Goal: Task Accomplishment & Management: Use online tool/utility

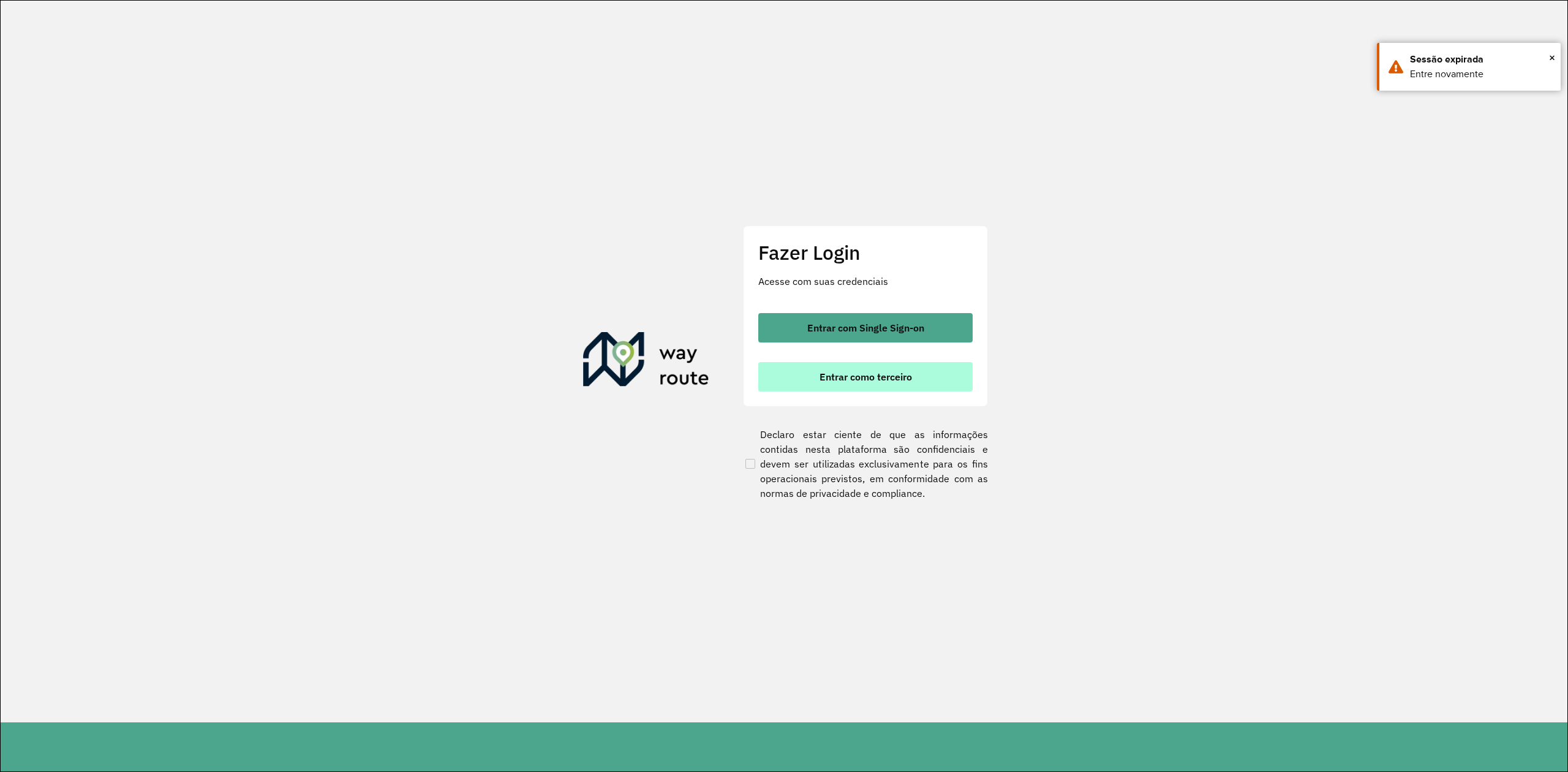
click at [863, 376] on span "Entrar como terceiro" at bounding box center [866, 376] width 92 height 10
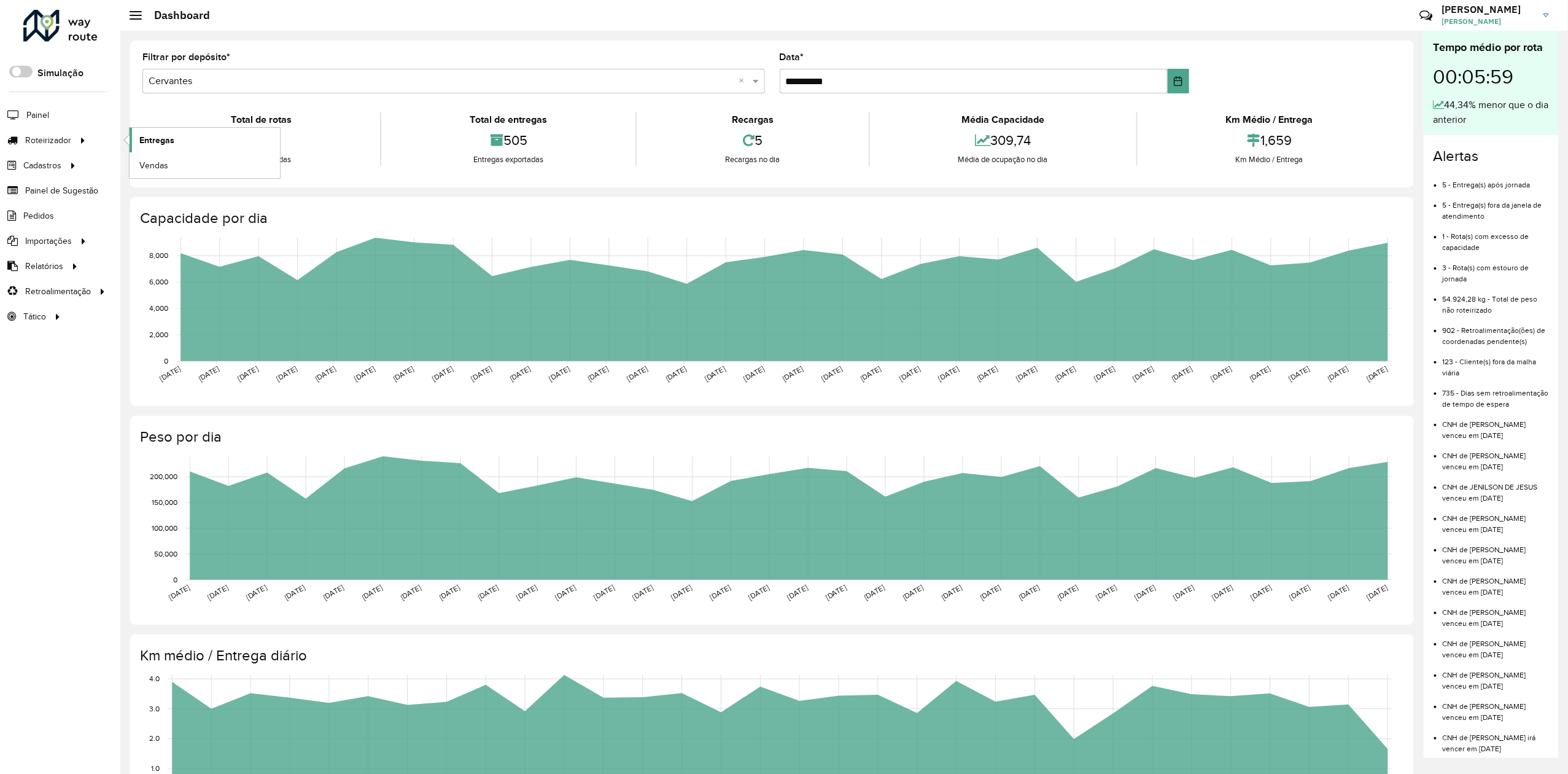
click at [164, 135] on span "Entregas" at bounding box center [156, 140] width 35 height 13
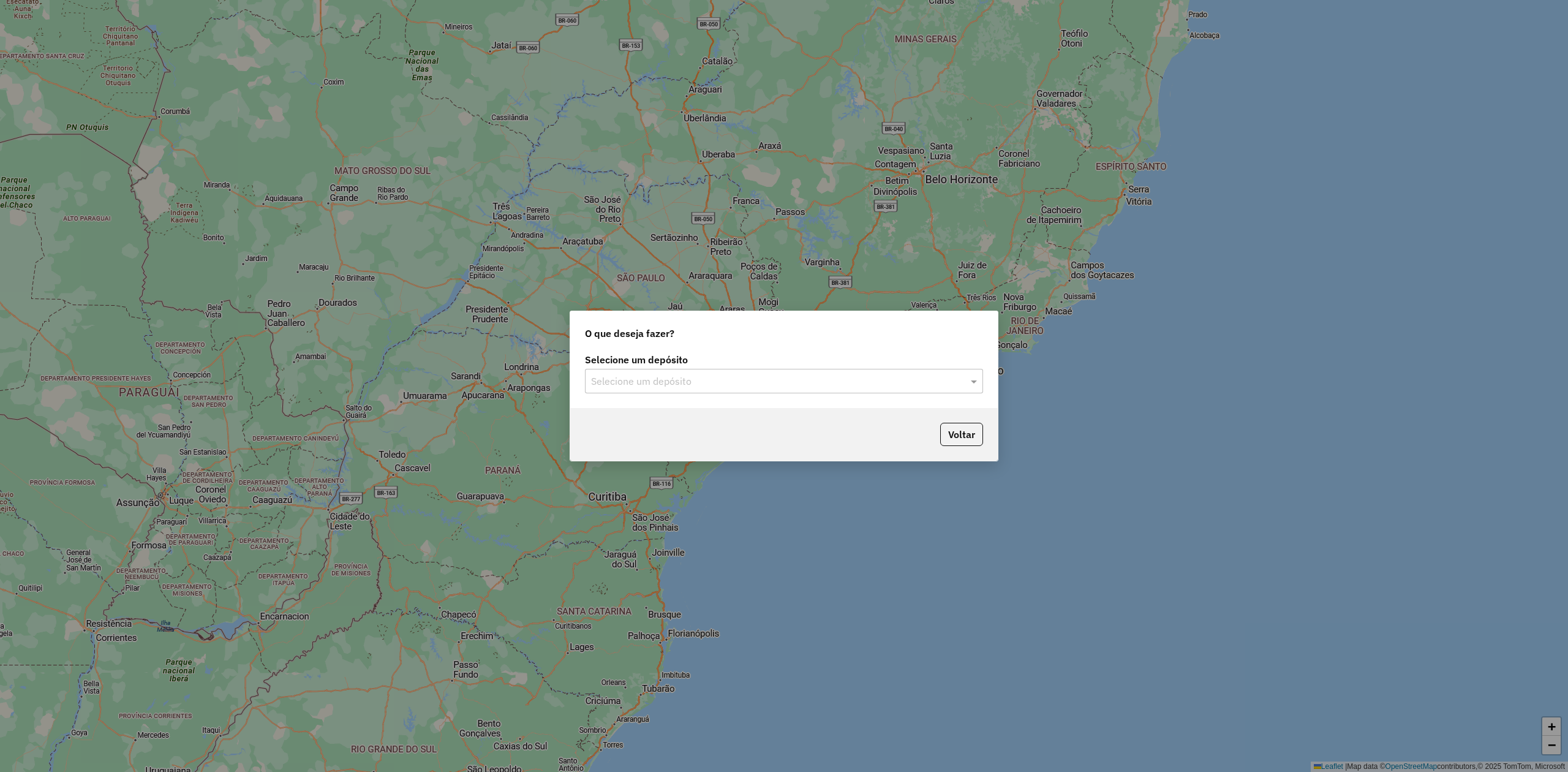
click at [621, 379] on input "text" at bounding box center [772, 382] width 362 height 15
click at [635, 446] on div "[PERSON_NAME] - [GEOGRAPHIC_DATA] de Minas" at bounding box center [784, 438] width 396 height 21
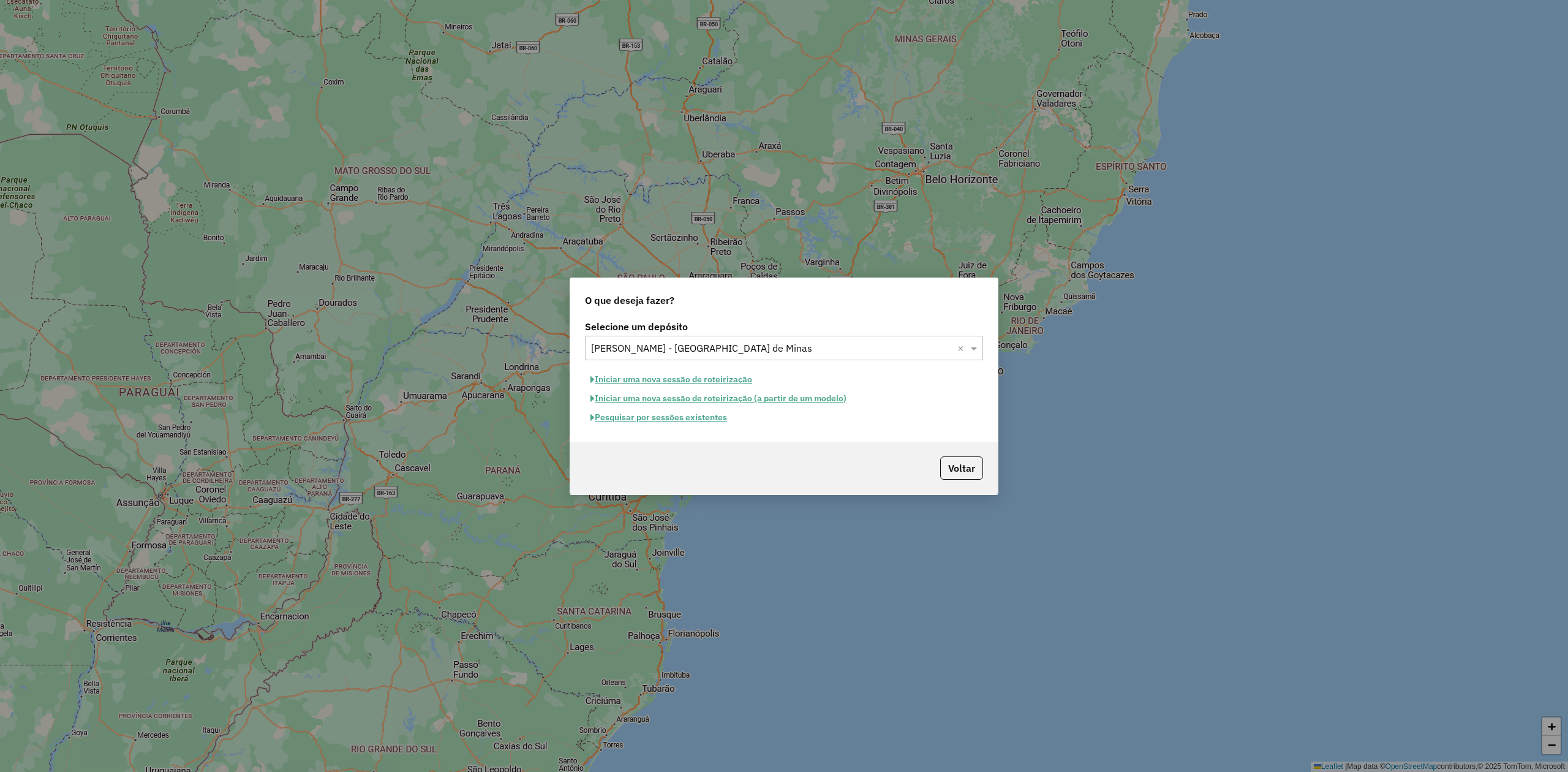
click at [650, 420] on button "Pesquisar por sessões existentes" at bounding box center [659, 418] width 148 height 19
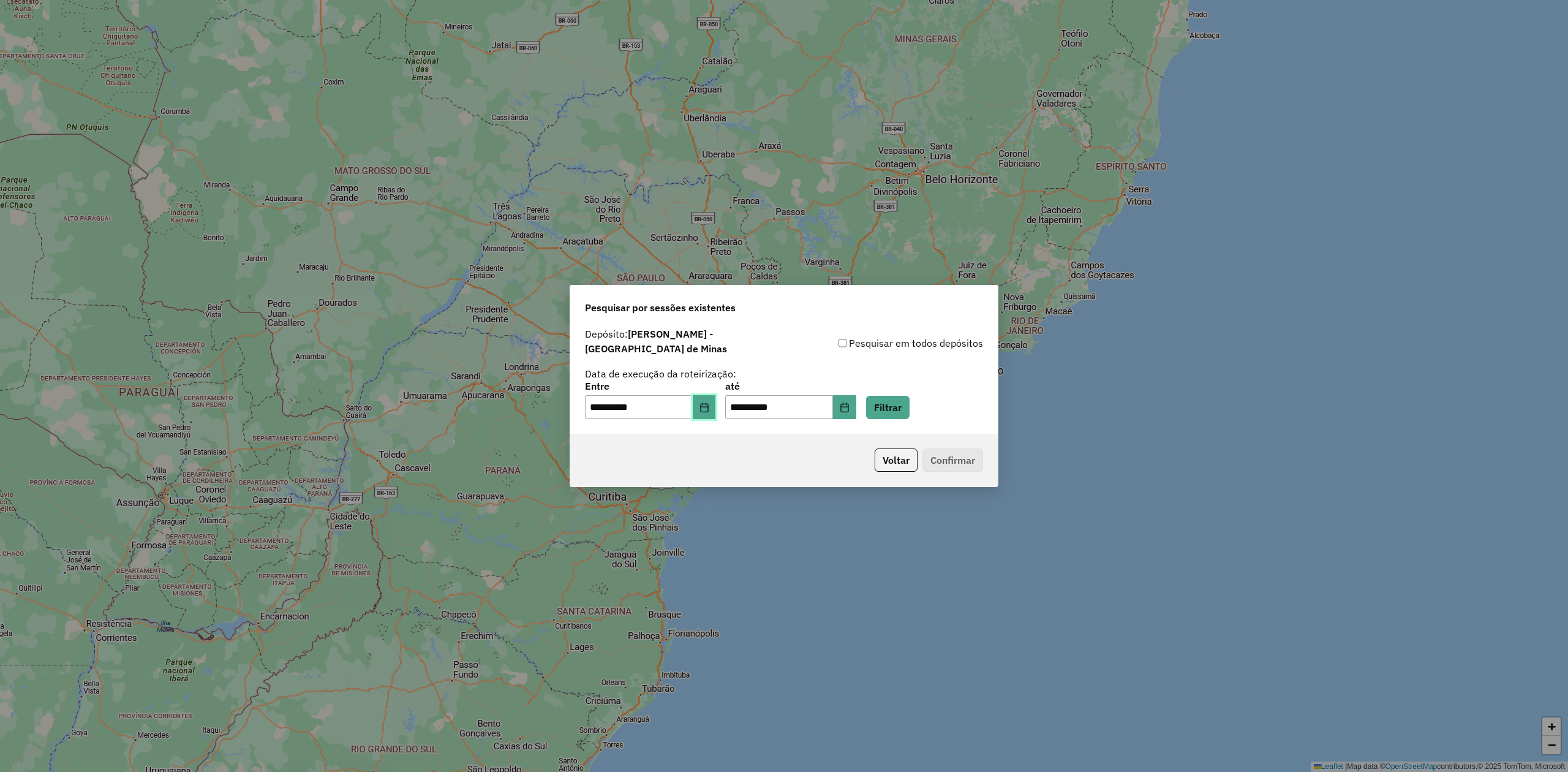
click at [708, 404] on icon "Choose Date" at bounding box center [704, 407] width 8 height 10
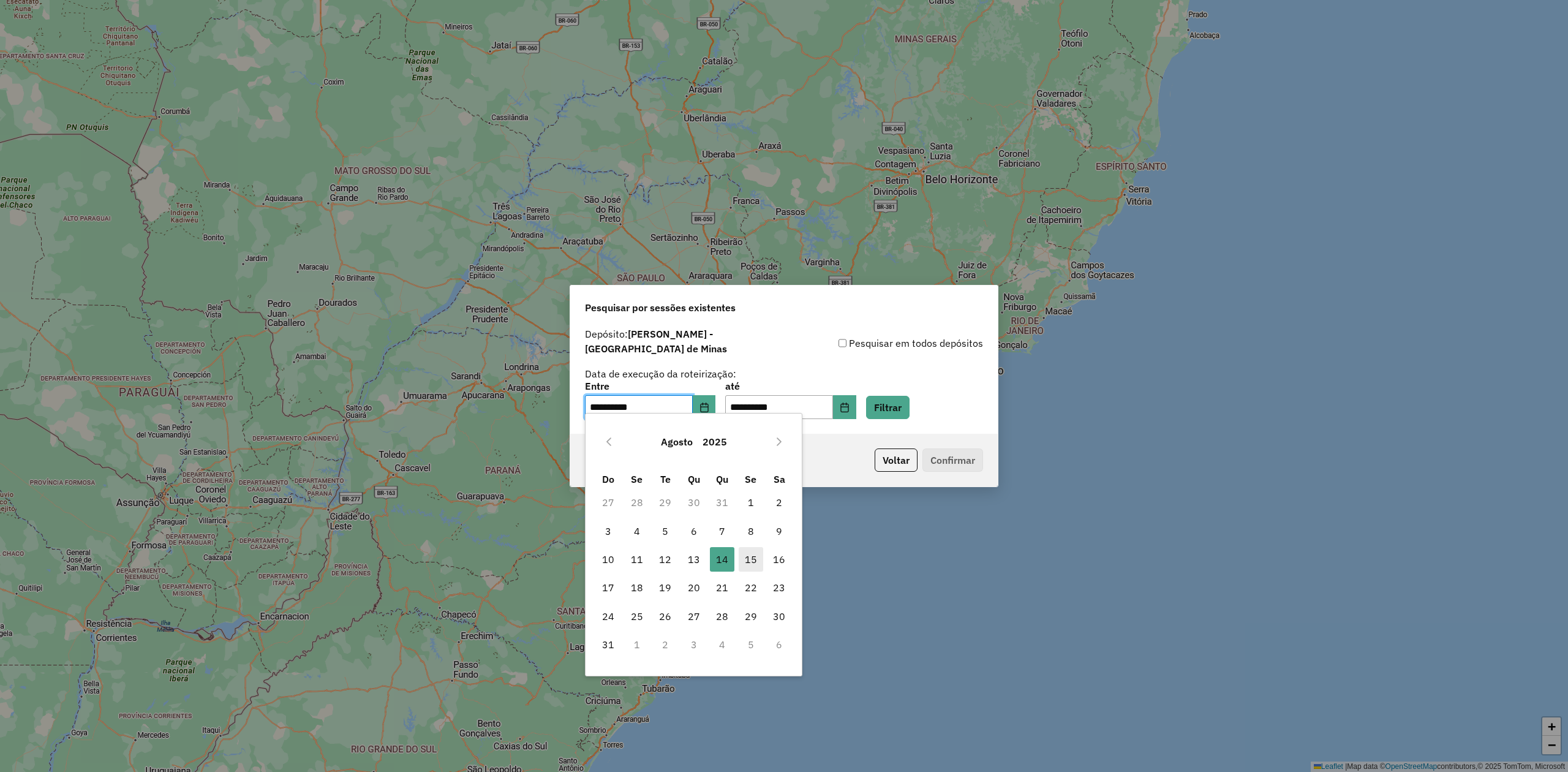
click at [753, 555] on span "15" at bounding box center [750, 559] width 24 height 24
type input "**********"
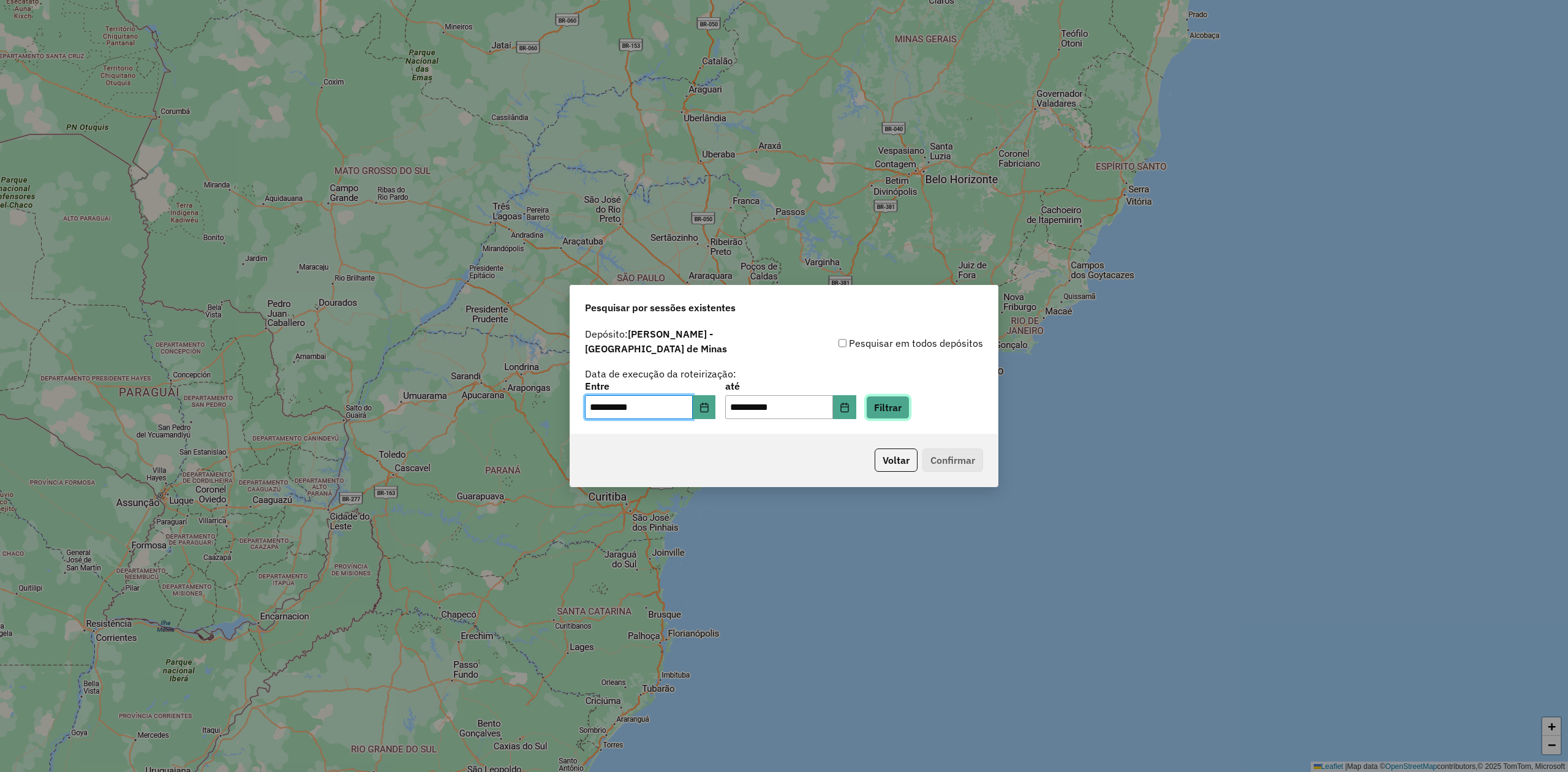
click at [910, 410] on button "Filtrar" at bounding box center [888, 407] width 44 height 24
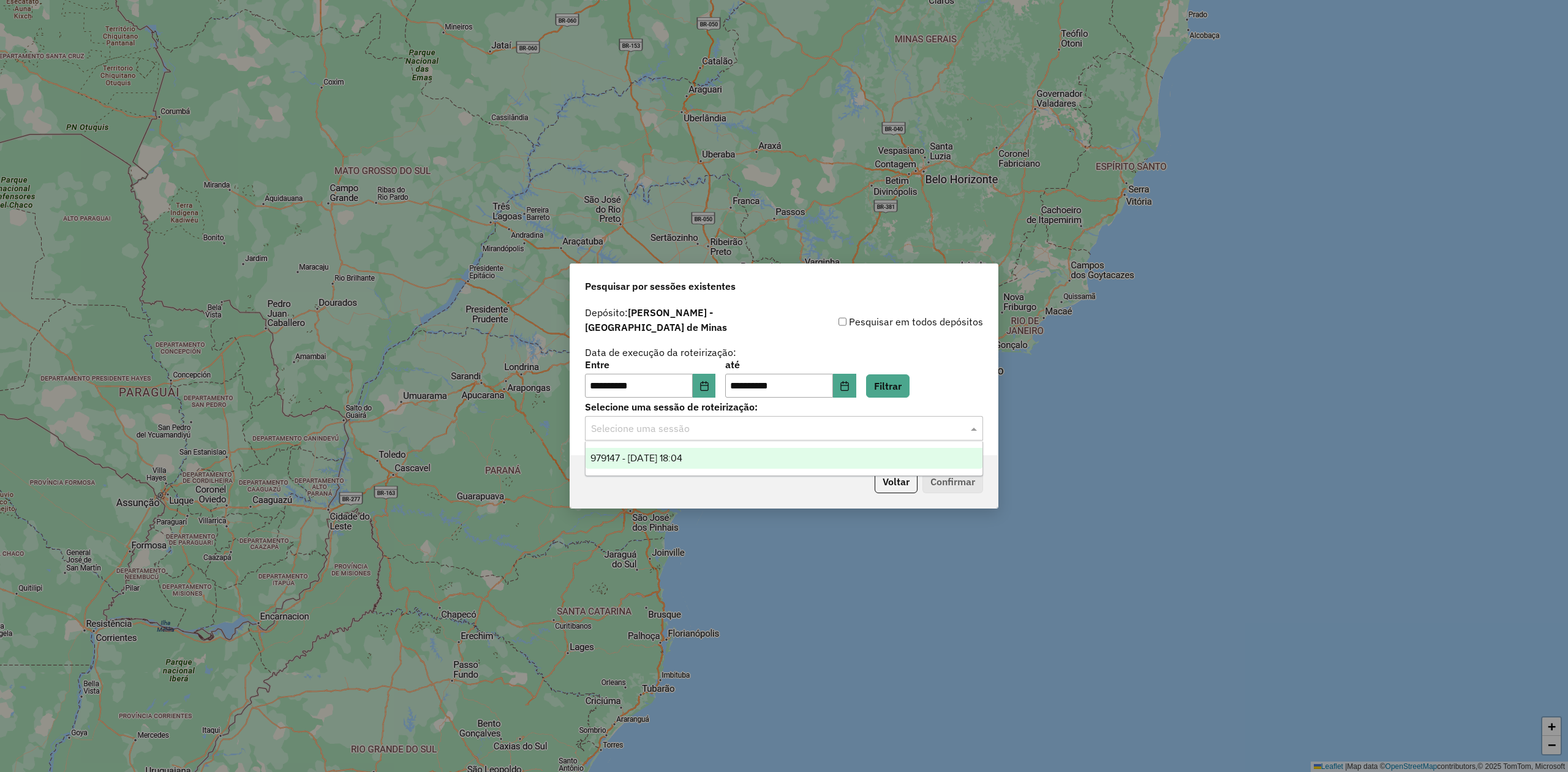
click at [817, 424] on input "text" at bounding box center [772, 429] width 362 height 15
click at [683, 461] on span "979147 - 15/08/2025 18:04" at bounding box center [636, 458] width 92 height 10
click at [936, 485] on button "Confirmar" at bounding box center [953, 482] width 61 height 24
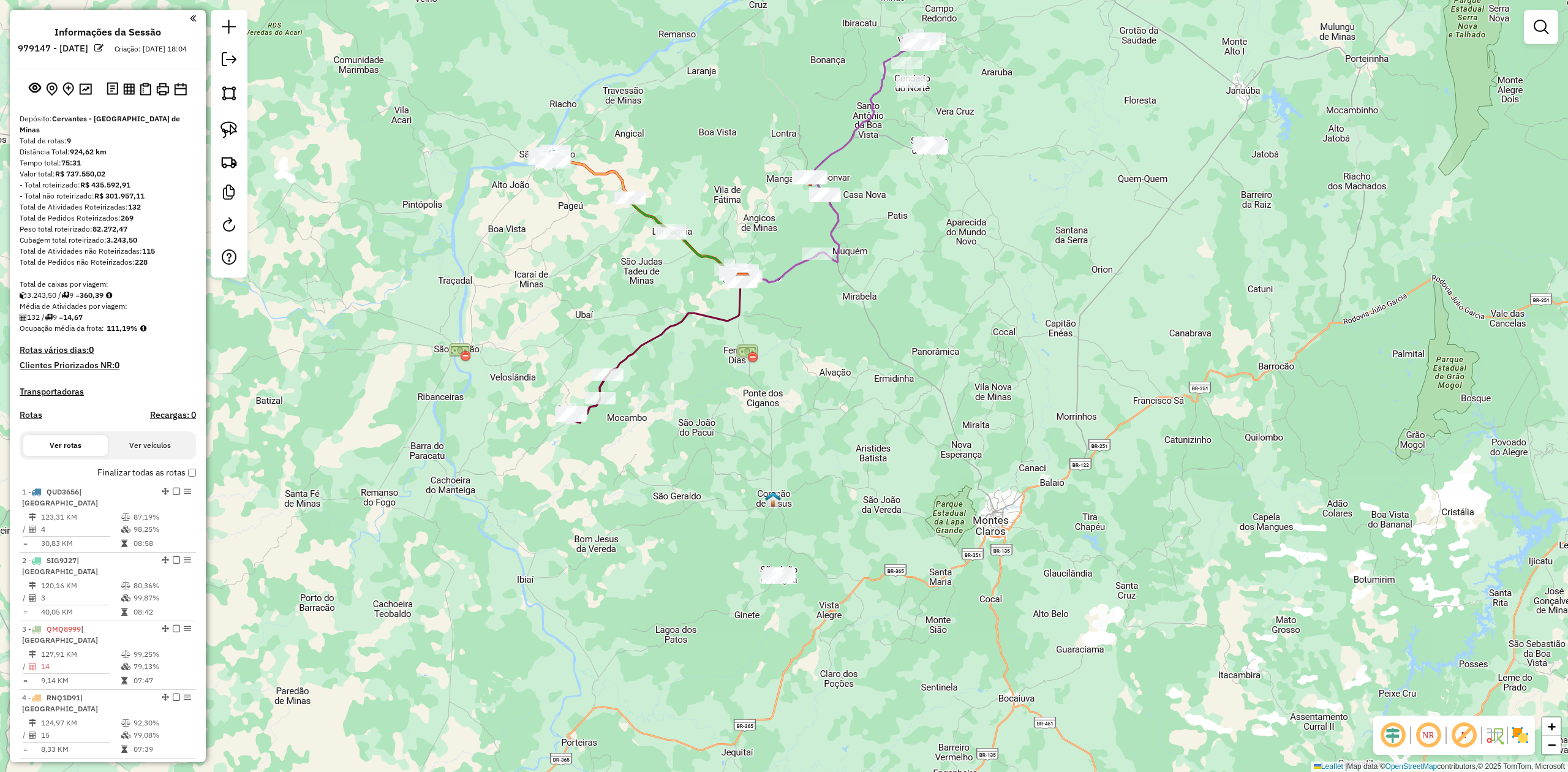
drag, startPoint x: 839, startPoint y: 588, endPoint x: 694, endPoint y: 398, distance: 239.0
click at [785, 463] on div "Janela de atendimento Grade de atendimento Capacidade Transportadoras Veículos …" at bounding box center [784, 386] width 1568 height 772
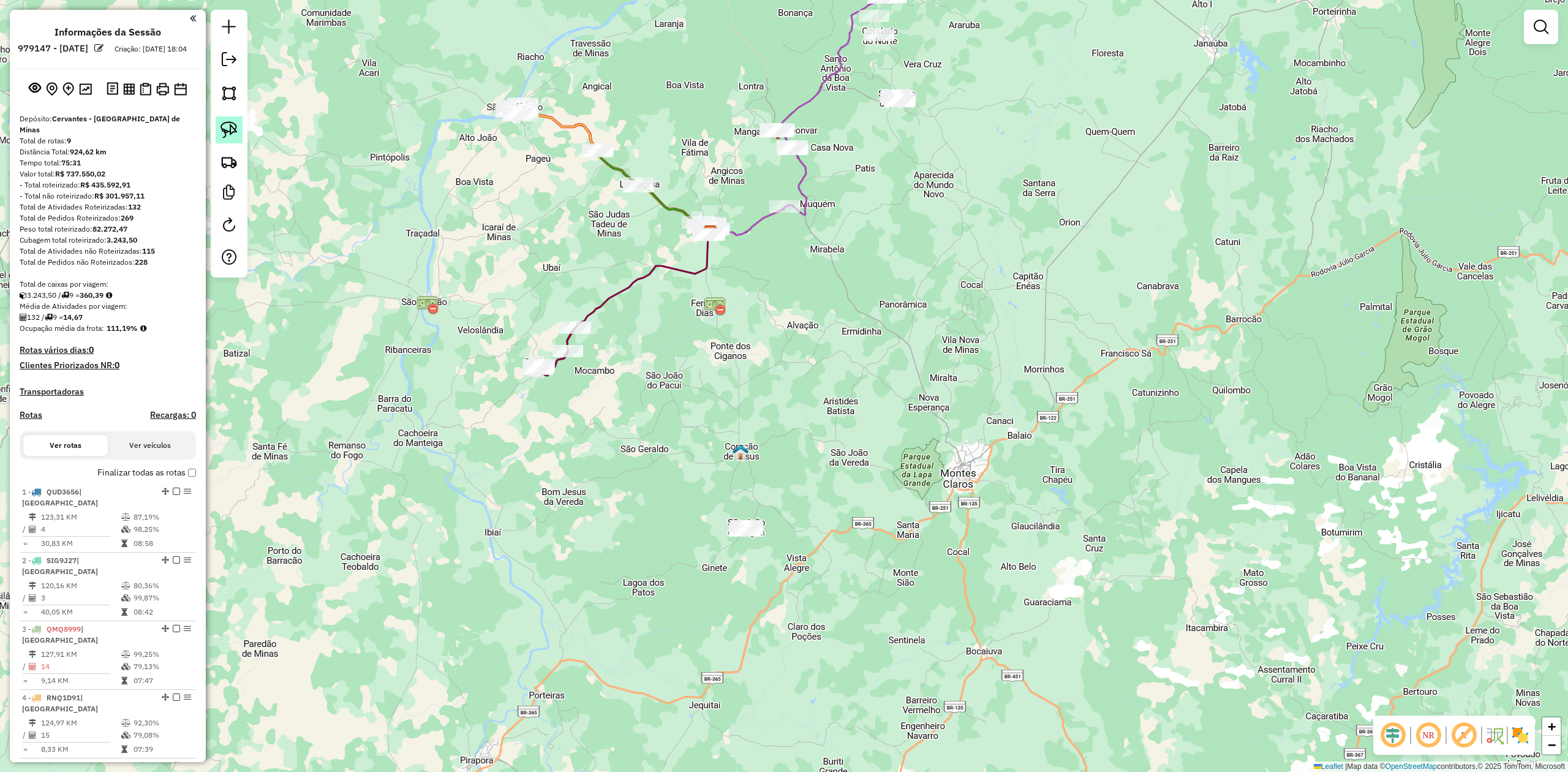
click at [223, 128] on img at bounding box center [229, 129] width 17 height 17
drag, startPoint x: 711, startPoint y: 490, endPoint x: 787, endPoint y: 483, distance: 76.3
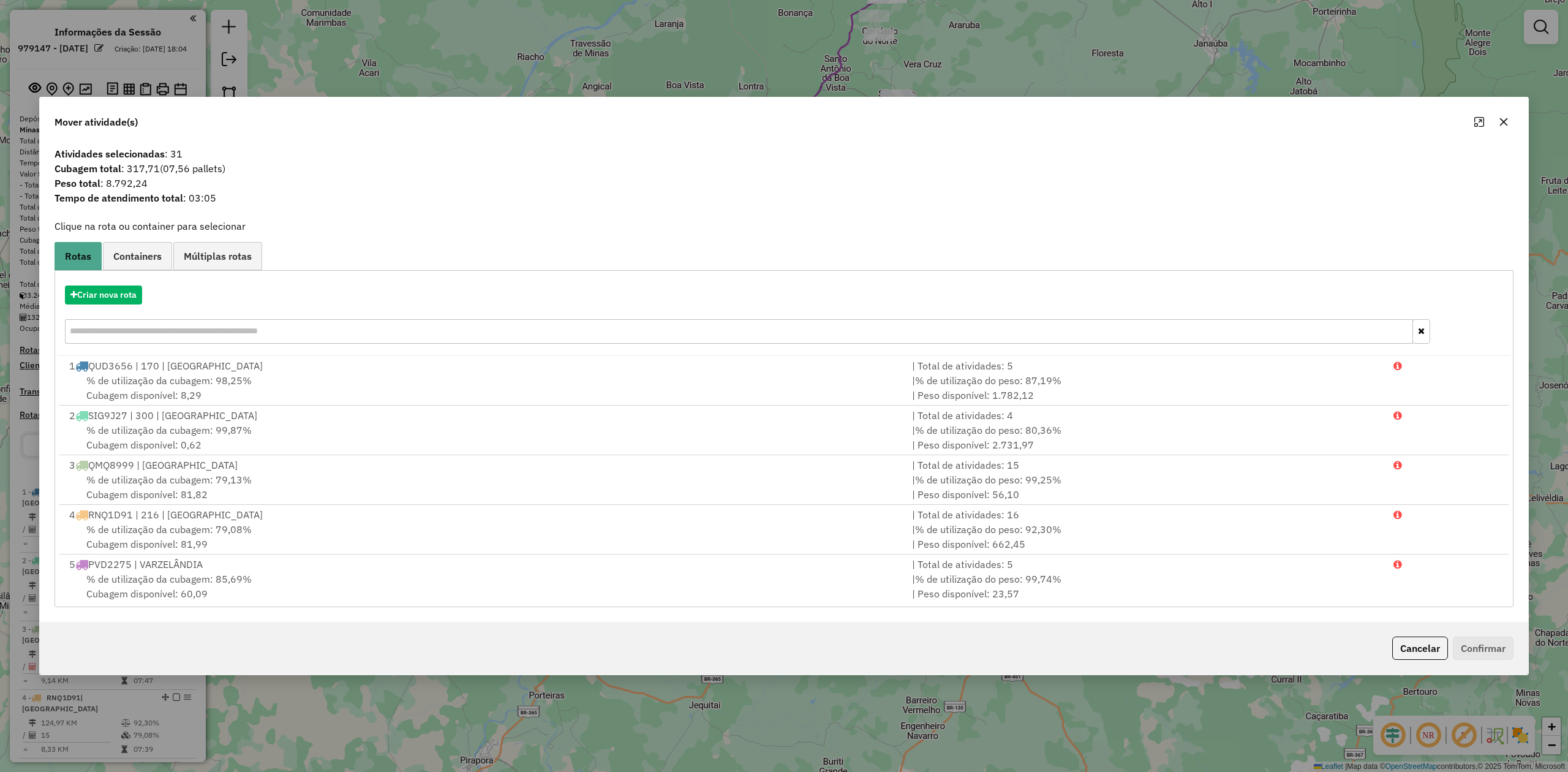
click at [1507, 120] on icon "button" at bounding box center [1503, 122] width 10 height 10
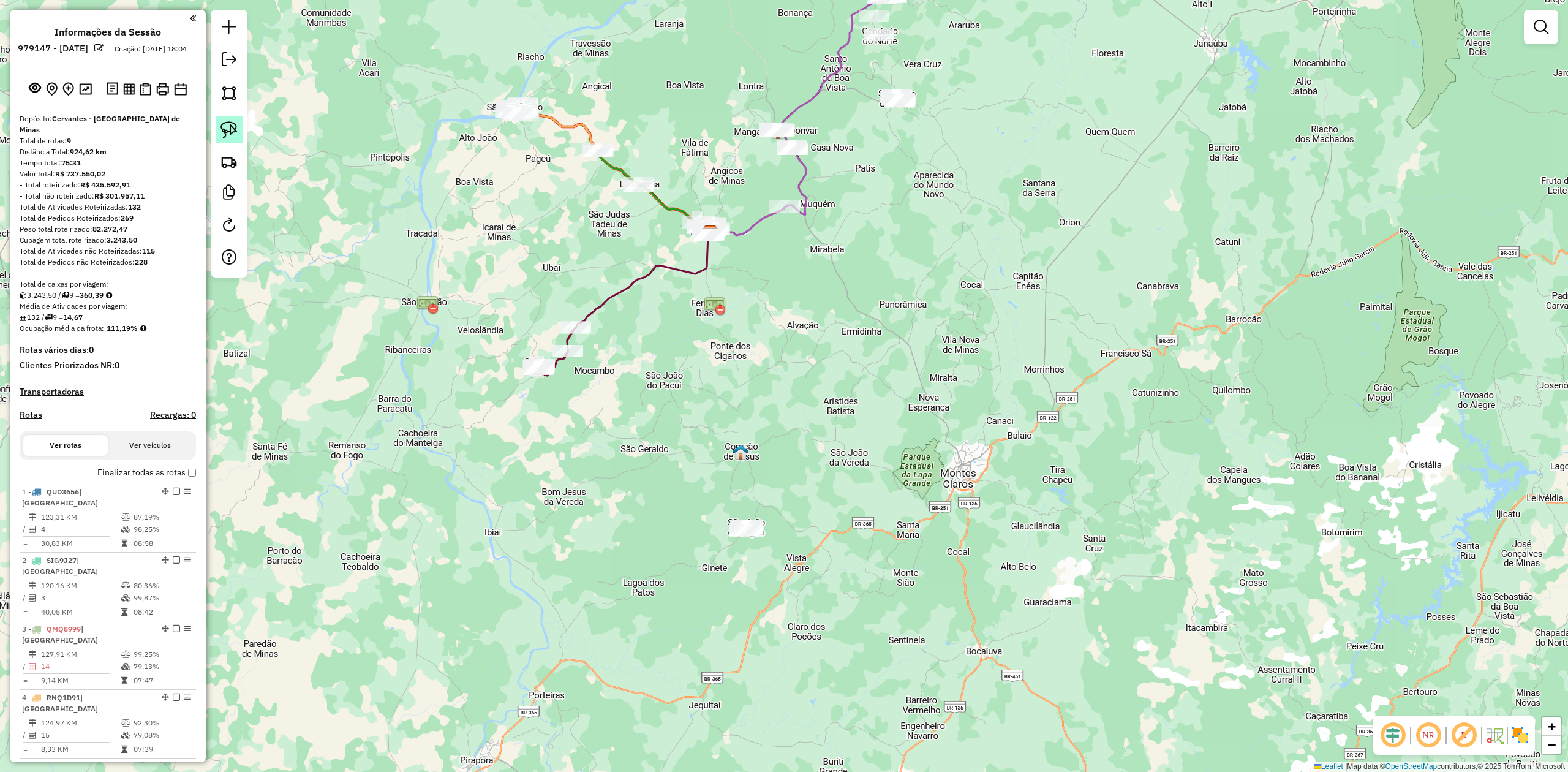
click at [229, 125] on img at bounding box center [229, 129] width 17 height 17
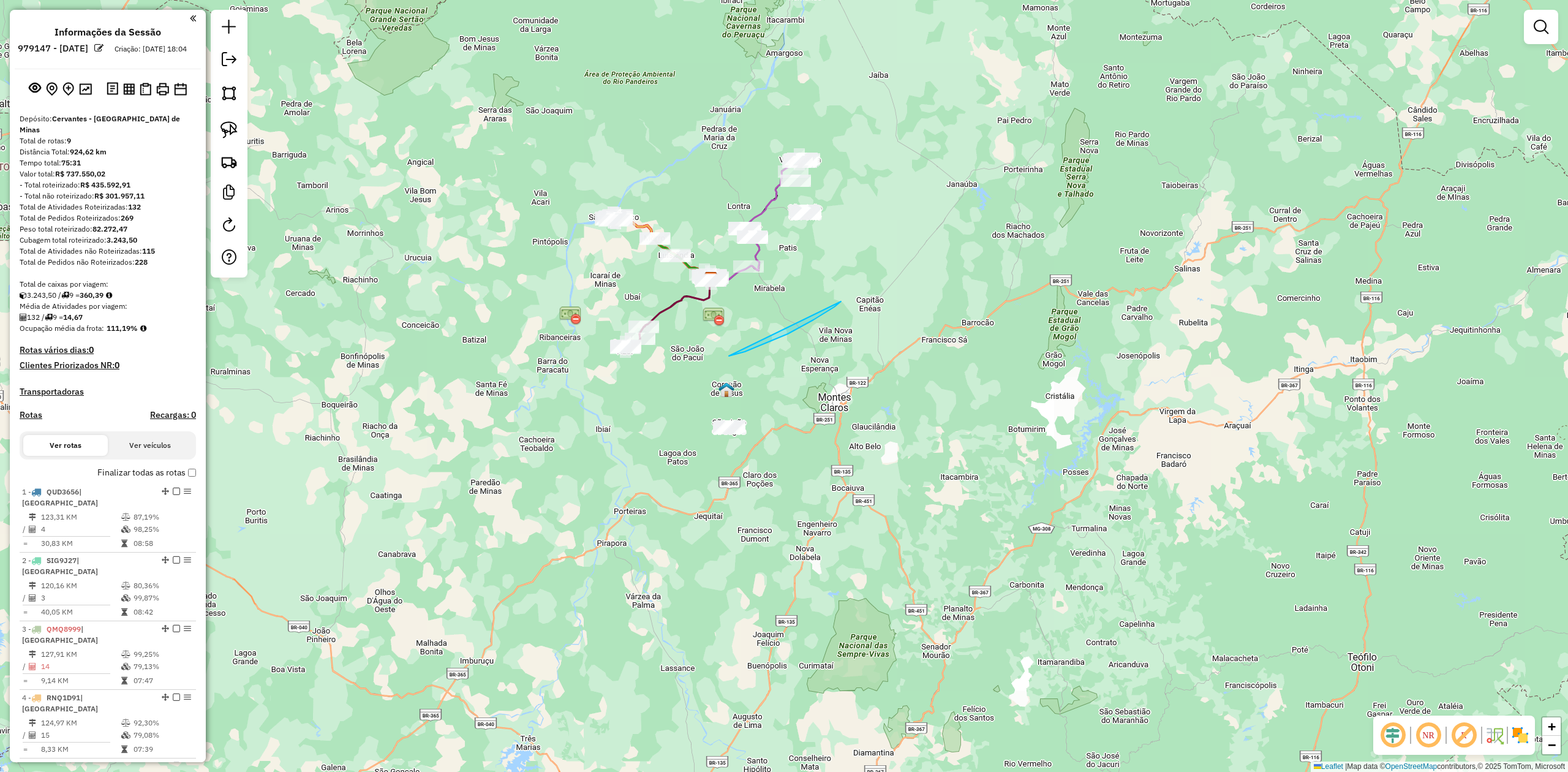
drag, startPoint x: 841, startPoint y: 301, endPoint x: 729, endPoint y: 356, distance: 124.8
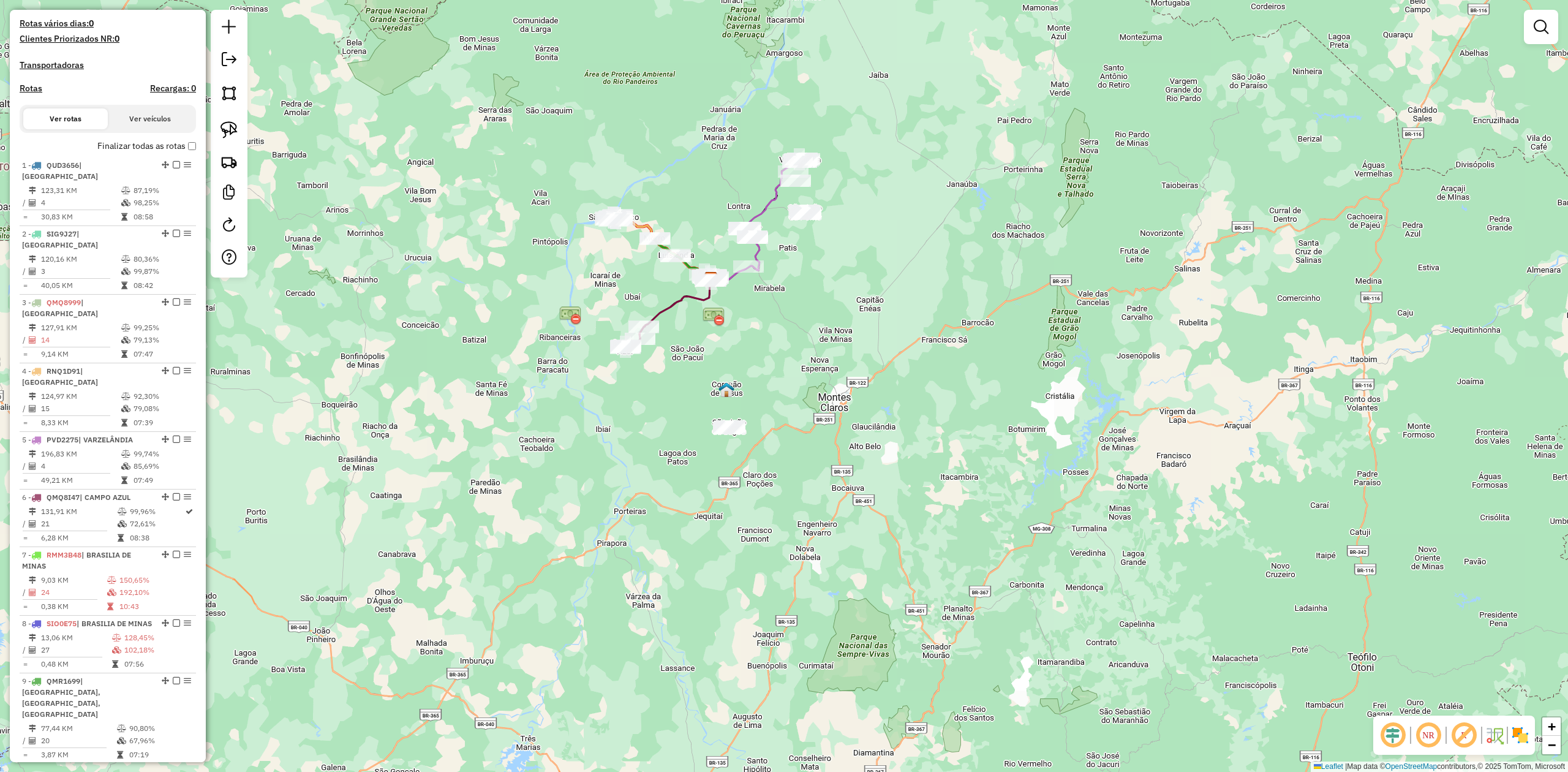
scroll to position [528, 0]
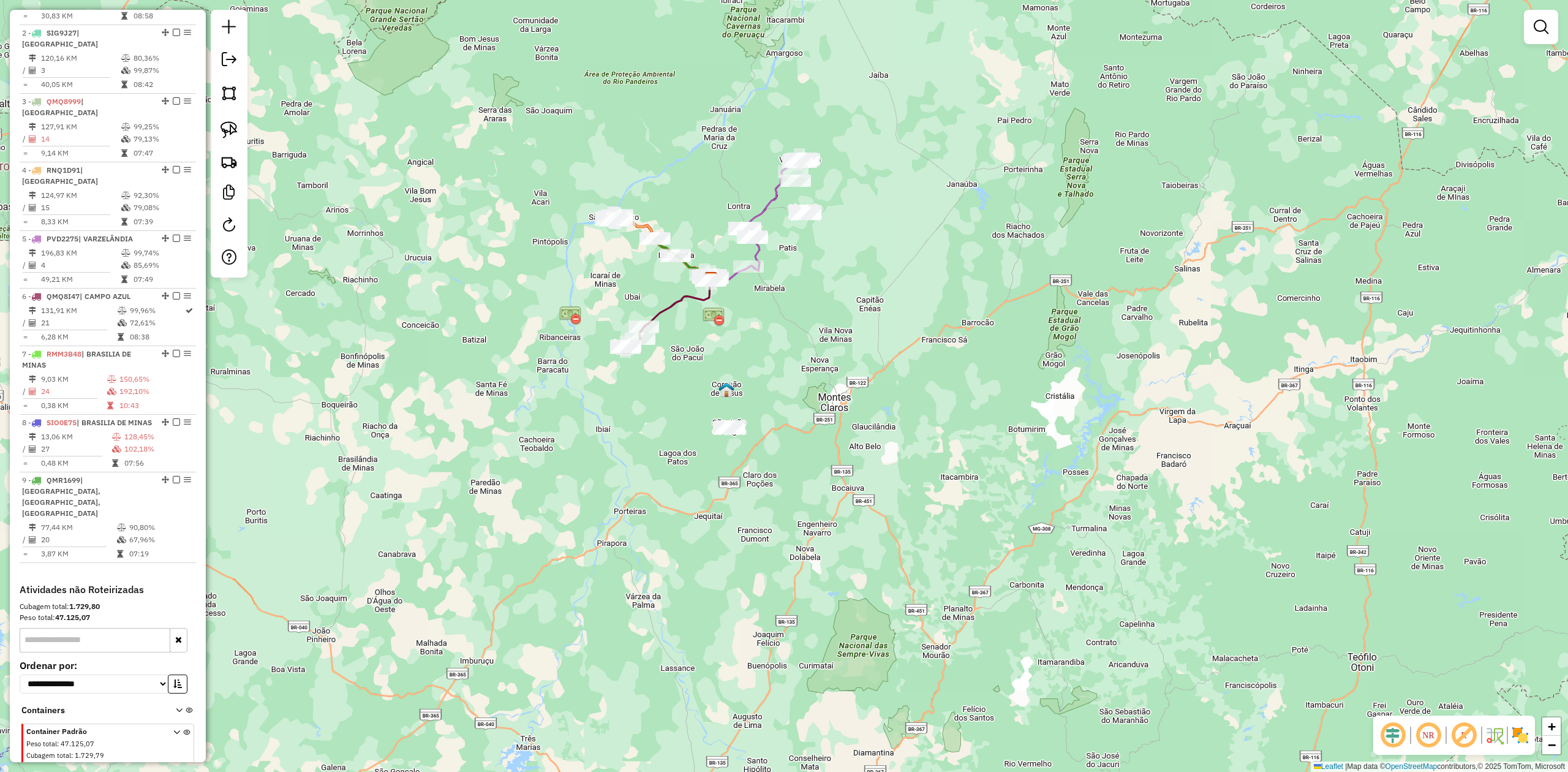
drag, startPoint x: 748, startPoint y: 348, endPoint x: 730, endPoint y: 363, distance: 23.4
click at [730, 363] on div "Janela de atendimento Grade de atendimento Capacidade Transportadoras Veículos …" at bounding box center [784, 386] width 1568 height 772
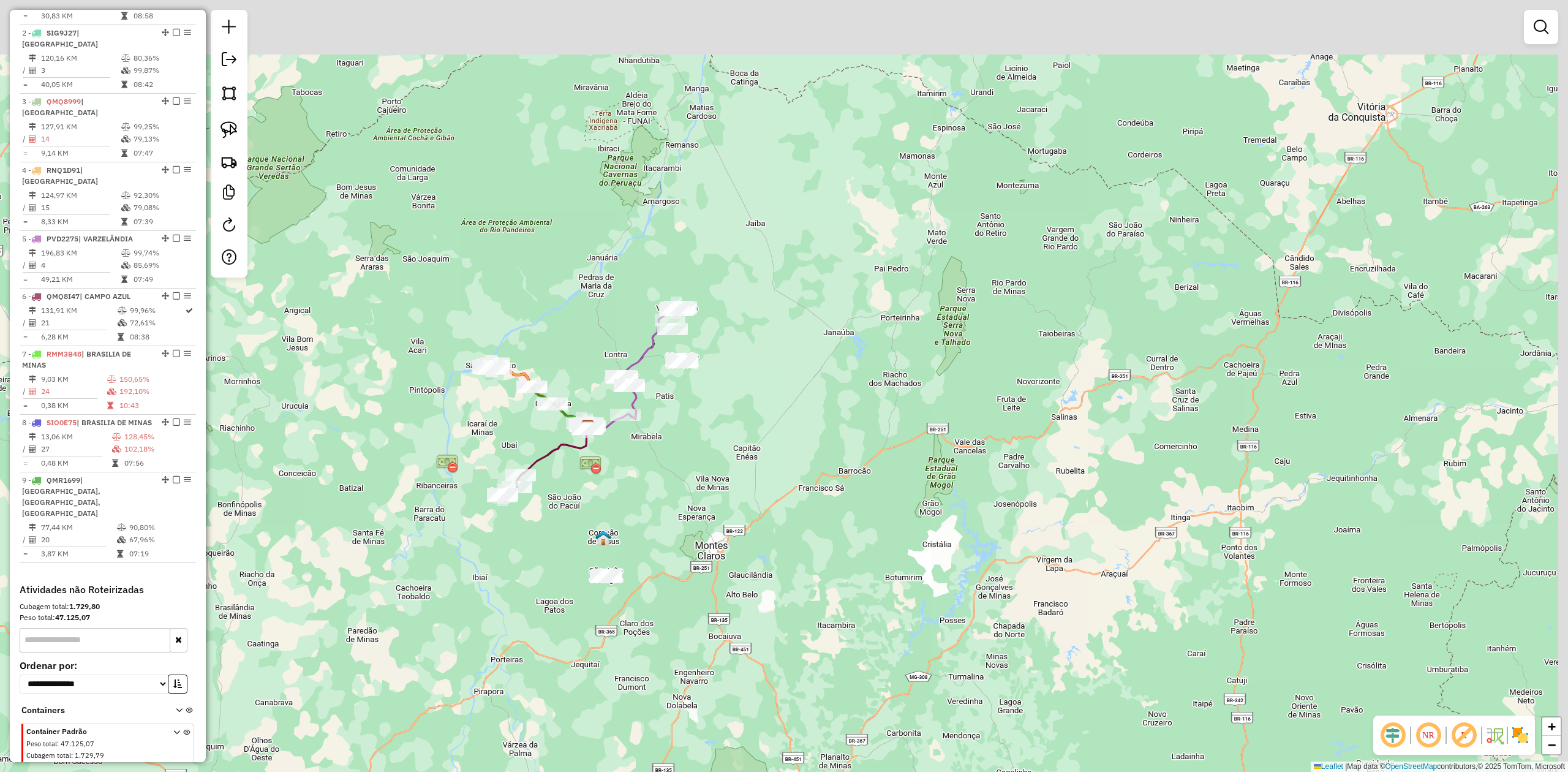
drag, startPoint x: 728, startPoint y: 368, endPoint x: 569, endPoint y: 579, distance: 264.2
click at [569, 579] on div "Janela de atendimento Grade de atendimento Capacidade Transportadoras Veículos …" at bounding box center [784, 386] width 1568 height 772
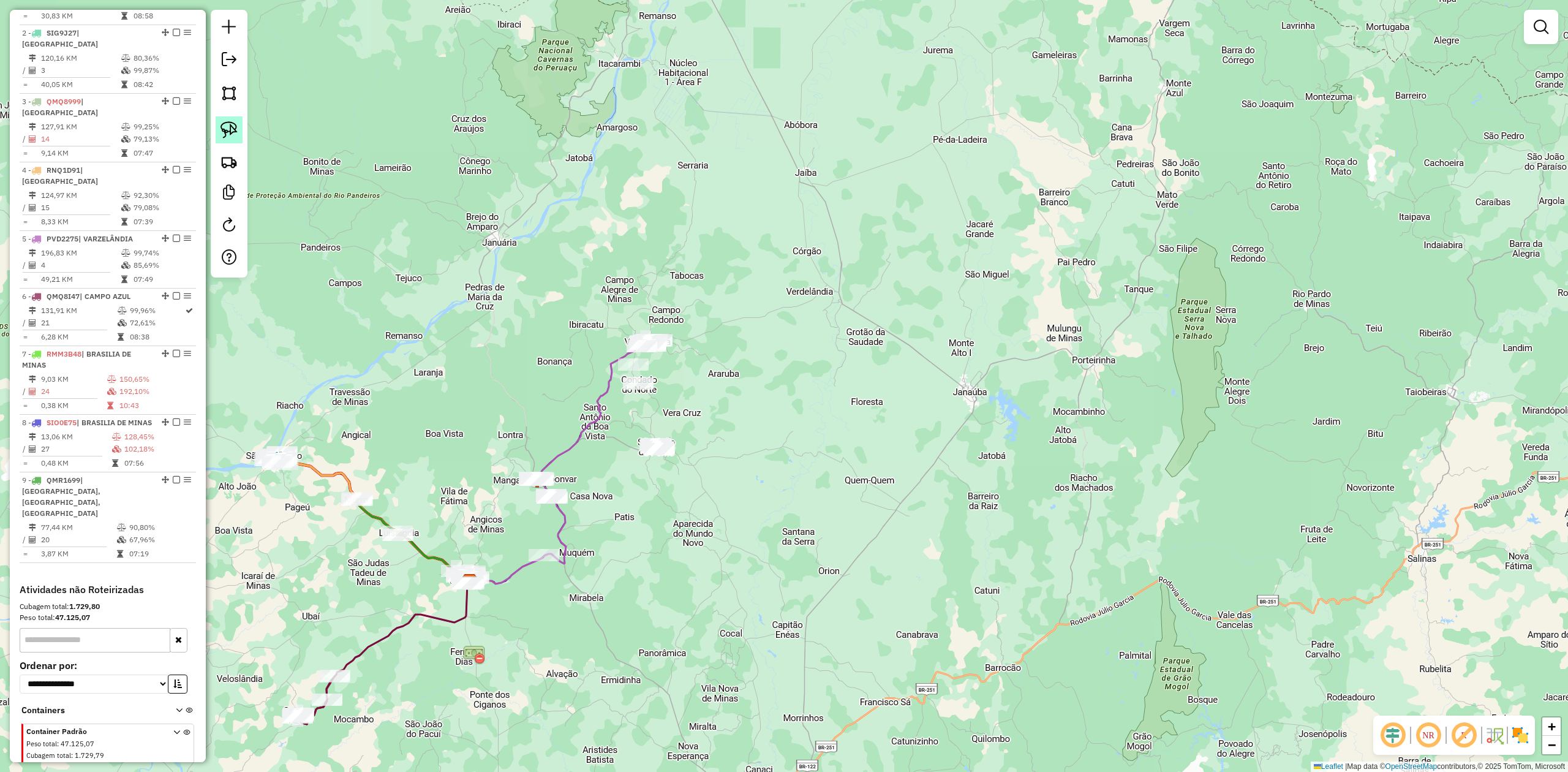
click at [224, 128] on img at bounding box center [229, 129] width 17 height 17
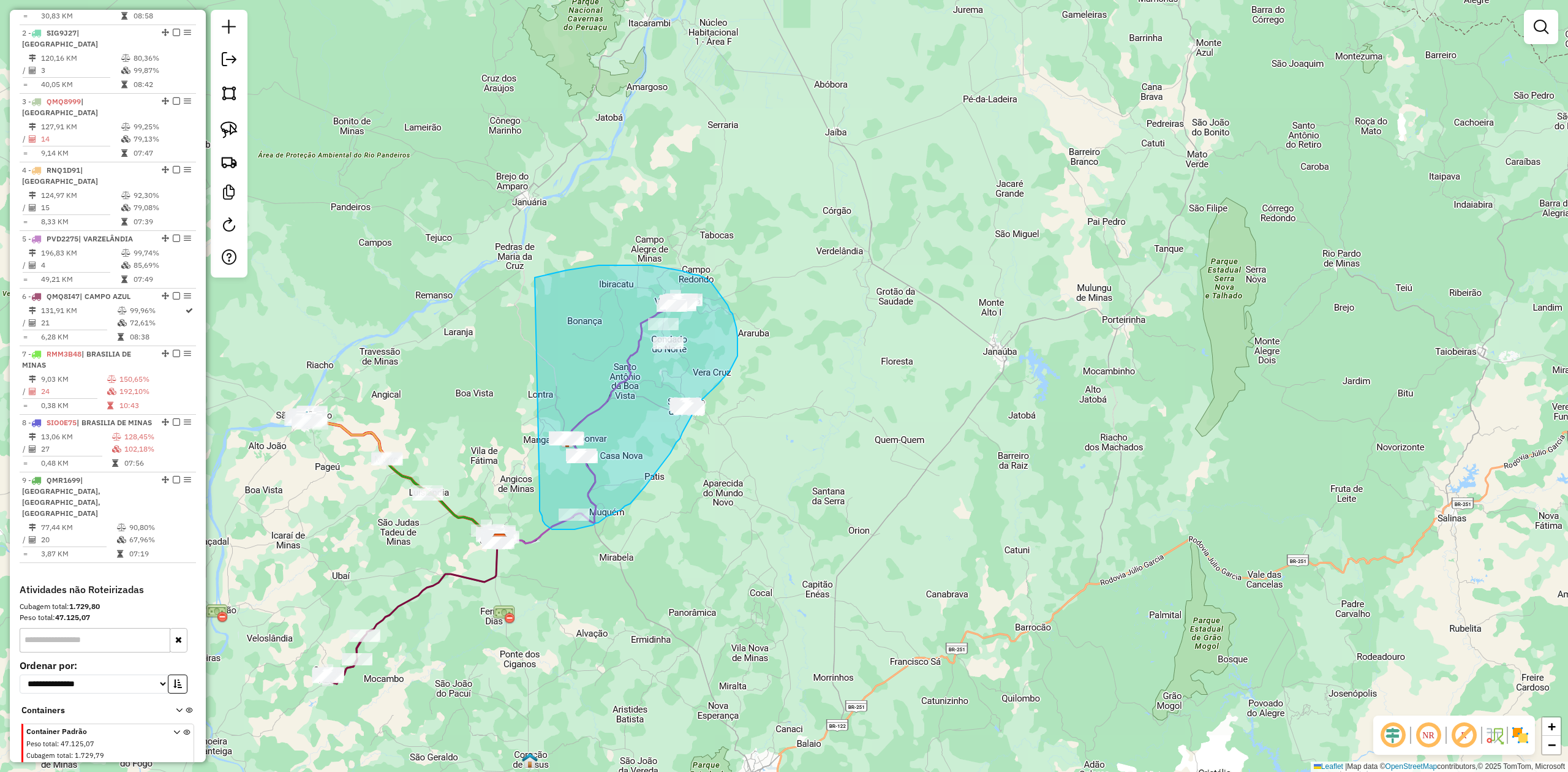
drag, startPoint x: 539, startPoint y: 492, endPoint x: 535, endPoint y: 278, distance: 214.0
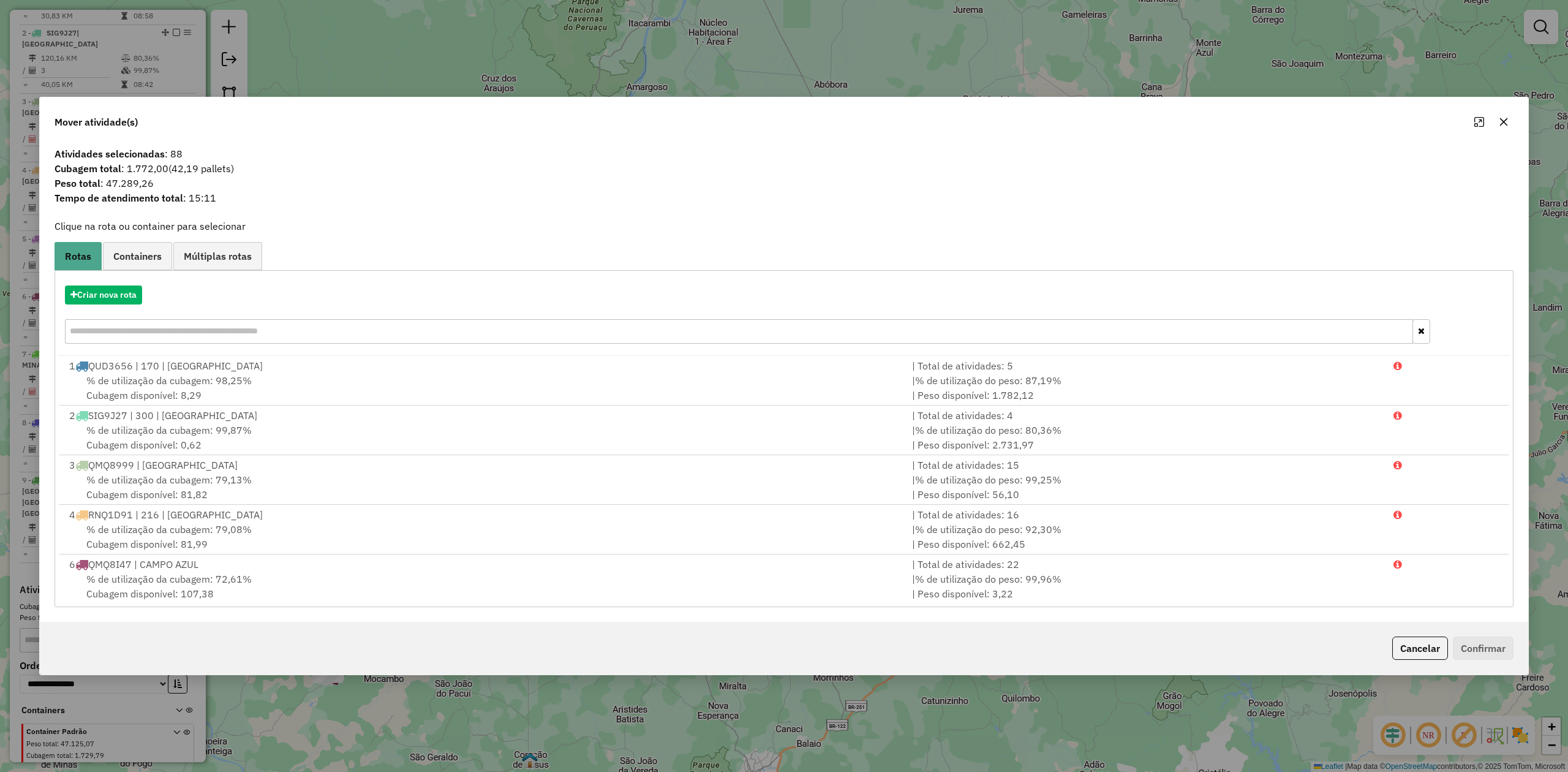
click at [1503, 117] on icon "button" at bounding box center [1503, 122] width 10 height 10
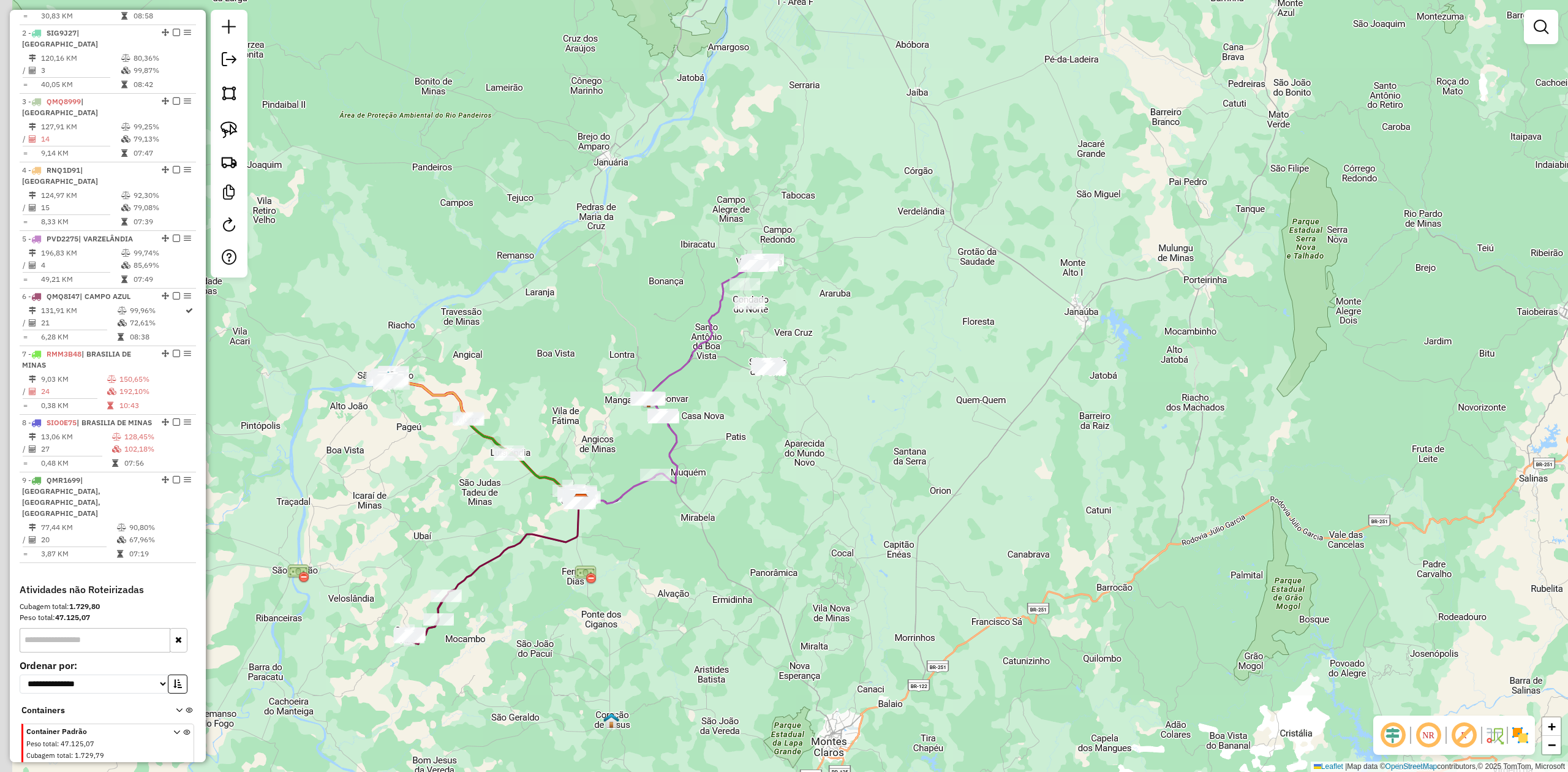
drag, startPoint x: 770, startPoint y: 531, endPoint x: 885, endPoint y: 469, distance: 130.6
click at [876, 474] on div "Janela de atendimento Grade de atendimento Capacidade Transportadoras Veículos …" at bounding box center [784, 386] width 1568 height 772
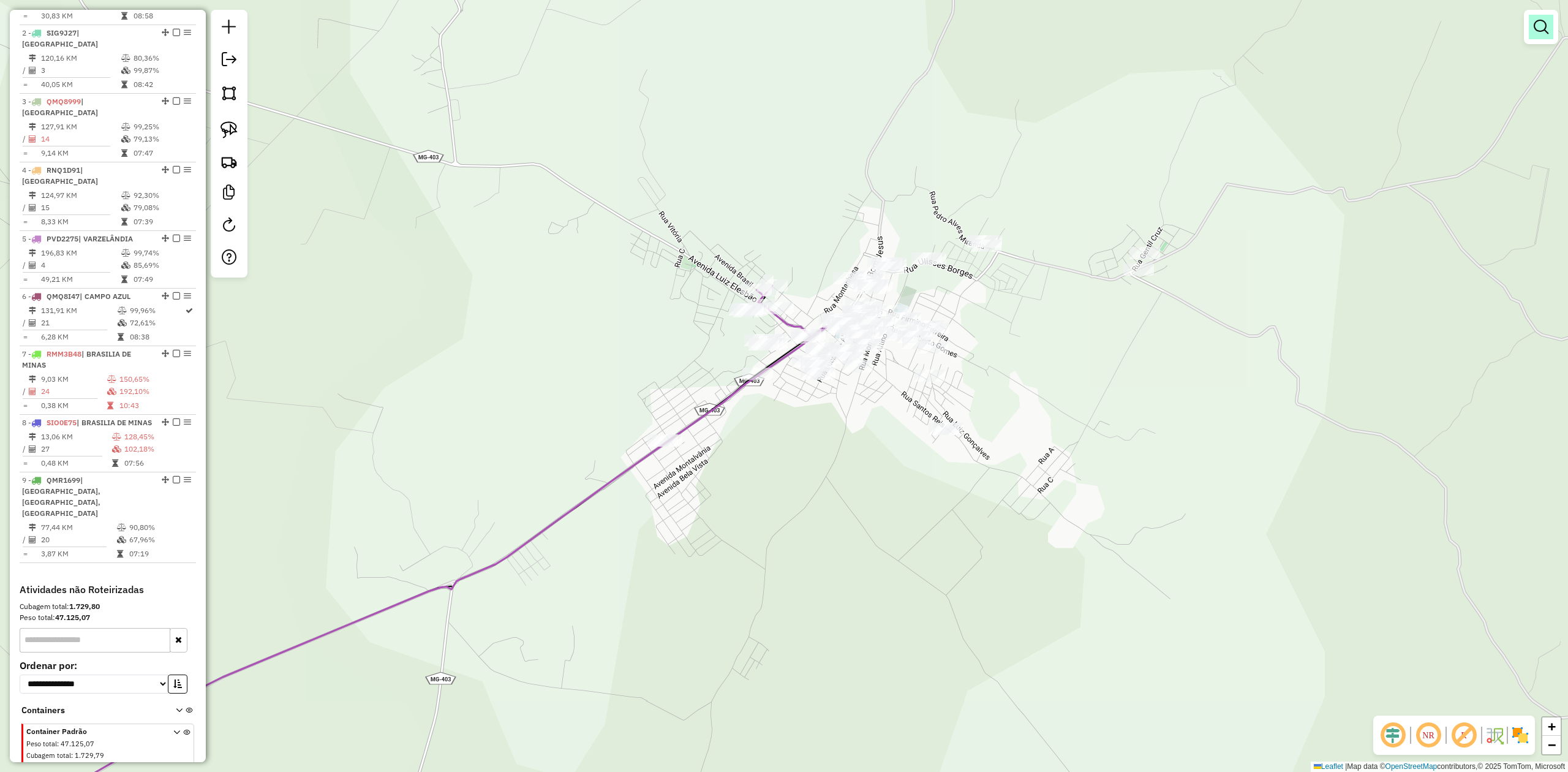
click at [1536, 26] on em at bounding box center [1541, 27] width 15 height 15
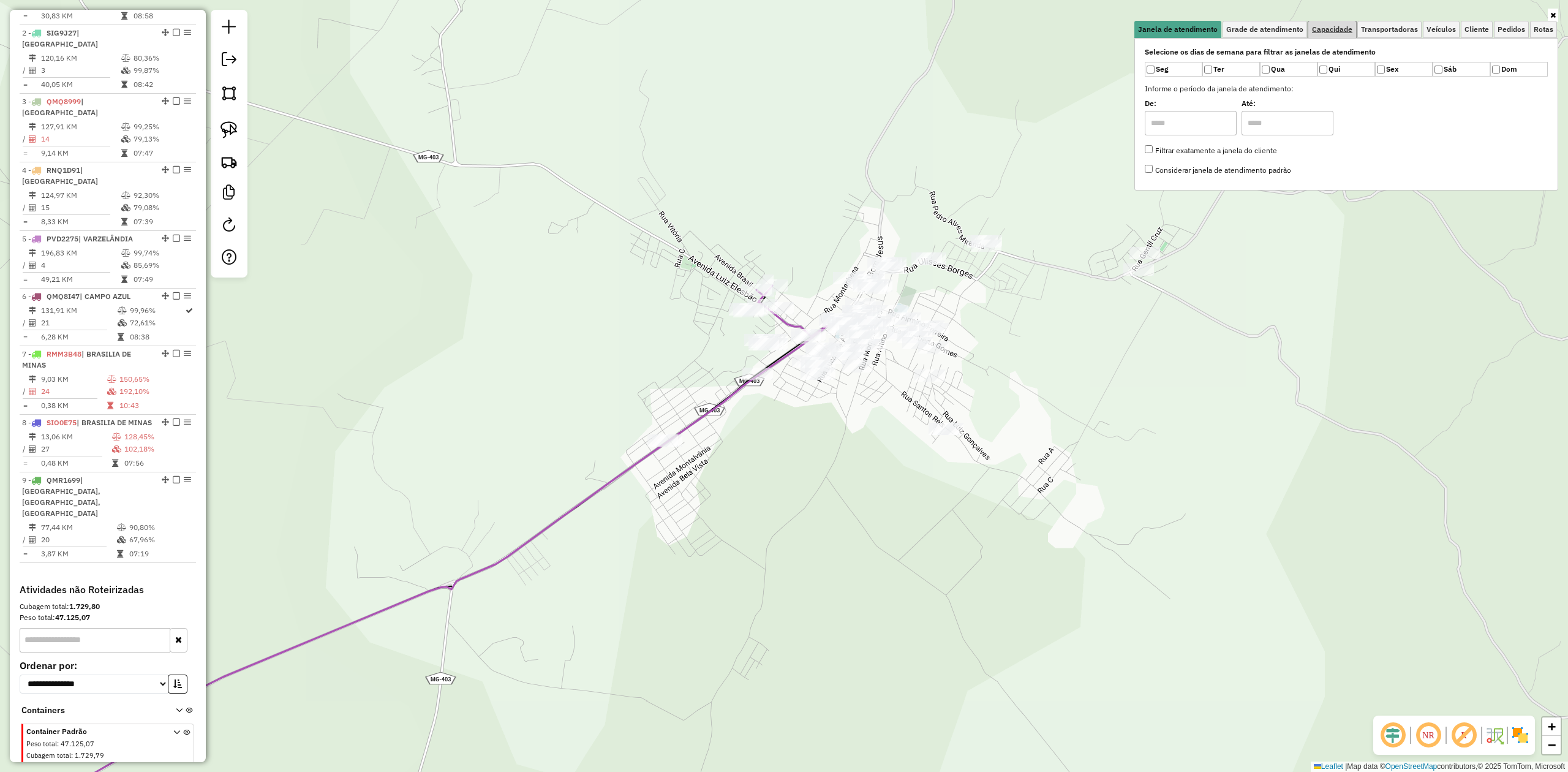
click at [1325, 31] on span "Capacidade" at bounding box center [1332, 30] width 41 height 7
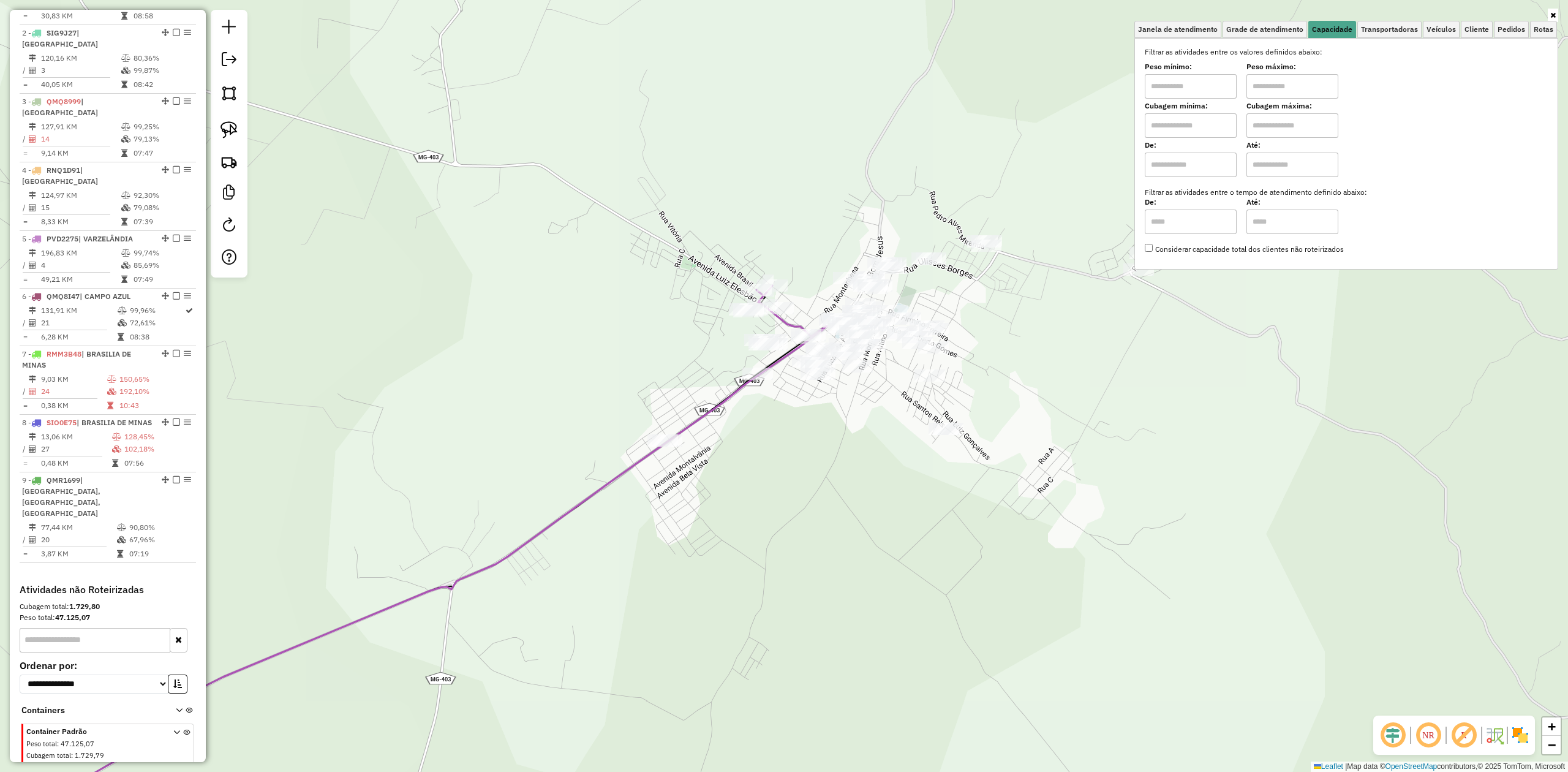
click at [1203, 117] on input "text" at bounding box center [1190, 125] width 92 height 24
type input "******"
click at [1274, 126] on input "text" at bounding box center [1292, 125] width 92 height 24
type input "********"
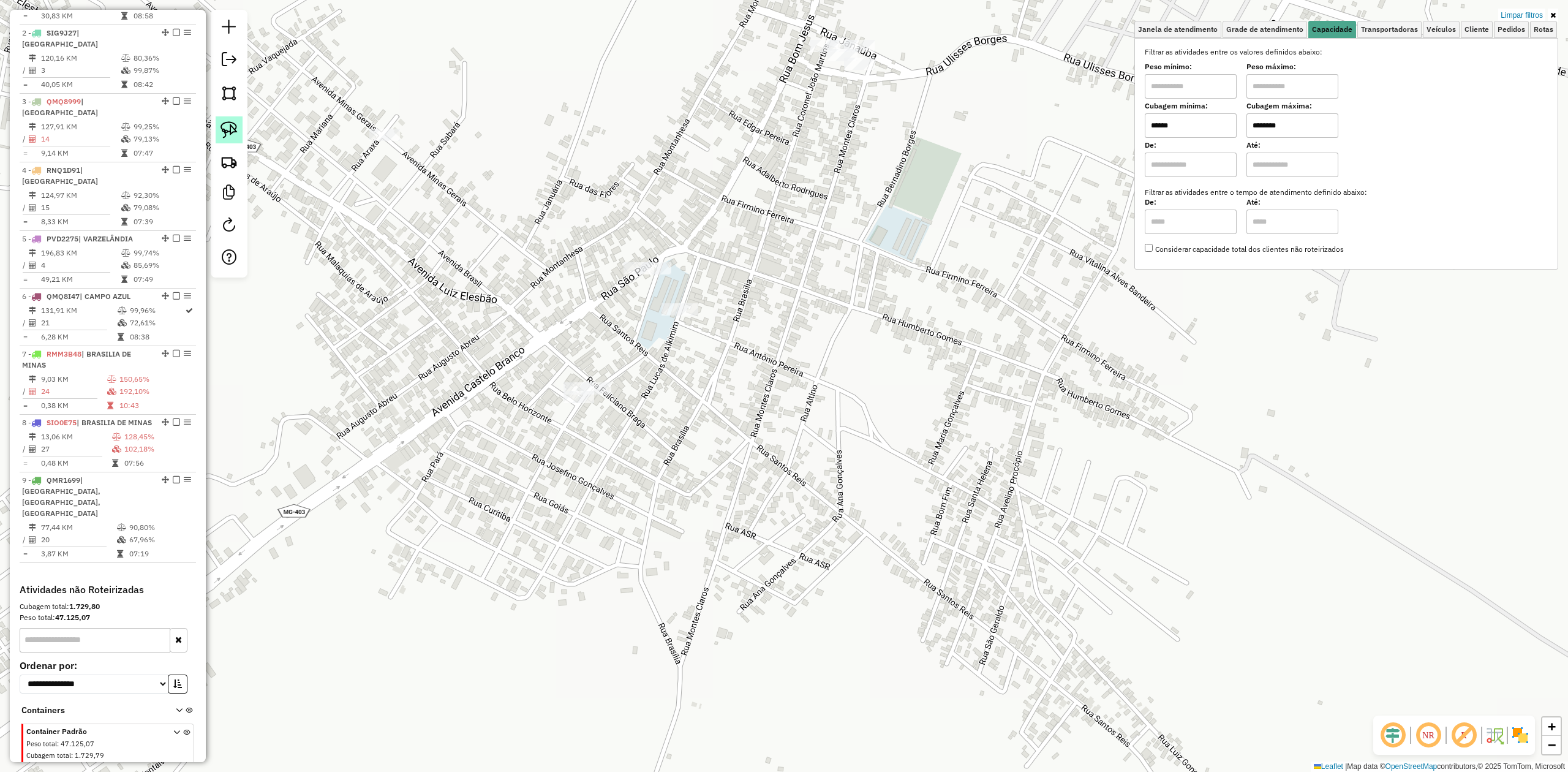
click at [229, 128] on img at bounding box center [229, 129] width 17 height 17
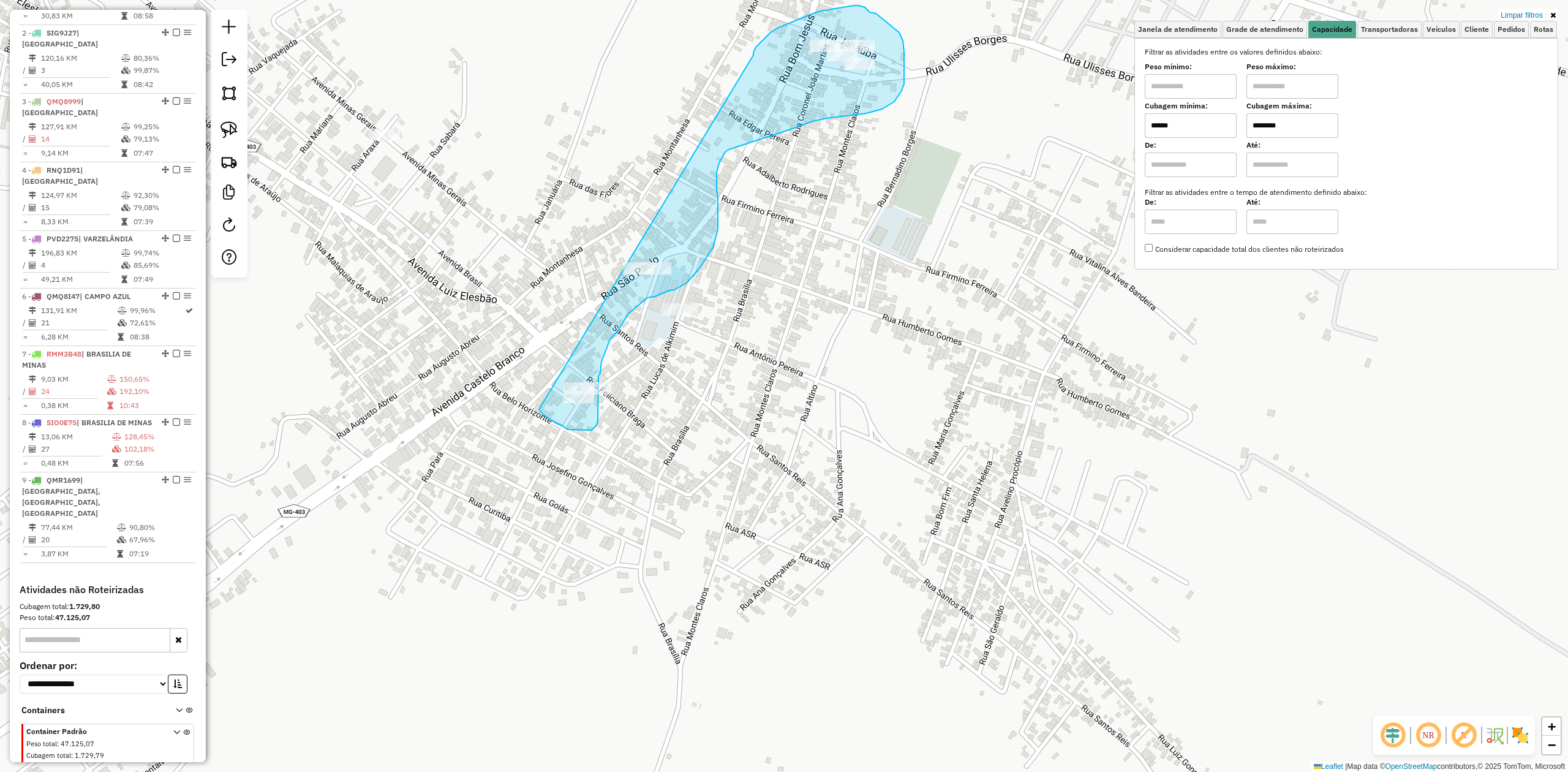
drag, startPoint x: 753, startPoint y: 55, endPoint x: 528, endPoint y: 337, distance: 360.8
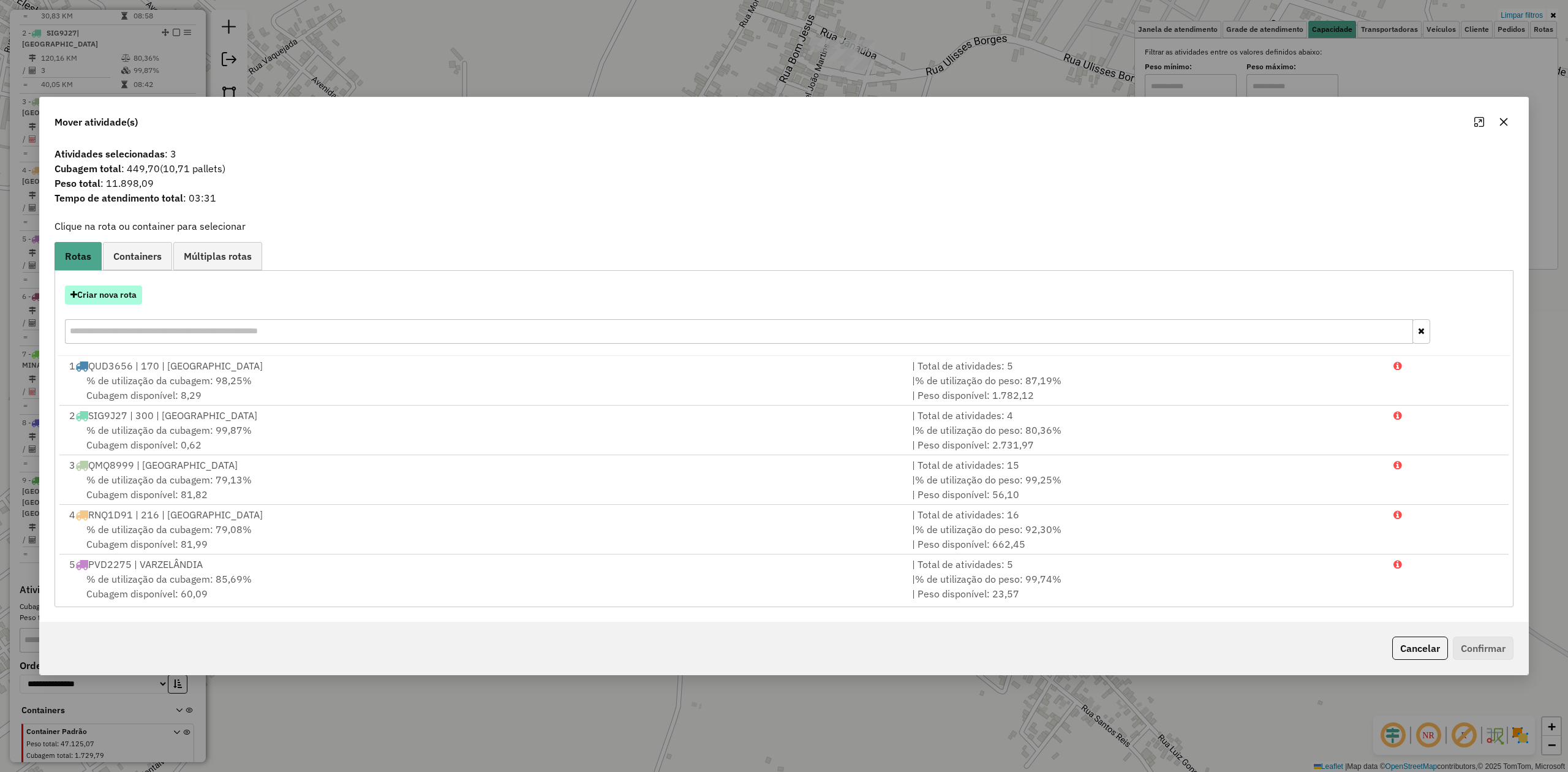
click at [104, 297] on button "Criar nova rota" at bounding box center [103, 295] width 77 height 19
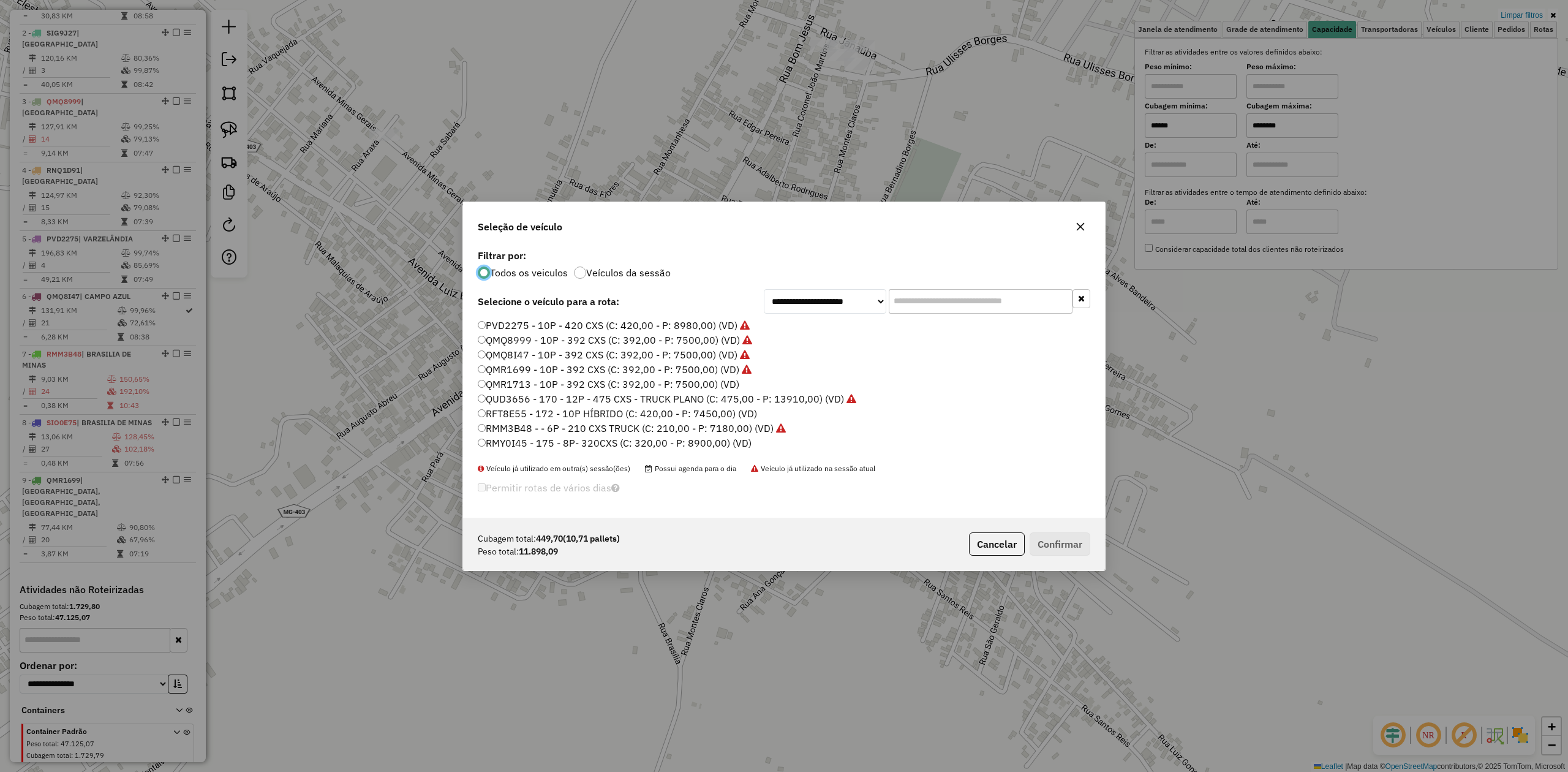
scroll to position [6, 4]
click at [921, 302] on input "text" at bounding box center [980, 301] width 184 height 24
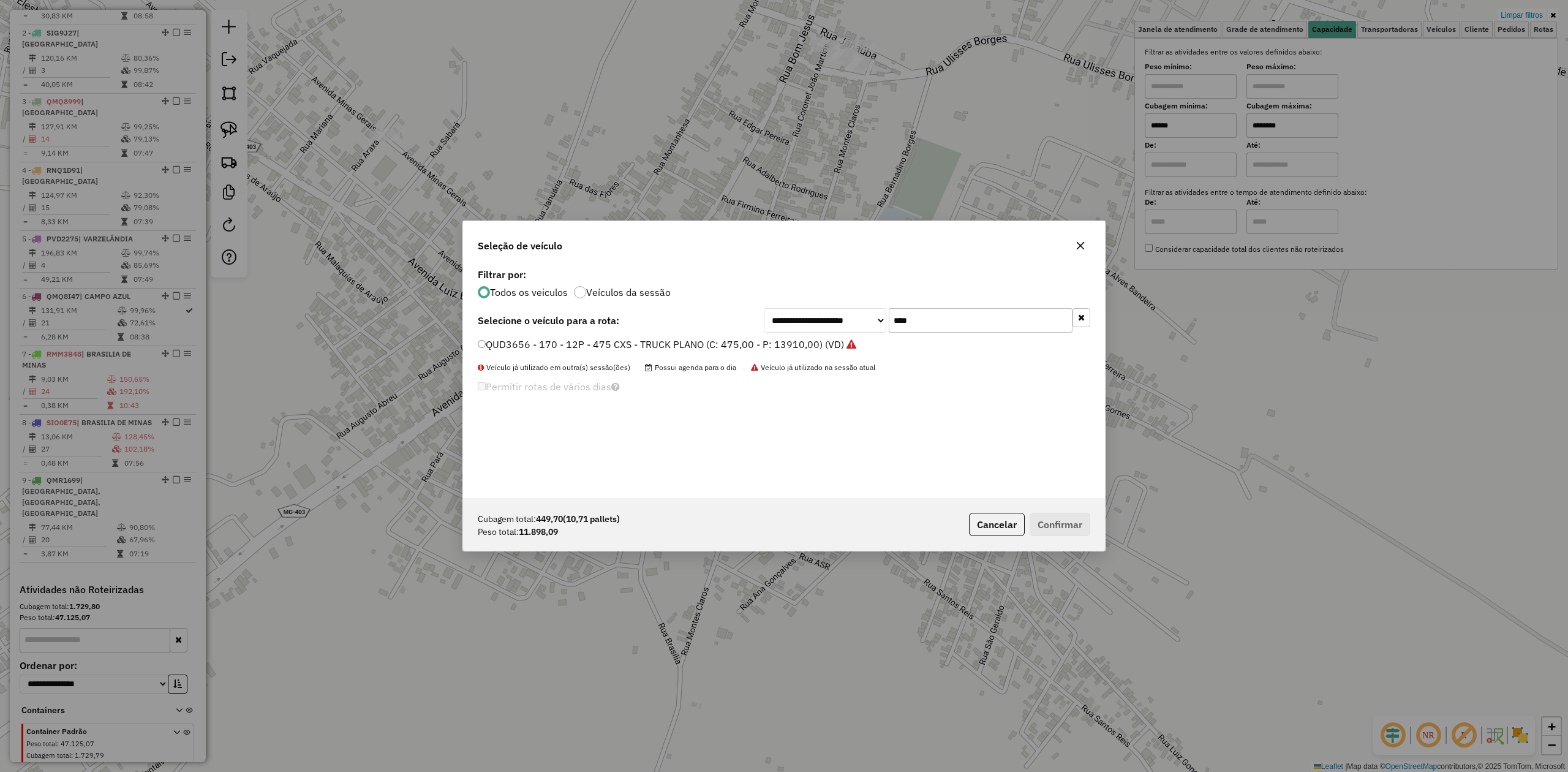
type input "****"
click at [513, 345] on label "QUD3656 - 170 - 12P - 475 CXS - TRUCK PLANO (C: 475,00 - P: 13910,00) (VD)" at bounding box center [666, 345] width 379 height 15
click at [1077, 528] on button "Confirmar" at bounding box center [1060, 525] width 61 height 24
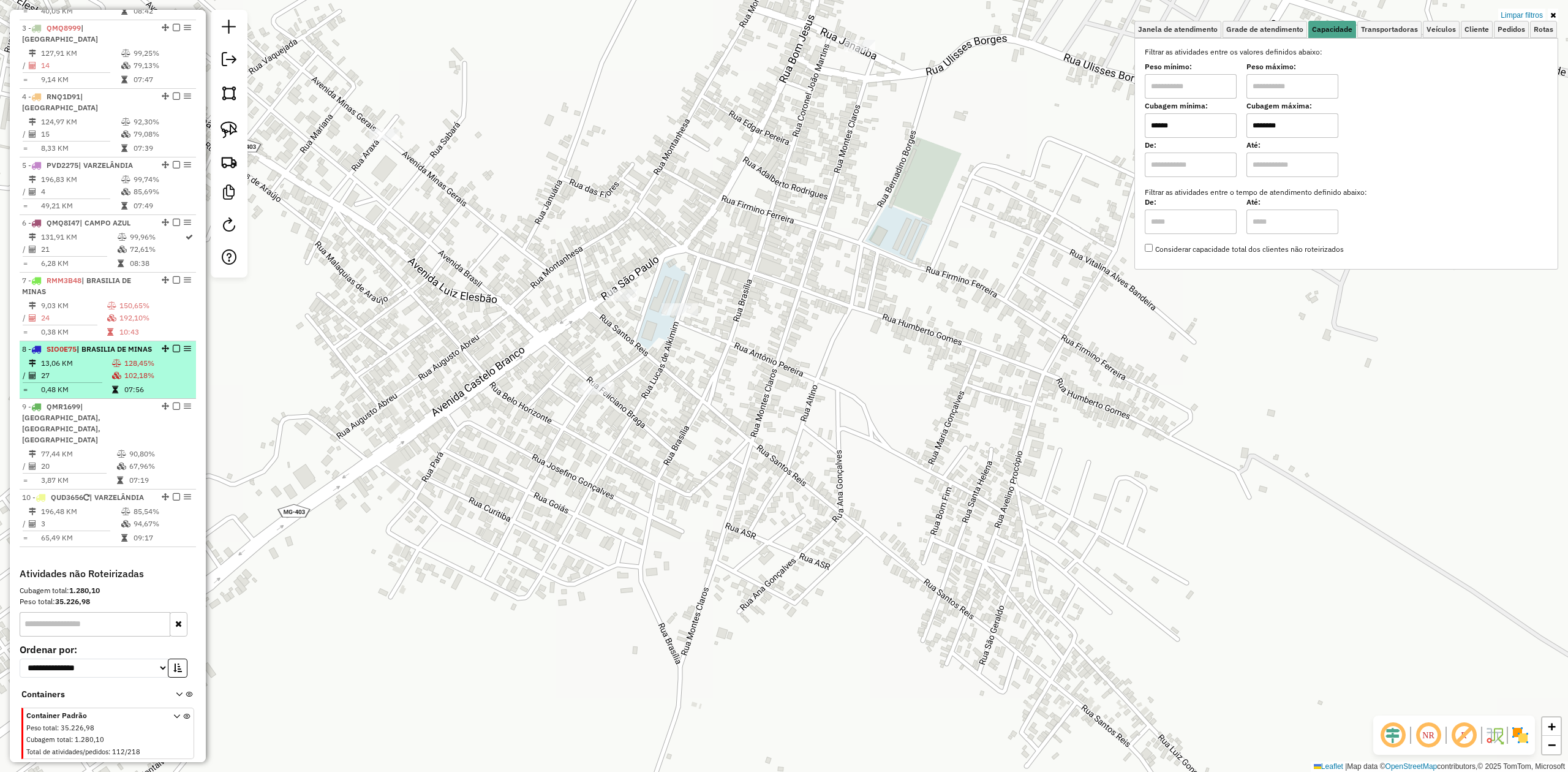
scroll to position [607, 0]
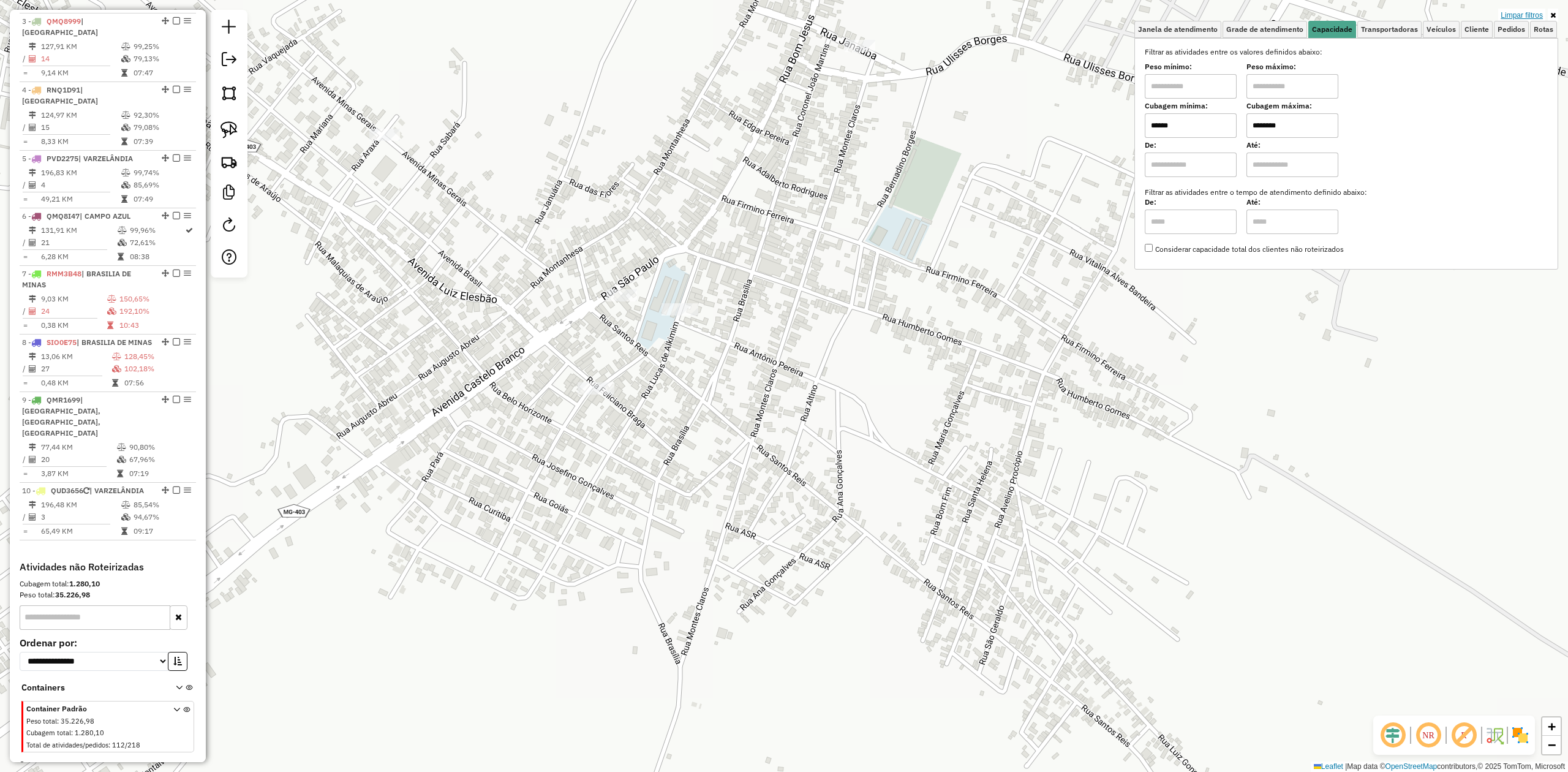
click at [1510, 17] on link "Limpar filtros" at bounding box center [1522, 15] width 47 height 13
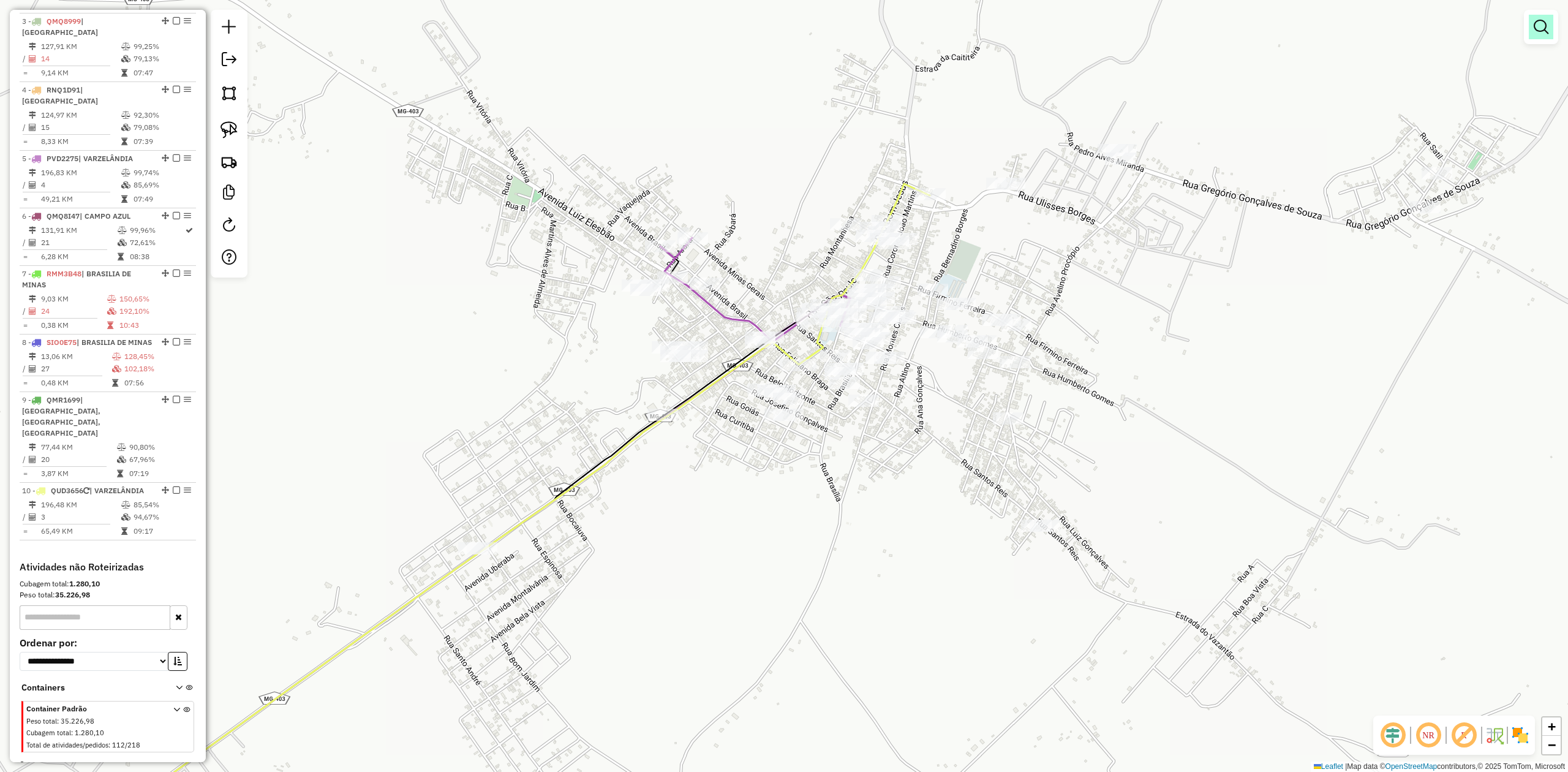
click at [1538, 26] on em at bounding box center [1541, 27] width 15 height 15
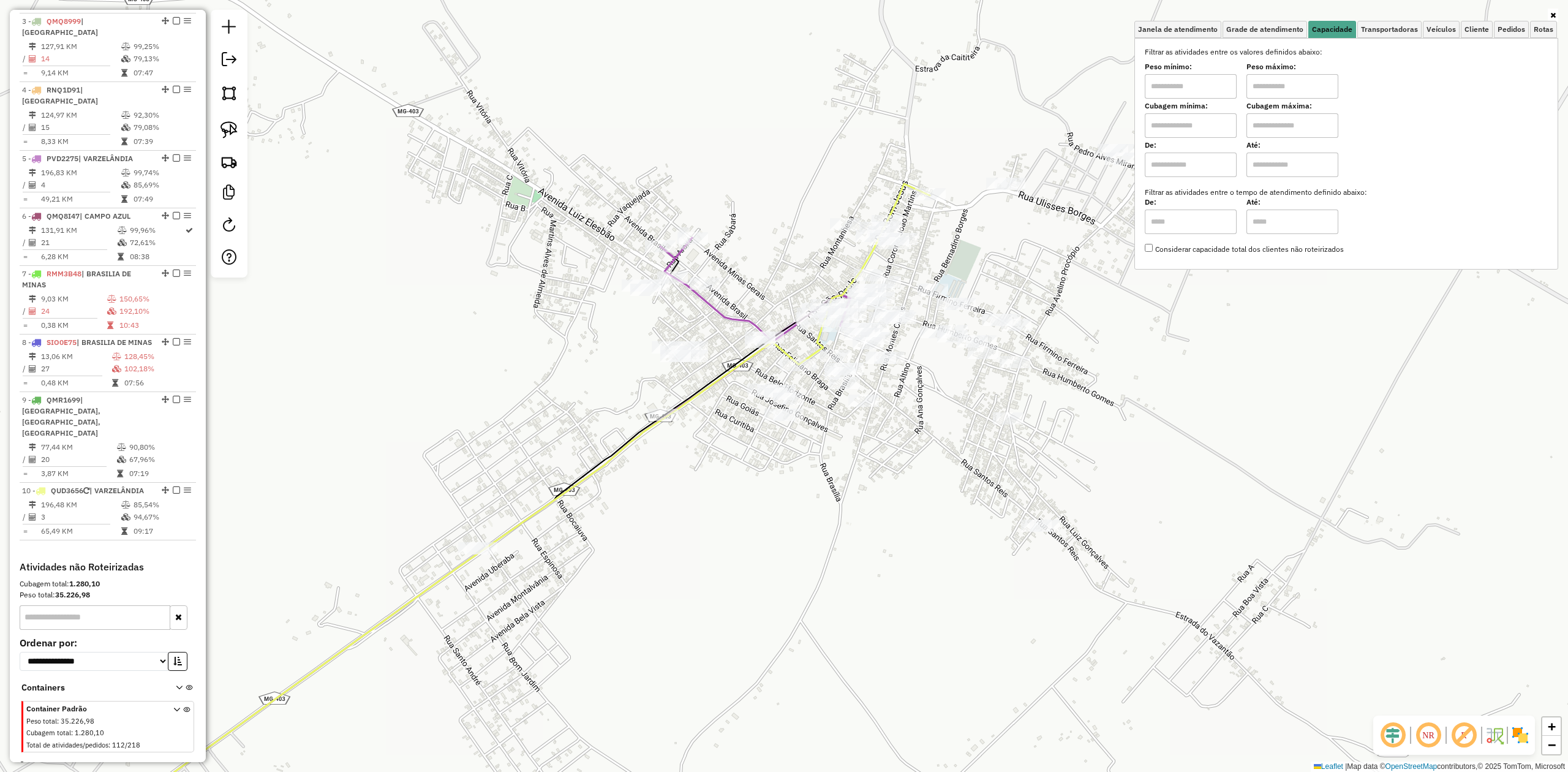
click at [1184, 121] on input "text" at bounding box center [1190, 125] width 92 height 24
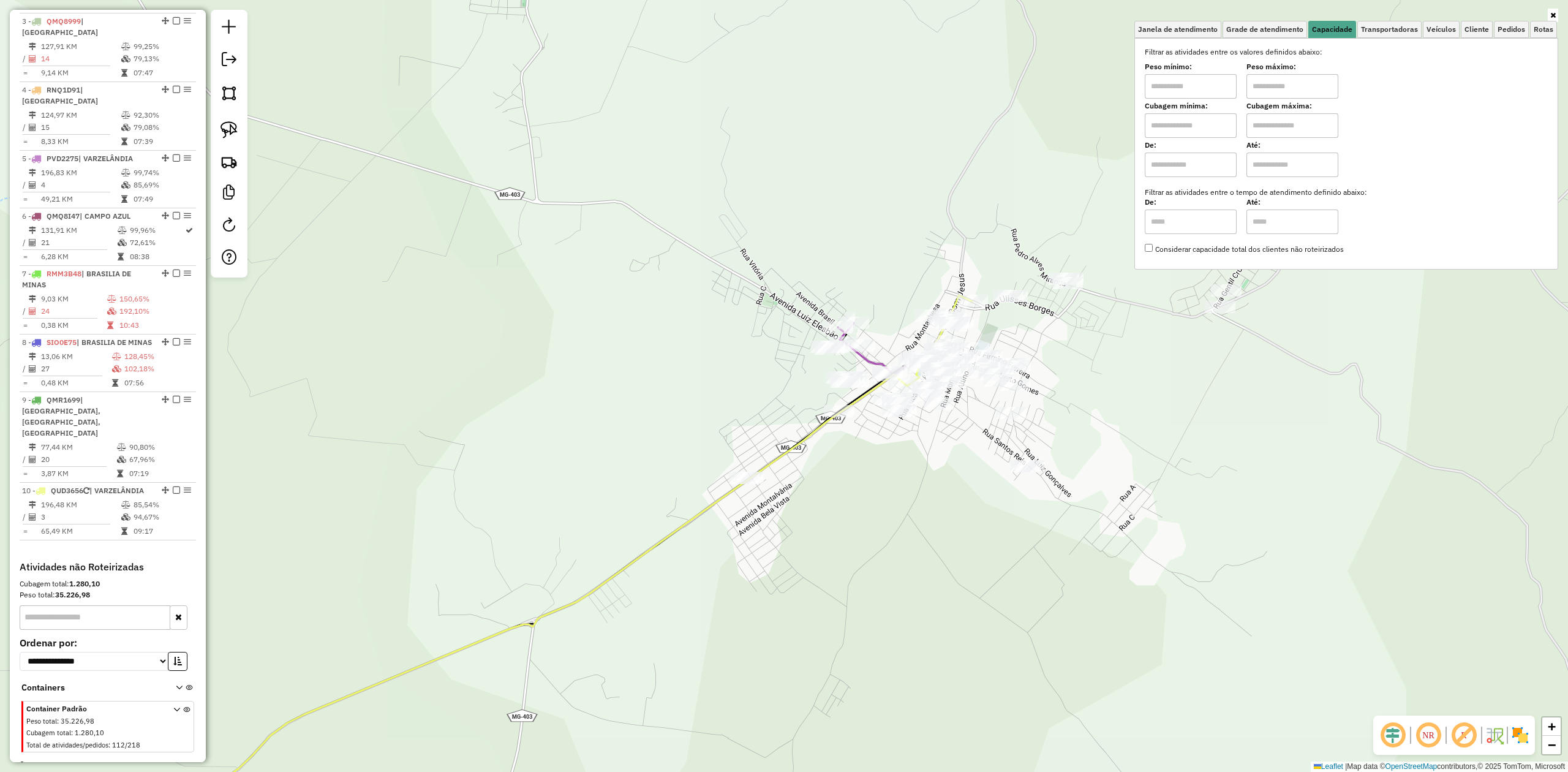
drag, startPoint x: 1116, startPoint y: 495, endPoint x: 1030, endPoint y: 401, distance: 127.4
click at [1033, 407] on div "Janela de atendimento Grade de atendimento Capacidade Transportadoras Veículos …" at bounding box center [784, 386] width 1568 height 772
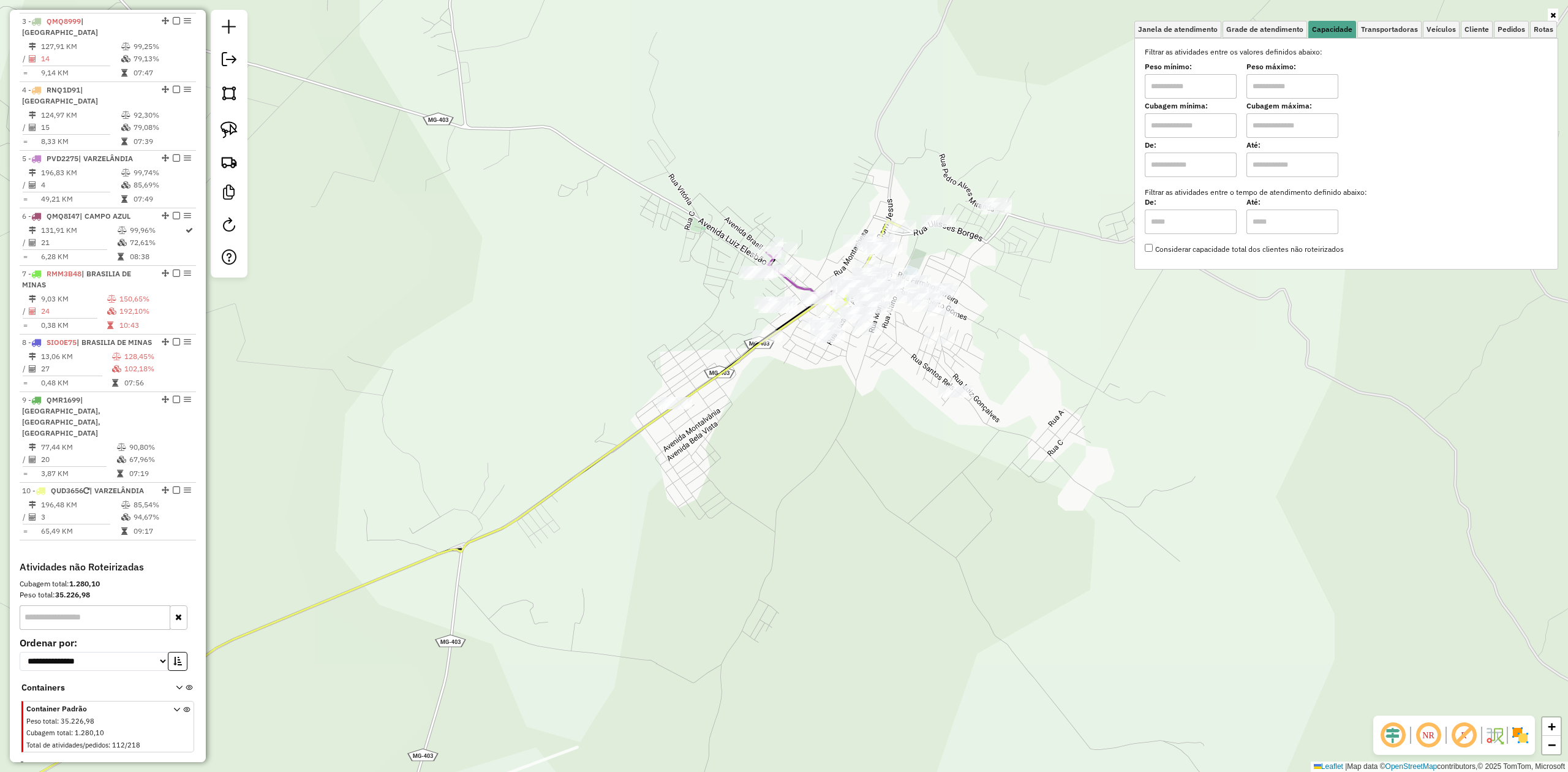
click at [1085, 458] on div "Janela de atendimento Grade de atendimento Capacidade Transportadoras Veículos …" at bounding box center [784, 386] width 1568 height 772
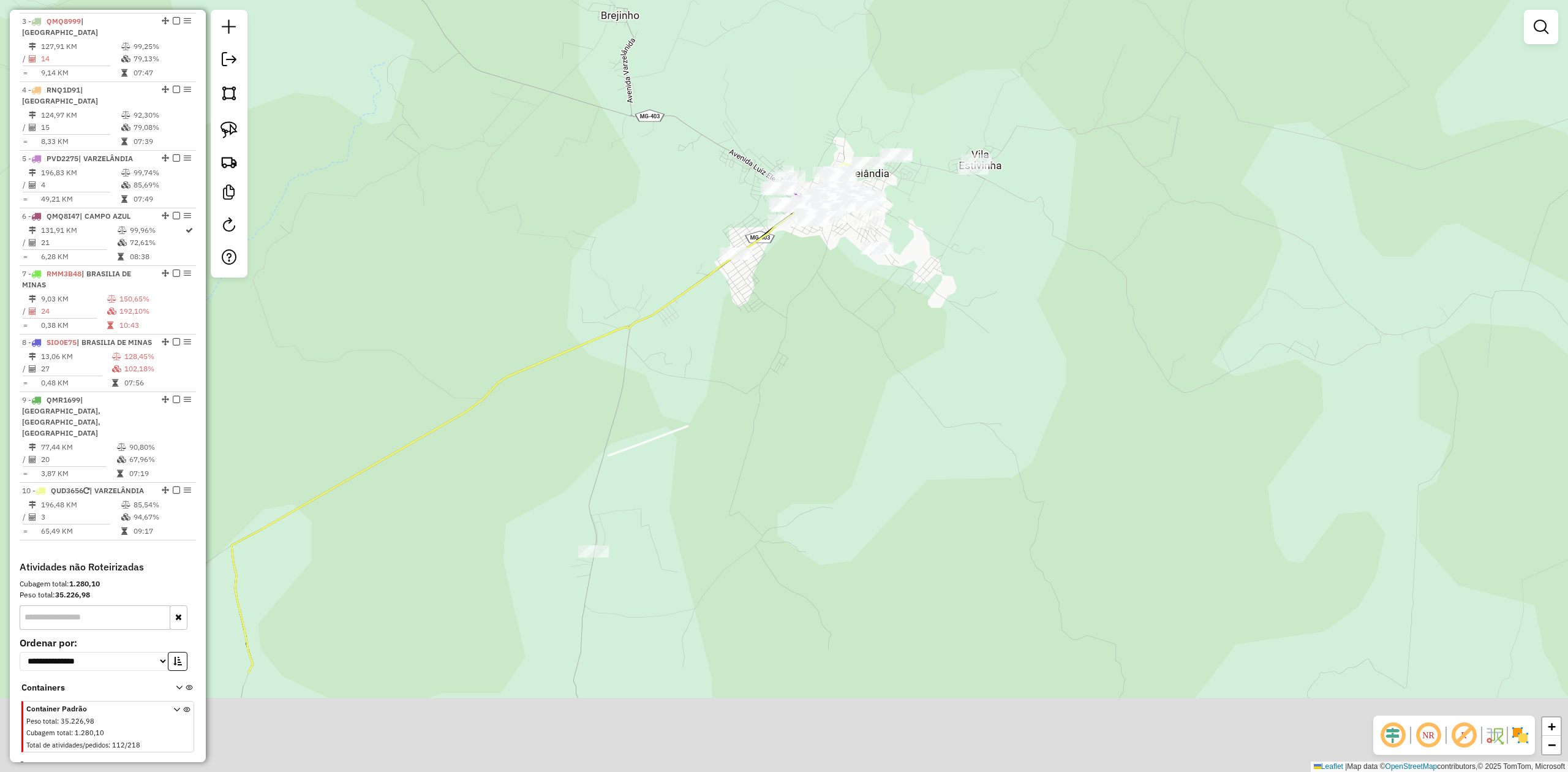
drag, startPoint x: 1130, startPoint y: 556, endPoint x: 956, endPoint y: 334, distance: 282.1
click at [964, 347] on div "Janela de atendimento Grade de atendimento Capacidade Transportadoras Veículos …" at bounding box center [784, 386] width 1568 height 772
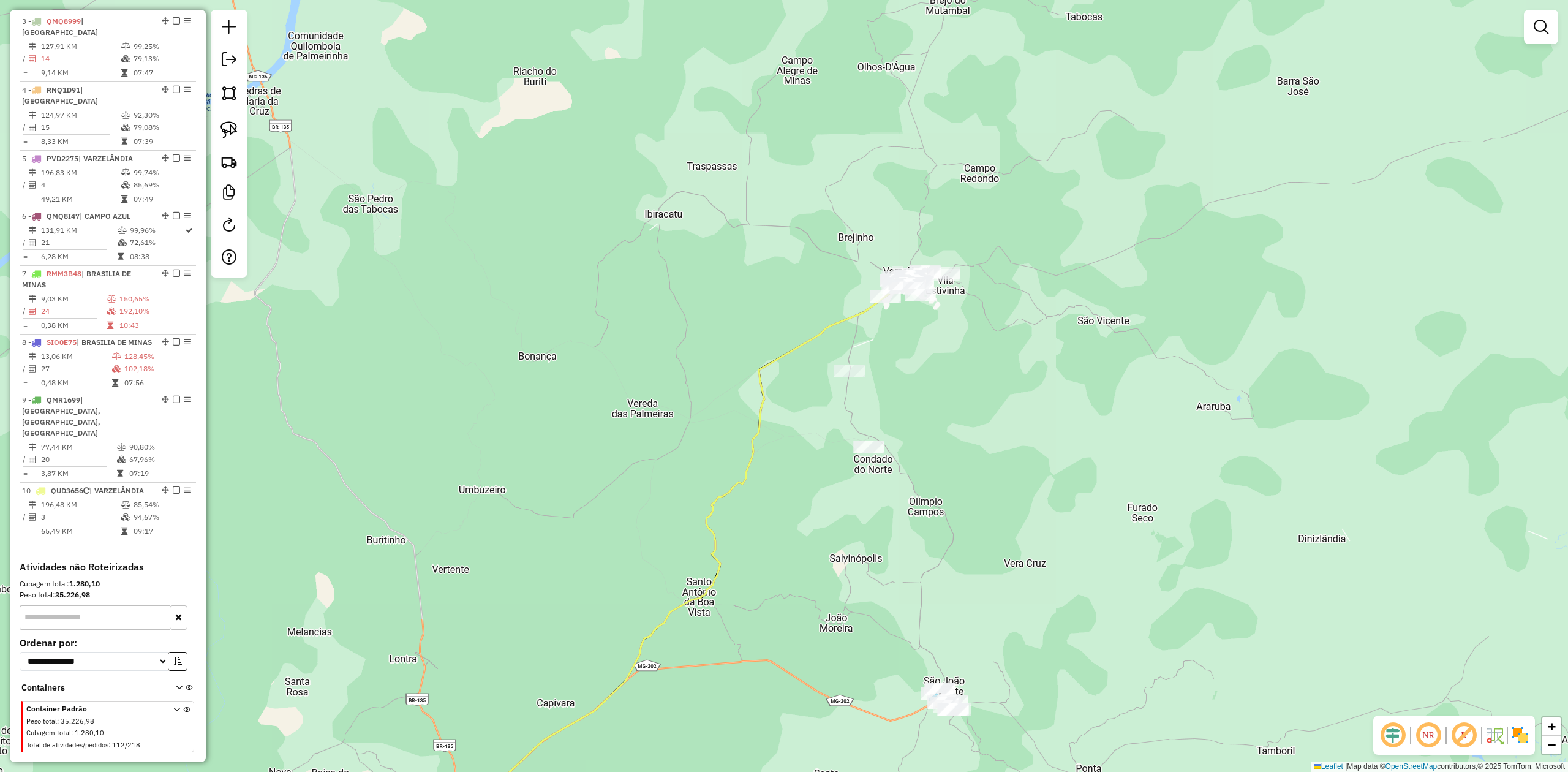
drag, startPoint x: 1040, startPoint y: 467, endPoint x: 1009, endPoint y: 338, distance: 132.7
click at [1013, 356] on div "Janela de atendimento Grade de atendimento Capacidade Transportadoras Veículos …" at bounding box center [784, 386] width 1568 height 772
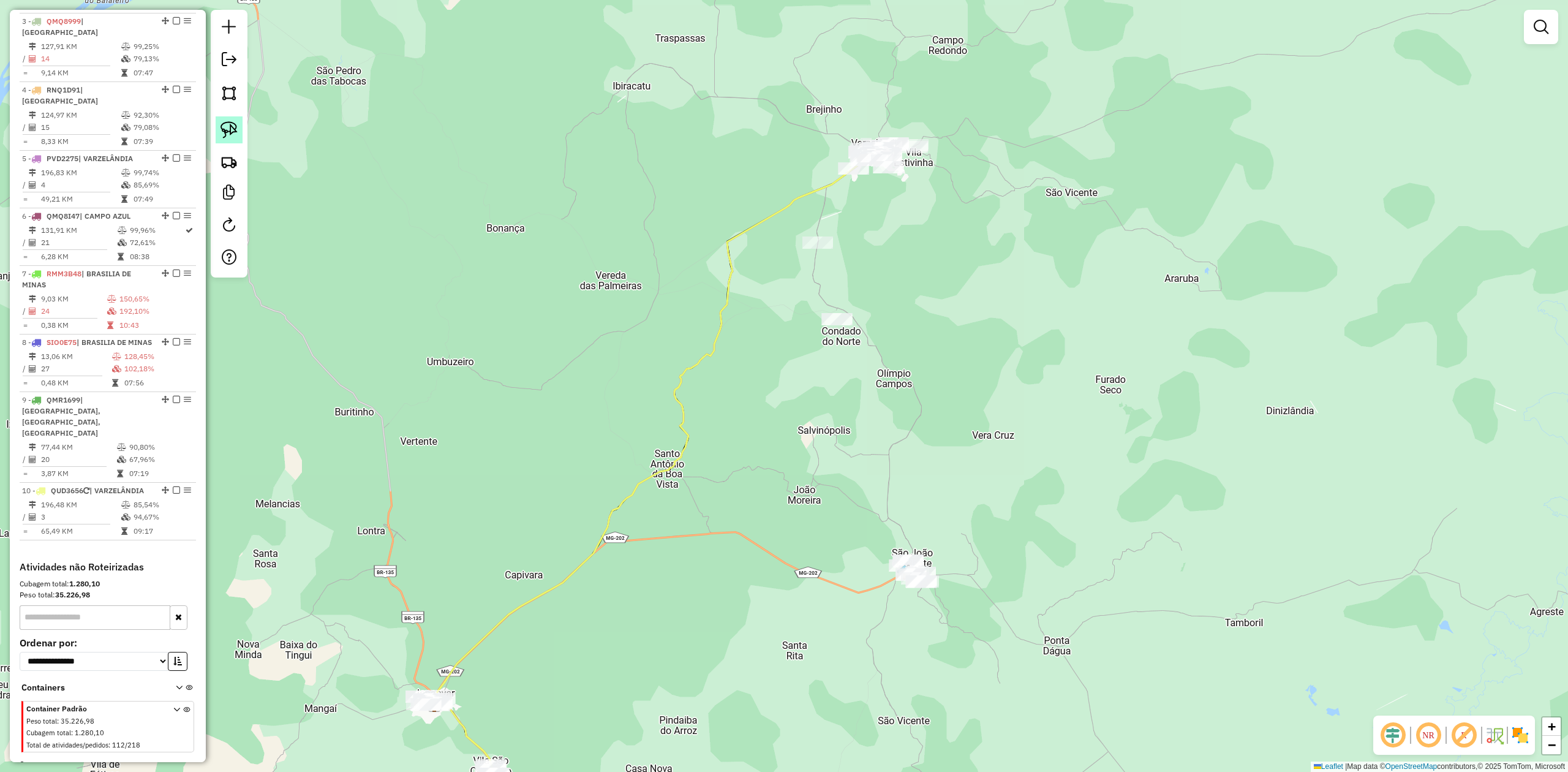
click at [230, 133] on img at bounding box center [229, 129] width 17 height 17
drag, startPoint x: 856, startPoint y: 537, endPoint x: 898, endPoint y: 447, distance: 99.3
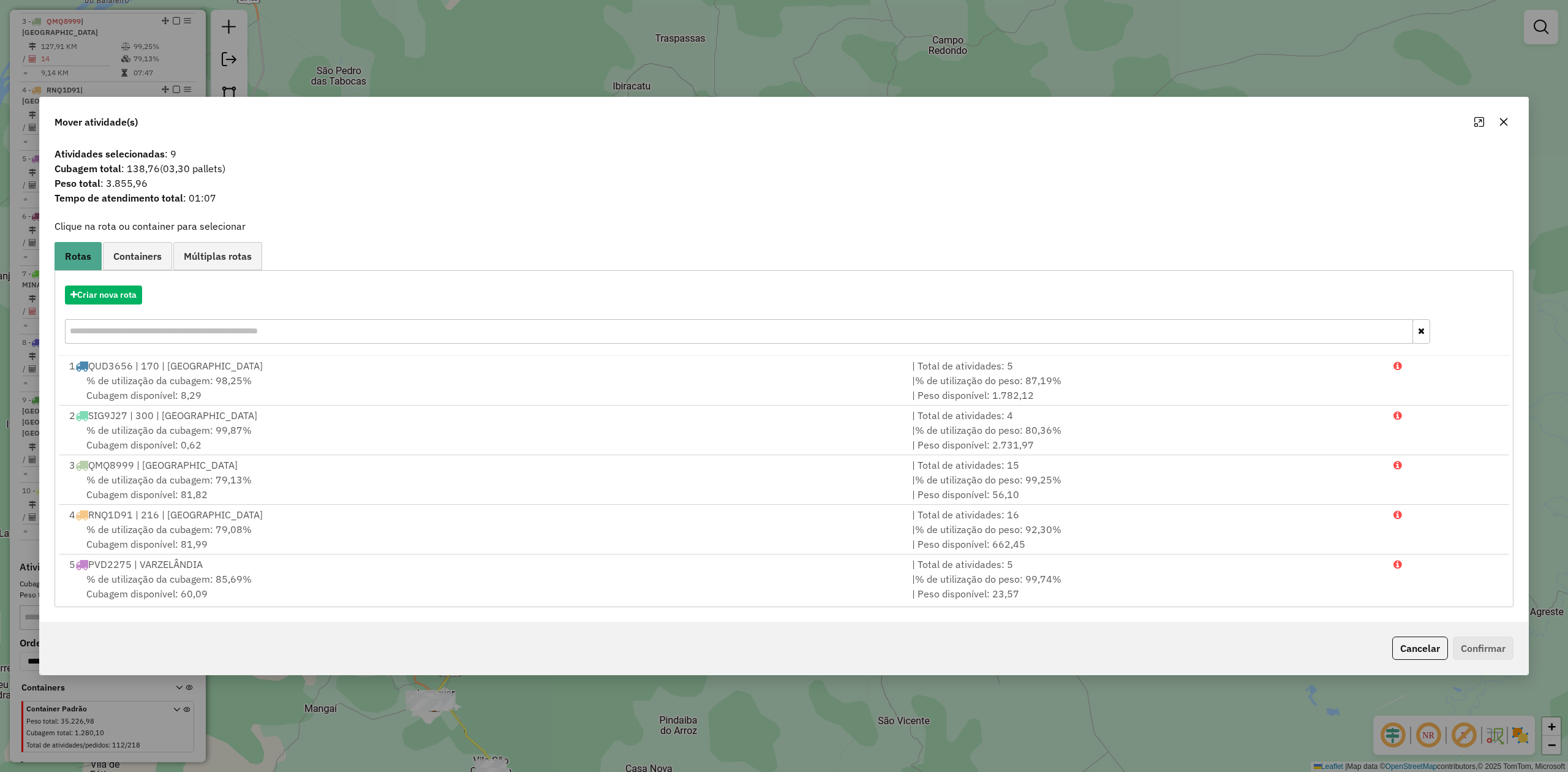
click at [1503, 121] on icon "button" at bounding box center [1504, 122] width 8 height 8
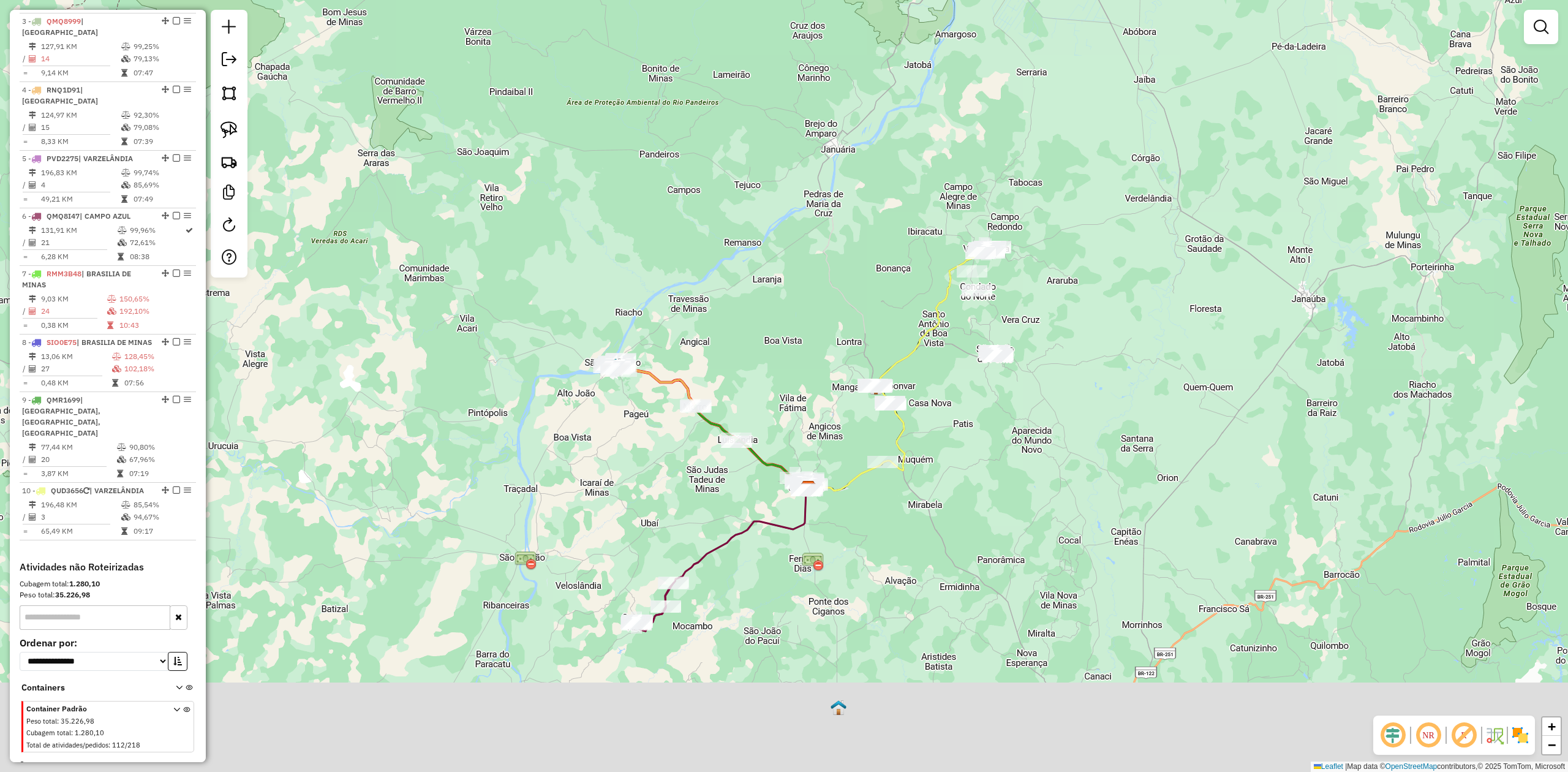
drag, startPoint x: 1051, startPoint y: 593, endPoint x: 956, endPoint y: 206, distance: 398.5
click at [956, 207] on div "Janela de atendimento Grade de atendimento Capacidade Transportadoras Veículos …" at bounding box center [784, 386] width 1568 height 772
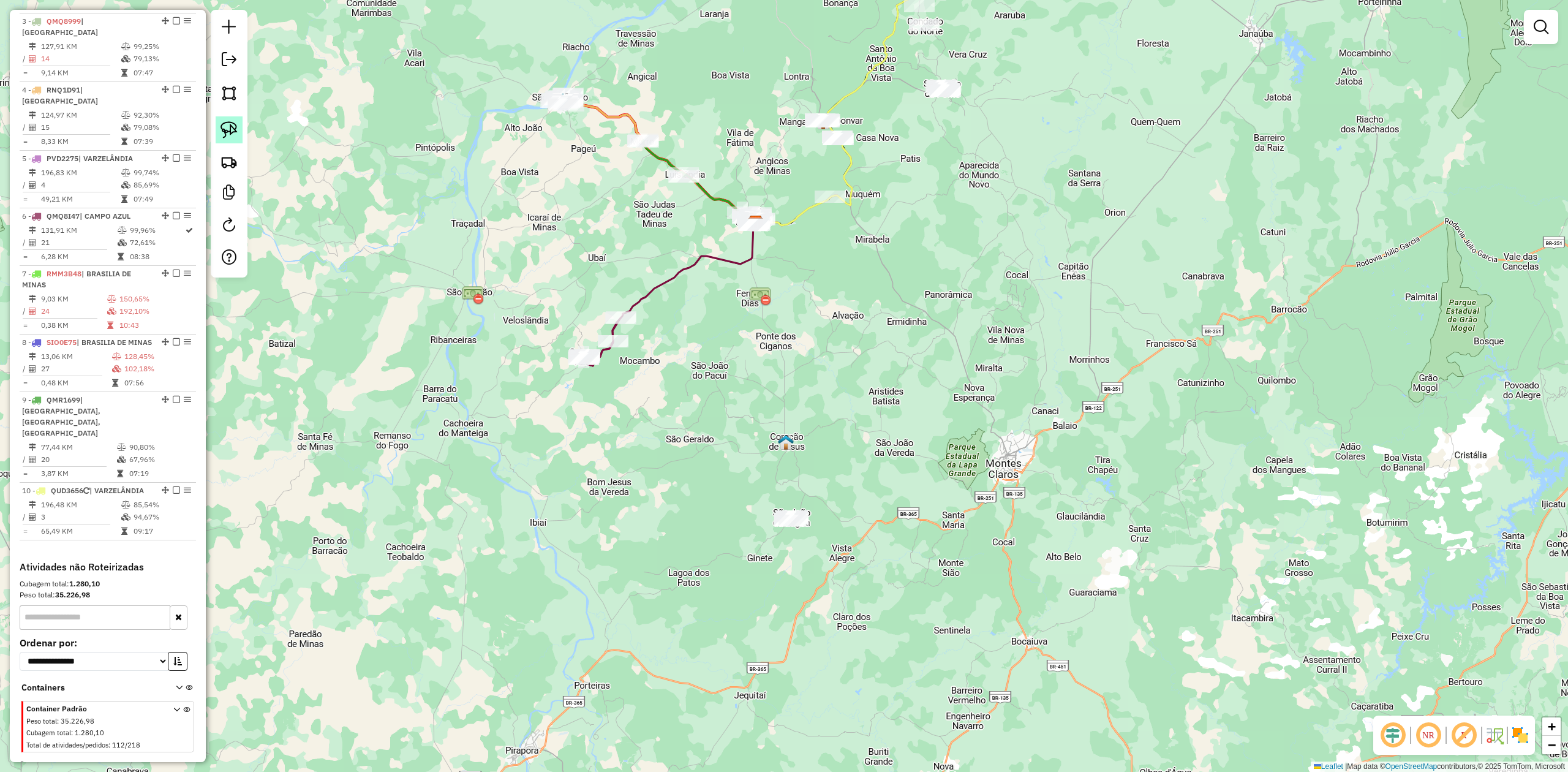
click at [238, 128] on link at bounding box center [229, 130] width 27 height 27
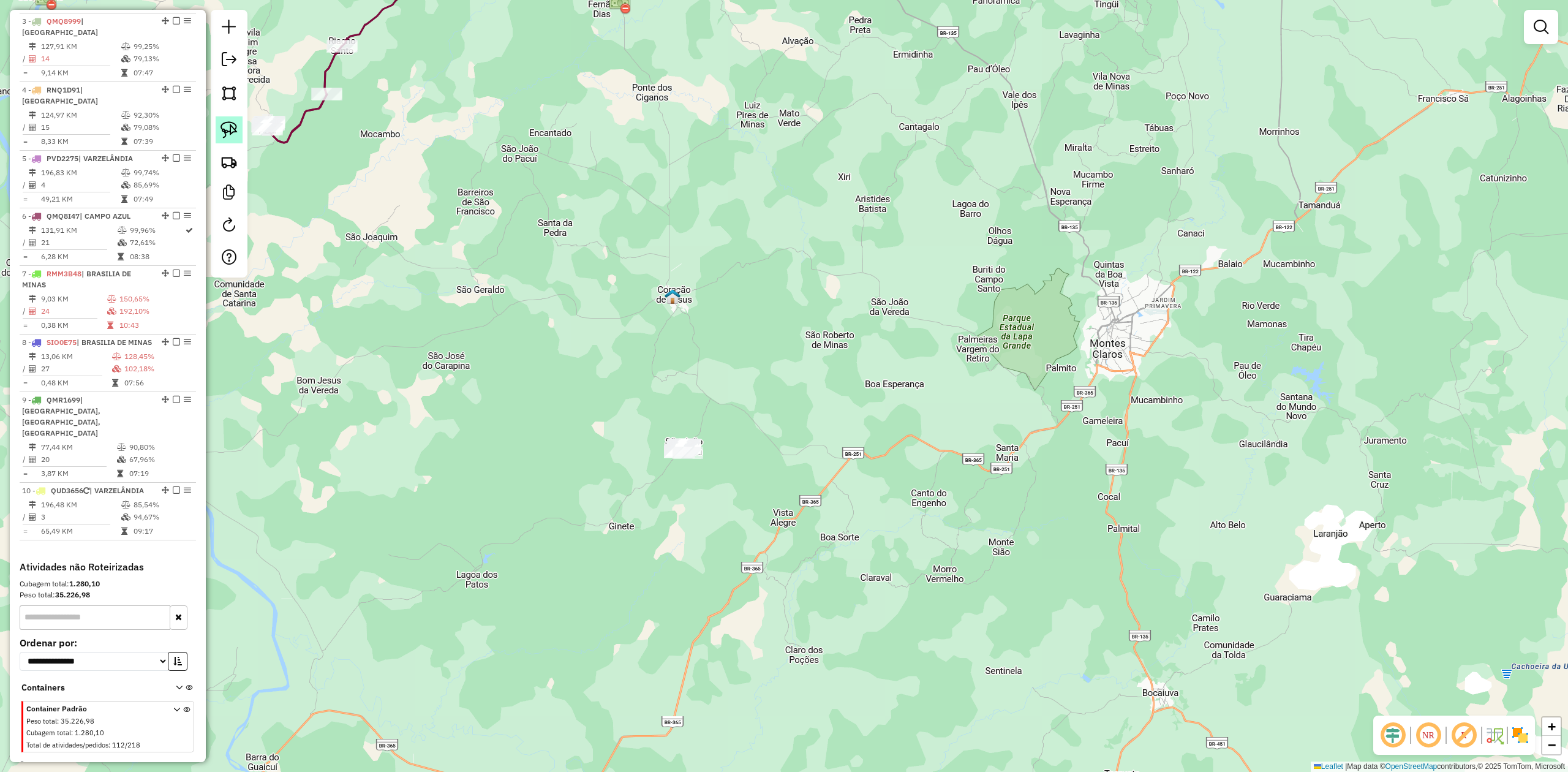
click at [233, 131] on img at bounding box center [229, 129] width 17 height 17
drag, startPoint x: 677, startPoint y: 396, endPoint x: 719, endPoint y: 329, distance: 79.1
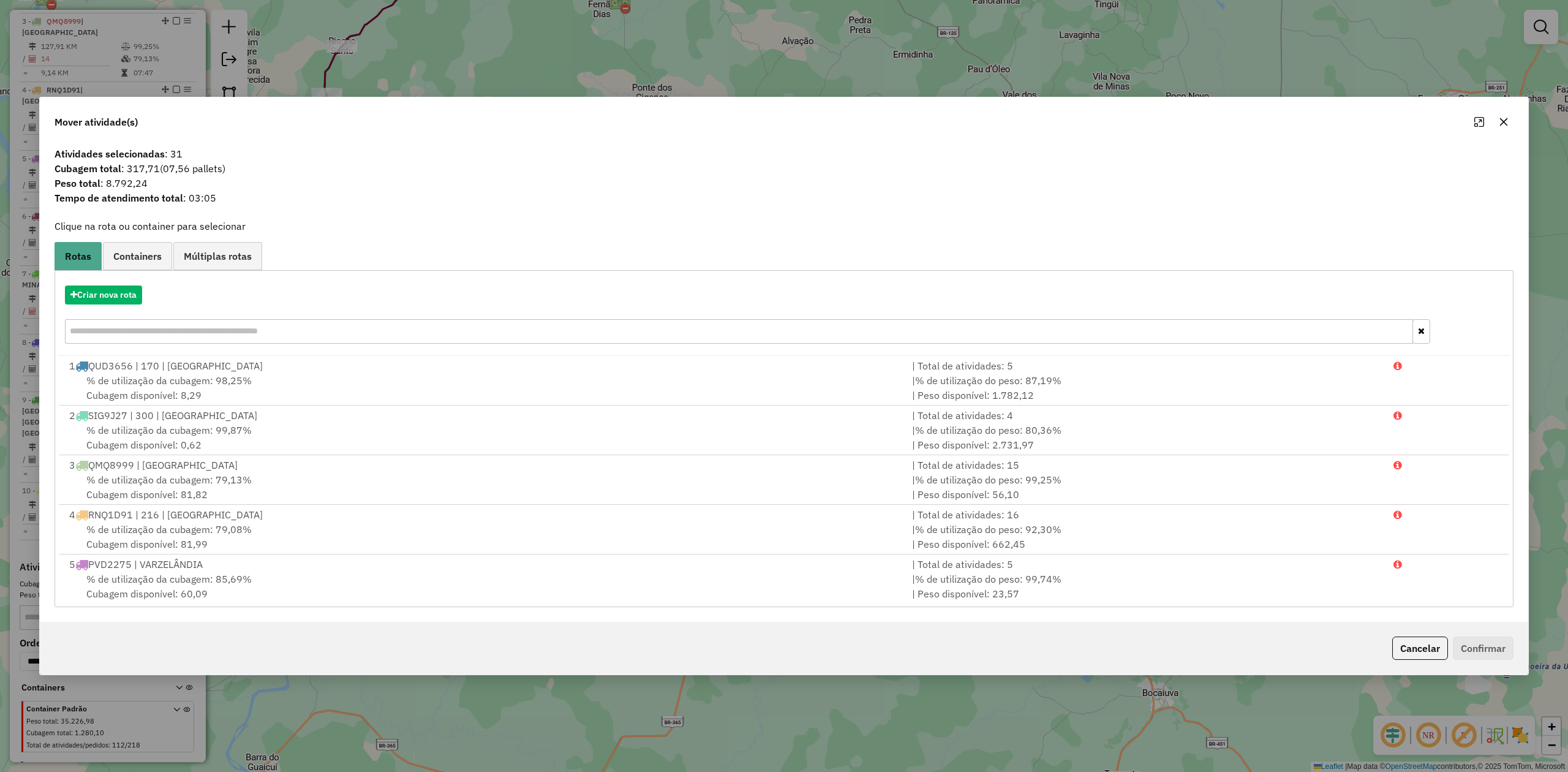
click at [1502, 119] on icon "button" at bounding box center [1504, 122] width 8 height 8
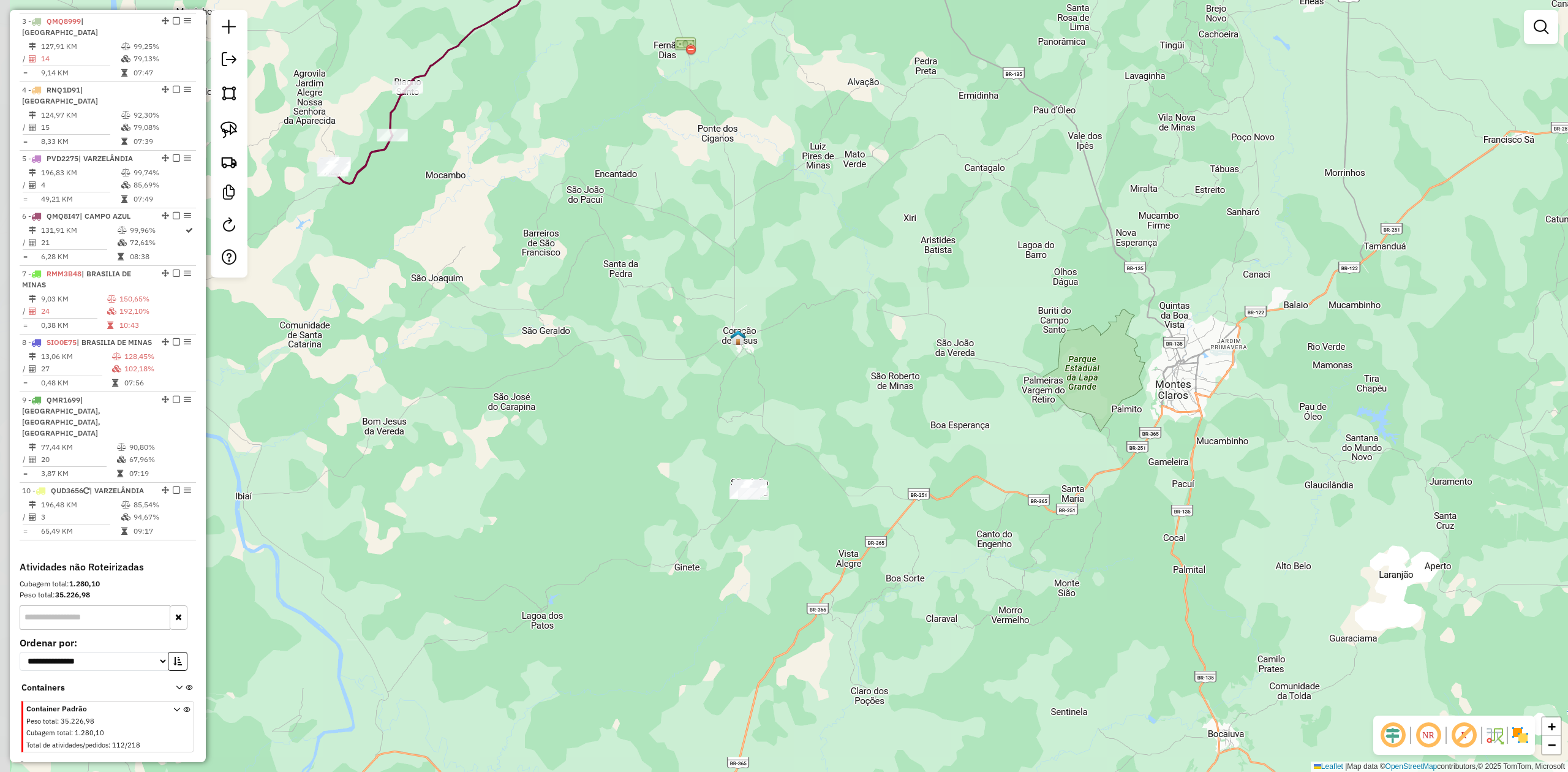
drag, startPoint x: 821, startPoint y: 435, endPoint x: 907, endPoint y: 467, distance: 91.8
click at [889, 475] on div "Janela de atendimento Grade de atendimento Capacidade Transportadoras Veículos …" at bounding box center [784, 386] width 1568 height 772
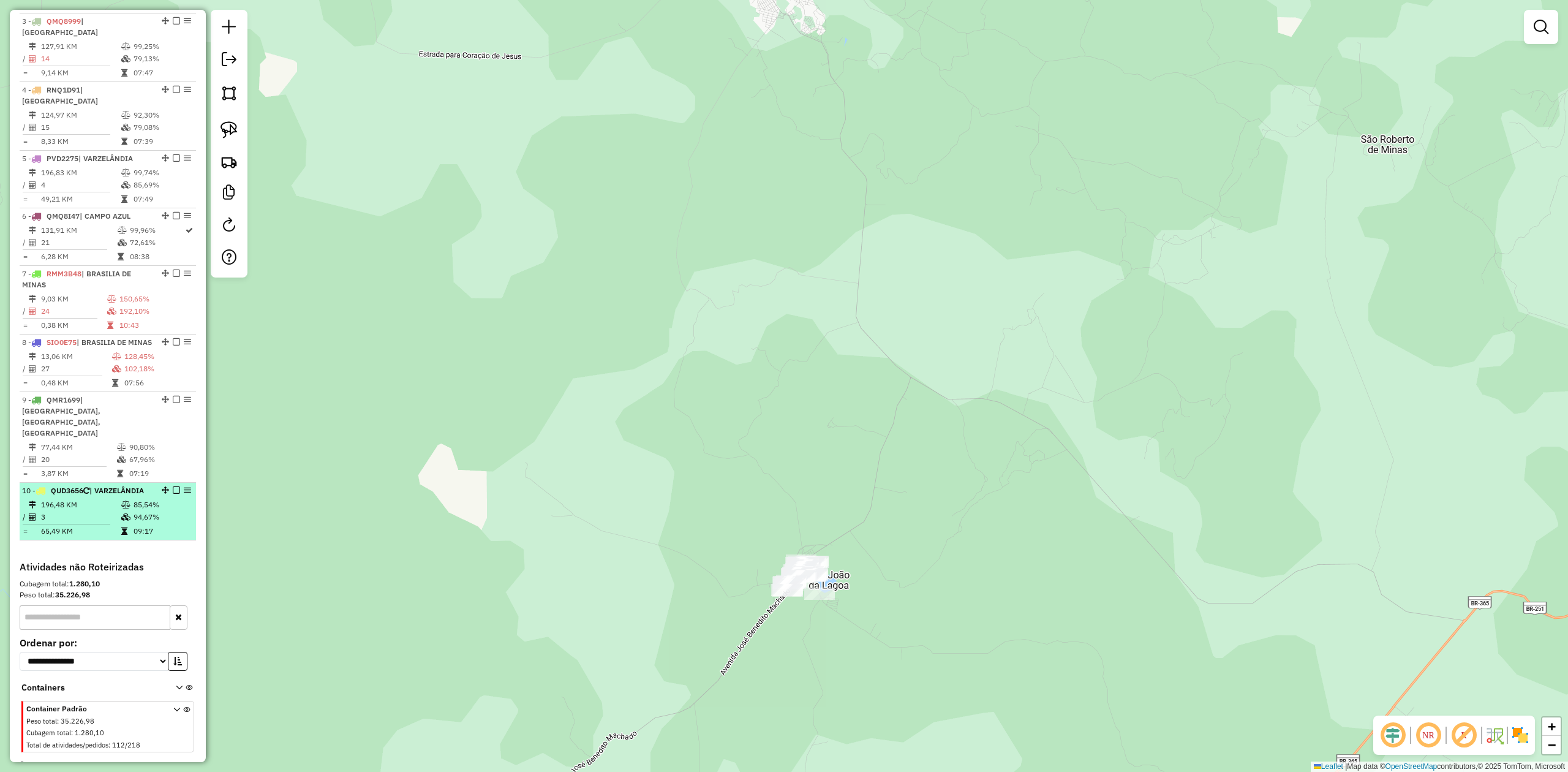
select select "**********"
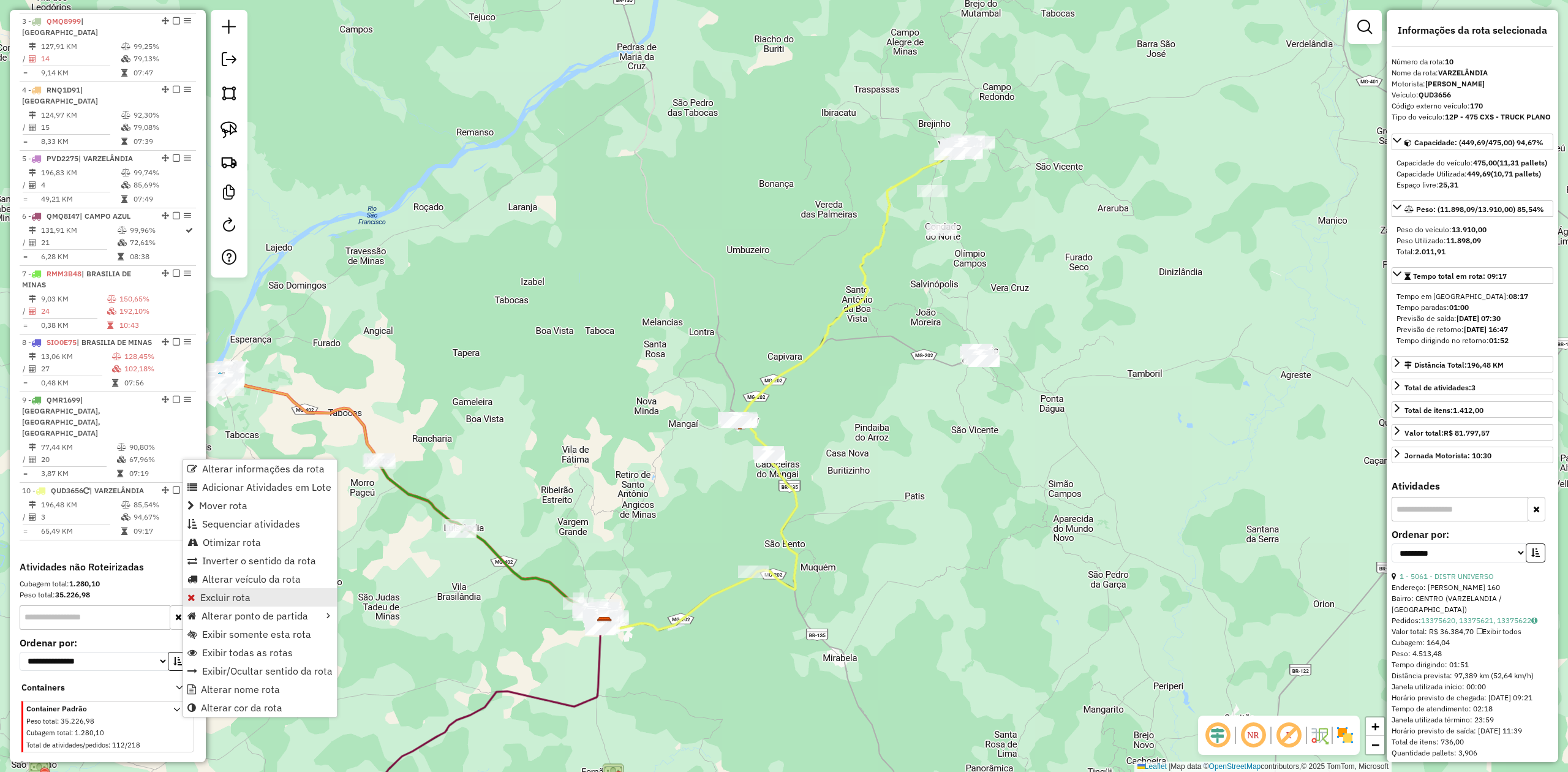
click at [232, 594] on span "Excluir rota" at bounding box center [225, 597] width 50 height 10
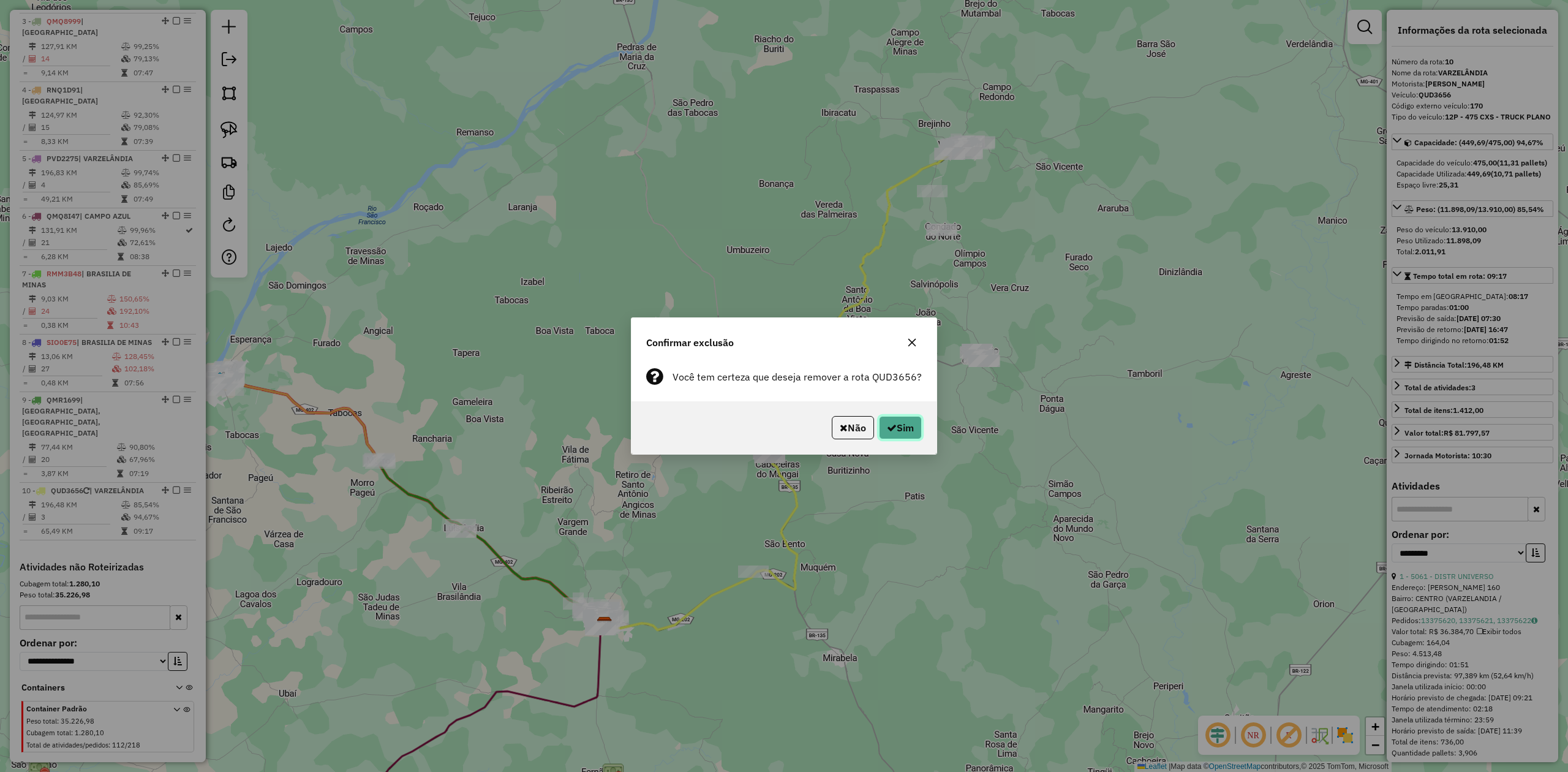
click at [899, 431] on button "Sim" at bounding box center [900, 428] width 43 height 24
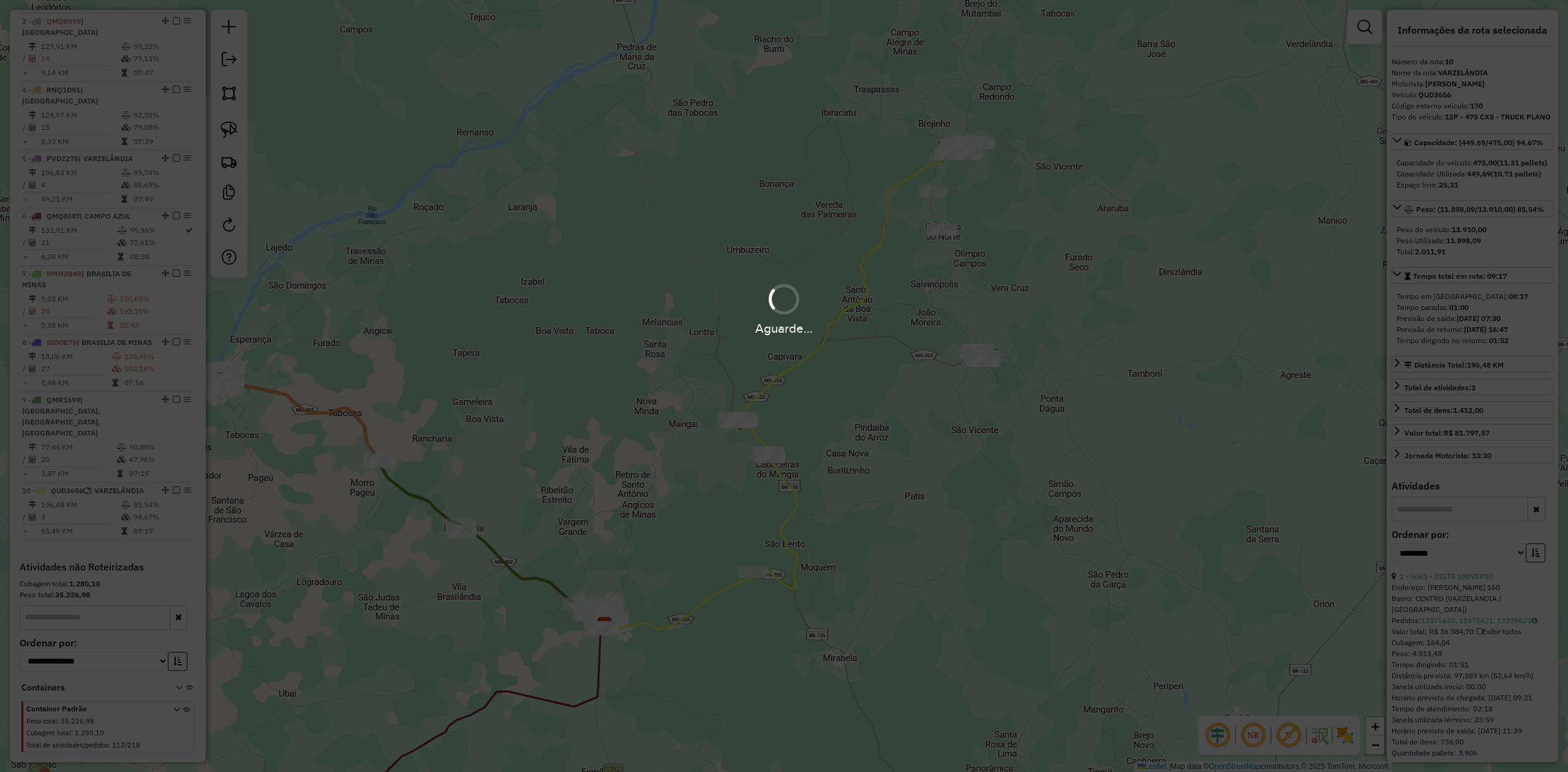
scroll to position [528, 0]
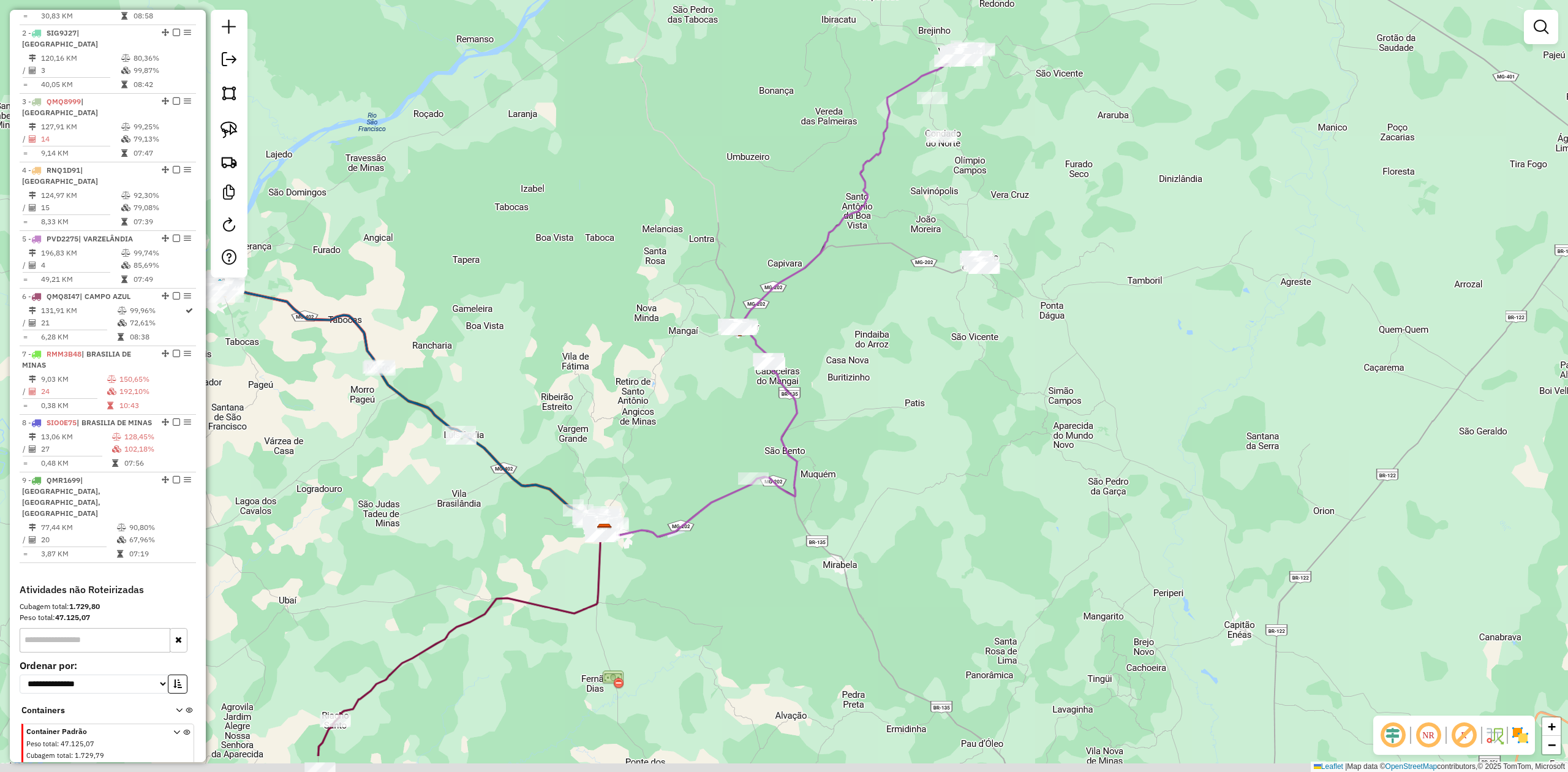
drag, startPoint x: 534, startPoint y: 408, endPoint x: 533, endPoint y: 315, distance: 93.0
click at [533, 315] on div "Janela de atendimento Grade de atendimento Capacidade Transportadoras Veículos …" at bounding box center [784, 386] width 1568 height 772
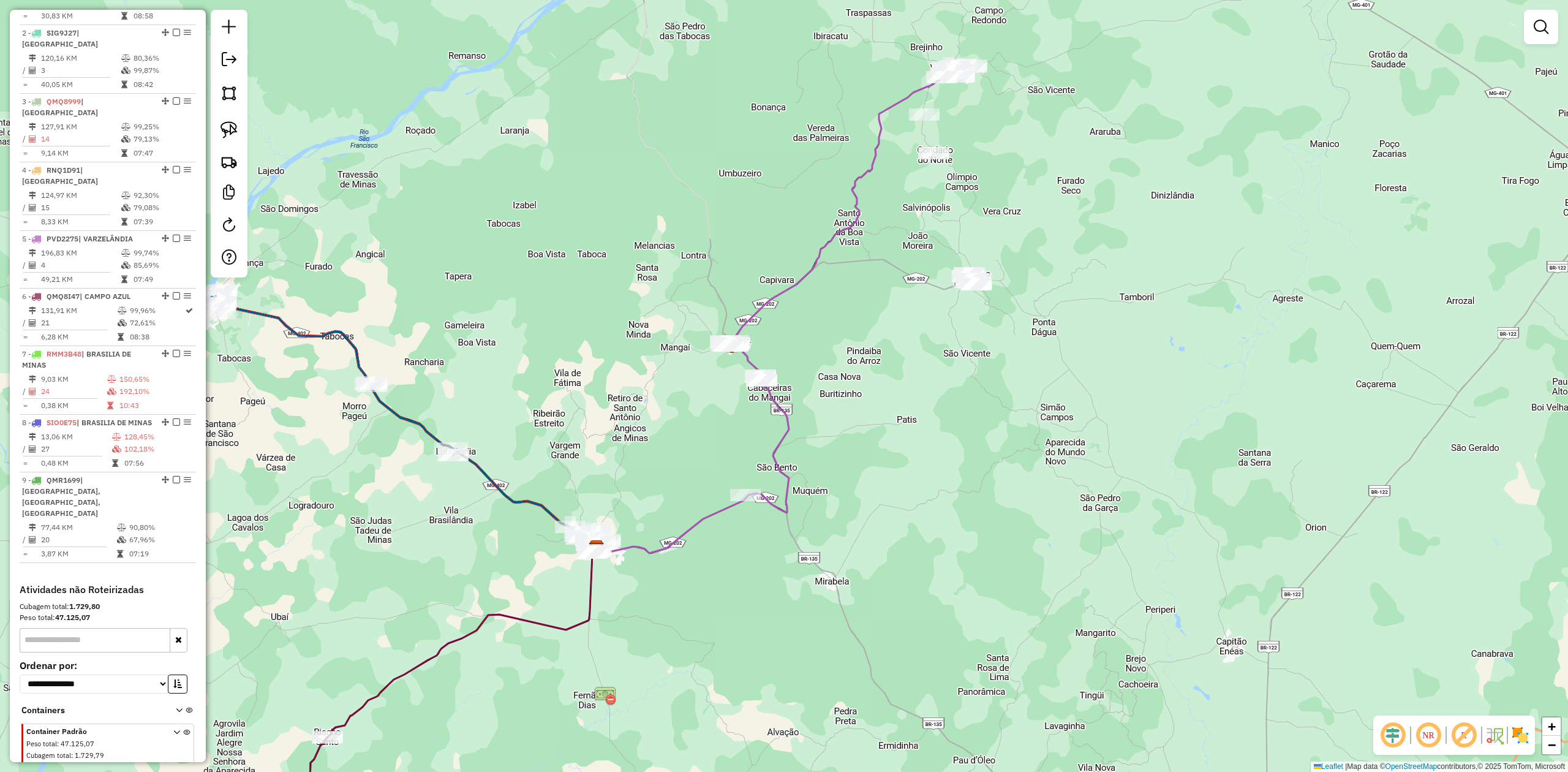
drag, startPoint x: 1174, startPoint y: 263, endPoint x: 1080, endPoint y: 420, distance: 183.0
click at [1088, 420] on div "Janela de atendimento Grade de atendimento Capacidade Transportadoras Veículos …" at bounding box center [784, 386] width 1568 height 772
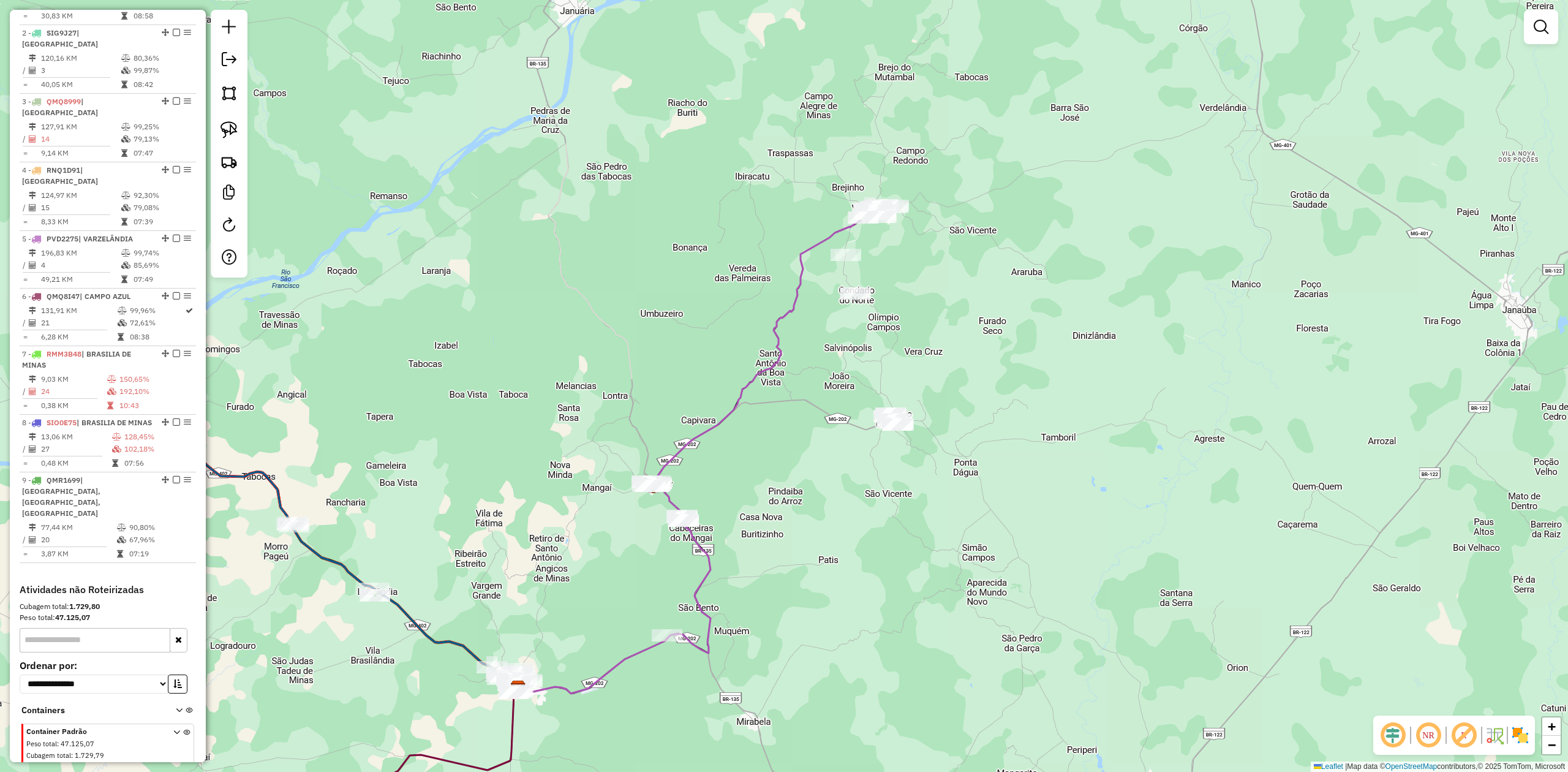
drag, startPoint x: 1085, startPoint y: 305, endPoint x: 1091, endPoint y: 228, distance: 77.2
click at [1091, 230] on div "Janela de atendimento Grade de atendimento Capacidade Transportadoras Veículos …" at bounding box center [784, 386] width 1568 height 772
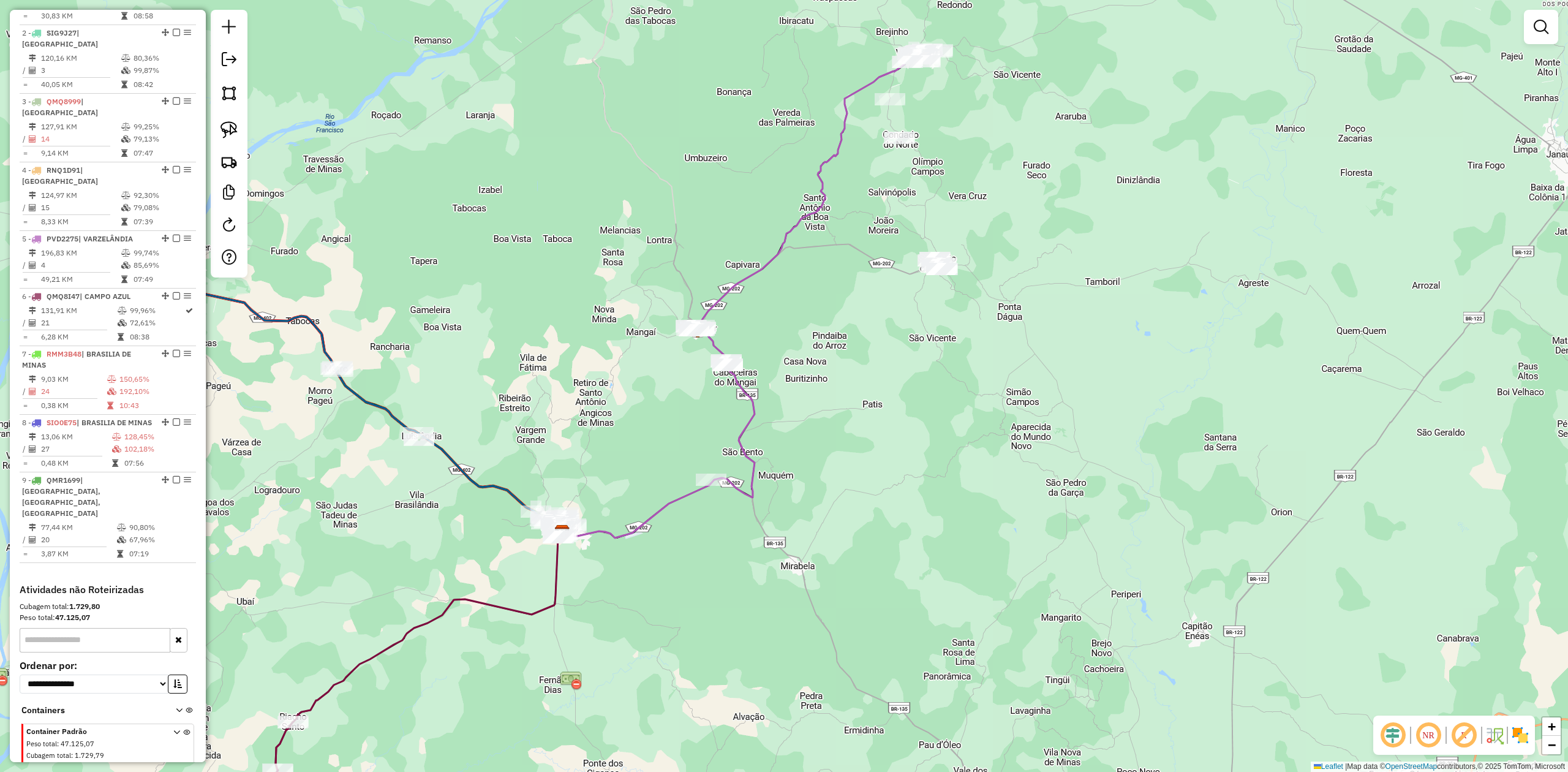
drag, startPoint x: 978, startPoint y: 353, endPoint x: 891, endPoint y: 143, distance: 227.3
click at [897, 158] on div "Janela de atendimento Grade de atendimento Capacidade Transportadoras Veículos …" at bounding box center [784, 386] width 1568 height 772
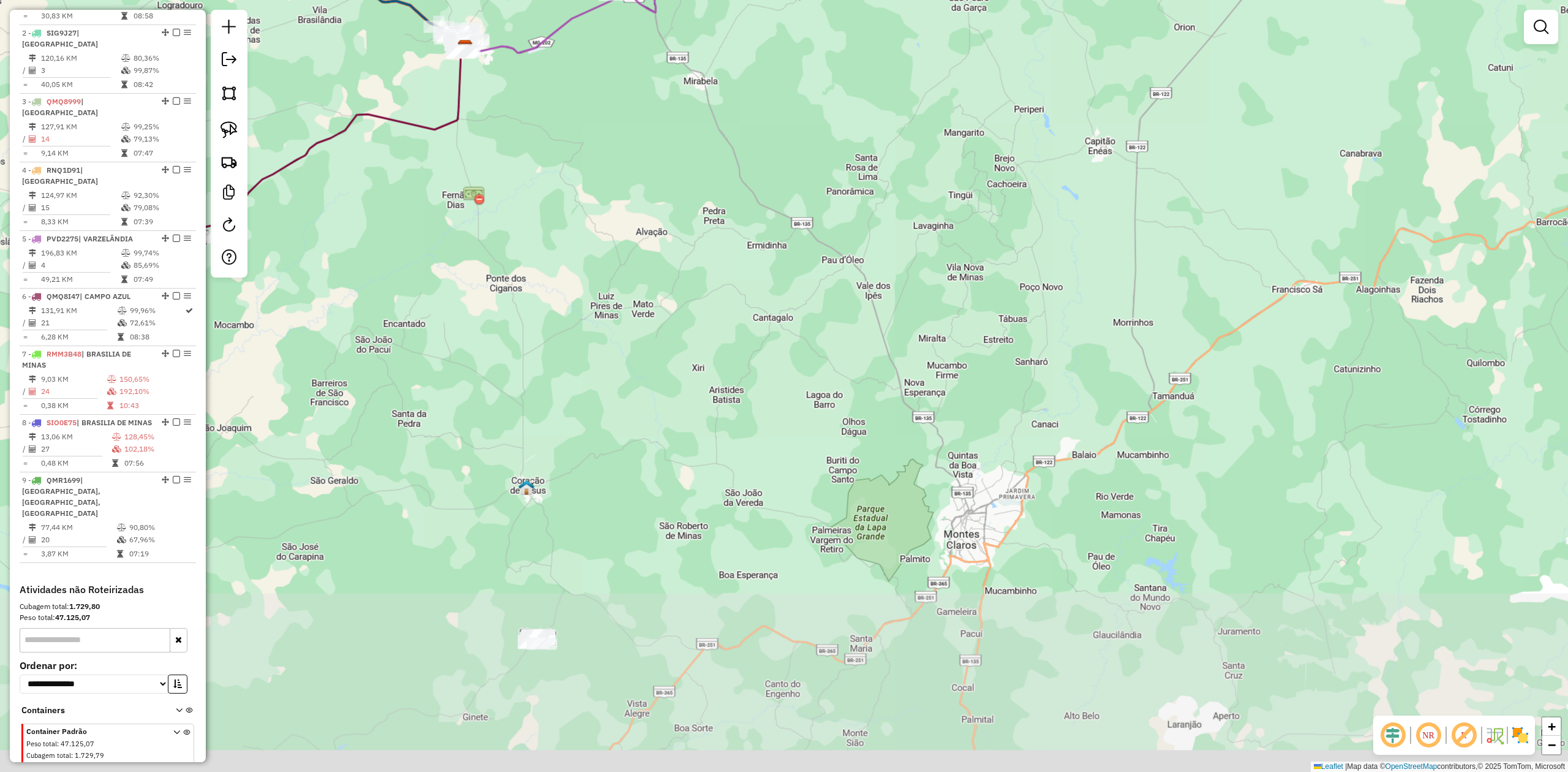
drag, startPoint x: 922, startPoint y: 337, endPoint x: 959, endPoint y: 106, distance: 233.9
click at [956, 128] on div "Janela de atendimento Grade de atendimento Capacidade Transportadoras Veículos …" at bounding box center [784, 386] width 1568 height 772
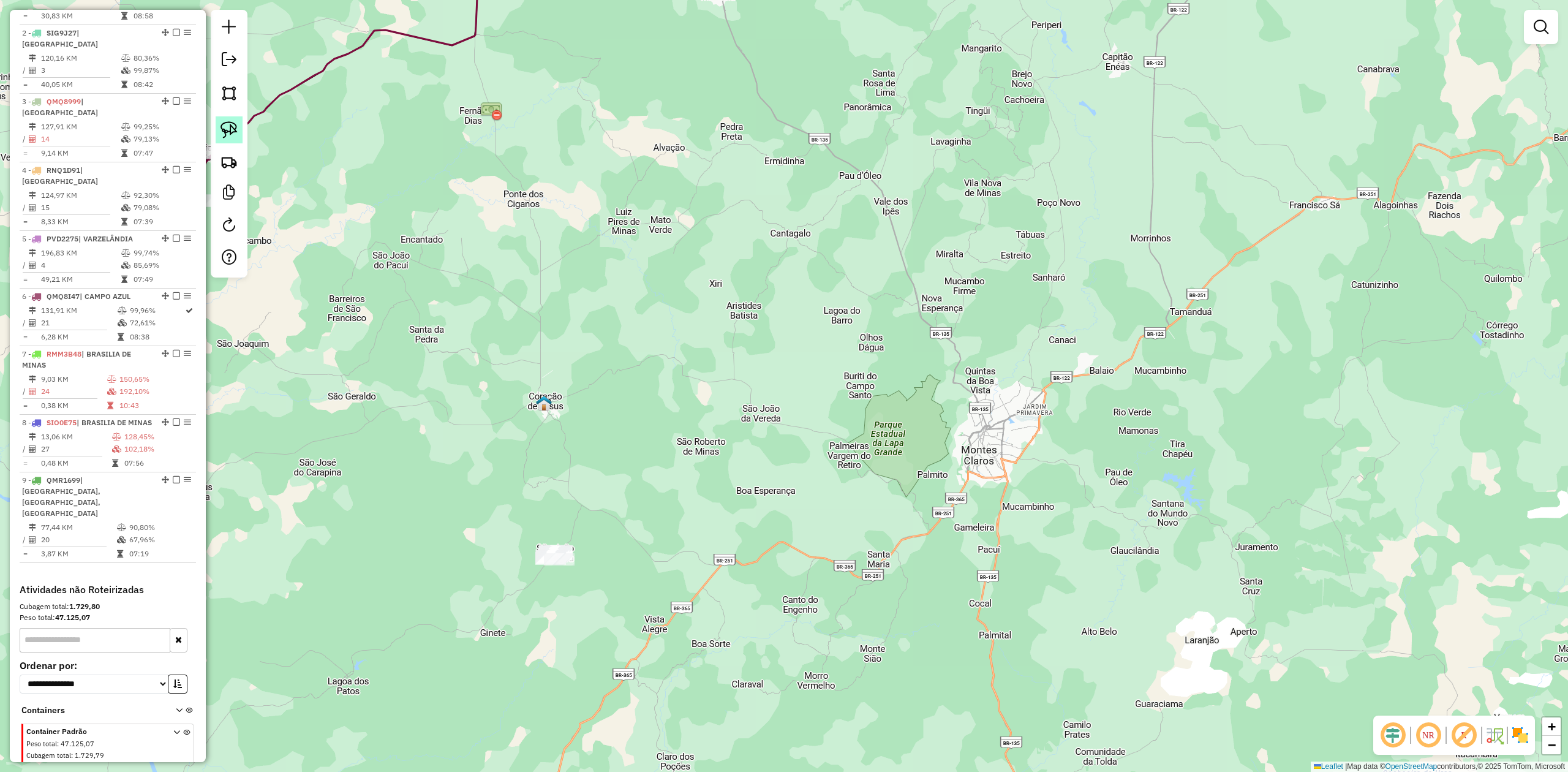
click at [232, 131] on img at bounding box center [229, 129] width 17 height 17
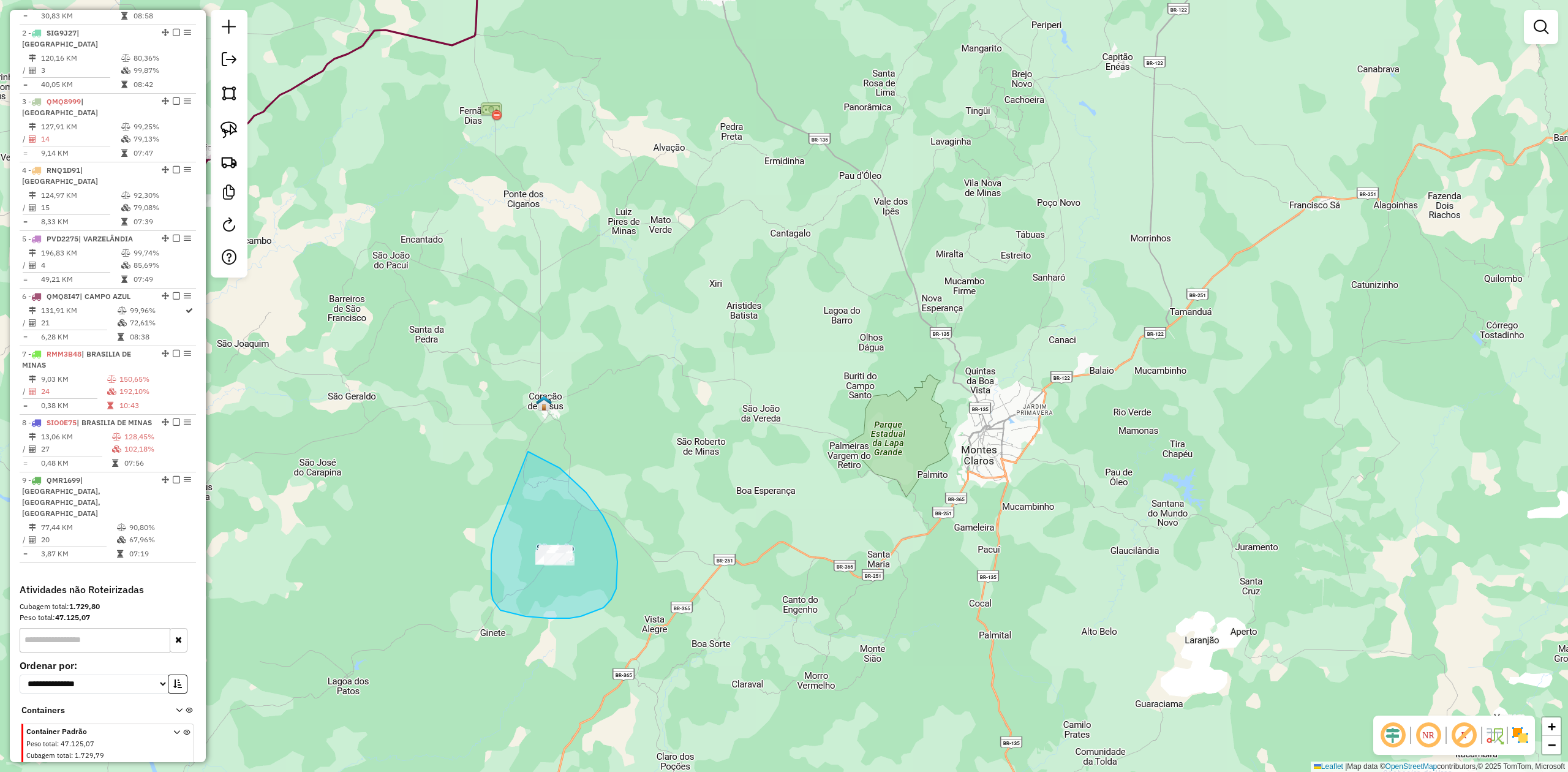
drag, startPoint x: 491, startPoint y: 568, endPoint x: 367, endPoint y: 435, distance: 181.8
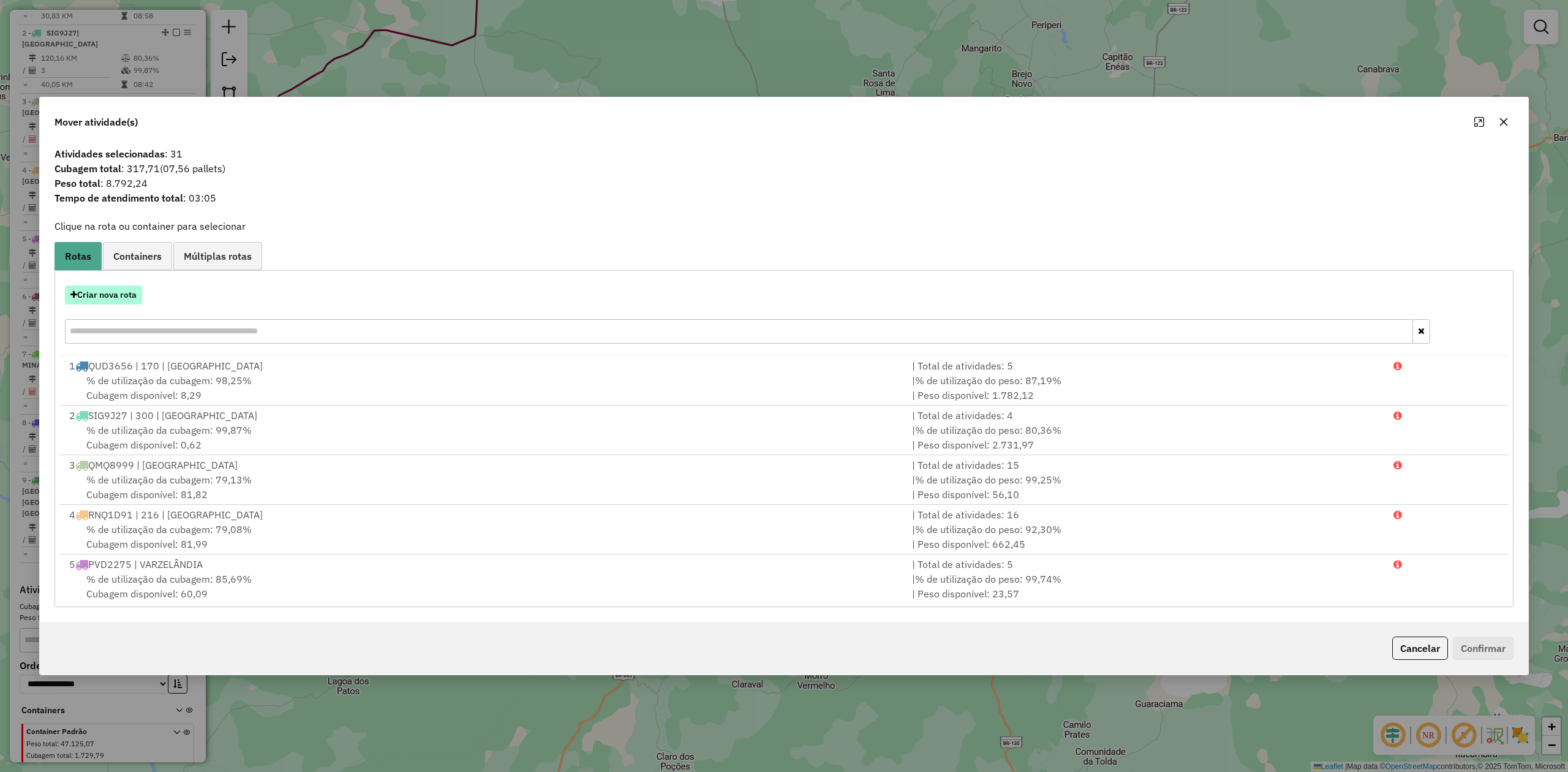
click at [114, 297] on button "Criar nova rota" at bounding box center [103, 295] width 77 height 19
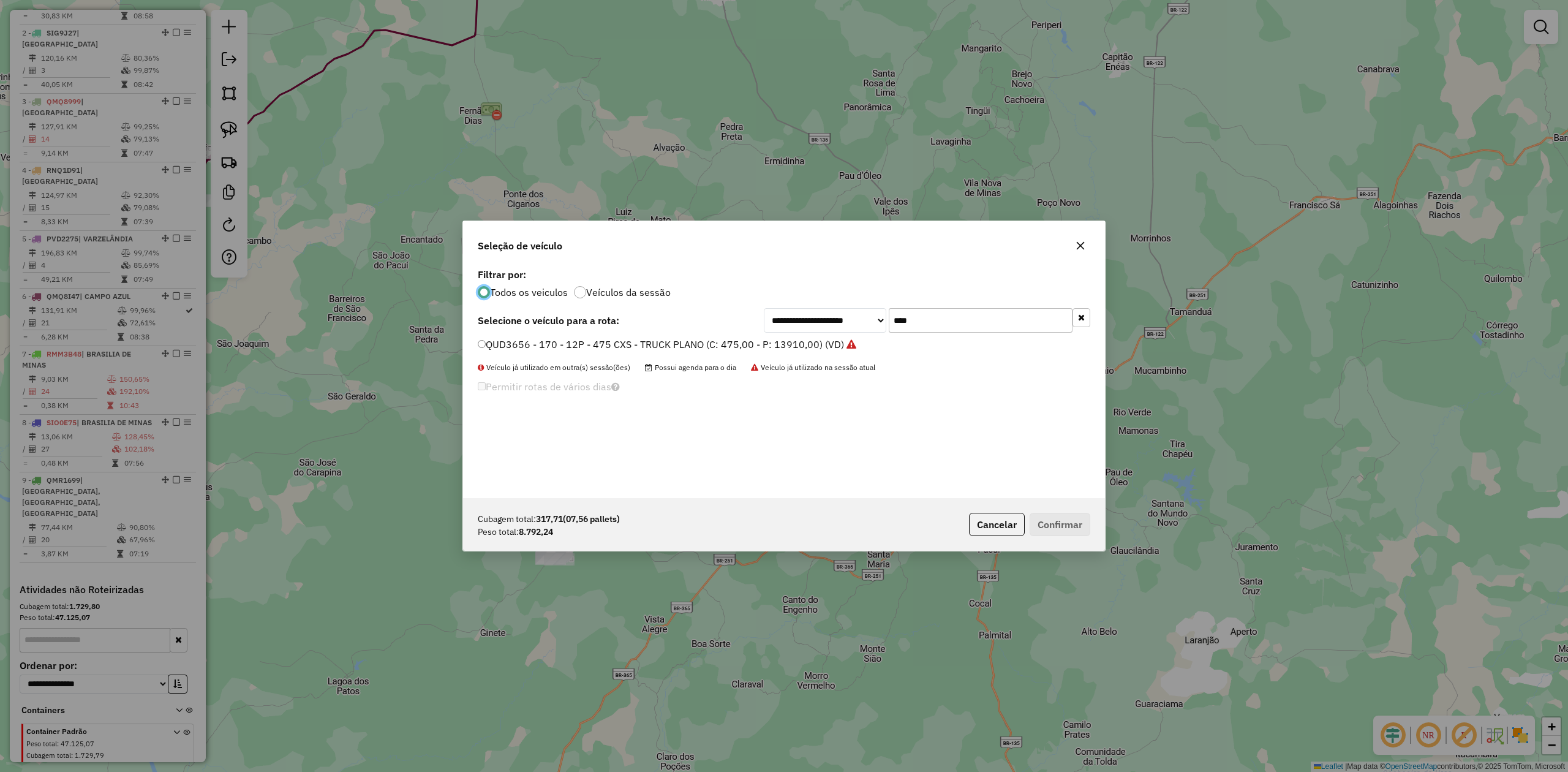
scroll to position [6, 4]
drag, startPoint x: 949, startPoint y: 317, endPoint x: 859, endPoint y: 323, distance: 90.2
click at [863, 321] on div "**********" at bounding box center [927, 320] width 326 height 24
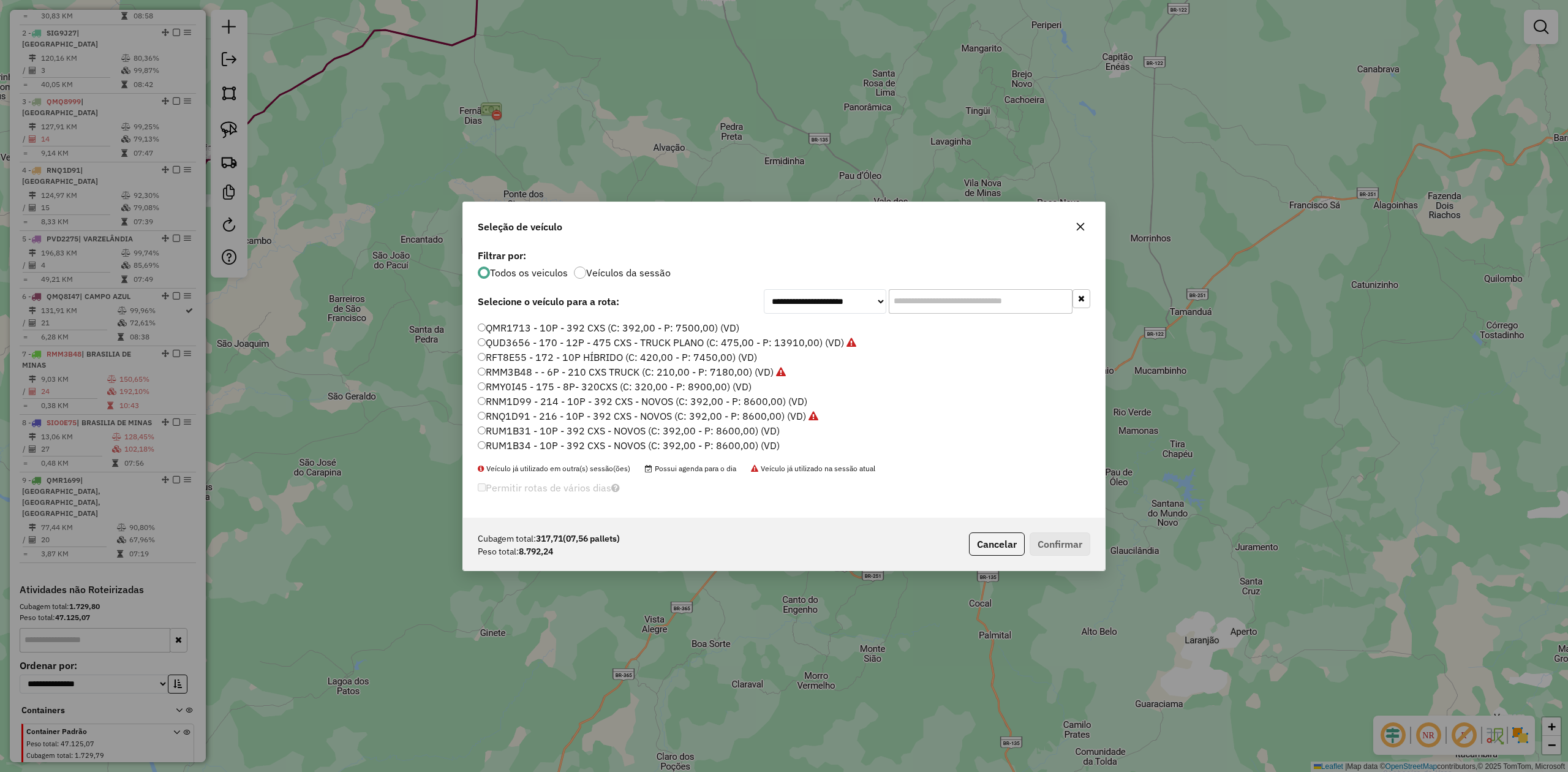
scroll to position [81, 0]
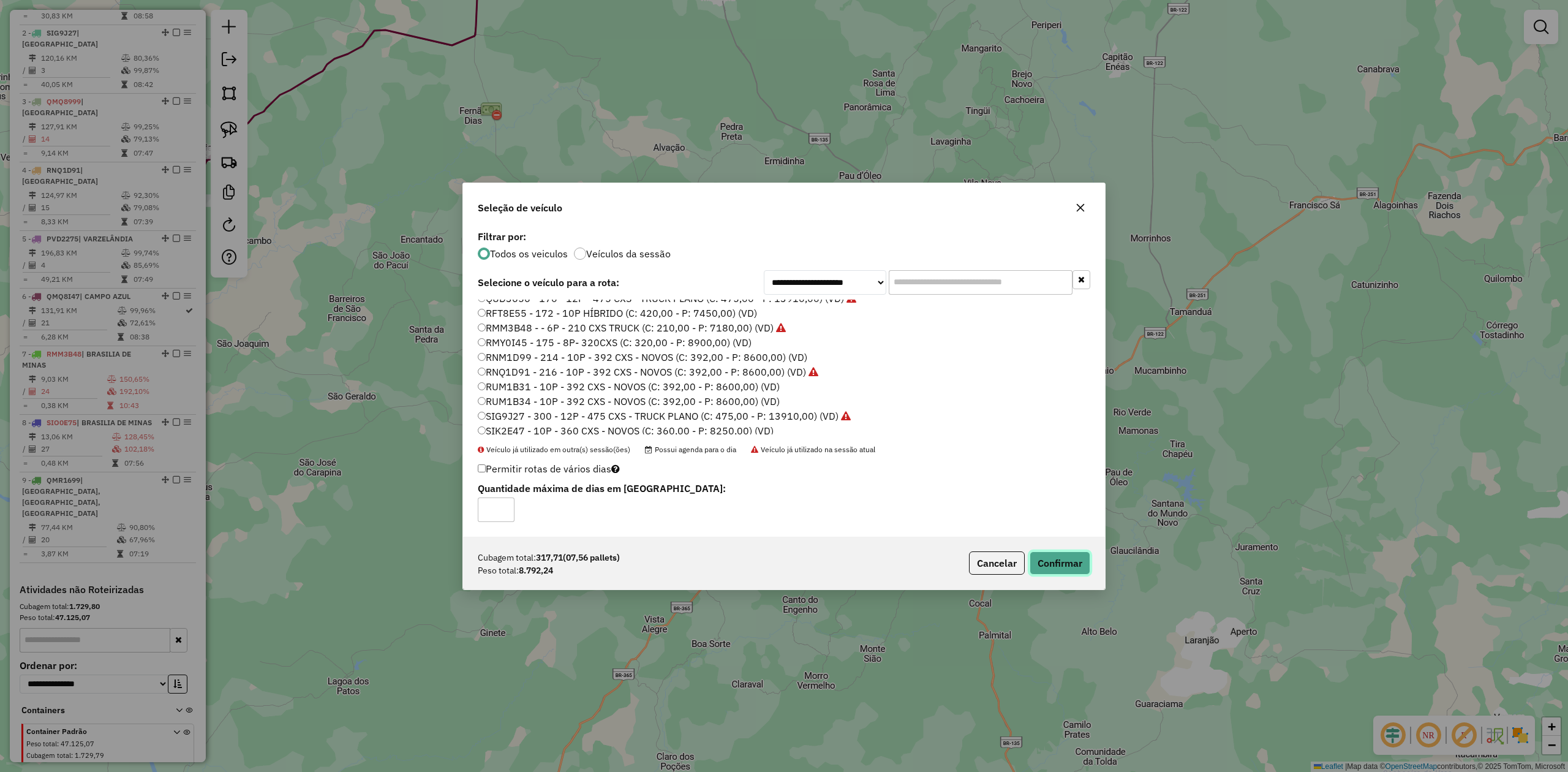
click at [1052, 560] on button "Confirmar" at bounding box center [1060, 563] width 61 height 24
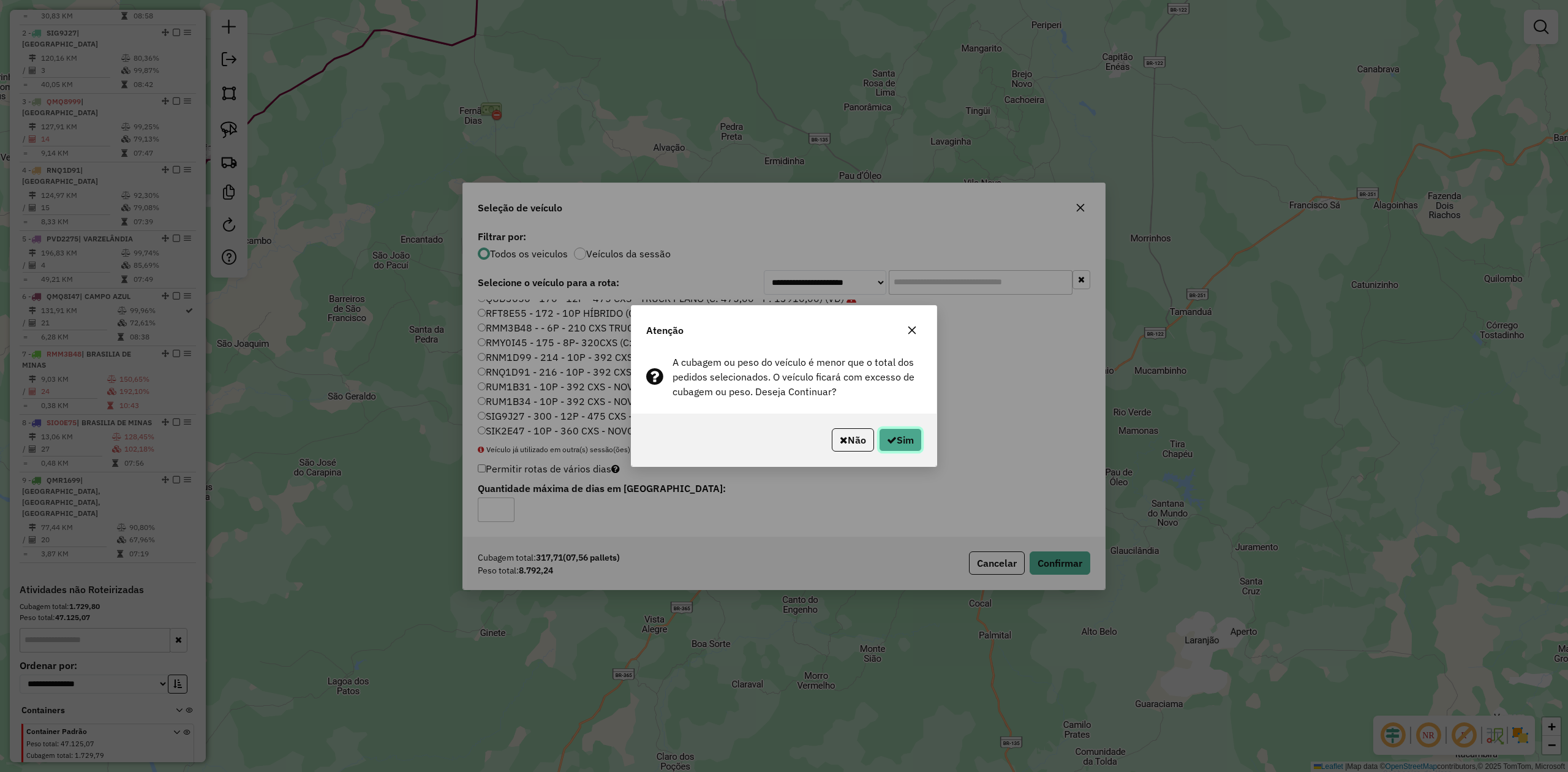
click at [900, 439] on button "Sim" at bounding box center [900, 440] width 43 height 24
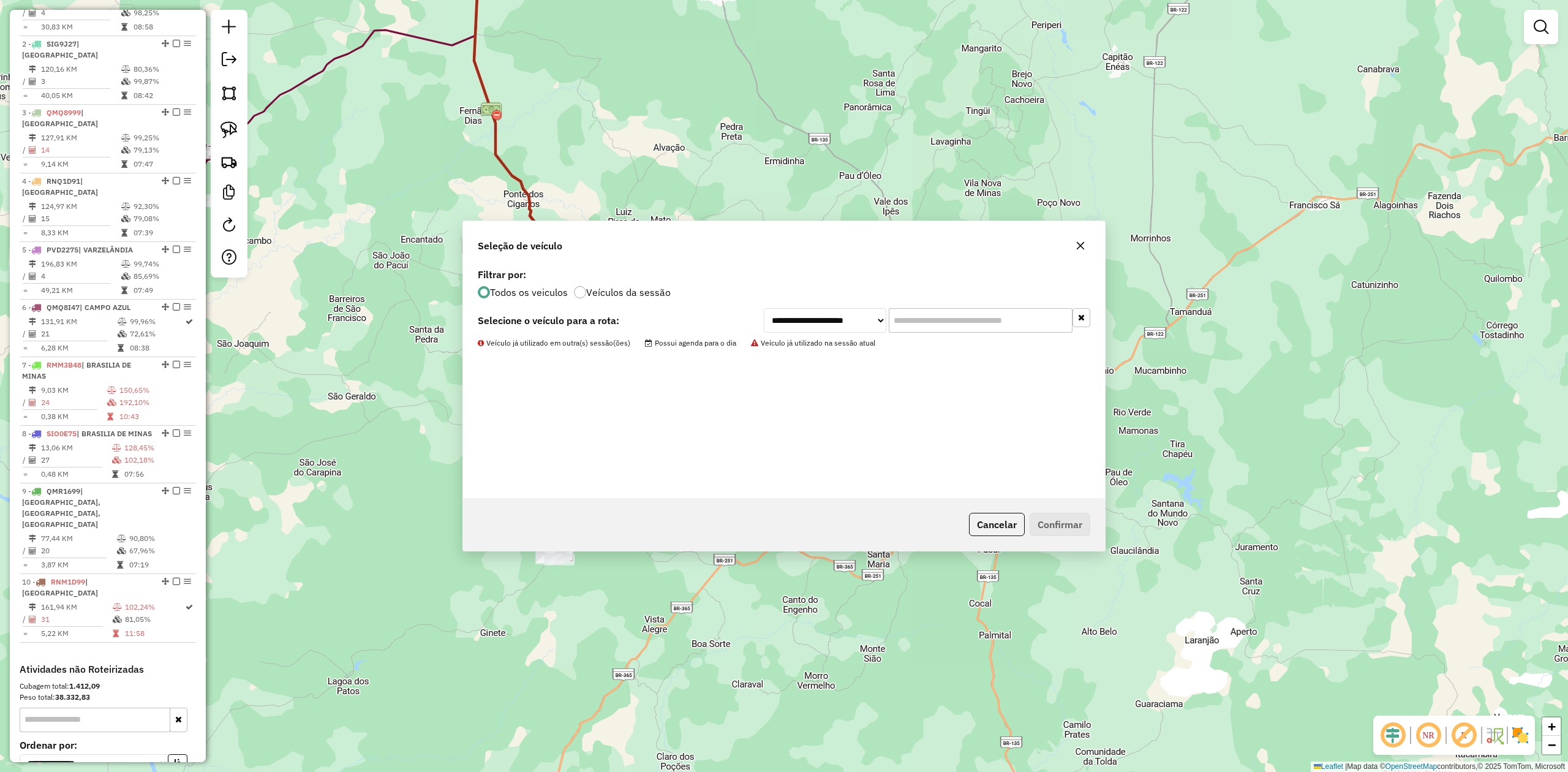
scroll to position [607, 0]
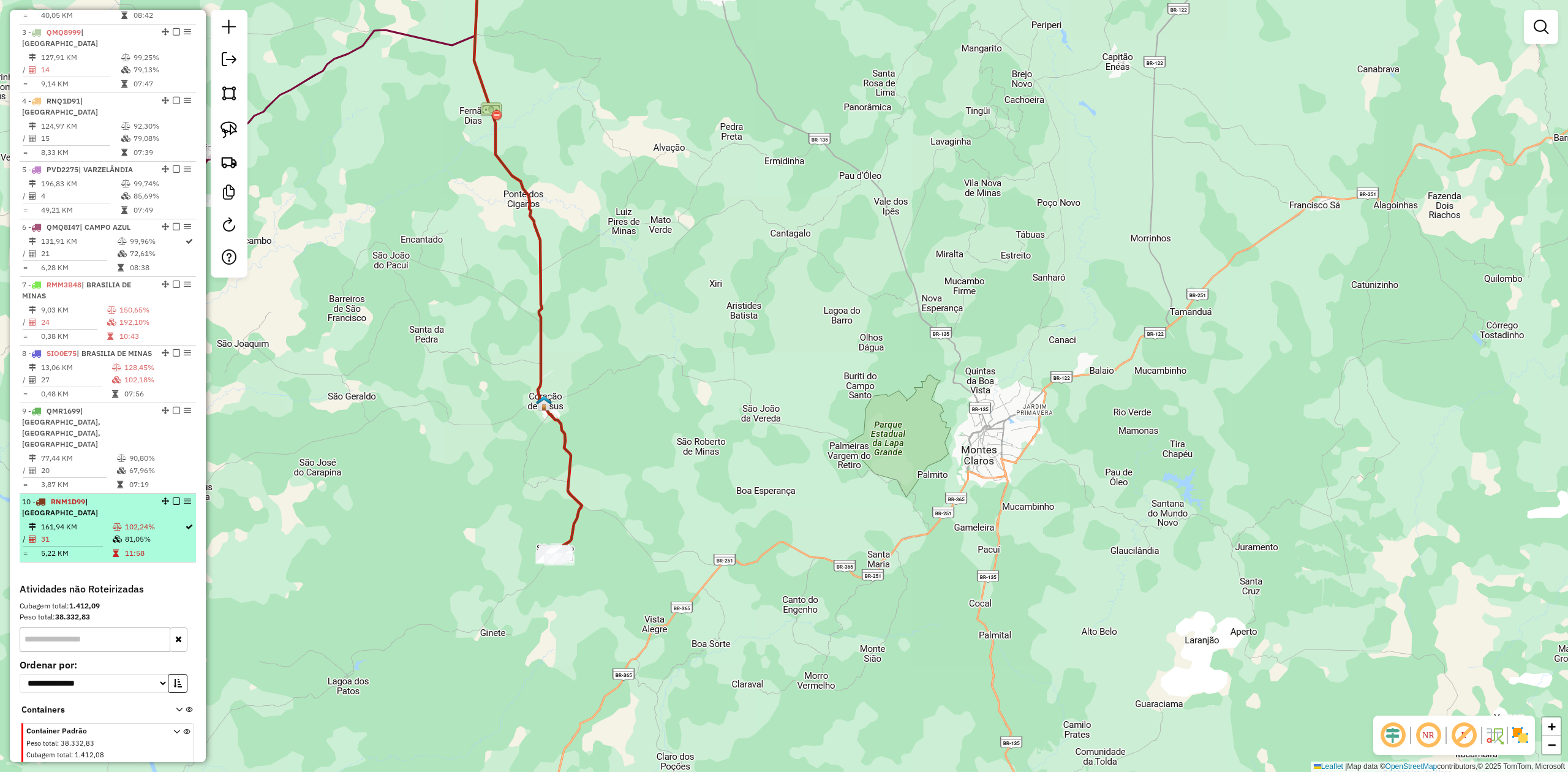
click at [101, 496] on div "10 - RNM1D99 | SÃO JOÃO DA LAGOA" at bounding box center [87, 507] width 130 height 22
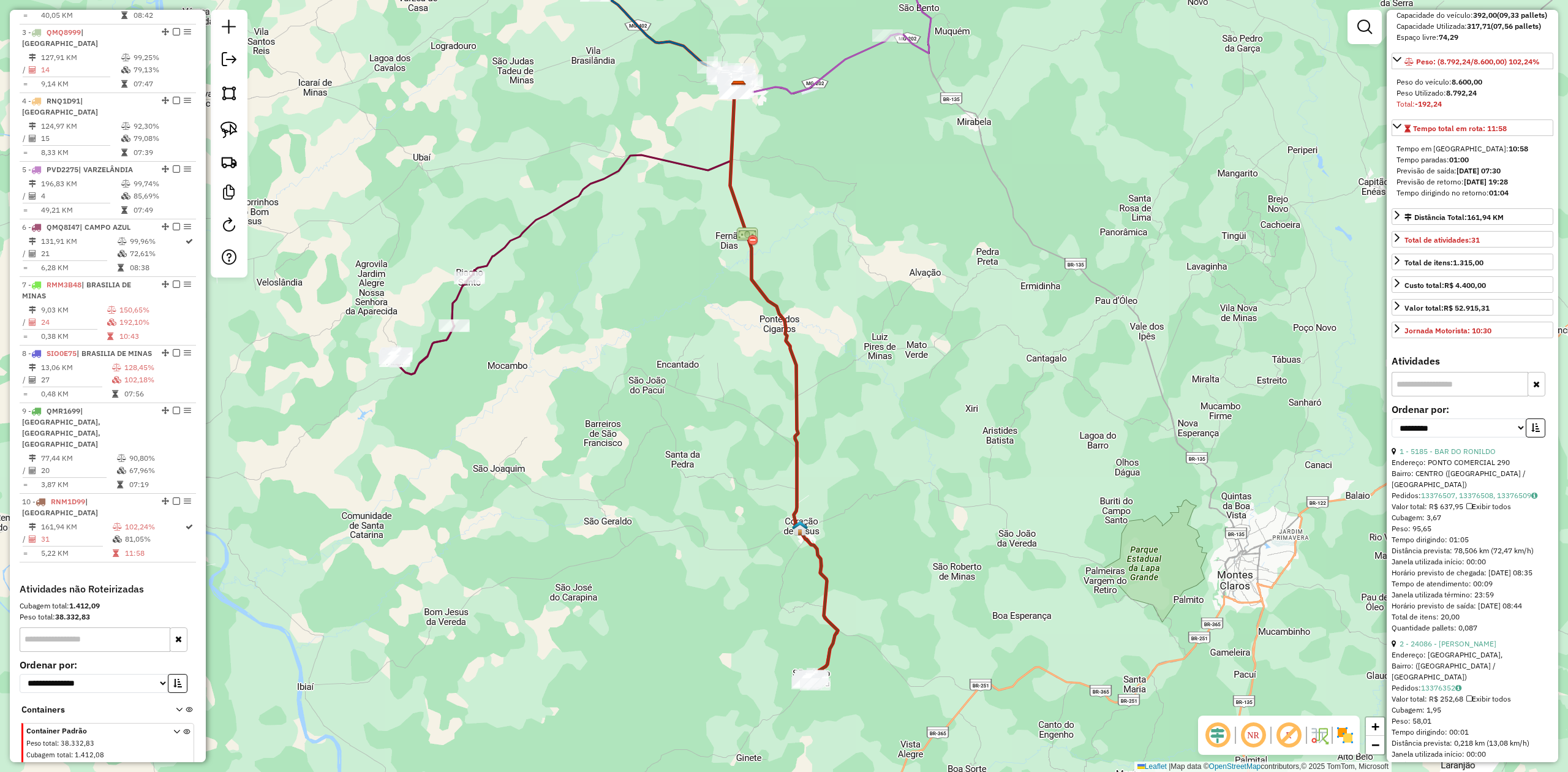
scroll to position [163, 0]
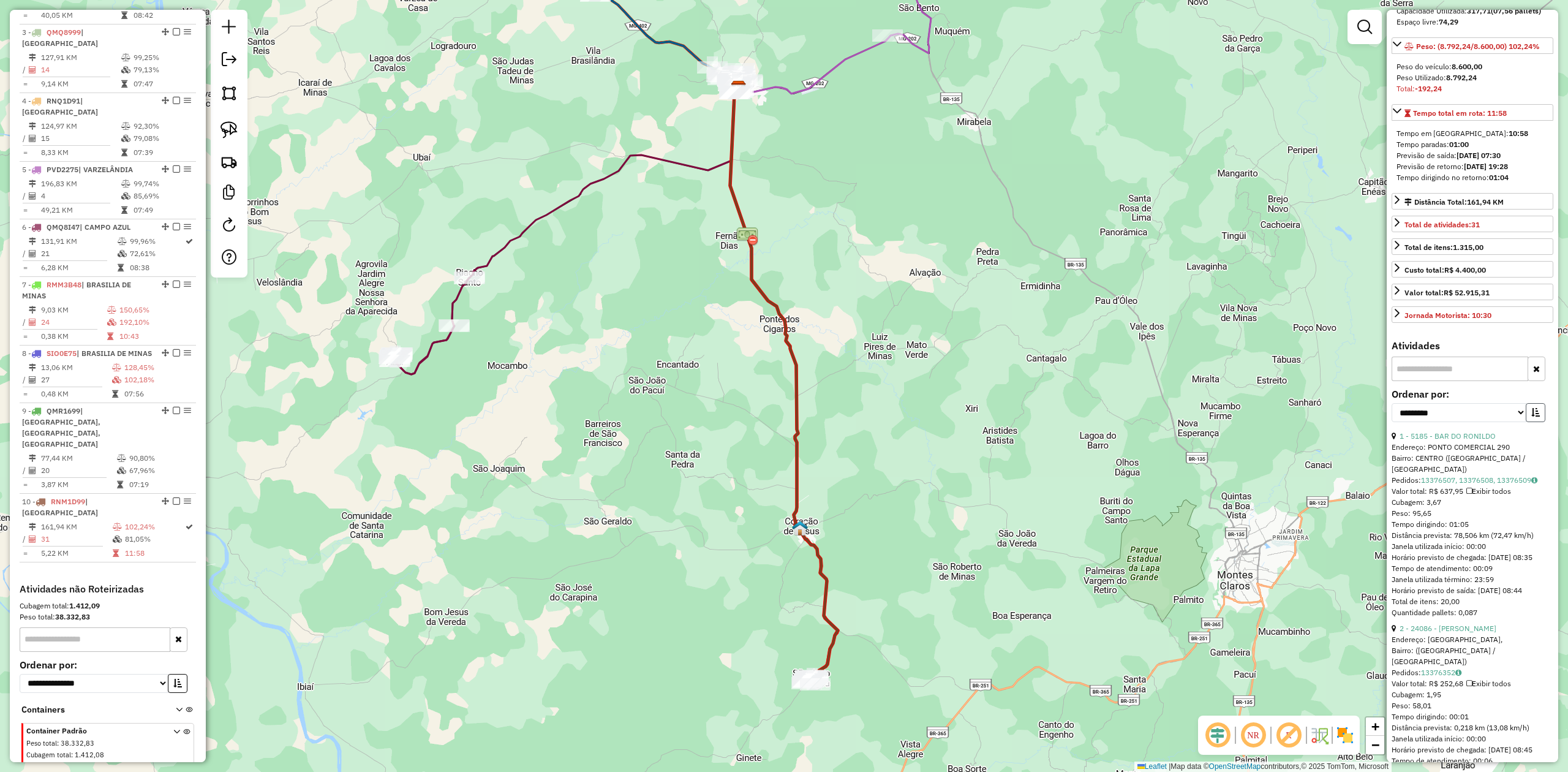
click at [1539, 422] on button "button" at bounding box center [1536, 413] width 20 height 19
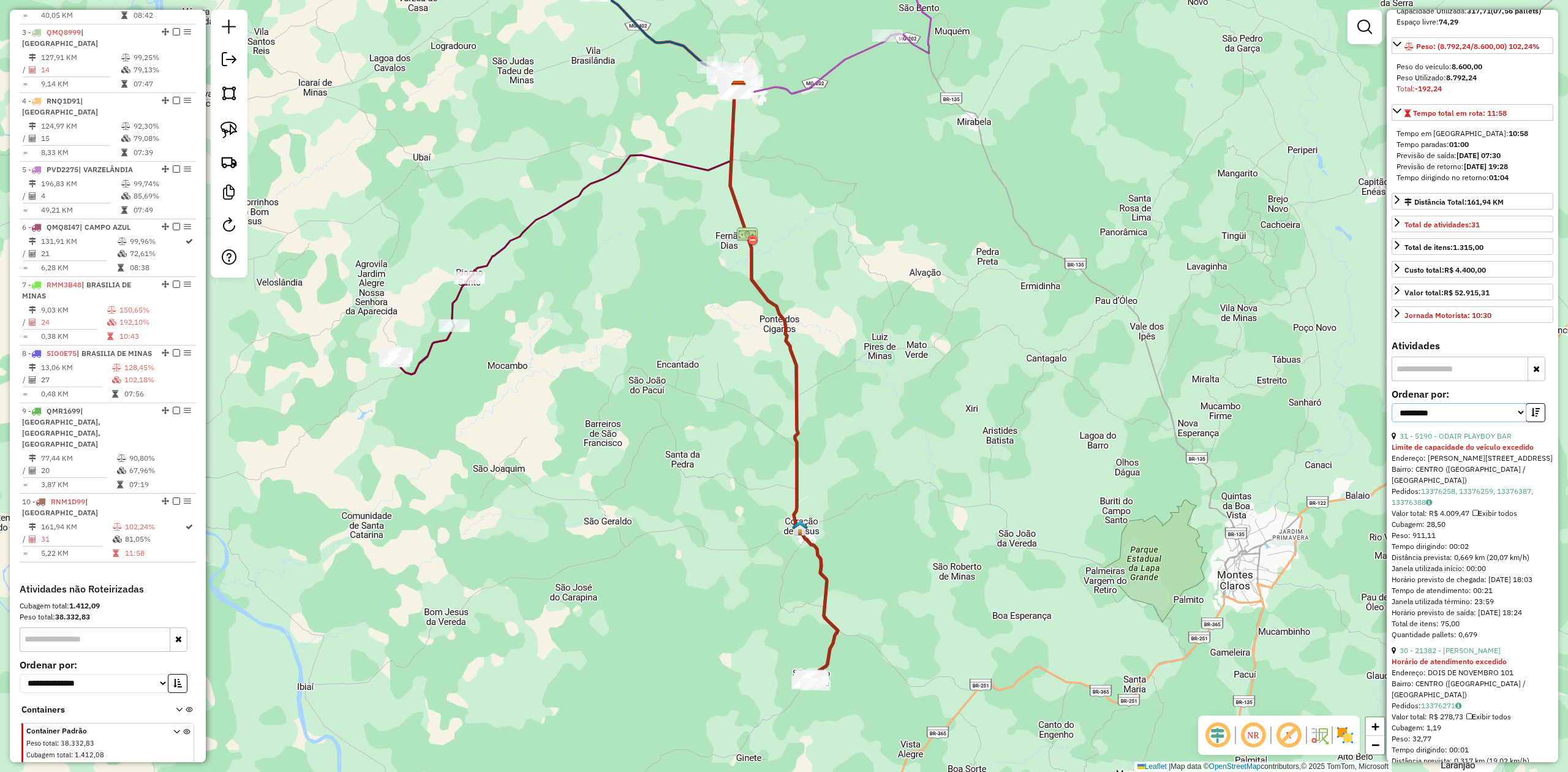
click at [1505, 422] on select "**********" at bounding box center [1459, 413] width 135 height 19
select select "**********"
click at [1392, 422] on select "**********" at bounding box center [1459, 413] width 135 height 19
drag, startPoint x: 1184, startPoint y: 599, endPoint x: 1187, endPoint y: 473, distance: 126.0
click at [1187, 473] on div "Janela de atendimento Grade de atendimento Capacidade Transportadoras Veículos …" at bounding box center [784, 386] width 1568 height 772
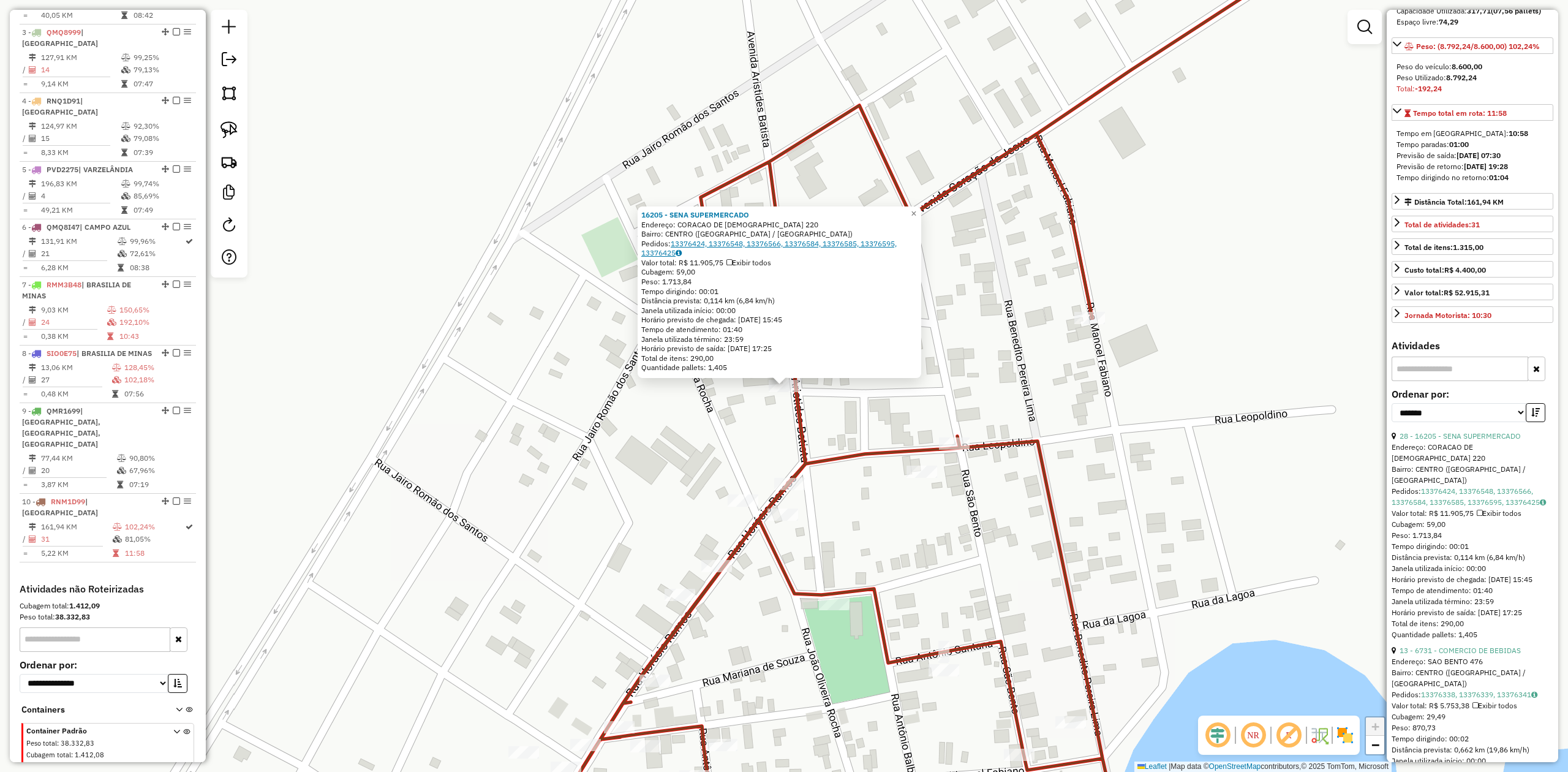
click at [766, 245] on link "13376424, 13376548, 13376566, 13376584, 13376585, 13376595, 13376425" at bounding box center [769, 249] width 255 height 19
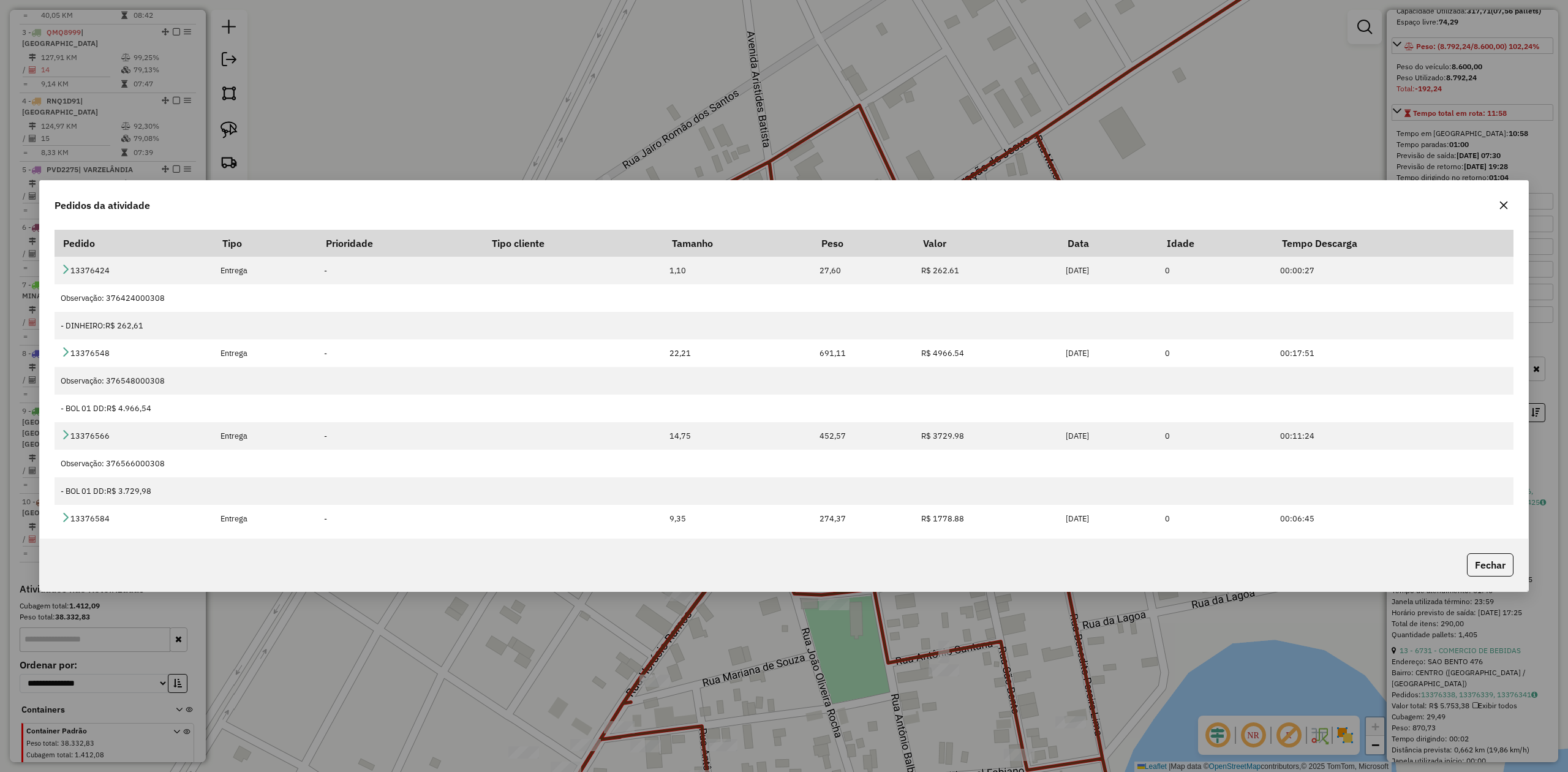
click at [1507, 204] on icon "button" at bounding box center [1503, 204] width 10 height 10
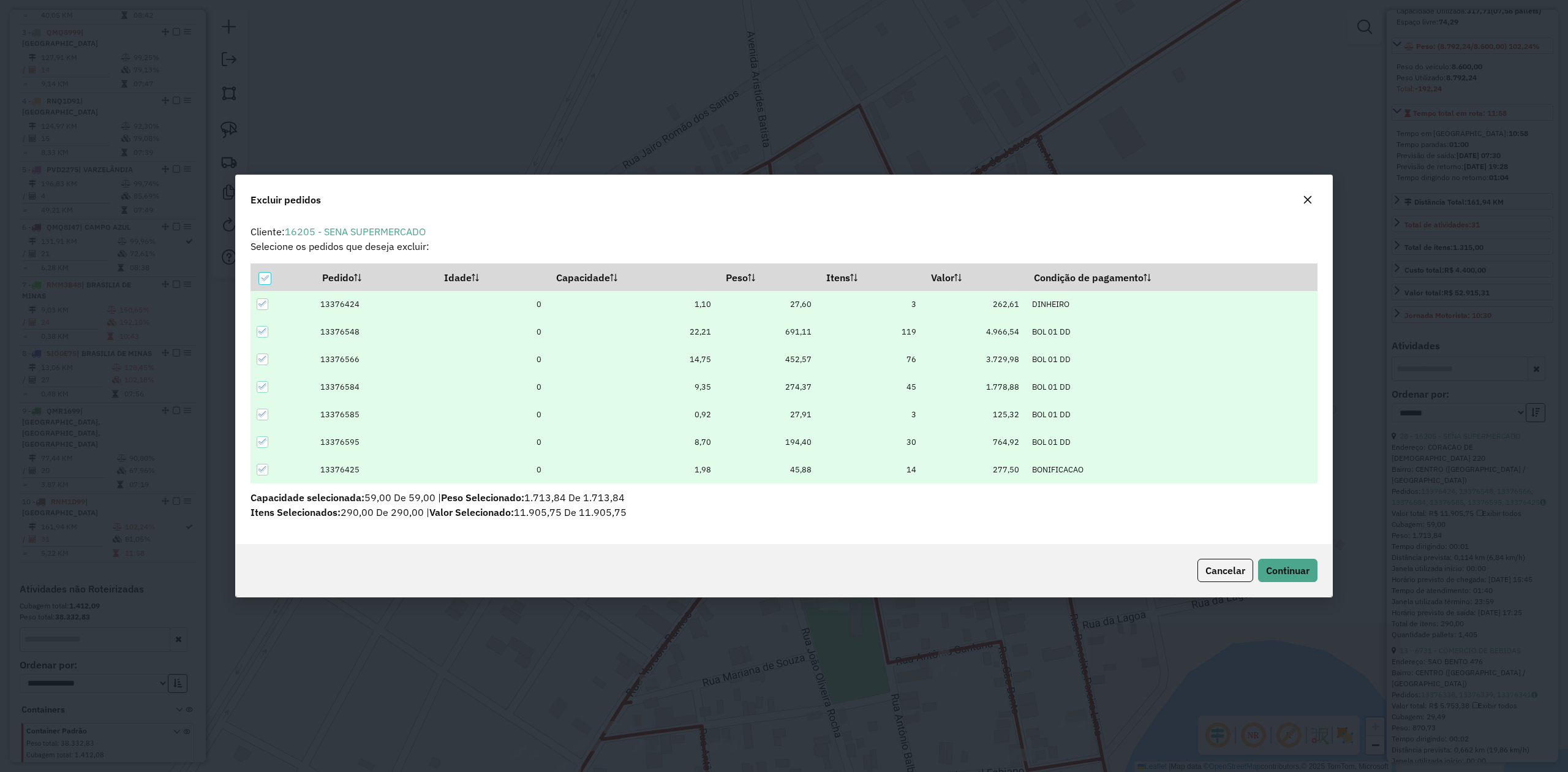
scroll to position [0, 0]
click at [260, 277] on icon at bounding box center [265, 278] width 9 height 9
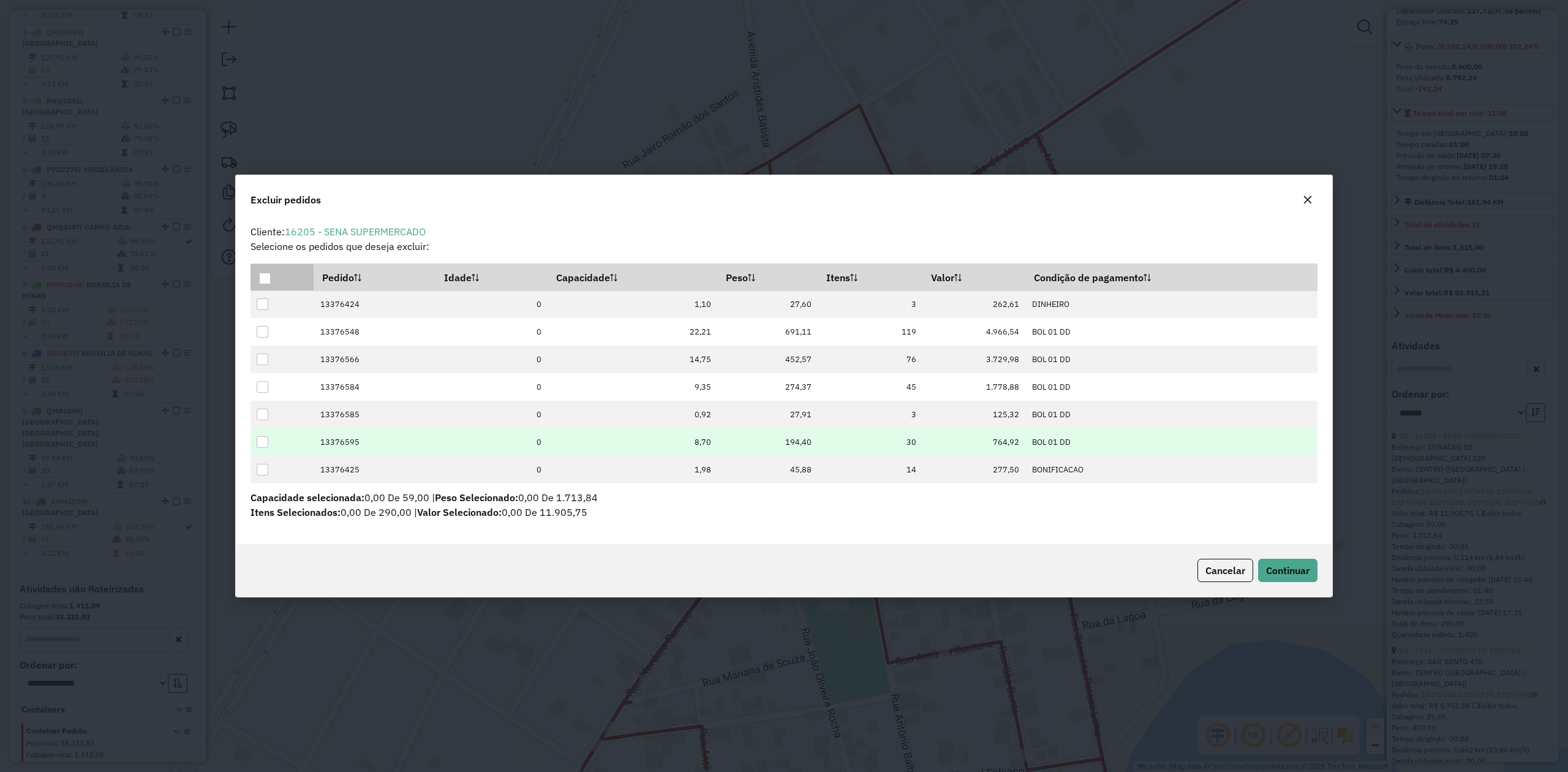
click at [265, 447] on div at bounding box center [263, 442] width 12 height 12
click at [1282, 571] on span "Continuar" at bounding box center [1288, 571] width 44 height 13
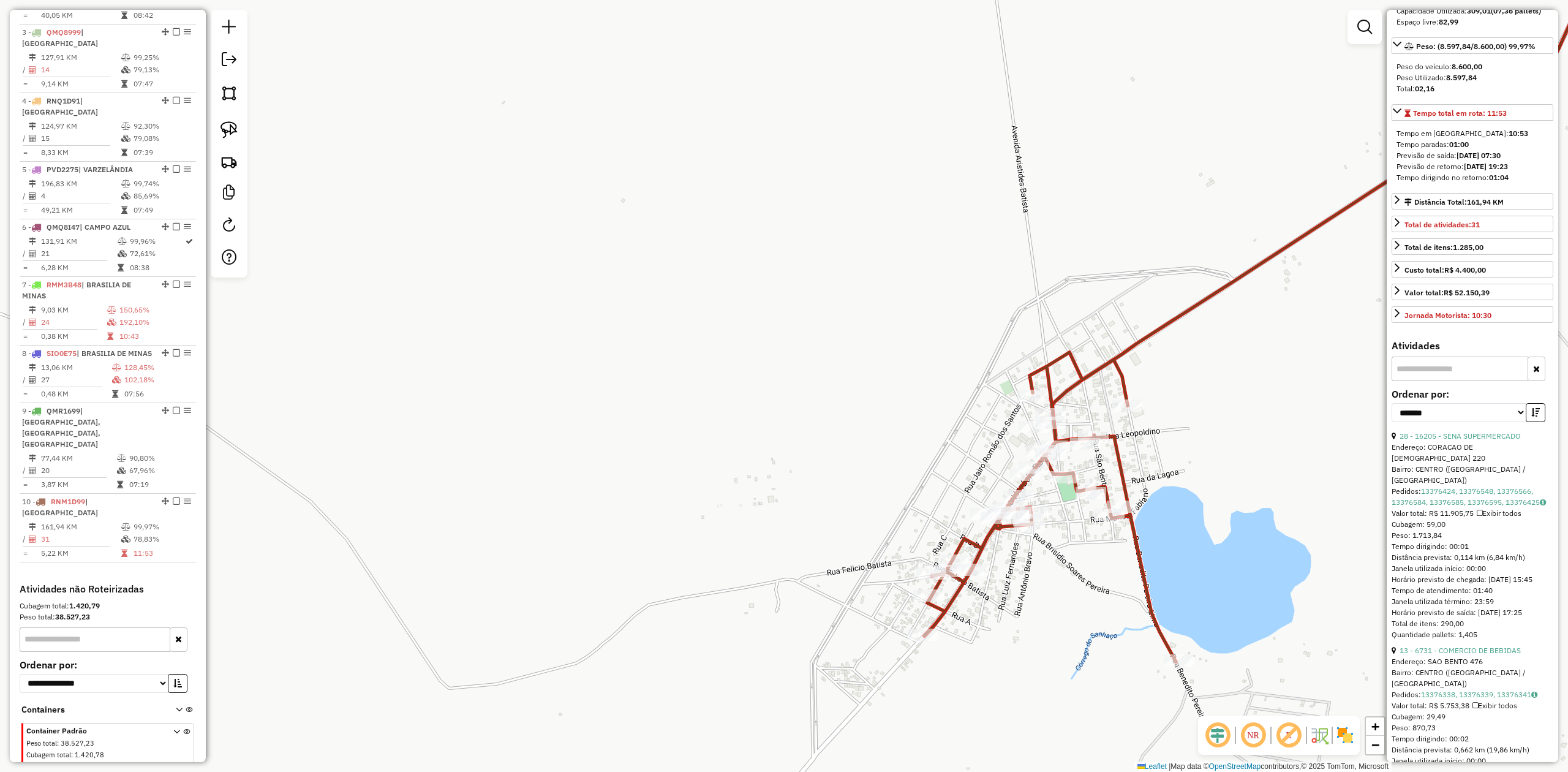
drag, startPoint x: 1195, startPoint y: 501, endPoint x: 1062, endPoint y: 228, distance: 303.7
click at [1066, 236] on div "Janela de atendimento Grade de atendimento Capacidade Transportadoras Veículos …" at bounding box center [784, 386] width 1568 height 772
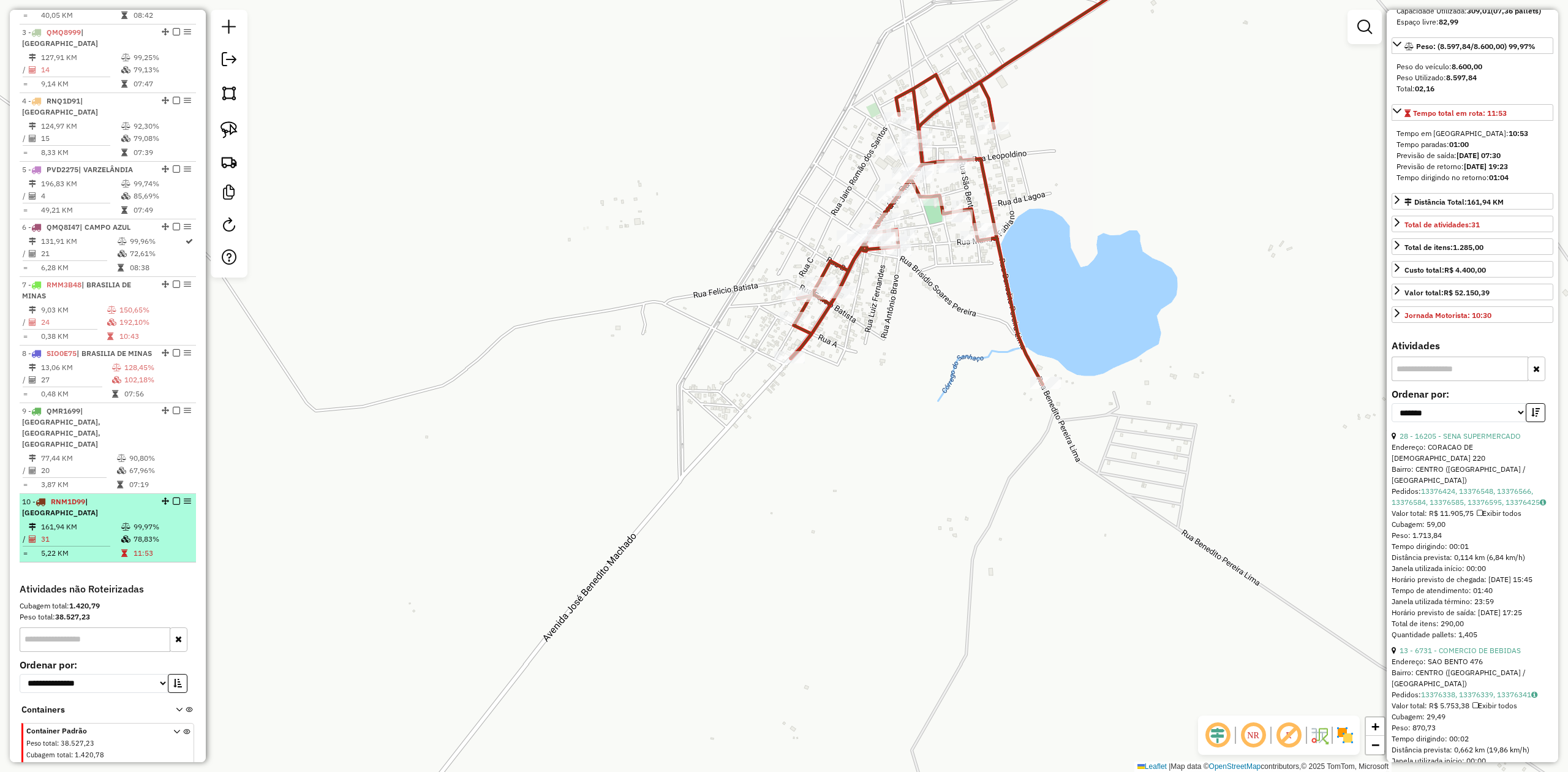
click at [61, 533] on td "31" at bounding box center [80, 539] width 80 height 13
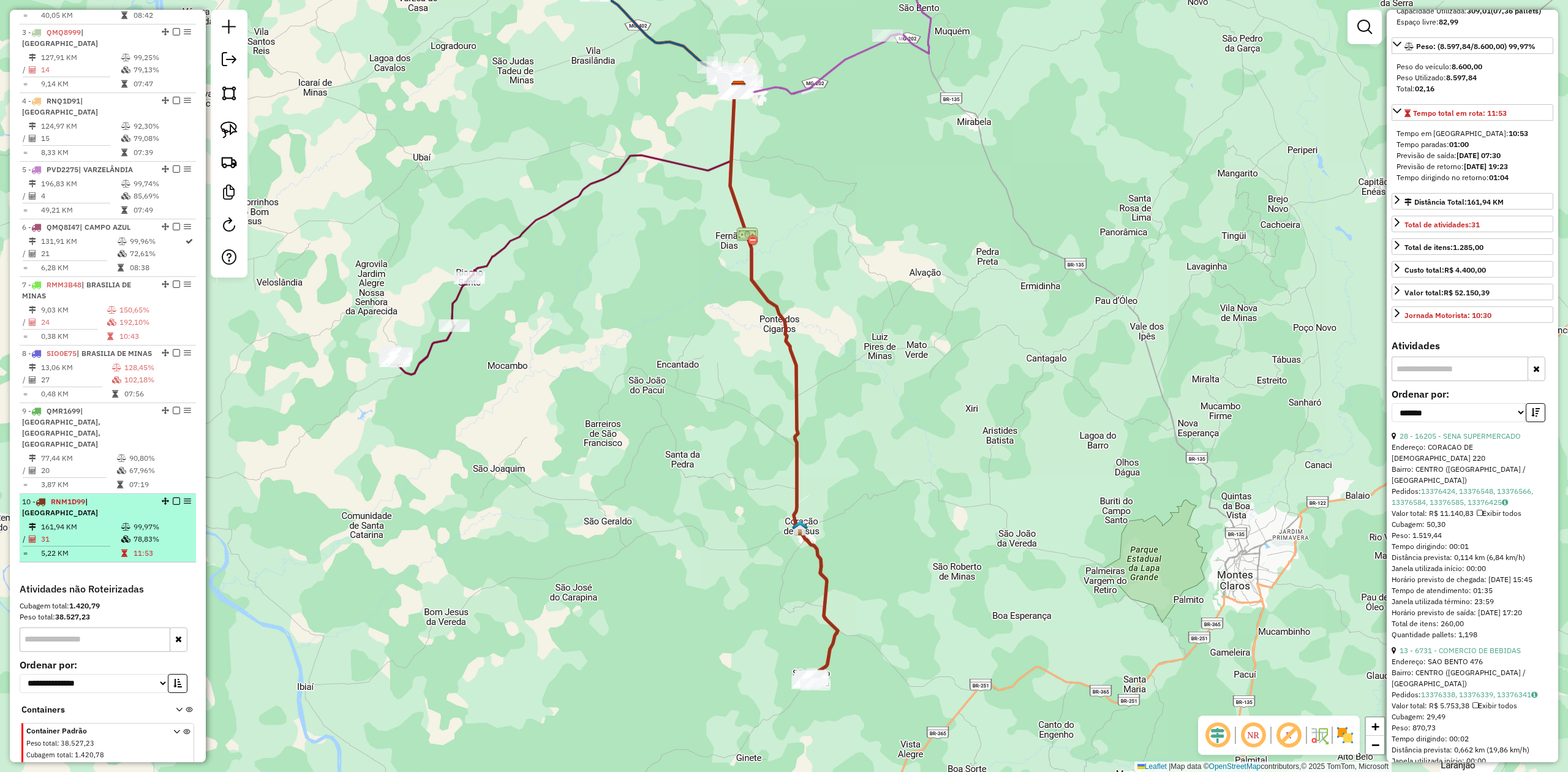
click at [86, 521] on td "161,94 KM" at bounding box center [80, 527] width 80 height 13
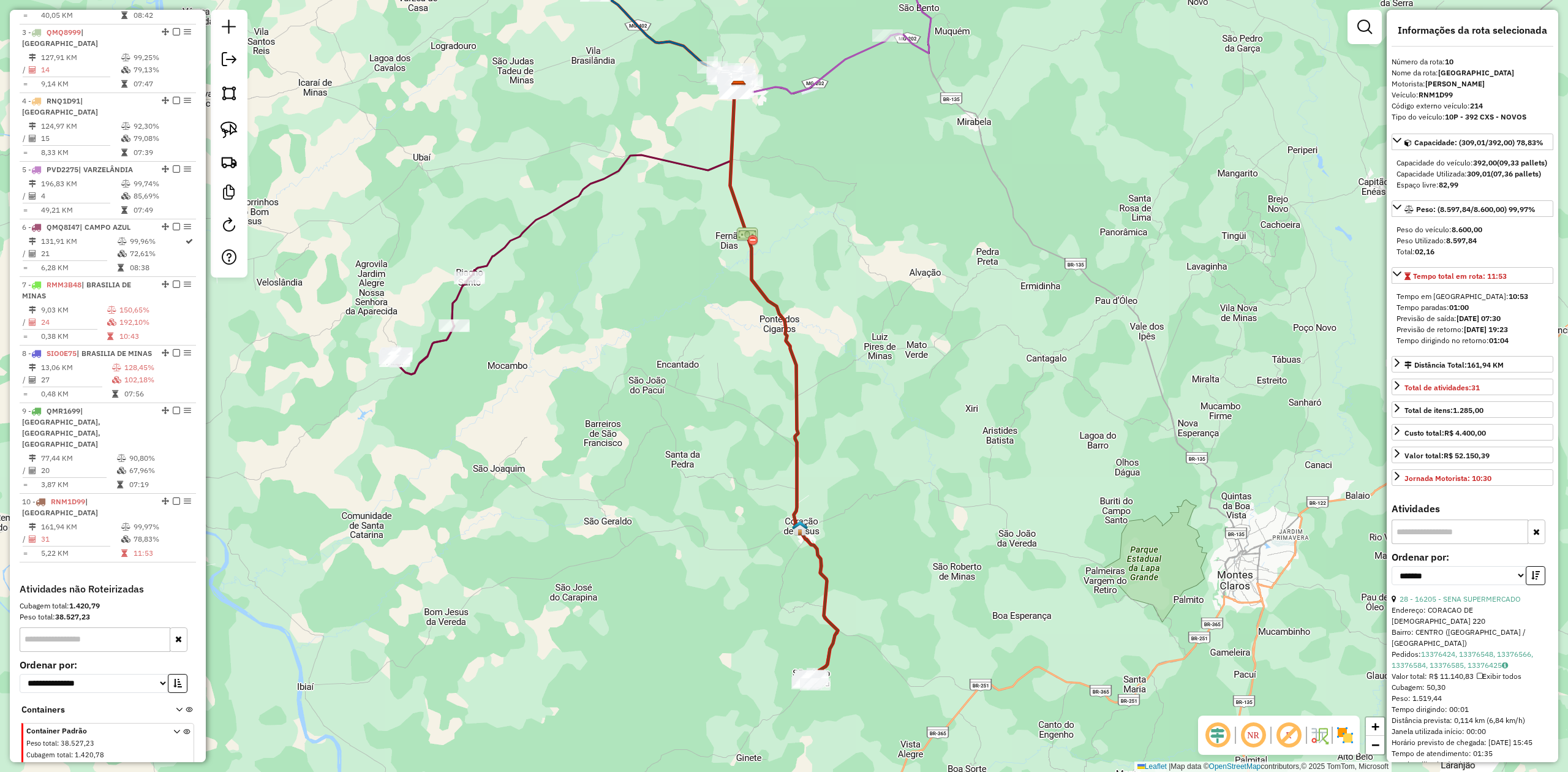
drag, startPoint x: 926, startPoint y: 362, endPoint x: 957, endPoint y: 454, distance: 97.1
click at [957, 454] on div "Janela de atendimento Grade de atendimento Capacidade Transportadoras Veículos …" at bounding box center [784, 386] width 1568 height 772
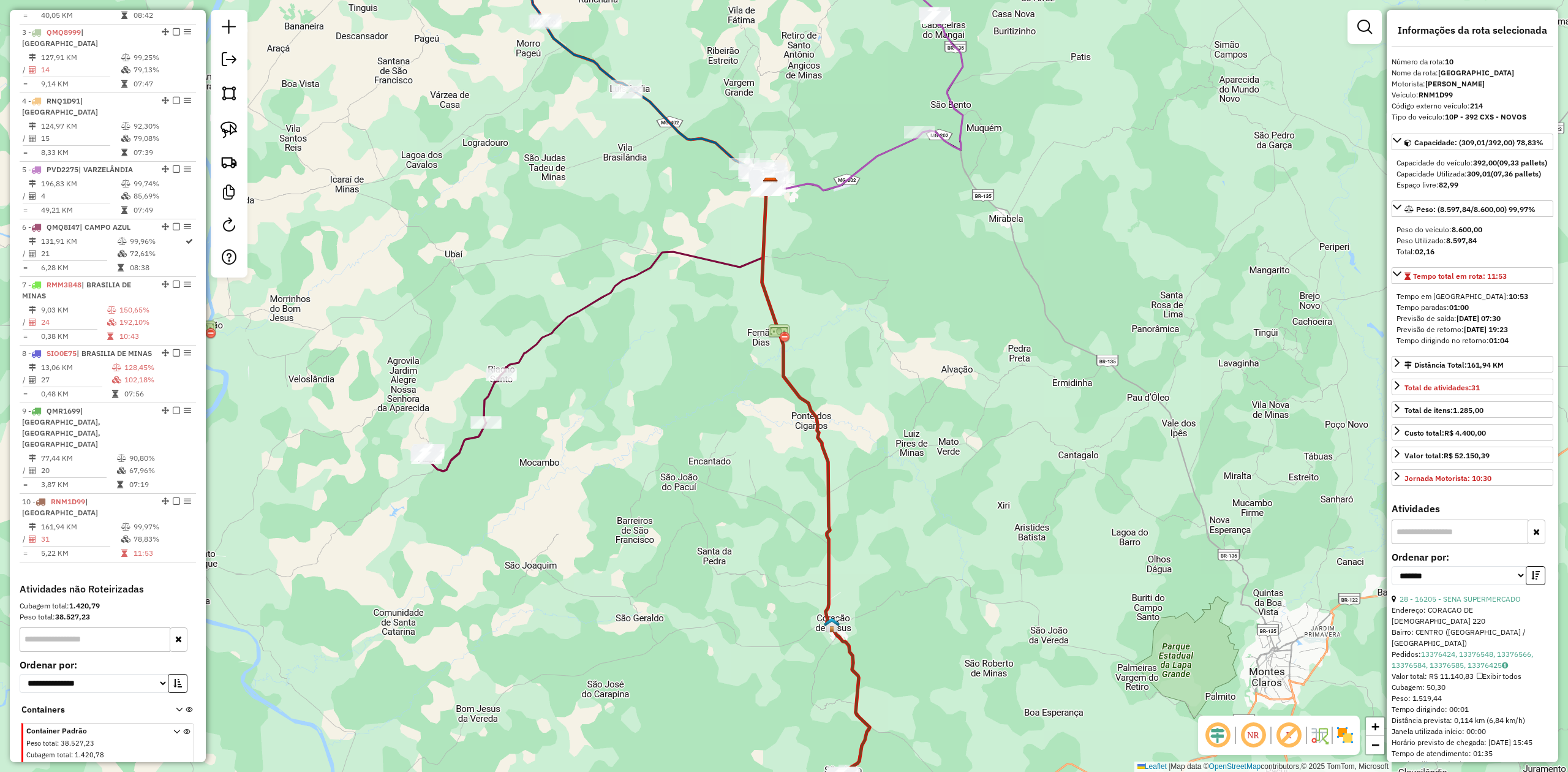
drag, startPoint x: 904, startPoint y: 324, endPoint x: 868, endPoint y: 472, distance: 152.3
click at [868, 472] on div "Janela de atendimento Grade de atendimento Capacidade Transportadoras Veículos …" at bounding box center [784, 386] width 1568 height 772
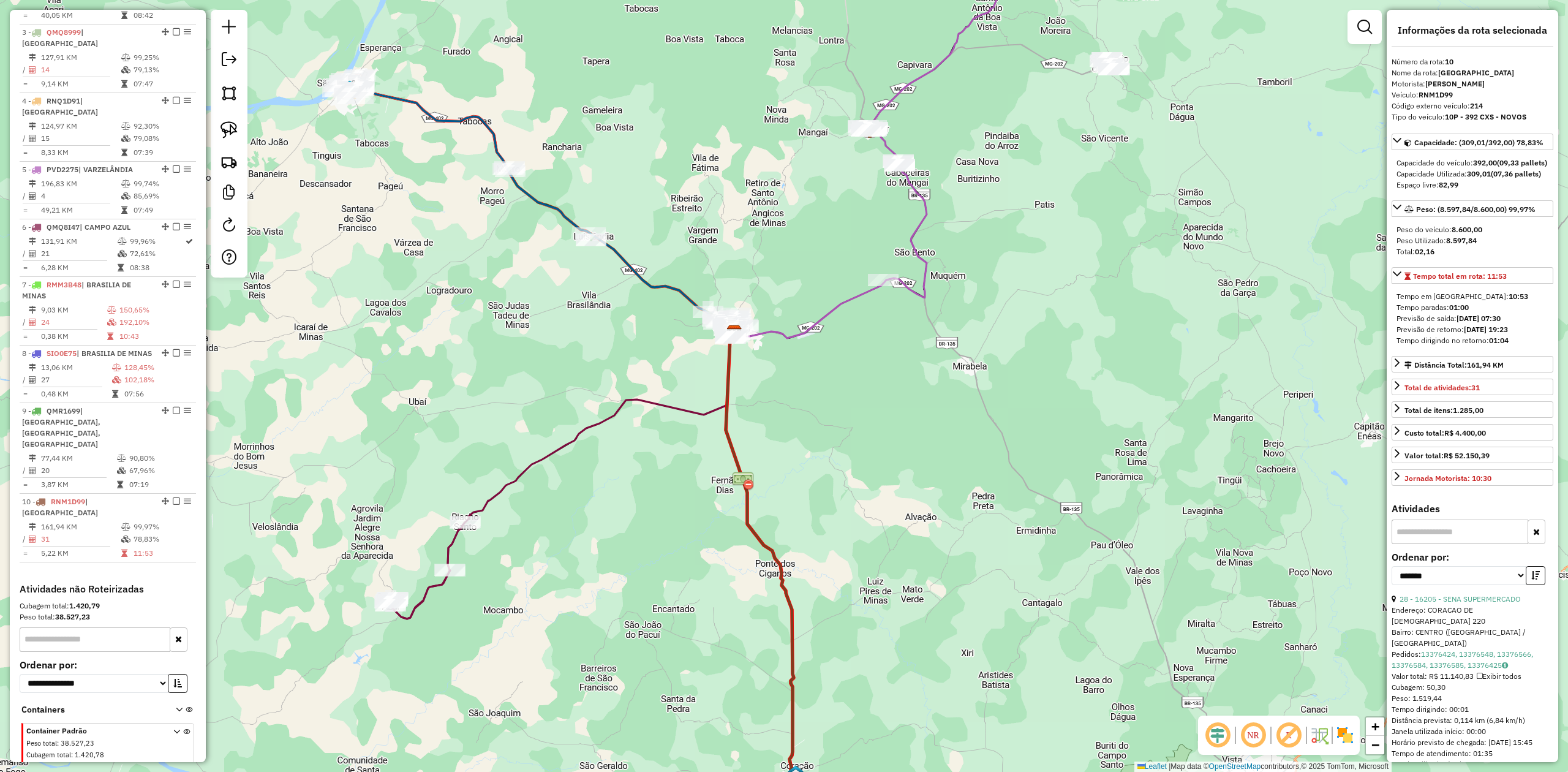
click at [899, 444] on div "Janela de atendimento Grade de atendimento Capacidade Transportadoras Veículos …" at bounding box center [784, 386] width 1568 height 772
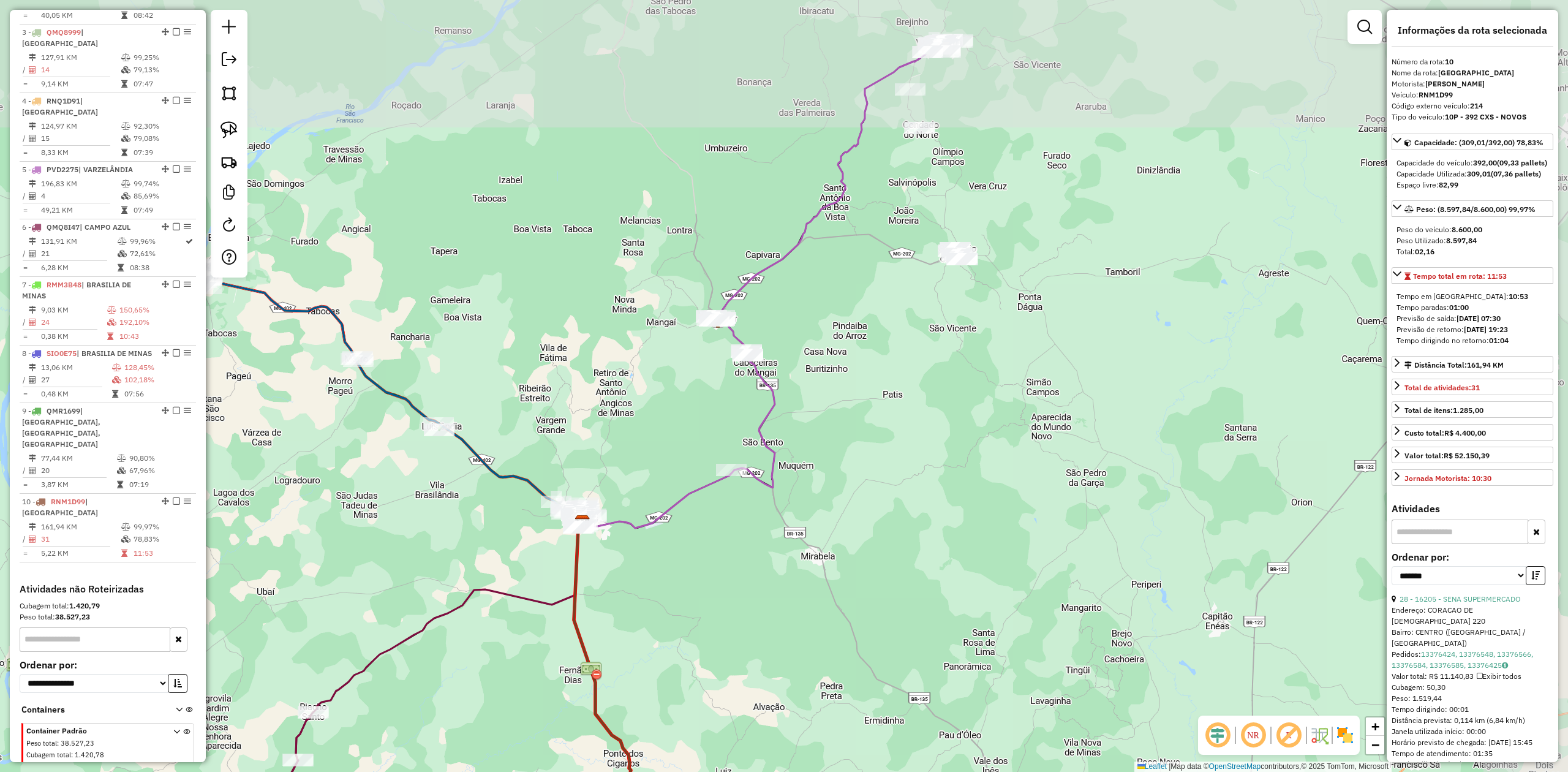
drag, startPoint x: 943, startPoint y: 356, endPoint x: 809, endPoint y: 517, distance: 209.5
click at [809, 517] on div "Janela de atendimento Grade de atendimento Capacidade Transportadoras Veículos …" at bounding box center [784, 386] width 1568 height 772
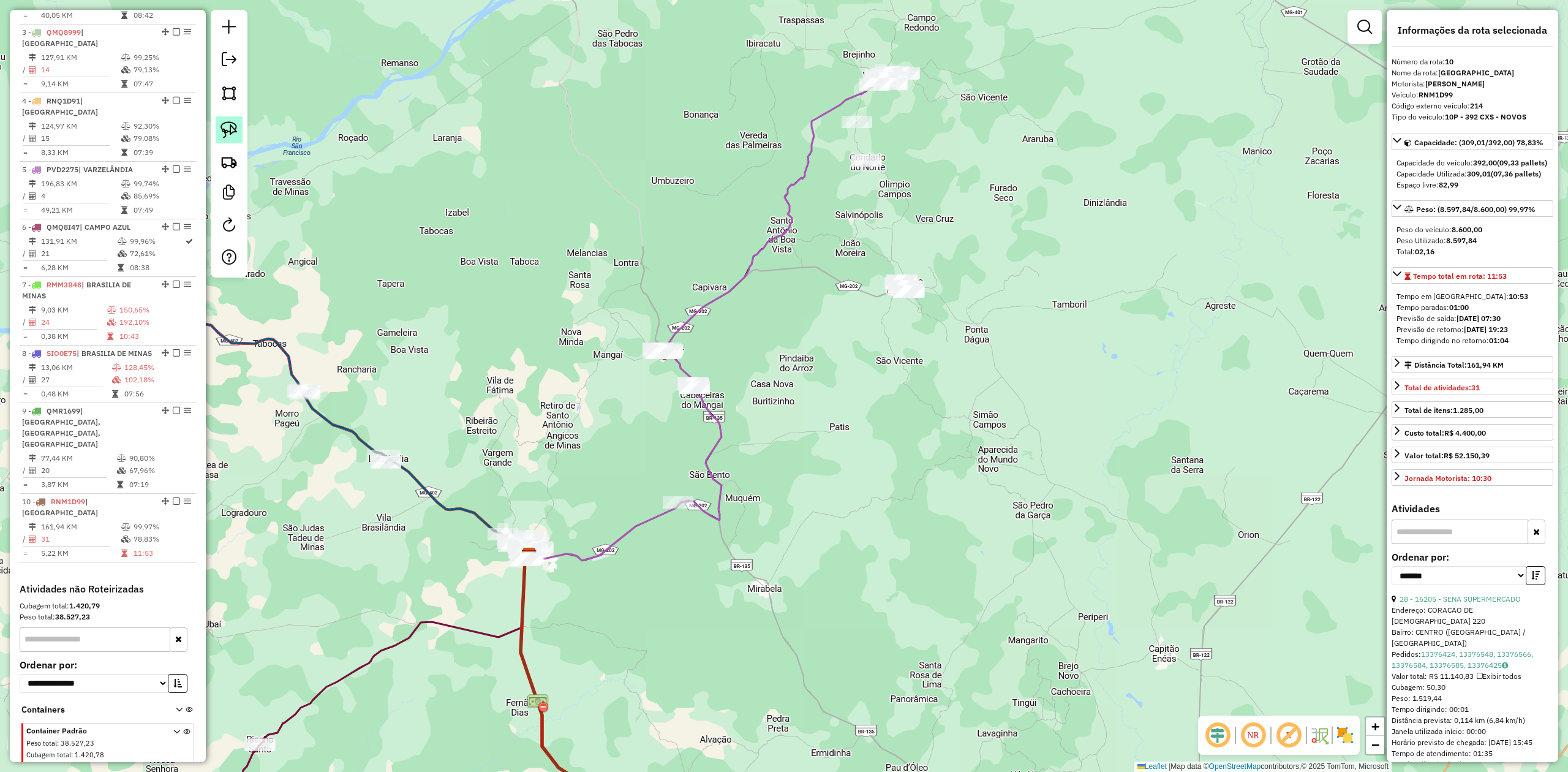
click at [224, 128] on img at bounding box center [229, 129] width 17 height 17
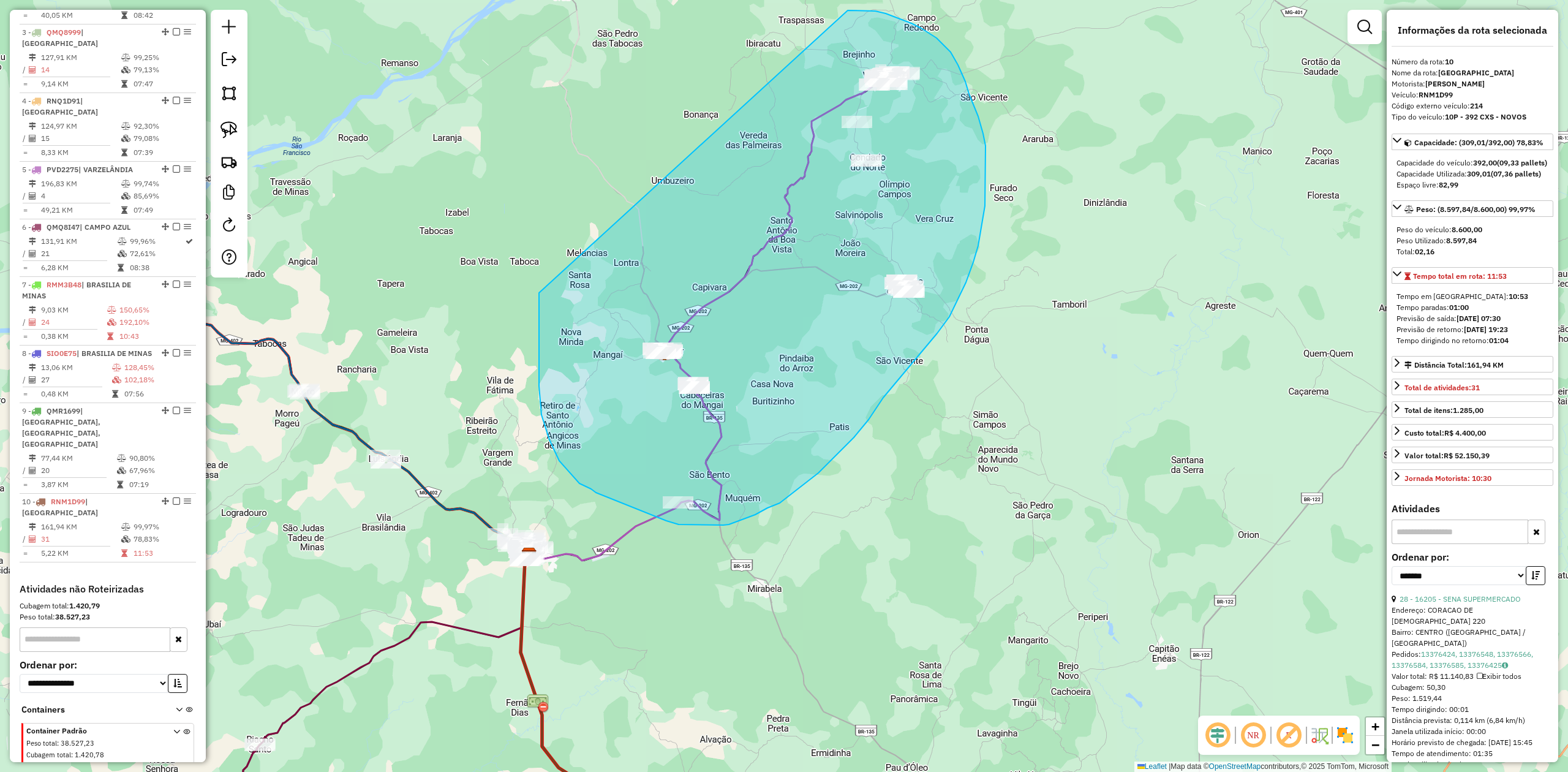
drag, startPoint x: 539, startPoint y: 305, endPoint x: 848, endPoint y: 10, distance: 427.2
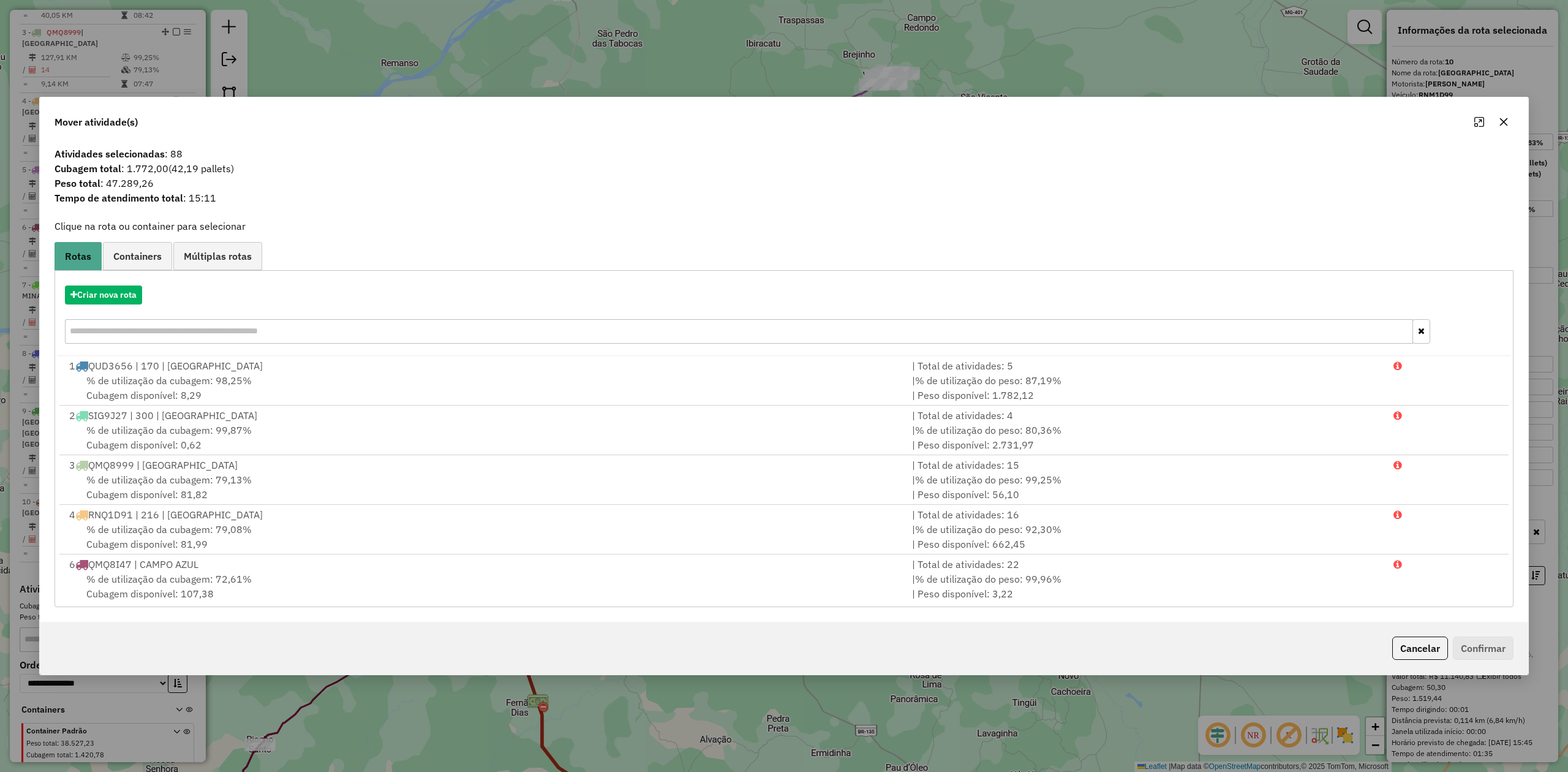
click at [1507, 121] on icon "button" at bounding box center [1503, 122] width 10 height 10
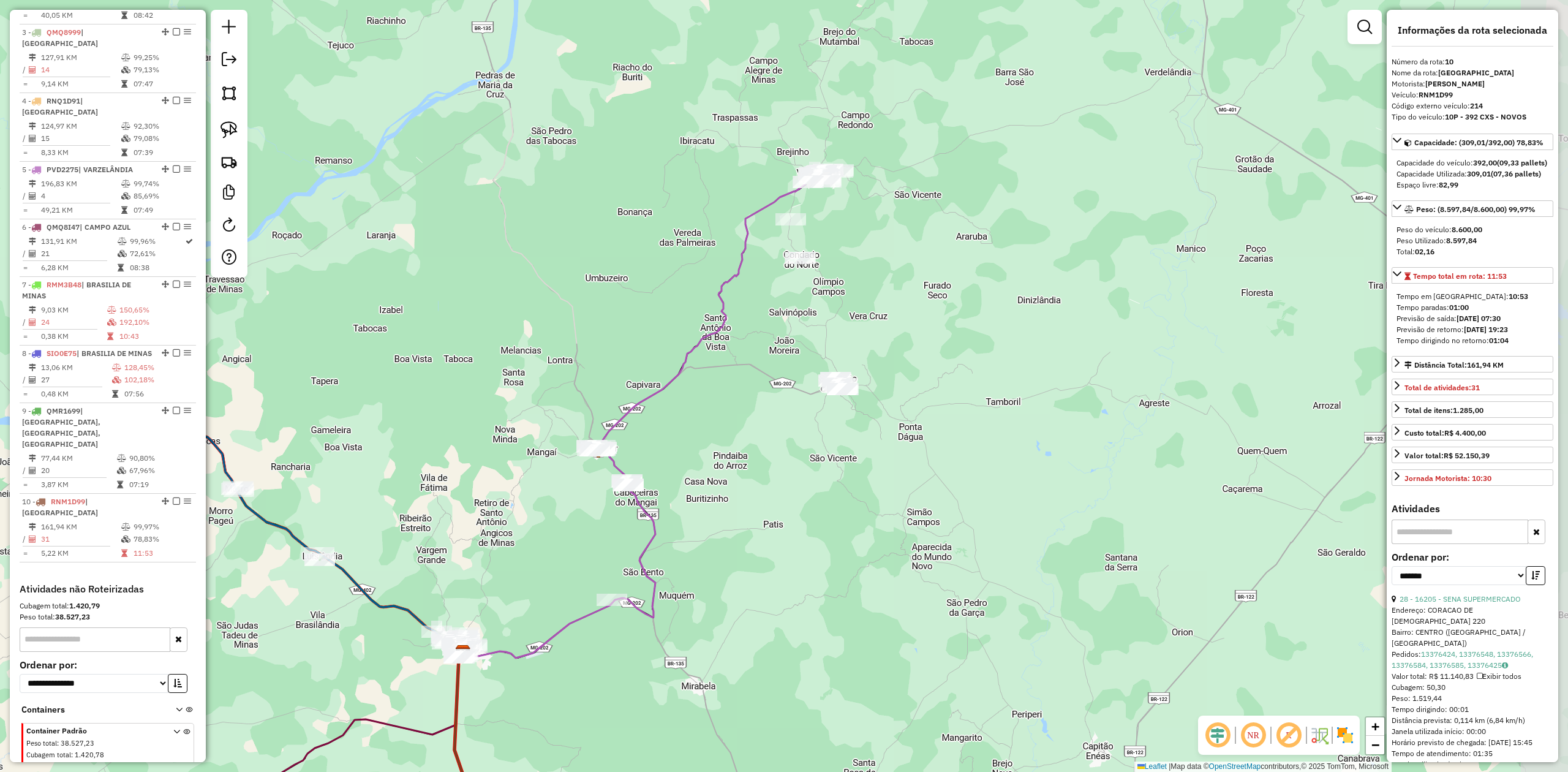
drag, startPoint x: 550, startPoint y: 370, endPoint x: 468, endPoint y: 490, distance: 145.3
click at [468, 490] on div "Janela de atendimento Grade de atendimento Capacidade Transportadoras Veículos …" at bounding box center [784, 386] width 1568 height 772
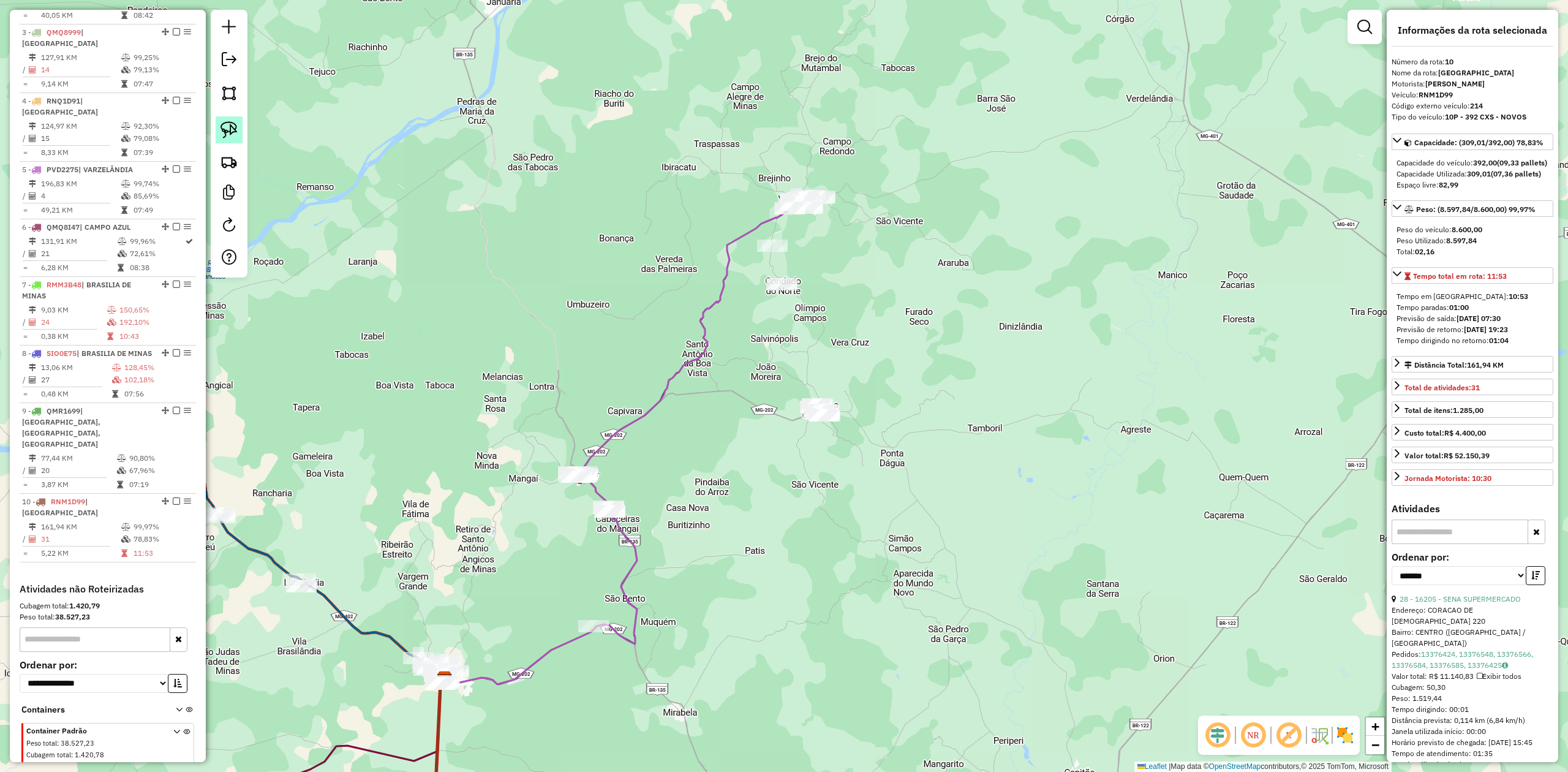
click at [232, 125] on img at bounding box center [229, 129] width 17 height 17
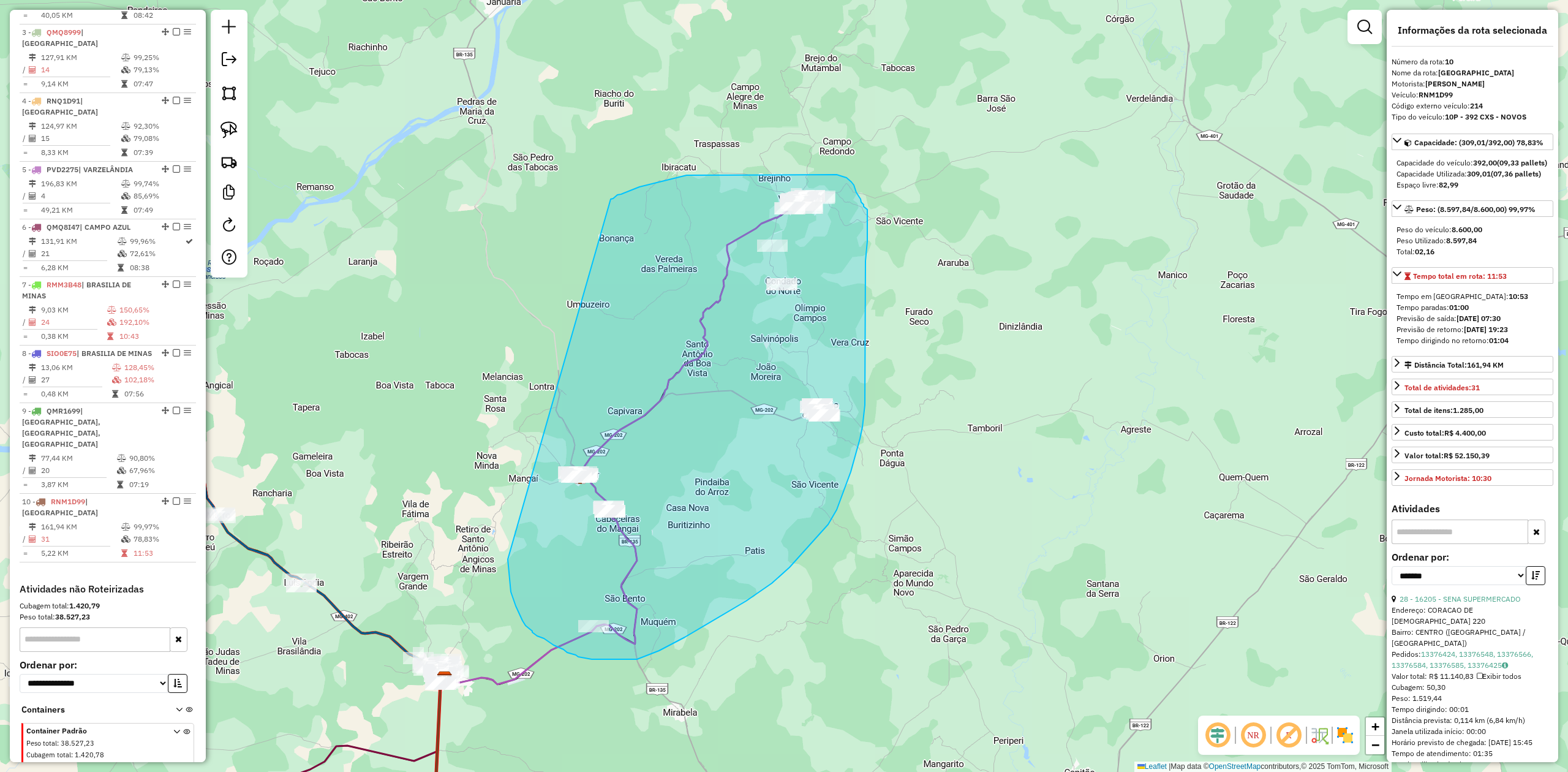
drag, startPoint x: 508, startPoint y: 559, endPoint x: 608, endPoint y: 201, distance: 371.7
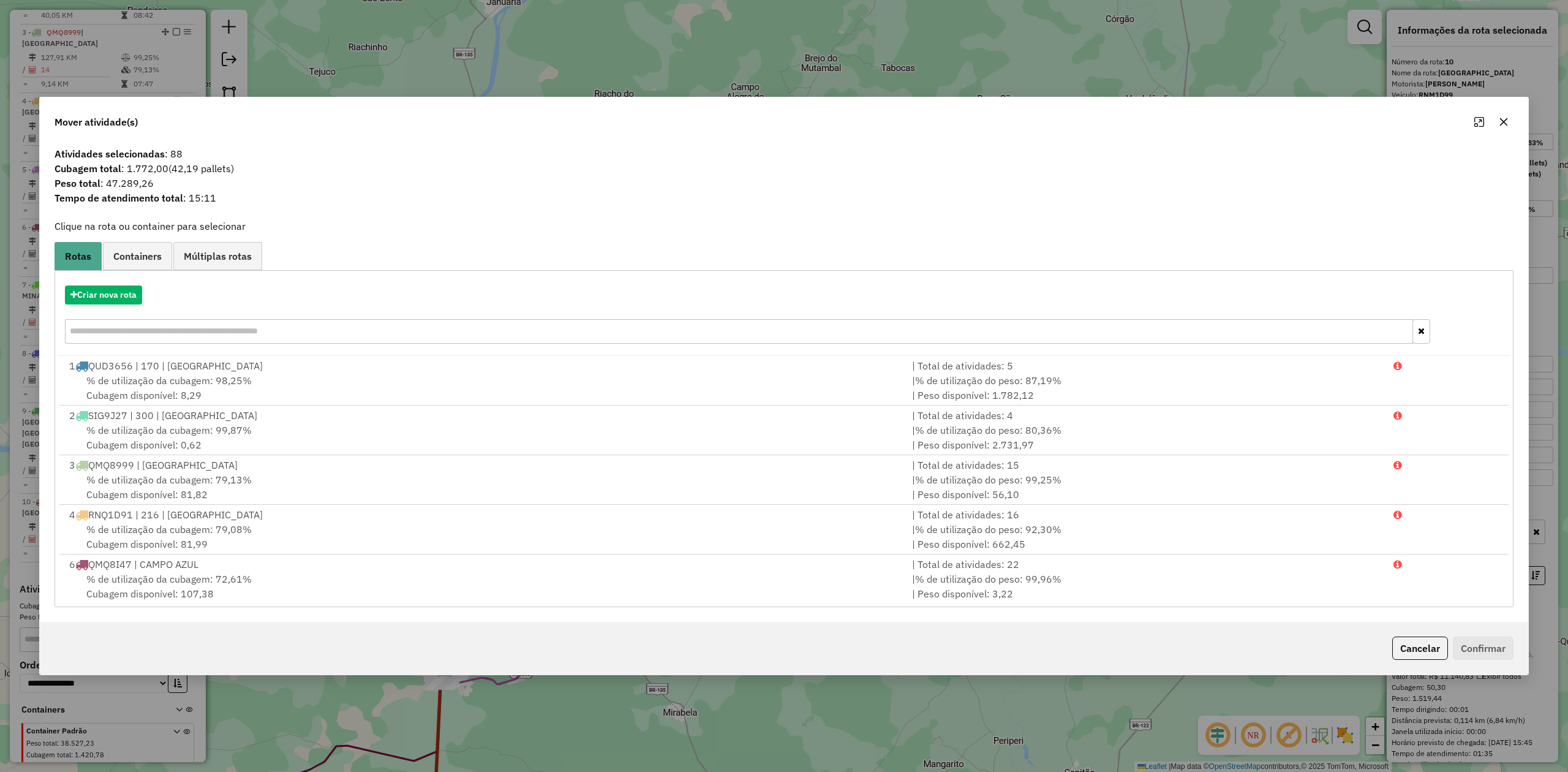
click at [1505, 121] on icon "button" at bounding box center [1504, 122] width 8 height 8
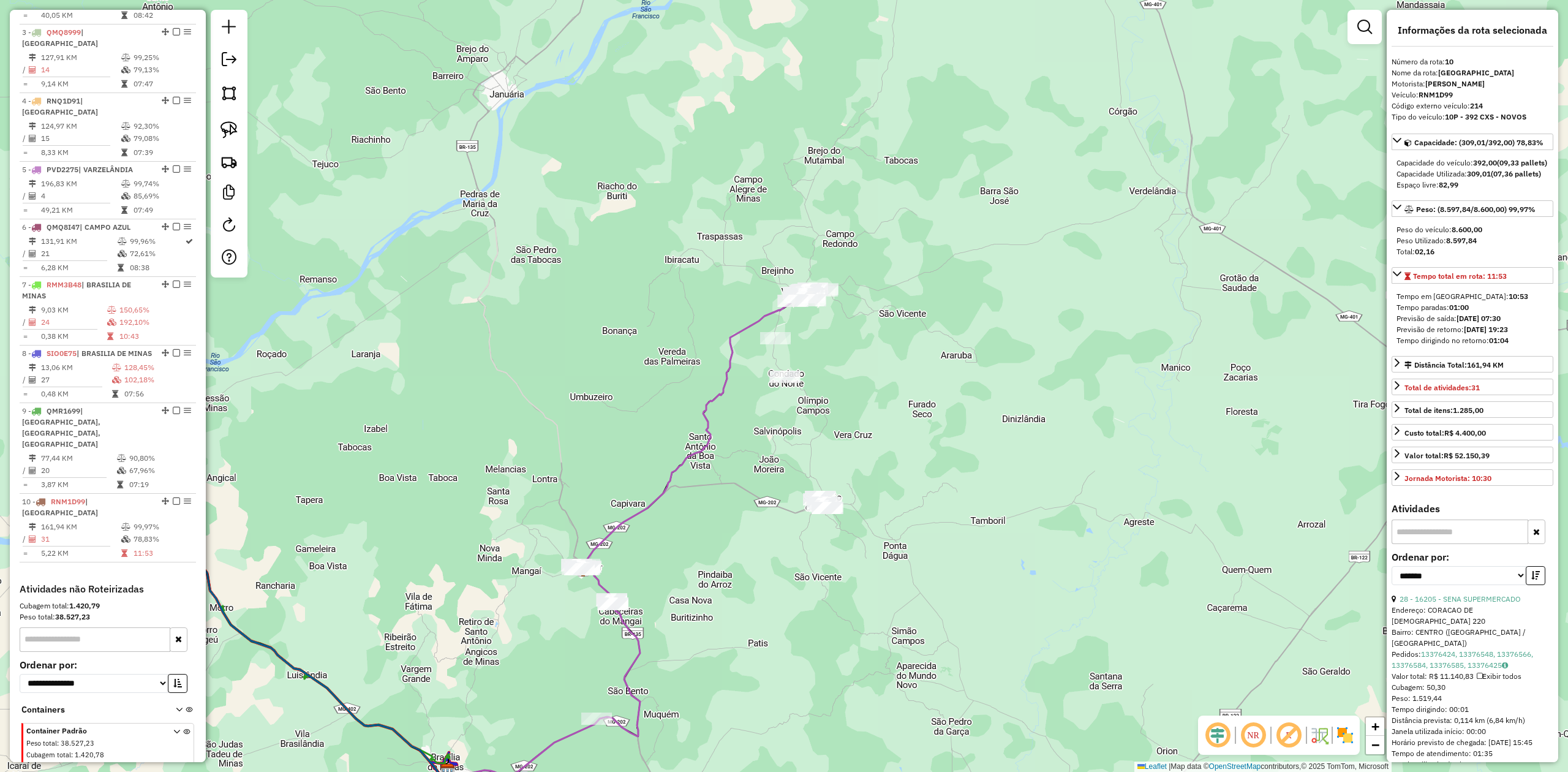
drag, startPoint x: 775, startPoint y: 501, endPoint x: 683, endPoint y: 263, distance: 255.2
click at [683, 263] on div "Janela de atendimento Grade de atendimento Capacidade Transportadoras Veículos …" at bounding box center [784, 386] width 1568 height 772
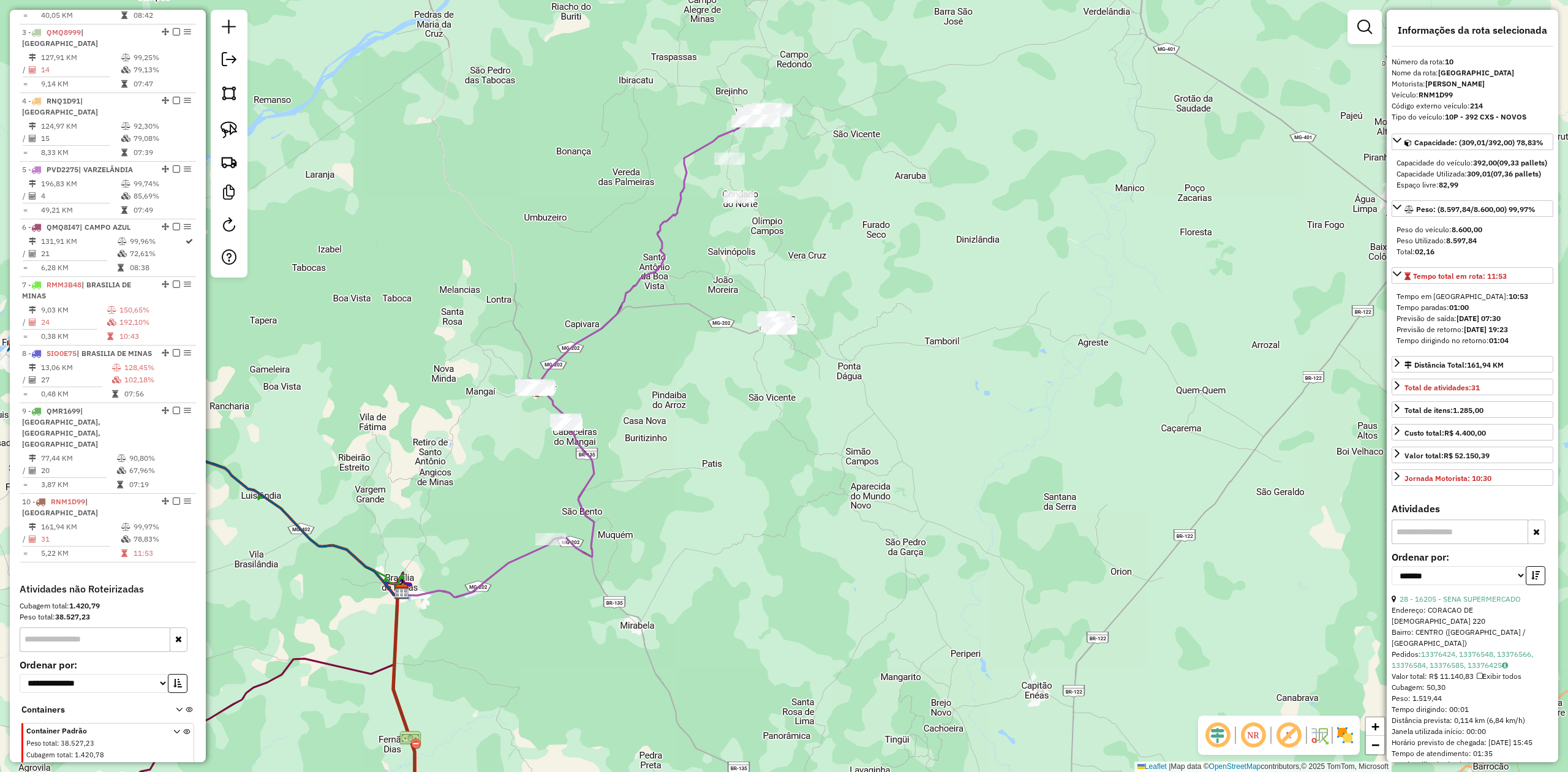
drag, startPoint x: 705, startPoint y: 424, endPoint x: 753, endPoint y: 427, distance: 48.1
click at [748, 431] on div "Janela de atendimento Grade de atendimento Capacidade Transportadoras Veículos …" at bounding box center [784, 386] width 1568 height 772
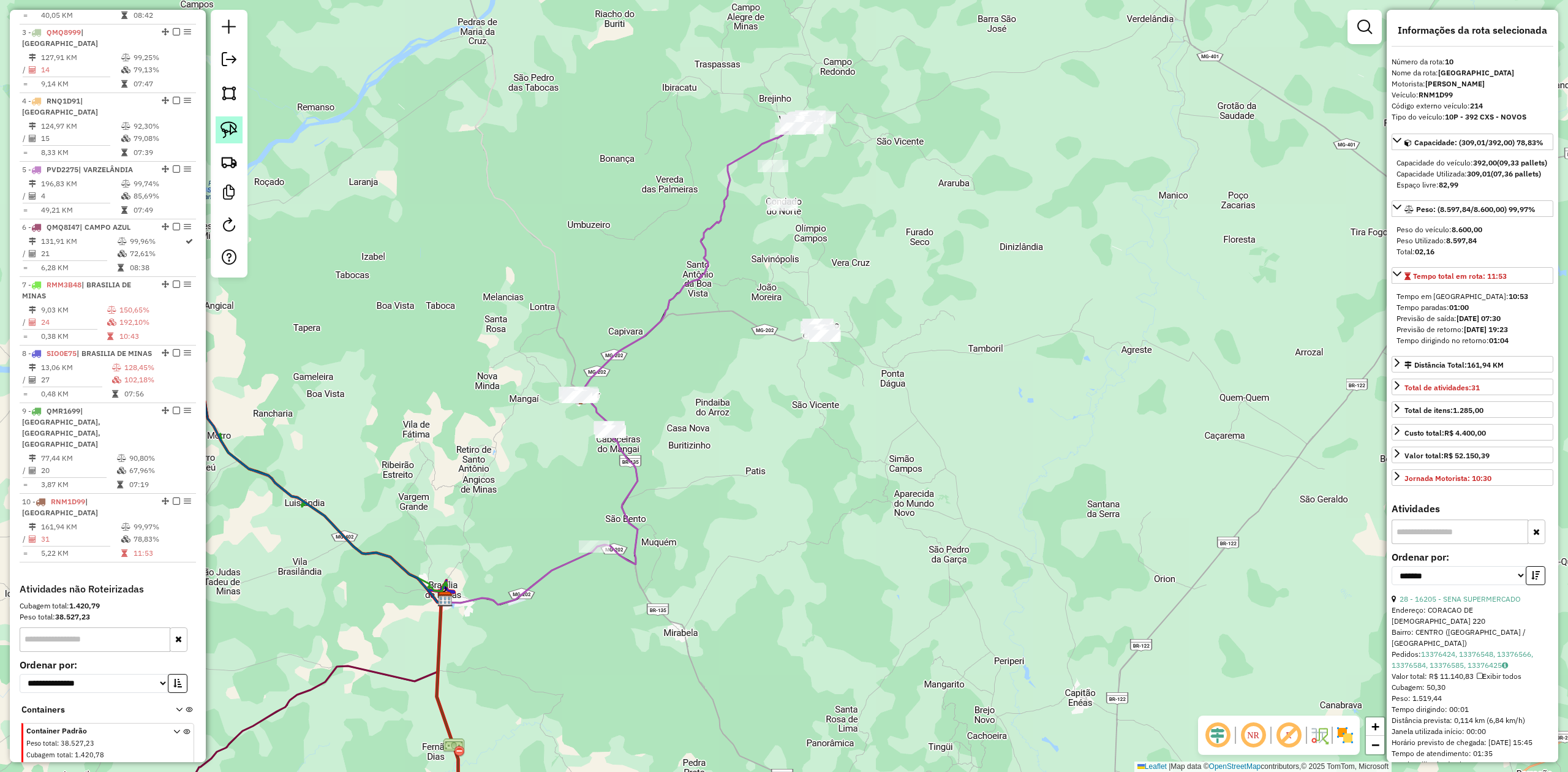
click at [226, 125] on img at bounding box center [229, 129] width 17 height 17
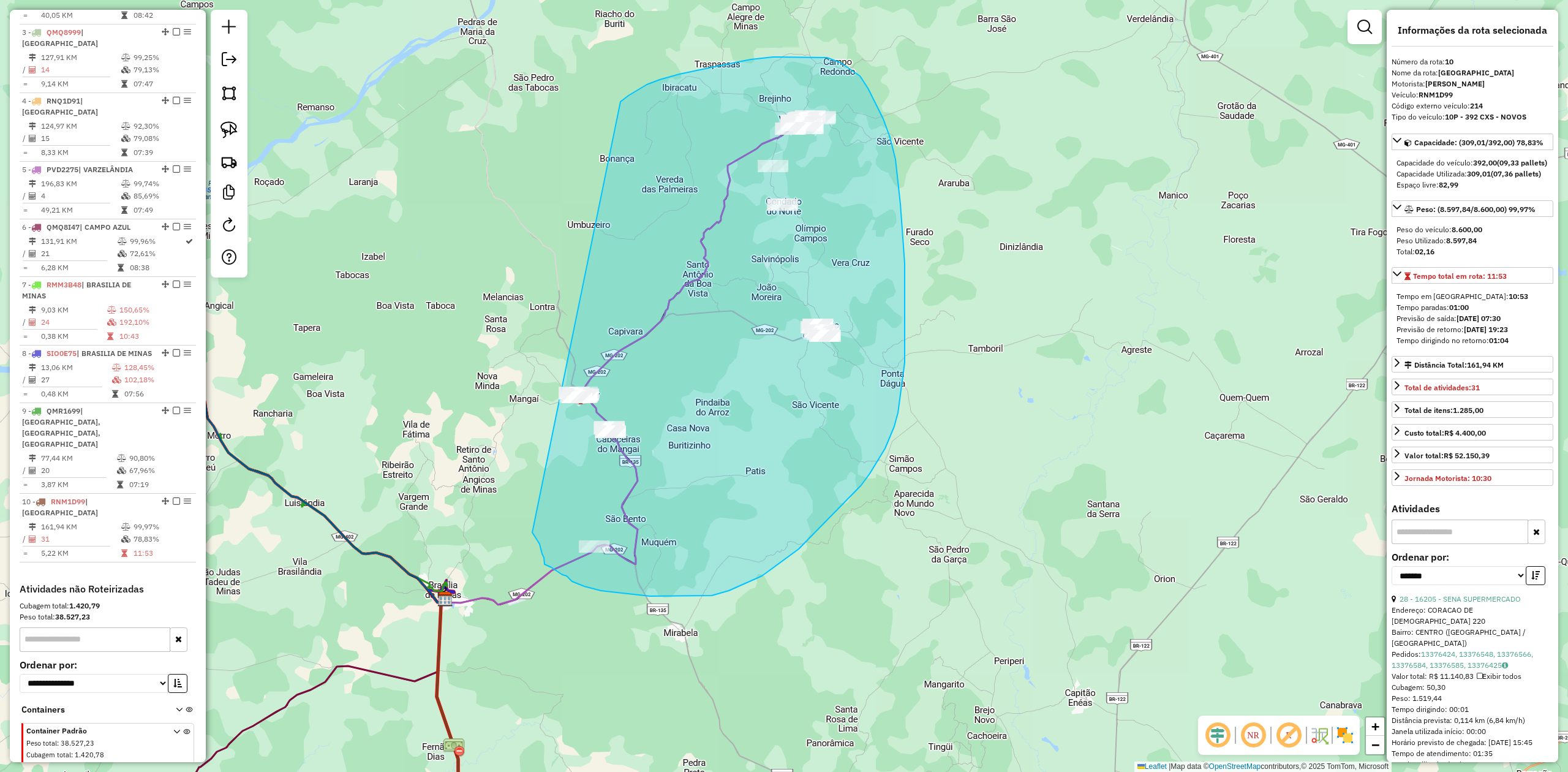
drag, startPoint x: 626, startPoint y: 99, endPoint x: 505, endPoint y: 359, distance: 286.8
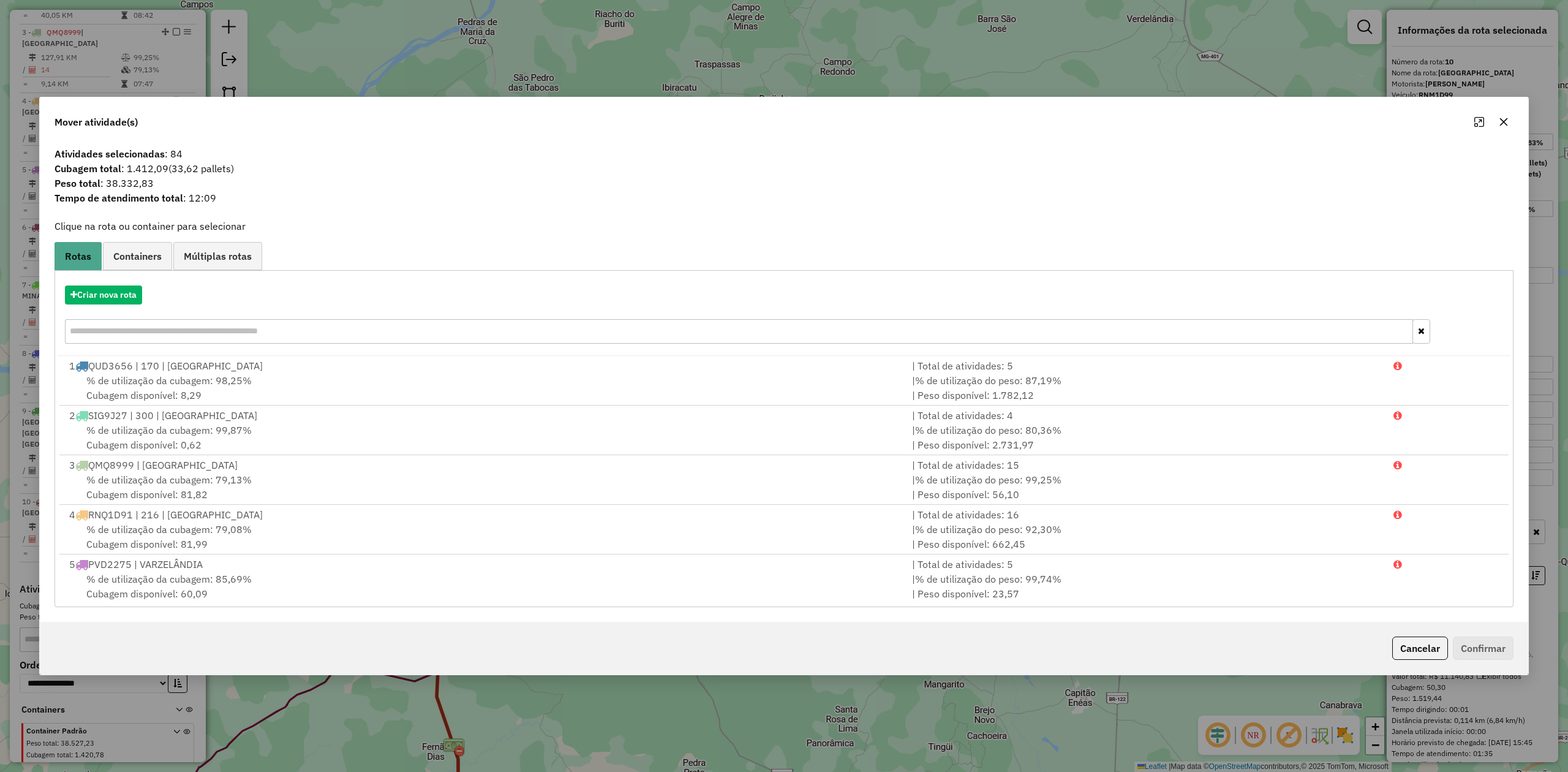
click at [1502, 119] on icon "button" at bounding box center [1504, 122] width 8 height 8
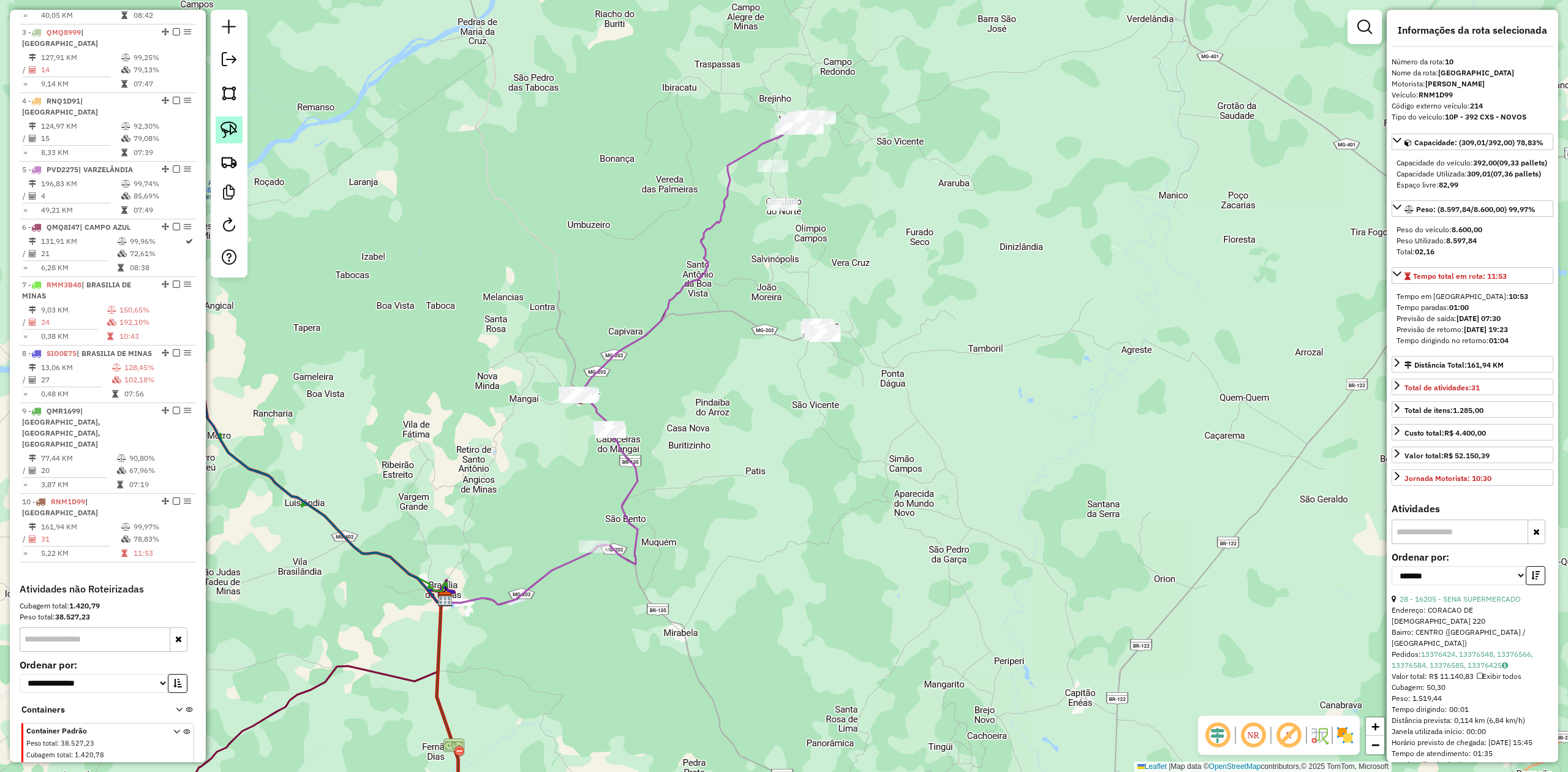
click at [224, 130] on img at bounding box center [229, 129] width 17 height 17
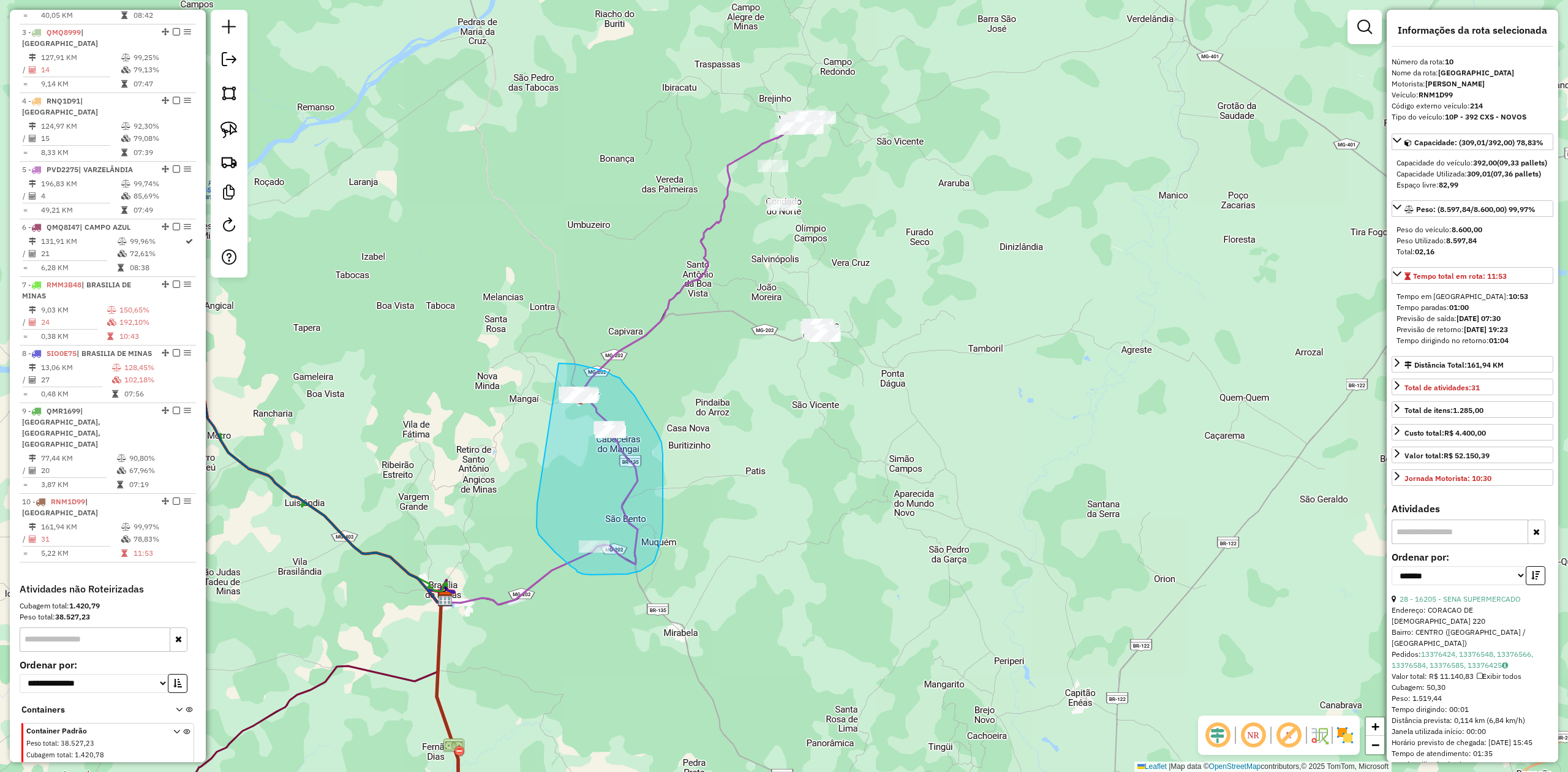
drag, startPoint x: 537, startPoint y: 506, endPoint x: 557, endPoint y: 363, distance: 144.4
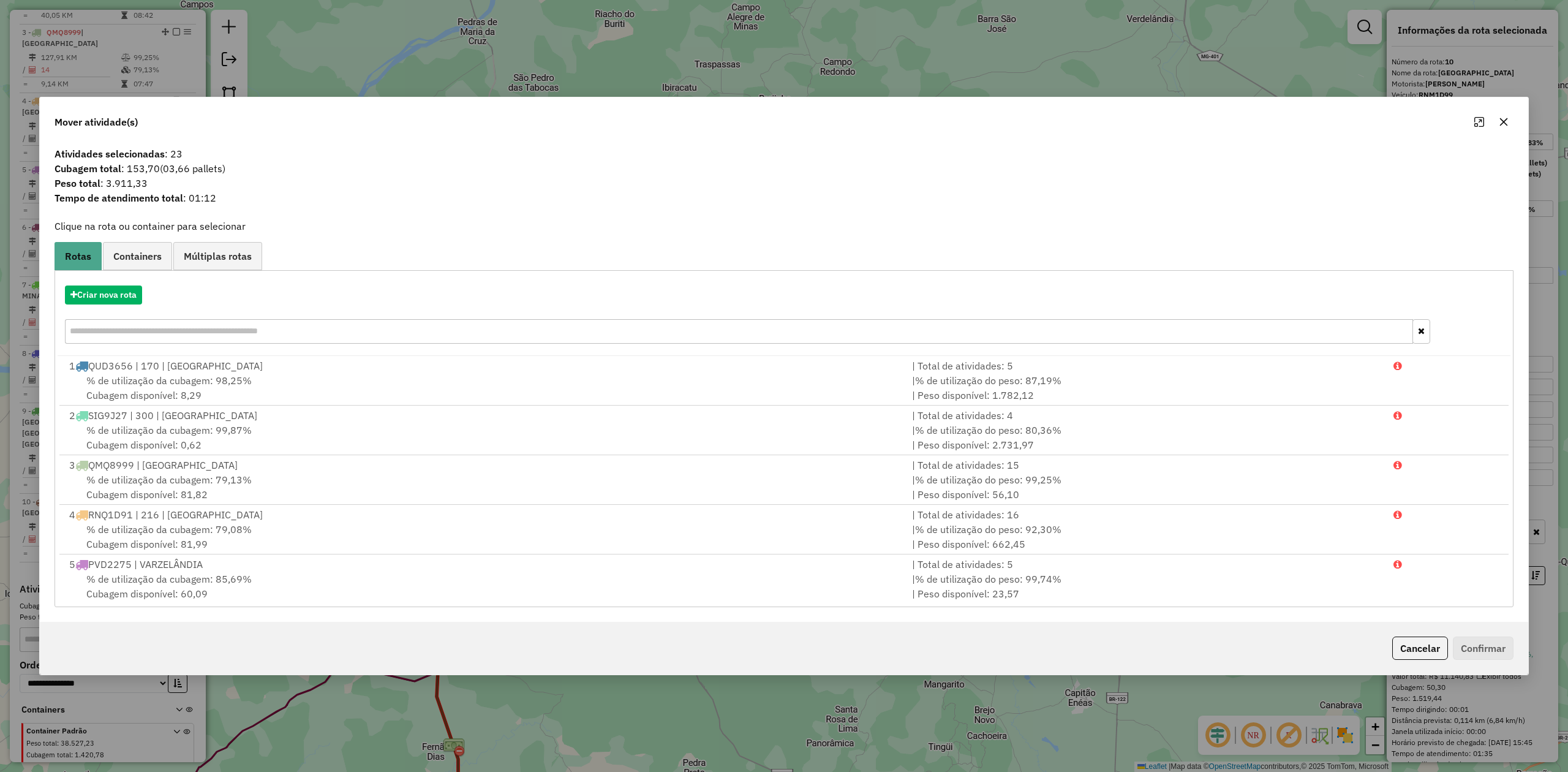
click at [1507, 117] on icon "button" at bounding box center [1503, 122] width 10 height 10
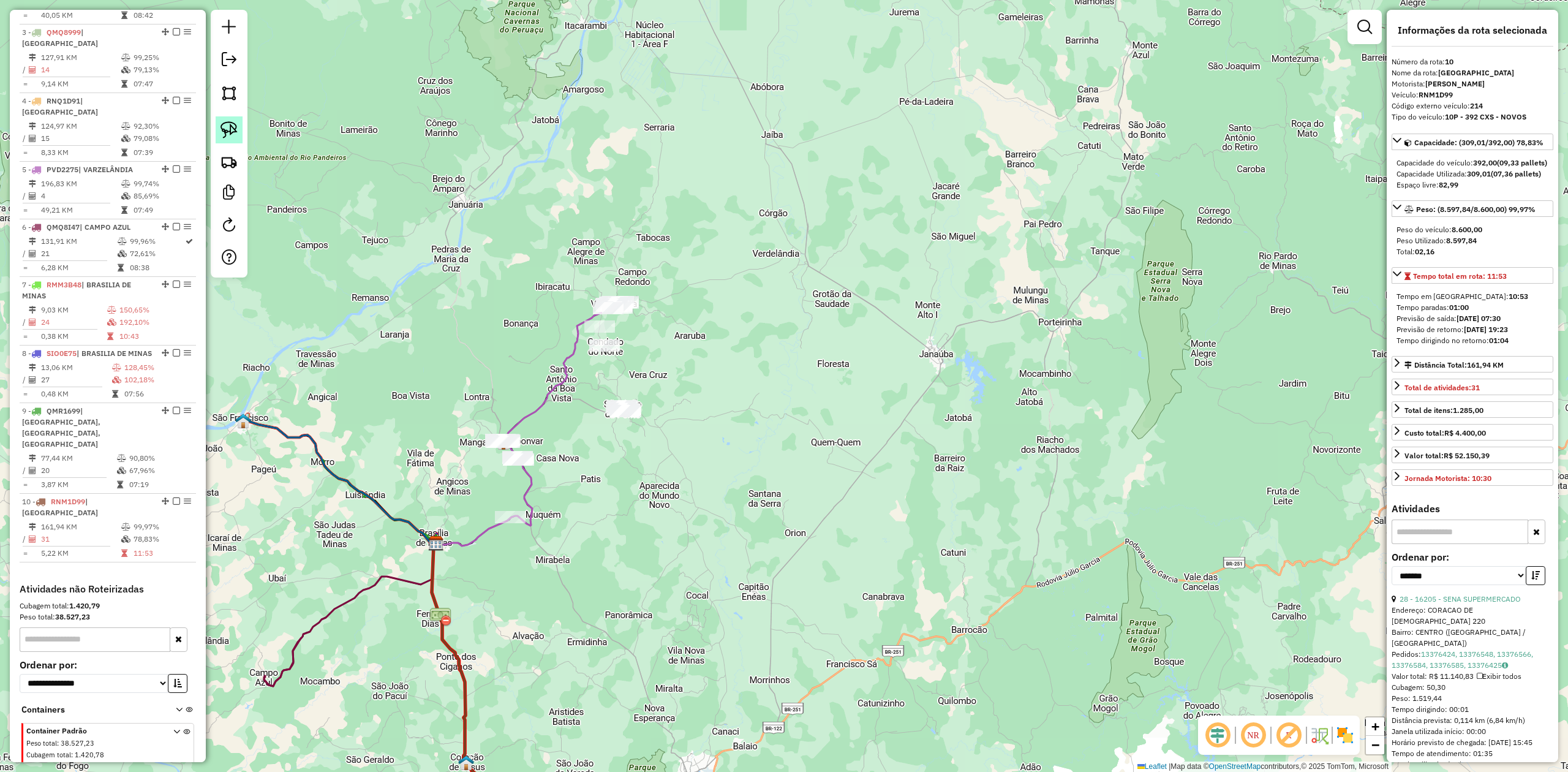
click at [233, 128] on img at bounding box center [229, 129] width 17 height 17
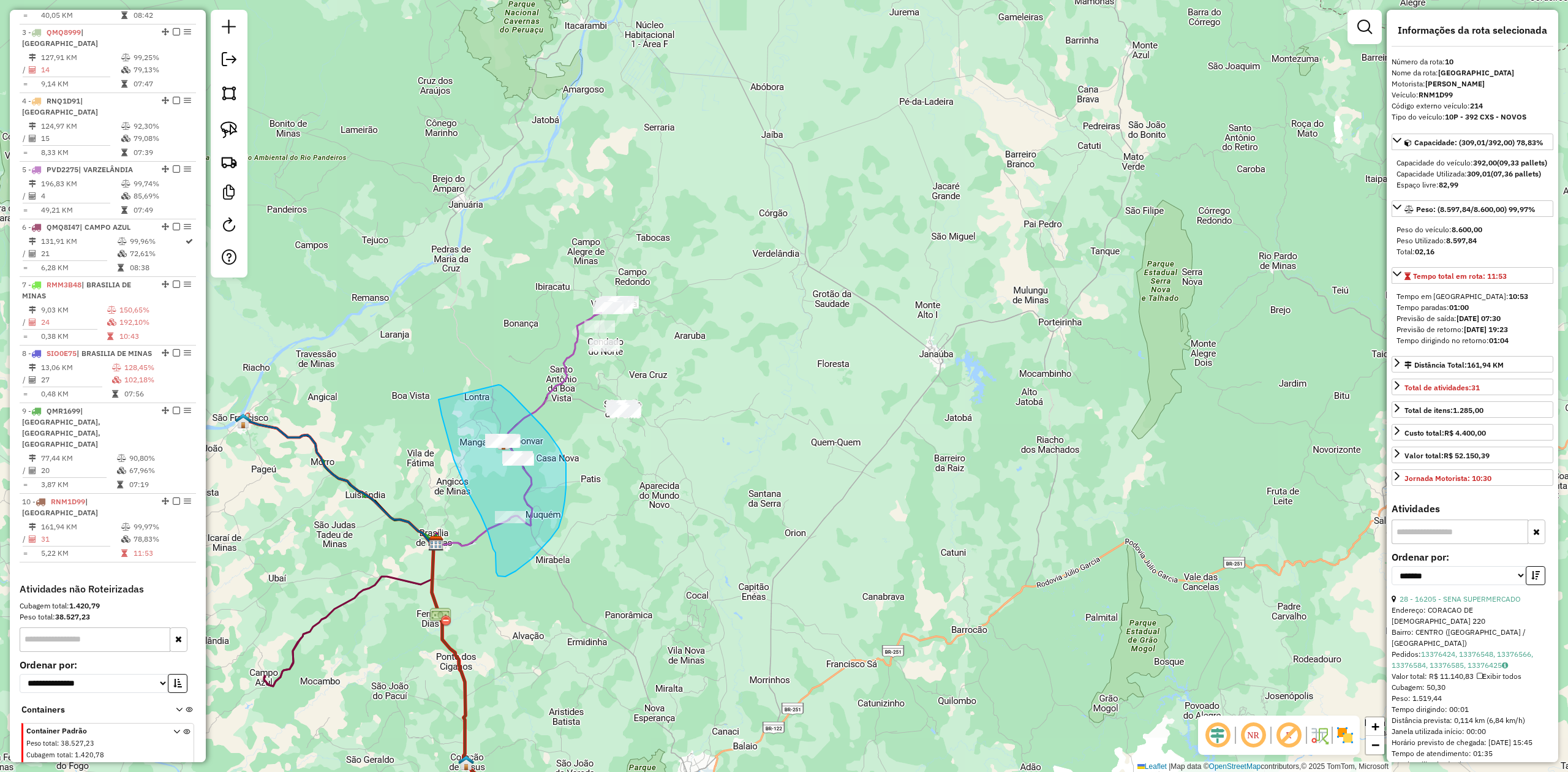
drag, startPoint x: 438, startPoint y: 399, endPoint x: 497, endPoint y: 385, distance: 60.6
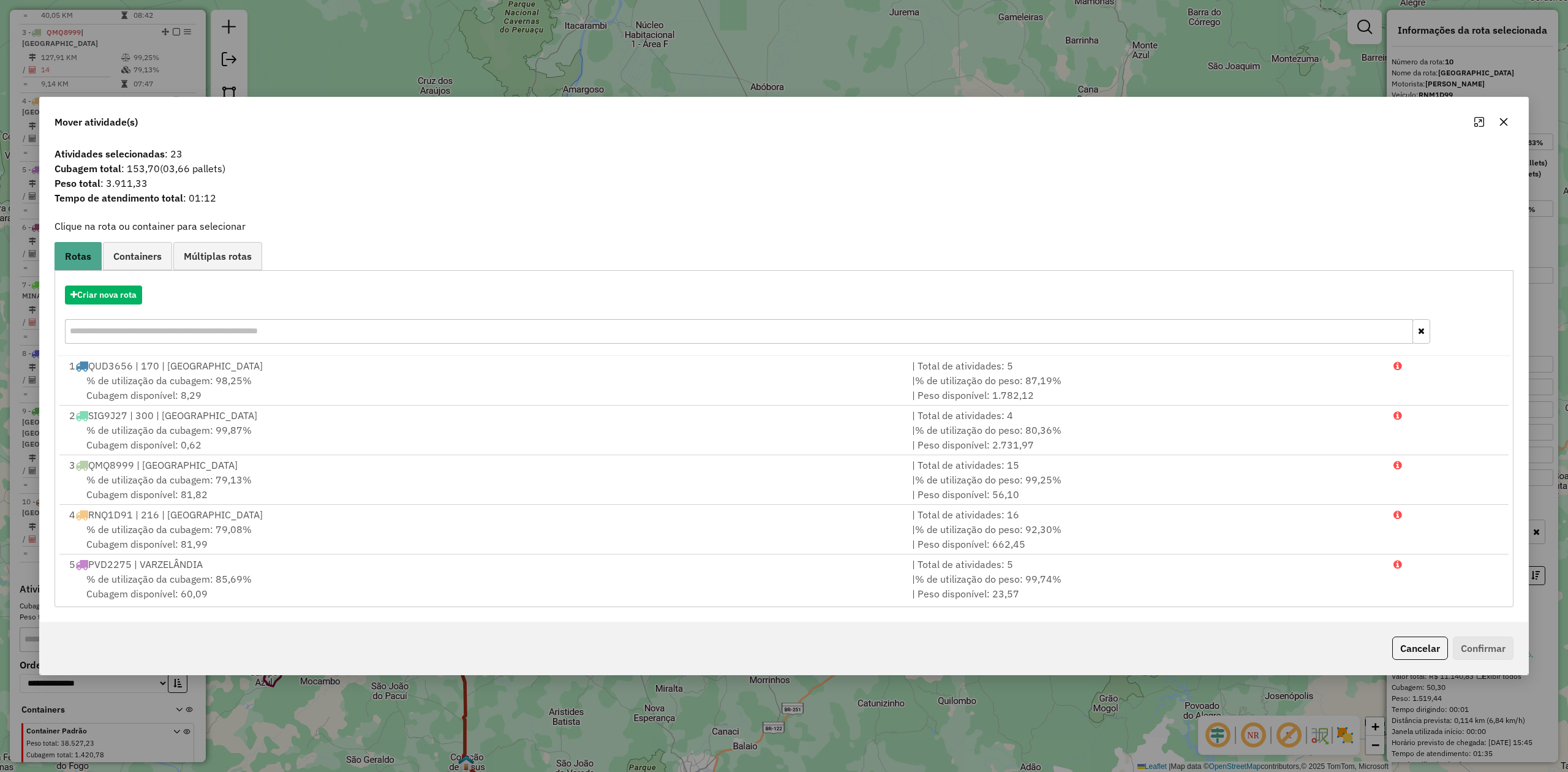
click at [1502, 118] on icon "button" at bounding box center [1503, 122] width 10 height 10
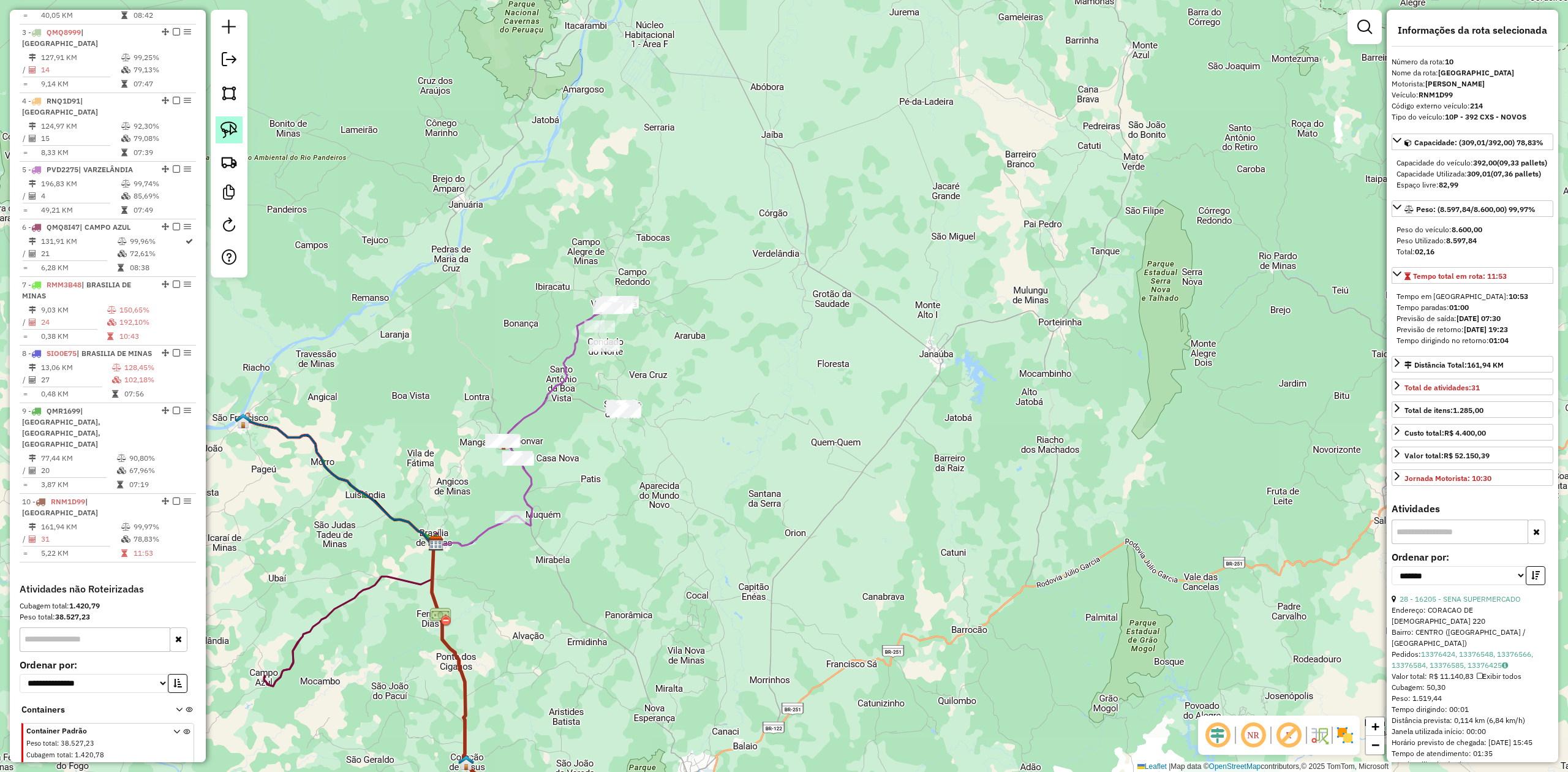
click at [227, 132] on img at bounding box center [229, 129] width 17 height 17
drag, startPoint x: 586, startPoint y: 386, endPoint x: 612, endPoint y: 432, distance: 52.8
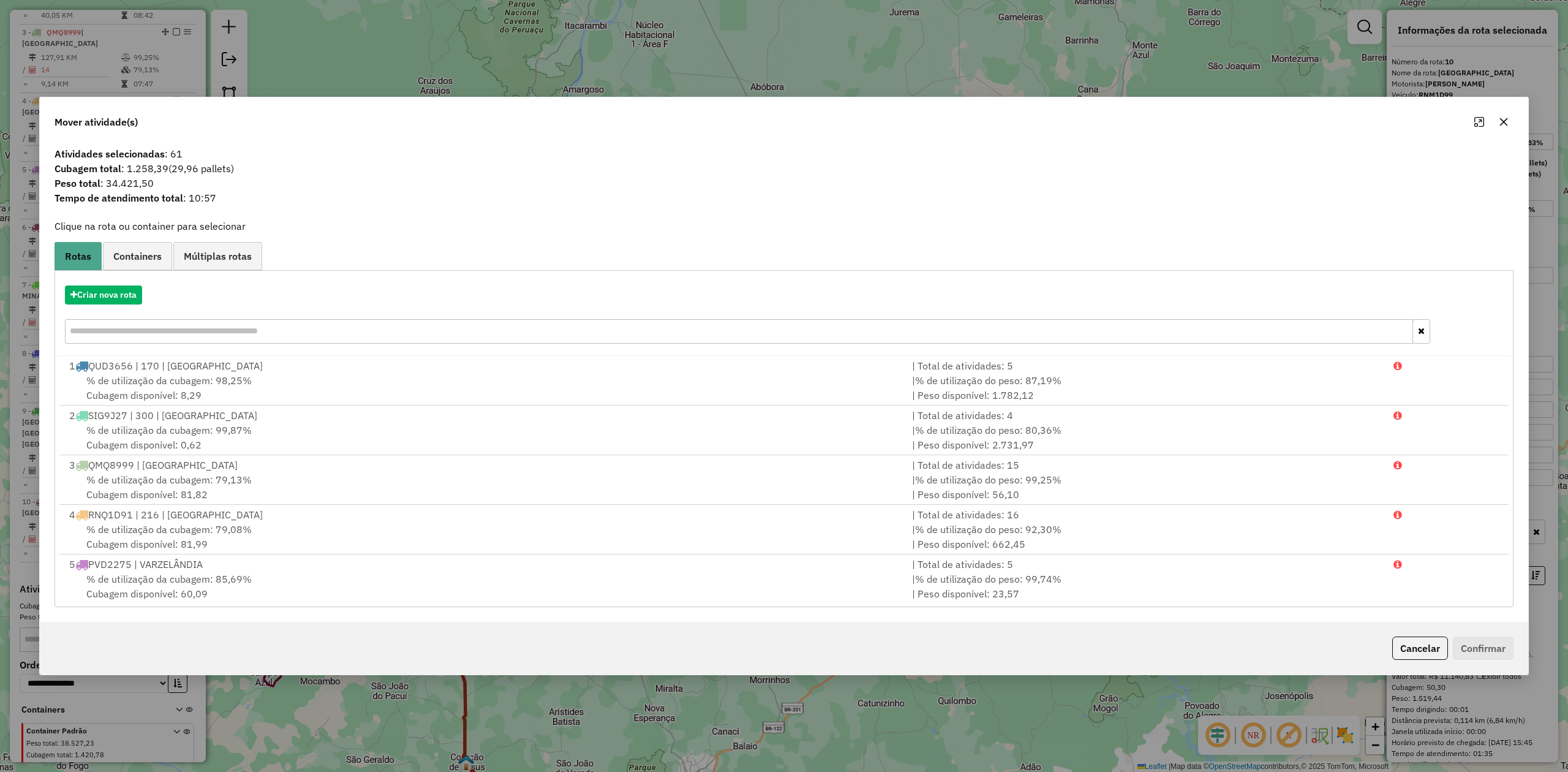
click at [1503, 123] on icon "button" at bounding box center [1503, 122] width 10 height 10
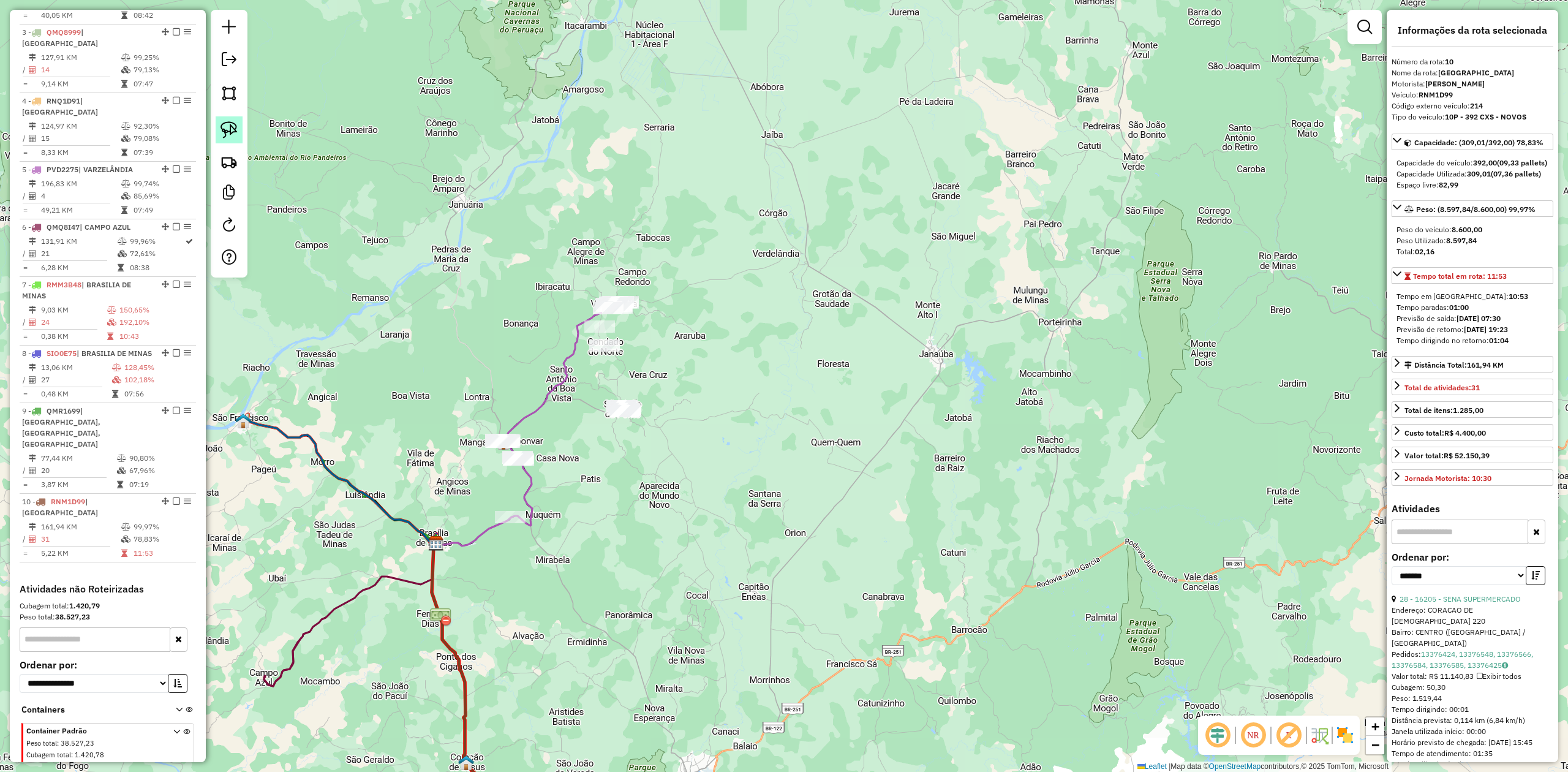
click at [224, 131] on img at bounding box center [229, 129] width 17 height 17
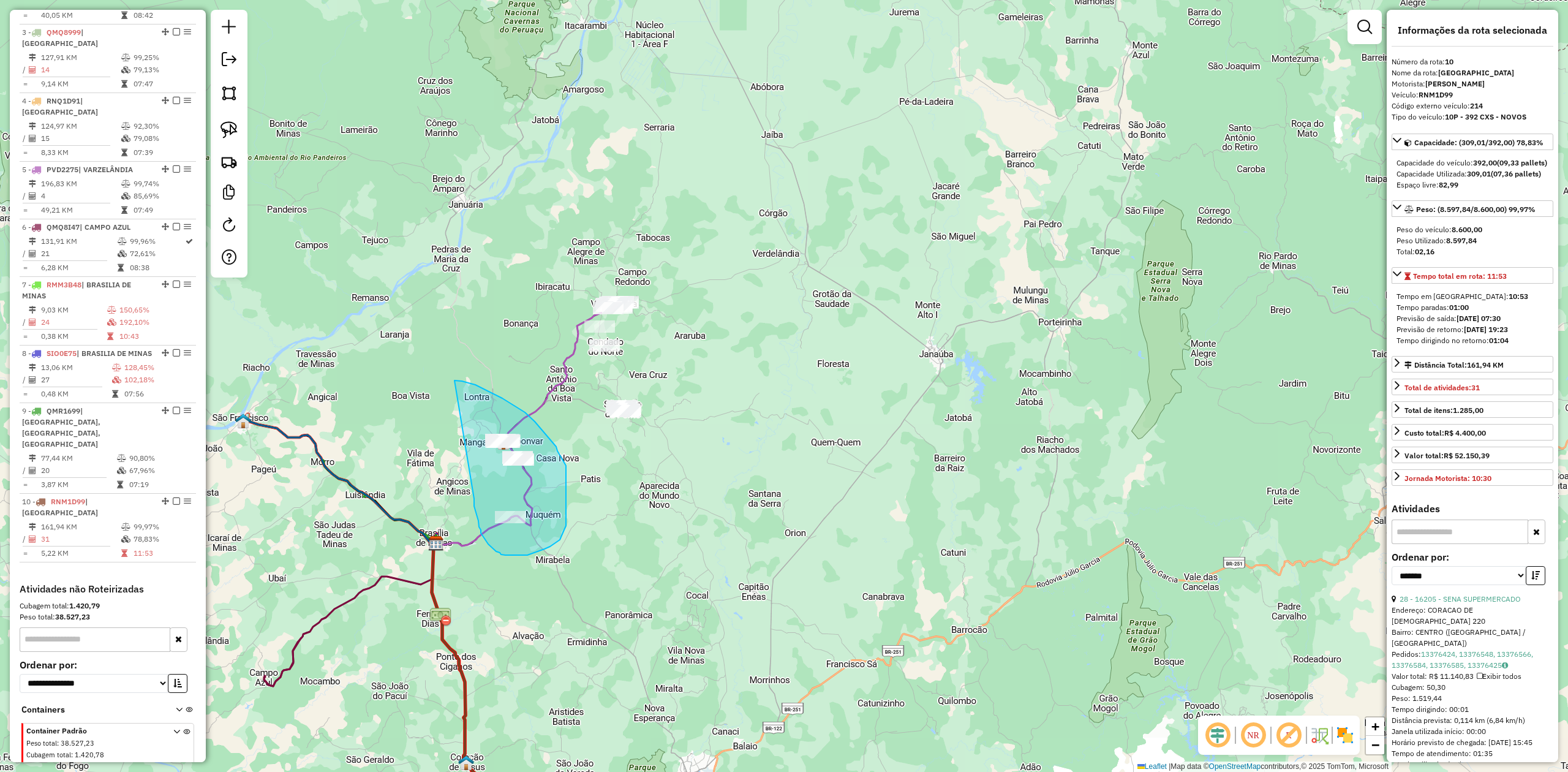
drag, startPoint x: 481, startPoint y: 530, endPoint x: 446, endPoint y: 380, distance: 154.0
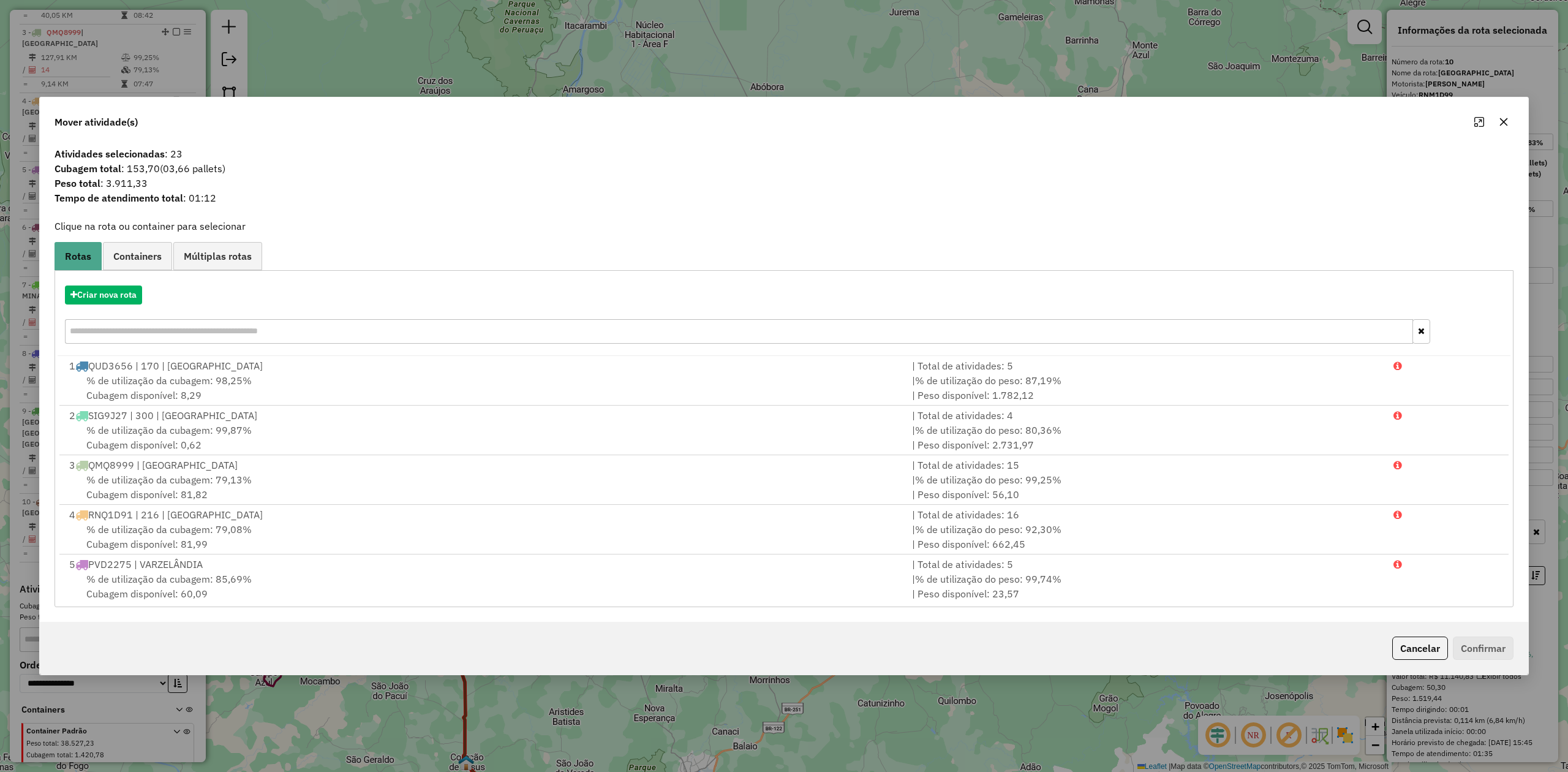
click at [1505, 121] on icon "button" at bounding box center [1503, 122] width 10 height 10
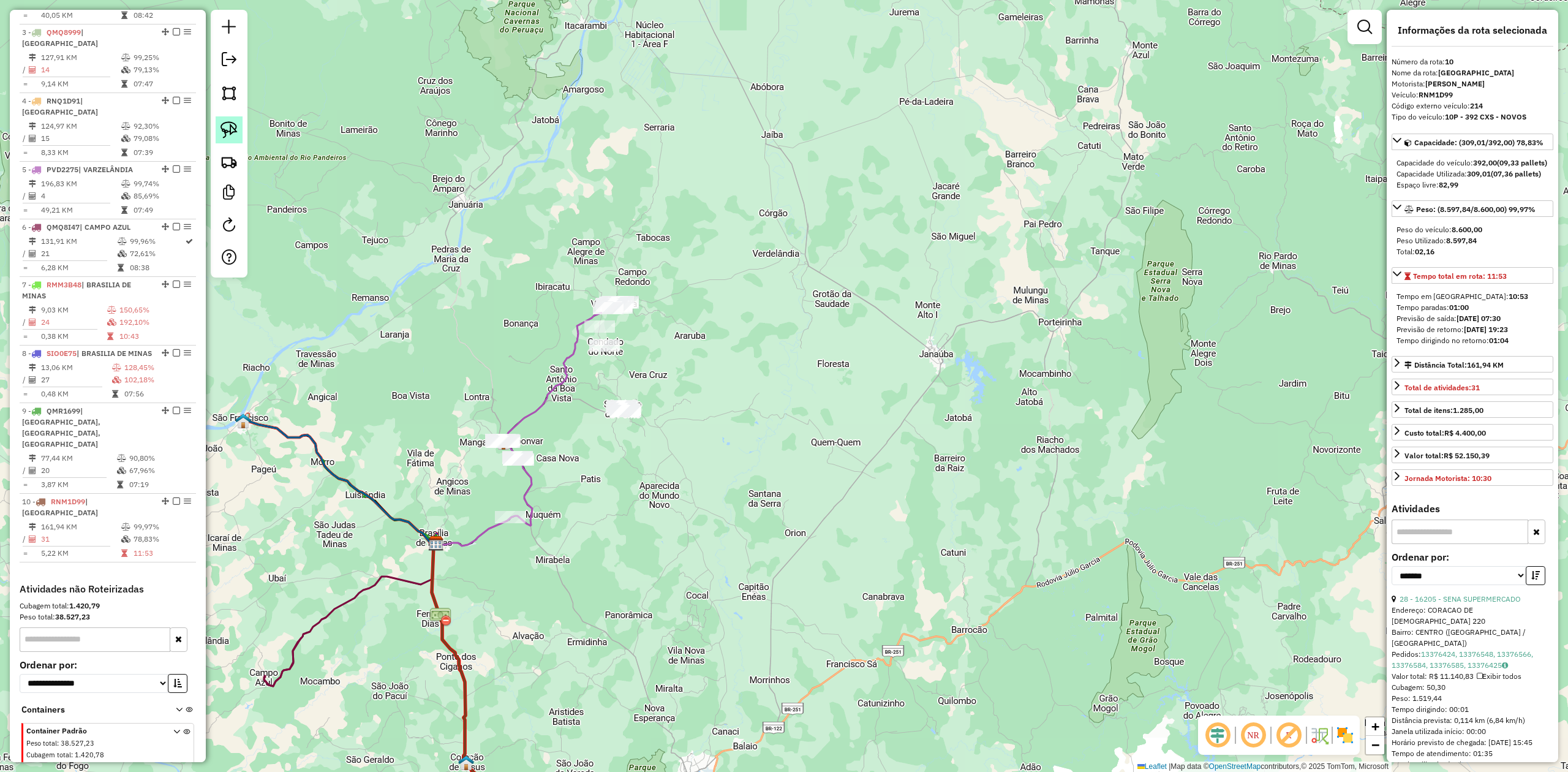
click at [238, 132] on link at bounding box center [229, 130] width 27 height 27
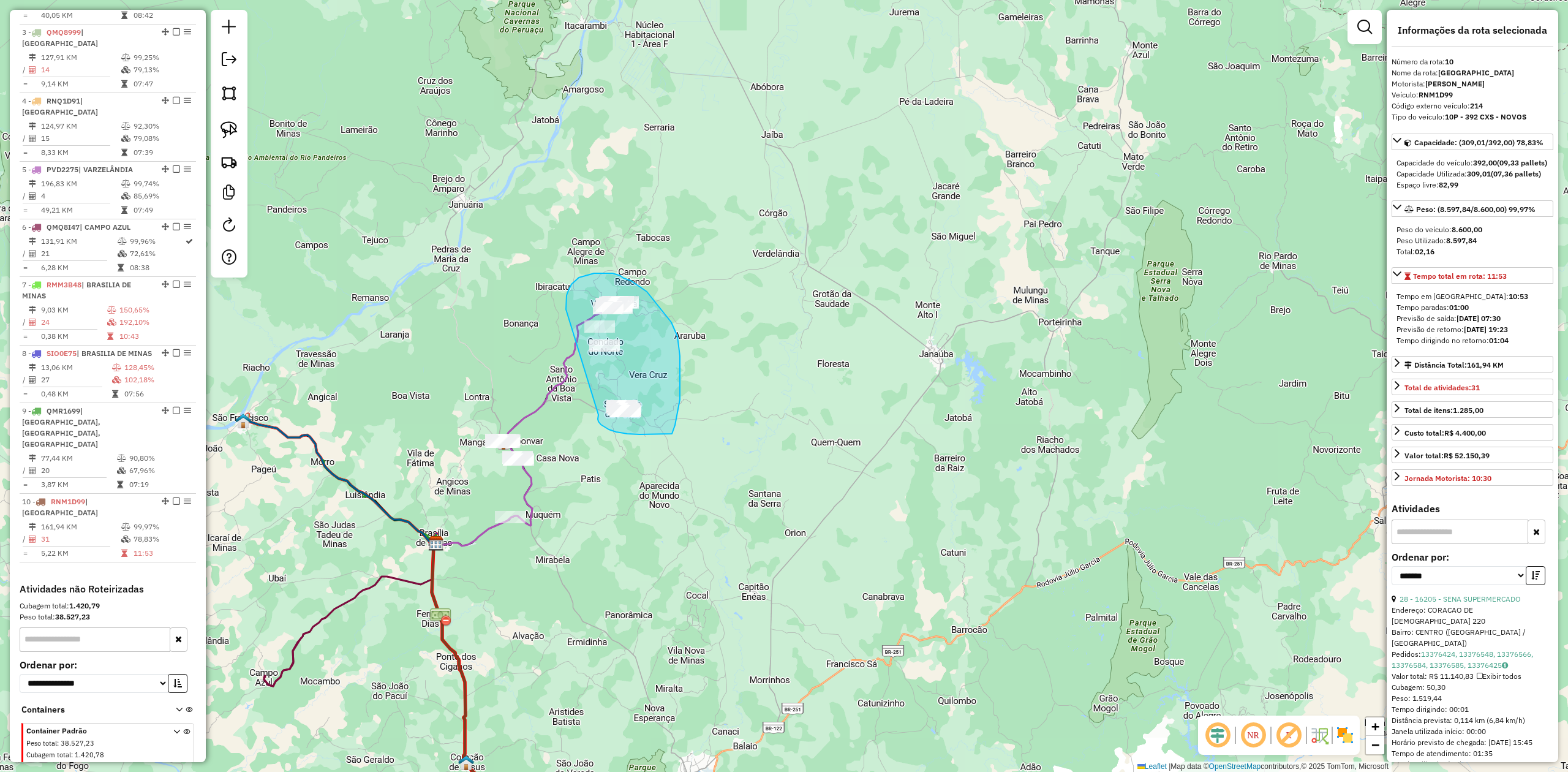
drag, startPoint x: 601, startPoint y: 424, endPoint x: 566, endPoint y: 309, distance: 120.2
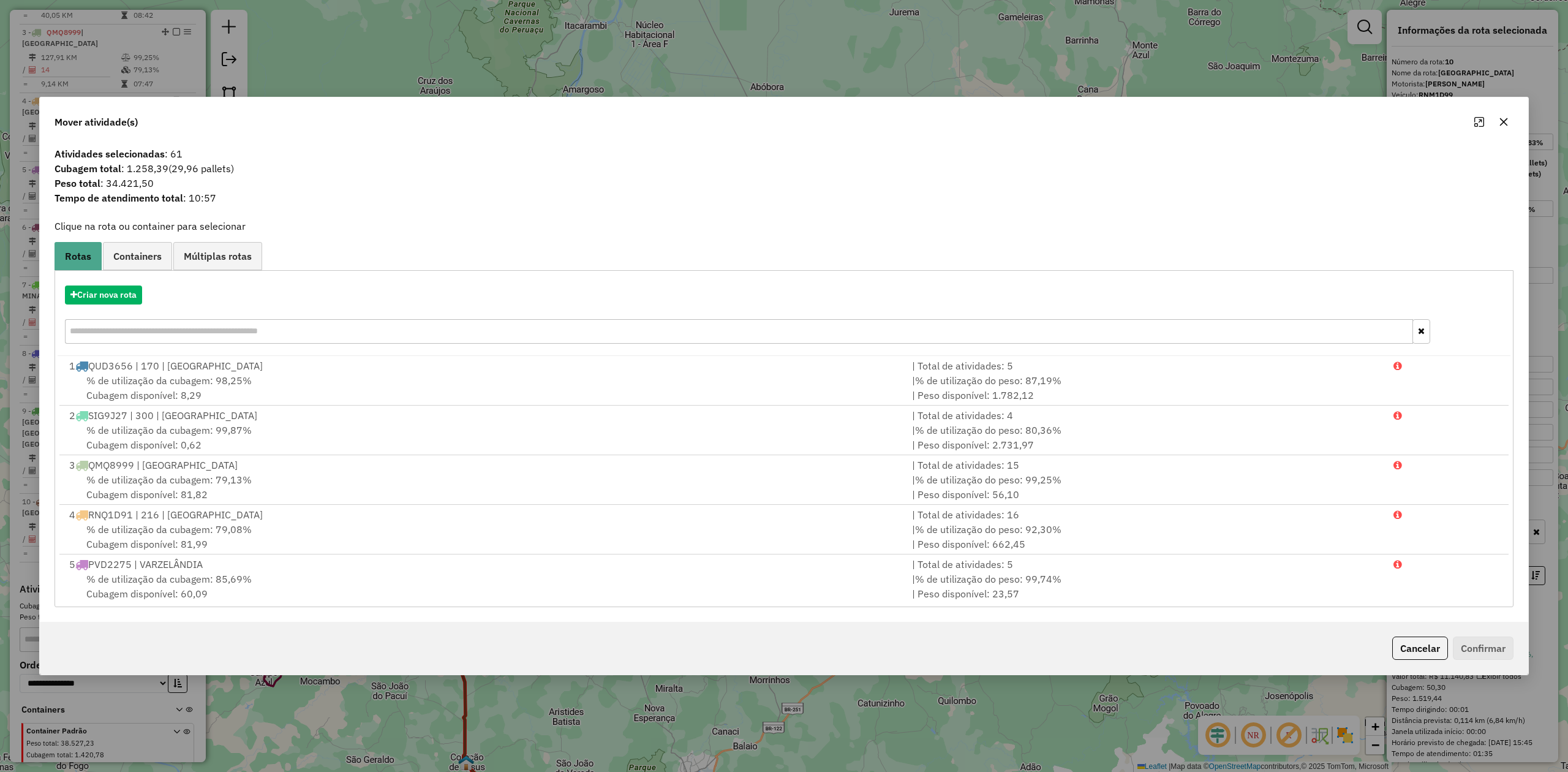
drag, startPoint x: 1498, startPoint y: 117, endPoint x: 1475, endPoint y: 125, distance: 24.4
click at [1499, 117] on icon "button" at bounding box center [1503, 122] width 10 height 10
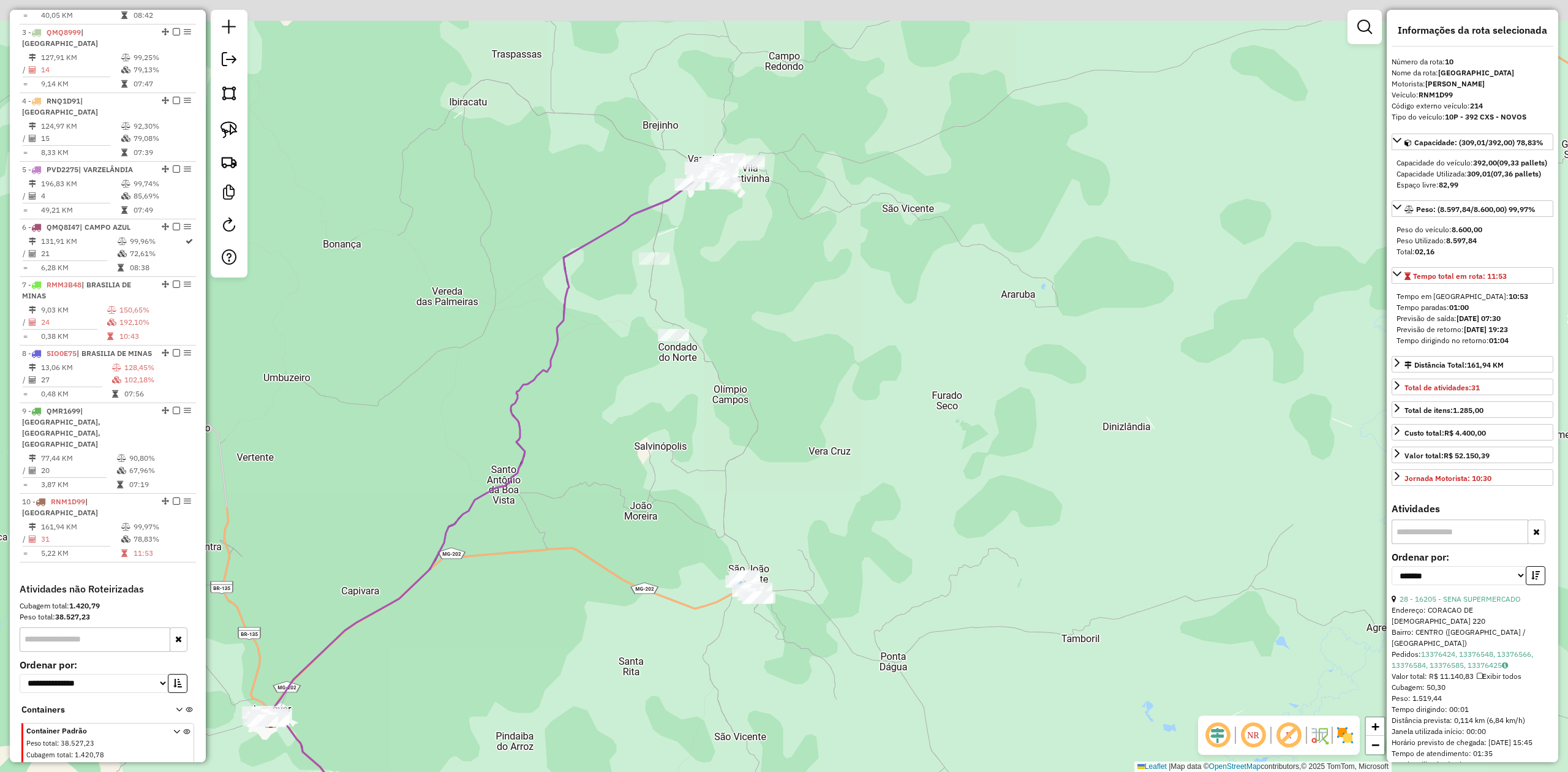
drag, startPoint x: 587, startPoint y: 425, endPoint x: 593, endPoint y: 488, distance: 63.3
click at [593, 488] on div "Janela de atendimento Grade de atendimento Capacidade Transportadoras Veículos …" at bounding box center [784, 386] width 1568 height 772
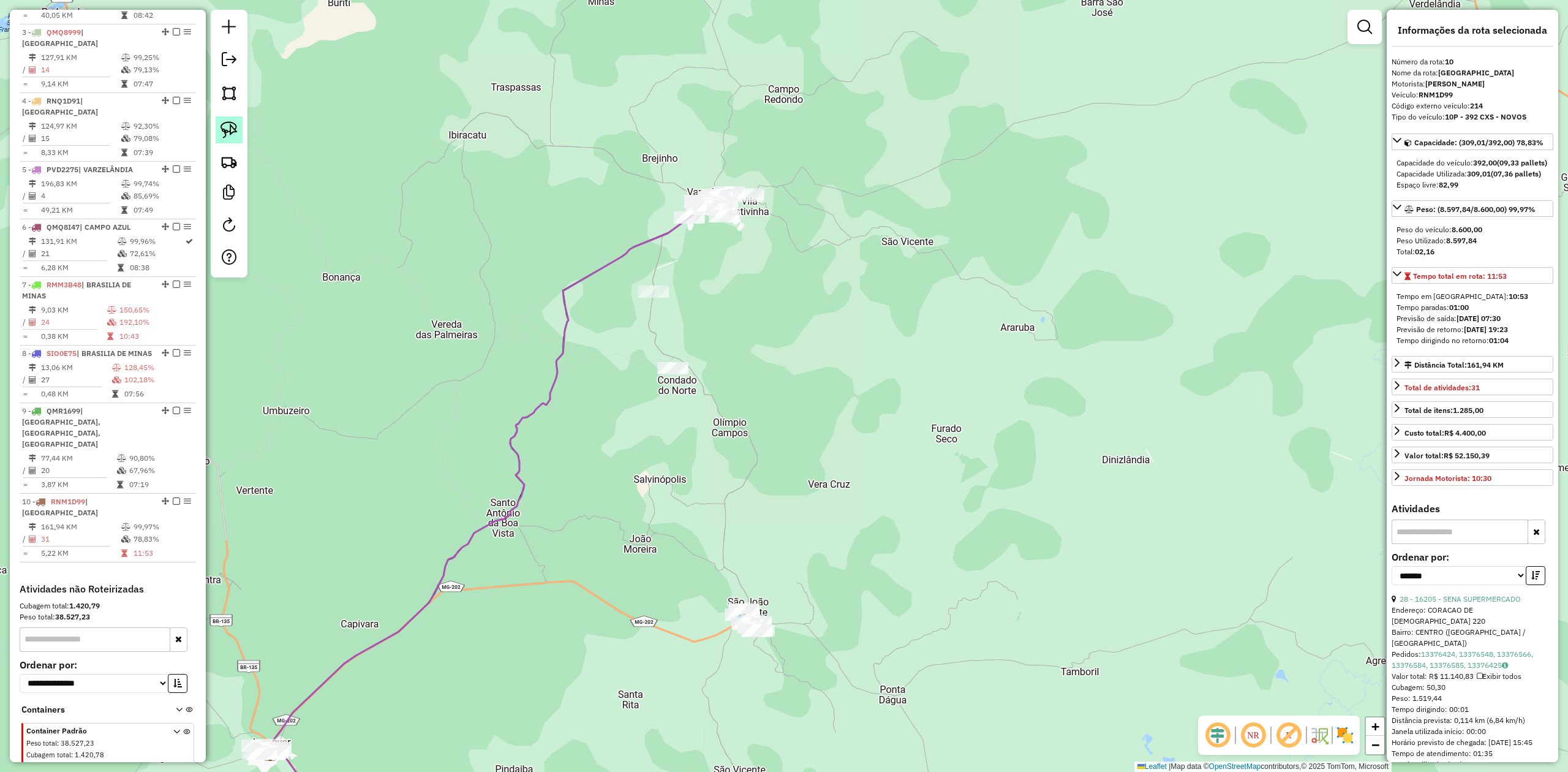
click at [235, 126] on img at bounding box center [229, 129] width 17 height 17
drag, startPoint x: 677, startPoint y: 590, endPoint x: 760, endPoint y: 548, distance: 93.0
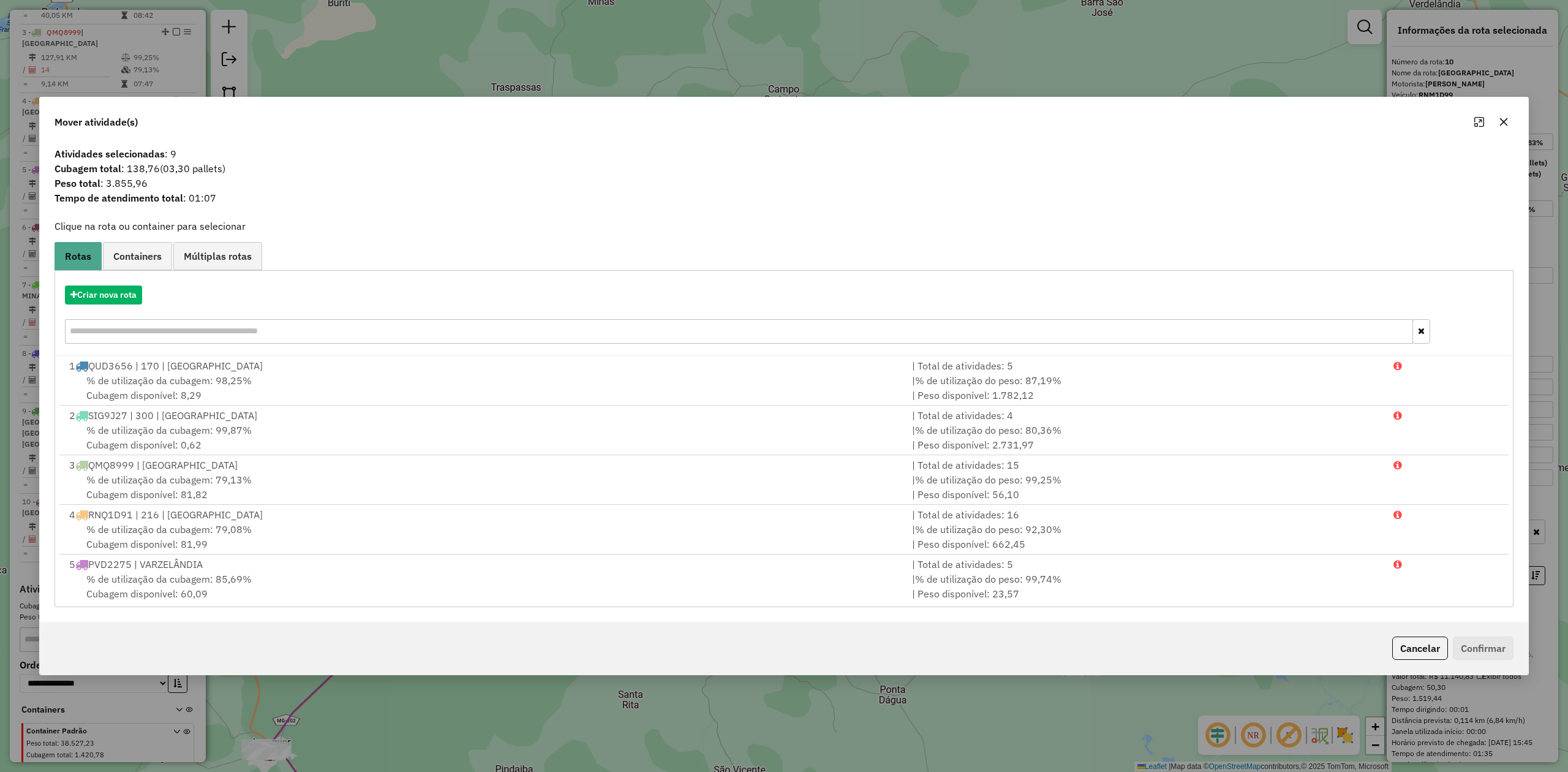
click at [1498, 123] on button "button" at bounding box center [1504, 122] width 20 height 20
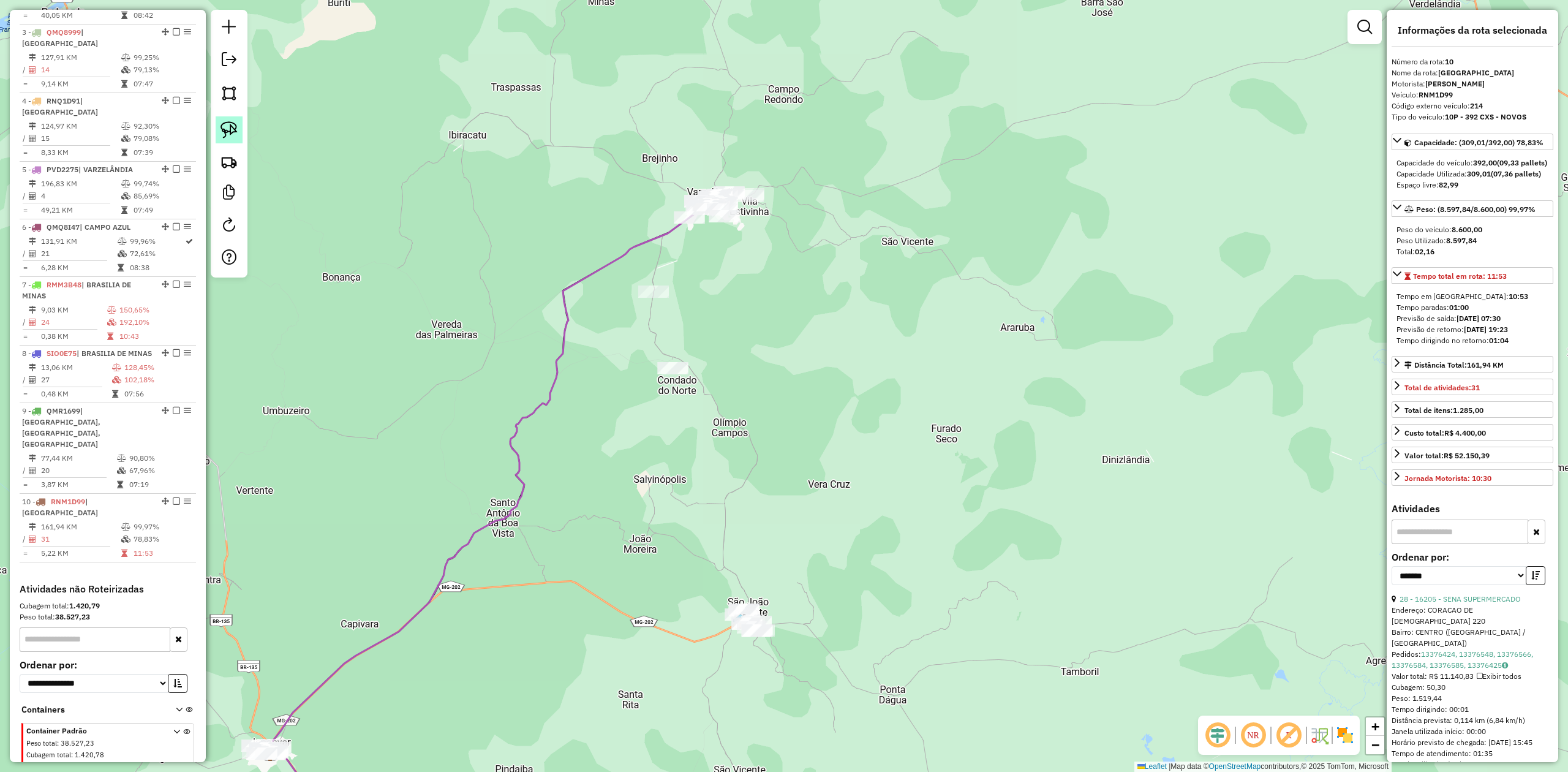
click at [231, 123] on img at bounding box center [229, 129] width 17 height 17
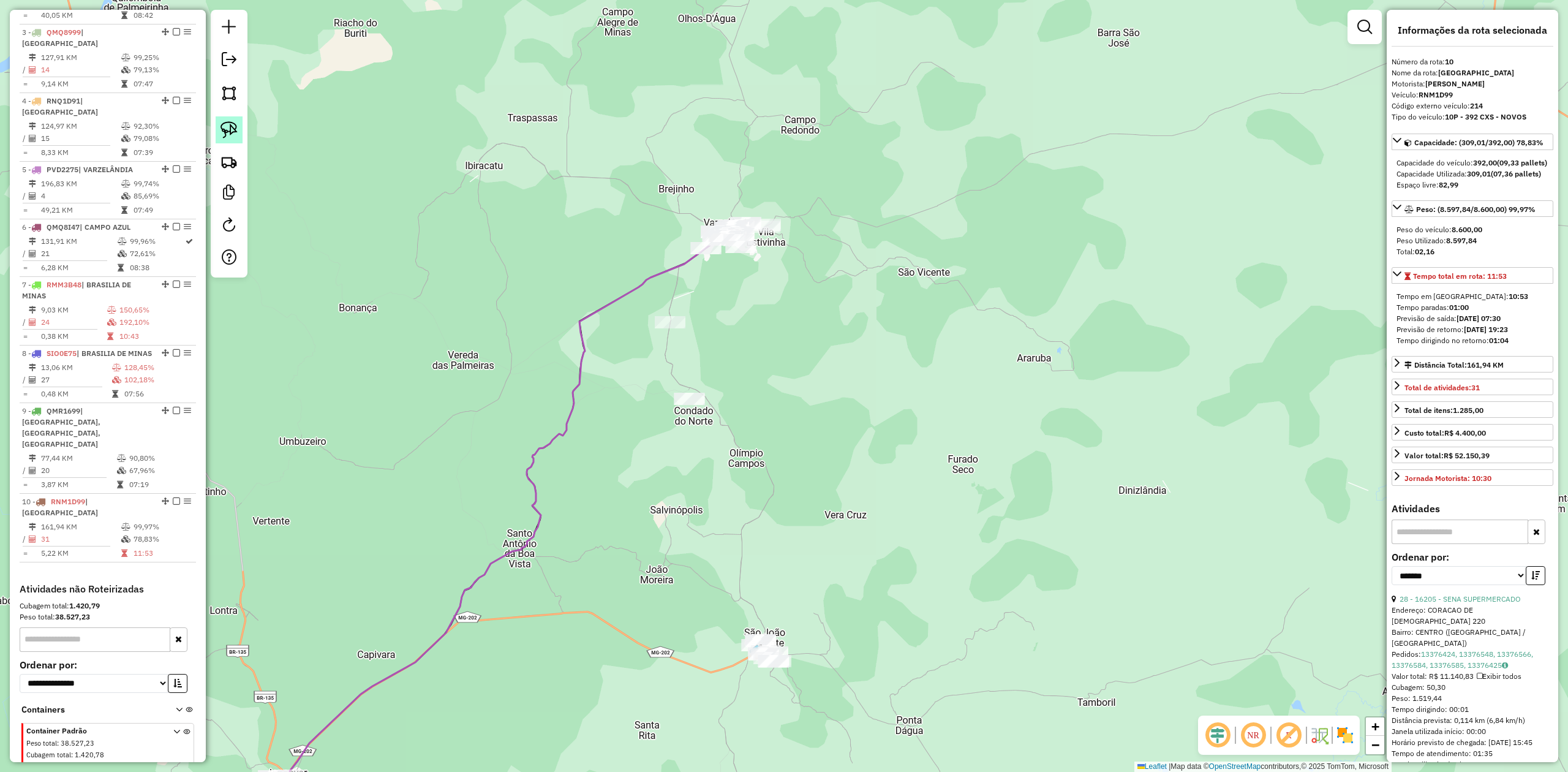
click at [226, 135] on img at bounding box center [229, 129] width 17 height 17
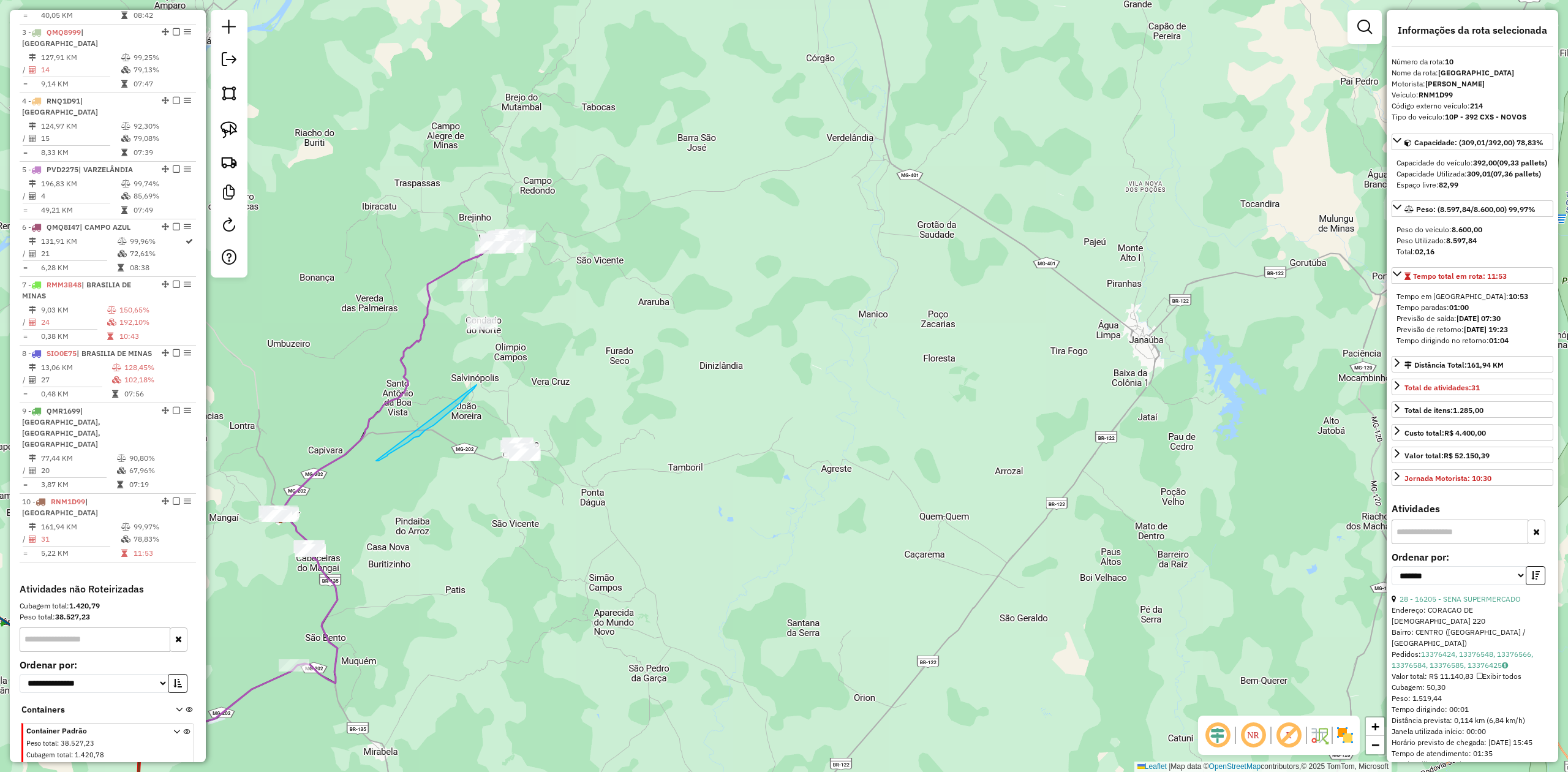
drag, startPoint x: 376, startPoint y: 461, endPoint x: 480, endPoint y: 375, distance: 135.0
click at [232, 128] on img at bounding box center [229, 129] width 17 height 17
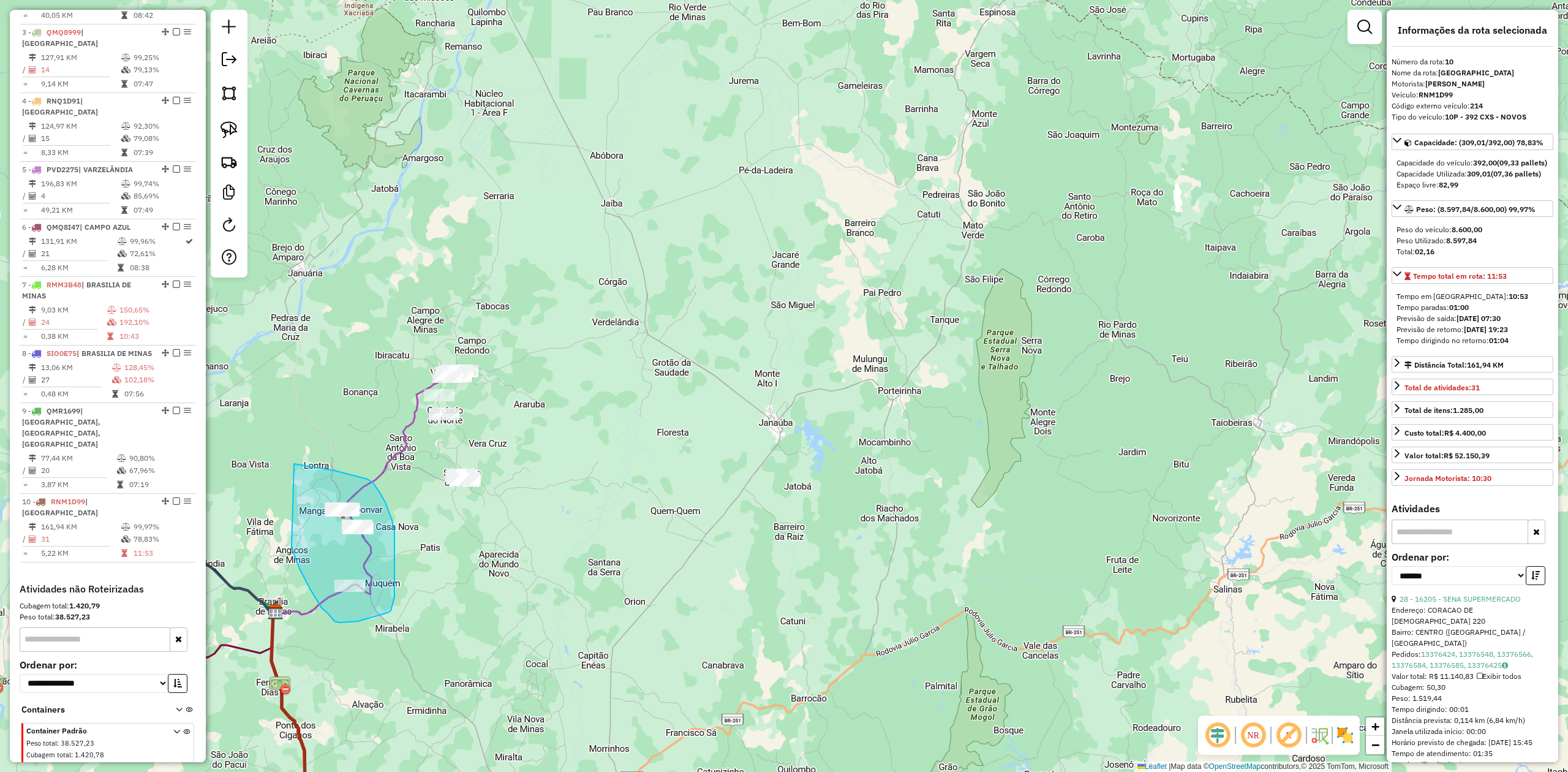
drag, startPoint x: 322, startPoint y: 607, endPoint x: 293, endPoint y: 463, distance: 146.9
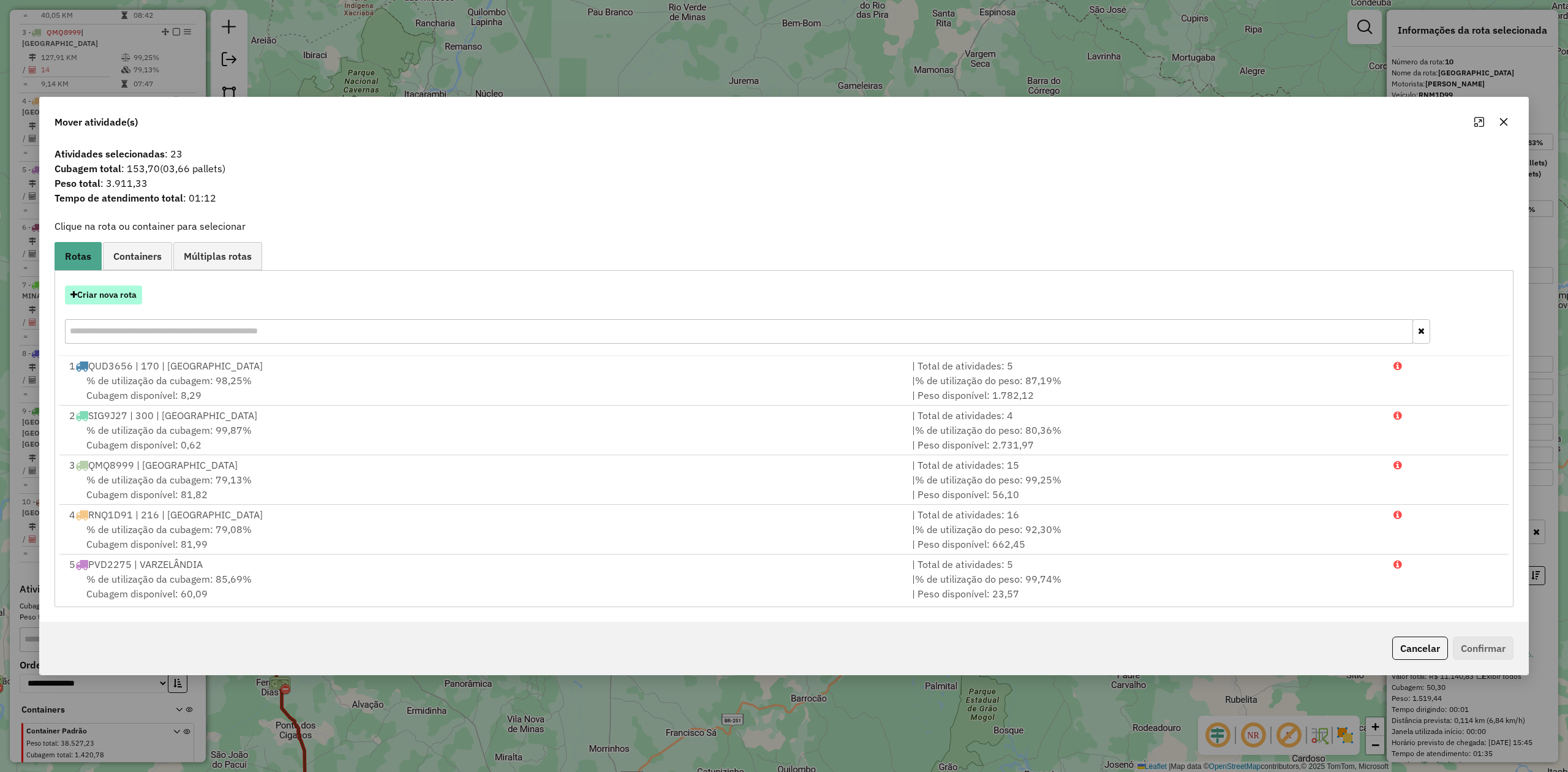
click at [109, 297] on button "Criar nova rota" at bounding box center [103, 295] width 77 height 19
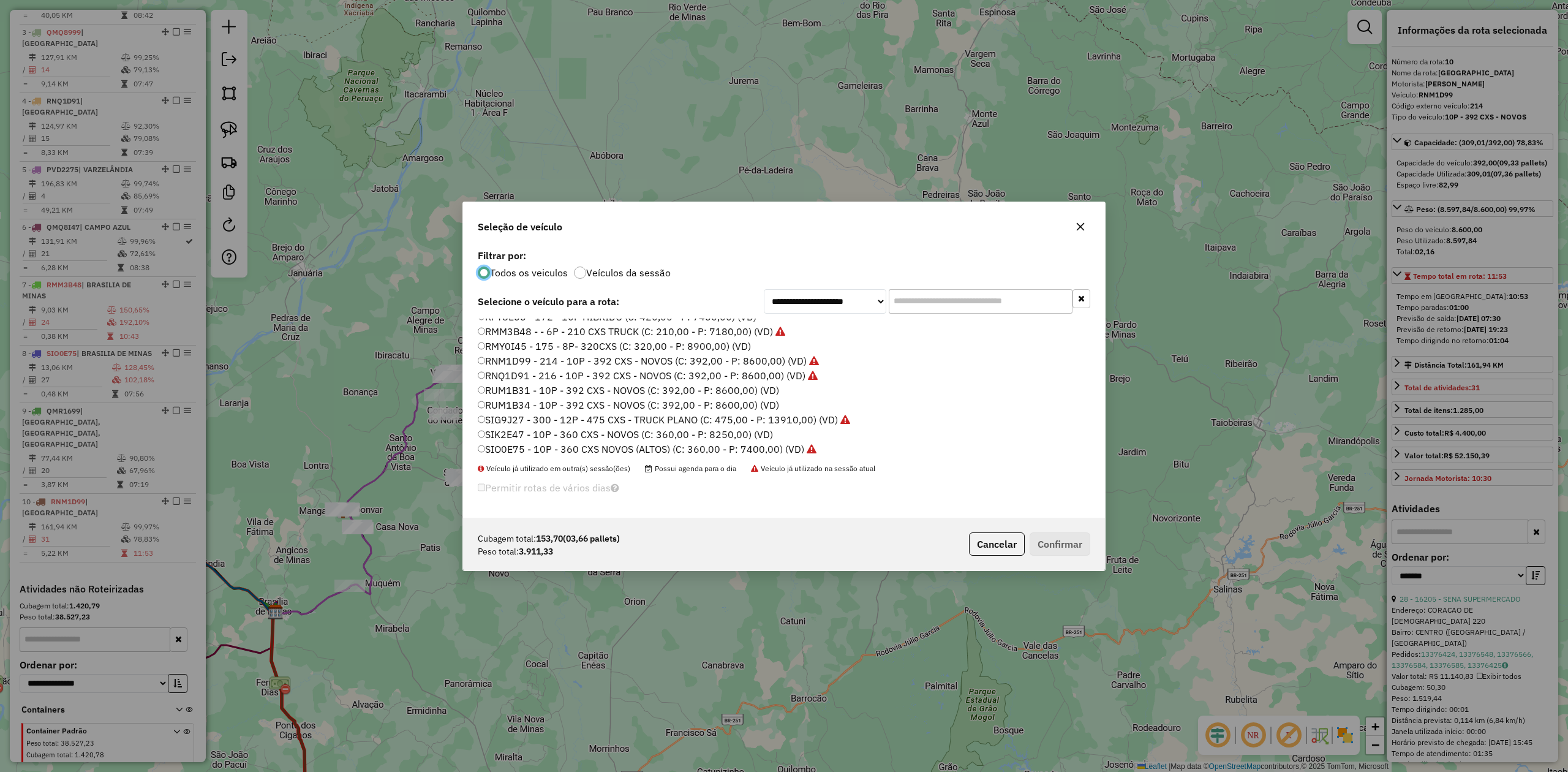
scroll to position [100, 0]
click at [622, 431] on label "SIK2E47 - 10P - 360 CXS - NOVOS (C: 360,00 - P: 8250,00) (VD)" at bounding box center [625, 431] width 295 height 15
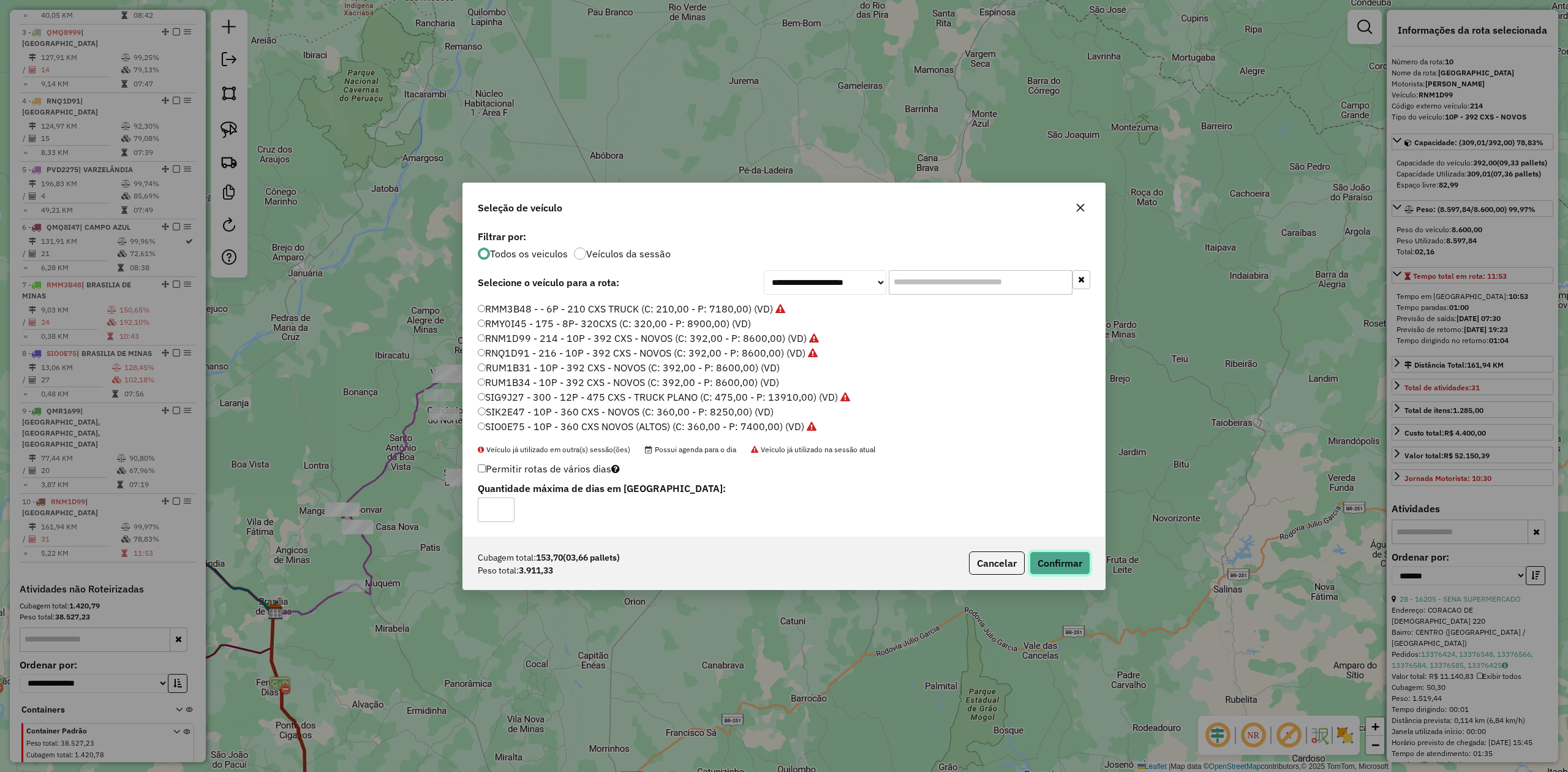
click at [1062, 560] on button "Confirmar" at bounding box center [1060, 563] width 61 height 24
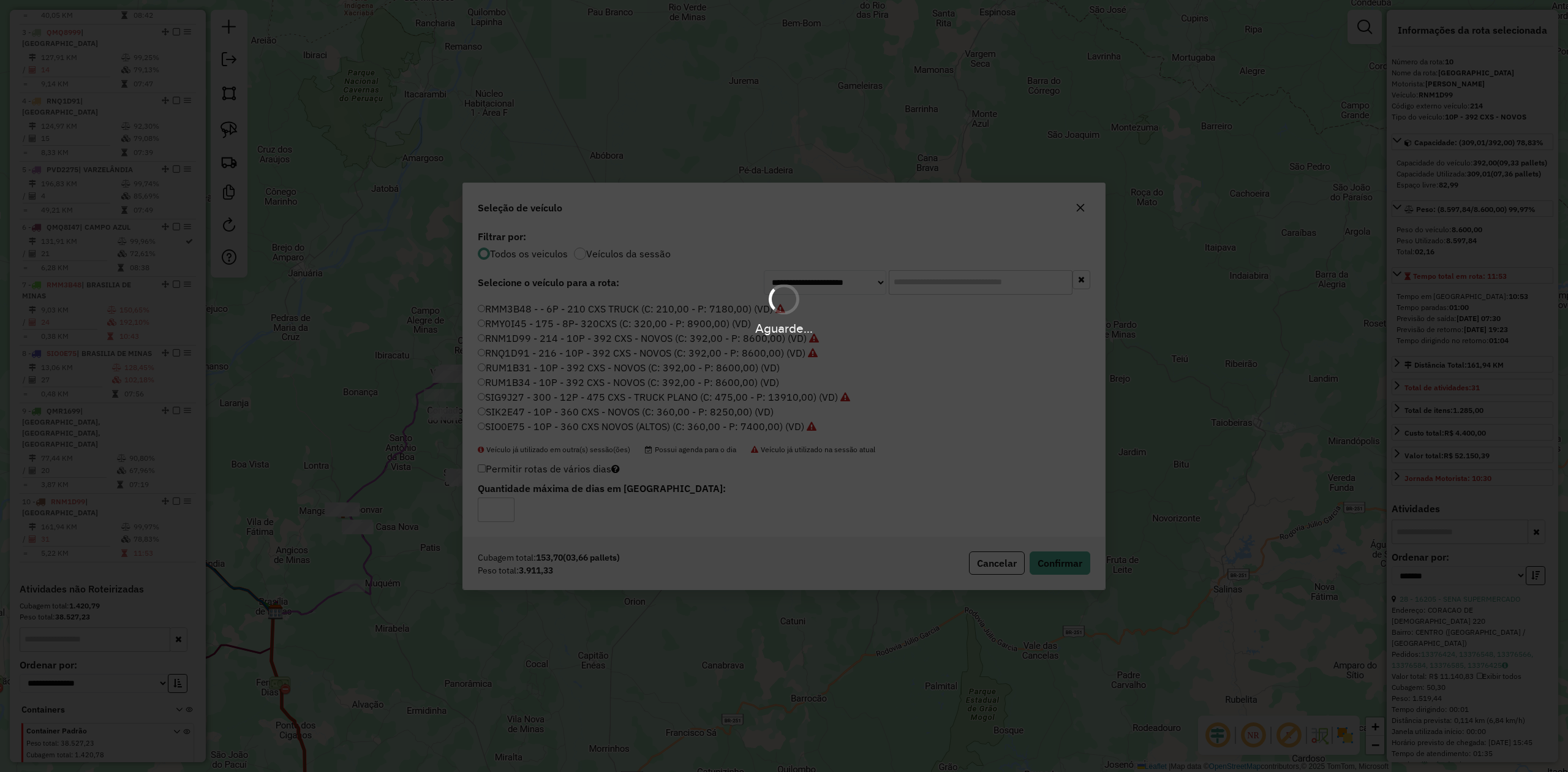
scroll to position [676, 0]
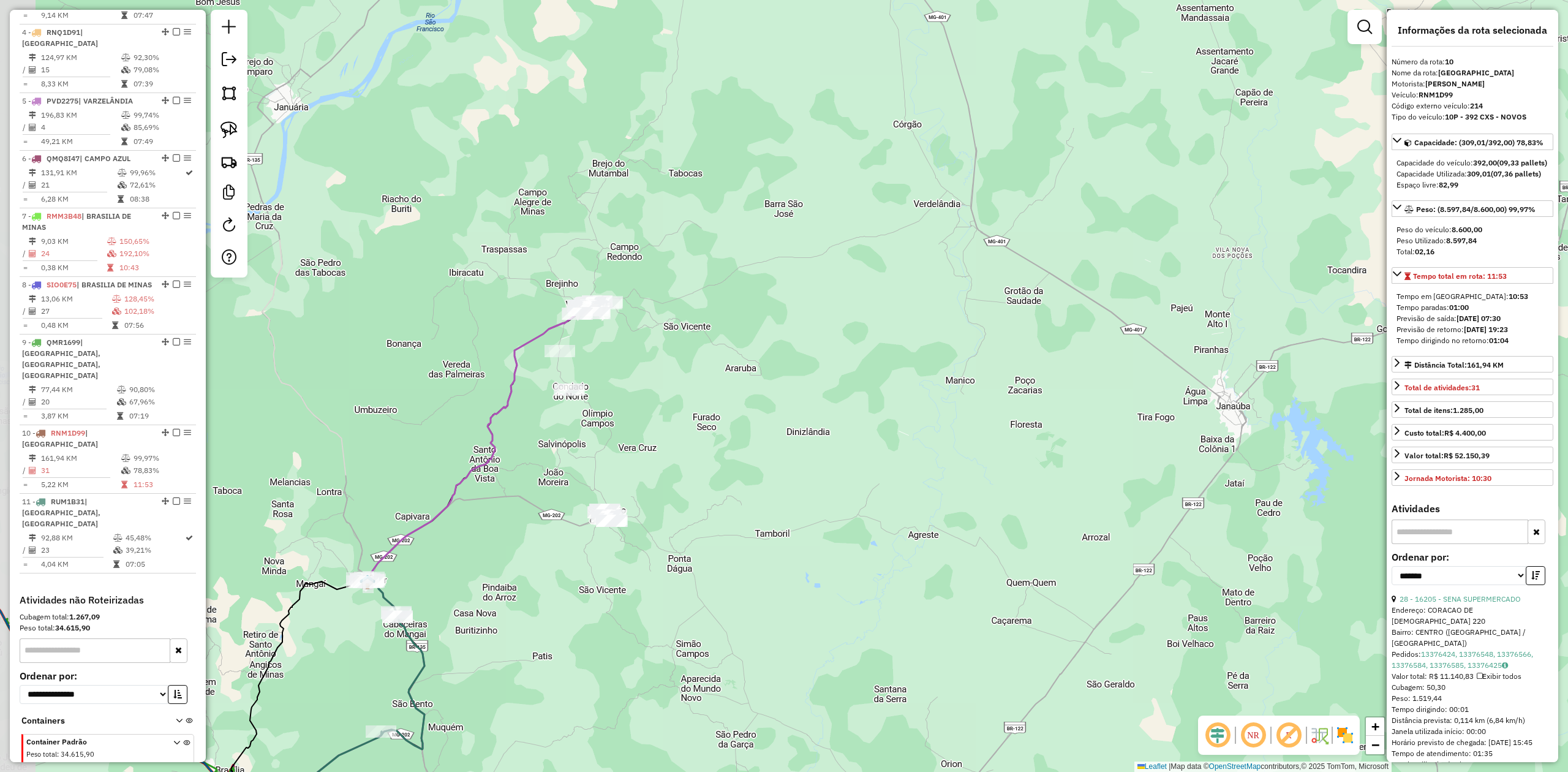
drag, startPoint x: 422, startPoint y: 404, endPoint x: 542, endPoint y: 371, distance: 124.5
click at [536, 373] on div "Janela de atendimento Grade de atendimento Capacidade Transportadoras Veículos …" at bounding box center [784, 386] width 1568 height 772
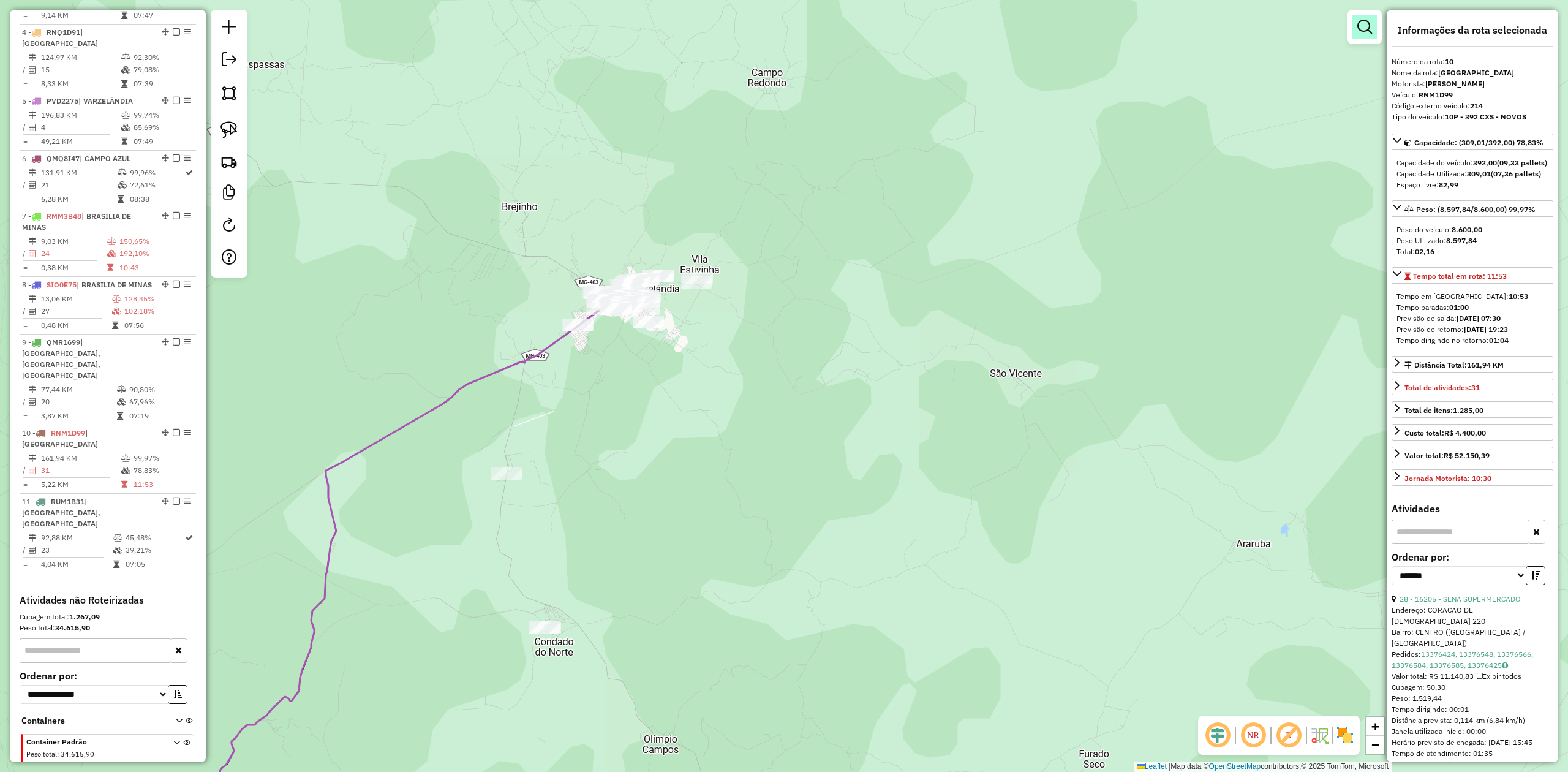
click at [1364, 25] on em at bounding box center [1365, 27] width 15 height 15
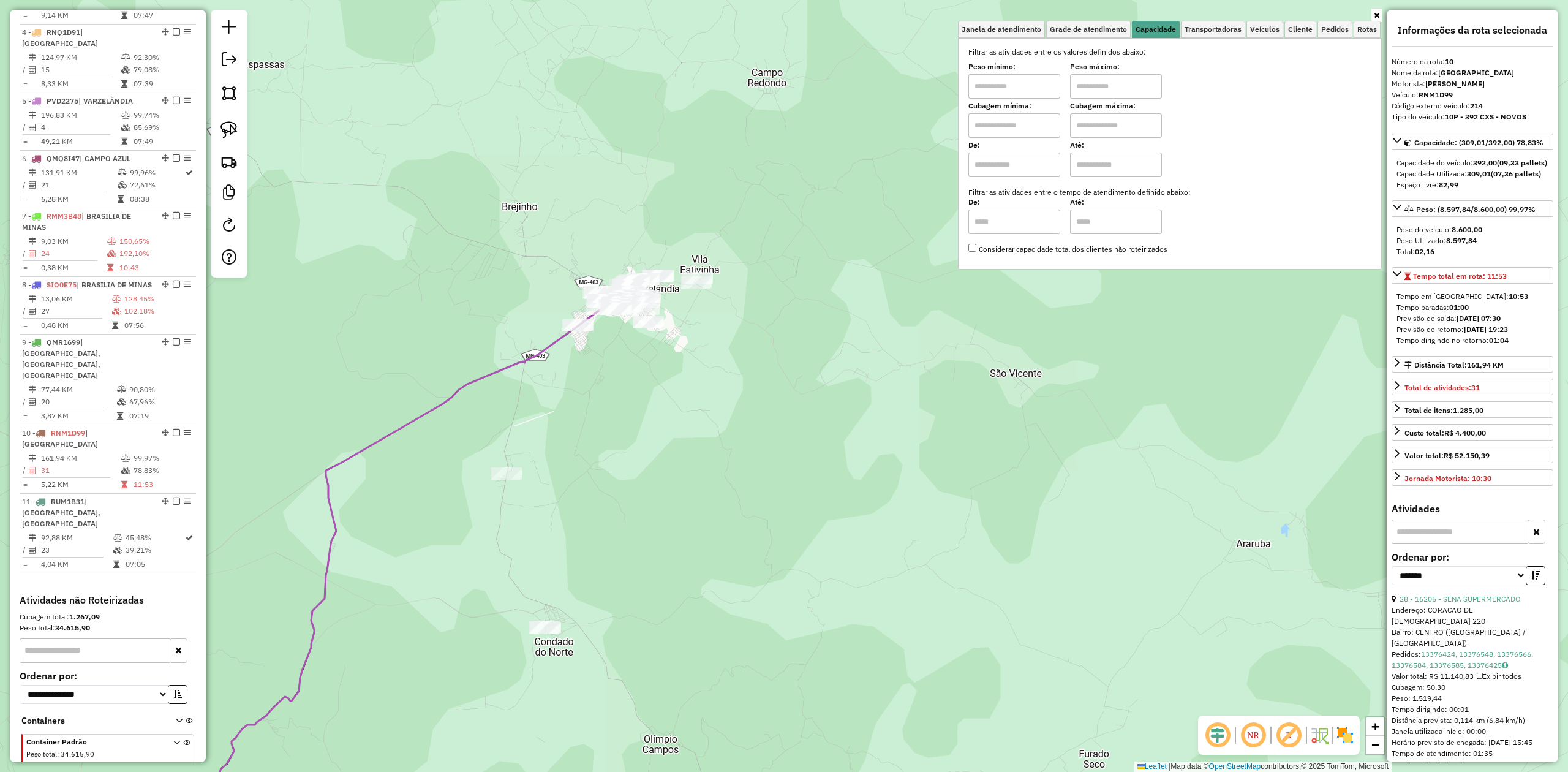
click at [1009, 117] on input "text" at bounding box center [1014, 125] width 92 height 24
type input "*****"
click at [1096, 126] on input "text" at bounding box center [1116, 125] width 92 height 24
type input "********"
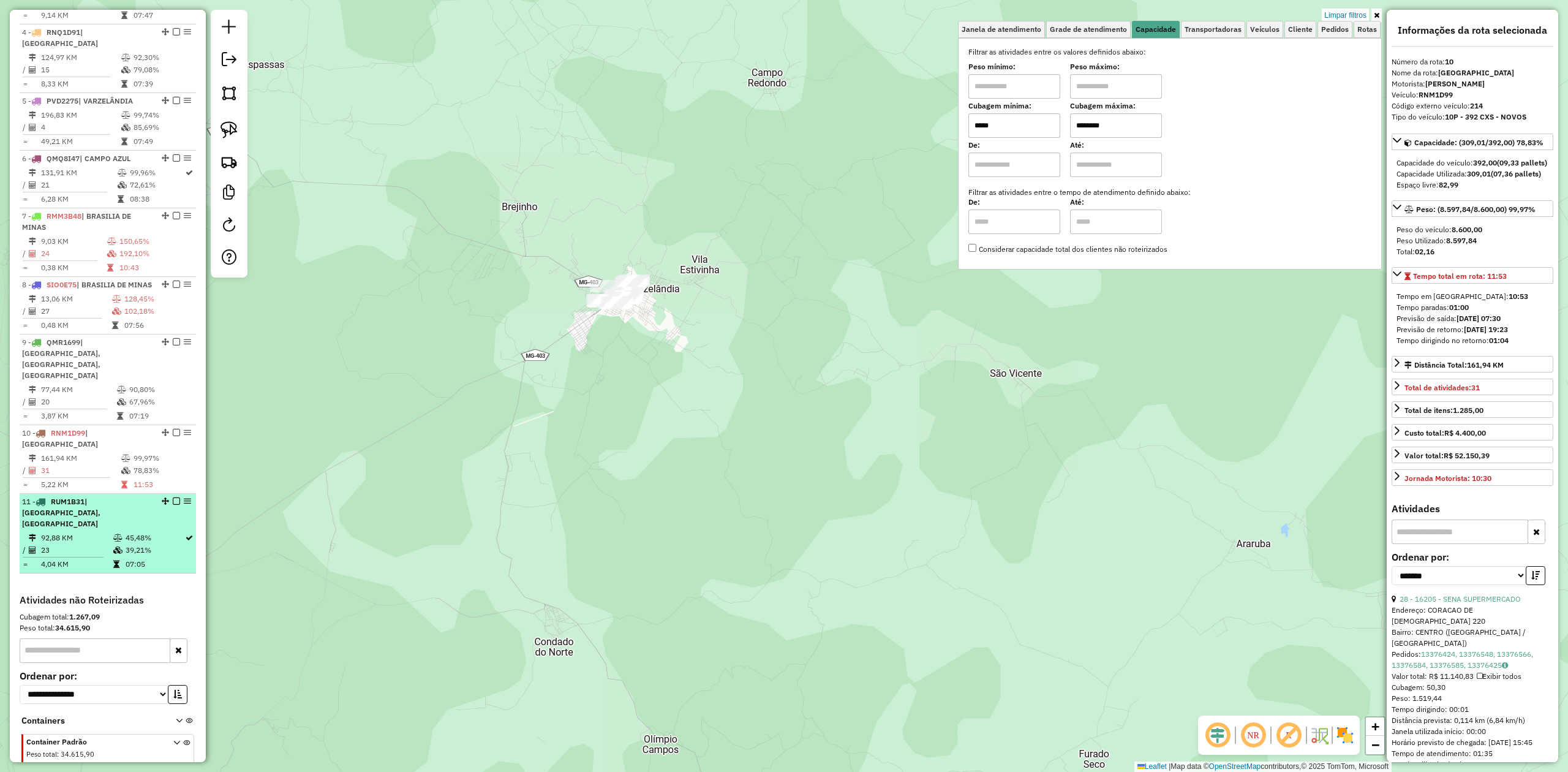
click at [91, 532] on td "92,88 KM" at bounding box center [77, 538] width 72 height 13
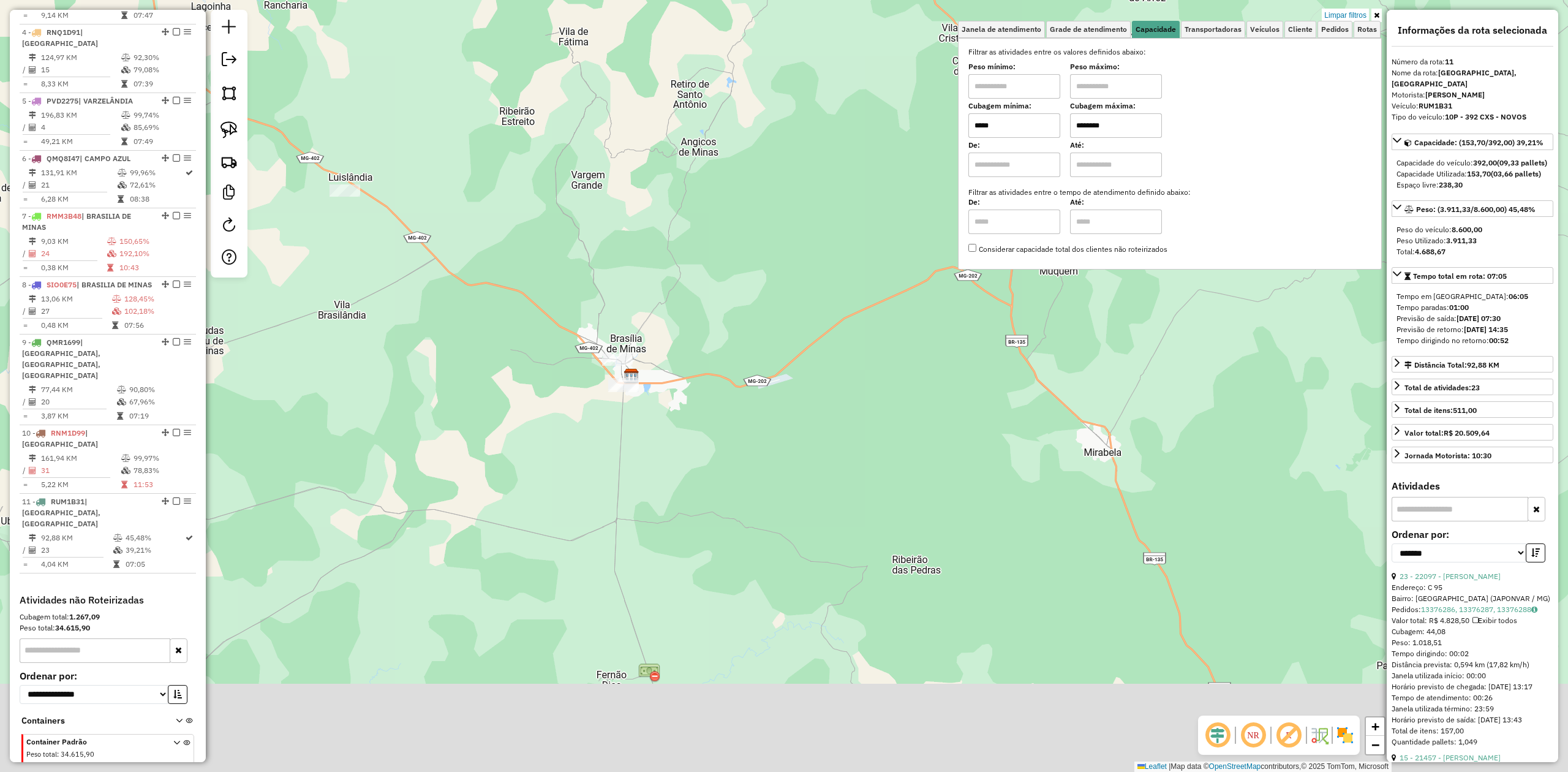
drag, startPoint x: 745, startPoint y: 455, endPoint x: 809, endPoint y: 187, distance: 275.5
click at [804, 195] on div "Limpar filtros Janela de atendimento Grade de atendimento Capacidade Transporta…" at bounding box center [784, 386] width 1568 height 772
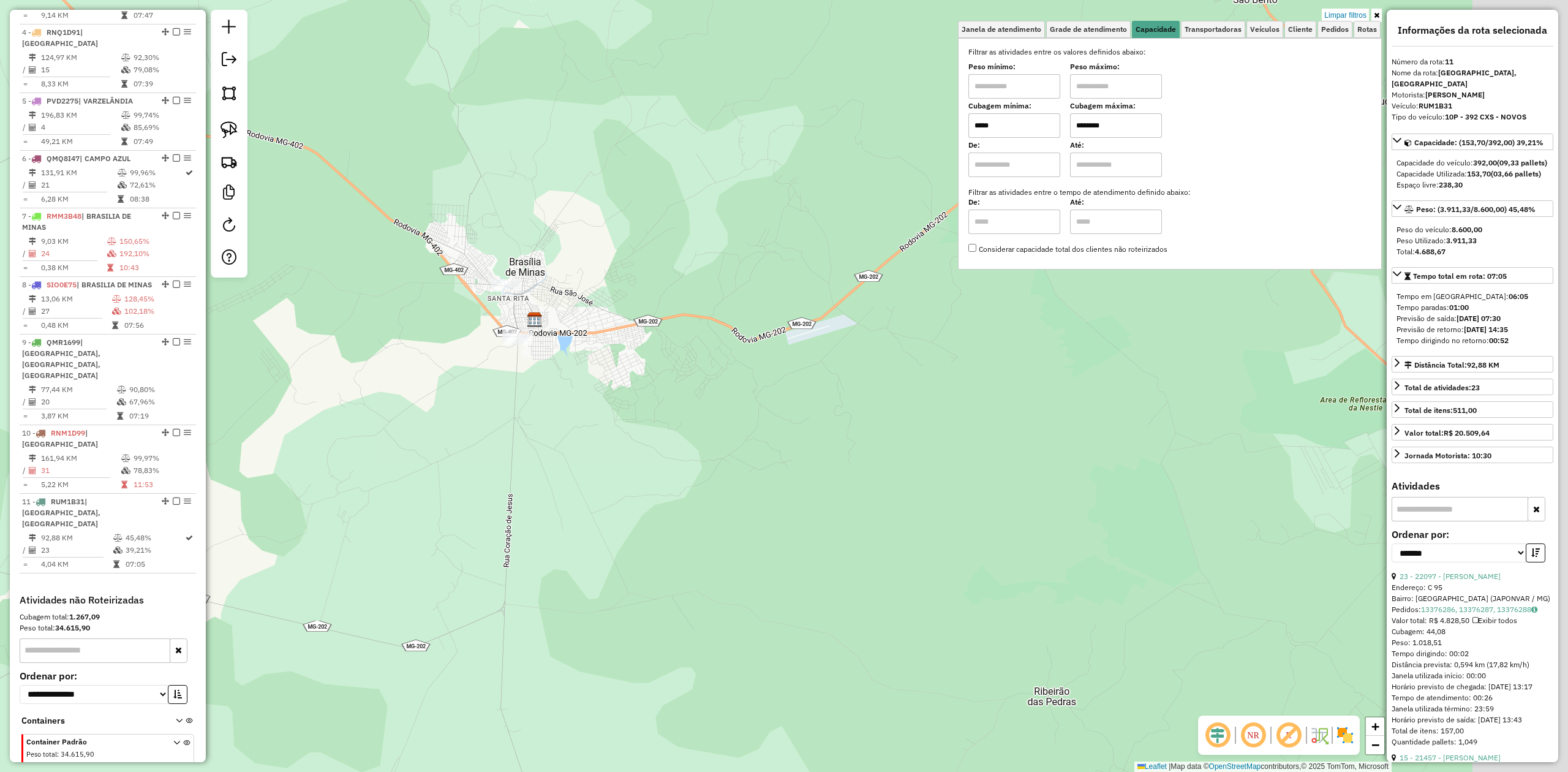
drag, startPoint x: 816, startPoint y: 354, endPoint x: 398, endPoint y: 497, distance: 441.8
click at [407, 492] on div "Limpar filtros Janela de atendimento Grade de atendimento Capacidade Transporta…" at bounding box center [784, 386] width 1568 height 772
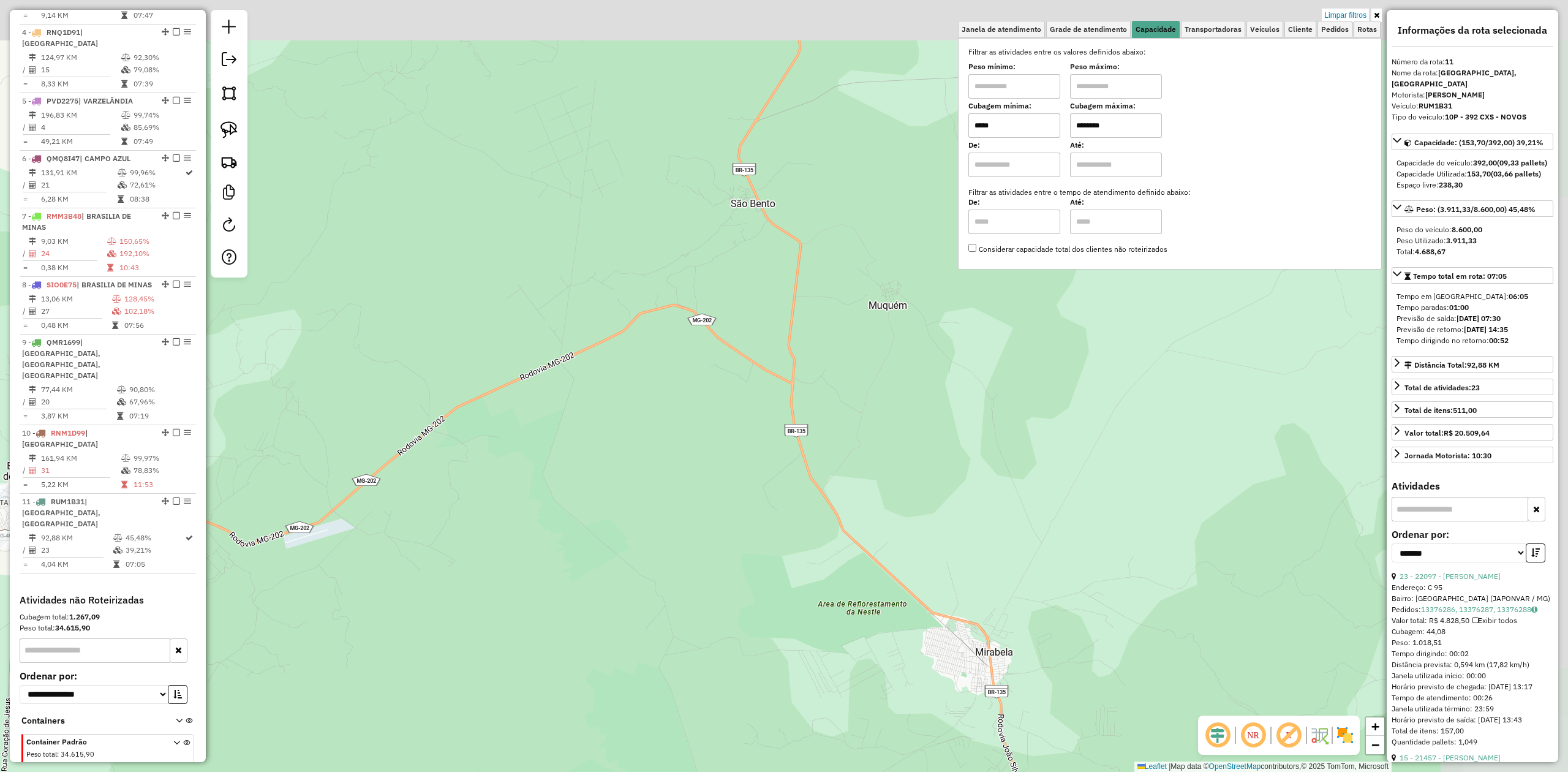
drag, startPoint x: 698, startPoint y: 344, endPoint x: 410, endPoint y: 507, distance: 330.9
click at [412, 517] on div "Limpar filtros Janela de atendimento Grade de atendimento Capacidade Transporta…" at bounding box center [784, 386] width 1568 height 772
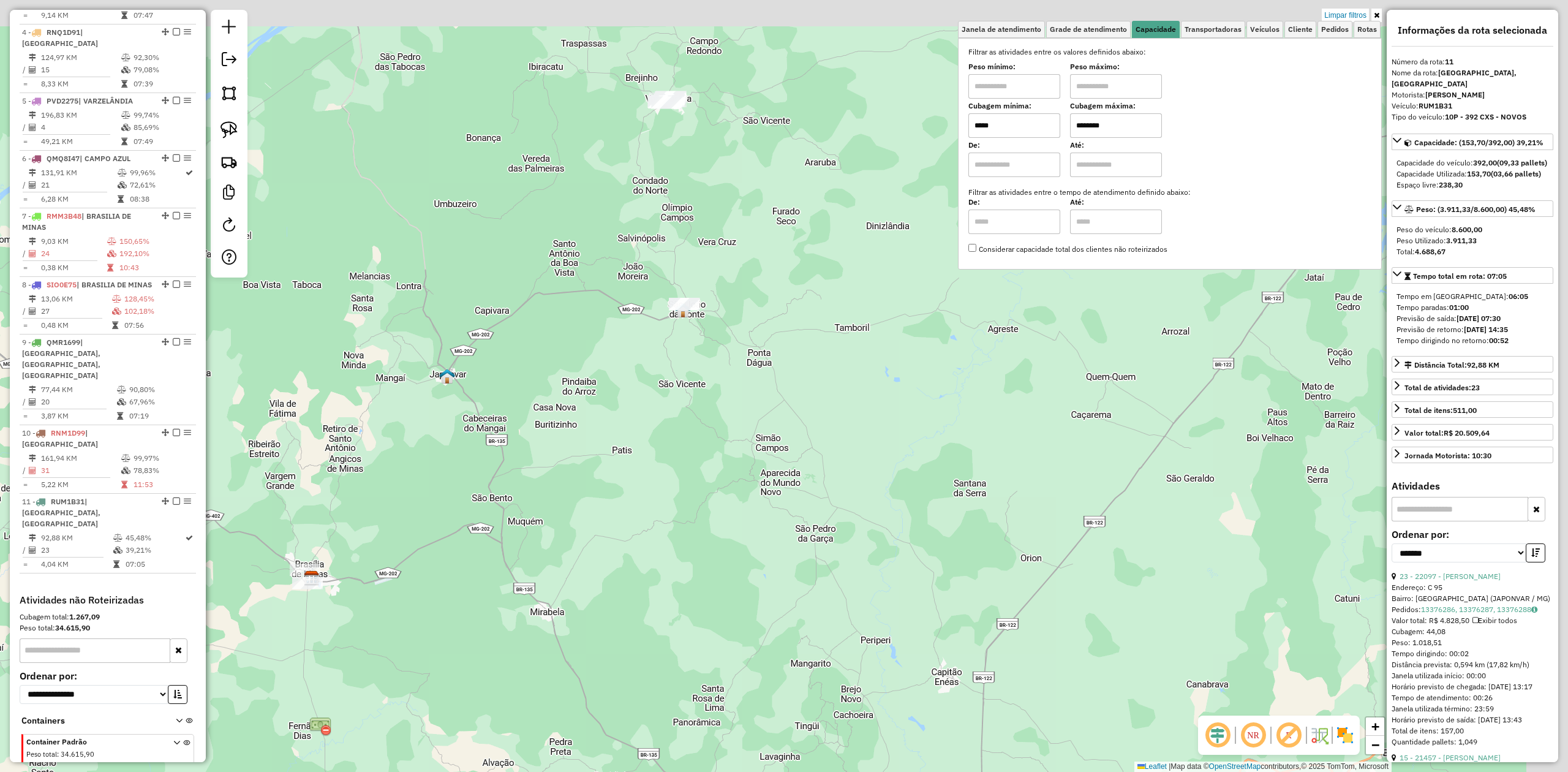
drag, startPoint x: 733, startPoint y: 273, endPoint x: 604, endPoint y: 481, distance: 244.8
click at [607, 479] on div "Limpar filtros Janela de atendimento Grade de atendimento Capacidade Transporta…" at bounding box center [784, 386] width 1568 height 772
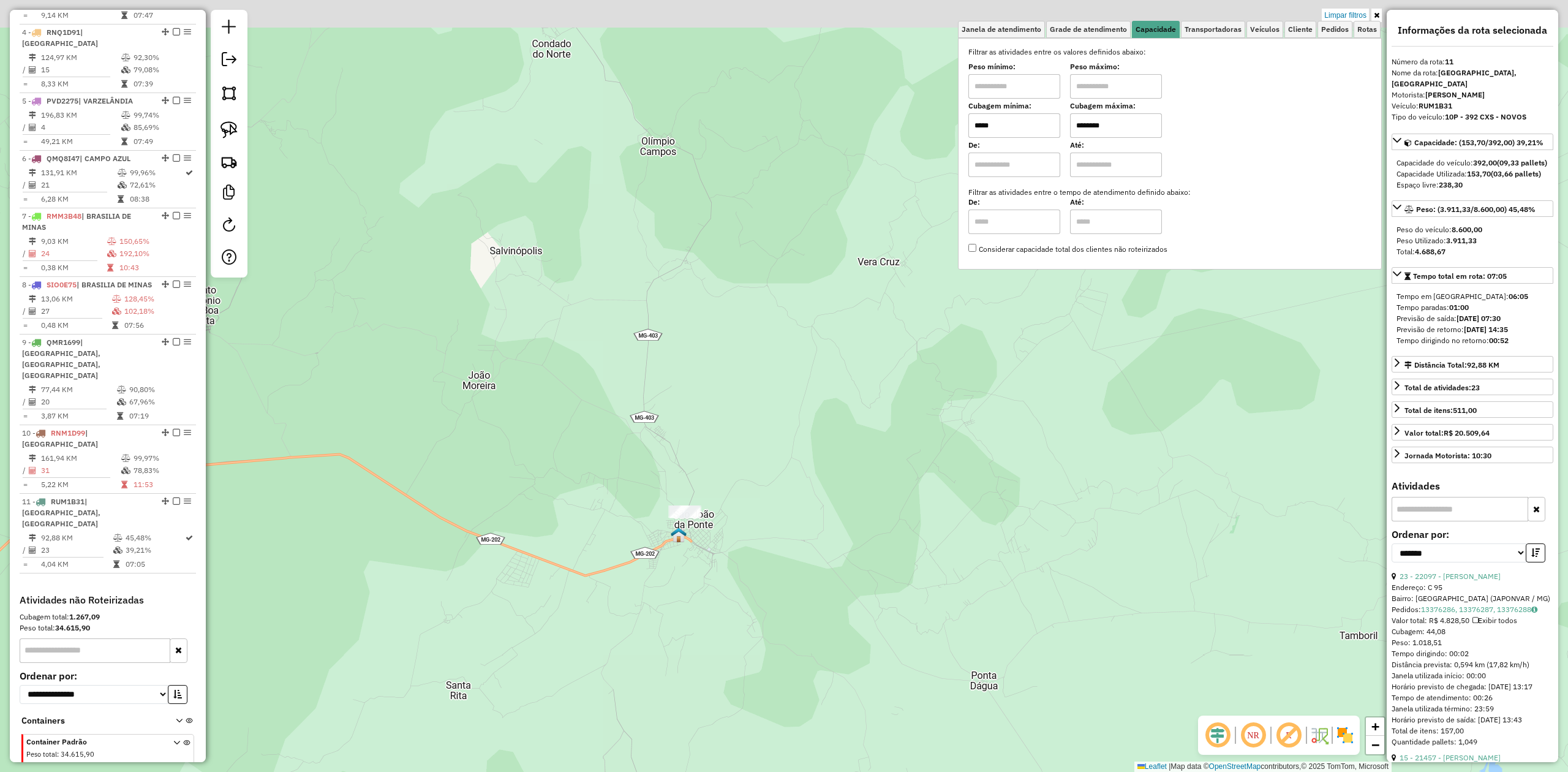
drag, startPoint x: 550, startPoint y: 246, endPoint x: 579, endPoint y: 475, distance: 230.8
click at [579, 475] on div "Limpar filtros Janela de atendimento Grade de atendimento Capacidade Transporta…" at bounding box center [784, 386] width 1568 height 772
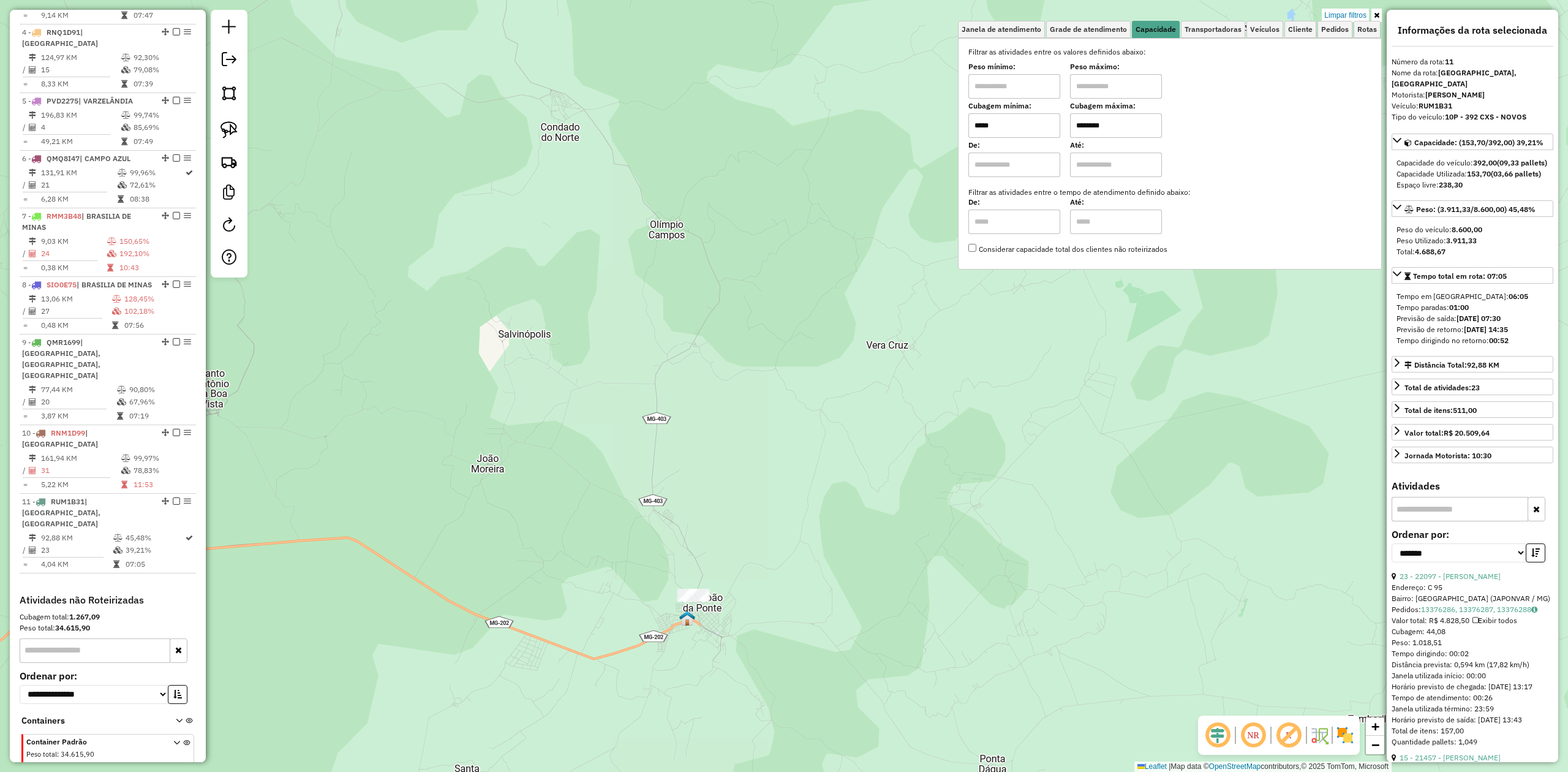
drag, startPoint x: 607, startPoint y: 311, endPoint x: 598, endPoint y: 525, distance: 214.2
click at [597, 522] on div "Limpar filtros Janela de atendimento Grade de atendimento Capacidade Transporta…" at bounding box center [784, 386] width 1568 height 772
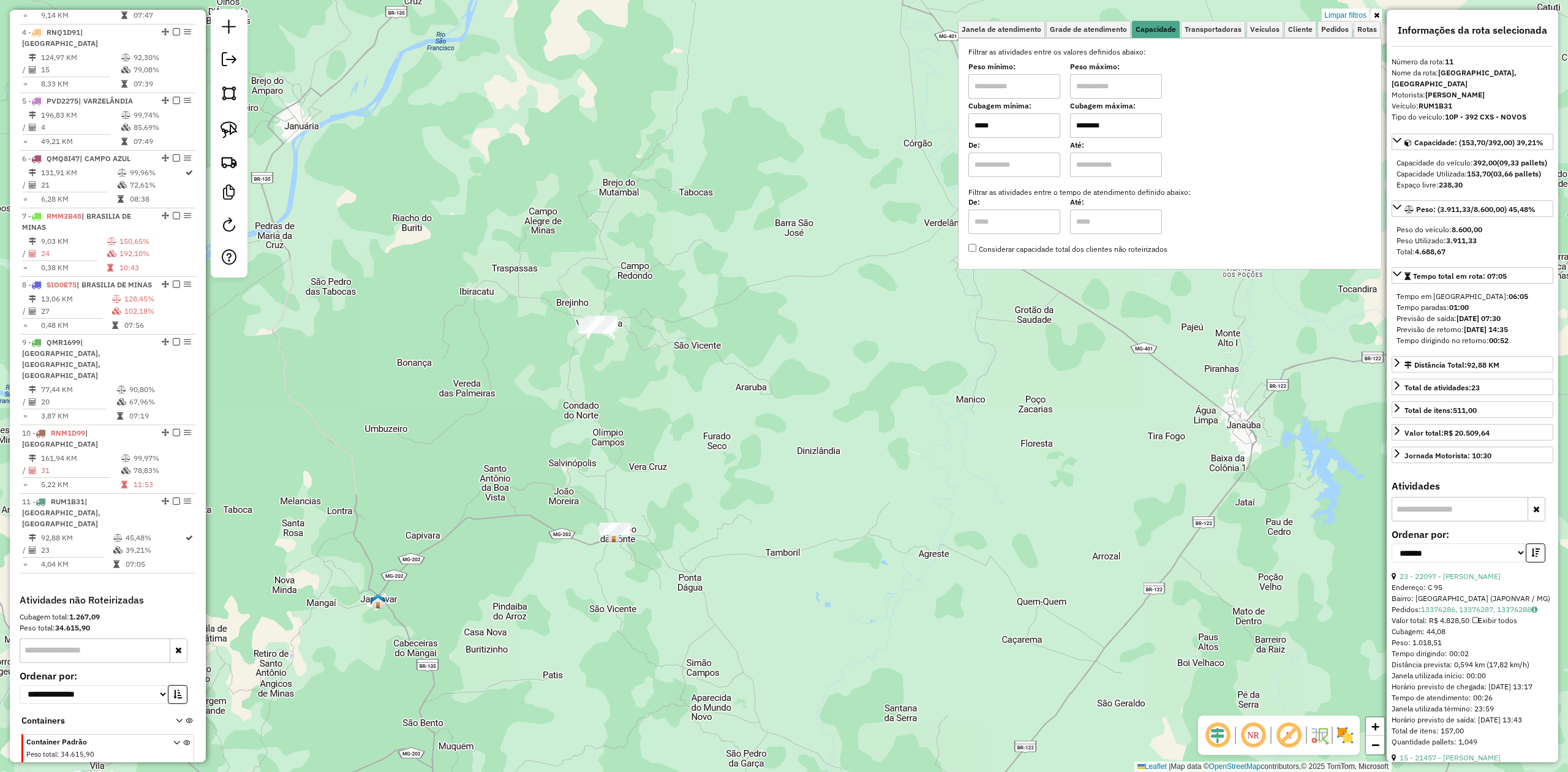
drag, startPoint x: 603, startPoint y: 405, endPoint x: 581, endPoint y: 509, distance: 106.3
click at [581, 509] on div "Limpar filtros Janela de atendimento Grade de atendimento Capacidade Transporta…" at bounding box center [784, 386] width 1568 height 772
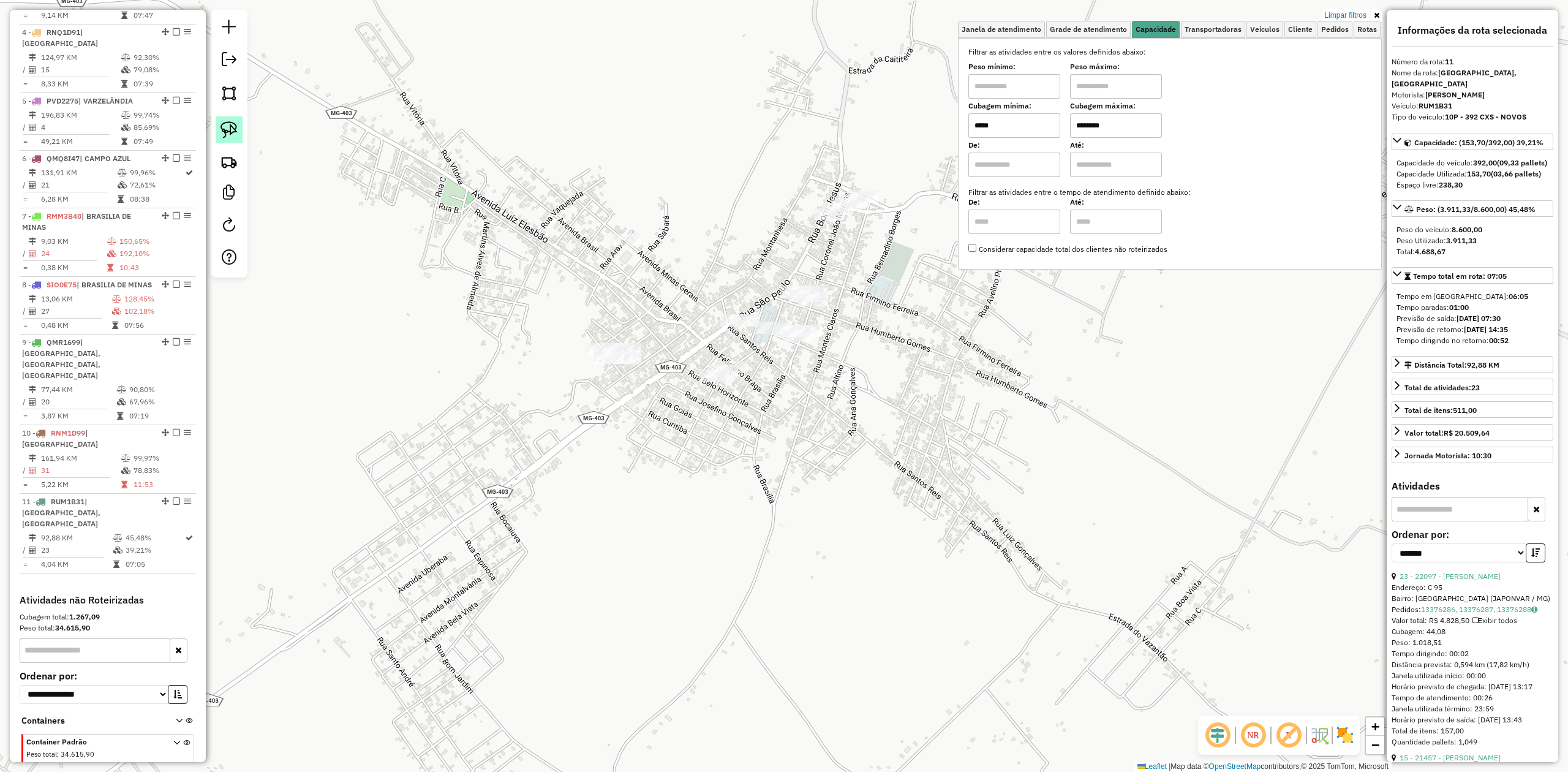
click at [235, 124] on img at bounding box center [229, 129] width 17 height 17
drag, startPoint x: 562, startPoint y: 364, endPoint x: 601, endPoint y: 385, distance: 44.3
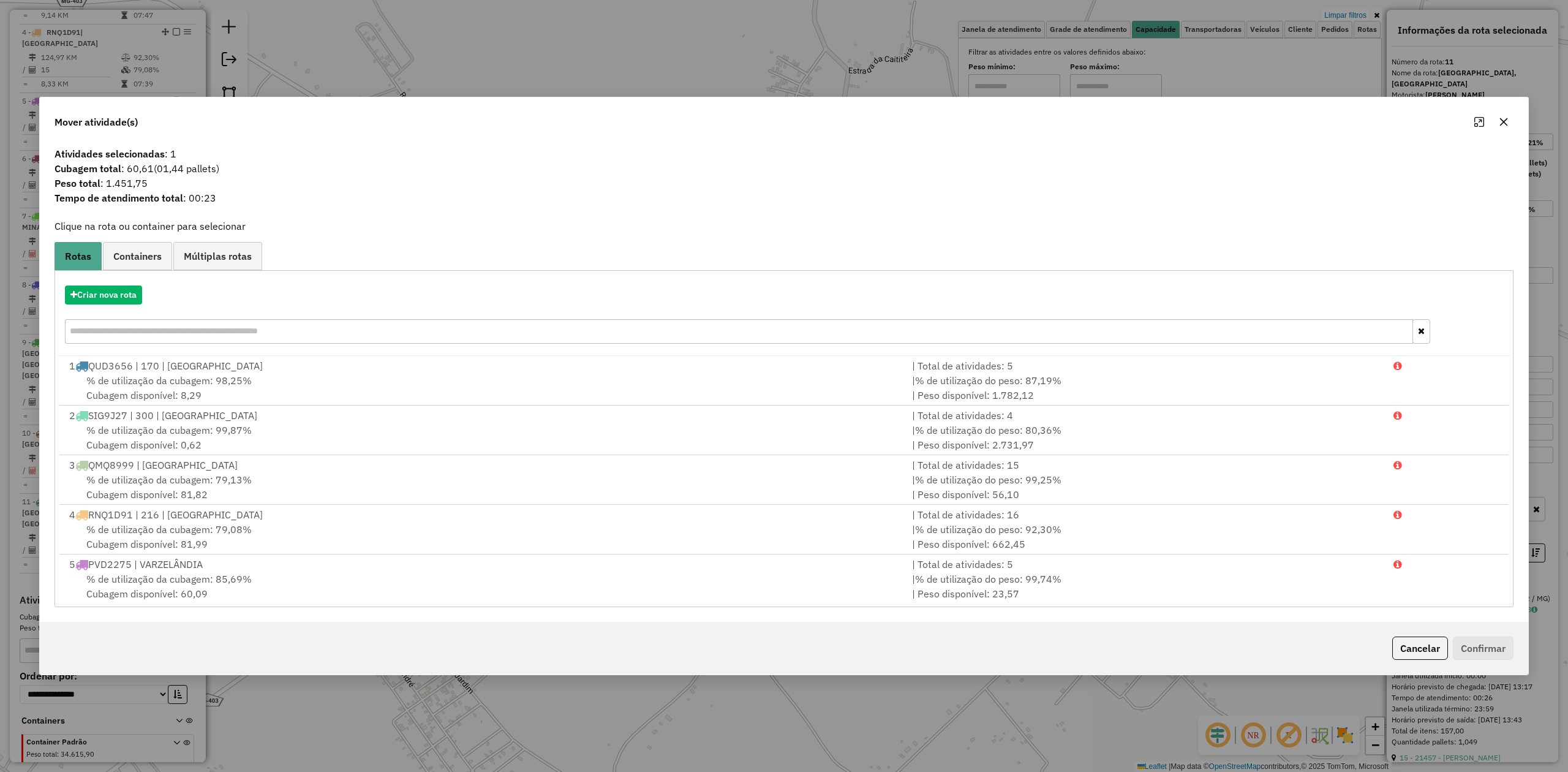
click at [1507, 118] on icon "button" at bounding box center [1504, 122] width 8 height 8
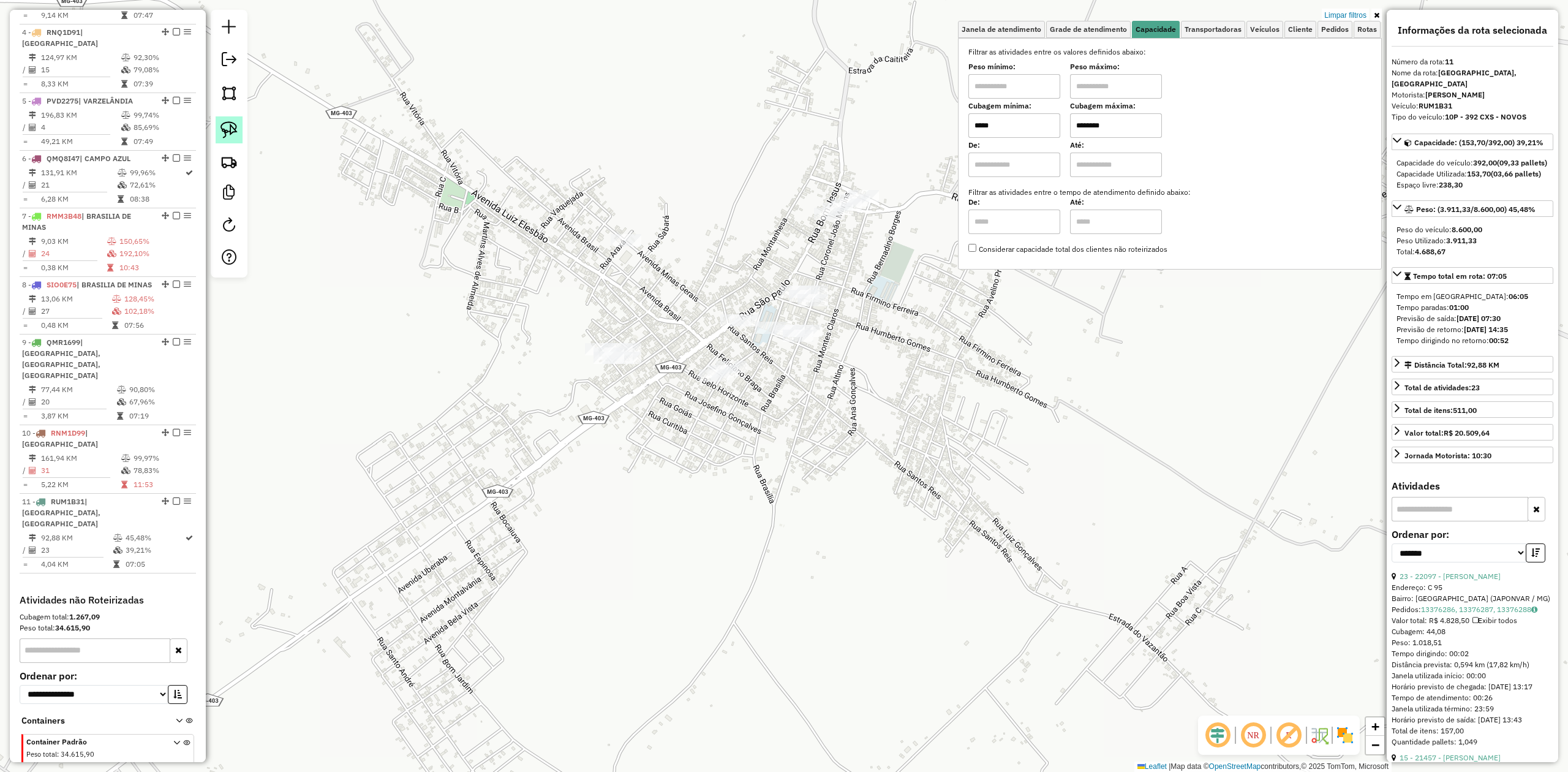
click at [232, 128] on img at bounding box center [229, 129] width 17 height 17
drag, startPoint x: 690, startPoint y: 356, endPoint x: 728, endPoint y: 354, distance: 38.1
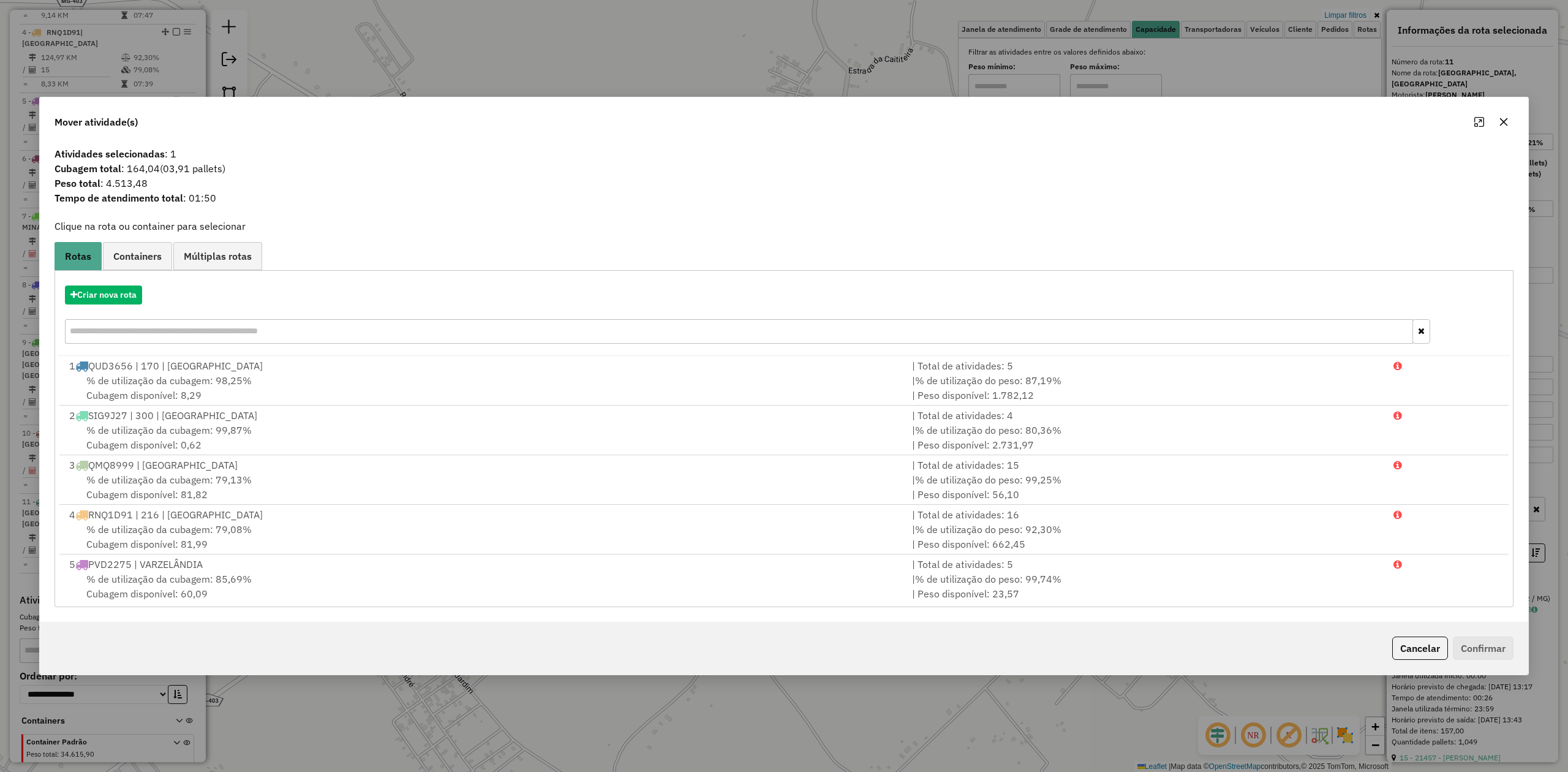
click at [1505, 121] on icon "button" at bounding box center [1503, 122] width 10 height 10
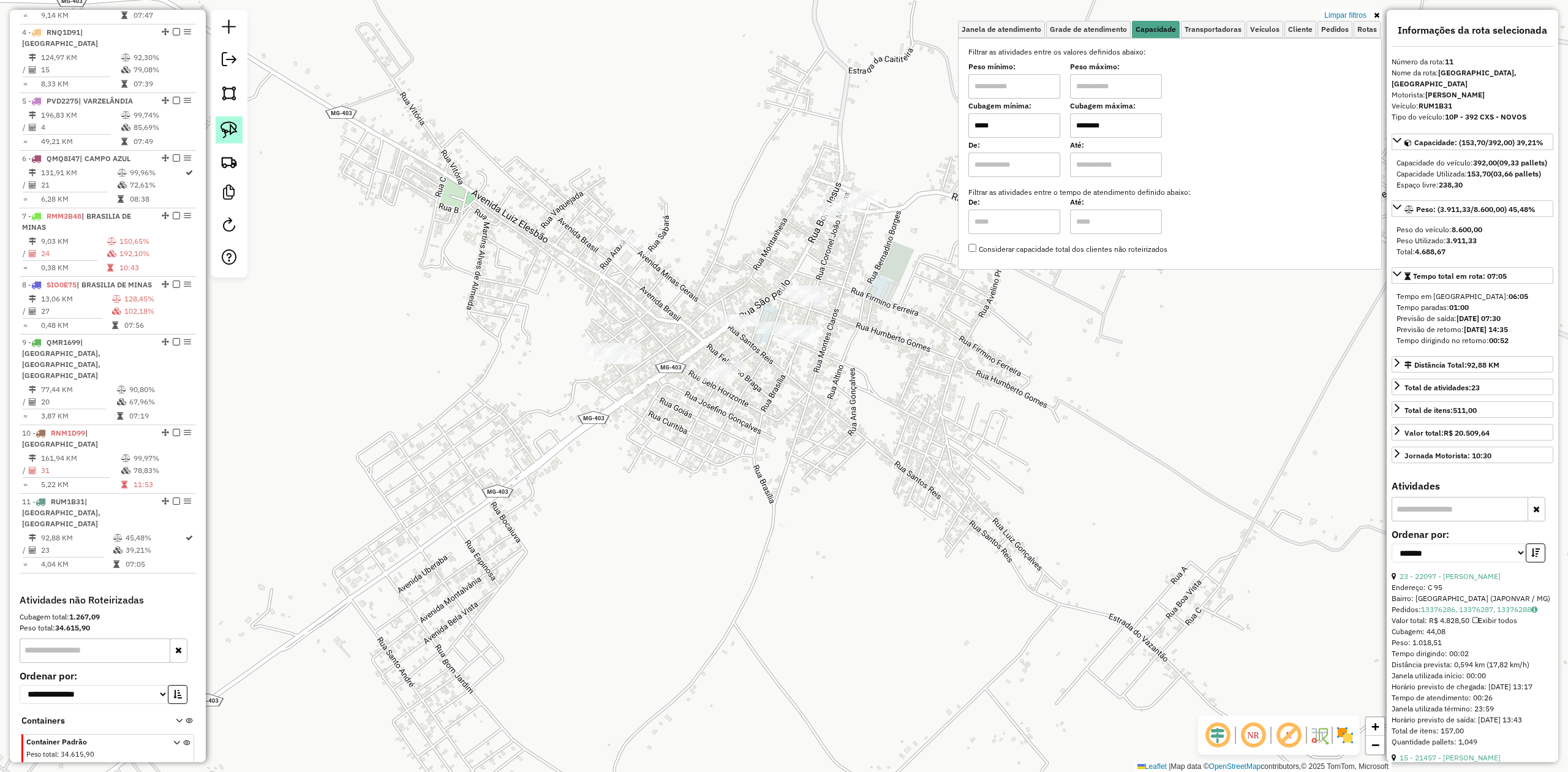
click at [236, 124] on img at bounding box center [229, 129] width 17 height 17
drag, startPoint x: 802, startPoint y: 232, endPoint x: 813, endPoint y: 172, distance: 61.0
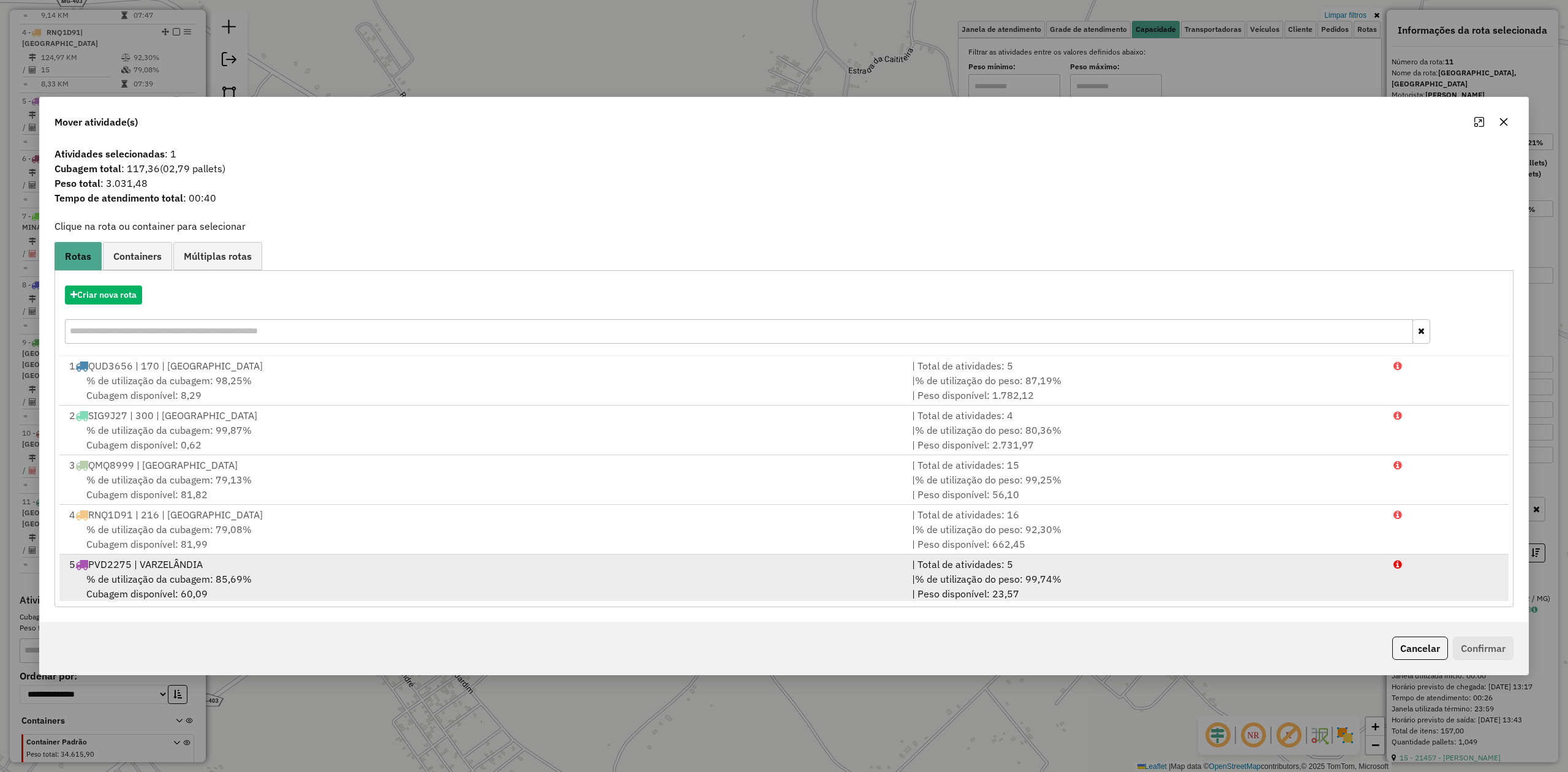
scroll to position [303, 0]
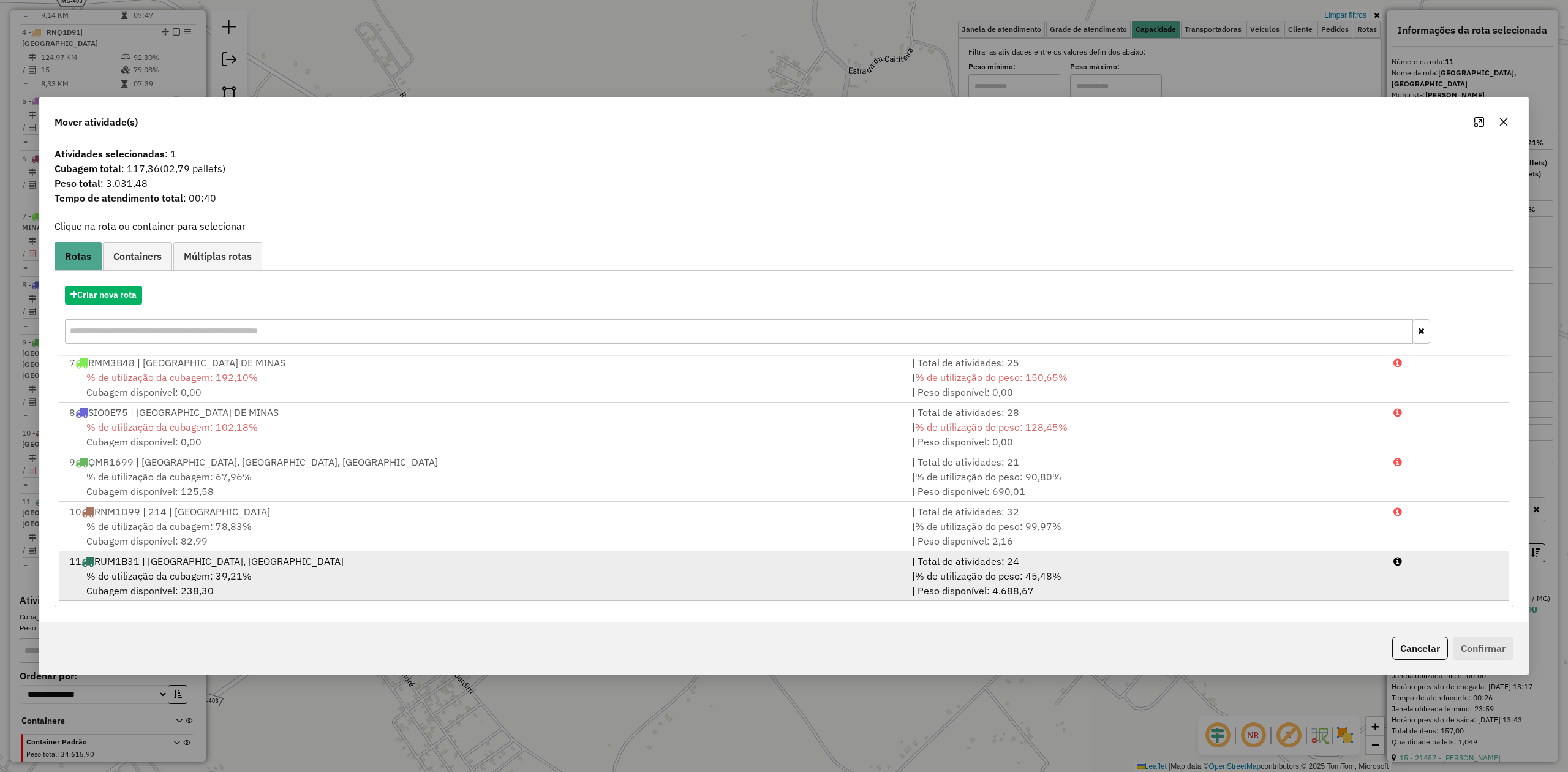
click at [108, 579] on span "% de utilização da cubagem: 39,21%" at bounding box center [169, 576] width 165 height 13
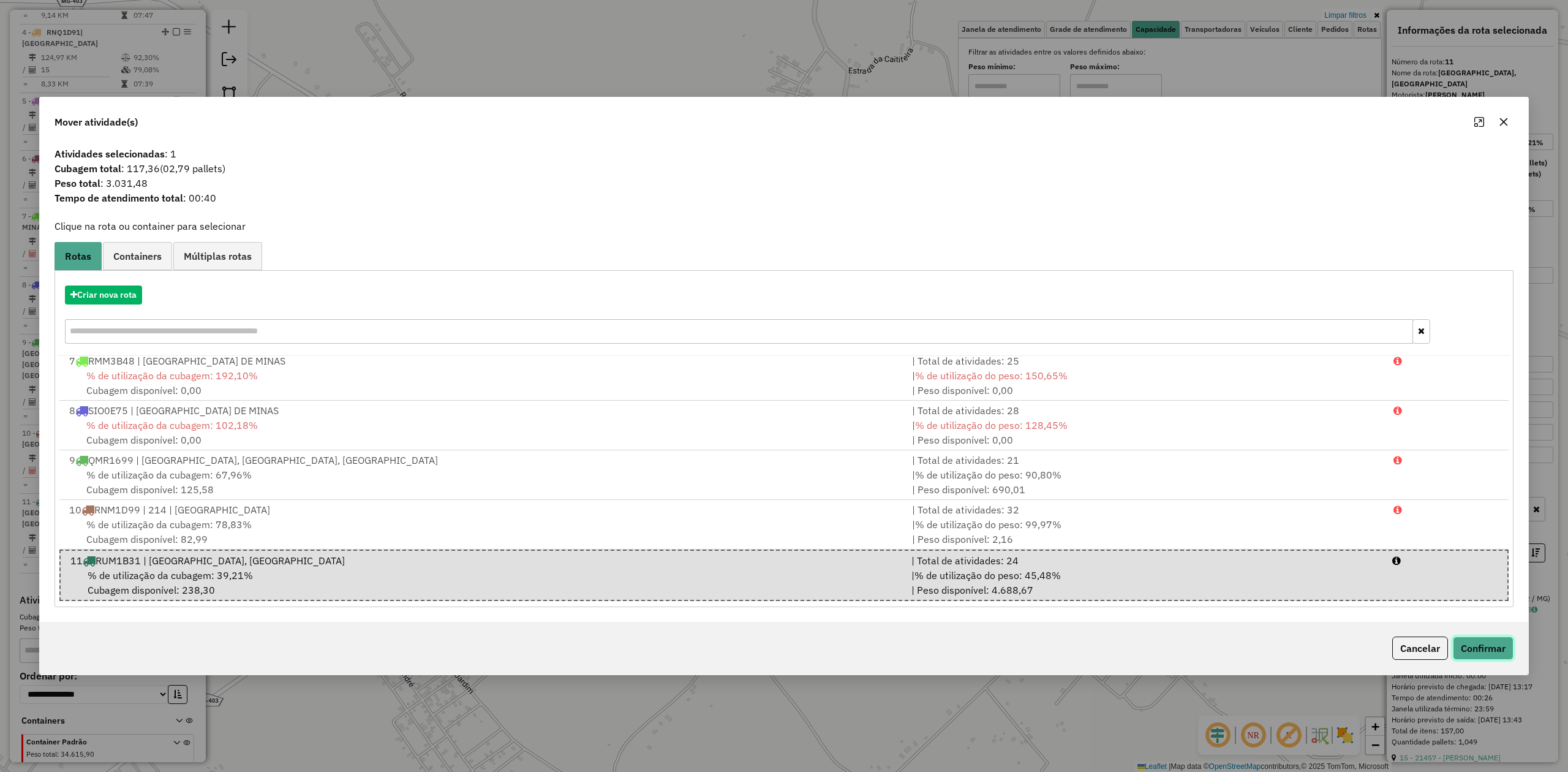
click at [1477, 644] on button "Confirmar" at bounding box center [1483, 648] width 61 height 24
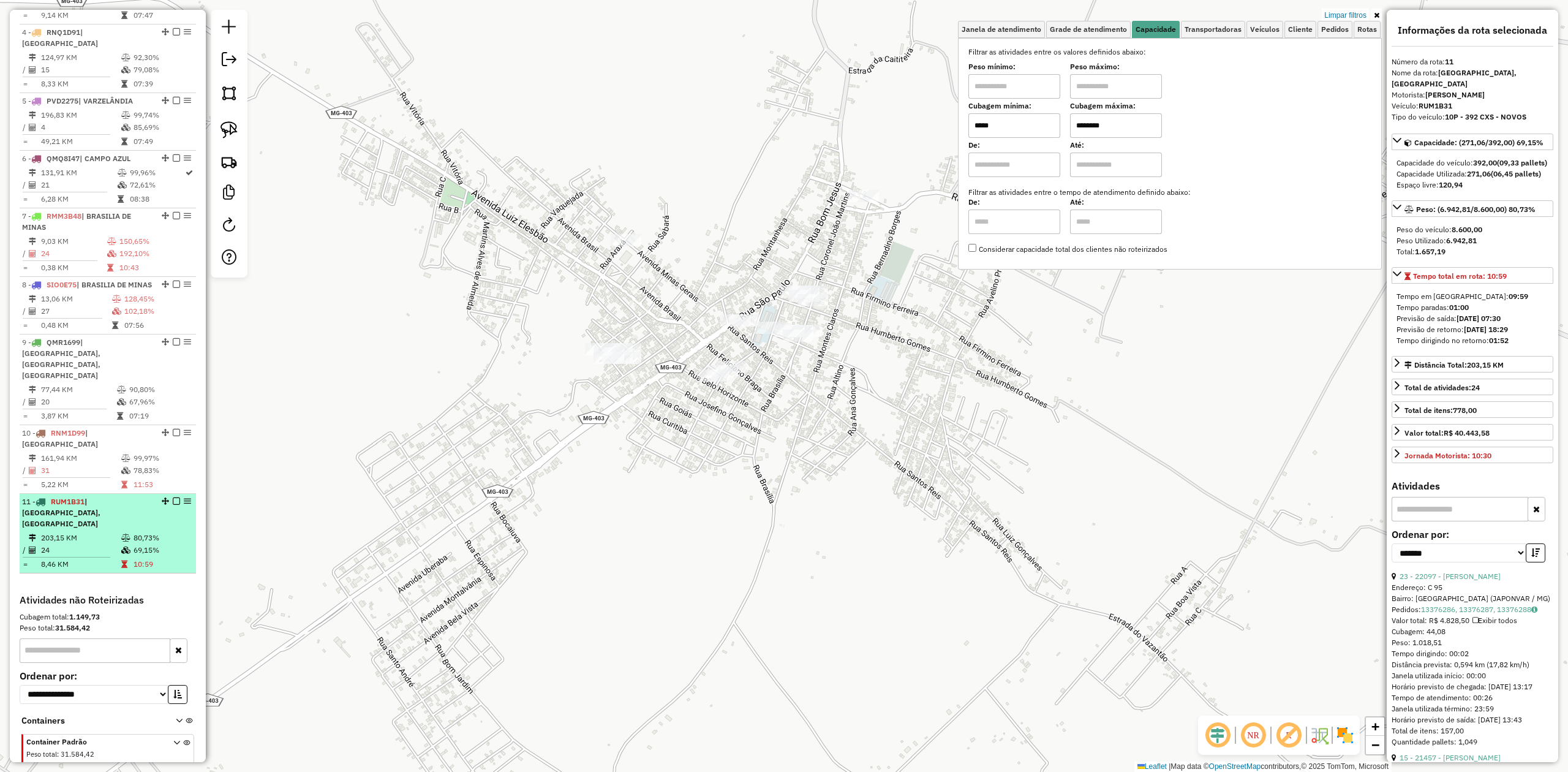
click at [65, 532] on td "203,15 KM" at bounding box center [80, 538] width 80 height 13
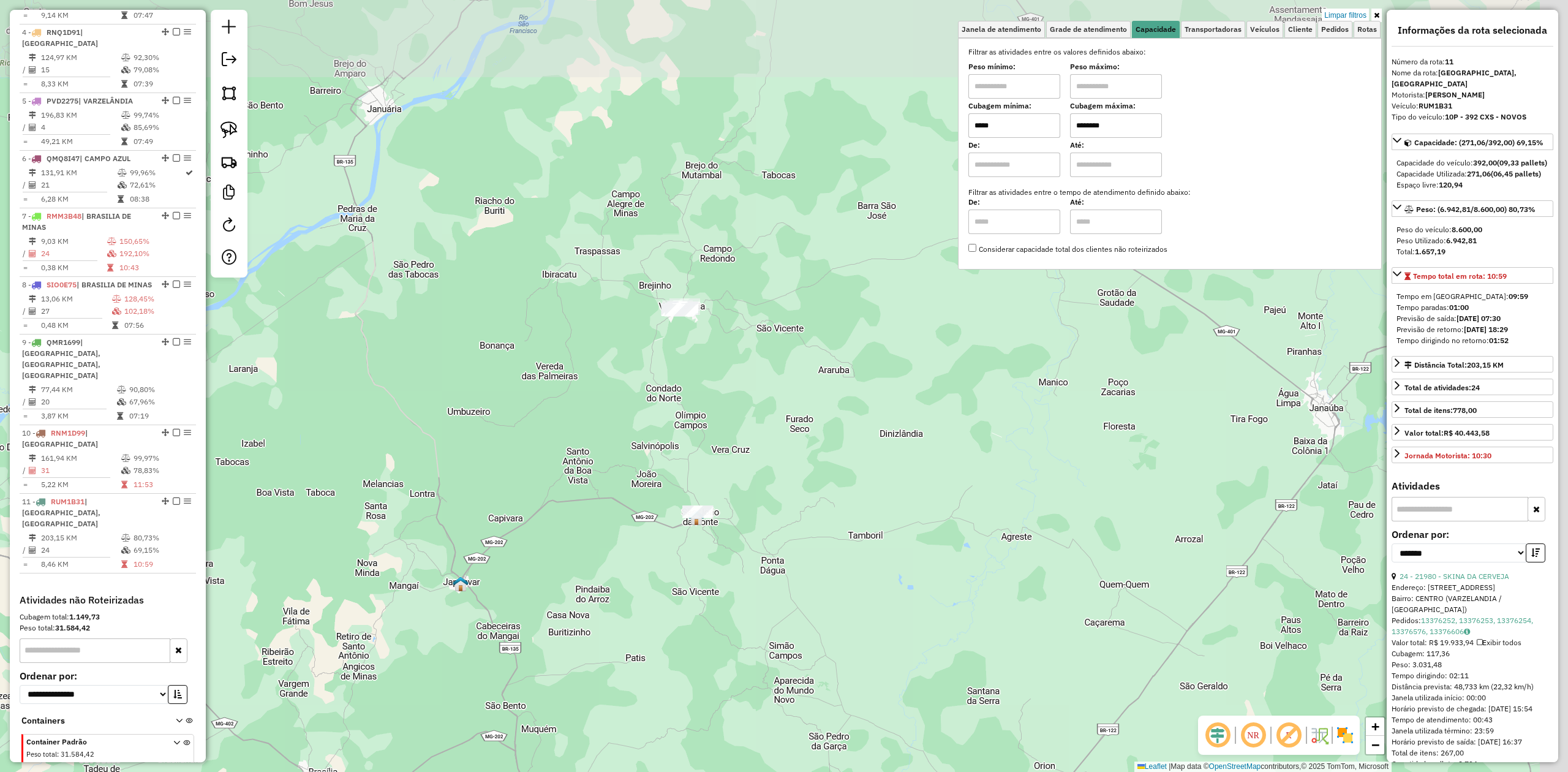
drag, startPoint x: 853, startPoint y: 398, endPoint x: 582, endPoint y: 557, distance: 314.2
click at [584, 557] on div "Limpar filtros Janela de atendimento Grade de atendimento Capacidade Transporta…" at bounding box center [784, 386] width 1568 height 772
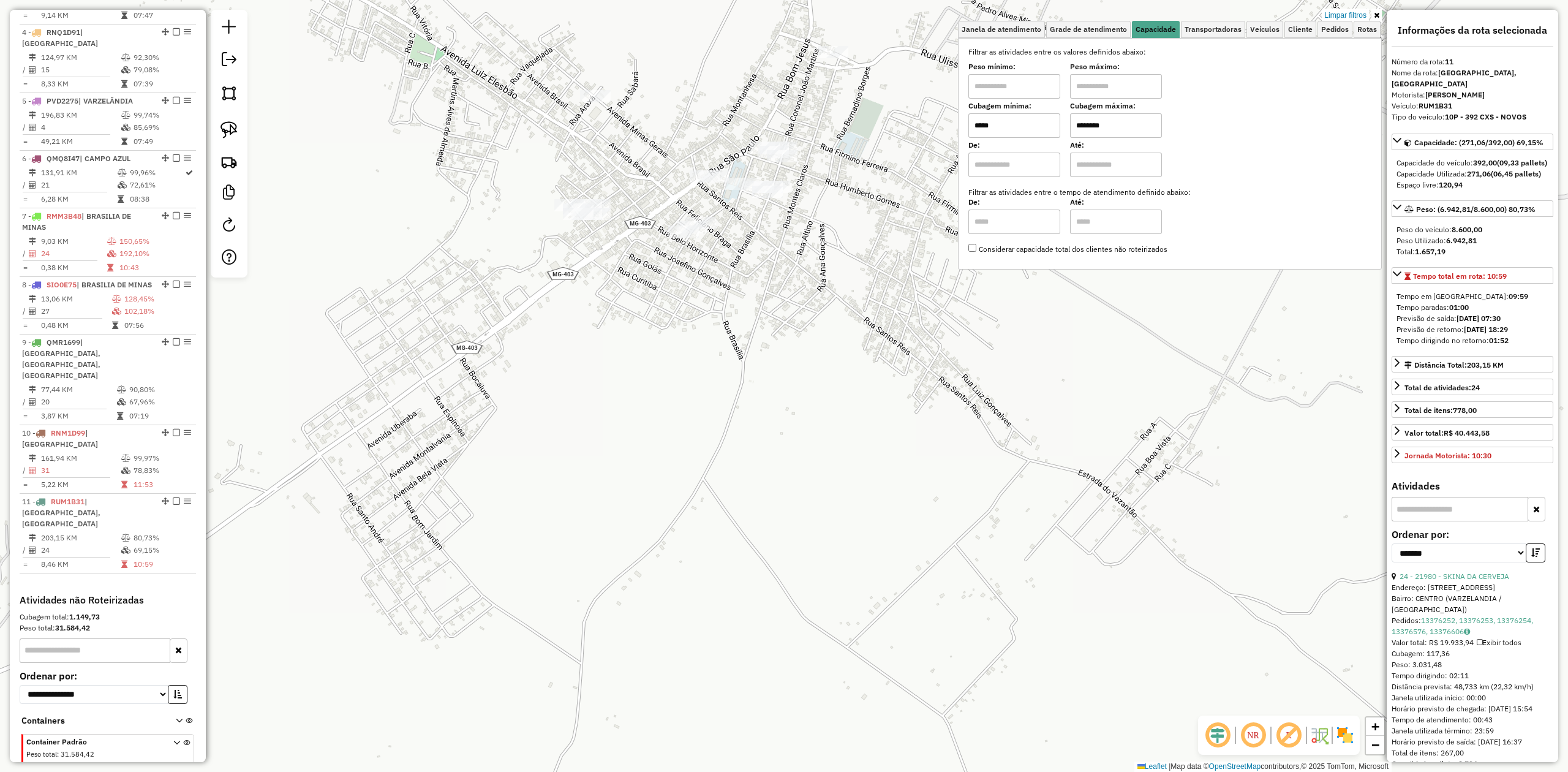
click at [1008, 126] on input "*****" at bounding box center [1014, 125] width 92 height 24
type input "*****"
click at [221, 131] on img at bounding box center [229, 129] width 17 height 17
drag, startPoint x: 534, startPoint y: 258, endPoint x: 567, endPoint y: 251, distance: 33.7
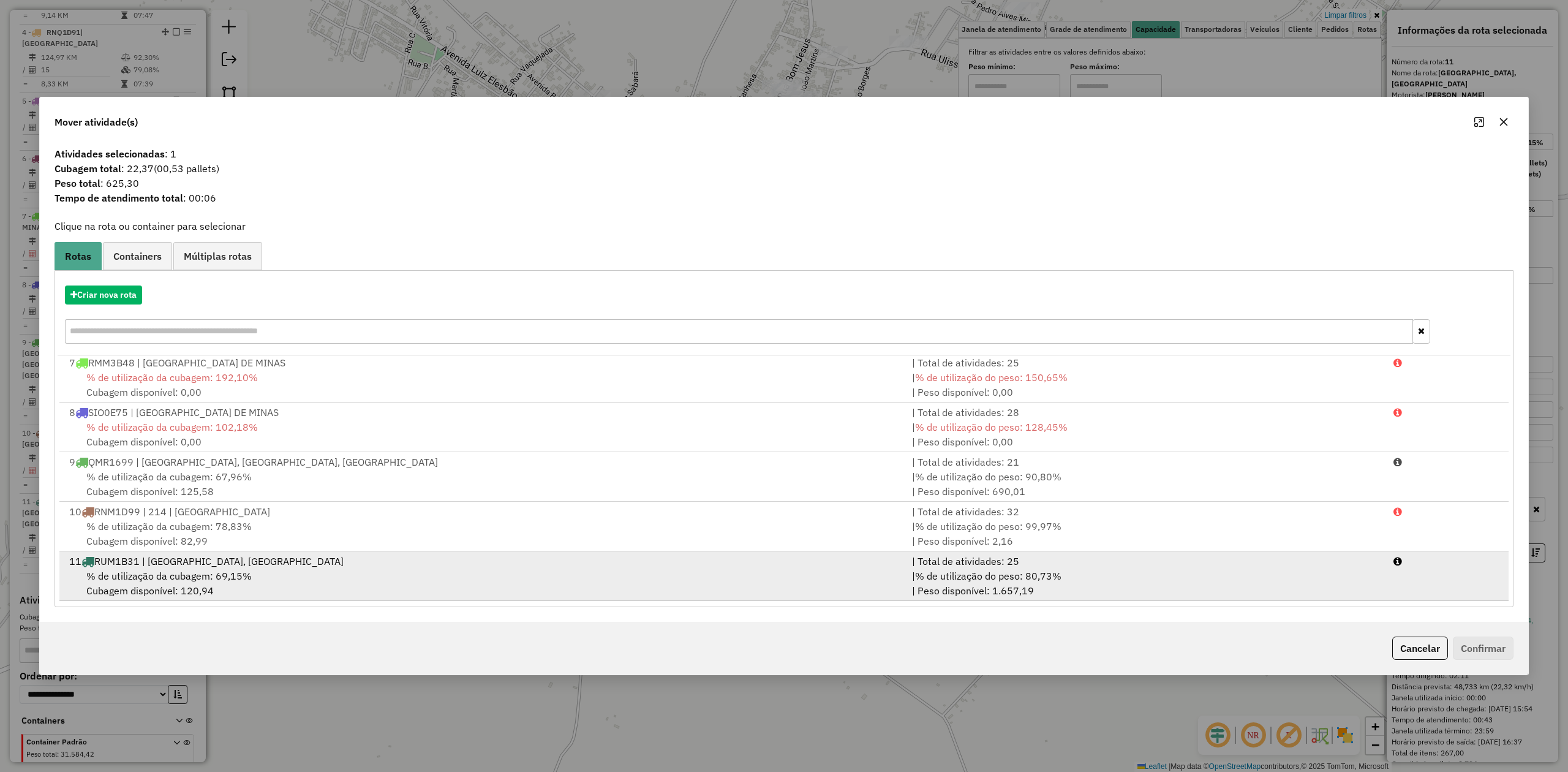
click at [136, 579] on span "% de utilização da cubagem: 69,15%" at bounding box center [169, 576] width 165 height 13
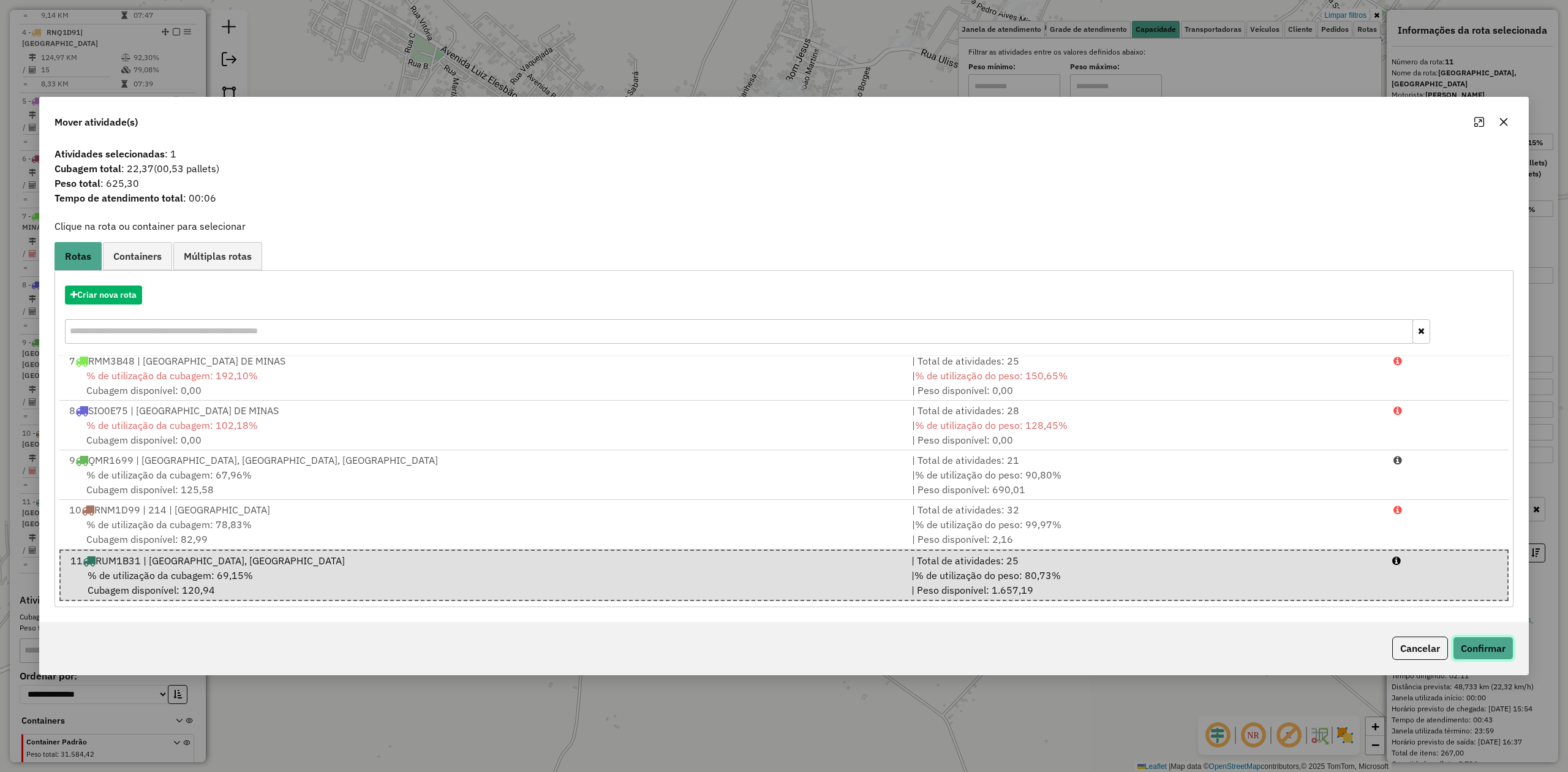
click at [1475, 645] on button "Confirmar" at bounding box center [1483, 648] width 61 height 24
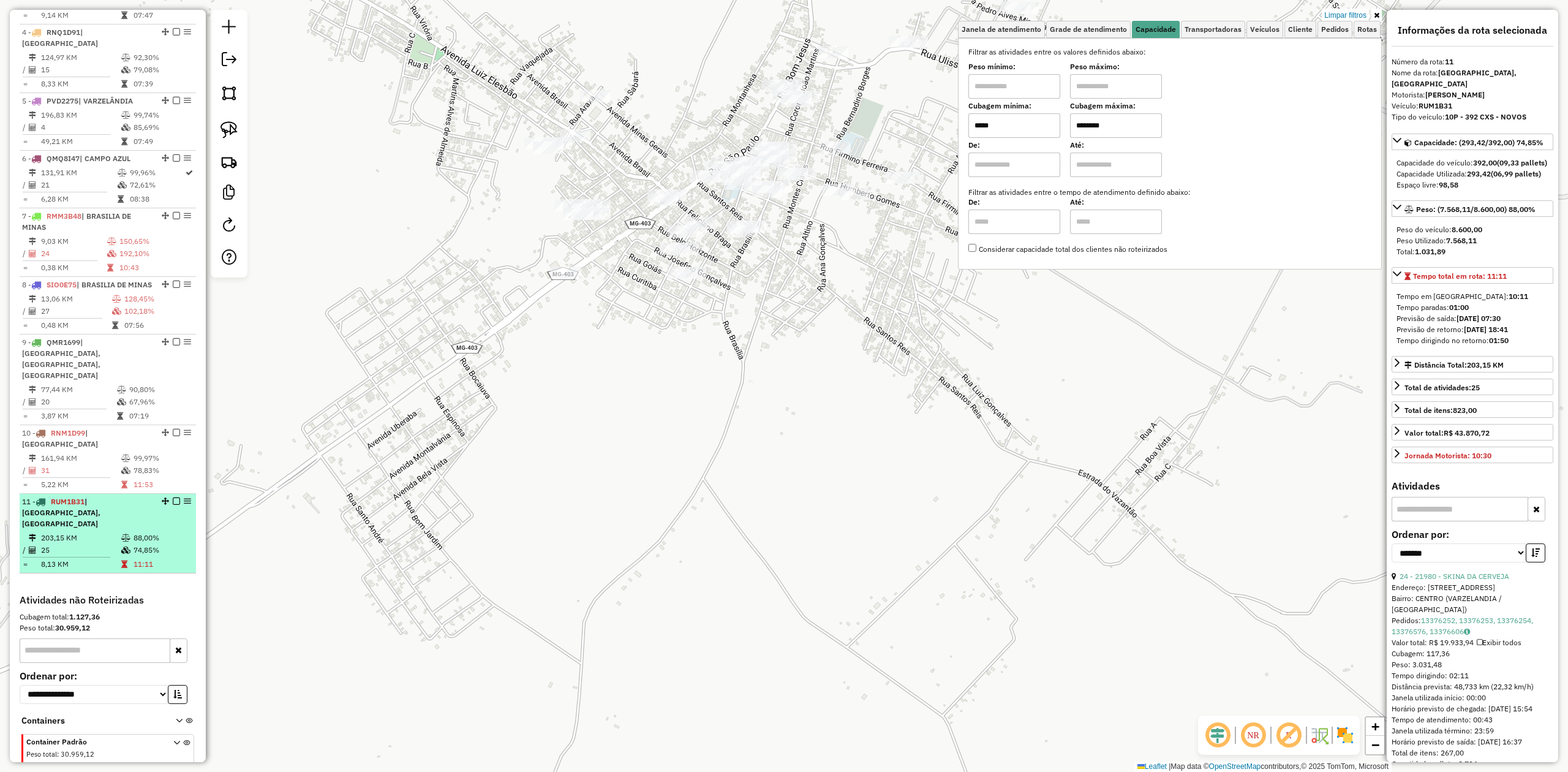
click at [94, 544] on td "25" at bounding box center [80, 550] width 80 height 13
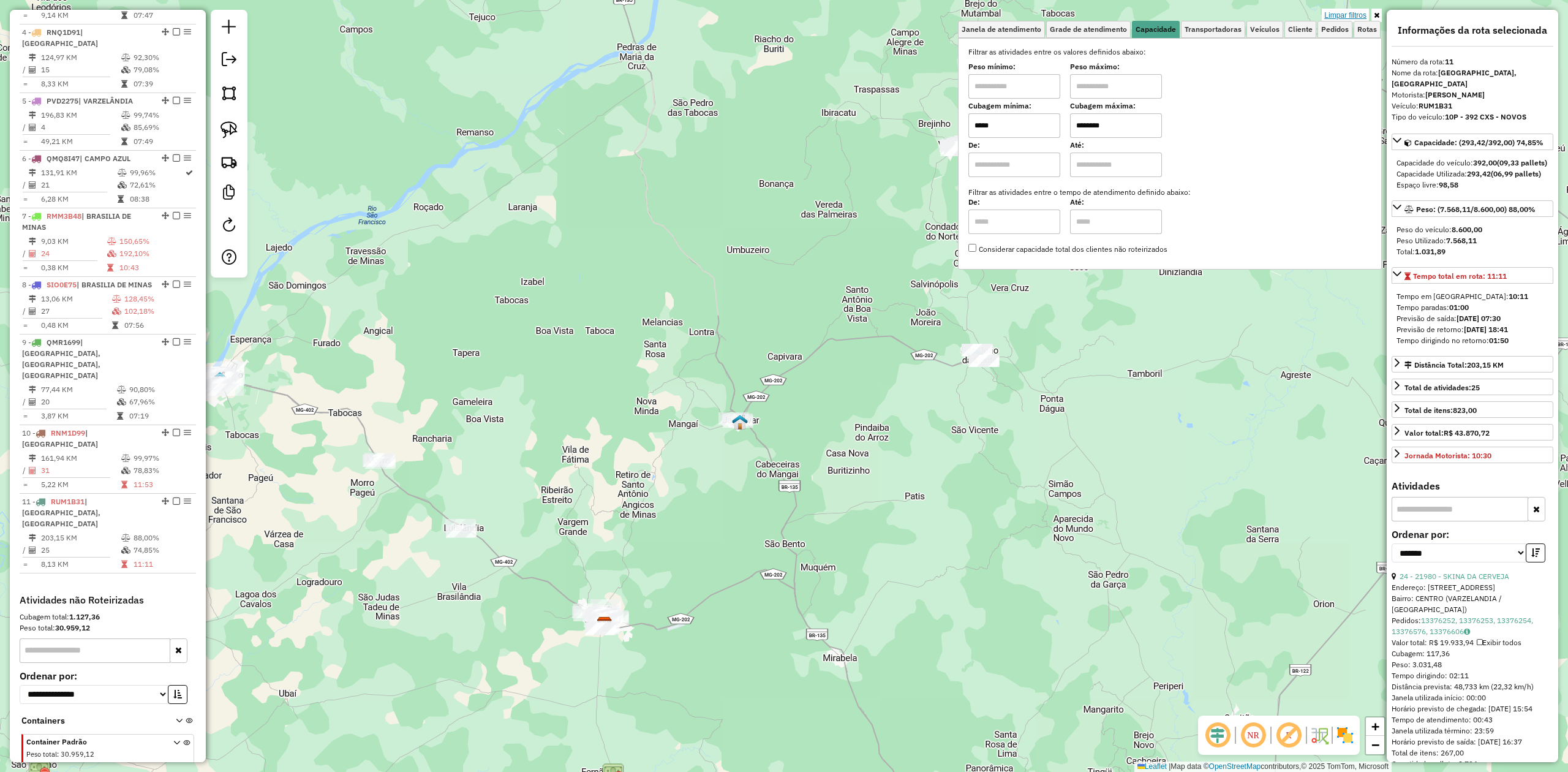
click at [1341, 13] on link "Limpar filtros" at bounding box center [1345, 15] width 47 height 13
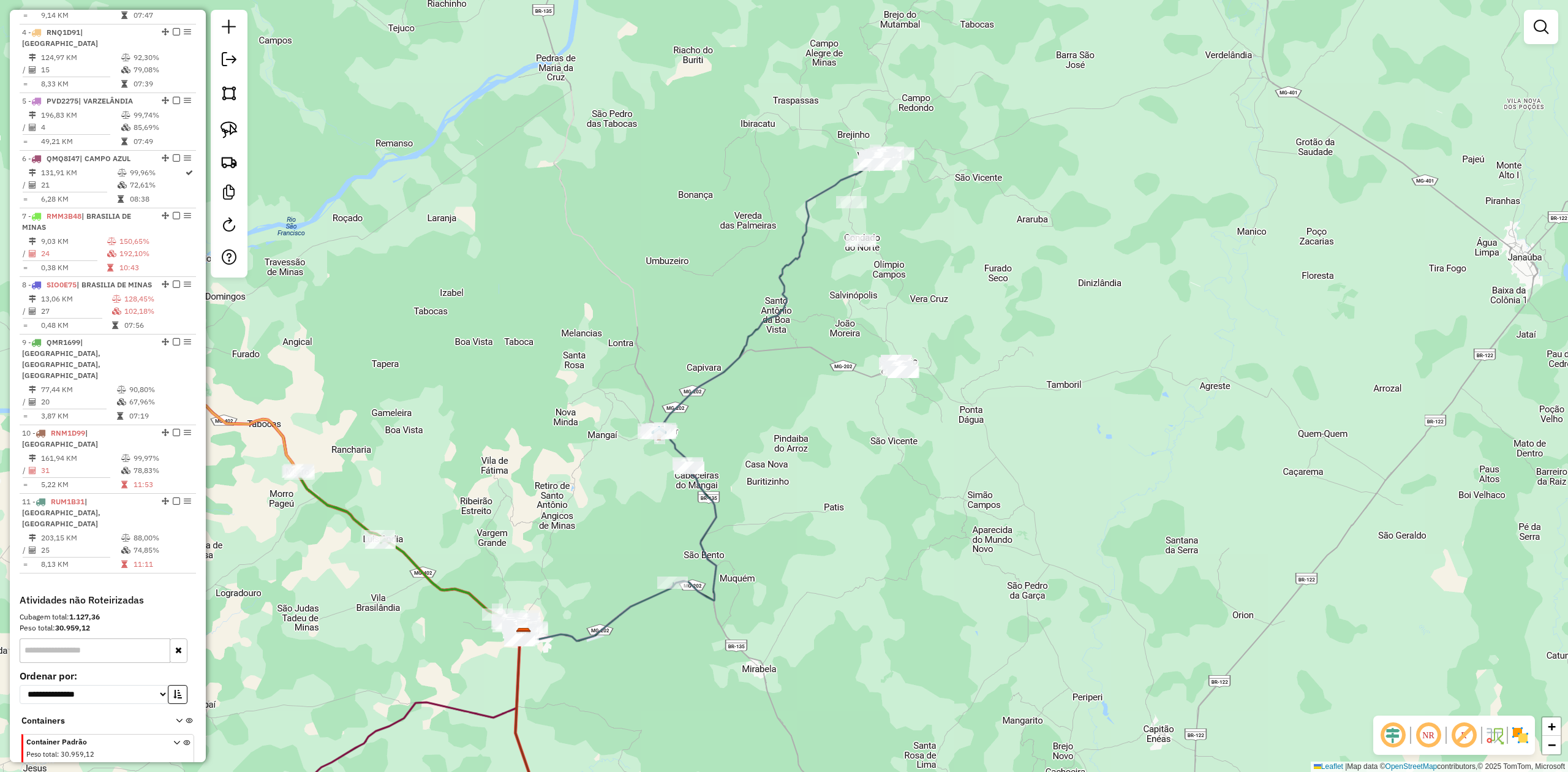
drag, startPoint x: 895, startPoint y: 386, endPoint x: 799, endPoint y: 397, distance: 96.6
click at [799, 397] on div "Janela de atendimento Grade de atendimento Capacidade Transportadoras Veículos …" at bounding box center [784, 386] width 1568 height 772
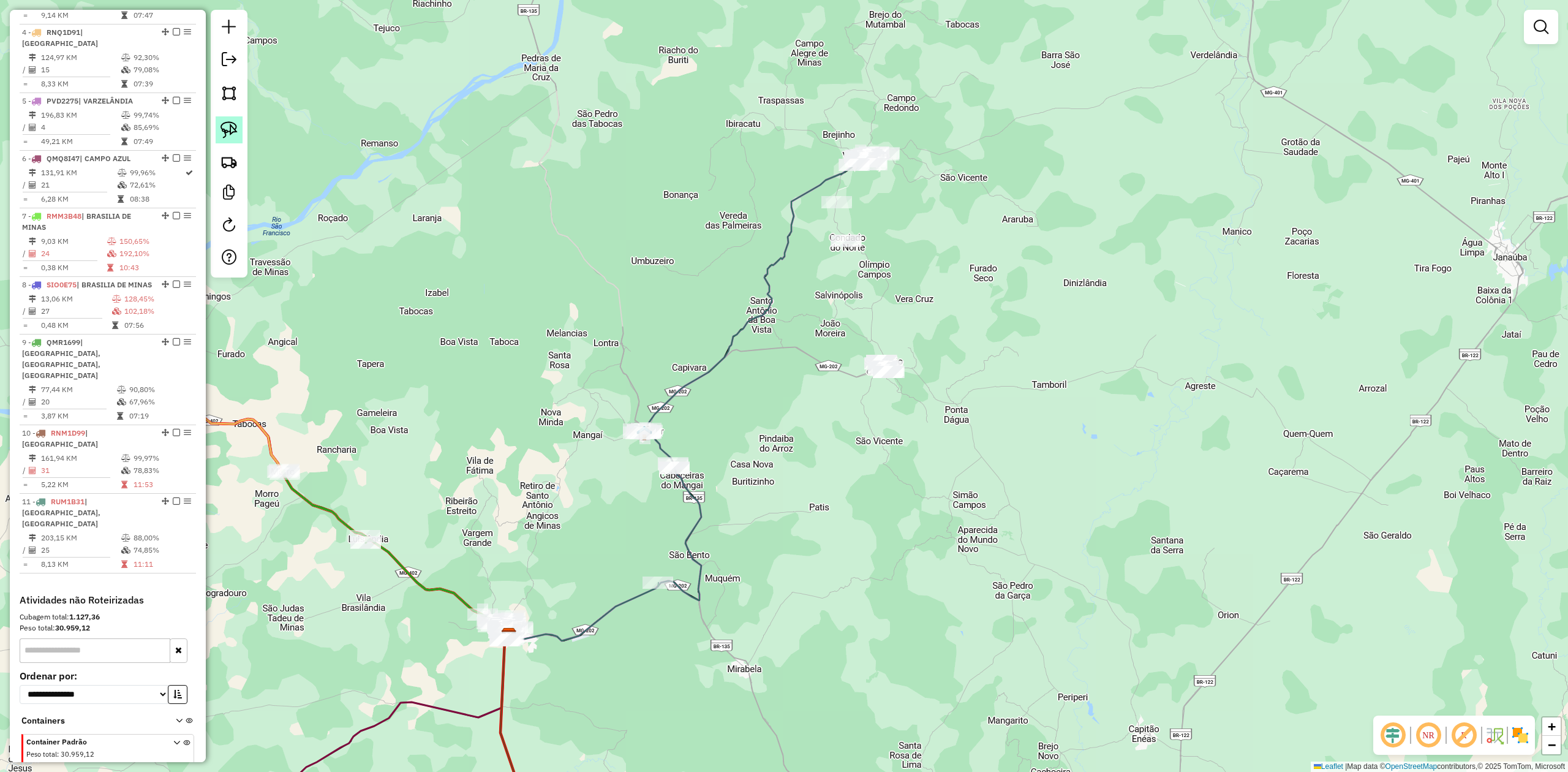
click at [230, 135] on img at bounding box center [229, 129] width 17 height 17
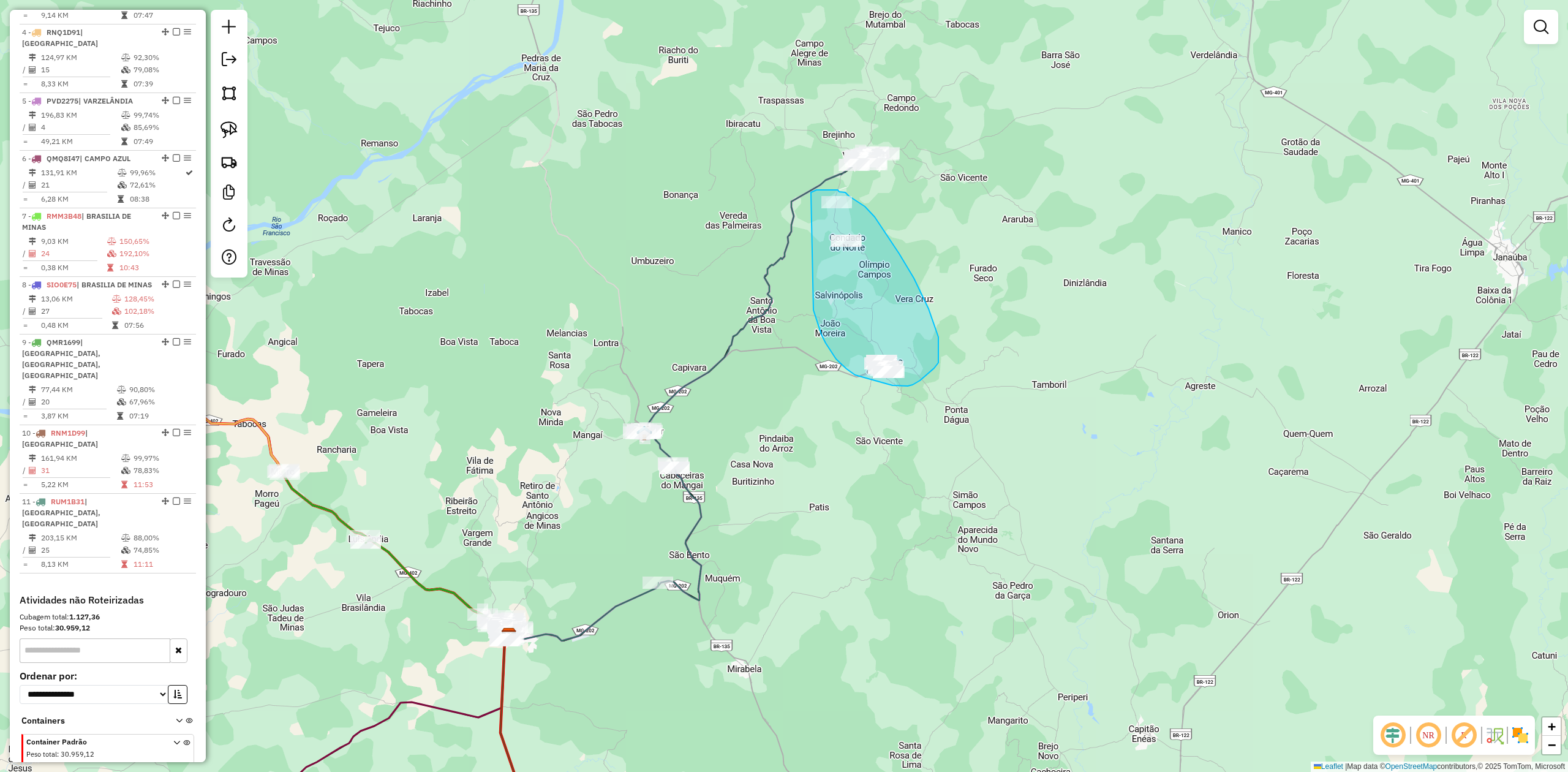
drag, startPoint x: 813, startPoint y: 310, endPoint x: 811, endPoint y: 193, distance: 117.0
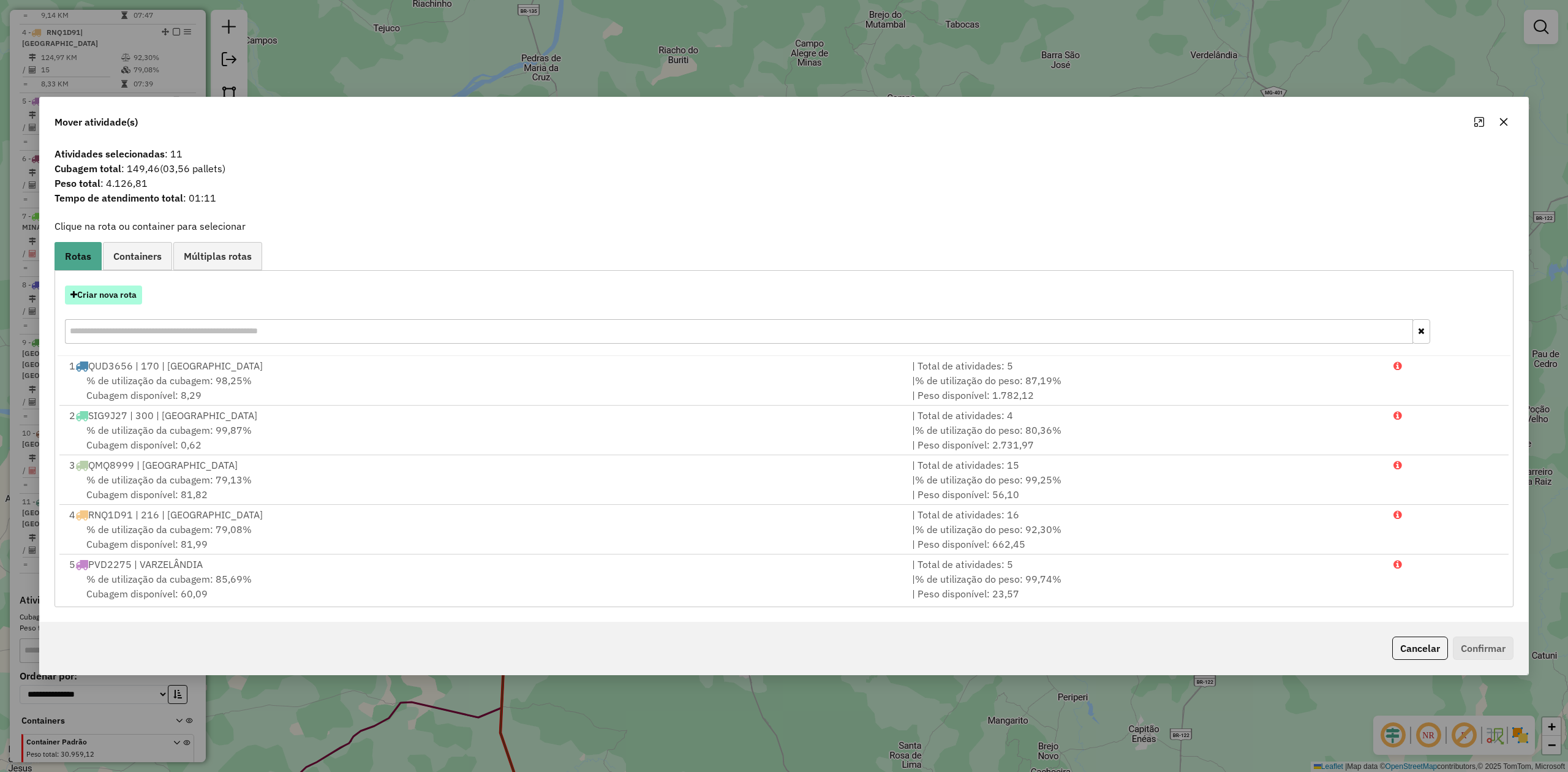
click at [116, 294] on button "Criar nova rota" at bounding box center [103, 295] width 77 height 19
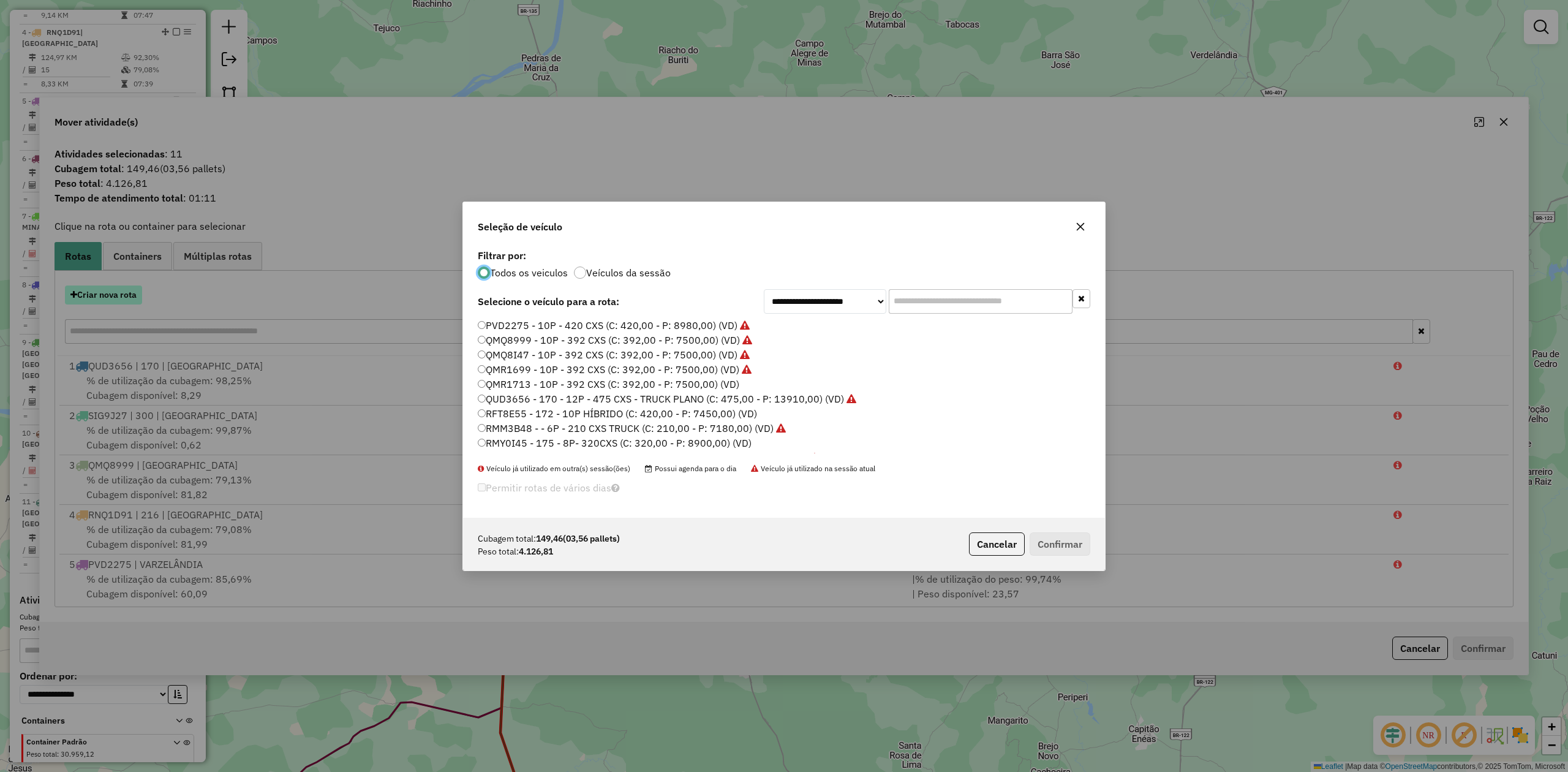
scroll to position [6, 4]
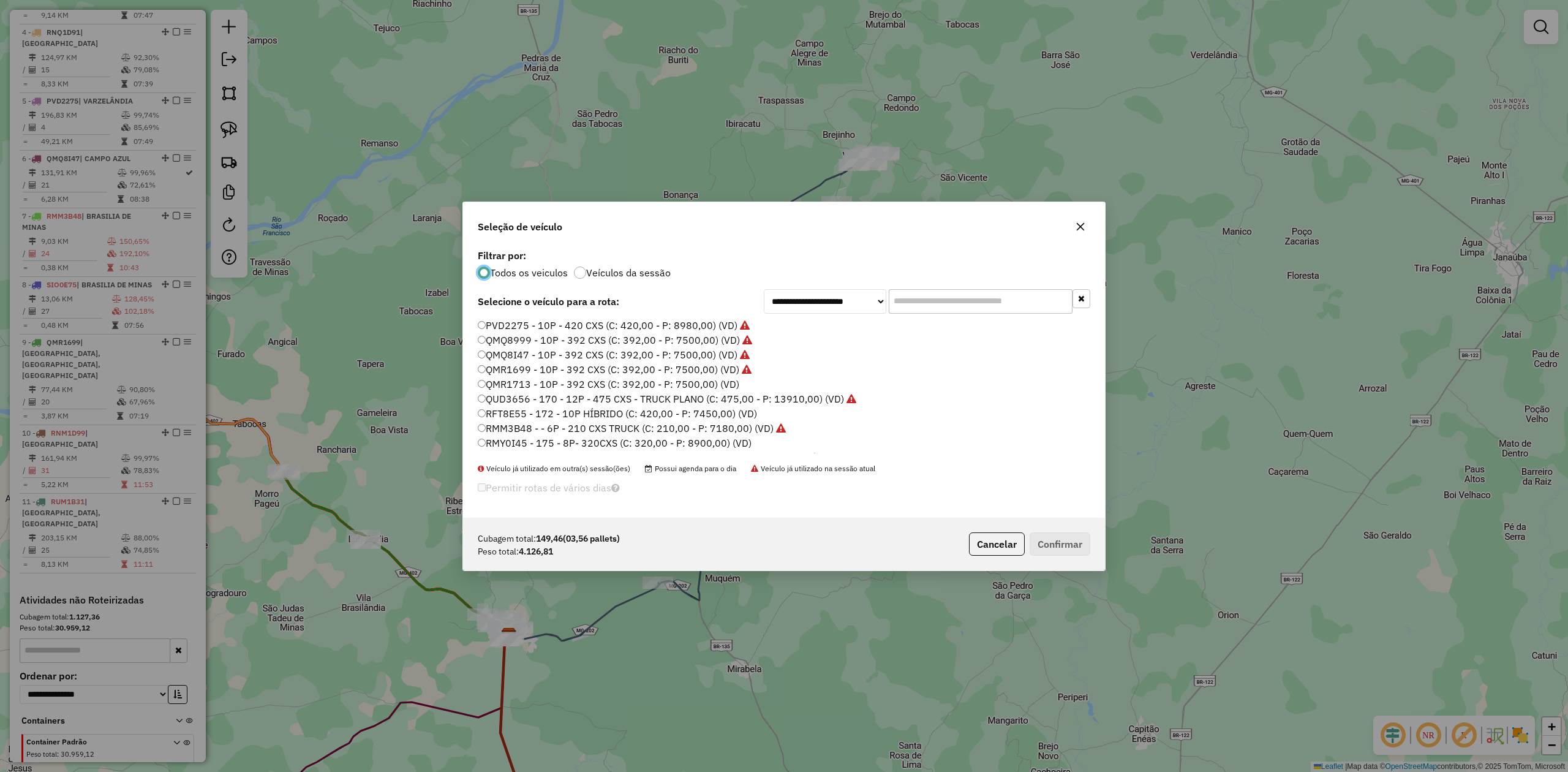
click at [655, 385] on label "QMR1713 - 10P - 392 CXS (C: 392,00 - P: 7500,00) (VD)" at bounding box center [608, 385] width 261 height 15
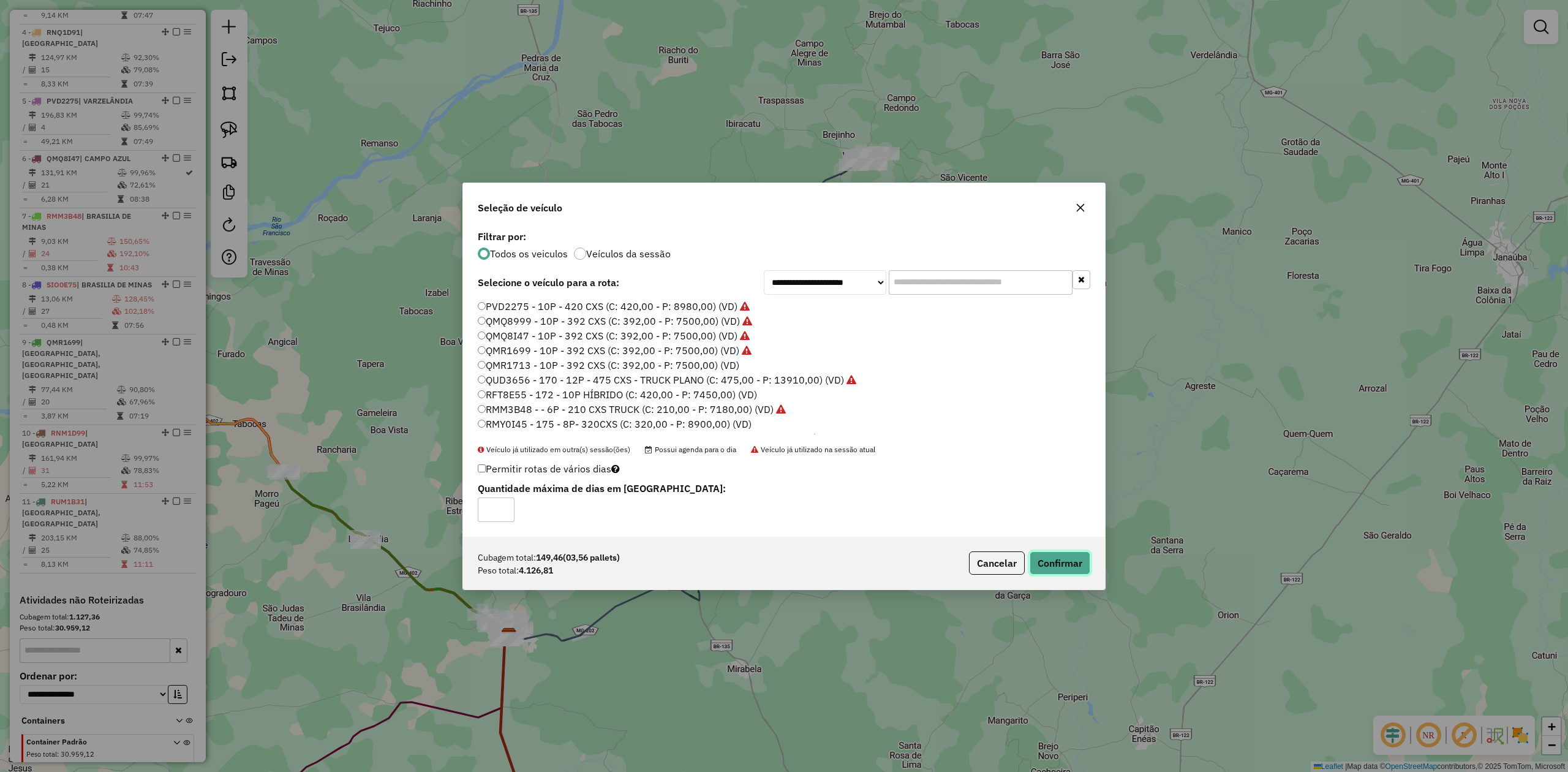
click at [1068, 569] on button "Confirmar" at bounding box center [1060, 563] width 61 height 24
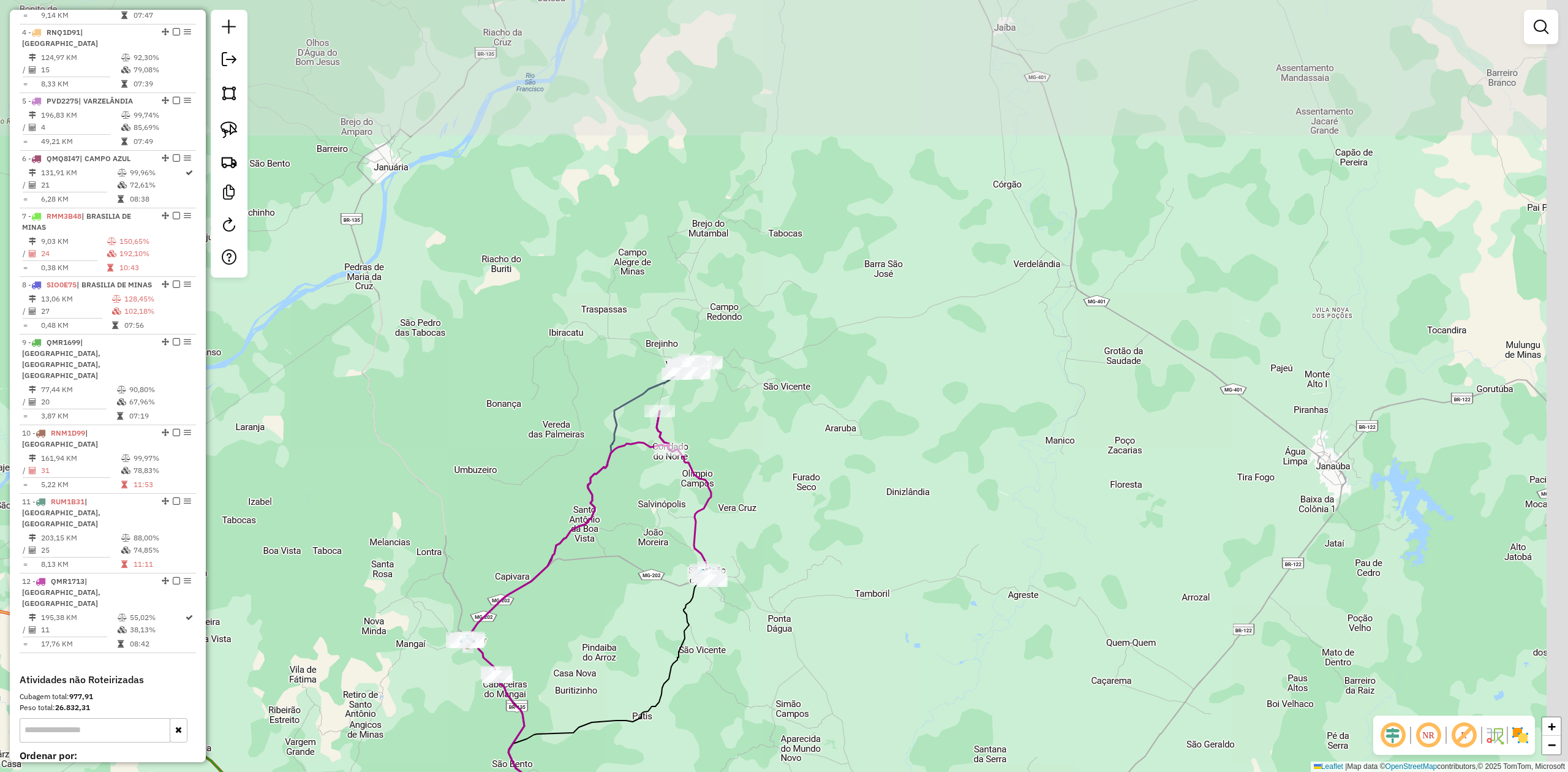
drag, startPoint x: 947, startPoint y: 216, endPoint x: 762, endPoint y: 430, distance: 282.9
click at [767, 429] on div "Janela de atendimento Grade de atendimento Capacidade Transportadoras Veículos …" at bounding box center [784, 386] width 1568 height 772
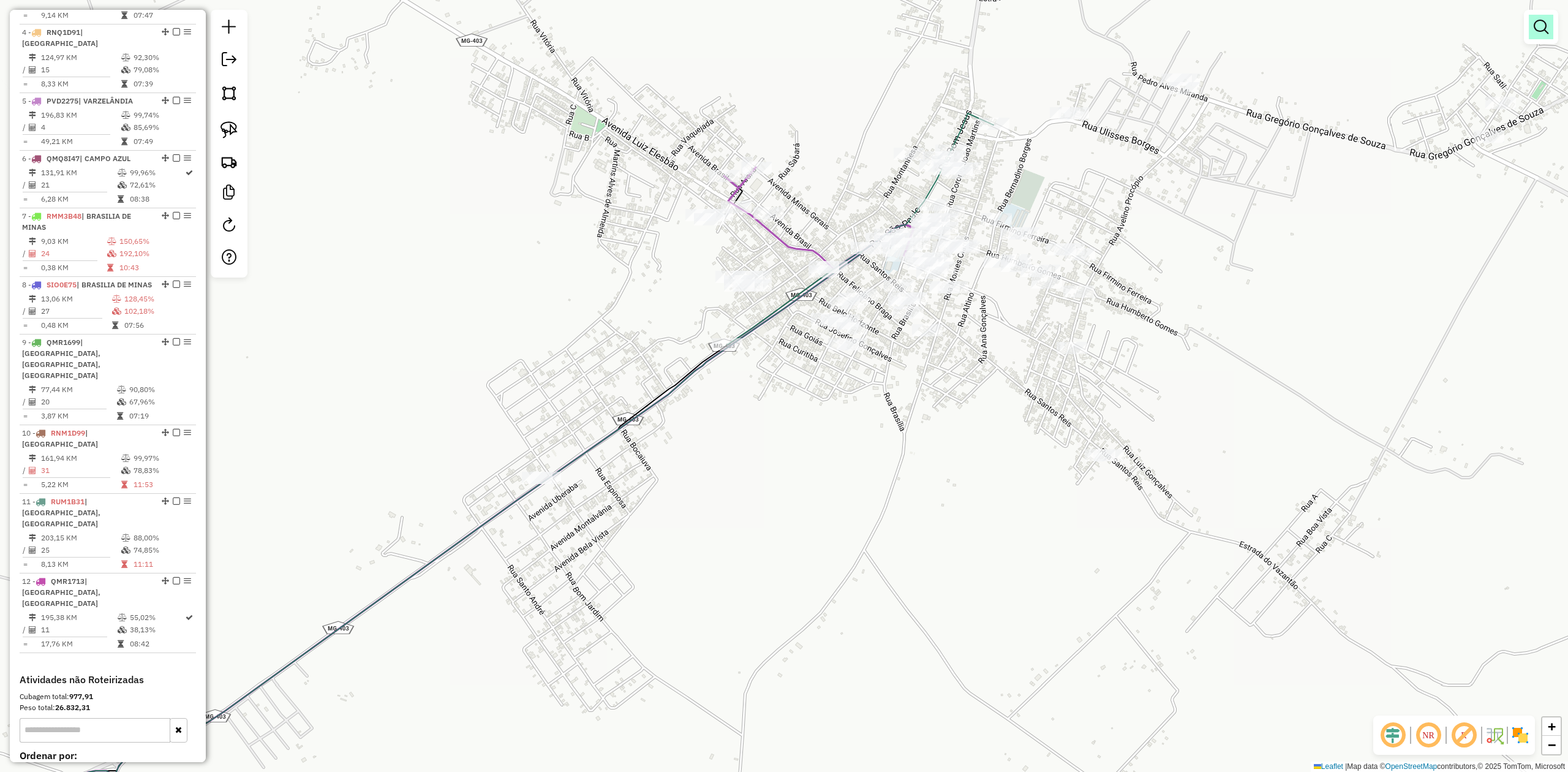
click at [1538, 26] on em at bounding box center [1541, 27] width 15 height 15
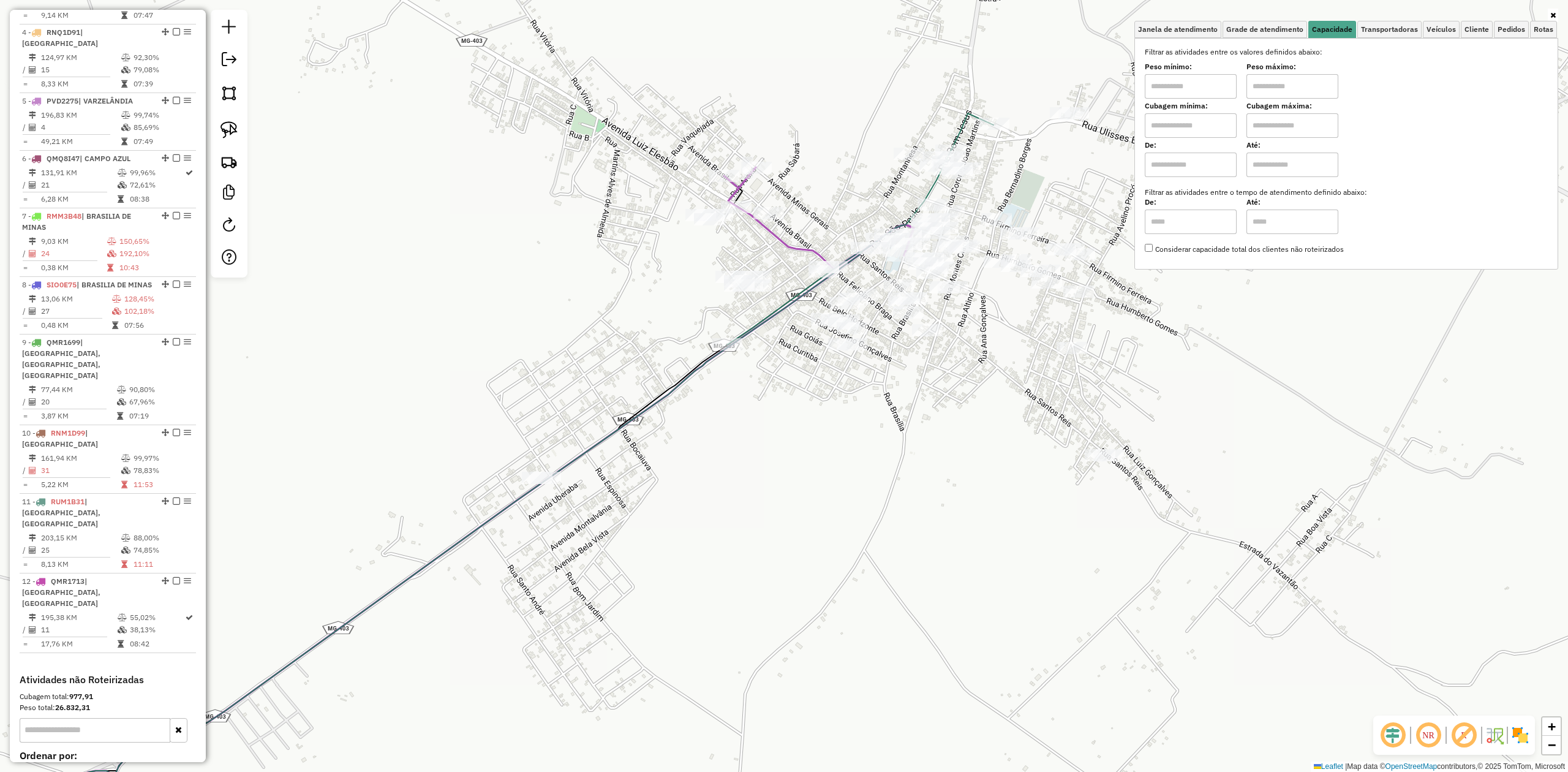
click at [1170, 128] on input "text" at bounding box center [1190, 125] width 92 height 24
type input "******"
click at [1274, 125] on input "text" at bounding box center [1292, 125] width 92 height 24
type input "********"
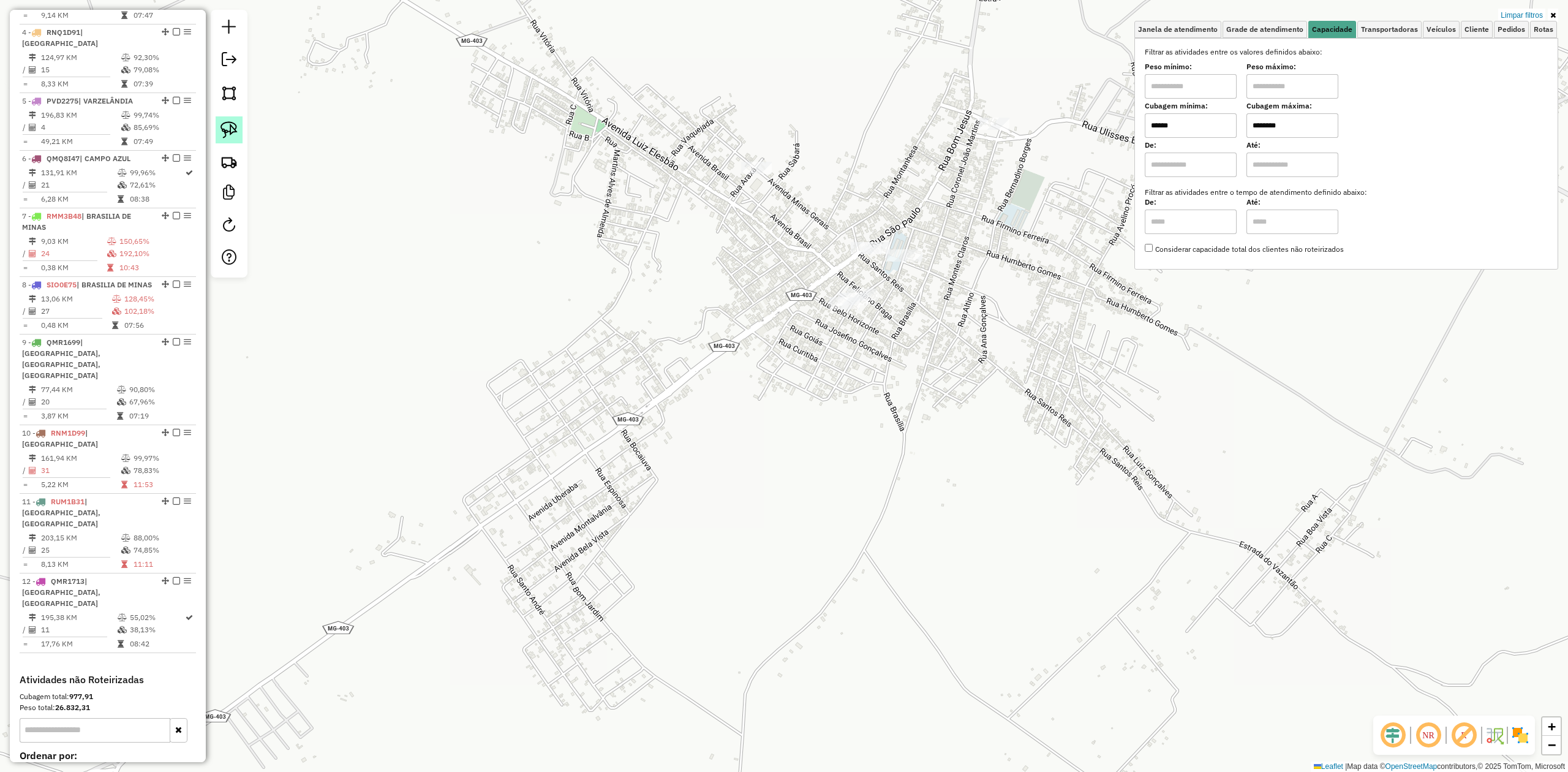
click at [238, 125] on link at bounding box center [229, 130] width 27 height 27
drag, startPoint x: 816, startPoint y: 288, endPoint x: 874, endPoint y: 283, distance: 58.2
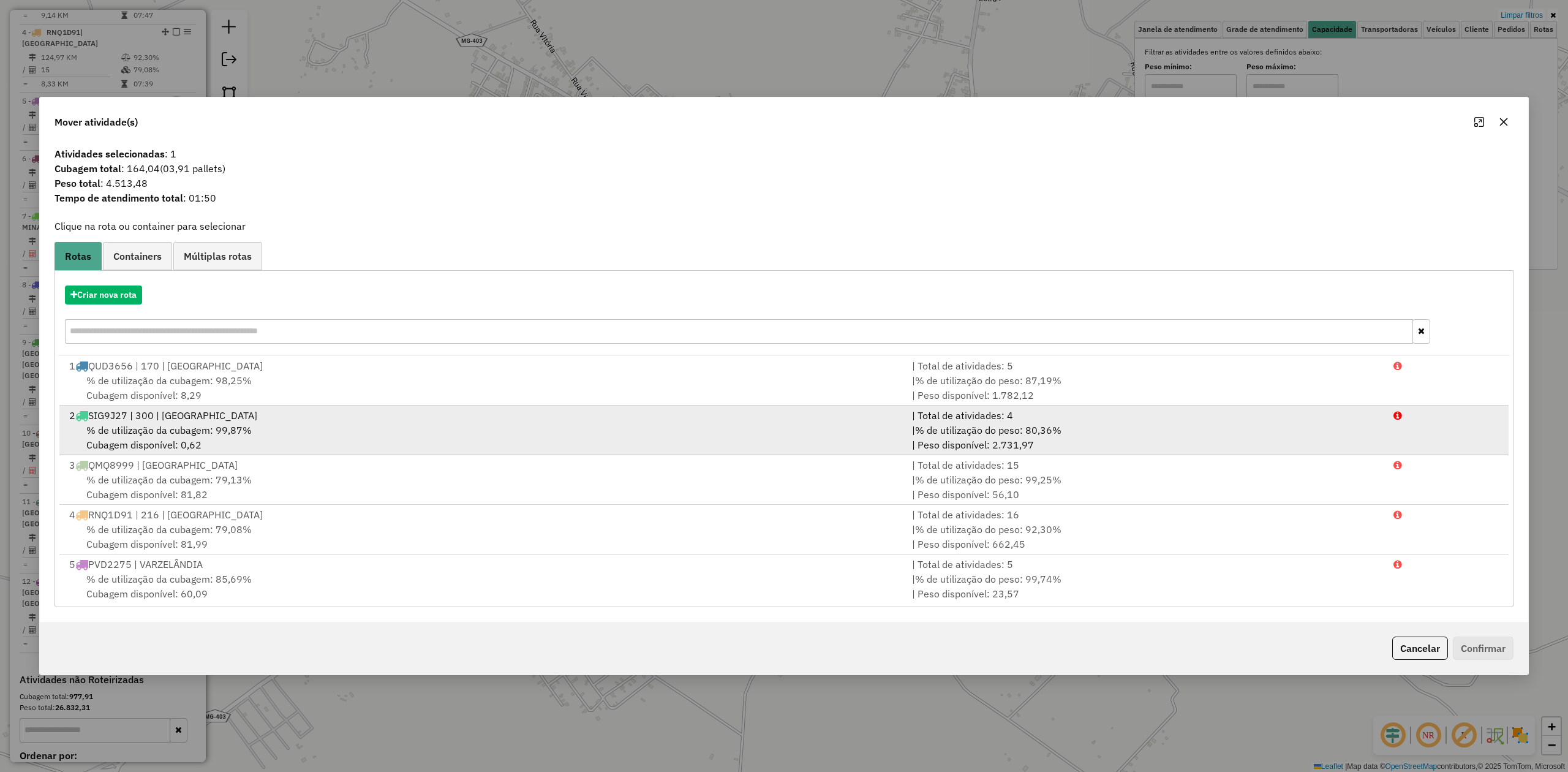
scroll to position [353, 0]
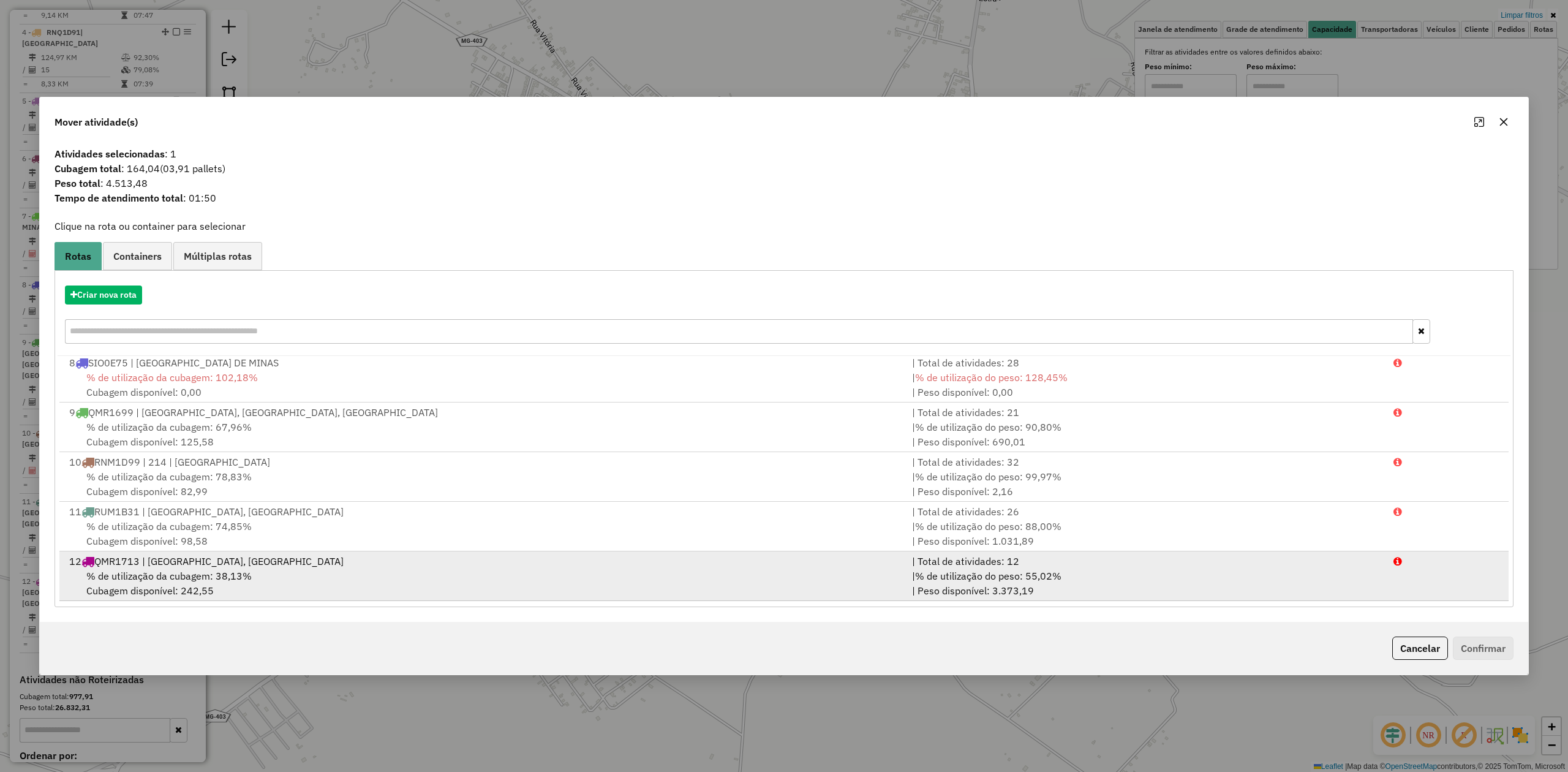
click at [224, 576] on span "% de utilização da cubagem: 38,13%" at bounding box center [169, 576] width 165 height 13
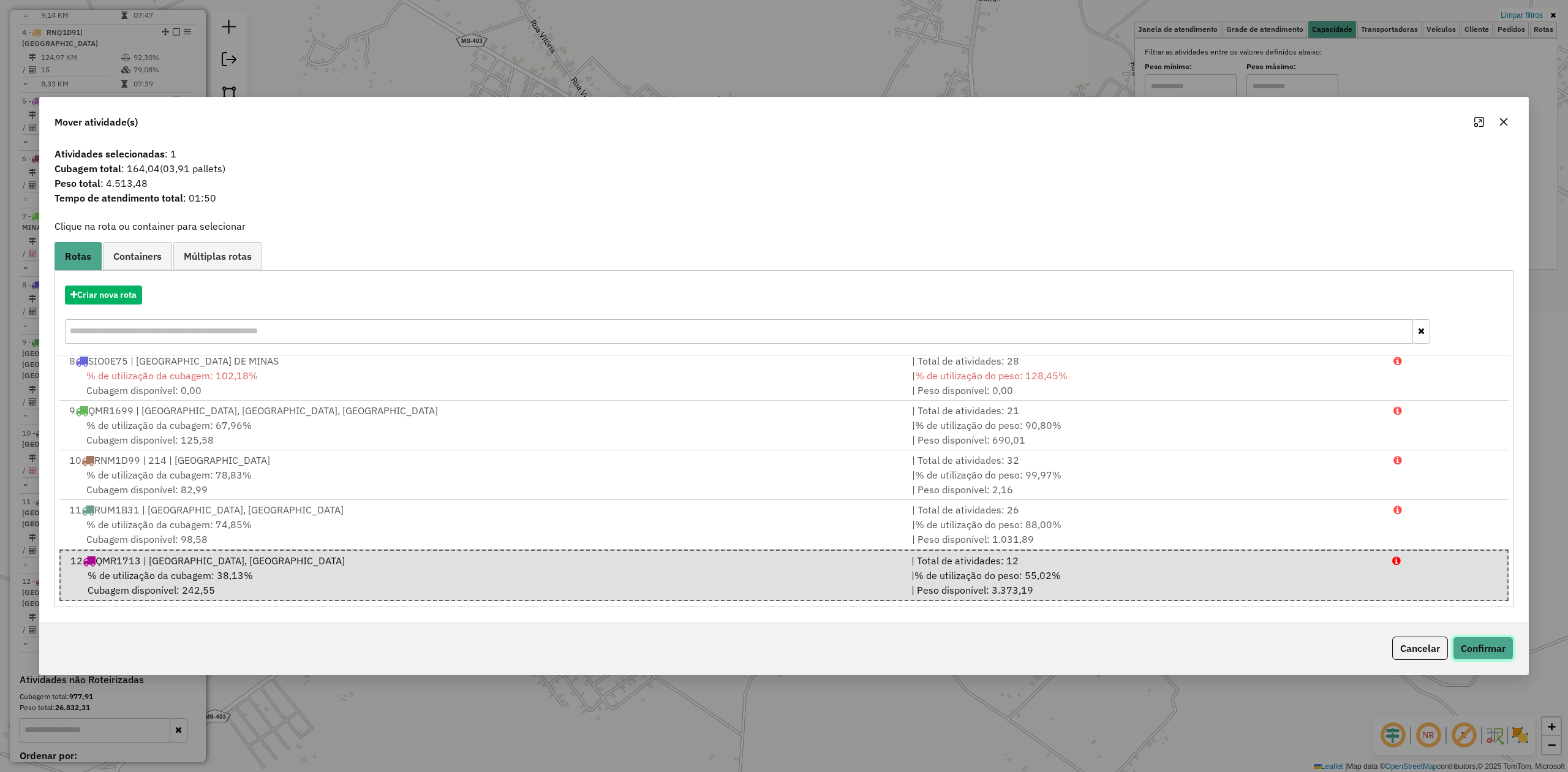
click at [1466, 647] on button "Confirmar" at bounding box center [1483, 648] width 61 height 24
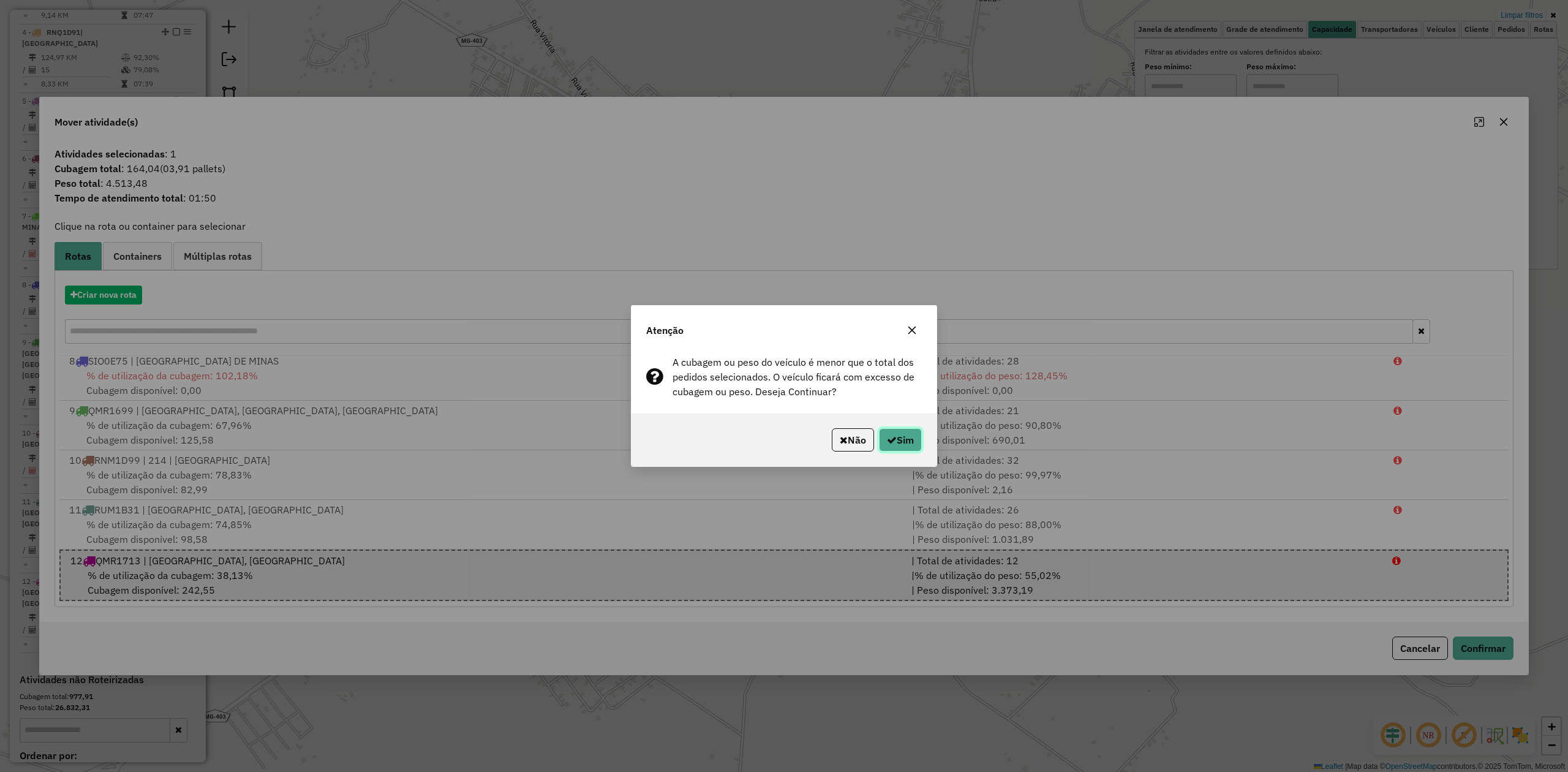
click at [887, 438] on icon "button" at bounding box center [891, 439] width 10 height 10
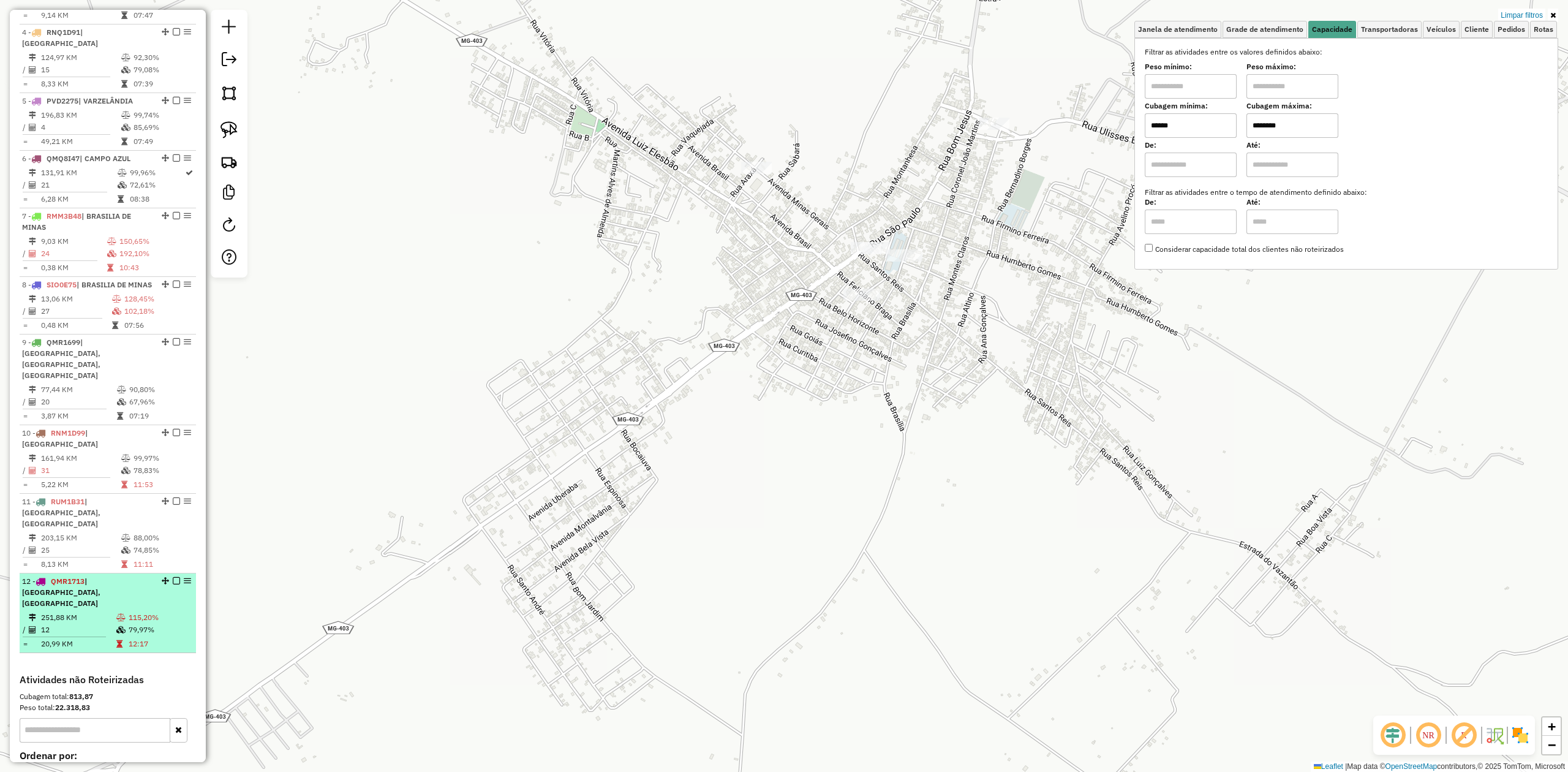
click at [66, 624] on td "12" at bounding box center [78, 630] width 75 height 13
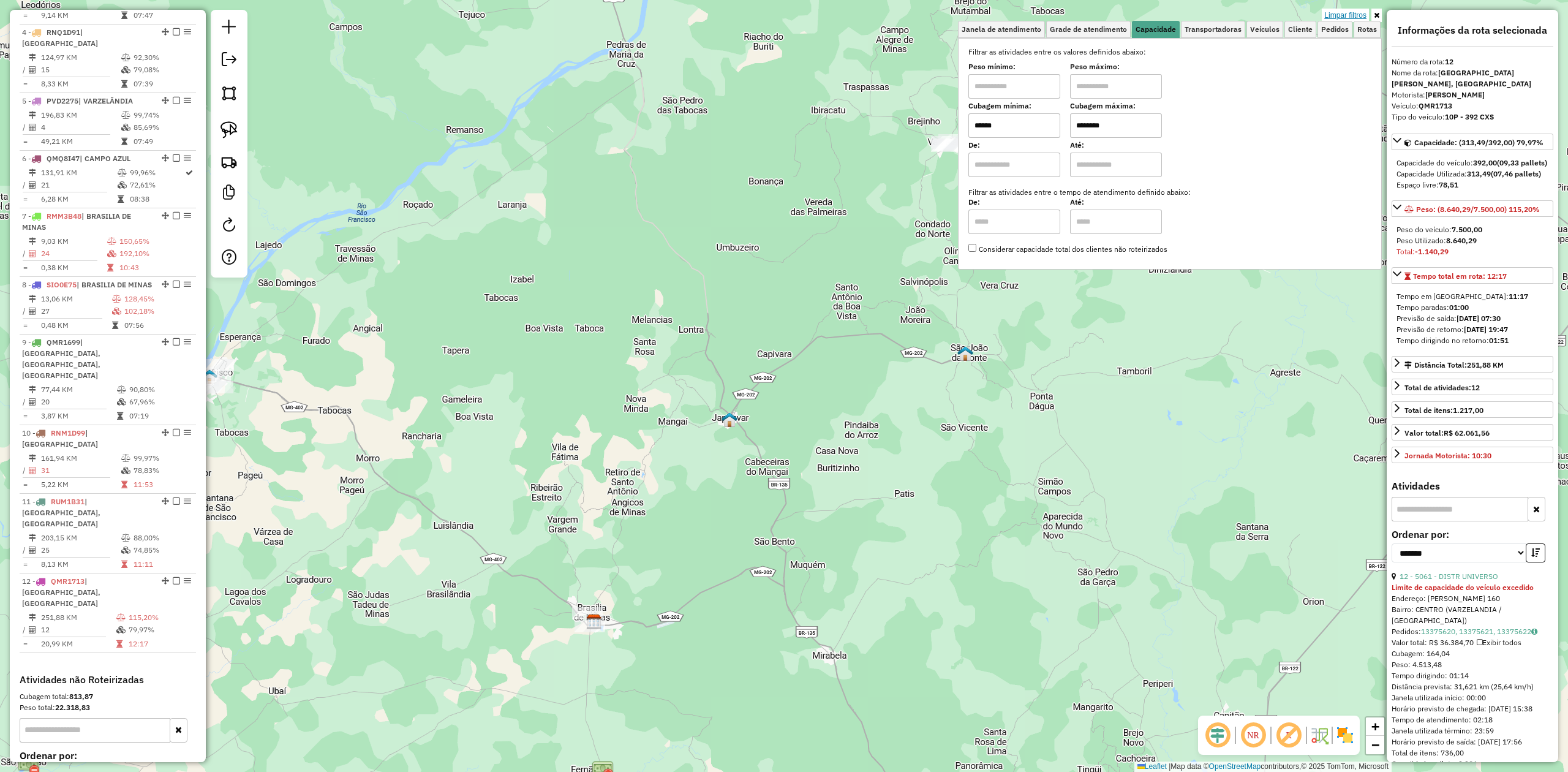
click at [1348, 13] on link "Limpar filtros" at bounding box center [1345, 15] width 47 height 13
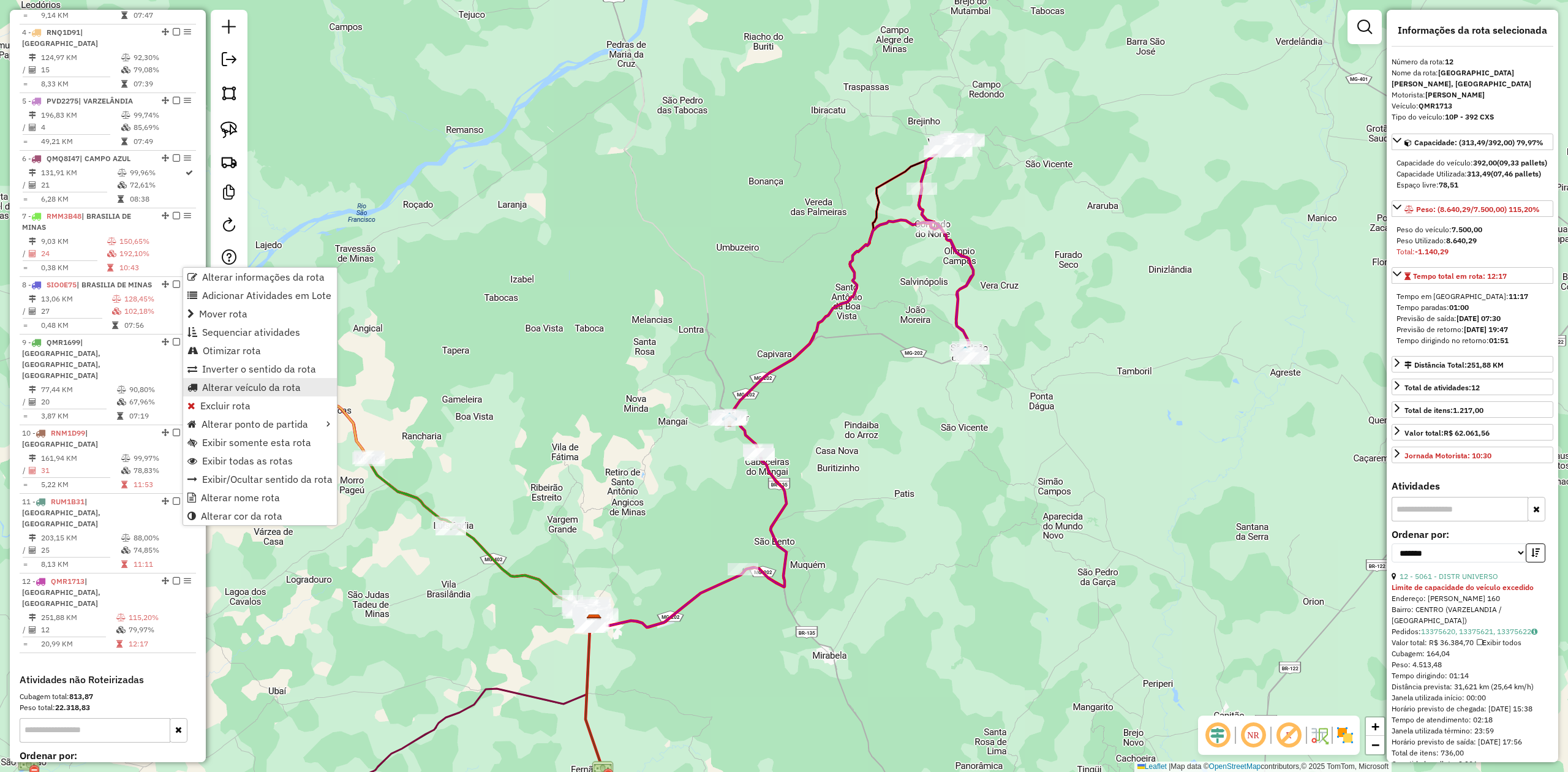
click at [253, 393] on link "Alterar veículo da rota" at bounding box center [260, 387] width 153 height 18
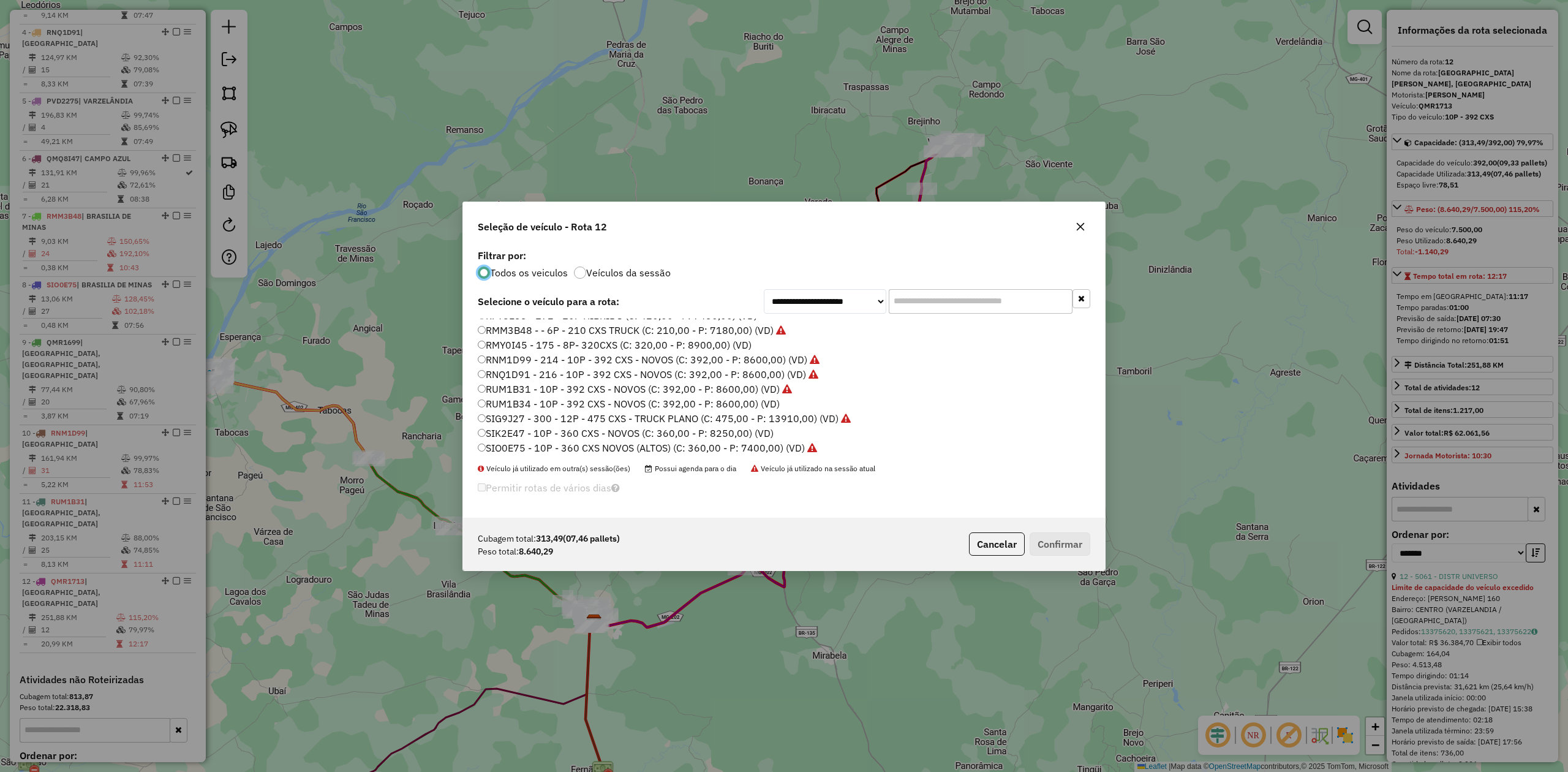
scroll to position [100, 0]
click at [593, 396] on label "RUM1B34 - 10P - 392 CXS - NOVOS (C: 392,00 - P: 8600,00) (VD)" at bounding box center [628, 401] width 302 height 15
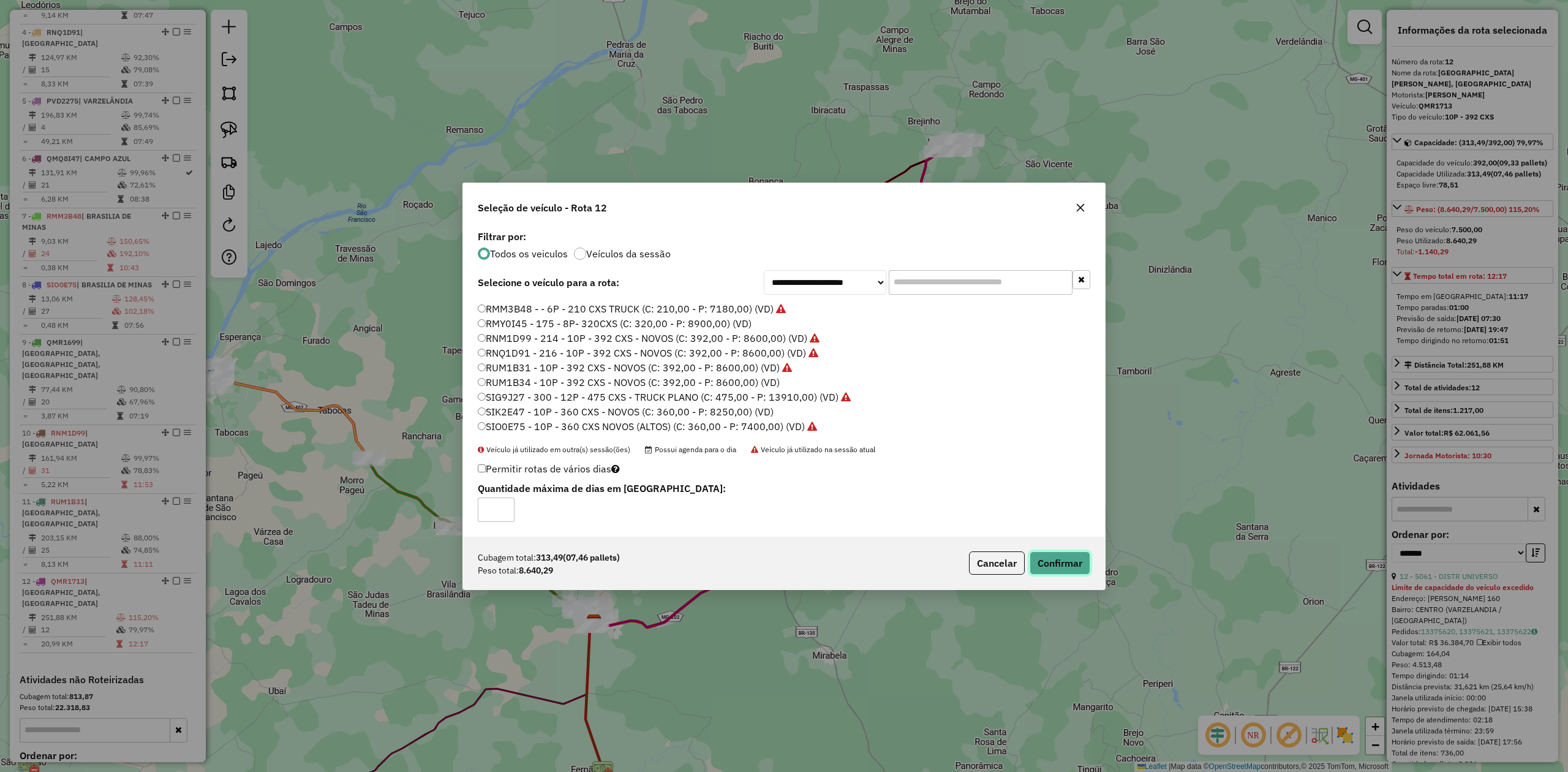
click at [1066, 567] on button "Confirmar" at bounding box center [1060, 563] width 61 height 24
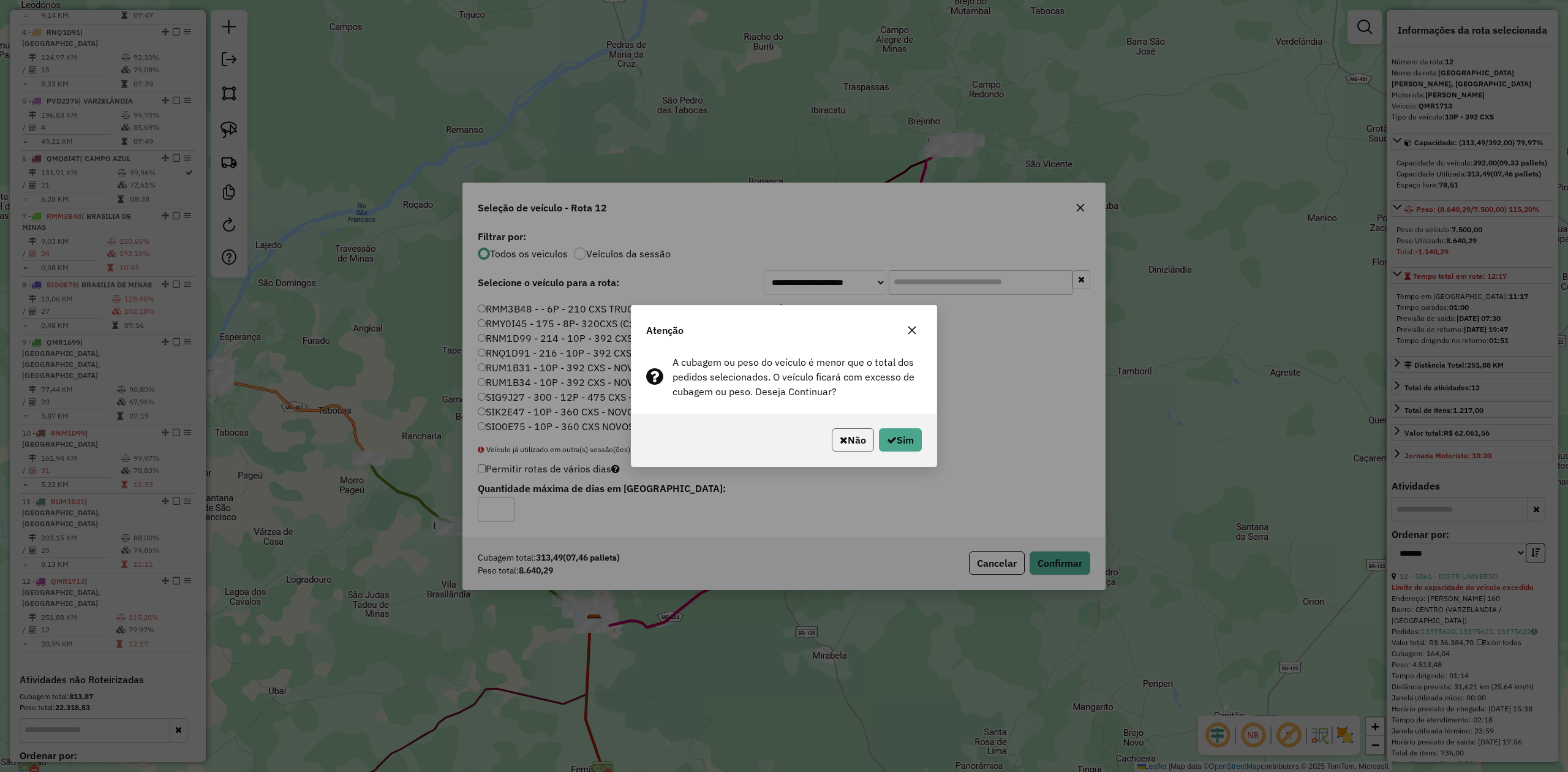
click at [842, 441] on button "Não" at bounding box center [852, 440] width 42 height 24
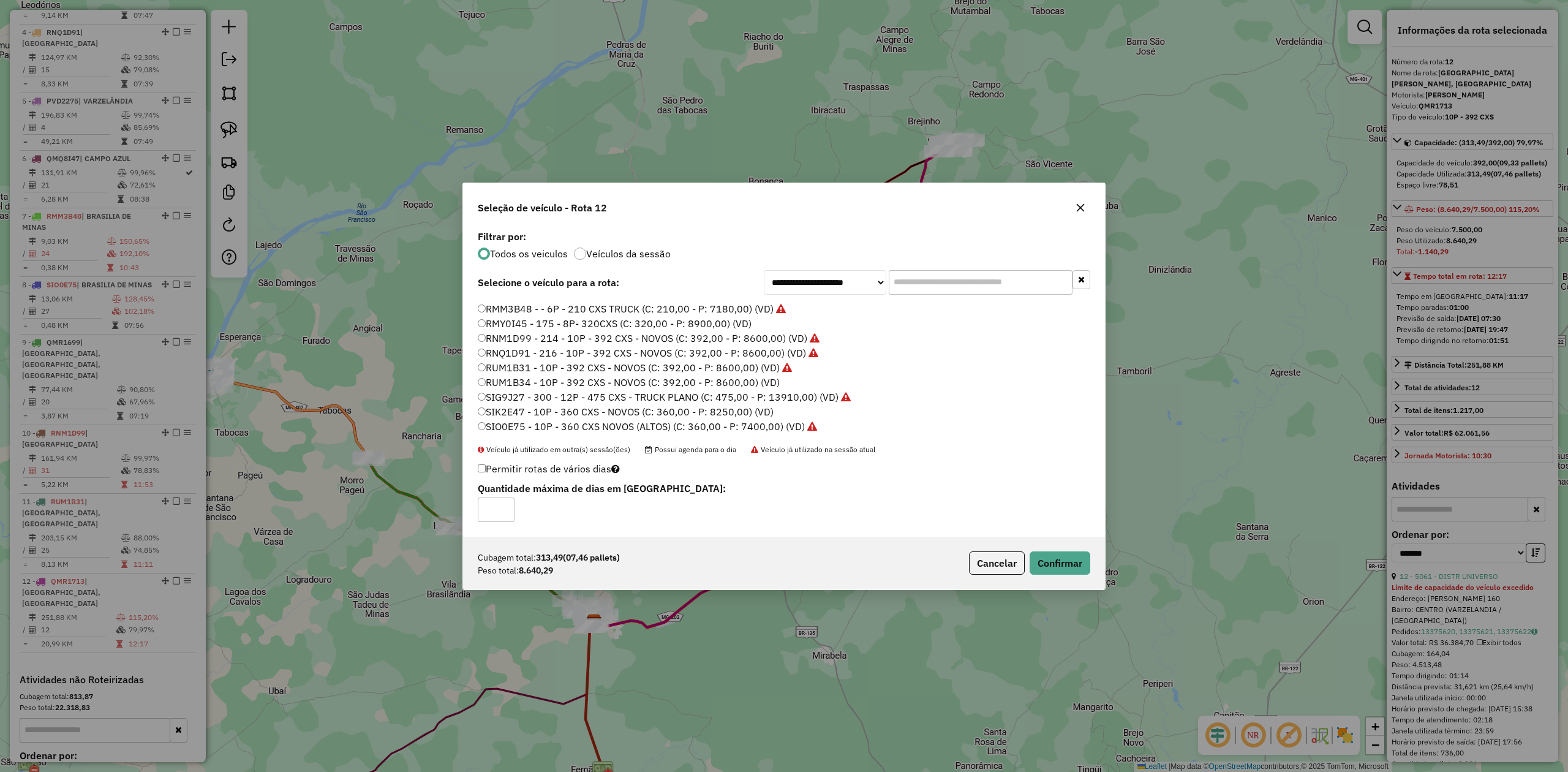
click at [91, 564] on div "**********" at bounding box center [784, 386] width 1568 height 772
click at [1010, 557] on button "Cancelar" at bounding box center [997, 563] width 56 height 24
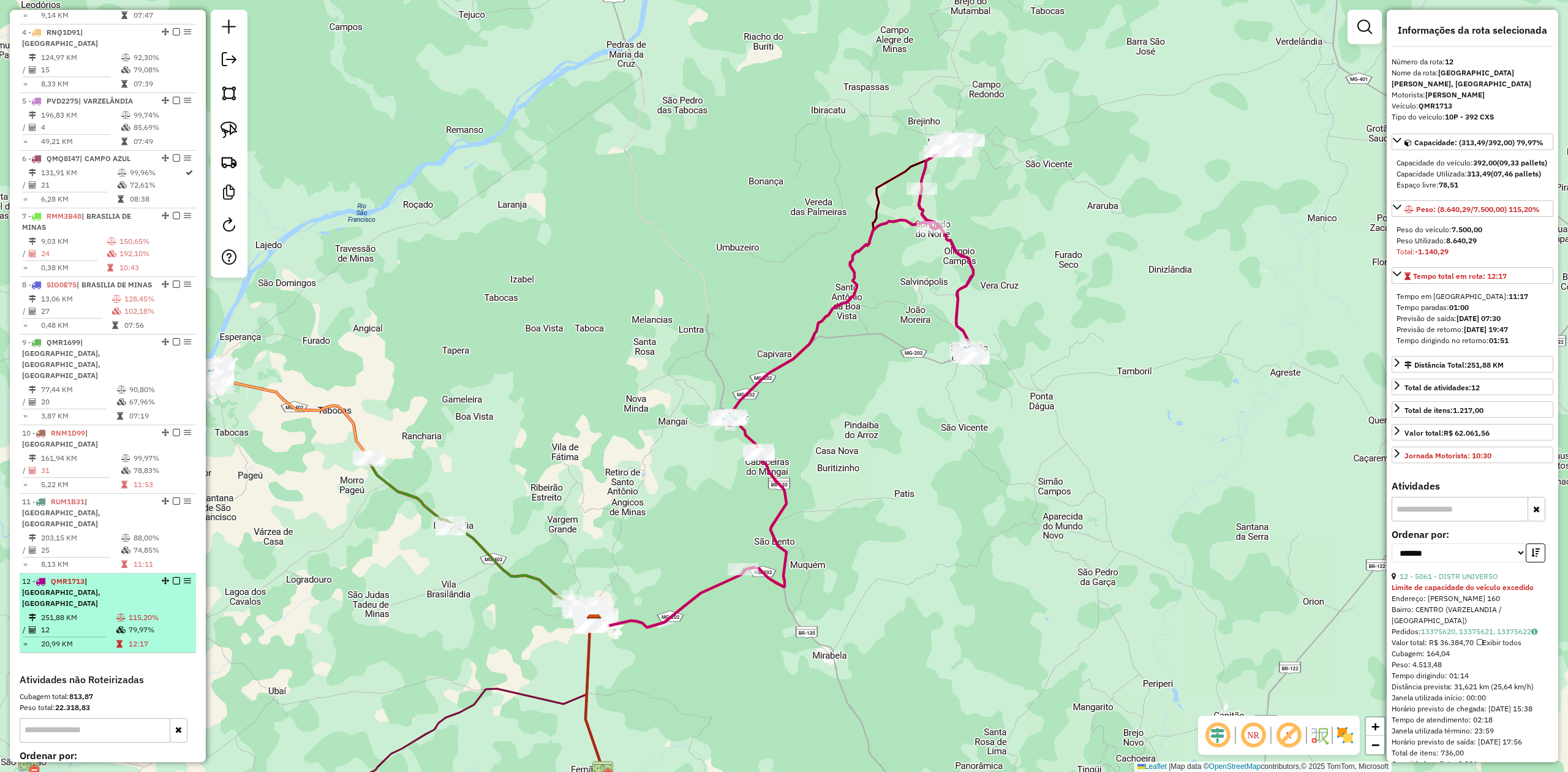
click at [89, 611] on td "251,88 KM" at bounding box center [78, 617] width 75 height 13
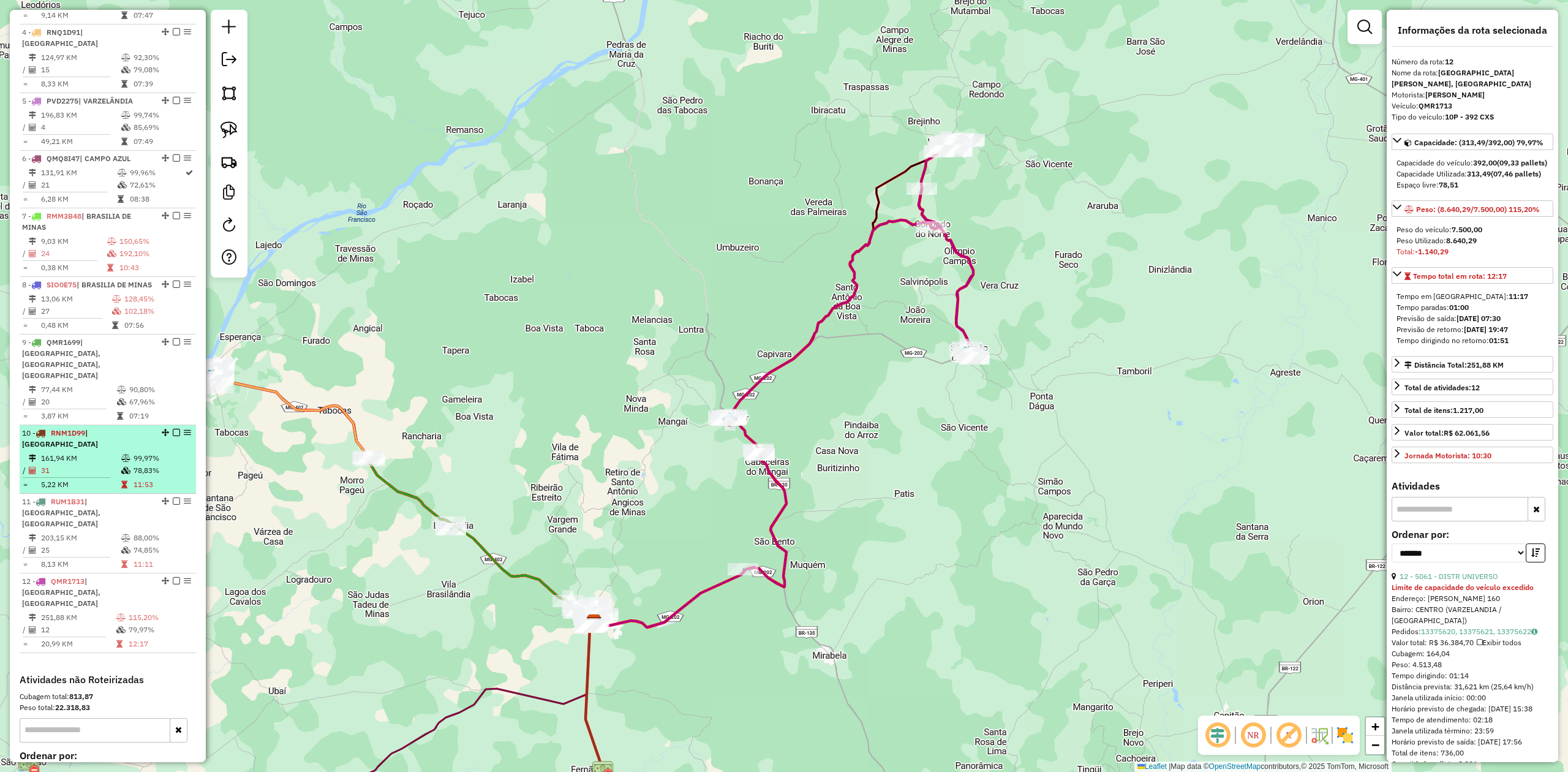
click at [77, 478] on td "5,22 KM" at bounding box center [80, 484] width 80 height 13
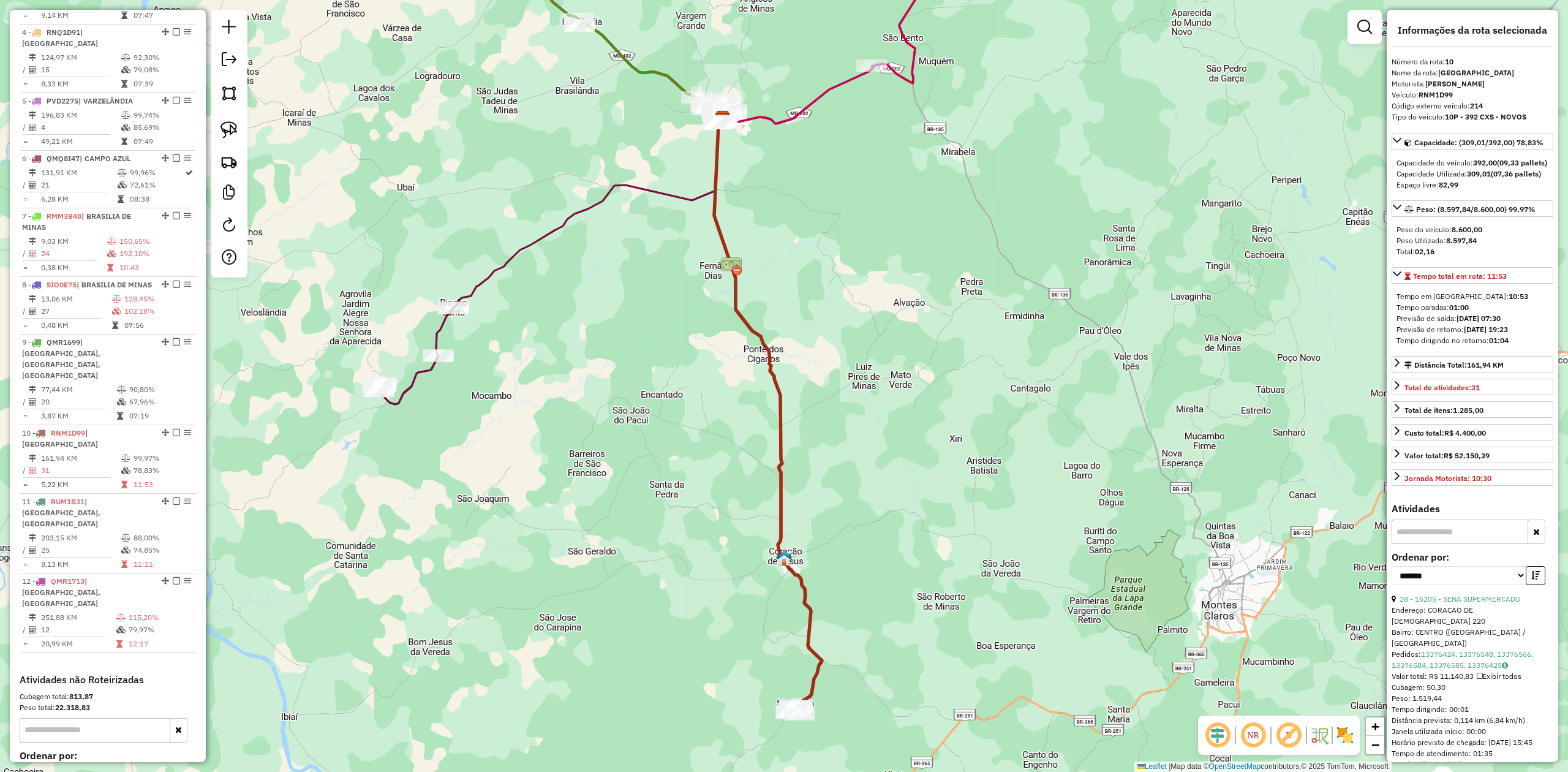
drag, startPoint x: 849, startPoint y: 147, endPoint x: 752, endPoint y: 351, distance: 225.9
click at [745, 354] on div "Janela de atendimento Grade de atendimento Capacidade Transportadoras Veículos …" at bounding box center [784, 386] width 1568 height 772
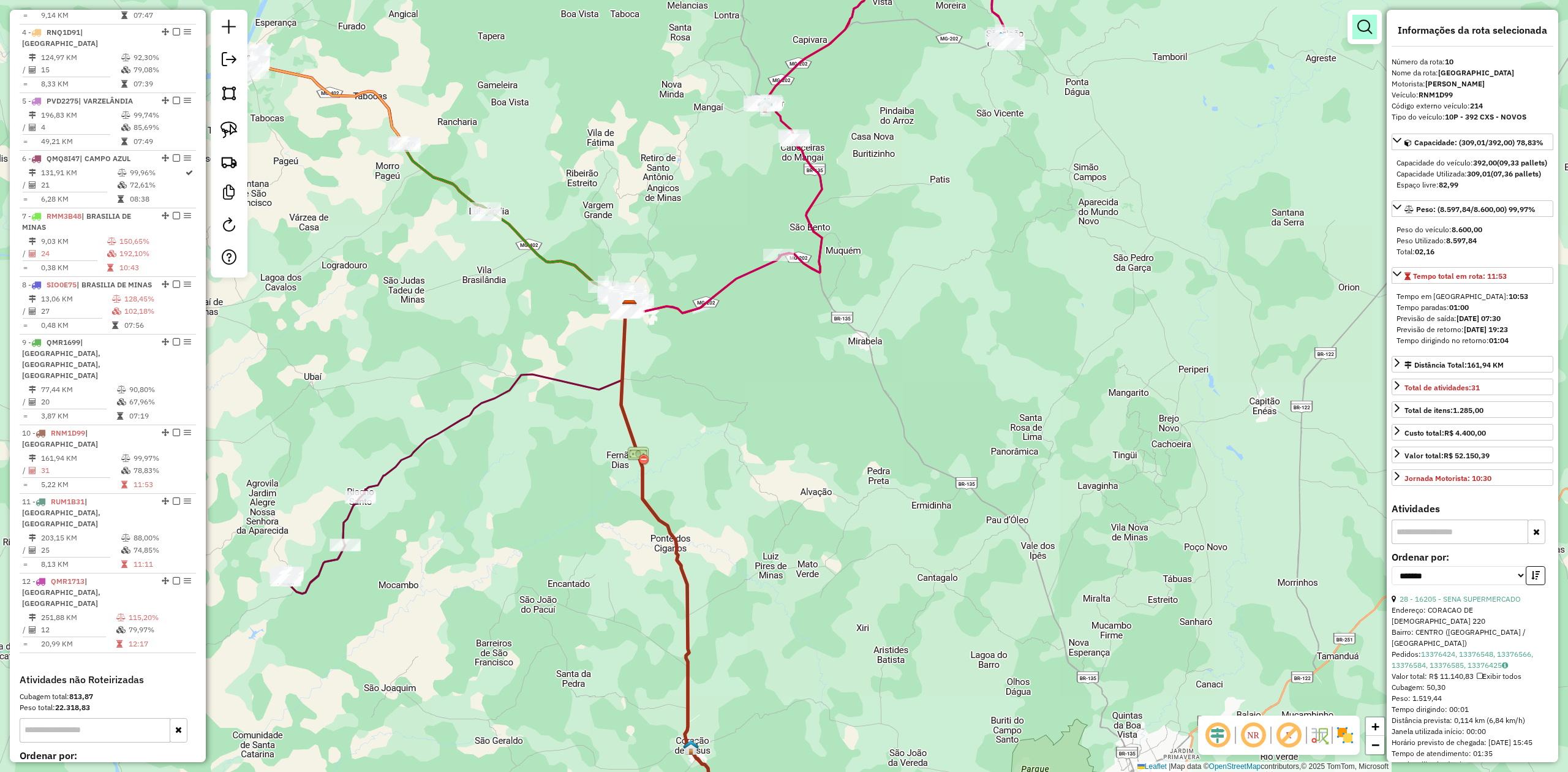
click at [1362, 32] on em at bounding box center [1365, 27] width 15 height 15
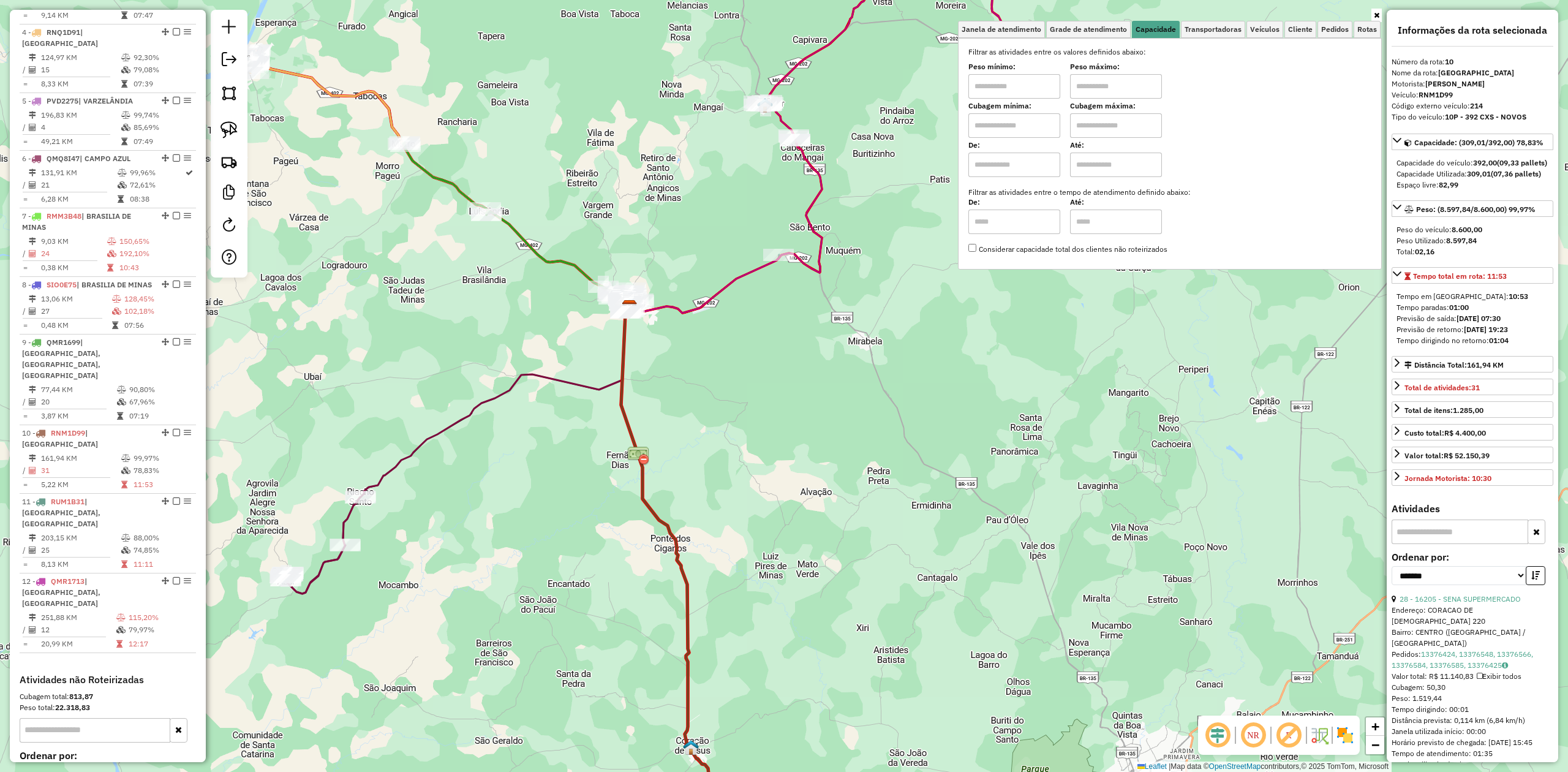
click at [1000, 131] on input "text" at bounding box center [1014, 125] width 92 height 24
type input "*****"
click at [1118, 139] on label "Até:" at bounding box center [1116, 145] width 92 height 11
click at [1120, 134] on input "text" at bounding box center [1116, 125] width 92 height 24
type input "********"
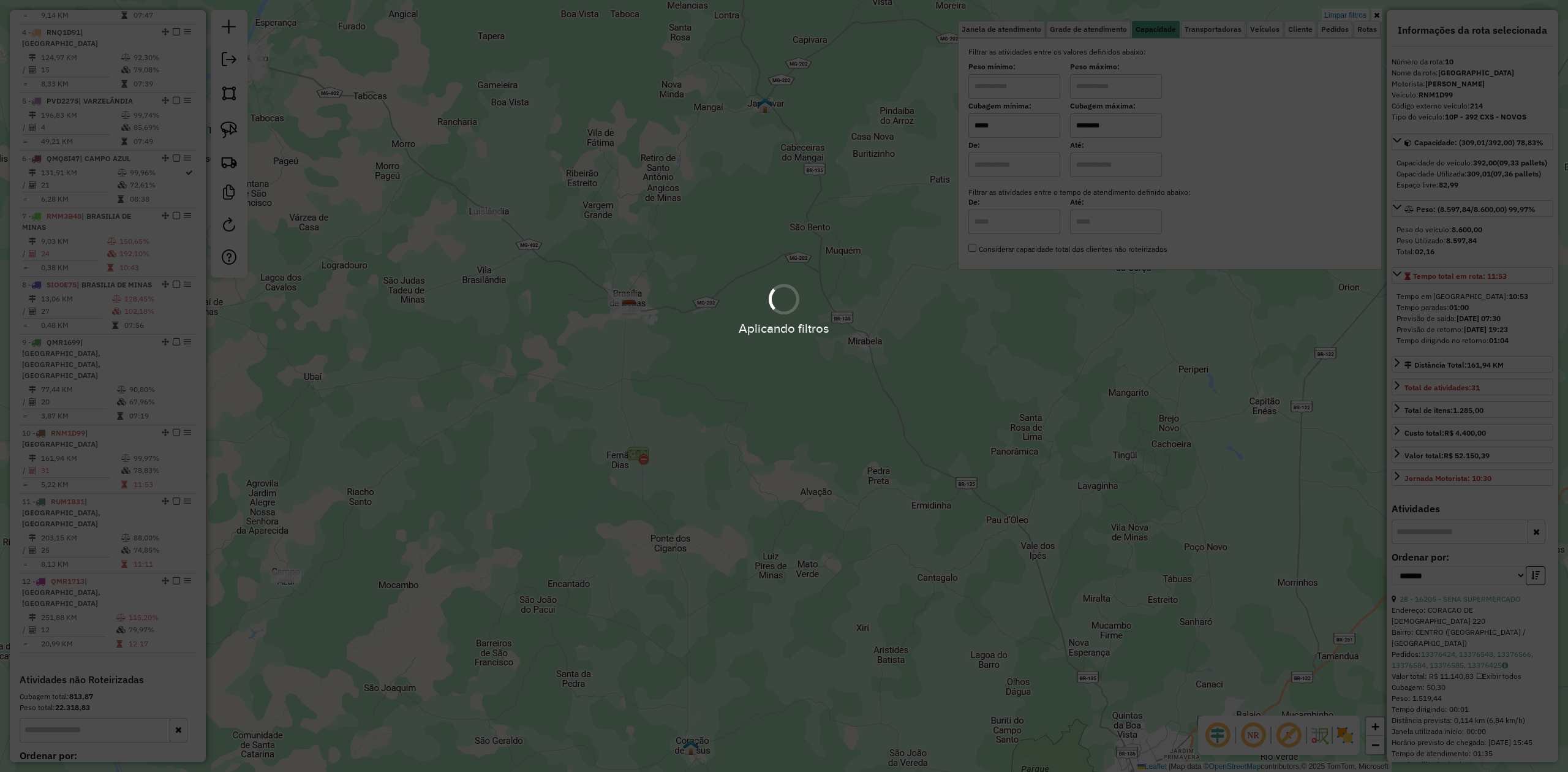
click at [1028, 338] on hb-app "Aplicando filtros Pop-up bloqueado! Seu navegador bloqueou automáticamente a ab…" at bounding box center [784, 386] width 1568 height 772
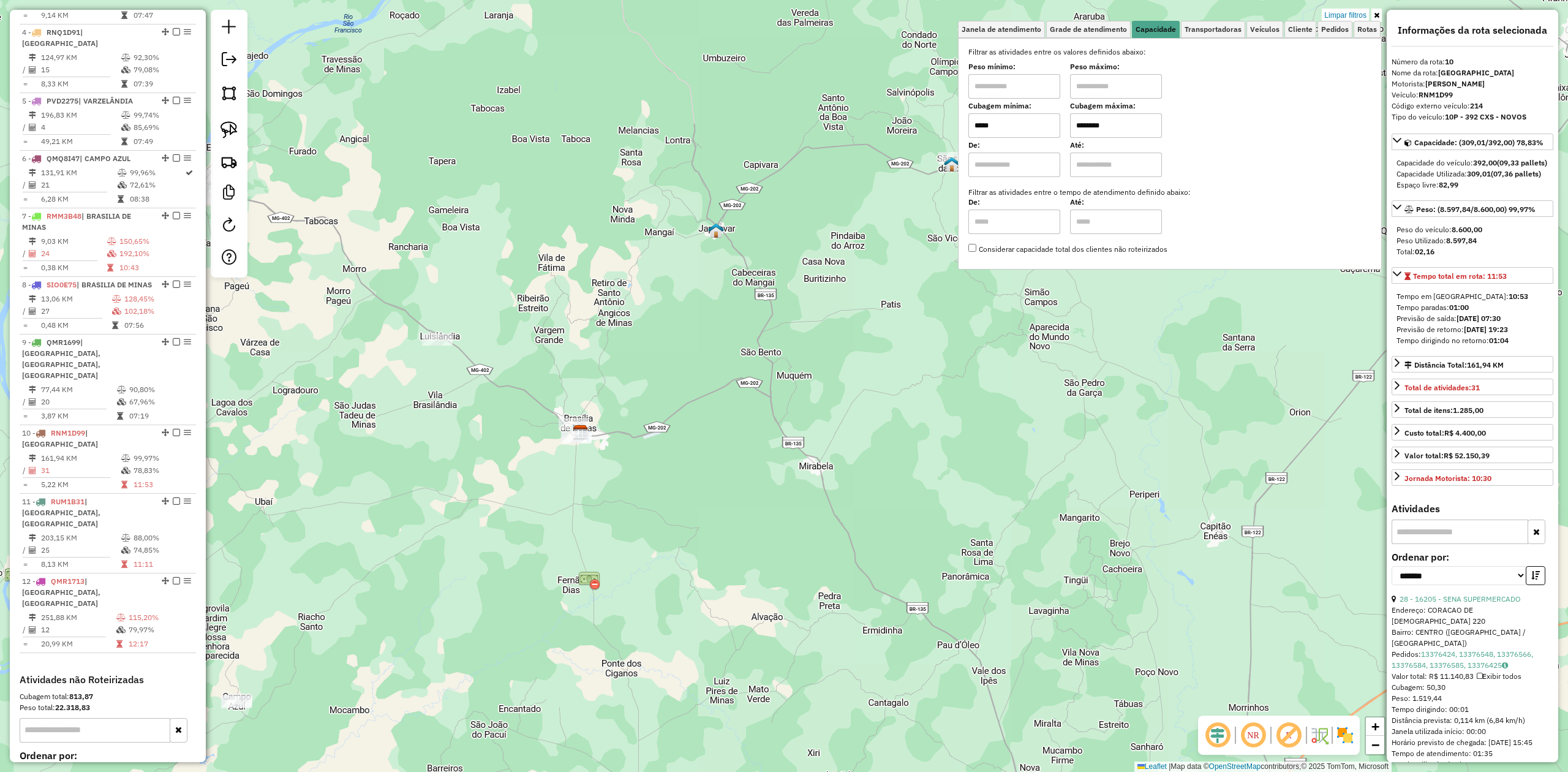
drag, startPoint x: 756, startPoint y: 213, endPoint x: 592, endPoint y: 410, distance: 256.3
click at [649, 399] on div "Limpar filtros Janela de atendimento Grade de atendimento Capacidade Transporta…" at bounding box center [784, 386] width 1568 height 772
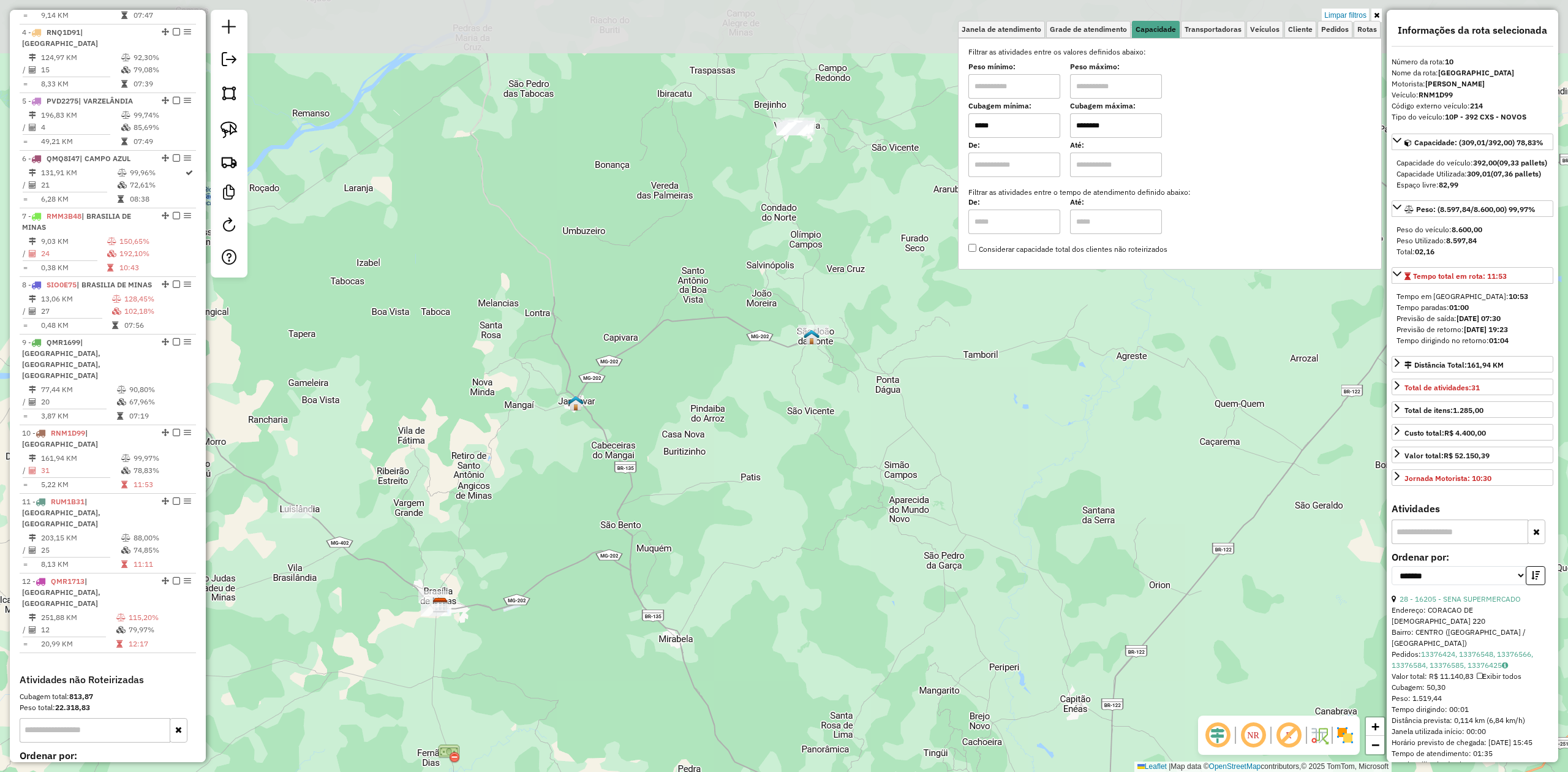
drag, startPoint x: 756, startPoint y: 347, endPoint x: 666, endPoint y: 476, distance: 157.3
click at [677, 469] on div "Limpar filtros Janela de atendimento Grade de atendimento Capacidade Transporta…" at bounding box center [784, 386] width 1568 height 772
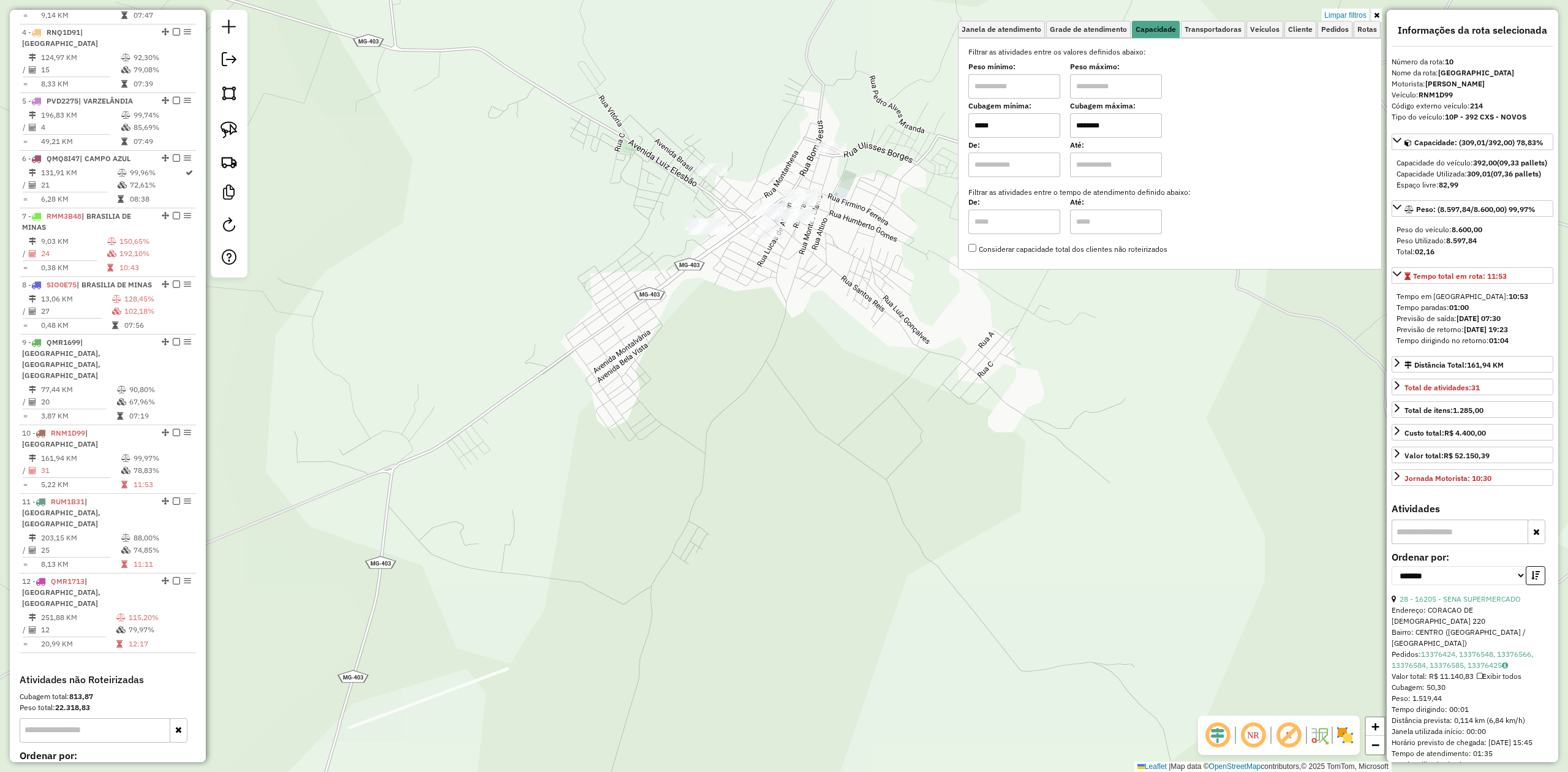
drag, startPoint x: 767, startPoint y: 297, endPoint x: 702, endPoint y: 368, distance: 96.3
click at [723, 353] on div "Limpar filtros Janela de atendimento Grade de atendimento Capacidade Transporta…" at bounding box center [784, 386] width 1568 height 772
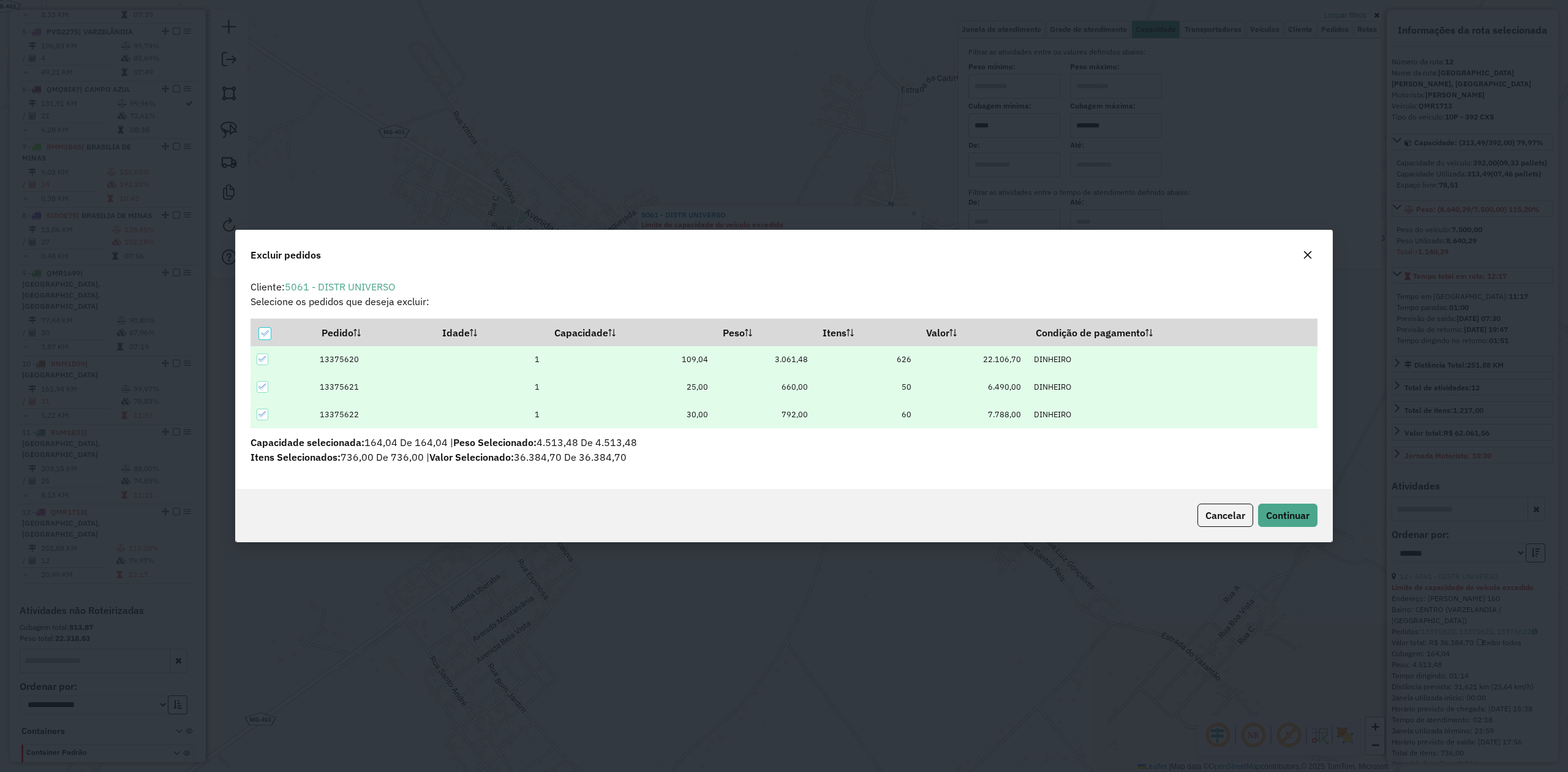
scroll to position [0, 0]
click at [1278, 510] on span "Continuar" at bounding box center [1288, 515] width 44 height 13
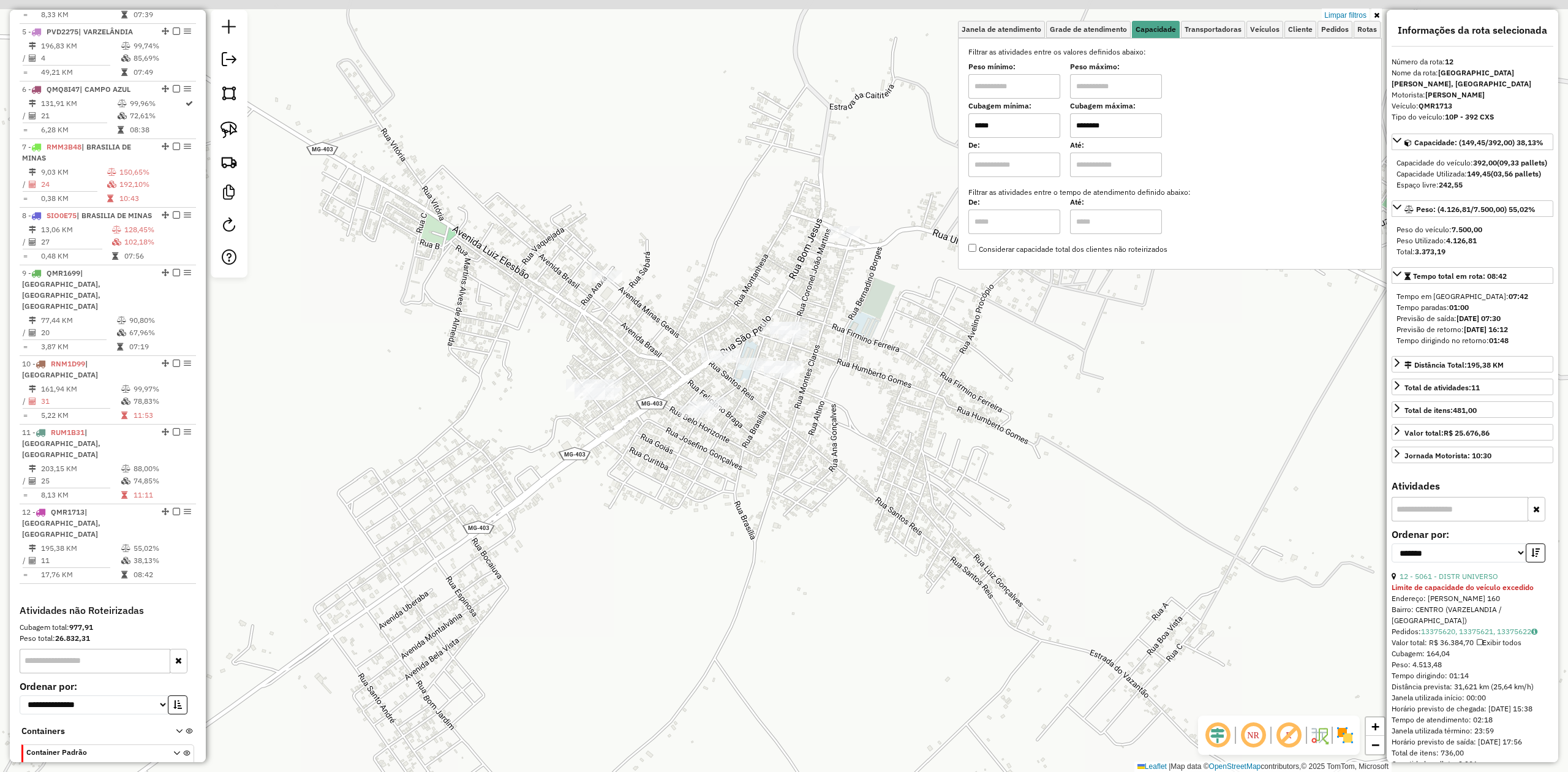
drag, startPoint x: 936, startPoint y: 439, endPoint x: 849, endPoint y: 454, distance: 88.3
click at [858, 456] on div "Limpar filtros Janela de atendimento Grade de atendimento Capacidade Transporta…" at bounding box center [784, 386] width 1568 height 772
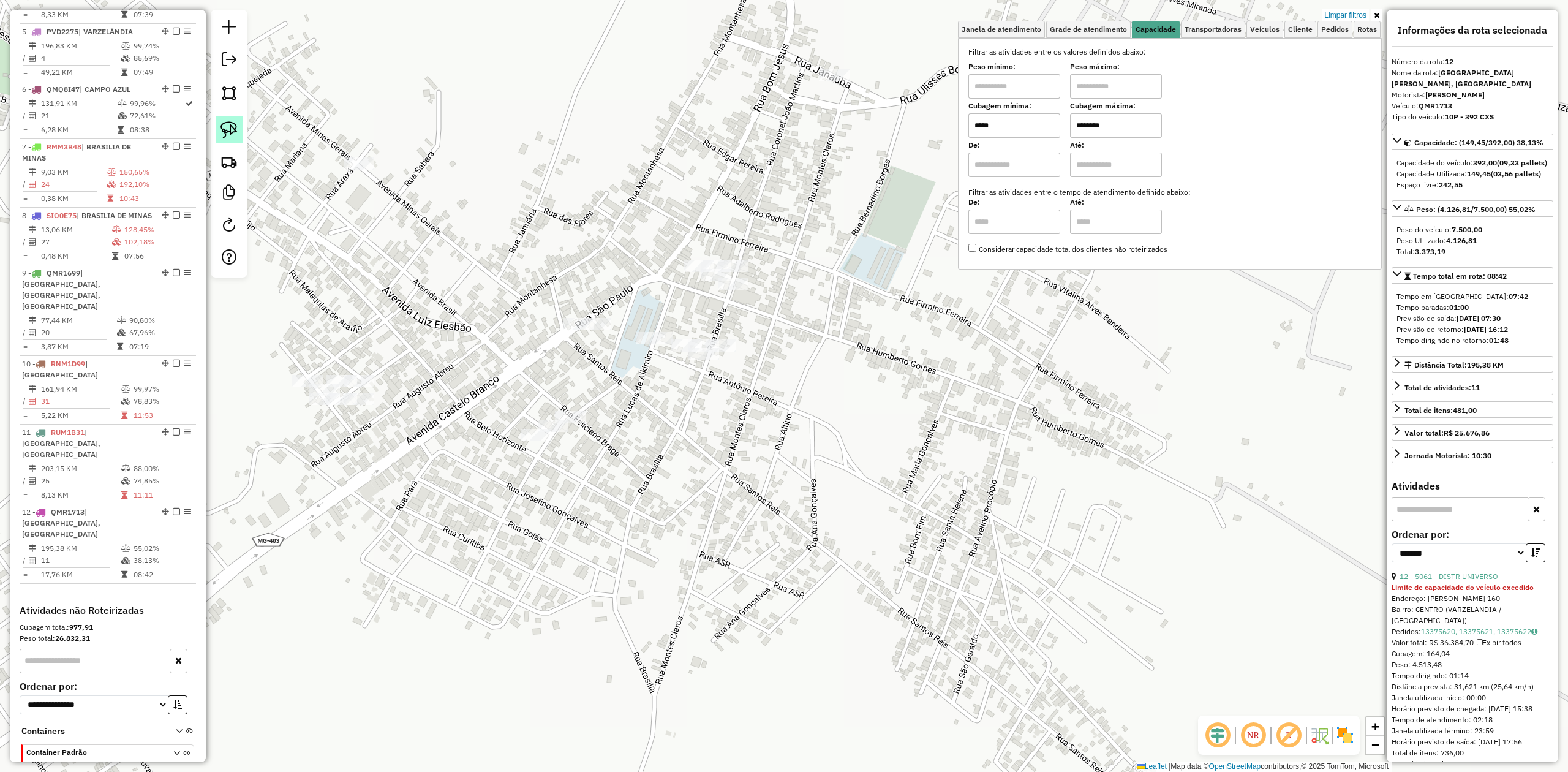
click at [229, 128] on img at bounding box center [229, 129] width 17 height 17
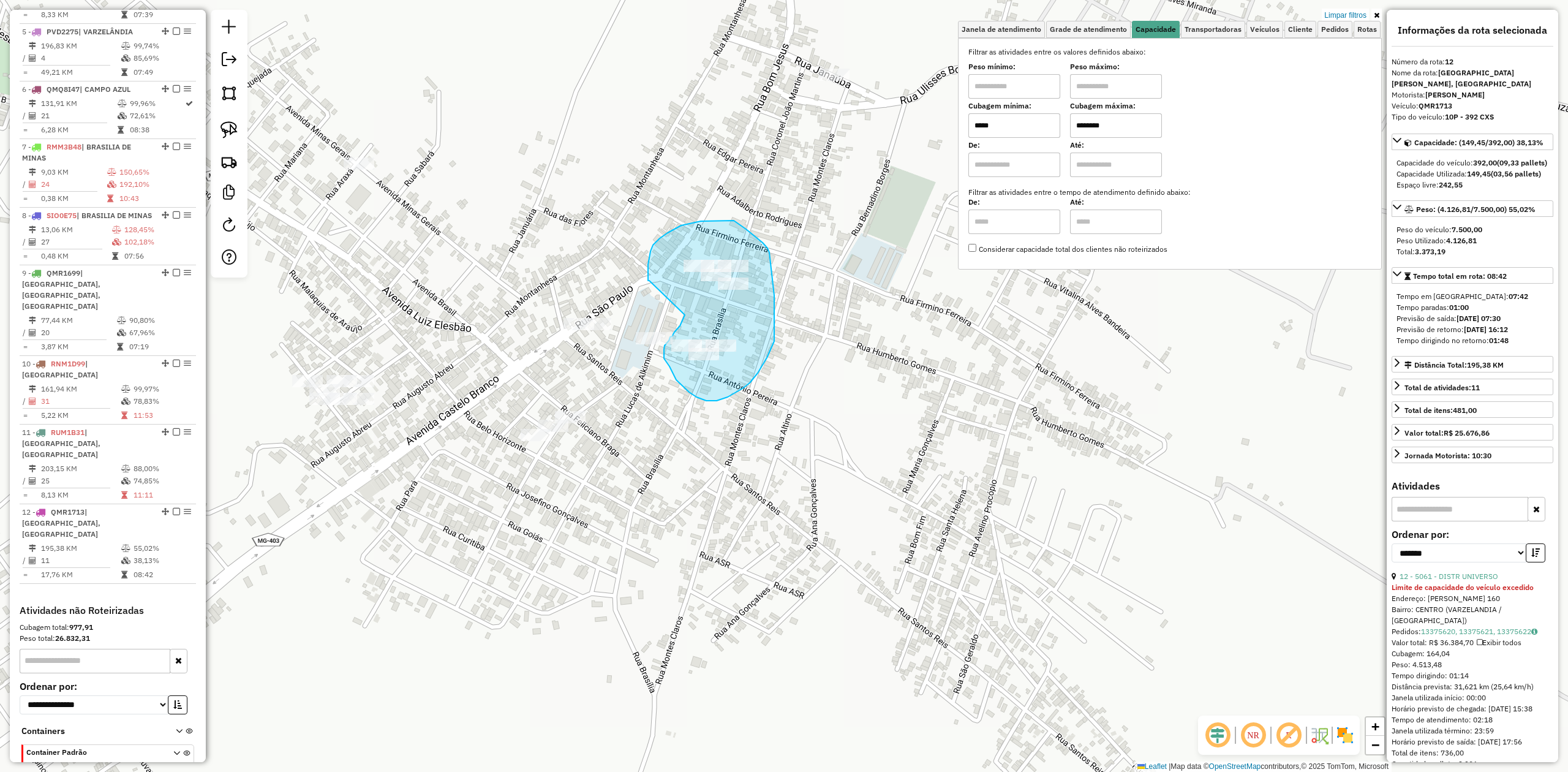
drag, startPoint x: 649, startPoint y: 280, endPoint x: 685, endPoint y: 315, distance: 50.2
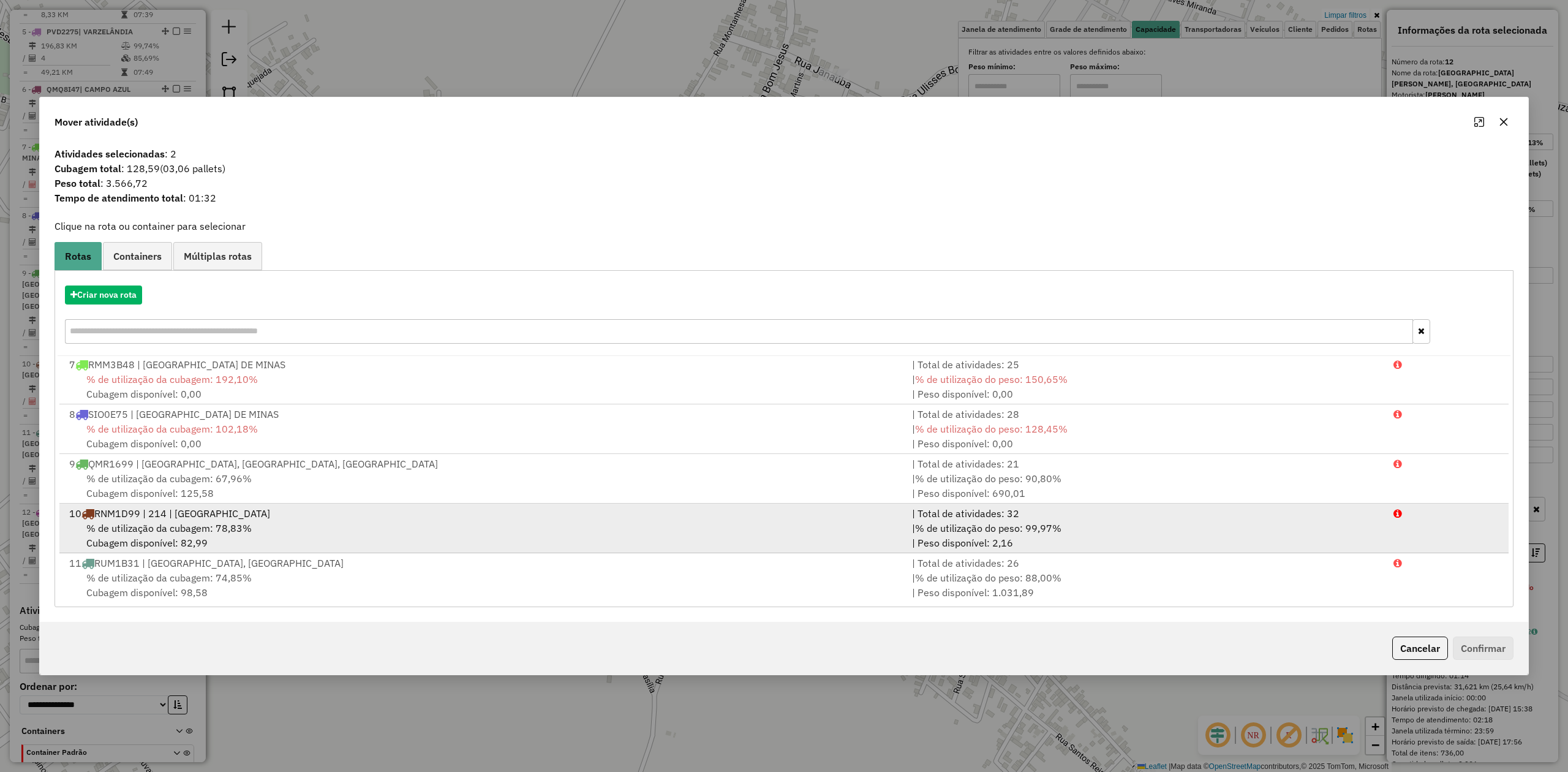
scroll to position [353, 0]
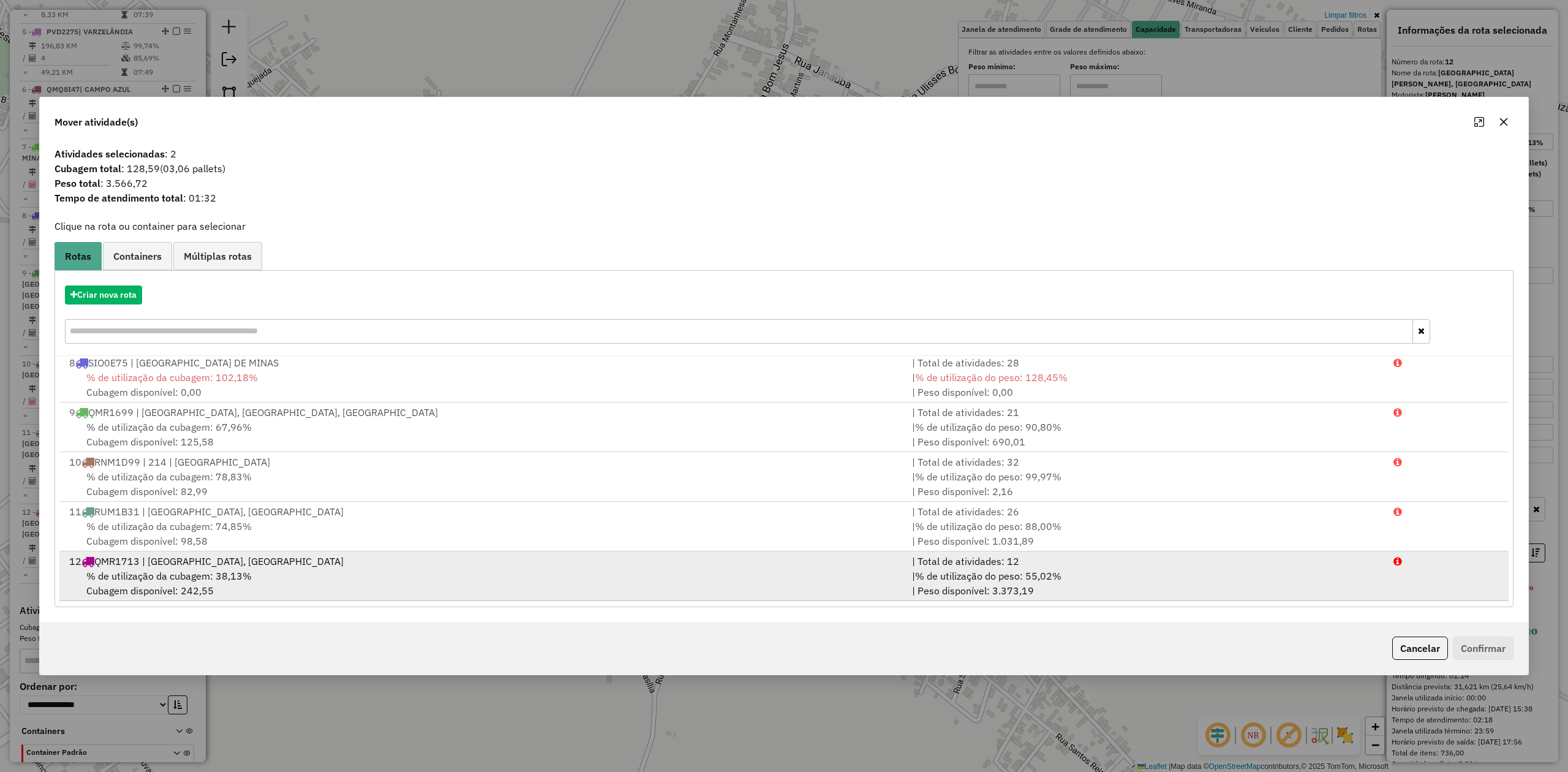
click at [159, 572] on span "% de utilização da cubagem: 38,13%" at bounding box center [169, 576] width 165 height 13
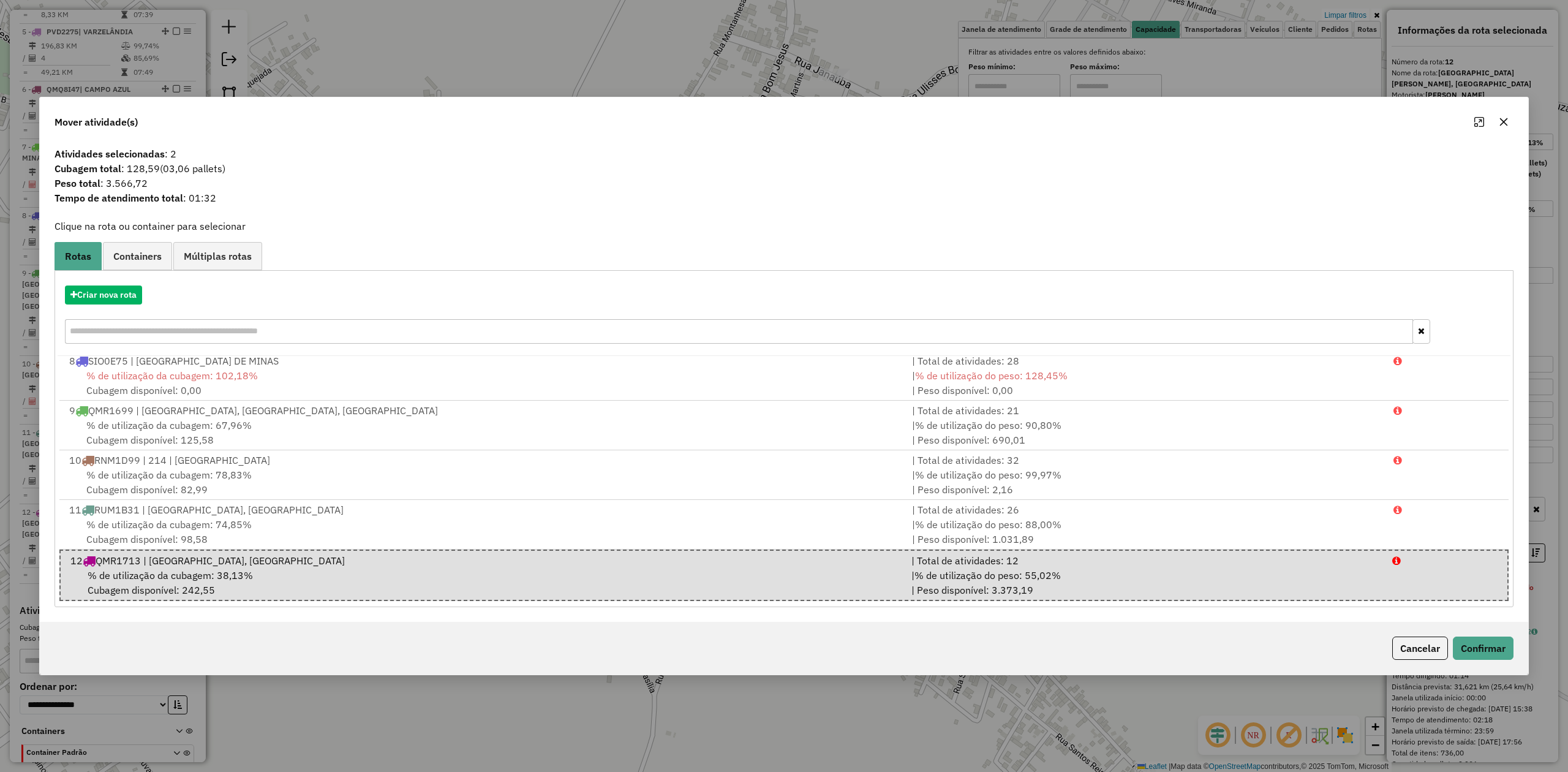
click at [1503, 121] on icon "button" at bounding box center [1504, 122] width 8 height 8
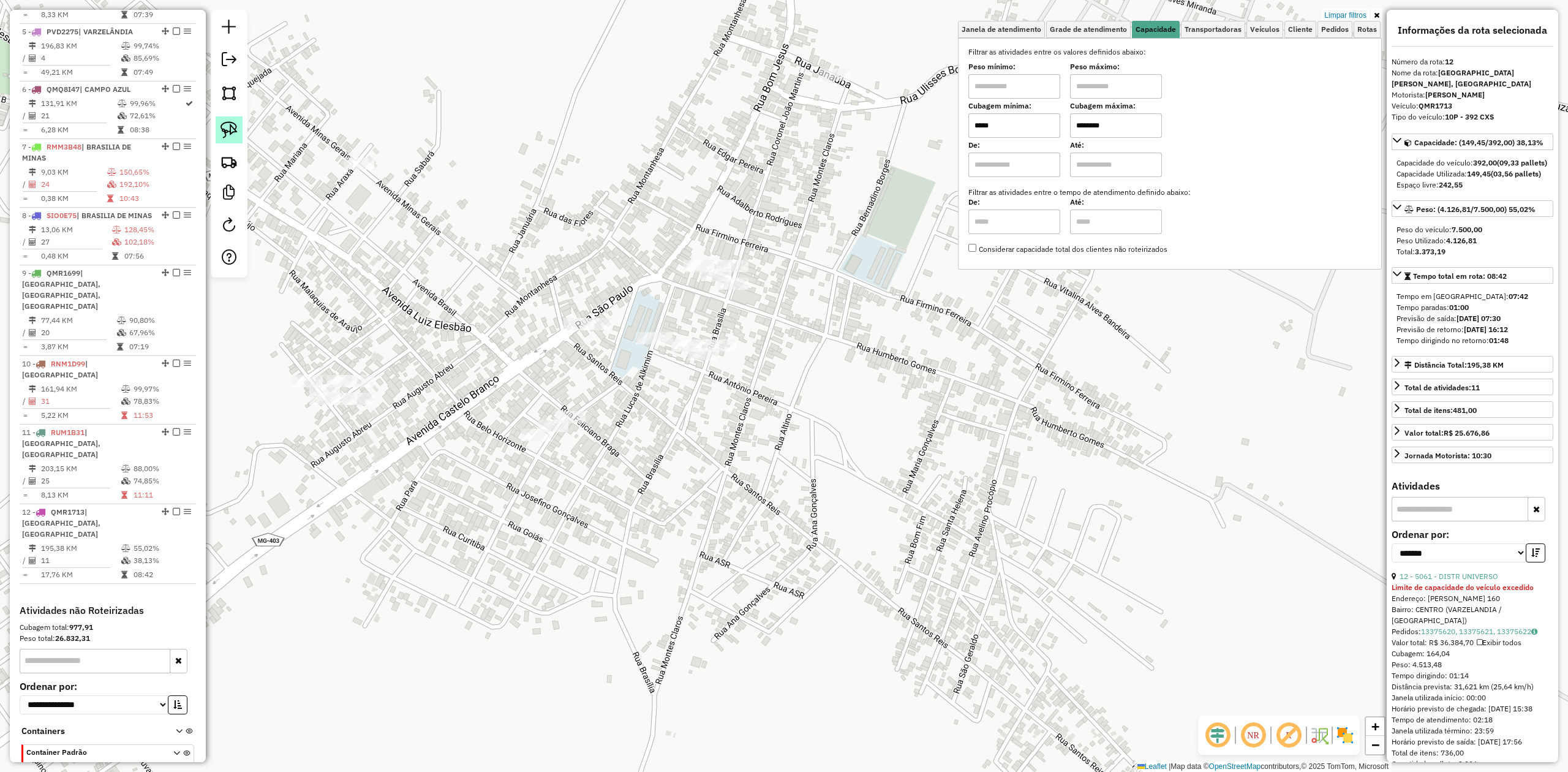
click at [238, 128] on link at bounding box center [229, 130] width 27 height 27
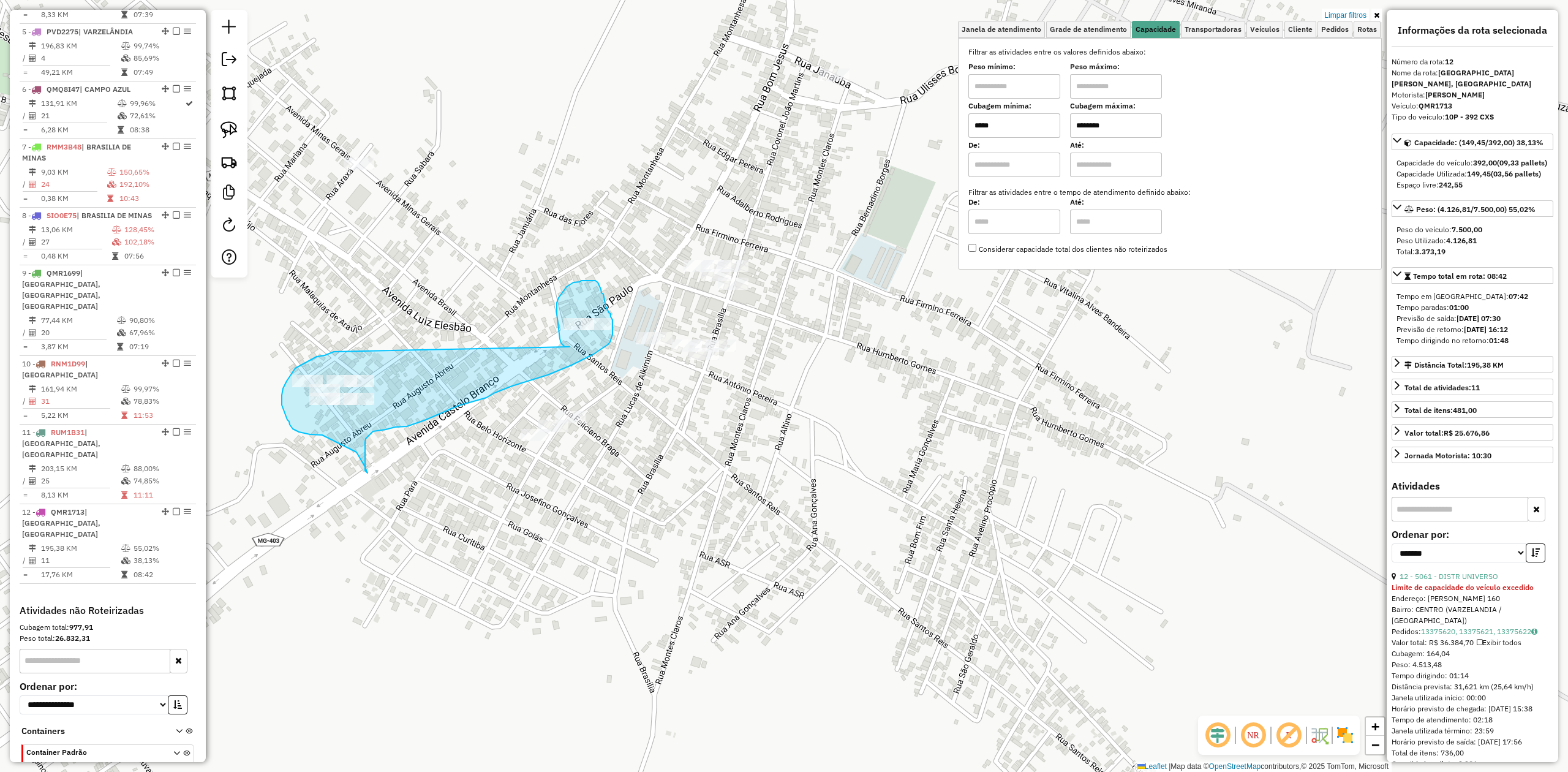
drag, startPoint x: 564, startPoint y: 347, endPoint x: 359, endPoint y: 348, distance: 205.0
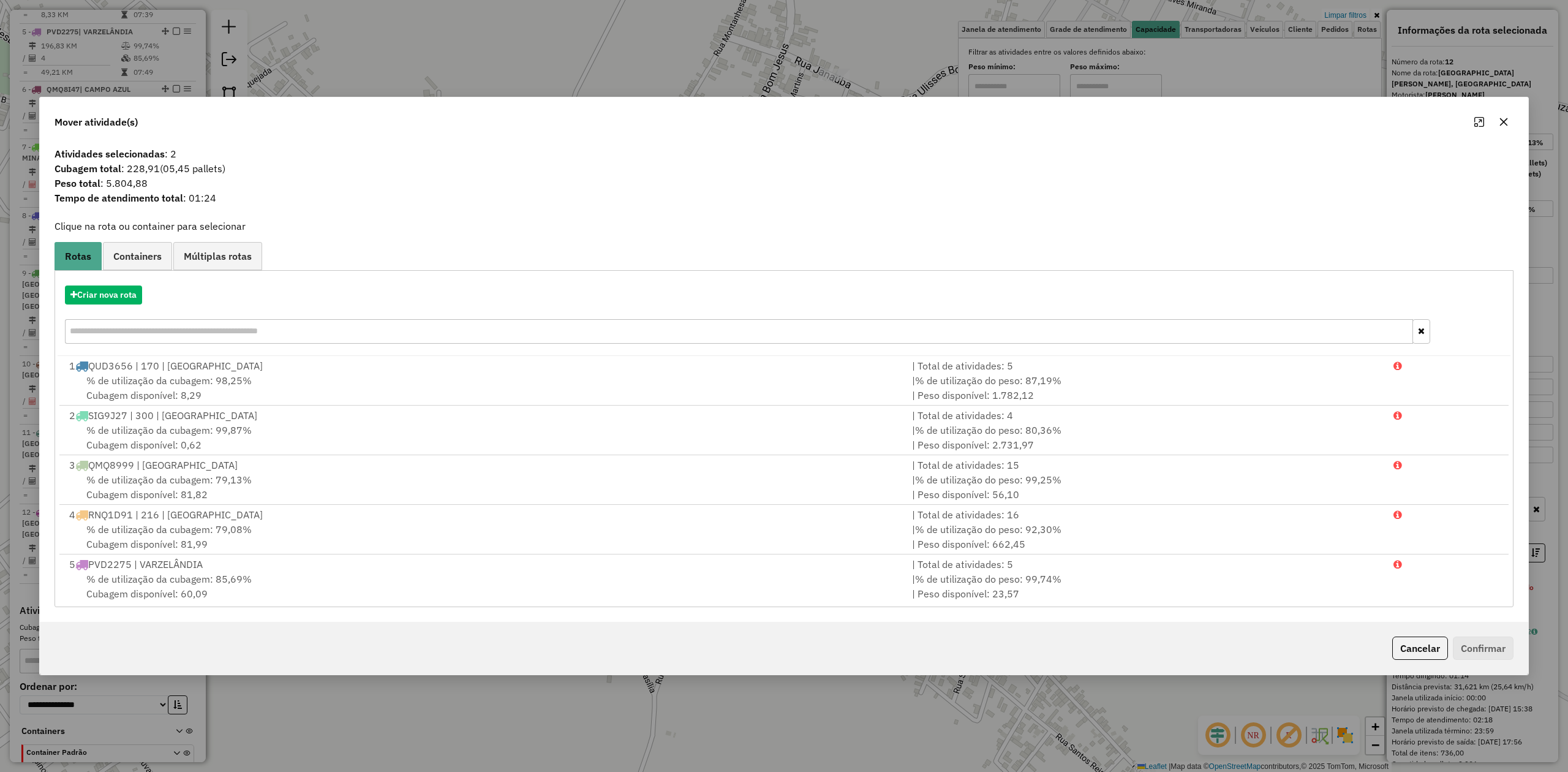
click at [1501, 117] on icon "button" at bounding box center [1503, 122] width 10 height 10
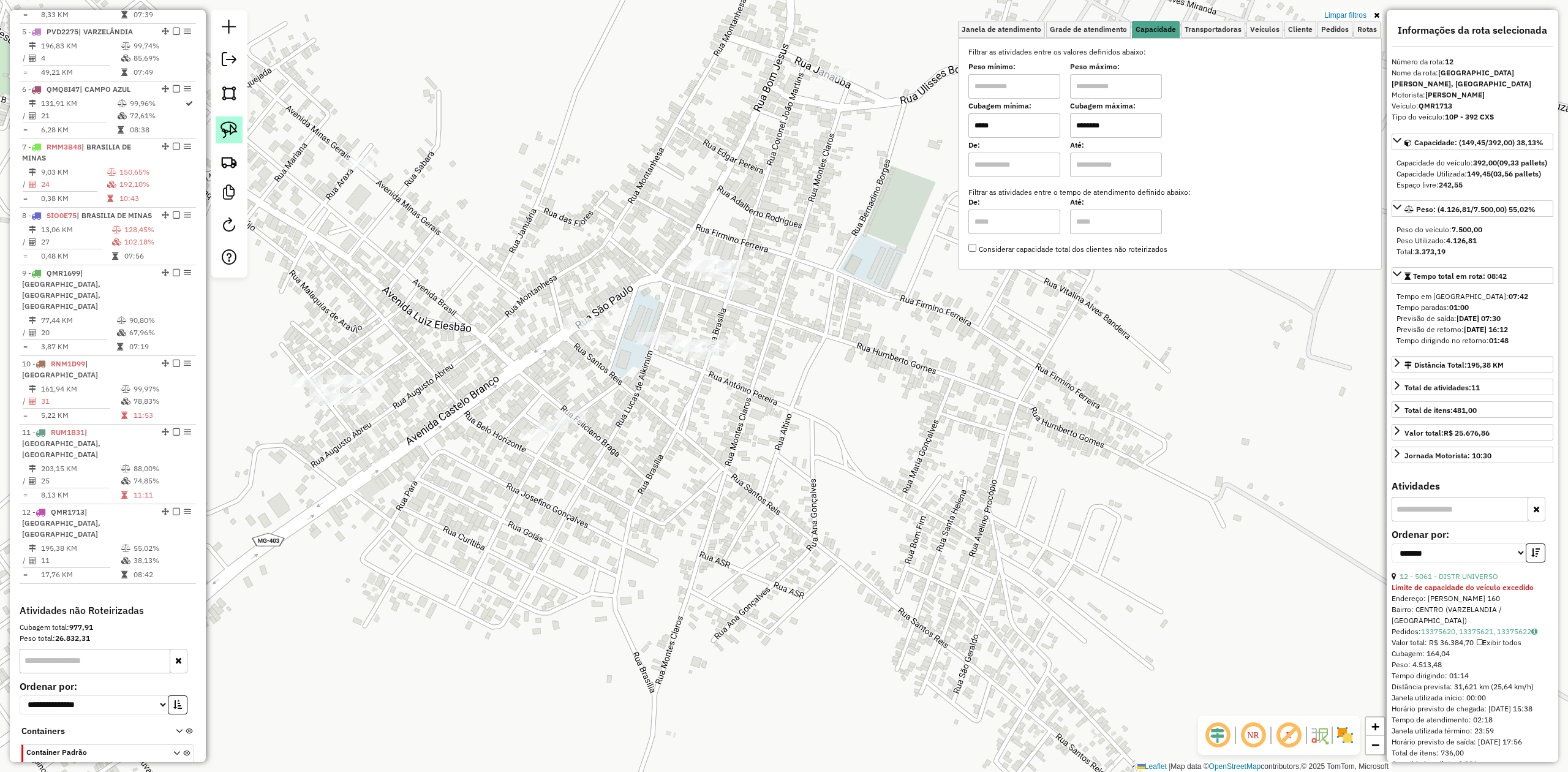
click at [236, 134] on img at bounding box center [229, 129] width 17 height 17
drag, startPoint x: 283, startPoint y: 361, endPoint x: 390, endPoint y: 358, distance: 107.0
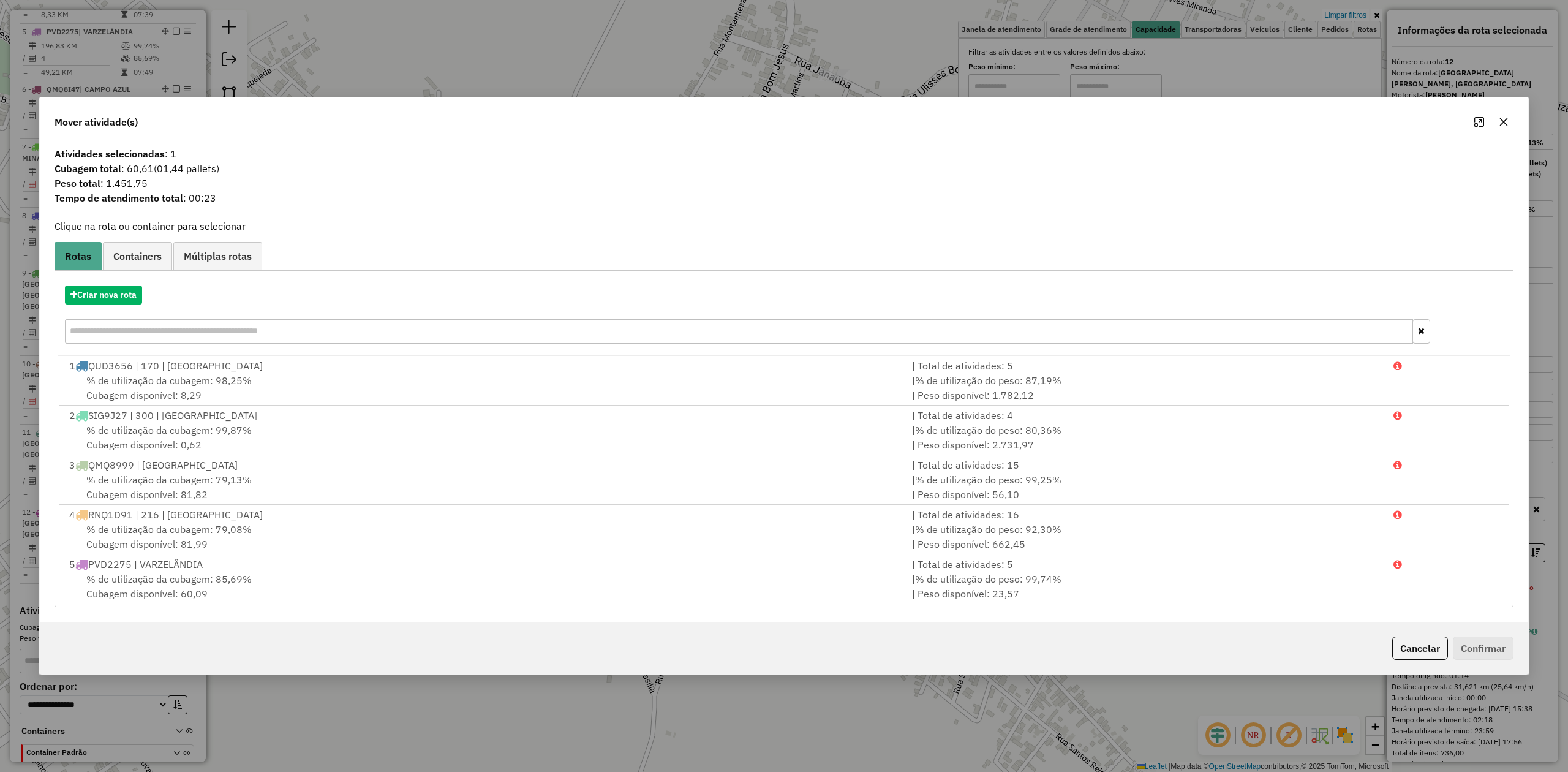
click at [1502, 117] on icon "button" at bounding box center [1503, 122] width 10 height 10
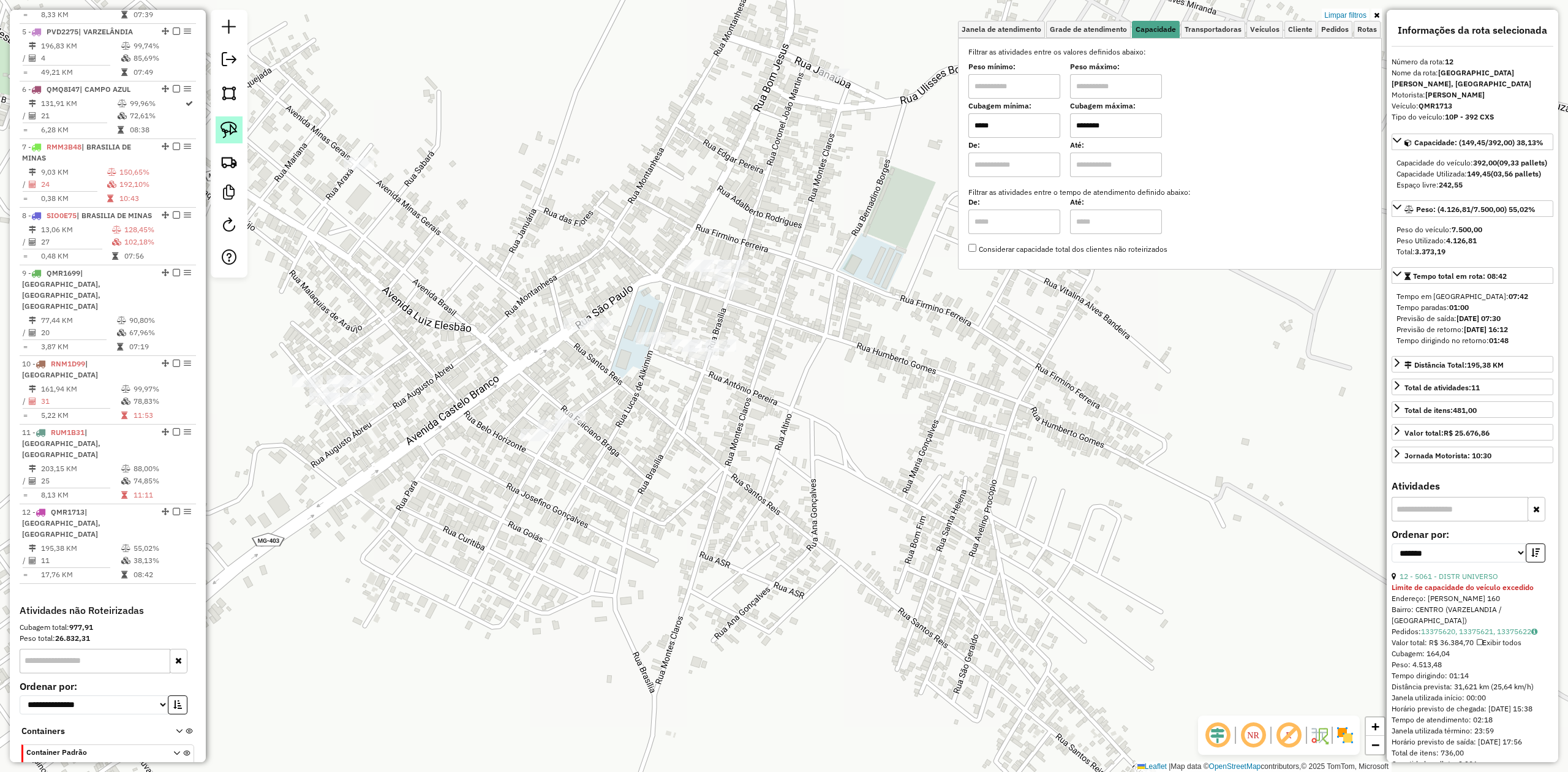
click at [228, 128] on img at bounding box center [229, 129] width 17 height 17
drag, startPoint x: 517, startPoint y: 334, endPoint x: 601, endPoint y: 276, distance: 102.1
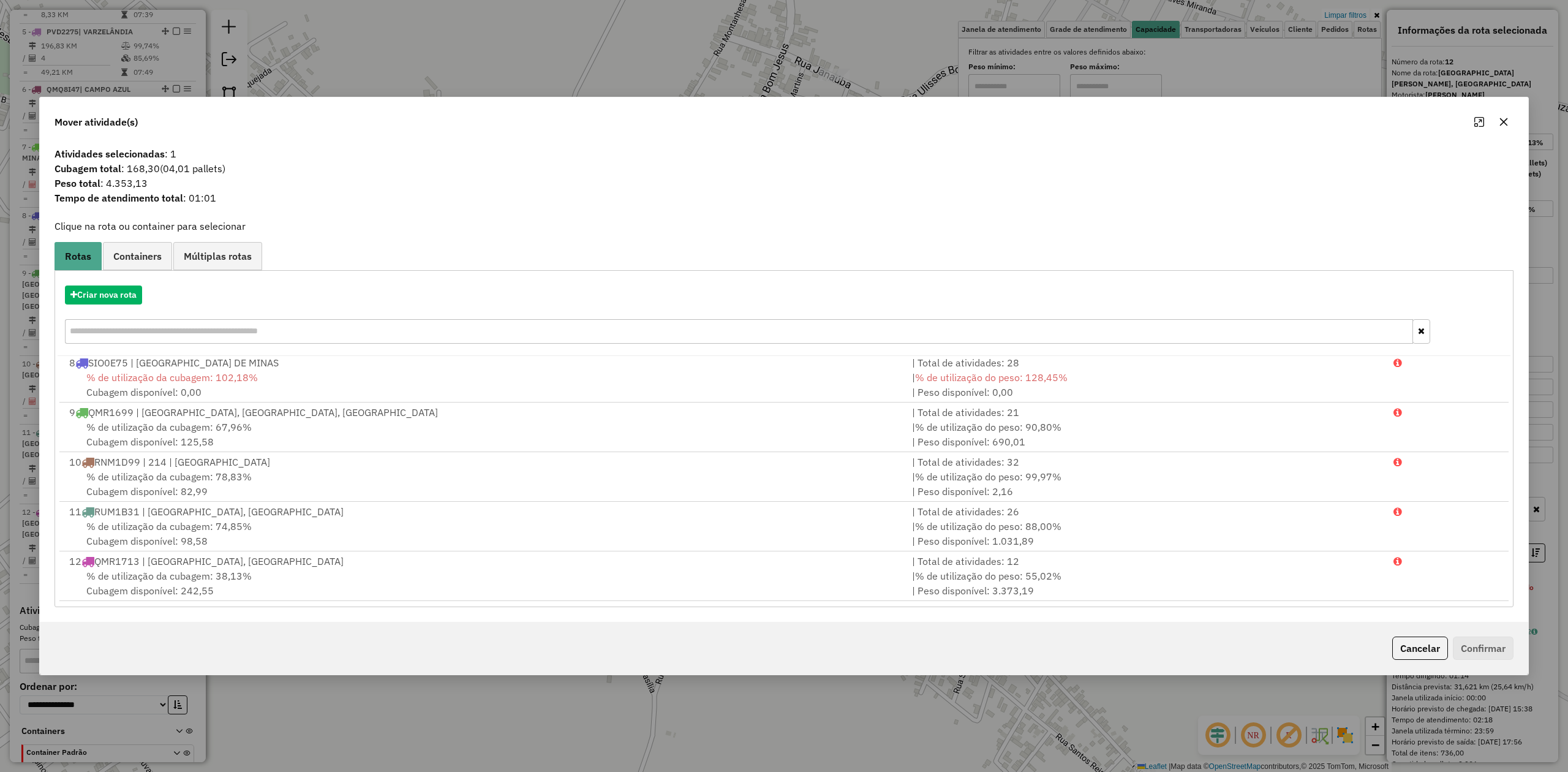
click at [1500, 121] on icon "button" at bounding box center [1503, 122] width 10 height 10
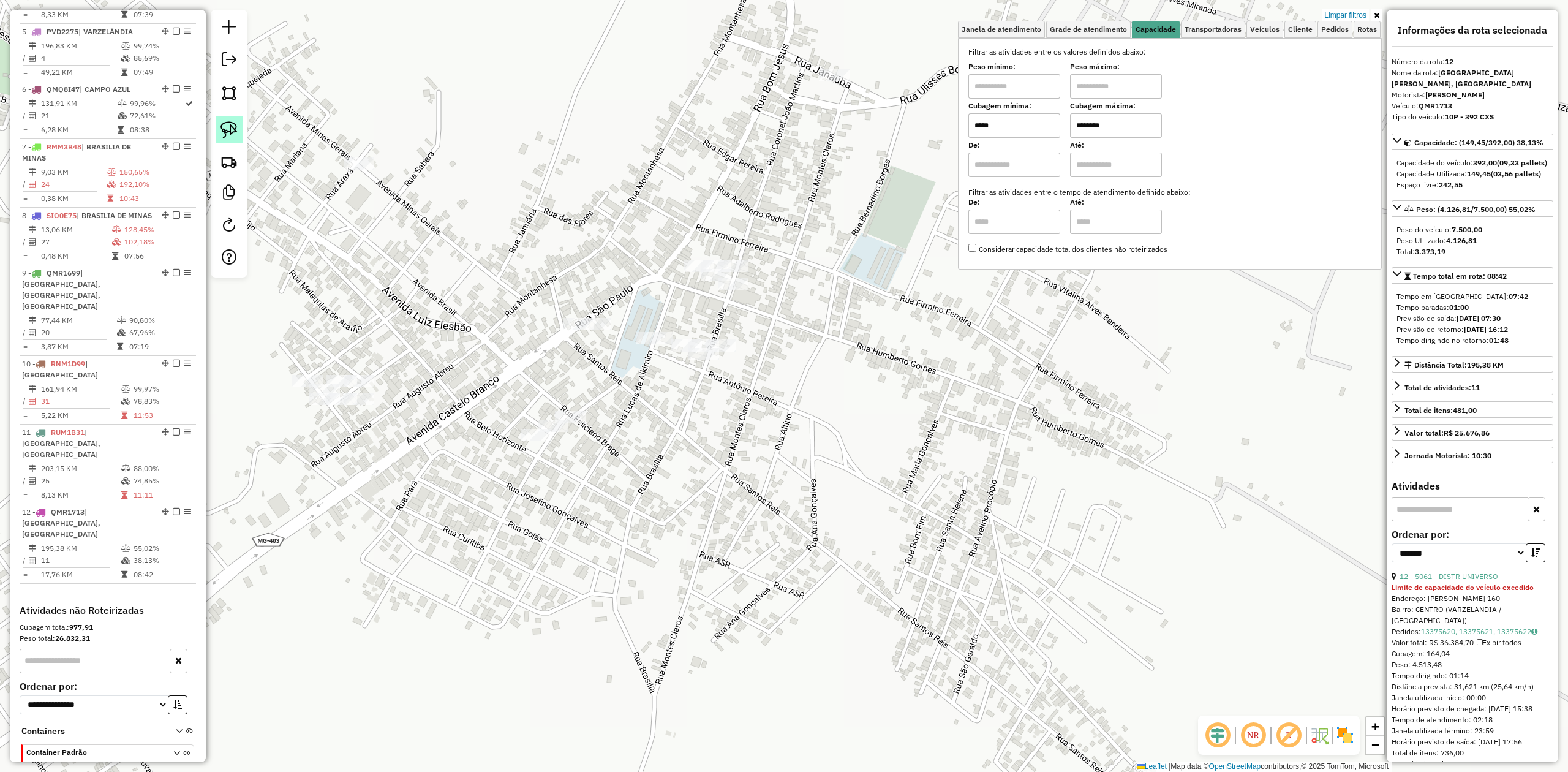
click at [222, 130] on img at bounding box center [229, 129] width 17 height 17
drag, startPoint x: 659, startPoint y: 369, endPoint x: 729, endPoint y: 380, distance: 70.9
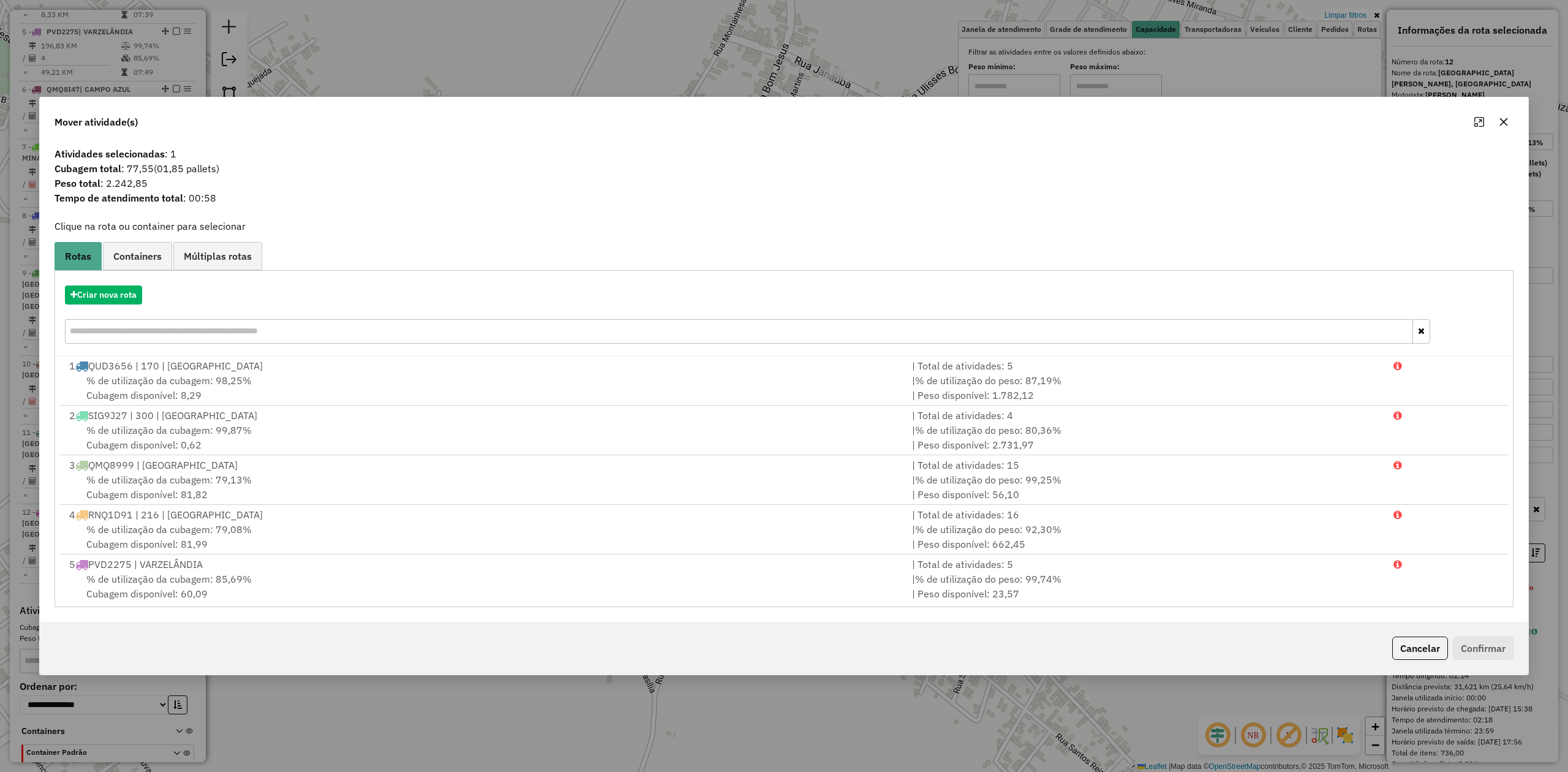
click at [1507, 117] on icon "button" at bounding box center [1503, 122] width 10 height 10
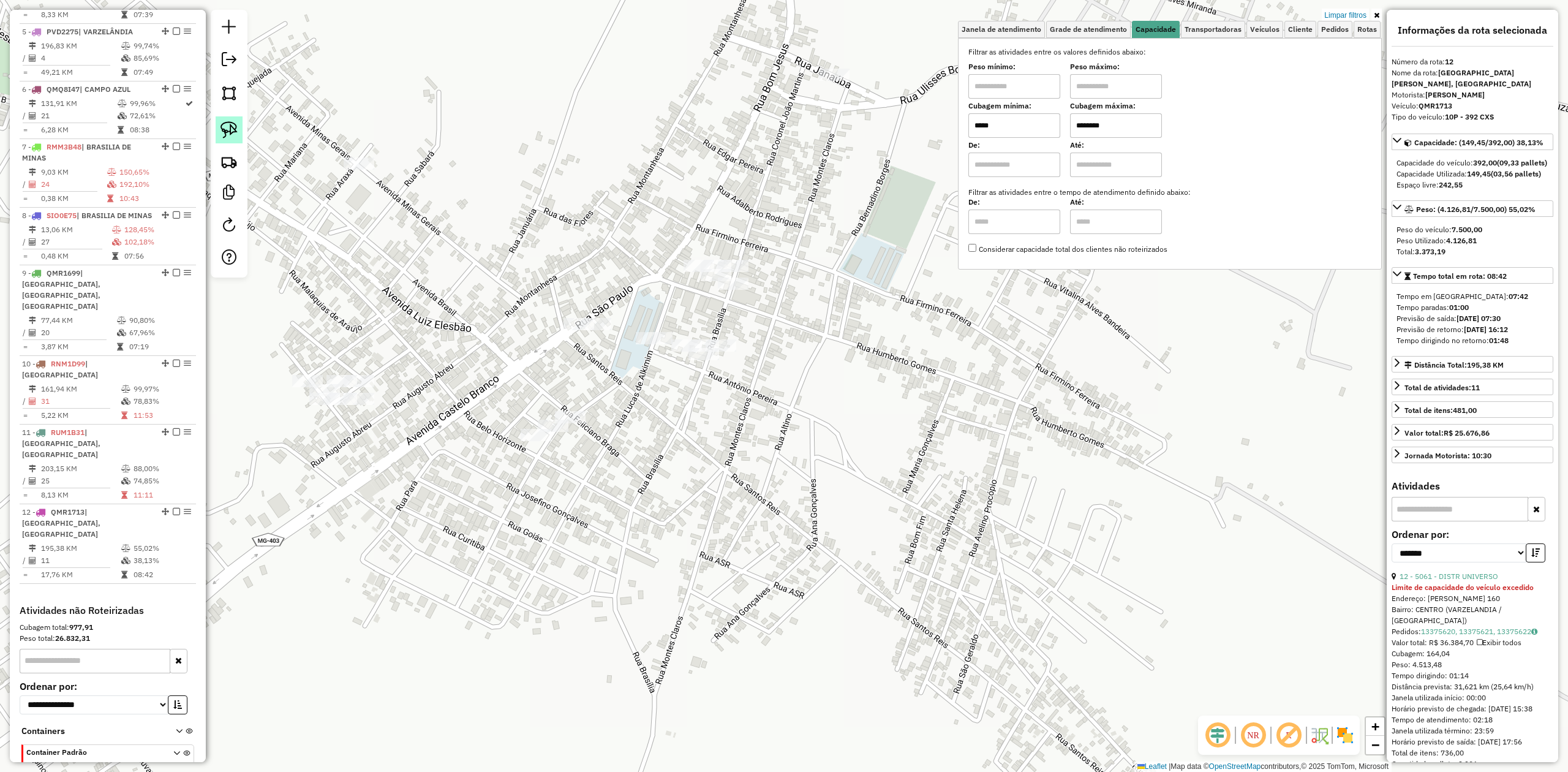
click at [234, 128] on img at bounding box center [229, 129] width 17 height 17
drag, startPoint x: 684, startPoint y: 292, endPoint x: 642, endPoint y: 200, distance: 101.1
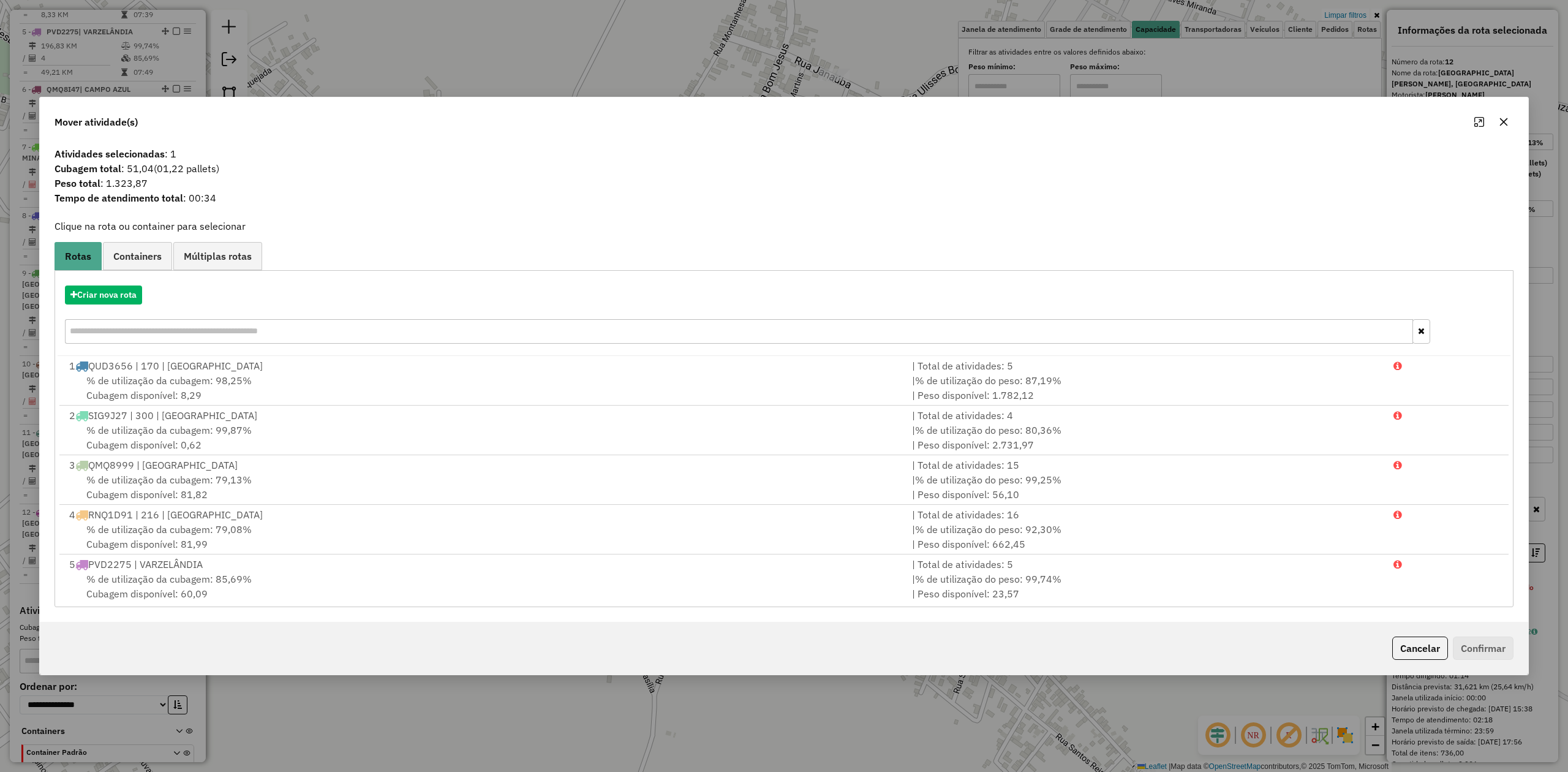
click at [1502, 117] on icon "button" at bounding box center [1503, 122] width 10 height 10
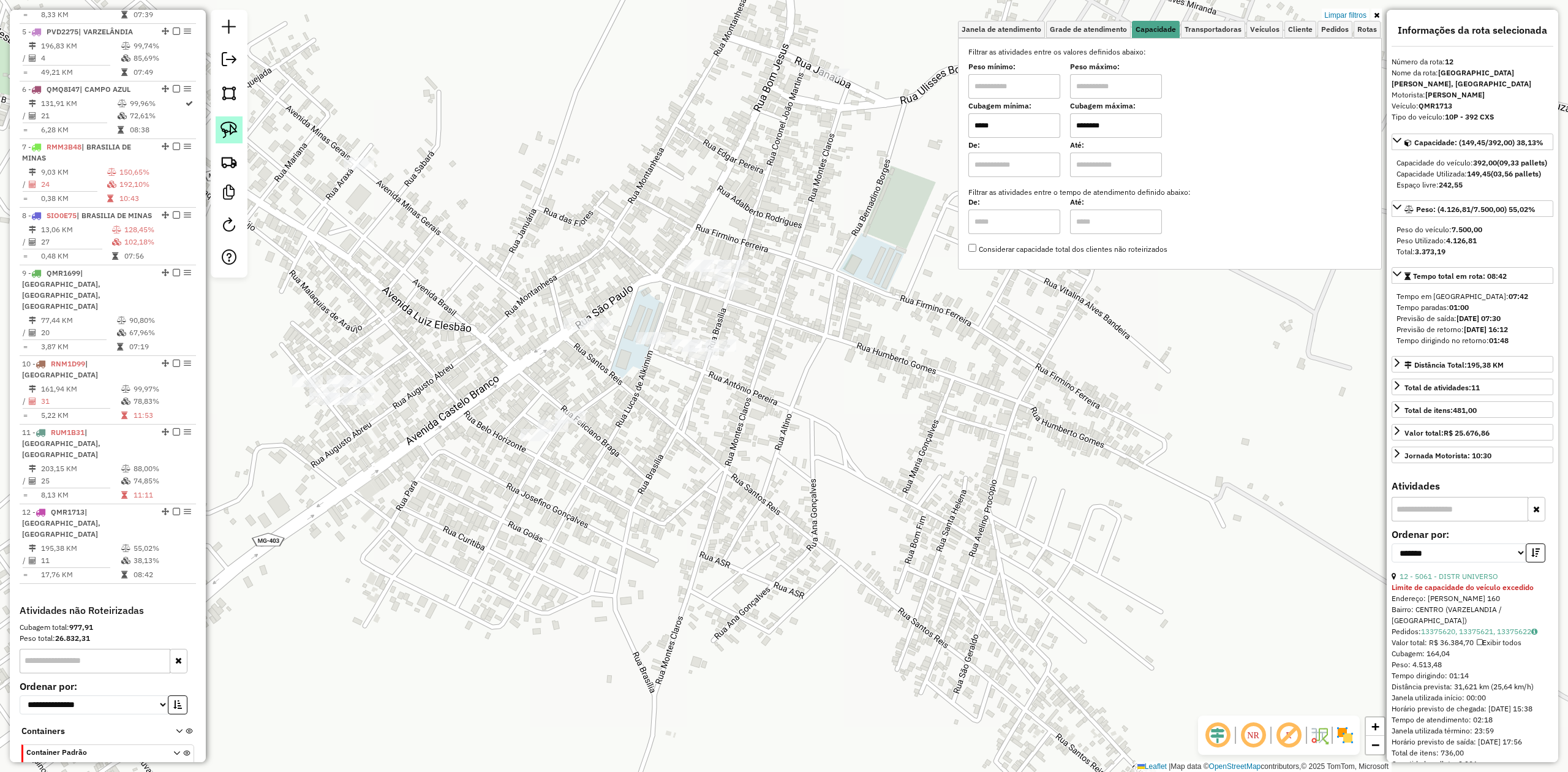
click at [231, 128] on img at bounding box center [229, 129] width 17 height 17
drag, startPoint x: 676, startPoint y: 330, endPoint x: 655, endPoint y: 222, distance: 110.0
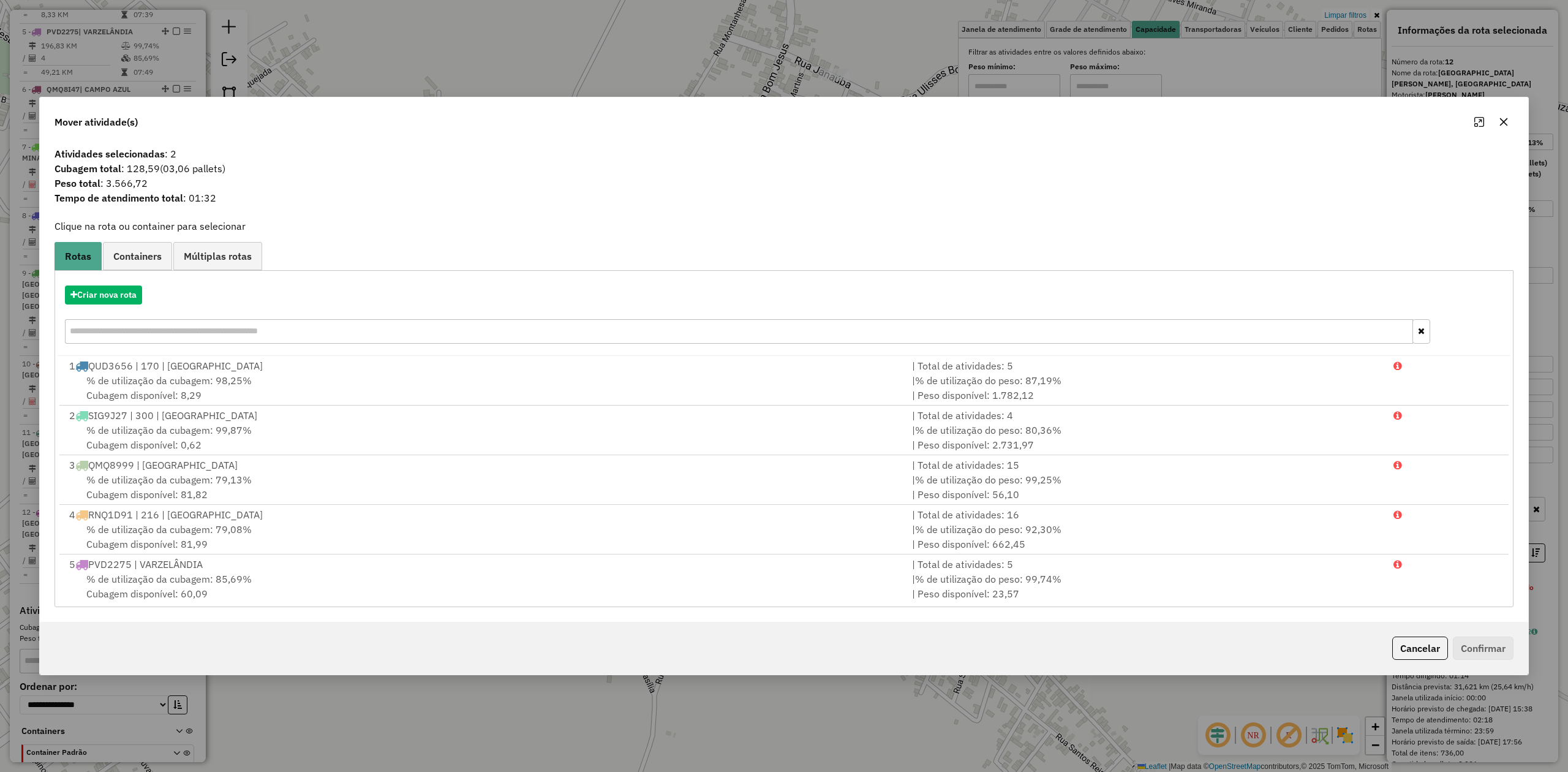
click at [1503, 120] on icon "button" at bounding box center [1503, 122] width 10 height 10
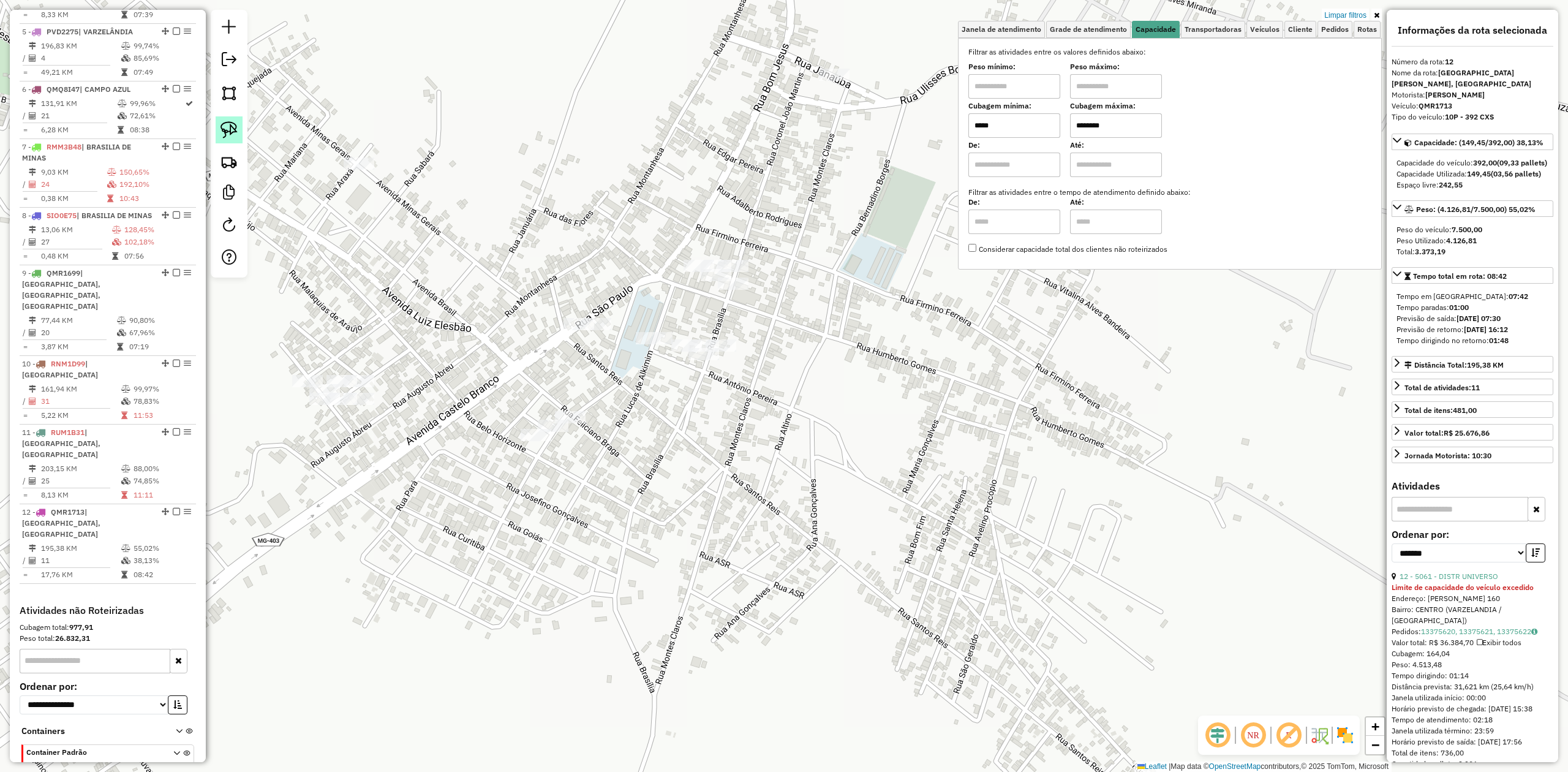
click at [224, 123] on img at bounding box center [229, 129] width 17 height 17
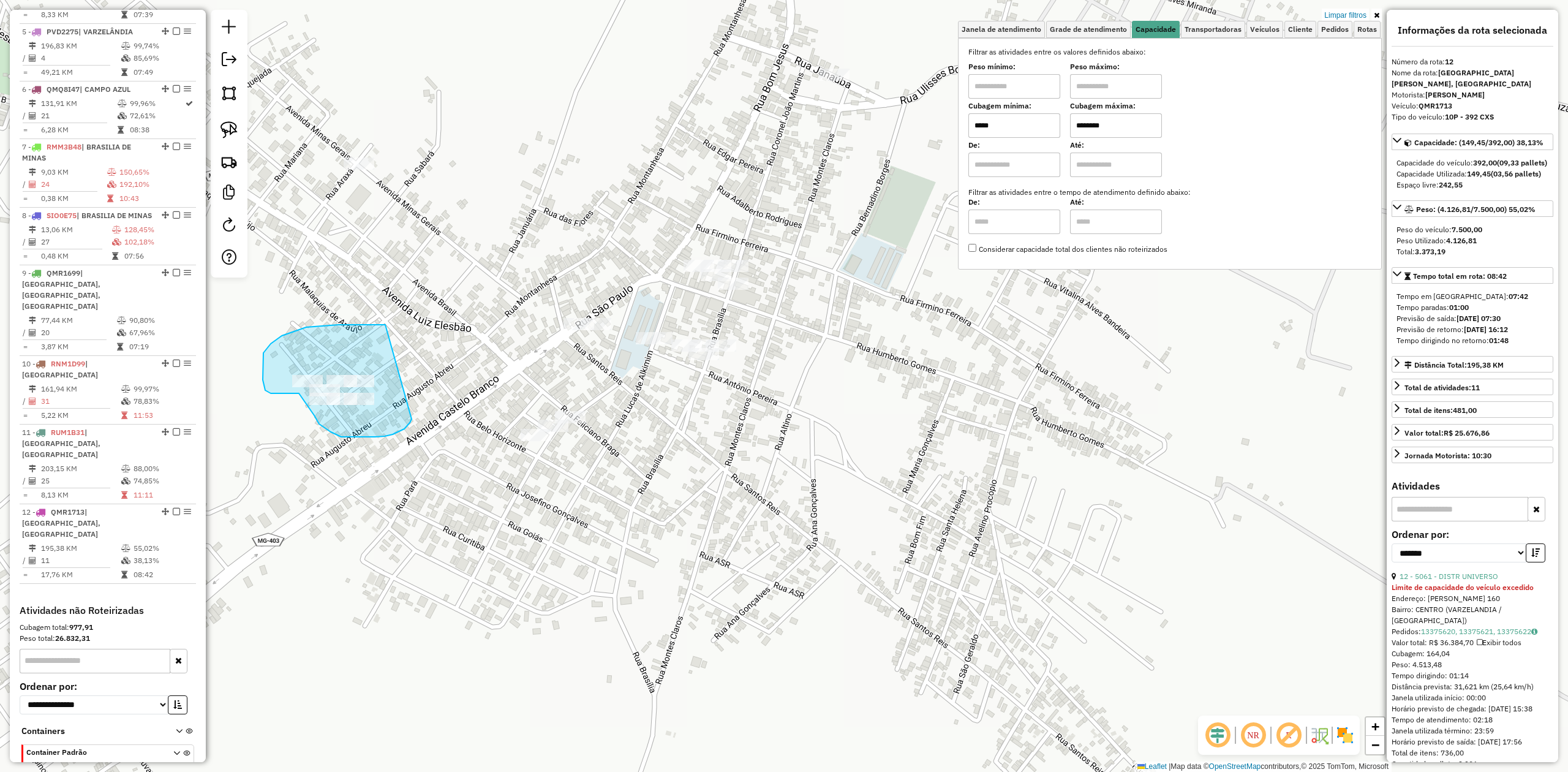
drag, startPoint x: 412, startPoint y: 419, endPoint x: 420, endPoint y: 348, distance: 71.4
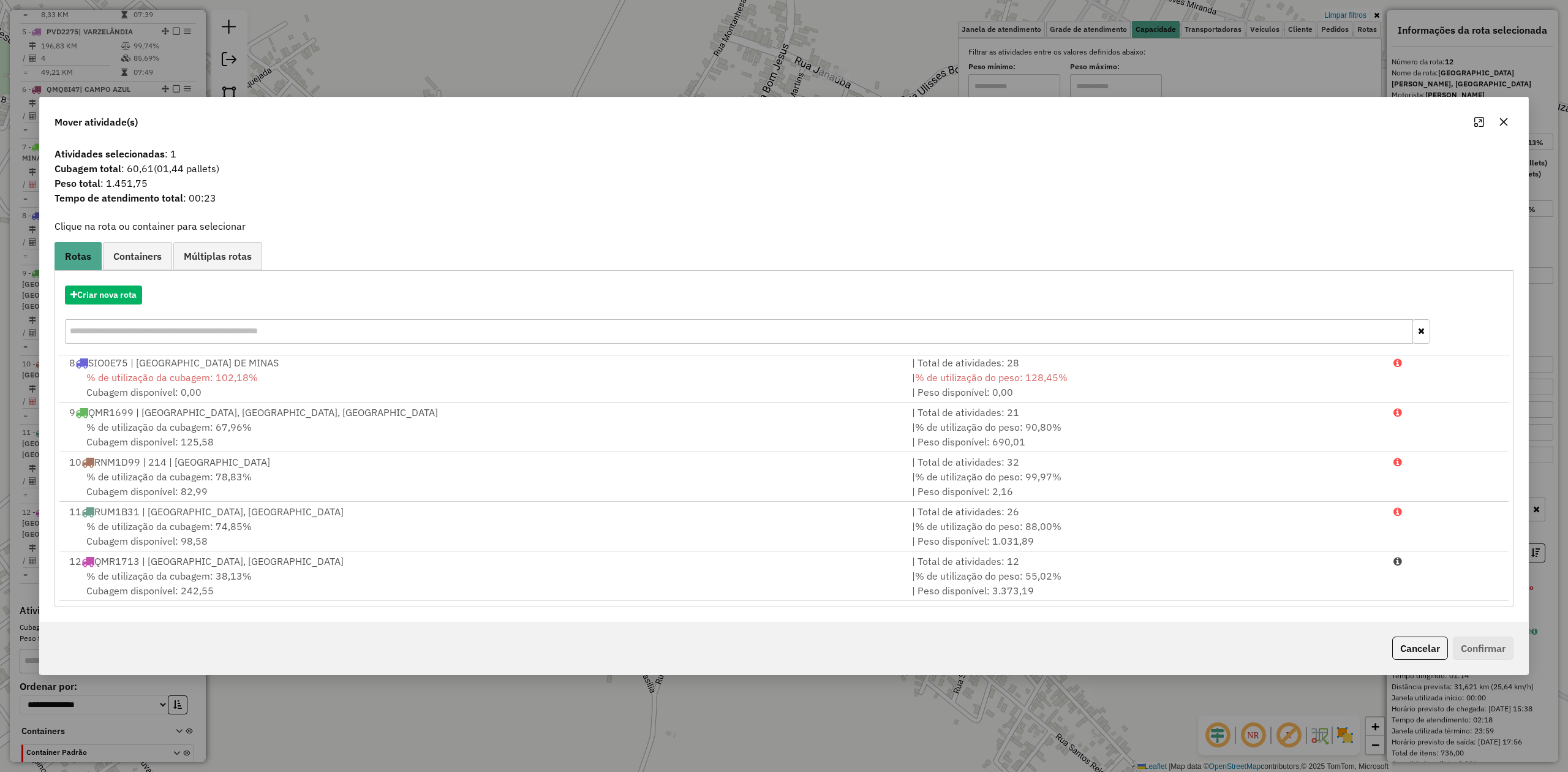
click at [1500, 121] on icon "button" at bounding box center [1503, 122] width 10 height 10
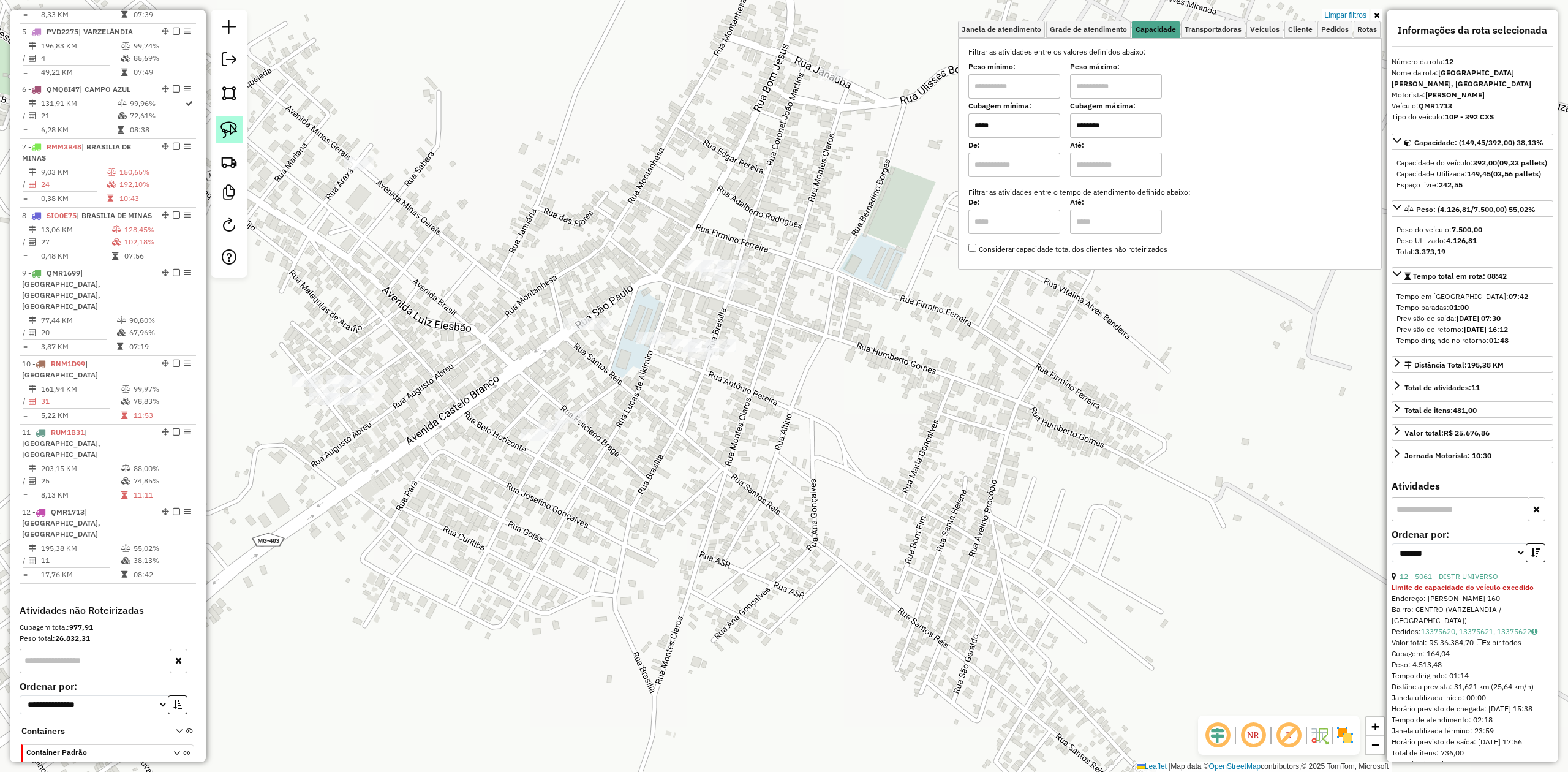
click at [232, 130] on img at bounding box center [229, 129] width 17 height 17
click at [224, 124] on img at bounding box center [229, 129] width 17 height 17
drag, startPoint x: 657, startPoint y: 275, endPoint x: 655, endPoint y: 180, distance: 95.0
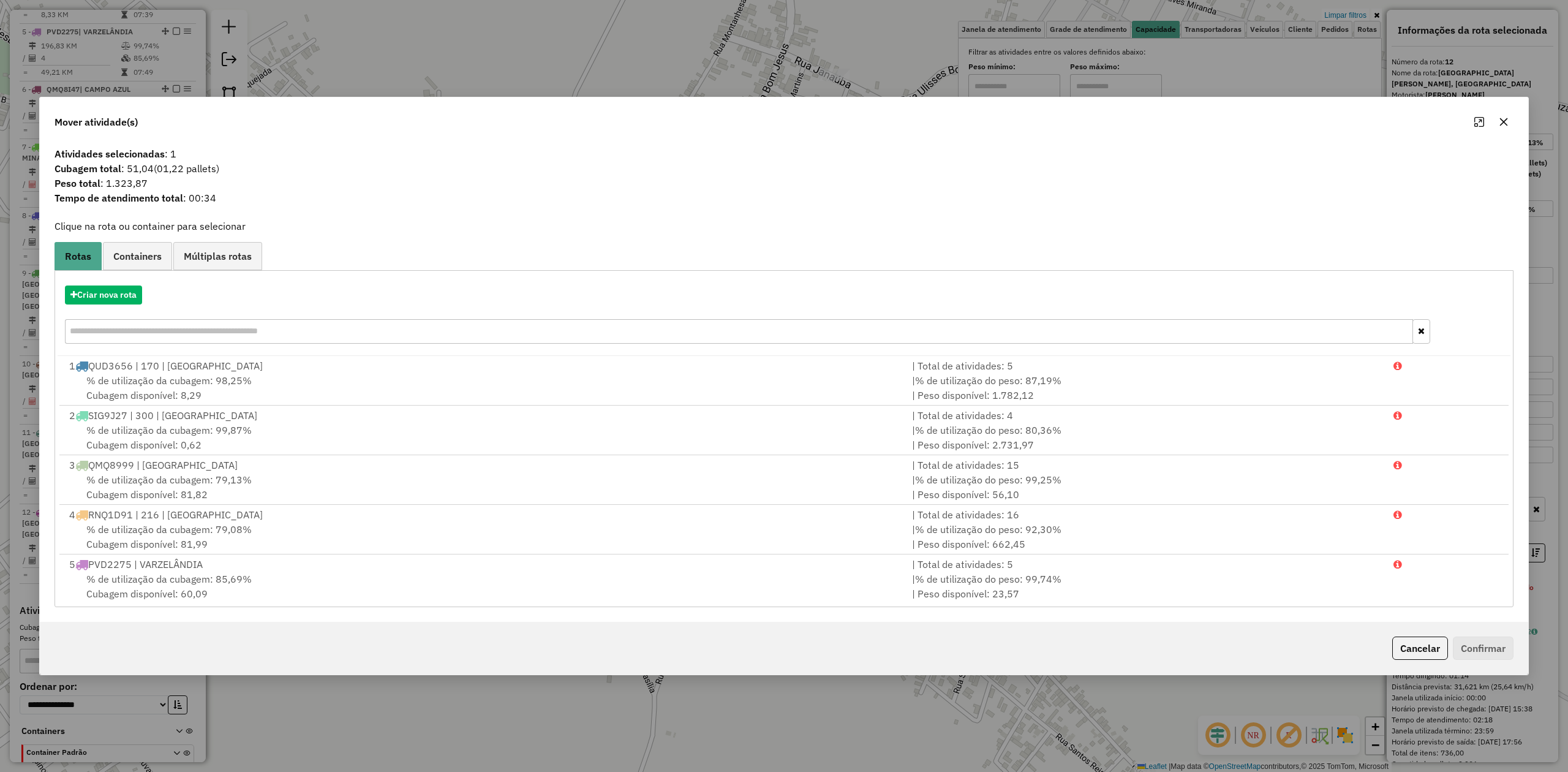
click at [1507, 117] on icon "button" at bounding box center [1503, 122] width 10 height 10
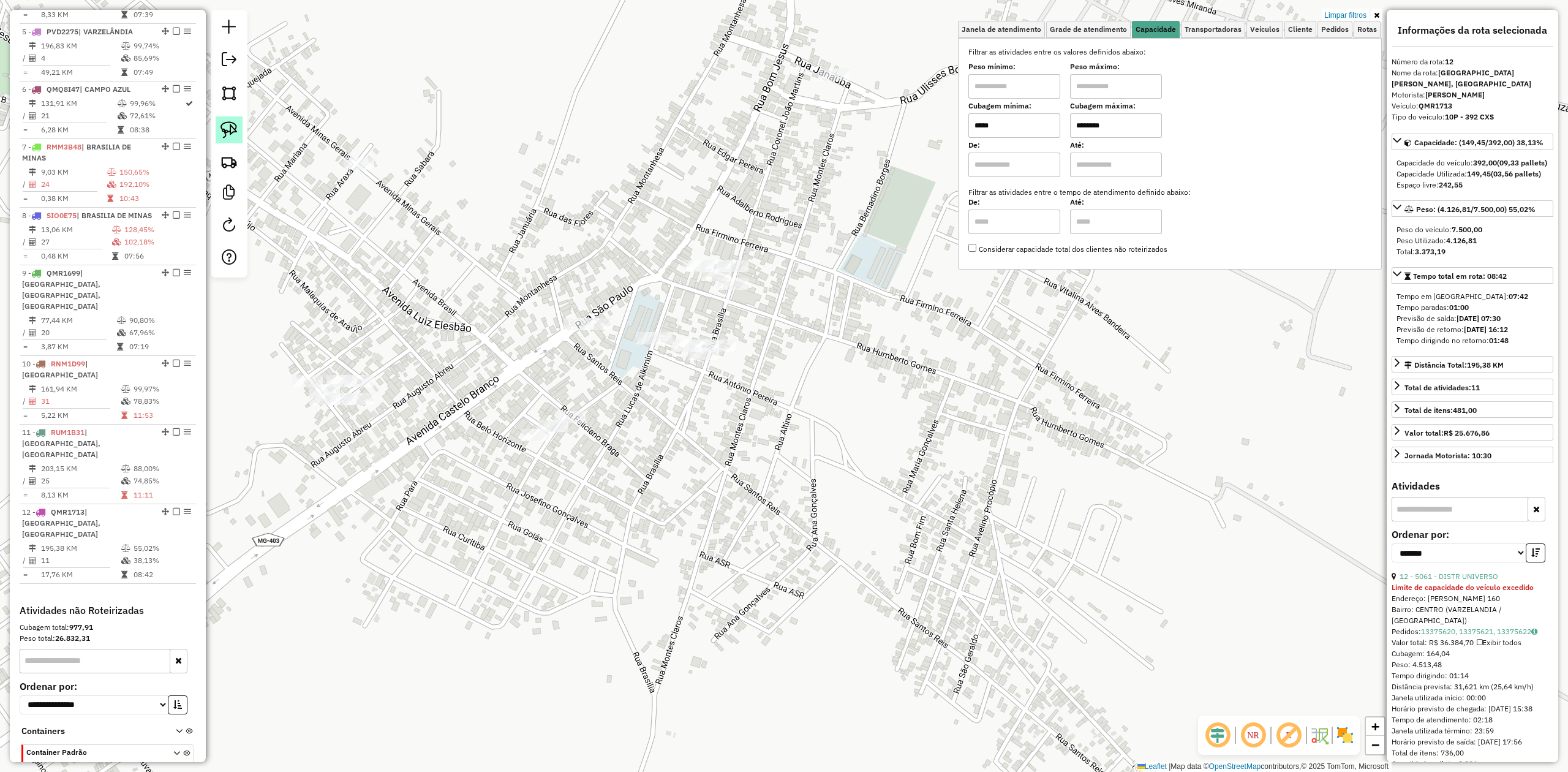
click at [225, 131] on img at bounding box center [229, 129] width 17 height 17
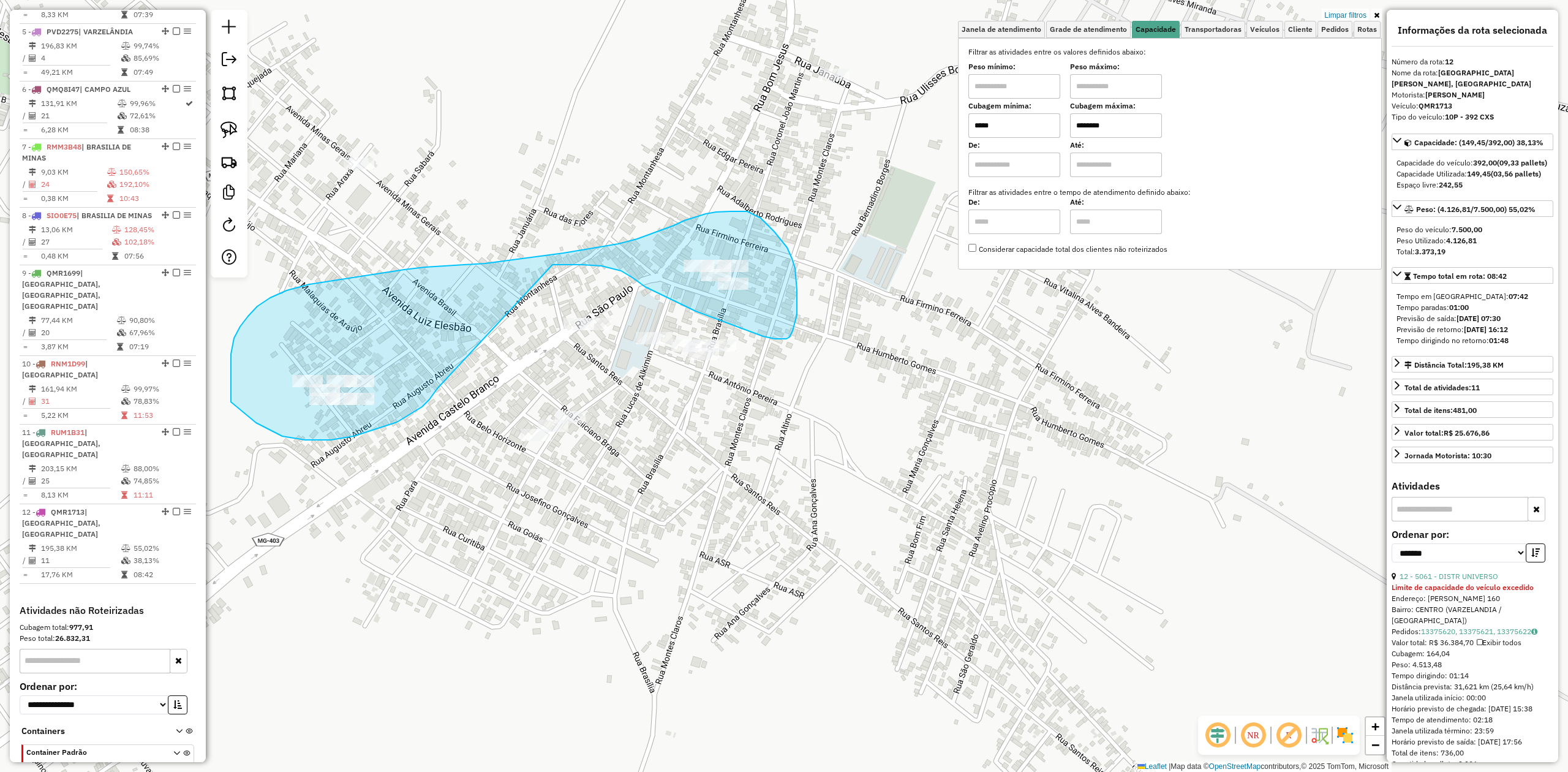
drag, startPoint x: 380, startPoint y: 427, endPoint x: 525, endPoint y: 269, distance: 214.5
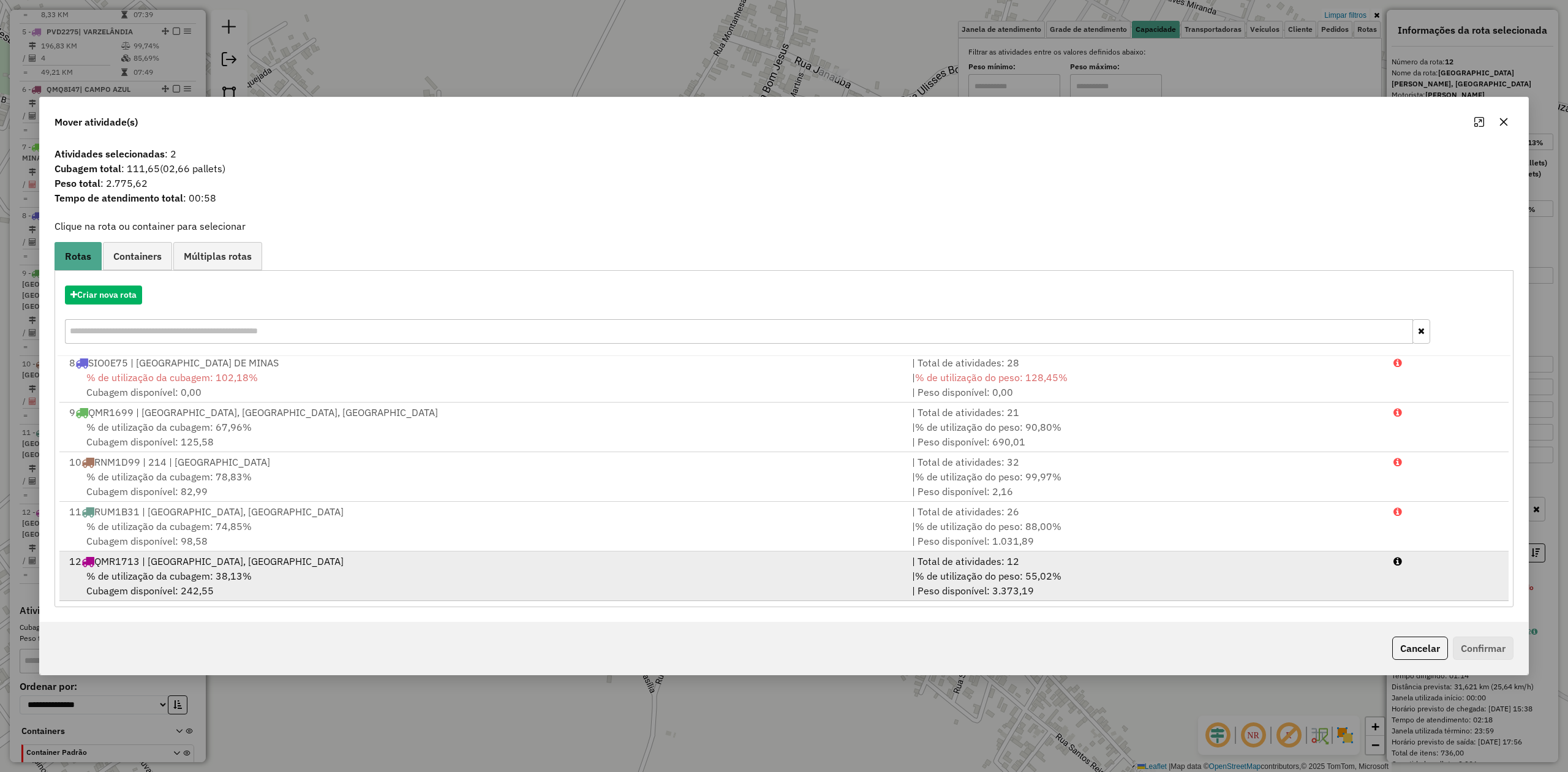
click at [198, 579] on span "% de utilização da cubagem: 38,13%" at bounding box center [169, 576] width 165 height 13
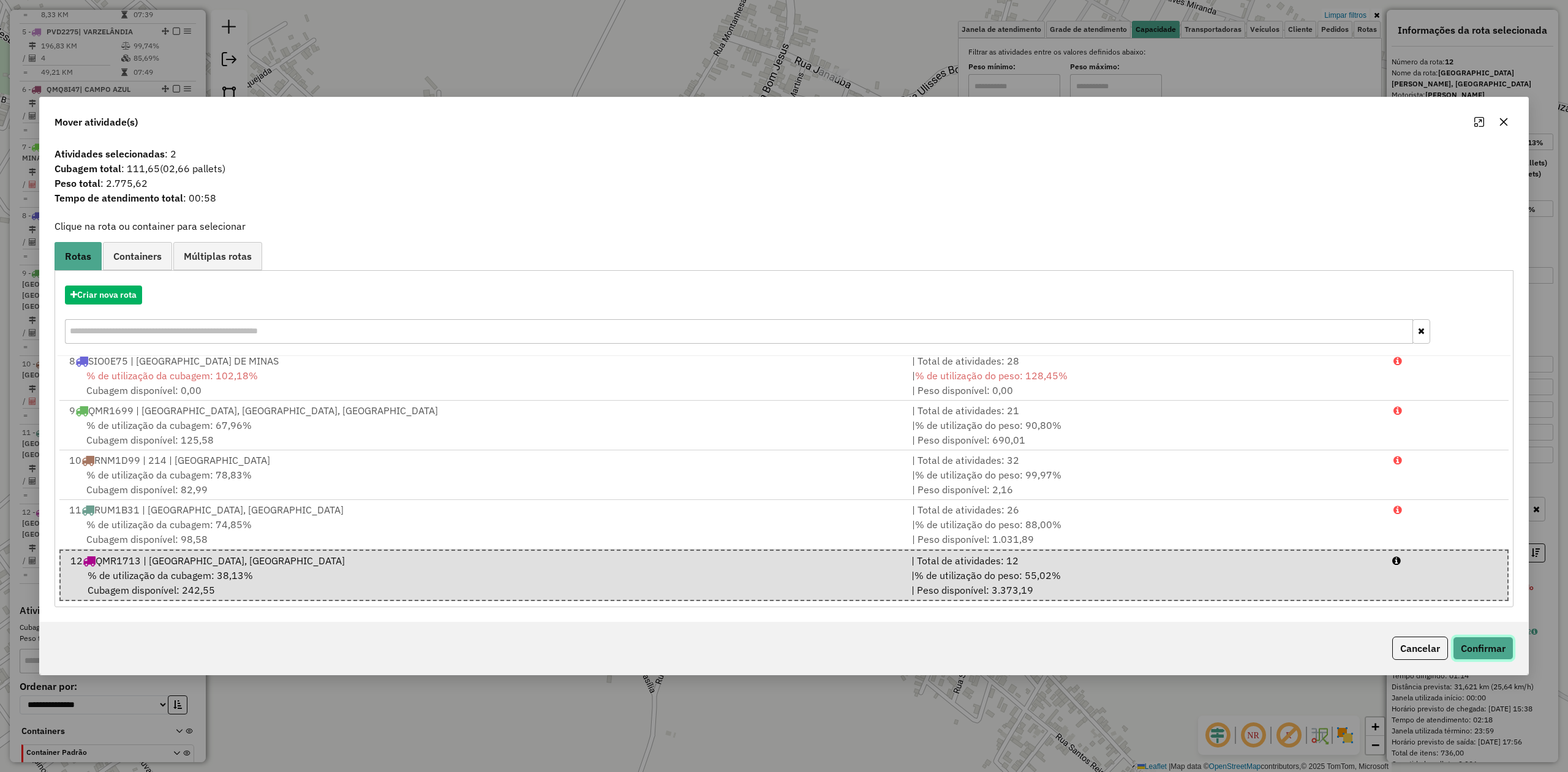
drag, startPoint x: 1468, startPoint y: 642, endPoint x: 1475, endPoint y: 644, distance: 7.3
click at [1469, 642] on button "Confirmar" at bounding box center [1483, 648] width 61 height 24
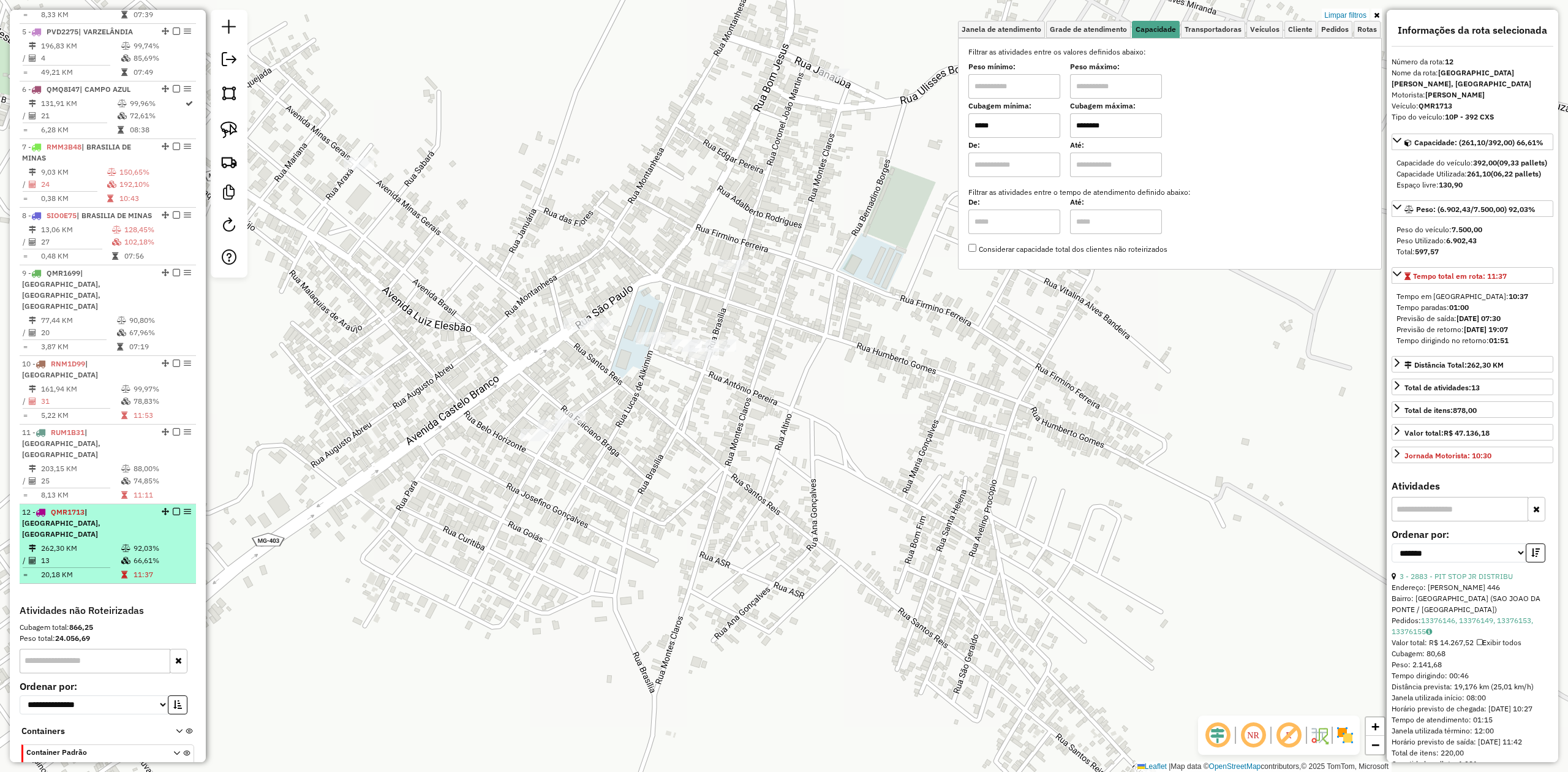
click at [52, 554] on td "13" at bounding box center [80, 560] width 80 height 13
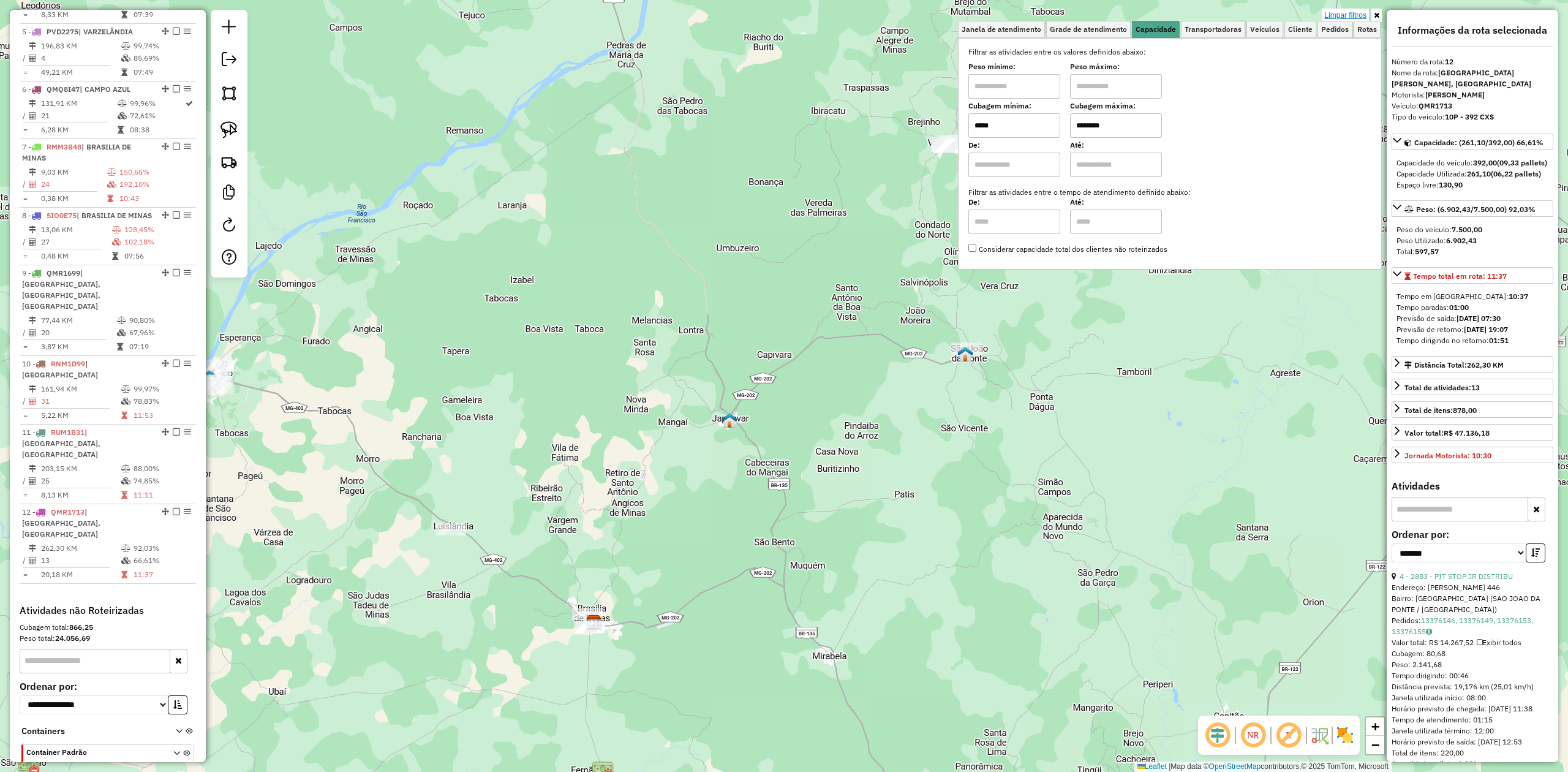
click at [1343, 10] on link "Limpar filtros" at bounding box center [1345, 15] width 47 height 13
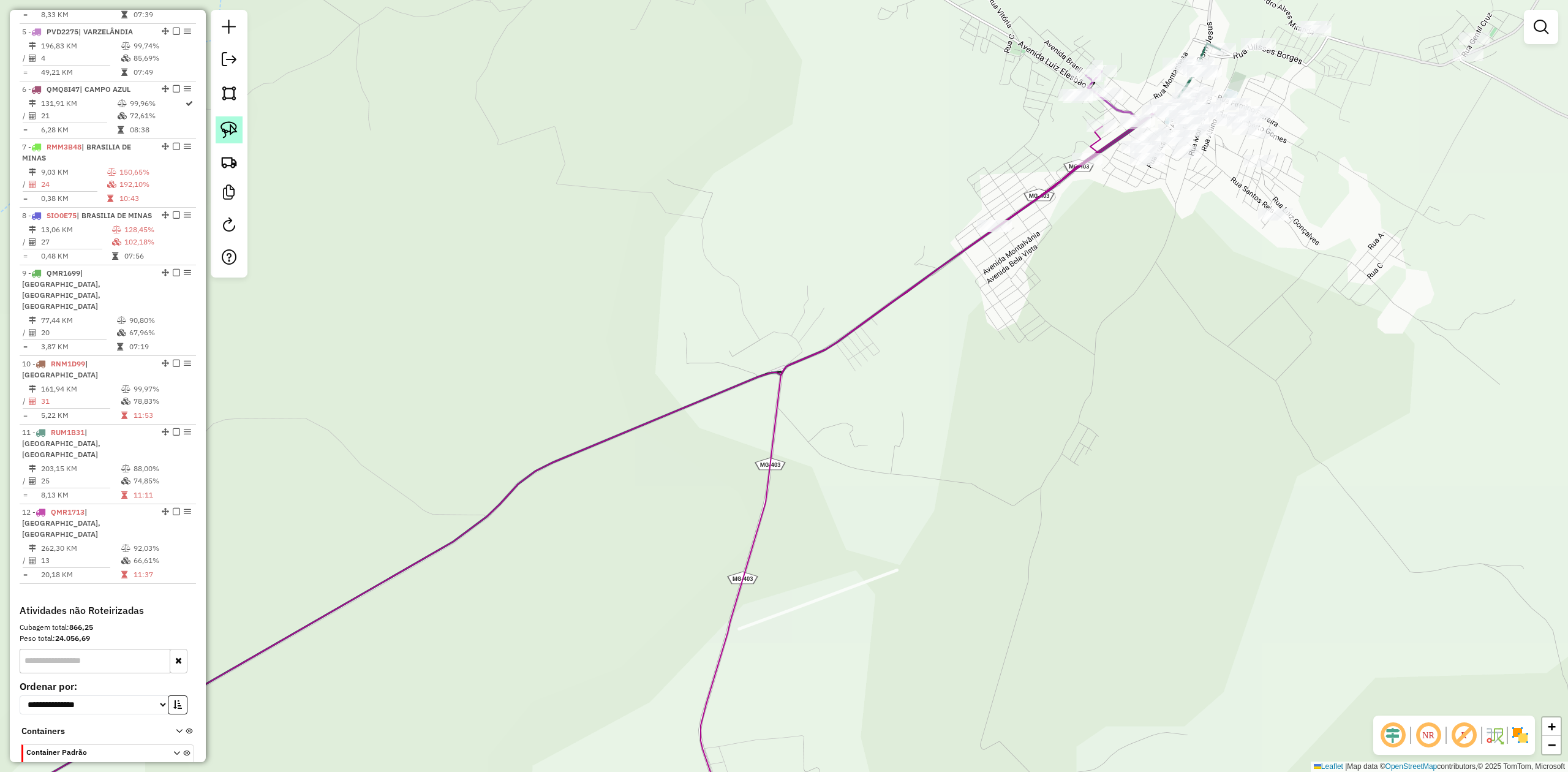
click at [232, 133] on img at bounding box center [229, 129] width 17 height 17
drag, startPoint x: 961, startPoint y: 221, endPoint x: 1022, endPoint y: 194, distance: 66.7
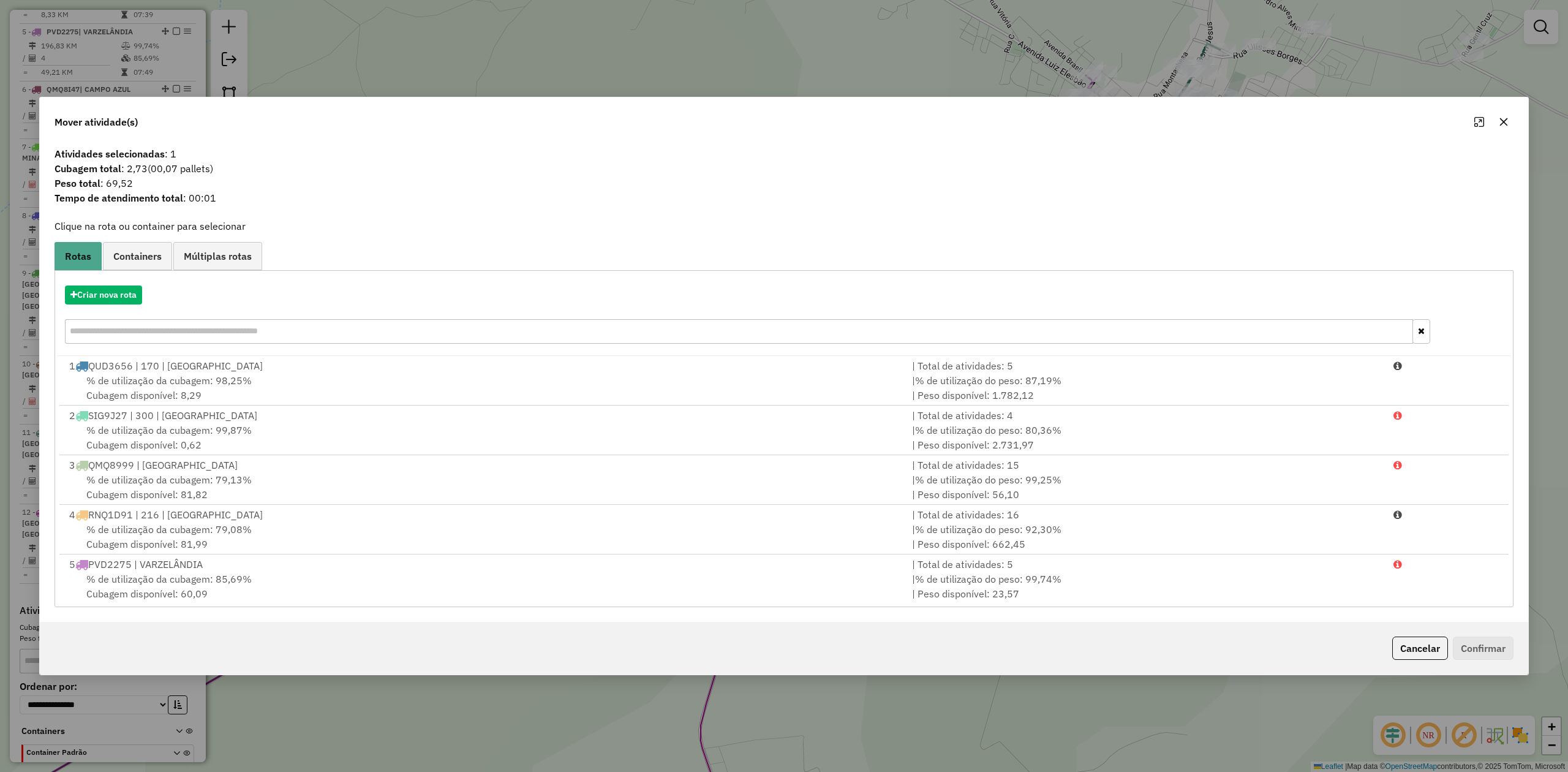
click at [1502, 124] on icon "button" at bounding box center [1503, 122] width 10 height 10
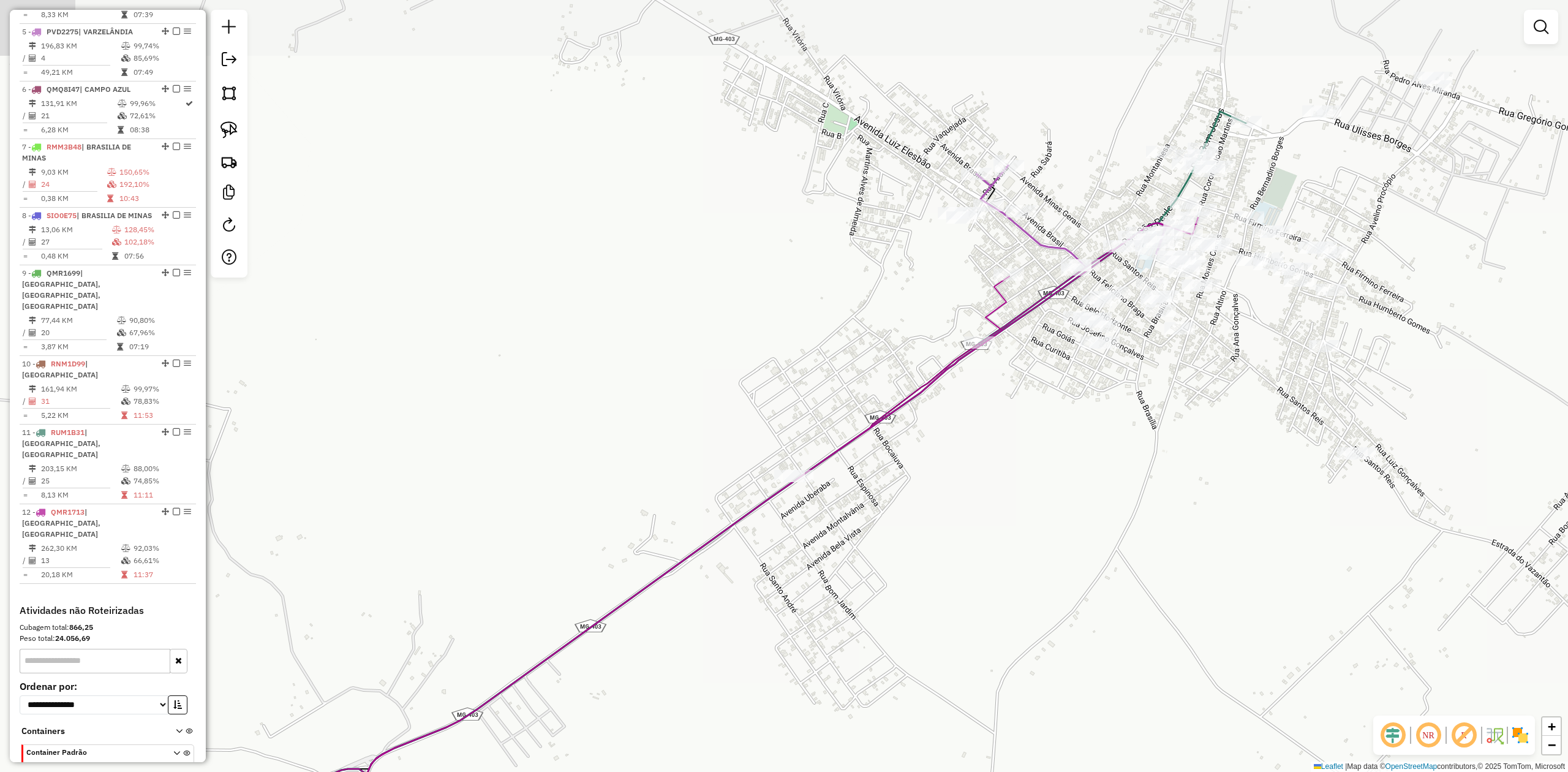
drag, startPoint x: 1113, startPoint y: 210, endPoint x: 1035, endPoint y: 387, distance: 193.4
click at [1035, 387] on div "Janela de atendimento Grade de atendimento Capacidade Transportadoras Veículos …" at bounding box center [784, 386] width 1568 height 772
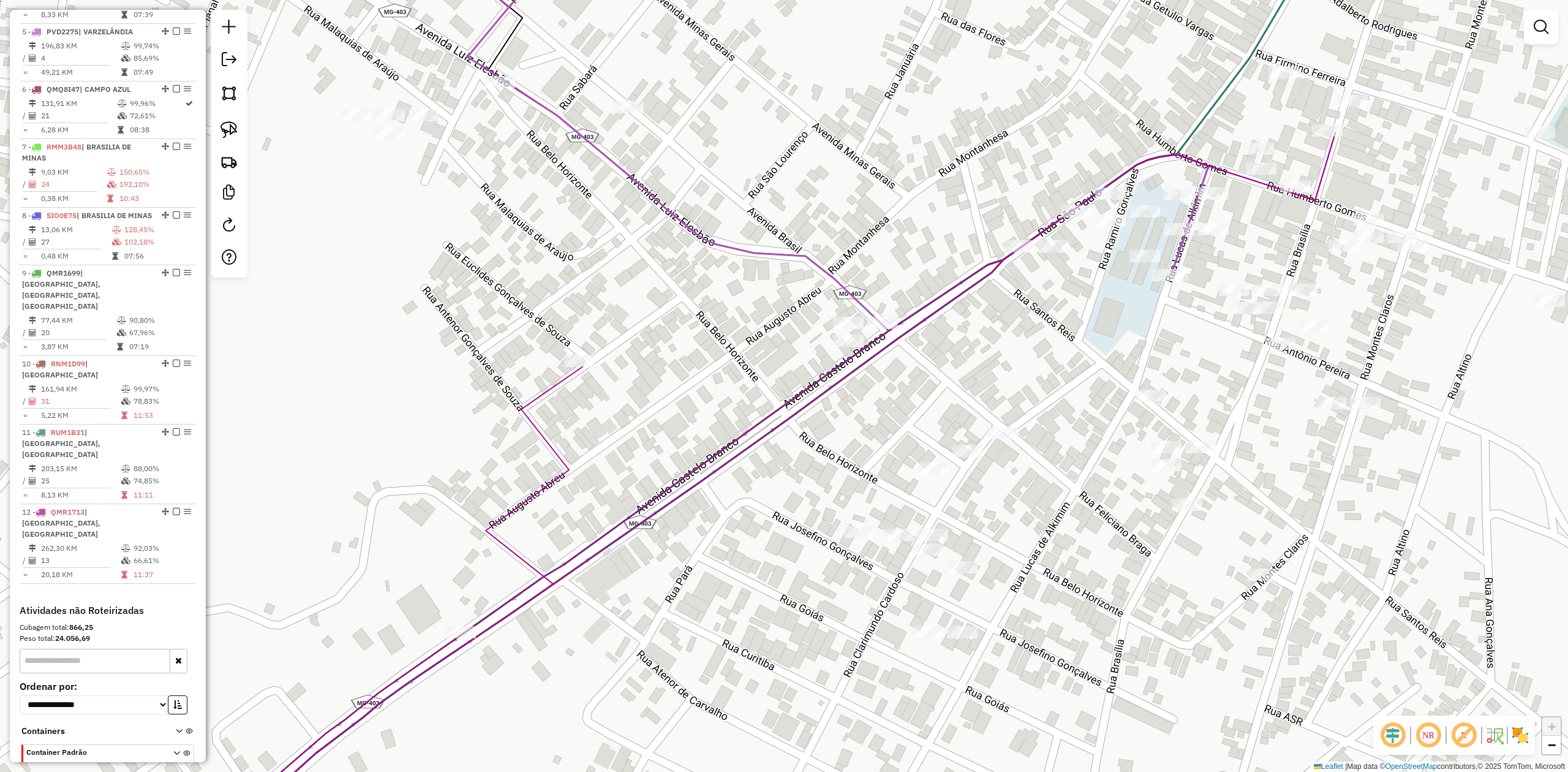
drag, startPoint x: 1117, startPoint y: 292, endPoint x: 1061, endPoint y: 366, distance: 92.8
click at [1062, 366] on div "Janela de atendimento Grade de atendimento Capacidade Transportadoras Veículos …" at bounding box center [784, 386] width 1568 height 772
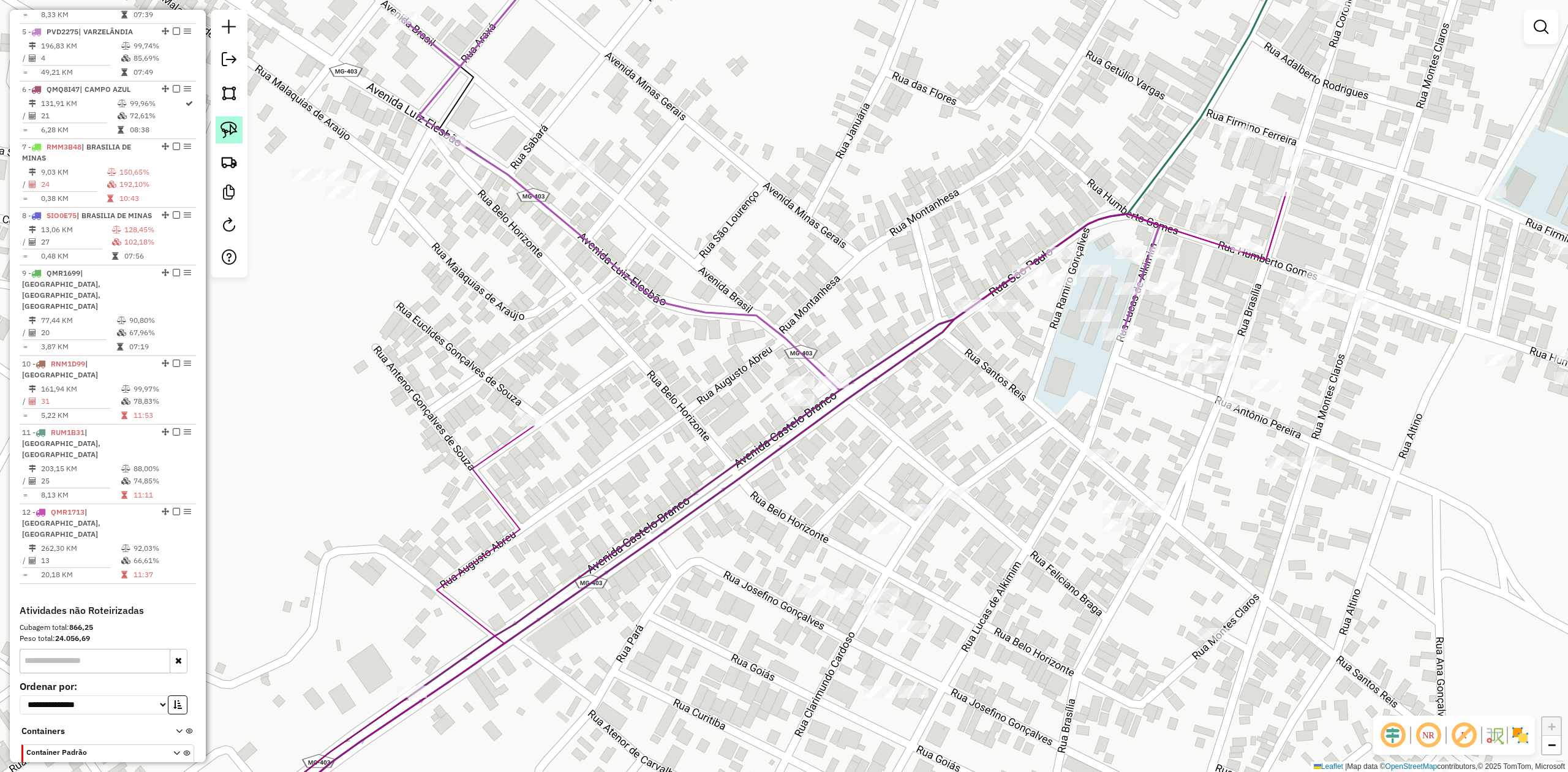
click at [226, 131] on img at bounding box center [229, 129] width 17 height 17
drag, startPoint x: 1121, startPoint y: 307, endPoint x: 1177, endPoint y: 304, distance: 56.1
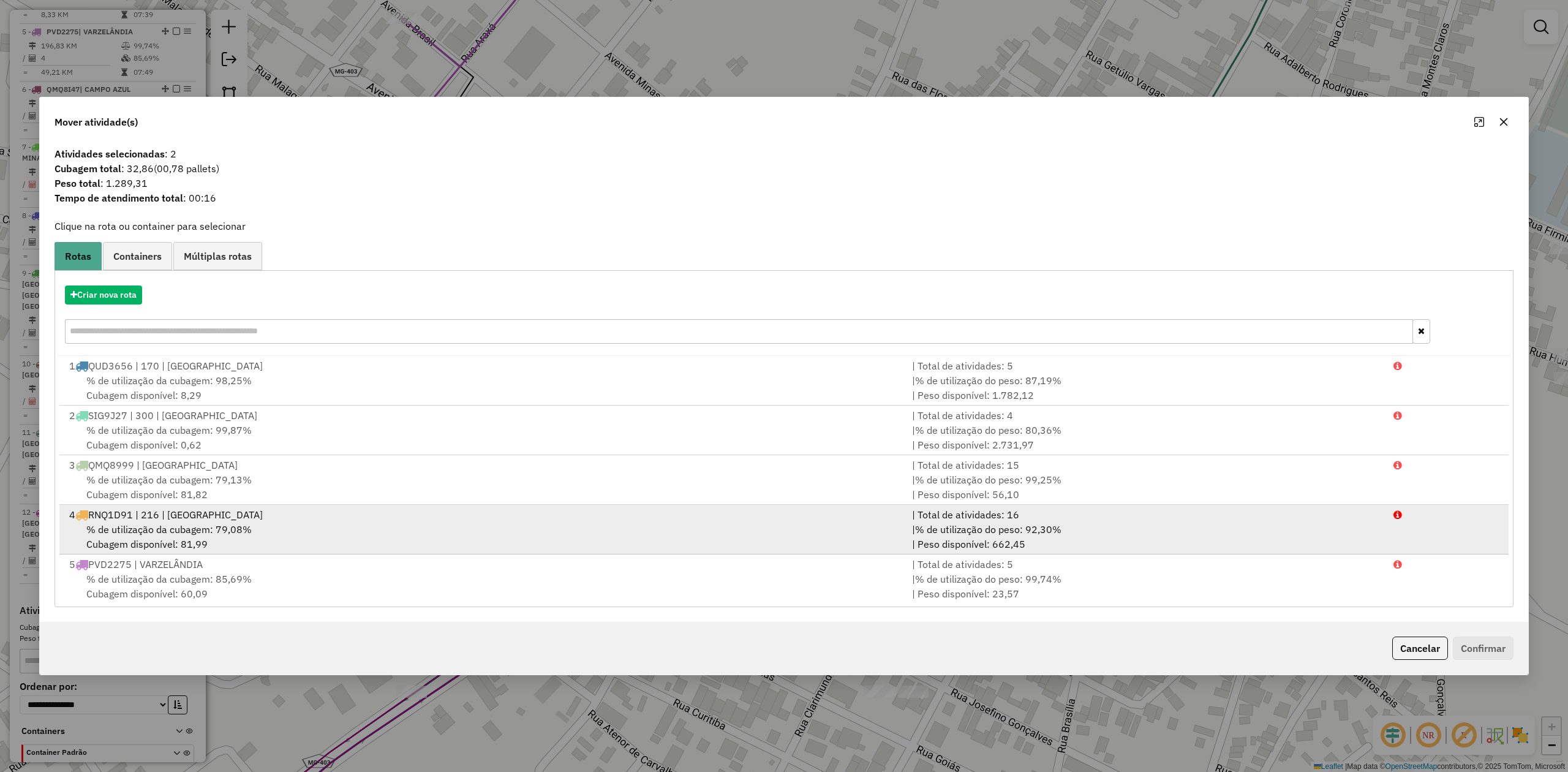
scroll to position [353, 0]
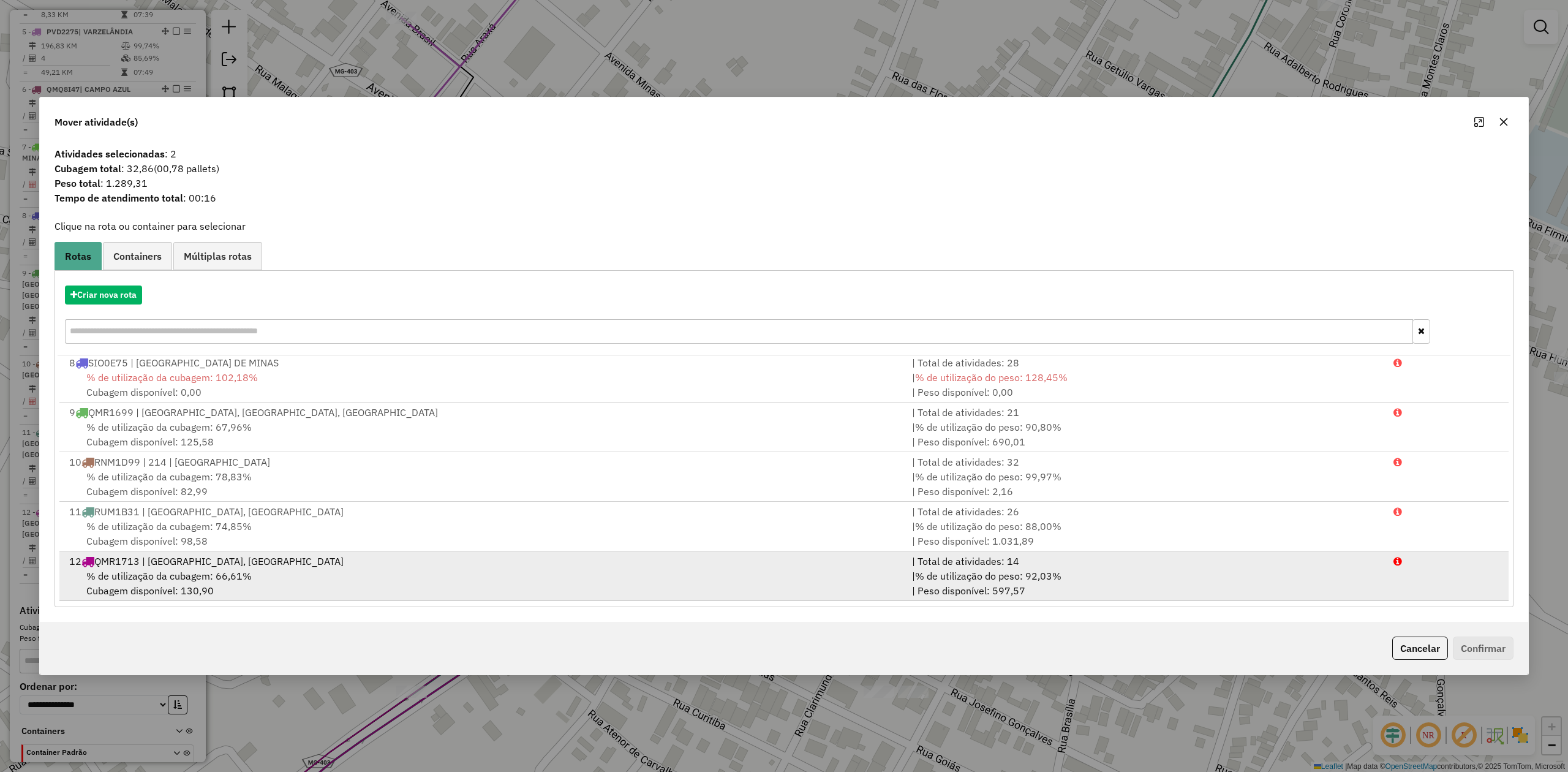
click at [148, 585] on div "% de utilização da cubagem: 66,61% Cubagem disponível: 130,90" at bounding box center [483, 583] width 843 height 30
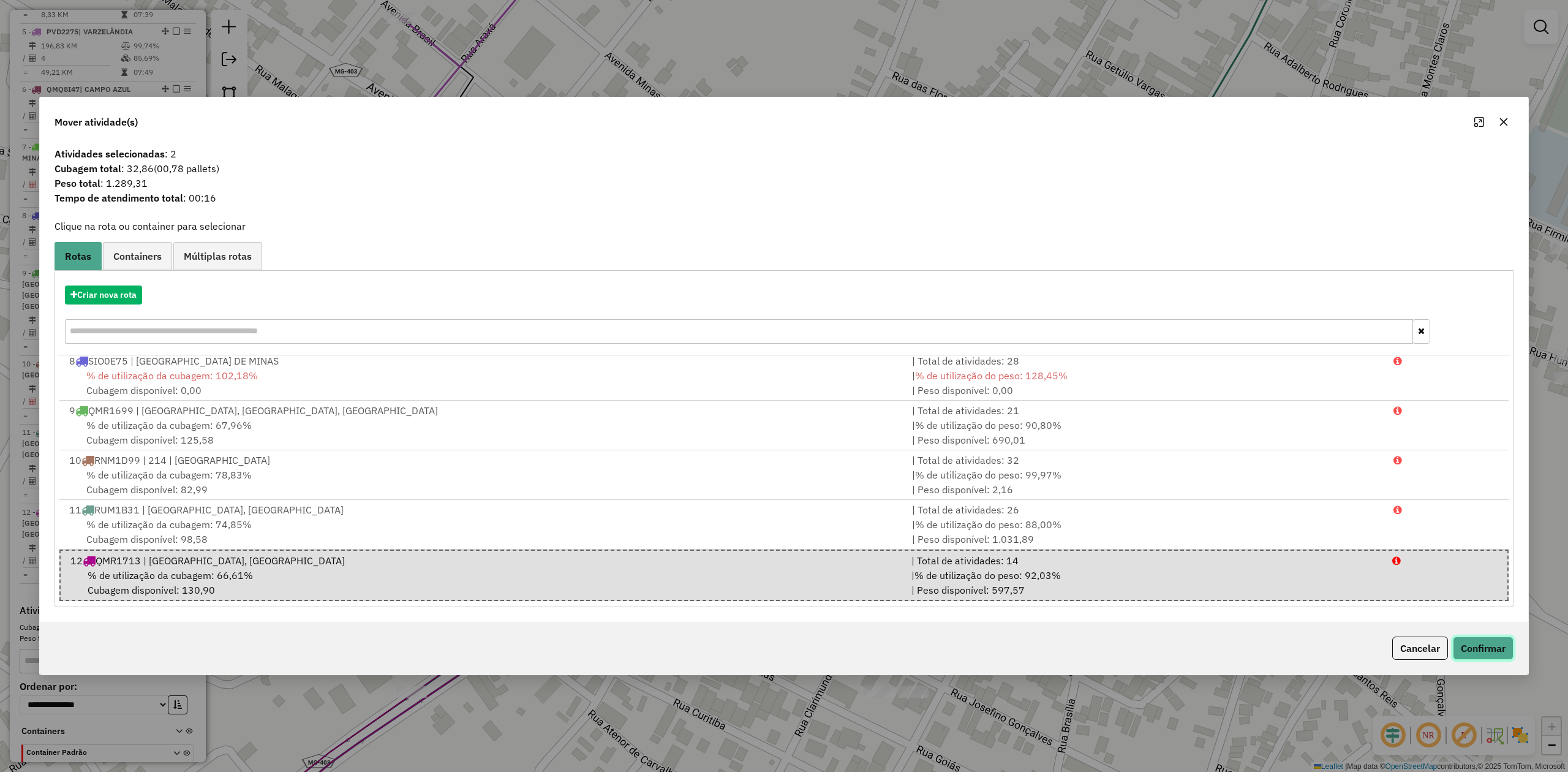
click at [1481, 658] on button "Confirmar" at bounding box center [1483, 648] width 61 height 24
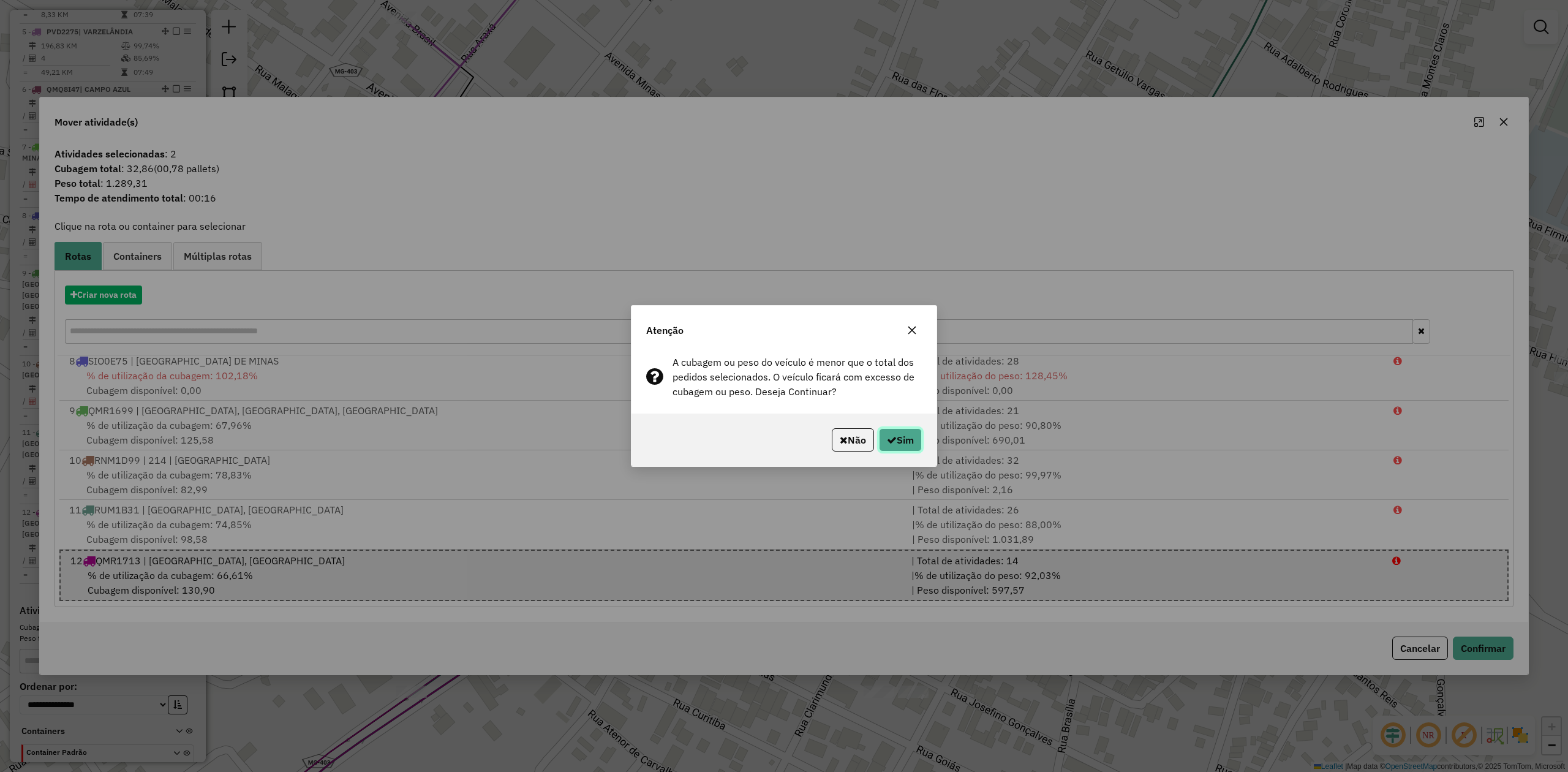
click at [897, 442] on button "Sim" at bounding box center [900, 440] width 43 height 24
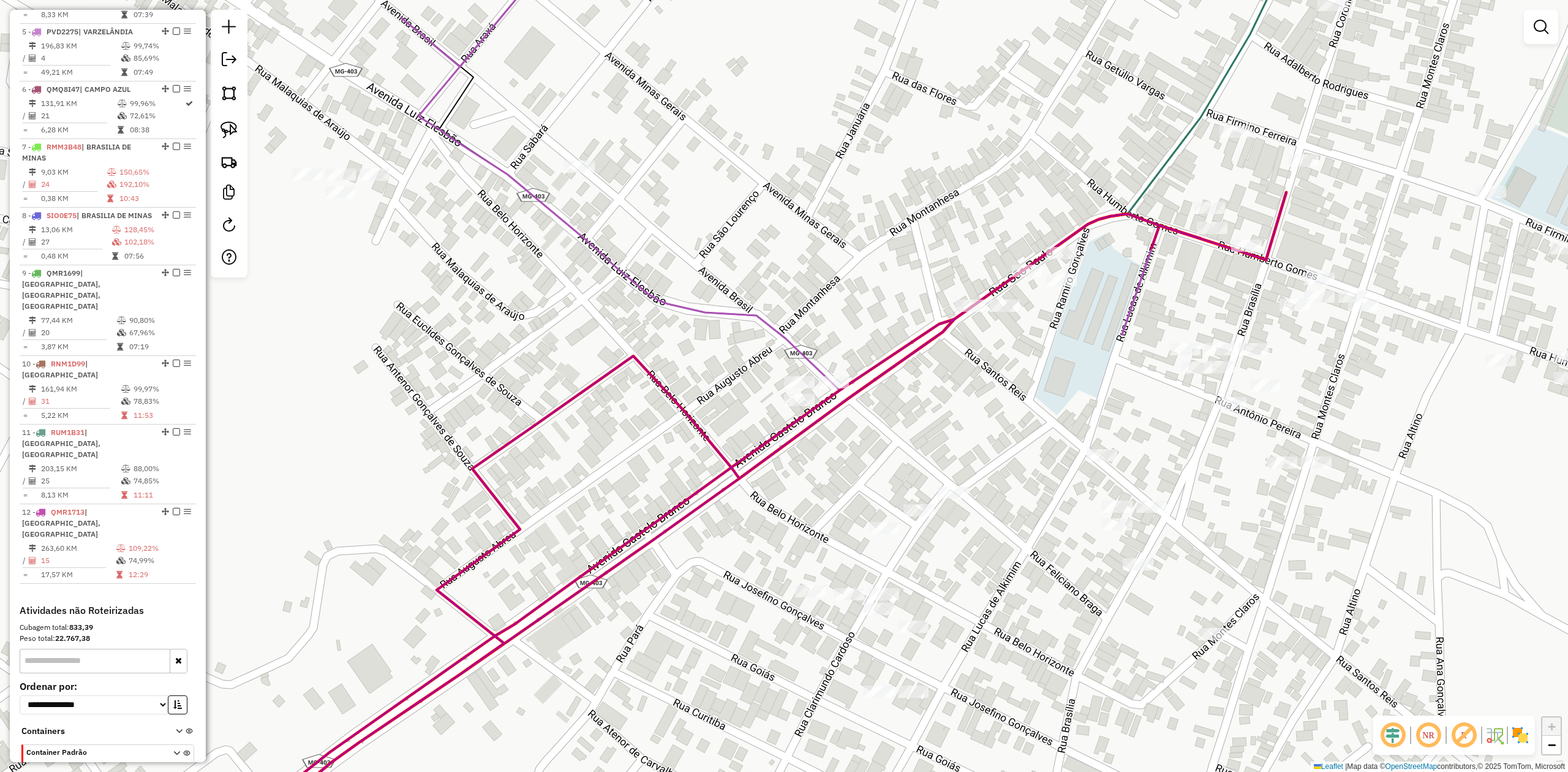
click at [1133, 292] on icon at bounding box center [781, 187] width 759 height 407
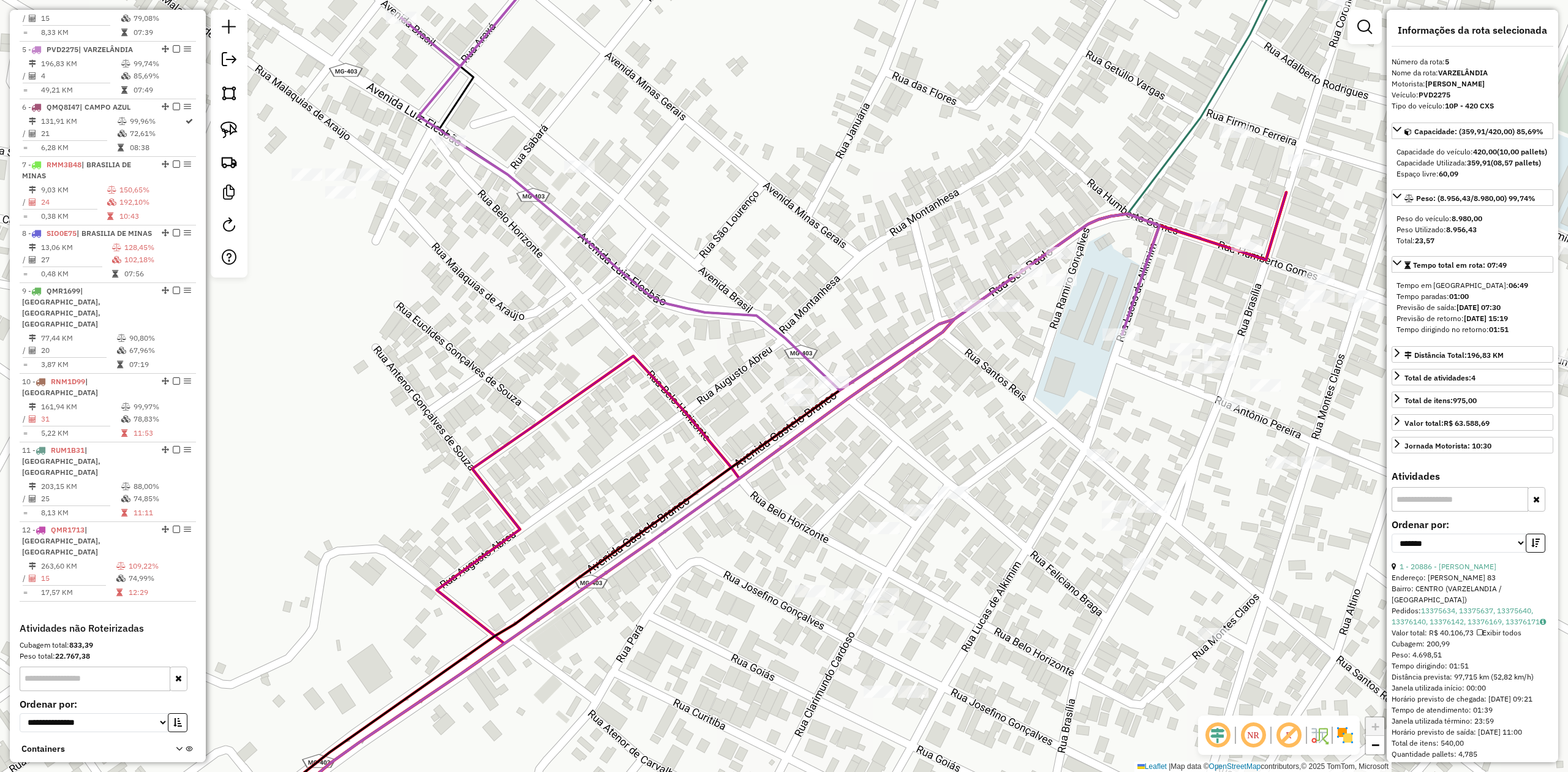
scroll to position [716, 0]
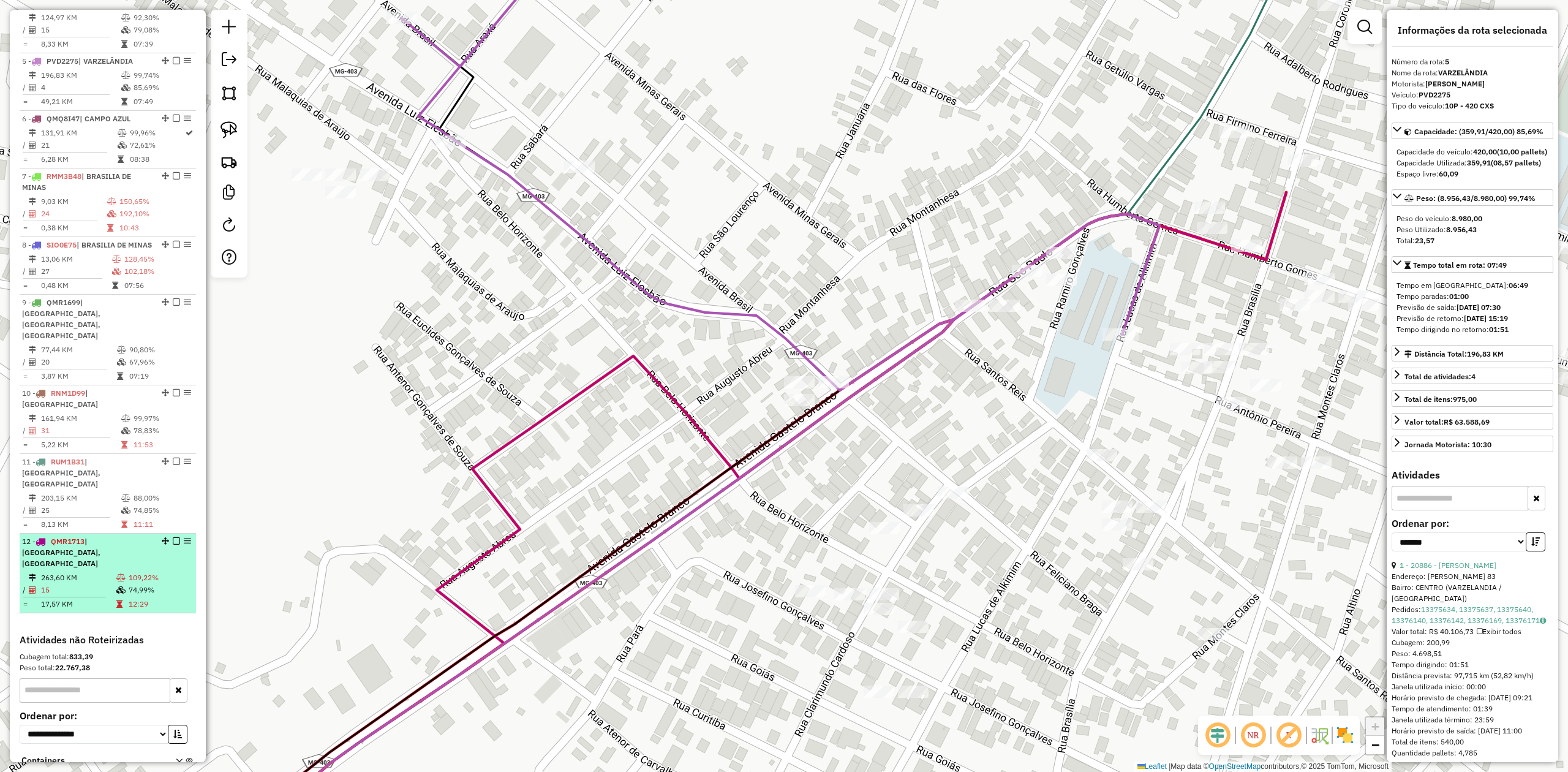
click at [91, 584] on td "15" at bounding box center [78, 590] width 75 height 13
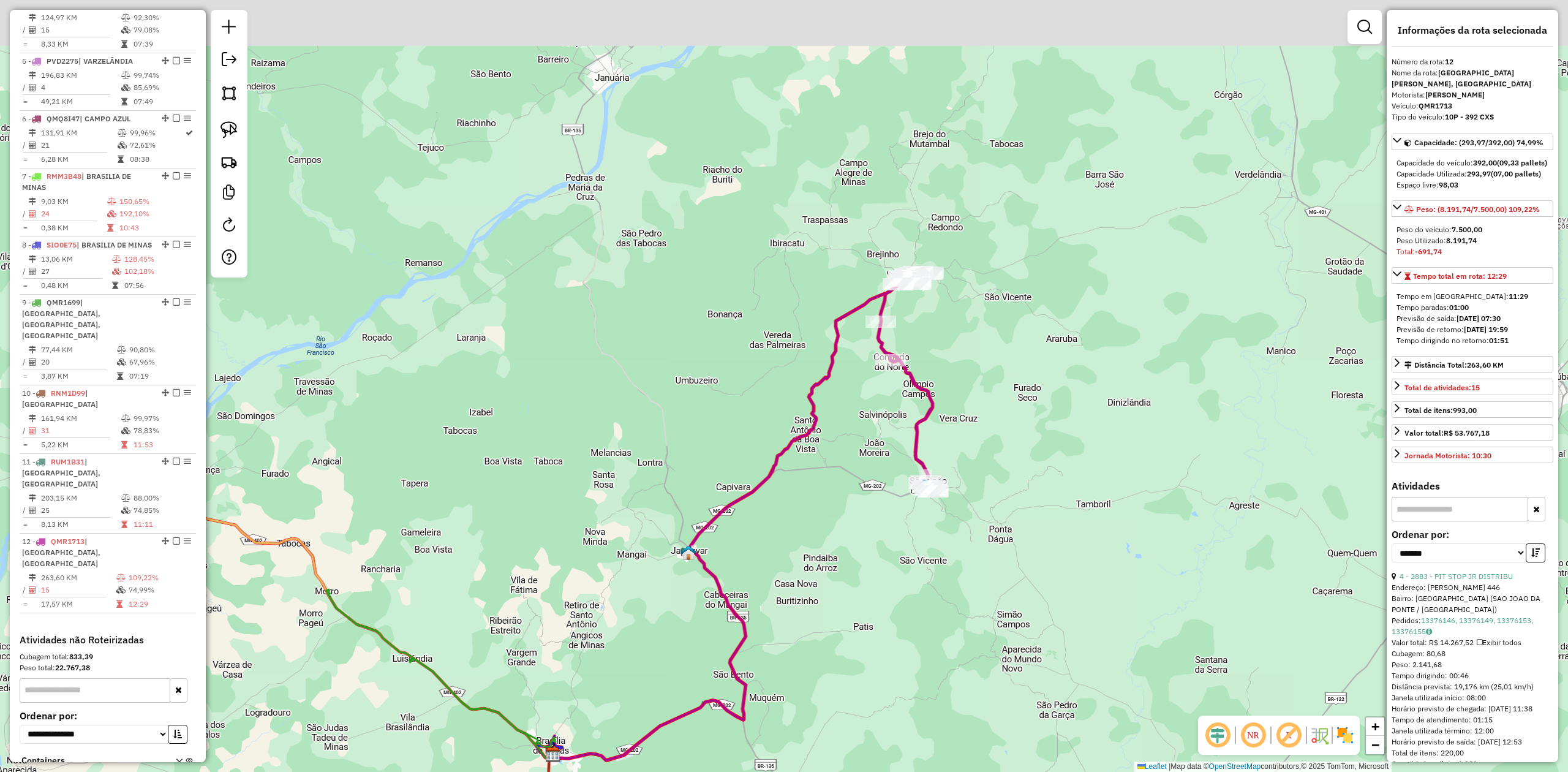
drag, startPoint x: 1012, startPoint y: 240, endPoint x: 953, endPoint y: 390, distance: 161.2
click at [961, 387] on div "Janela de atendimento Grade de atendimento Capacidade Transportadoras Veículos …" at bounding box center [784, 386] width 1568 height 772
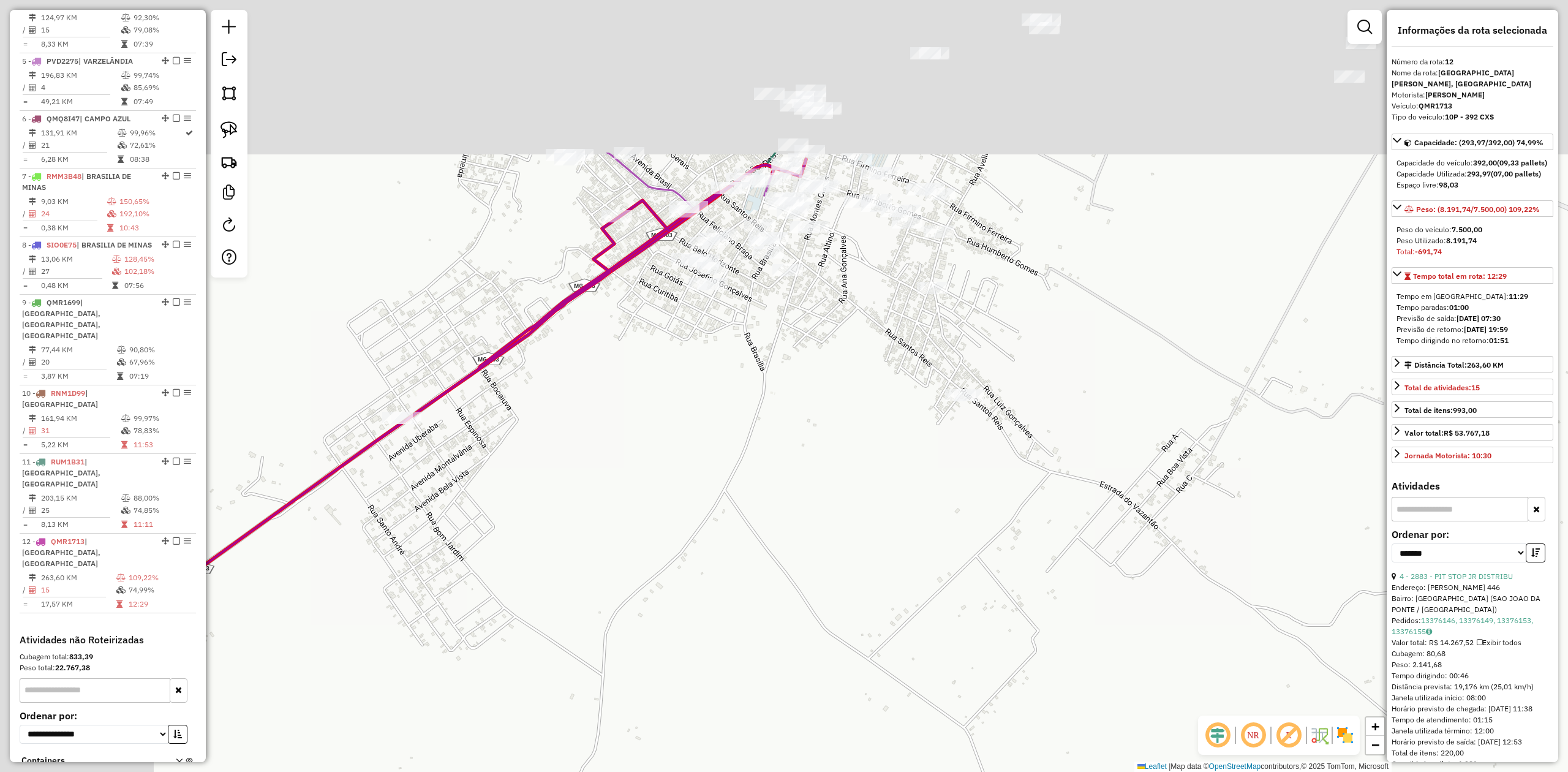
drag, startPoint x: 650, startPoint y: 224, endPoint x: 849, endPoint y: 486, distance: 329.0
click at [854, 481] on div "Janela de atendimento Grade de atendimento Capacidade Transportadoras Veículos …" at bounding box center [784, 386] width 1568 height 772
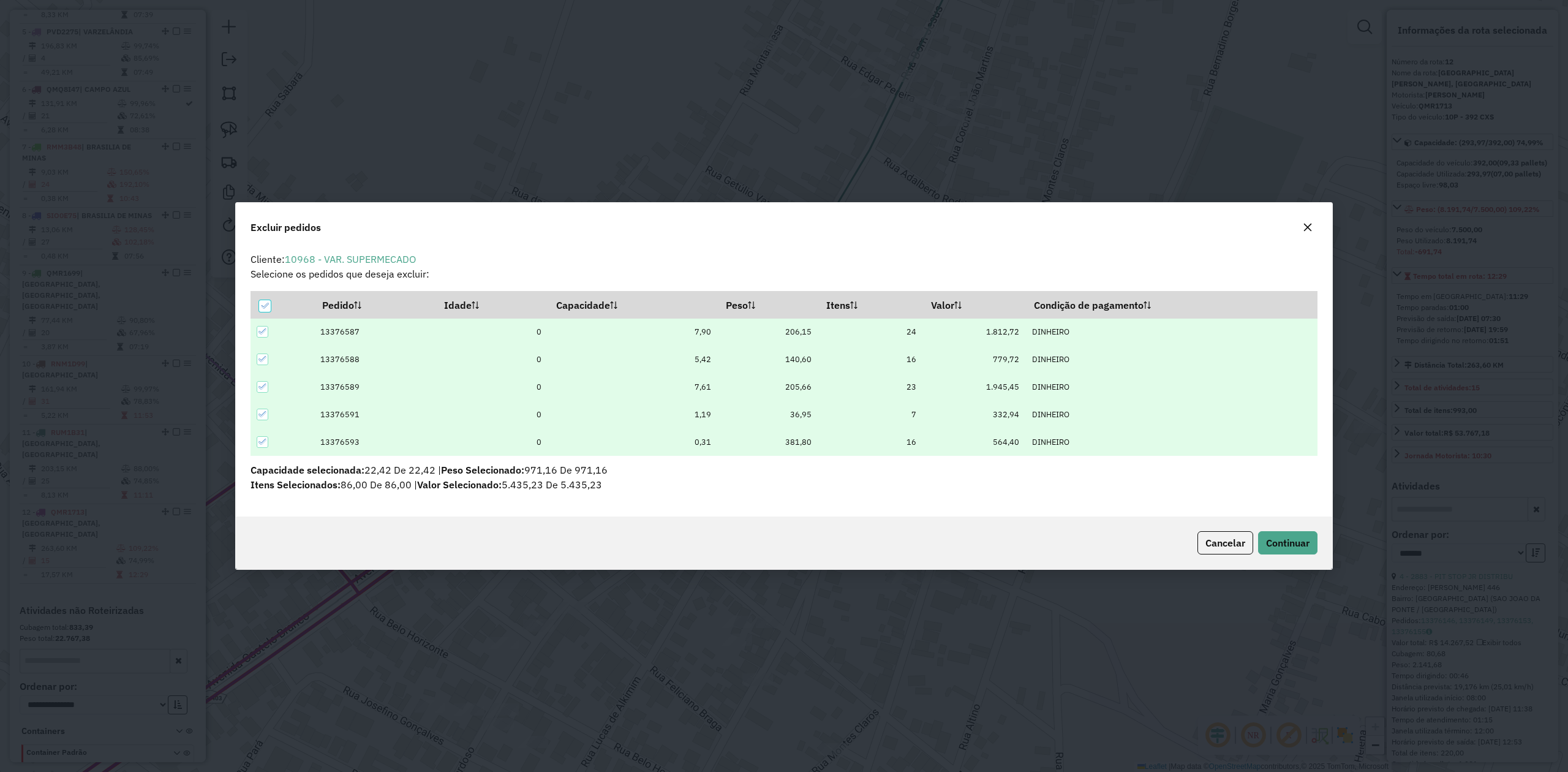
scroll to position [0, 0]
click at [1274, 539] on span "Continuar" at bounding box center [1288, 542] width 44 height 13
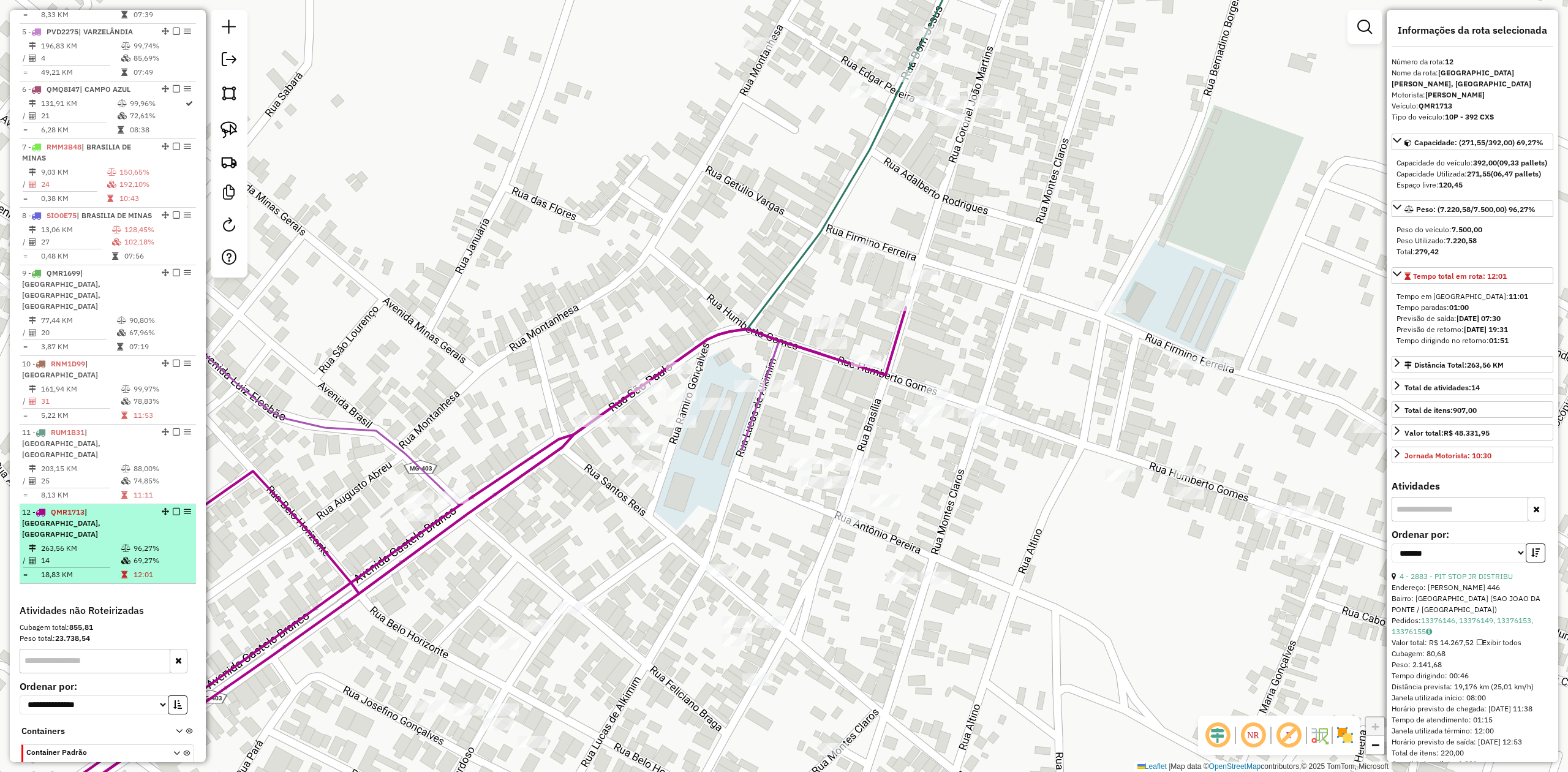
click at [63, 542] on td "263,56 KM" at bounding box center [80, 548] width 80 height 13
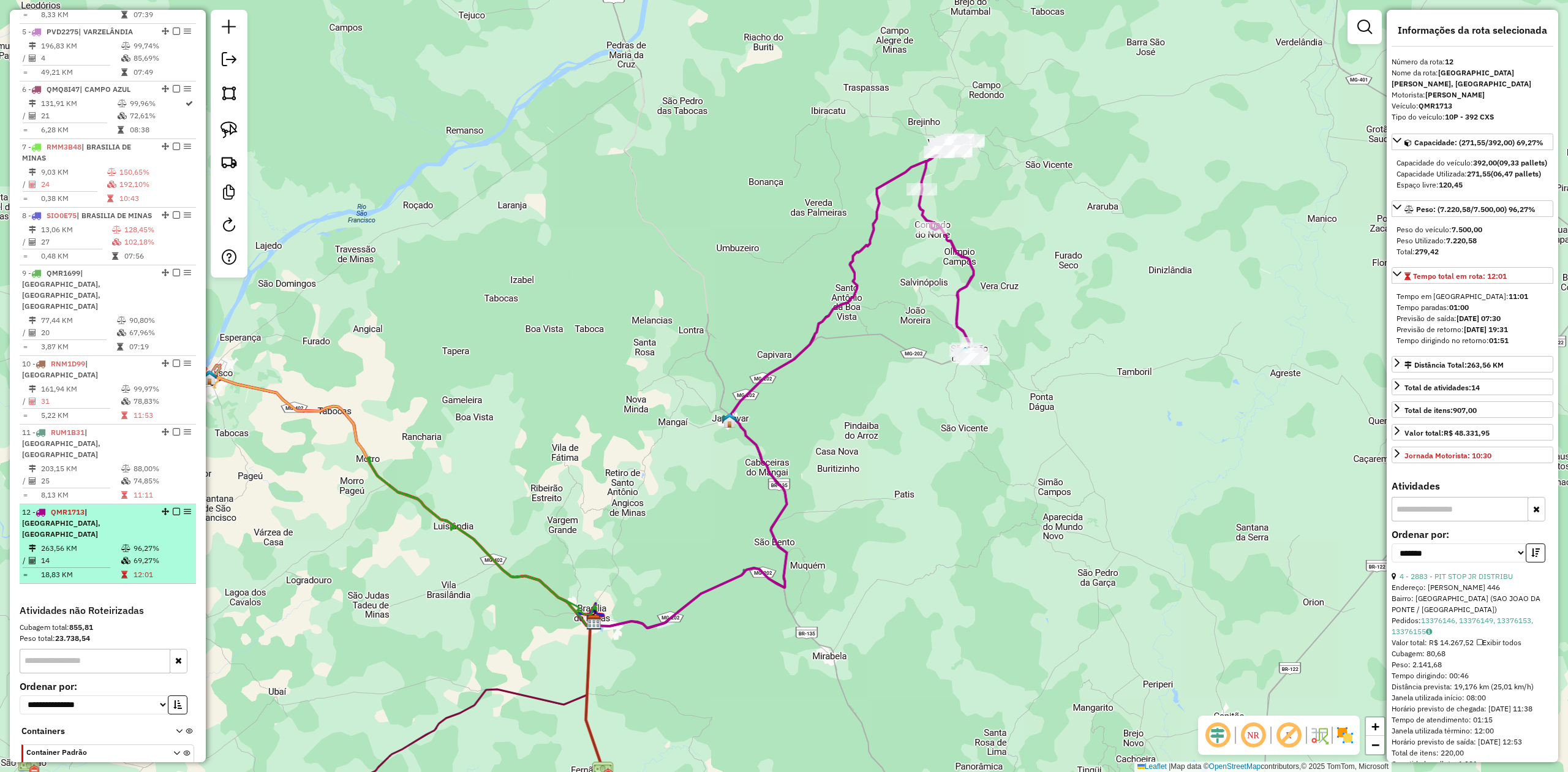
click at [92, 568] on hr at bounding box center [66, 568] width 88 height 1
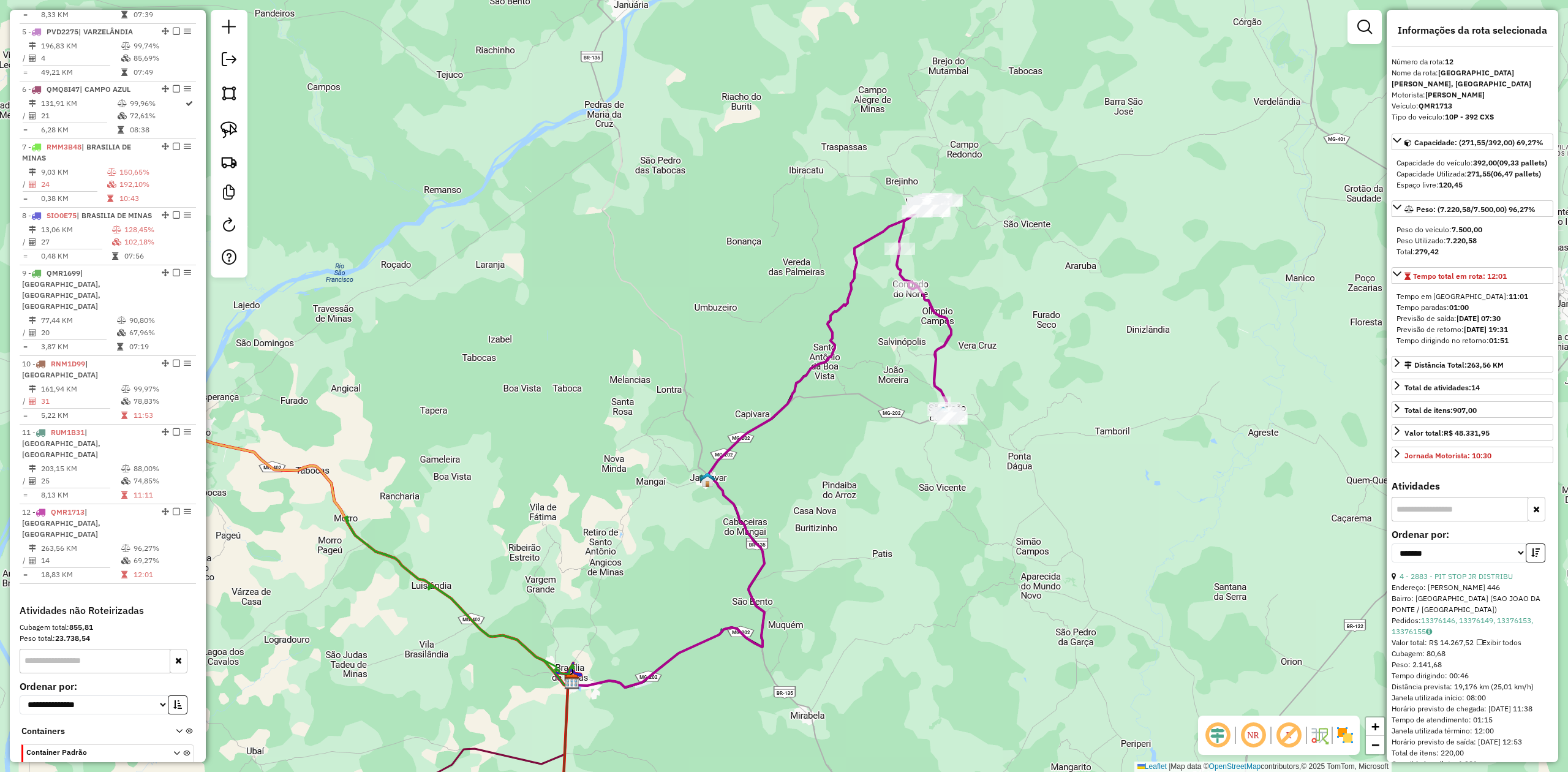
drag, startPoint x: 1066, startPoint y: 263, endPoint x: 978, endPoint y: 449, distance: 205.8
click at [1026, 434] on div "Janela de atendimento Grade de atendimento Capacidade Transportadoras Veículos …" at bounding box center [784, 386] width 1568 height 772
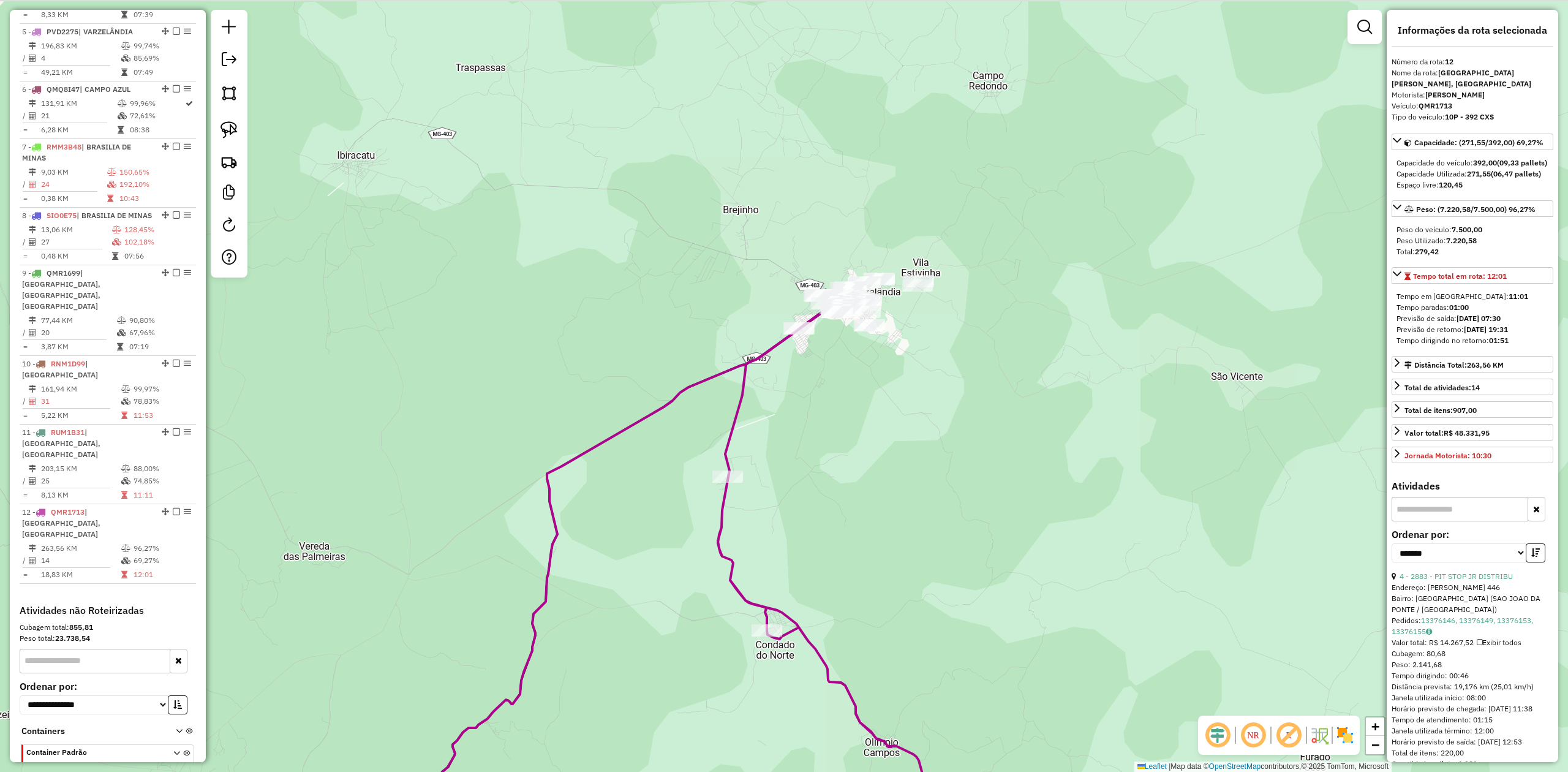
drag, startPoint x: 900, startPoint y: 377, endPoint x: 837, endPoint y: 476, distance: 117.3
click at [838, 476] on div "Janela de atendimento Grade de atendimento Capacidade Transportadoras Veículos …" at bounding box center [784, 386] width 1568 height 772
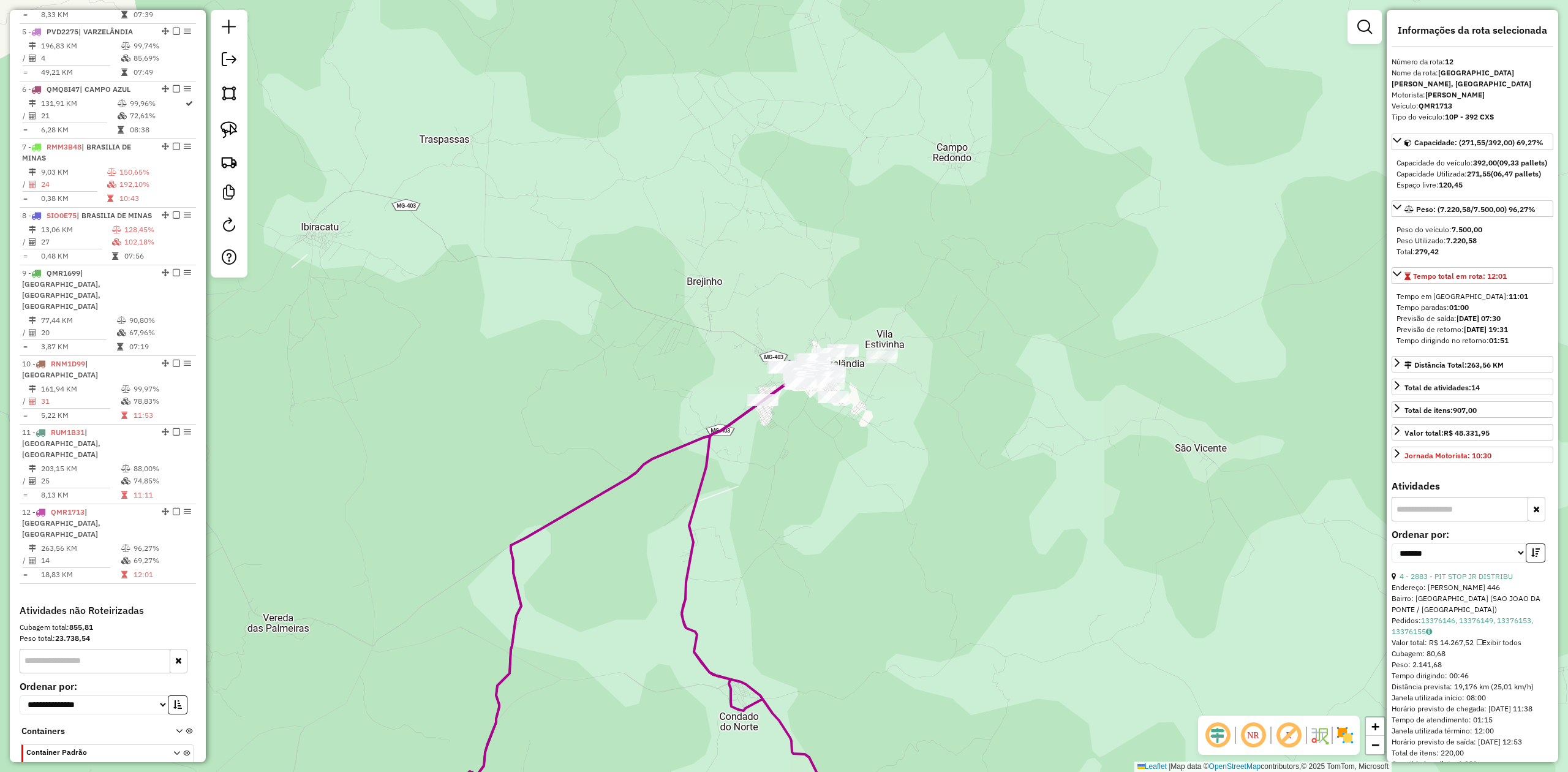
drag, startPoint x: 855, startPoint y: 395, endPoint x: 831, endPoint y: 454, distance: 63.7
click at [831, 454] on div "Janela de atendimento Grade de atendimento Capacidade Transportadoras Veículos …" at bounding box center [784, 386] width 1568 height 772
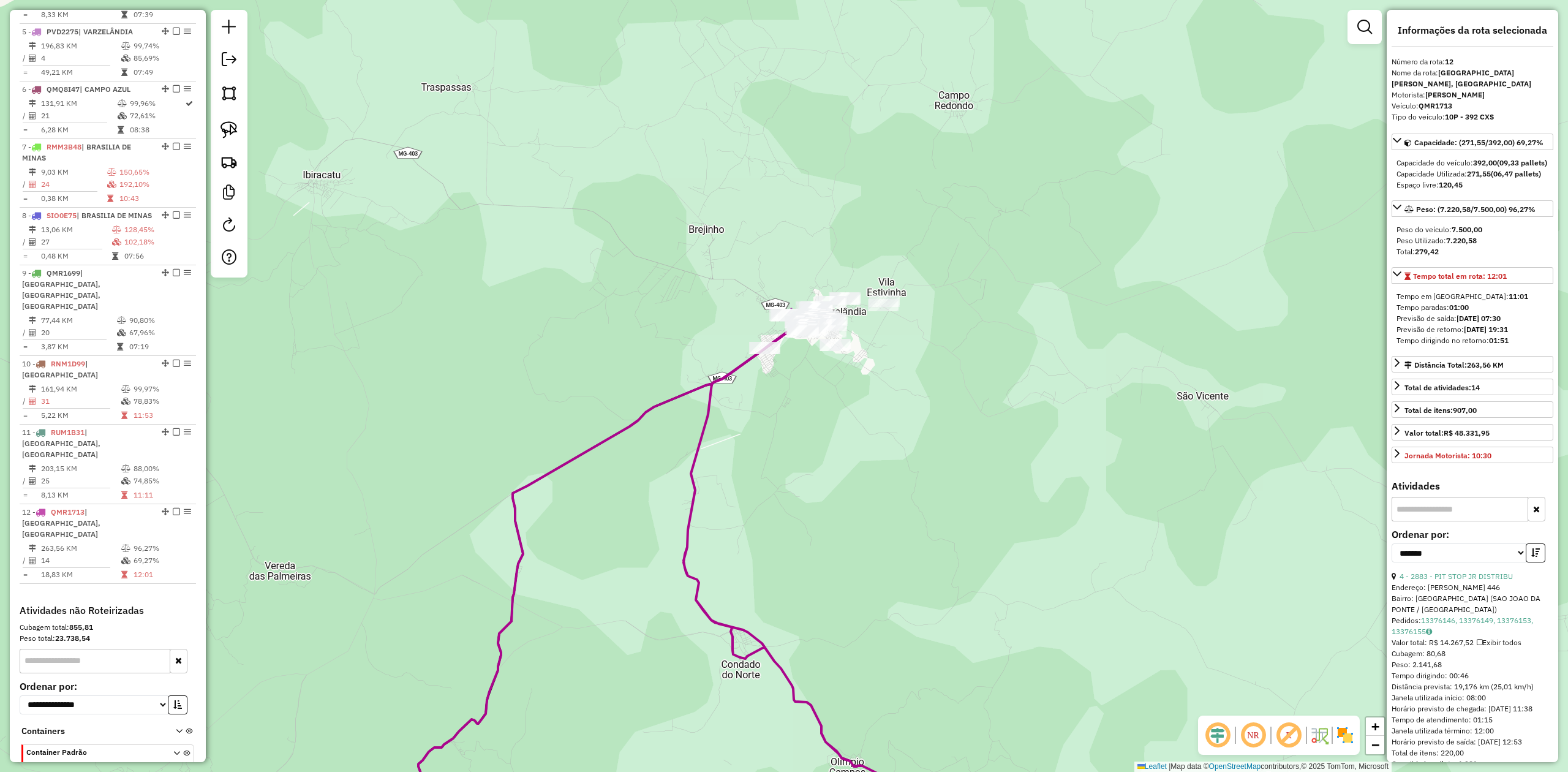
drag, startPoint x: 427, startPoint y: 427, endPoint x: 429, endPoint y: 340, distance: 87.0
click at [429, 351] on div "Janela de atendimento Grade de atendimento Capacidade Transportadoras Veículos …" at bounding box center [784, 386] width 1568 height 772
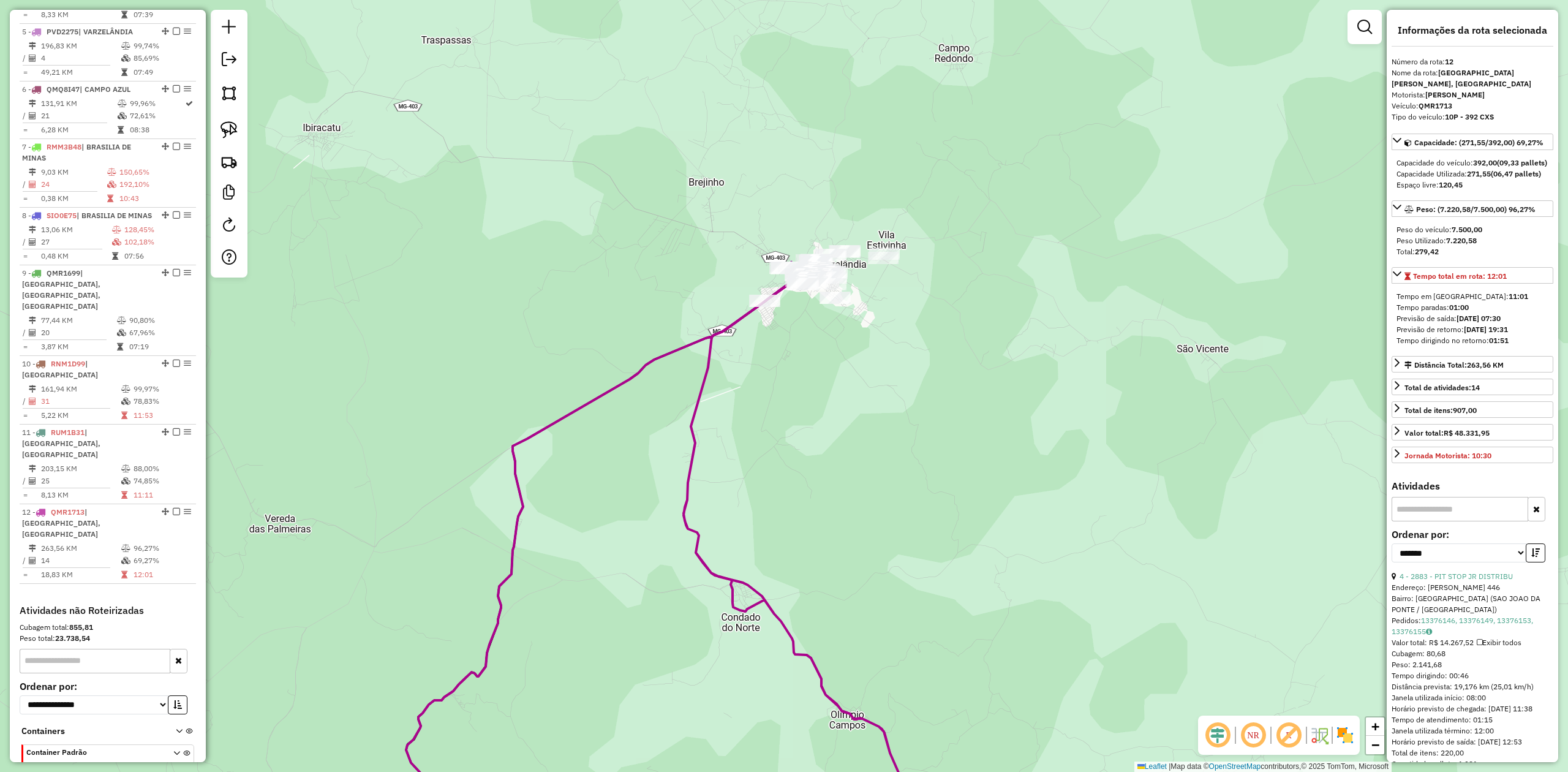
drag, startPoint x: 775, startPoint y: 376, endPoint x: 708, endPoint y: 419, distance: 79.6
click at [709, 419] on div "Janela de atendimento Grade de atendimento Capacidade Transportadoras Veículos …" at bounding box center [784, 386] width 1568 height 772
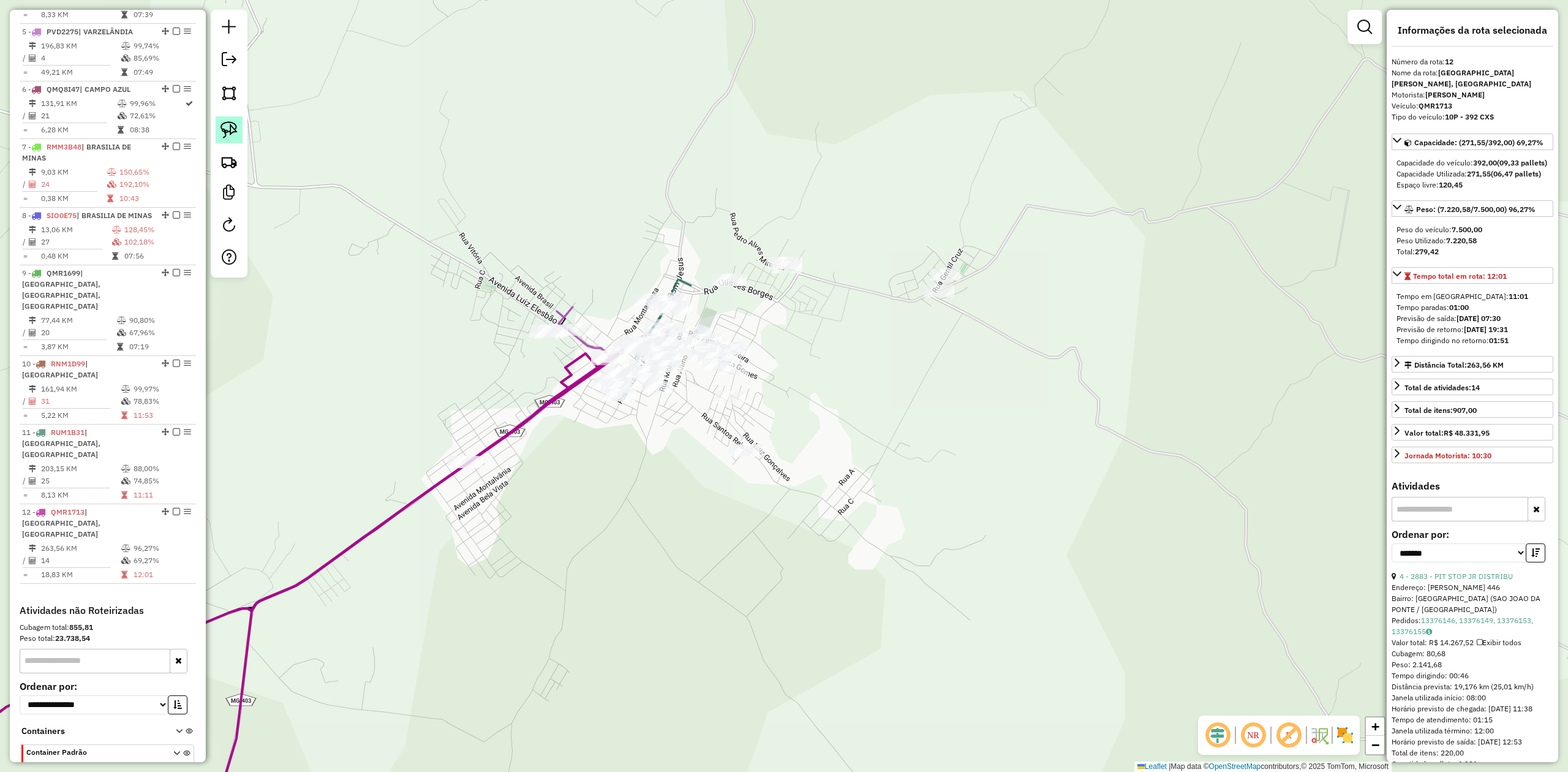
click at [229, 128] on img at bounding box center [229, 129] width 17 height 17
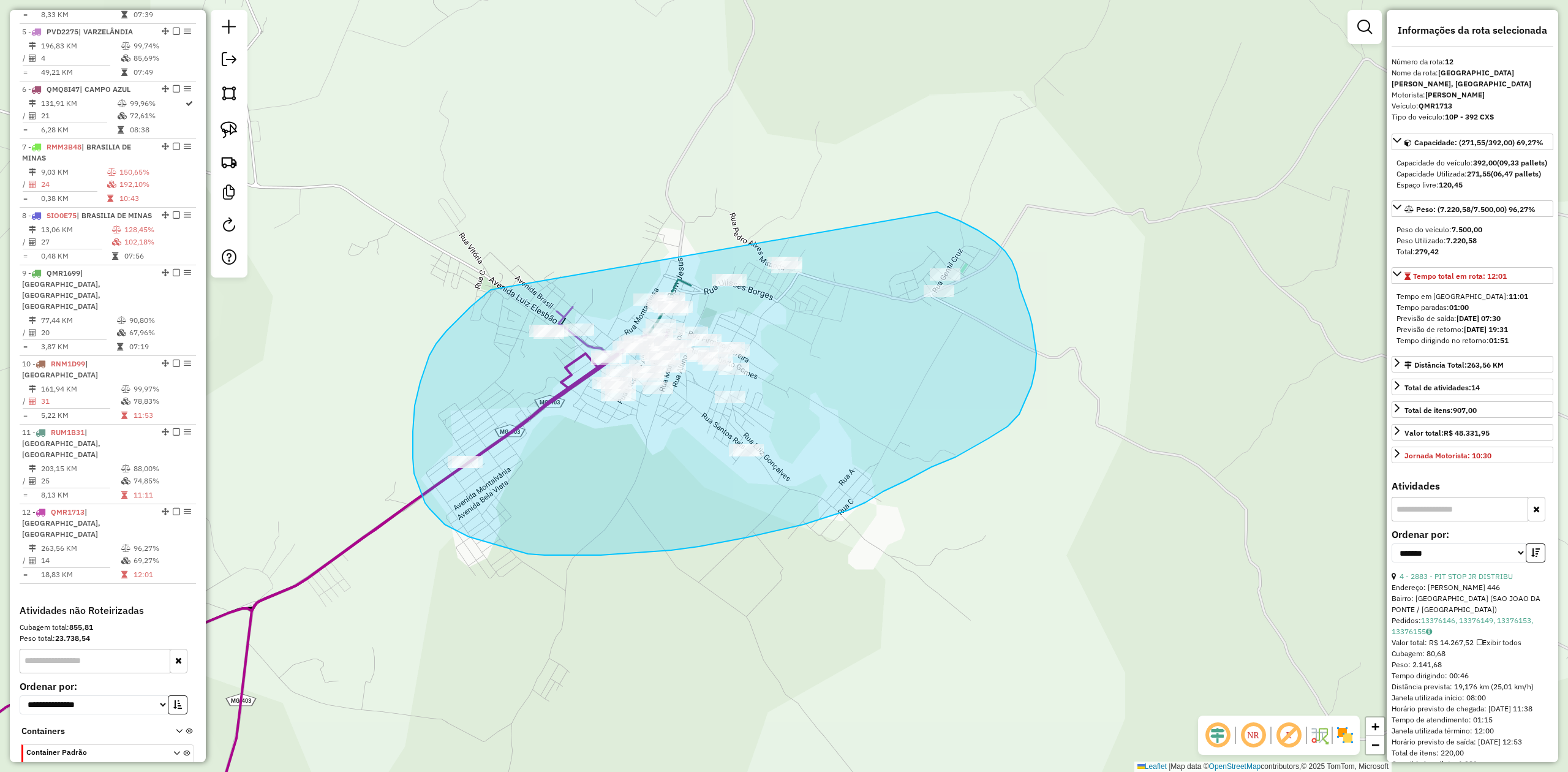
drag, startPoint x: 446, startPoint y: 331, endPoint x: 623, endPoint y: 187, distance: 228.2
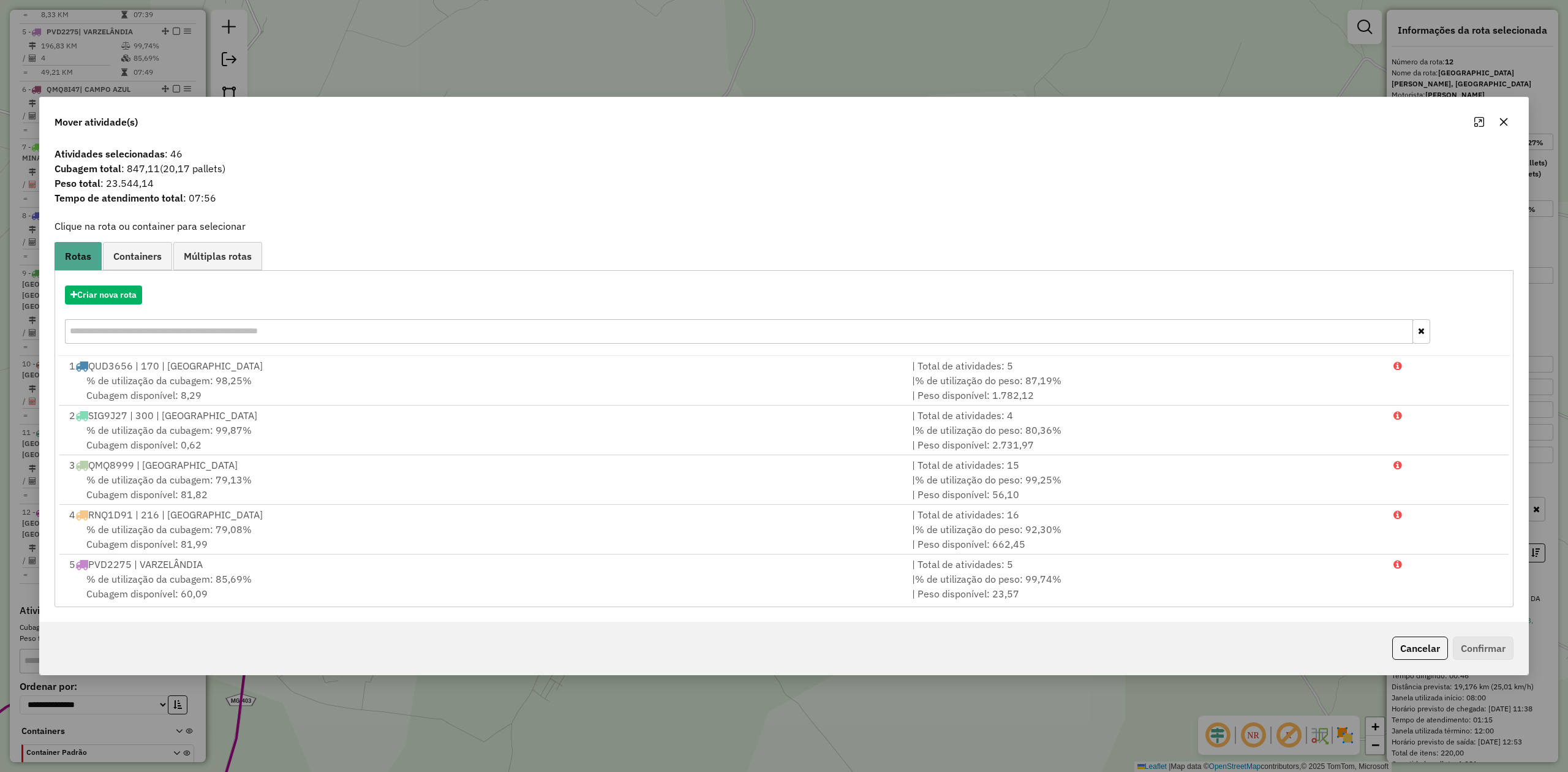
click at [1213, 35] on div "Mover atividade(s) Atividades selecionadas : 46 Cubagem total : 847,11 (20,17 p…" at bounding box center [784, 386] width 1568 height 772
click at [1505, 121] on icon "button" at bounding box center [1503, 122] width 10 height 10
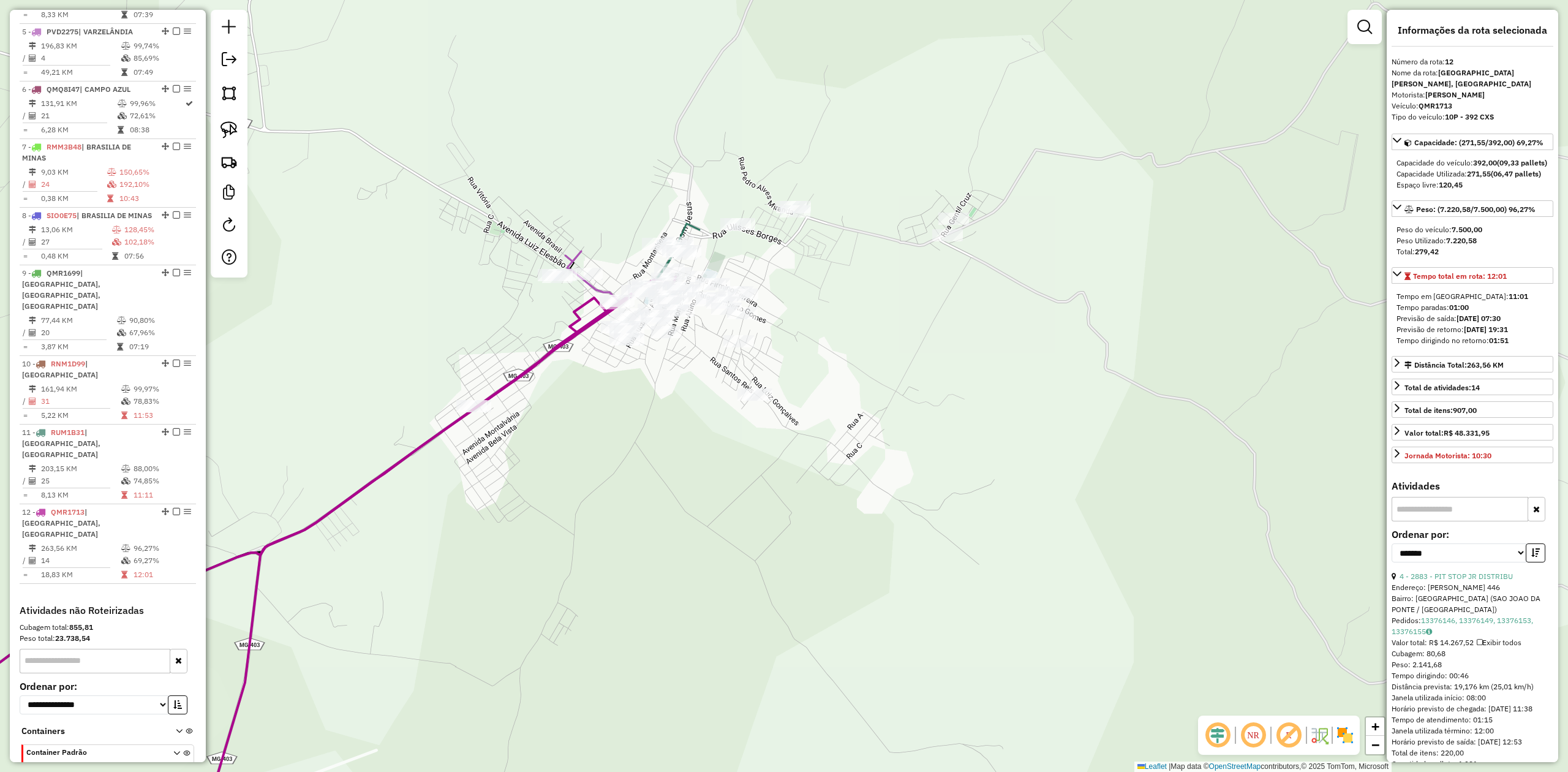
drag, startPoint x: 525, startPoint y: 475, endPoint x: 533, endPoint y: 414, distance: 61.5
click at [533, 418] on div "Janela de atendimento Grade de atendimento Capacidade Transportadoras Veículos …" at bounding box center [784, 386] width 1568 height 772
click at [233, 124] on img at bounding box center [229, 129] width 17 height 17
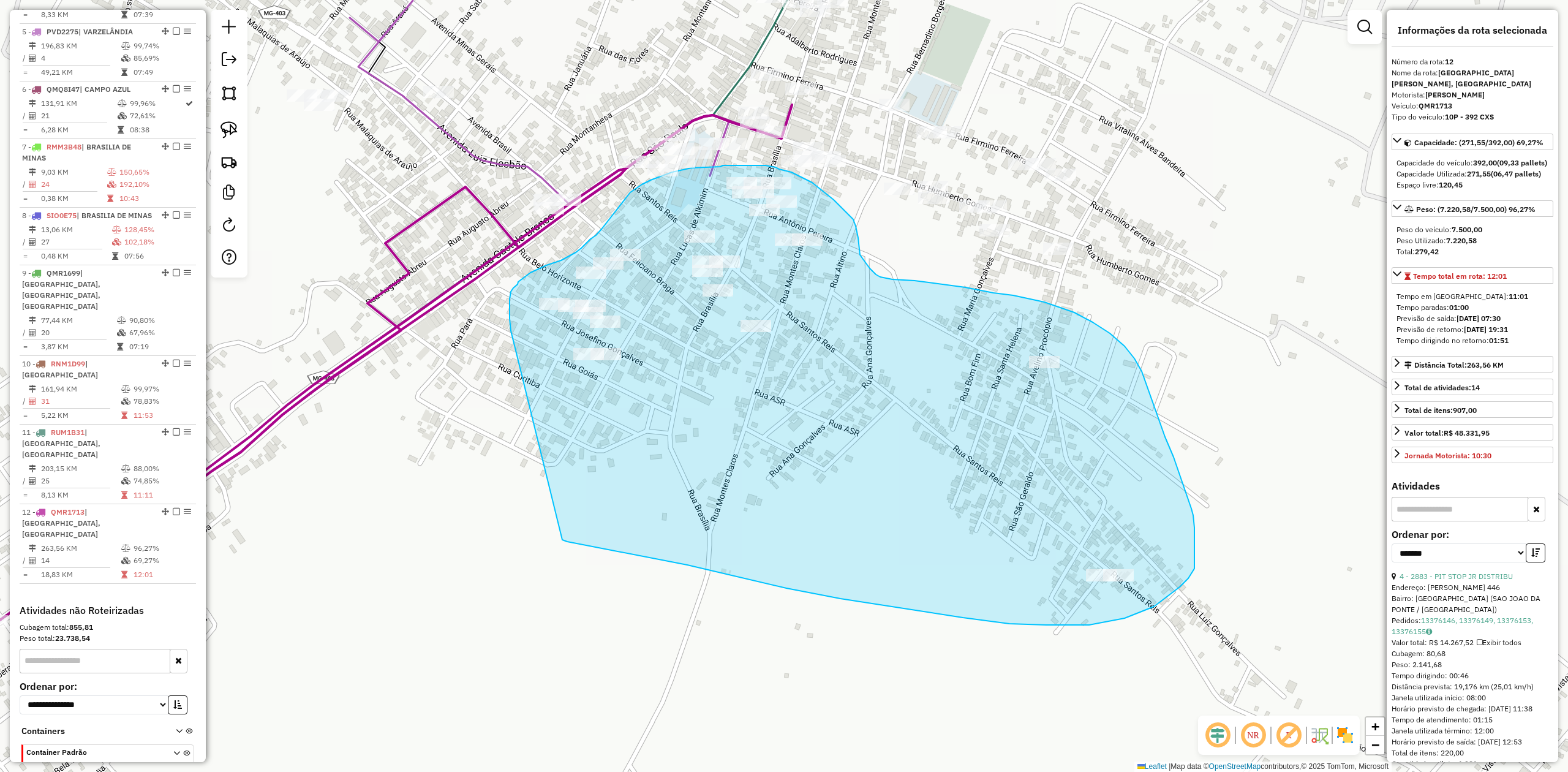
drag, startPoint x: 515, startPoint y: 348, endPoint x: 557, endPoint y: 517, distance: 174.1
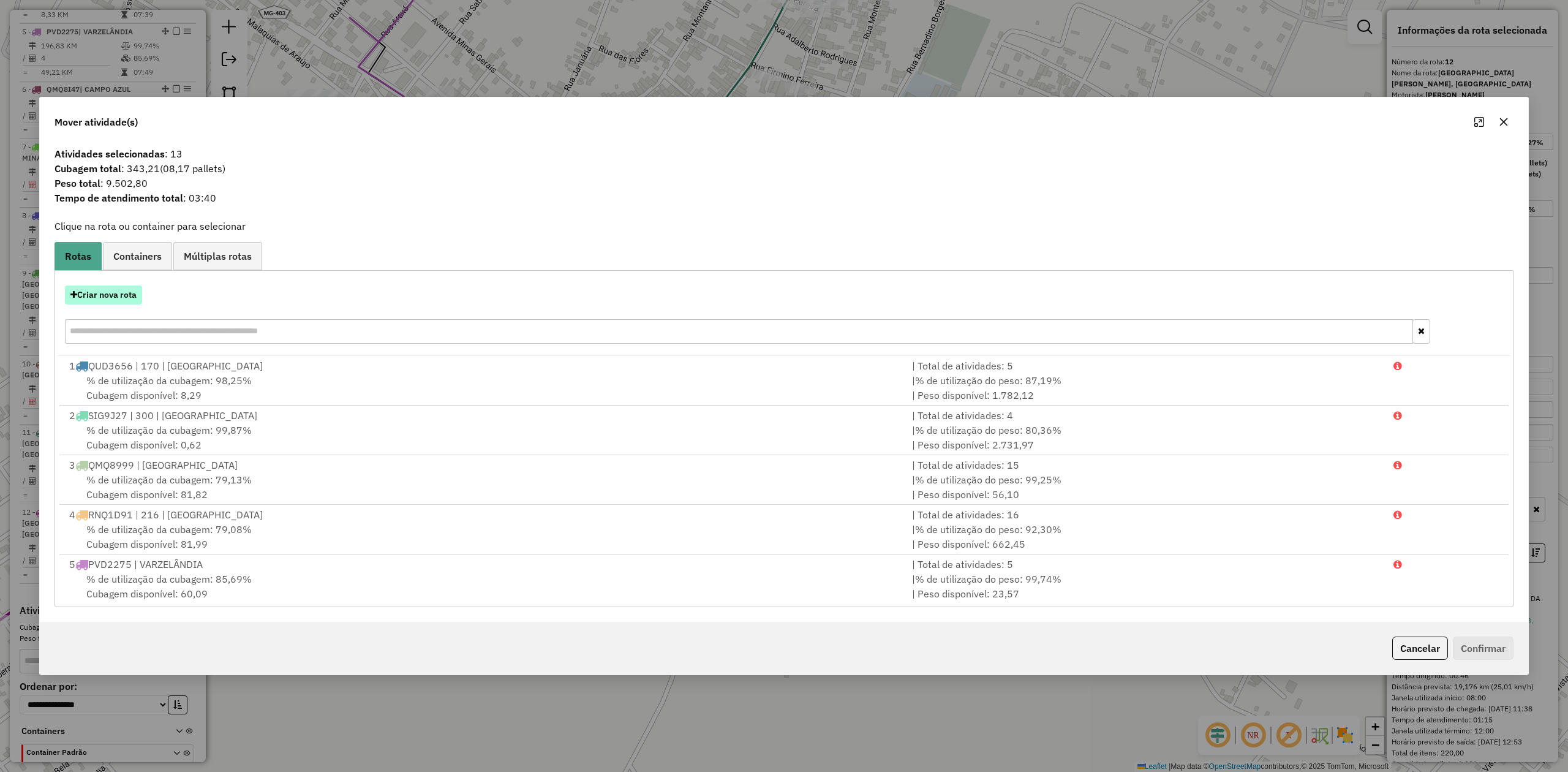
click at [113, 294] on button "Criar nova rota" at bounding box center [103, 295] width 77 height 19
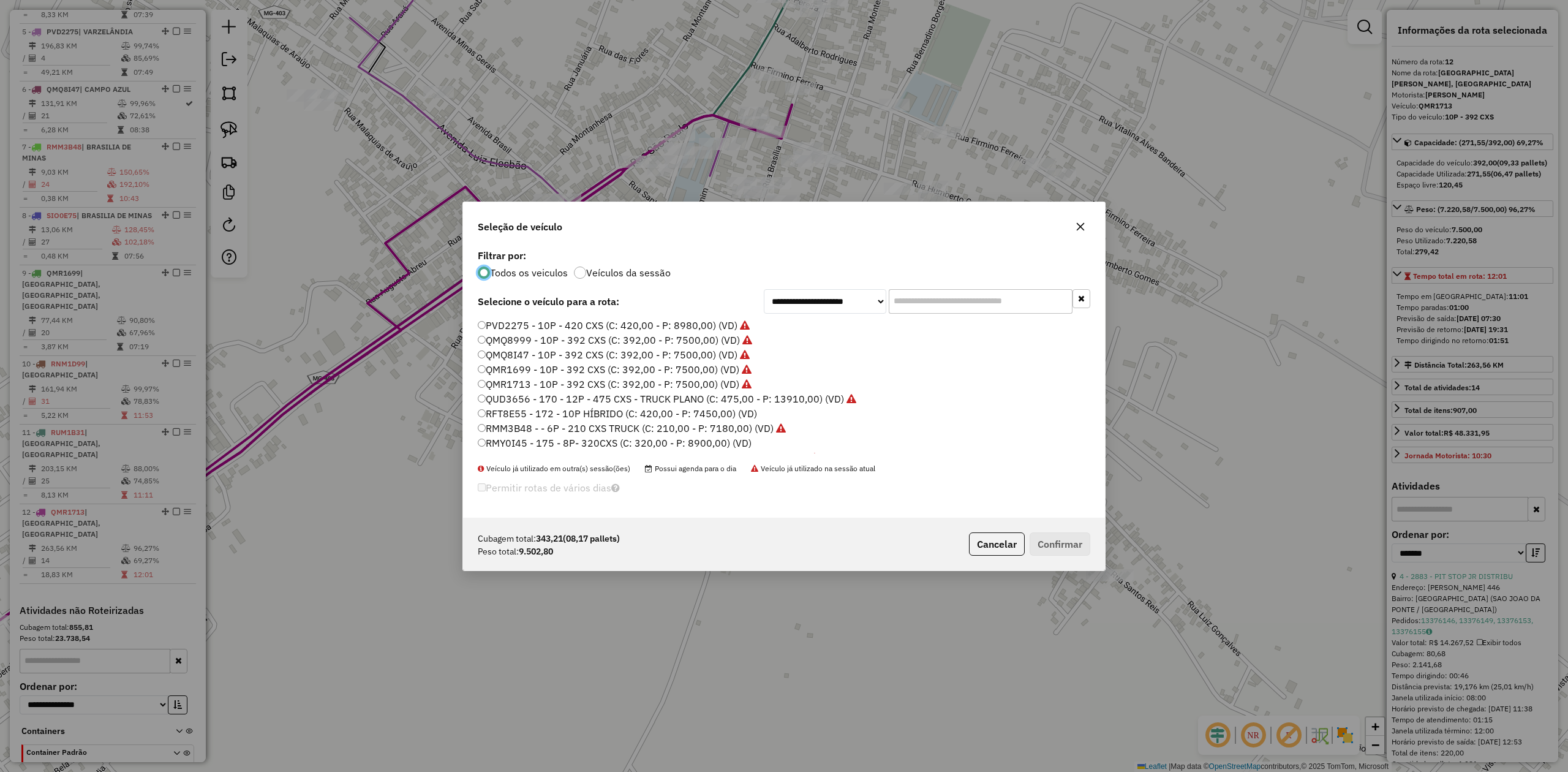
scroll to position [100, 0]
click at [488, 399] on label "RUM1B34 - 10P - 392 CXS - NOVOS (C: 392,00 - P: 8600,00) (VD)" at bounding box center [628, 401] width 302 height 15
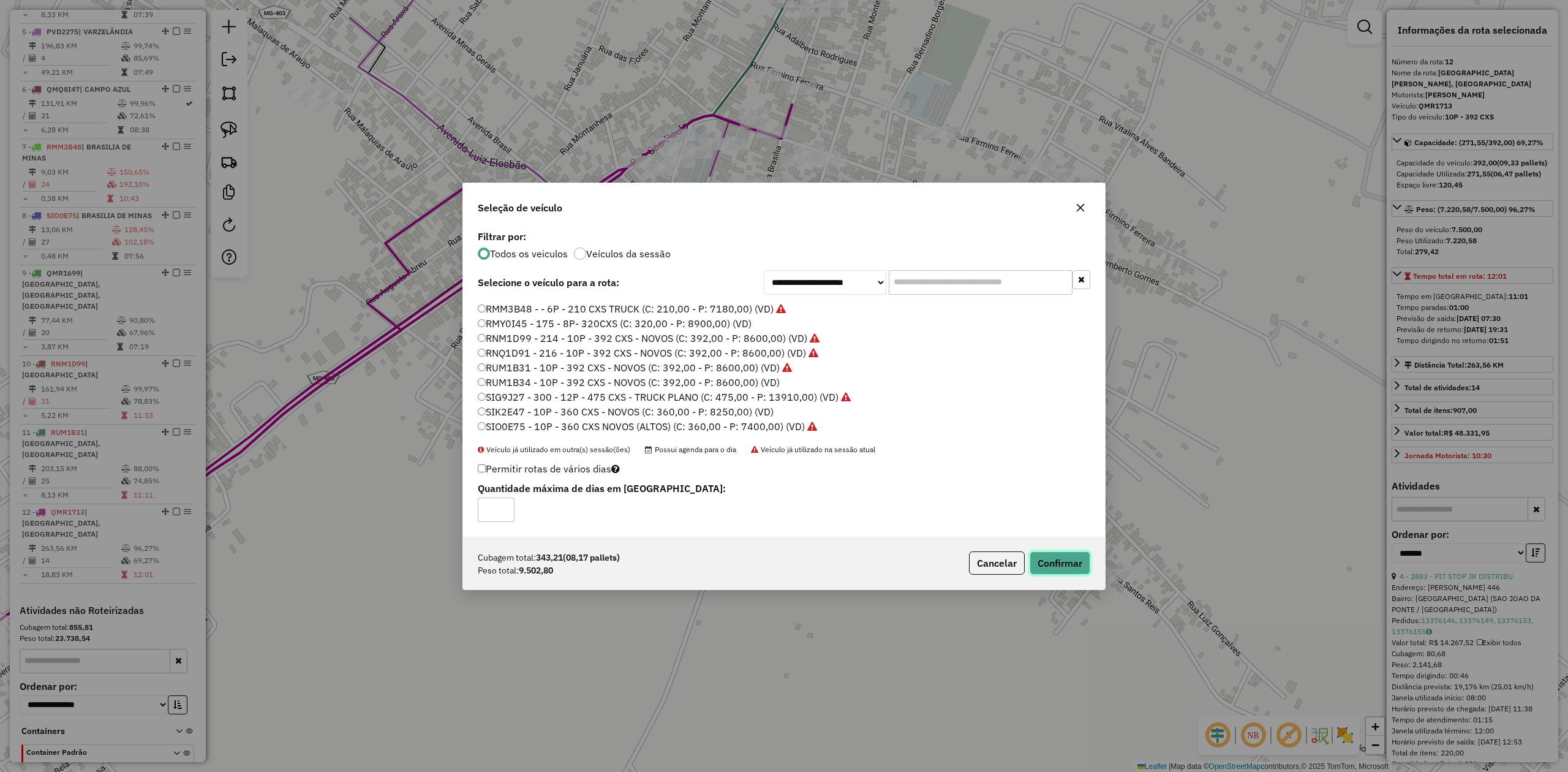
click at [1058, 561] on button "Confirmar" at bounding box center [1060, 563] width 61 height 24
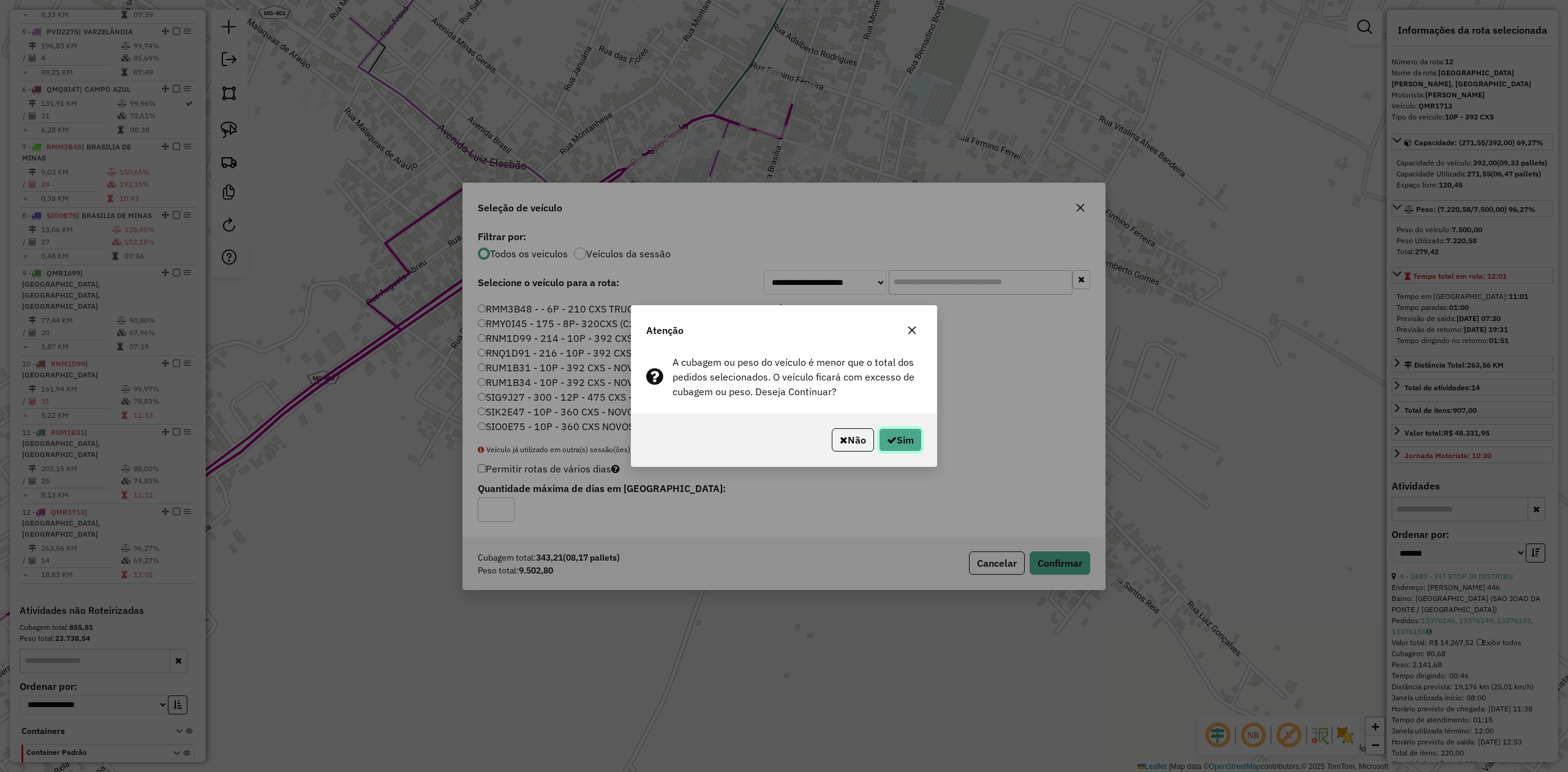
click at [897, 440] on button "Sim" at bounding box center [900, 440] width 43 height 24
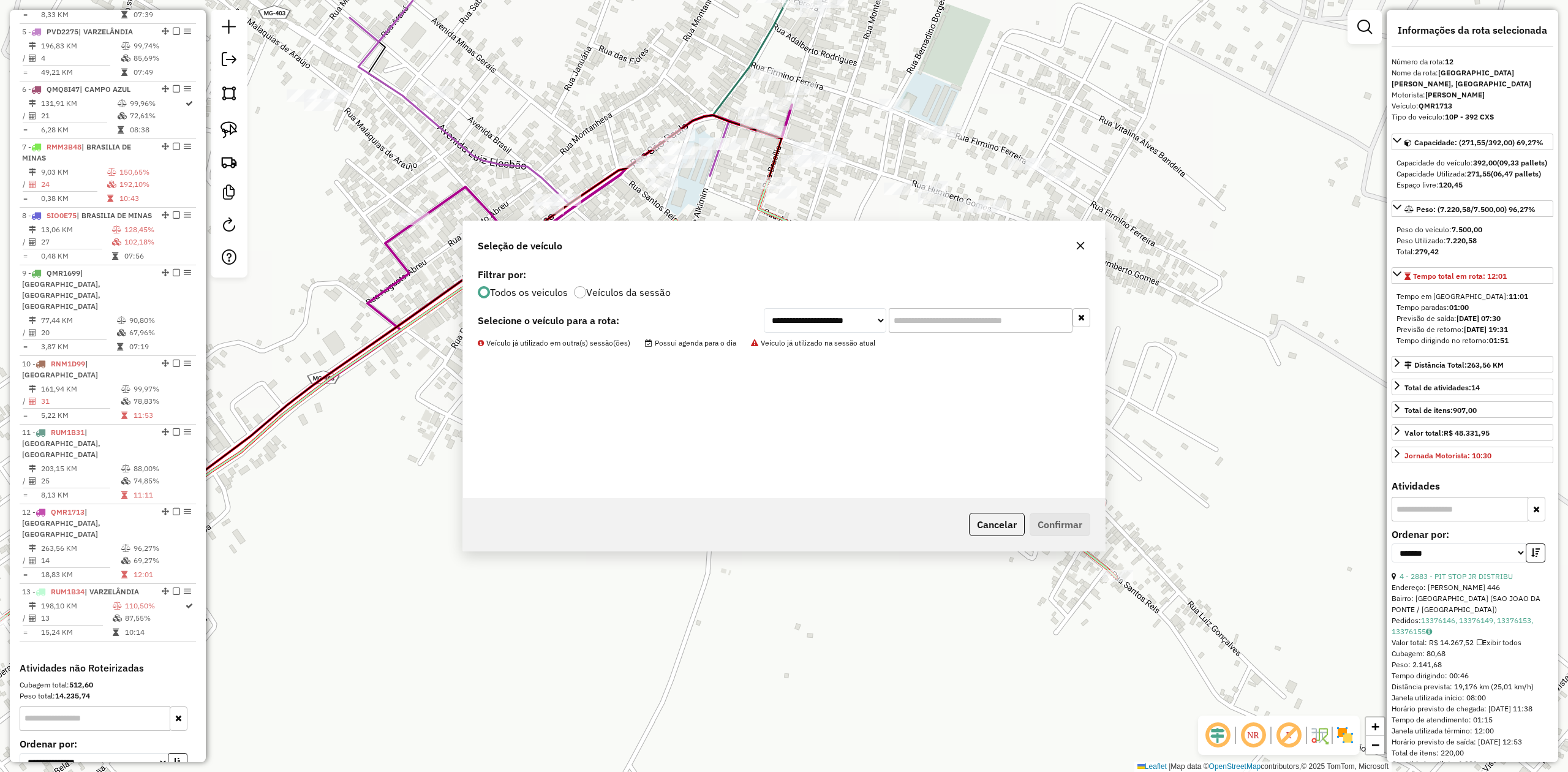
scroll to position [802, 0]
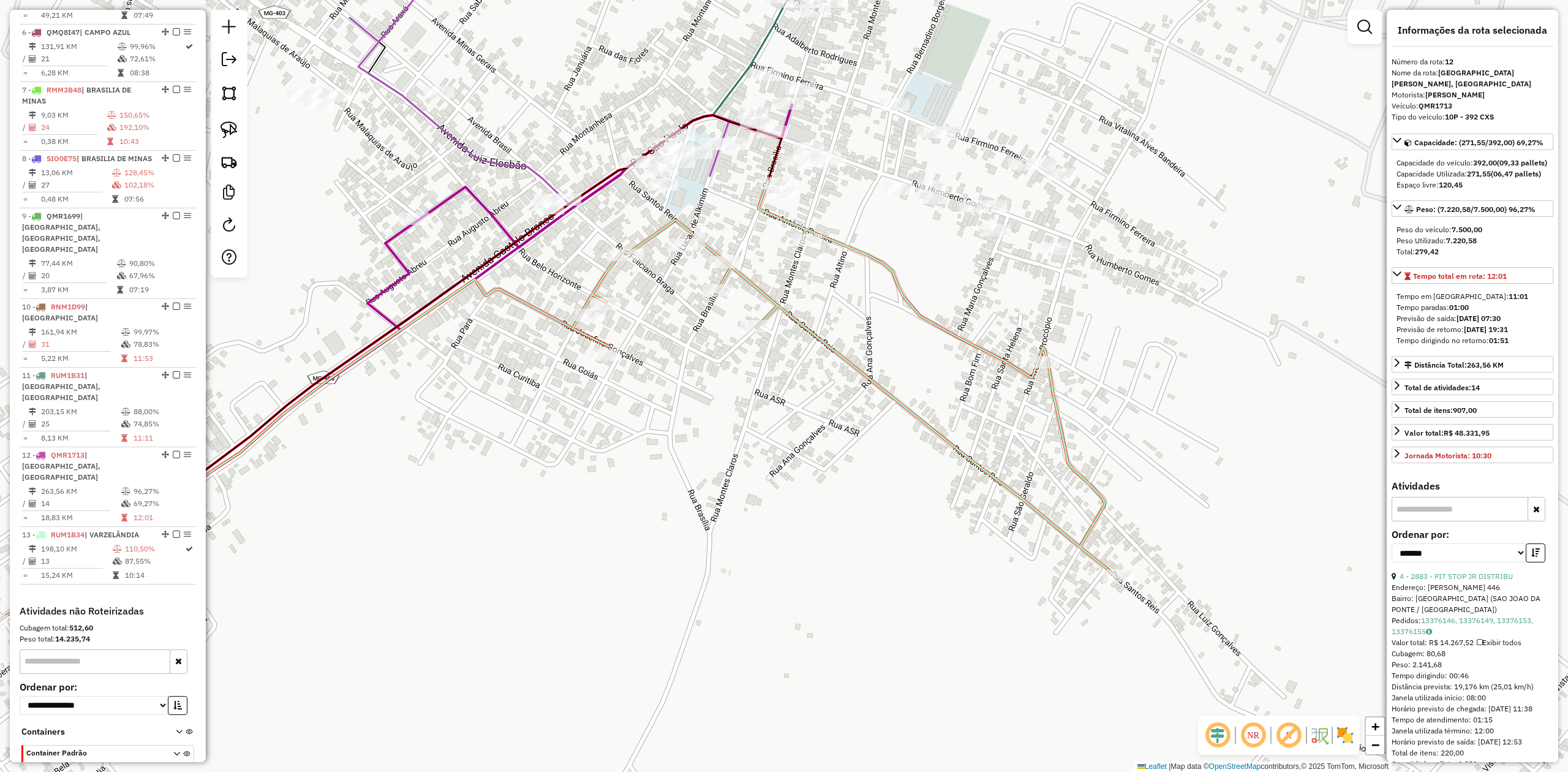
drag, startPoint x: 922, startPoint y: 238, endPoint x: 924, endPoint y: 309, distance: 71.0
click at [924, 309] on div "Janela de atendimento Grade de atendimento Capacidade Transportadoras Veículos …" at bounding box center [784, 386] width 1568 height 772
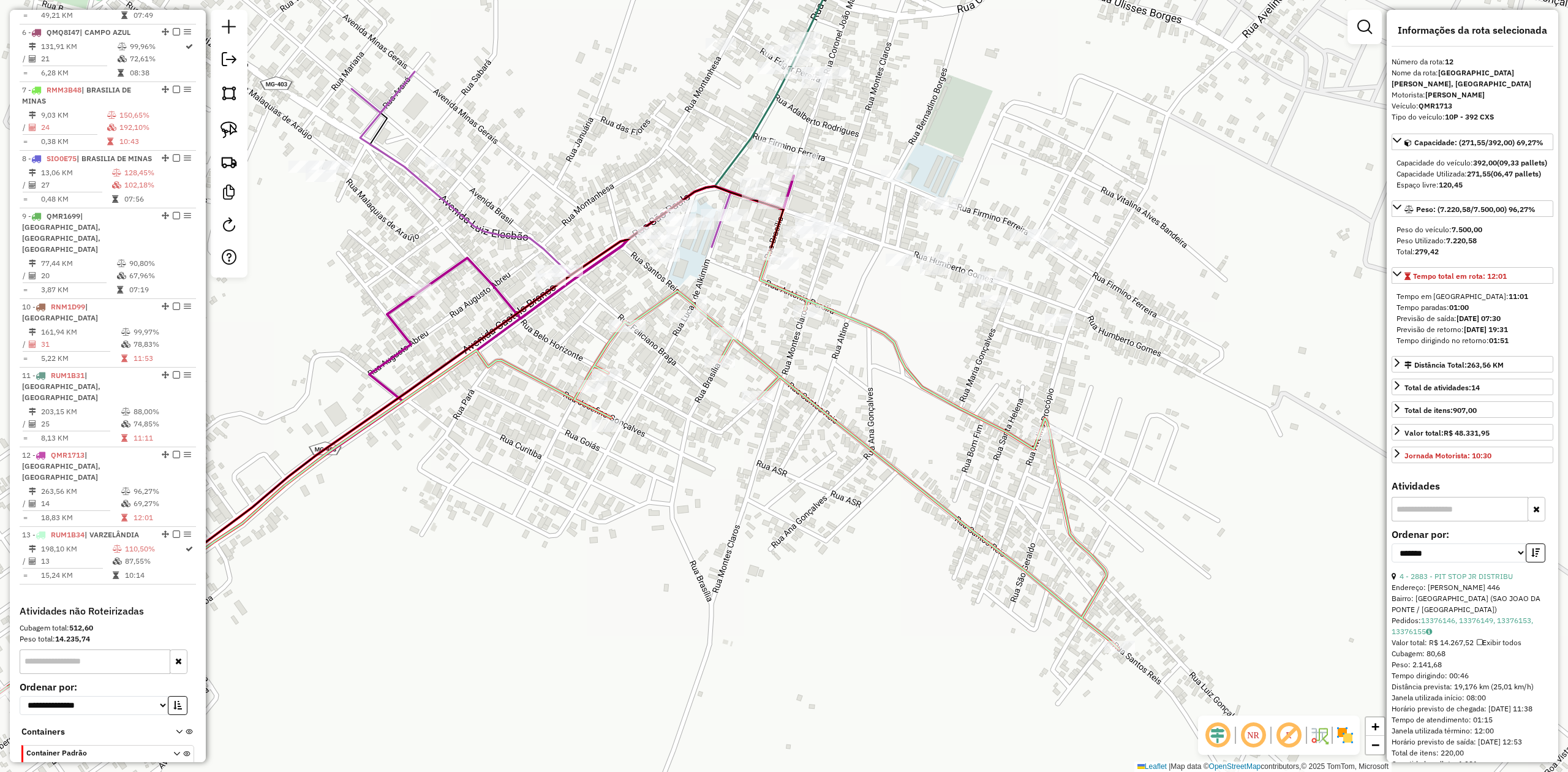
click at [896, 353] on icon at bounding box center [846, 450] width 544 height 397
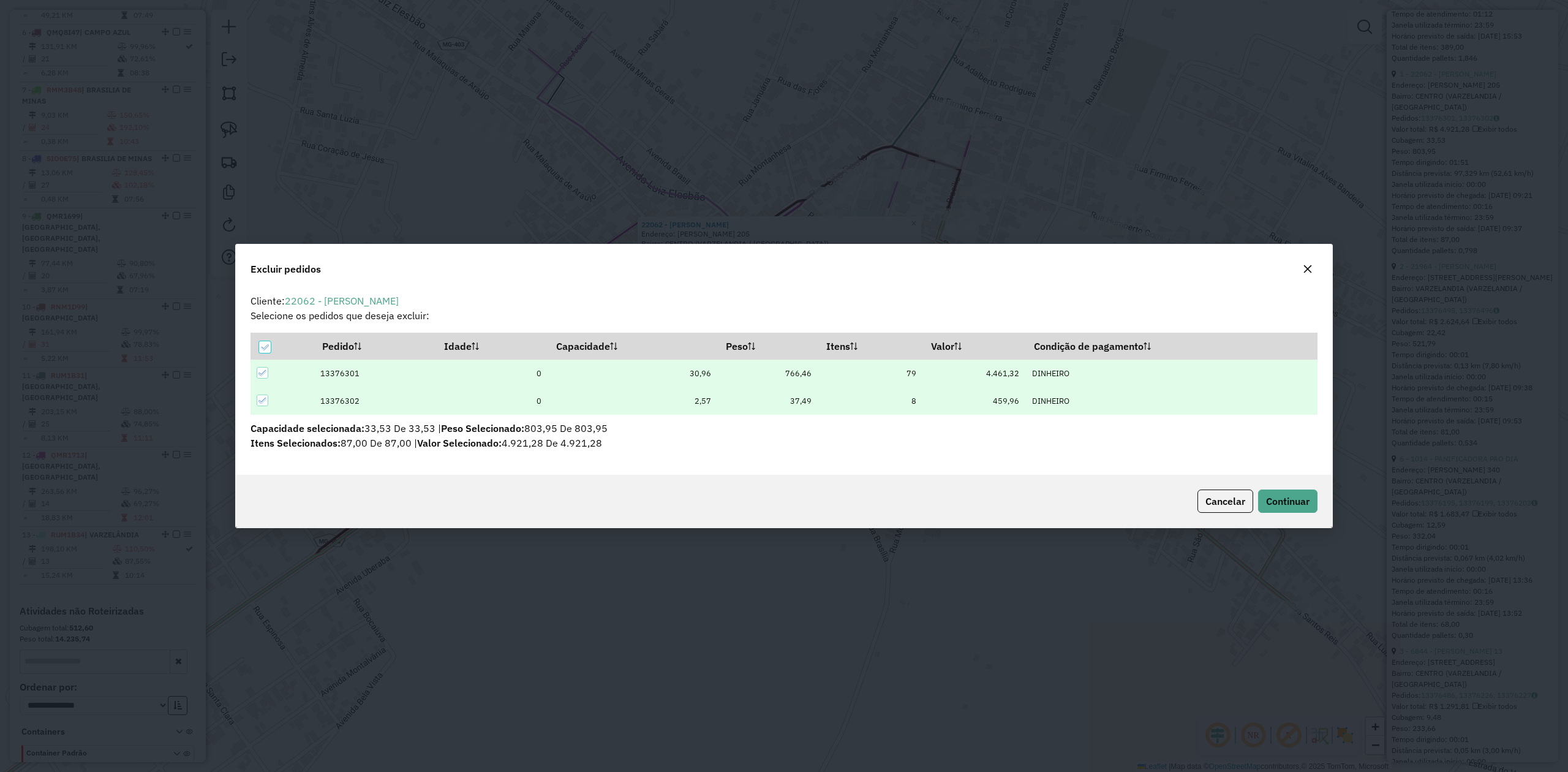
scroll to position [0, 0]
click at [1294, 495] on span "Continuar" at bounding box center [1288, 501] width 44 height 13
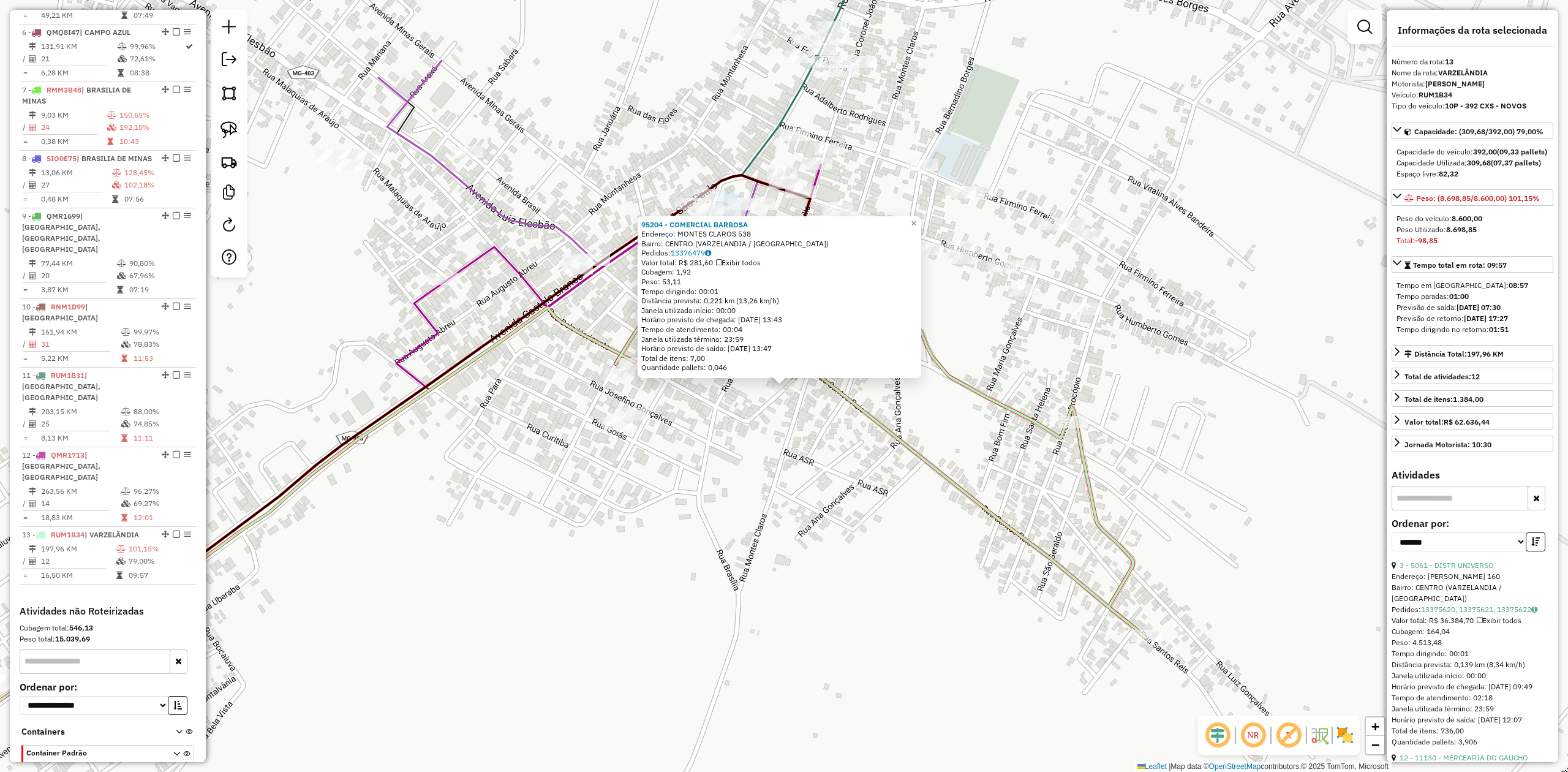
click at [905, 413] on div "95204 - COMERCIAL BARBOSA Endereço: MONTES CLAROS 538 Bairro: CENTRO (VARZELAND…" at bounding box center [784, 386] width 1568 height 772
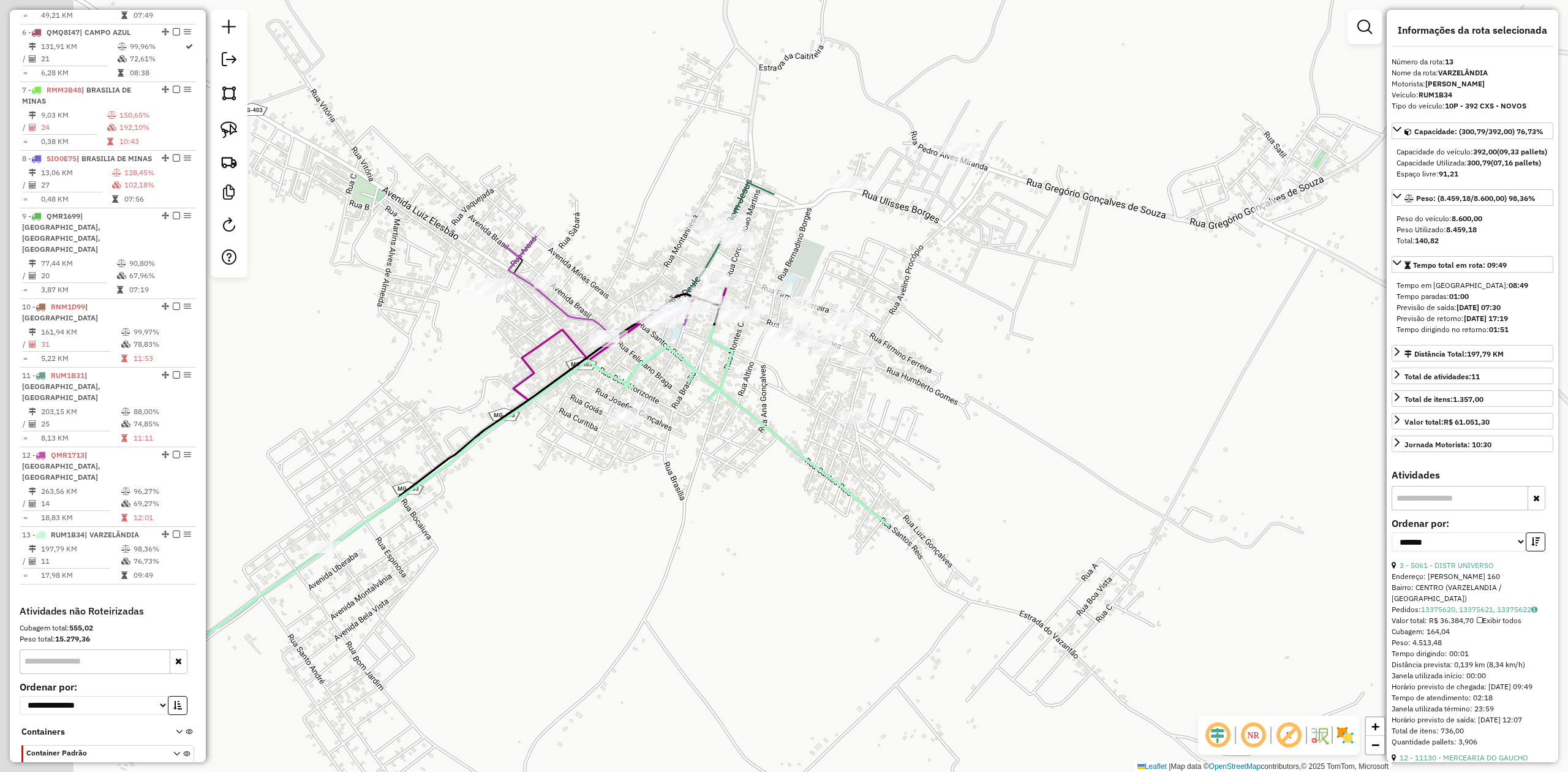
drag, startPoint x: 424, startPoint y: 528, endPoint x: 625, endPoint y: 537, distance: 201.2
click at [623, 537] on div "Janela de atendimento Grade de atendimento Capacidade Transportadoras Veículos …" at bounding box center [784, 386] width 1568 height 772
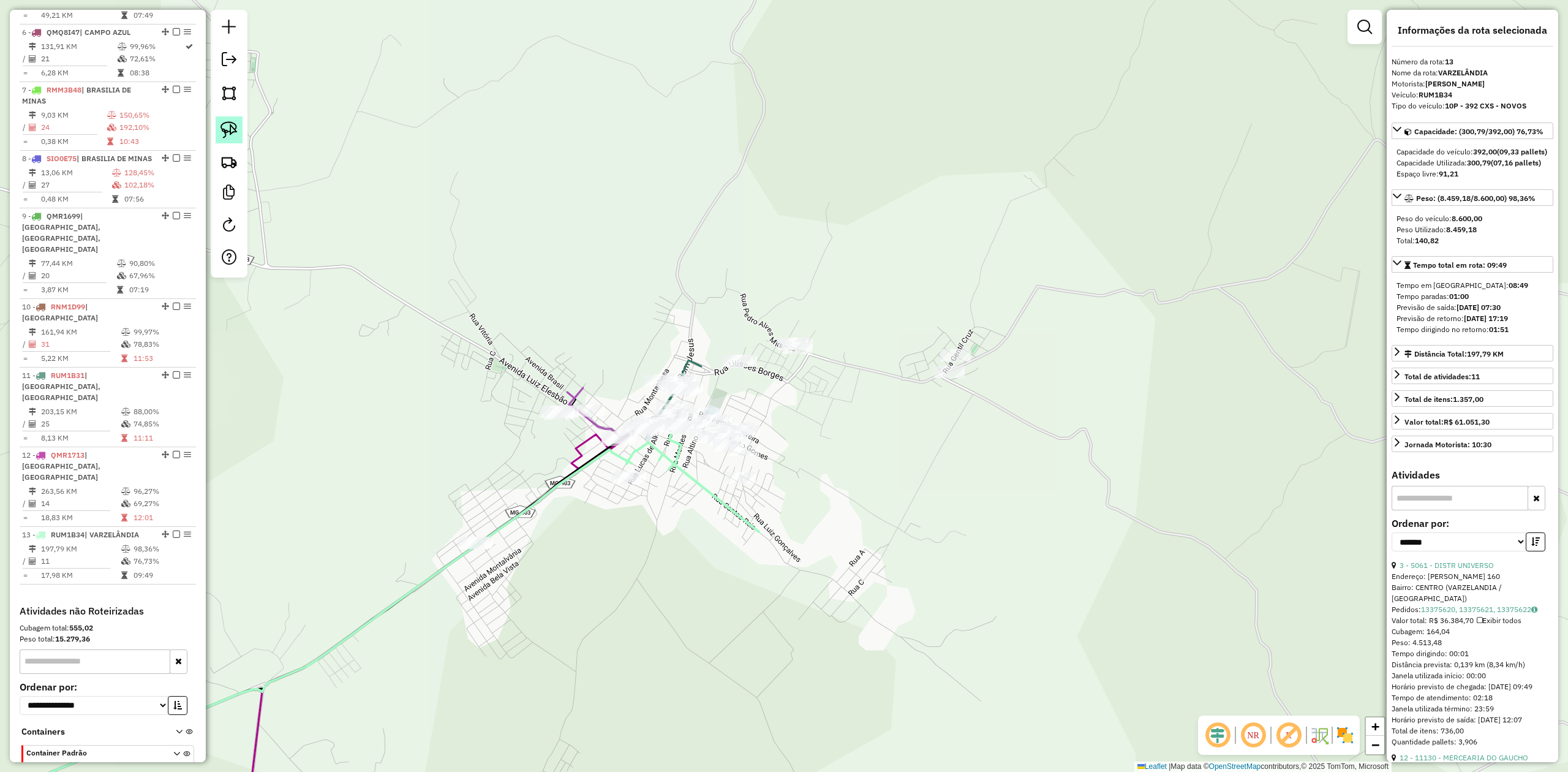
click at [222, 125] on img at bounding box center [229, 129] width 17 height 17
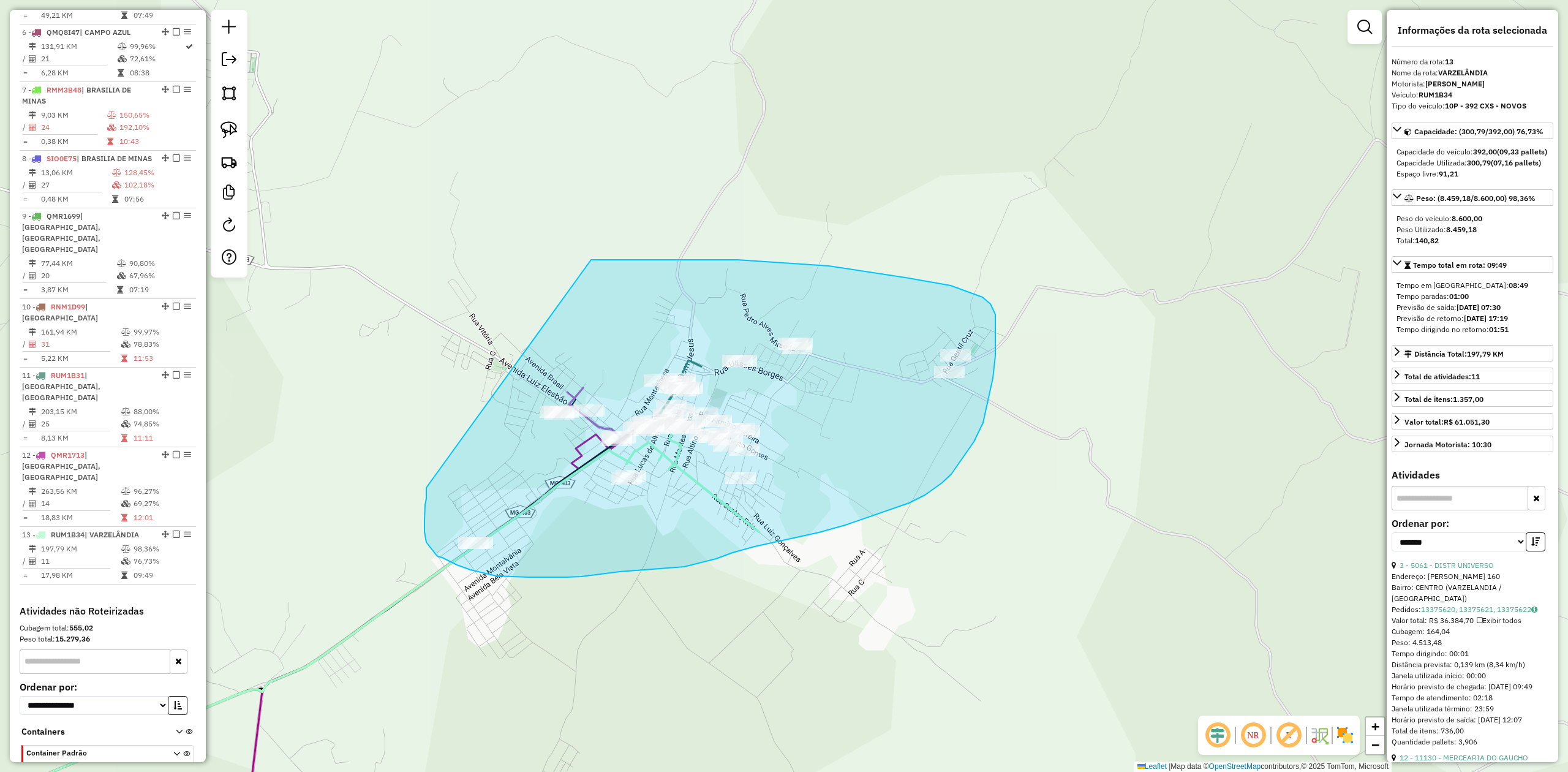
drag, startPoint x: 426, startPoint y: 493, endPoint x: 529, endPoint y: 269, distance: 246.5
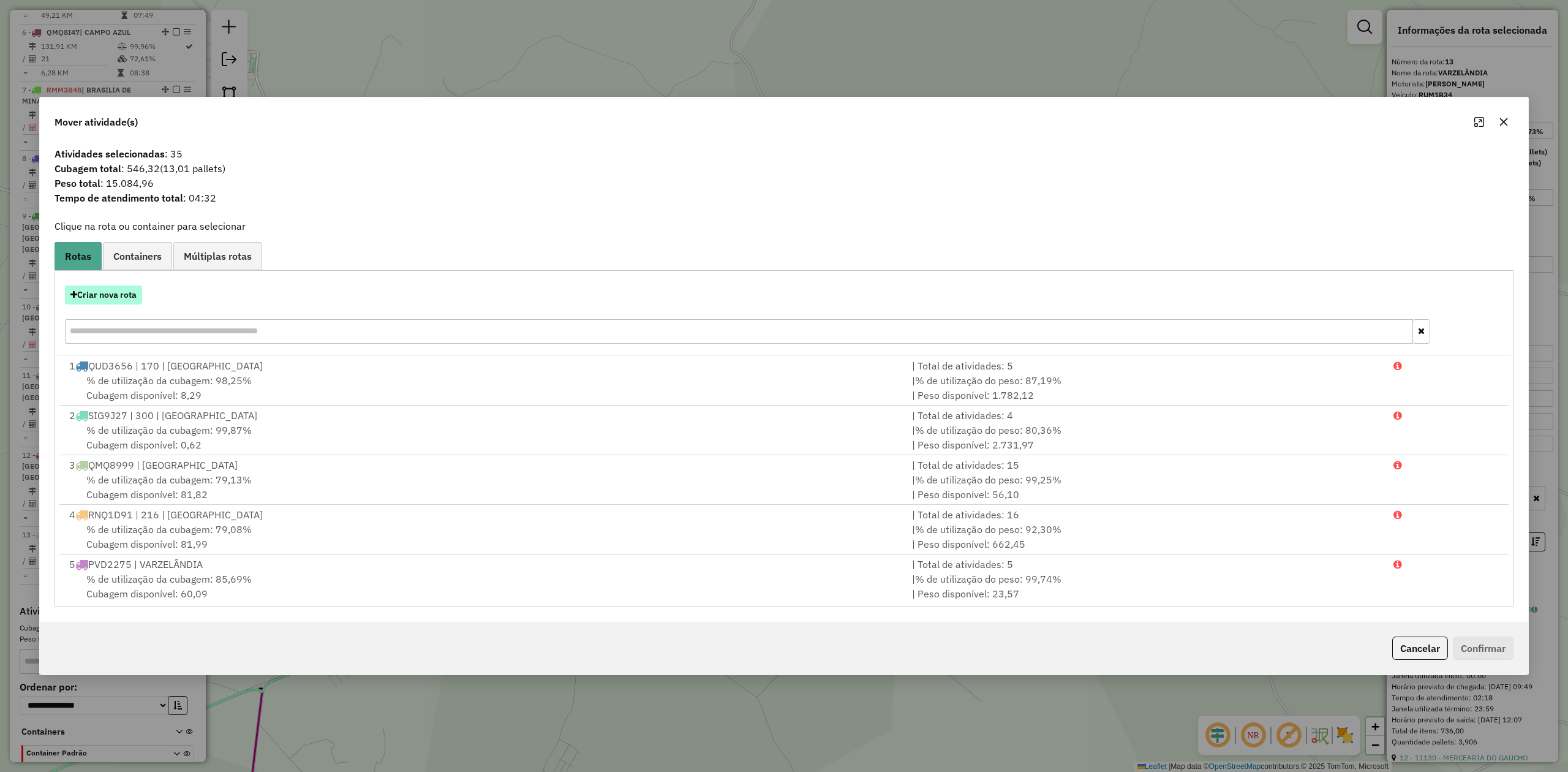
click at [82, 300] on button "Criar nova rota" at bounding box center [103, 295] width 77 height 19
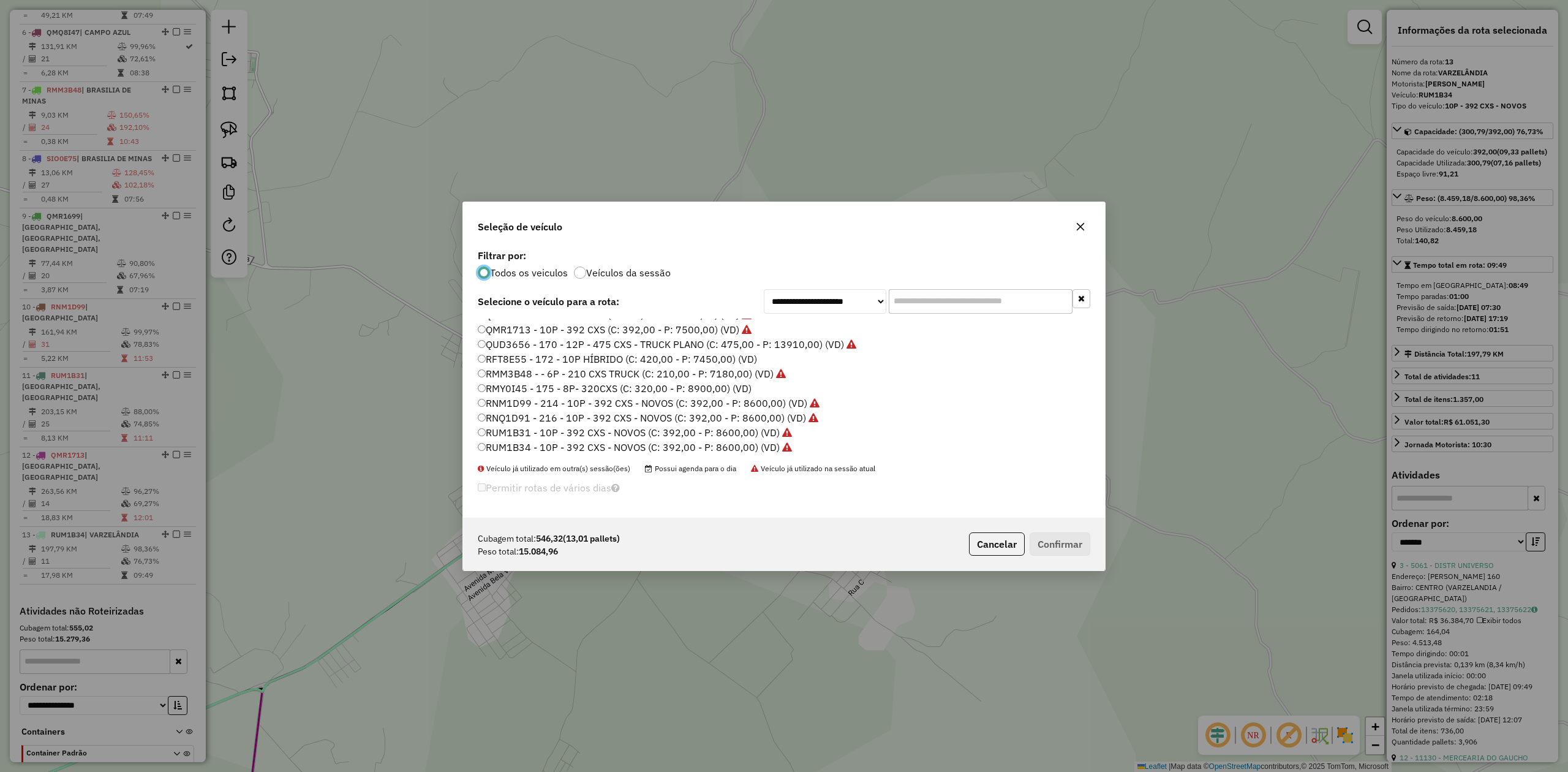
scroll to position [81, 0]
click at [646, 362] on label "RMY0I45 - 175 - 8P- 320CXS (C: 320,00 - P: 8900,00) (VD)" at bounding box center [614, 362] width 274 height 15
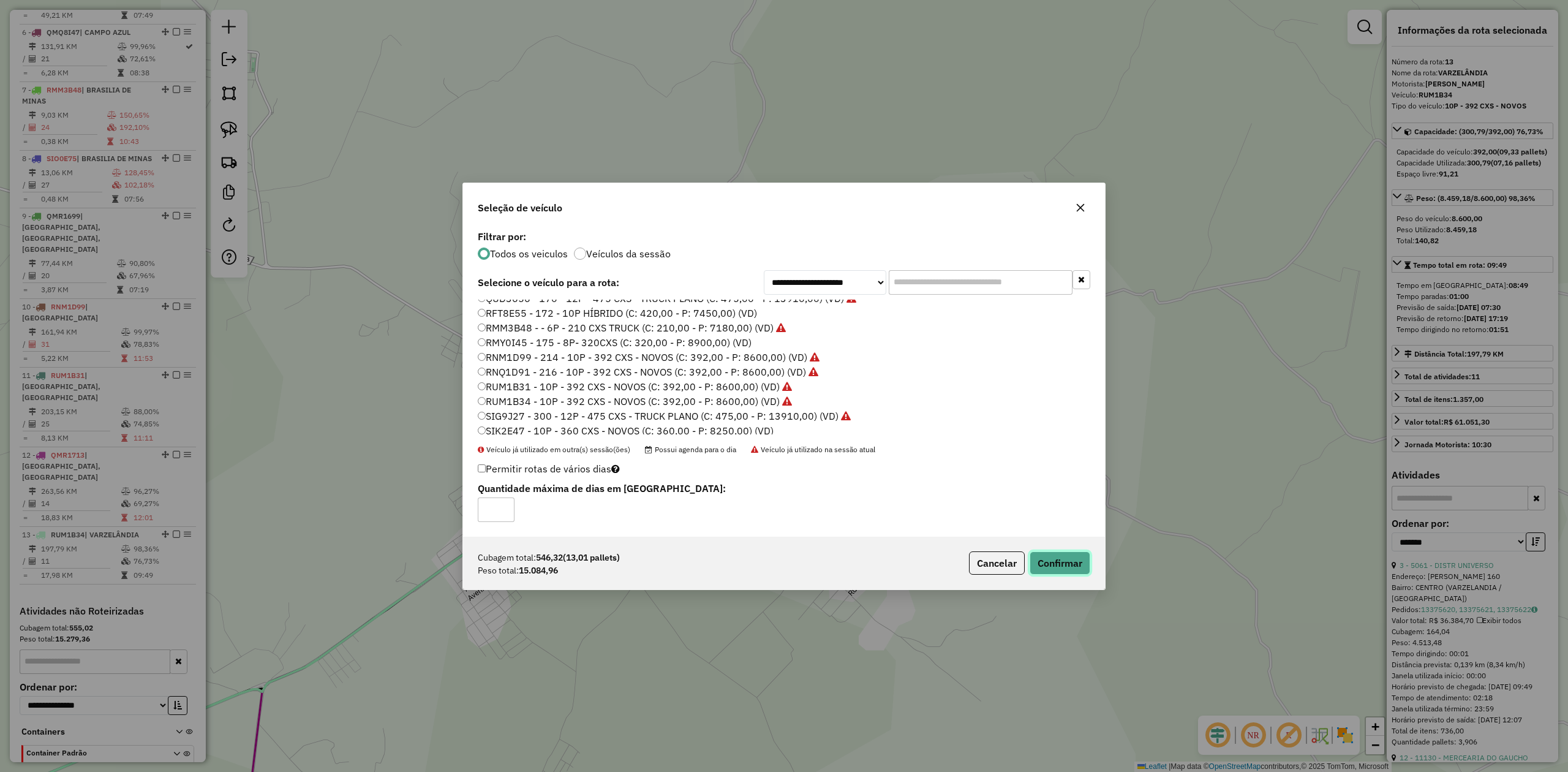
click at [1072, 566] on button "Confirmar" at bounding box center [1060, 563] width 61 height 24
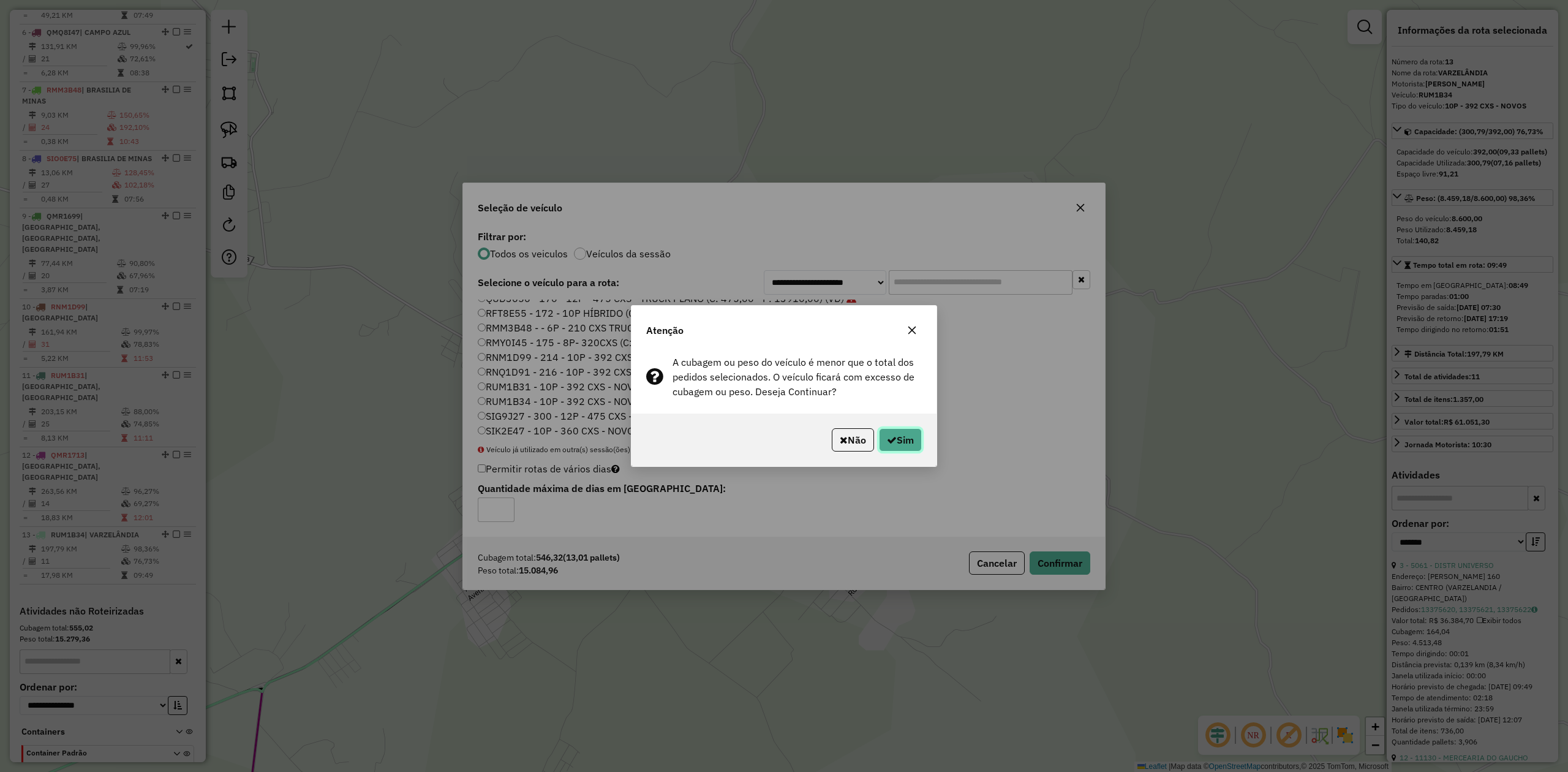
click at [902, 439] on button "Sim" at bounding box center [900, 440] width 43 height 24
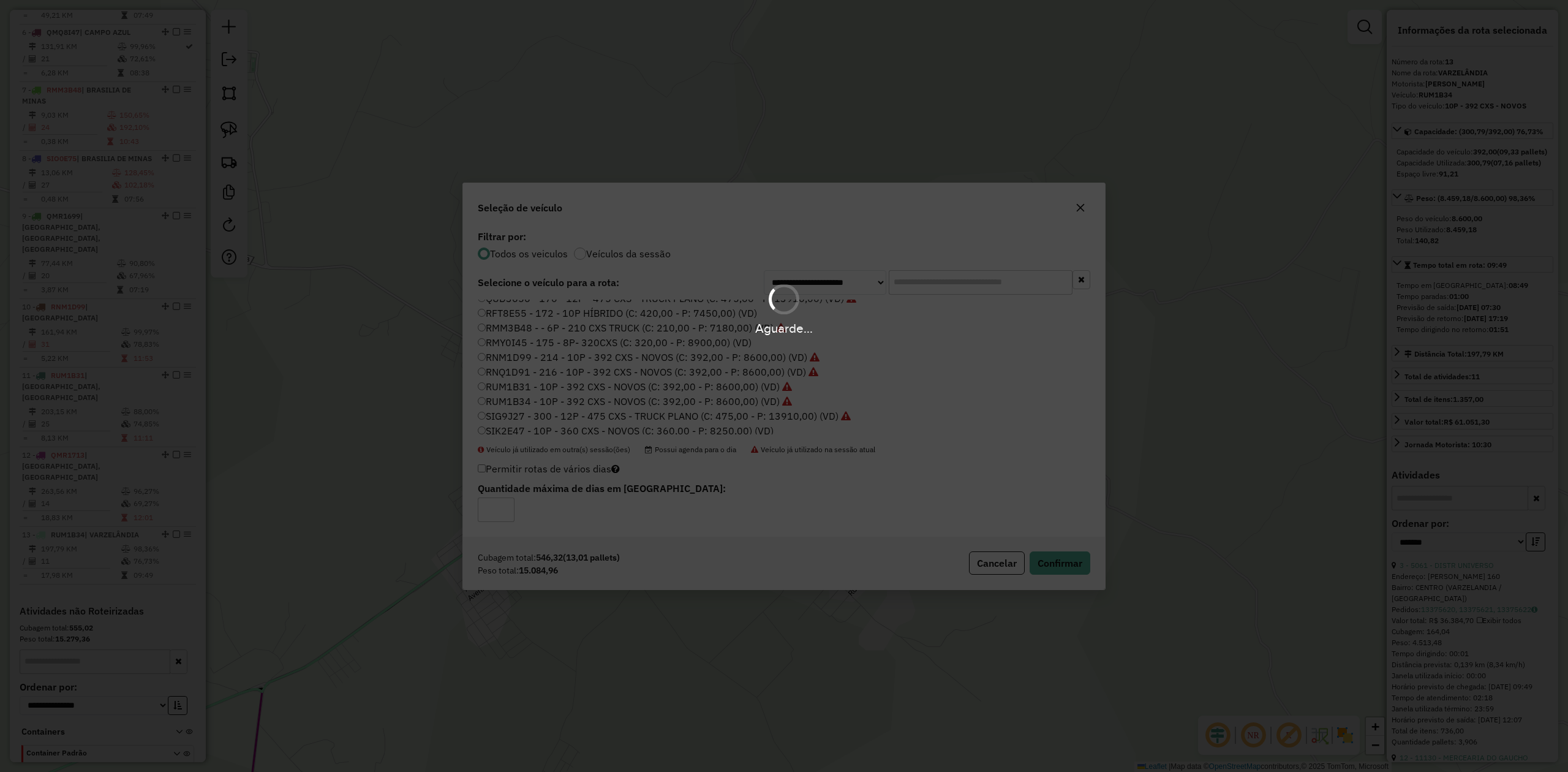
scroll to position [861, 0]
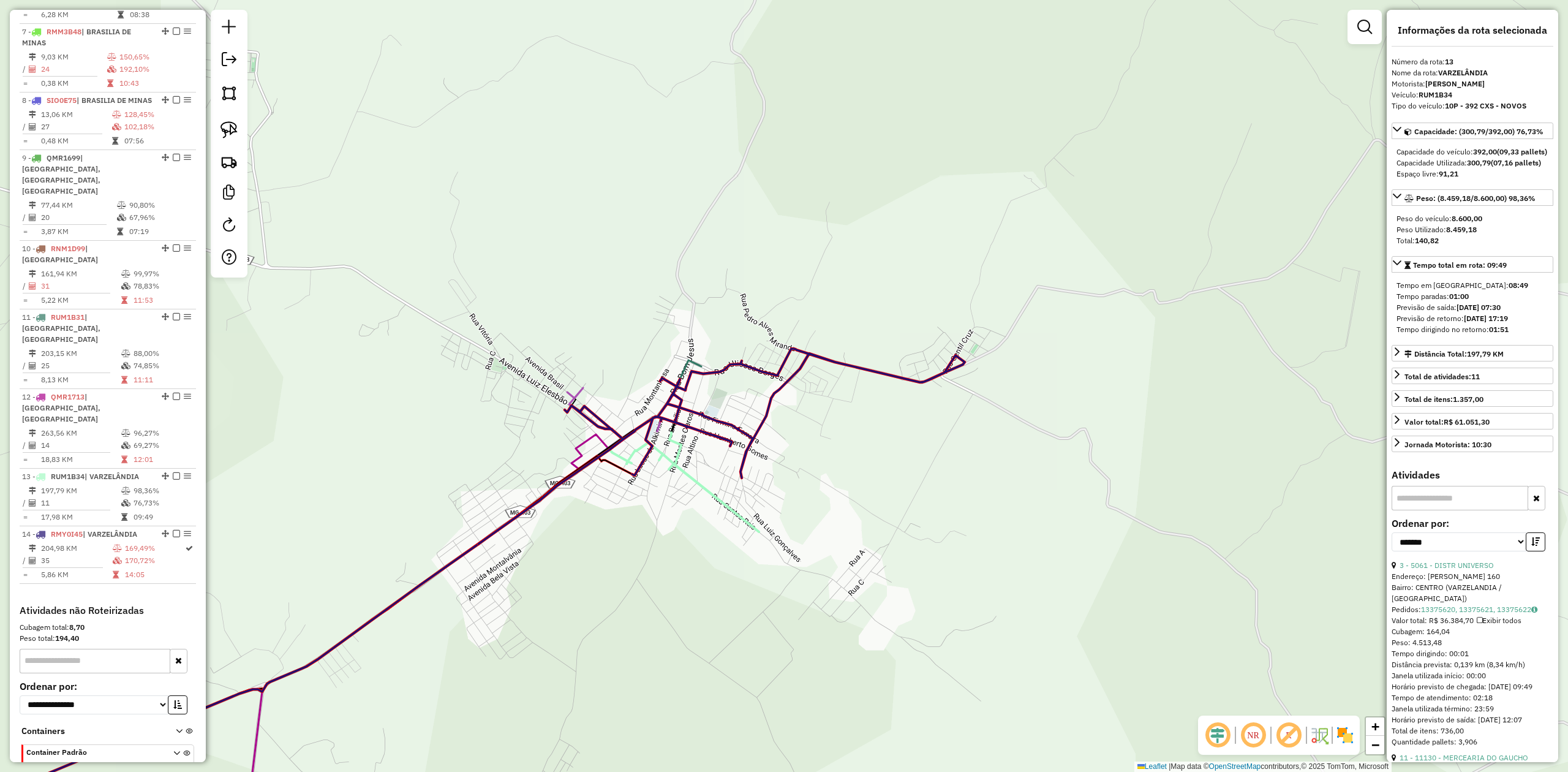
click at [486, 535] on icon at bounding box center [721, 446] width 486 height 196
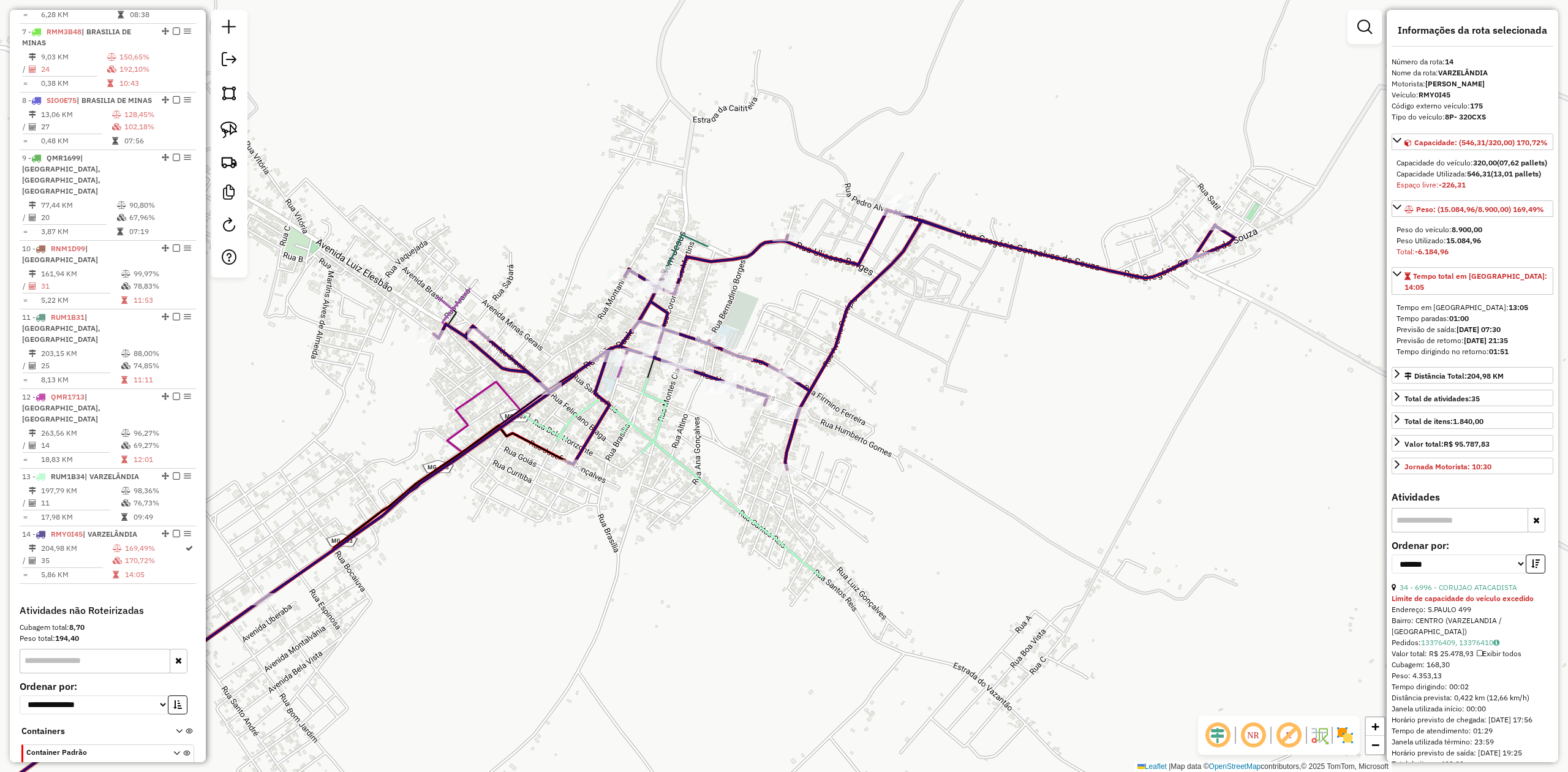
click at [244, 139] on div at bounding box center [229, 143] width 37 height 268
click at [232, 125] on img at bounding box center [229, 129] width 17 height 17
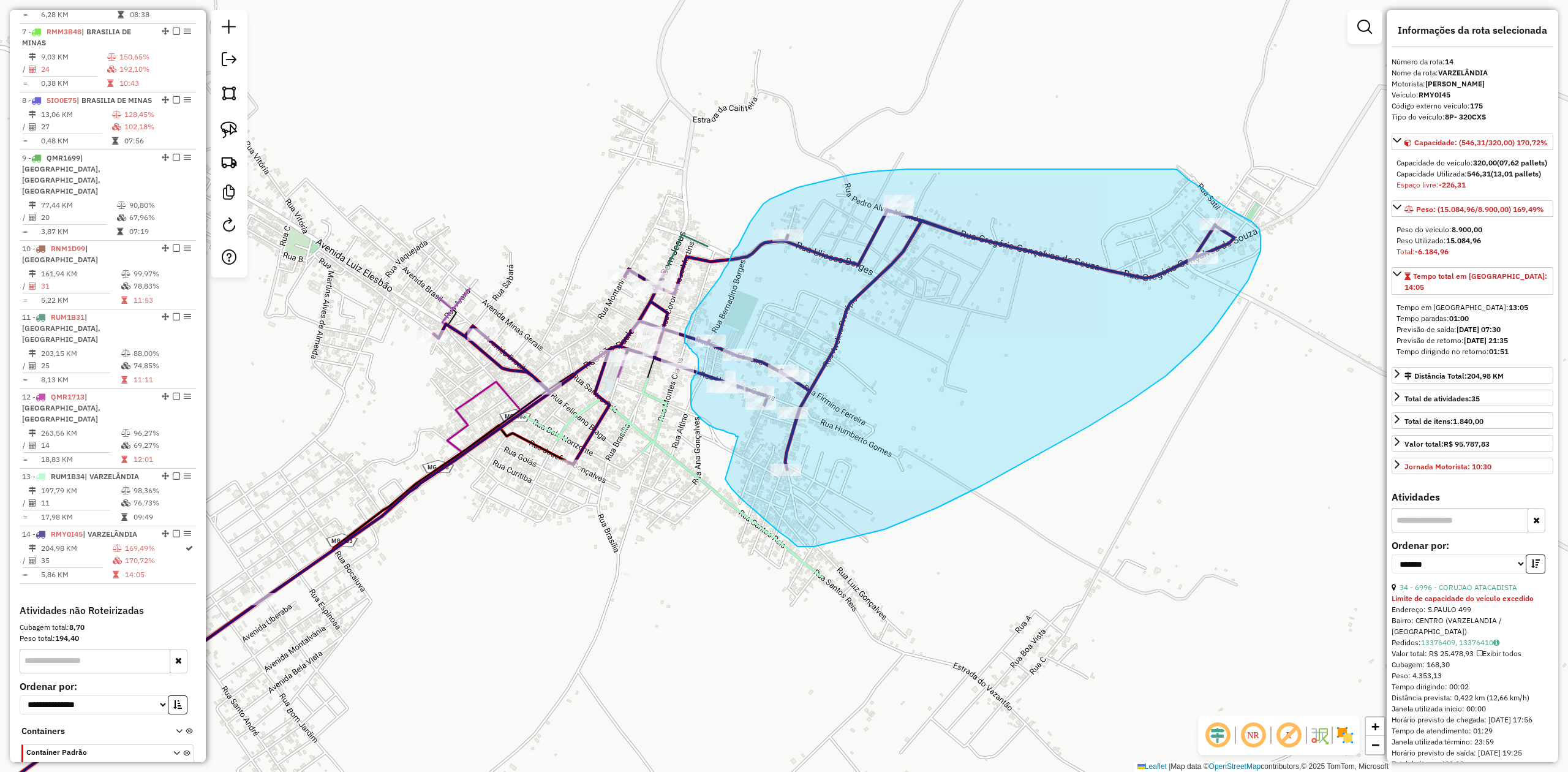
drag, startPoint x: 738, startPoint y: 436, endPoint x: 723, endPoint y: 477, distance: 43.7
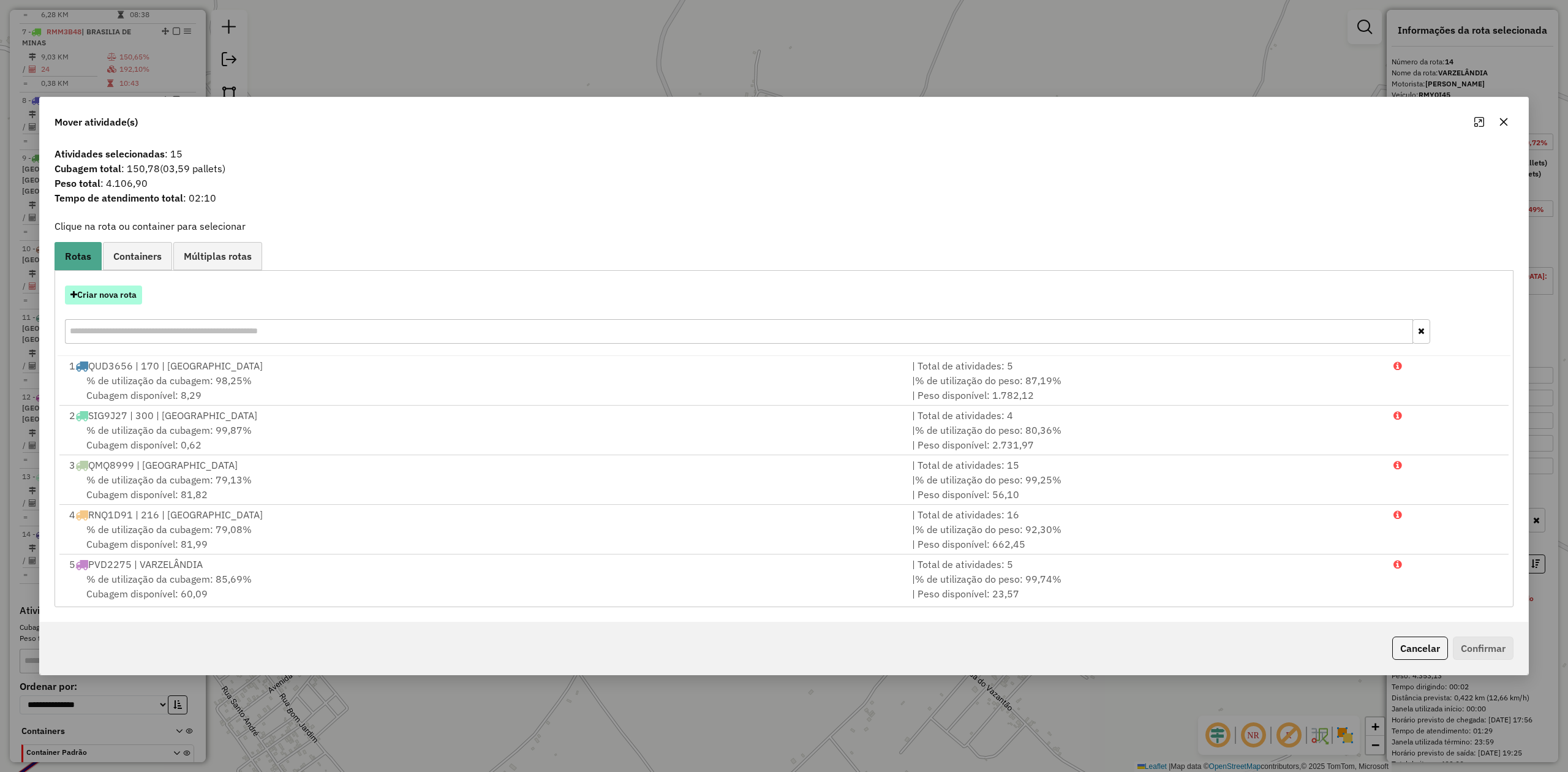
click at [103, 294] on button "Criar nova rota" at bounding box center [103, 295] width 77 height 19
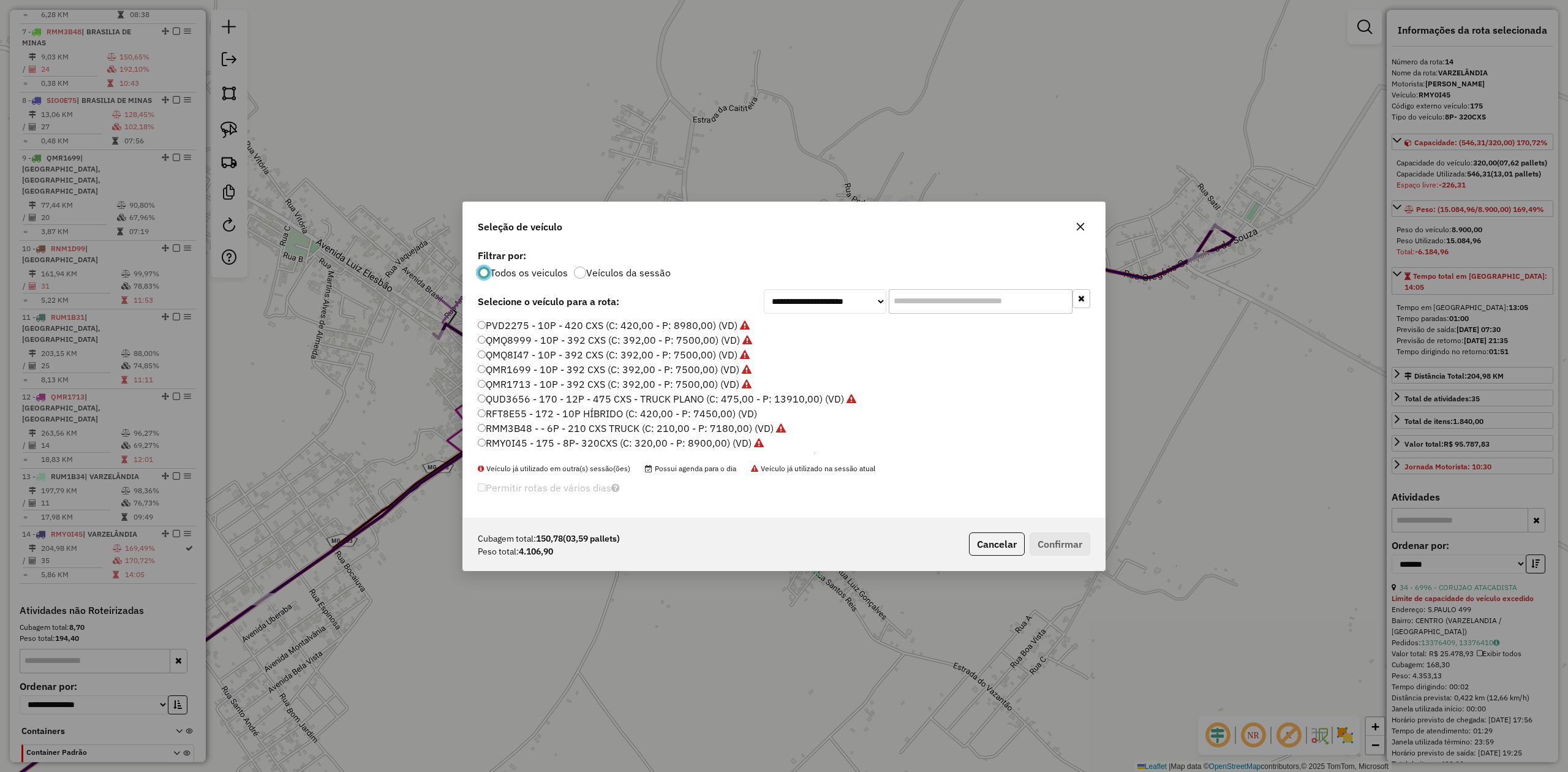
scroll to position [81, 0]
click at [610, 329] on label "RFT8E55 - 172 - 10P HÍBRIDO (C: 420,00 - P: 7450,00) (VD)" at bounding box center [617, 332] width 280 height 15
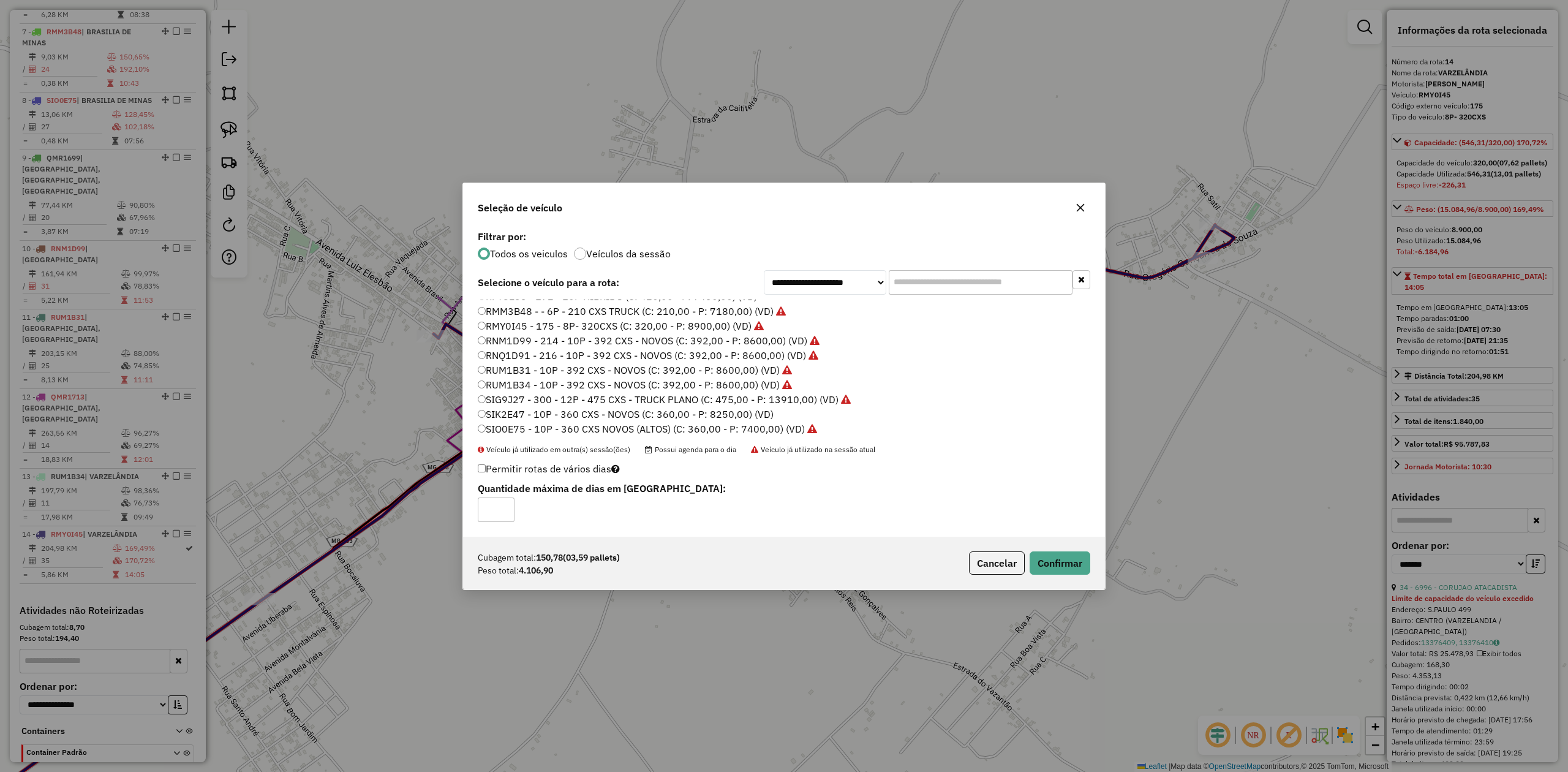
scroll to position [100, 0]
click at [1062, 565] on button "Confirmar" at bounding box center [1060, 563] width 61 height 24
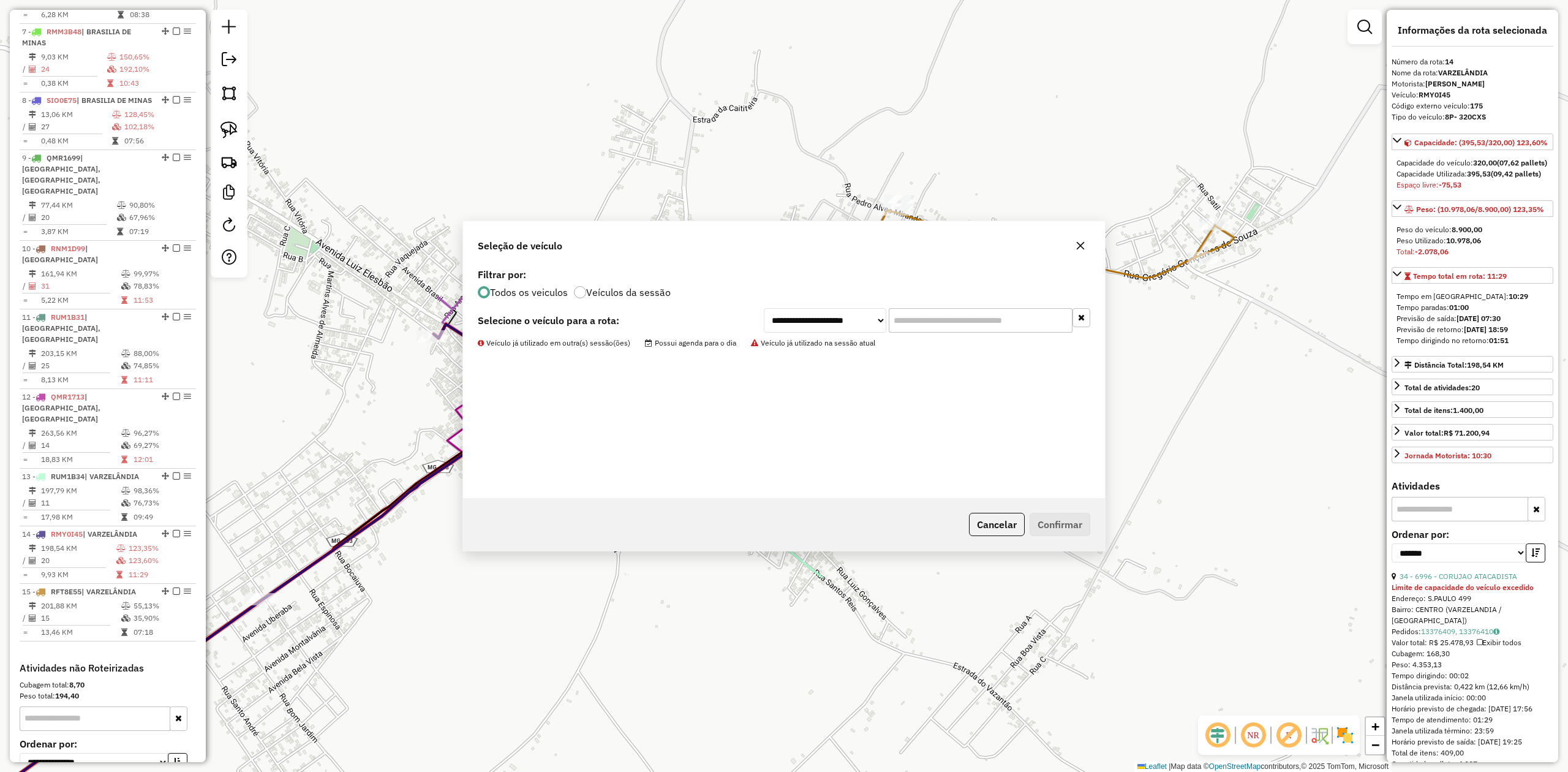
scroll to position [919, 0]
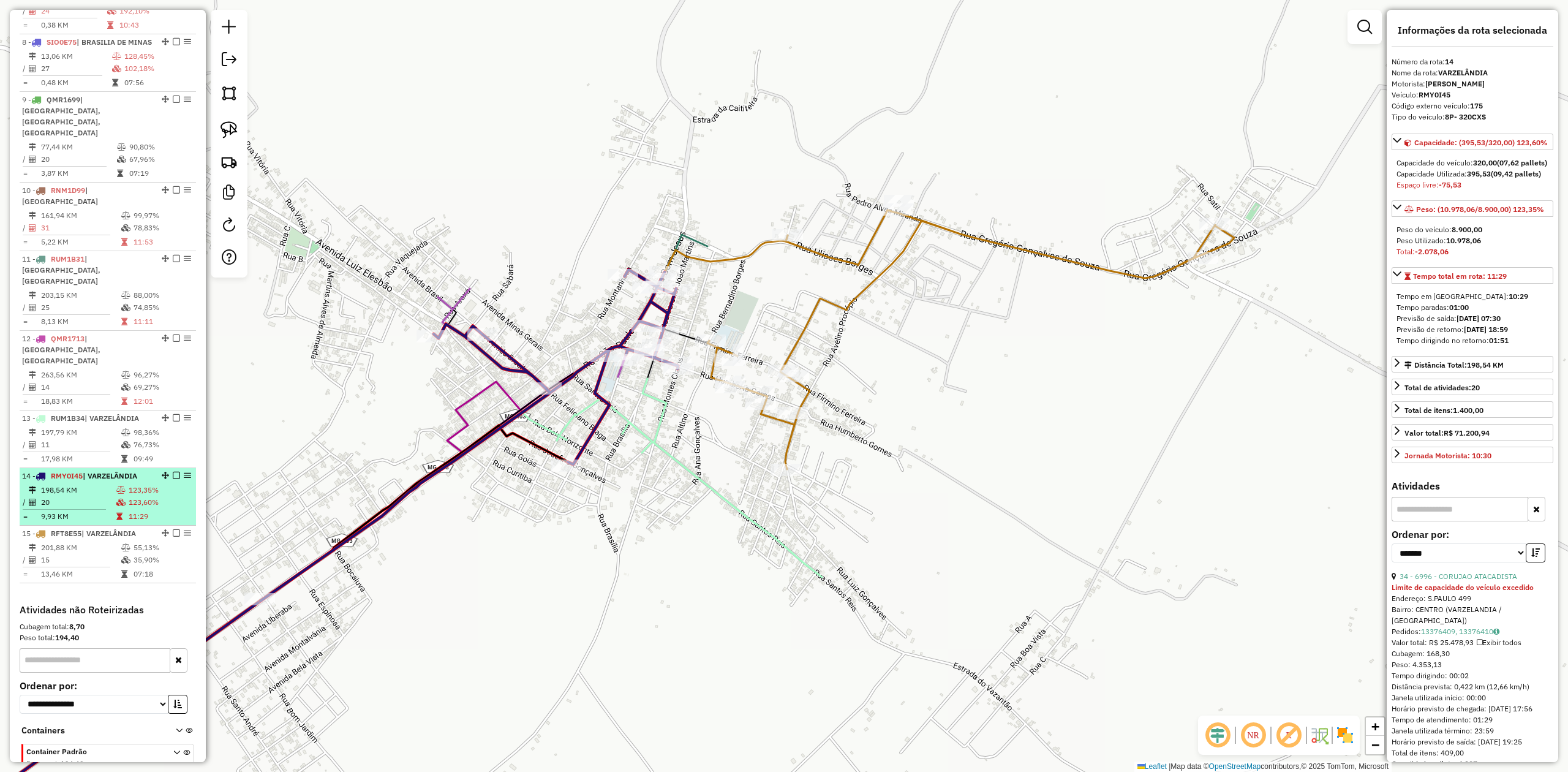
click at [62, 496] on td "20" at bounding box center [78, 502] width 75 height 13
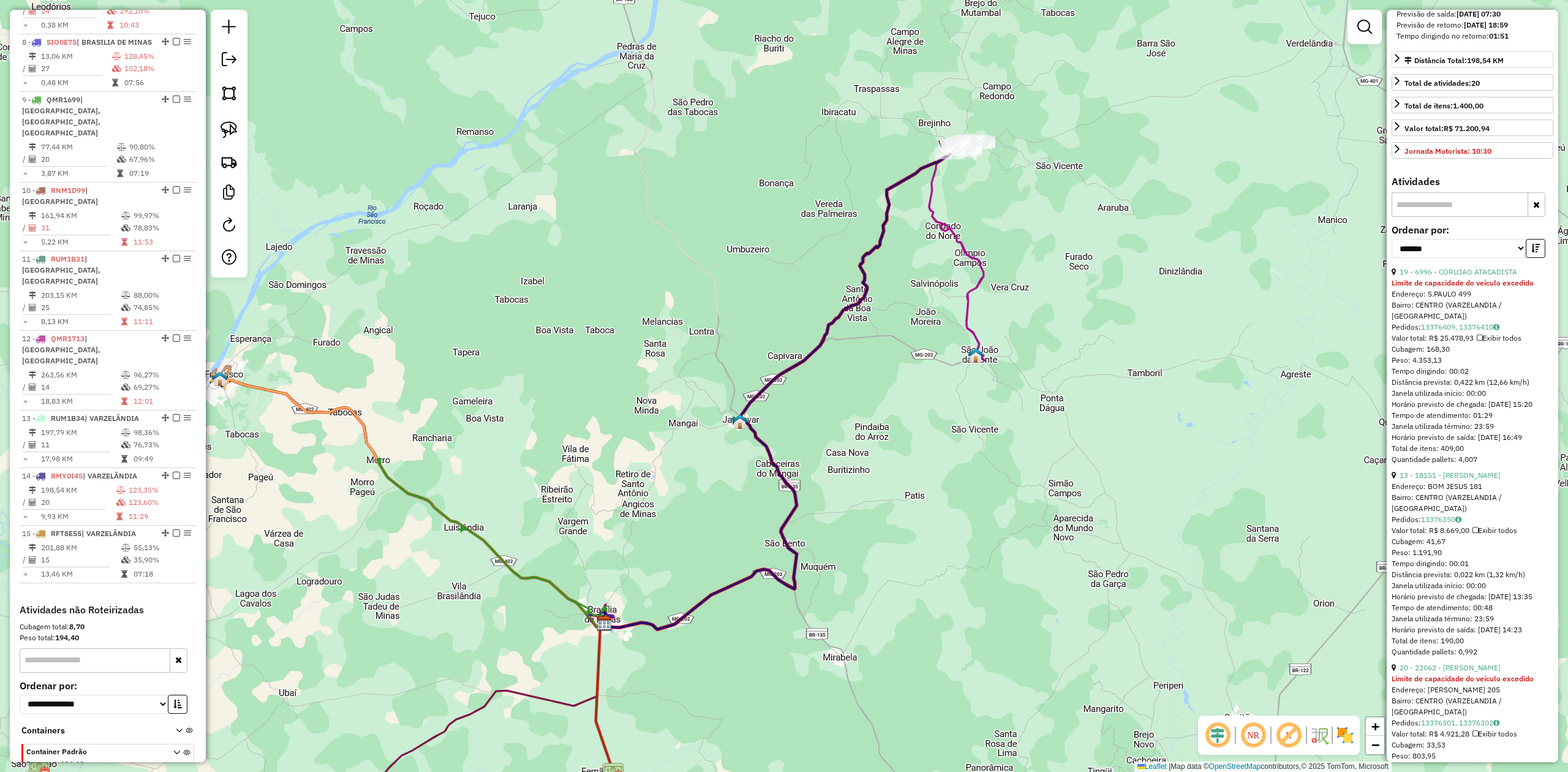
scroll to position [326, 0]
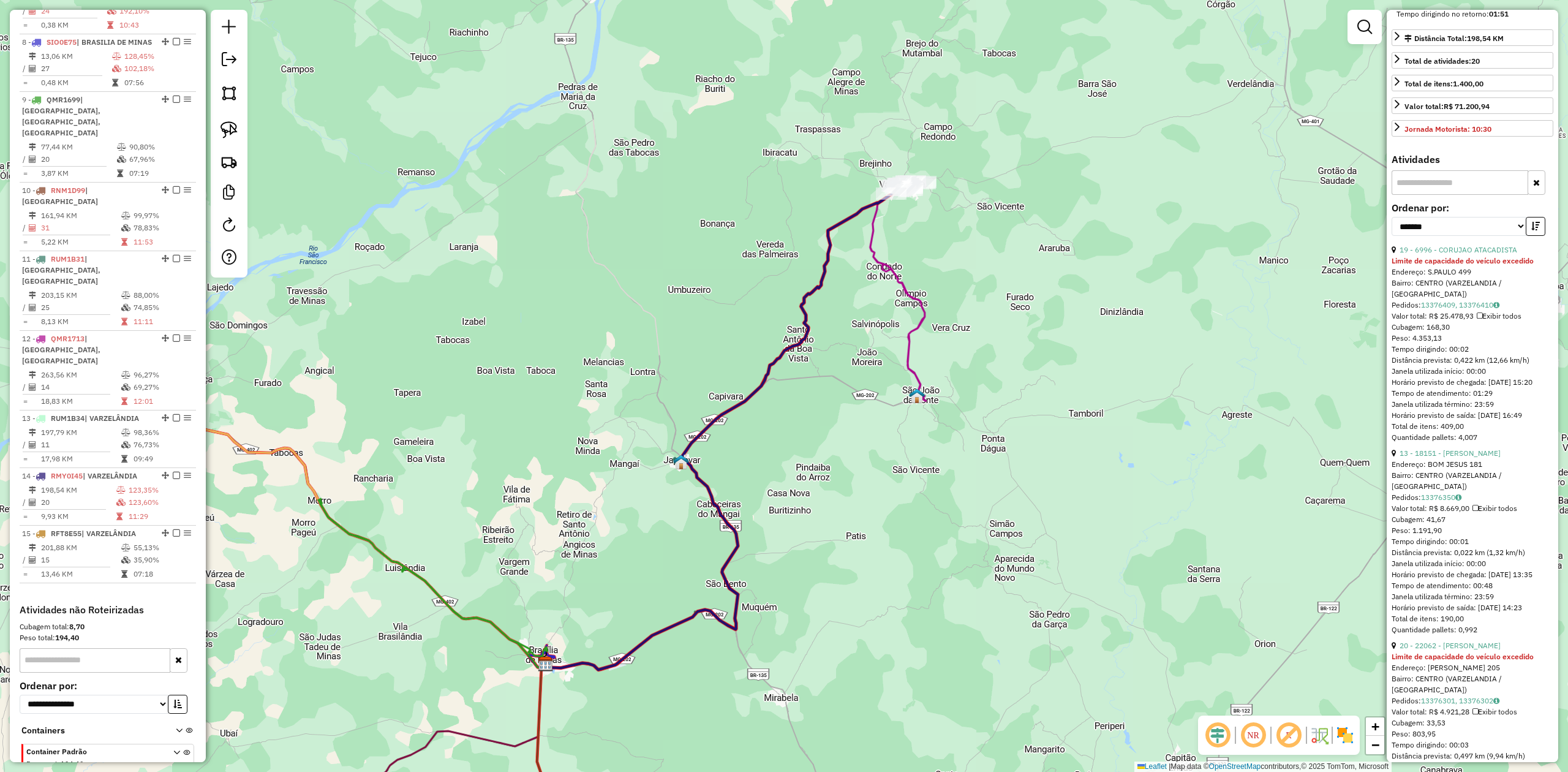
drag, startPoint x: 1037, startPoint y: 204, endPoint x: 858, endPoint y: 358, distance: 236.1
click at [866, 351] on div "Janela de atendimento Grade de atendimento Capacidade Transportadoras Veículos …" at bounding box center [784, 386] width 1568 height 772
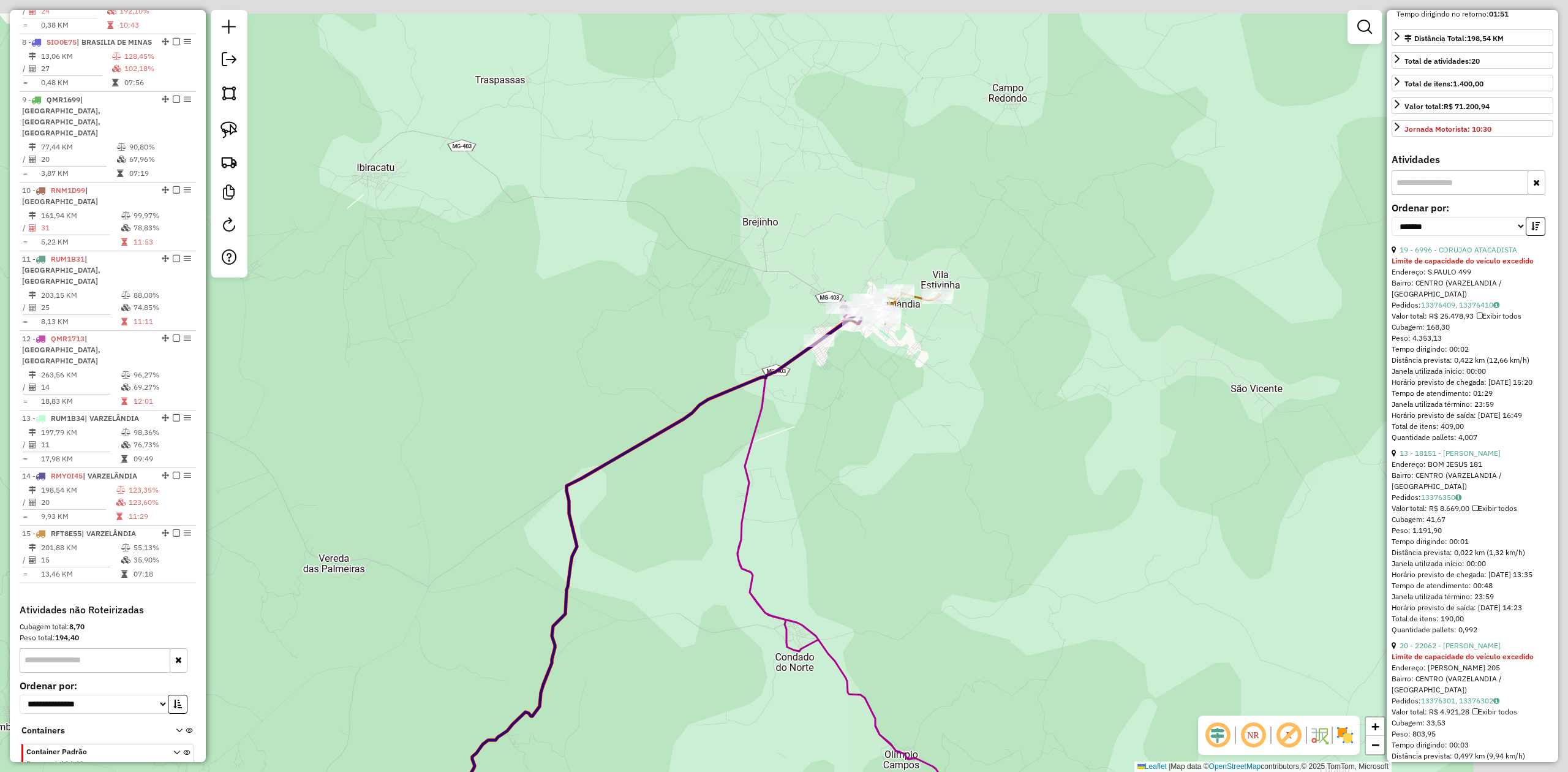
drag, startPoint x: 948, startPoint y: 314, endPoint x: 833, endPoint y: 472, distance: 195.4
click at [838, 472] on div "Janela de atendimento Grade de atendimento Capacidade Transportadoras Veículos …" at bounding box center [784, 386] width 1568 height 772
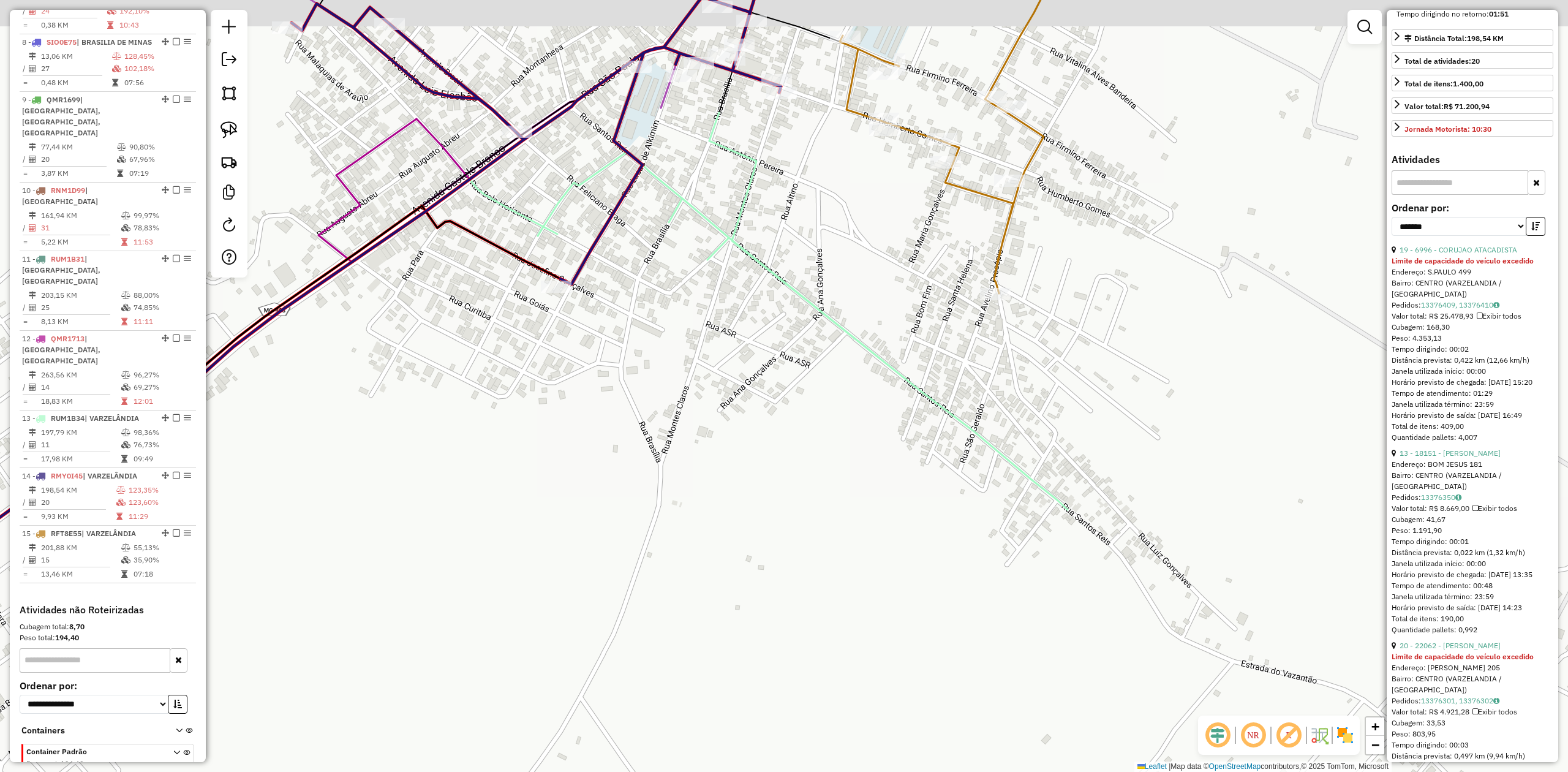
drag, startPoint x: 838, startPoint y: 255, endPoint x: 846, endPoint y: 571, distance: 316.1
click at [846, 510] on icon at bounding box center [803, 311] width 530 height 397
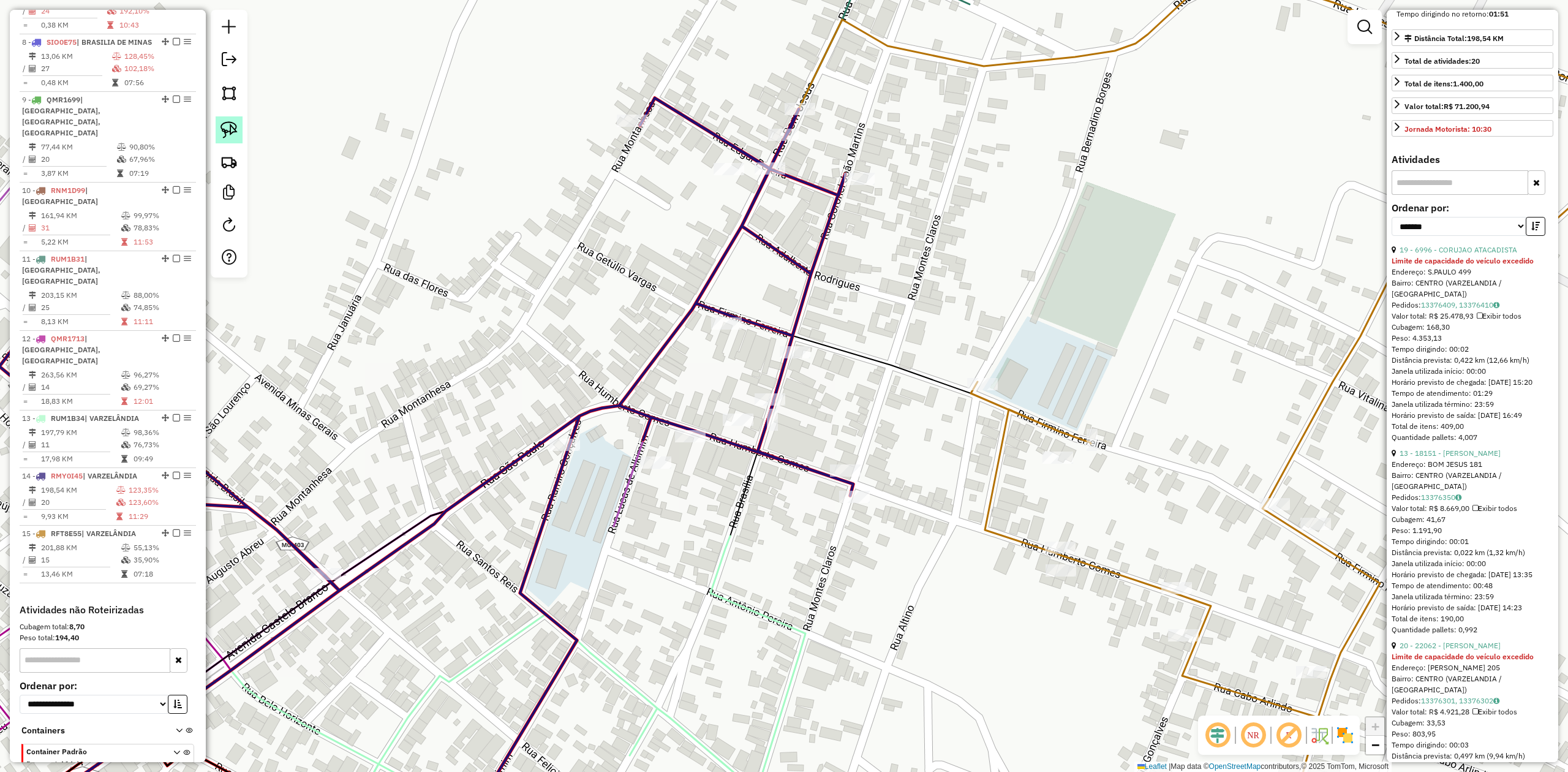
click at [227, 130] on img at bounding box center [229, 129] width 17 height 17
drag, startPoint x: 672, startPoint y: 185, endPoint x: 737, endPoint y: 197, distance: 66.1
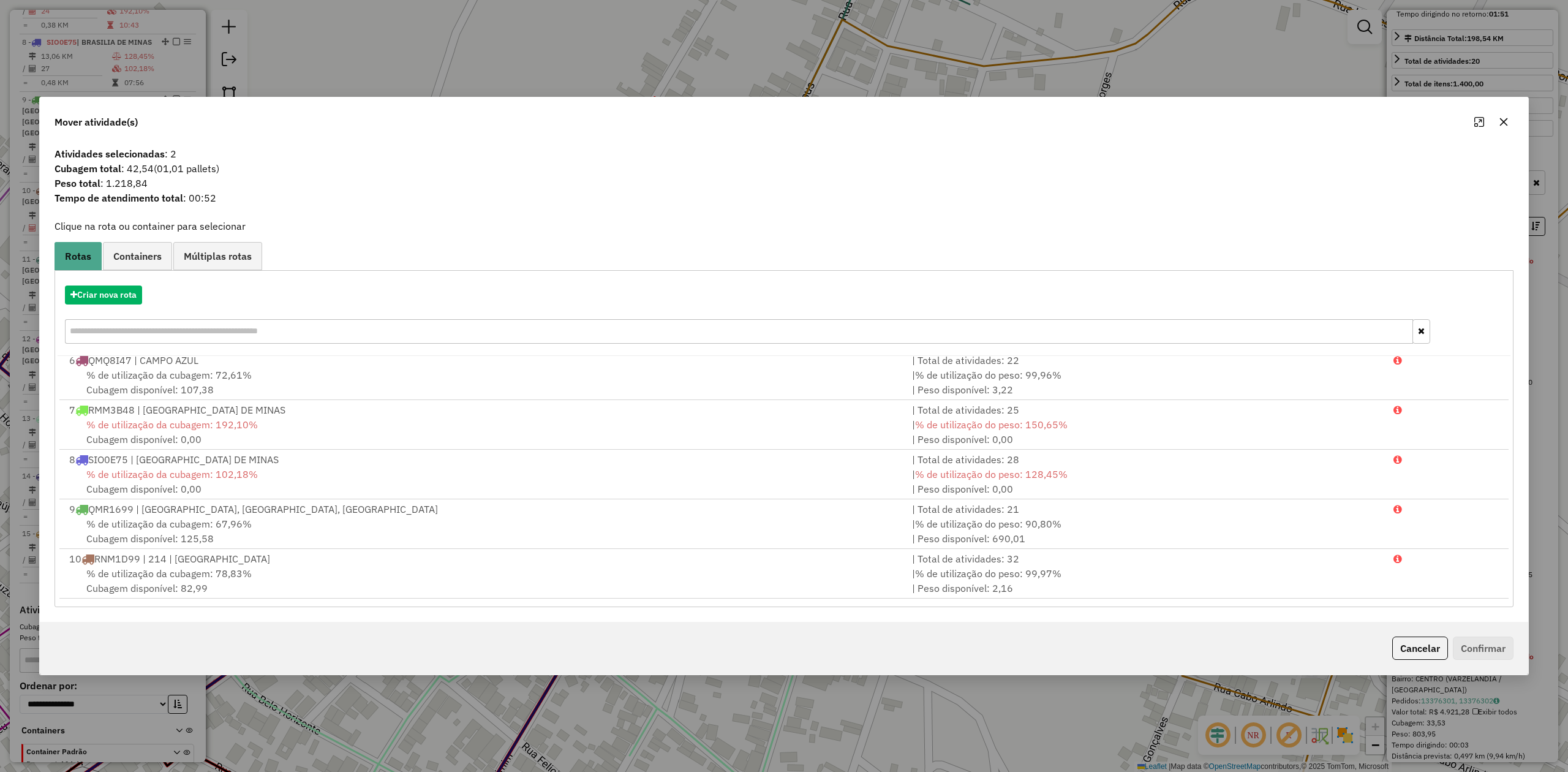
scroll to position [452, 0]
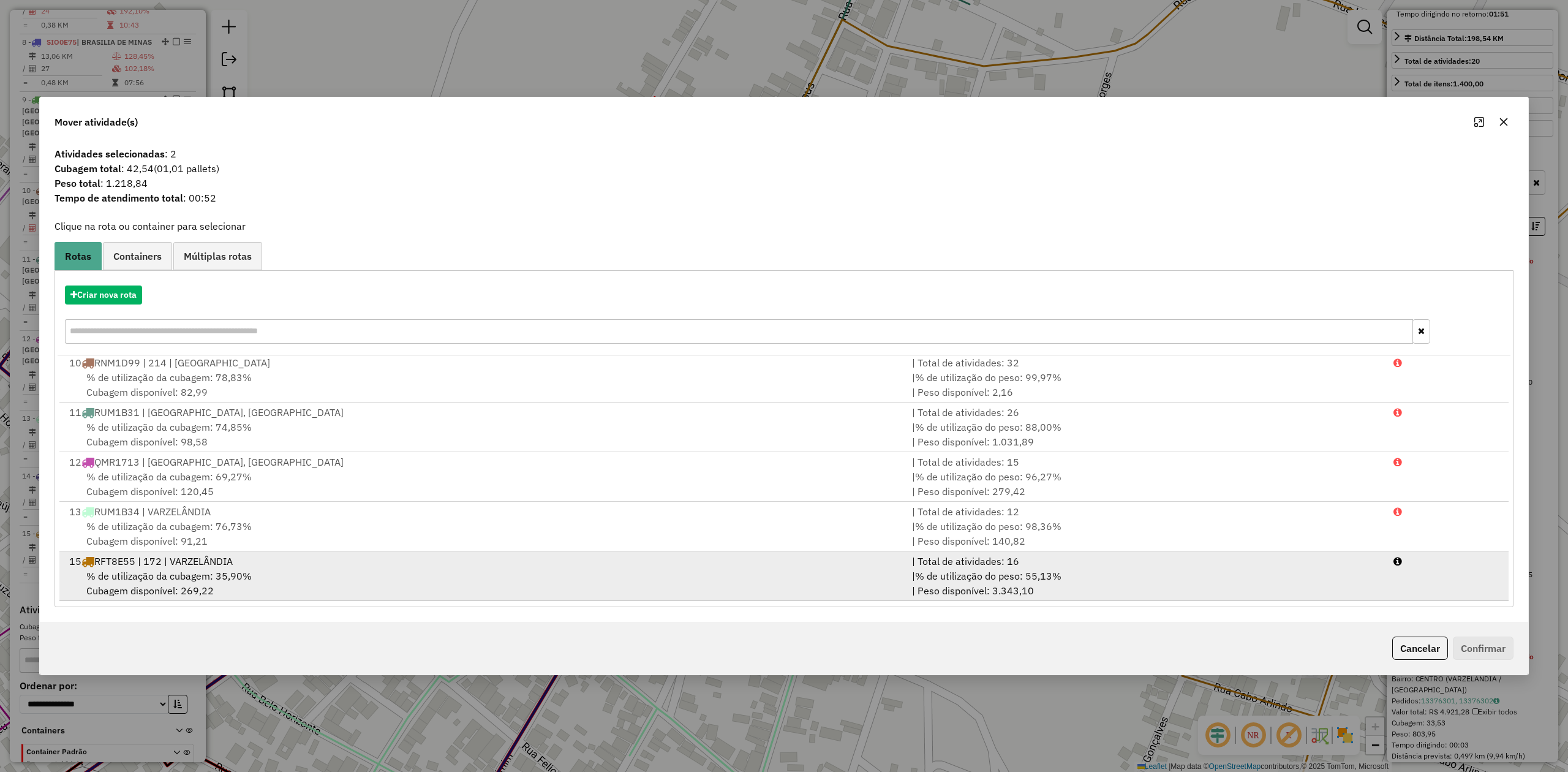
click at [209, 568] on div "% de utilização da cubagem: 35,90% Cubagem disponível: 269,22" at bounding box center [483, 583] width 843 height 30
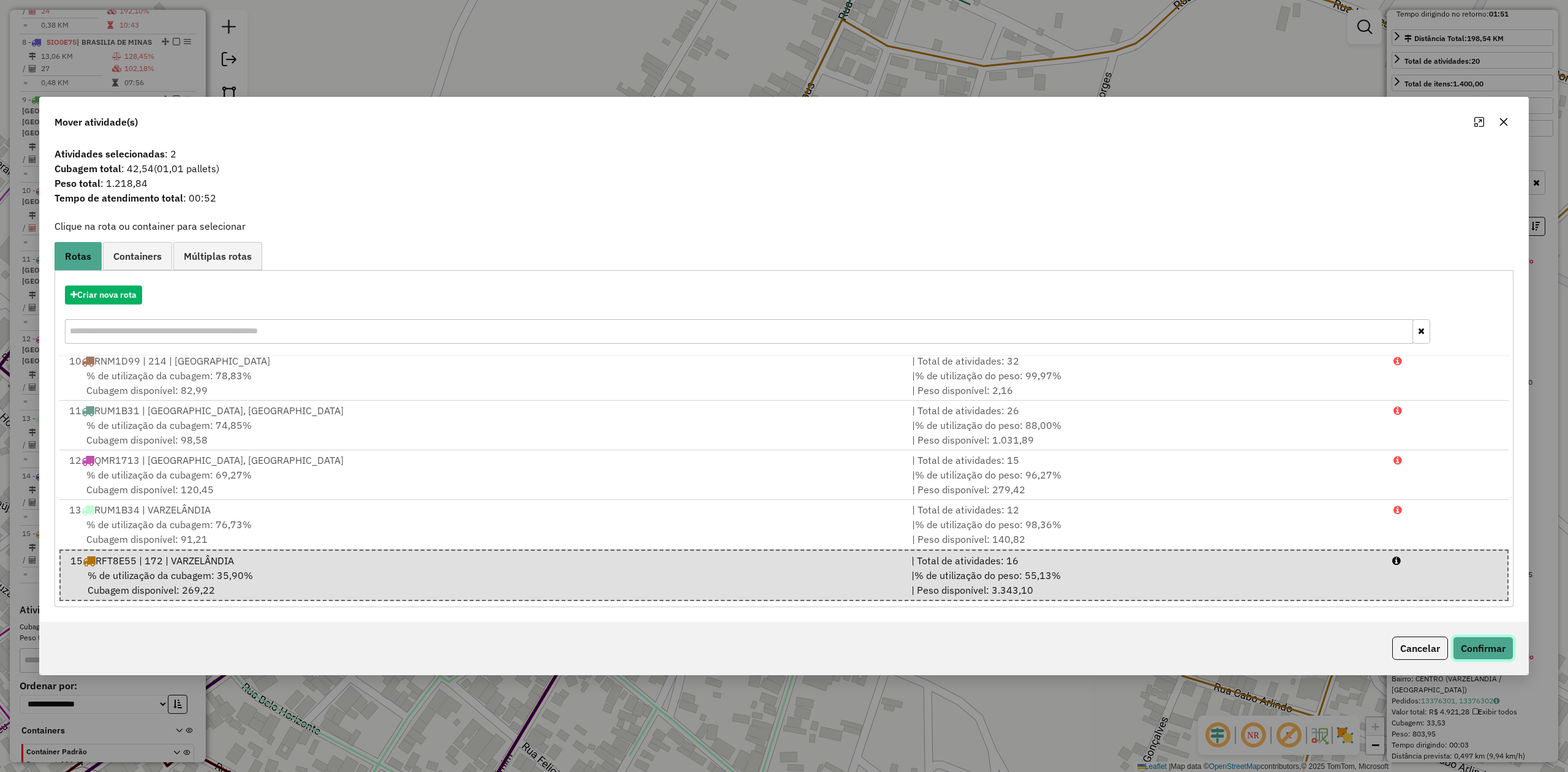
click at [1488, 648] on button "Confirmar" at bounding box center [1483, 648] width 61 height 24
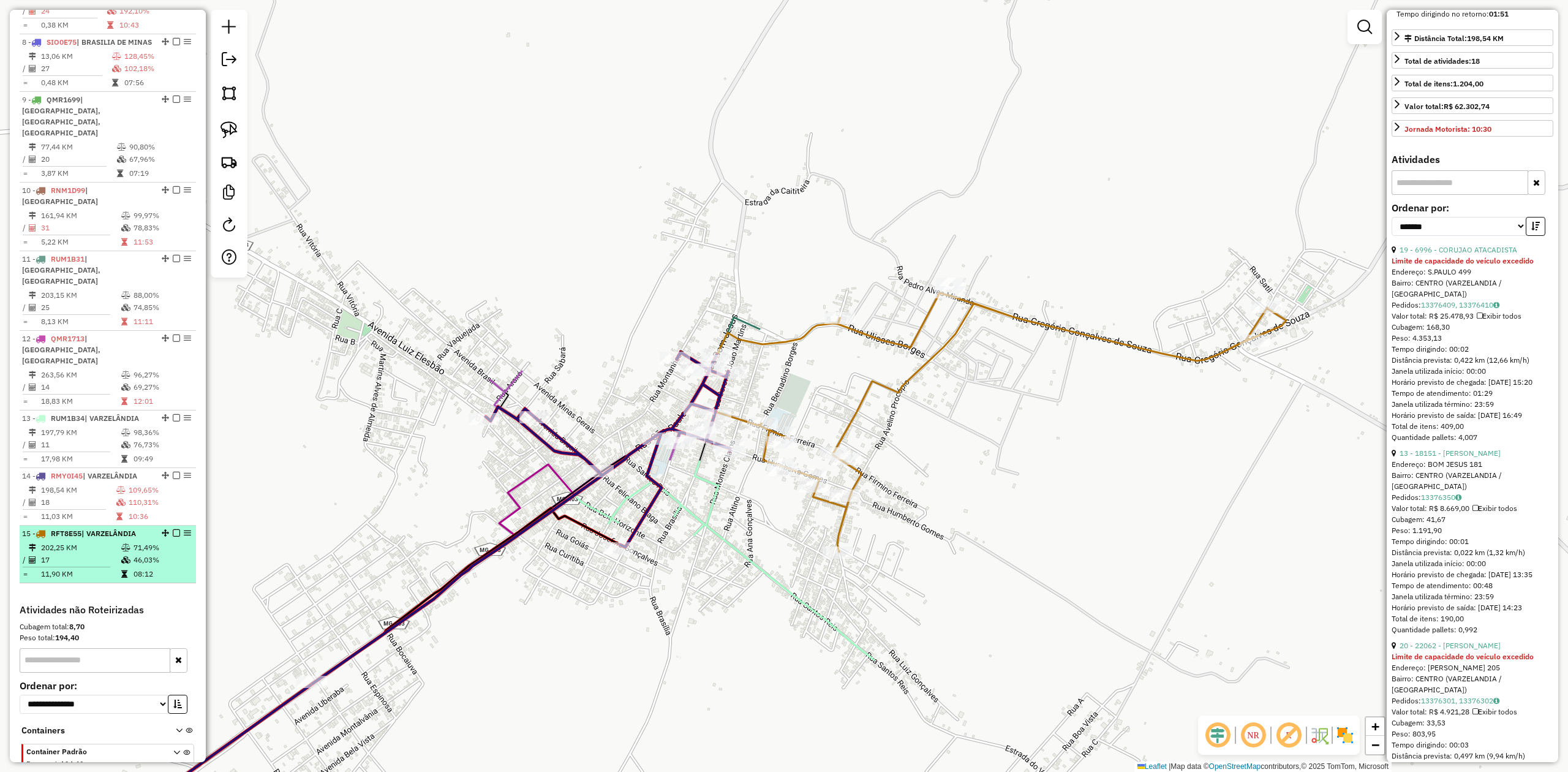
click at [61, 542] on td "202,25 KM" at bounding box center [80, 548] width 80 height 13
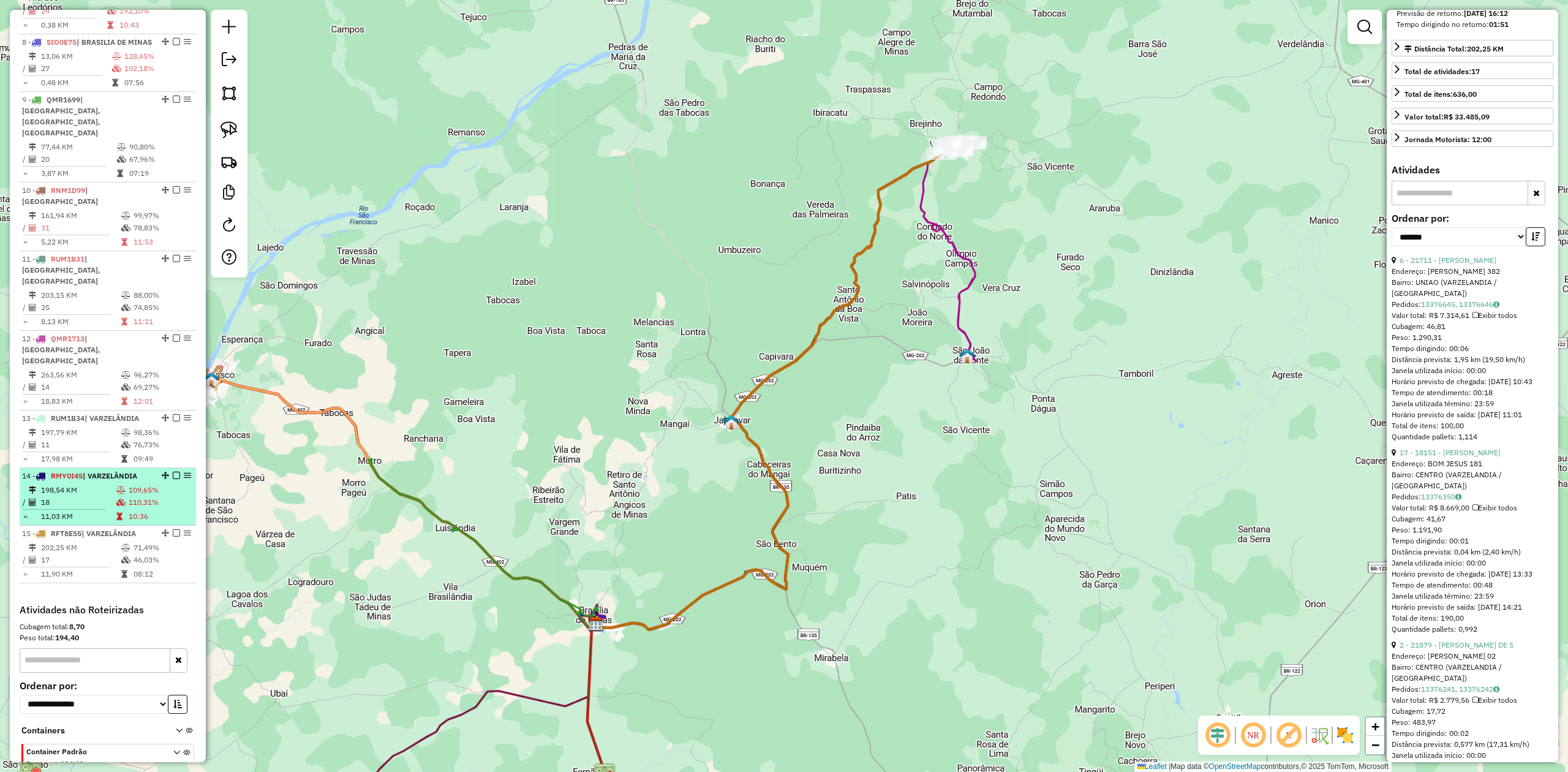
click at [76, 496] on td "18" at bounding box center [78, 502] width 75 height 13
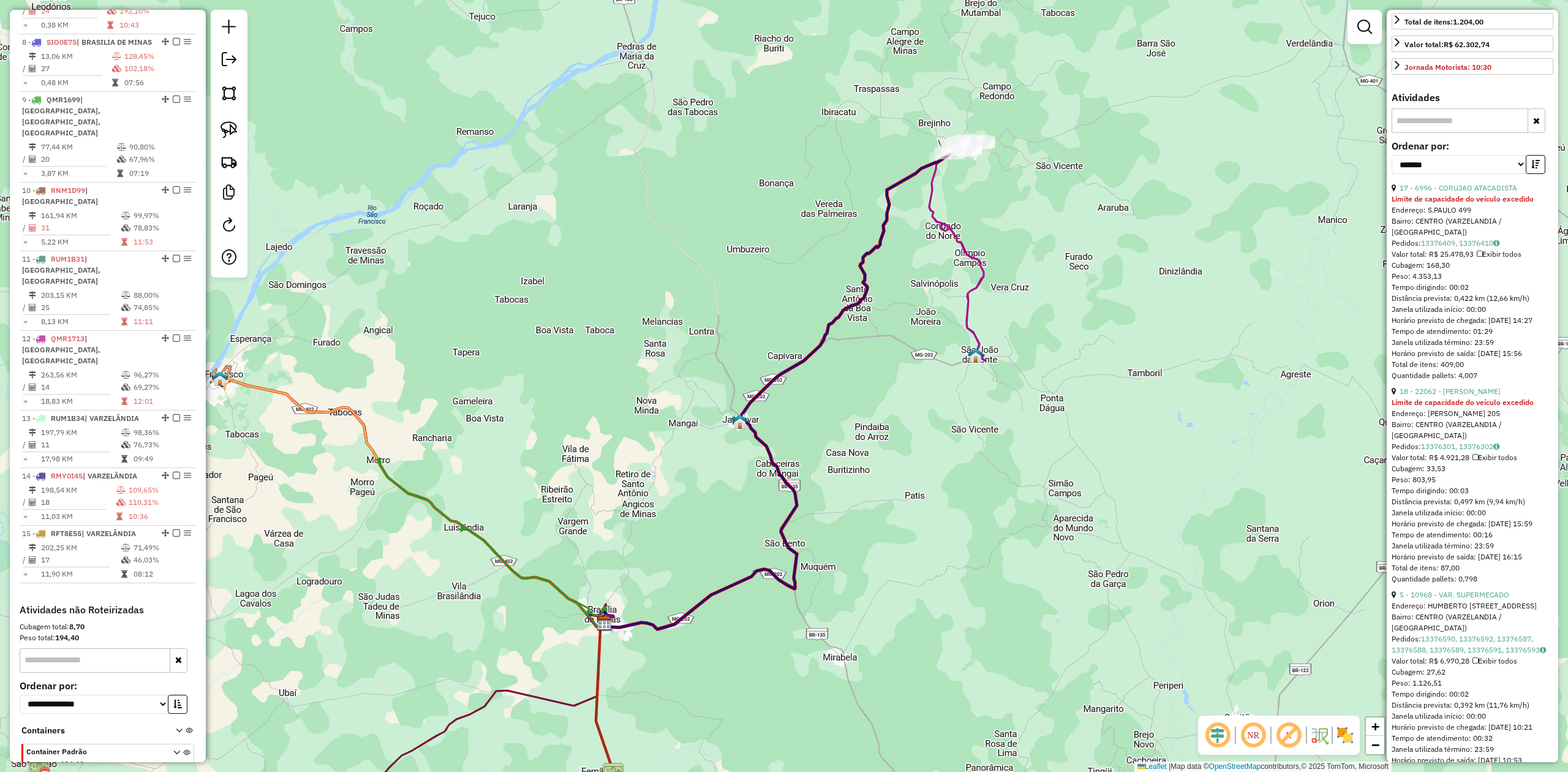
scroll to position [408, 0]
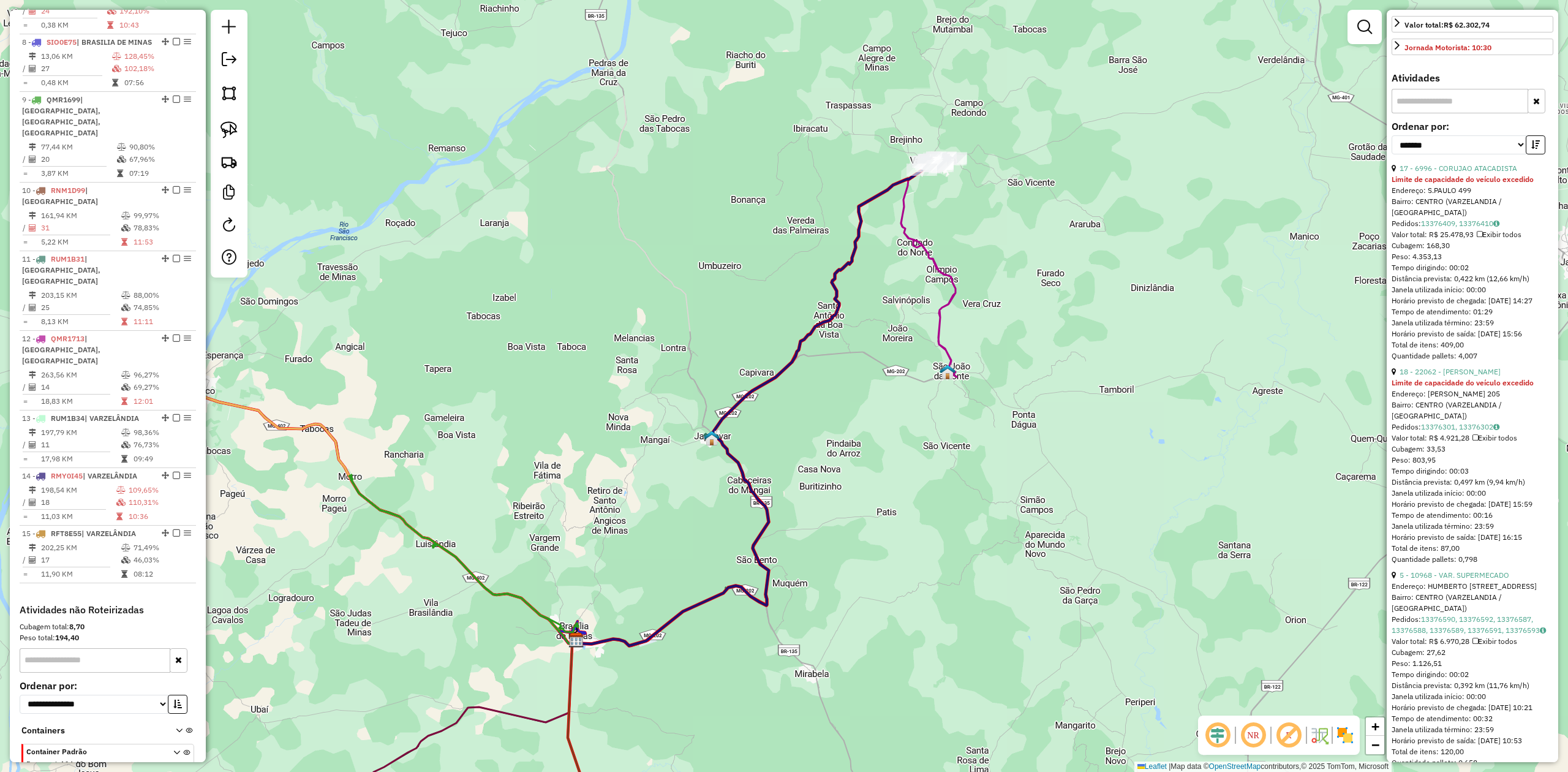
drag, startPoint x: 1060, startPoint y: 294, endPoint x: 891, endPoint y: 496, distance: 263.4
click at [897, 493] on div "Janela de atendimento Grade de atendimento Capacidade Transportadoras Veículos …" at bounding box center [784, 386] width 1568 height 772
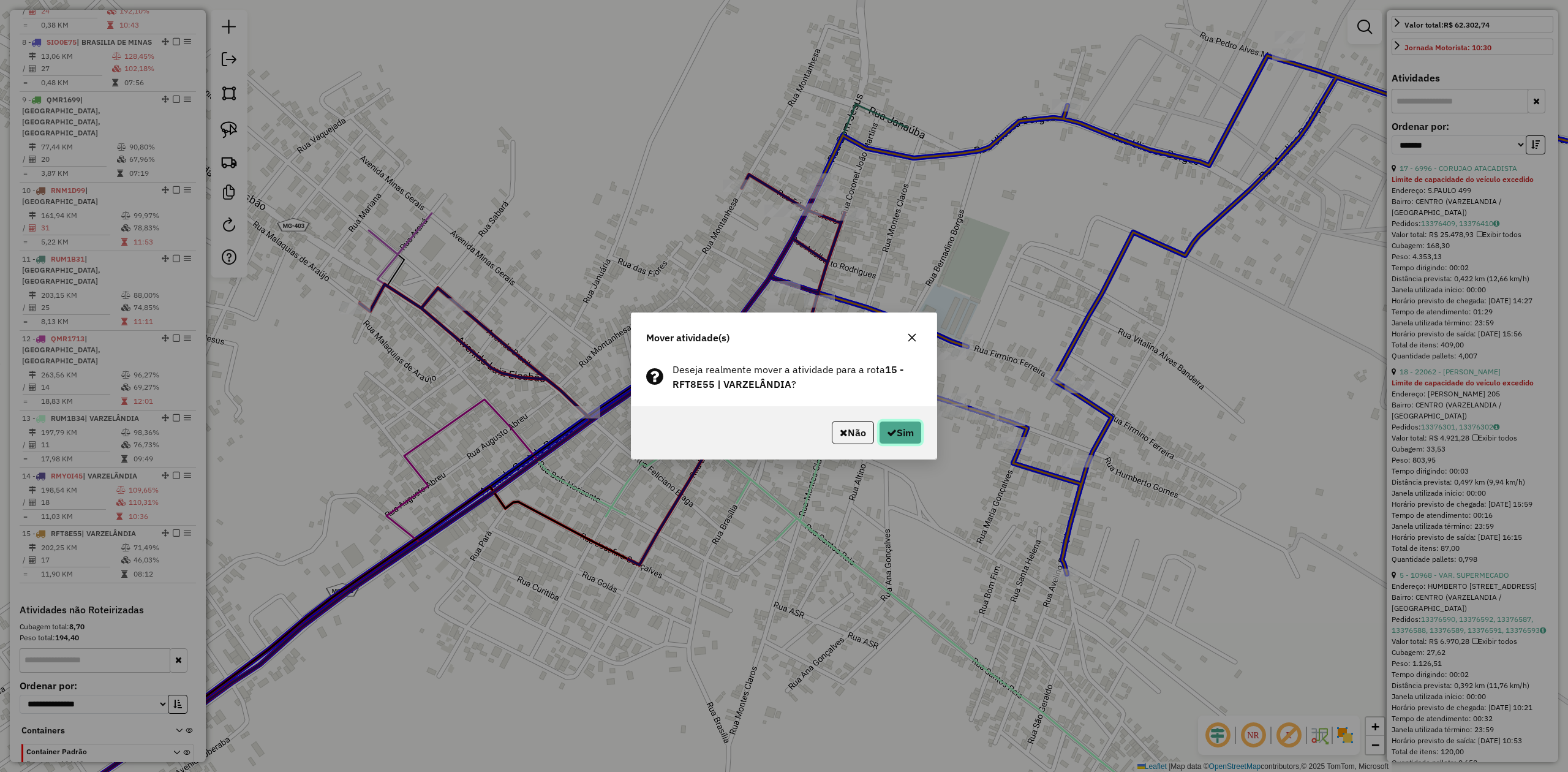
click at [894, 441] on button "Sim" at bounding box center [900, 432] width 43 height 24
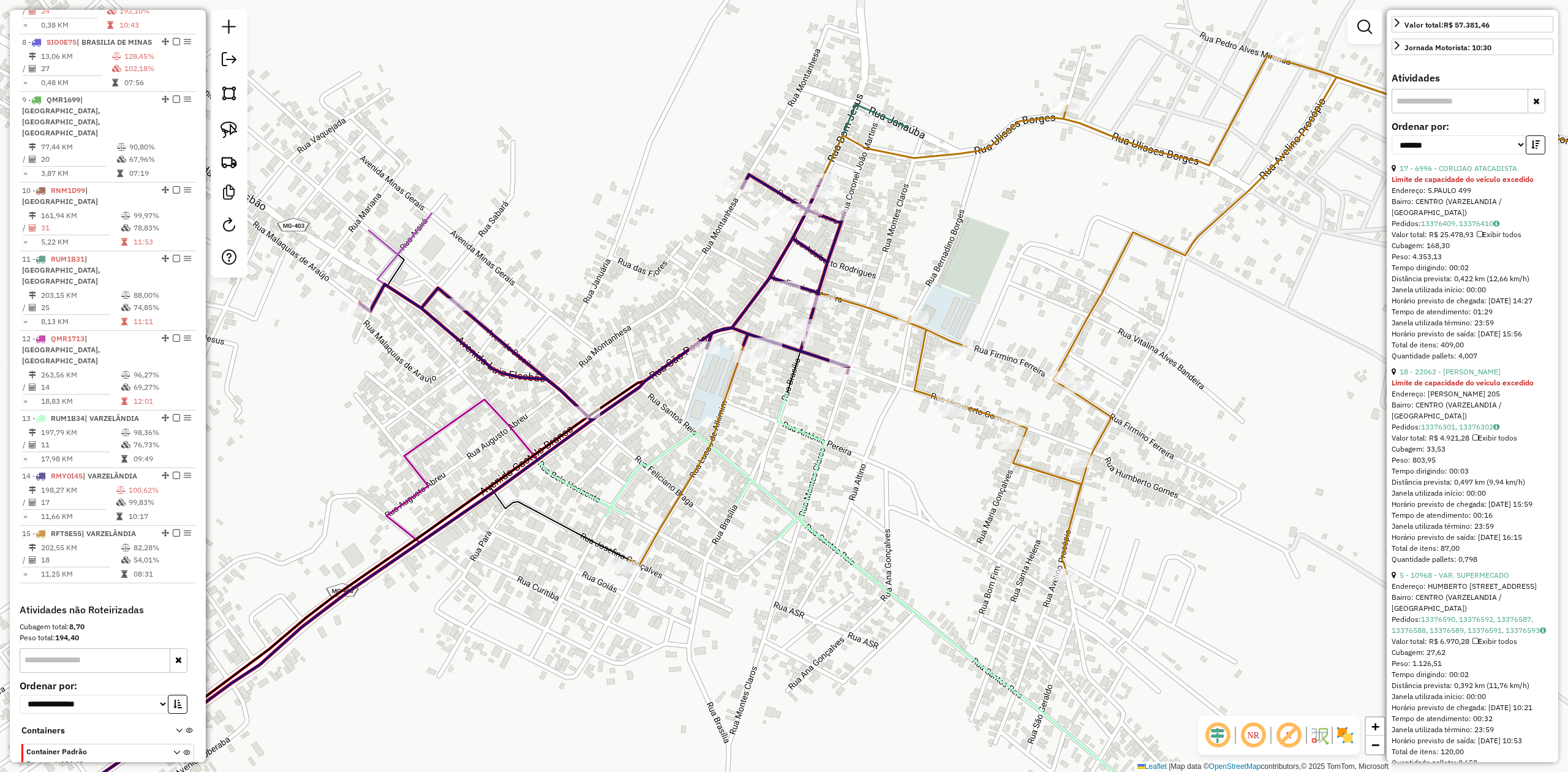
scroll to position [397, 0]
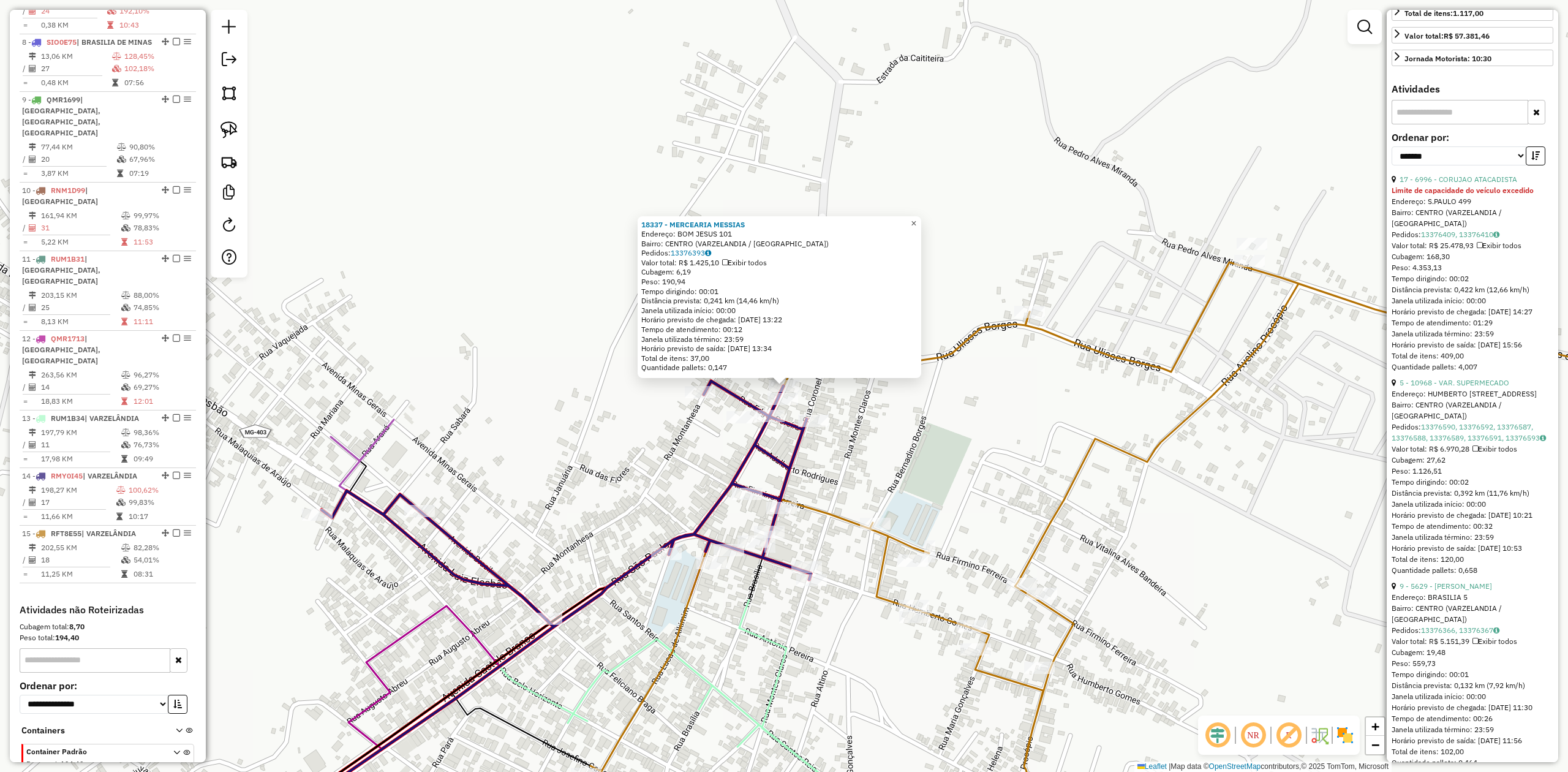
click at [921, 222] on link "×" at bounding box center [914, 224] width 15 height 15
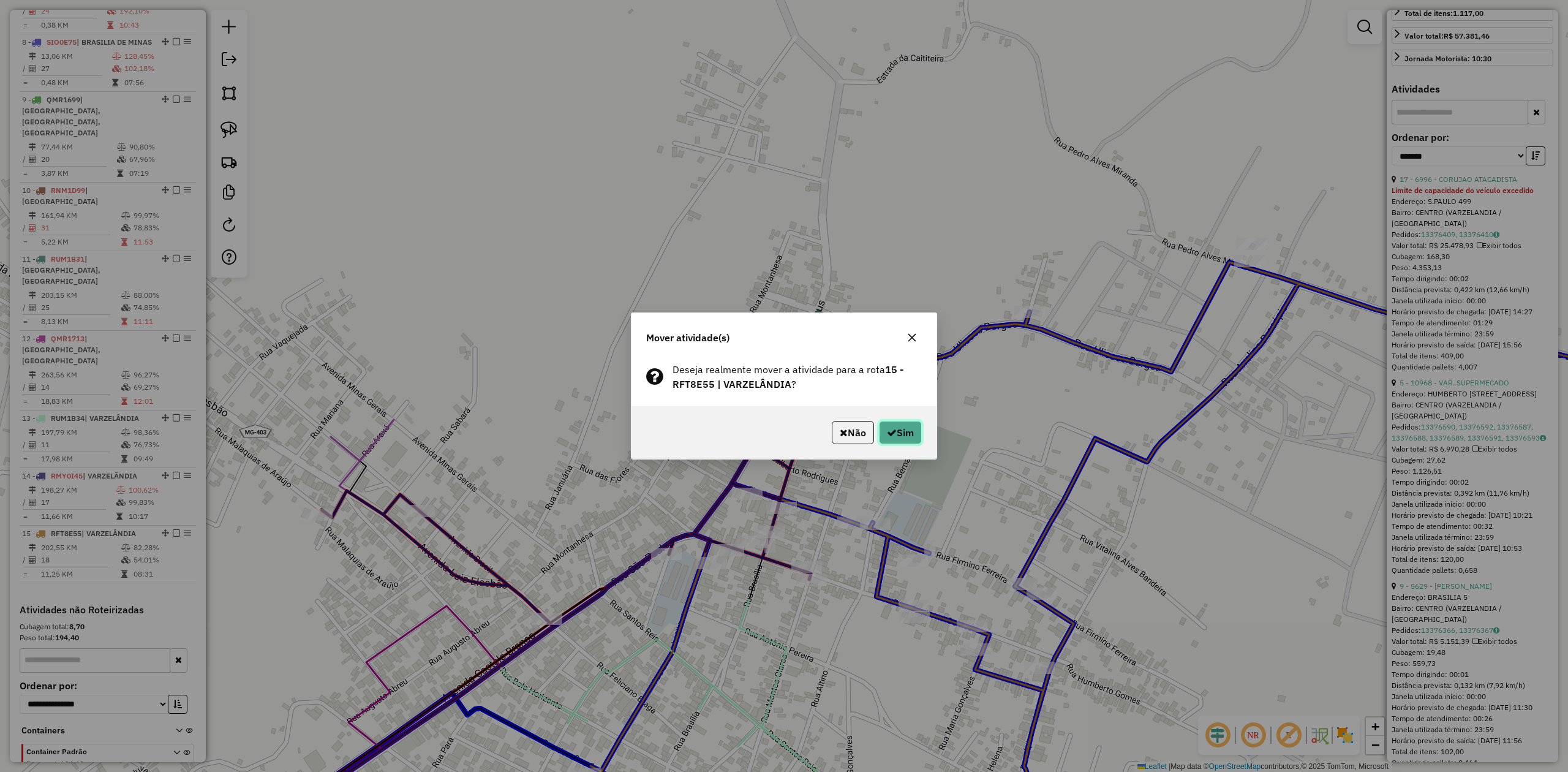
click at [896, 427] on button "Sim" at bounding box center [900, 432] width 43 height 24
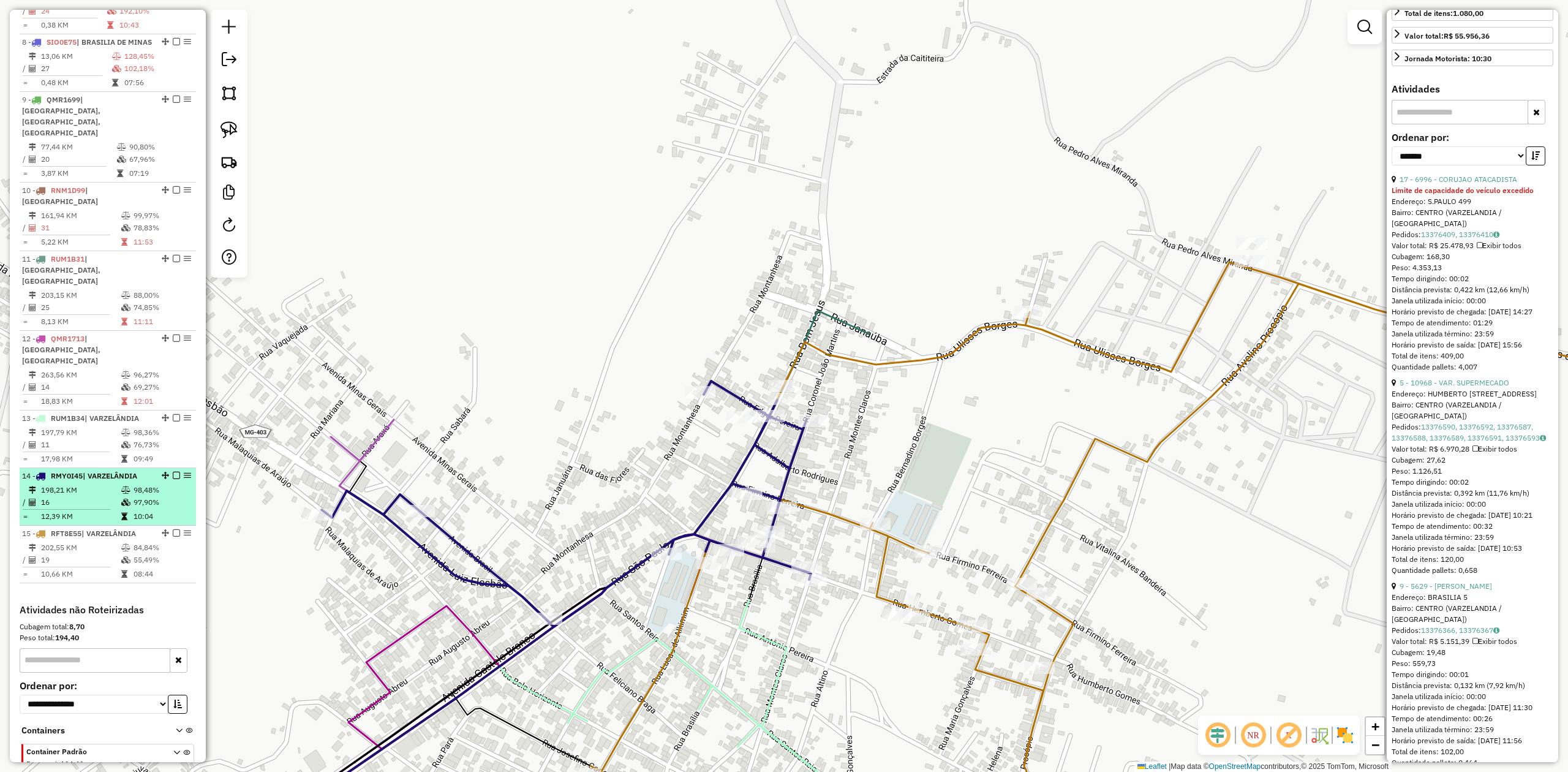
click at [102, 484] on td "198,21 KM" at bounding box center [80, 490] width 80 height 13
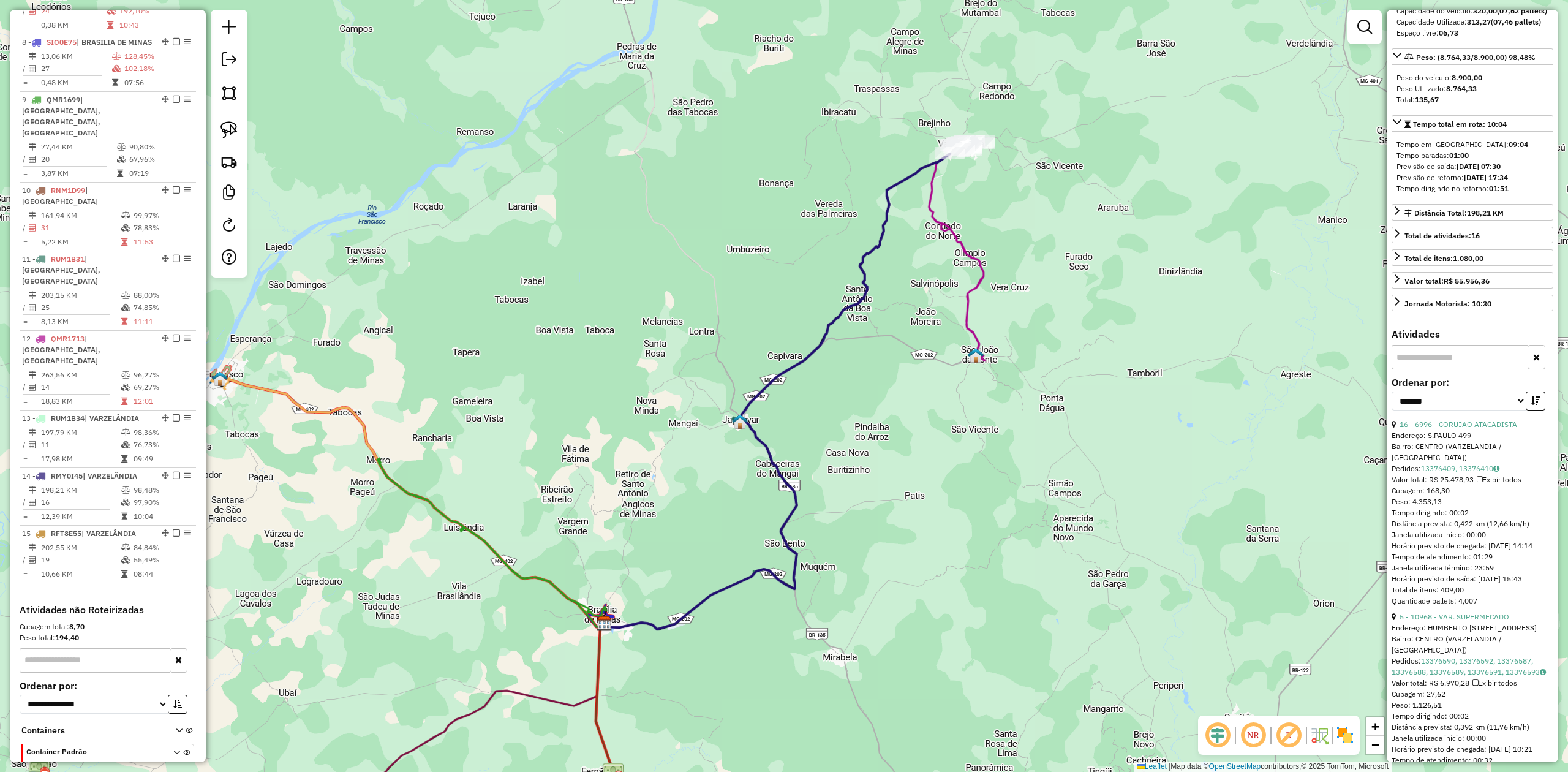
scroll to position [0, 0]
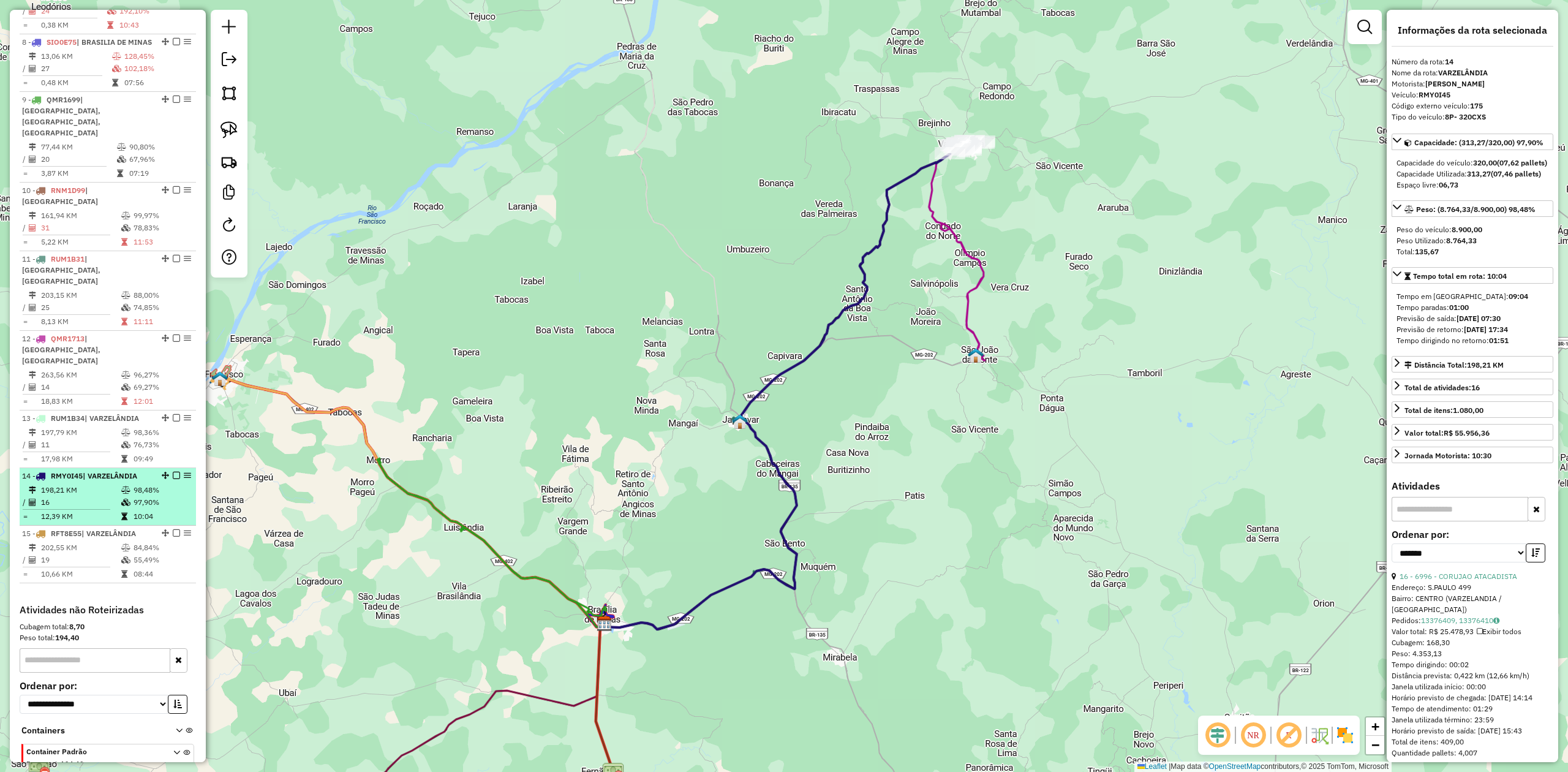
click at [77, 496] on td "16" at bounding box center [80, 502] width 80 height 13
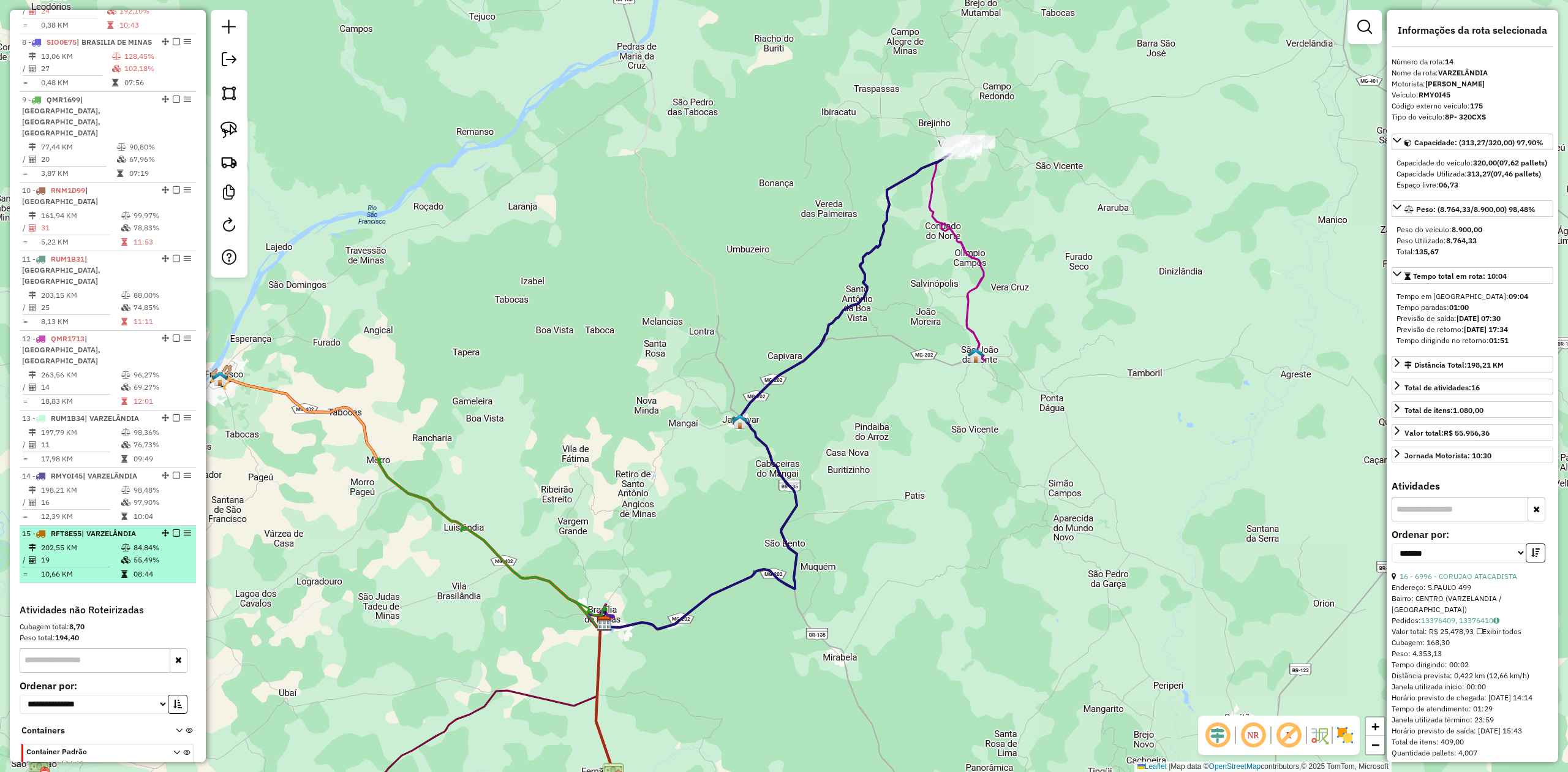
click at [76, 554] on td "19" at bounding box center [80, 559] width 80 height 13
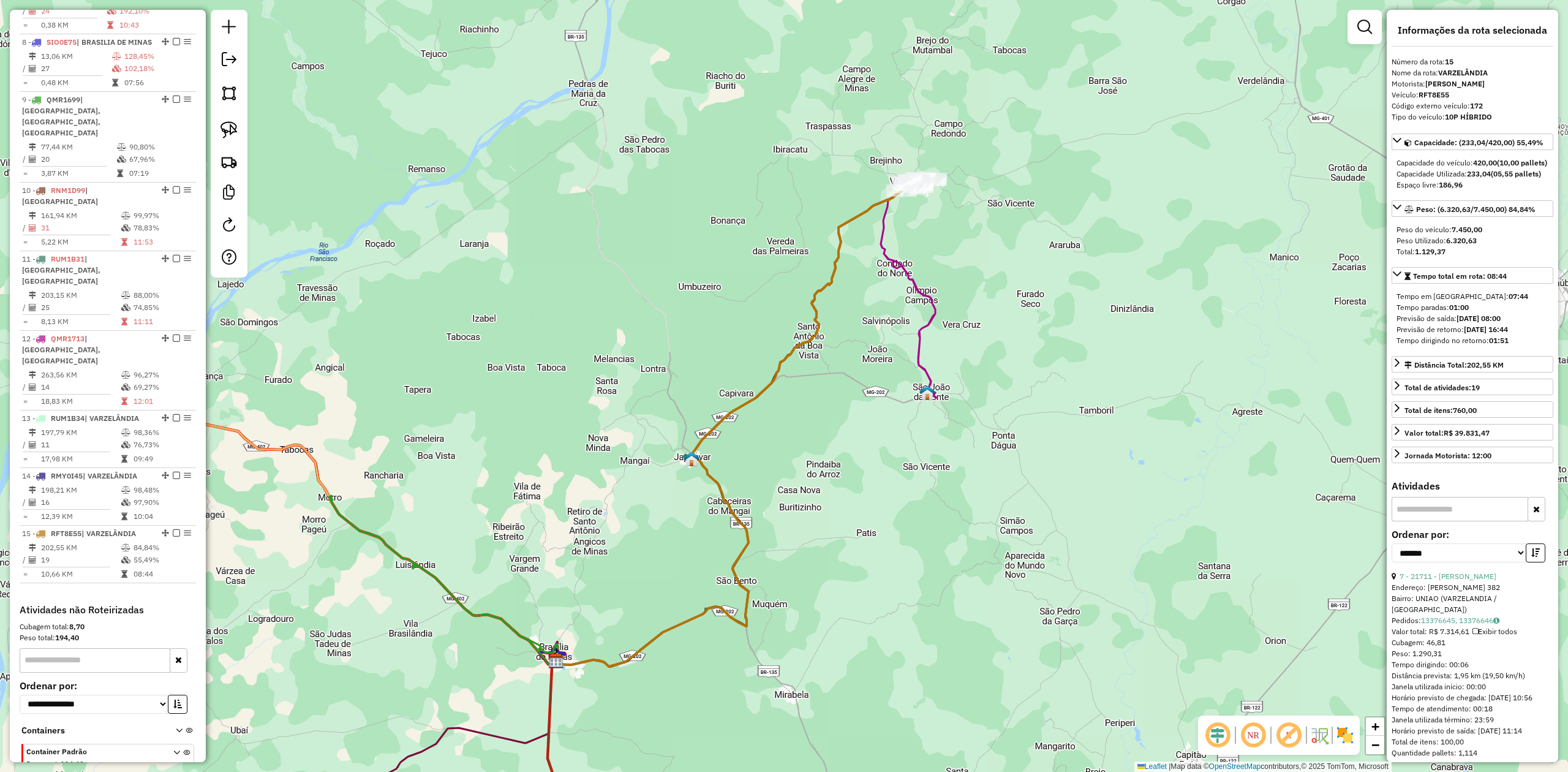
drag, startPoint x: 1062, startPoint y: 283, endPoint x: 965, endPoint y: 380, distance: 137.2
click at [965, 380] on div "Janela de atendimento Grade de atendimento Capacidade Transportadoras Veículos …" at bounding box center [784, 386] width 1568 height 772
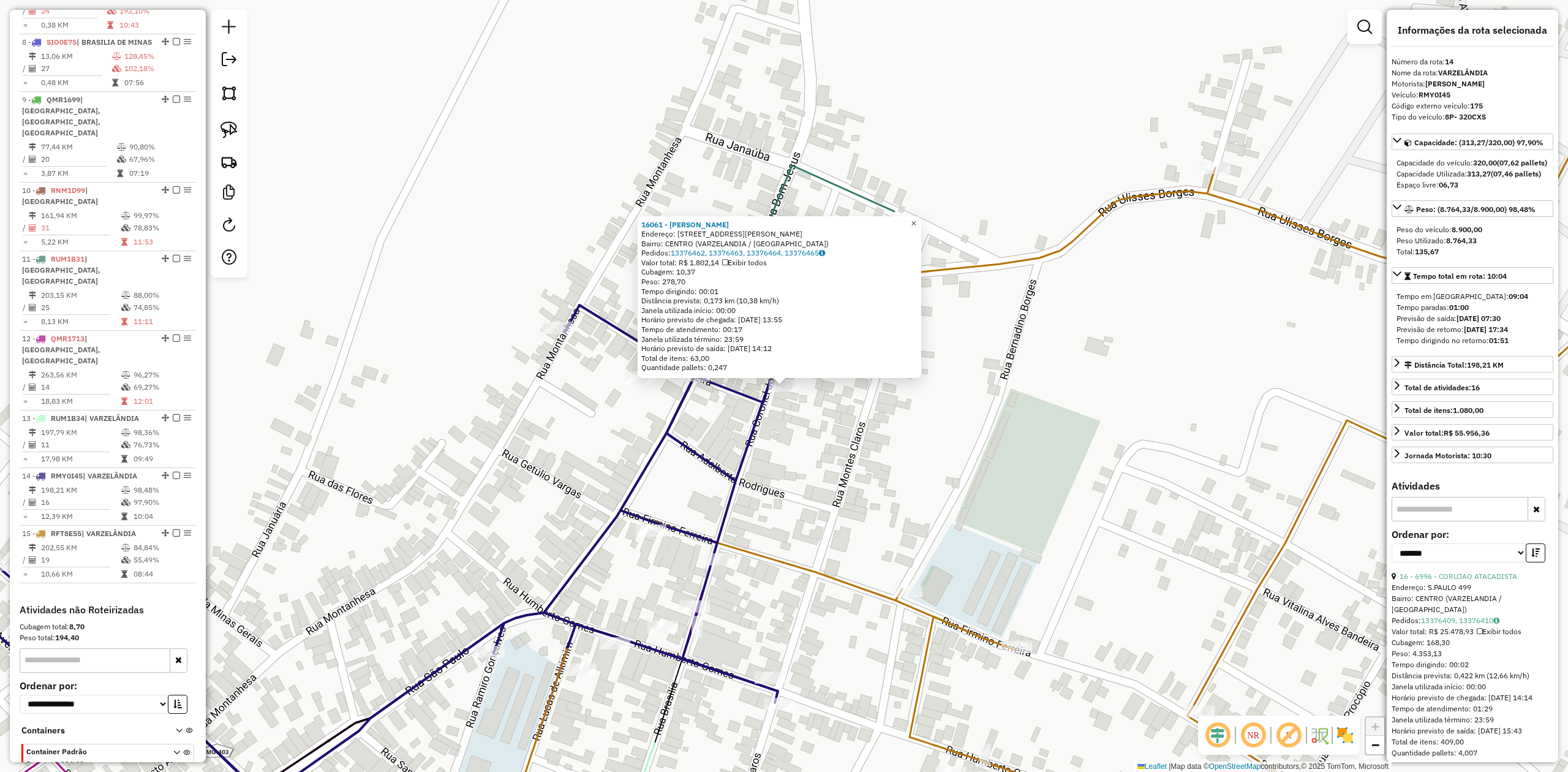
click at [916, 222] on span "×" at bounding box center [913, 224] width 5 height 10
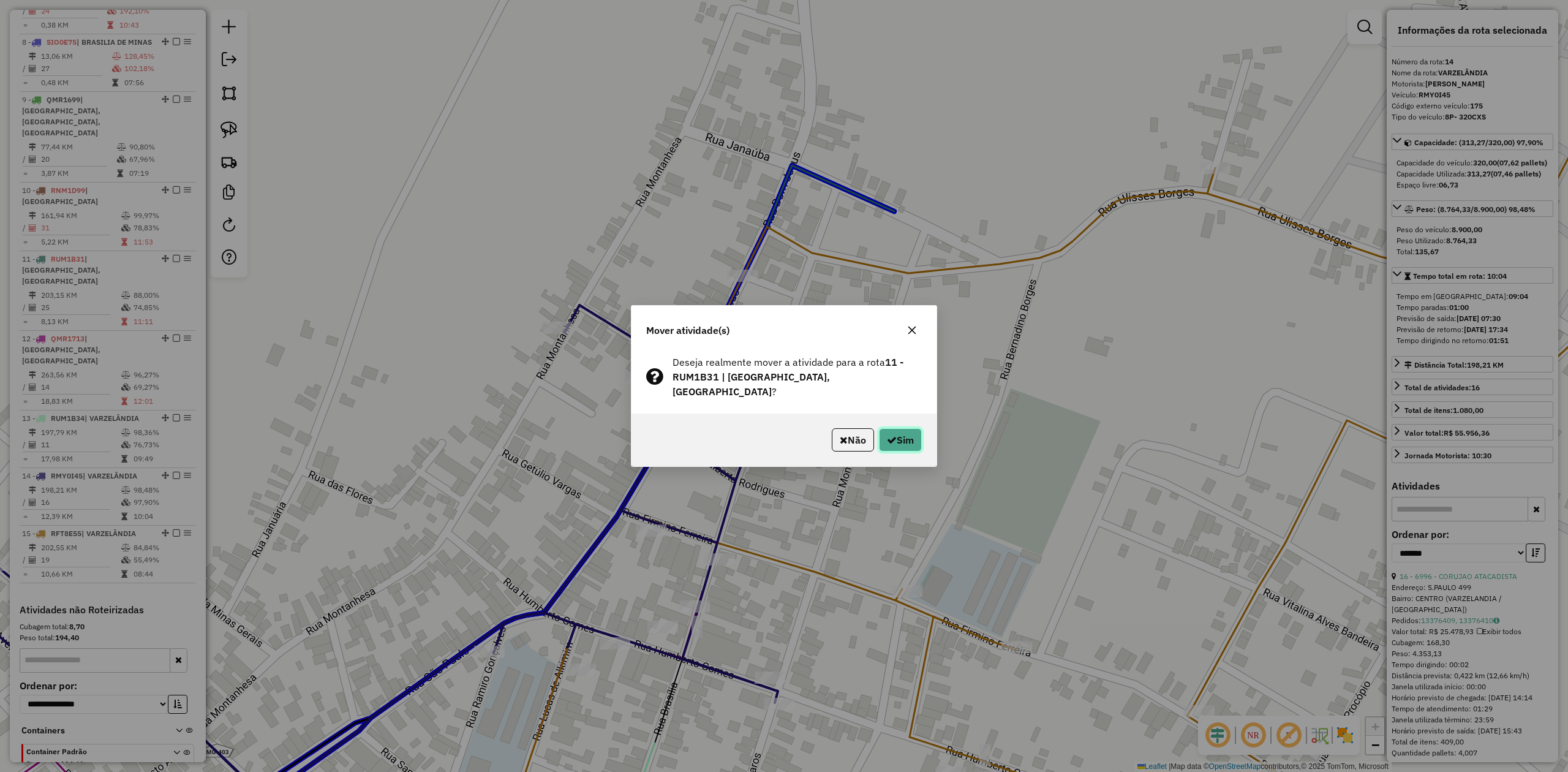
click at [895, 432] on button "Sim" at bounding box center [900, 440] width 43 height 24
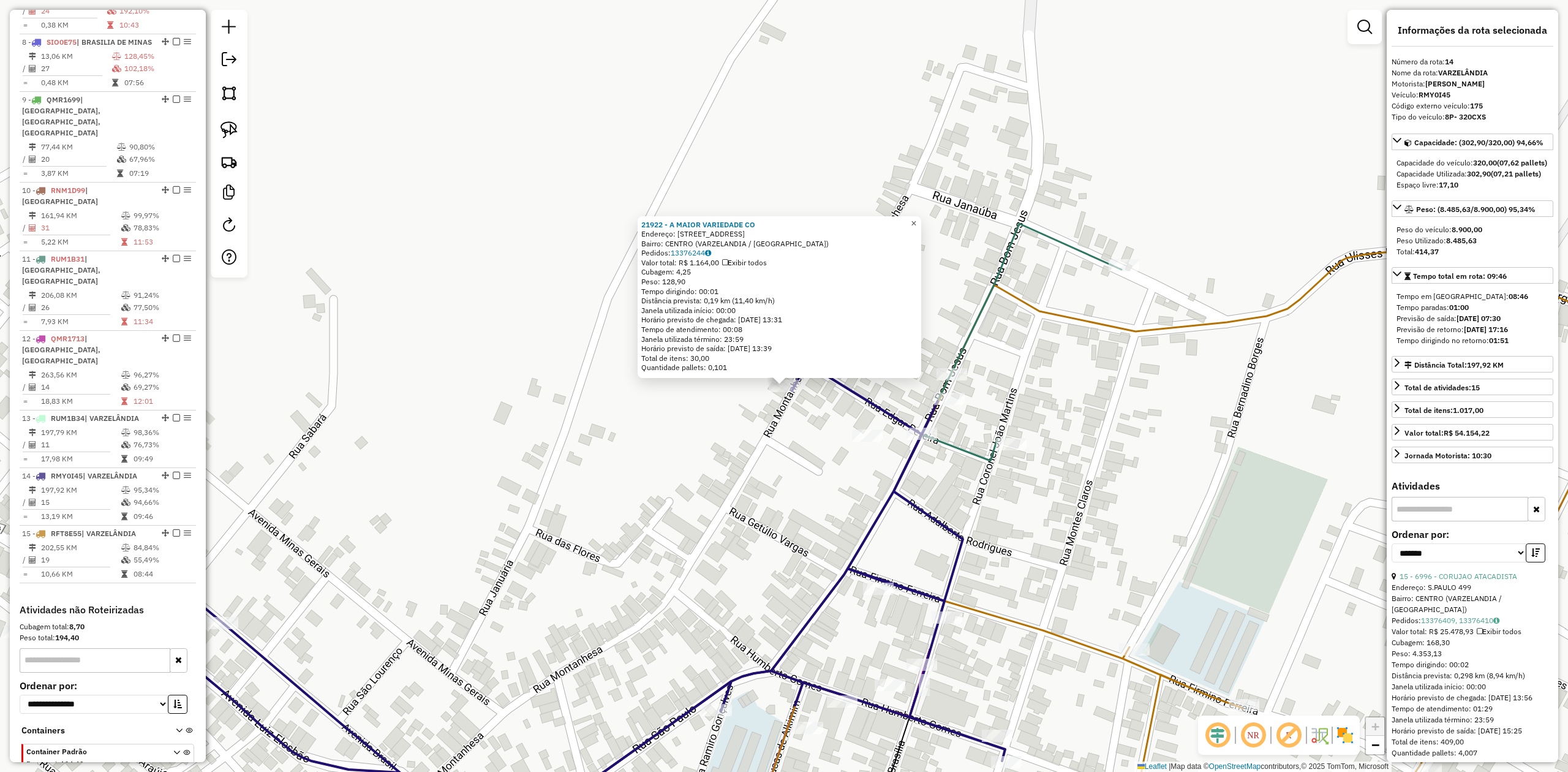
click at [916, 224] on span "×" at bounding box center [913, 224] width 5 height 10
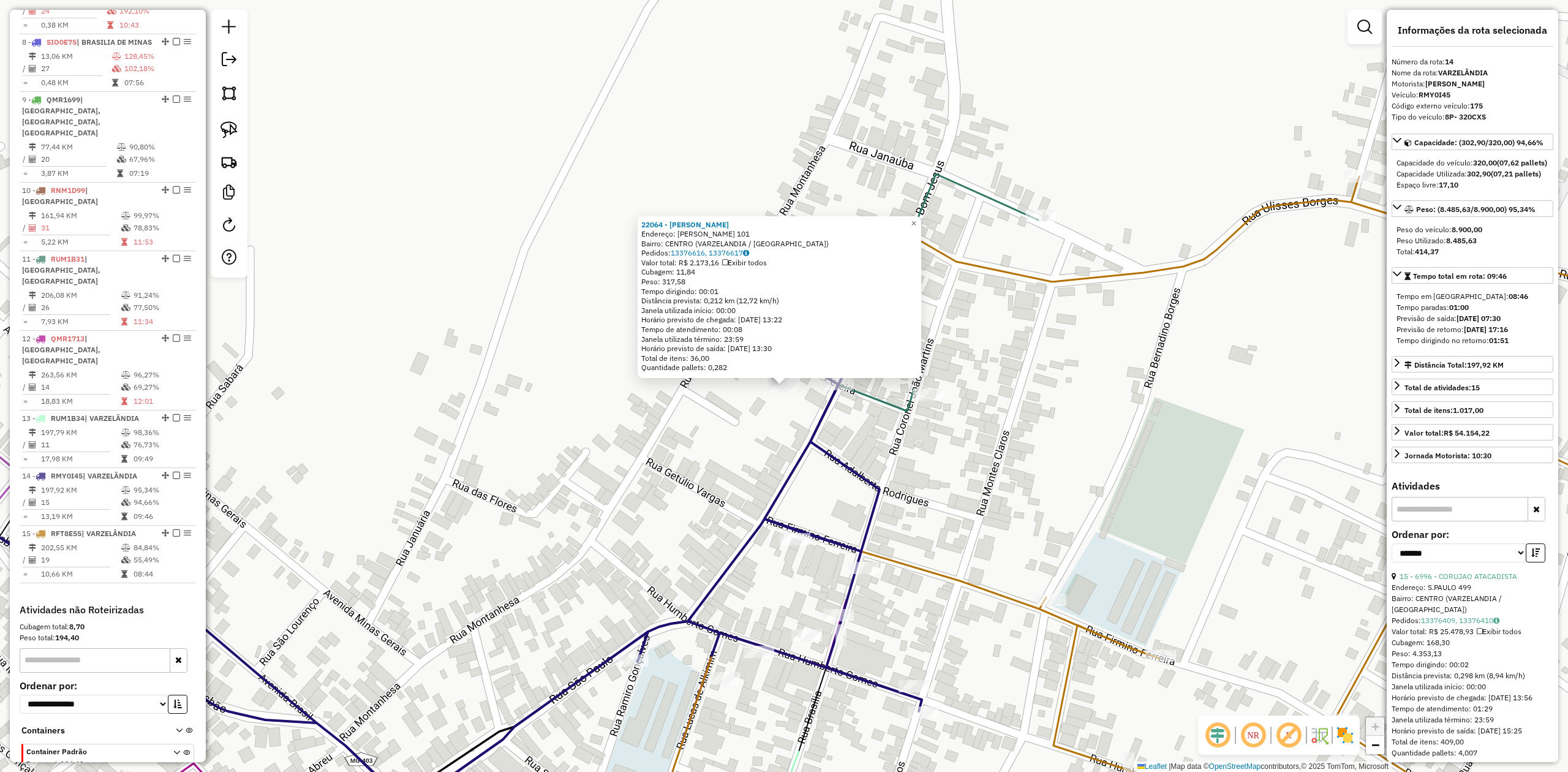
click at [848, 424] on div "22064 - LUIZ GUSTAVO GOMES O Endereço: SALVADOR GONCALVES 101 Bairro: CENTRO (V…" at bounding box center [784, 386] width 1568 height 772
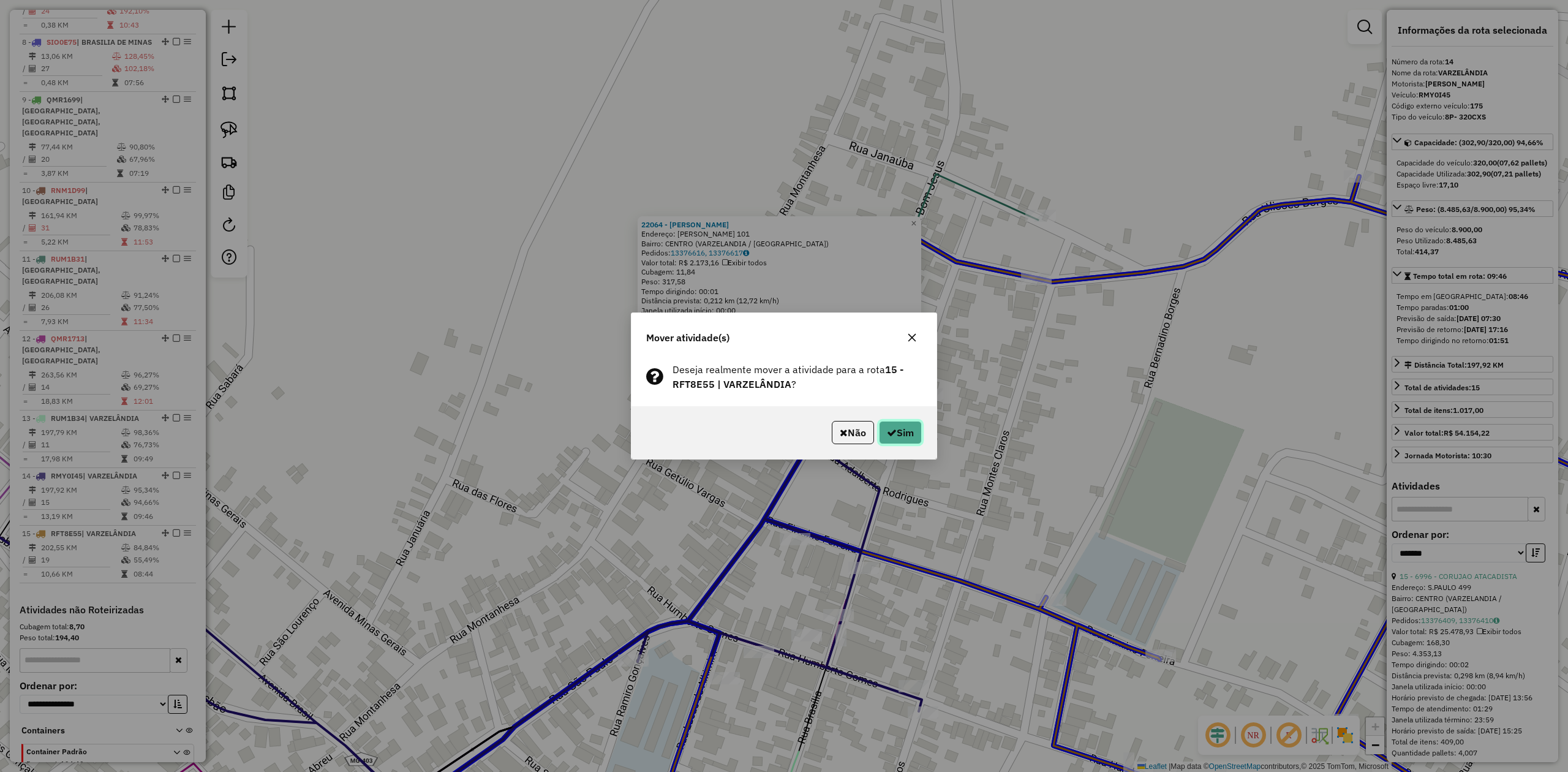
click at [904, 434] on button "Sim" at bounding box center [900, 432] width 43 height 24
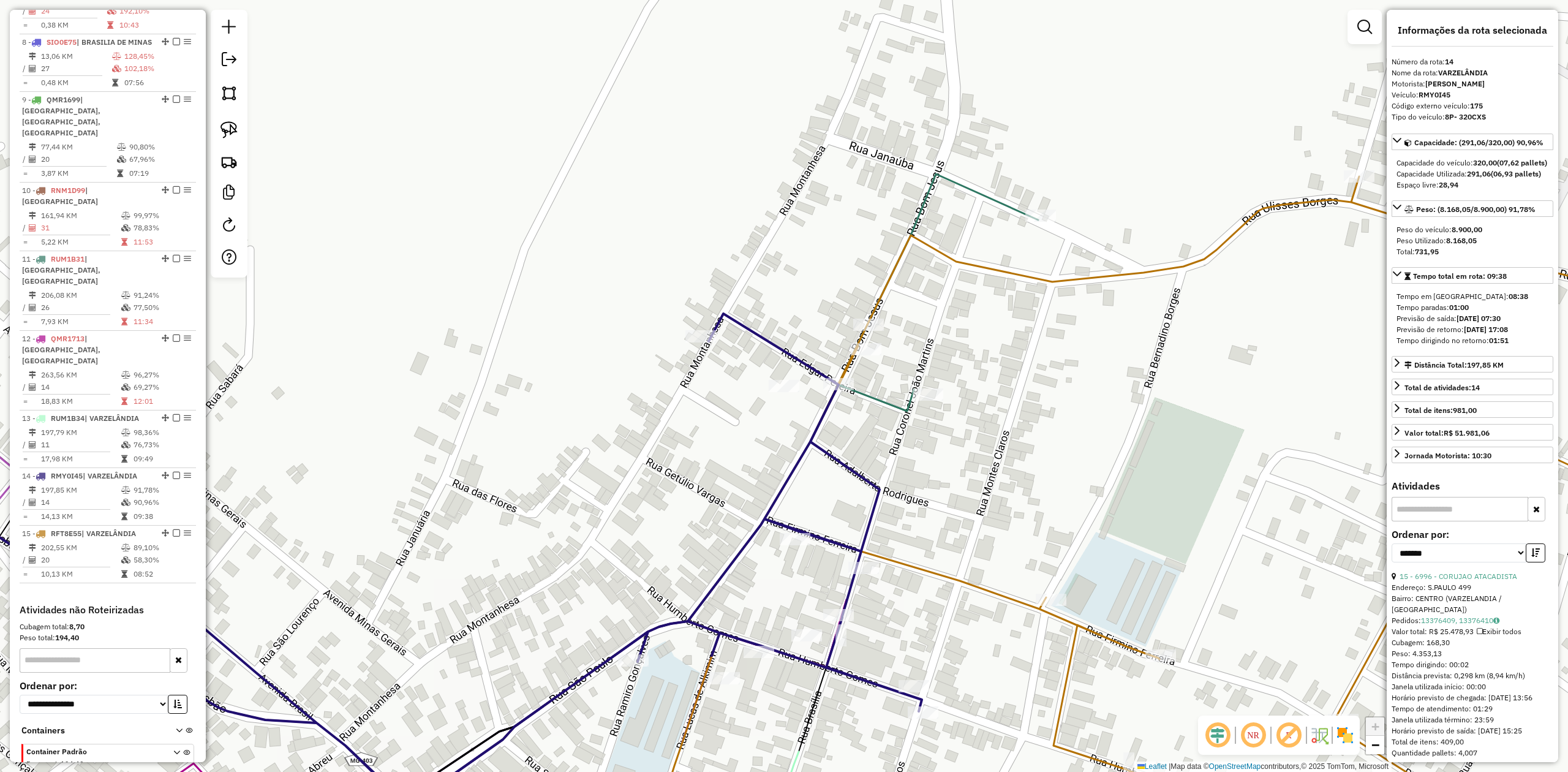
click at [975, 263] on icon at bounding box center [1186, 495] width 1077 height 706
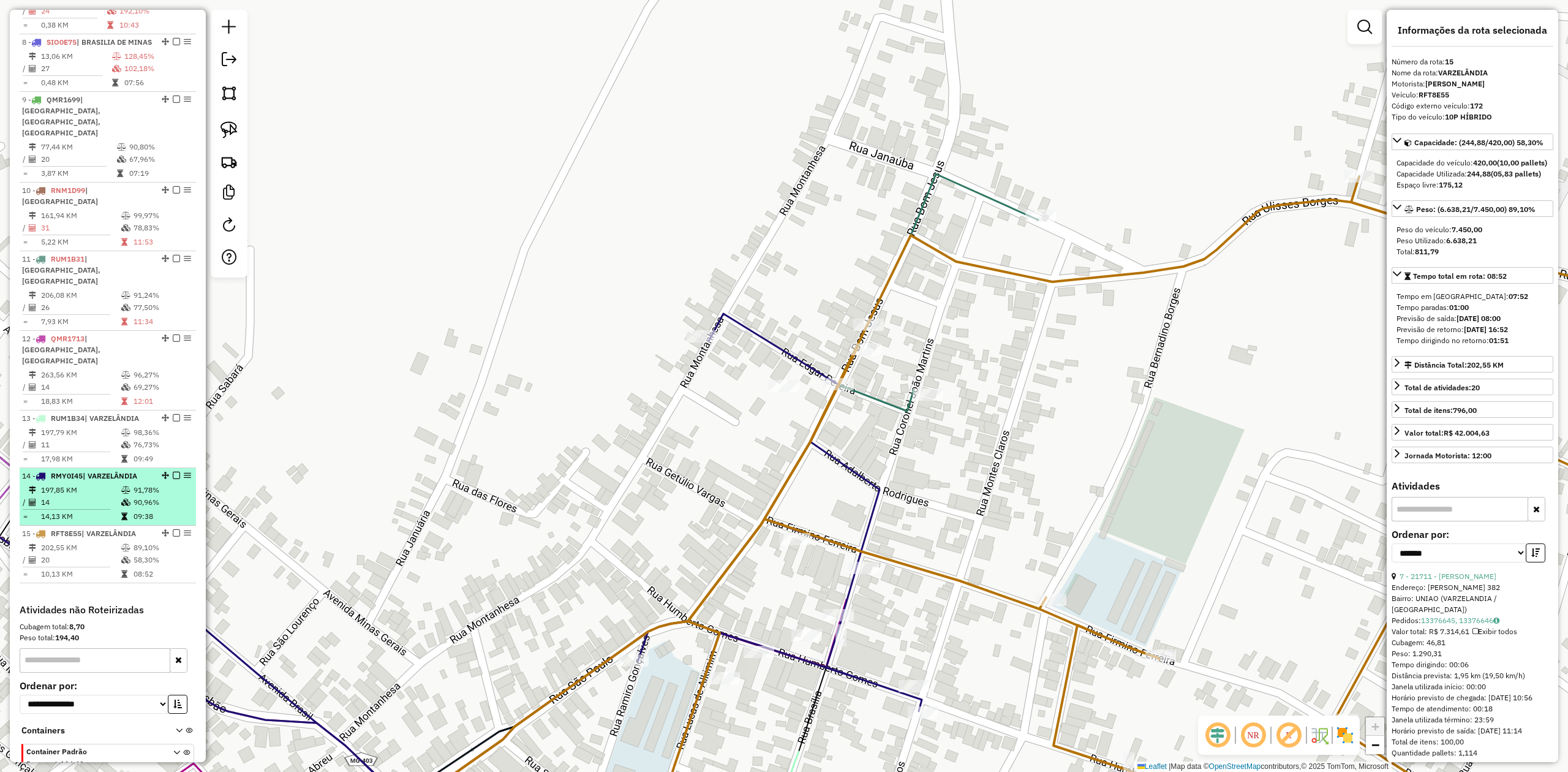
click at [104, 496] on td "14" at bounding box center [80, 502] width 80 height 13
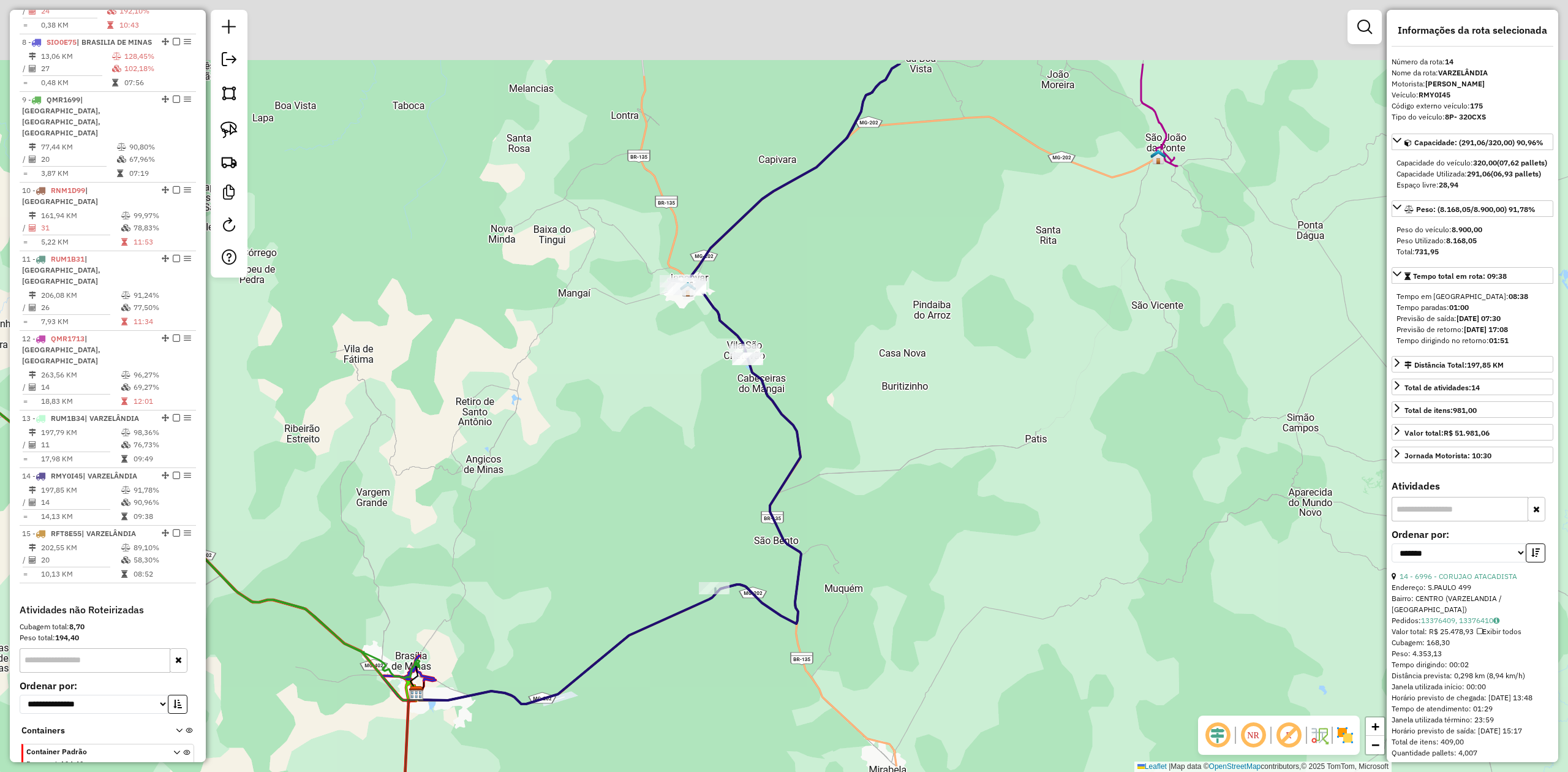
drag, startPoint x: 1037, startPoint y: 321, endPoint x: 956, endPoint y: 480, distance: 178.4
click at [961, 474] on div "Janela de atendimento Grade de atendimento Capacidade Transportadoras Veículos …" at bounding box center [784, 386] width 1568 height 772
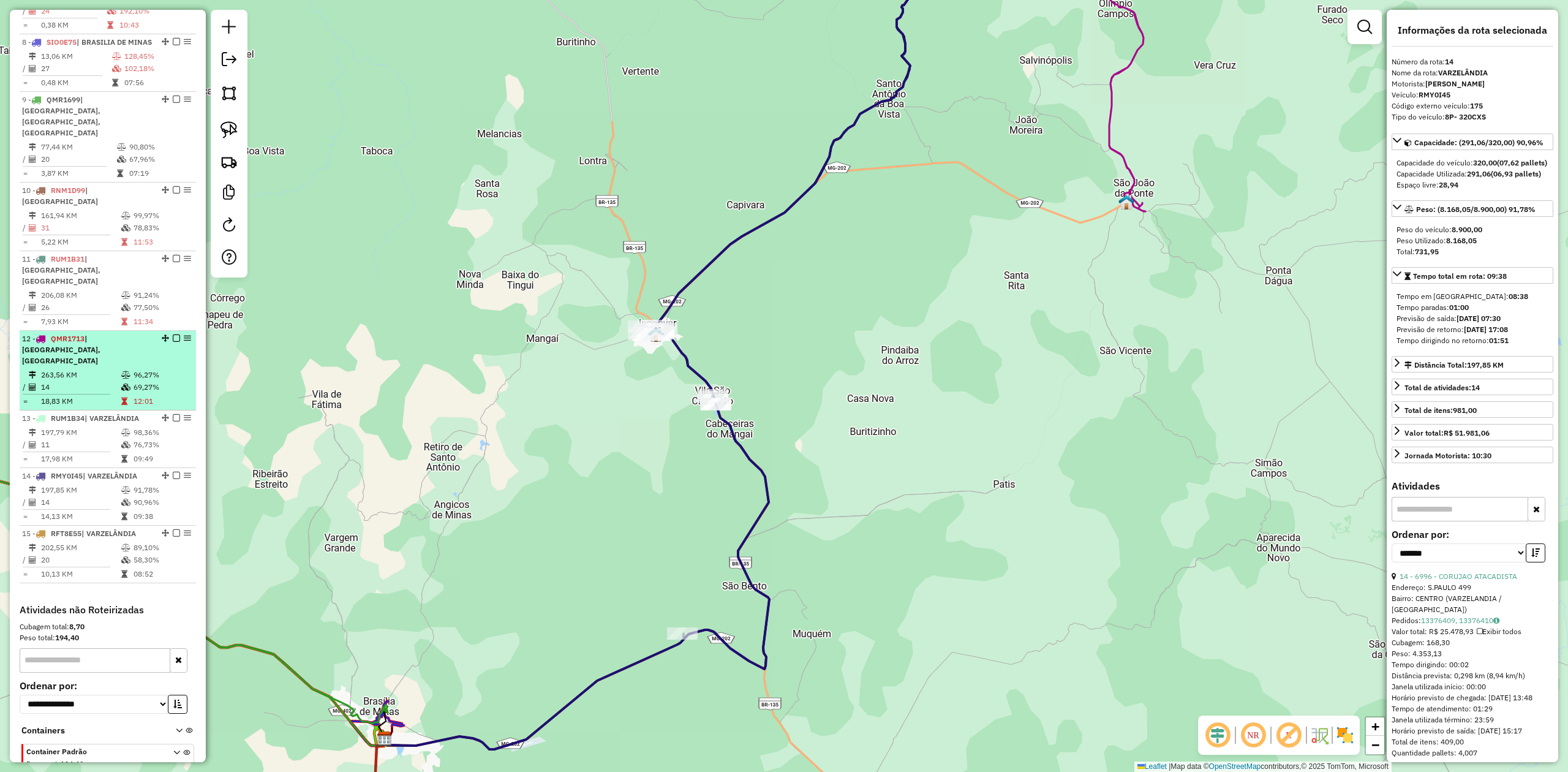
click at [91, 369] on td "263,56 KM" at bounding box center [80, 375] width 80 height 13
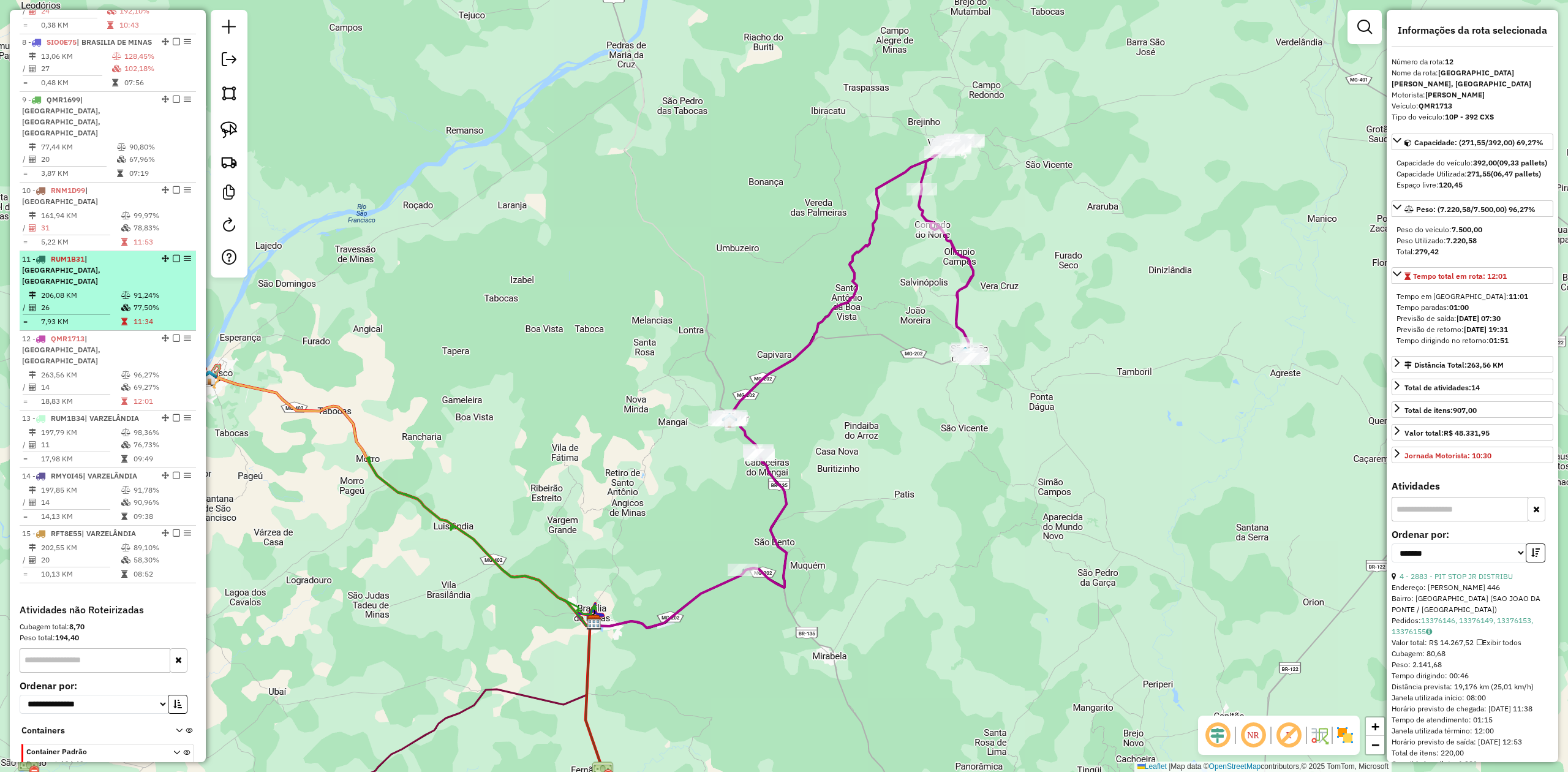
click at [89, 301] on td "26" at bounding box center [80, 307] width 80 height 13
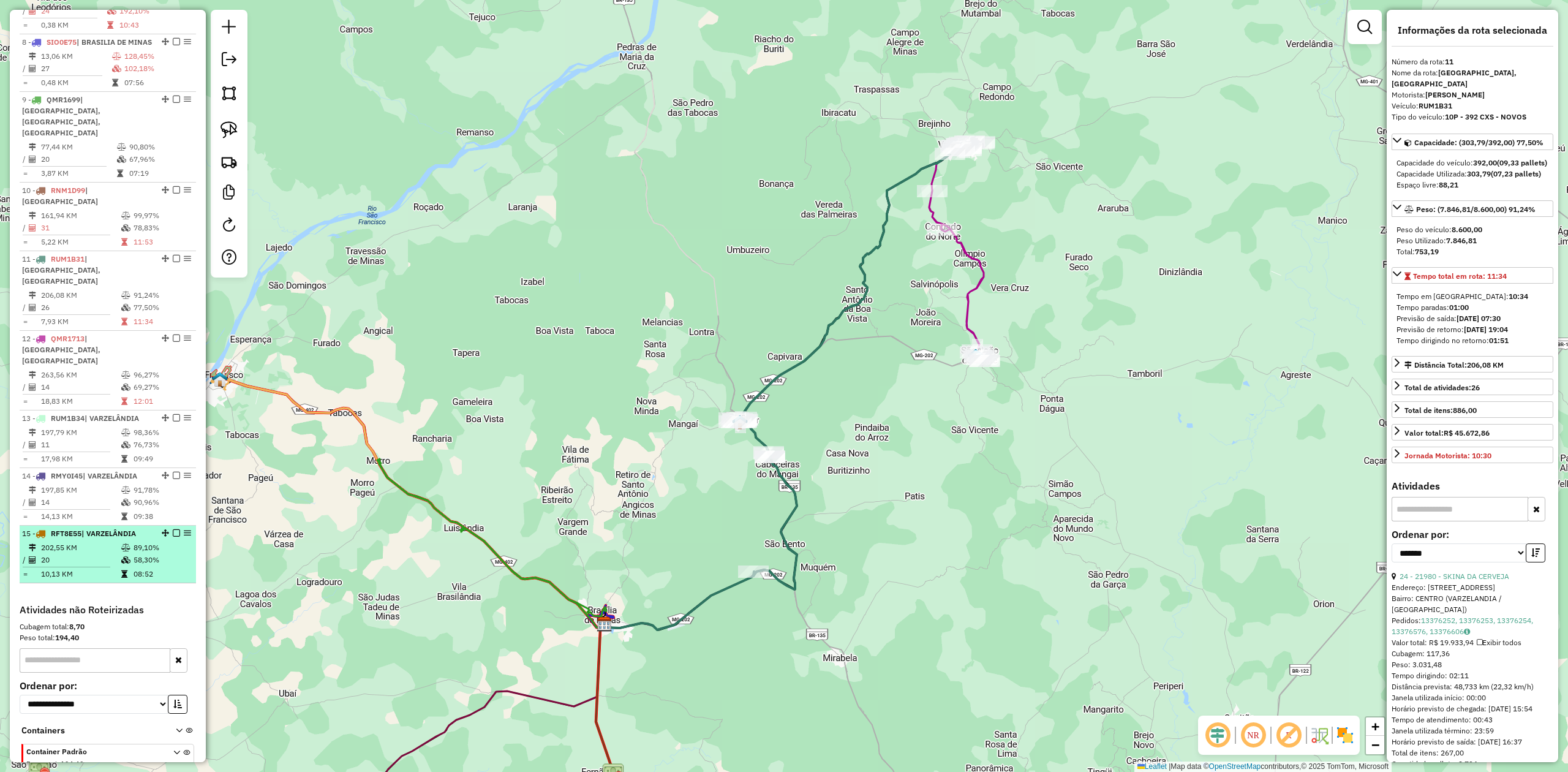
click at [78, 528] on span "RFT8E55" at bounding box center [66, 533] width 31 height 9
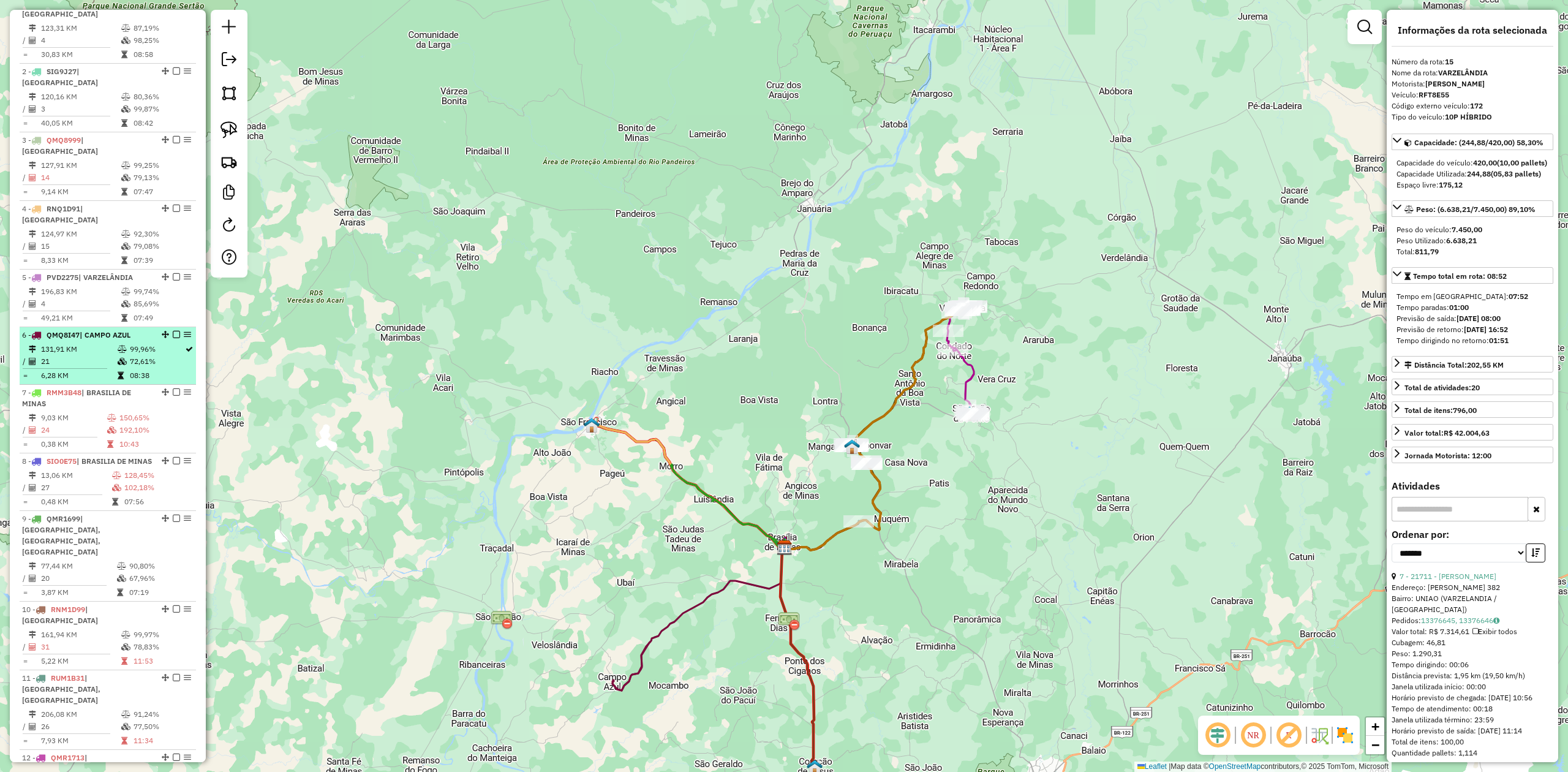
scroll to position [510, 0]
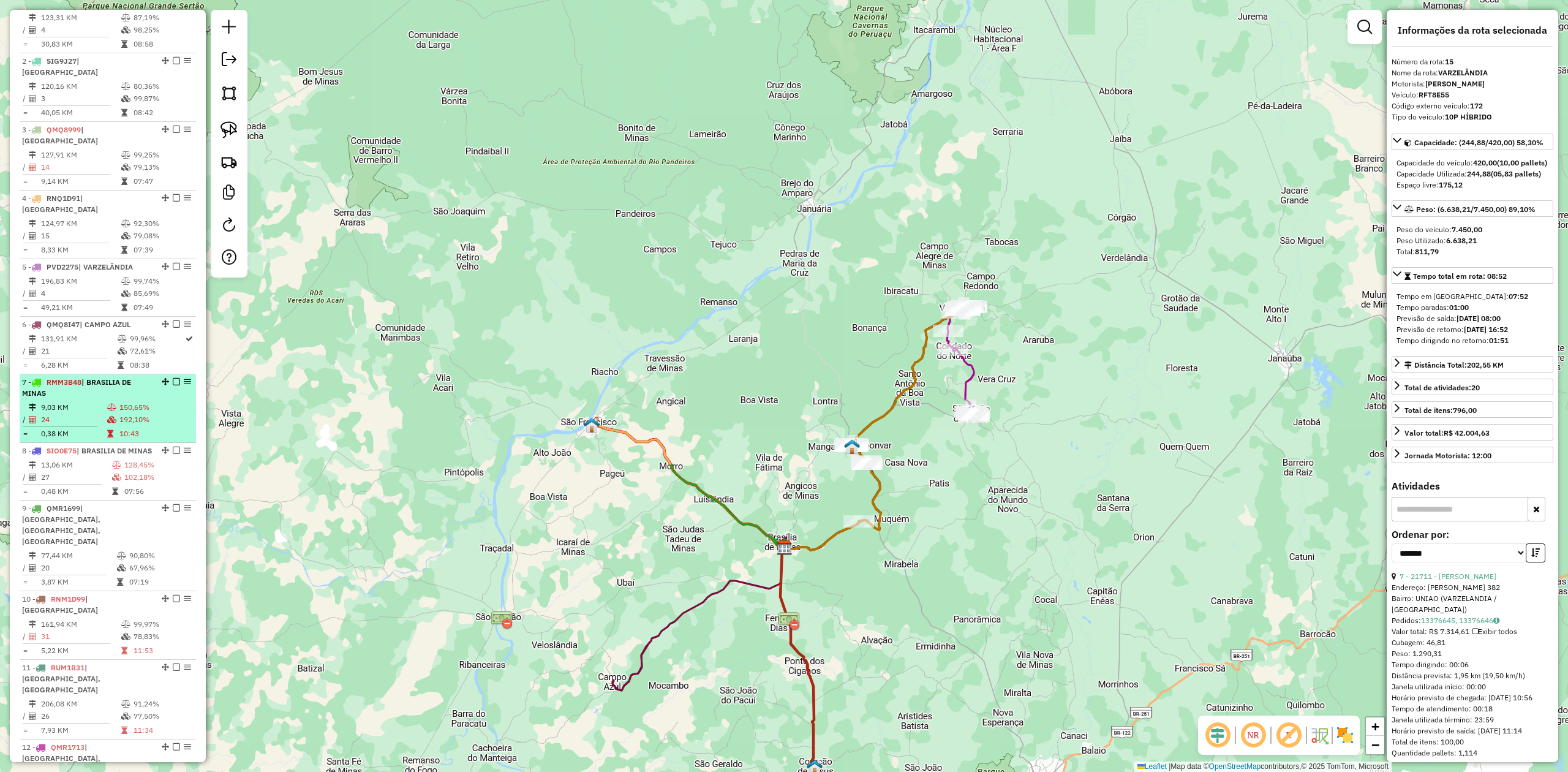
click at [70, 427] on hr at bounding box center [60, 427] width 75 height 1
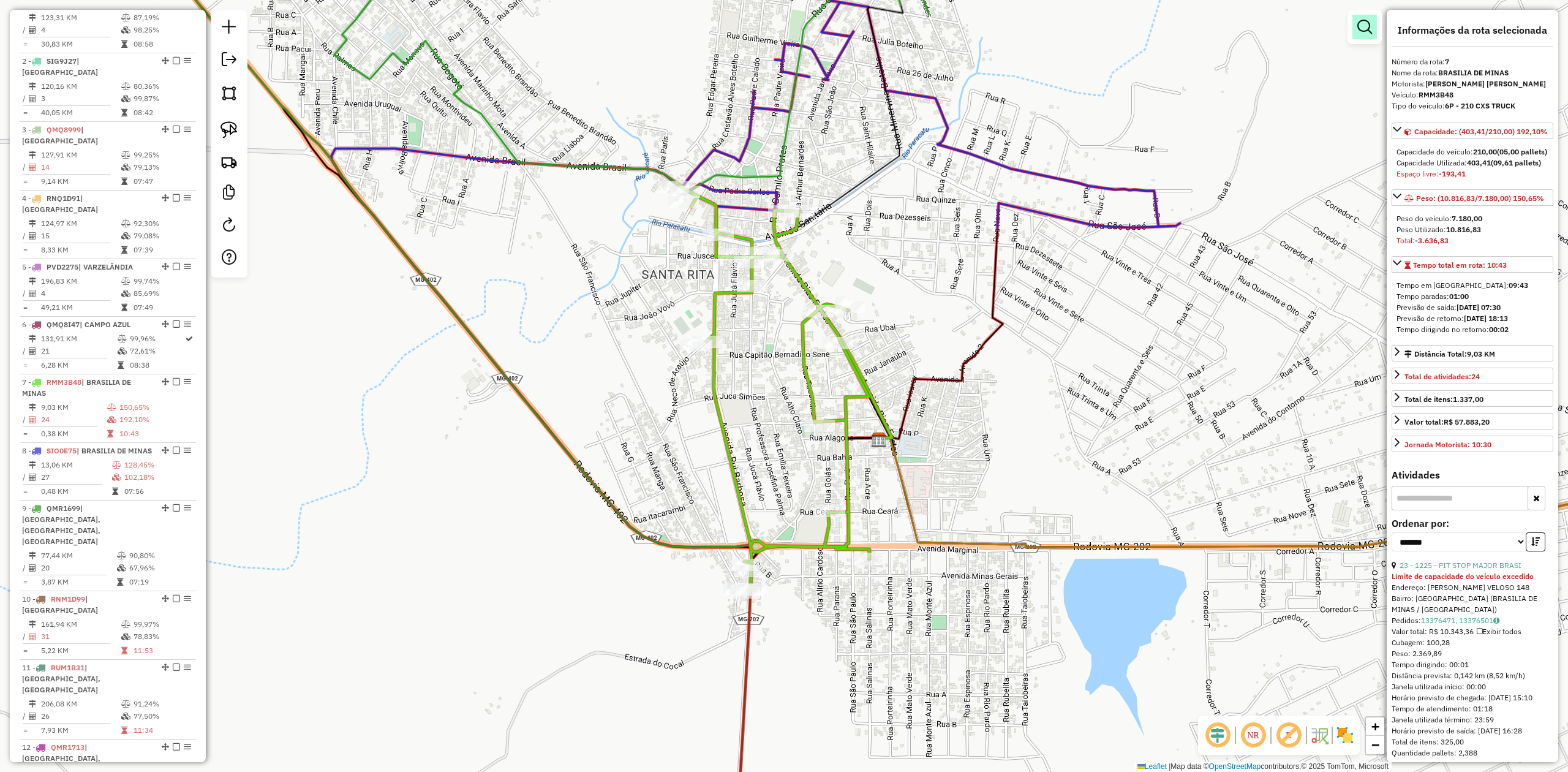
click at [1361, 26] on em at bounding box center [1365, 27] width 15 height 15
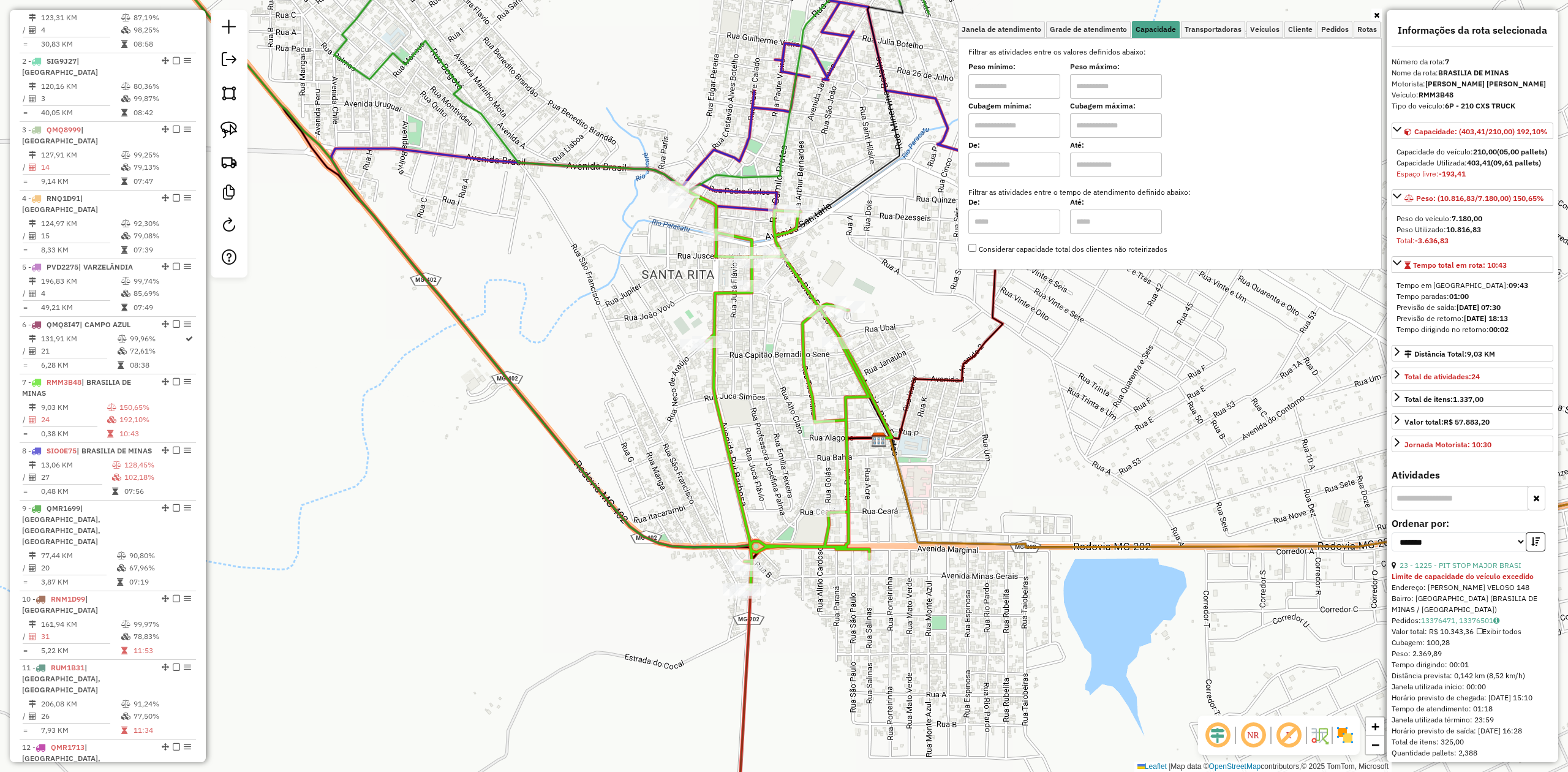
click at [1015, 123] on input "text" at bounding box center [1014, 125] width 92 height 24
type input "*****"
click at [1094, 128] on input "text" at bounding box center [1116, 125] width 92 height 24
type input "********"
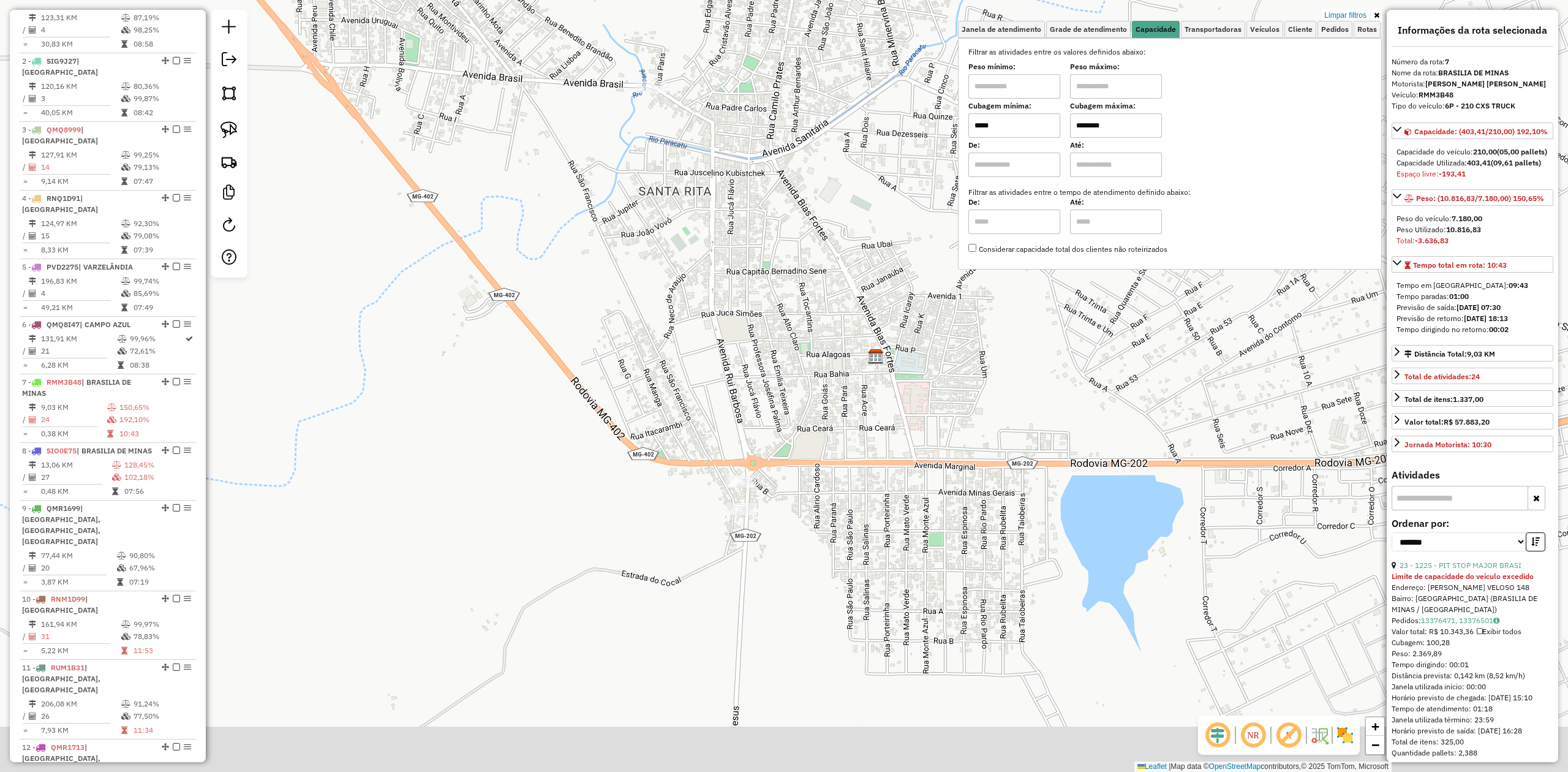
drag, startPoint x: 892, startPoint y: 462, endPoint x: 863, endPoint y: 325, distance: 140.0
click at [863, 325] on div "Limpar filtros Janela de atendimento Grade de atendimento Capacidade Transporta…" at bounding box center [784, 386] width 1568 height 772
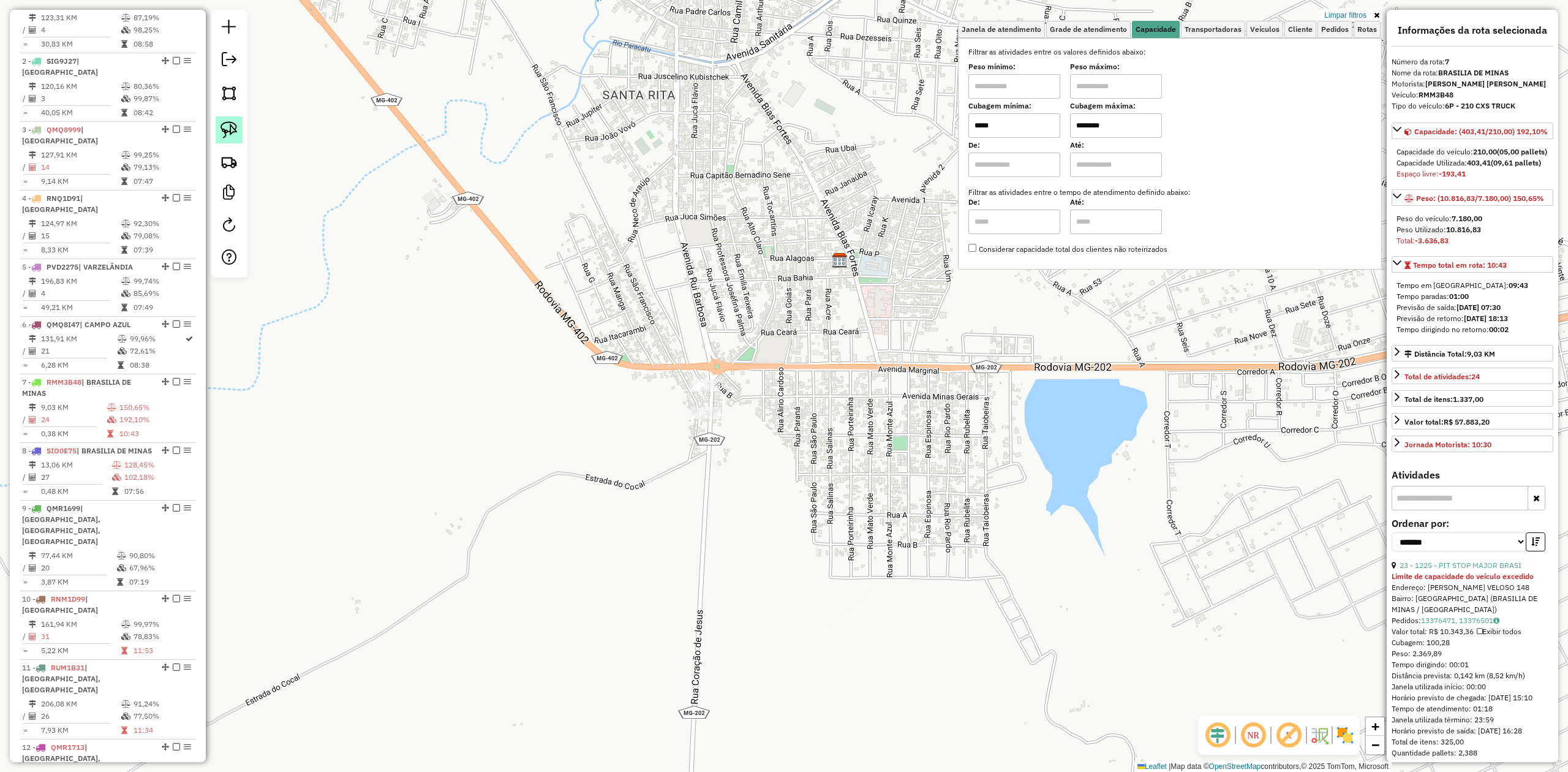
click at [224, 126] on img at bounding box center [229, 129] width 17 height 17
drag, startPoint x: 655, startPoint y: 416, endPoint x: 694, endPoint y: 451, distance: 52.4
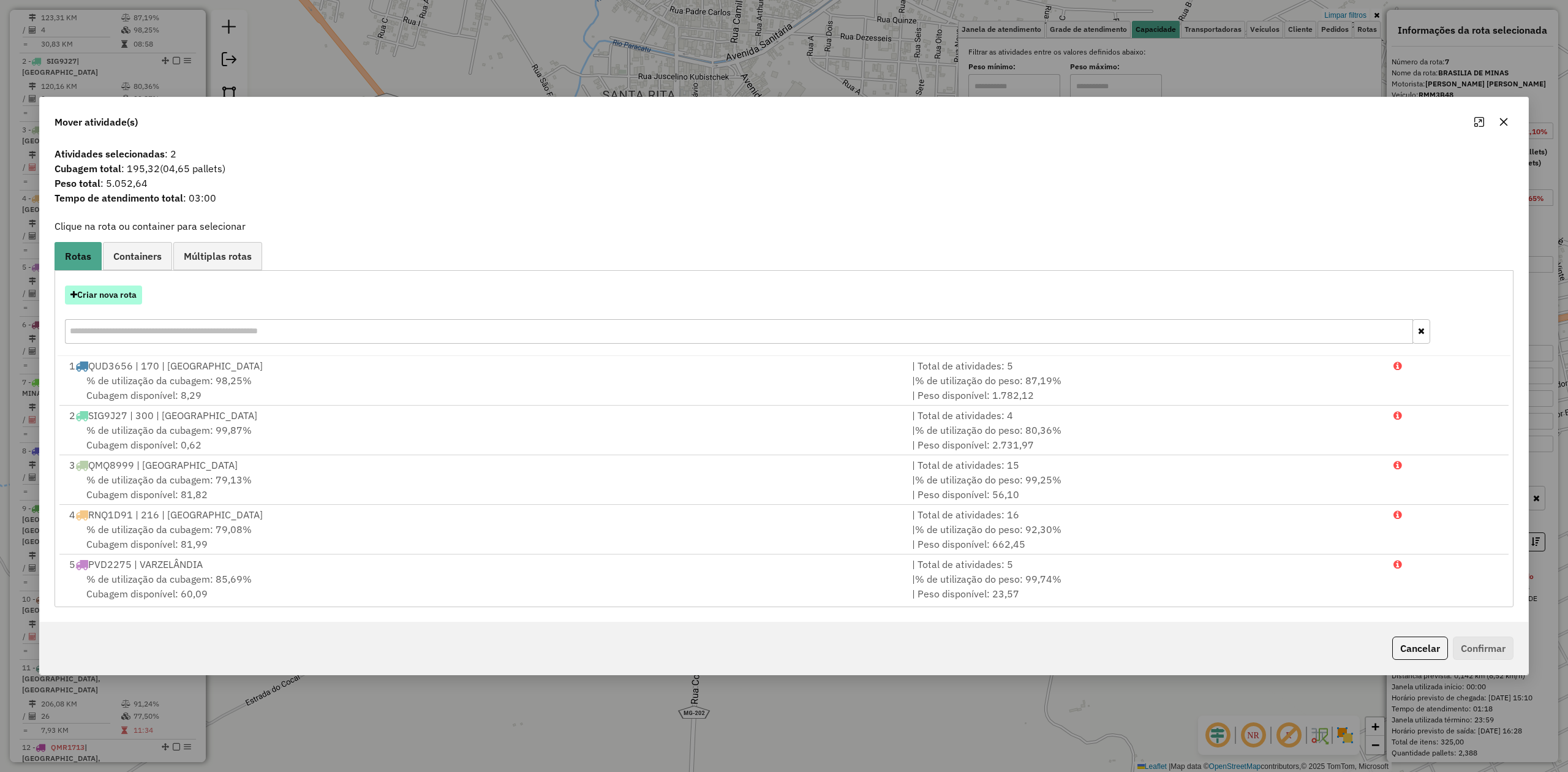
click at [121, 295] on button "Criar nova rota" at bounding box center [103, 295] width 77 height 19
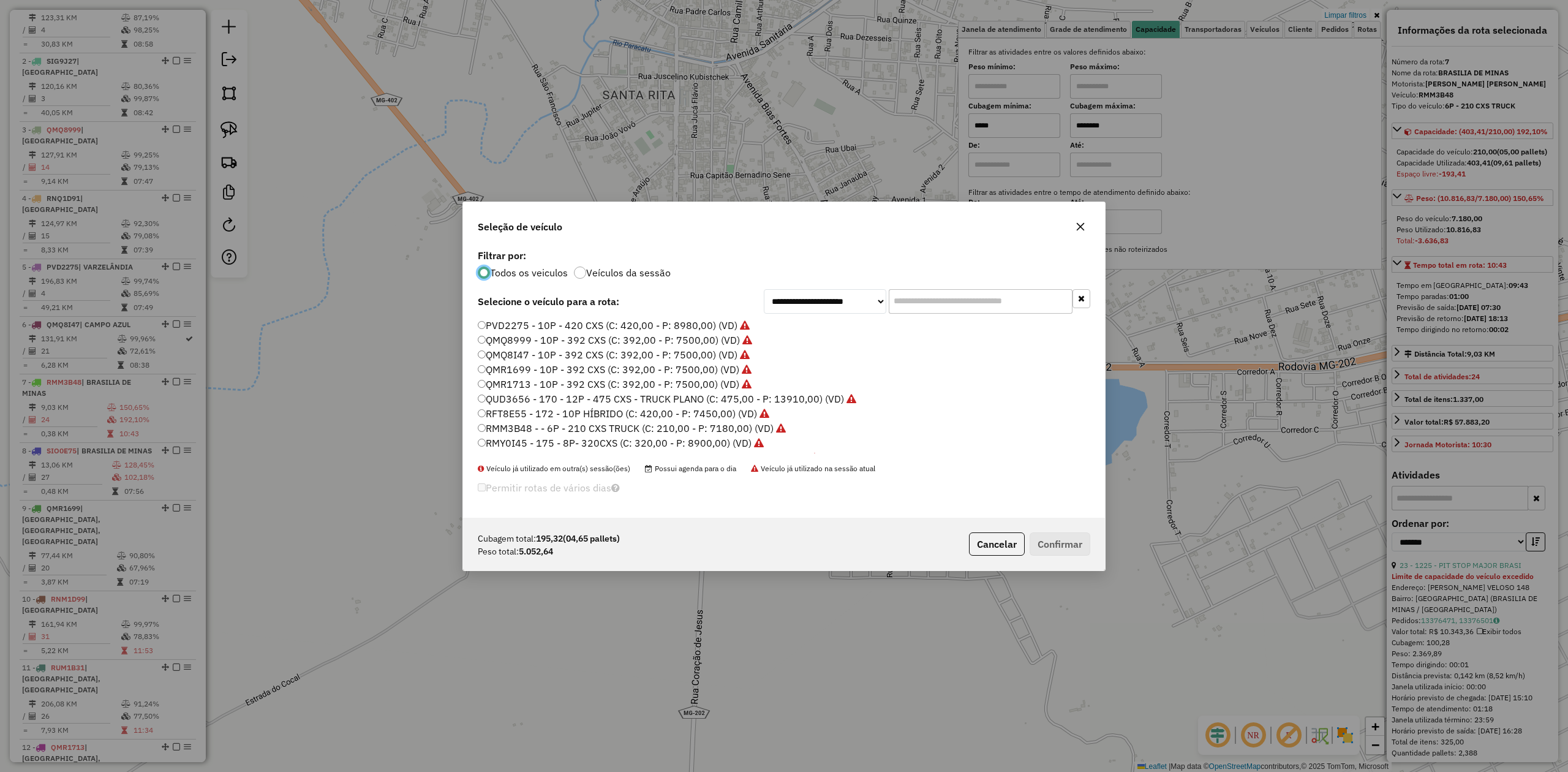
scroll to position [6, 4]
click at [928, 297] on input "text" at bounding box center [980, 301] width 184 height 24
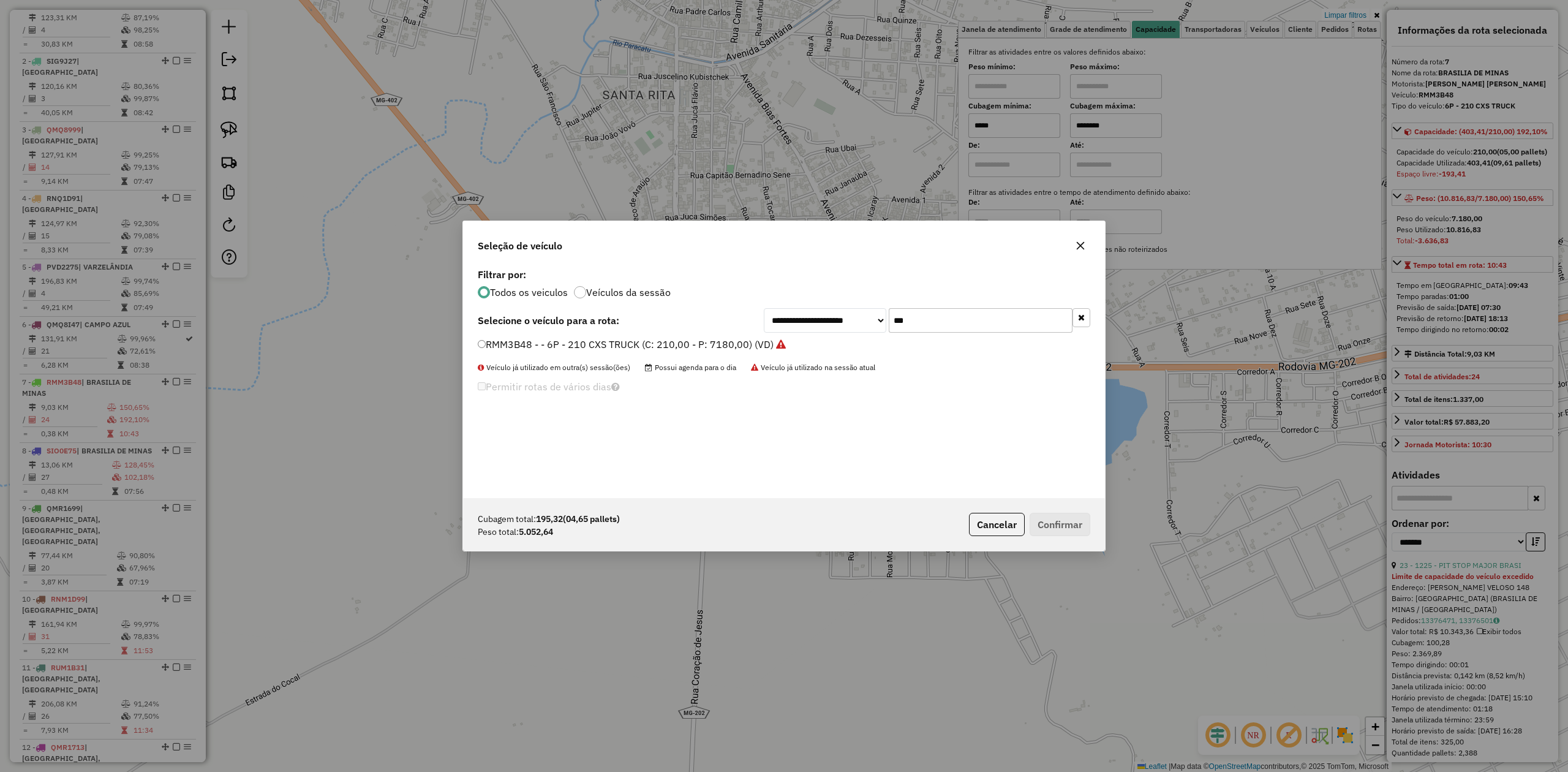
type input "***"
click at [500, 338] on label "RMM3B48 - - 6P - 210 CXS TRUCK (C: 210,00 - P: 7180,00) (VD)" at bounding box center [632, 345] width 308 height 15
click at [1066, 528] on button "Confirmar" at bounding box center [1060, 525] width 61 height 24
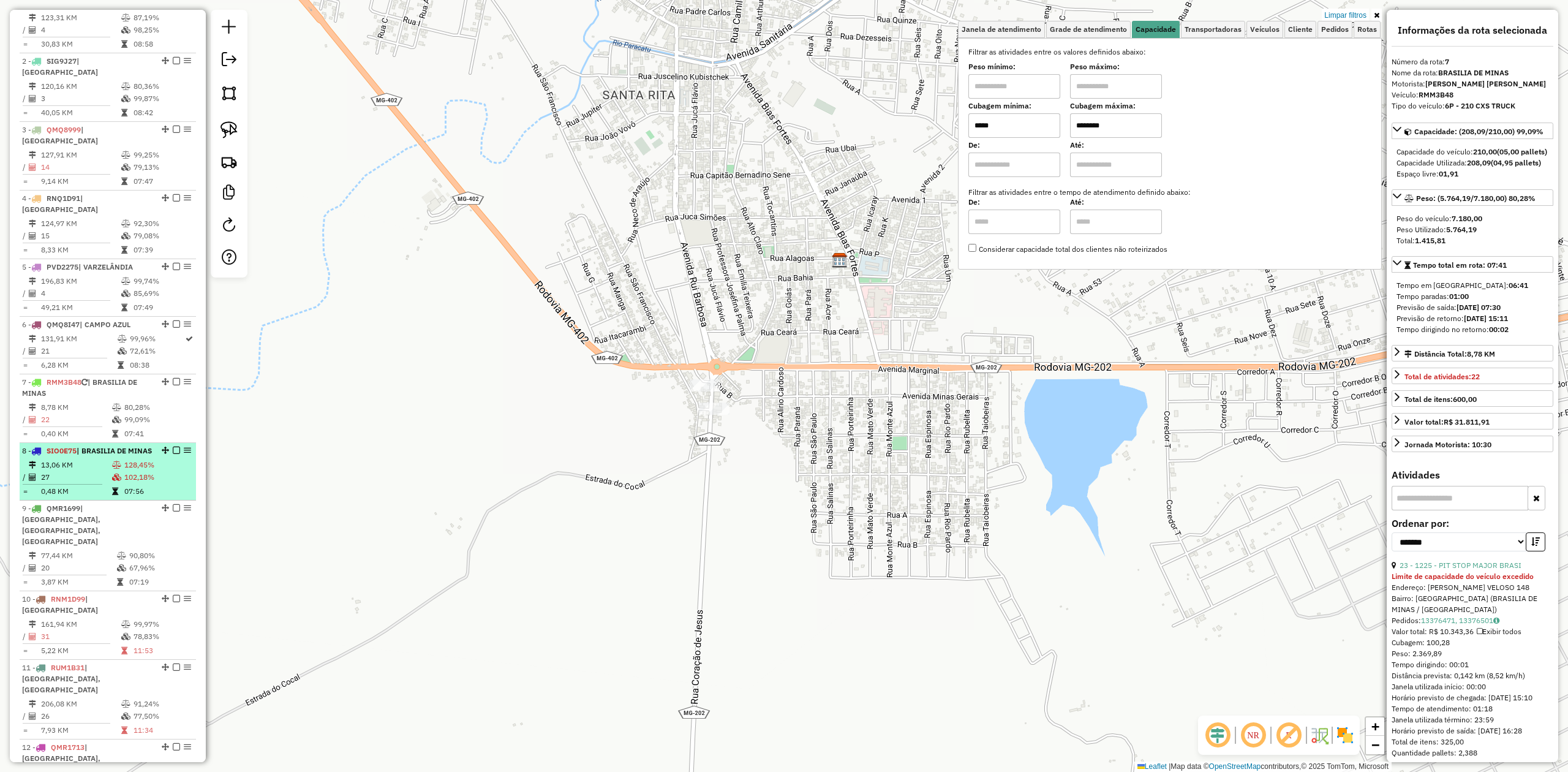
click at [87, 459] on td "13,06 KM" at bounding box center [76, 465] width 71 height 13
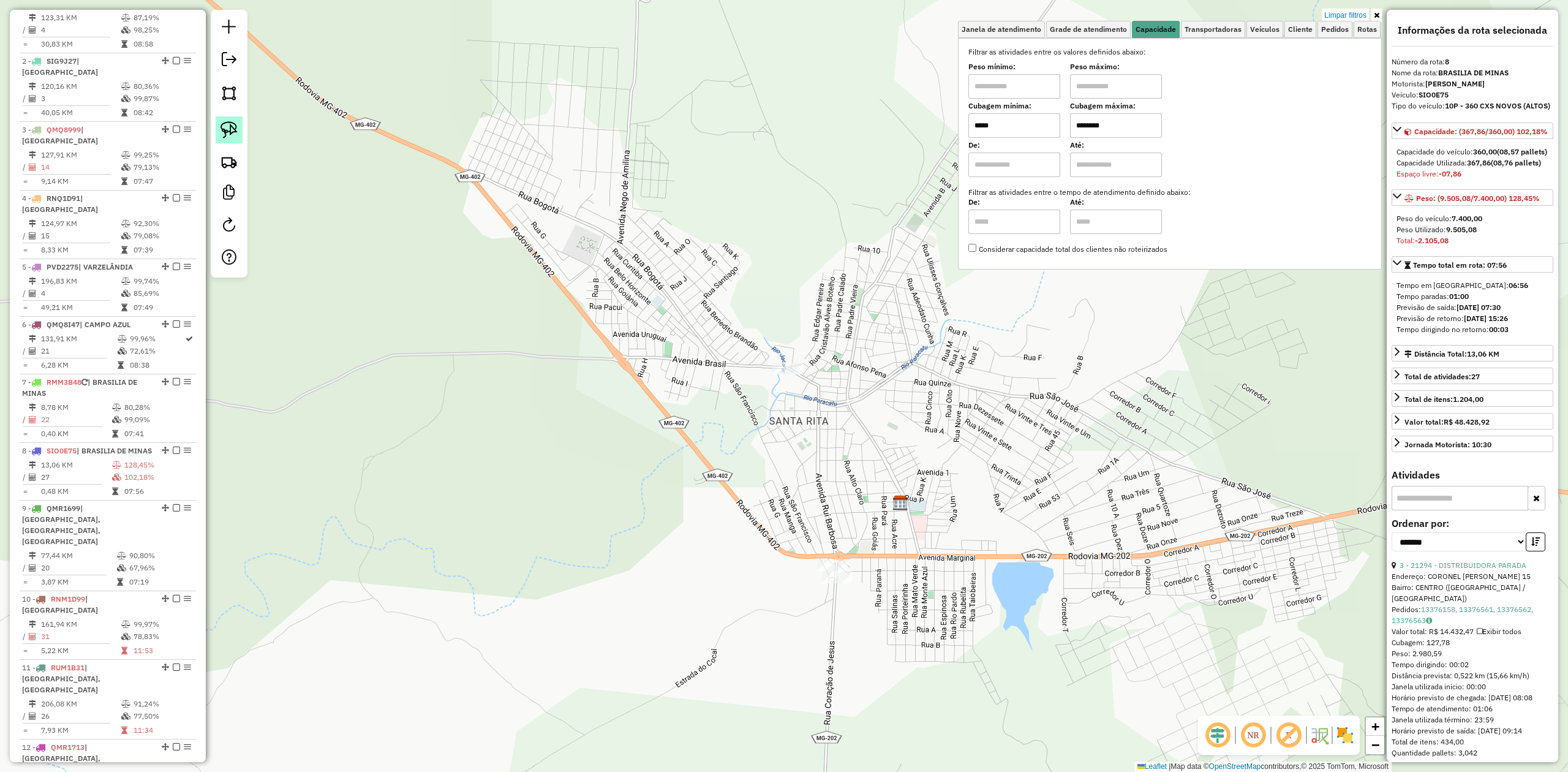
click at [232, 132] on img at bounding box center [229, 129] width 17 height 17
drag, startPoint x: 757, startPoint y: 334, endPoint x: 814, endPoint y: 297, distance: 68.0
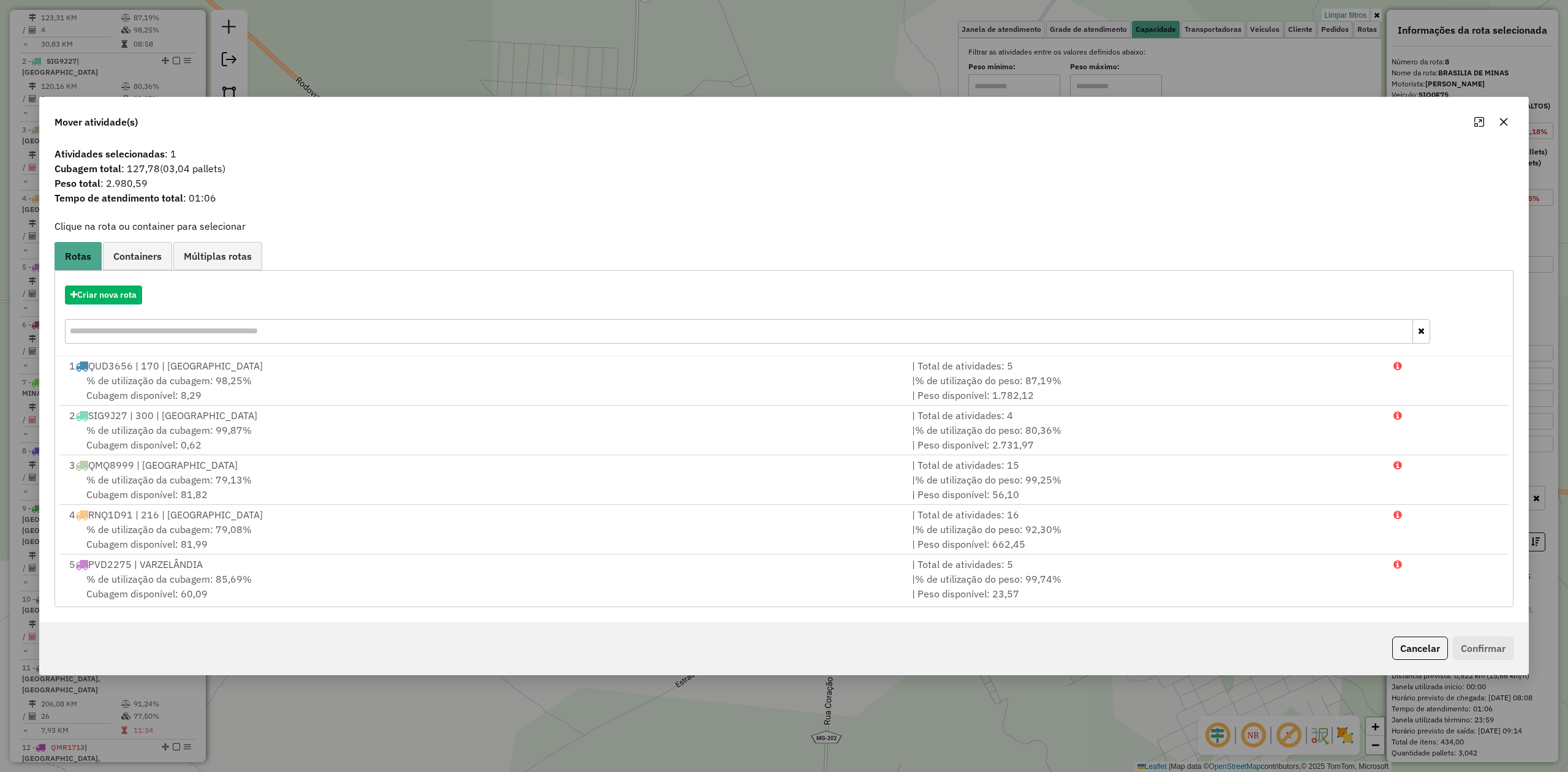
click at [1502, 125] on icon "button" at bounding box center [1503, 122] width 10 height 10
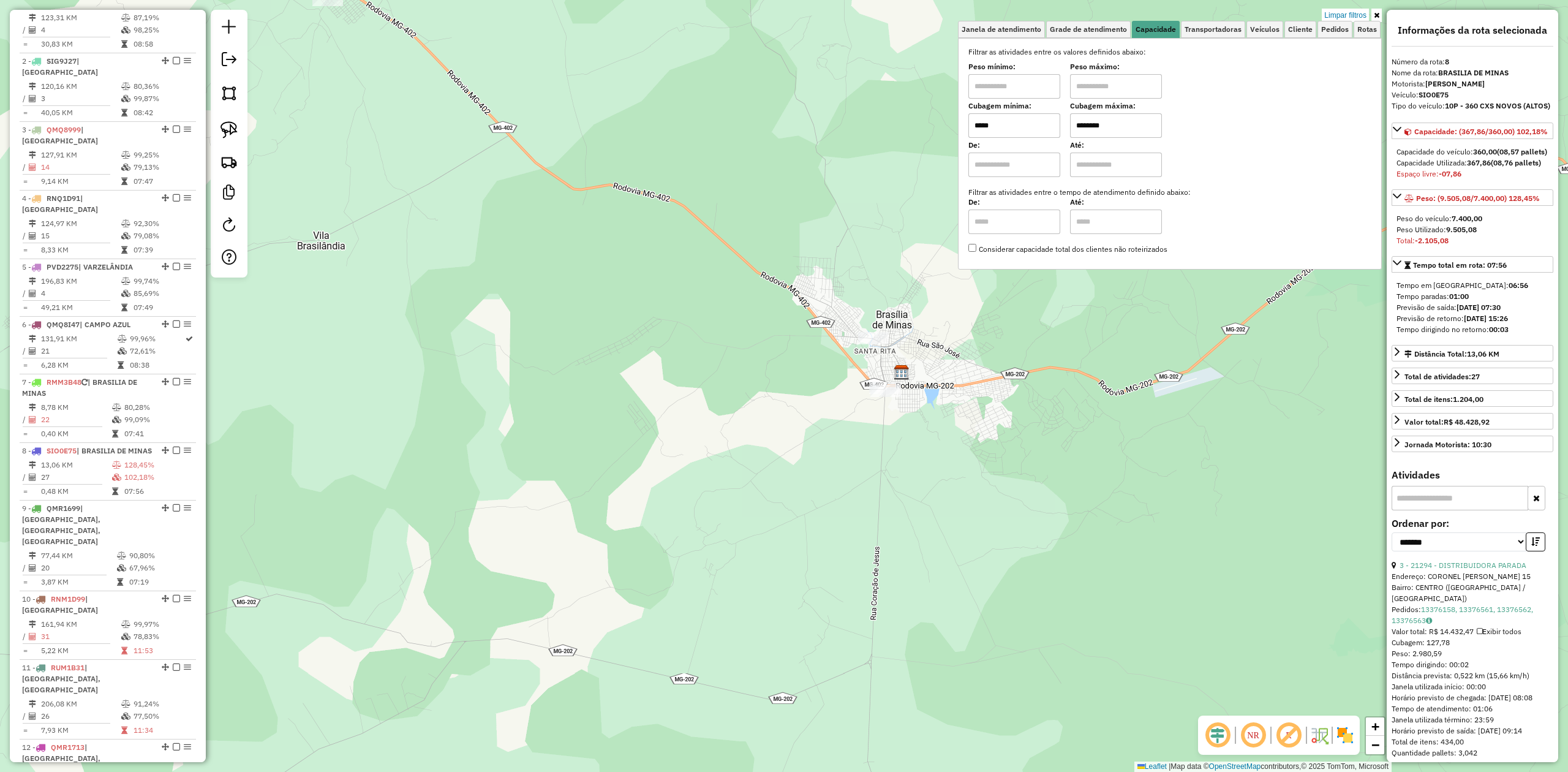
drag, startPoint x: 1040, startPoint y: 128, endPoint x: 944, endPoint y: 133, distance: 96.1
click at [944, 133] on div "Limpar filtros Janela de atendimento Grade de atendimento Capacidade Transporta…" at bounding box center [784, 386] width 1568 height 772
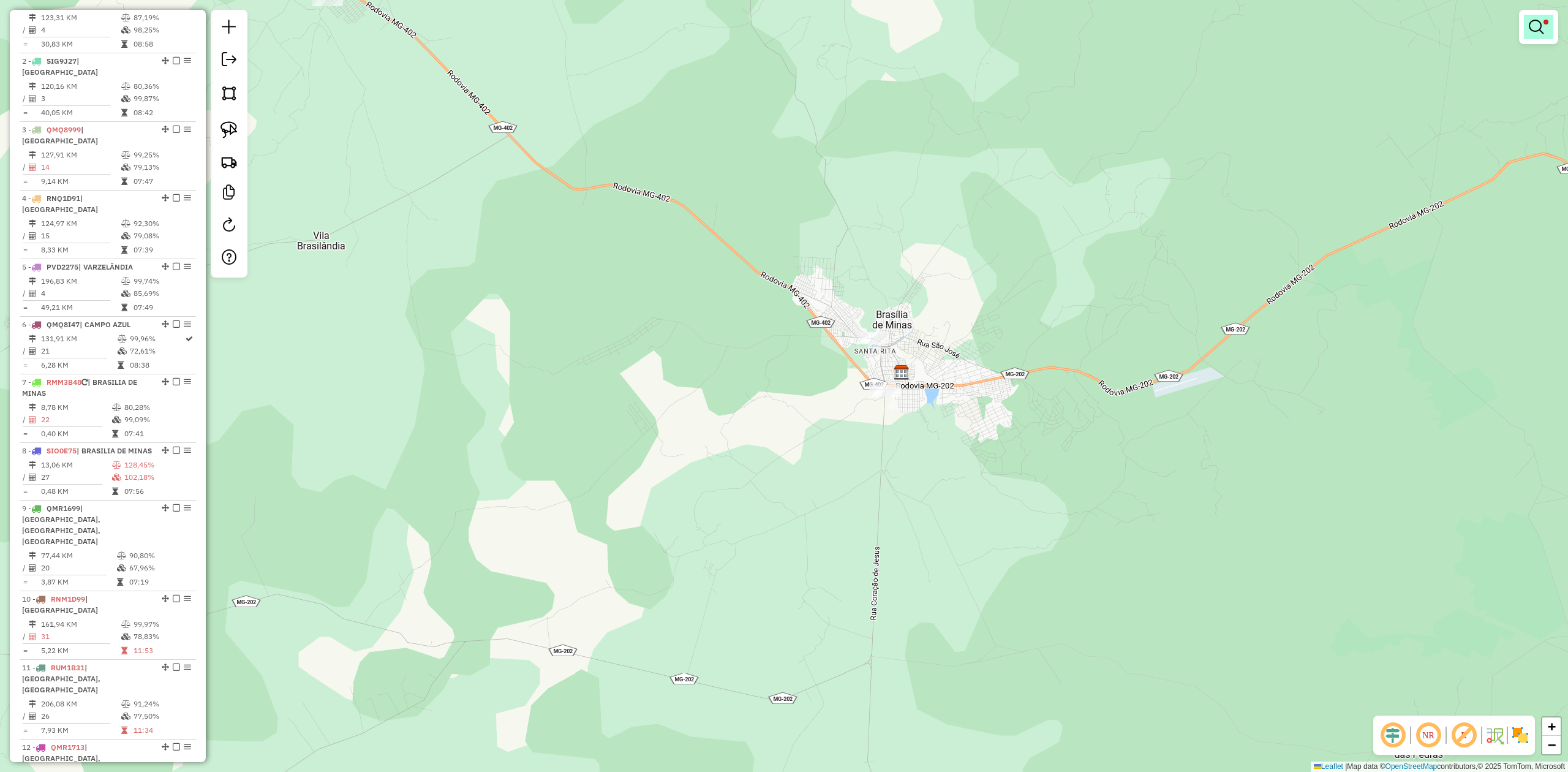
click at [1544, 30] on link at bounding box center [1538, 27] width 30 height 24
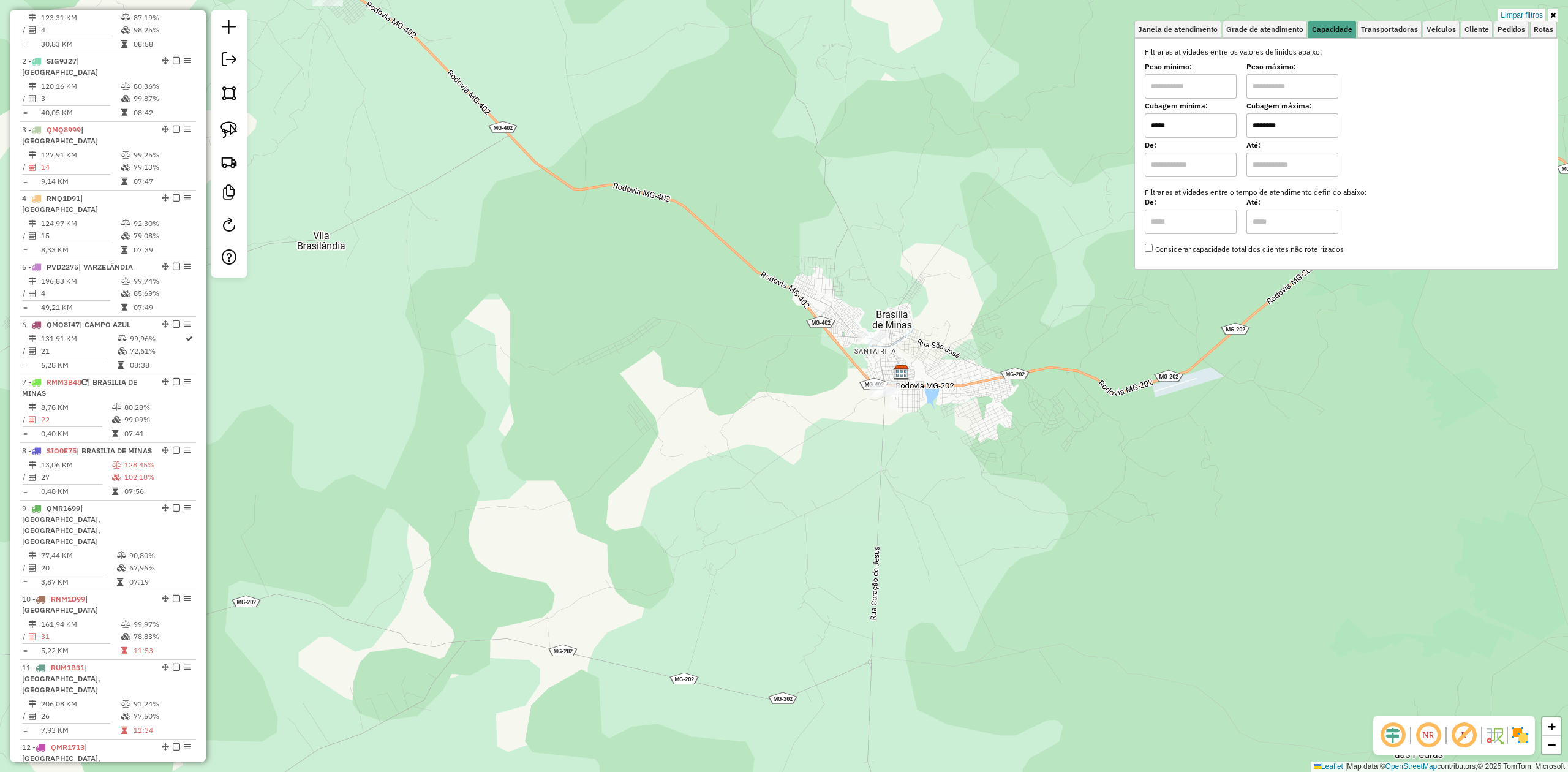
click at [1191, 124] on input "*****" at bounding box center [1190, 125] width 92 height 24
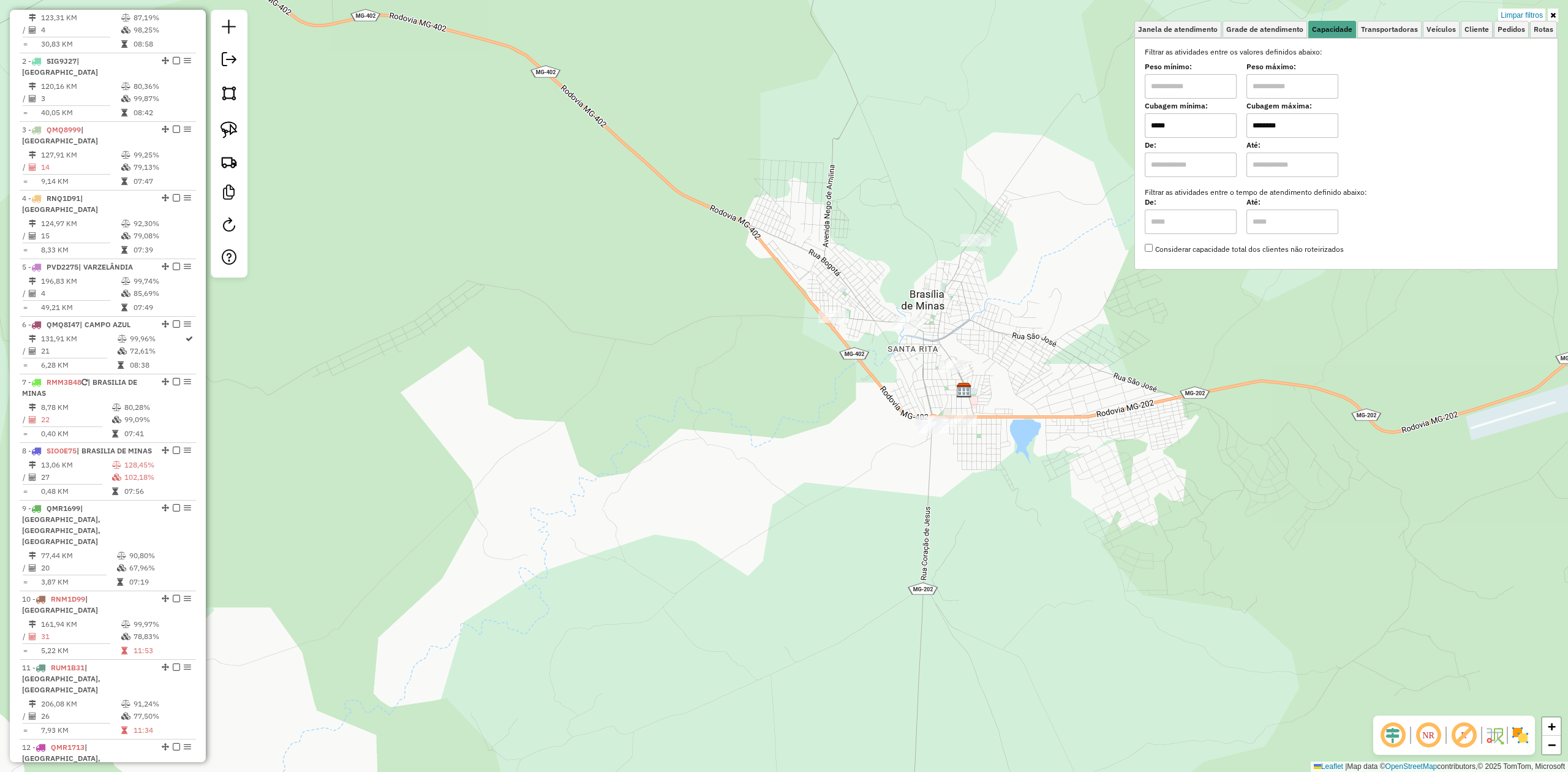
type input "*****"
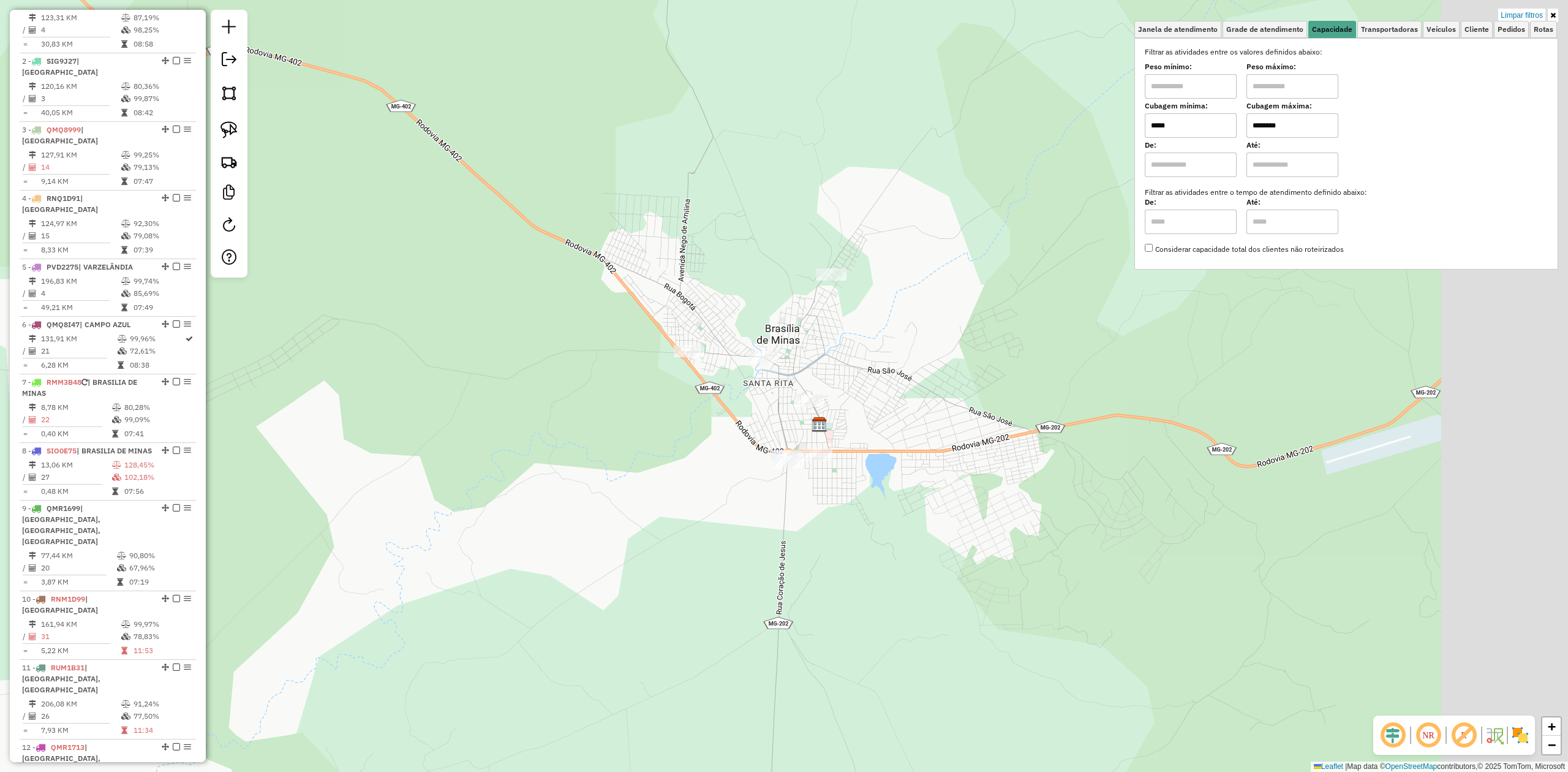
drag, startPoint x: 837, startPoint y: 402, endPoint x: 690, endPoint y: 437, distance: 151.1
click at [690, 437] on div "Limpar filtros Janela de atendimento Grade de atendimento Capacidade Transporta…" at bounding box center [784, 386] width 1568 height 772
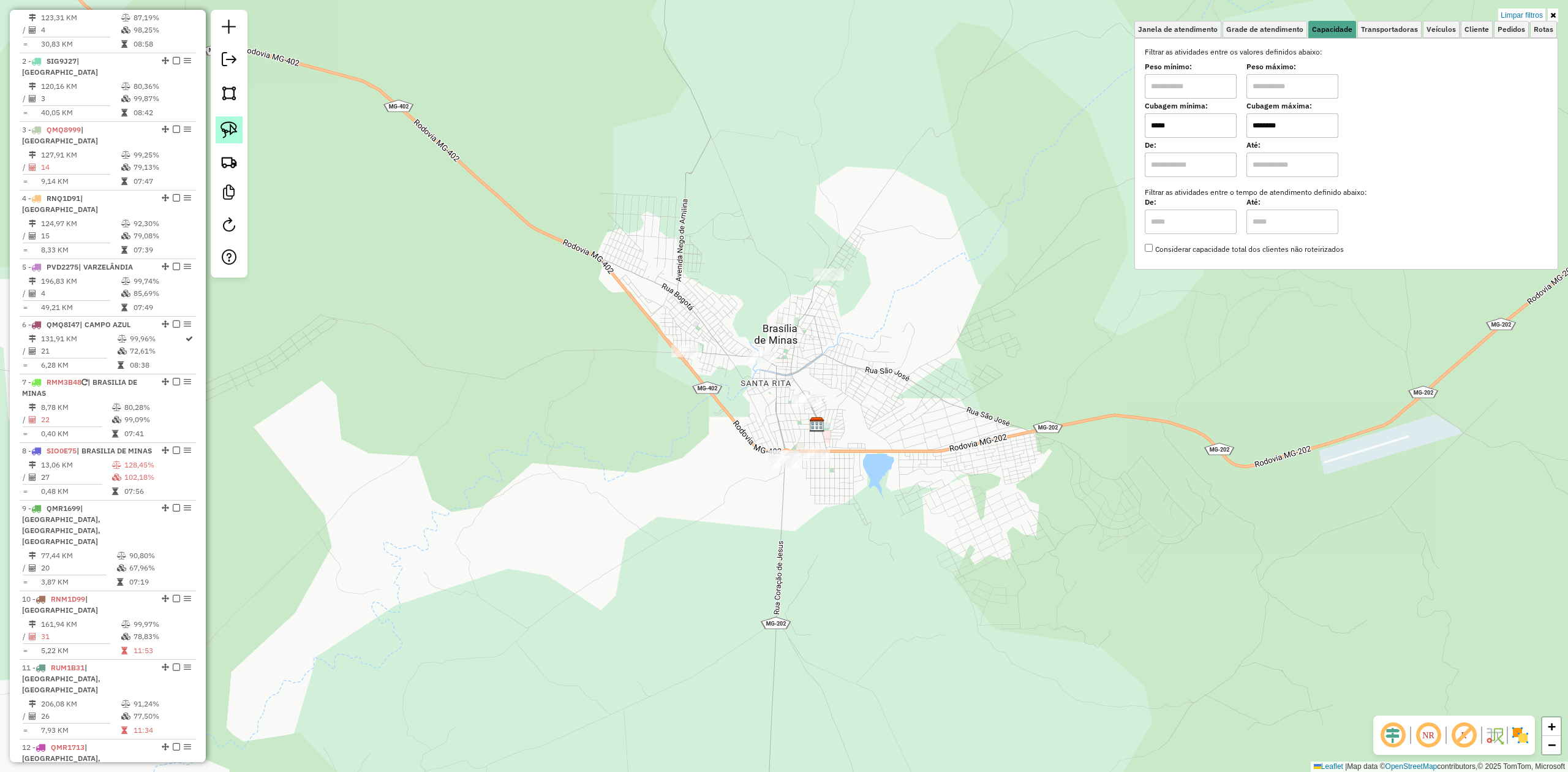
click at [230, 130] on img at bounding box center [229, 129] width 17 height 17
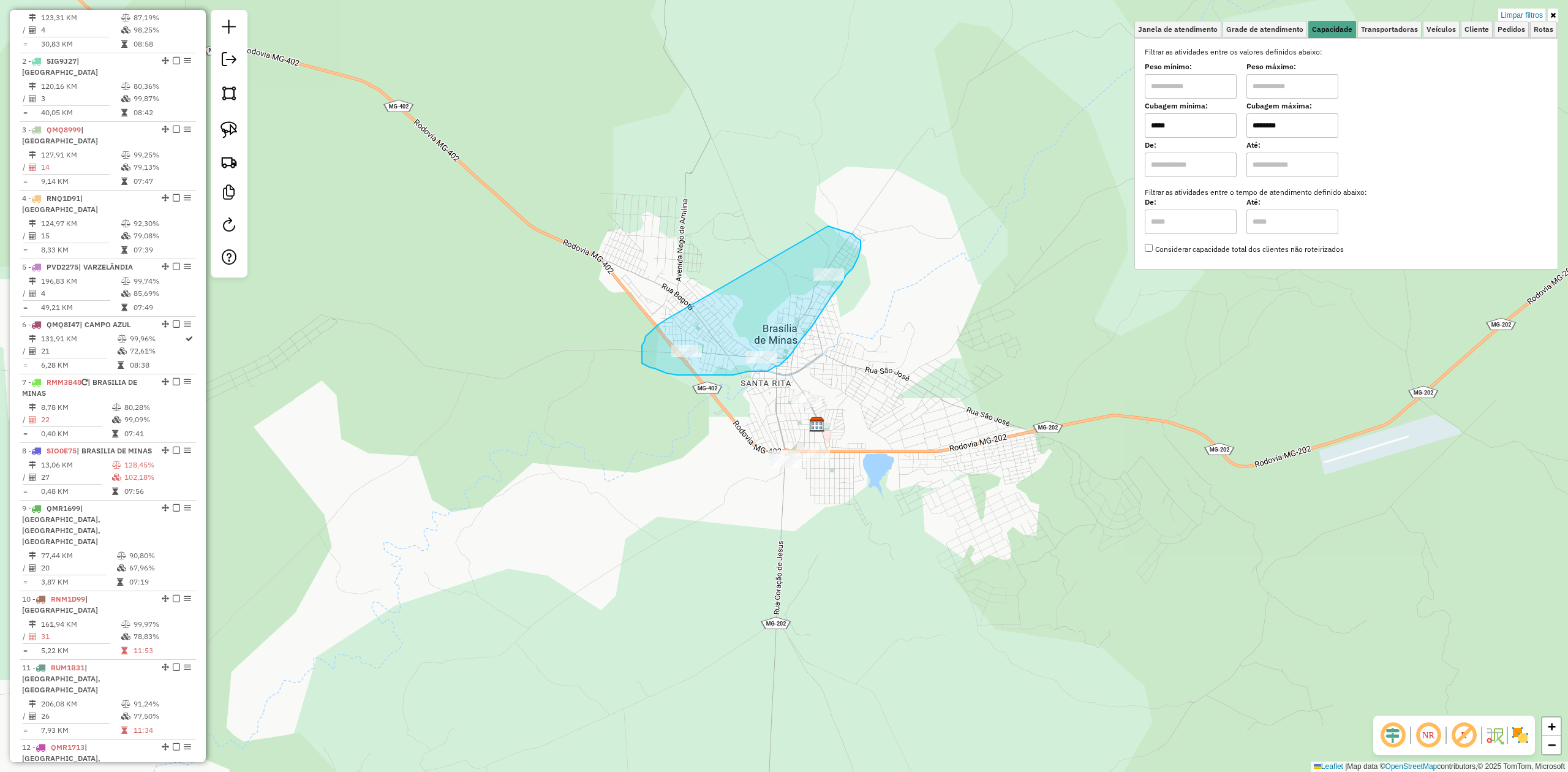
drag, startPoint x: 642, startPoint y: 353, endPoint x: 812, endPoint y: 223, distance: 214.0
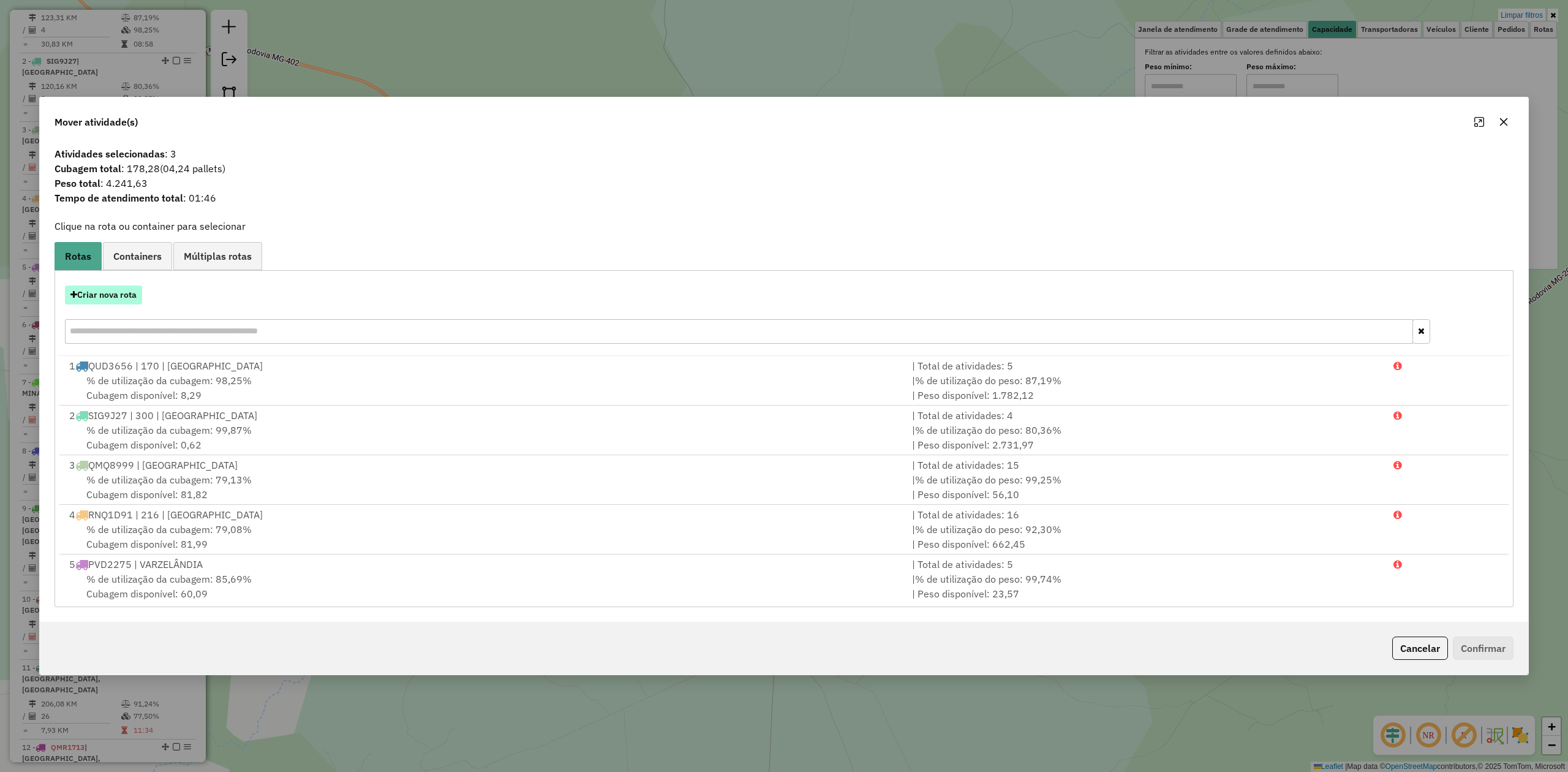
click at [96, 297] on button "Criar nova rota" at bounding box center [103, 295] width 77 height 19
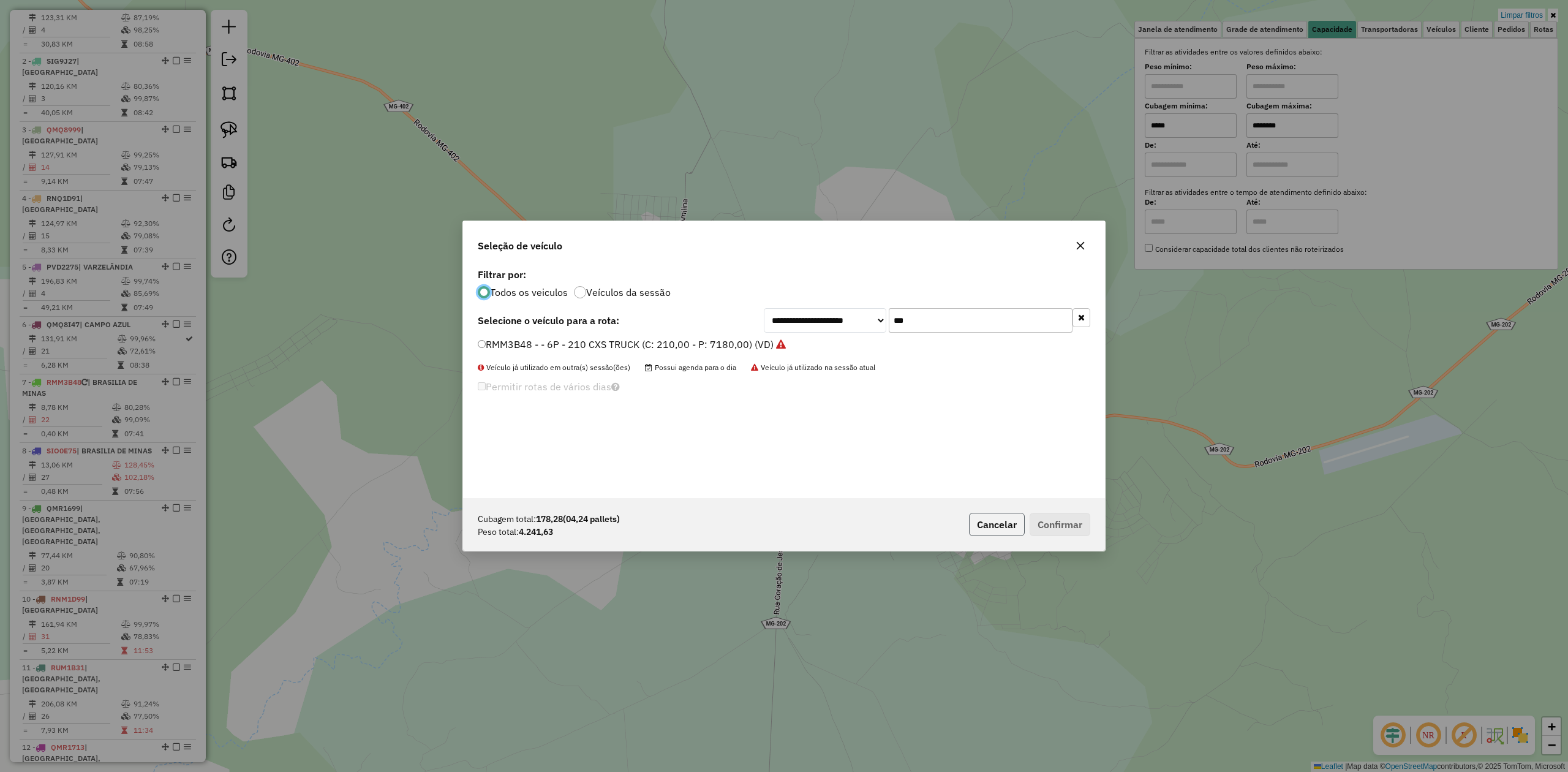
click at [986, 528] on button "Cancelar" at bounding box center [997, 525] width 56 height 24
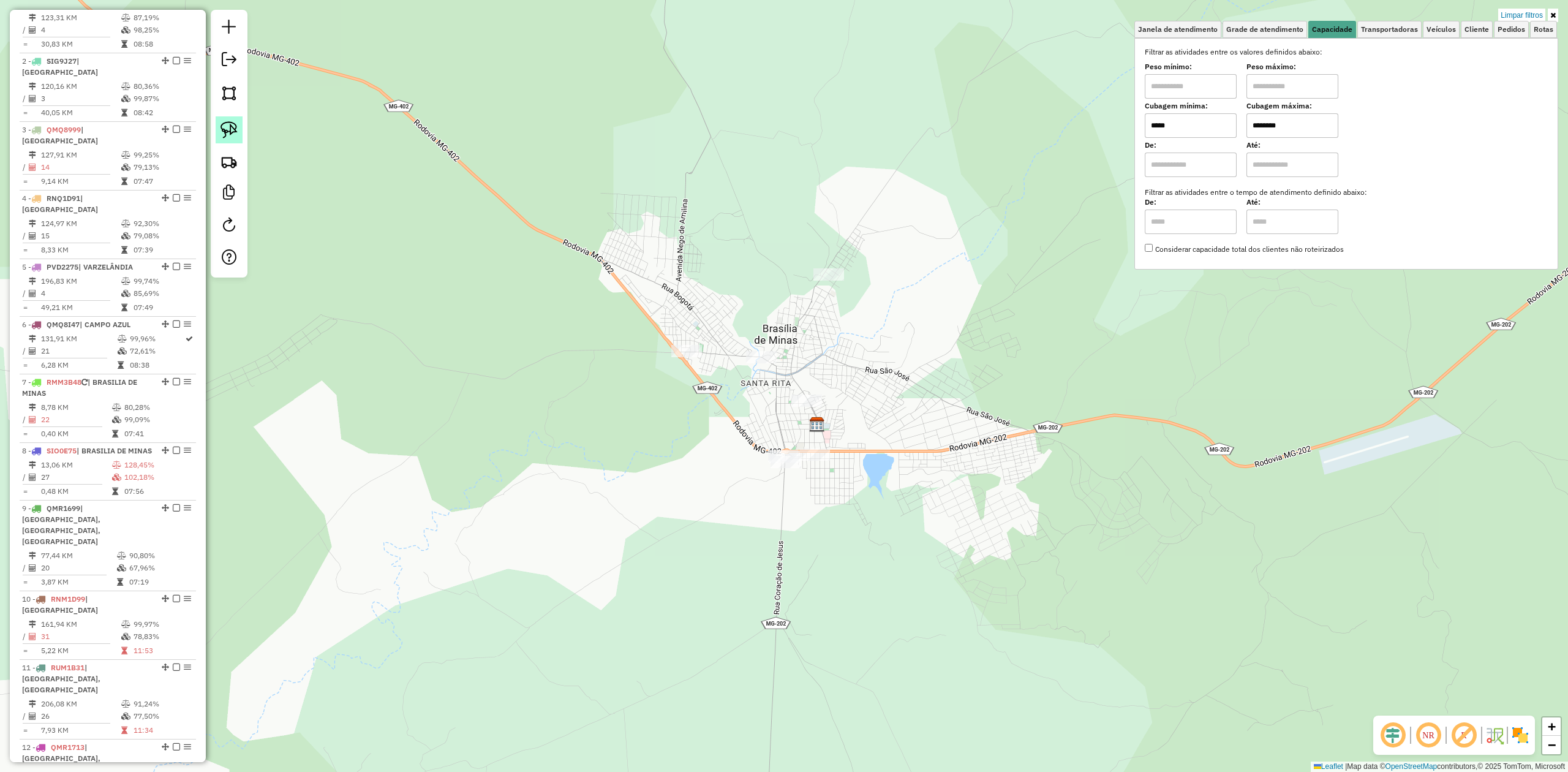
click at [227, 132] on img at bounding box center [229, 129] width 17 height 17
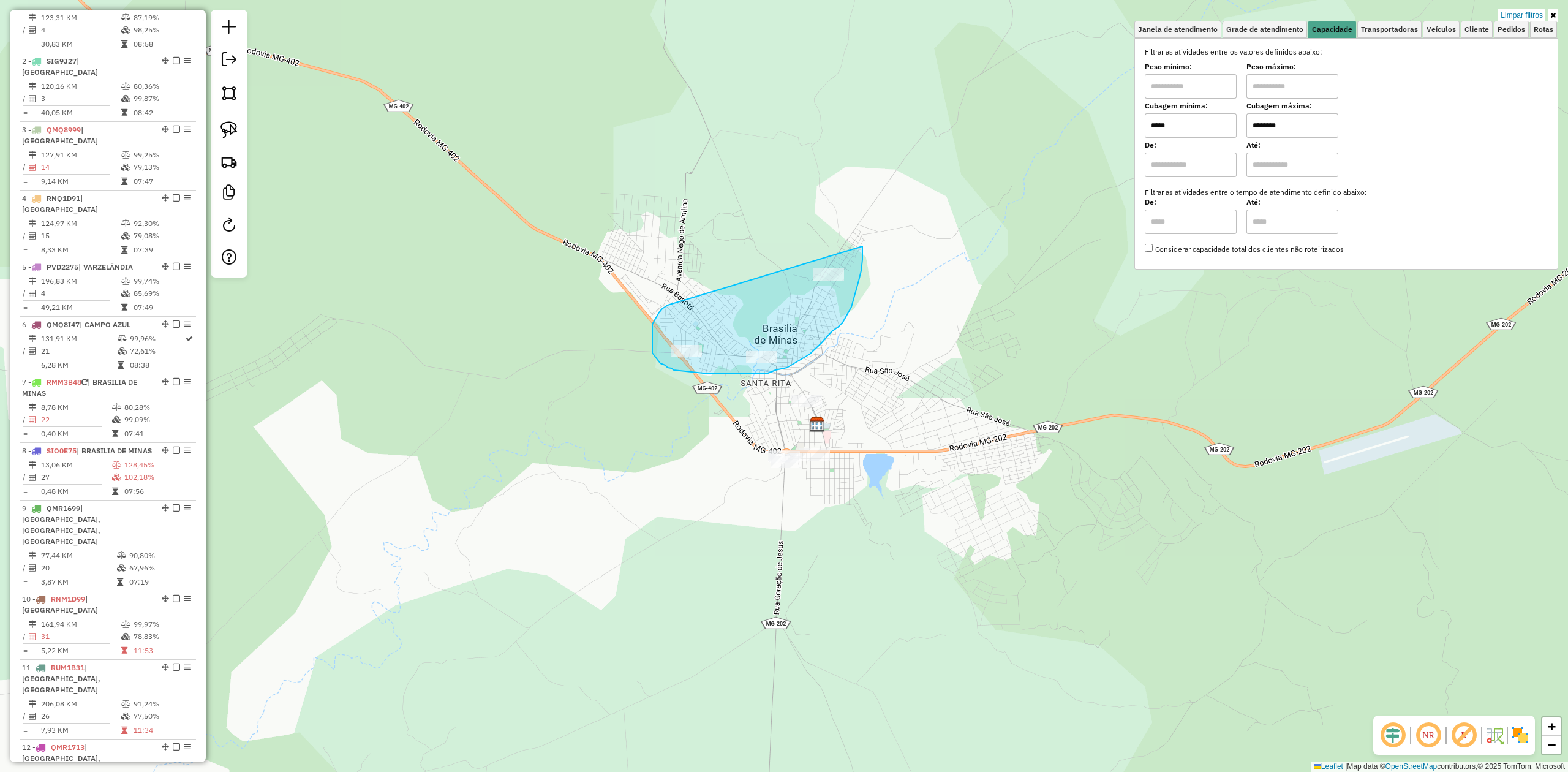
drag, startPoint x: 652, startPoint y: 346, endPoint x: 759, endPoint y: 206, distance: 176.2
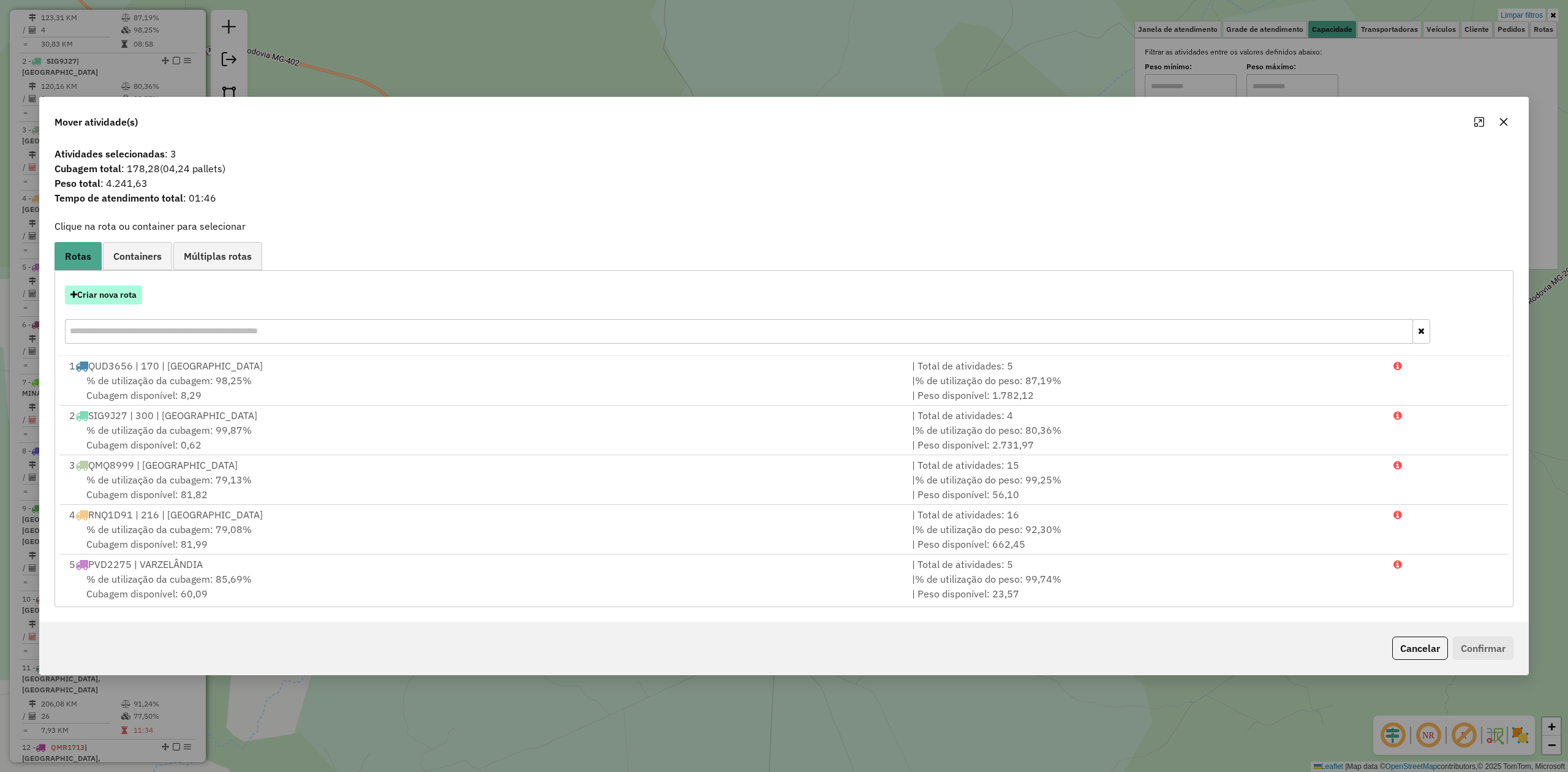
click at [106, 294] on button "Criar nova rota" at bounding box center [103, 295] width 77 height 19
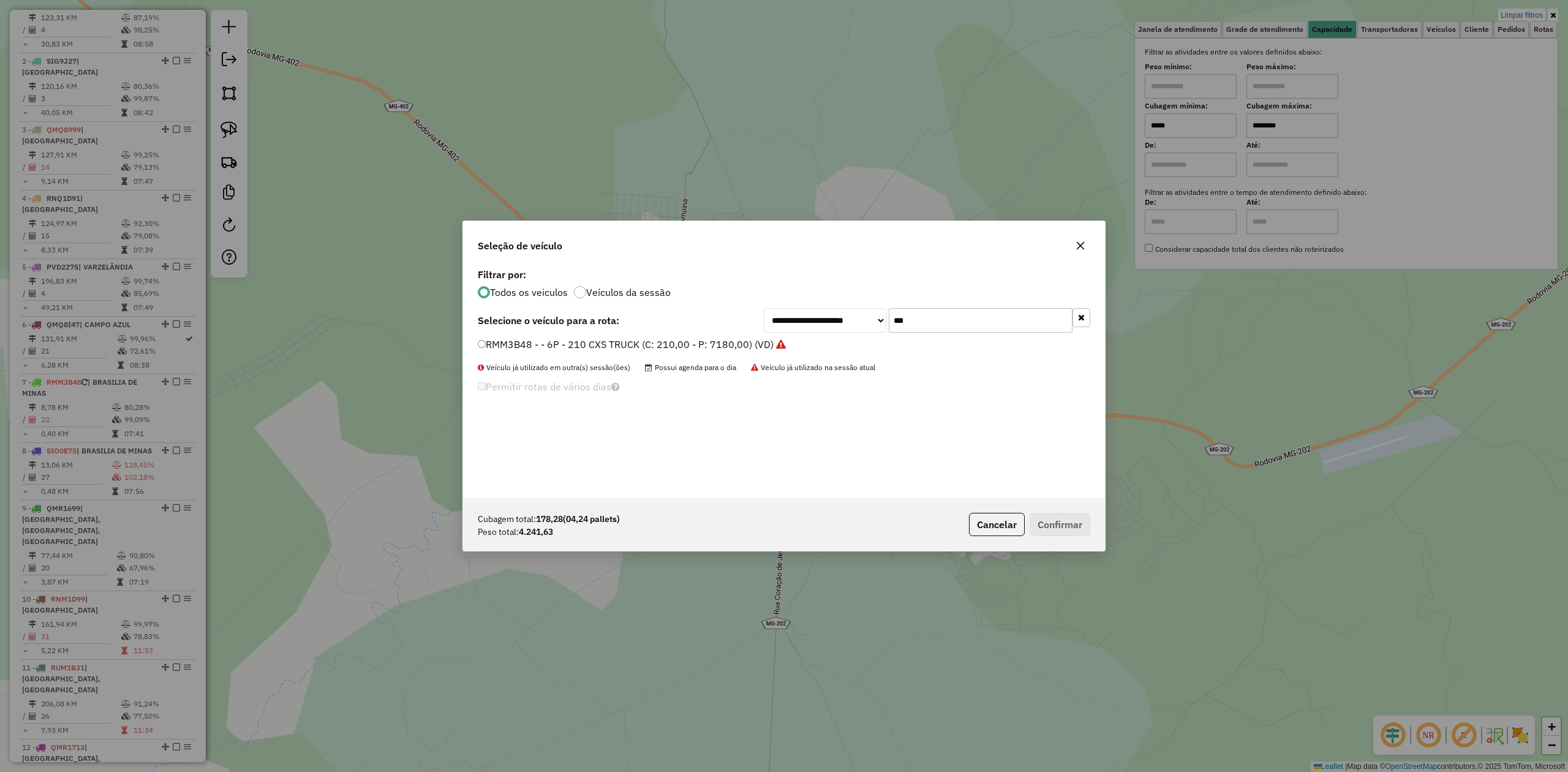
drag, startPoint x: 921, startPoint y: 321, endPoint x: 863, endPoint y: 322, distance: 58.0
click at [863, 322] on div "**********" at bounding box center [927, 320] width 326 height 24
type input "***"
click at [486, 340] on label "SIO0E75 - 10P - 360 CXS NOVOS (ALTOS) (C: 360,00 - P: 7400,00) (VD)" at bounding box center [647, 345] width 339 height 15
click at [1054, 527] on button "Confirmar" at bounding box center [1060, 525] width 61 height 24
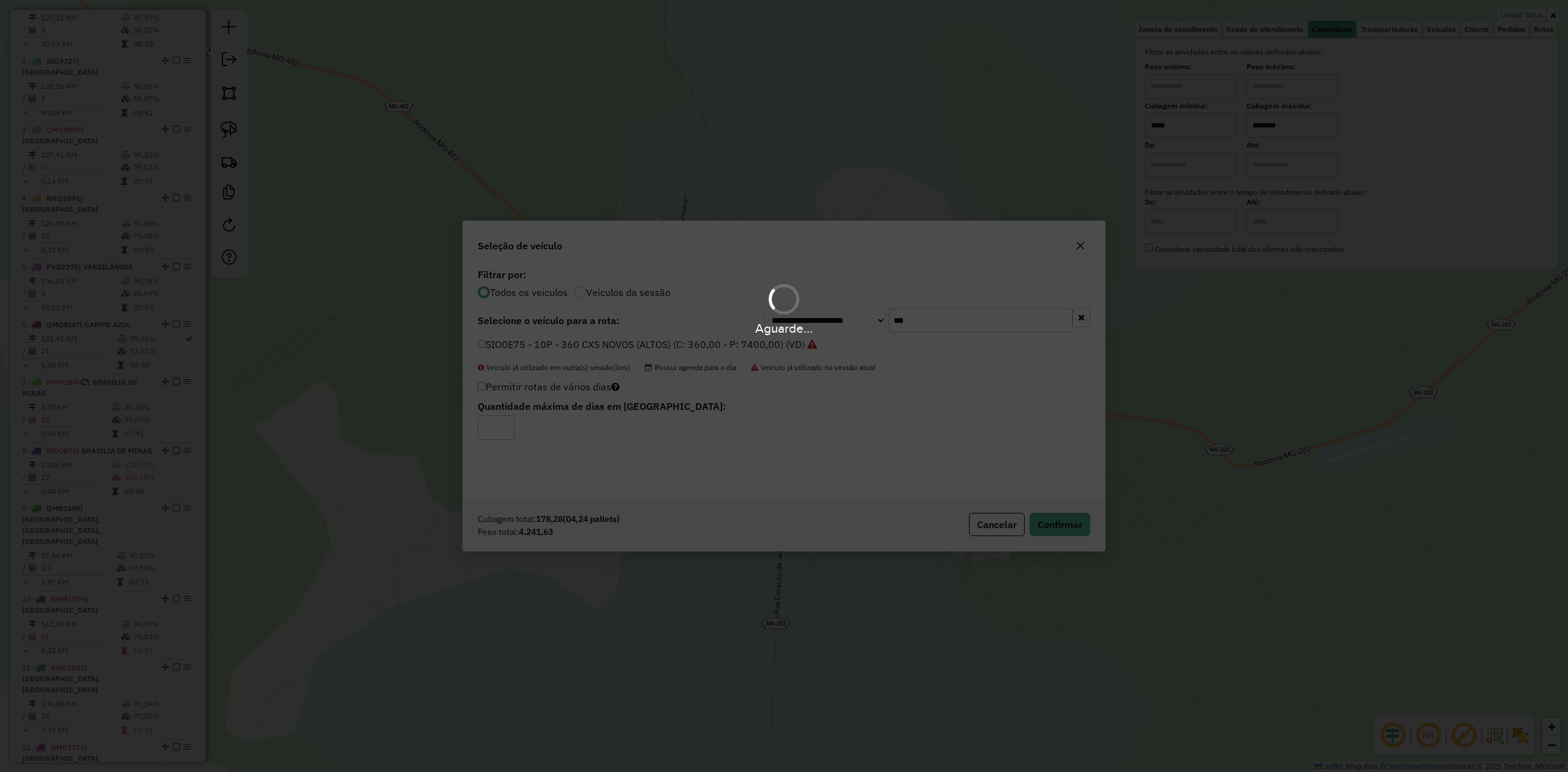
scroll to position [525, 0]
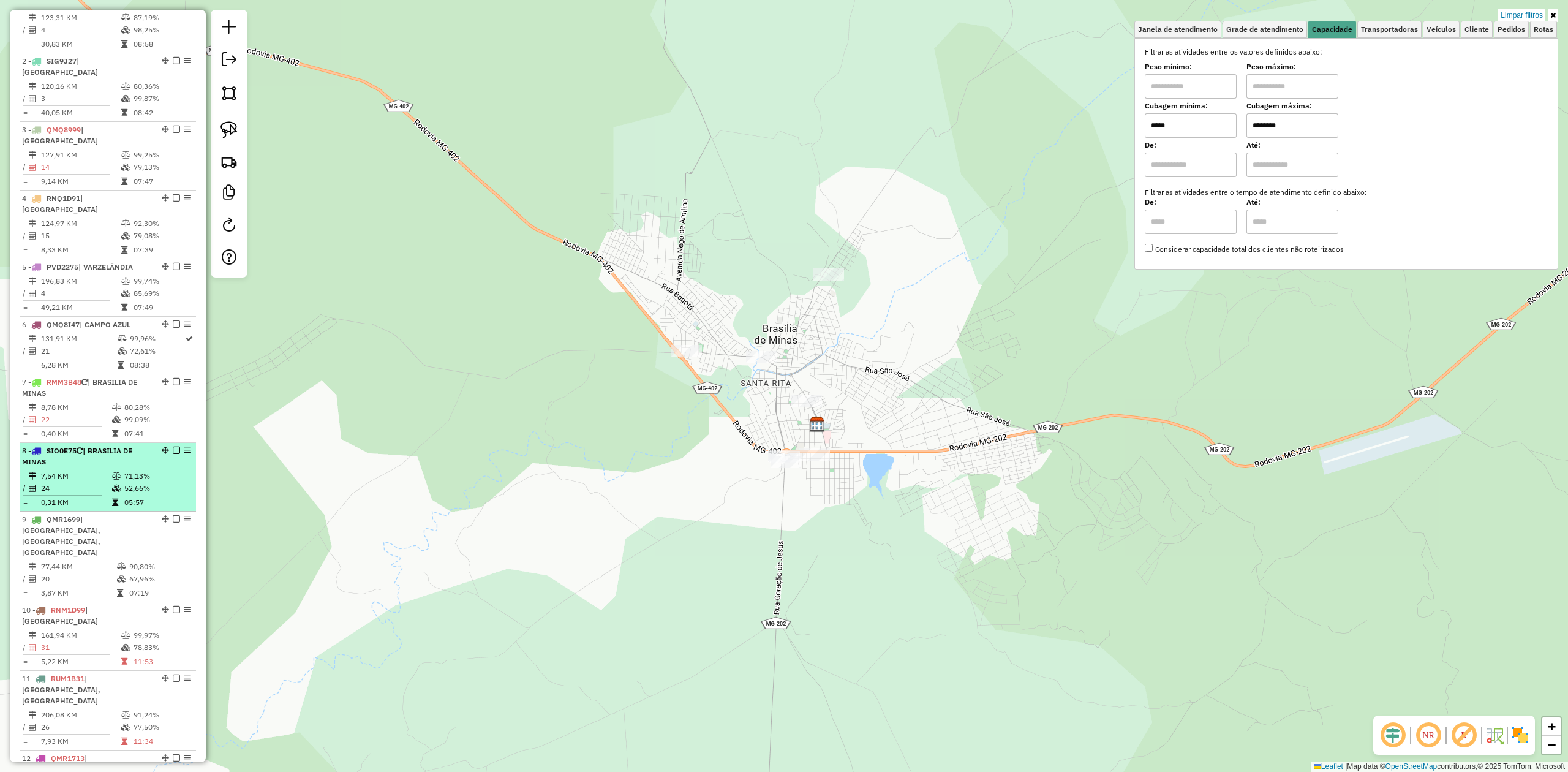
click at [95, 445] on div "8 - SIO0E75 | BRASILIA DE MINAS" at bounding box center [87, 456] width 130 height 22
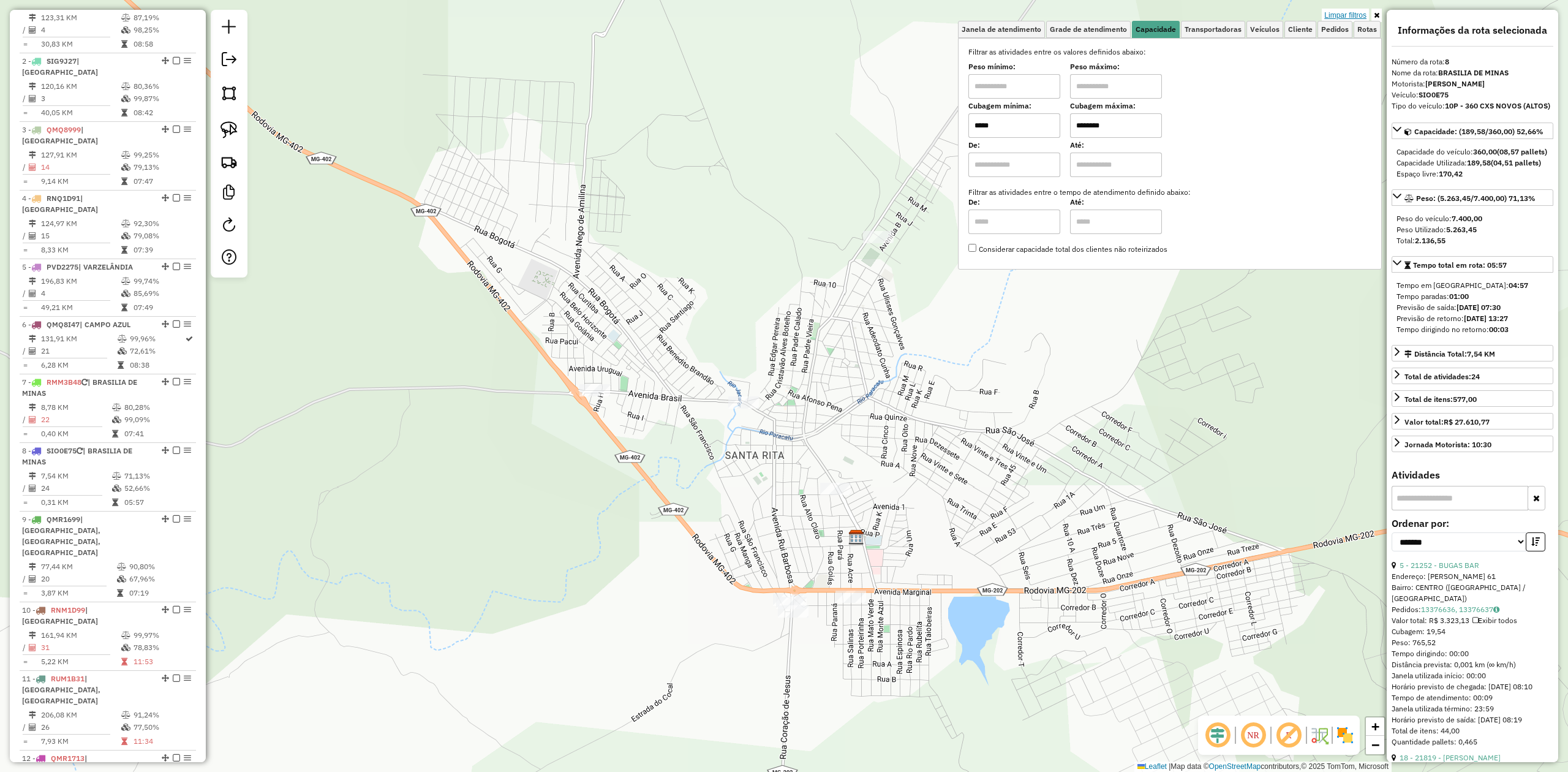
click at [1327, 15] on link "Limpar filtros" at bounding box center [1345, 15] width 47 height 13
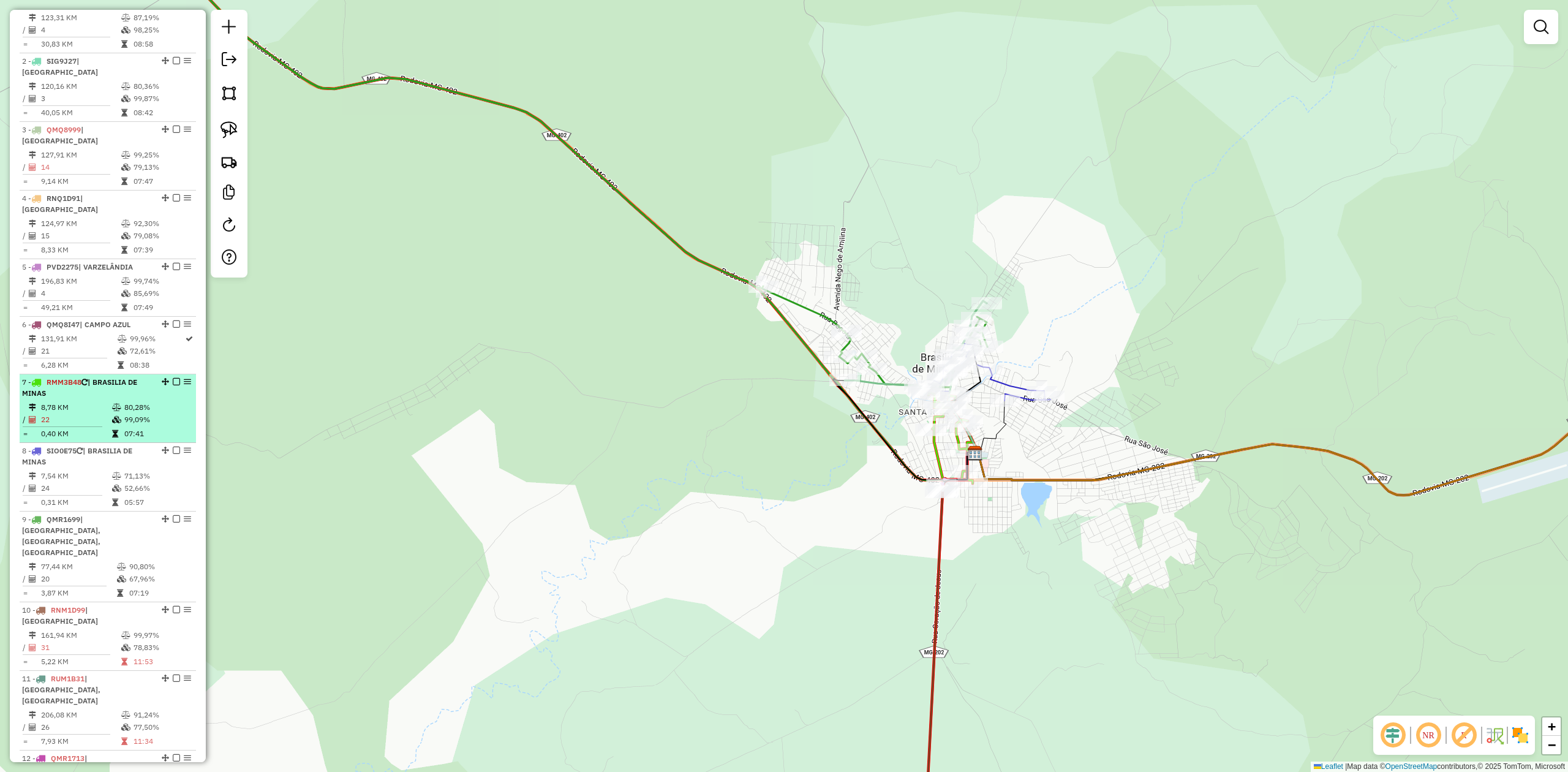
click at [184, 378] on em at bounding box center [187, 382] width 7 height 7
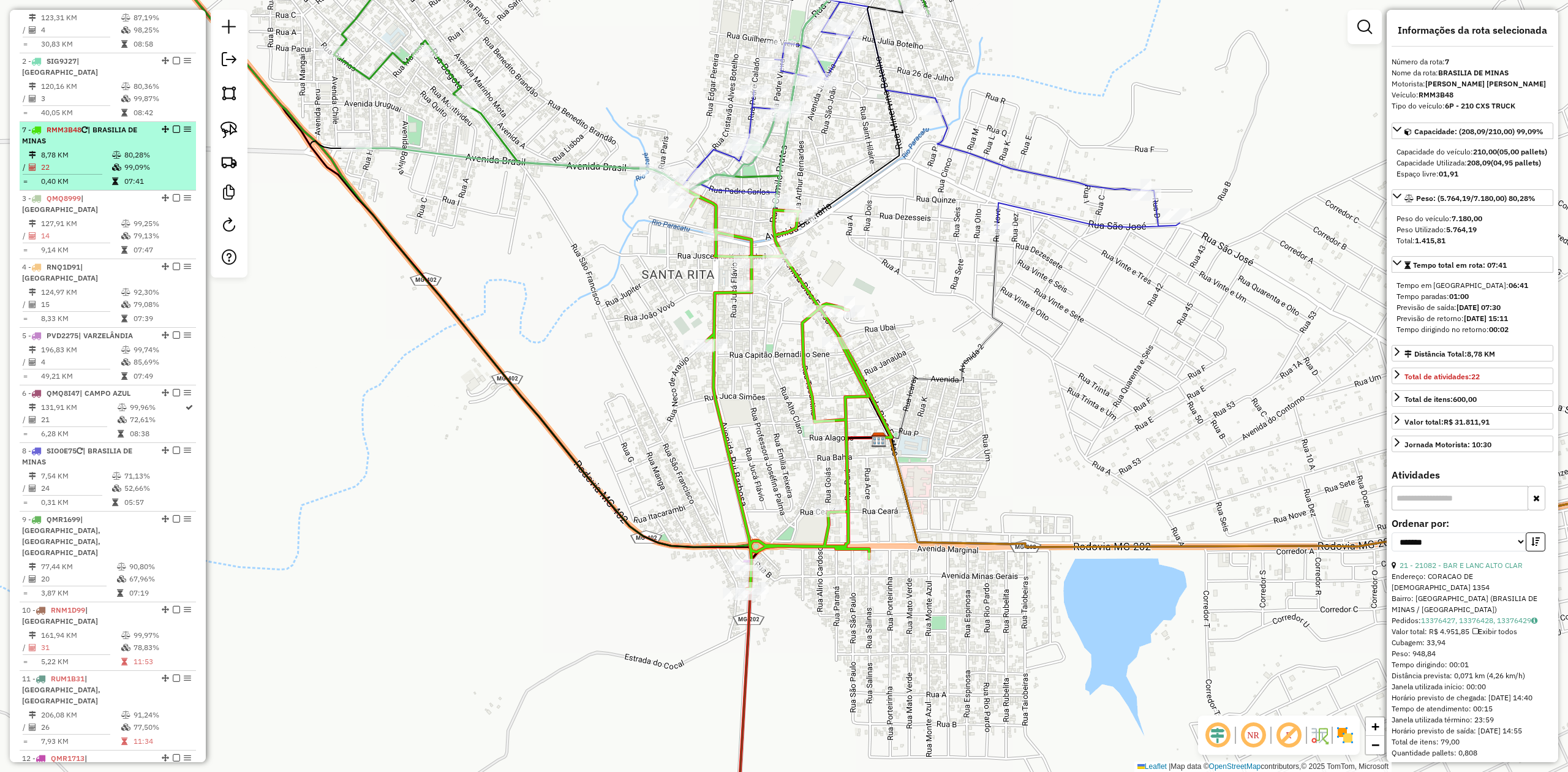
drag, startPoint x: 160, startPoint y: 341, endPoint x: 106, endPoint y: 116, distance: 231.4
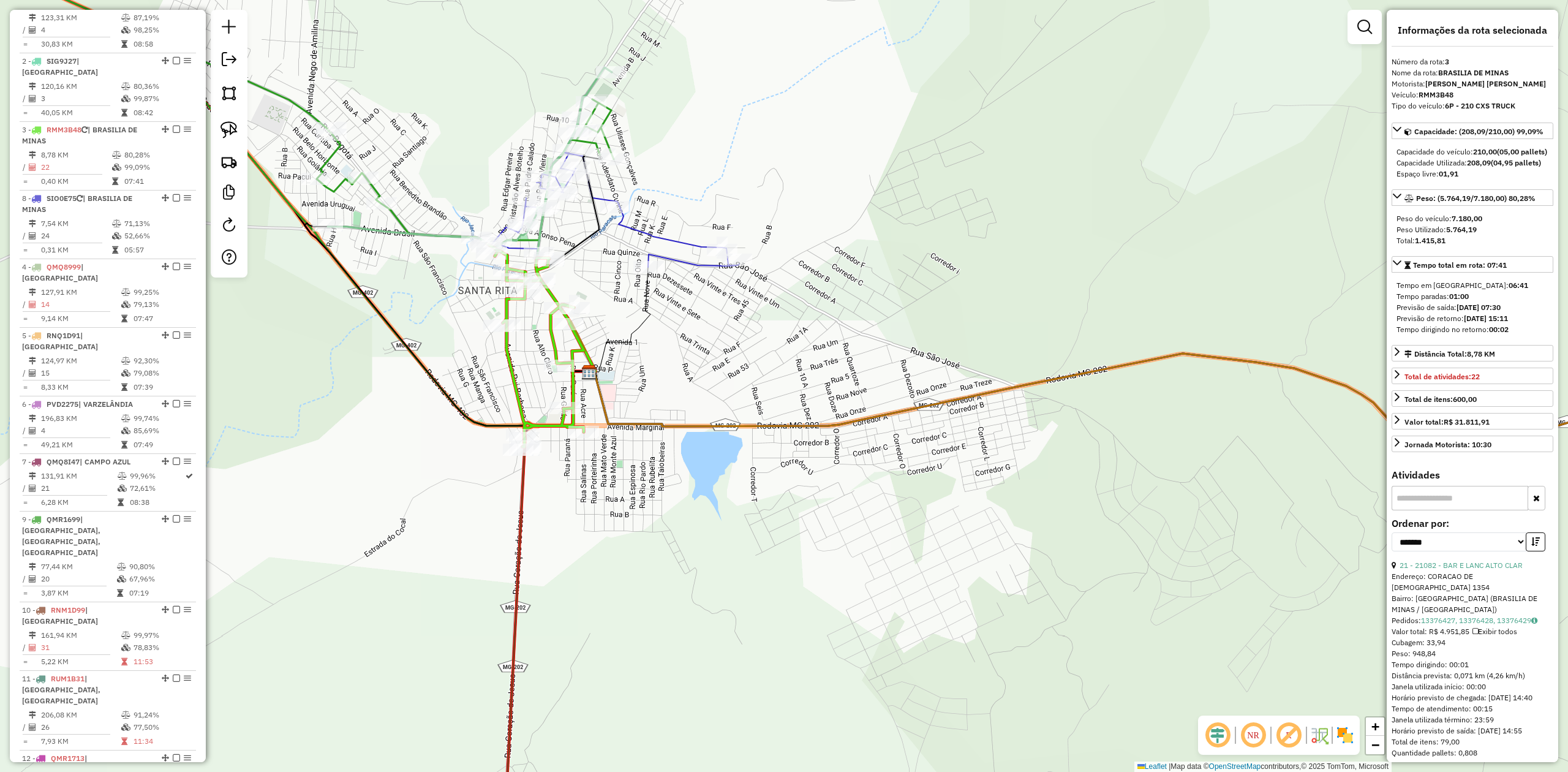
drag, startPoint x: 163, startPoint y: 407, endPoint x: 148, endPoint y: 195, distance: 212.5
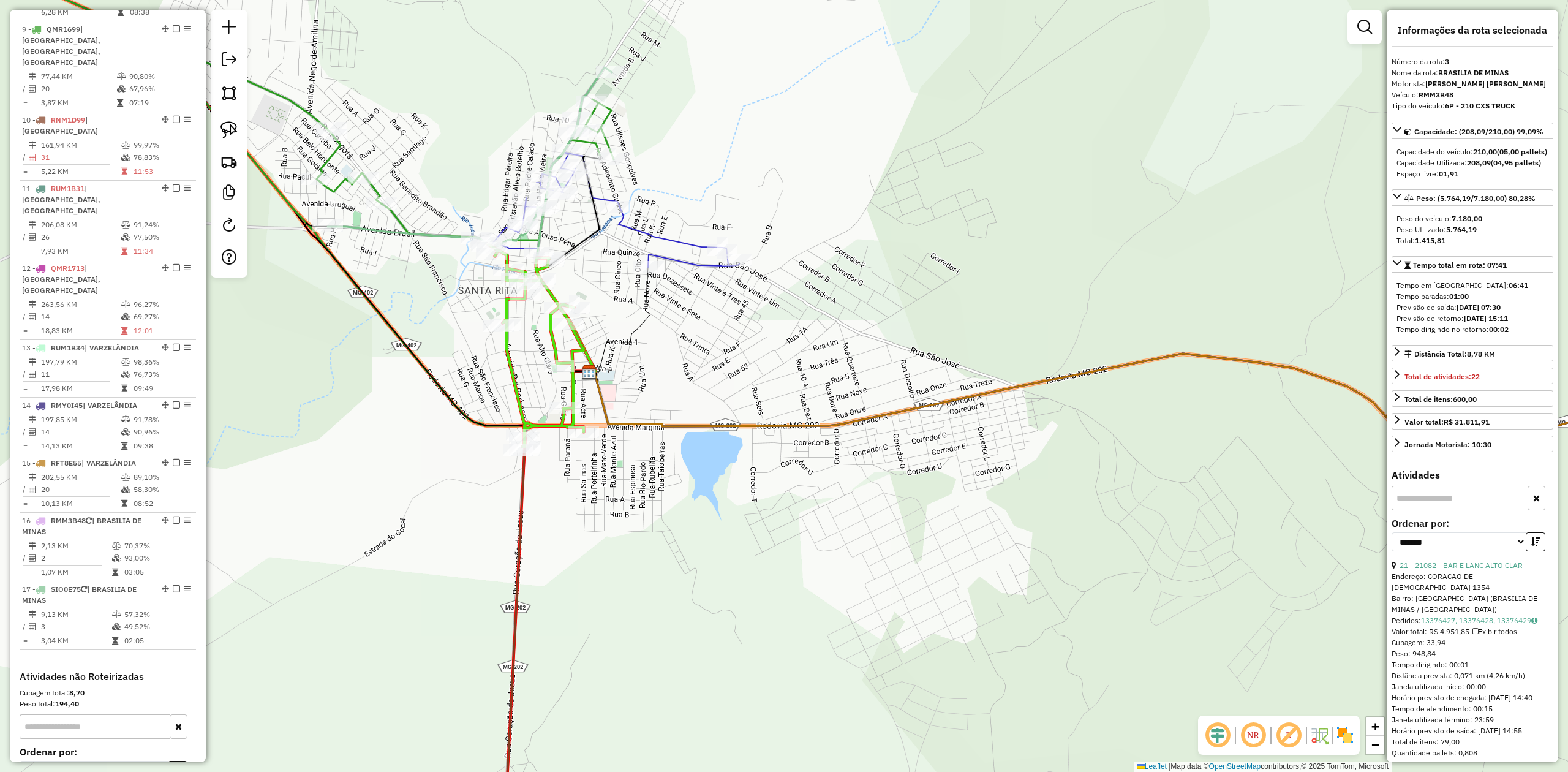
scroll to position [1072, 0]
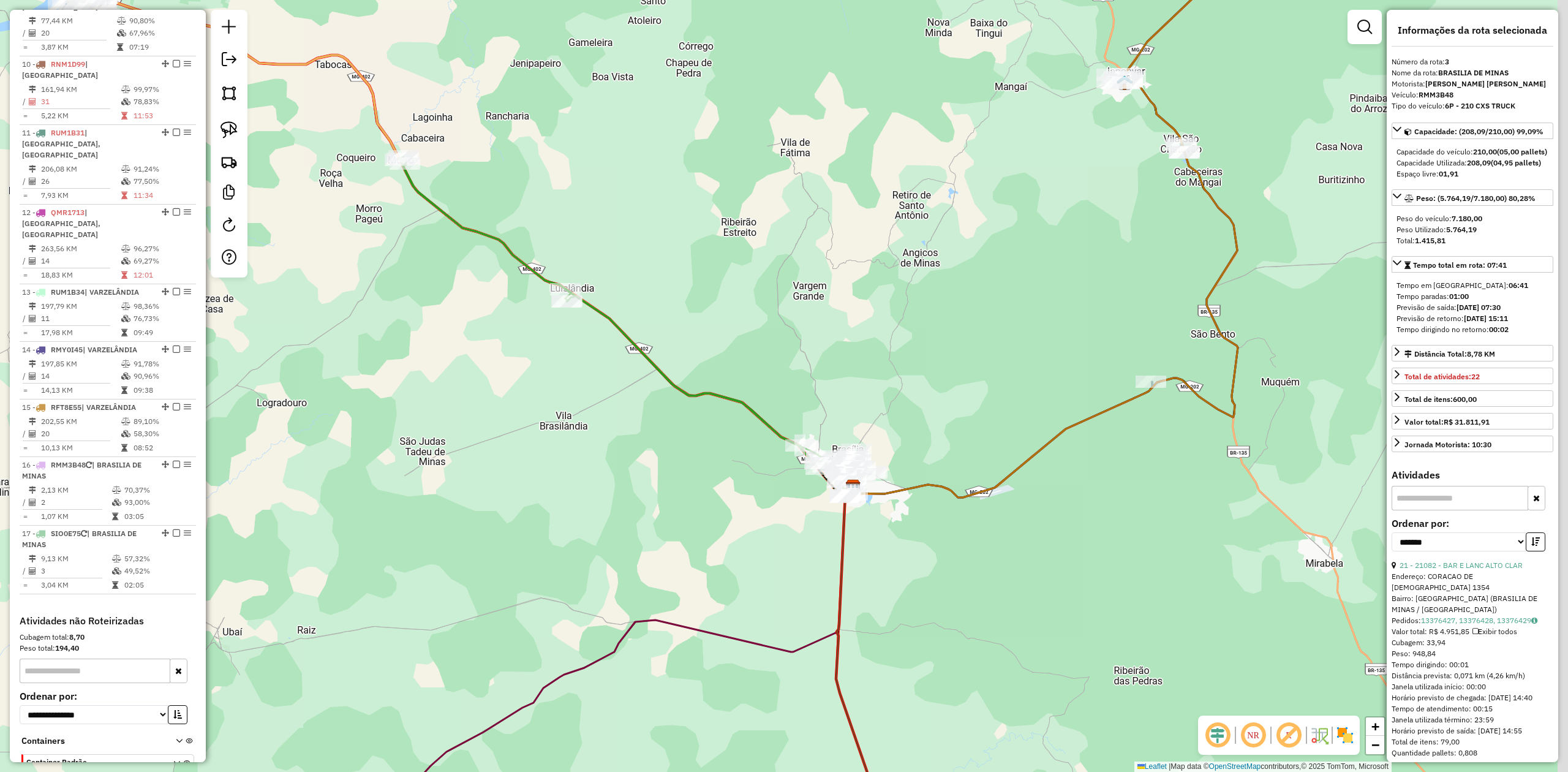
drag, startPoint x: 980, startPoint y: 593, endPoint x: 863, endPoint y: 424, distance: 205.5
click at [890, 447] on div "Janela de atendimento Grade de atendimento Capacidade Transportadoras Veículos …" at bounding box center [784, 386] width 1568 height 772
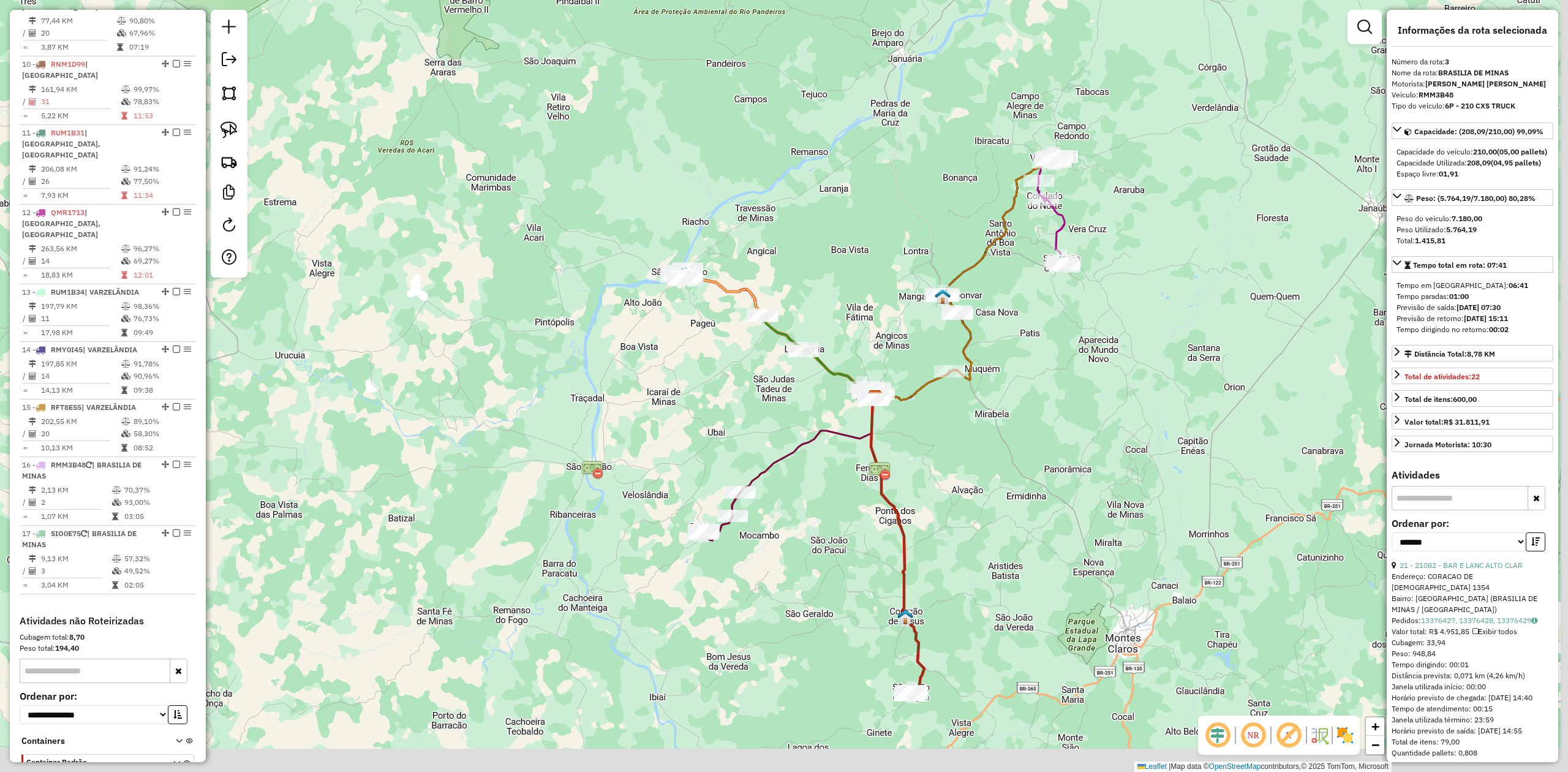
drag, startPoint x: 1023, startPoint y: 602, endPoint x: 949, endPoint y: 365, distance: 248.3
click at [950, 380] on div "Janela de atendimento Grade de atendimento Capacidade Transportadoras Veículos …" at bounding box center [784, 386] width 1568 height 772
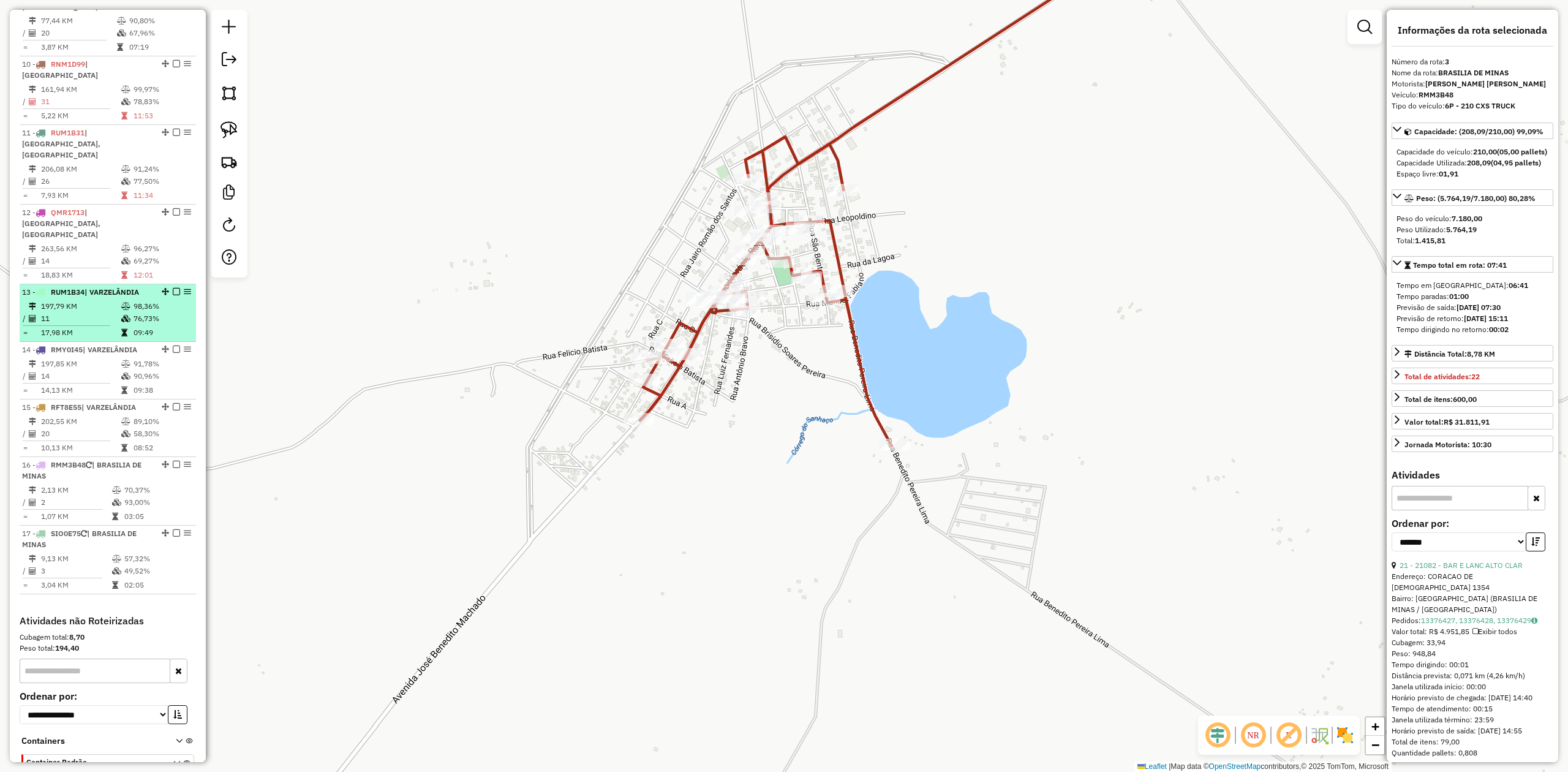
scroll to position [990, 0]
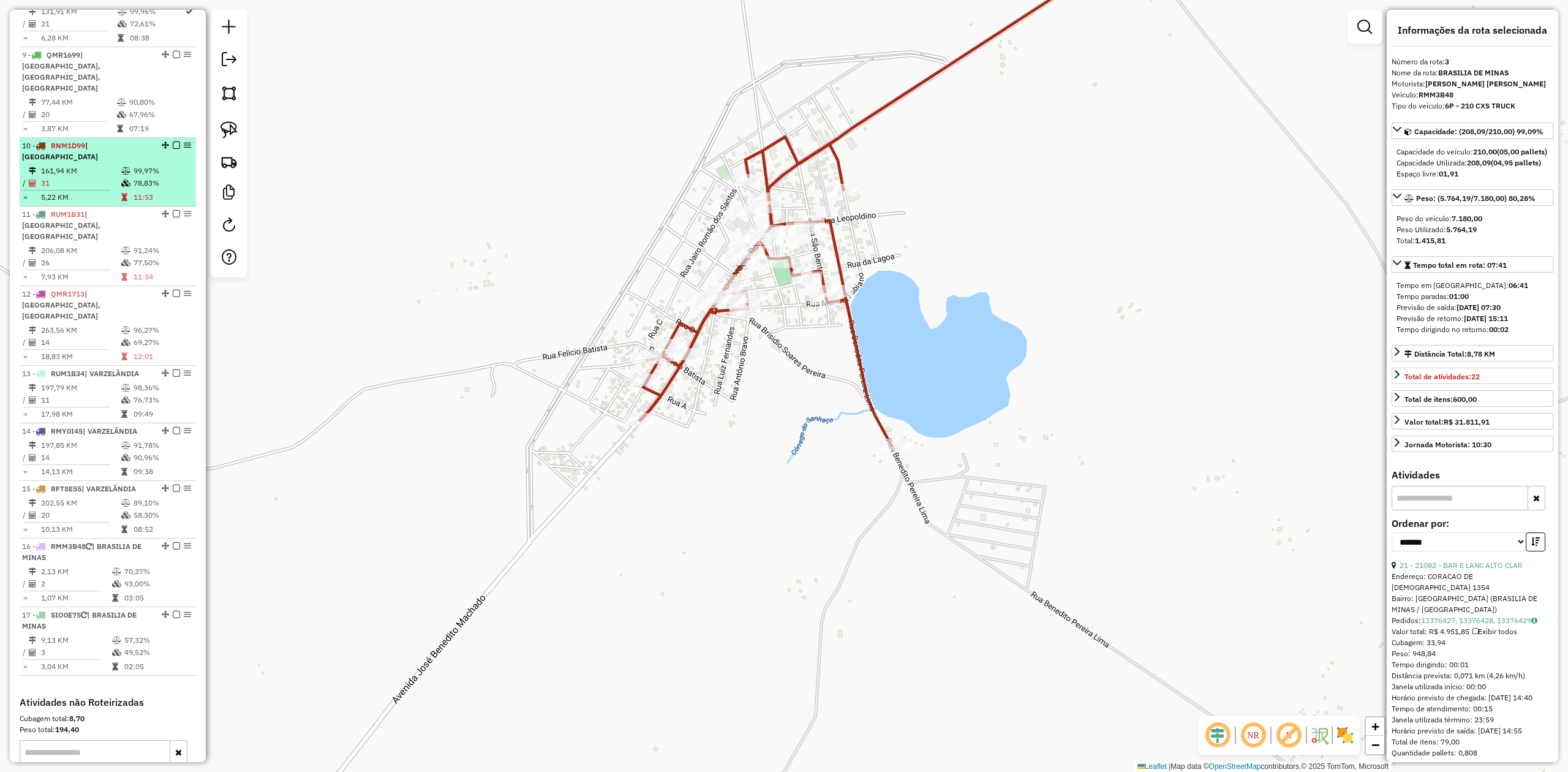
click at [106, 140] on div "10 - RNM1D99 | SÃO JOÃO DA LAGOA" at bounding box center [87, 151] width 130 height 22
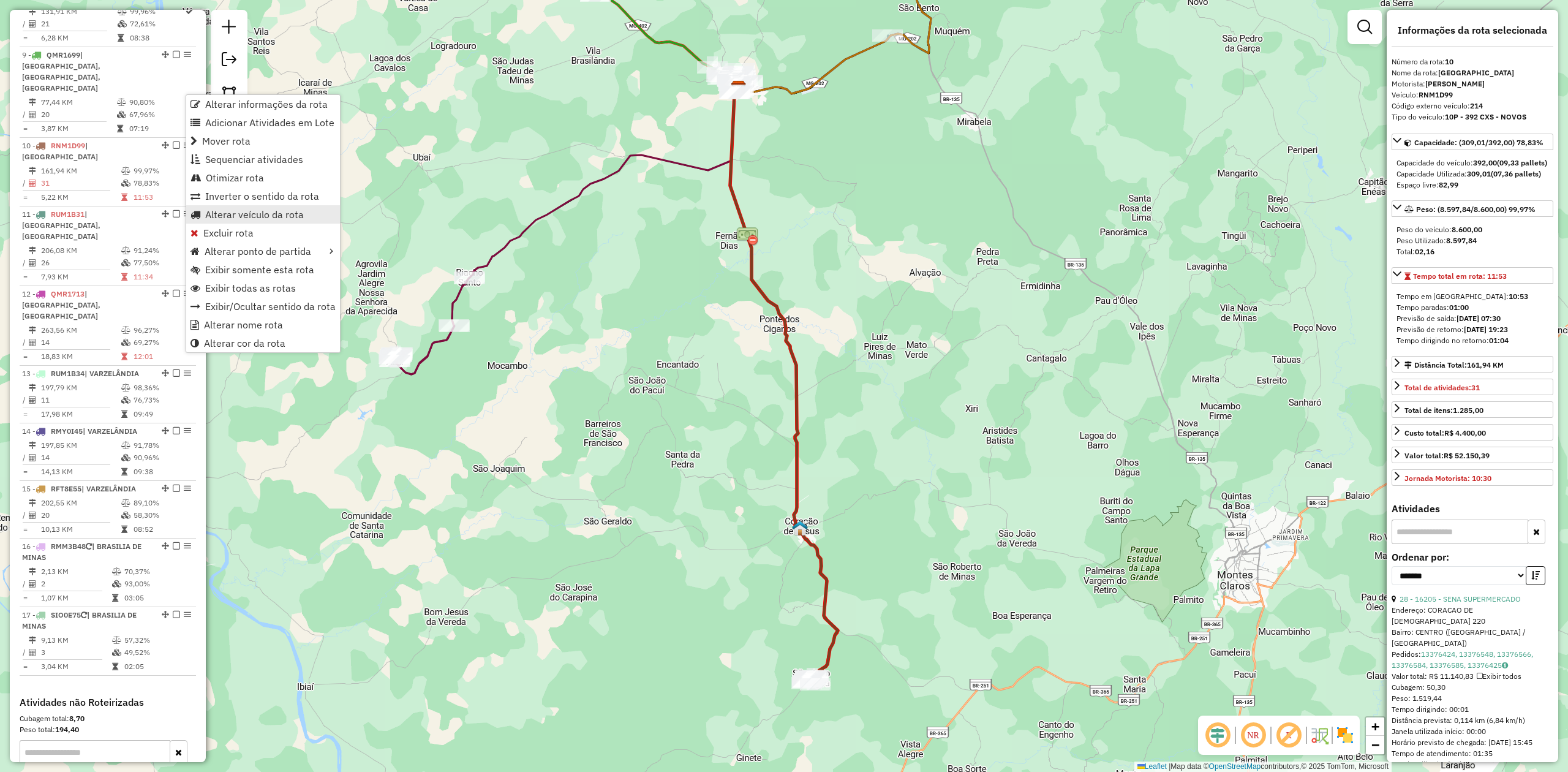
click at [226, 213] on span "Alterar veículo da rota" at bounding box center [255, 214] width 99 height 10
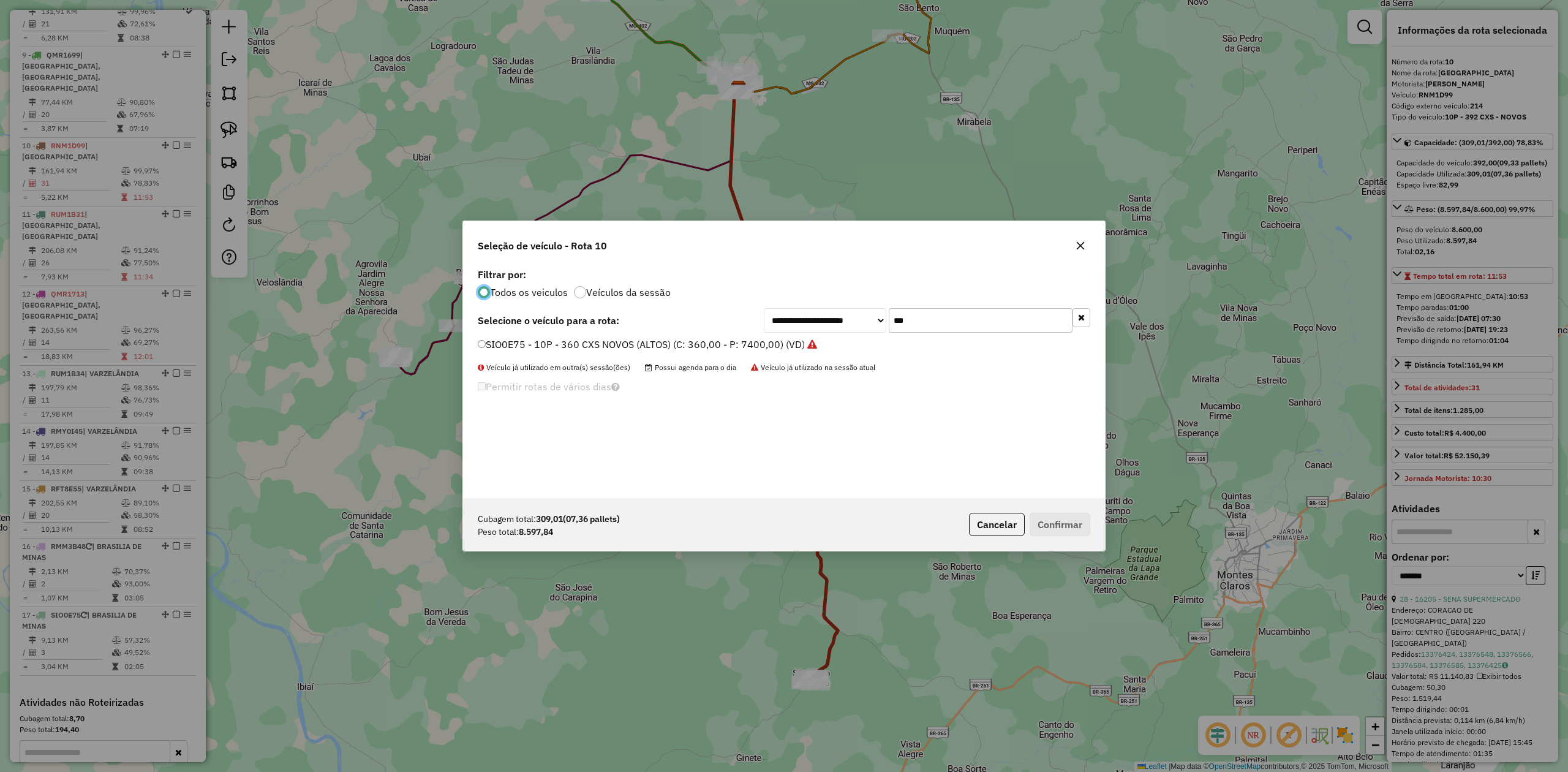
scroll to position [6, 4]
drag, startPoint x: 961, startPoint y: 324, endPoint x: 849, endPoint y: 322, distance: 112.0
click at [849, 322] on div "**********" at bounding box center [927, 320] width 326 height 24
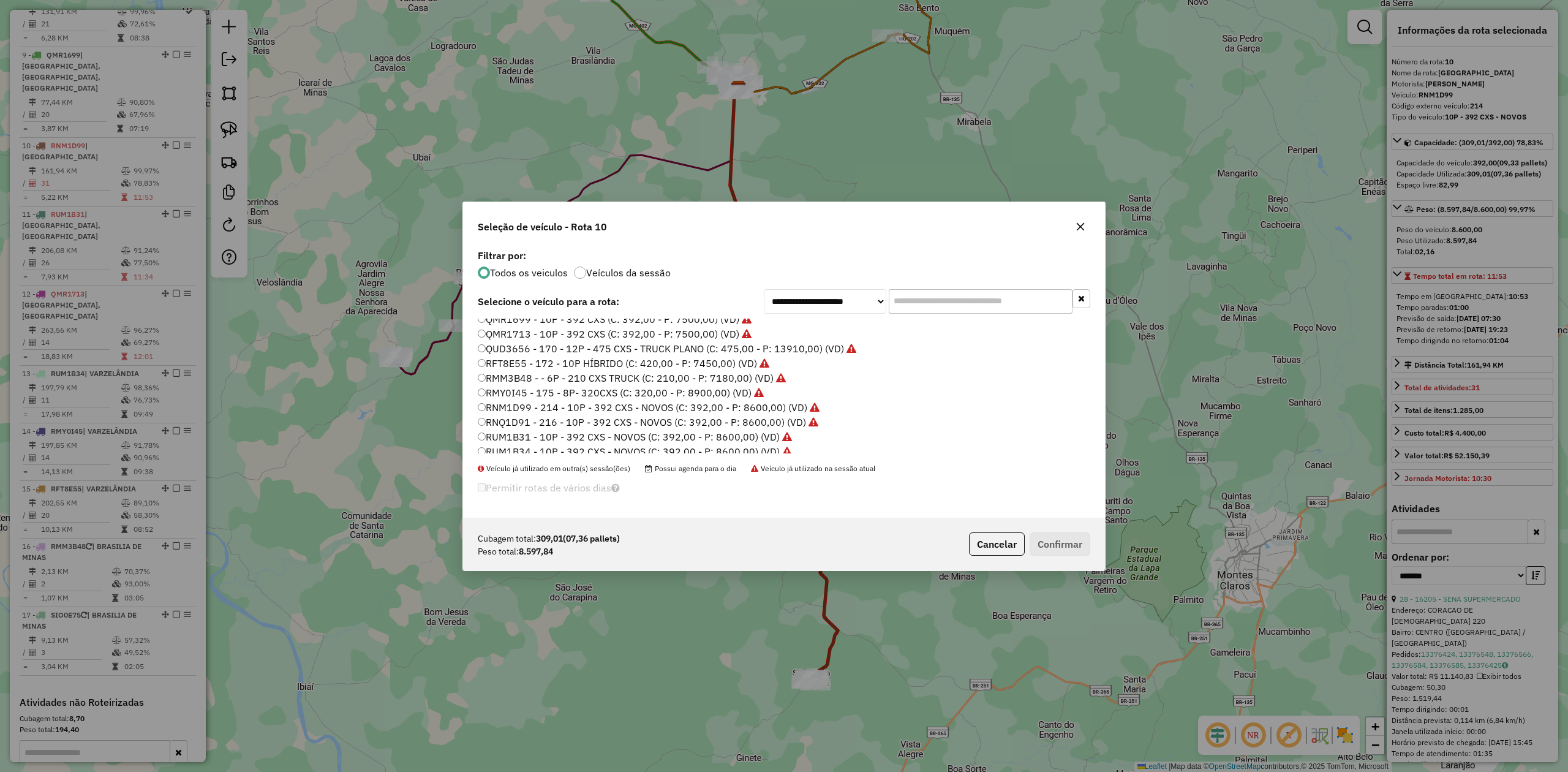
scroll to position [100, 0]
click at [1080, 225] on icon "button" at bounding box center [1080, 226] width 8 height 8
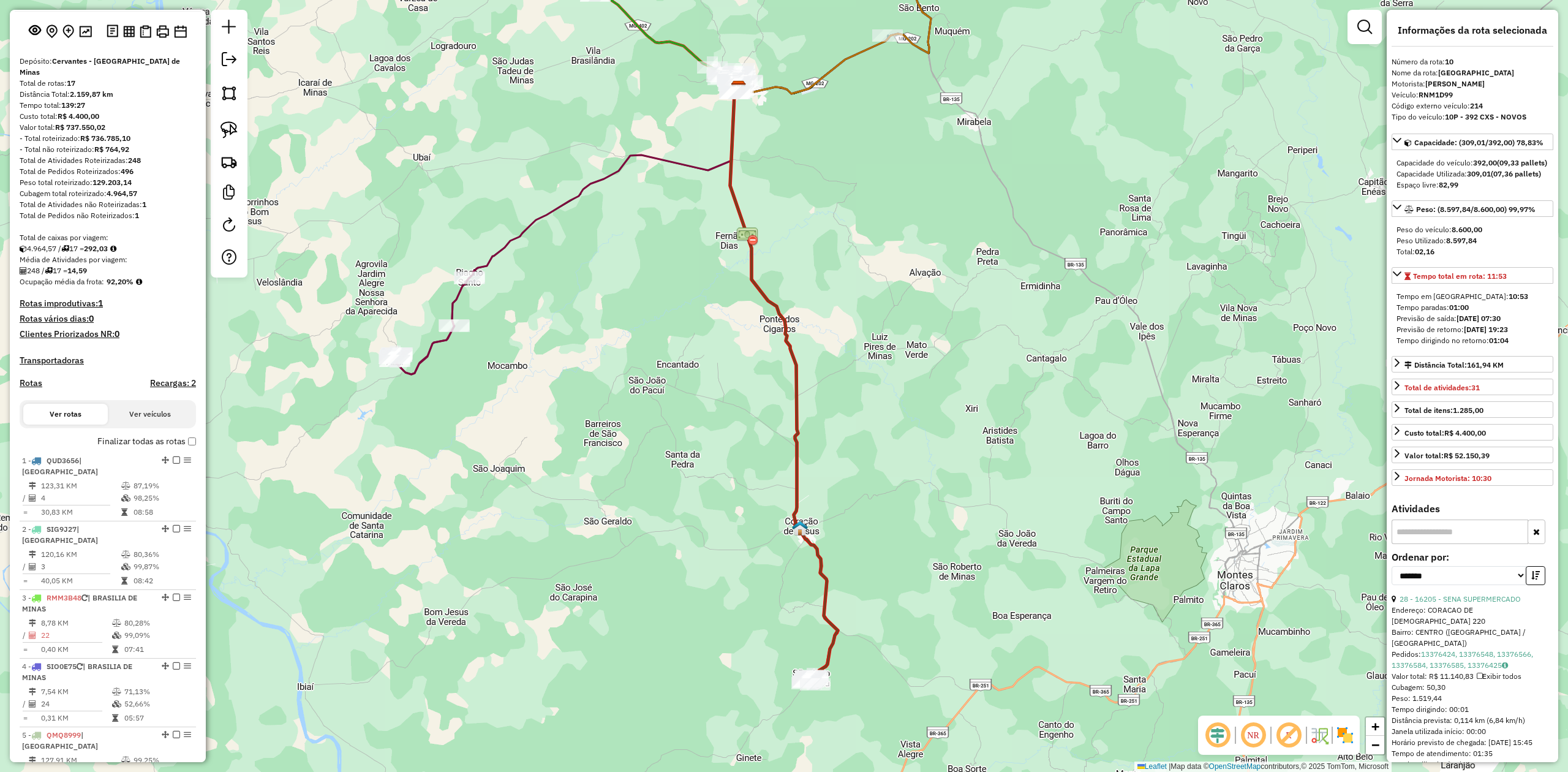
scroll to position [10, 0]
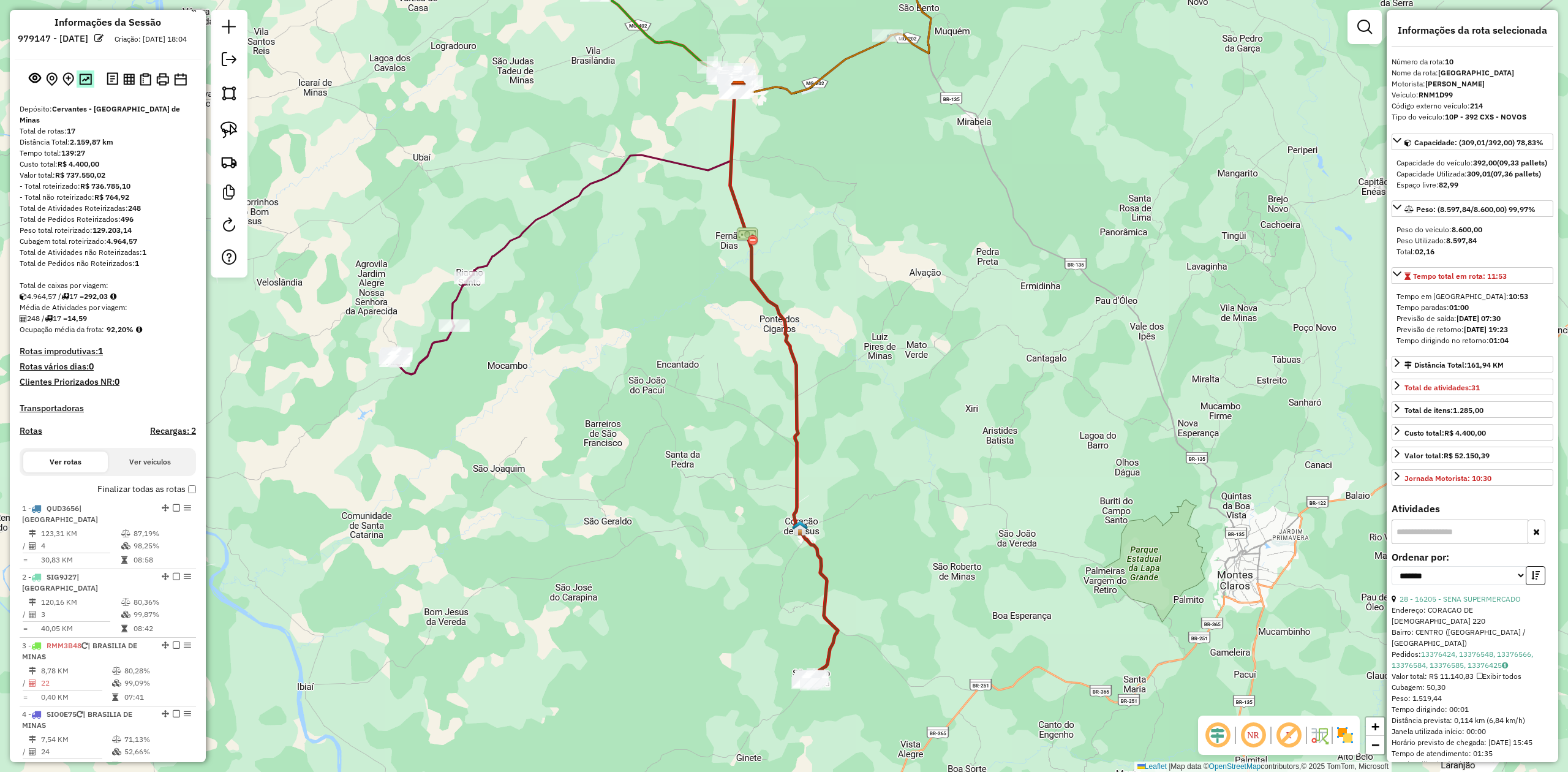
click at [86, 85] on img at bounding box center [85, 80] width 13 height 12
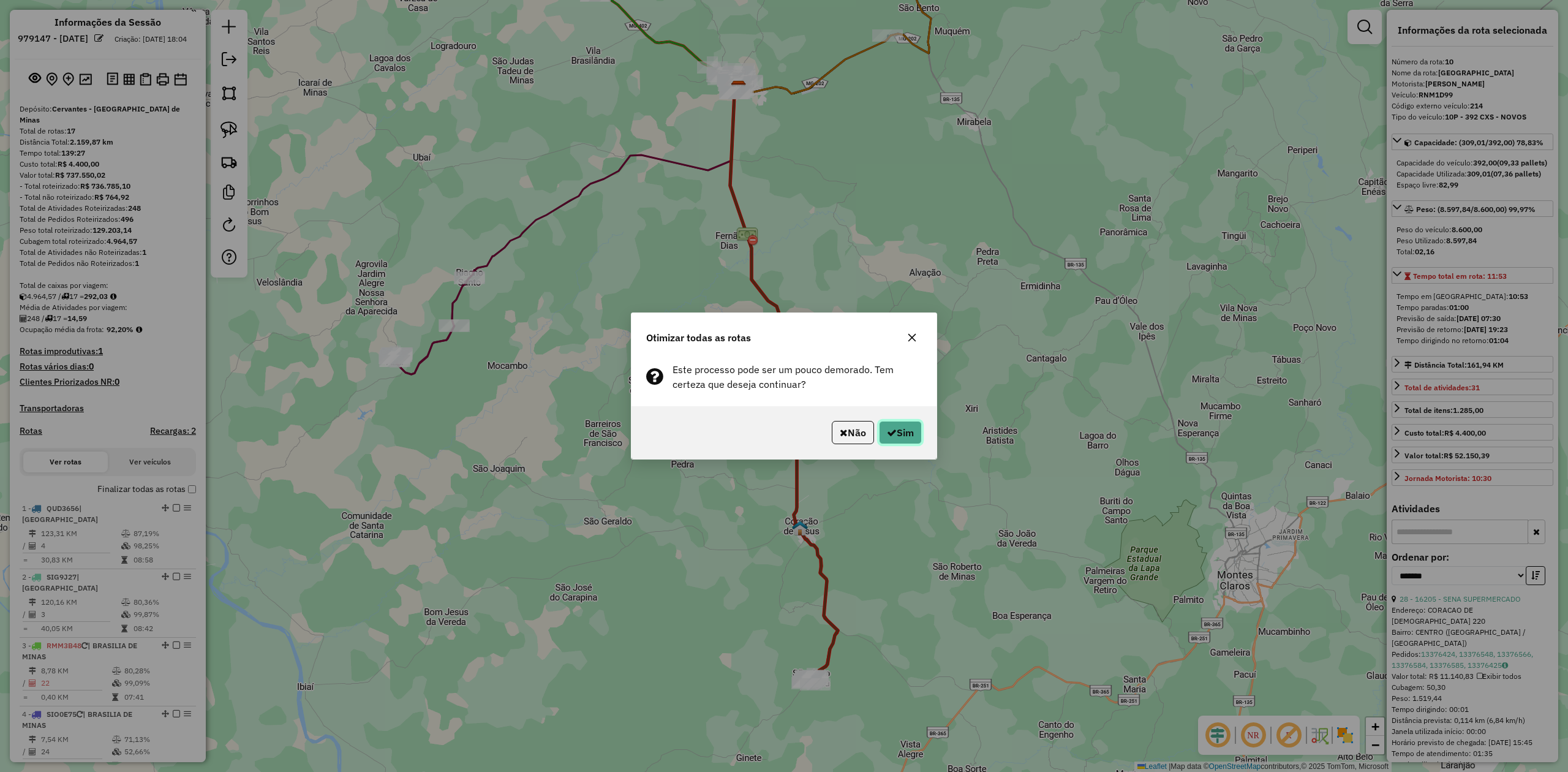
click at [905, 432] on button "Sim" at bounding box center [900, 432] width 43 height 24
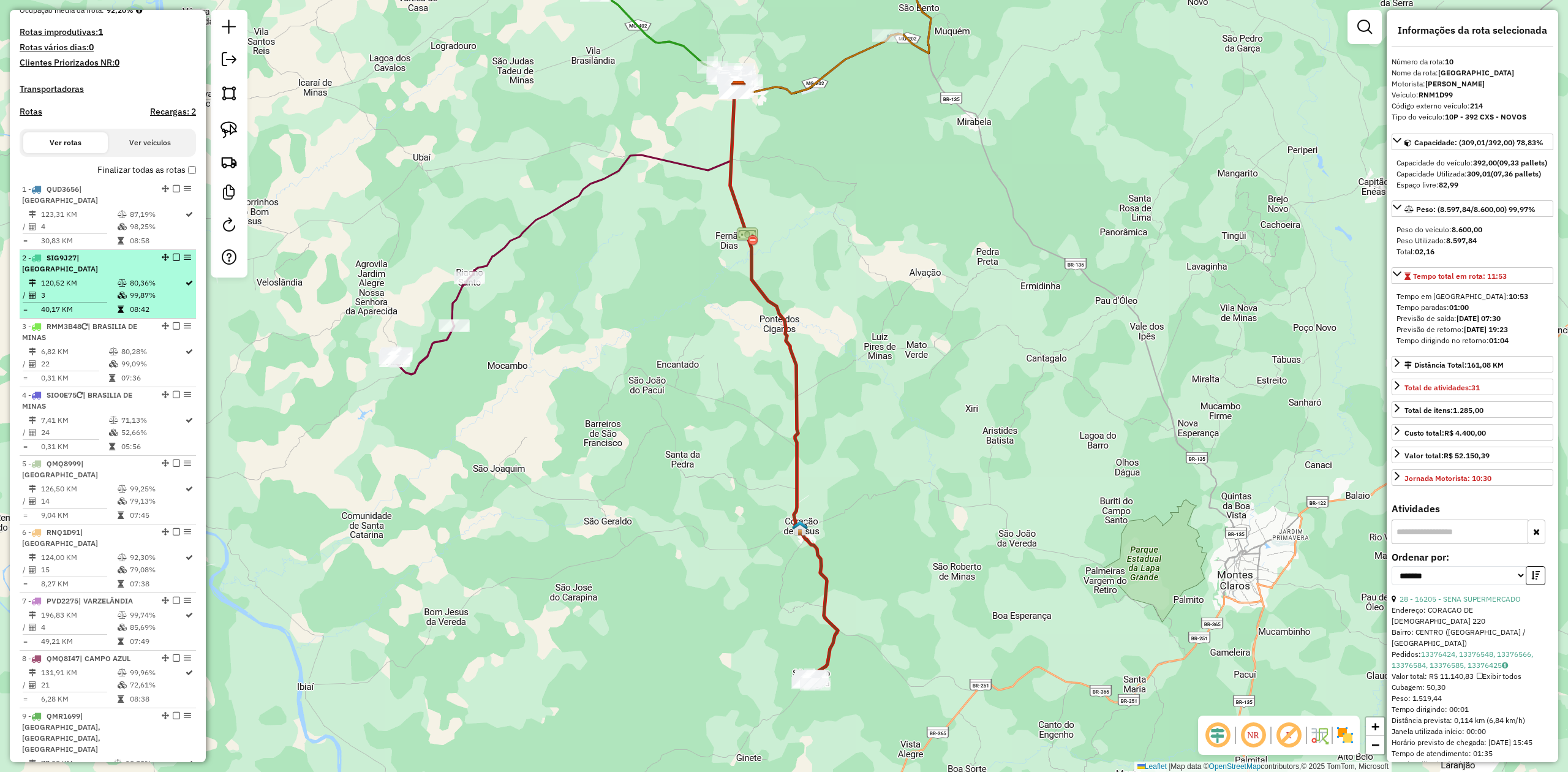
scroll to position [247, 0]
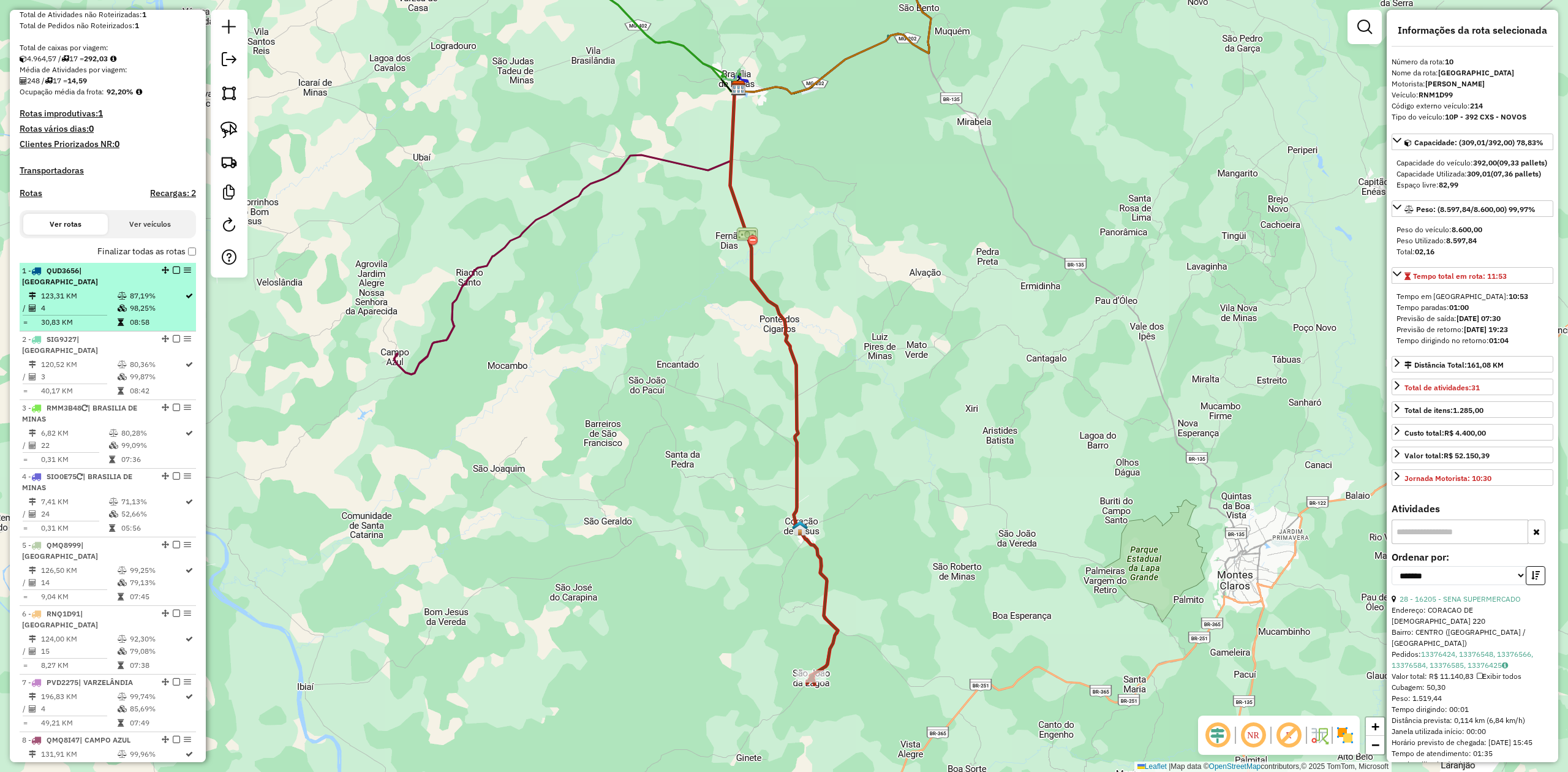
click at [87, 290] on td "123,31 KM" at bounding box center [79, 296] width 77 height 13
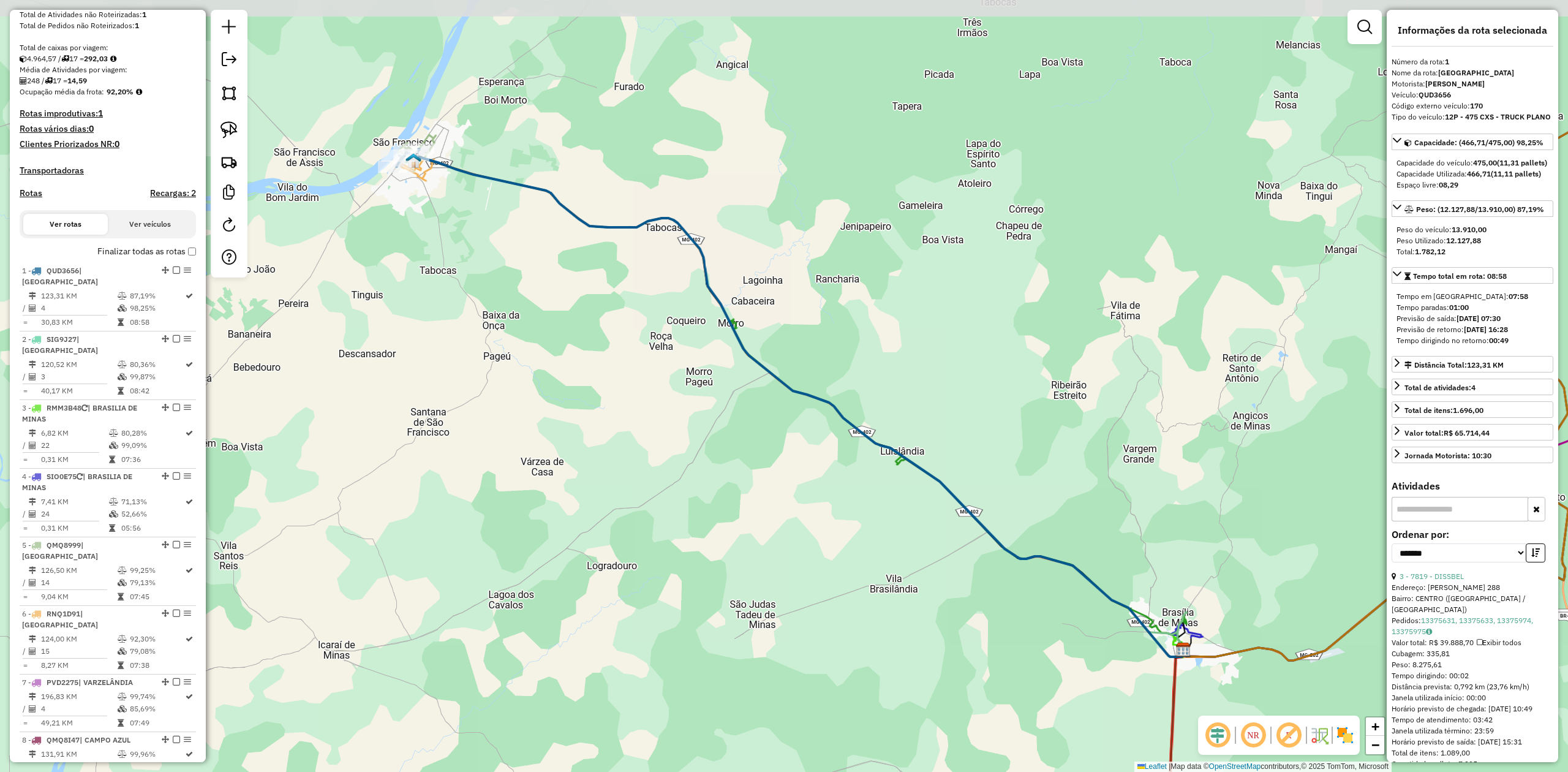
drag, startPoint x: 532, startPoint y: 247, endPoint x: 685, endPoint y: 453, distance: 256.6
click at [683, 452] on div "Janela de atendimento Grade de atendimento Capacidade Transportadoras Veículos …" at bounding box center [784, 386] width 1568 height 772
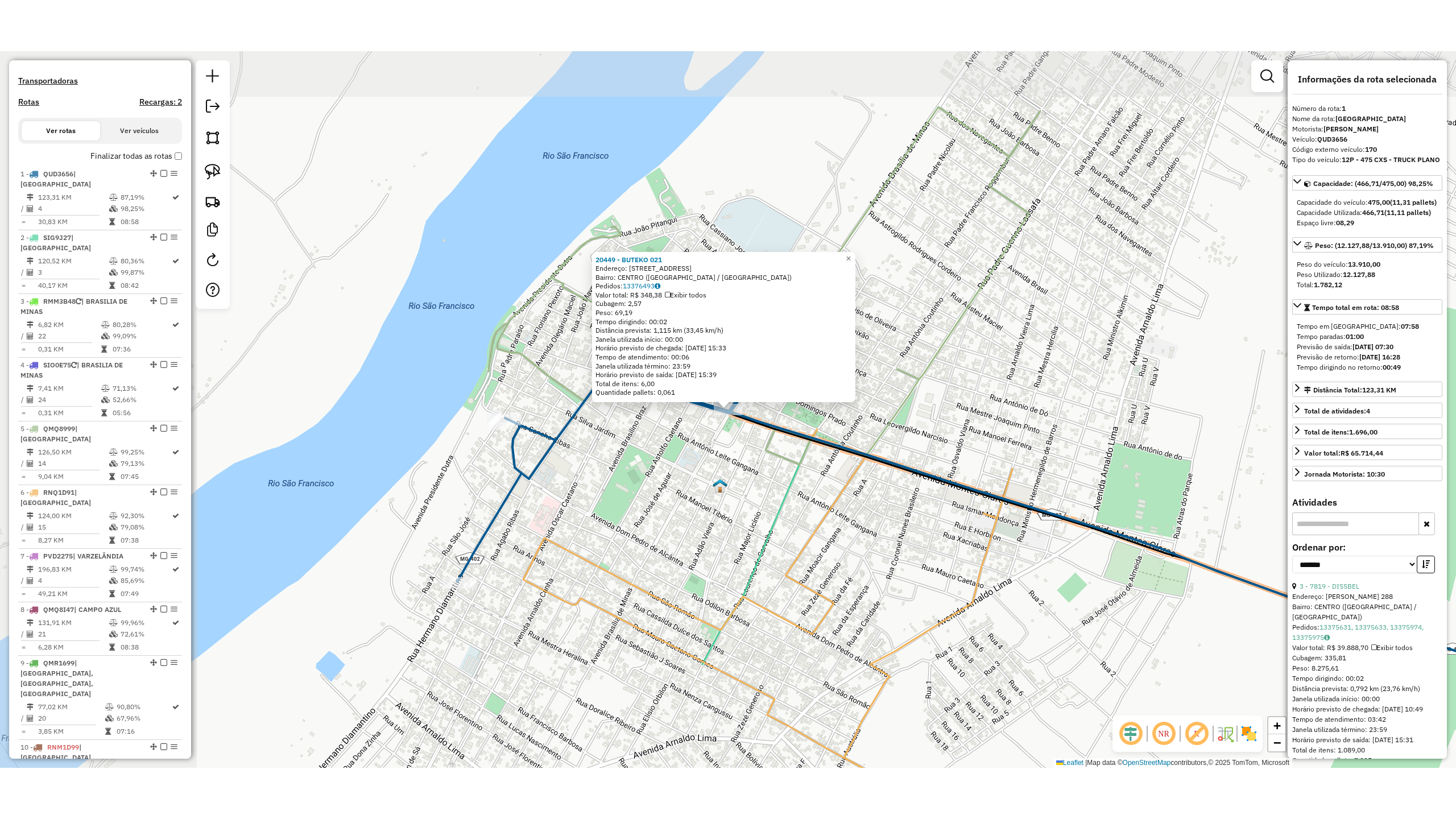
scroll to position [464, 0]
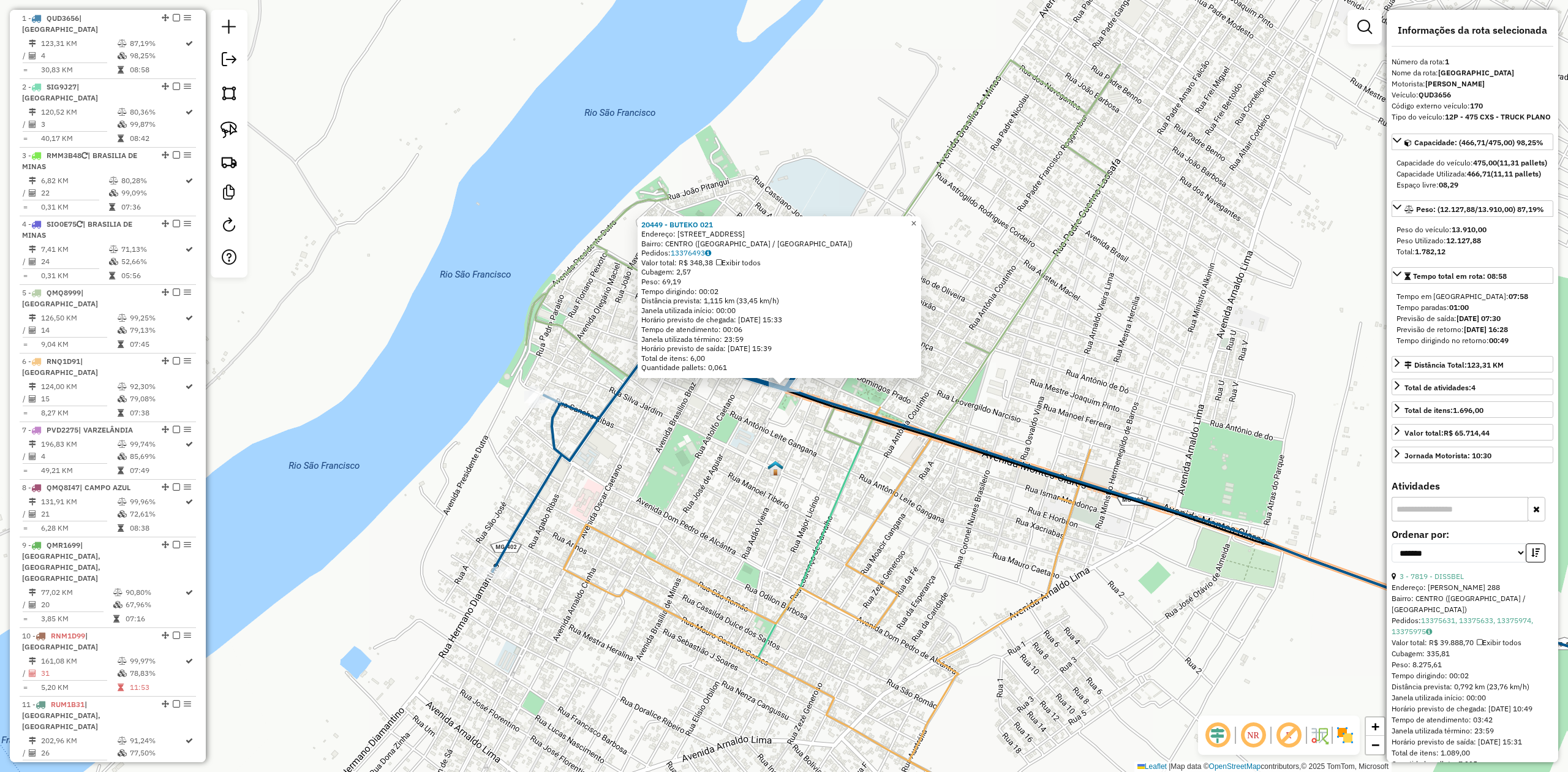
click at [916, 219] on span "×" at bounding box center [913, 224] width 5 height 10
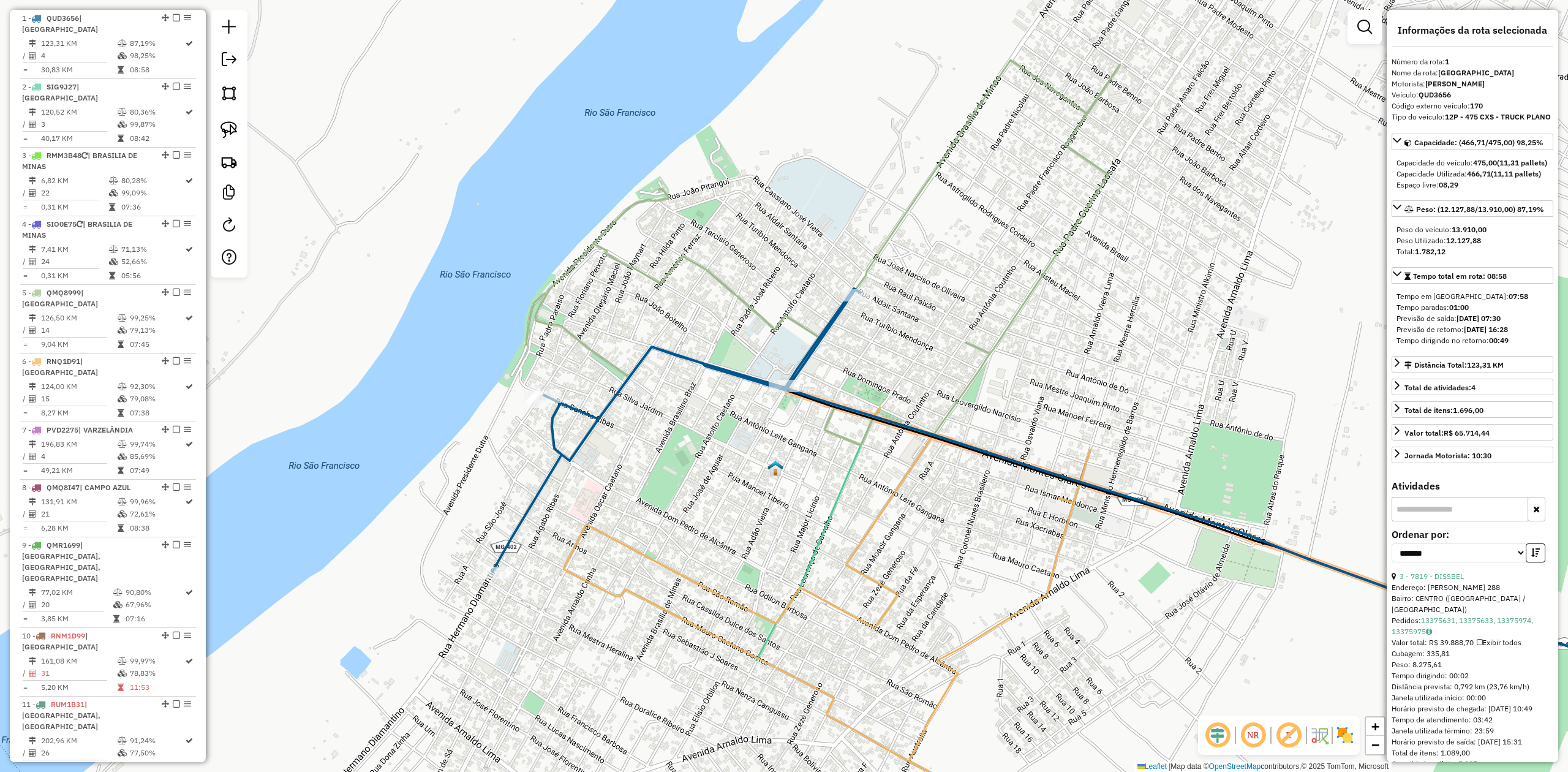
click at [537, 384] on div "Janela de atendimento Grade de atendimento Capacidade Transportadoras Veículos …" at bounding box center [784, 386] width 1568 height 772
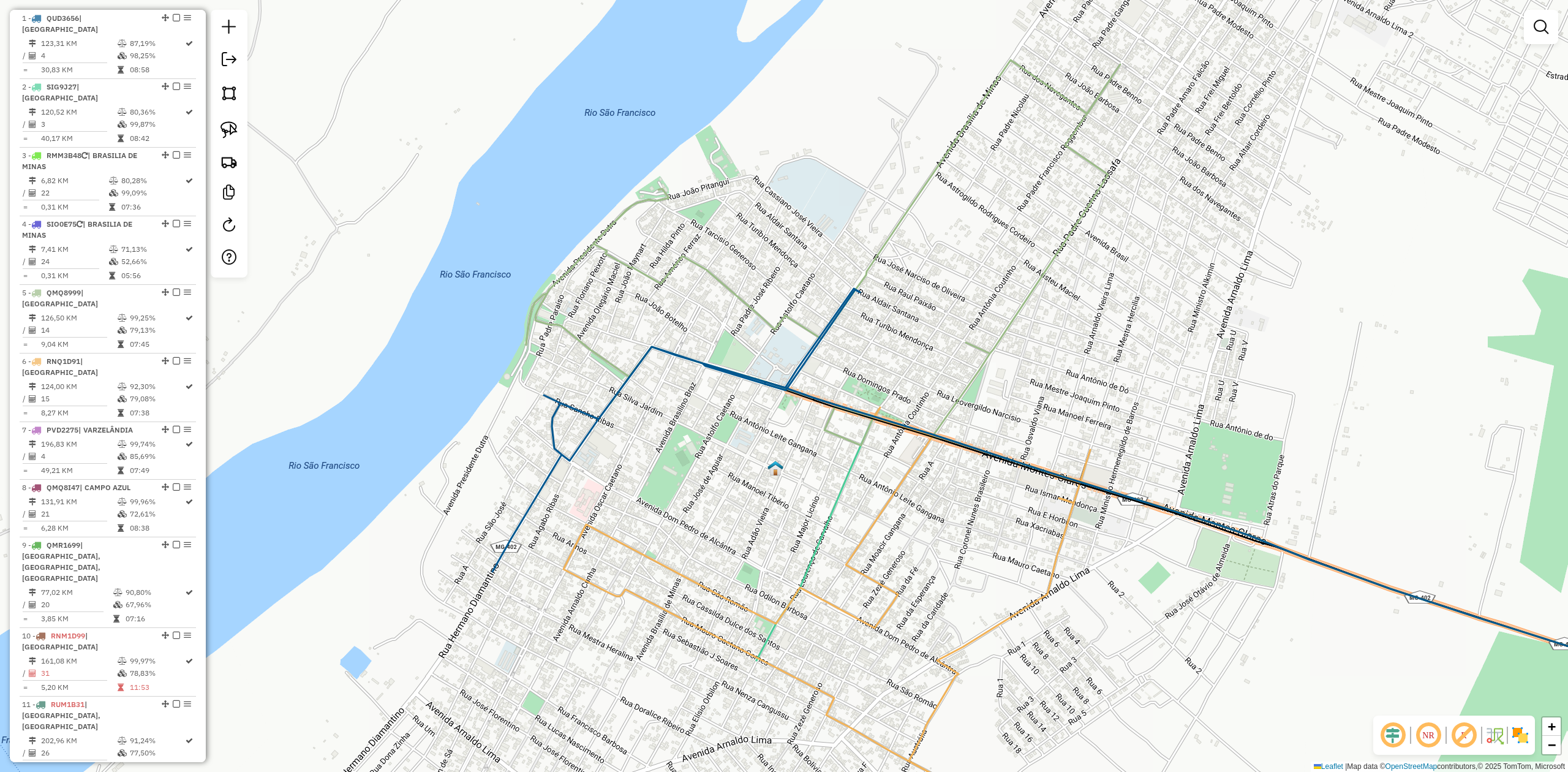
click at [561, 402] on icon at bounding box center [676, 430] width 367 height 283
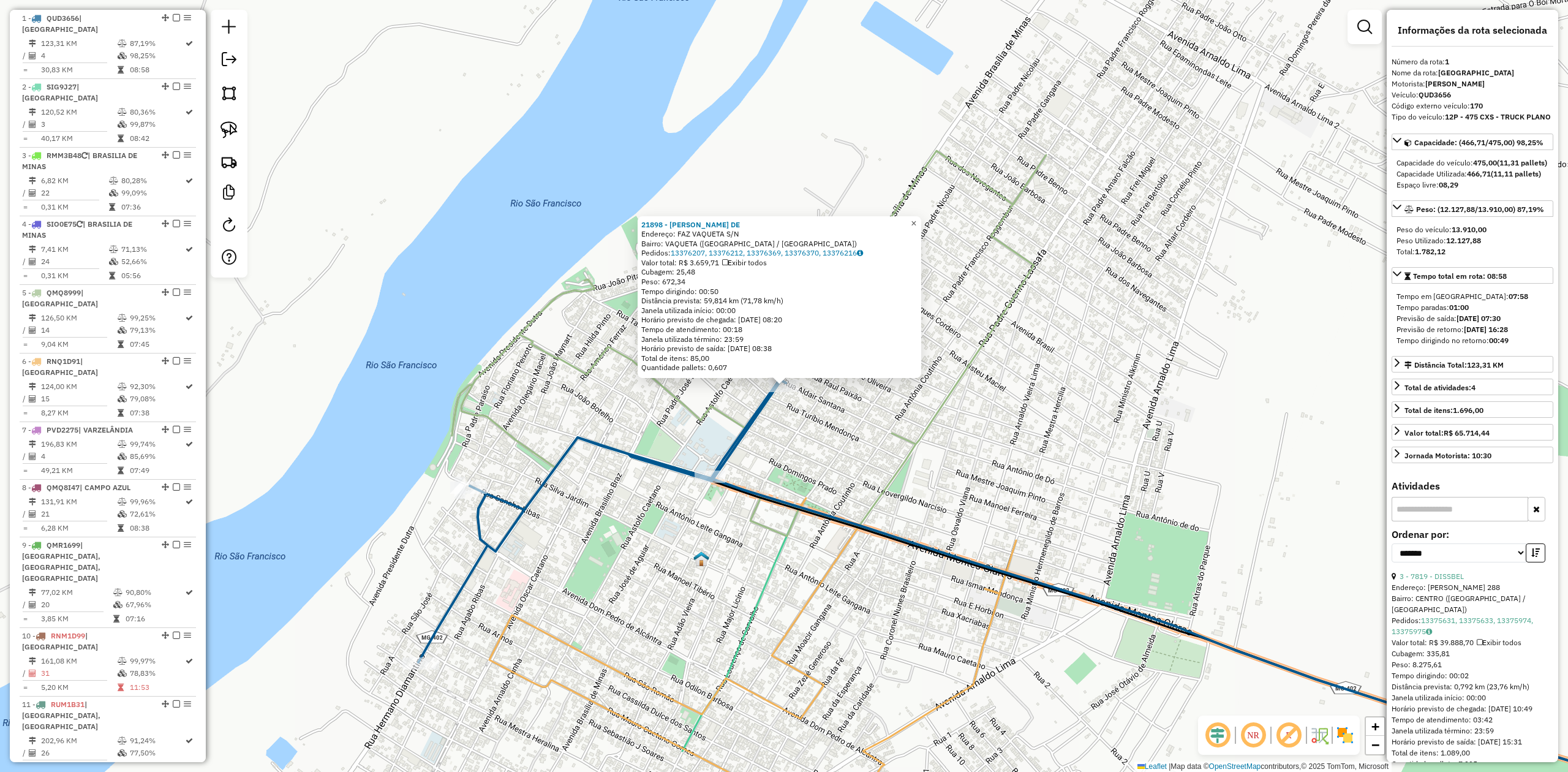
click at [916, 218] on span "×" at bounding box center [913, 224] width 5 height 10
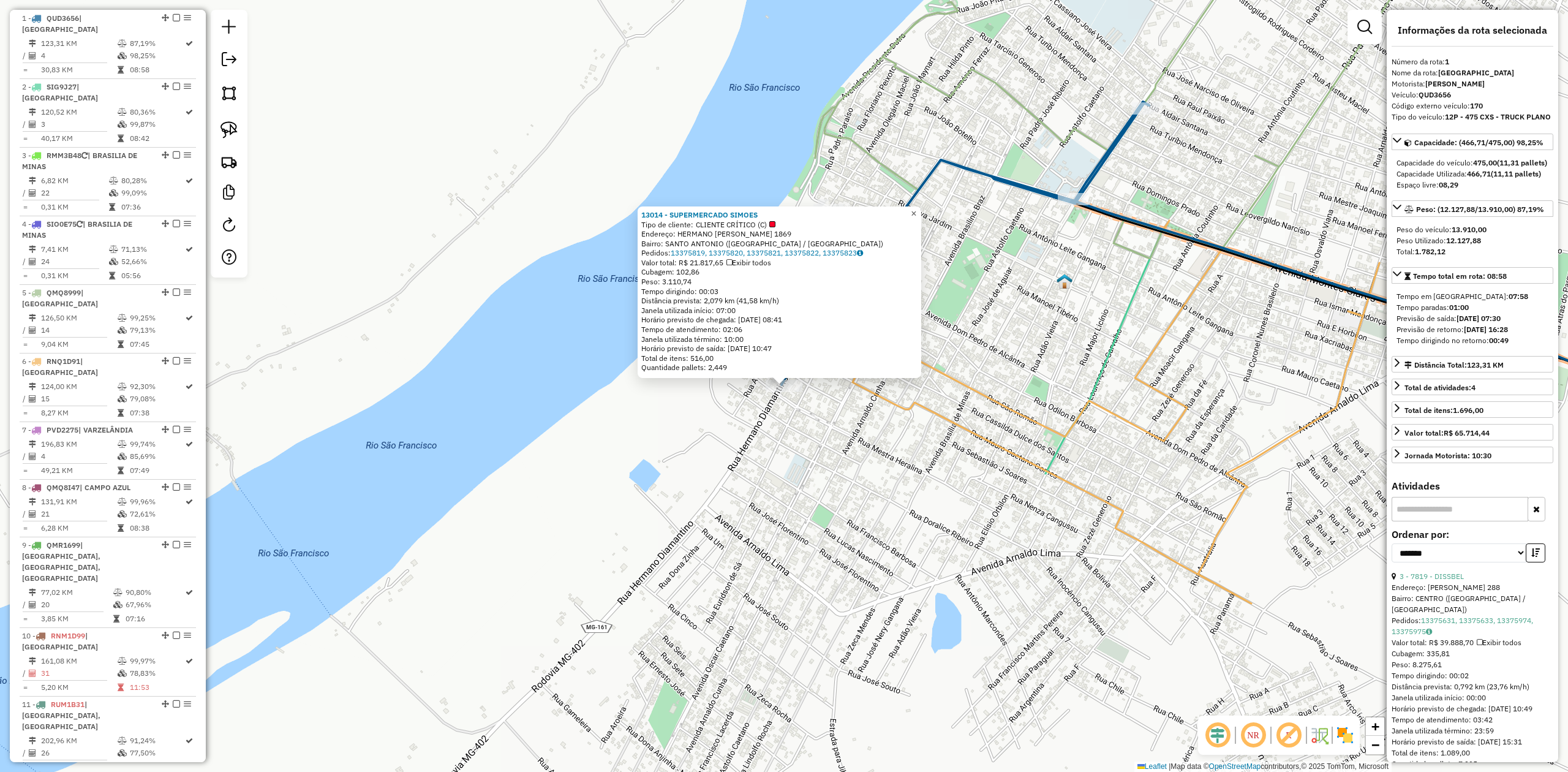
click at [916, 214] on span "×" at bounding box center [913, 213] width 5 height 10
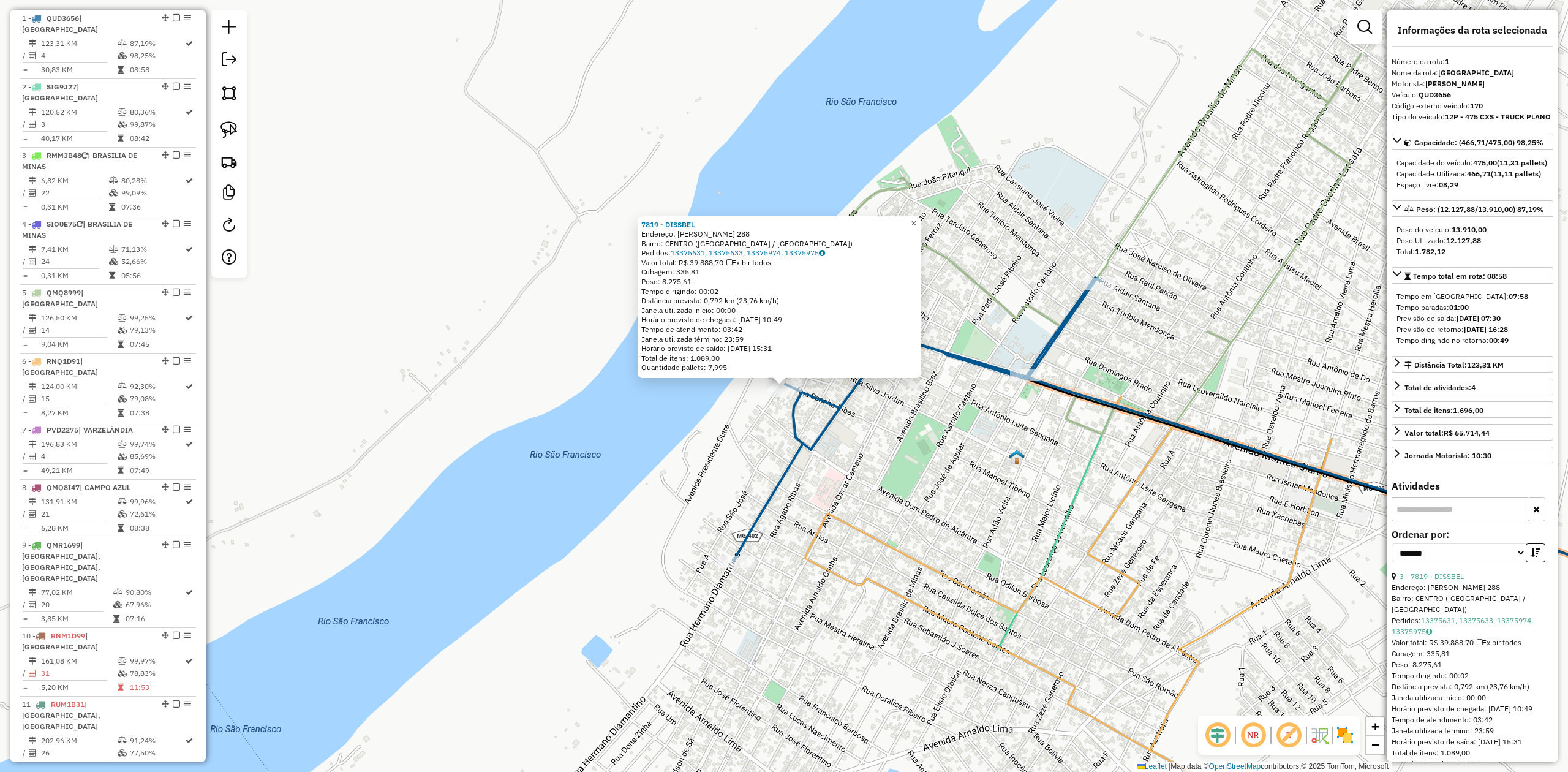
click at [916, 221] on span "×" at bounding box center [913, 224] width 5 height 10
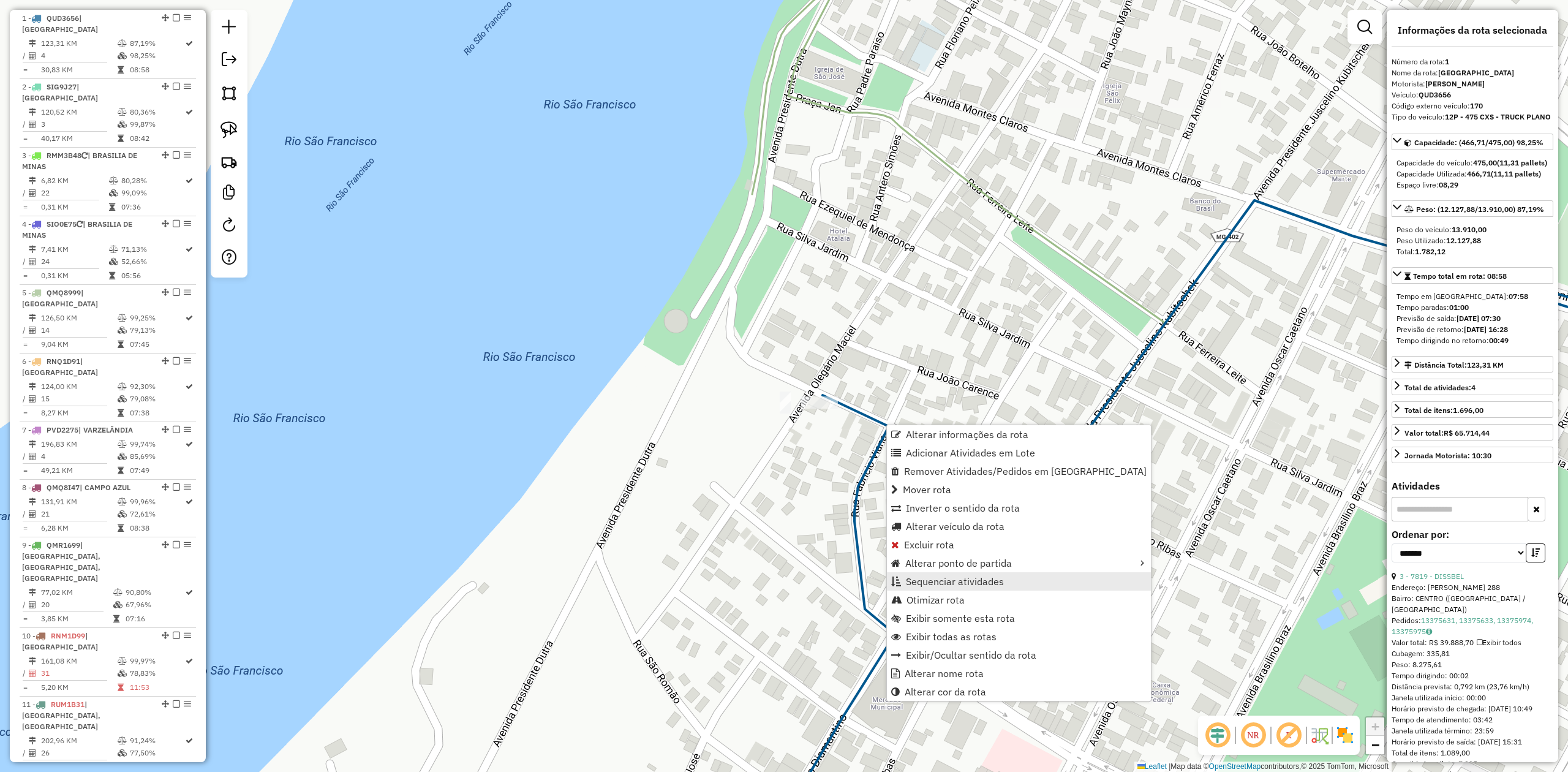
click at [939, 584] on span "Sequenciar atividades" at bounding box center [955, 581] width 98 height 10
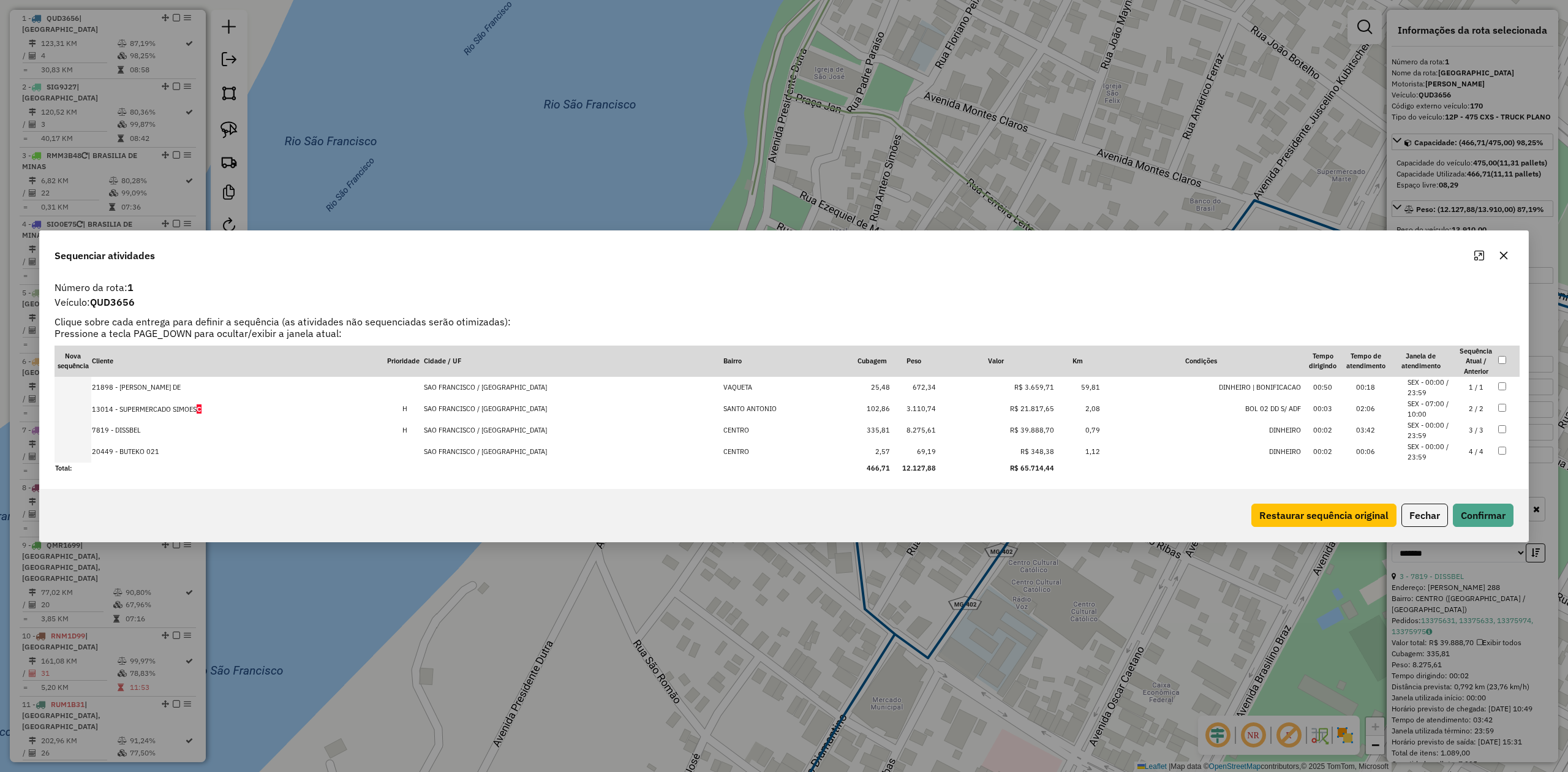
click at [118, 427] on td "7819 - DISSBEL" at bounding box center [239, 430] width 295 height 21
click at [1491, 525] on button "Confirmar" at bounding box center [1483, 515] width 61 height 24
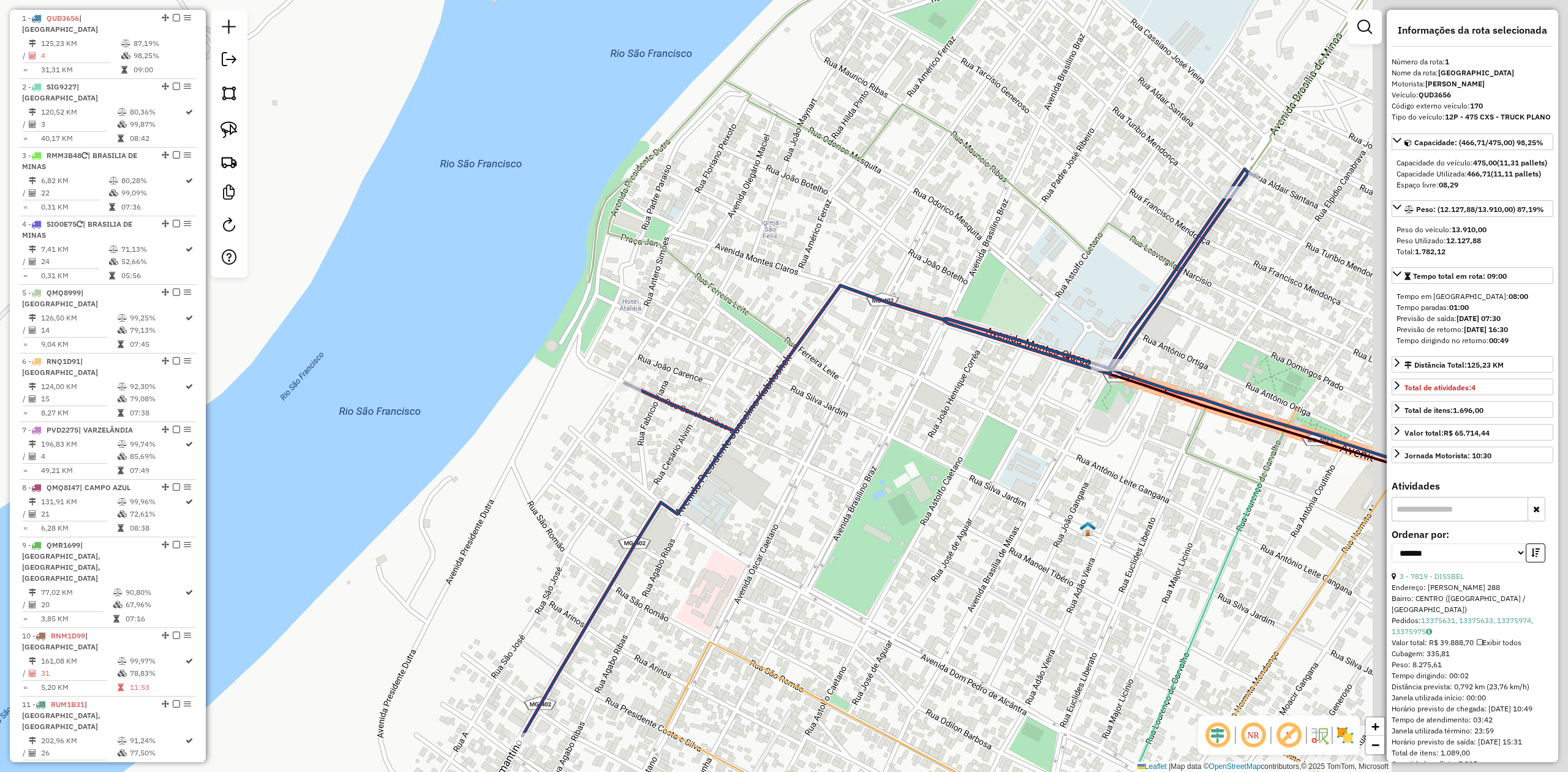
drag, startPoint x: 988, startPoint y: 430, endPoint x: 885, endPoint y: 421, distance: 103.4
click at [885, 421] on div "Janela de atendimento Grade de atendimento Capacidade Transportadoras Veículos …" at bounding box center [784, 386] width 1568 height 772
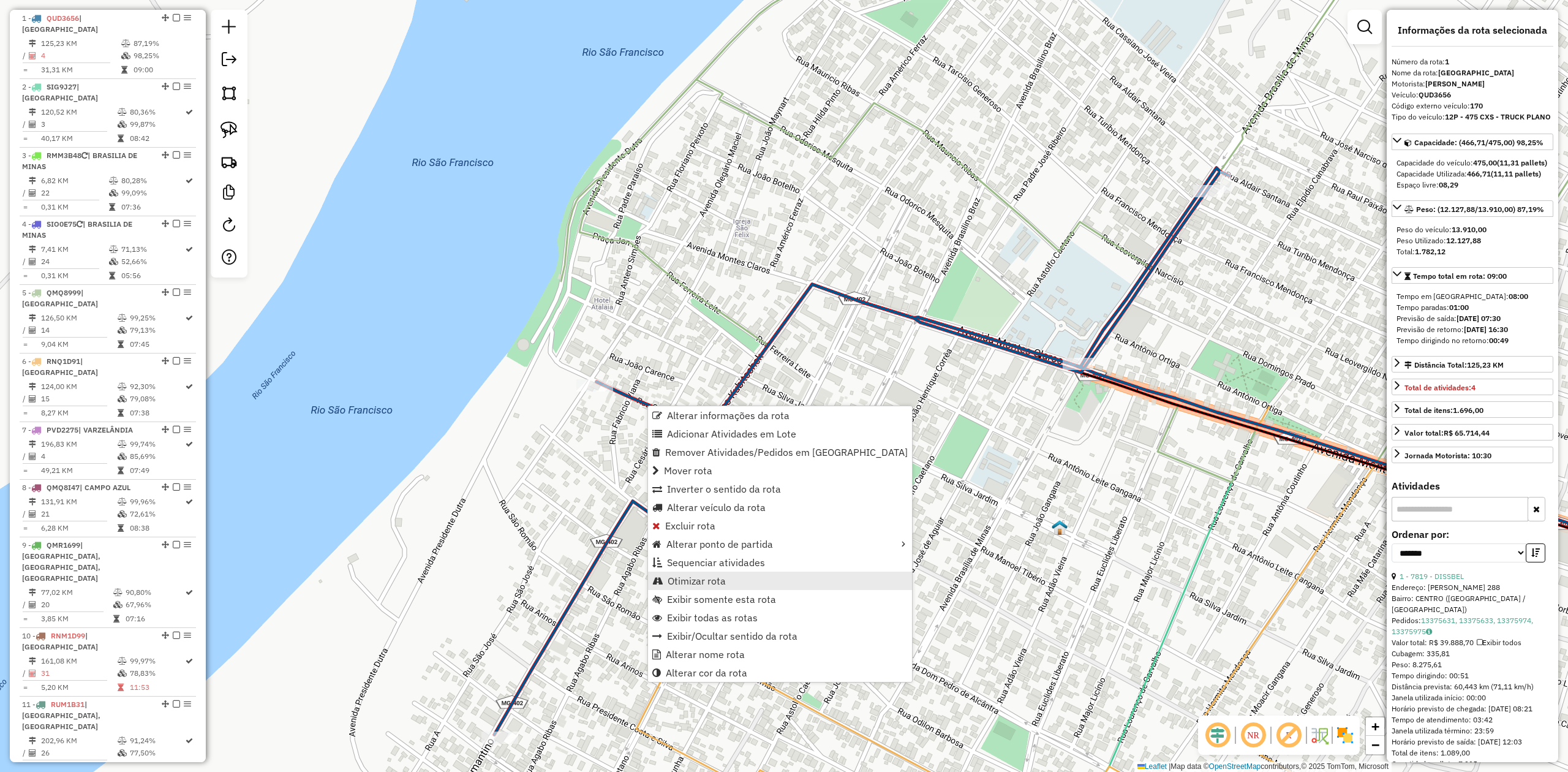
click at [691, 582] on span "Otimizar rota" at bounding box center [697, 580] width 58 height 10
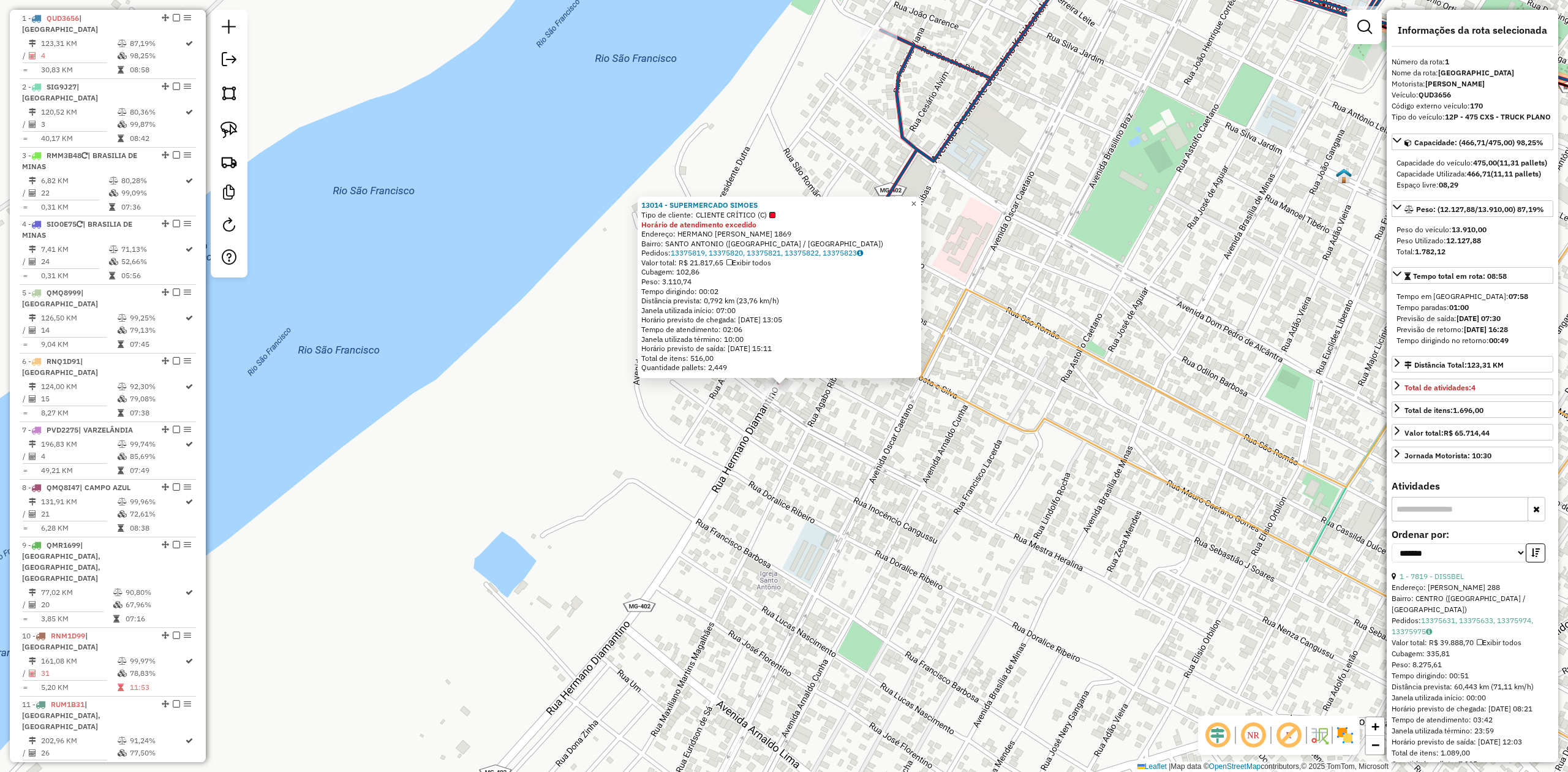
click at [916, 199] on span "×" at bounding box center [913, 204] width 5 height 10
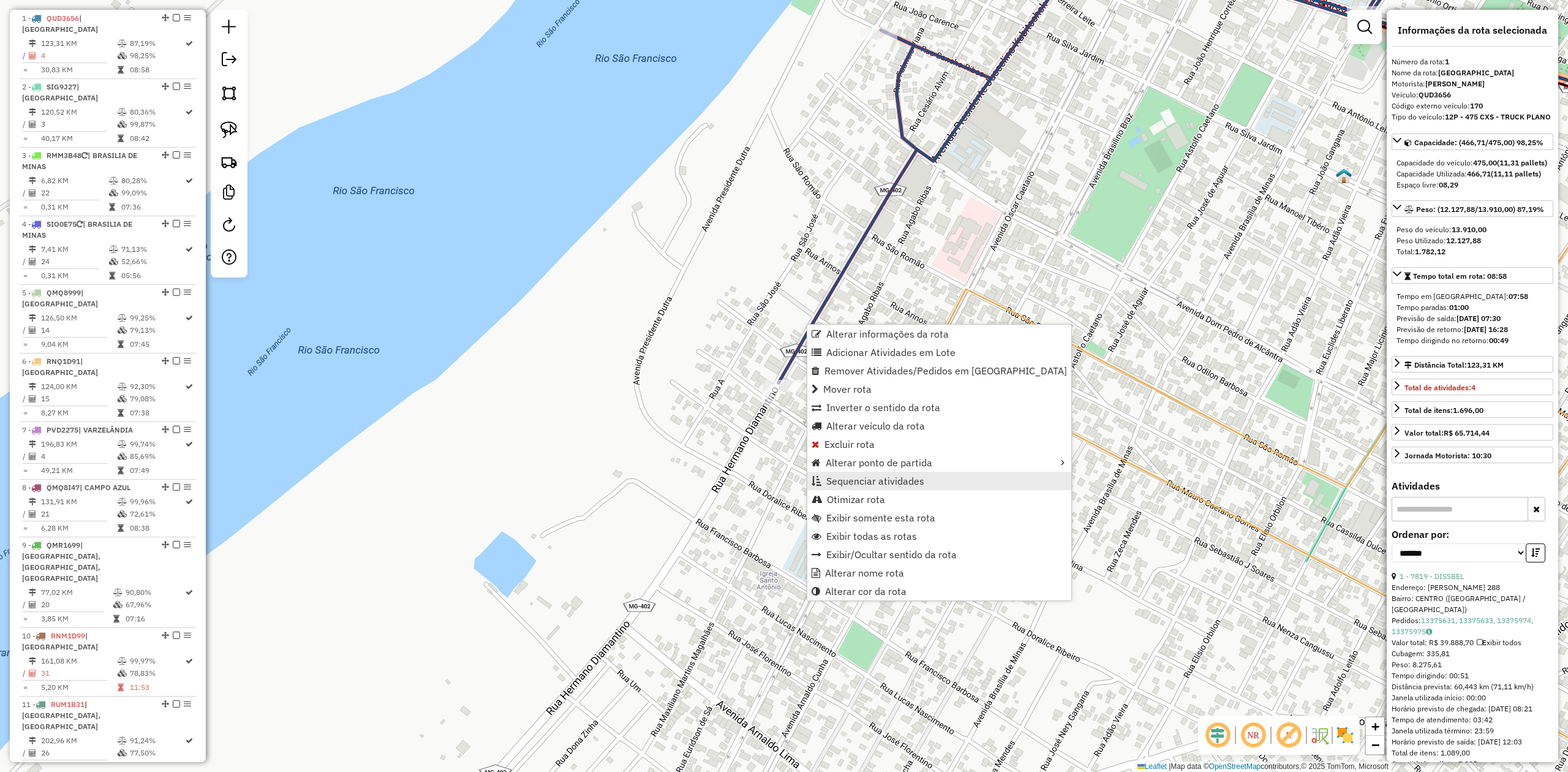
click at [859, 484] on span "Sequenciar atividades" at bounding box center [875, 480] width 98 height 10
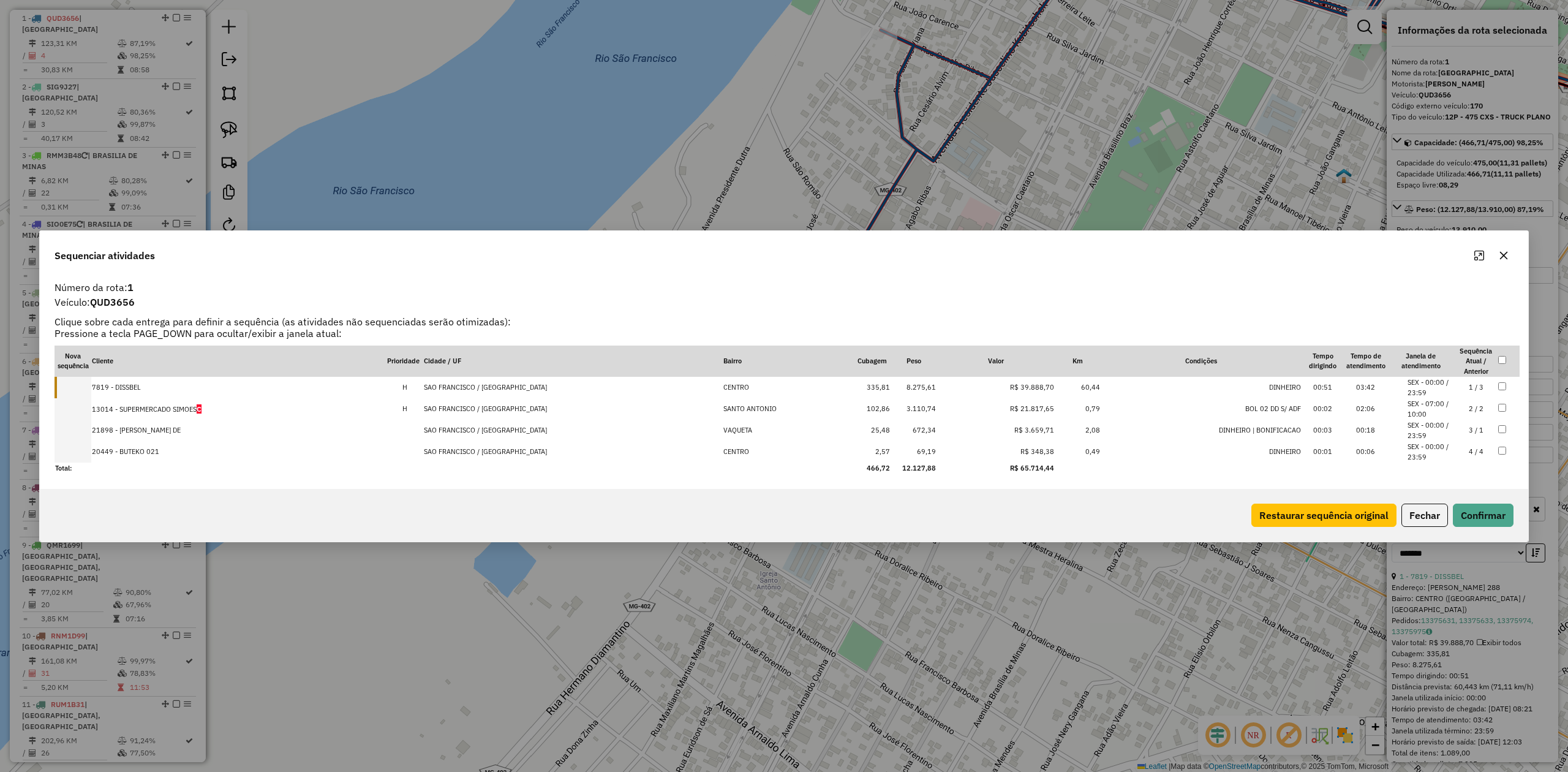
click at [163, 404] on td "13014 - SUPERMERCADO SIMOES C" at bounding box center [239, 409] width 295 height 21
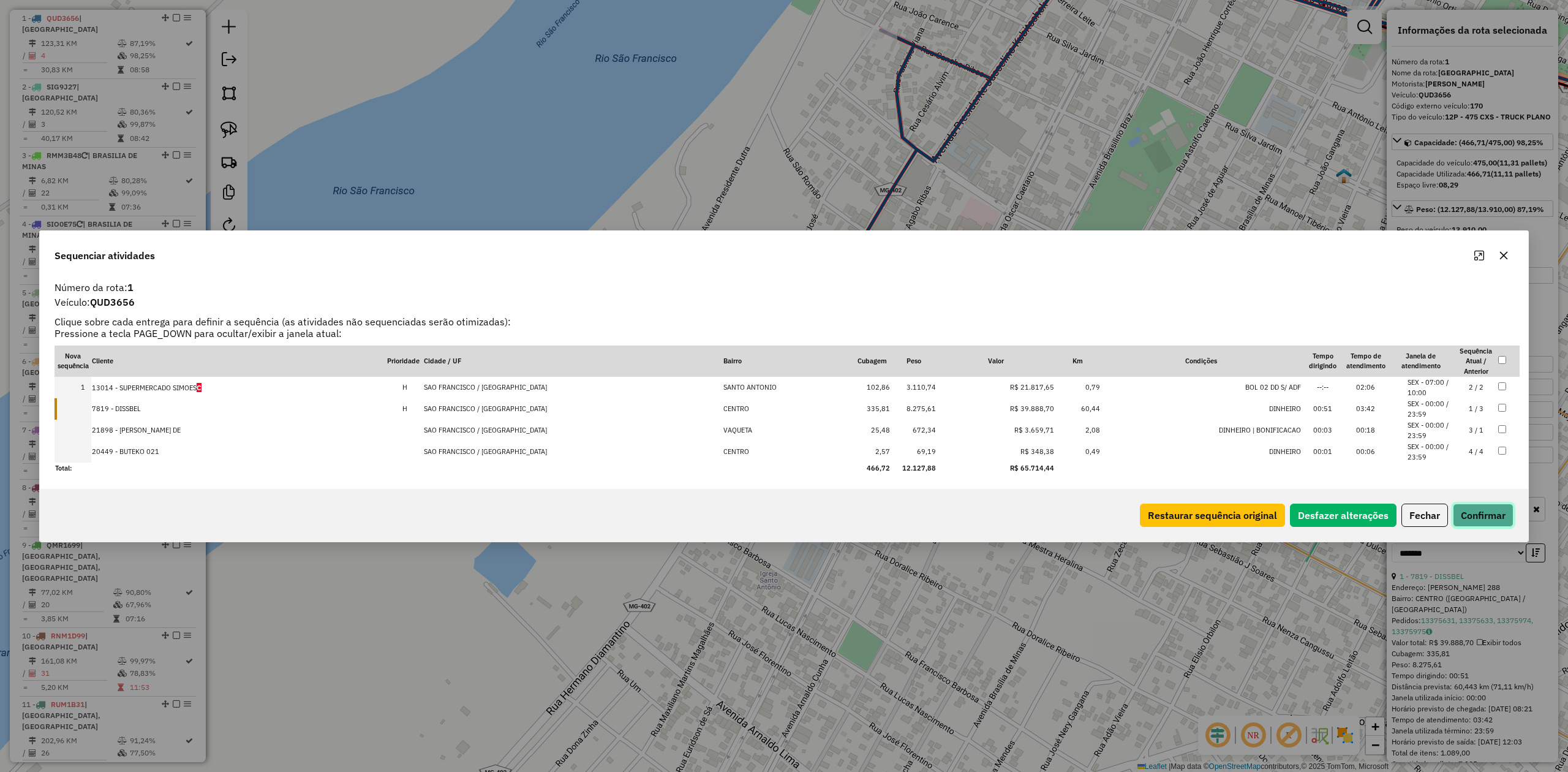
click at [1479, 510] on button "Confirmar" at bounding box center [1483, 515] width 61 height 24
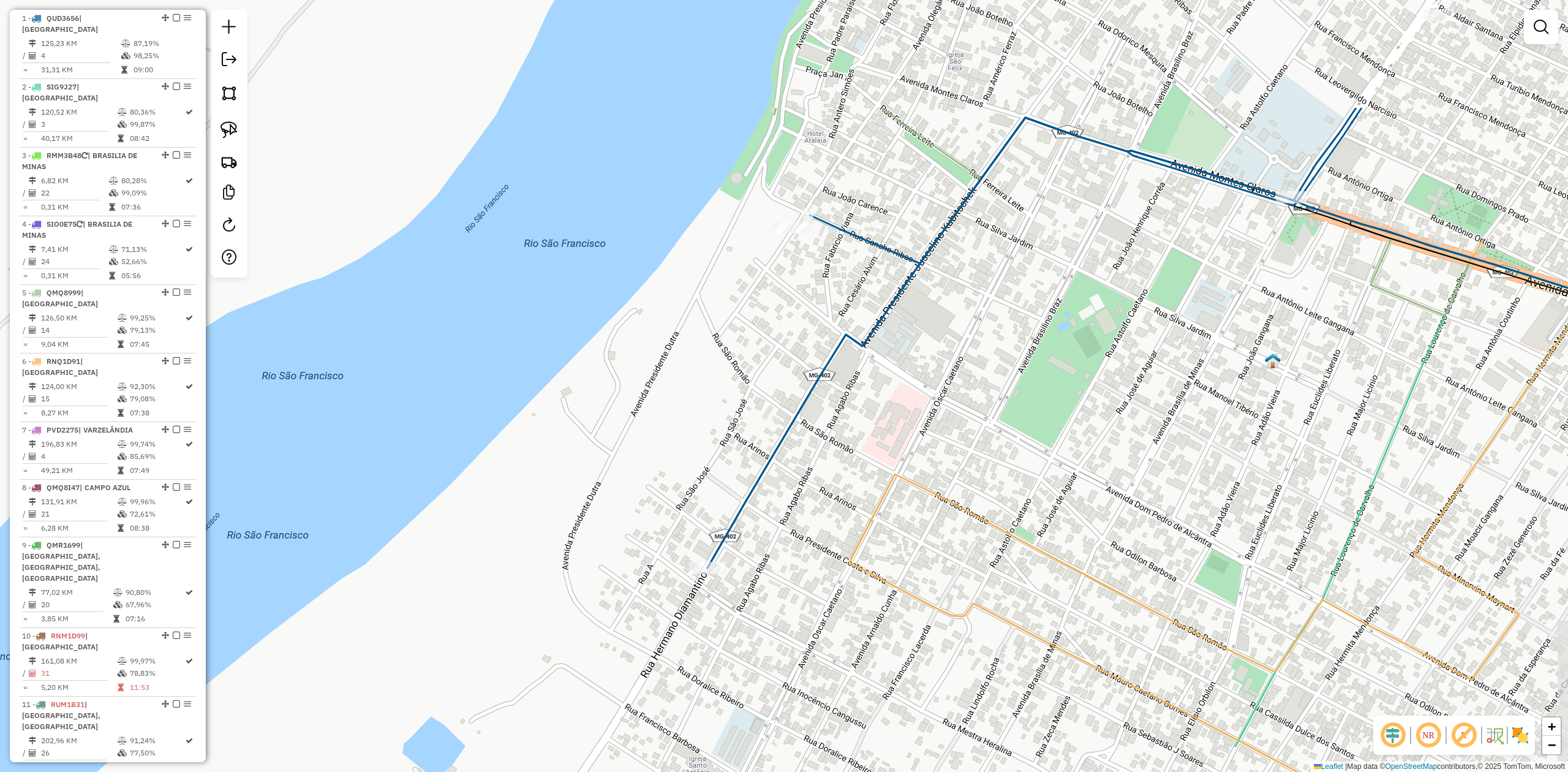
drag, startPoint x: 1004, startPoint y: 312, endPoint x: 941, endPoint y: 434, distance: 137.3
click at [944, 434] on div "Janela de atendimento Grade de atendimento Capacidade Transportadoras Veículos …" at bounding box center [784, 386] width 1568 height 772
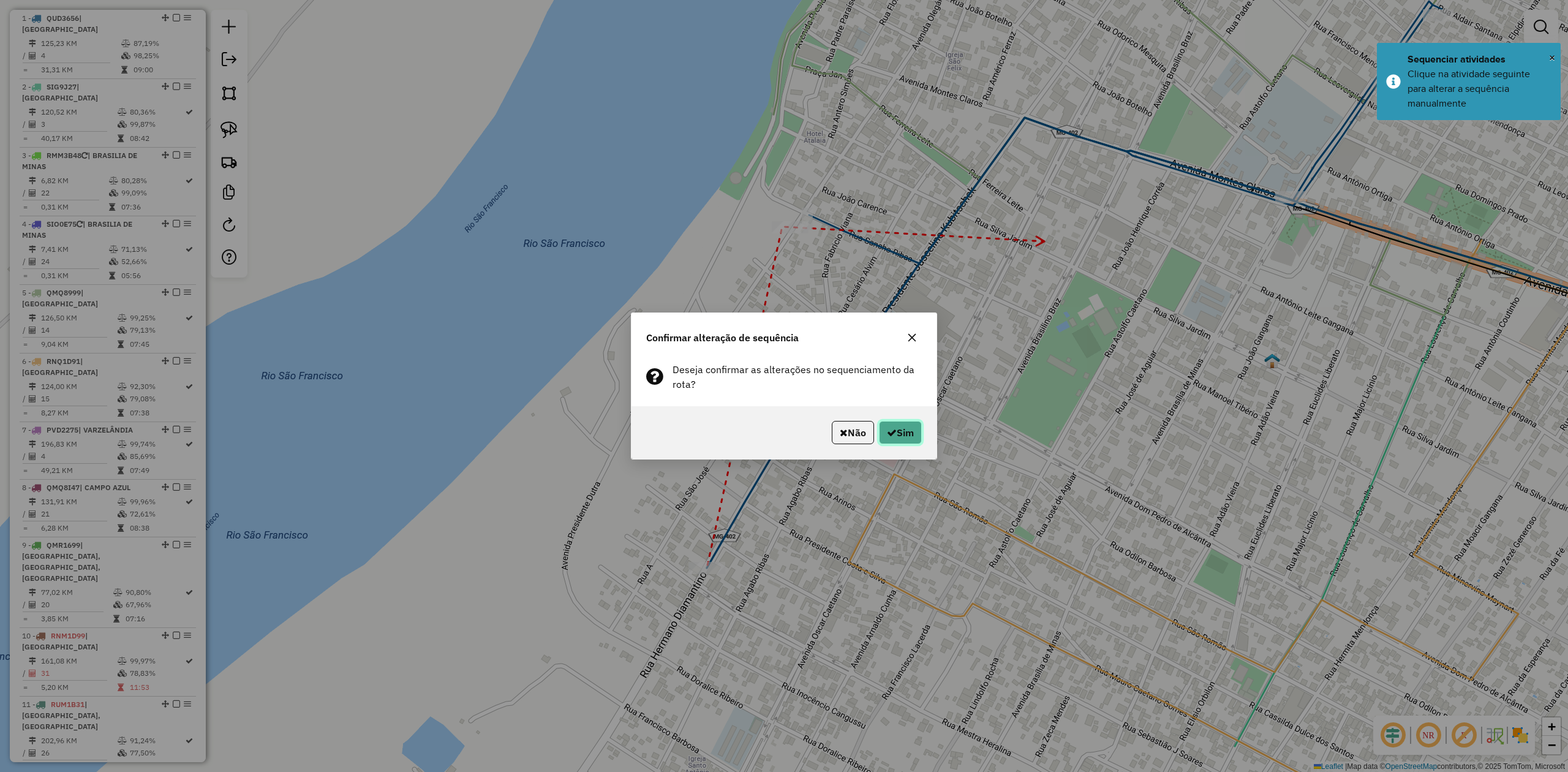
click at [892, 421] on button "Sim" at bounding box center [900, 432] width 43 height 24
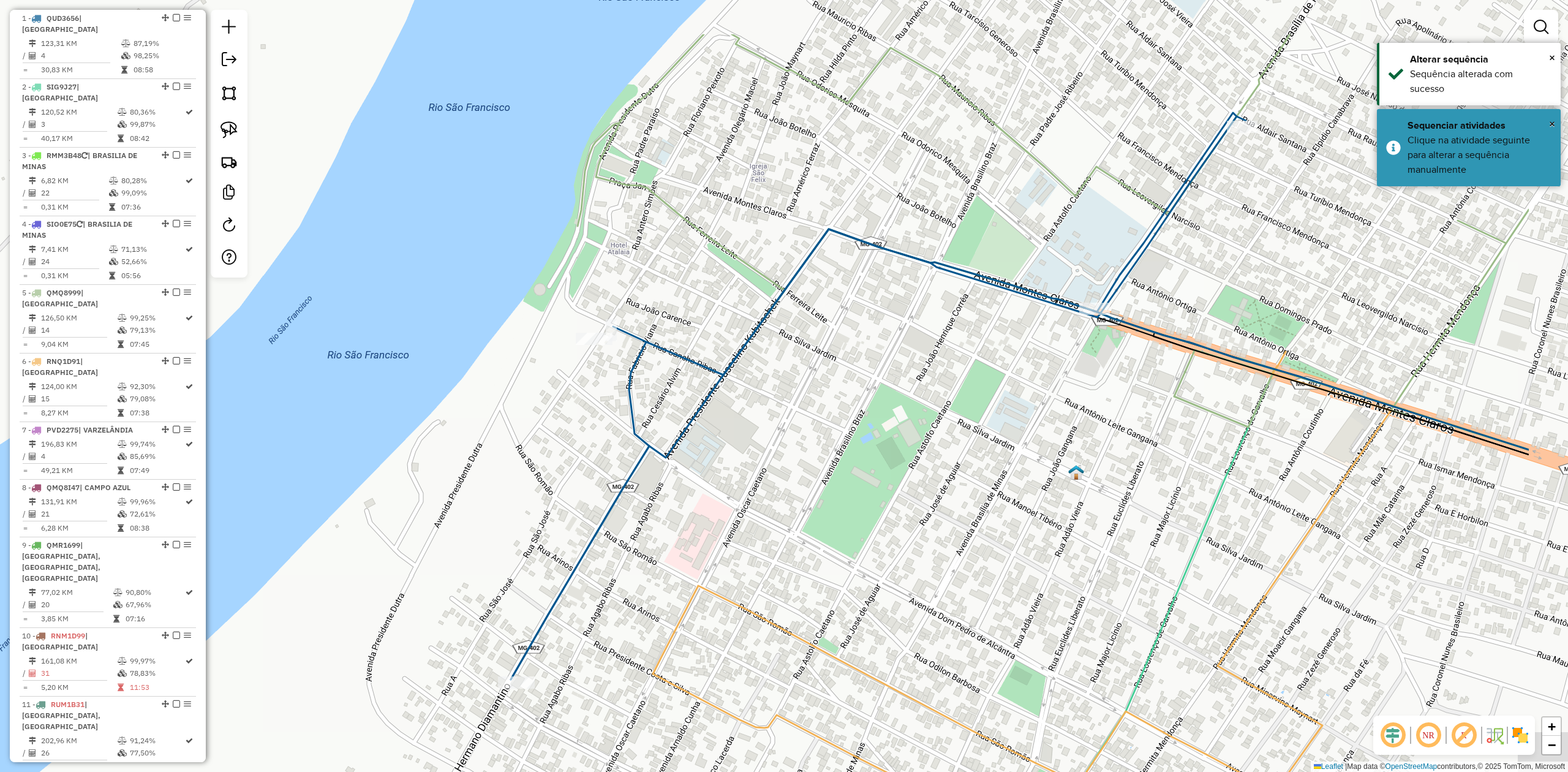
drag, startPoint x: 1122, startPoint y: 238, endPoint x: 909, endPoint y: 355, distance: 243.0
click at [919, 354] on div "Janela de atendimento Grade de atendimento Capacidade Transportadoras Veículos …" at bounding box center [784, 386] width 1568 height 772
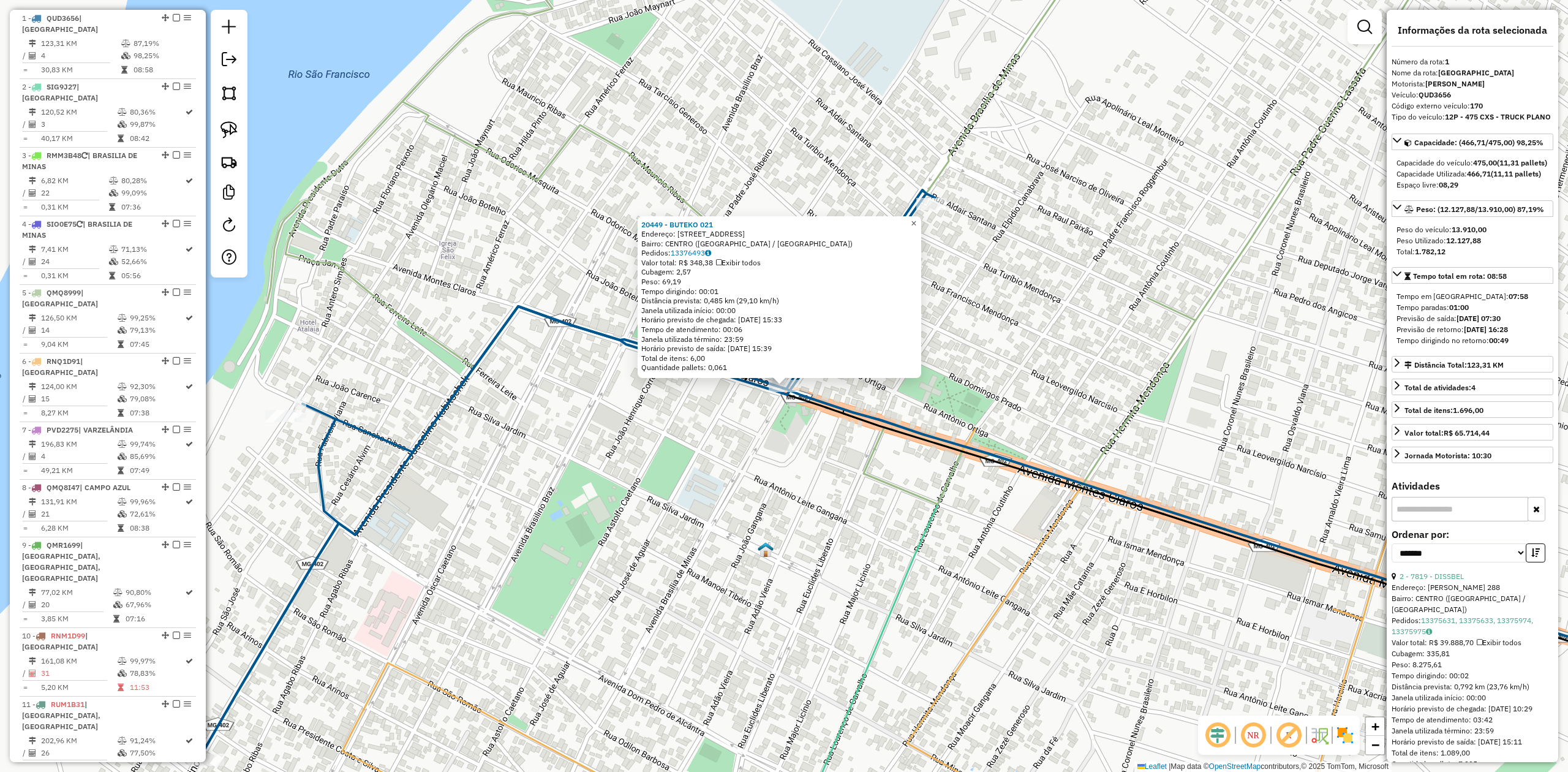
click at [916, 222] on span "×" at bounding box center [913, 224] width 5 height 10
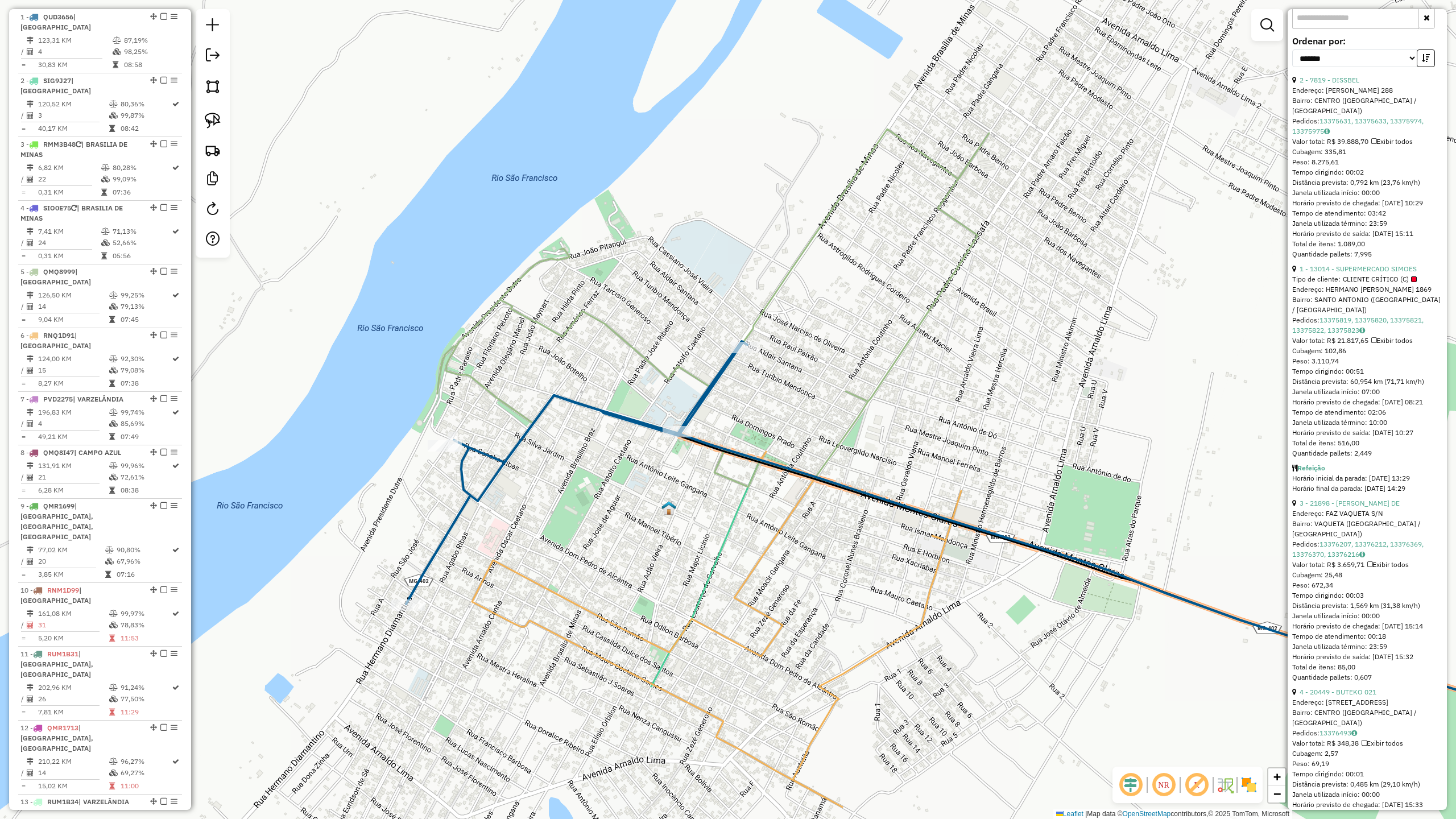
scroll to position [530, 0]
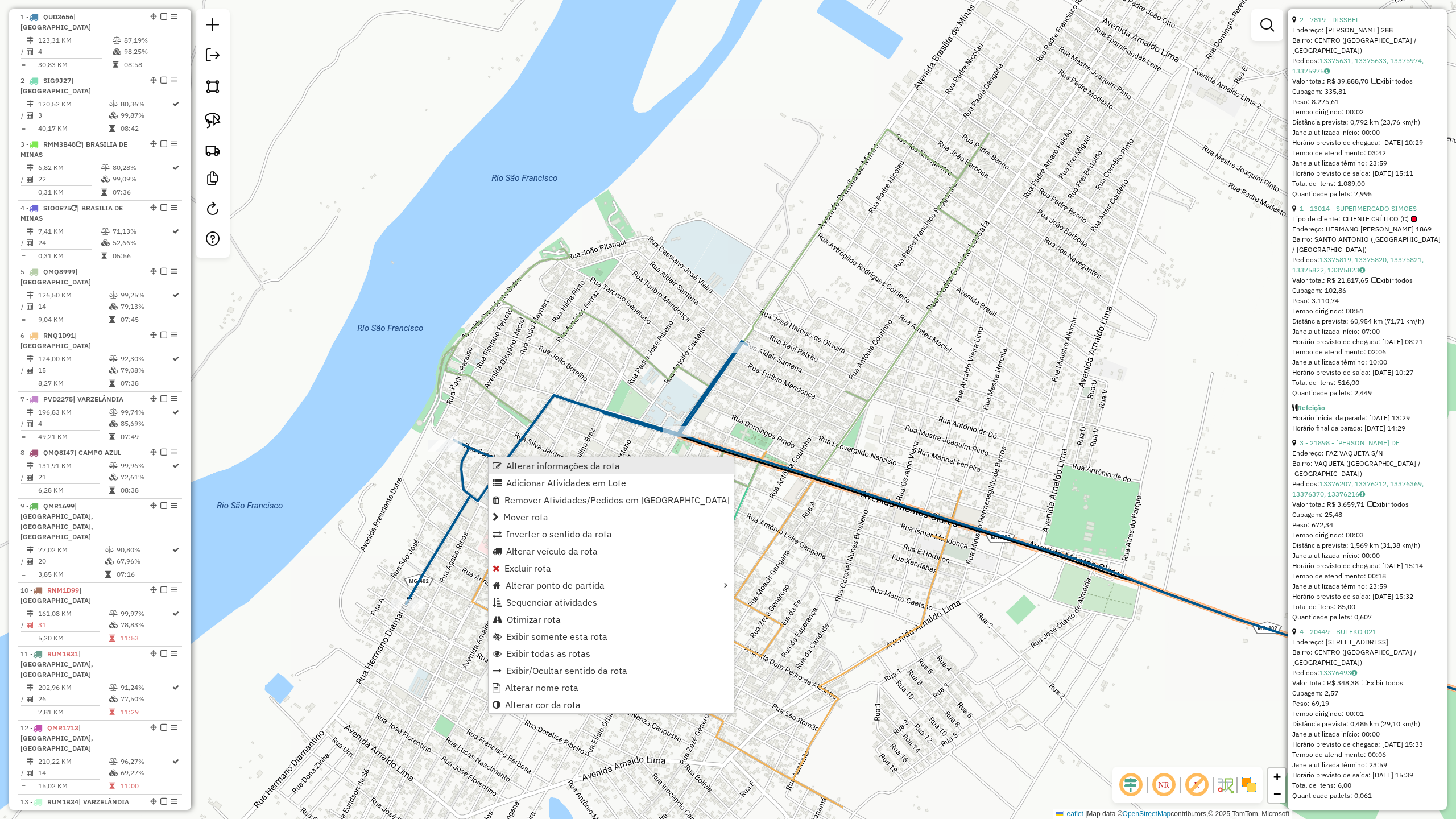
click at [546, 463] on span "Alterar informações da rota" at bounding box center [563, 465] width 114 height 9
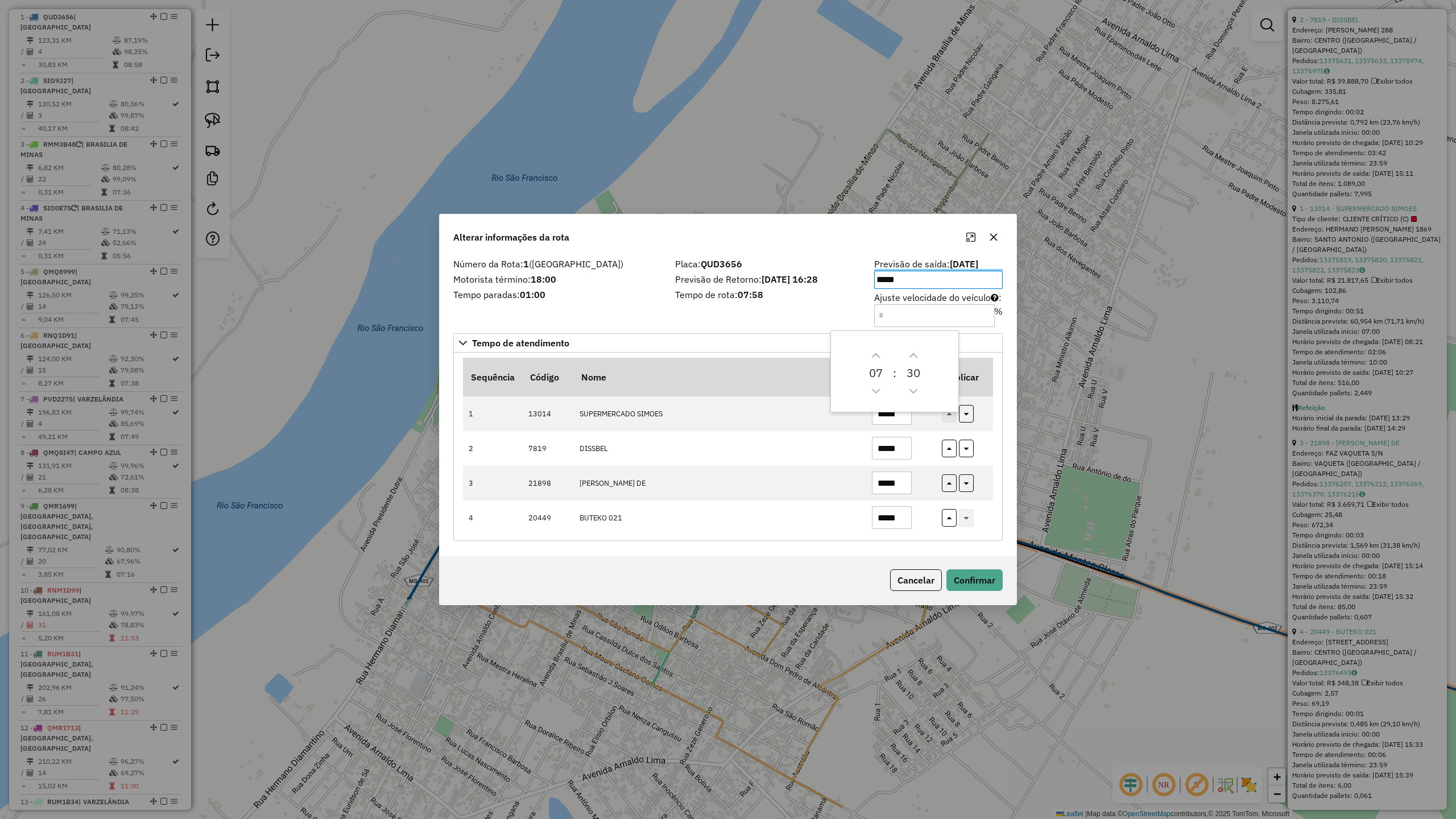
click at [600, 291] on label "Tempo paradas: 01:00" at bounding box center [558, 295] width 208 height 14
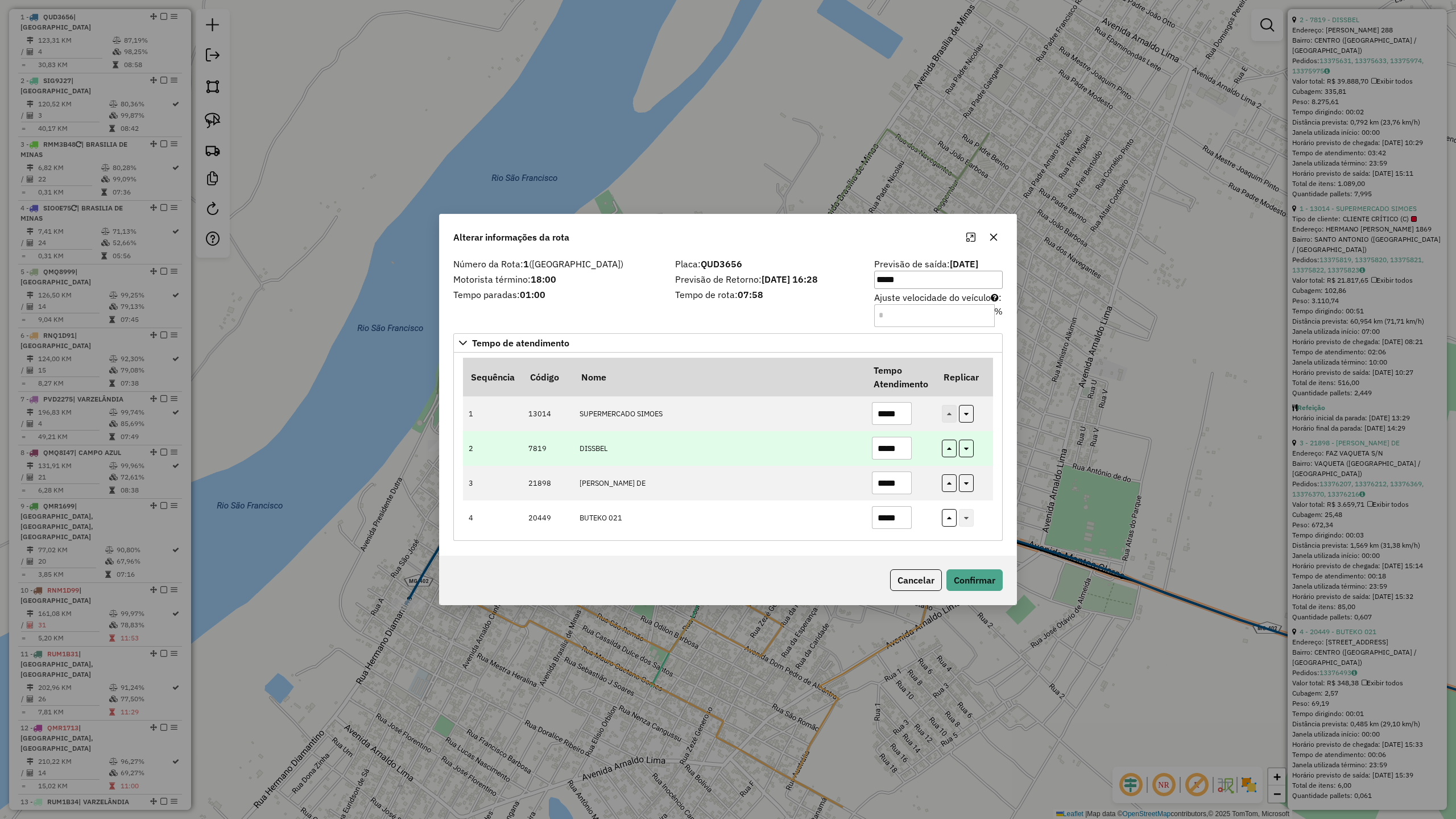
click at [902, 450] on input "*****" at bounding box center [892, 448] width 40 height 23
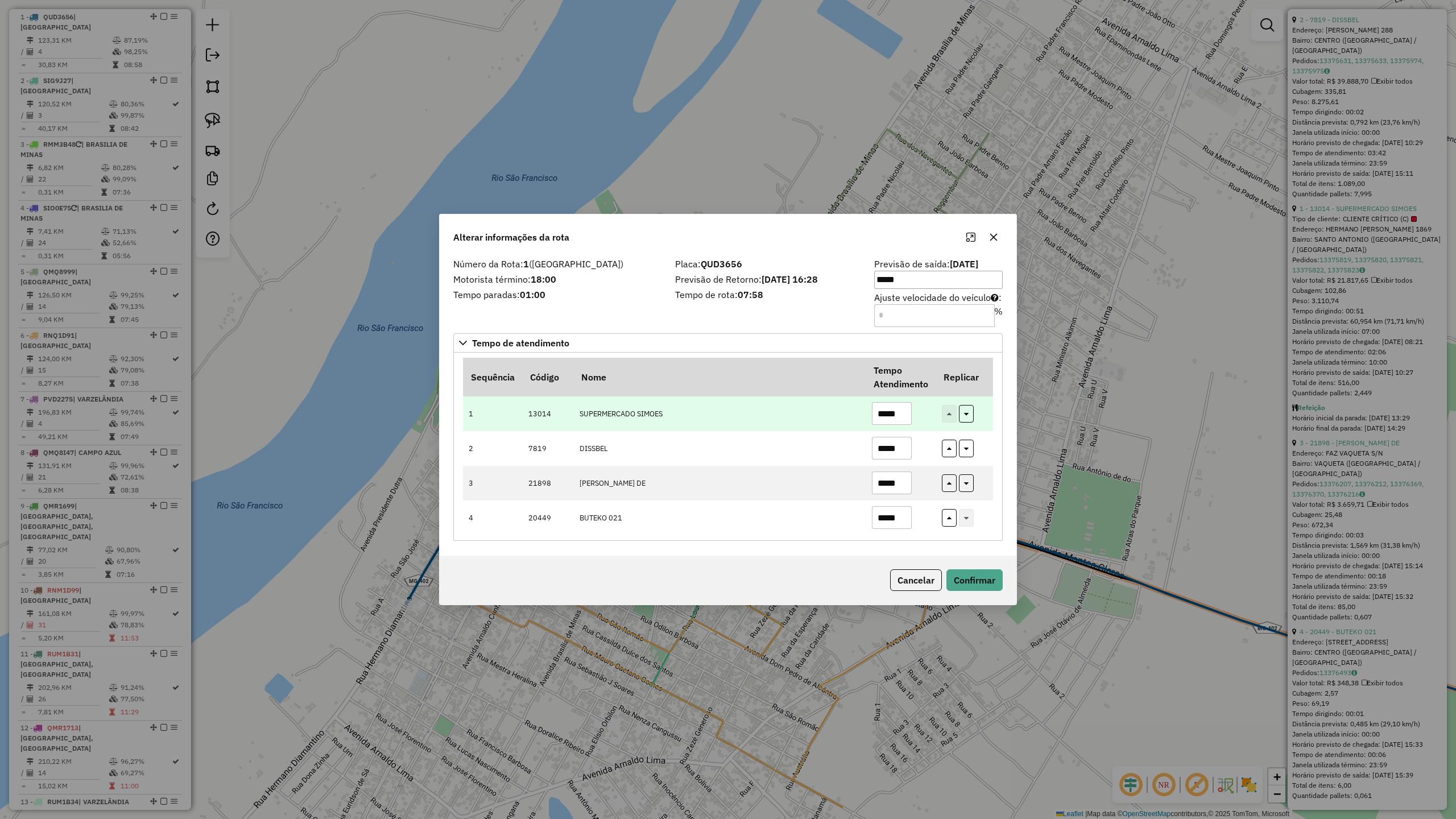
type input "*****"
click at [904, 414] on input "*****" at bounding box center [892, 413] width 40 height 23
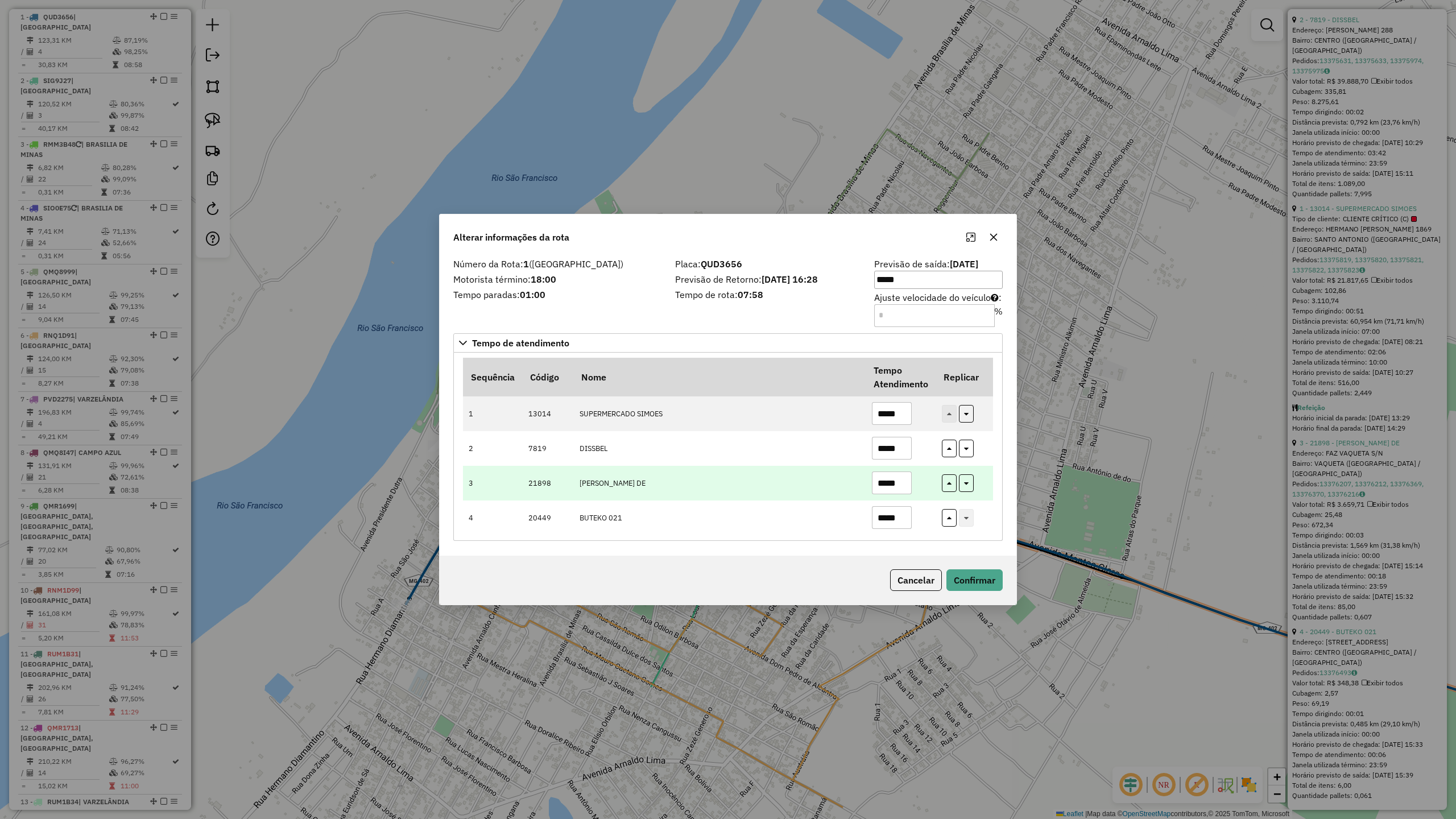
type input "*****"
click at [910, 485] on input "*****" at bounding box center [892, 482] width 40 height 23
type input "*****"
click at [984, 574] on button "Confirmar" at bounding box center [974, 580] width 56 height 22
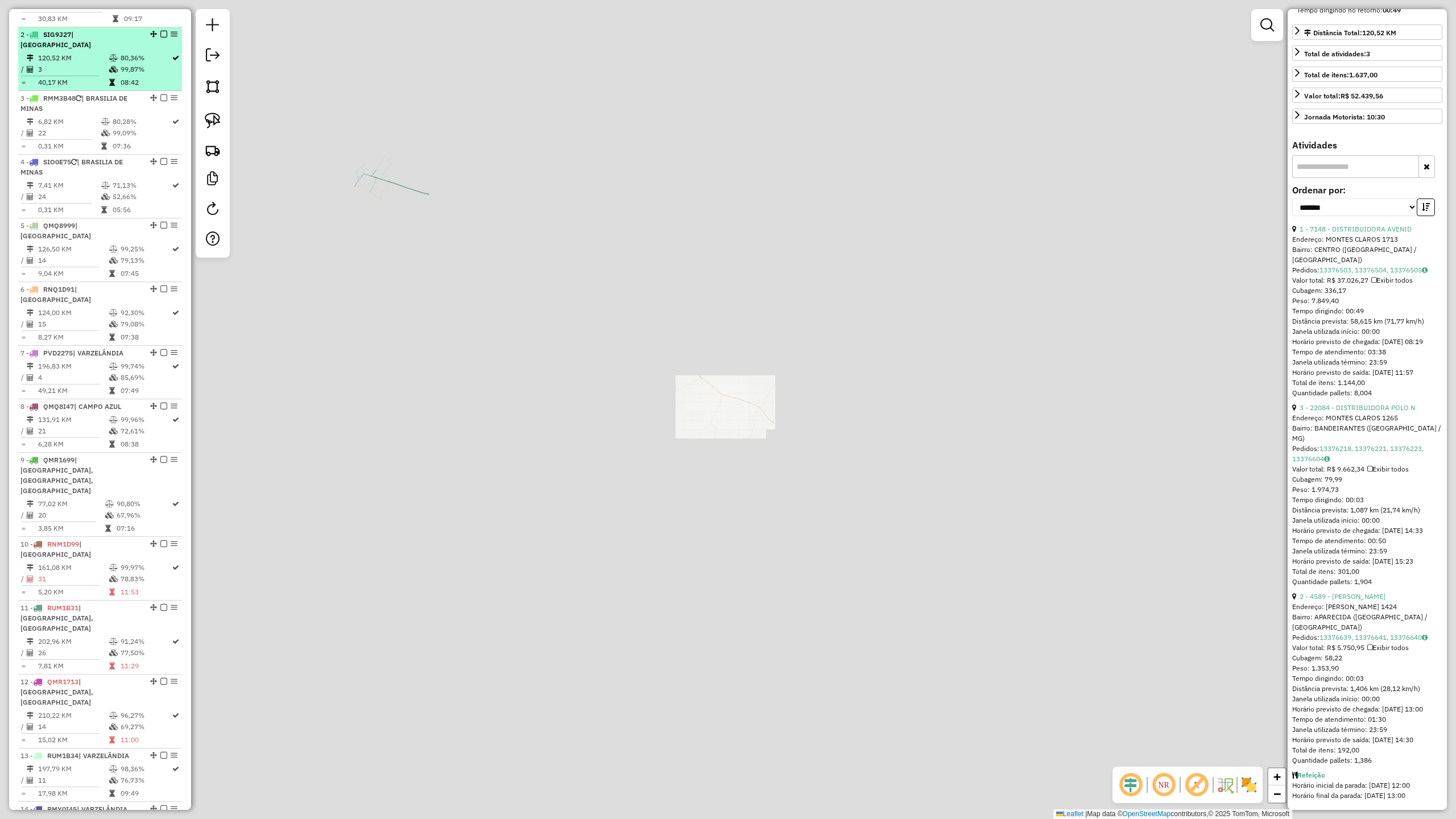
scroll to position [517, 0]
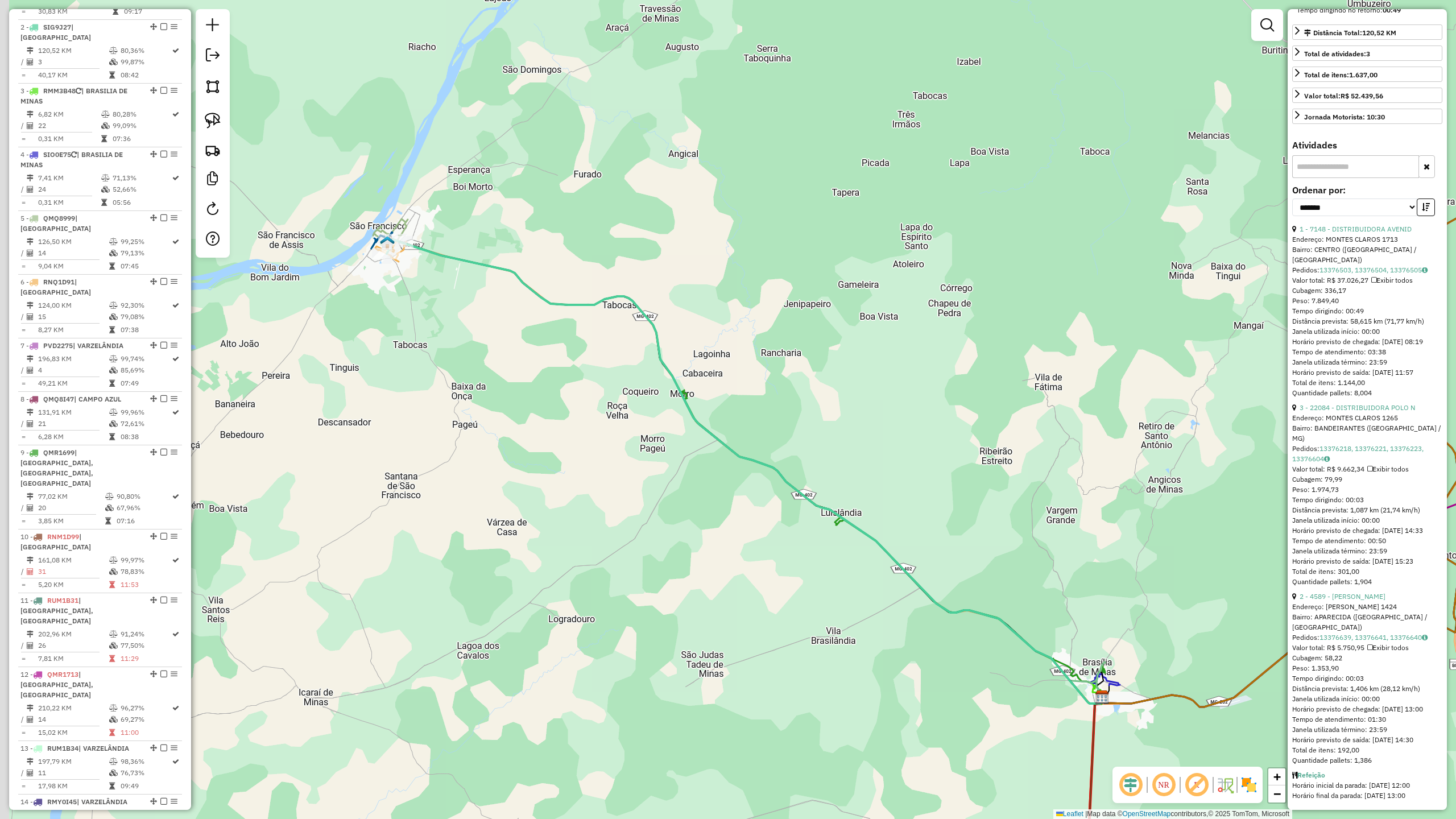
drag, startPoint x: 439, startPoint y: 265, endPoint x: 526, endPoint y: 463, distance: 216.3
click at [524, 464] on div "Janela de atendimento Grade de atendimento Capacidade Transportadoras Veículos …" at bounding box center [728, 409] width 1456 height 819
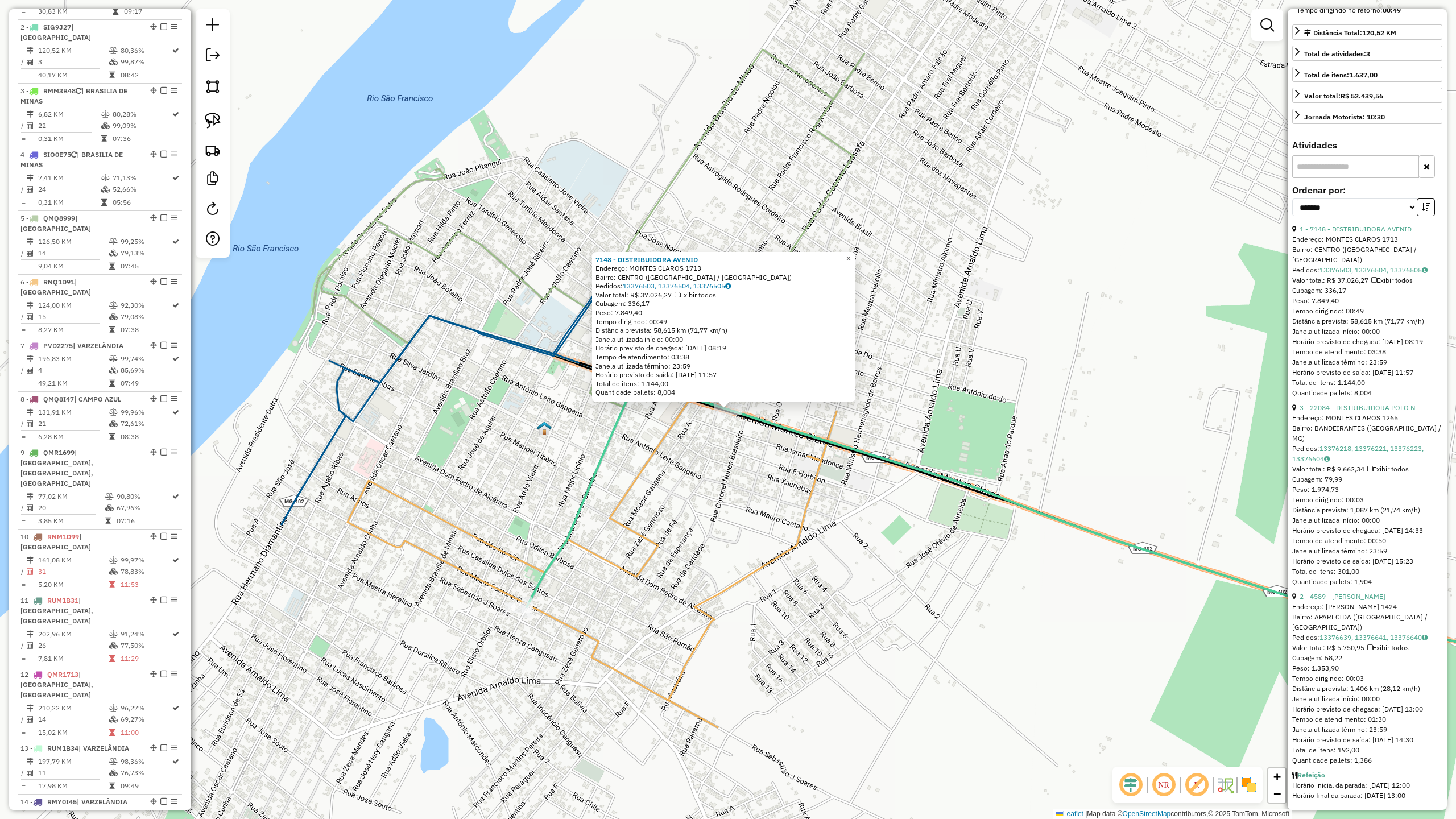
click at [851, 254] on span "×" at bounding box center [848, 258] width 5 height 10
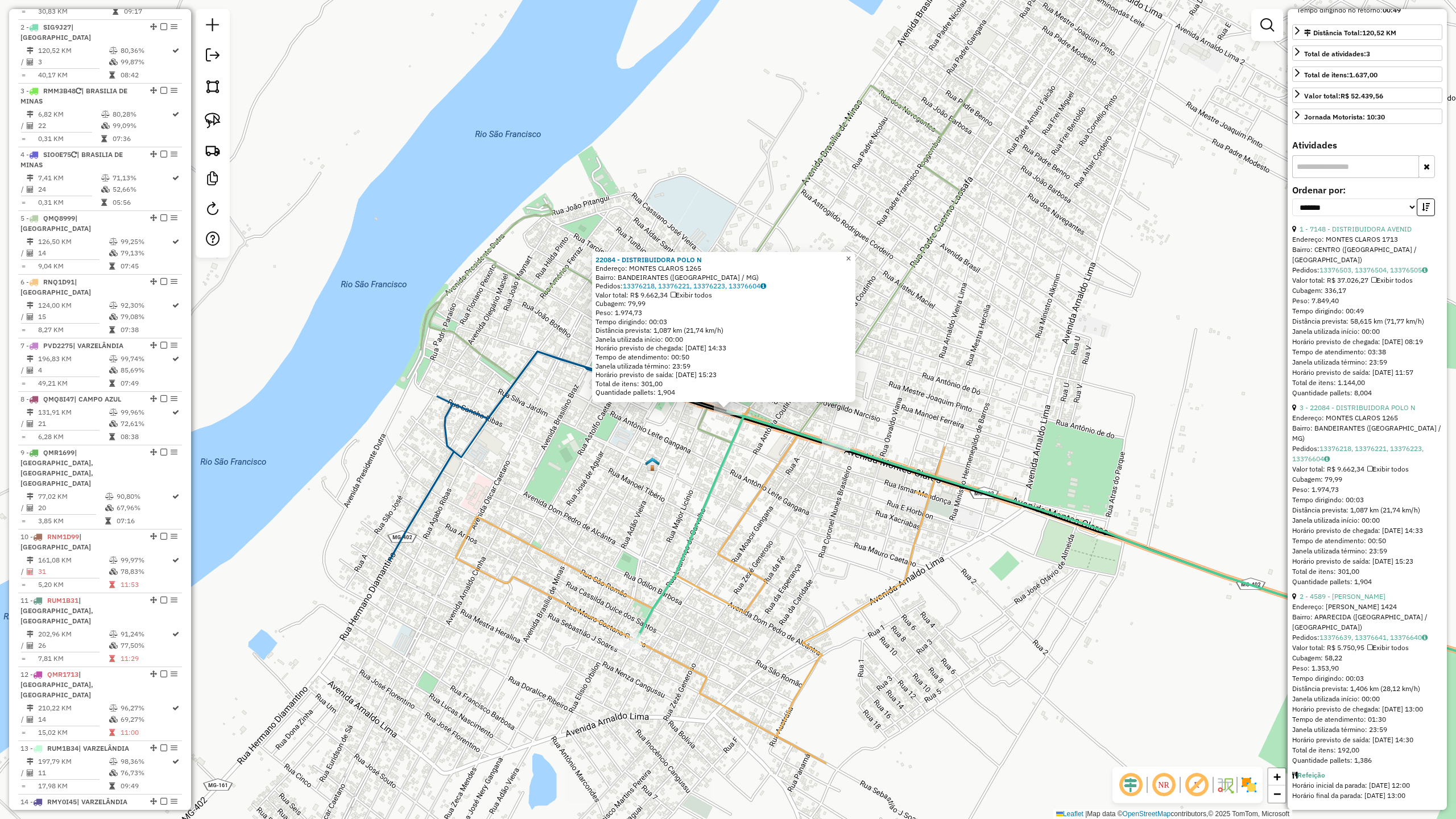
click at [851, 258] on span "×" at bounding box center [848, 258] width 5 height 10
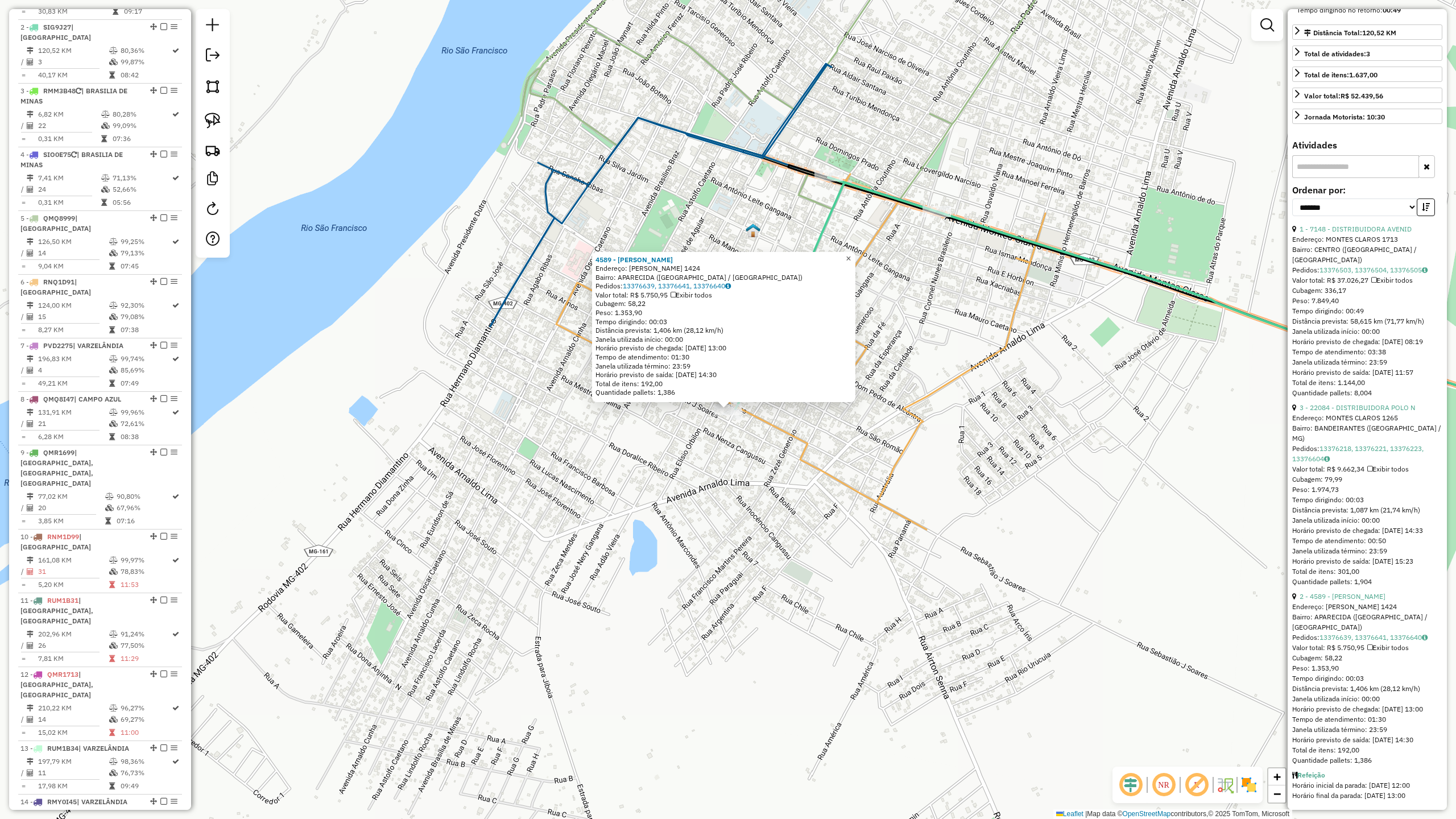
click at [851, 256] on span "×" at bounding box center [848, 258] width 5 height 10
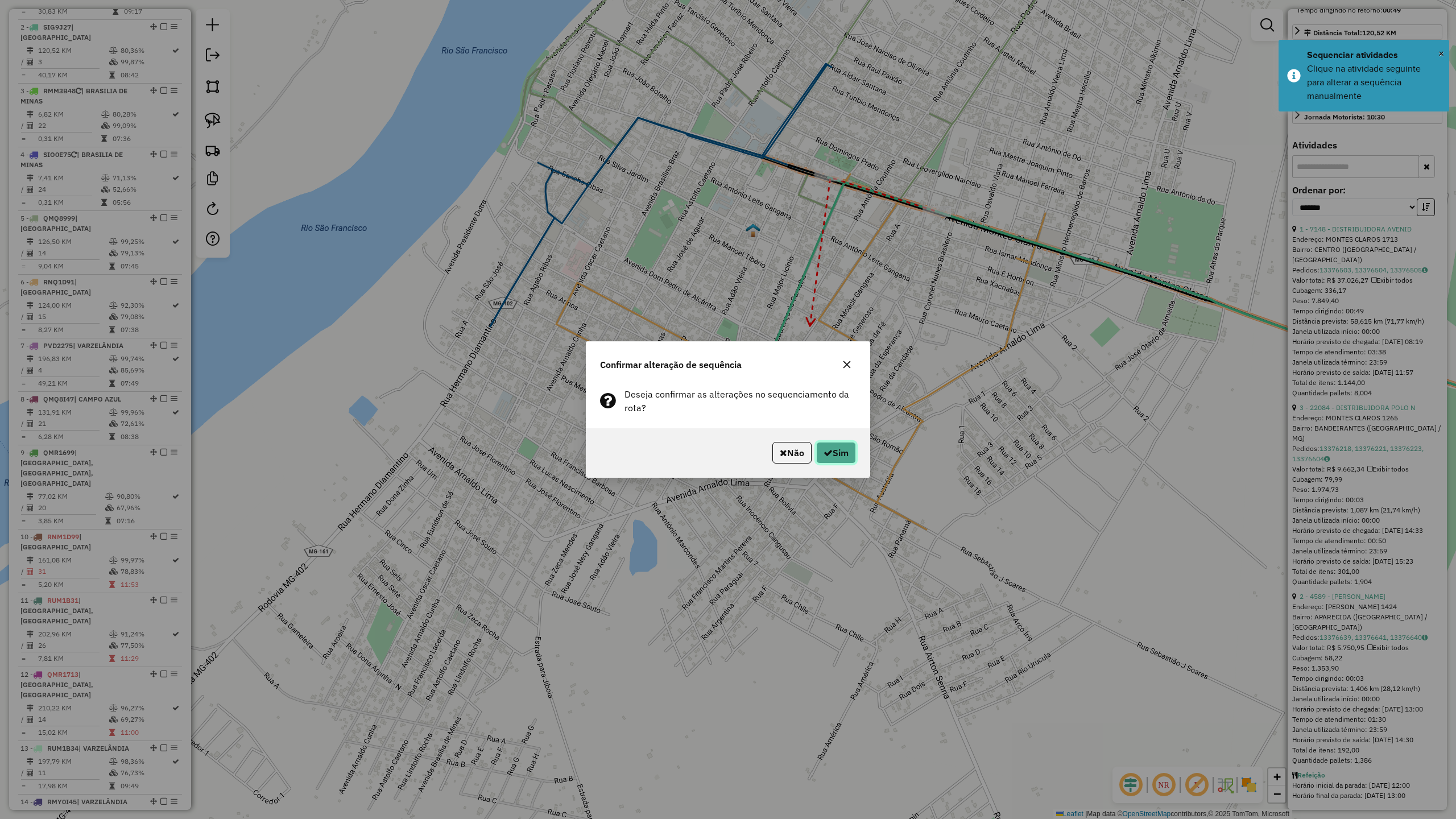
click at [836, 454] on button "Sim" at bounding box center [836, 453] width 40 height 22
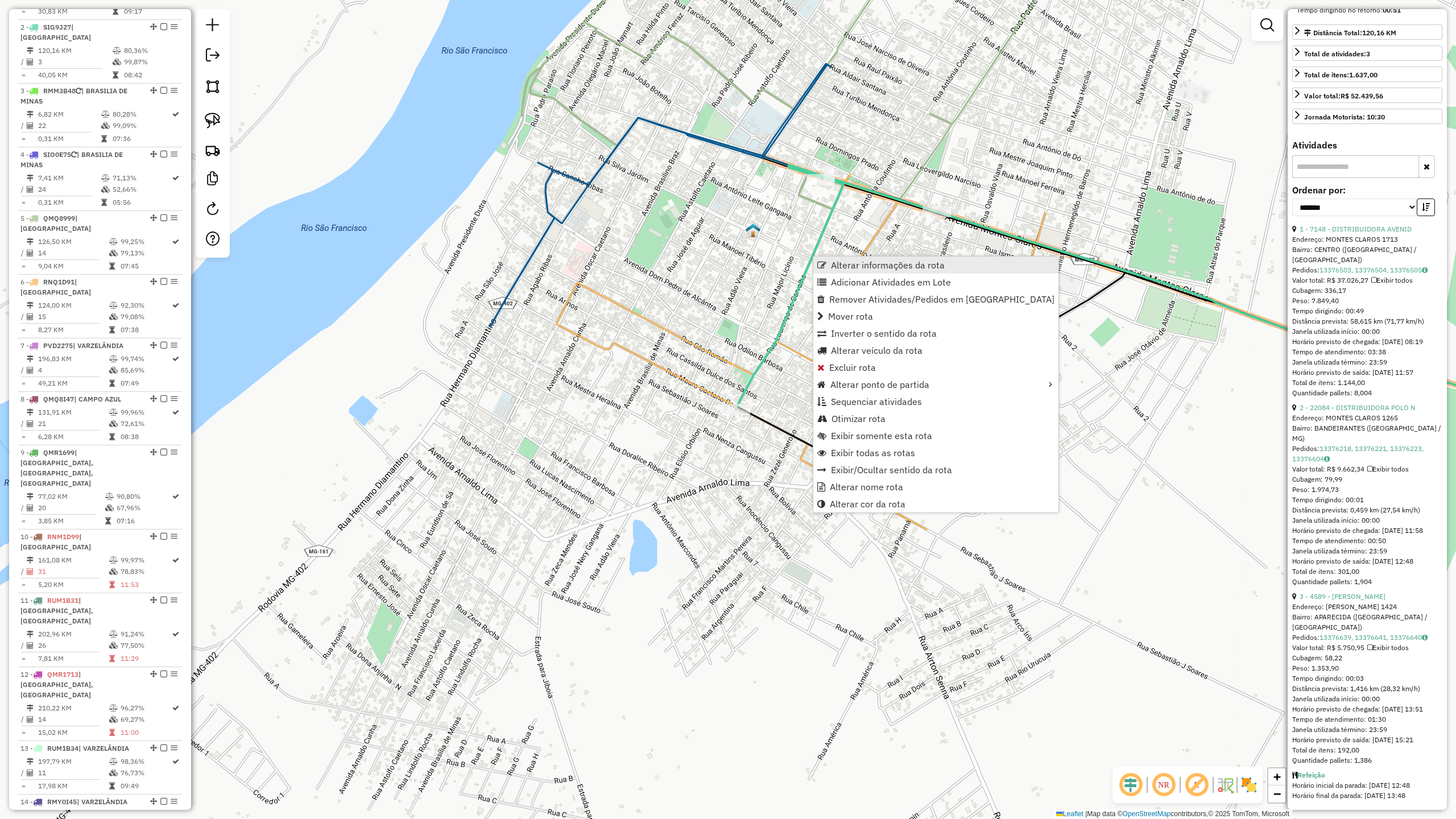
click at [872, 266] on span "Alterar informações da rota" at bounding box center [888, 265] width 114 height 9
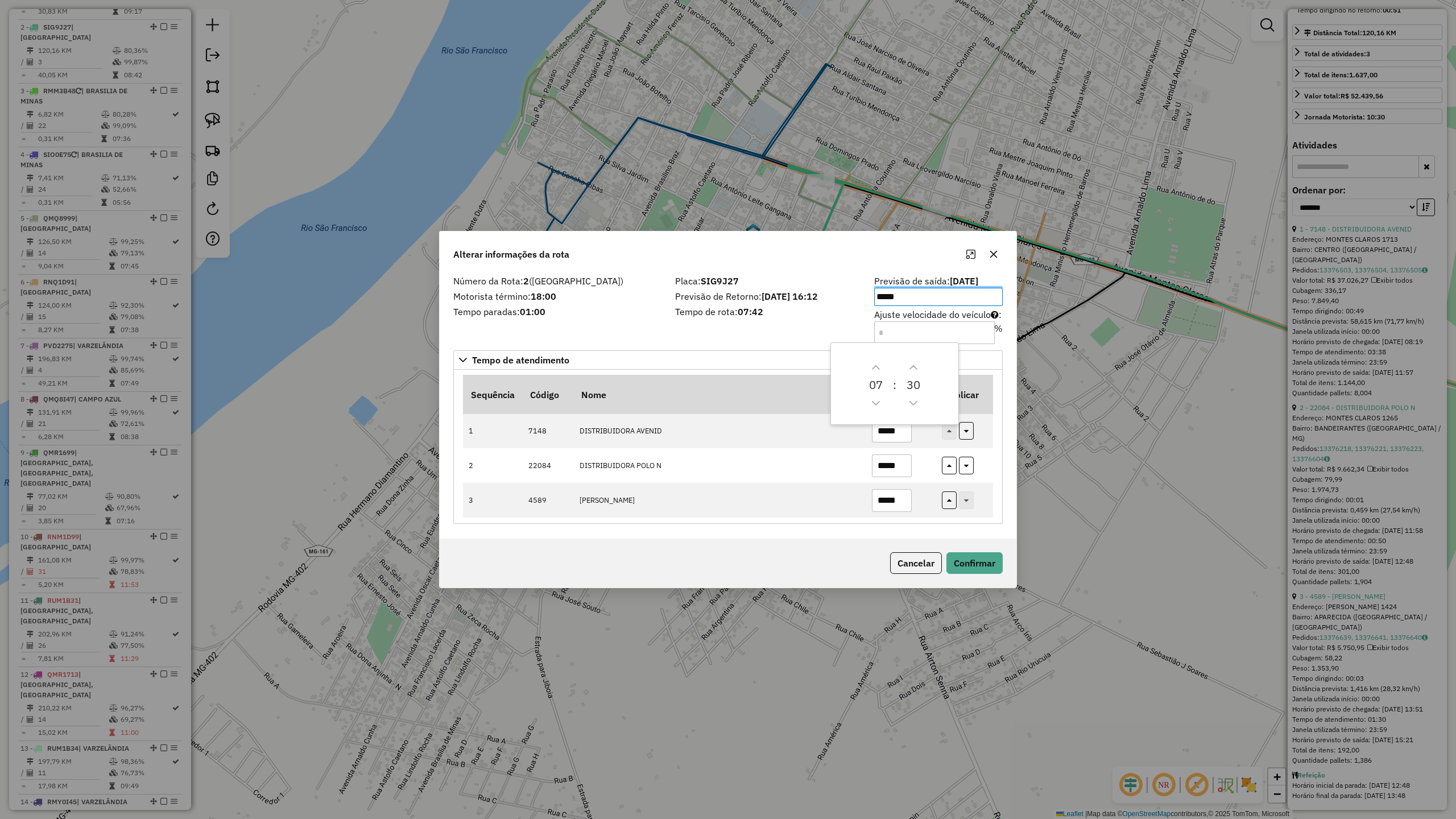
click at [638, 249] on div "Alterar informações da rota" at bounding box center [728, 252] width 577 height 41
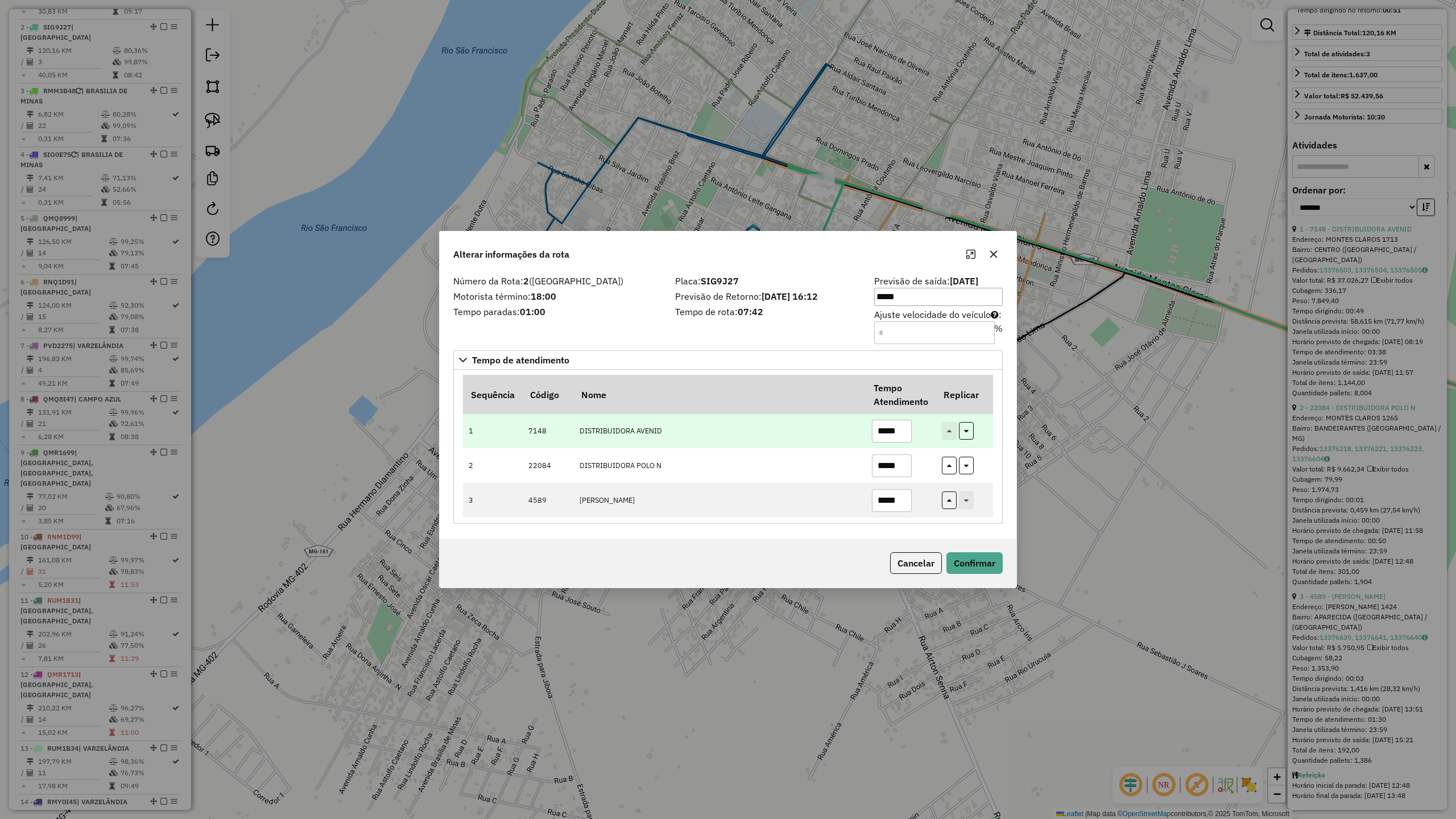
click at [904, 436] on input "*****" at bounding box center [892, 431] width 40 height 23
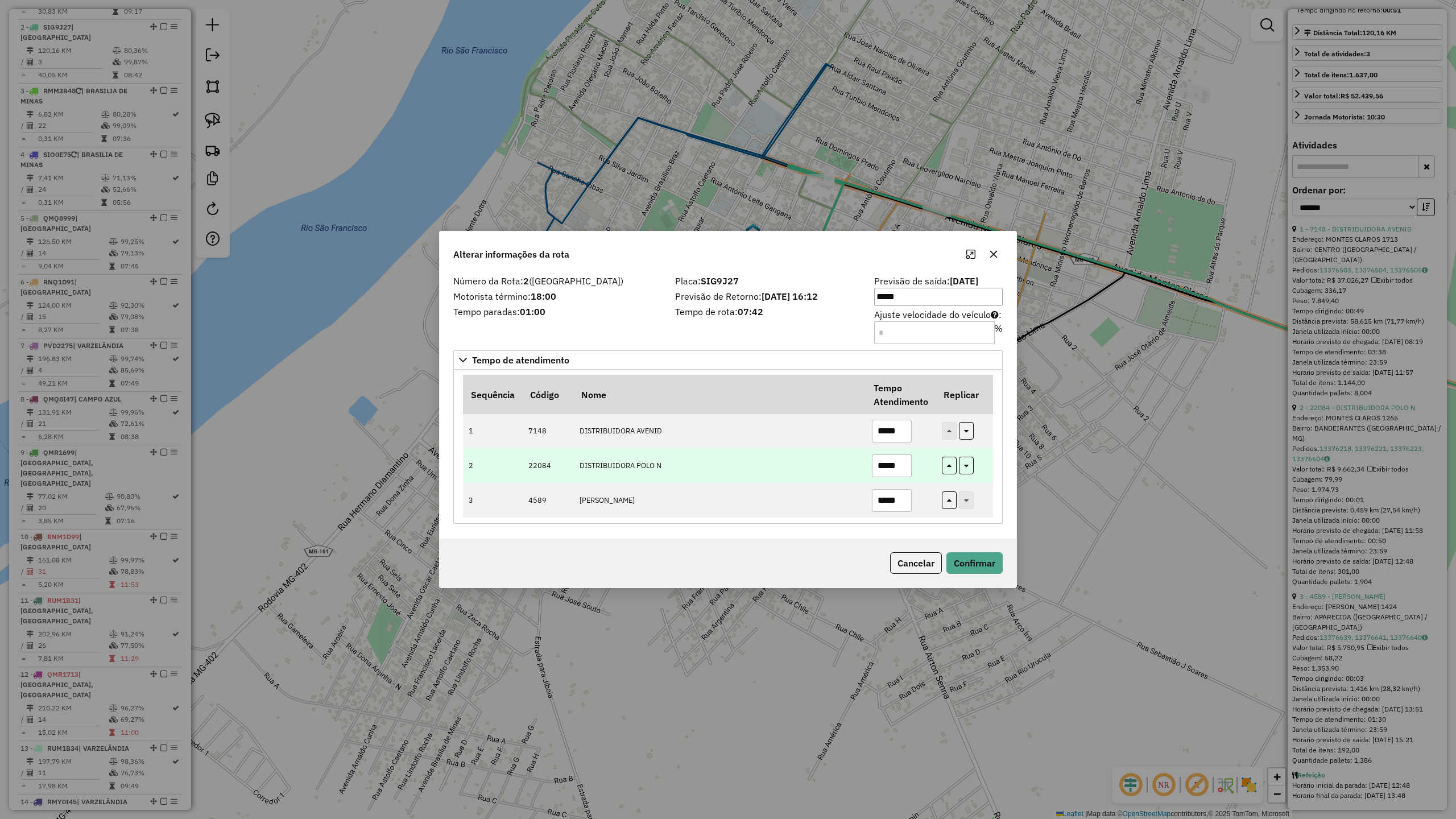
type input "*****"
click at [904, 467] on input "*****" at bounding box center [892, 465] width 40 height 23
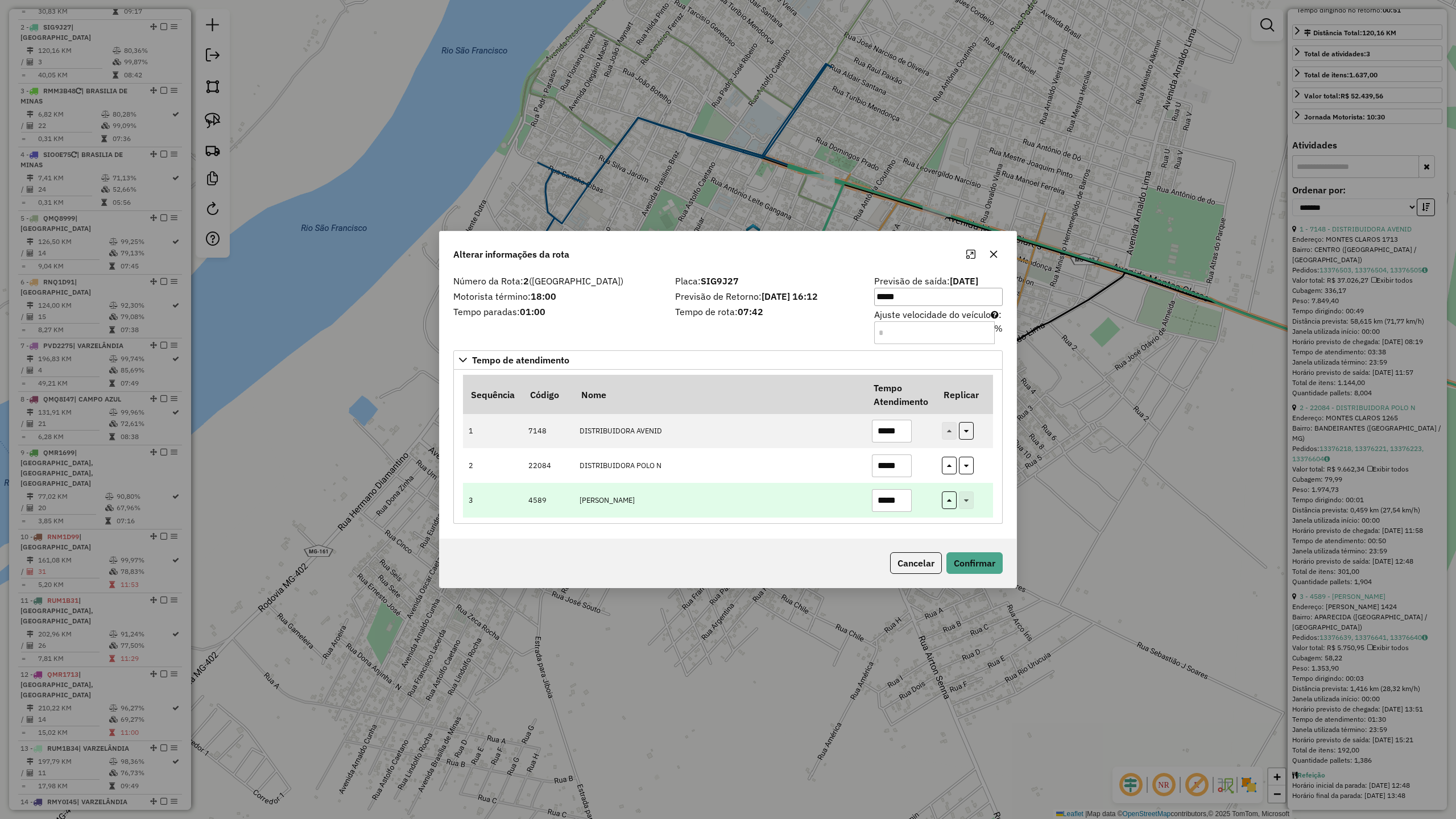
type input "*****"
click at [906, 500] on input "*****" at bounding box center [892, 500] width 40 height 23
type input "*****"
click at [970, 564] on button "Confirmar" at bounding box center [974, 563] width 56 height 22
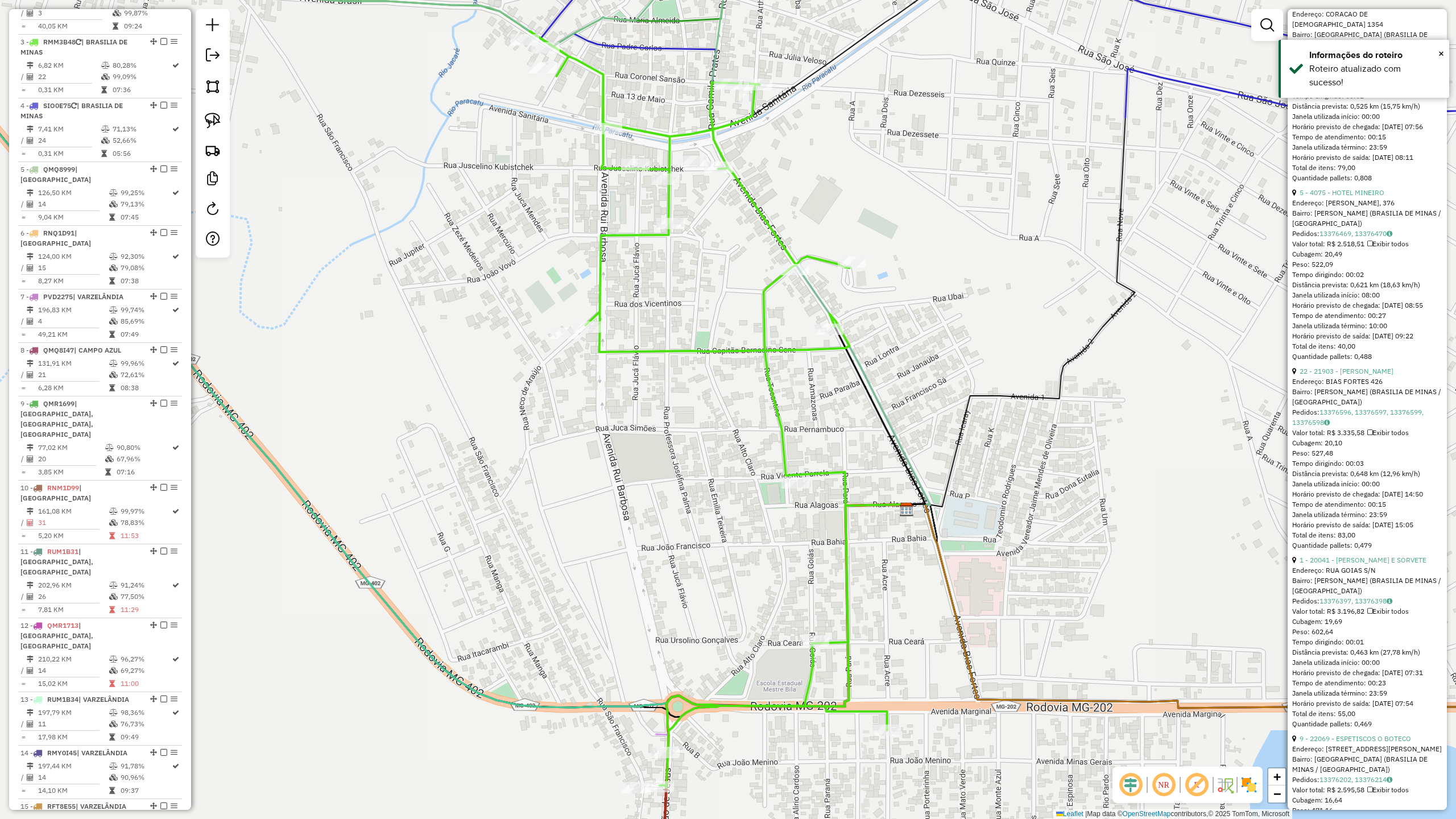
scroll to position [572, 0]
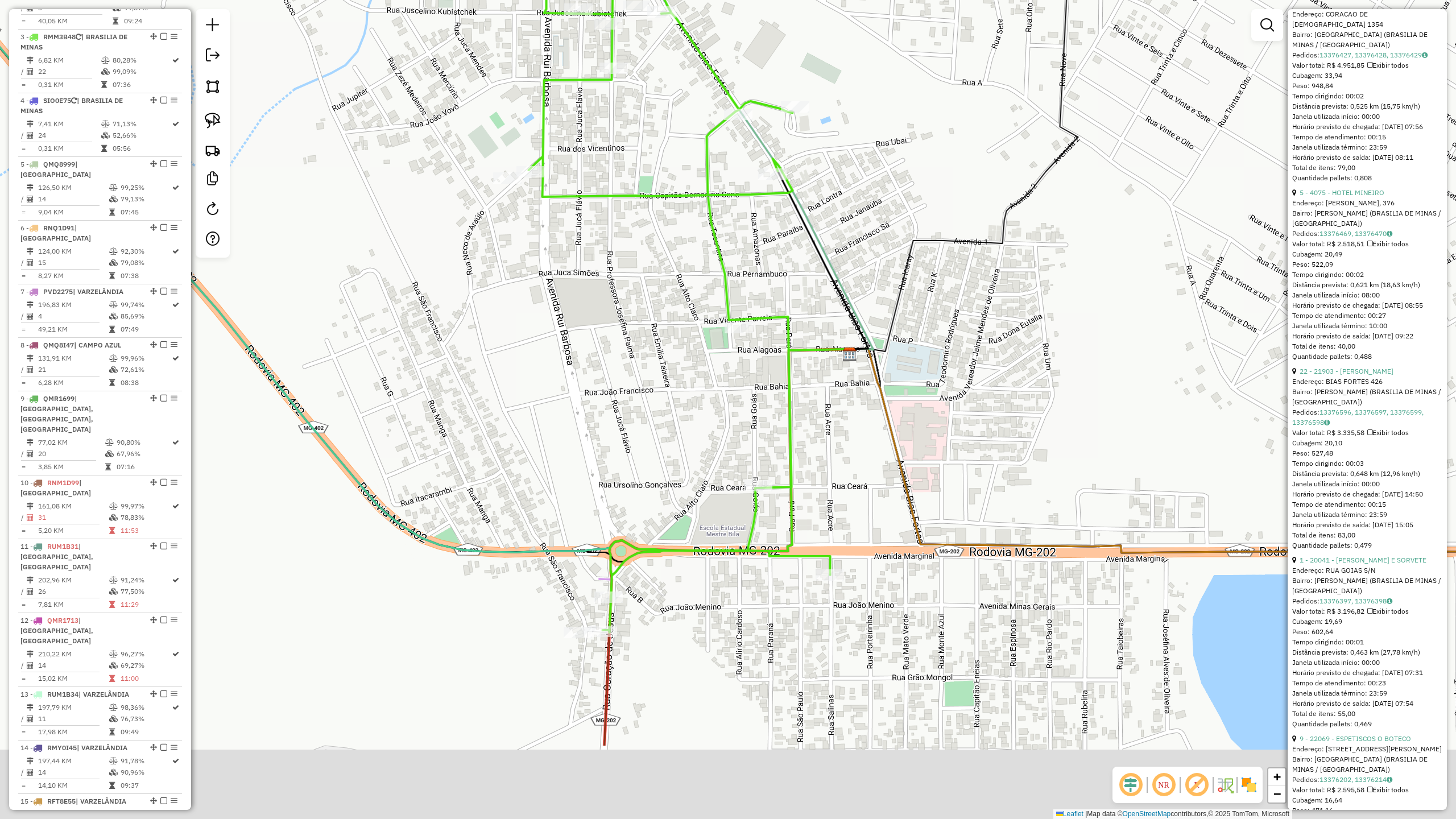
drag, startPoint x: 896, startPoint y: 613, endPoint x: 836, endPoint y: 438, distance: 185.0
click at [836, 441] on div "Janela de atendimento Grade de atendimento Capacidade Transportadoras Veículos …" at bounding box center [728, 409] width 1456 height 819
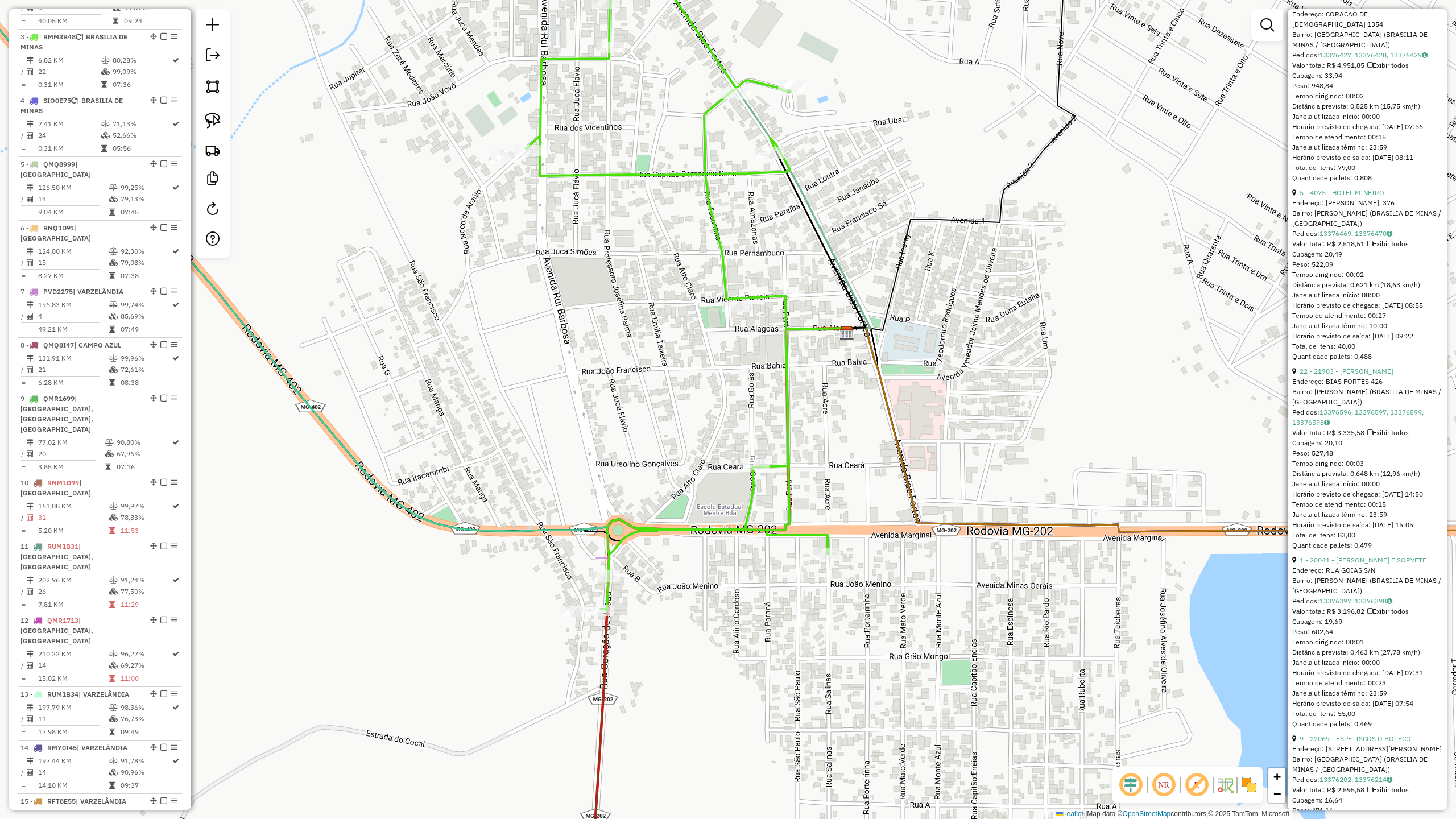
drag, startPoint x: 863, startPoint y: 458, endPoint x: 889, endPoint y: 555, distance: 100.4
click at [889, 555] on div "Janela de atendimento Grade de atendimento Capacidade Transportadoras Veículos …" at bounding box center [728, 409] width 1456 height 819
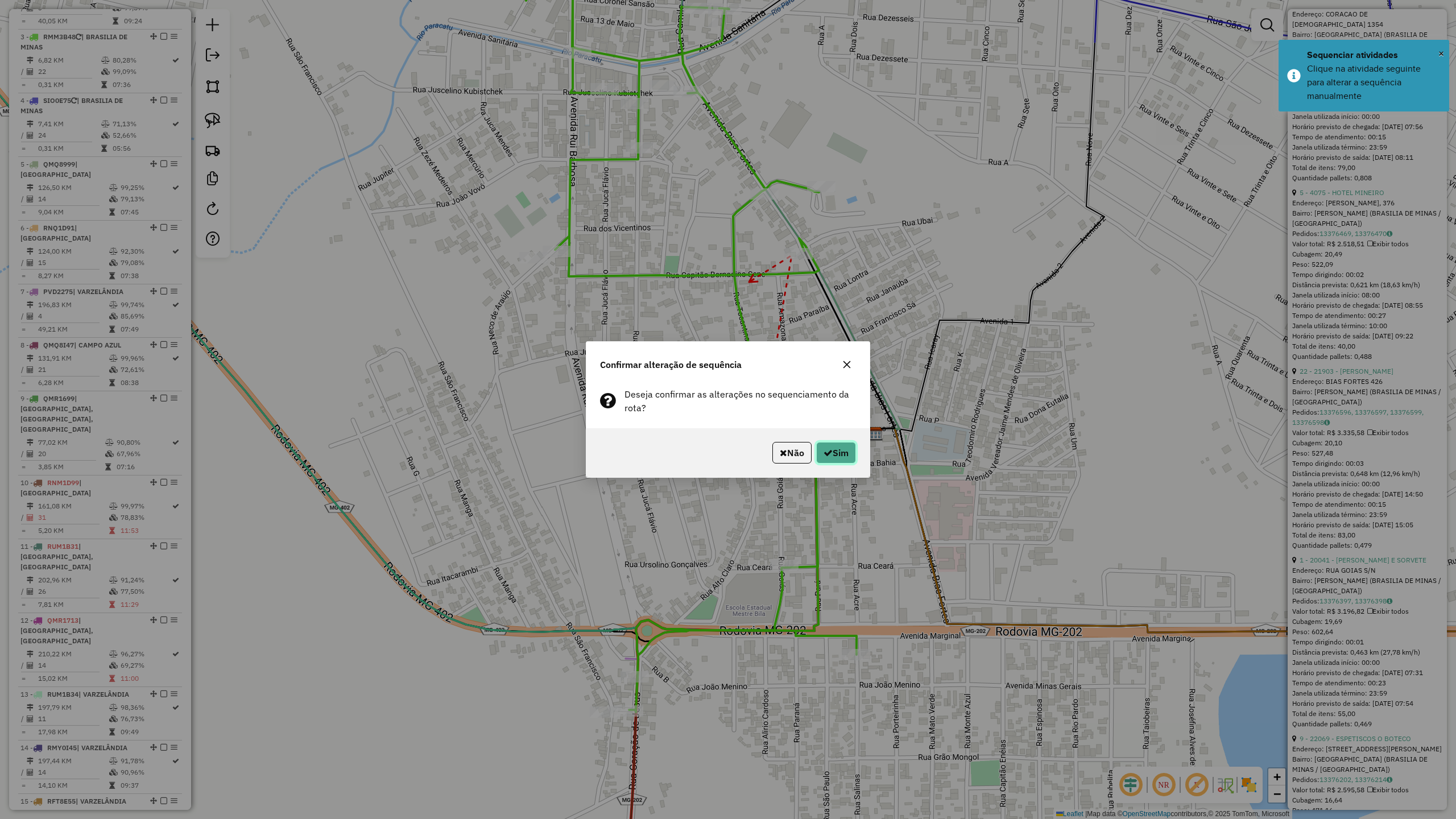
click at [849, 452] on button "Sim" at bounding box center [836, 453] width 40 height 22
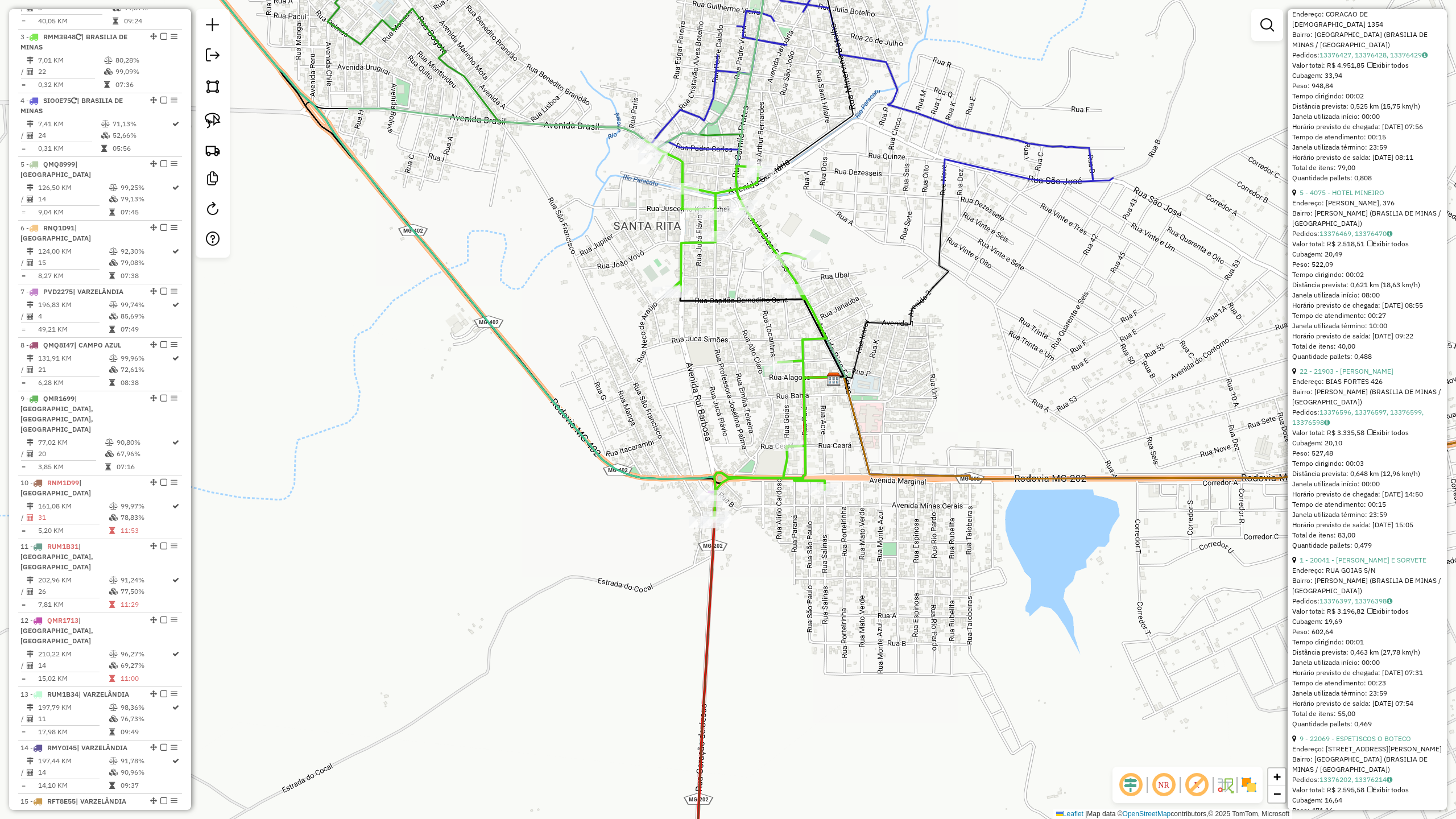
scroll to position [527, 0]
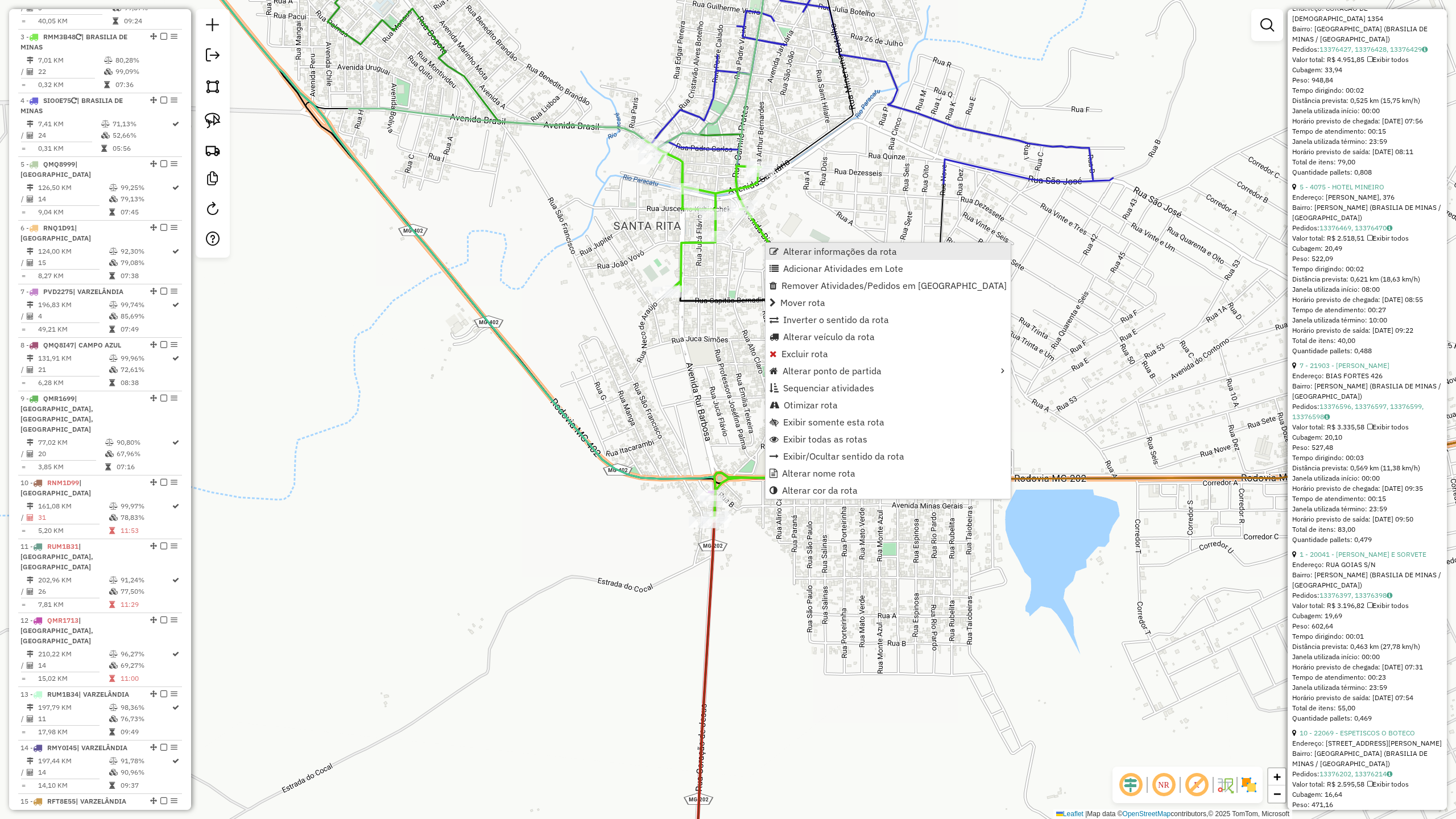
click at [802, 255] on span "Alterar informações da rota" at bounding box center [840, 251] width 114 height 9
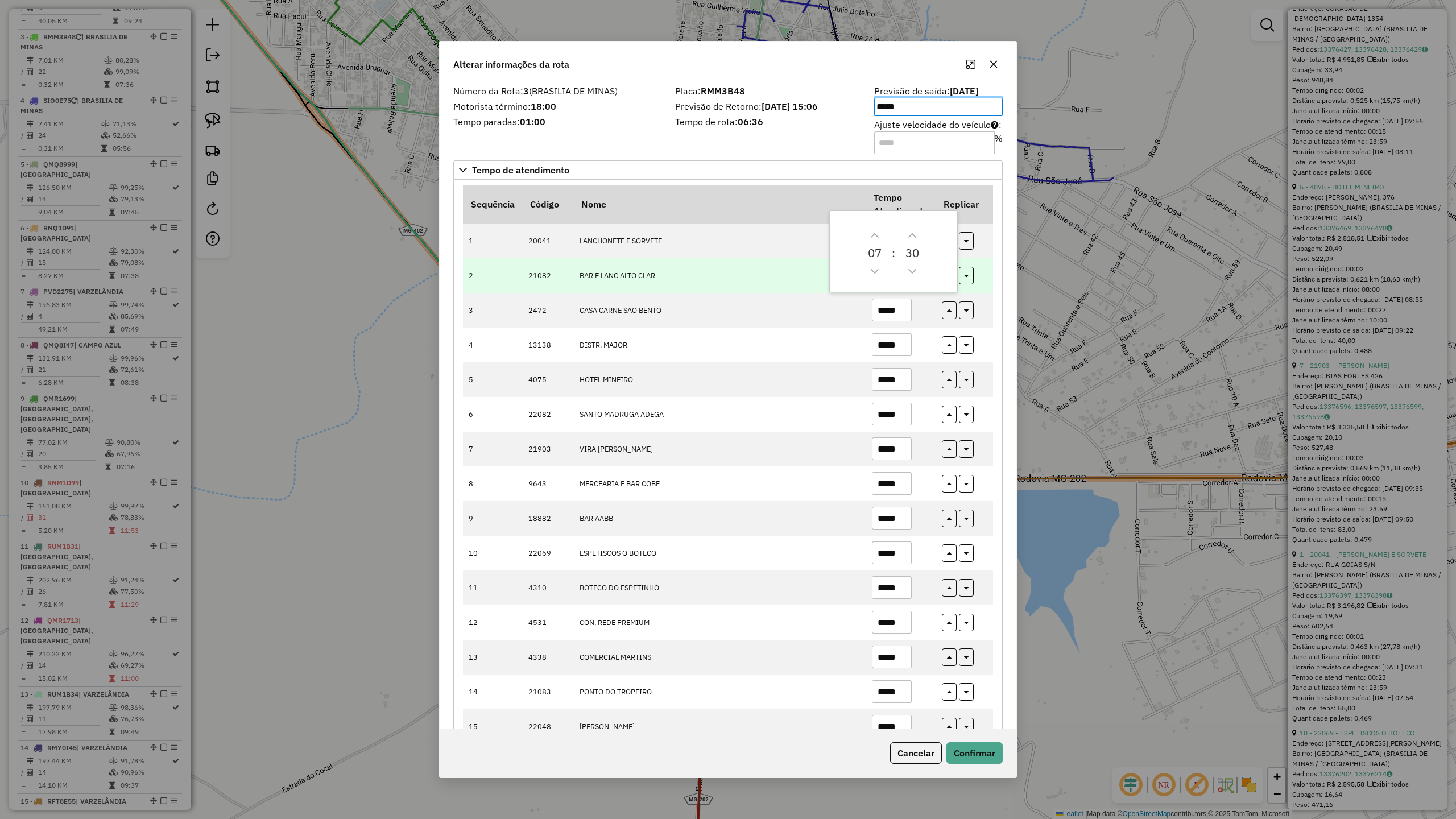
click at [797, 273] on td "BAR E LANC ALTO CLAR" at bounding box center [719, 276] width 293 height 35
click at [903, 273] on input "*****" at bounding box center [892, 275] width 40 height 23
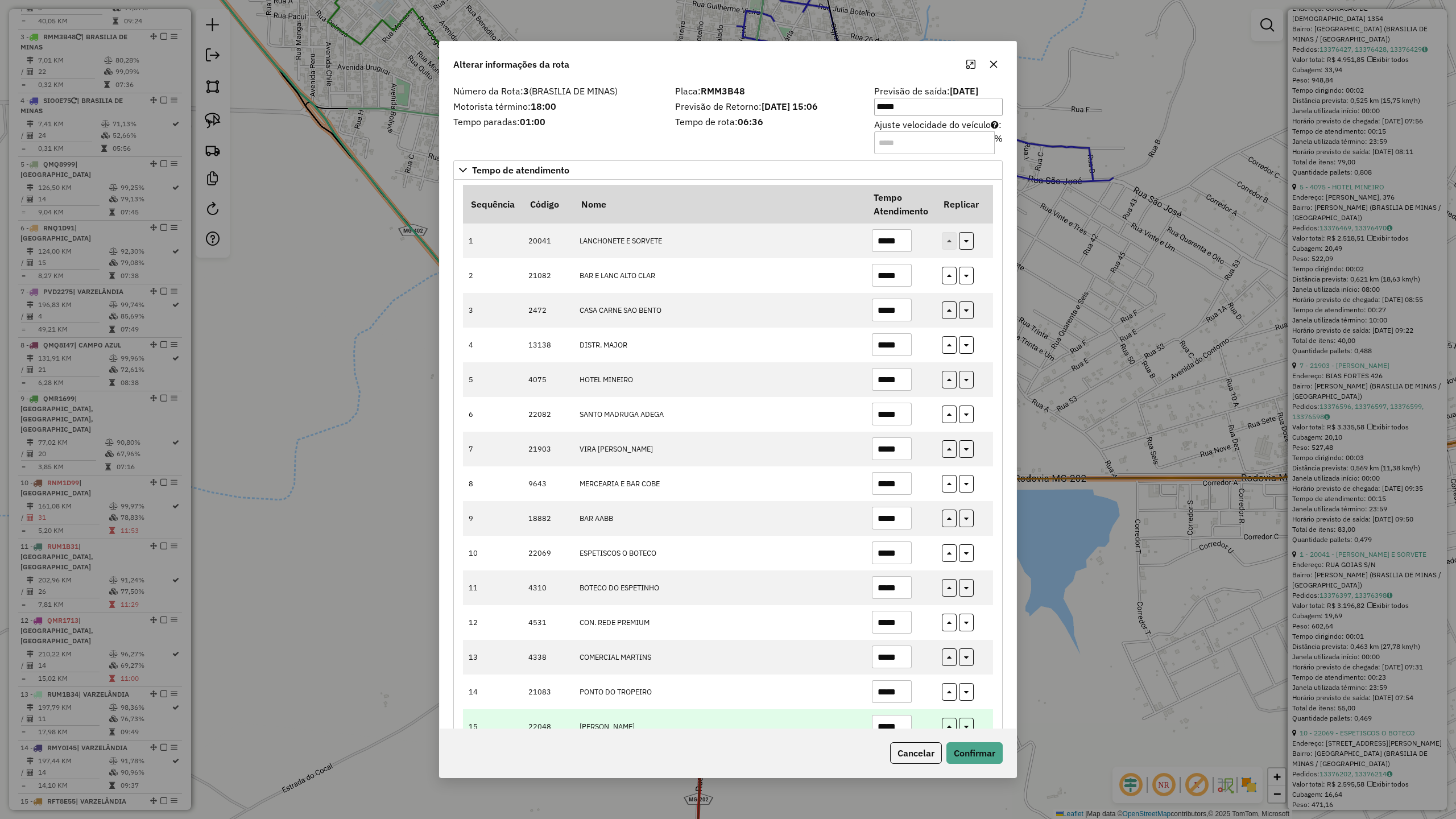
scroll to position [285, 0]
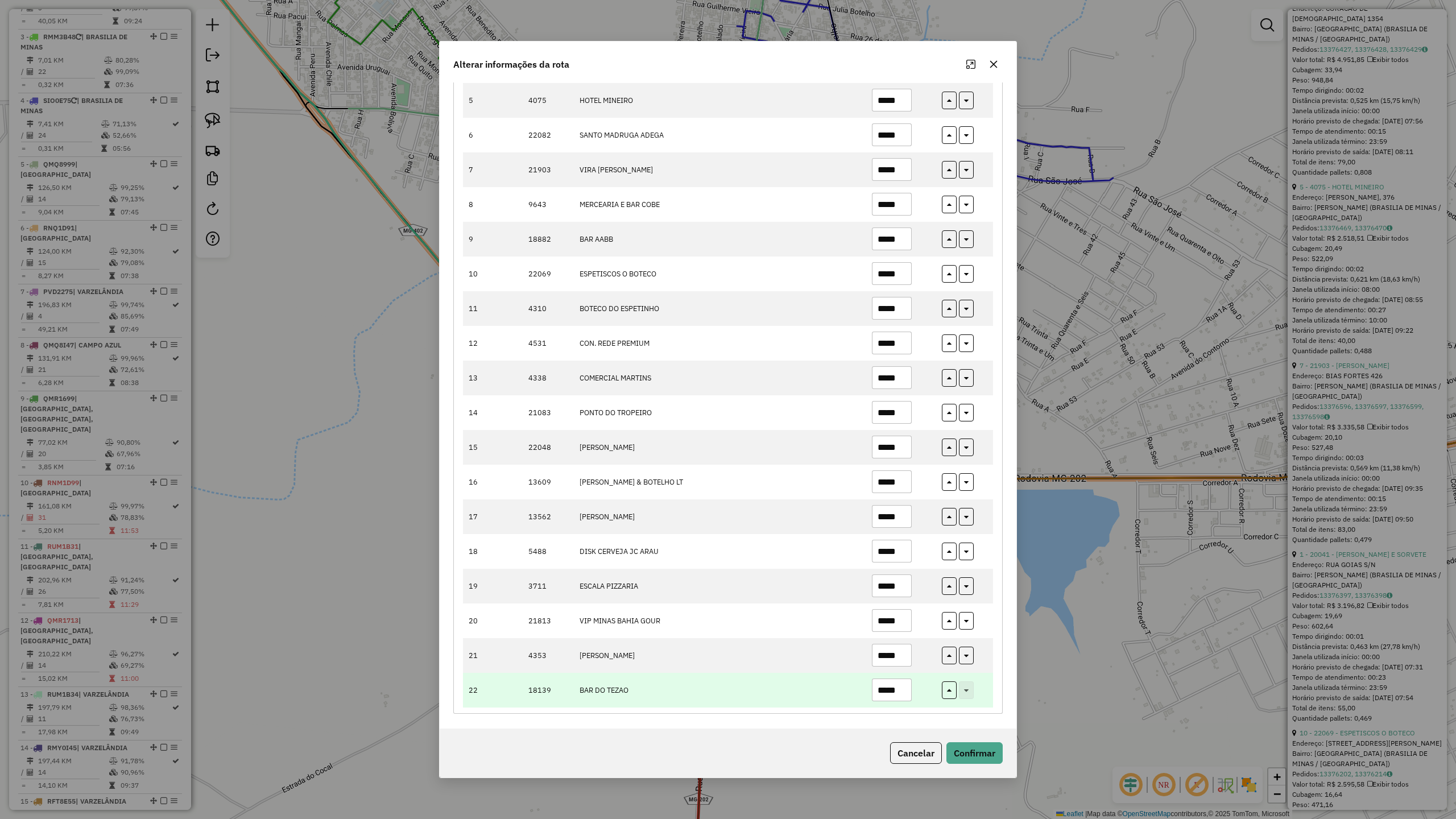
type input "*****"
click at [887, 690] on input "*****" at bounding box center [892, 689] width 40 height 23
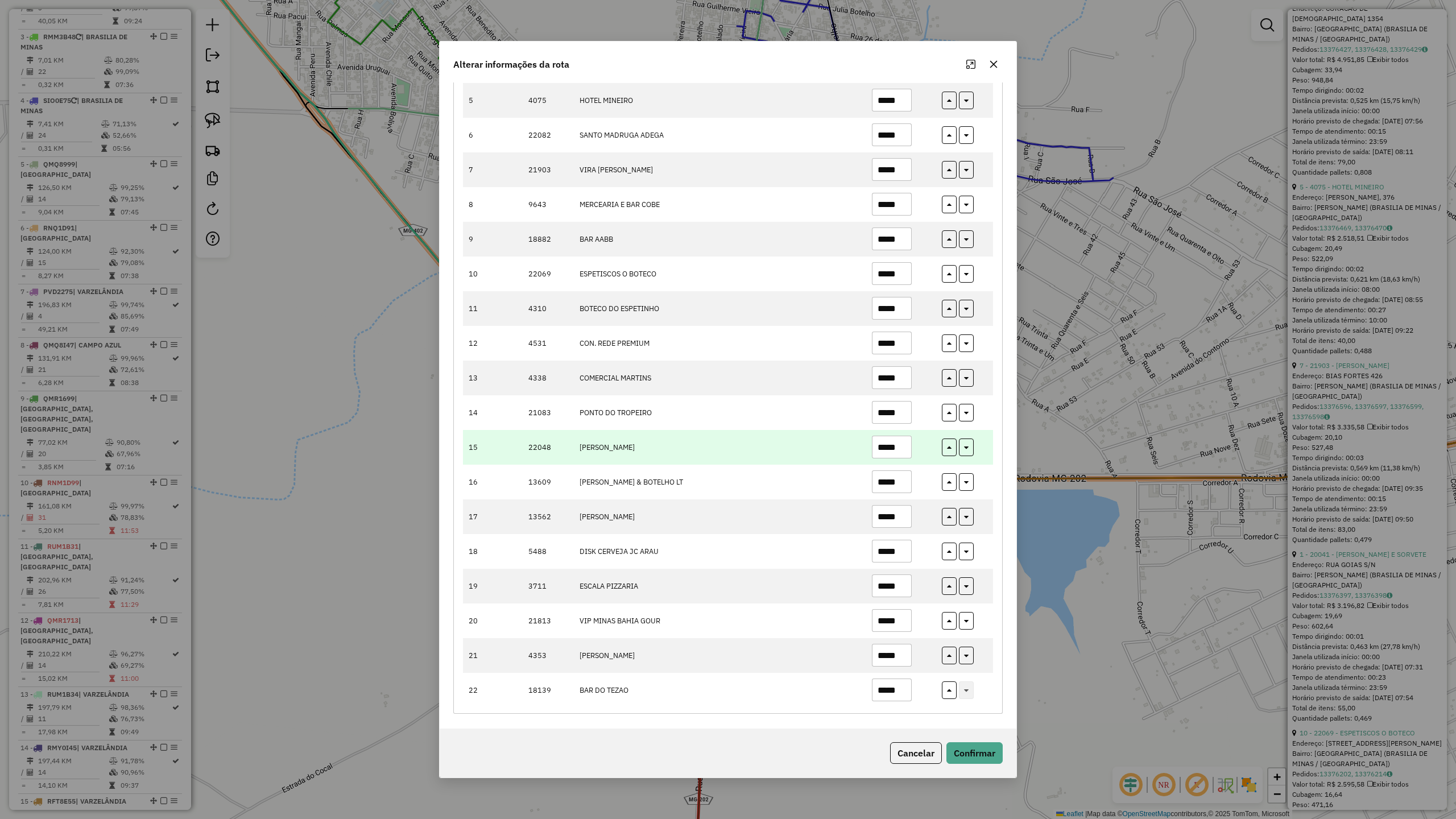
type input "*****"
click at [901, 440] on input "*****" at bounding box center [892, 447] width 40 height 23
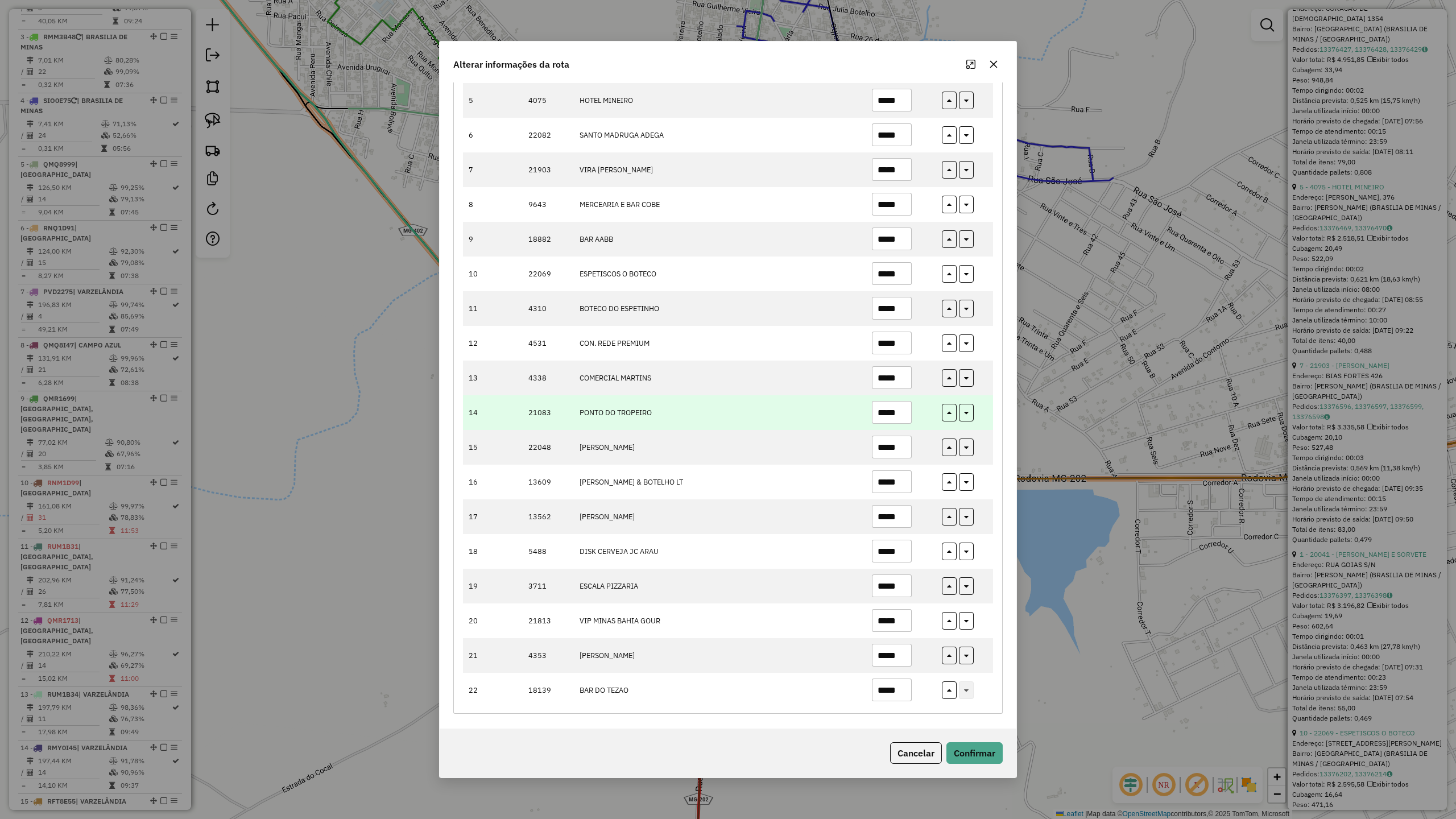
type input "*****"
click at [904, 419] on input "*****" at bounding box center [892, 412] width 40 height 23
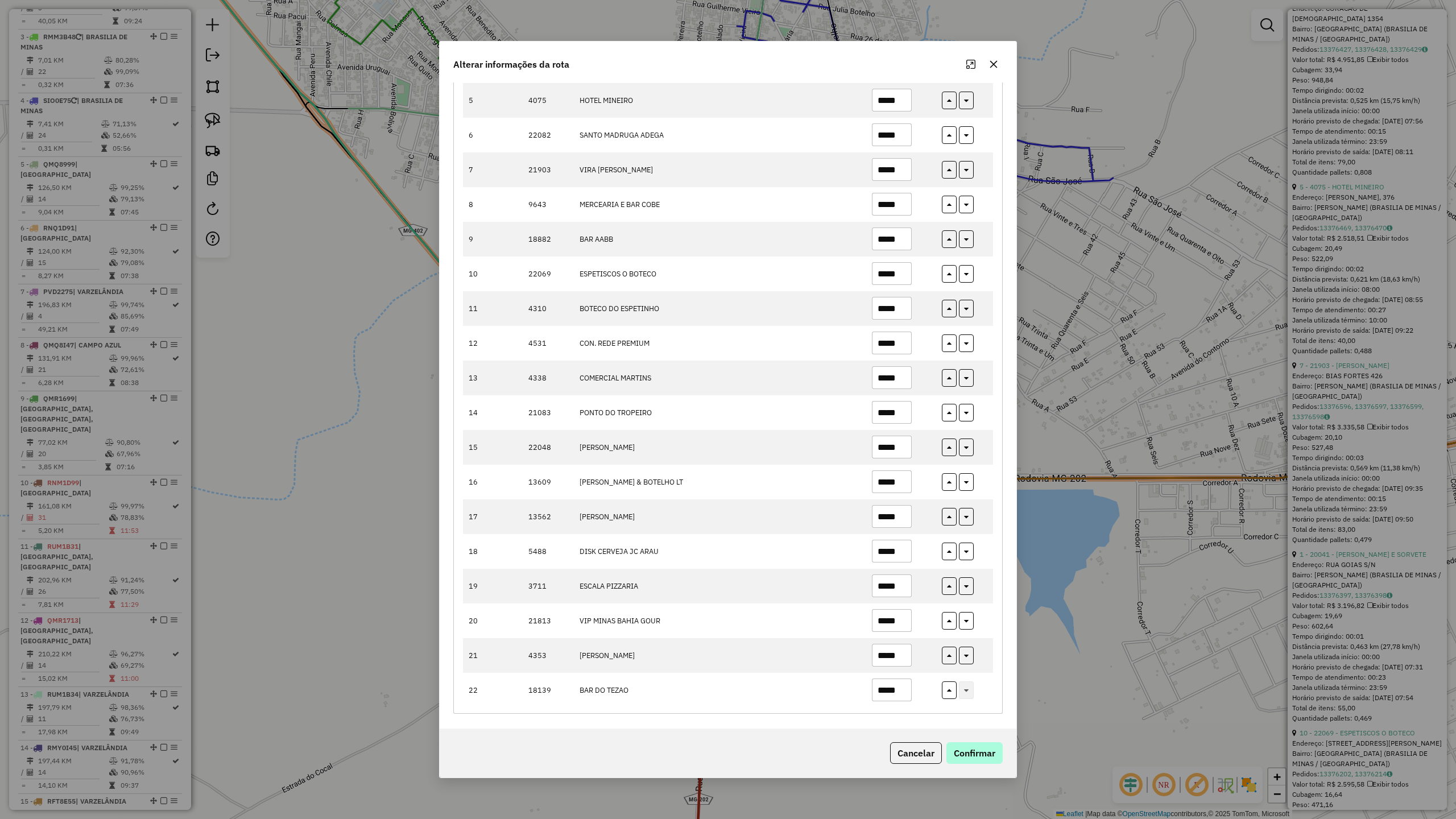
type input "*****"
click at [972, 716] on button "Confirmar" at bounding box center [974, 753] width 56 height 22
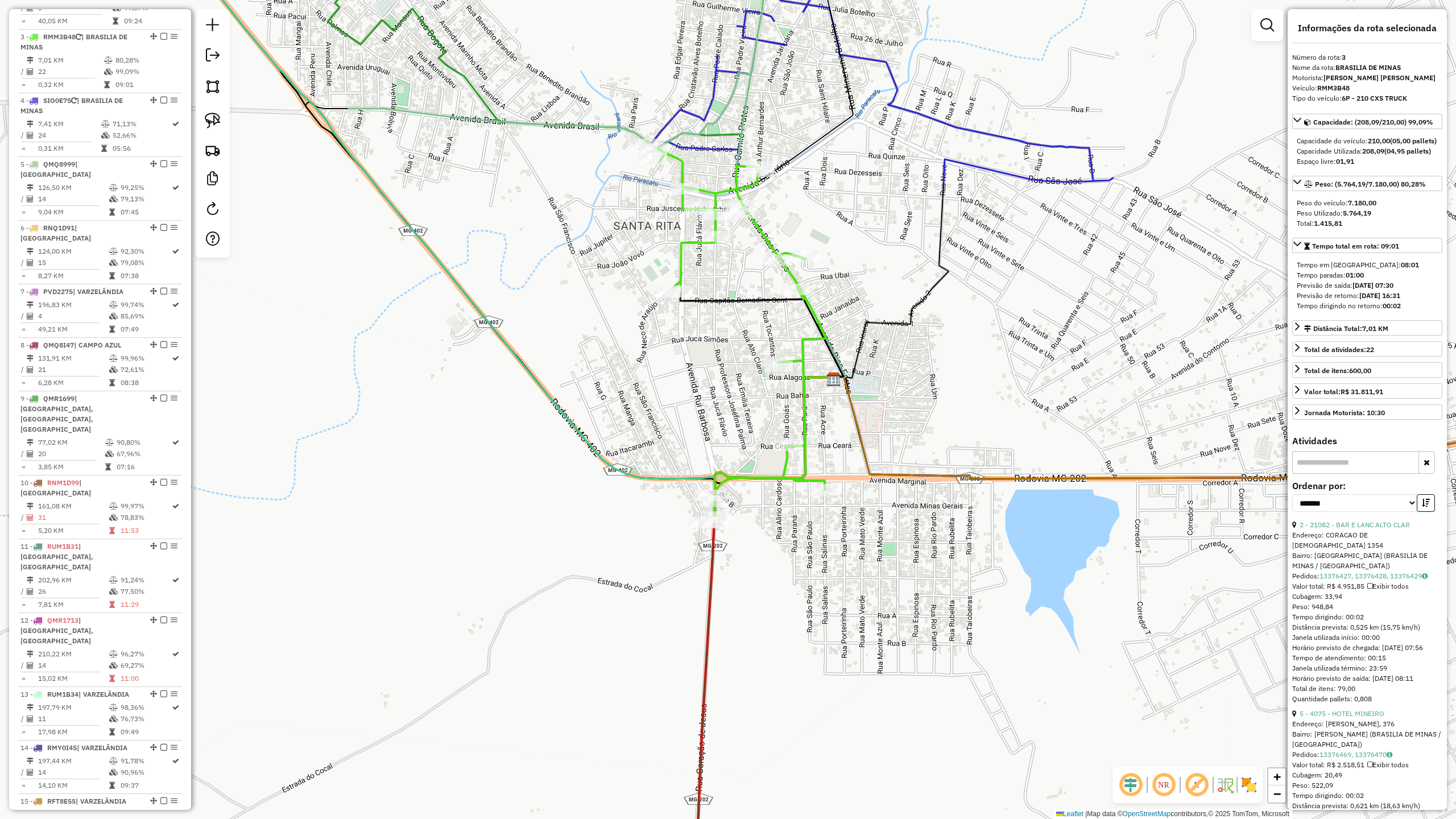
scroll to position [75, 0]
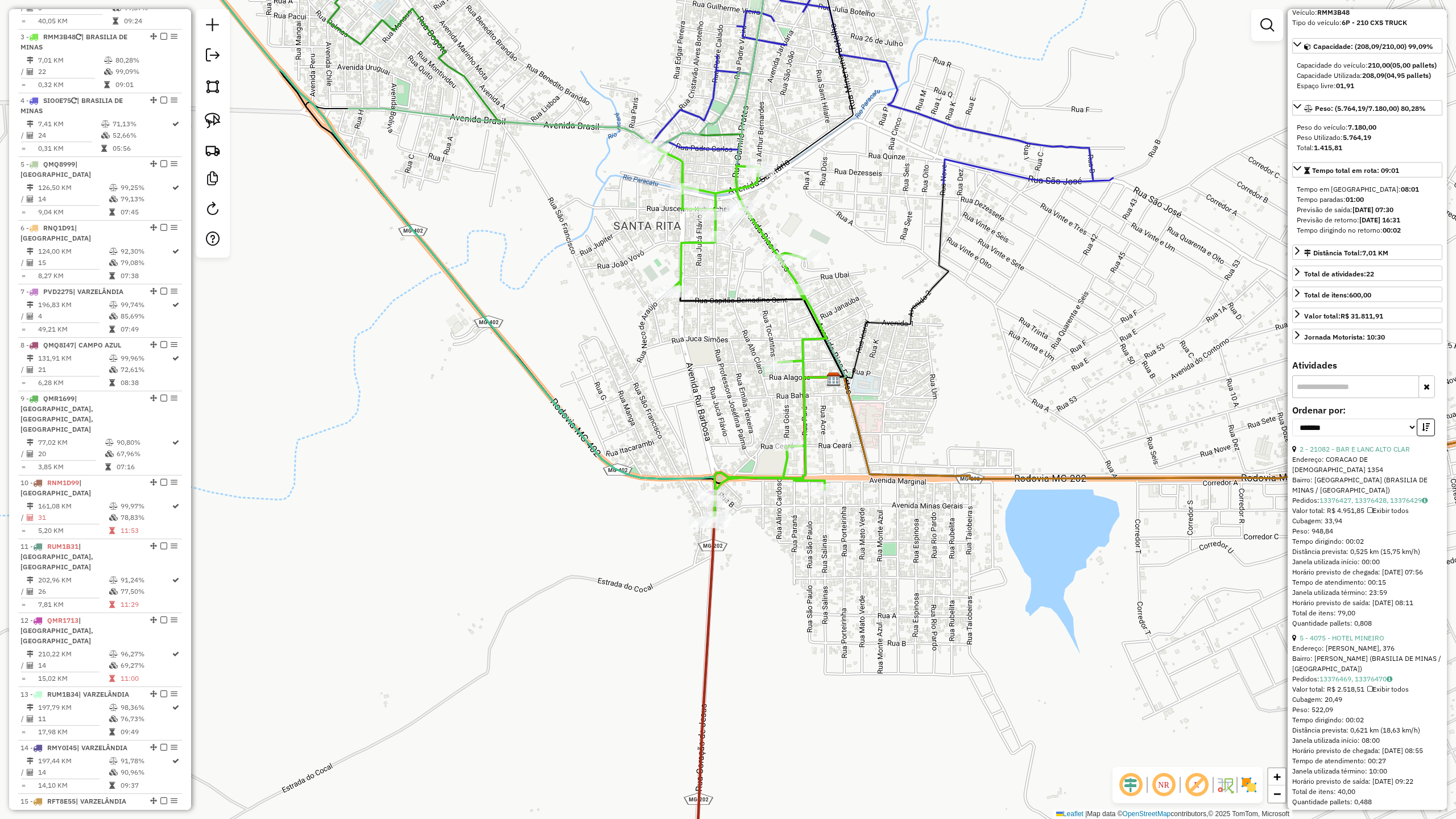
click at [802, 432] on icon at bounding box center [736, 330] width 181 height 378
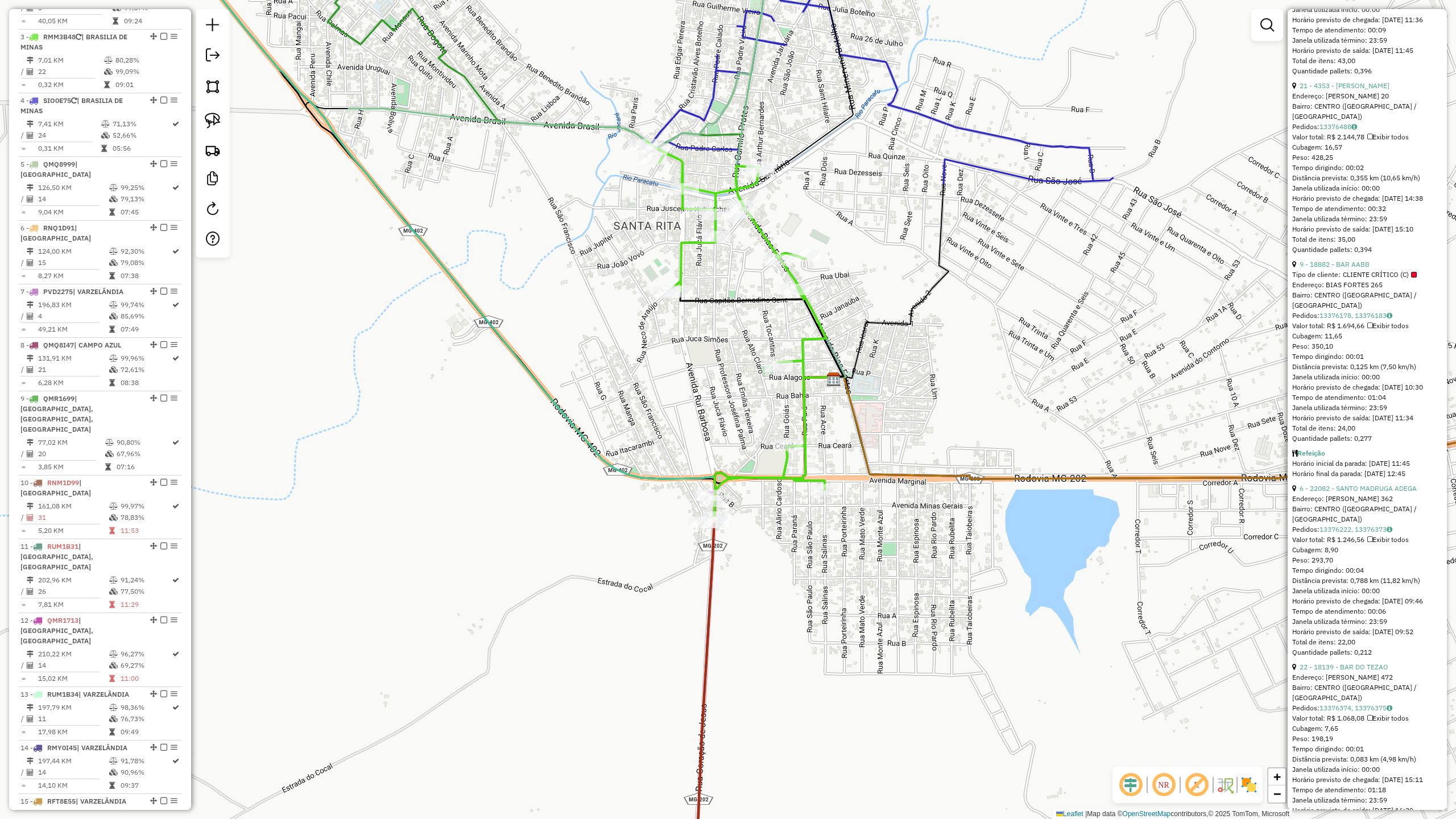
scroll to position [1365, 0]
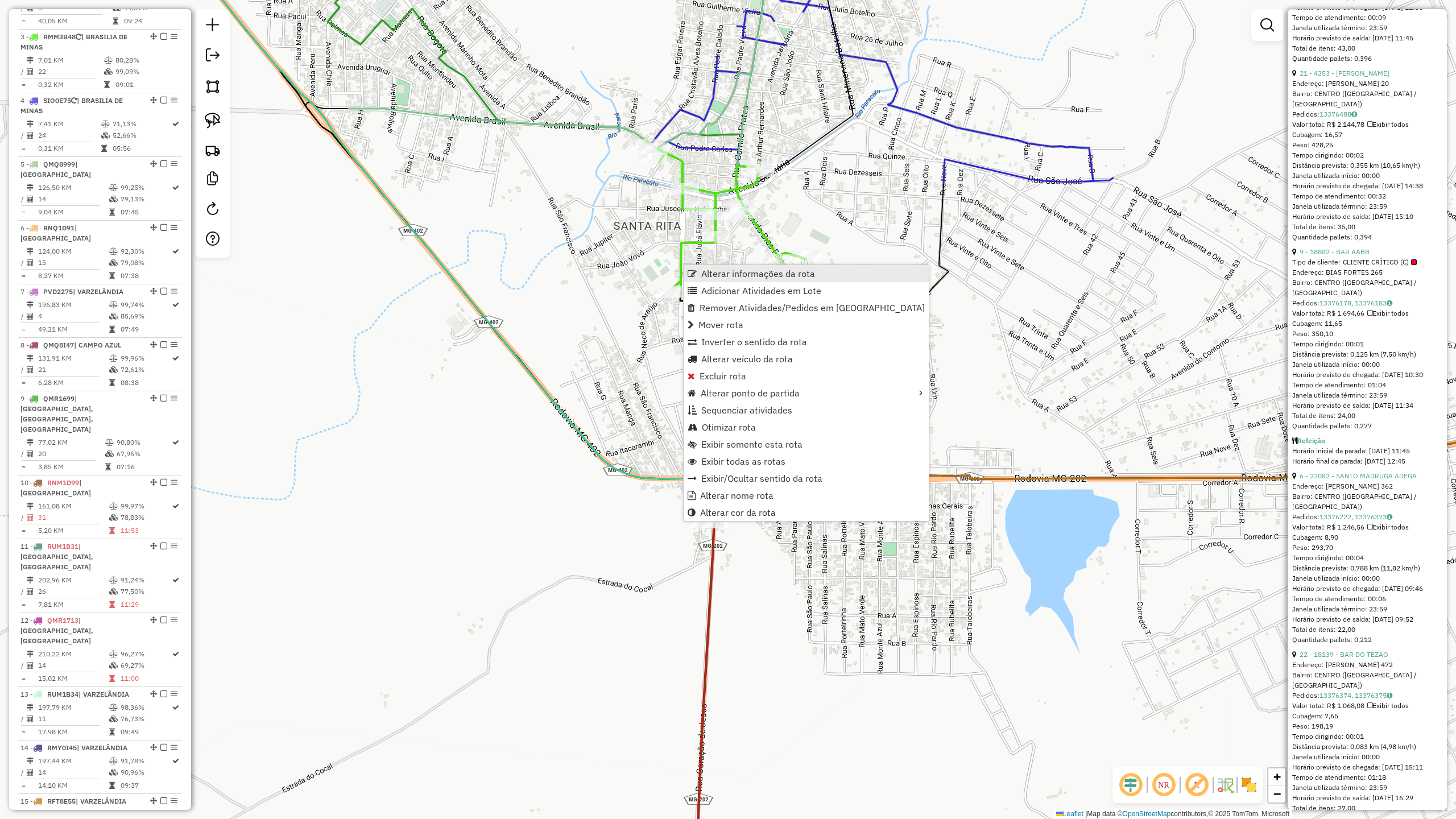
click at [735, 273] on span "Alterar informações da rota" at bounding box center [758, 273] width 114 height 9
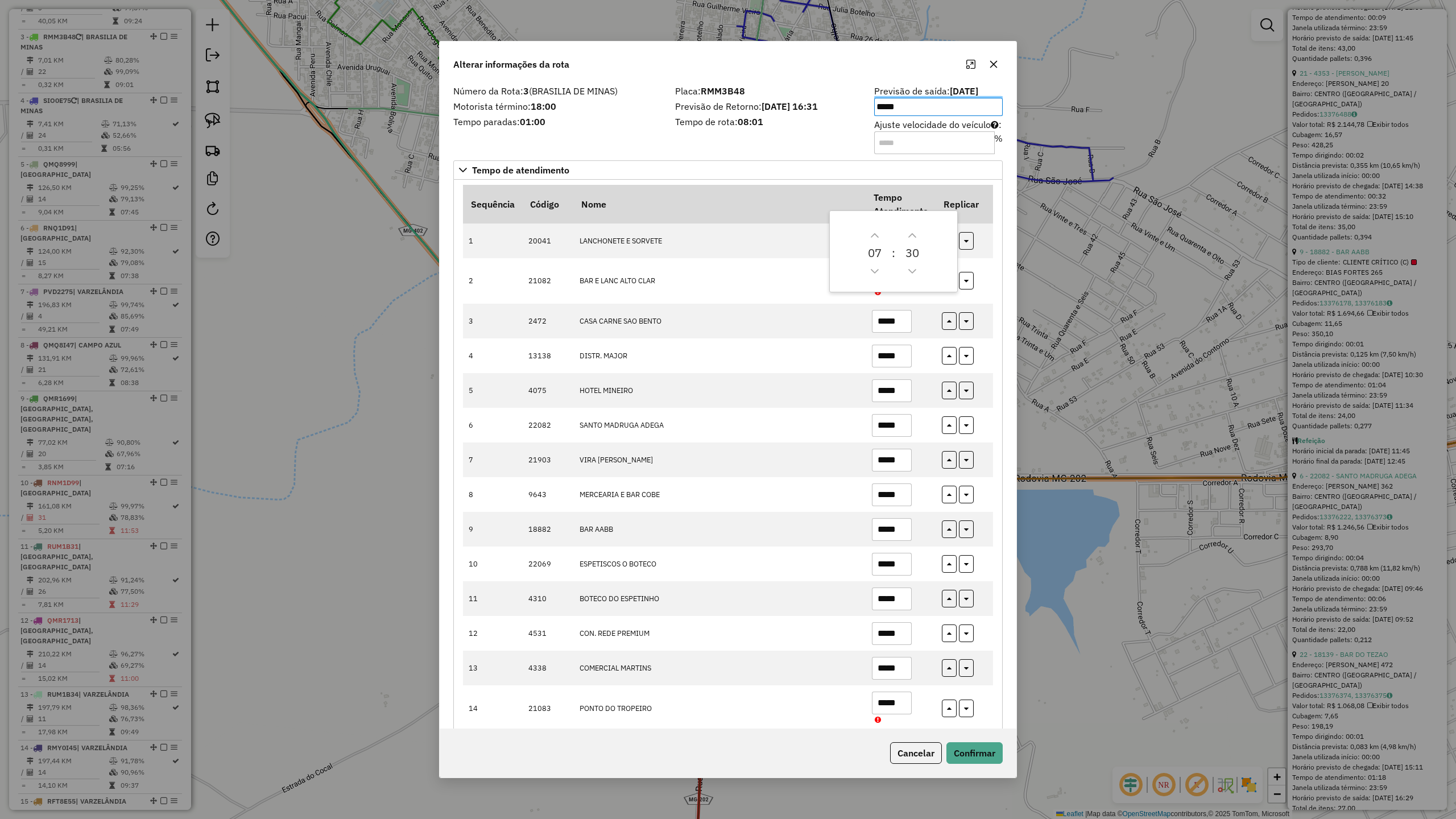
click at [695, 143] on div "Placa: RMM3B48 Previsão de Retorno: 15/08/2025 16:31 Tempo de rota: 08:01" at bounding box center [767, 119] width 199 height 64
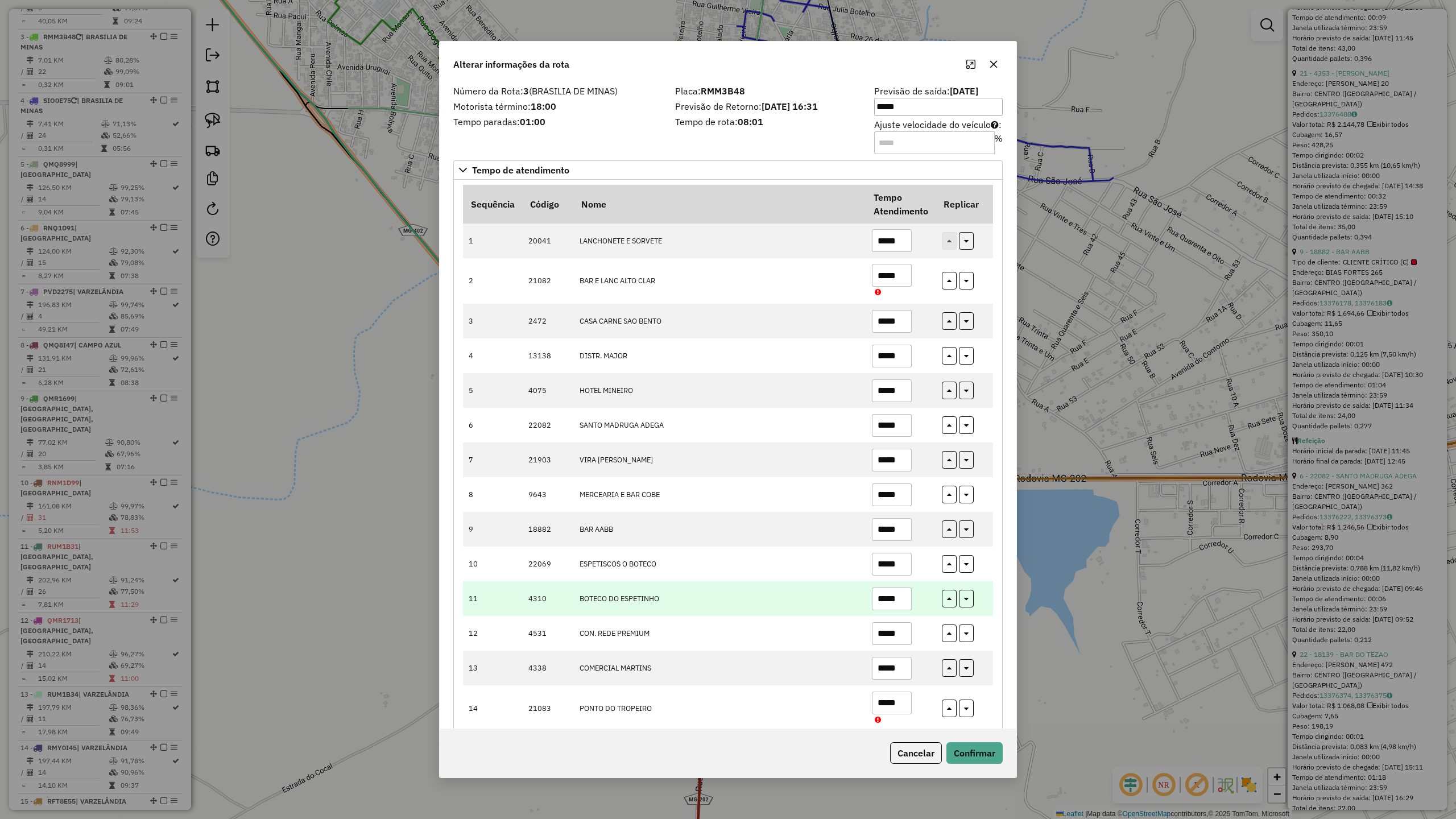
scroll to position [329, 0]
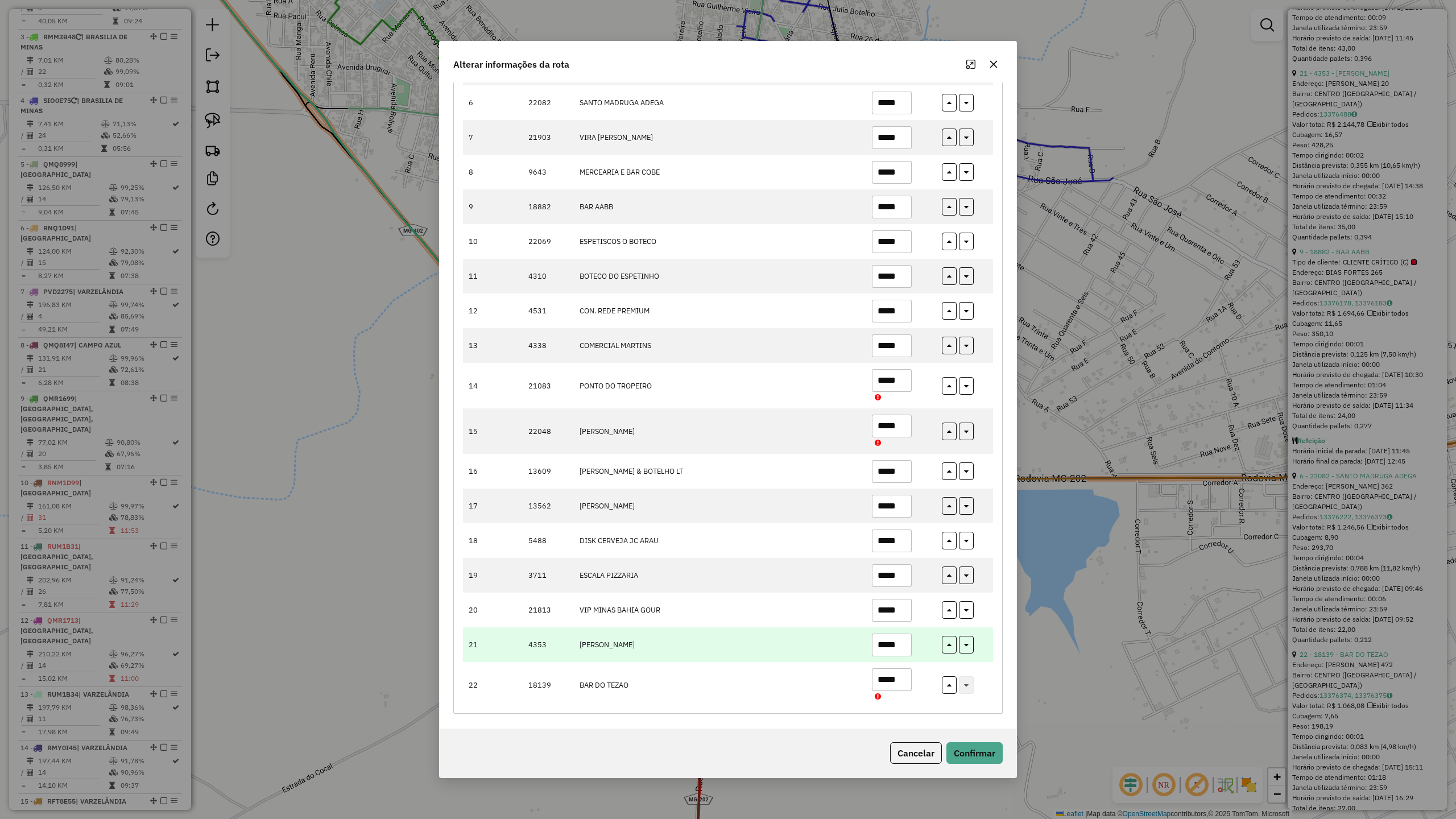
click at [899, 642] on input "*****" at bounding box center [892, 645] width 40 height 23
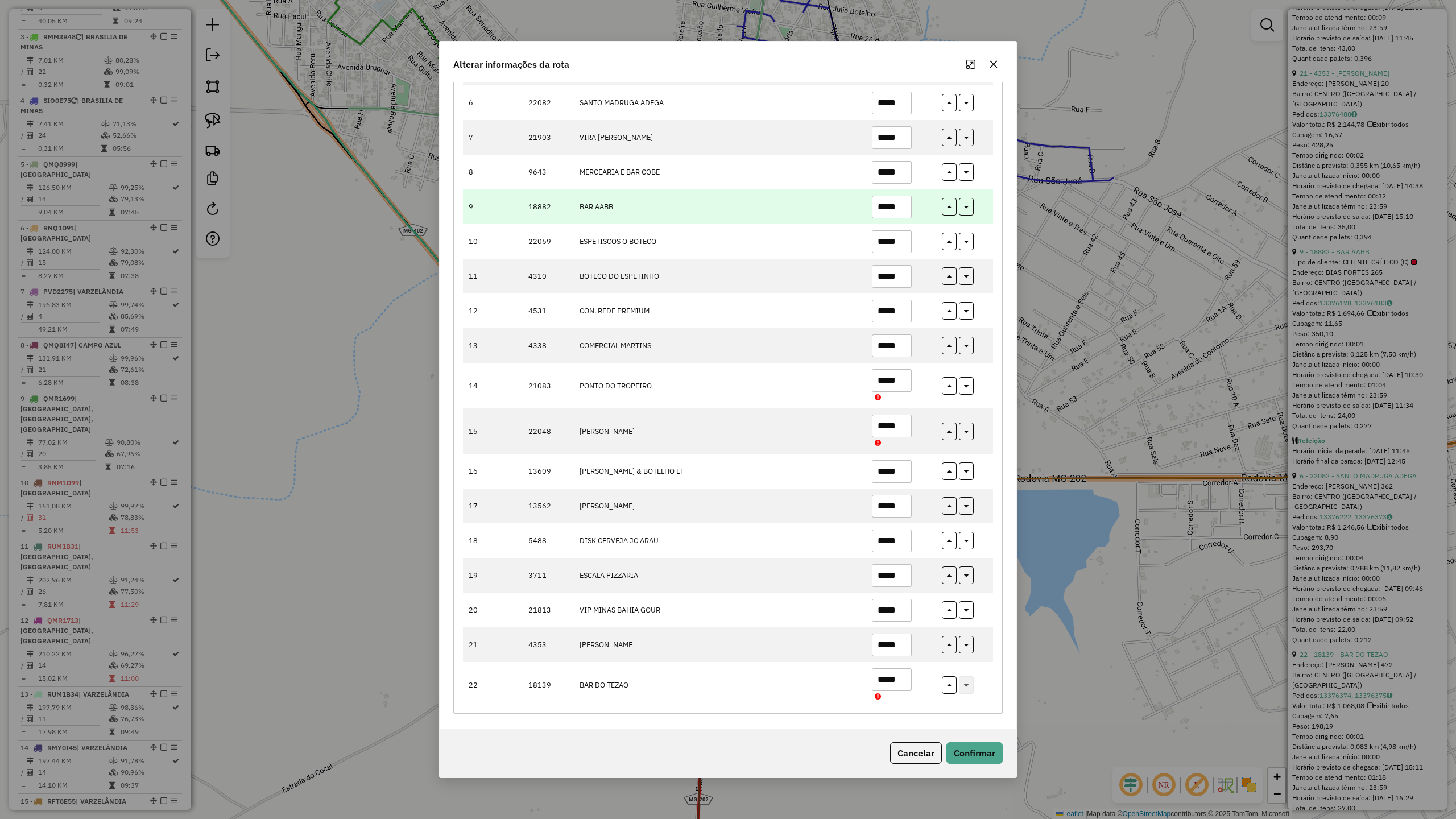
type input "*****"
click at [904, 201] on input "*****" at bounding box center [892, 207] width 40 height 23
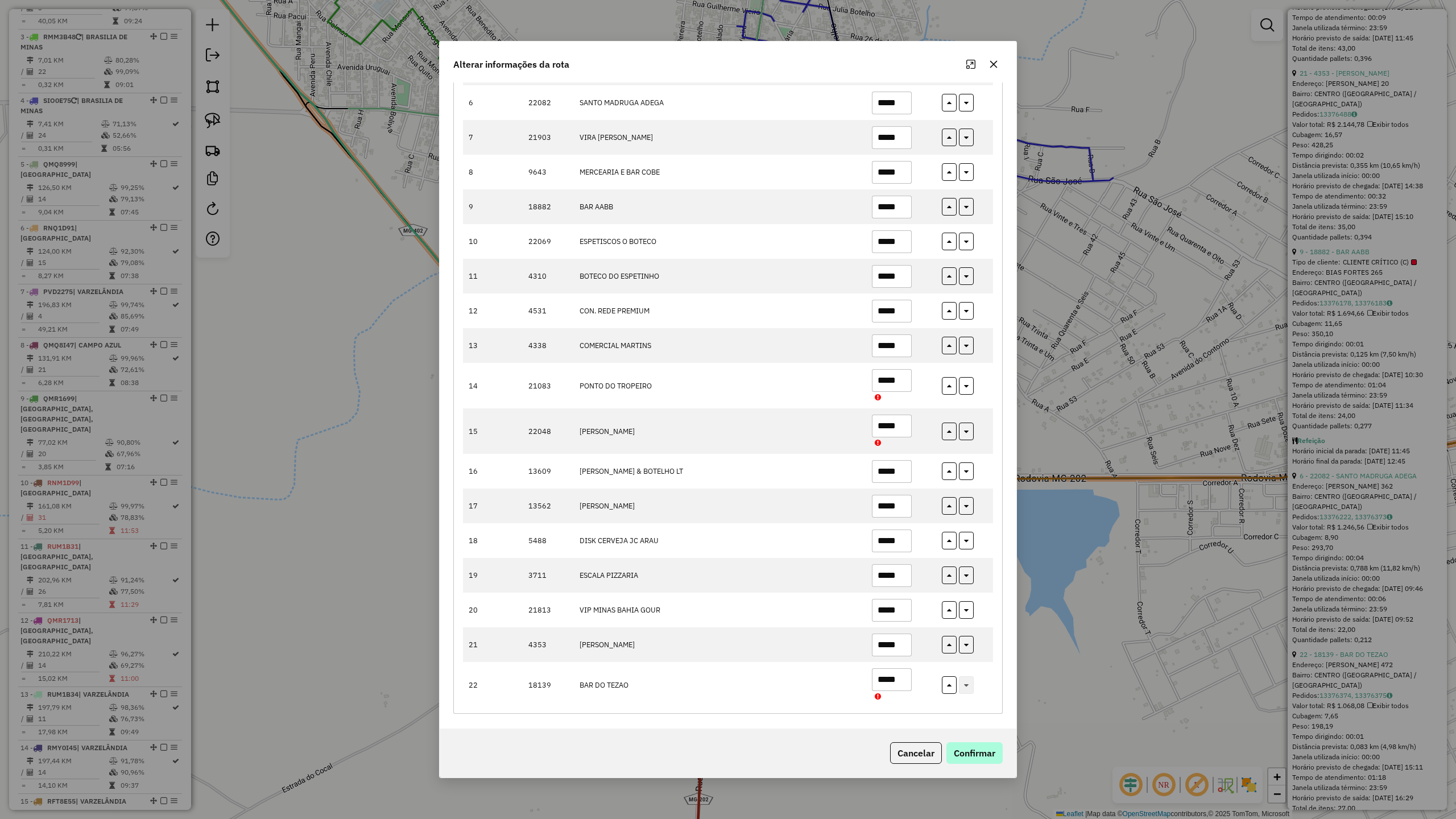
type input "*****"
click at [976, 716] on button "Confirmar" at bounding box center [974, 753] width 56 height 22
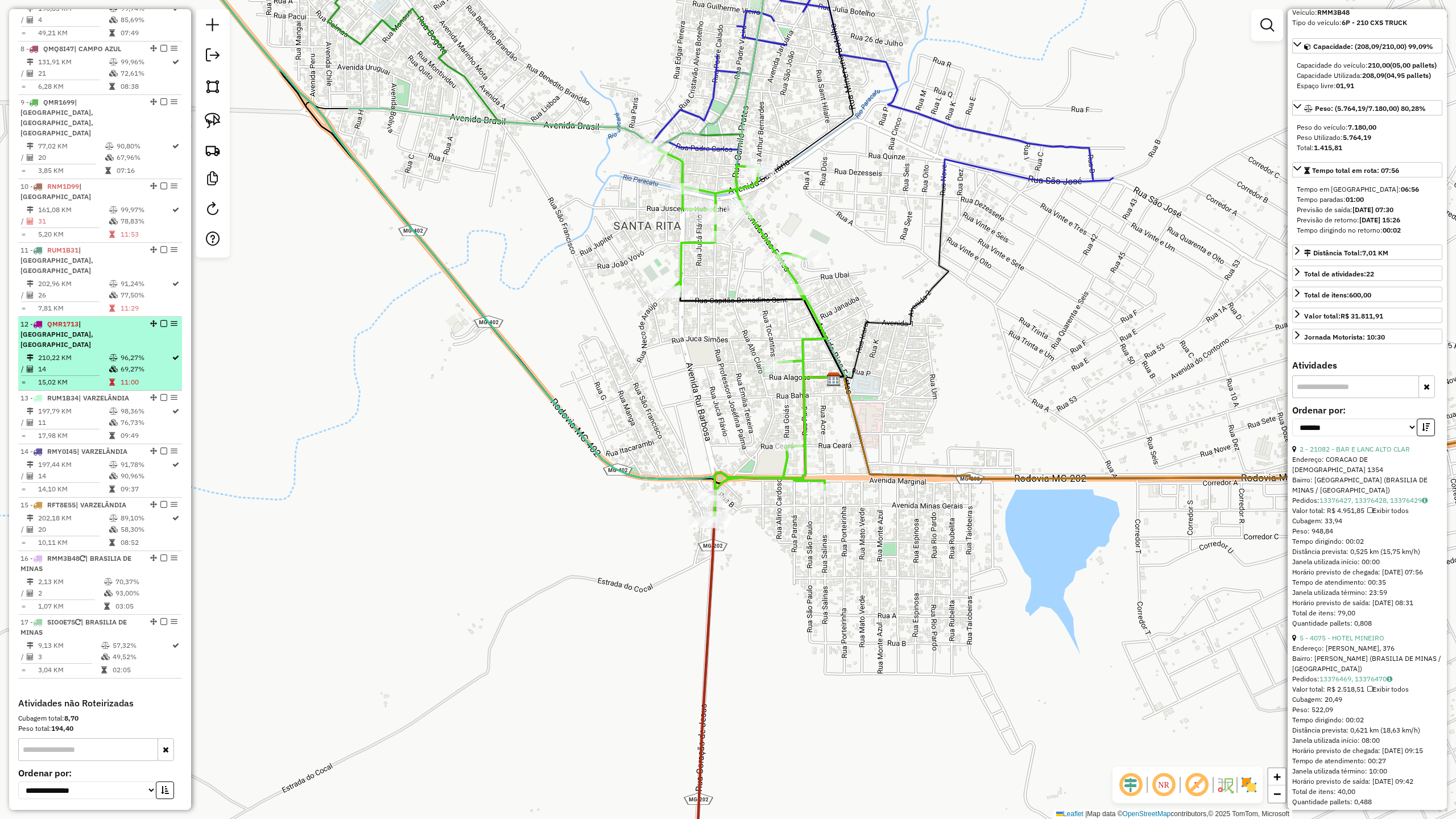
scroll to position [875, 0]
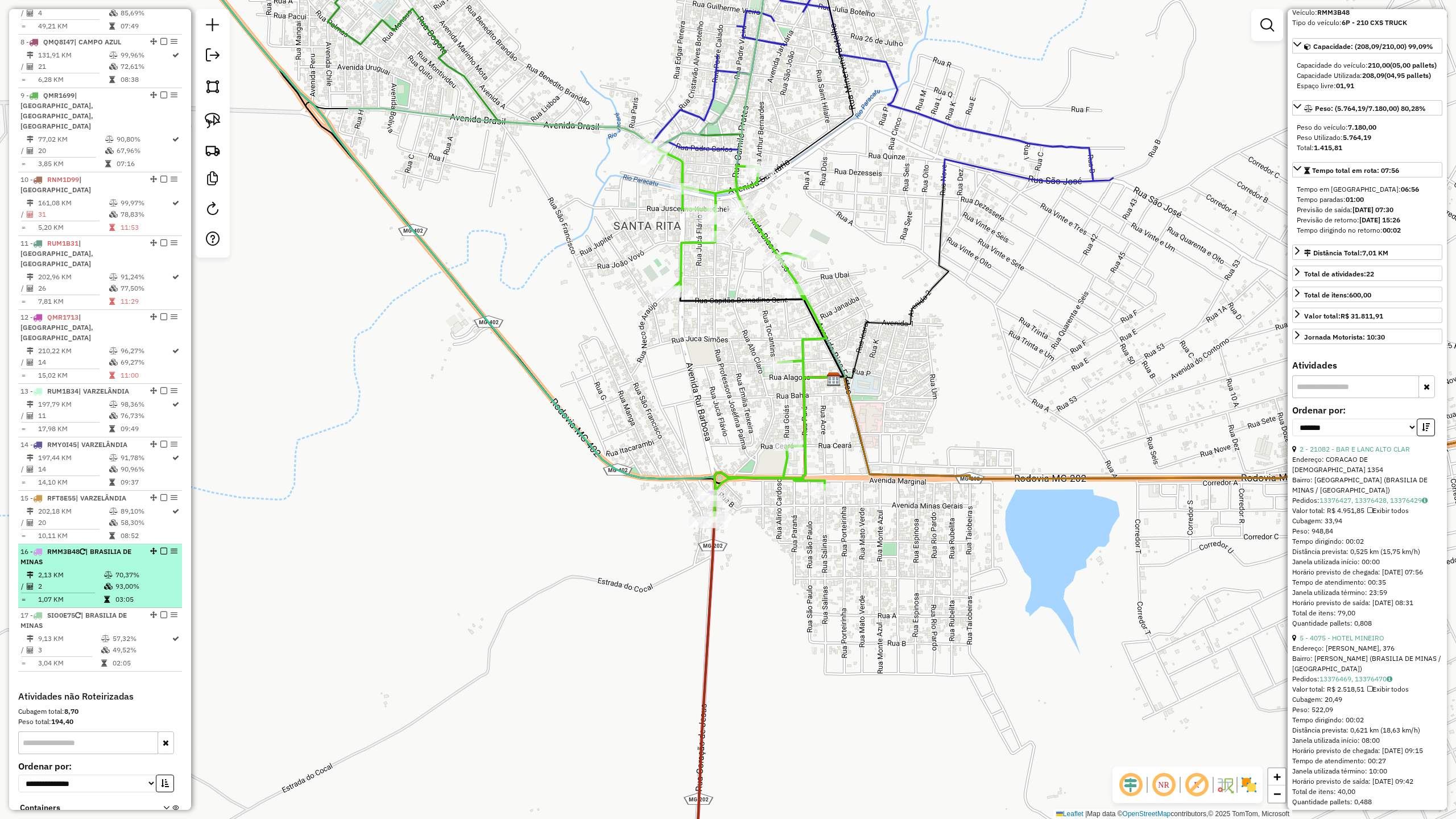
click at [62, 547] on div "16 - RMM3B48 | [GEOGRAPHIC_DATA] DE MINAS" at bounding box center [81, 557] width 121 height 21
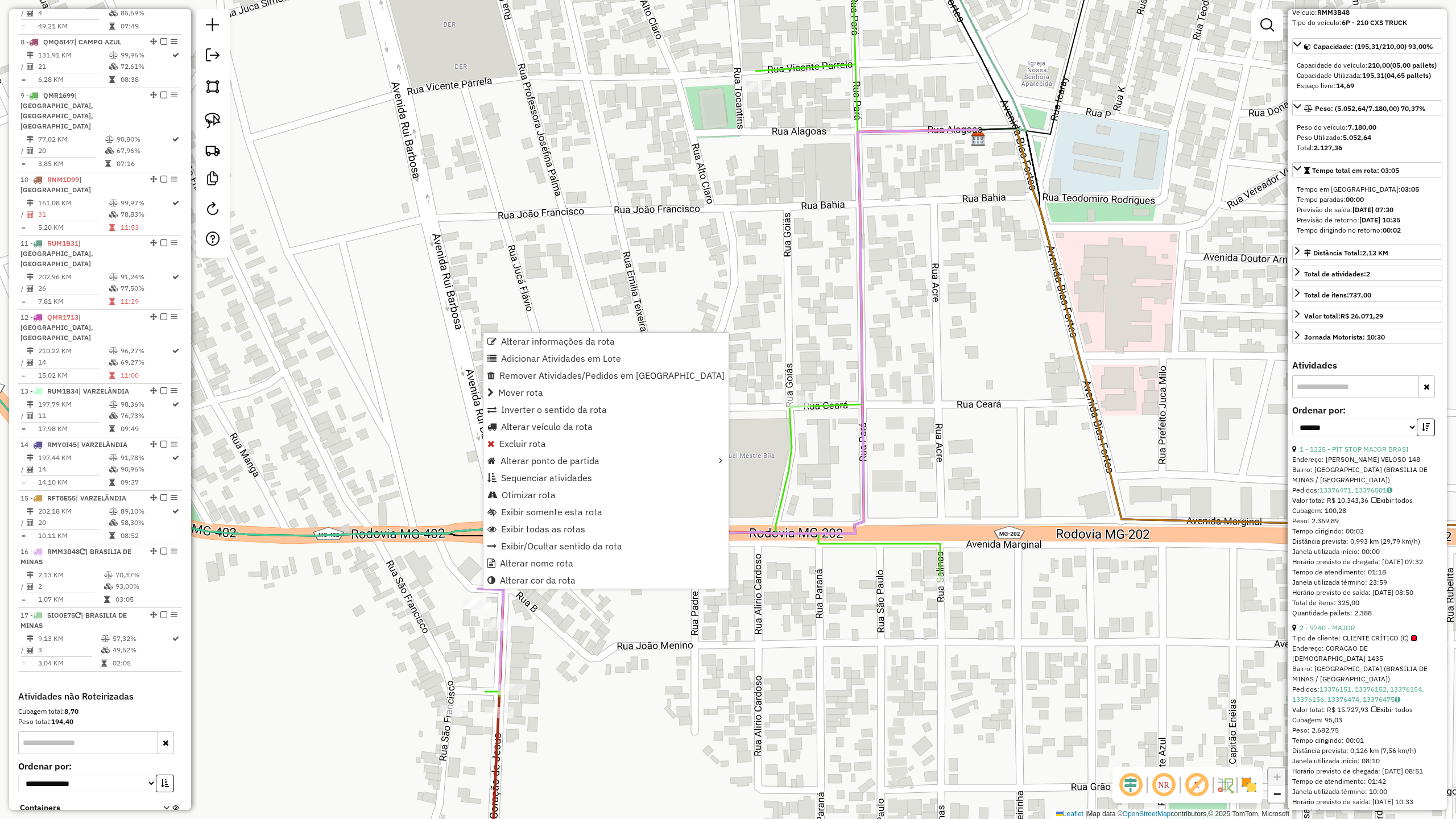
scroll to position [892, 0]
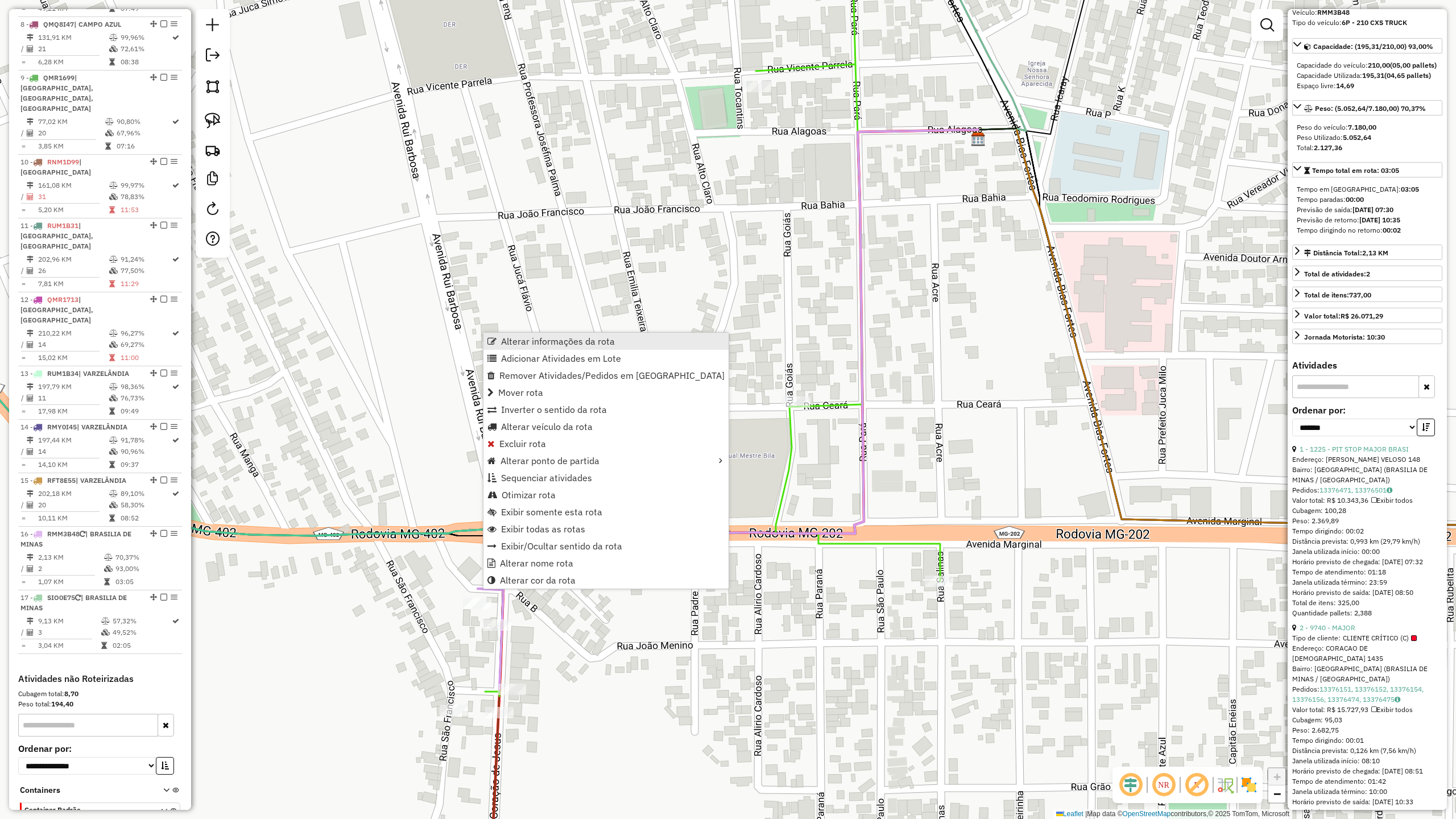
click at [534, 344] on span "Alterar informações da rota" at bounding box center [558, 341] width 114 height 9
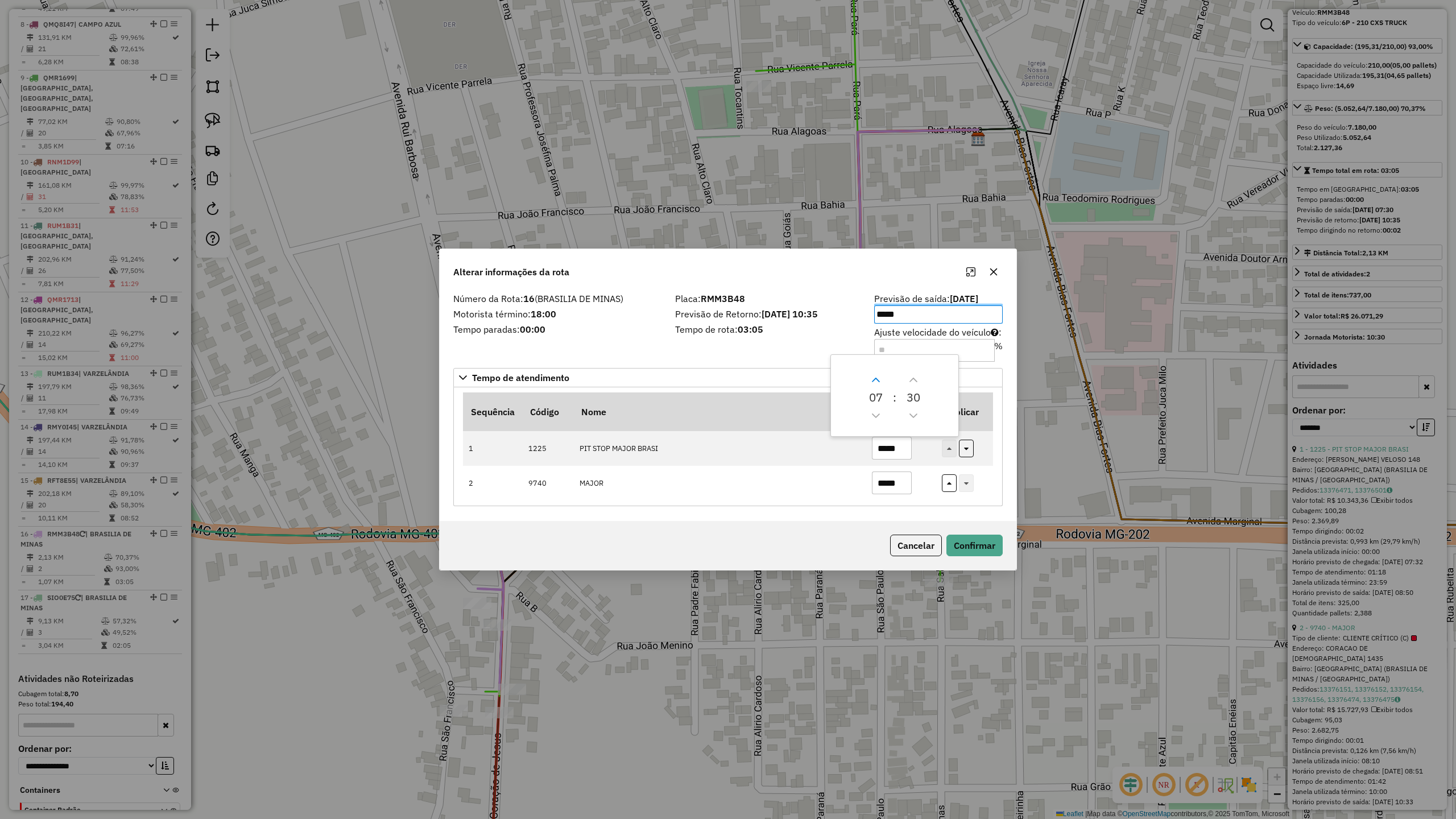
click at [876, 376] on icon "Next Hour" at bounding box center [876, 380] width 9 height 9
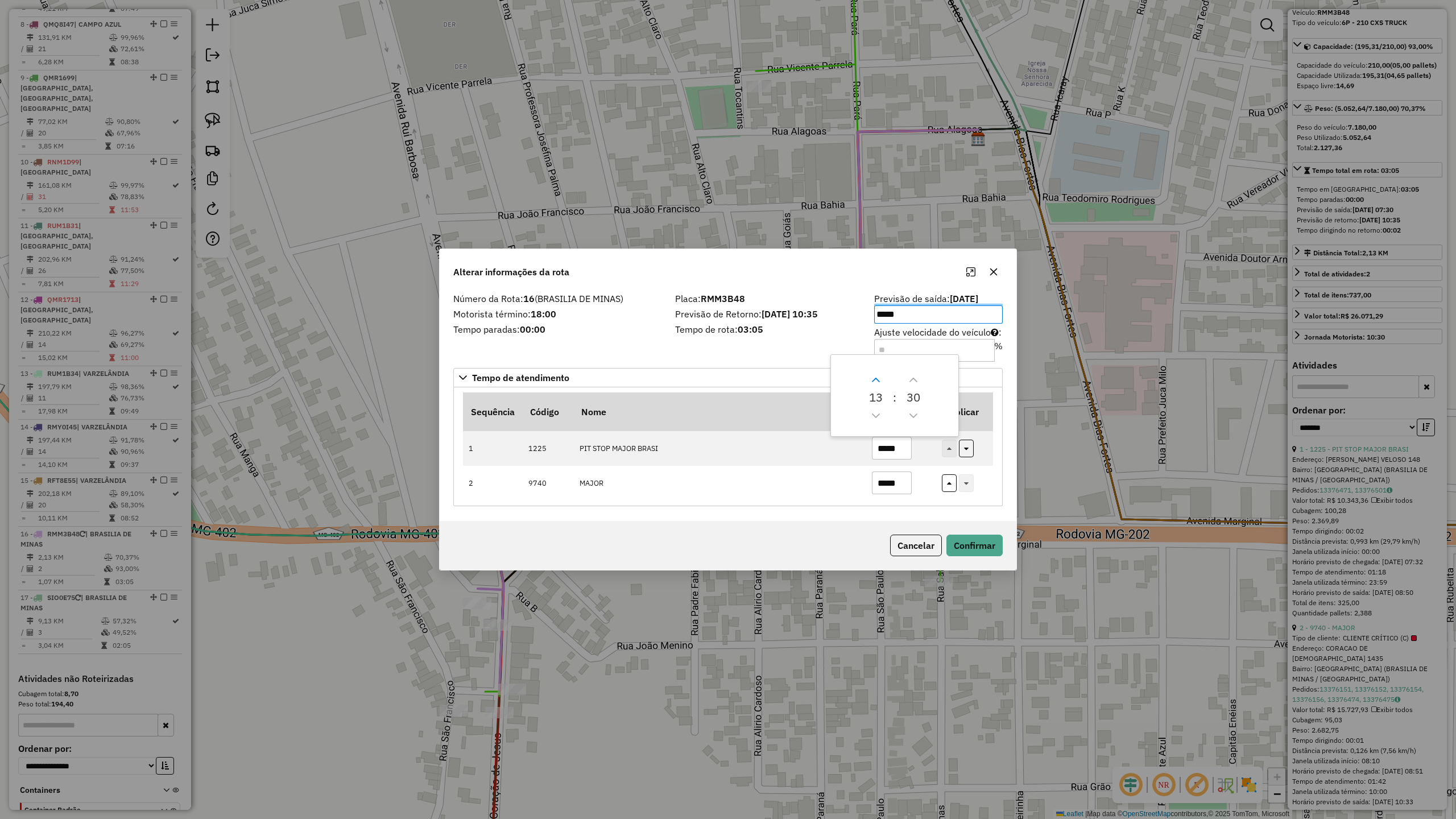
click at [876, 376] on icon "Next Hour" at bounding box center [876, 380] width 9 height 9
click at [874, 417] on icon "Previous Hour" at bounding box center [876, 415] width 9 height 9
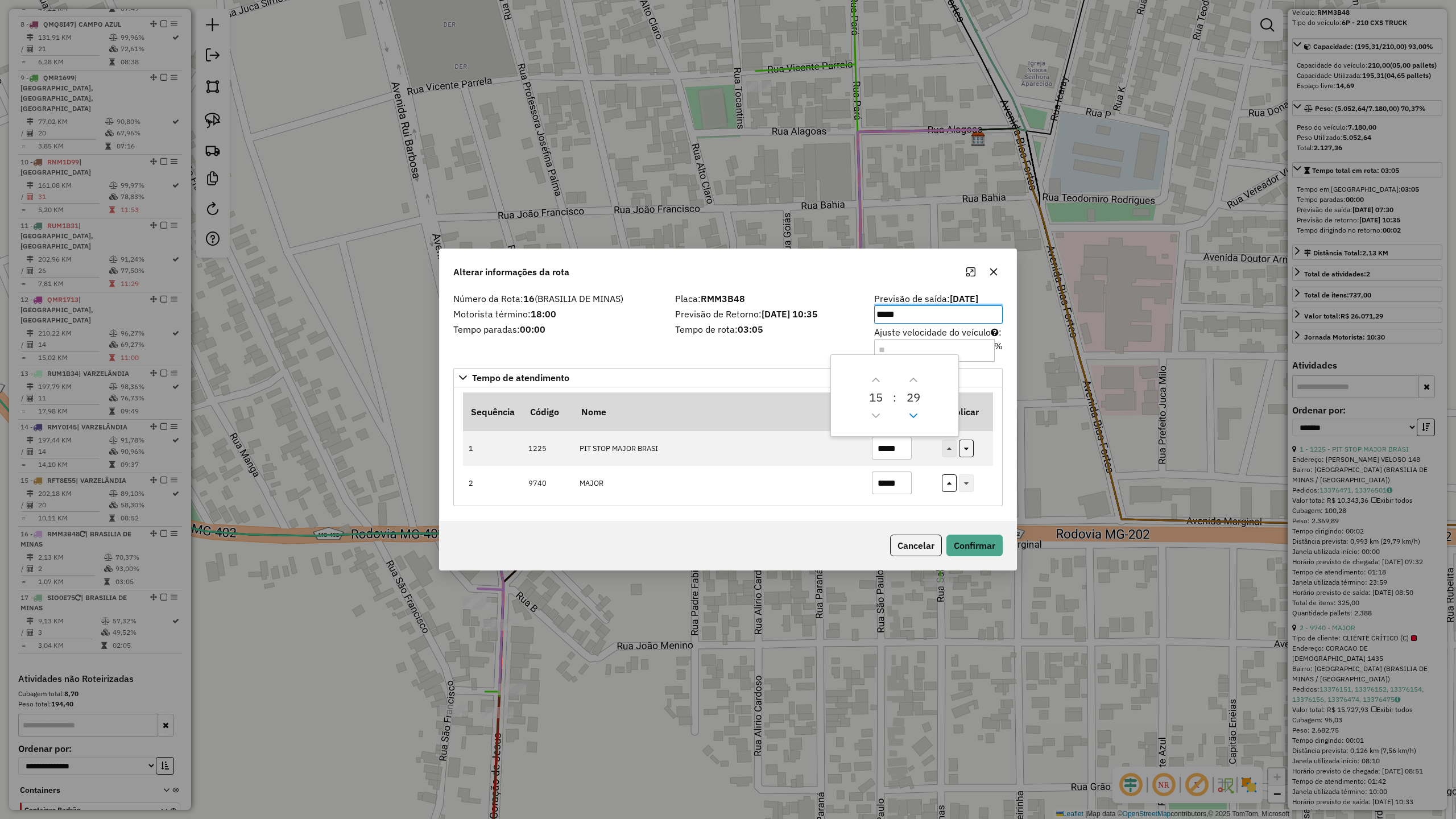
click at [911, 417] on icon "Previous Minute" at bounding box center [913, 415] width 9 height 9
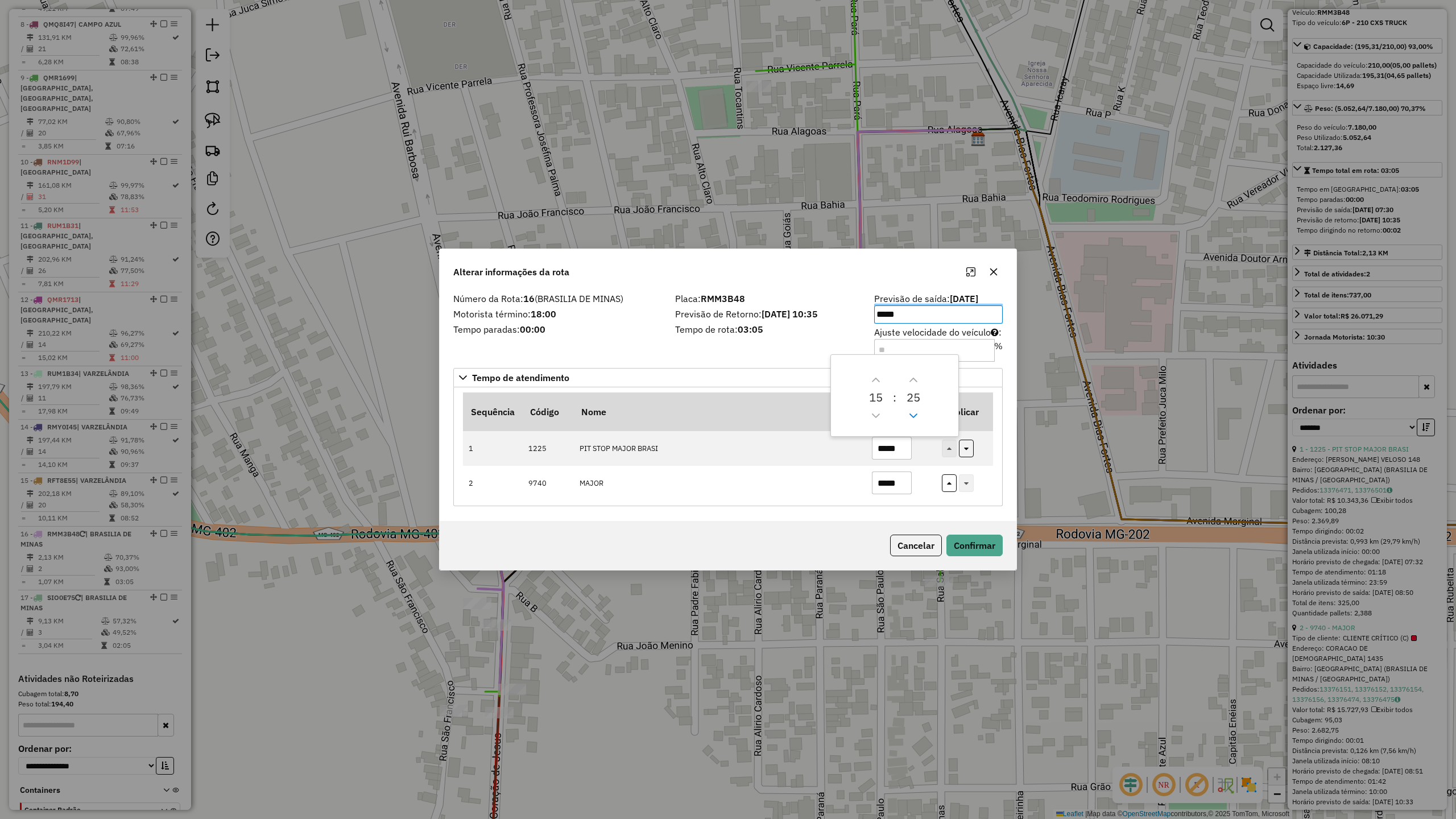
click at [911, 417] on icon "Previous Minute" at bounding box center [913, 415] width 9 height 9
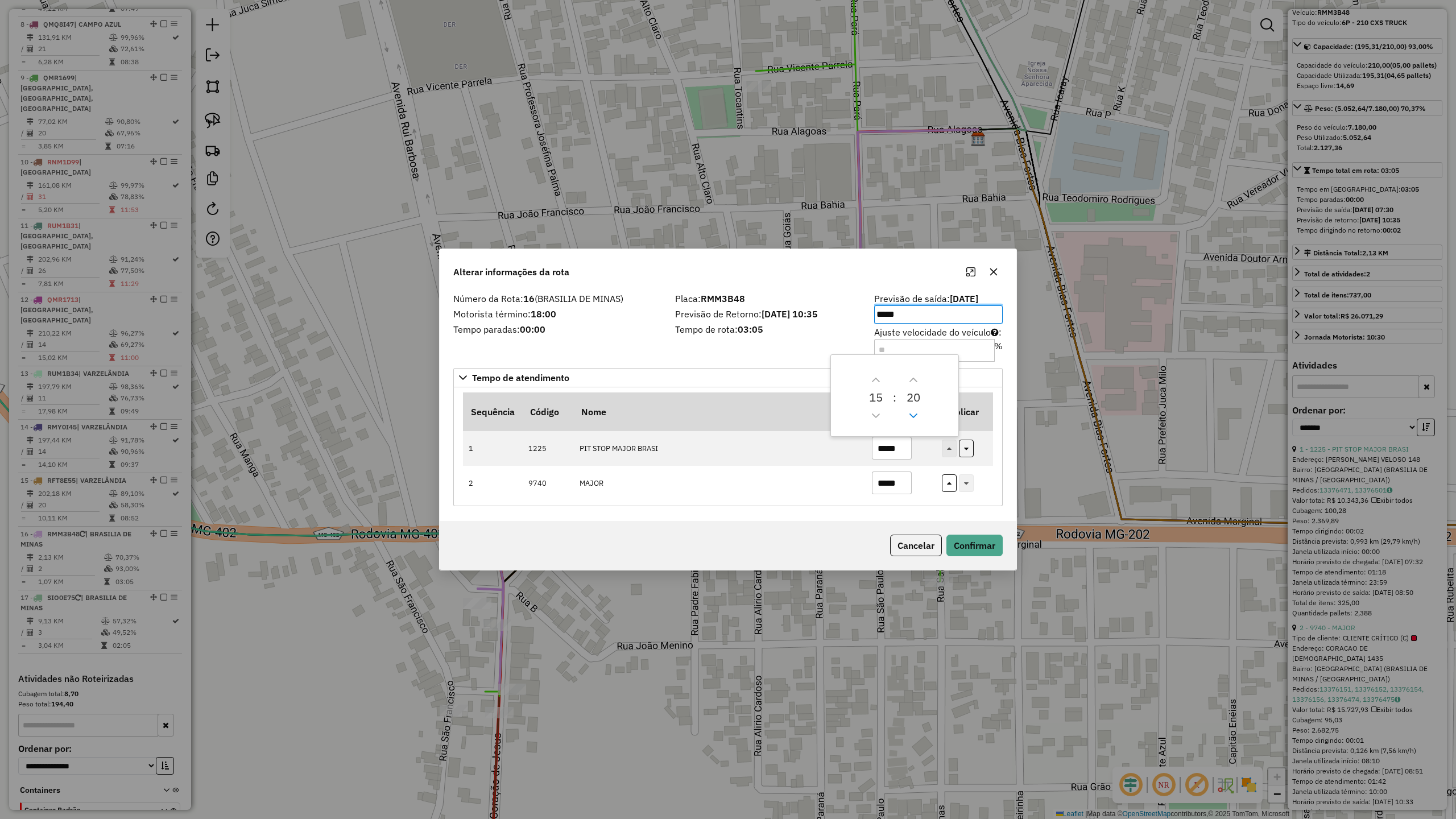
click at [911, 417] on icon "Previous Minute" at bounding box center [913, 415] width 9 height 9
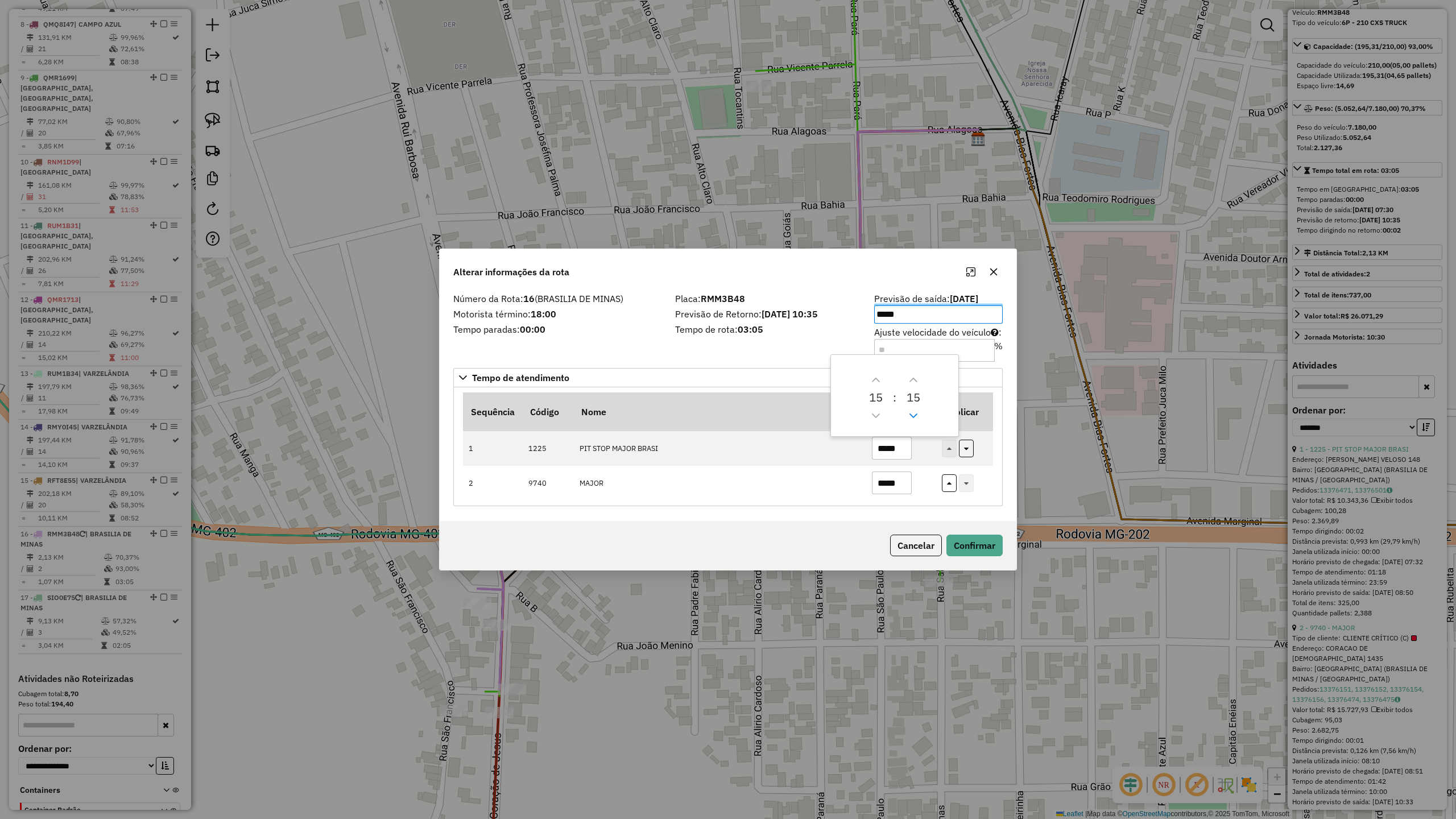
click at [911, 417] on icon "Previous Minute" at bounding box center [913, 415] width 9 height 9
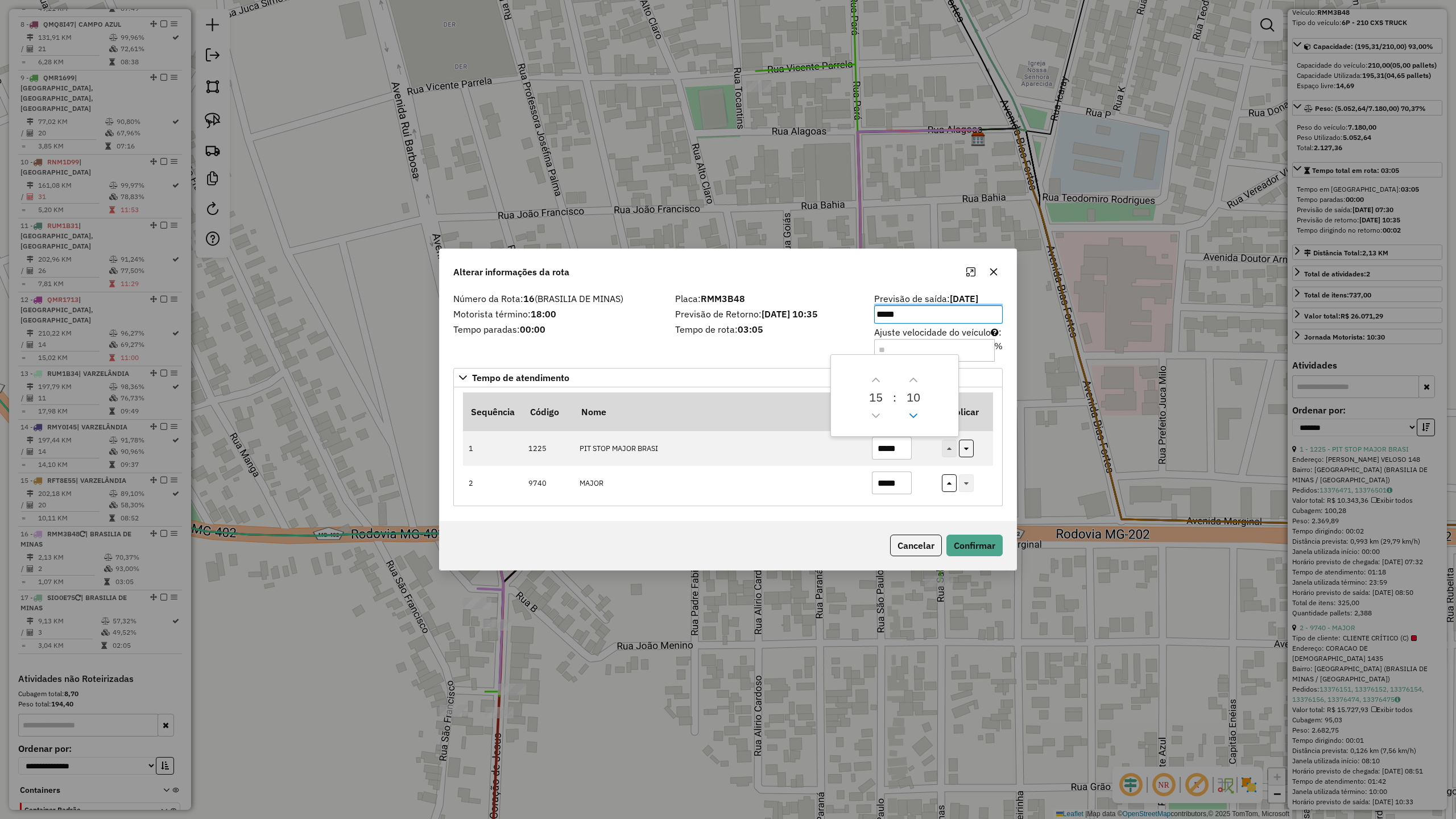
click at [911, 417] on icon "Previous Minute" at bounding box center [913, 415] width 9 height 9
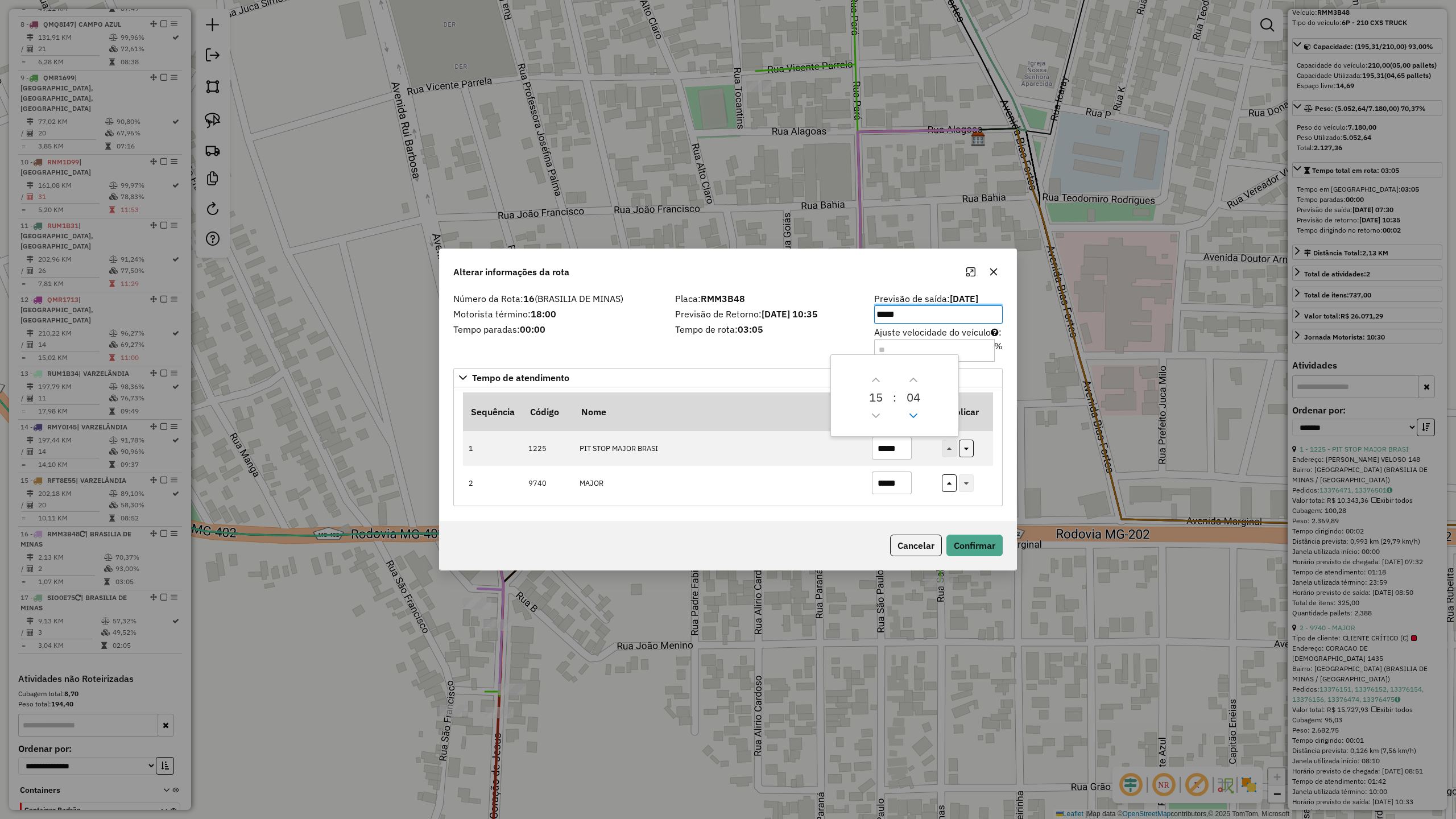
click at [911, 417] on icon "Previous Minute" at bounding box center [913, 415] width 9 height 9
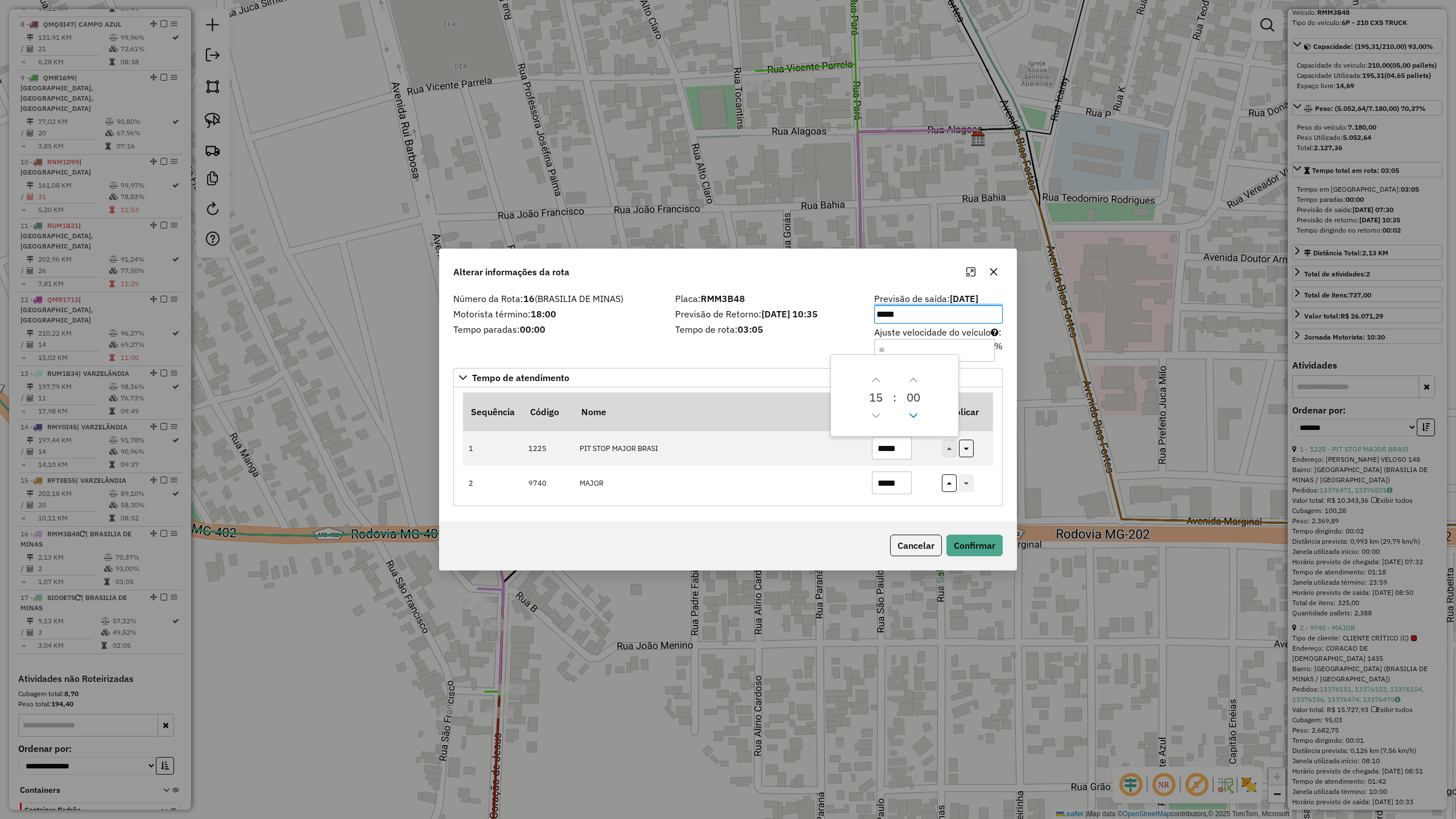
type input "*****"
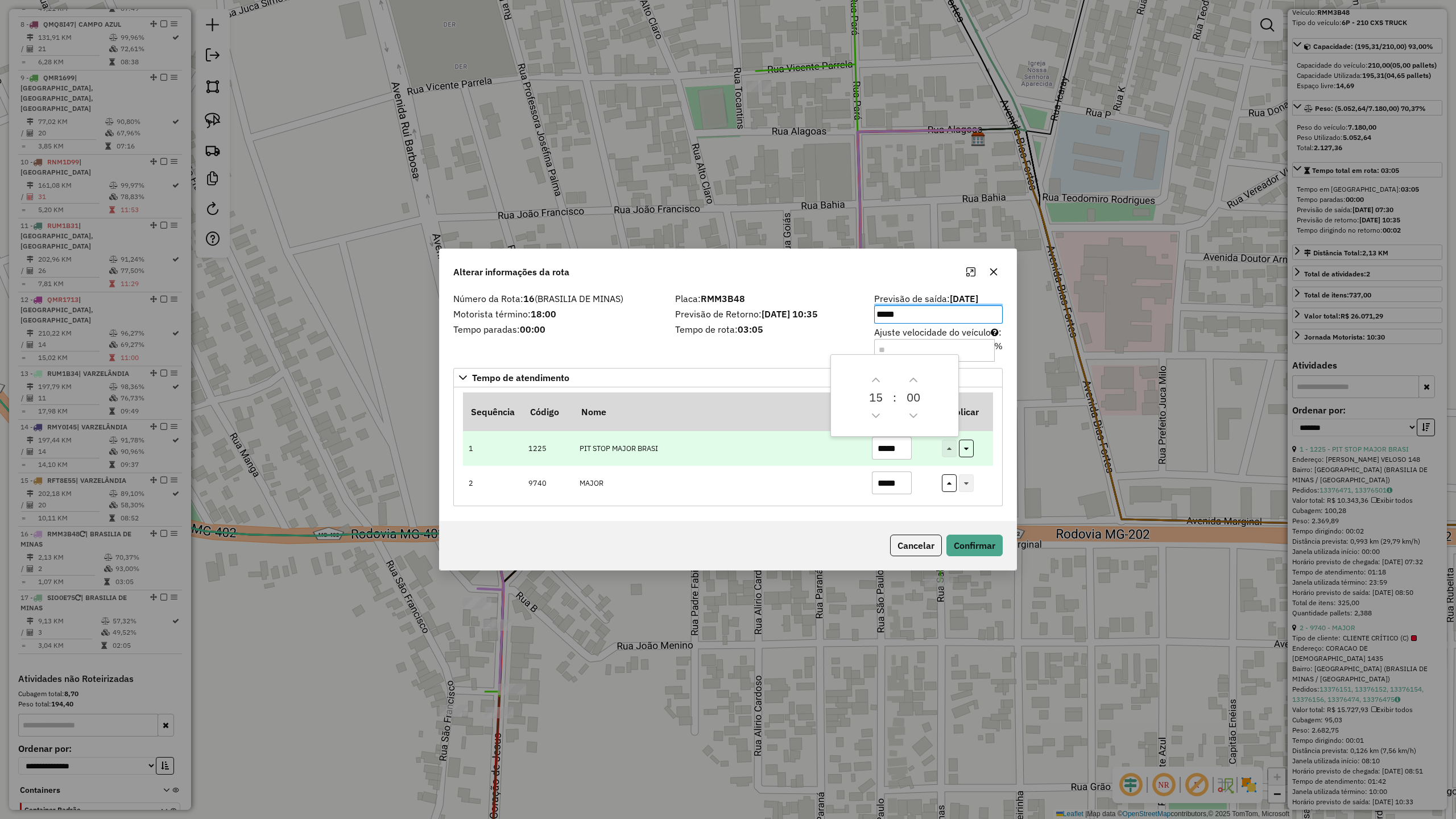
click at [906, 445] on input "*****" at bounding box center [892, 448] width 40 height 23
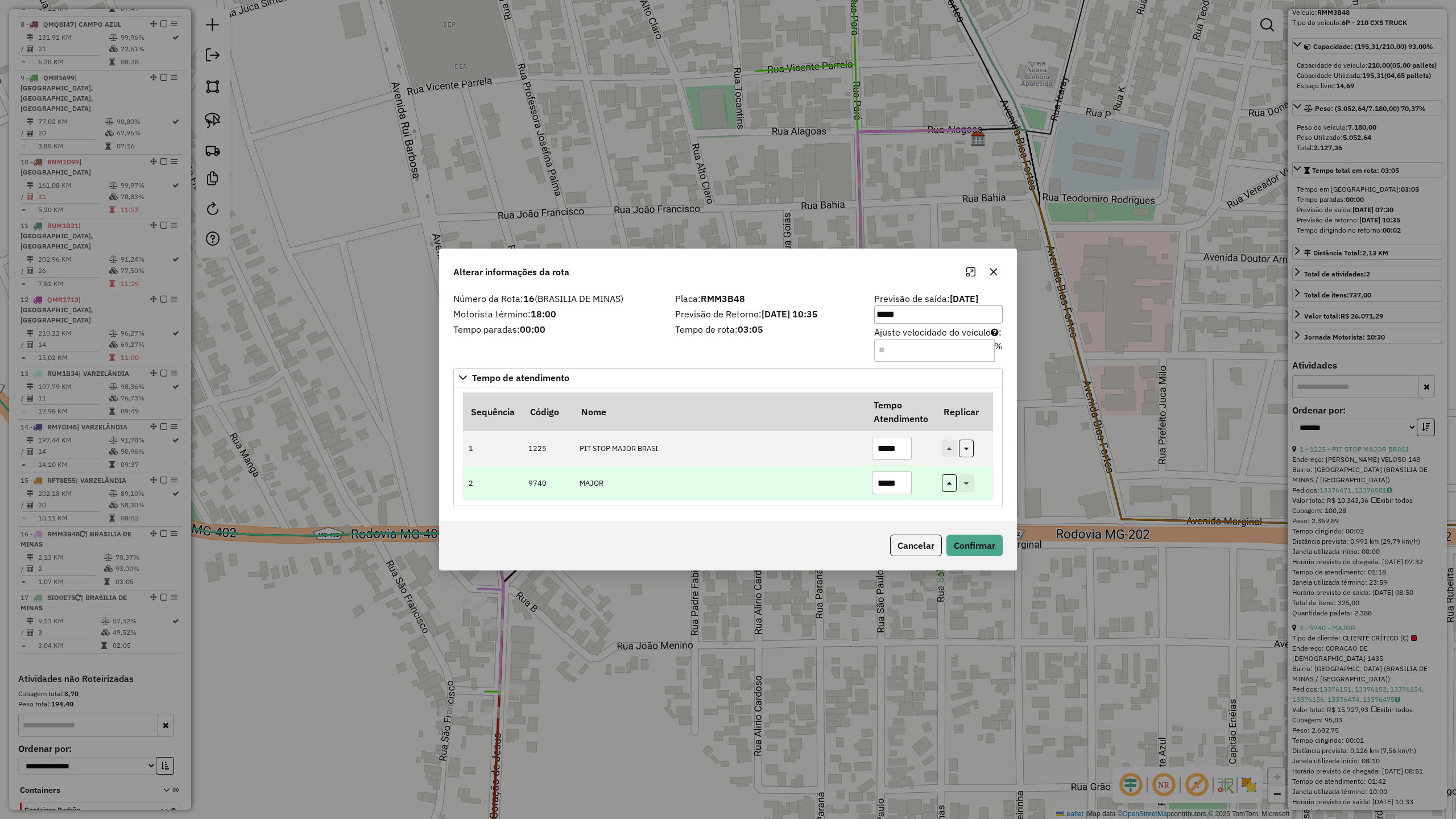
type input "*****"
click at [906, 483] on input "*****" at bounding box center [892, 482] width 40 height 23
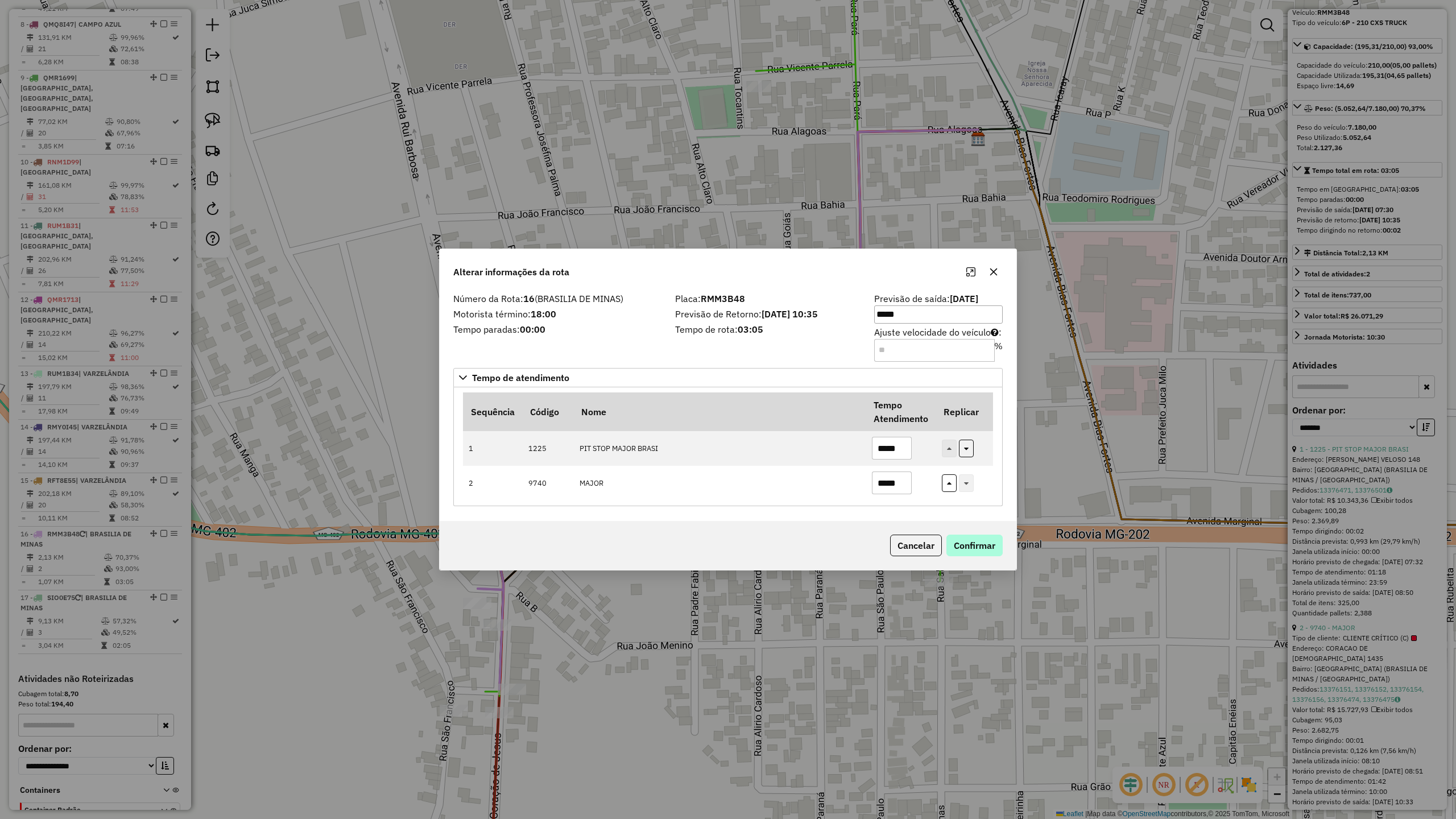
type input "*****"
click at [984, 555] on button "Confirmar" at bounding box center [974, 546] width 56 height 22
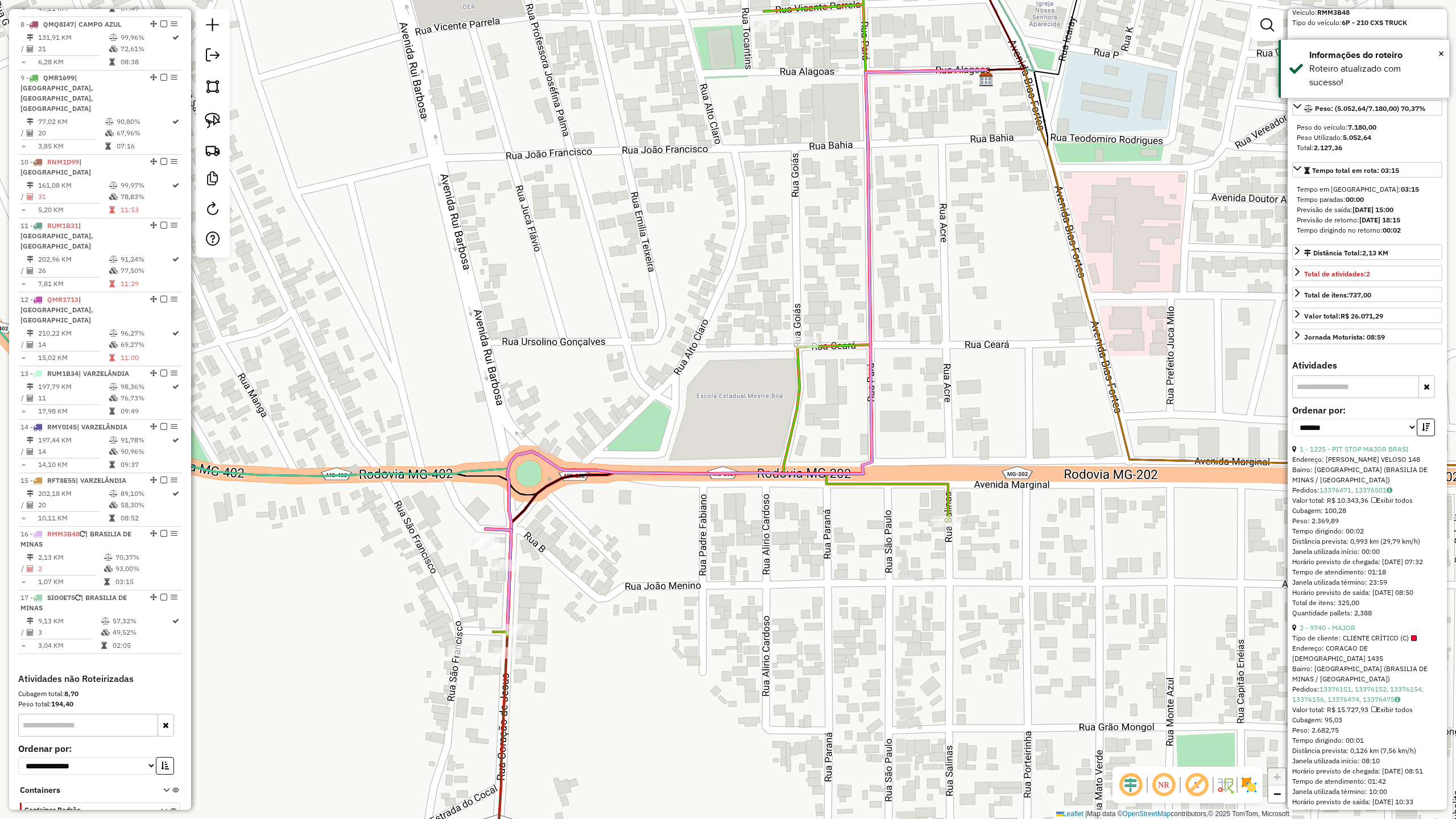
drag, startPoint x: 593, startPoint y: 648, endPoint x: 590, endPoint y: 590, distance: 58.1
click at [590, 590] on div "Janela de atendimento Grade de atendimento Capacidade Transportadoras Veículos …" at bounding box center [728, 409] width 1456 height 819
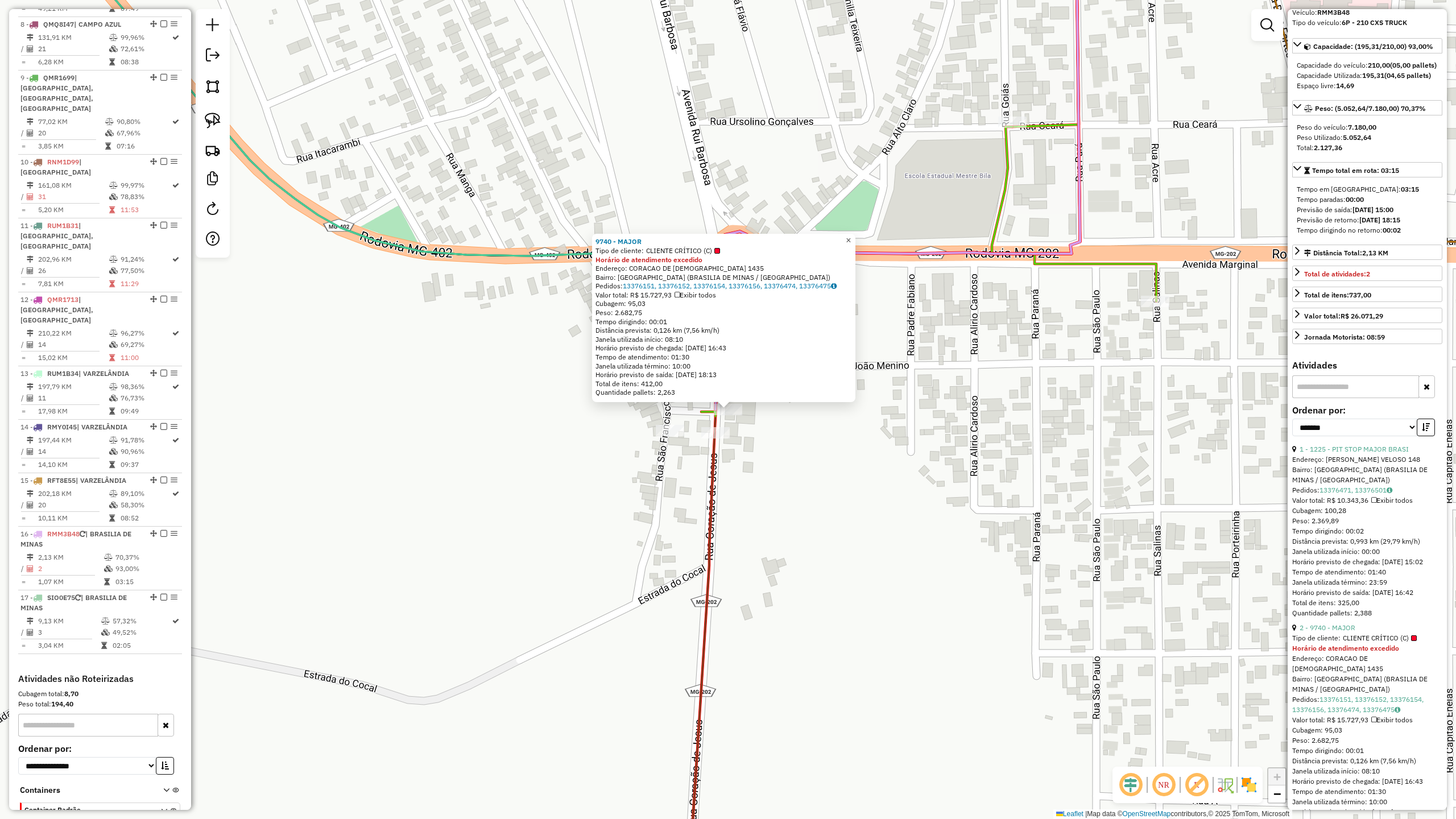
click at [851, 237] on span "×" at bounding box center [848, 241] width 5 height 10
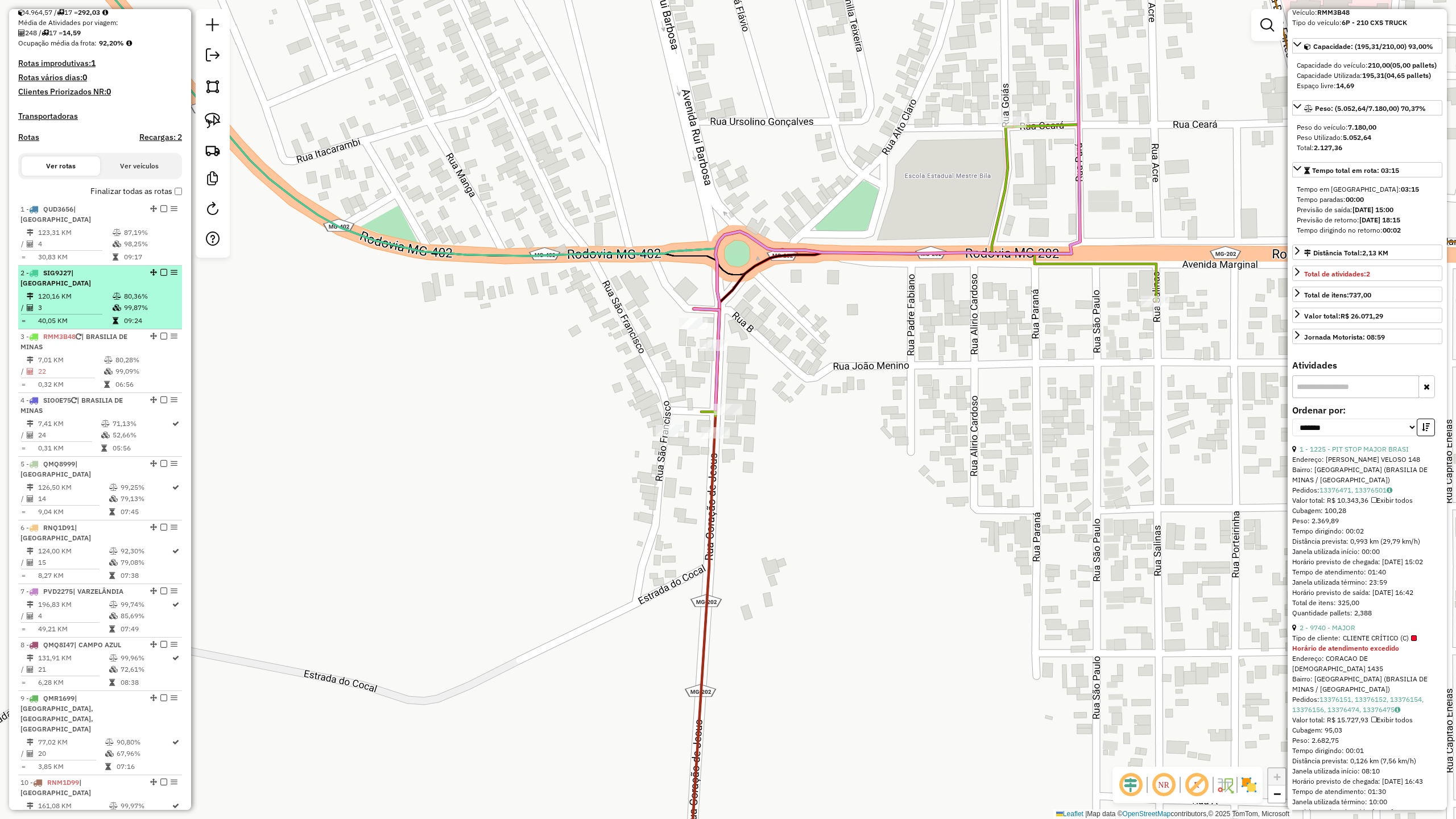
scroll to position [286, 0]
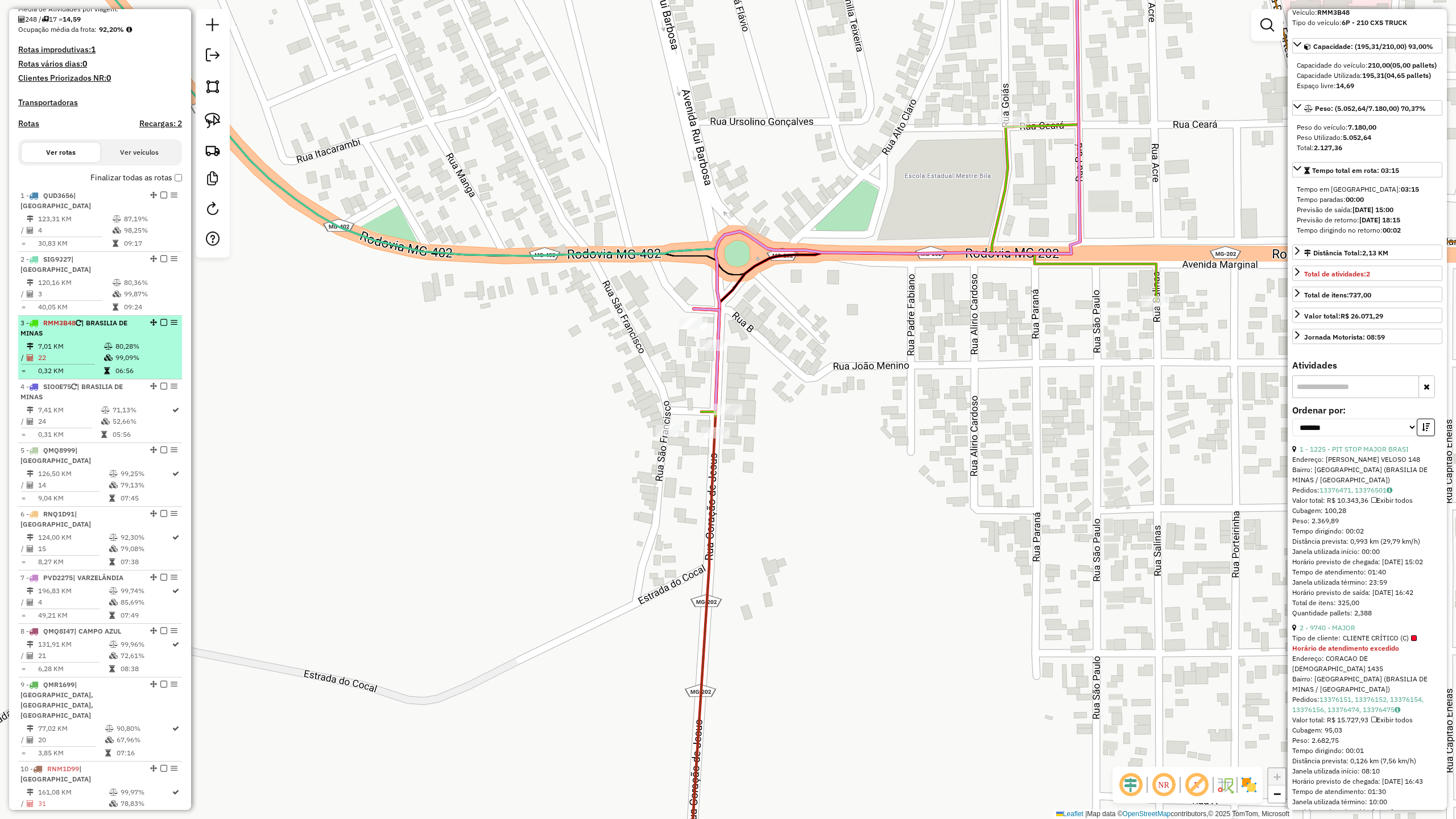
click at [75, 352] on td "22" at bounding box center [71, 358] width 66 height 12
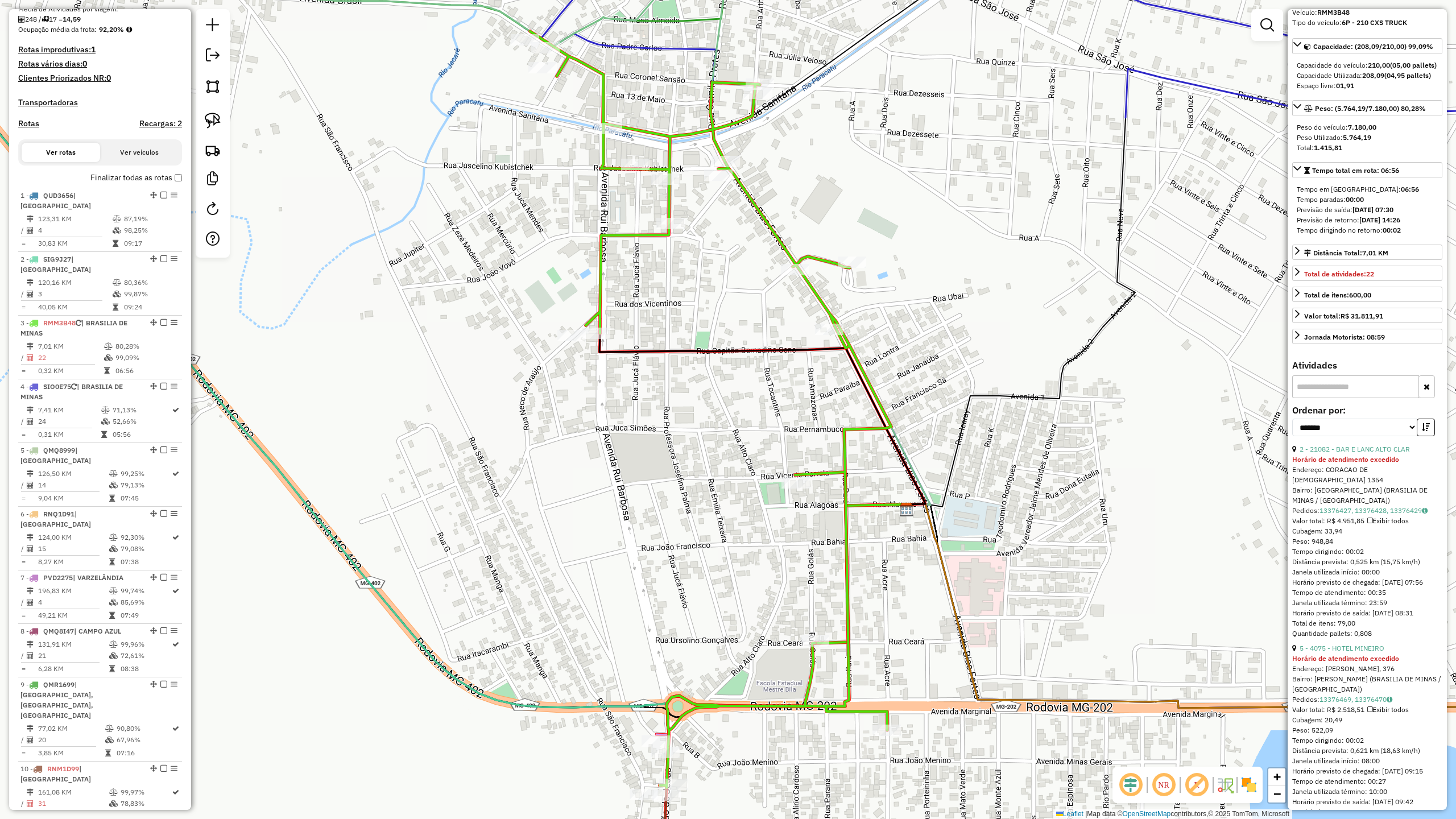
click at [599, 257] on icon at bounding box center [711, 410] width 361 height 757
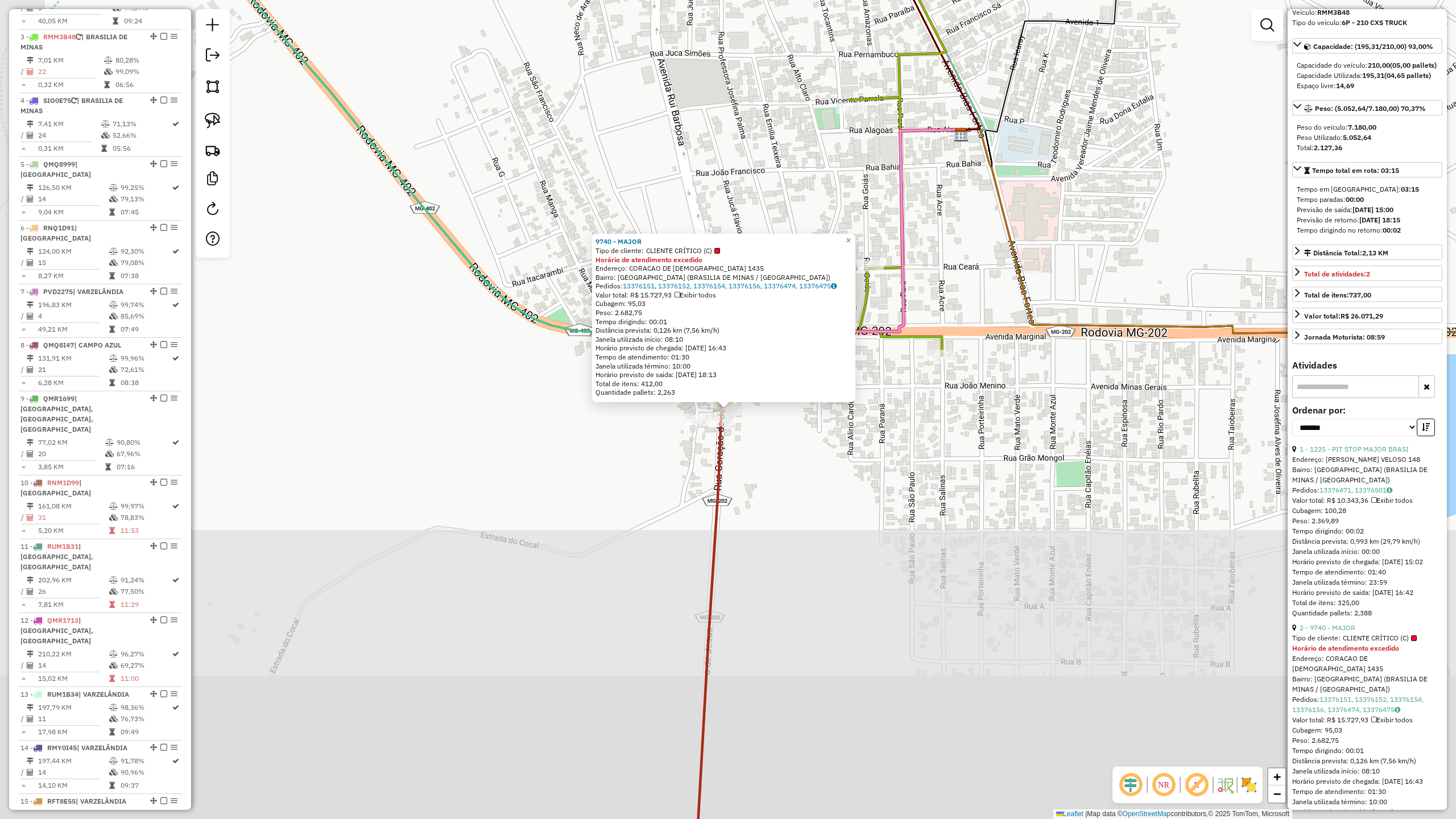
scroll to position [892, 0]
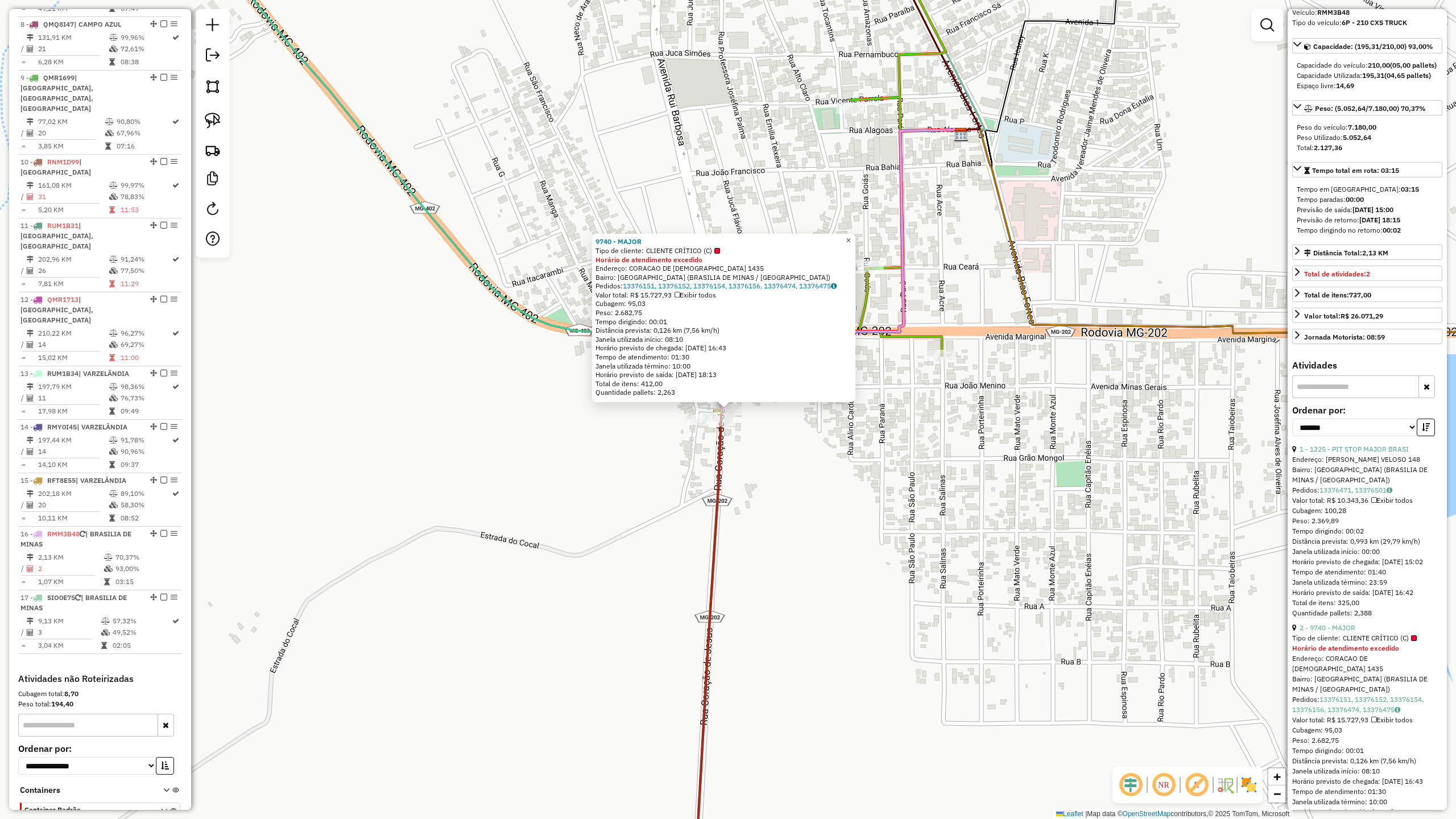
click at [851, 241] on span "×" at bounding box center [848, 241] width 5 height 10
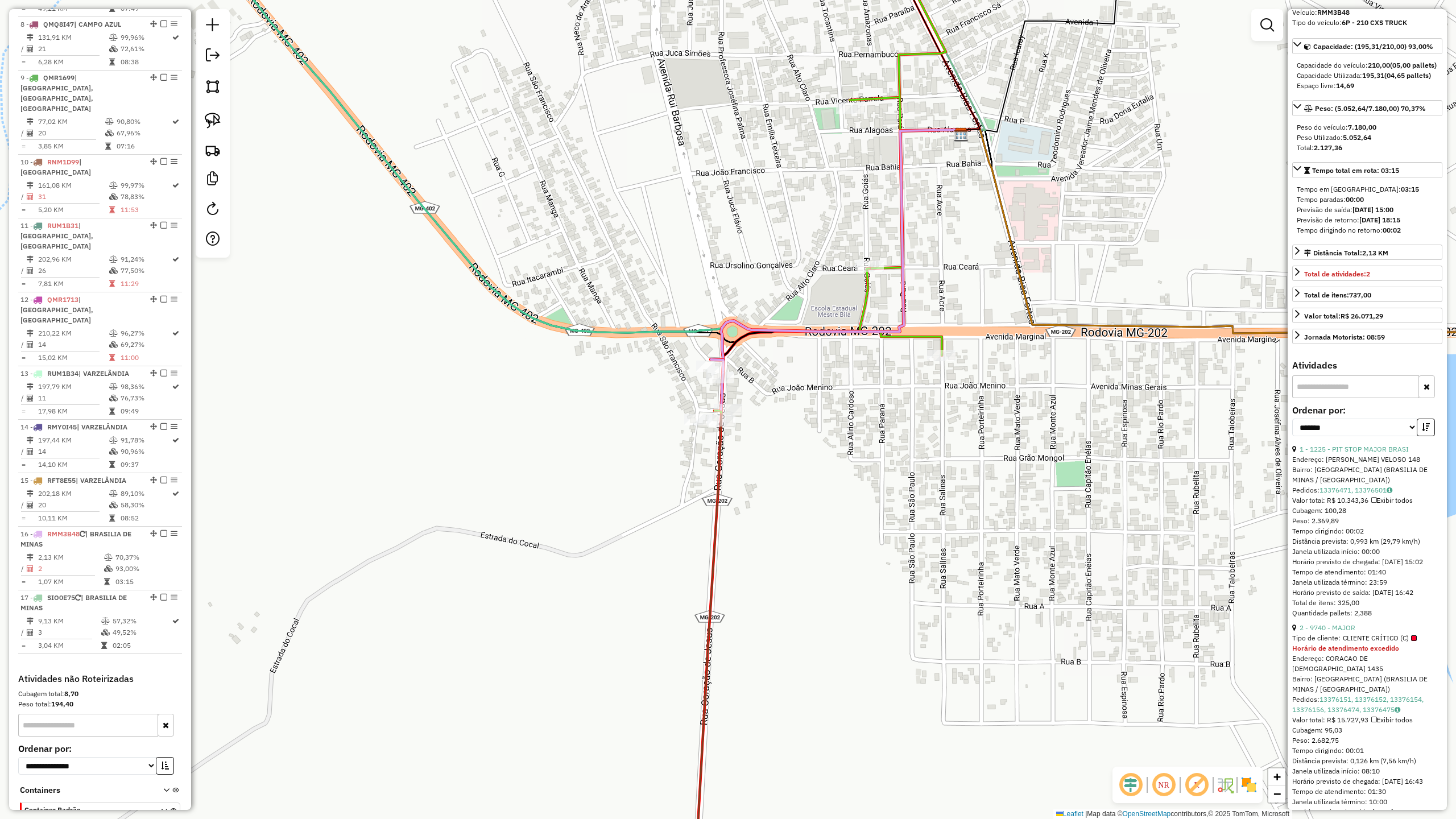
scroll to position [136, 0]
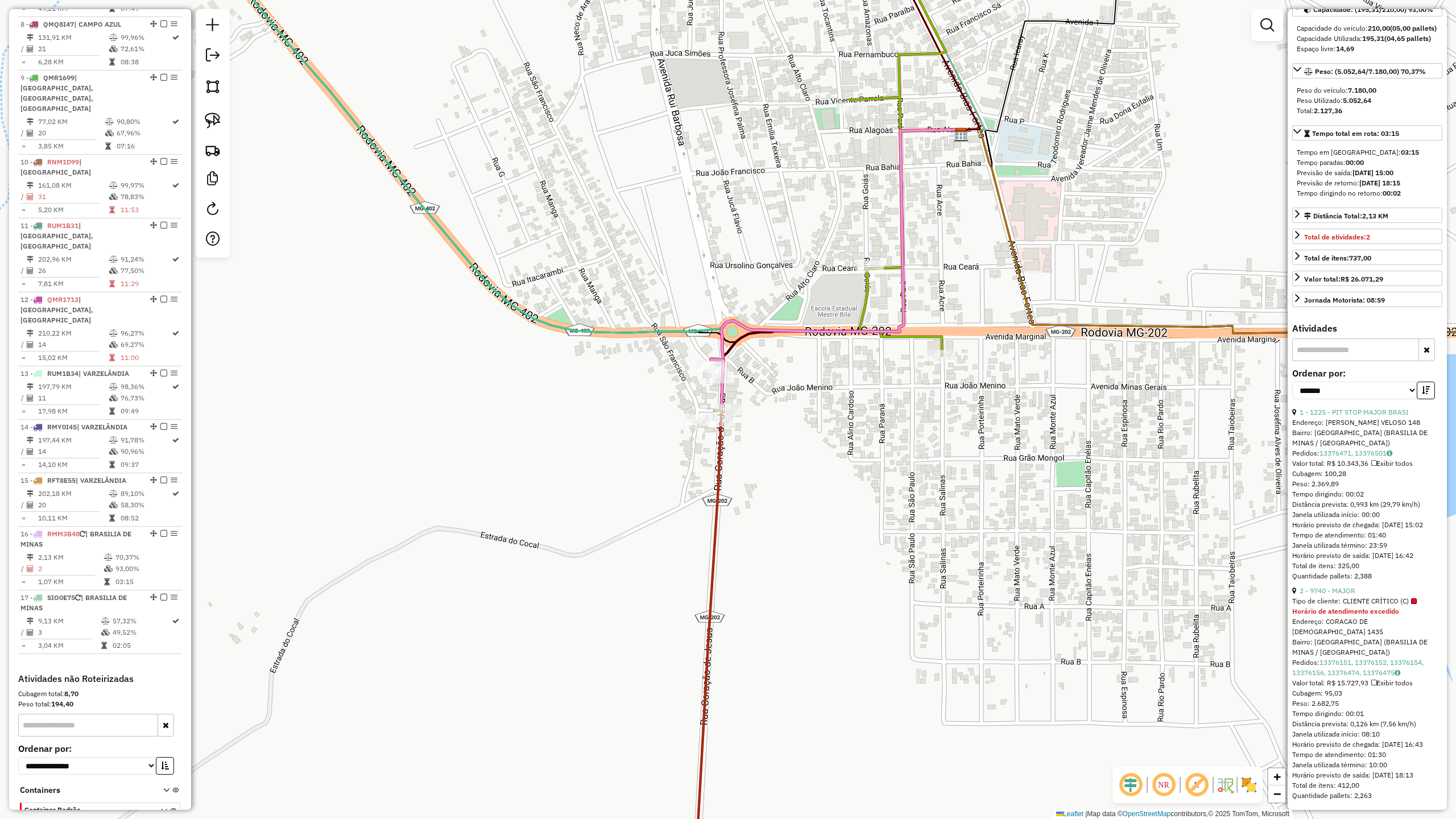
click at [865, 290] on icon at bounding box center [793, 165] width 306 height 495
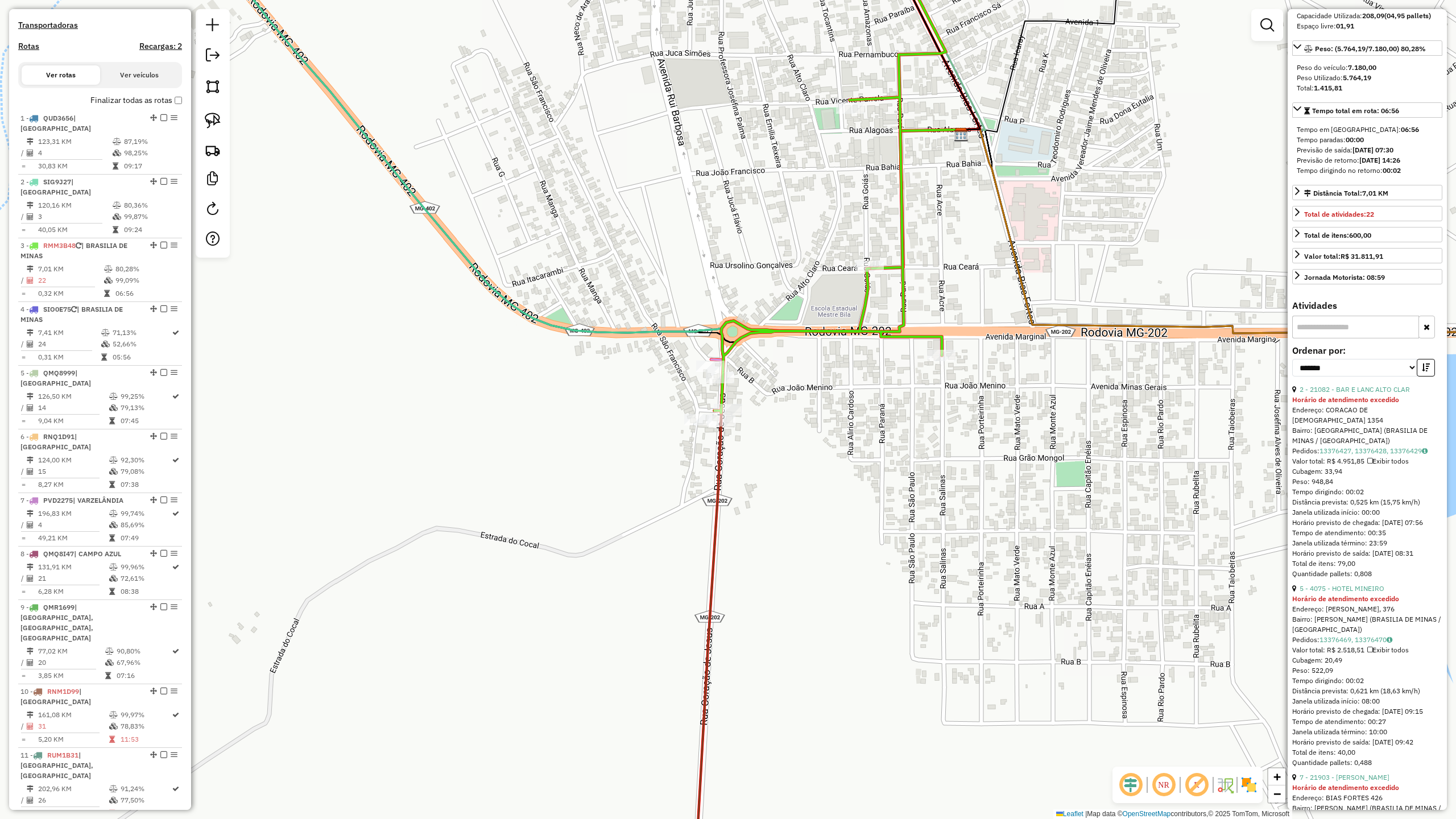
scroll to position [344, 0]
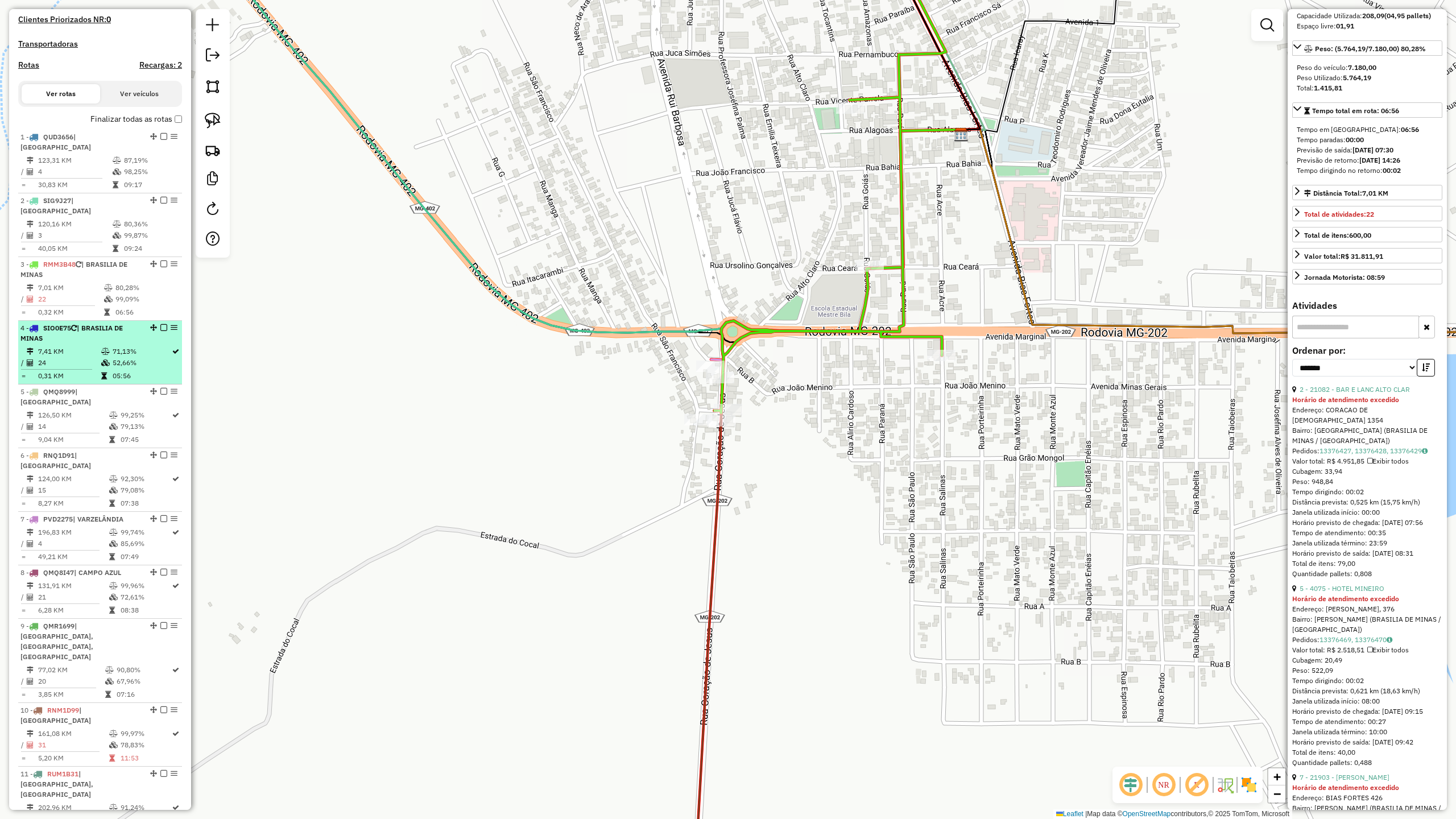
click at [67, 324] on li "4 - SIO0E75 | BRASILIA DE MINAS 7,41 KM 71,13% / 24 52,66% = 0,31 KM 05:56" at bounding box center [100, 352] width 164 height 64
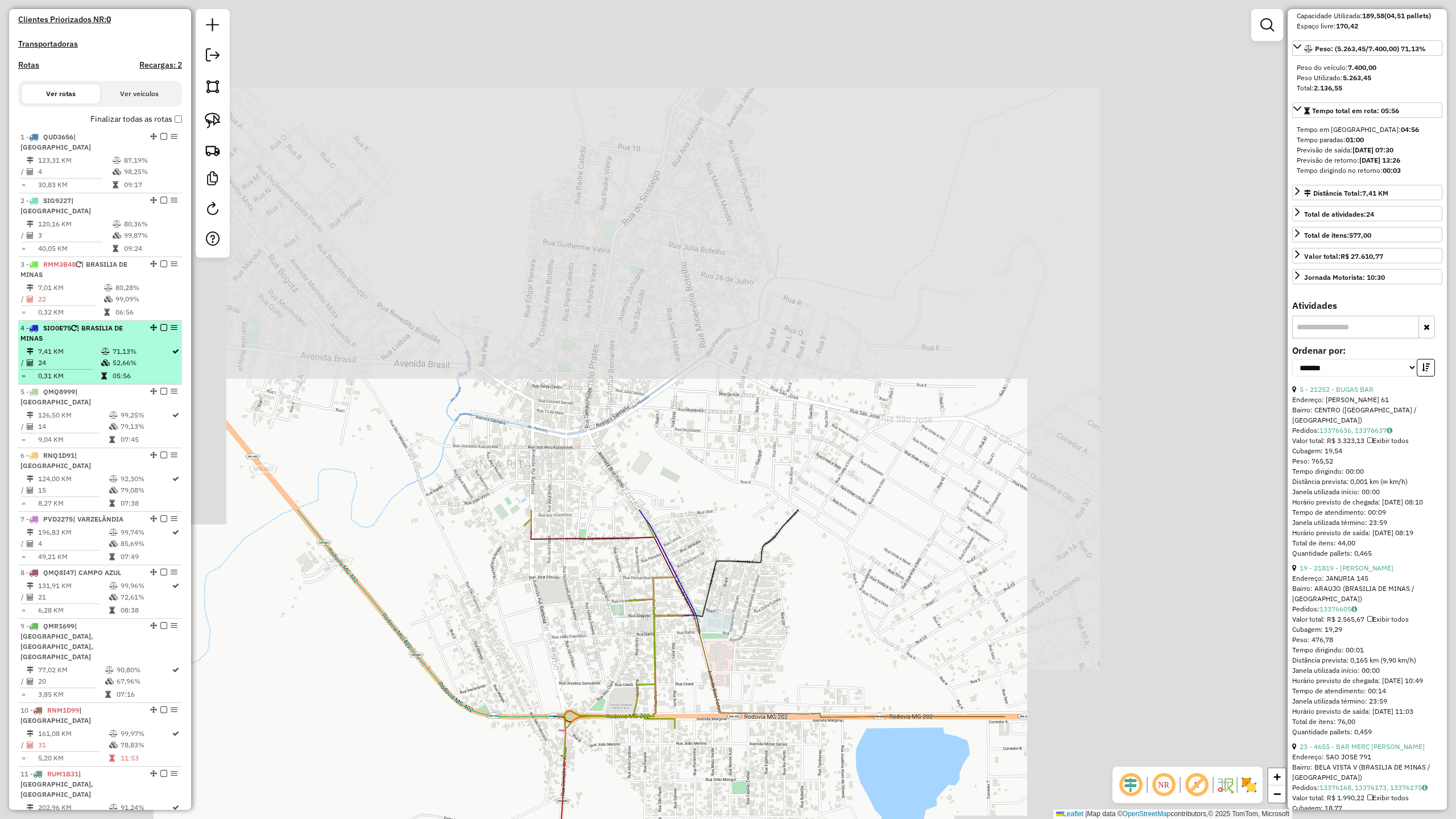
scroll to position [125, 0]
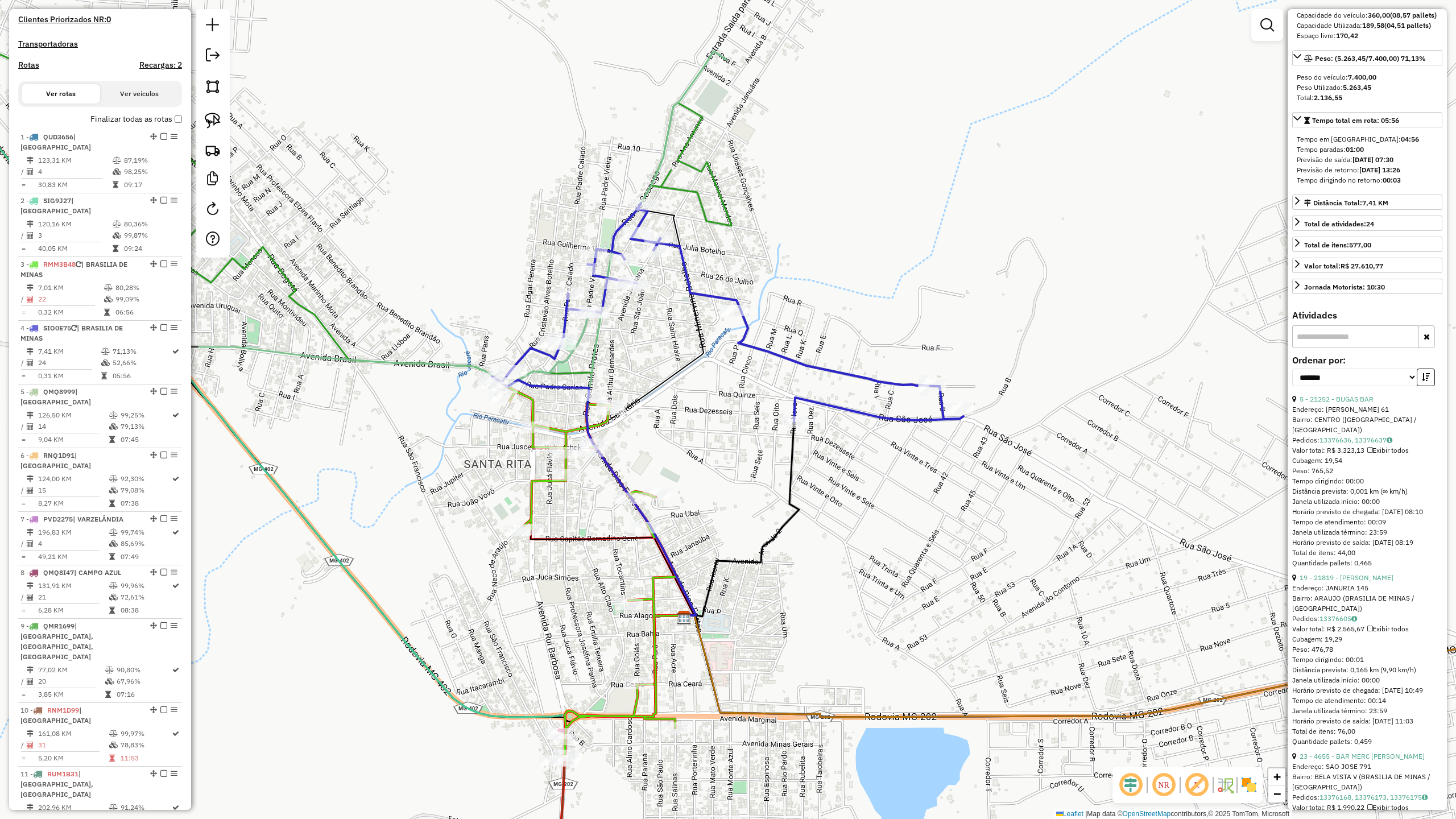
click at [776, 356] on icon at bounding box center [728, 313] width 471 height 219
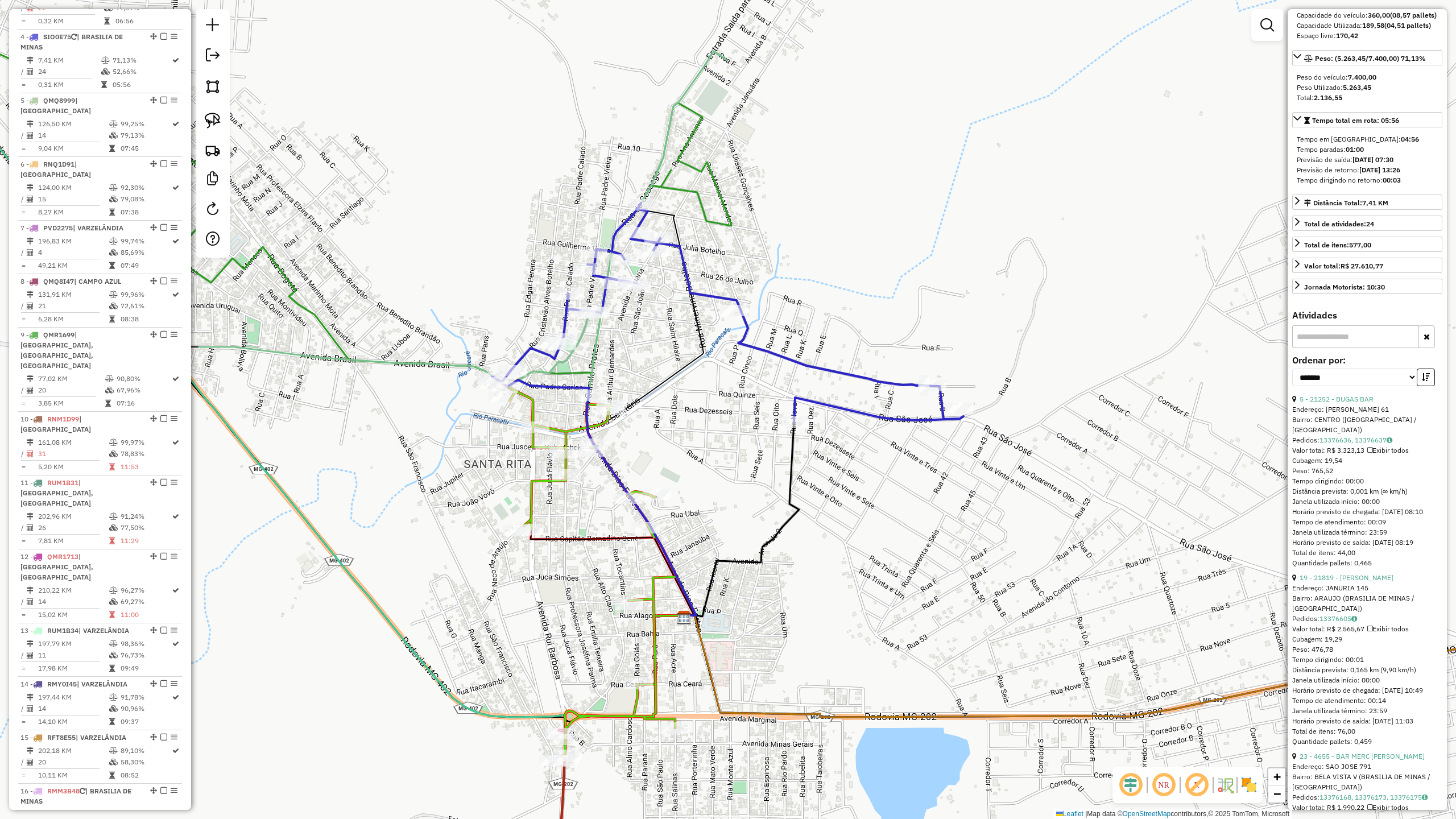
click at [531, 500] on icon at bounding box center [587, 568] width 181 height 378
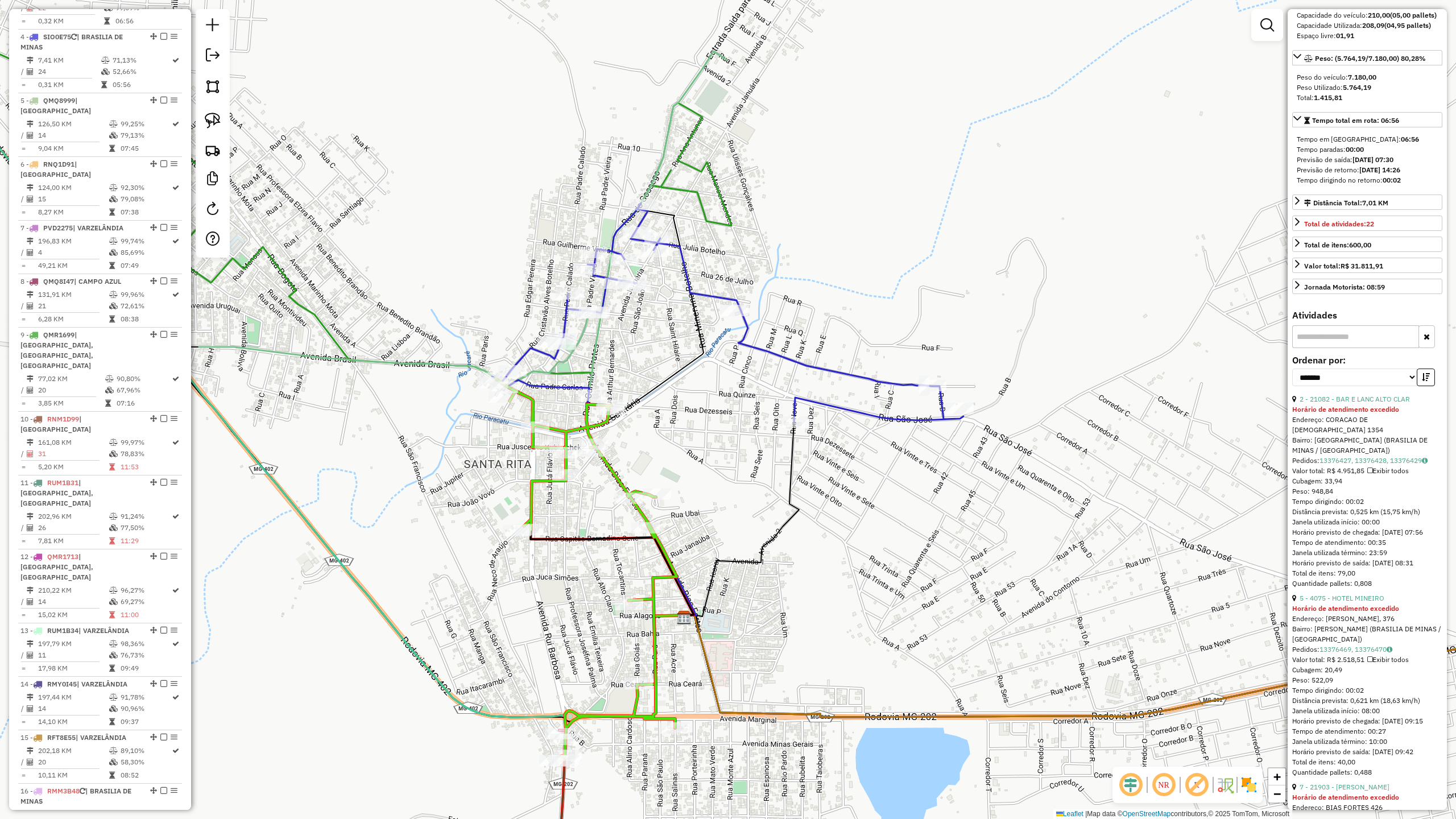
scroll to position [572, 0]
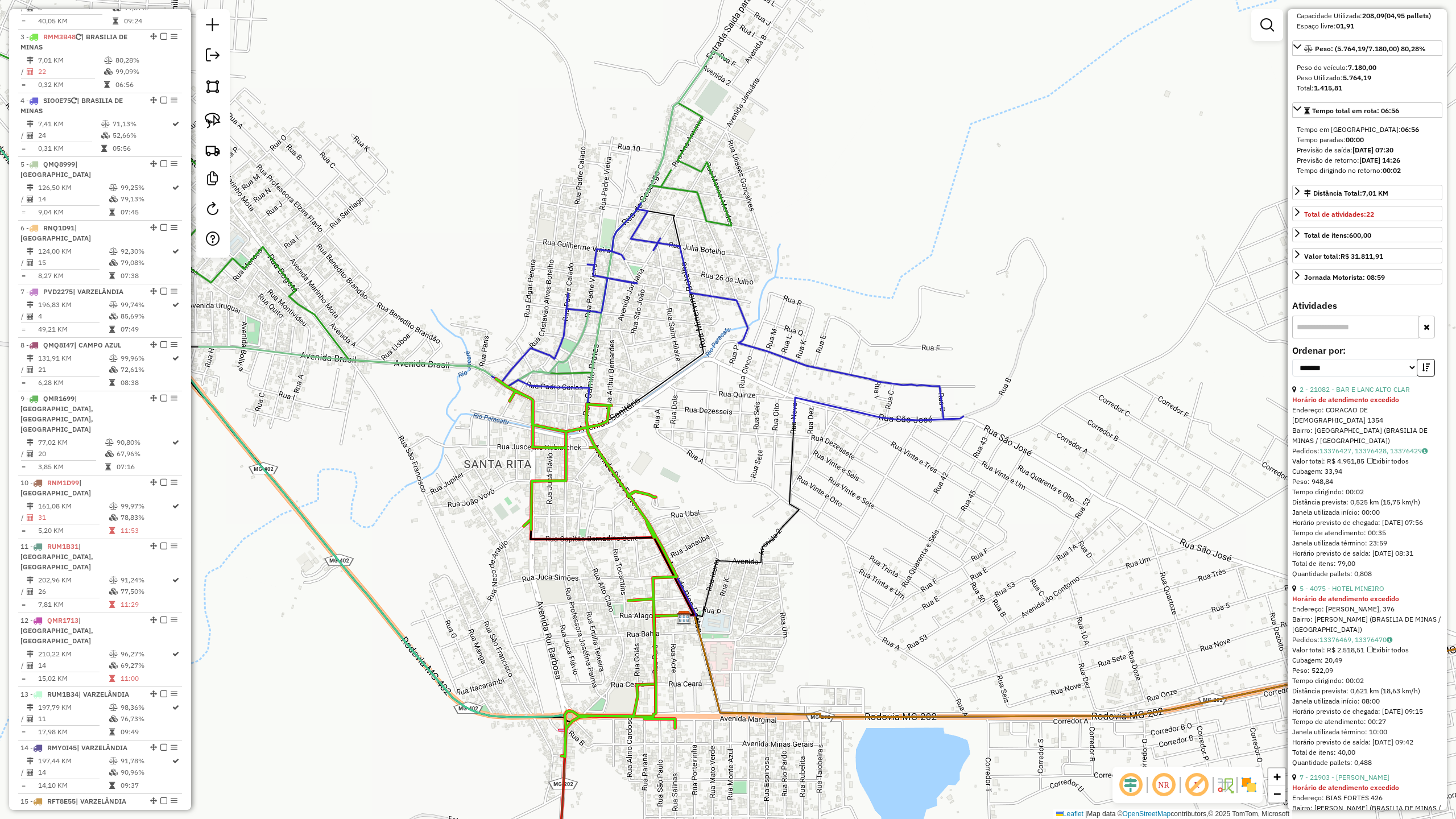
click at [560, 445] on icon at bounding box center [587, 568] width 181 height 378
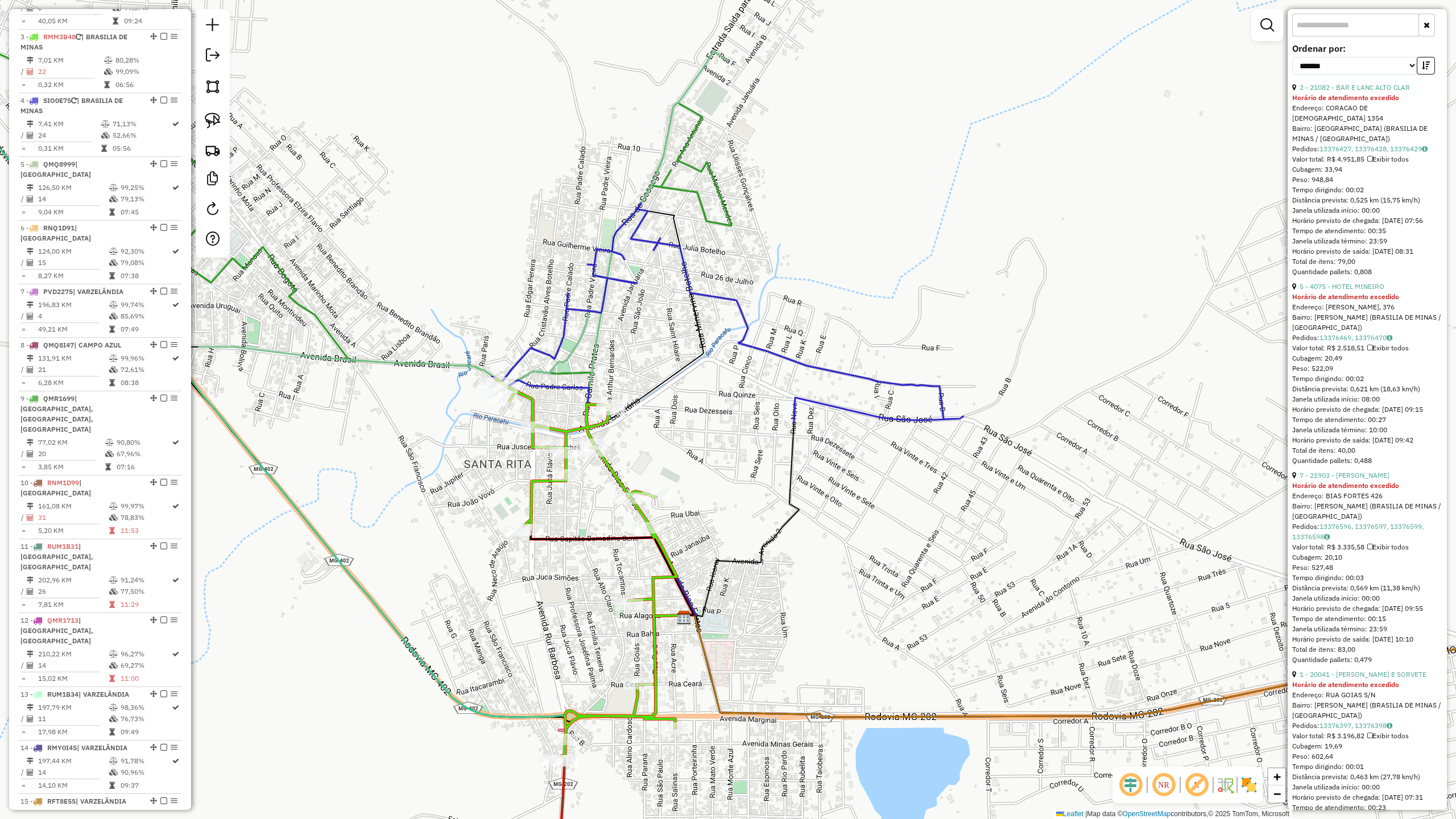
scroll to position [439, 0]
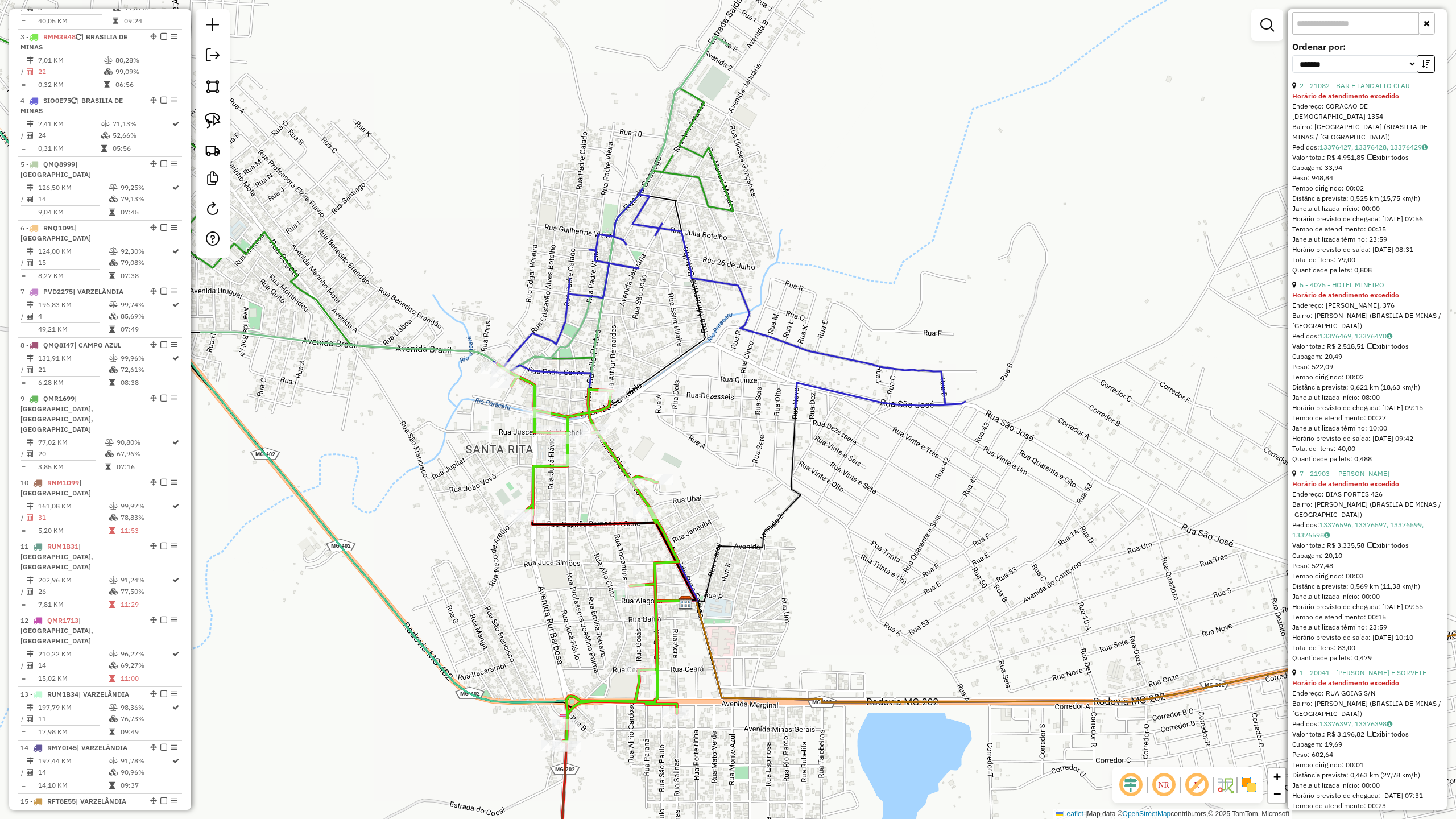
drag, startPoint x: 792, startPoint y: 609, endPoint x: 772, endPoint y: 513, distance: 98.1
click at [772, 513] on div "Janela de atendimento Grade de atendimento Capacidade Transportadoras Veículos …" at bounding box center [728, 409] width 1456 height 819
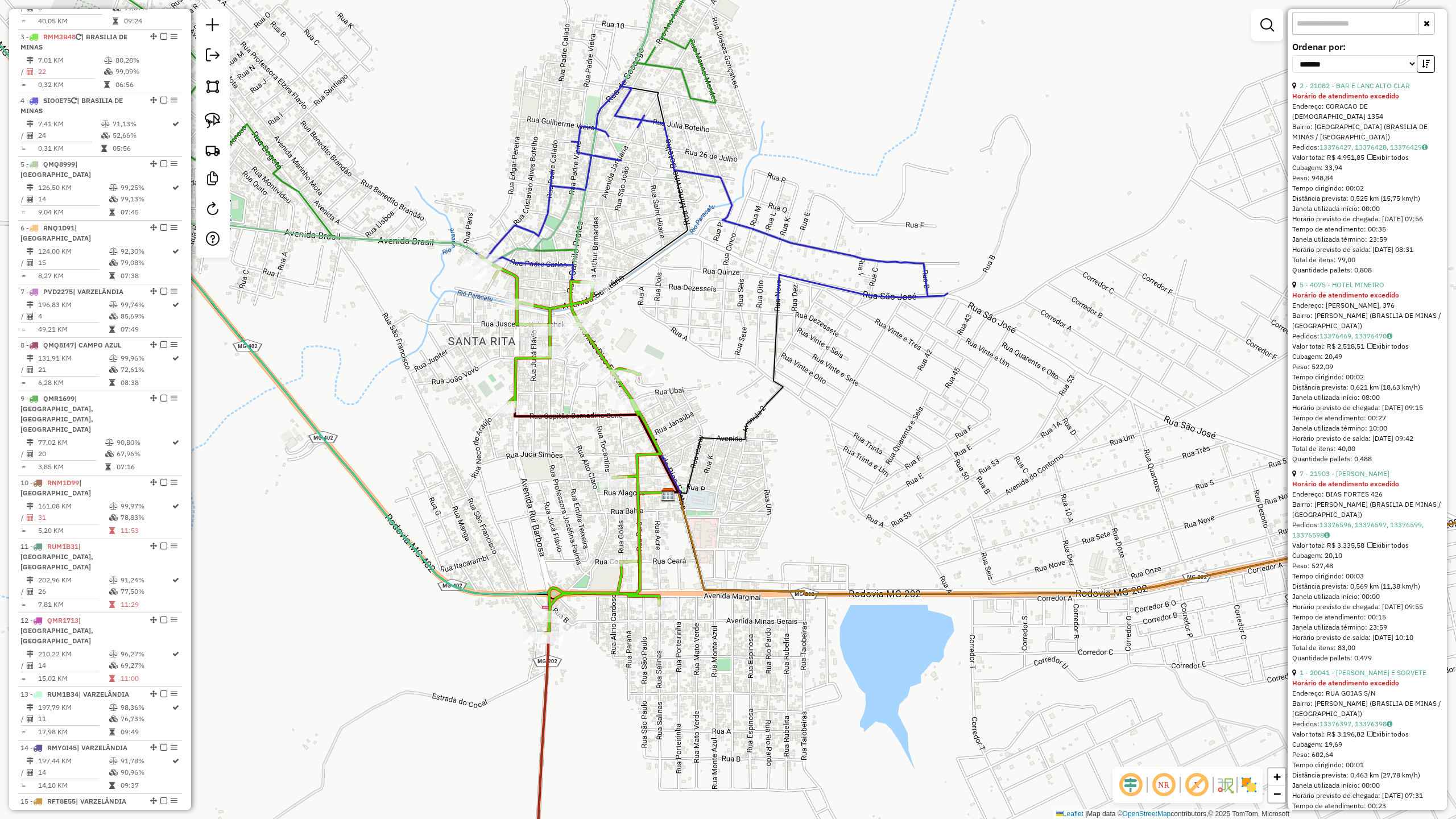
drag, startPoint x: 703, startPoint y: 676, endPoint x: 721, endPoint y: 556, distance: 121.3
click at [720, 558] on div "Janela de atendimento Grade de atendimento Capacidade Transportadoras Veículos …" at bounding box center [728, 409] width 1456 height 819
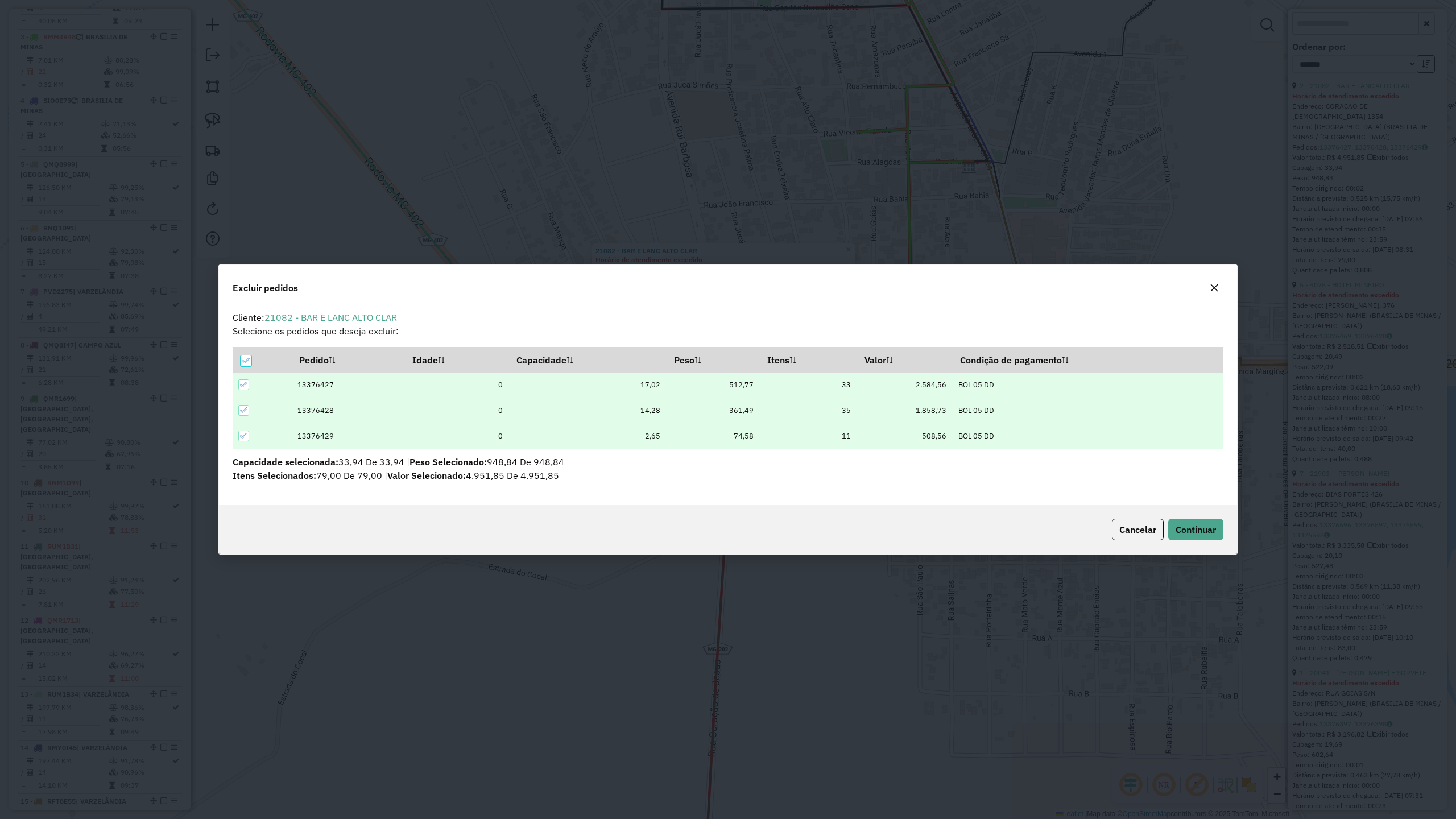
scroll to position [5, 3]
click at [1198, 526] on span "Continuar" at bounding box center [1196, 530] width 40 height 12
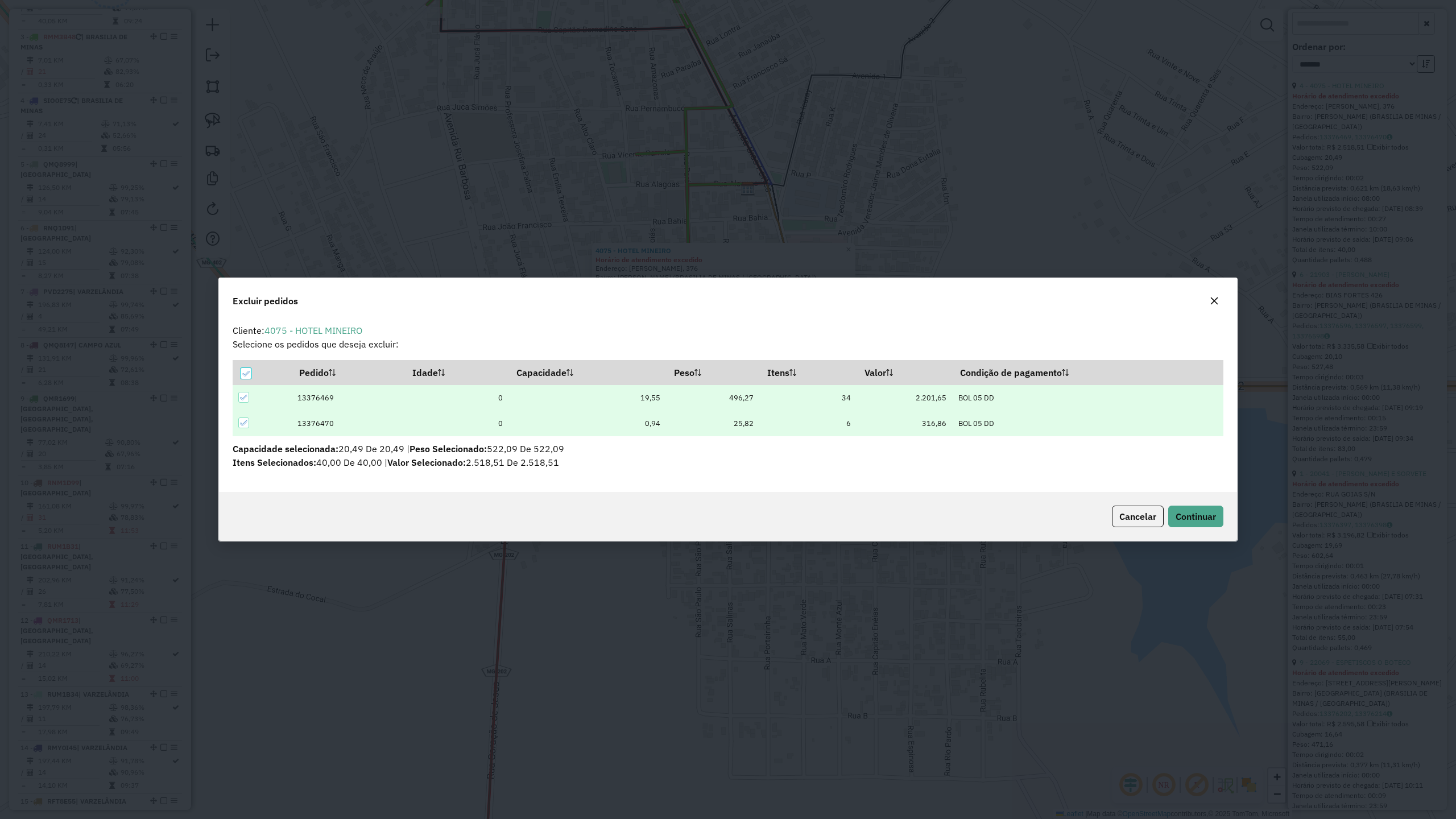
scroll to position [0, 0]
click at [1172, 514] on button "Continuar" at bounding box center [1196, 517] width 55 height 22
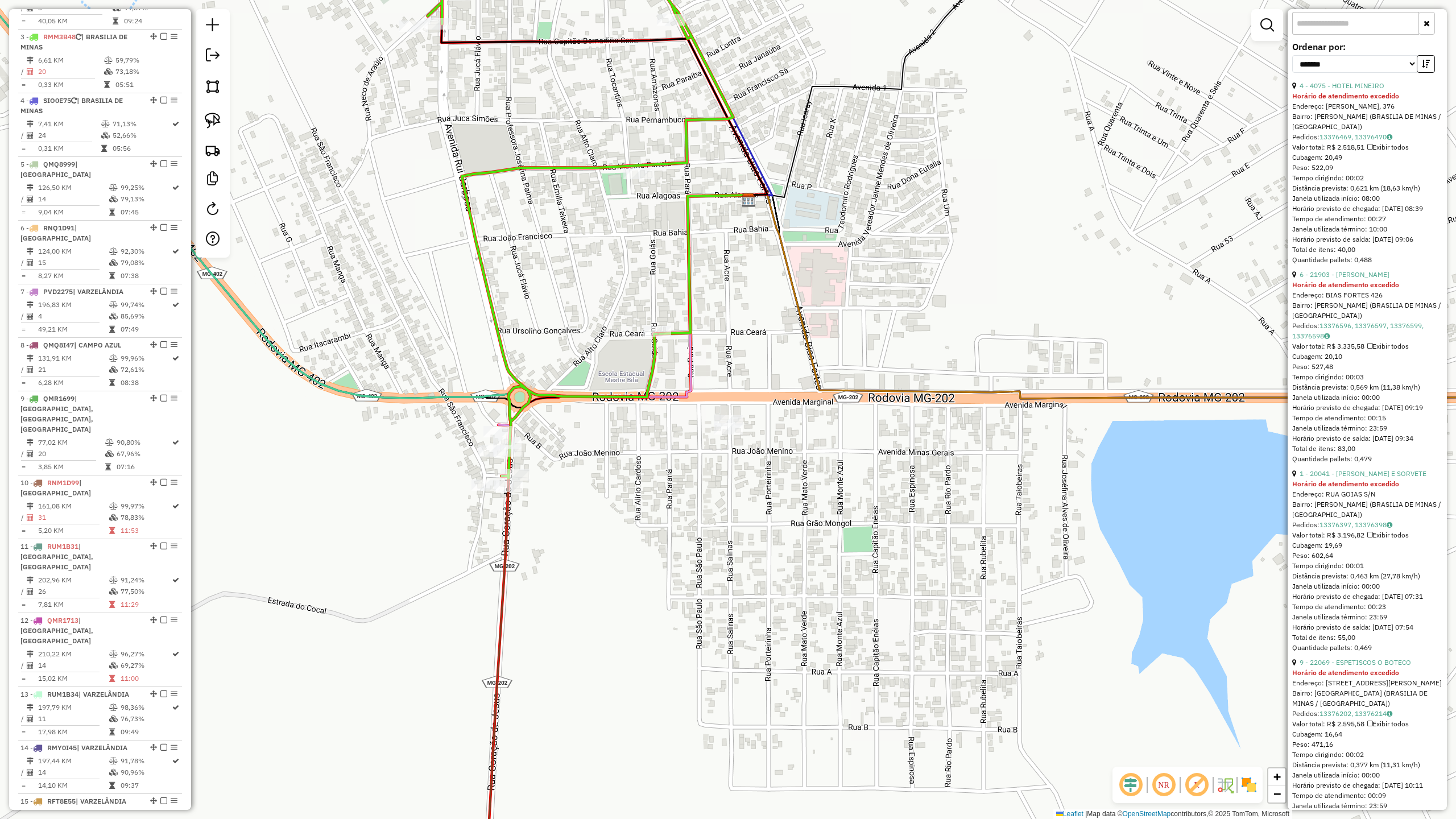
drag, startPoint x: 752, startPoint y: 328, endPoint x: 801, endPoint y: 528, distance: 205.9
click at [801, 528] on div "Janela de atendimento Grade de atendimento Capacidade Transportadoras Veículos …" at bounding box center [728, 409] width 1456 height 819
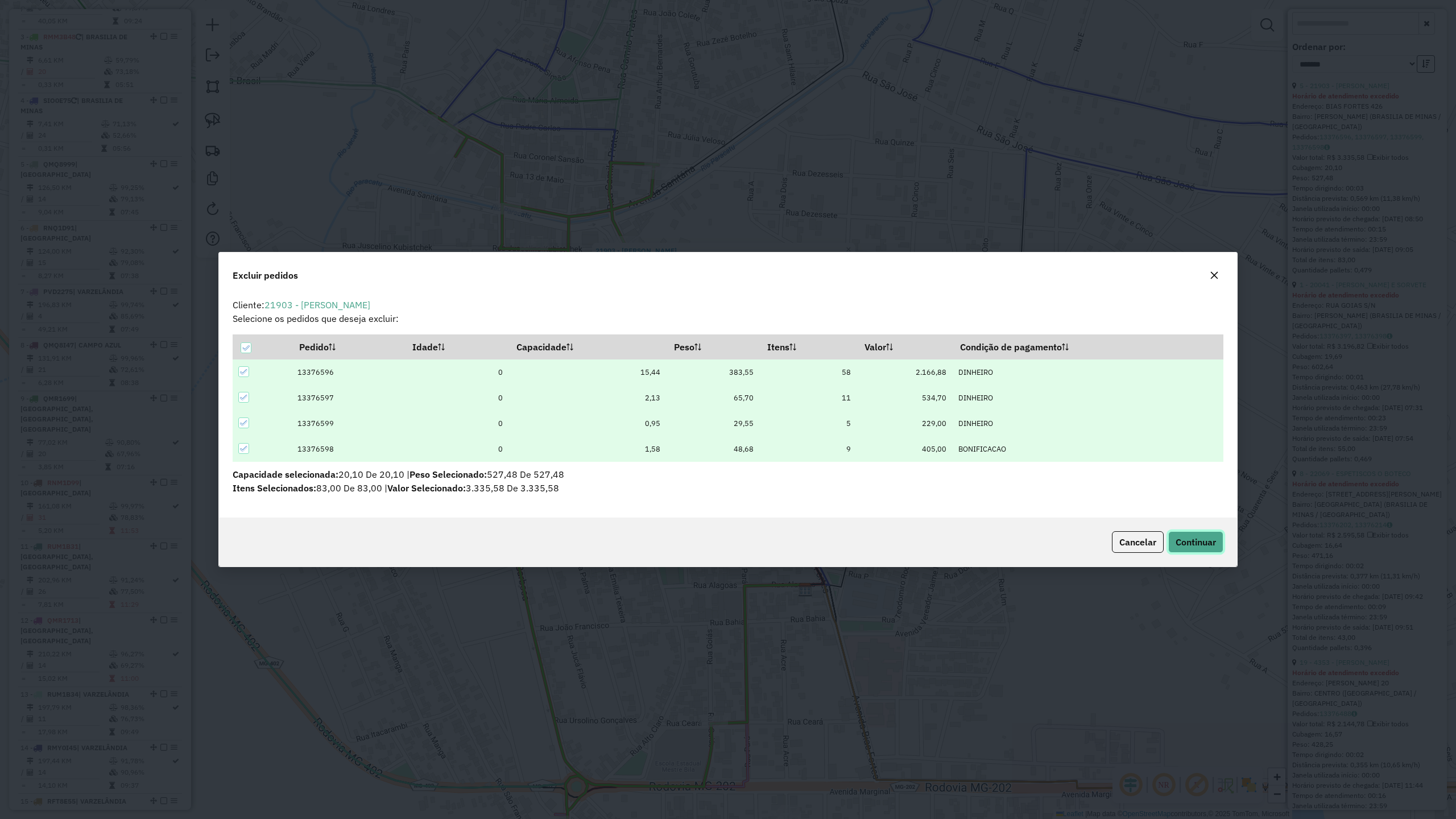
click at [1194, 535] on button "Continuar" at bounding box center [1196, 542] width 55 height 22
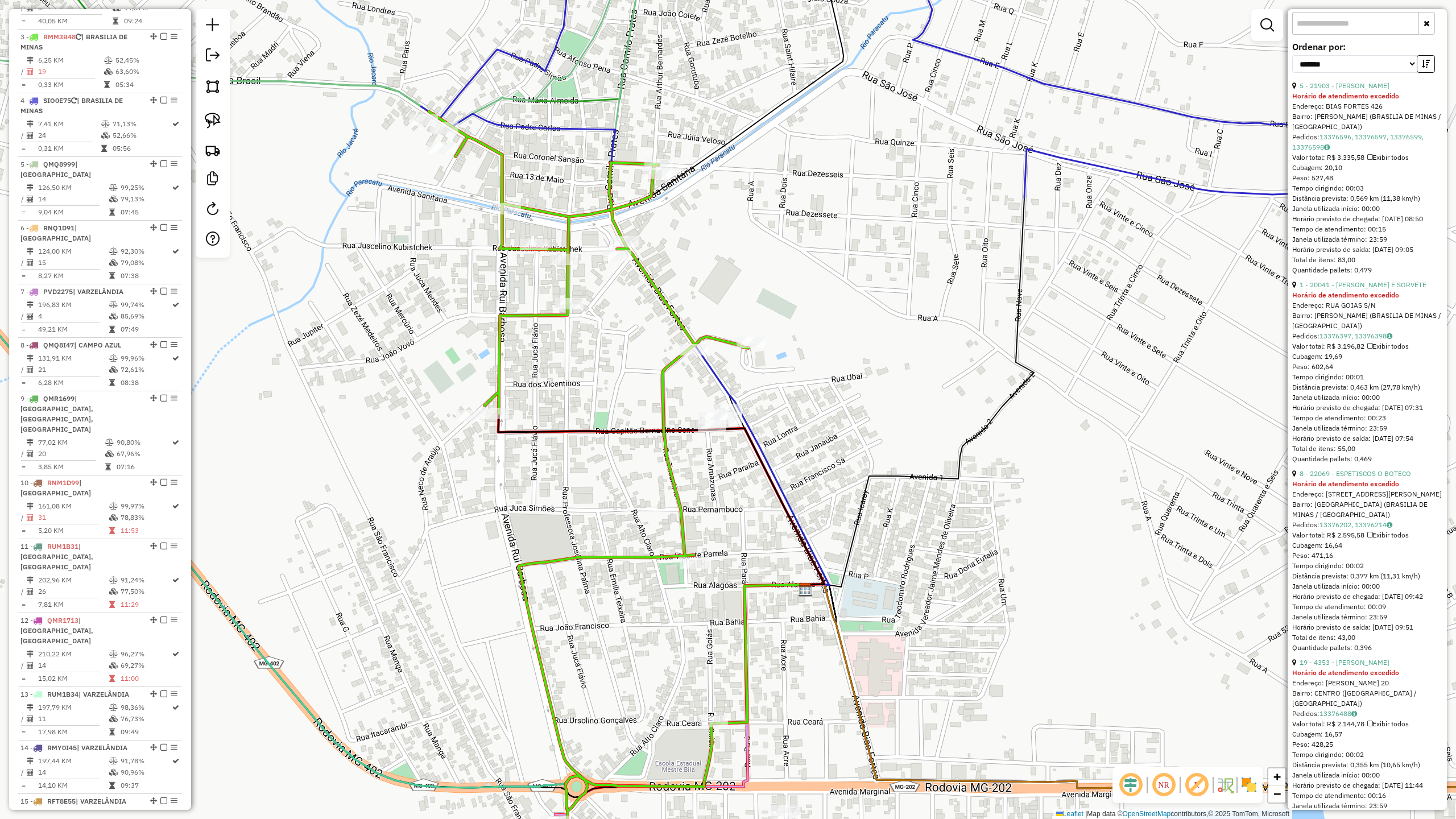
drag, startPoint x: 936, startPoint y: 469, endPoint x: 945, endPoint y: 271, distance: 198.2
click at [944, 273] on div "Janela de atendimento Grade de atendimento Capacidade Transportadoras Veículos …" at bounding box center [728, 409] width 1456 height 819
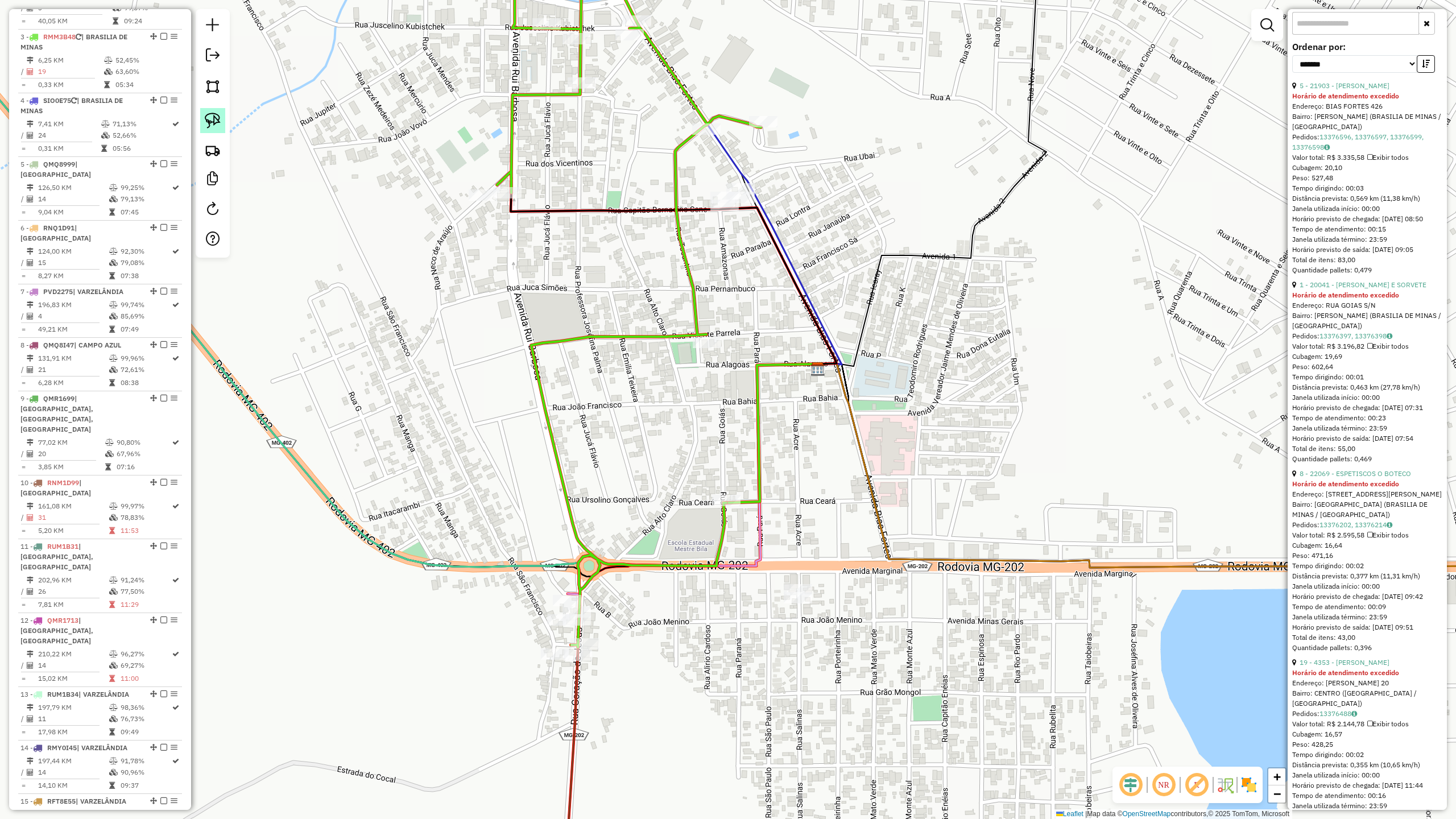
click at [212, 119] on img at bounding box center [212, 120] width 16 height 16
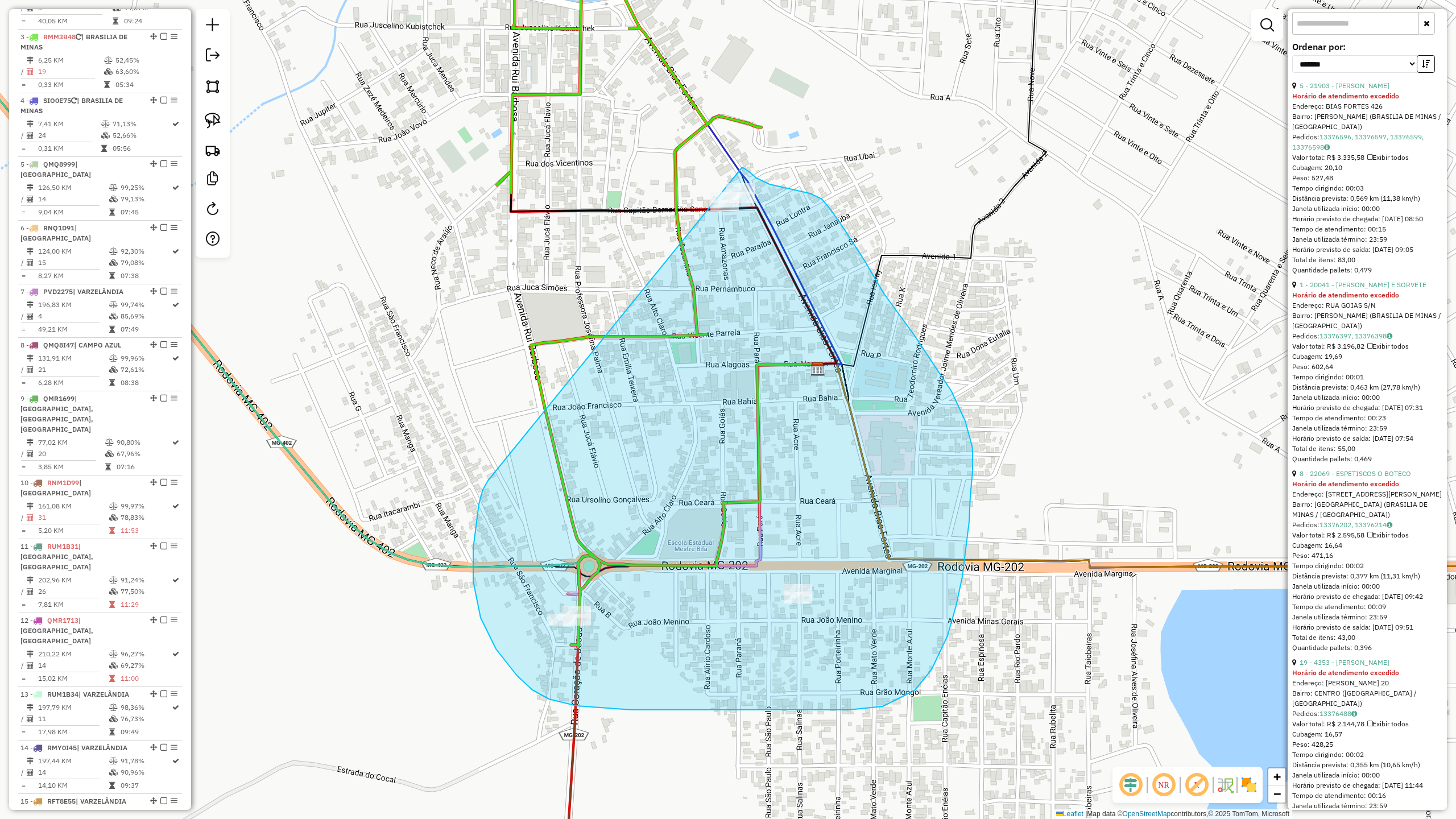
drag, startPoint x: 473, startPoint y: 581, endPoint x: 587, endPoint y: 199, distance: 398.6
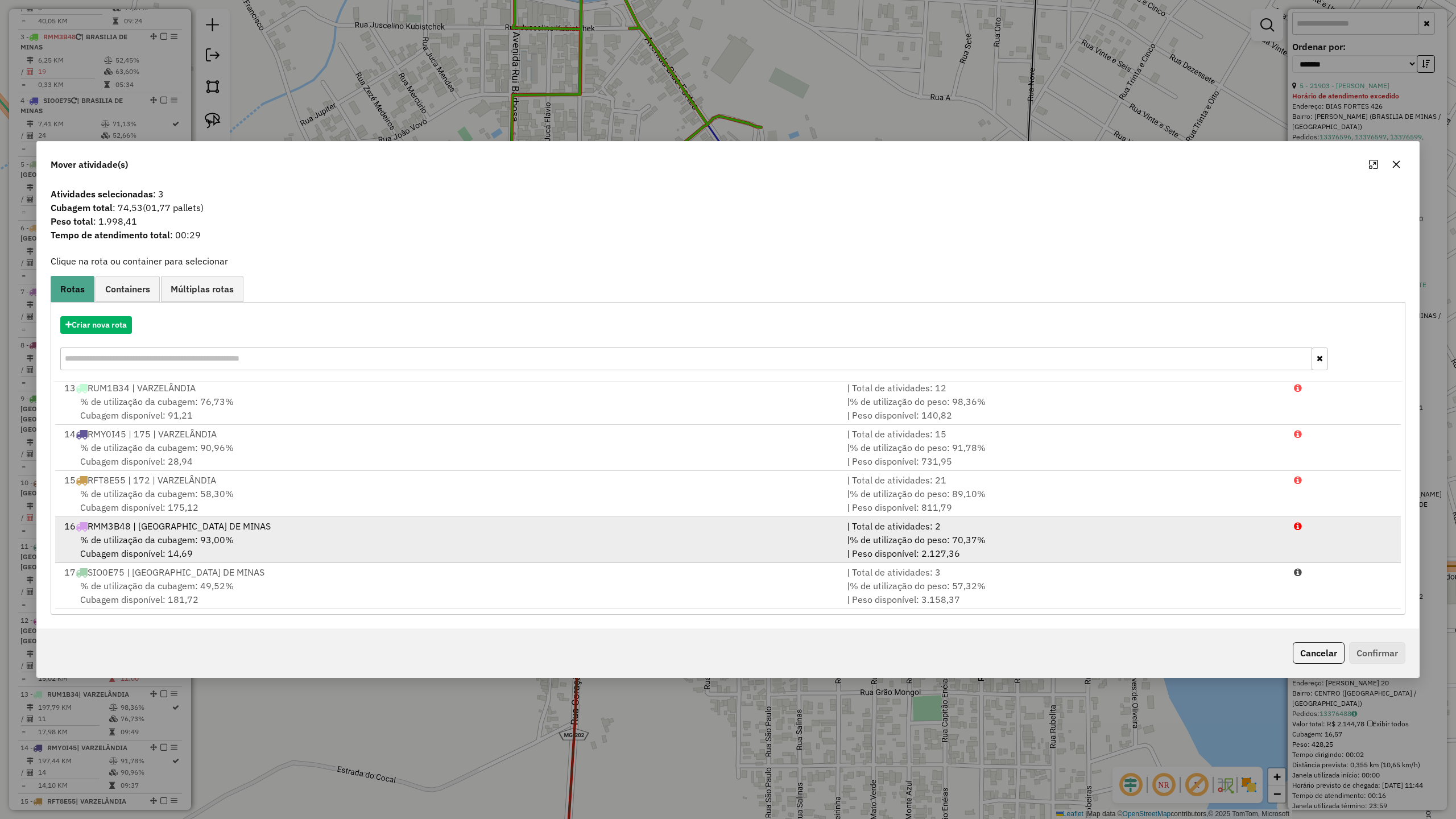
scroll to position [559, 0]
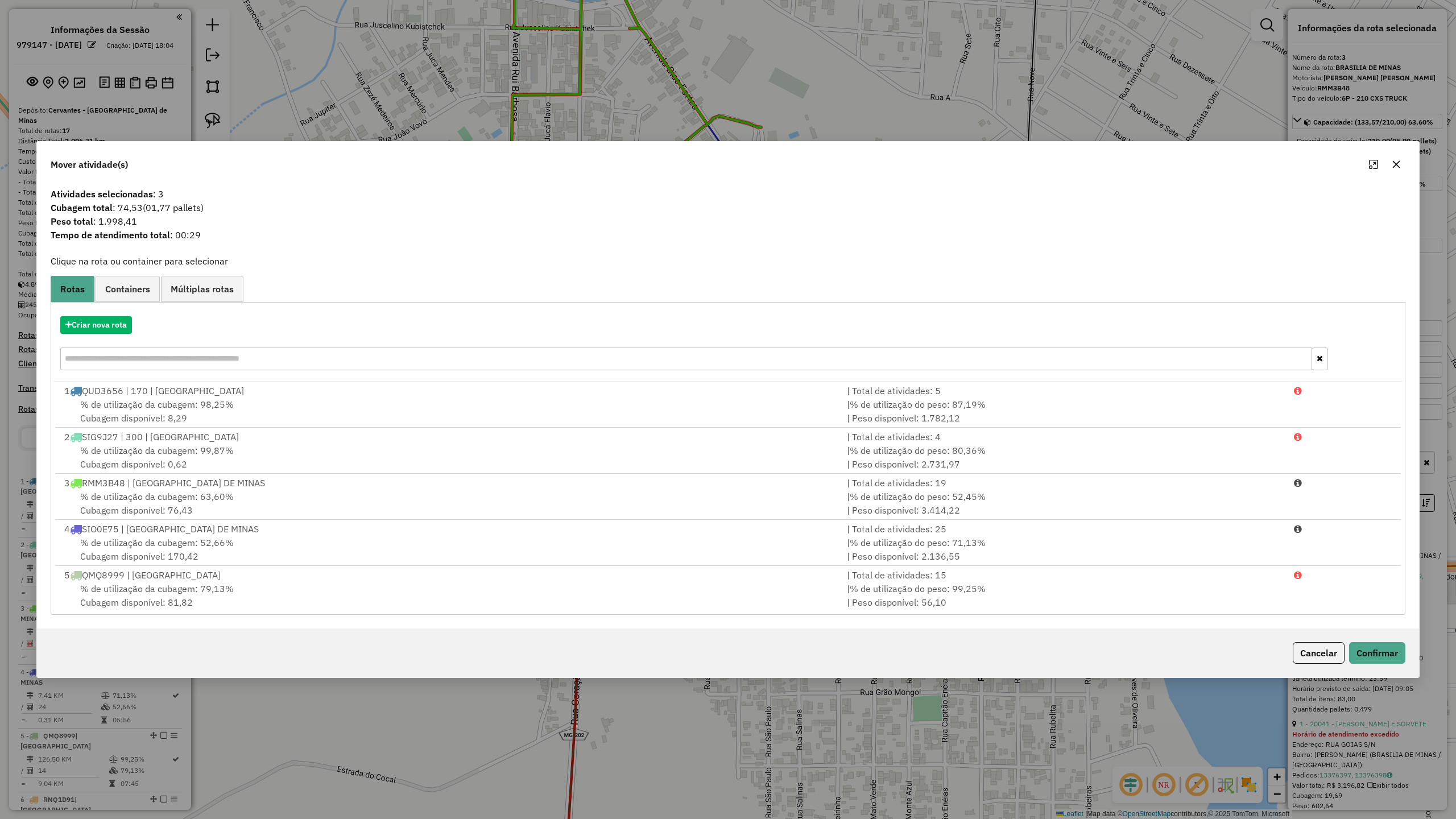
scroll to position [559, 0]
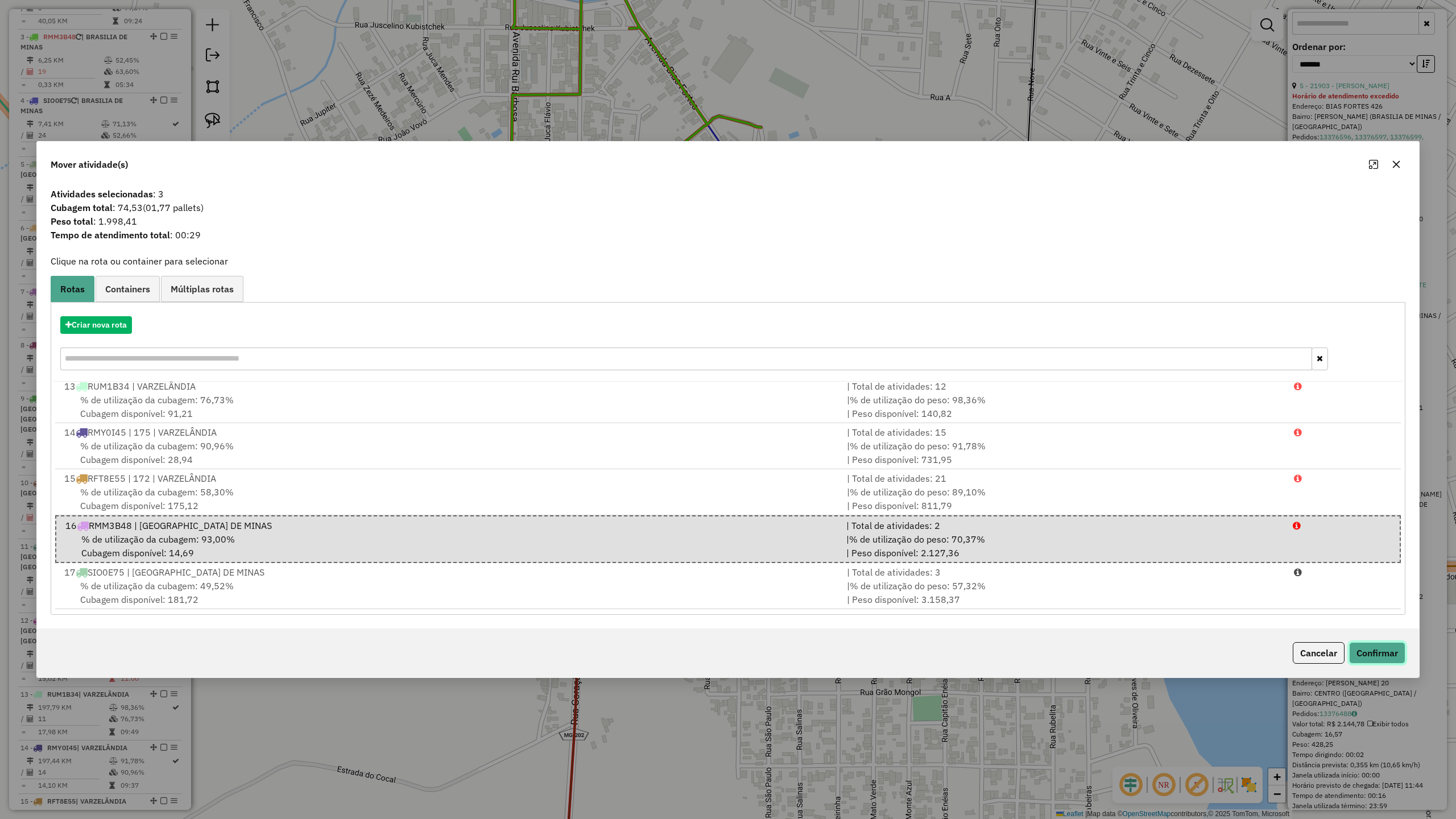
click at [1377, 653] on button "Confirmar" at bounding box center [1377, 653] width 56 height 22
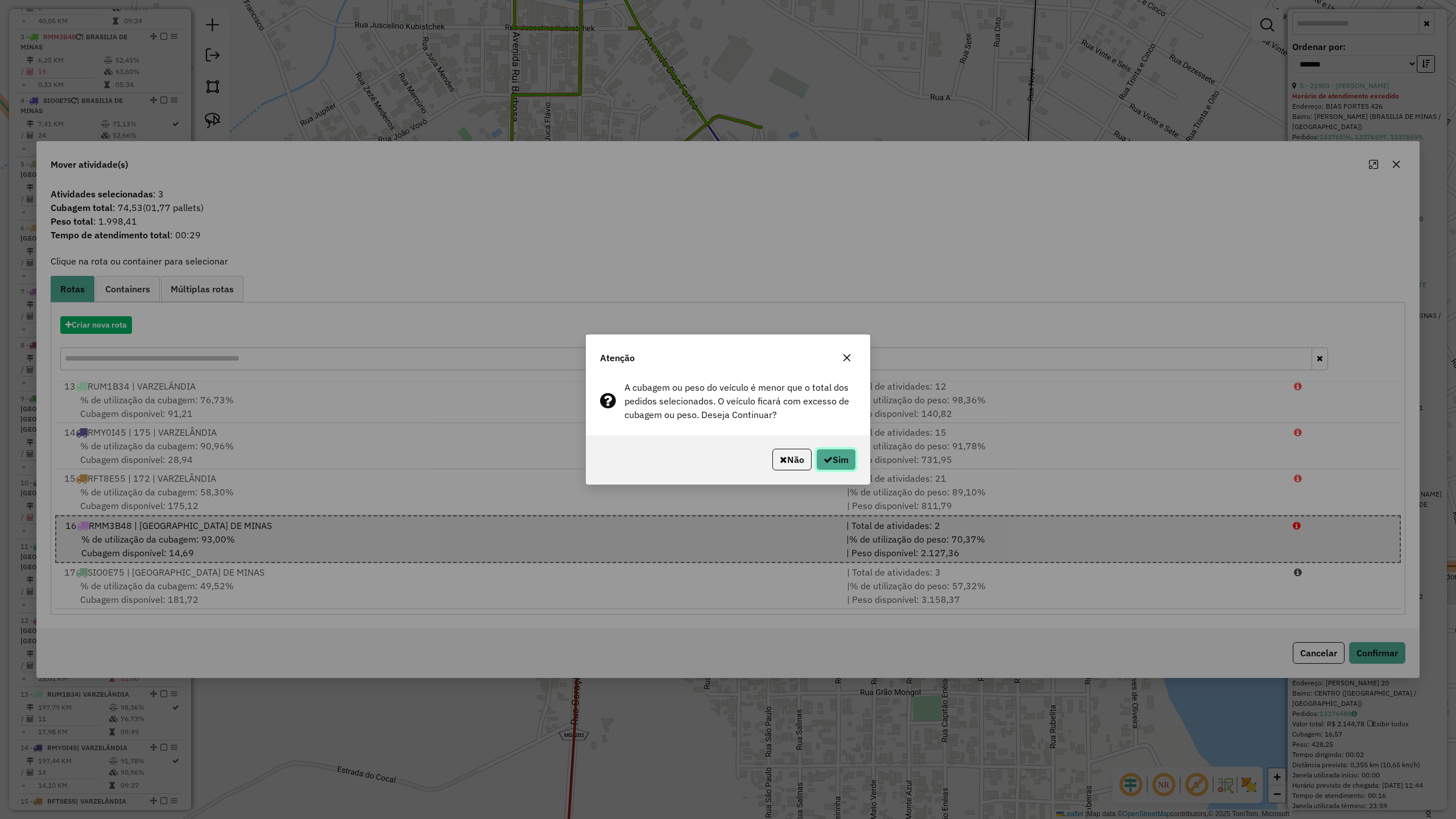
click at [828, 452] on button "Sim" at bounding box center [836, 460] width 40 height 22
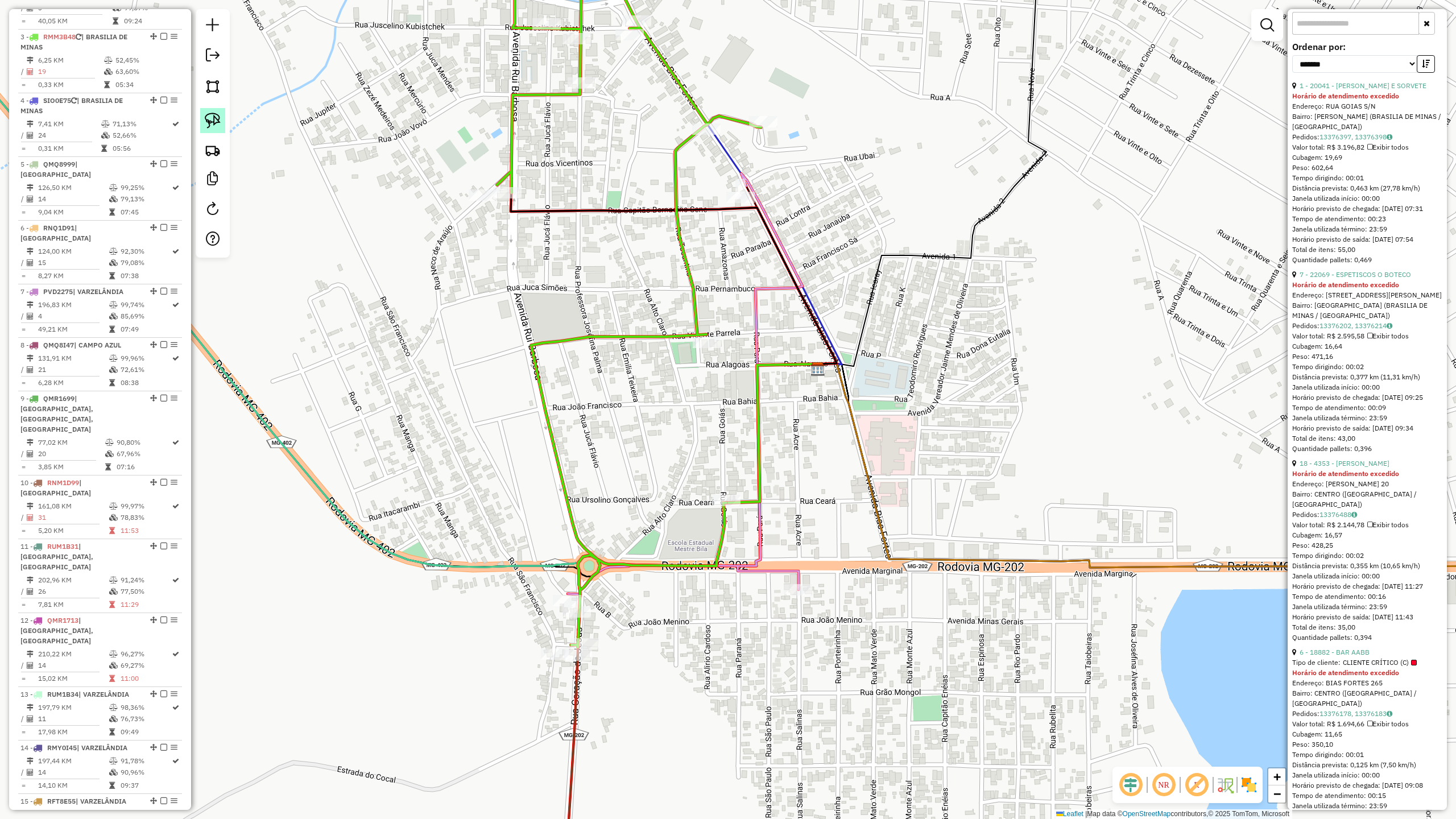
click at [212, 121] on img at bounding box center [212, 120] width 16 height 16
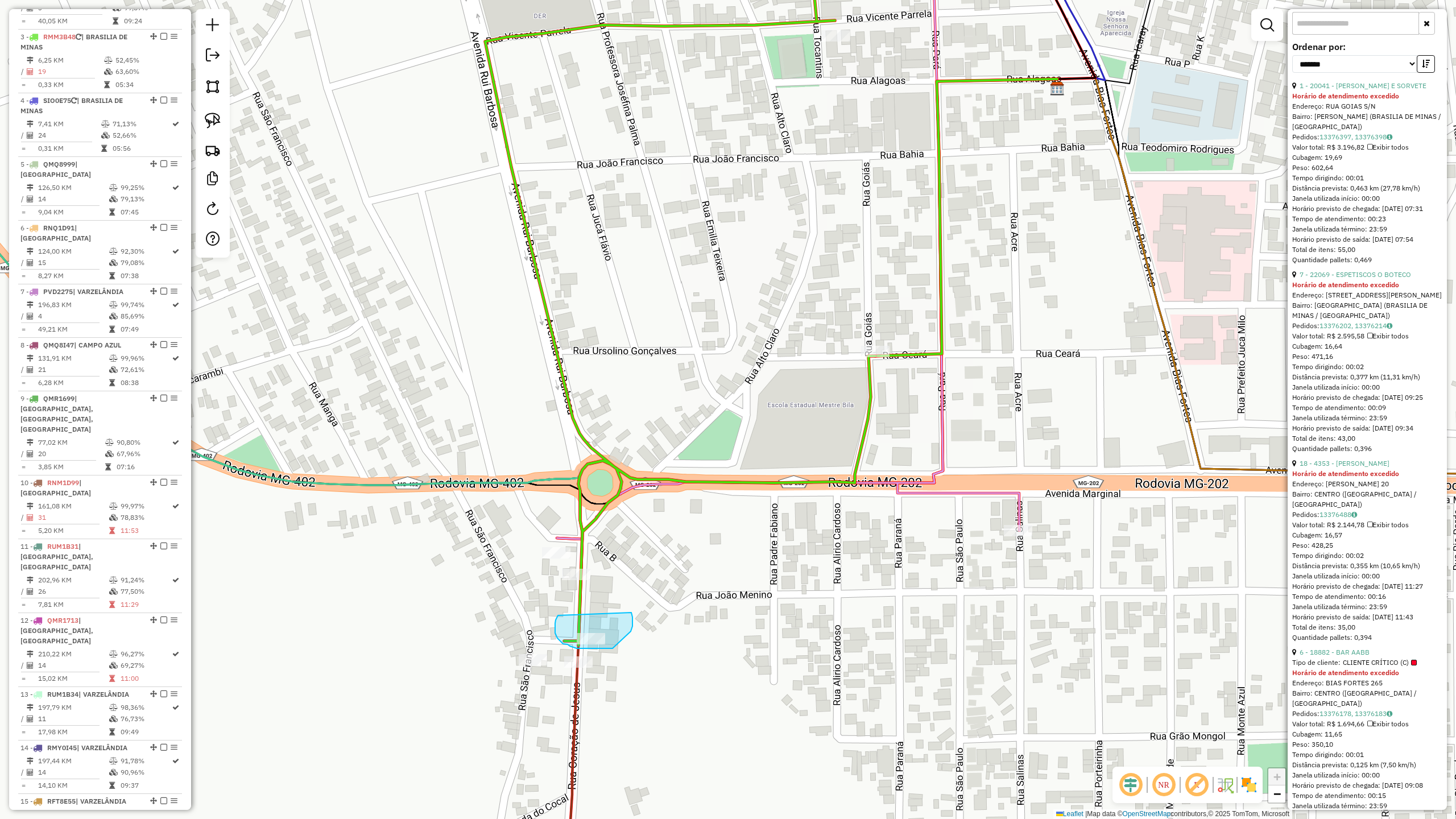
drag, startPoint x: 555, startPoint y: 634, endPoint x: 618, endPoint y: 602, distance: 70.7
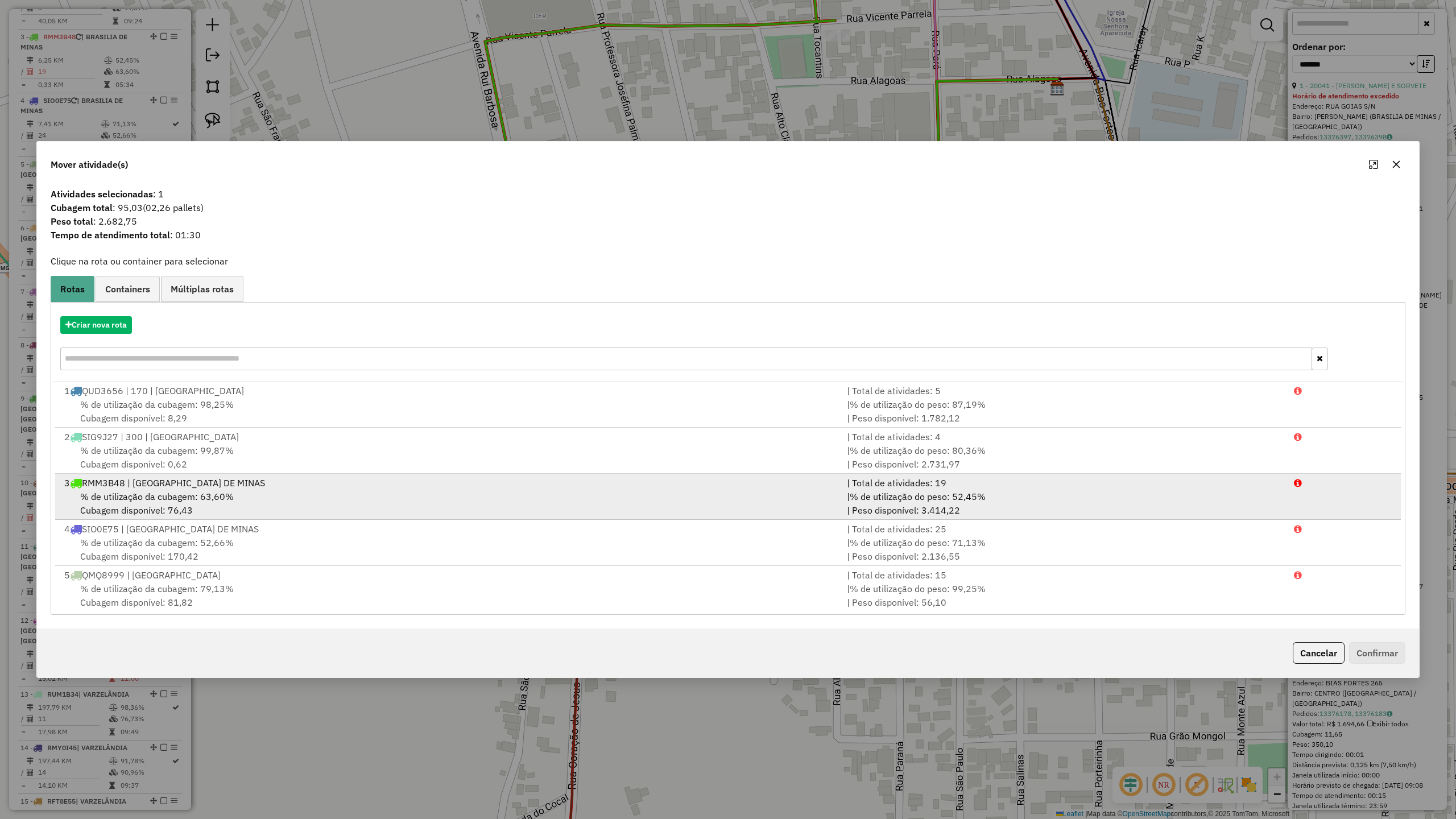
click at [166, 485] on div "3 RMM3B48 | [GEOGRAPHIC_DATA] DE MINAS" at bounding box center [449, 483] width 782 height 14
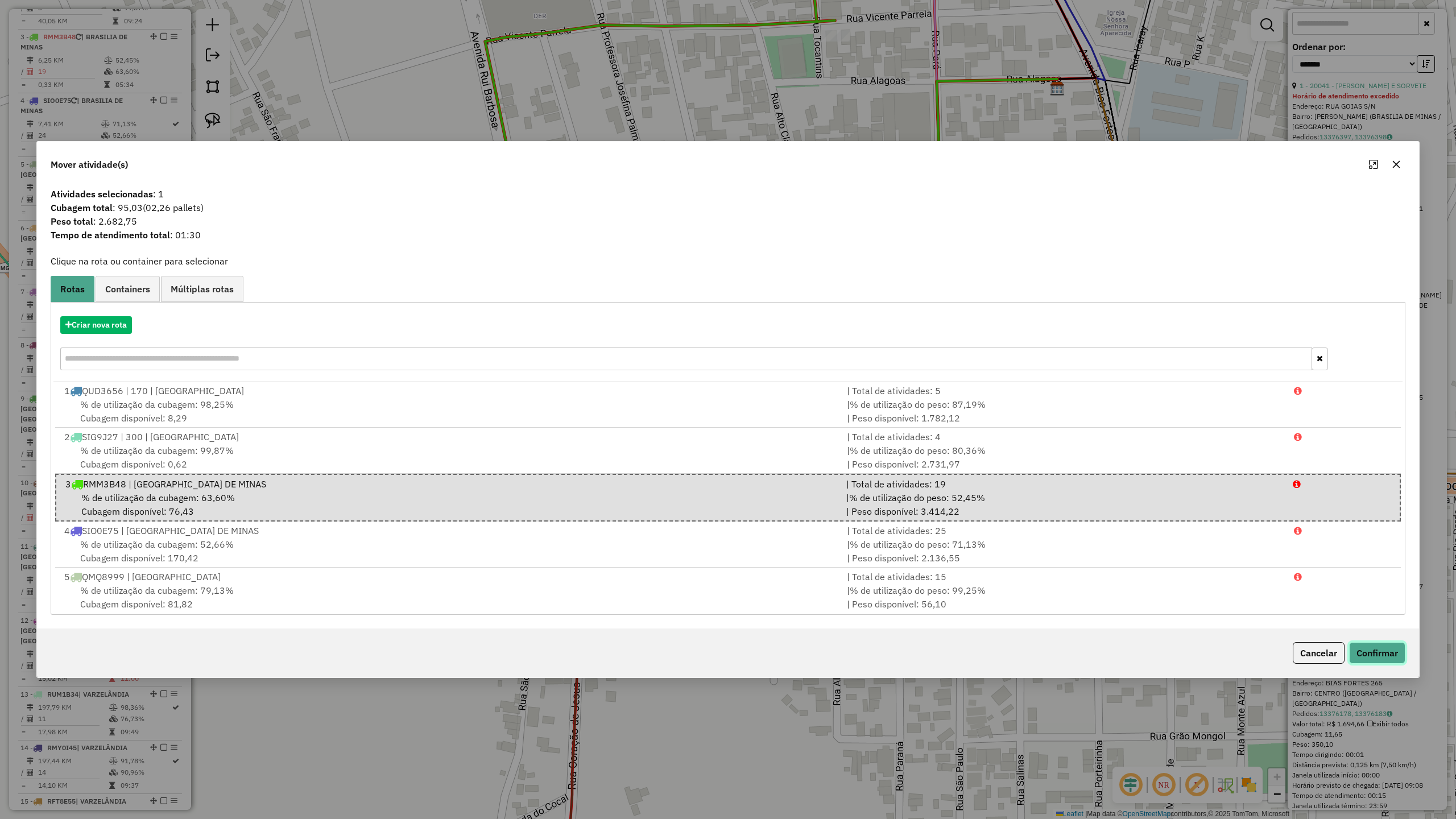
click at [1387, 650] on button "Confirmar" at bounding box center [1377, 653] width 56 height 22
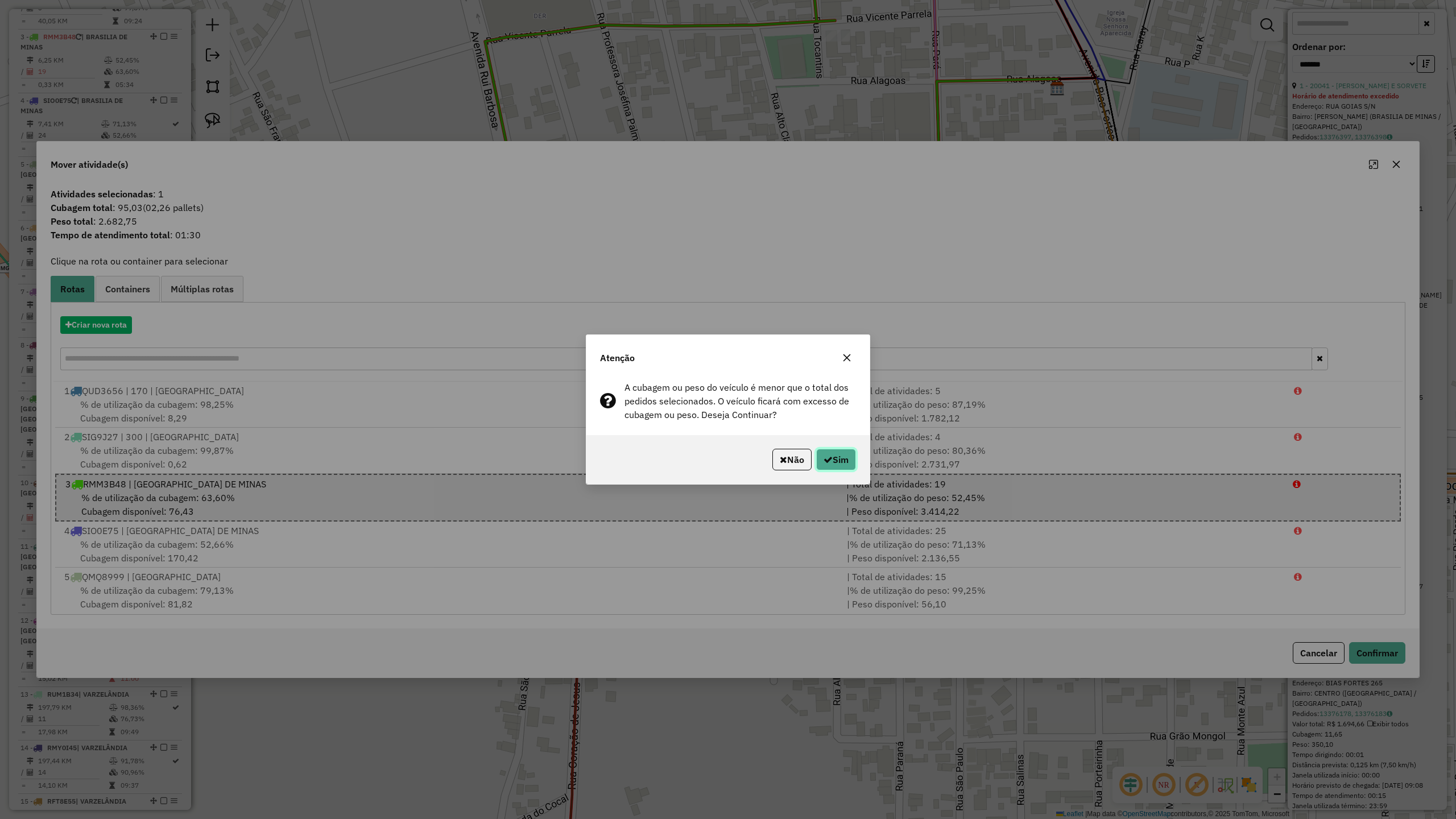
click at [827, 457] on icon "button" at bounding box center [828, 459] width 9 height 9
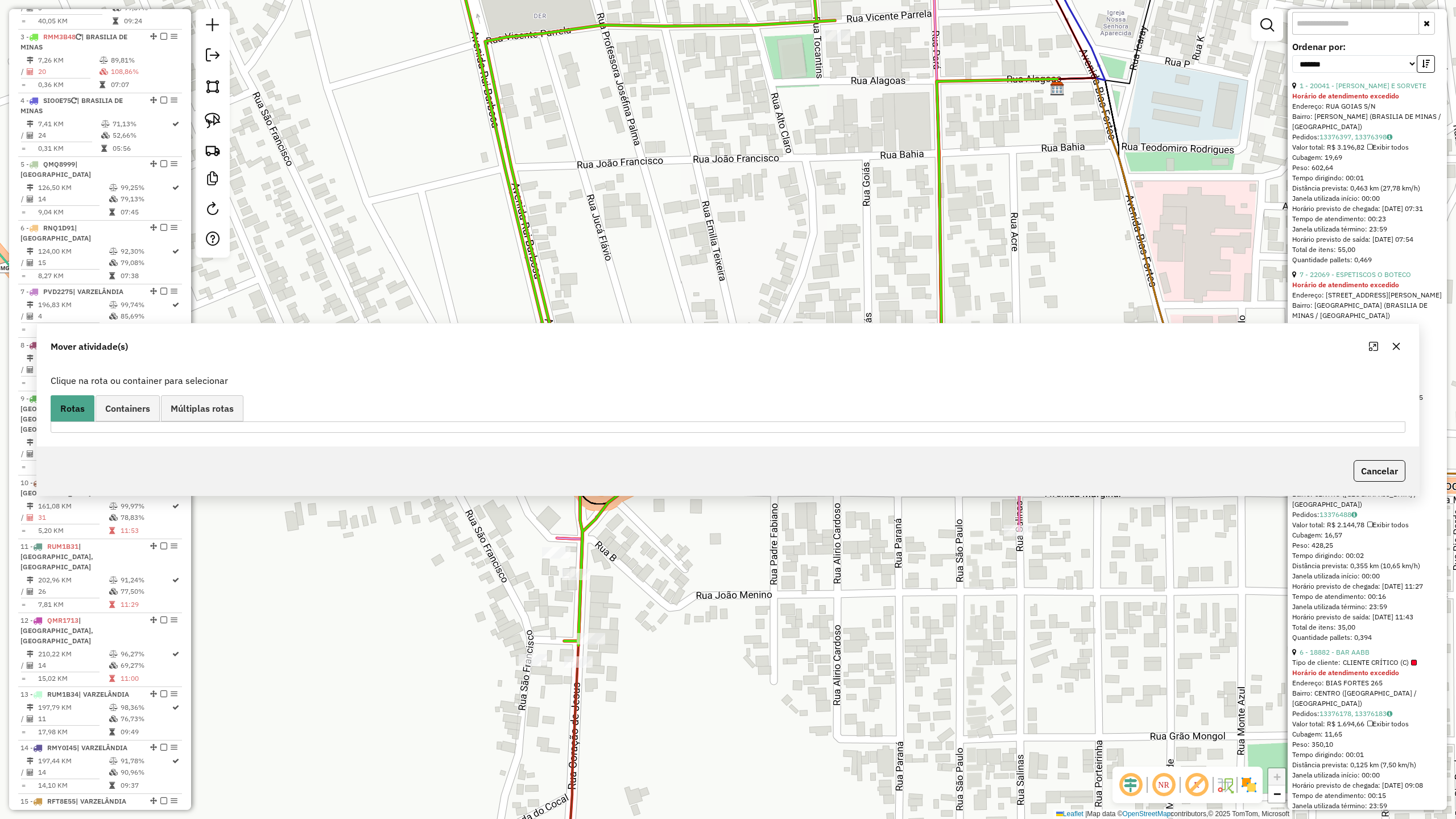
scroll to position [450, 0]
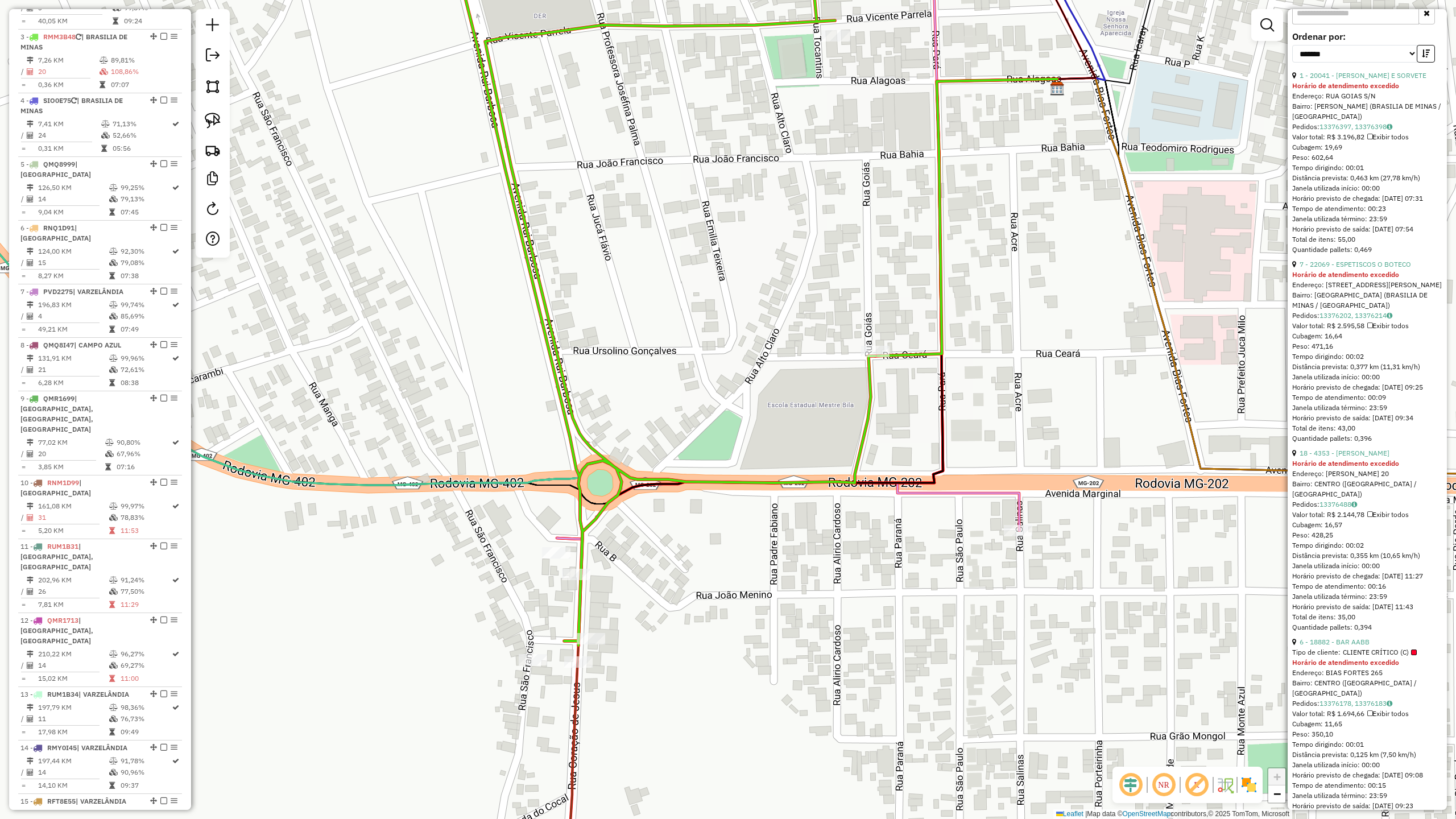
click at [556, 360] on icon at bounding box center [661, 282] width 429 height 728
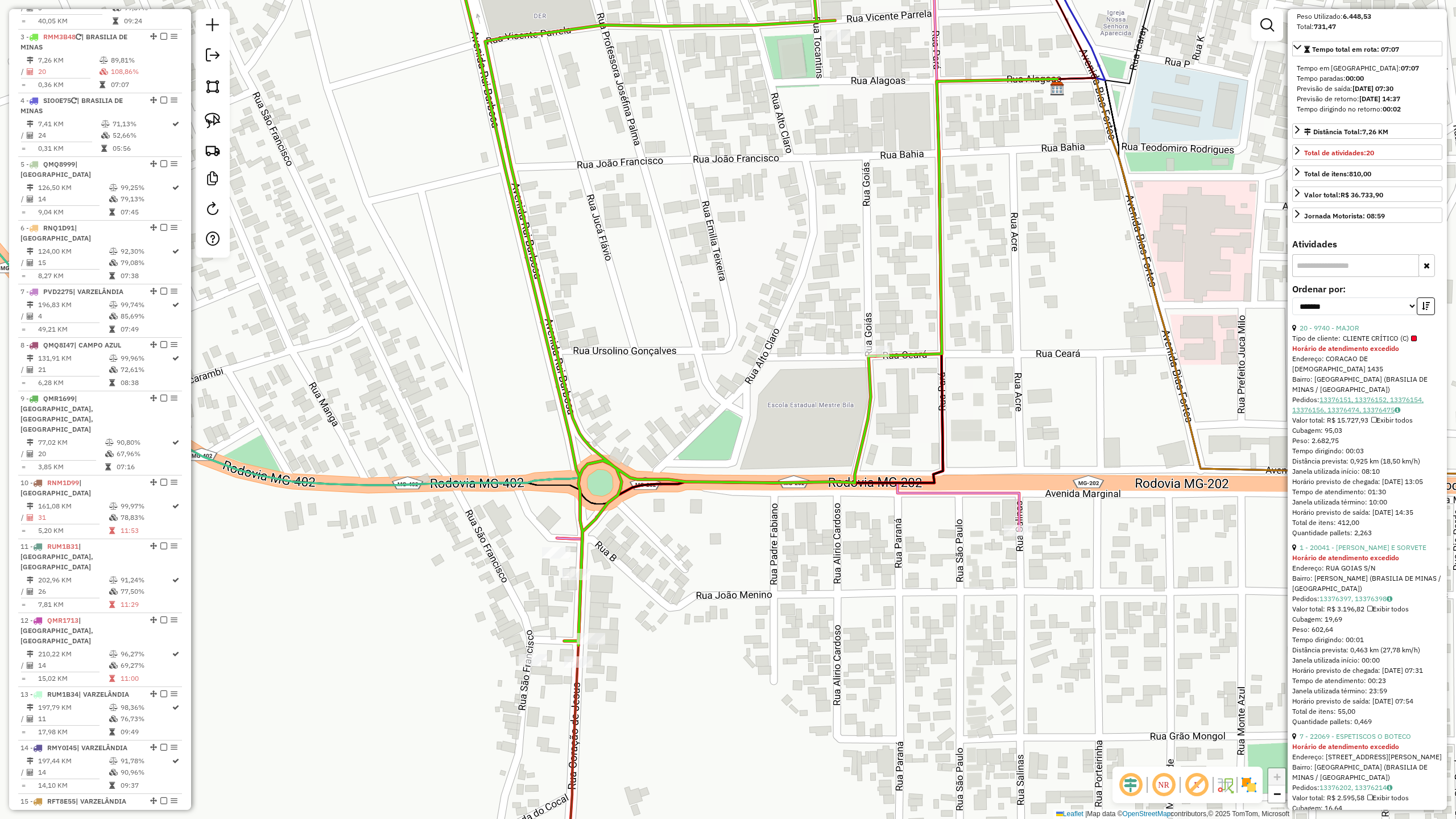
scroll to position [222, 0]
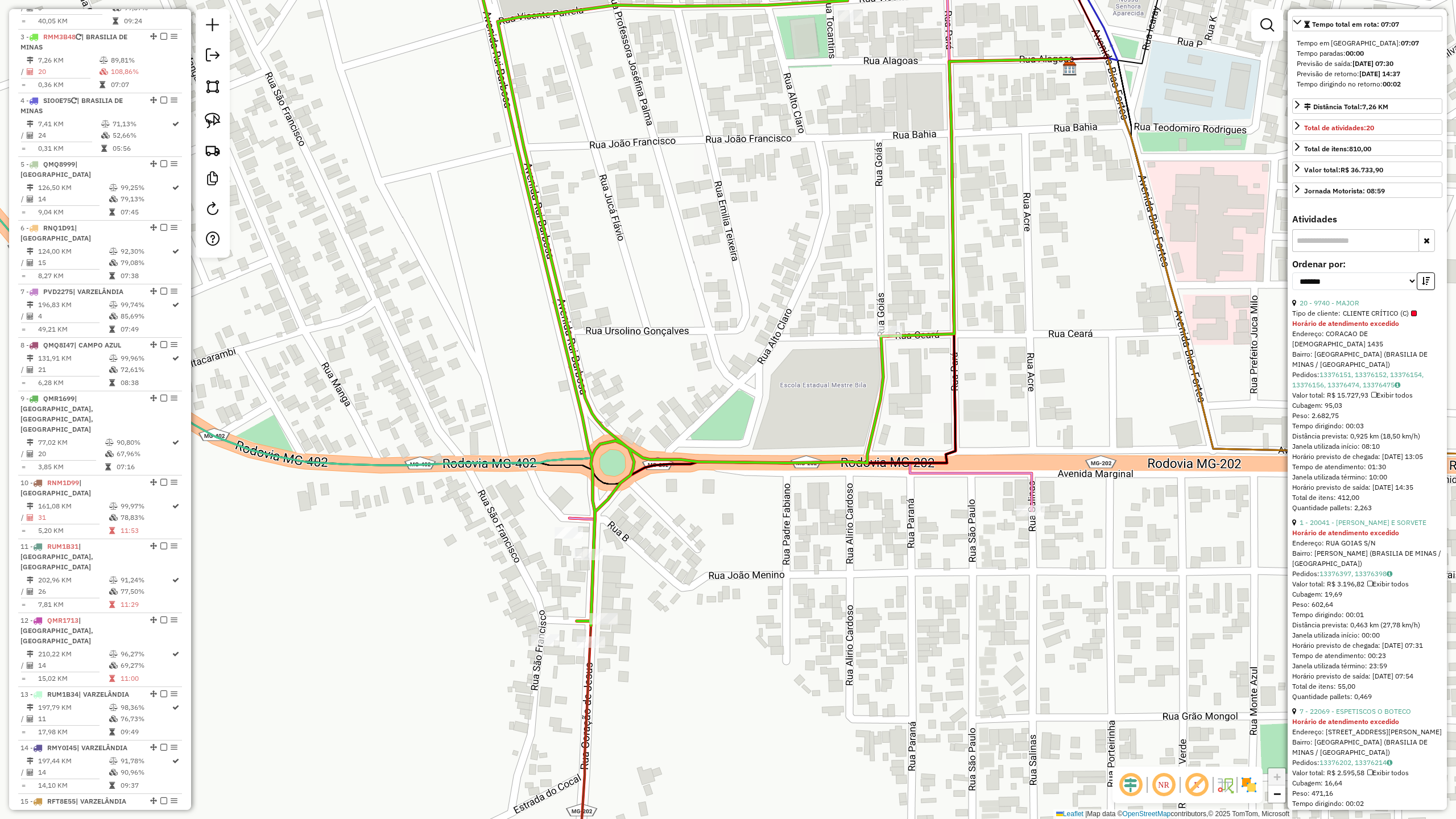
drag, startPoint x: 825, startPoint y: 665, endPoint x: 854, endPoint y: 574, distance: 95.5
click at [854, 581] on div "Janela de atendimento Grade de atendimento Capacidade Transportadoras Veículos …" at bounding box center [728, 409] width 1456 height 819
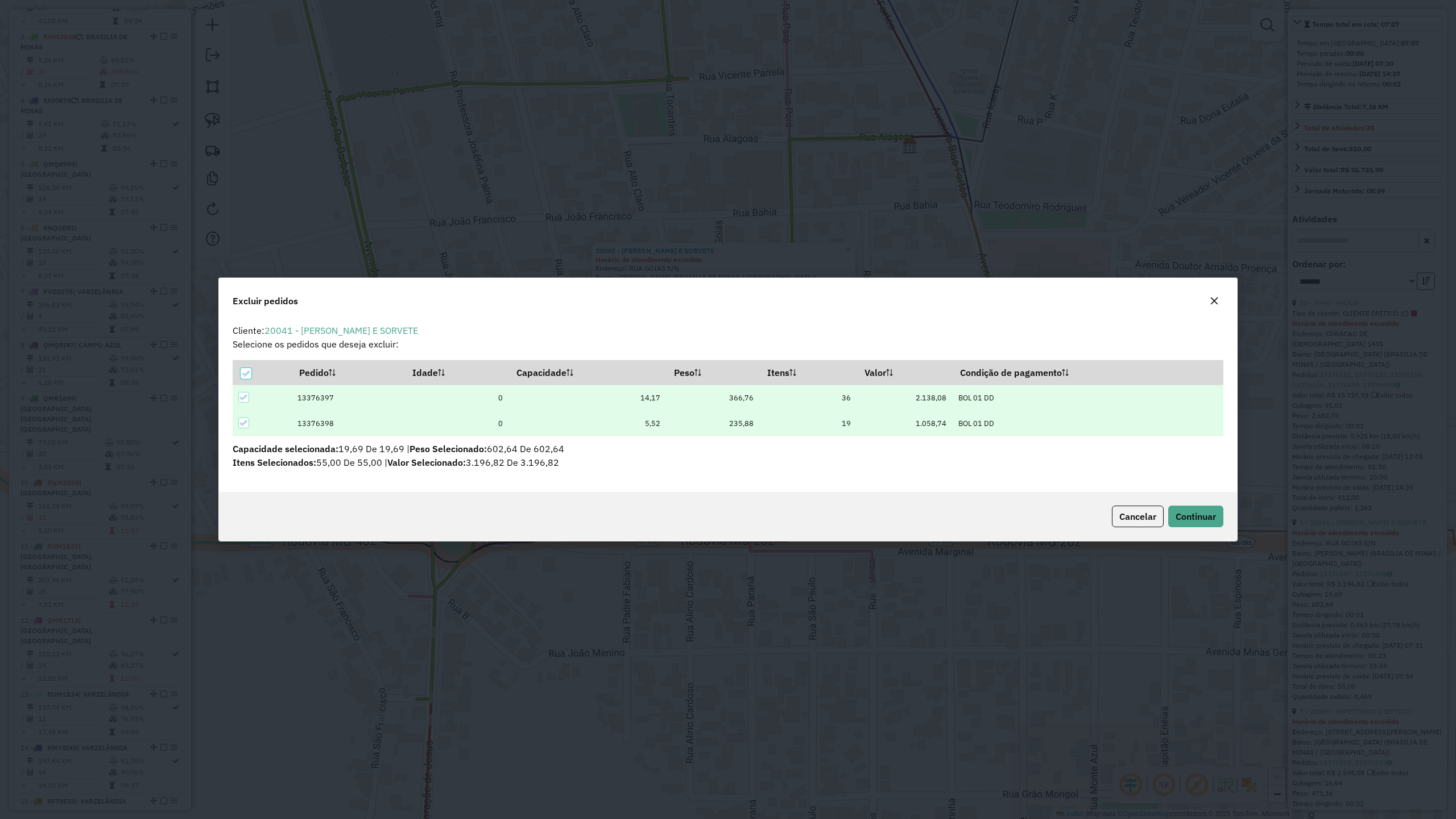
scroll to position [0, 0]
click at [1177, 515] on span "Continuar" at bounding box center [1196, 516] width 40 height 12
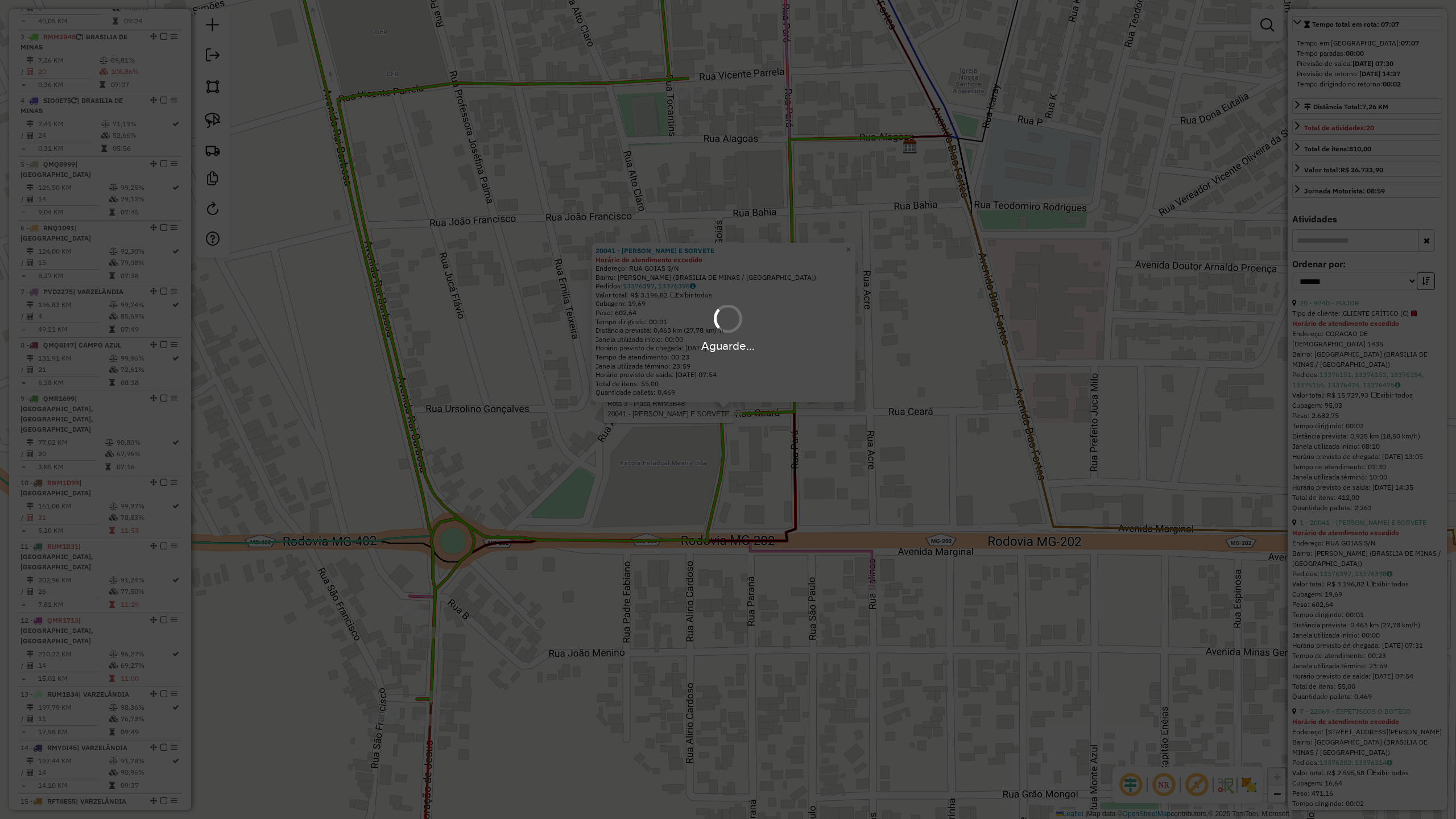
scroll to position [212, 0]
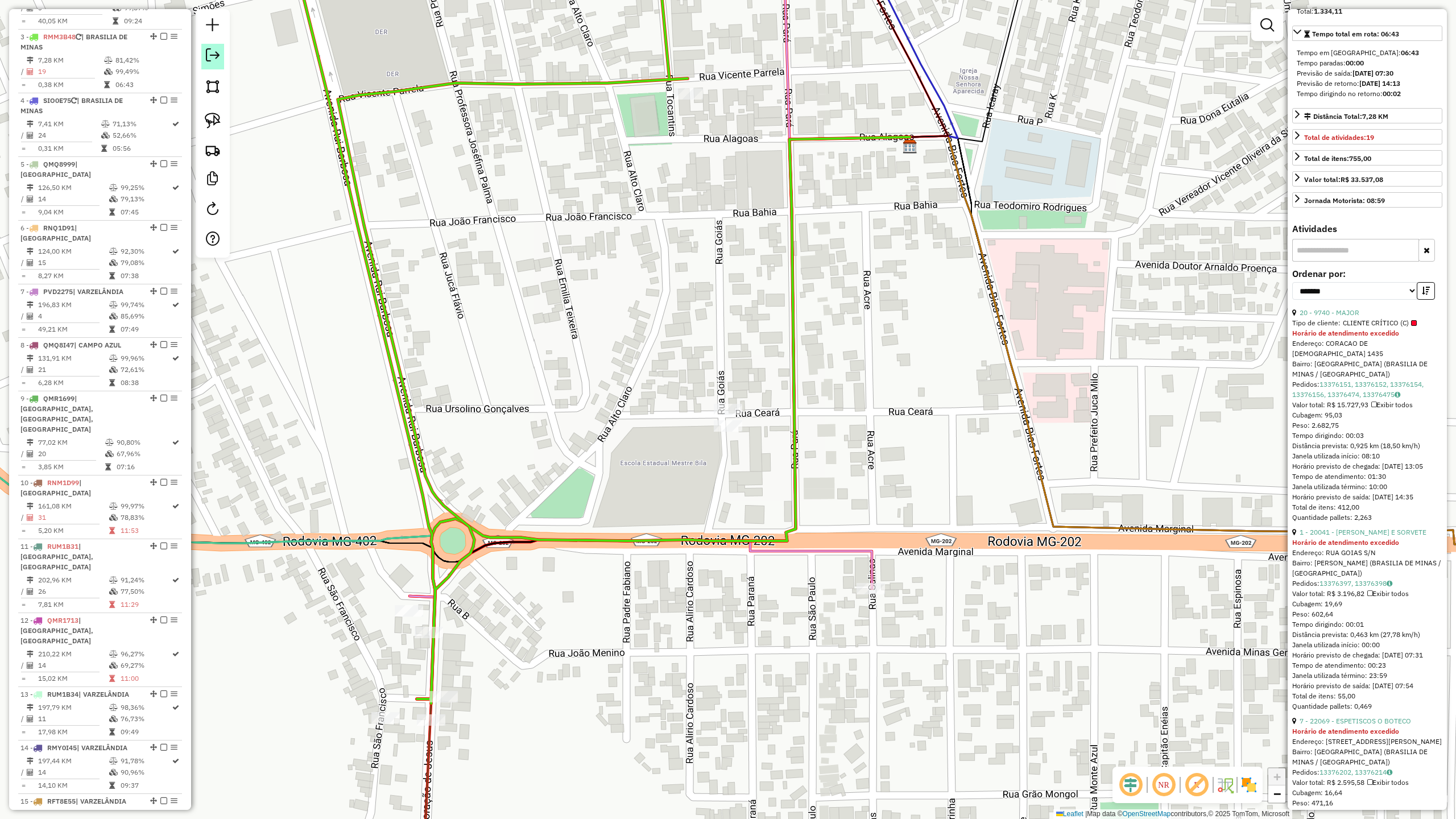
click at [210, 59] on em at bounding box center [213, 56] width 14 height 14
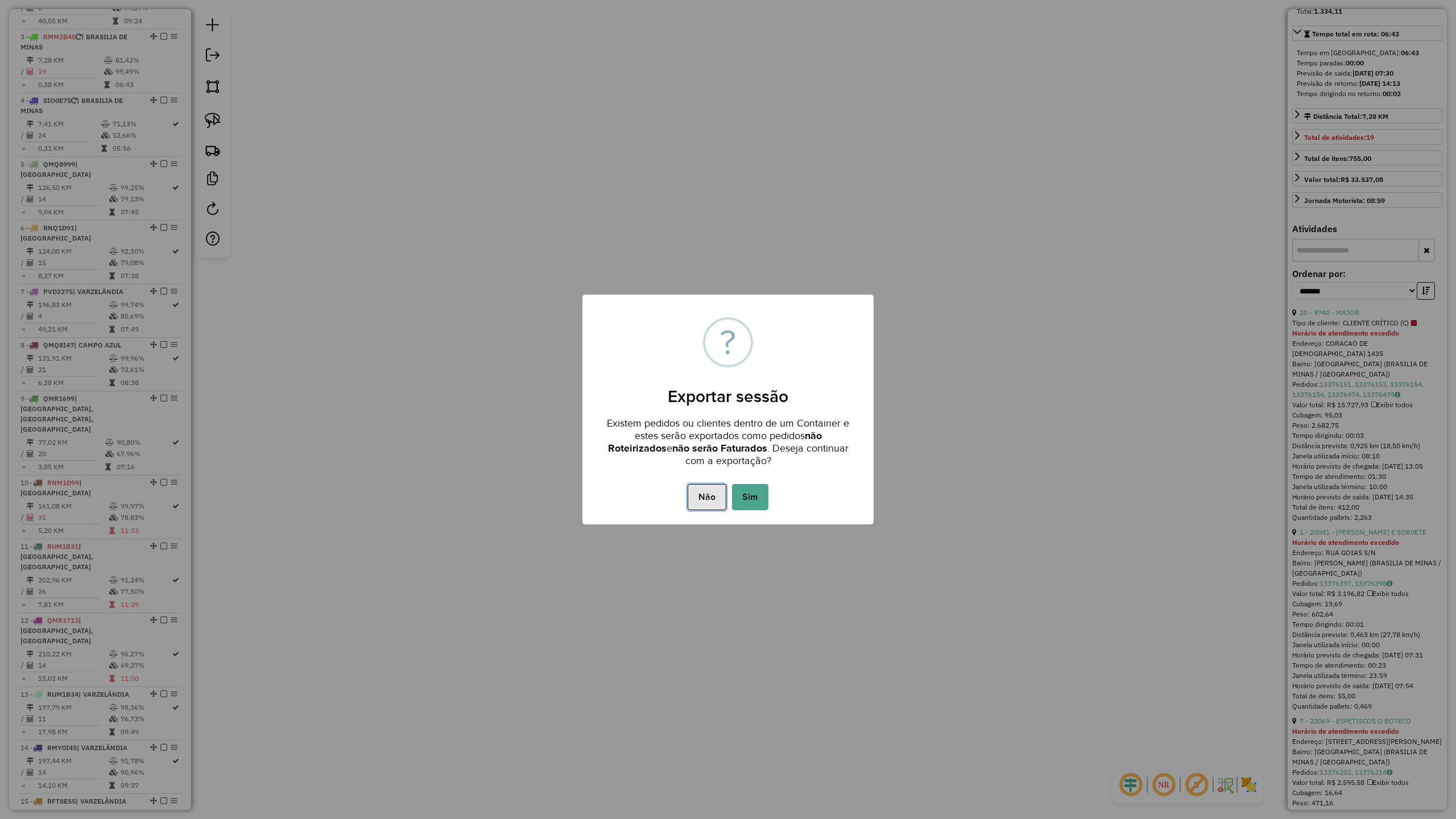
click at [705, 495] on button "Não" at bounding box center [707, 497] width 38 height 26
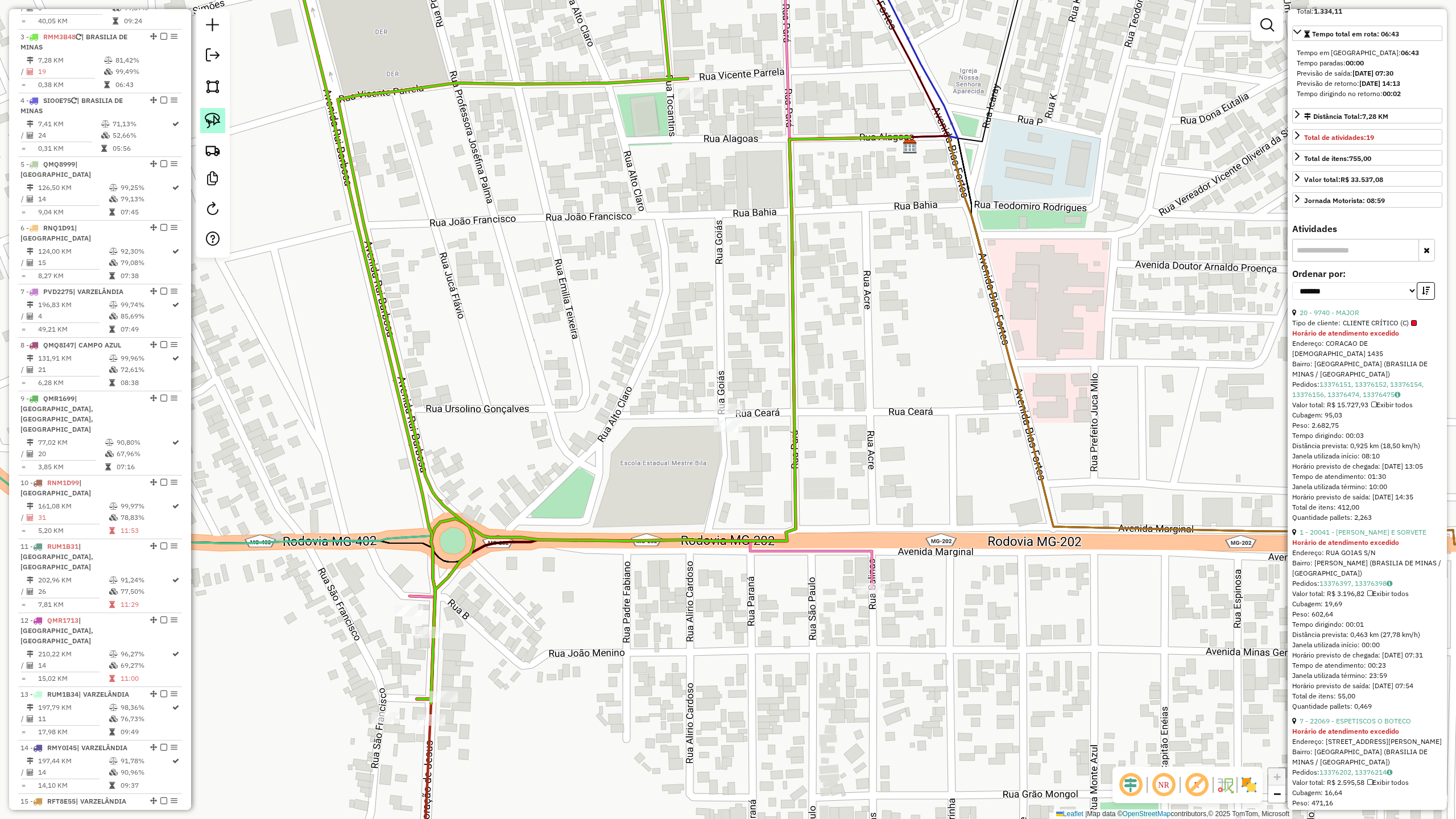
click at [214, 117] on img at bounding box center [212, 120] width 16 height 16
drag, startPoint x: 689, startPoint y: 372, endPoint x: 608, endPoint y: 249, distance: 147.3
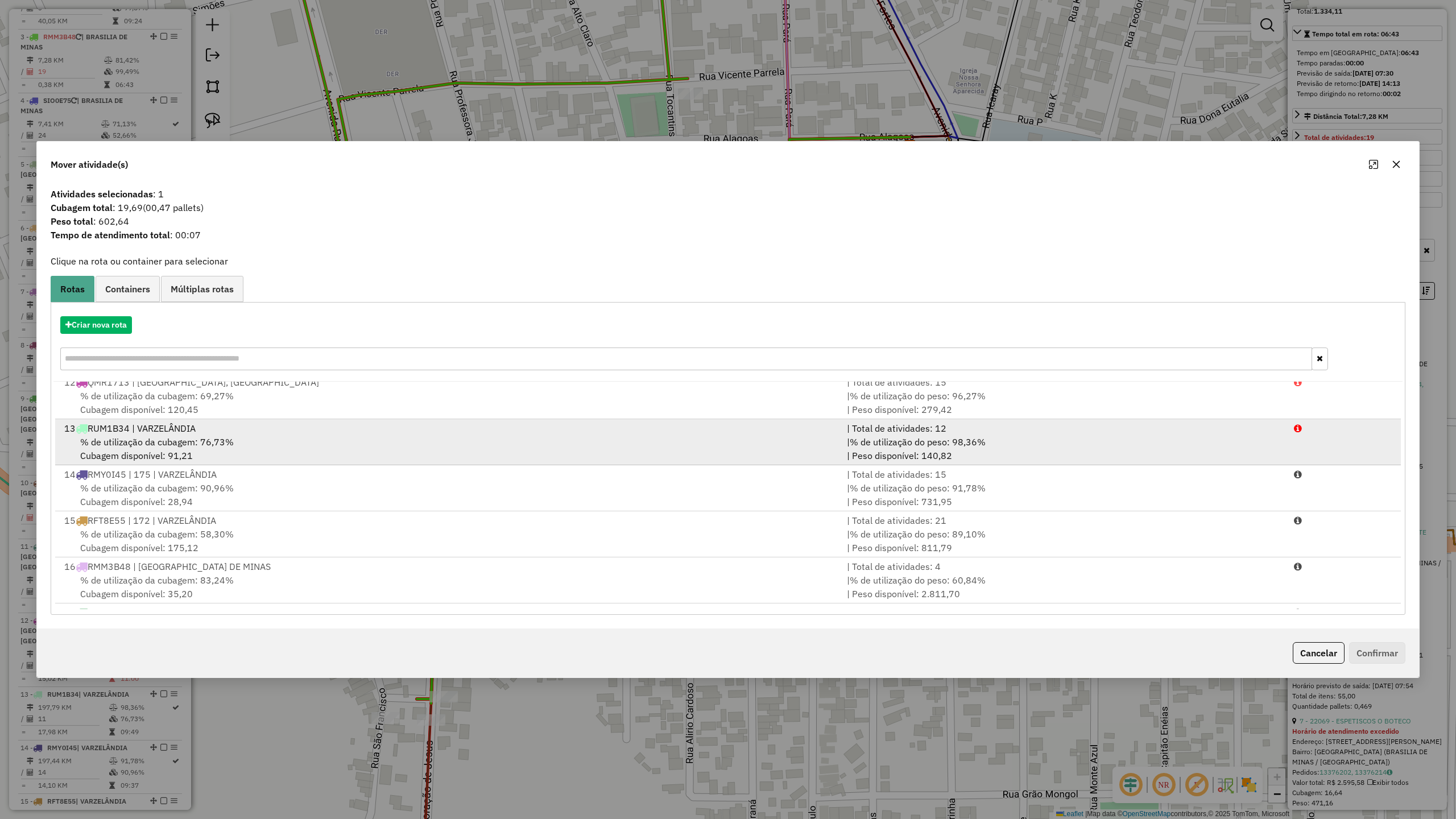
scroll to position [559, 0]
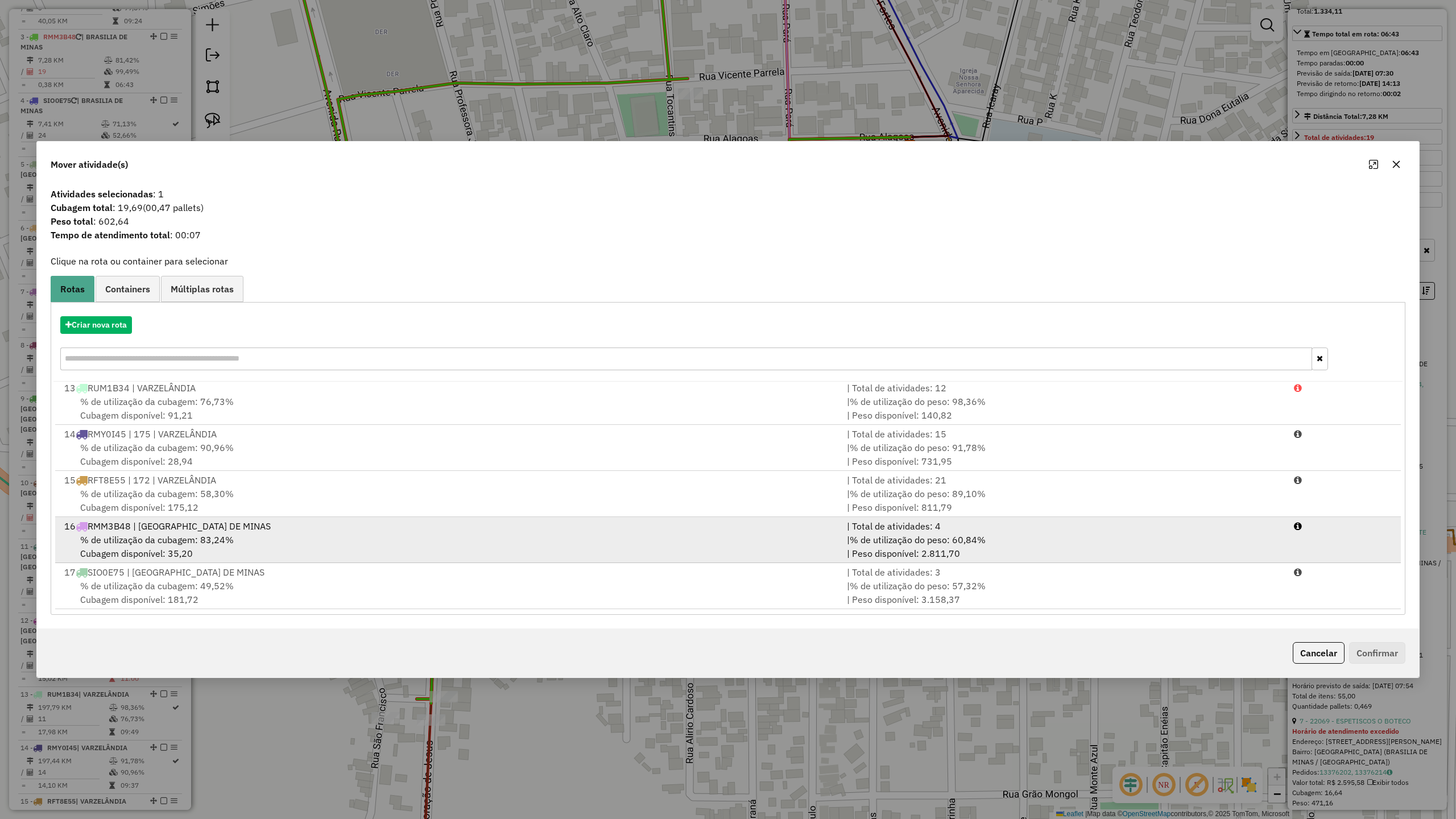
click at [137, 522] on div "16 RMM3B48 | [GEOGRAPHIC_DATA] DE MINAS" at bounding box center [449, 526] width 782 height 14
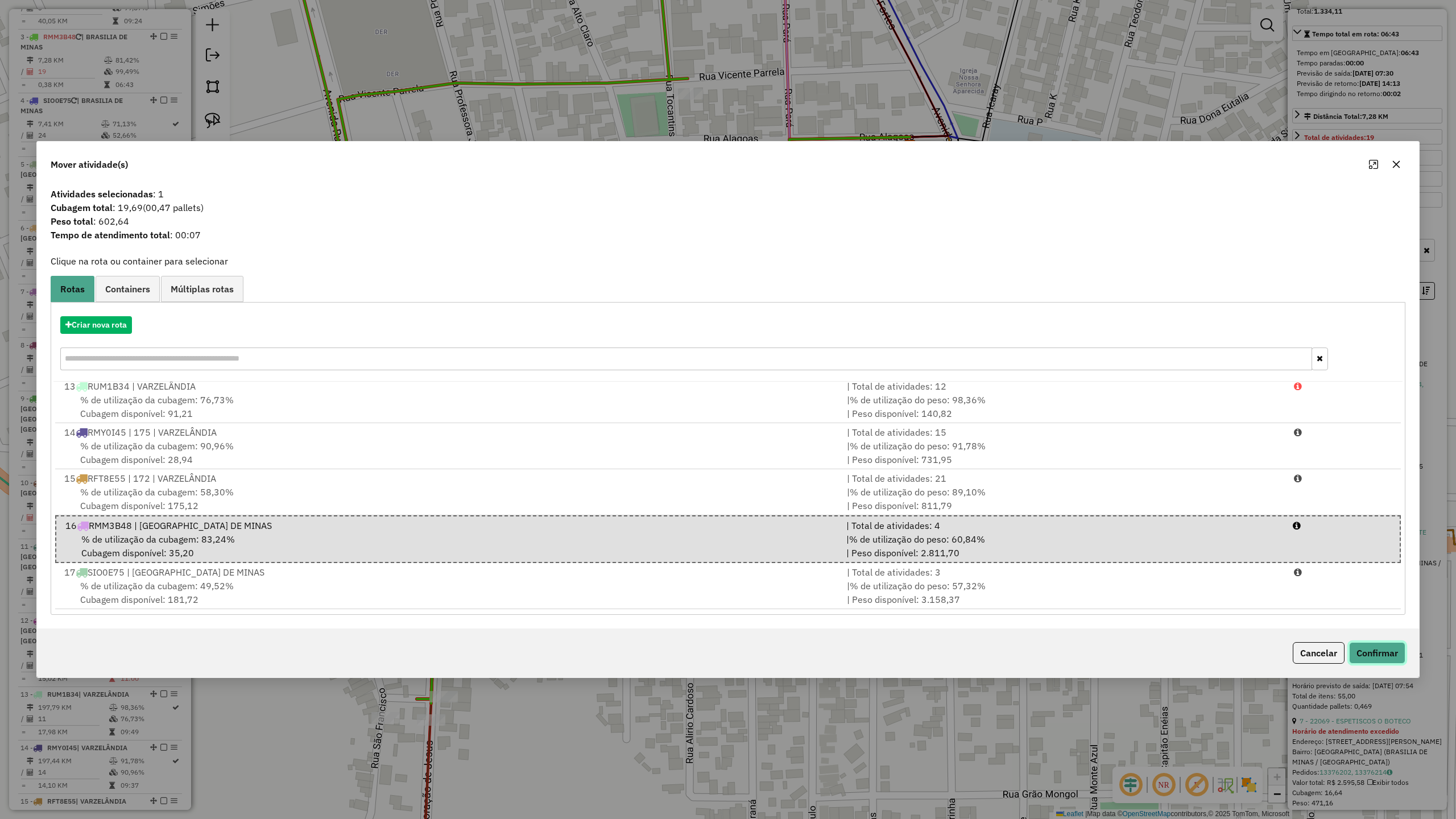
click at [1370, 651] on button "Confirmar" at bounding box center [1377, 653] width 56 height 22
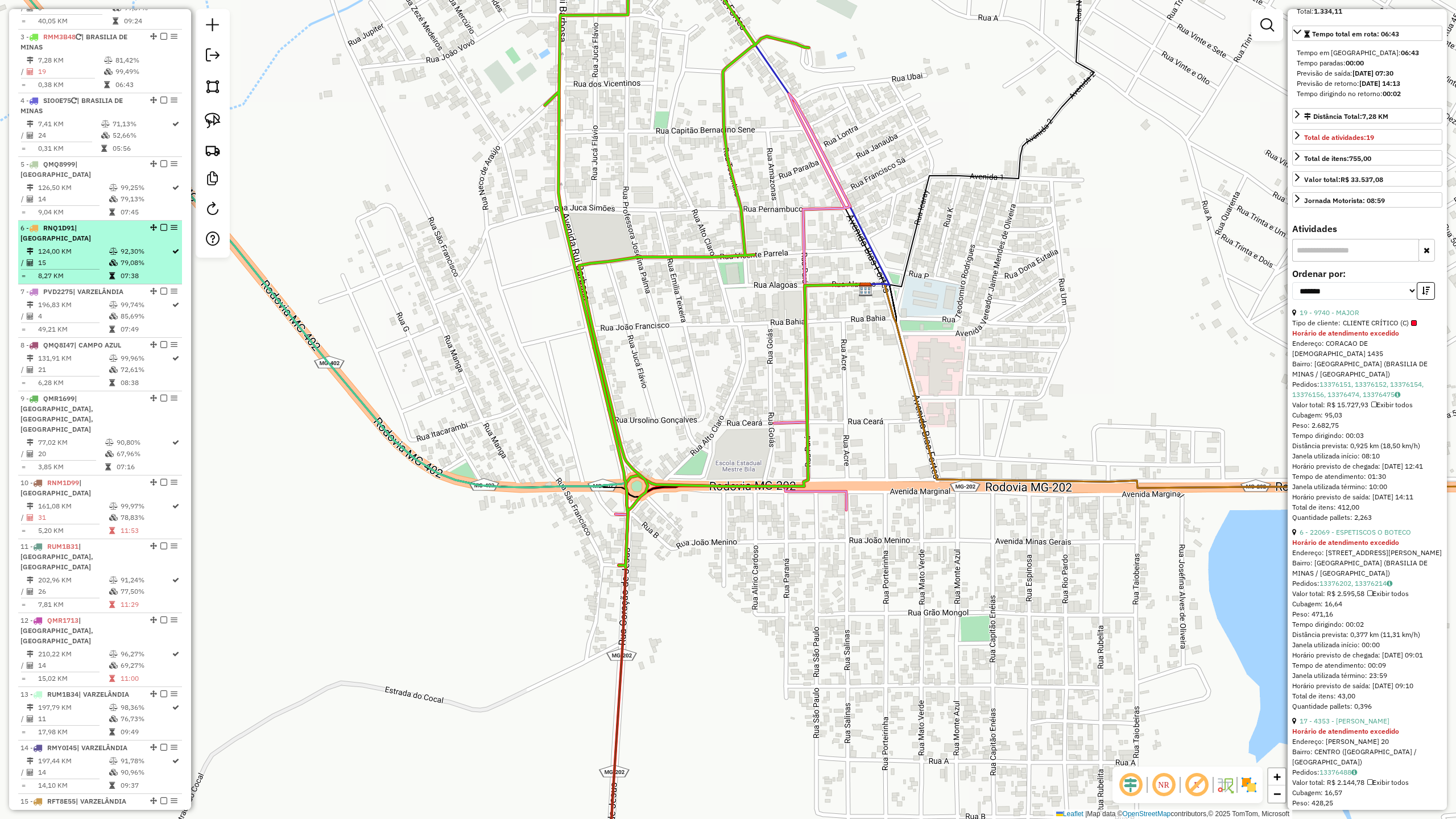
scroll to position [420, 0]
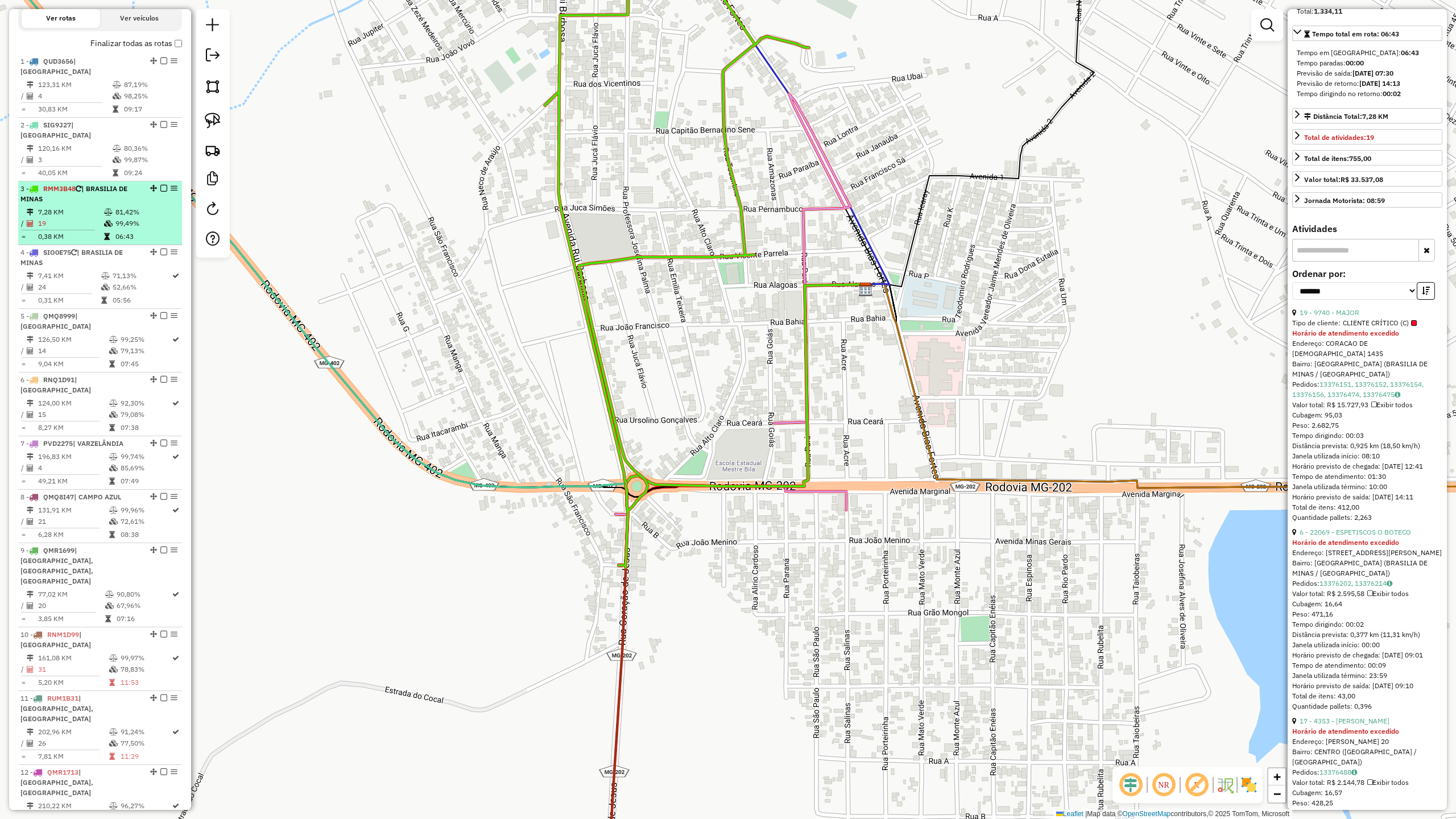
click at [66, 218] on td "19" at bounding box center [71, 223] width 66 height 12
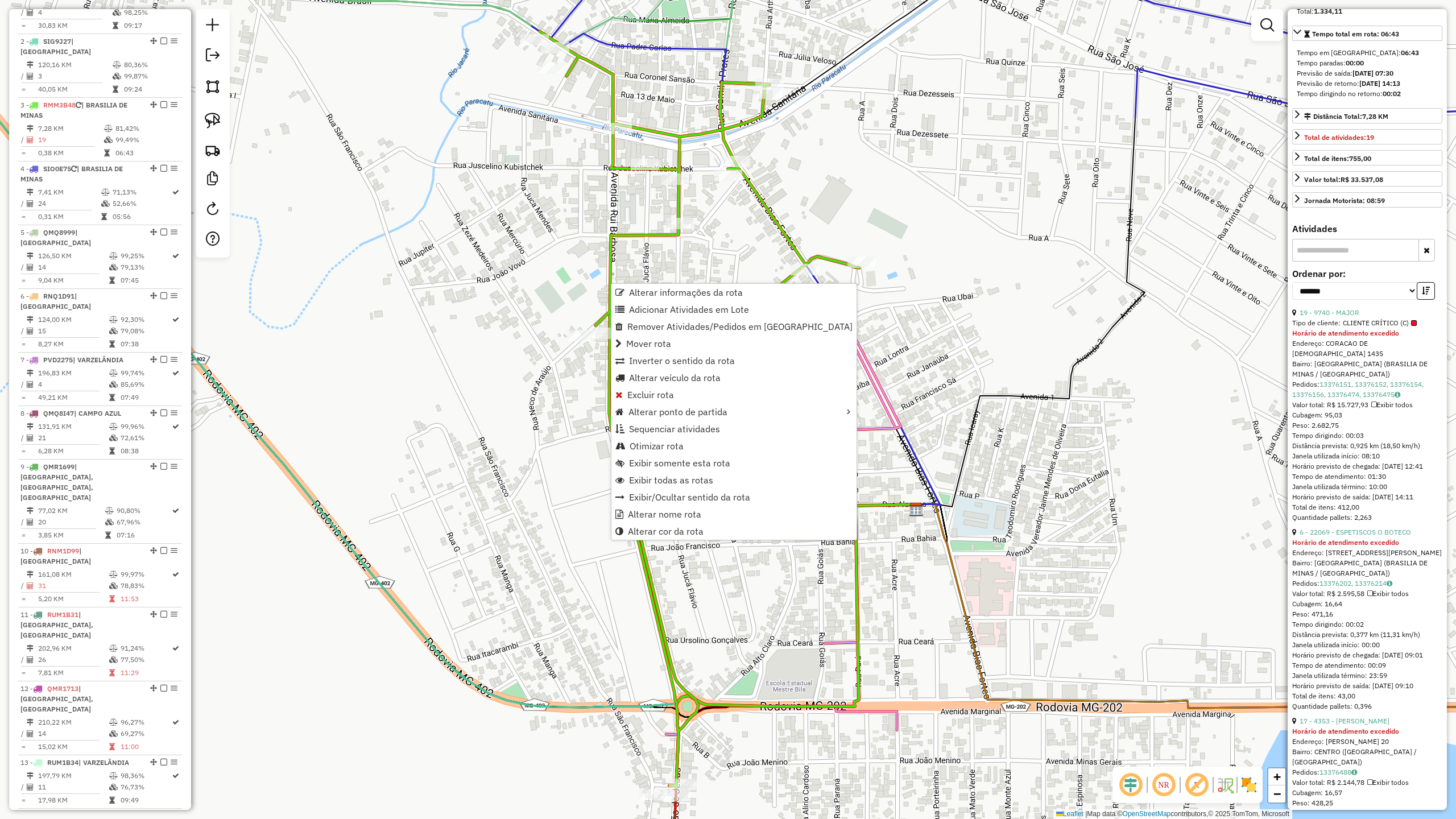
scroll to position [572, 0]
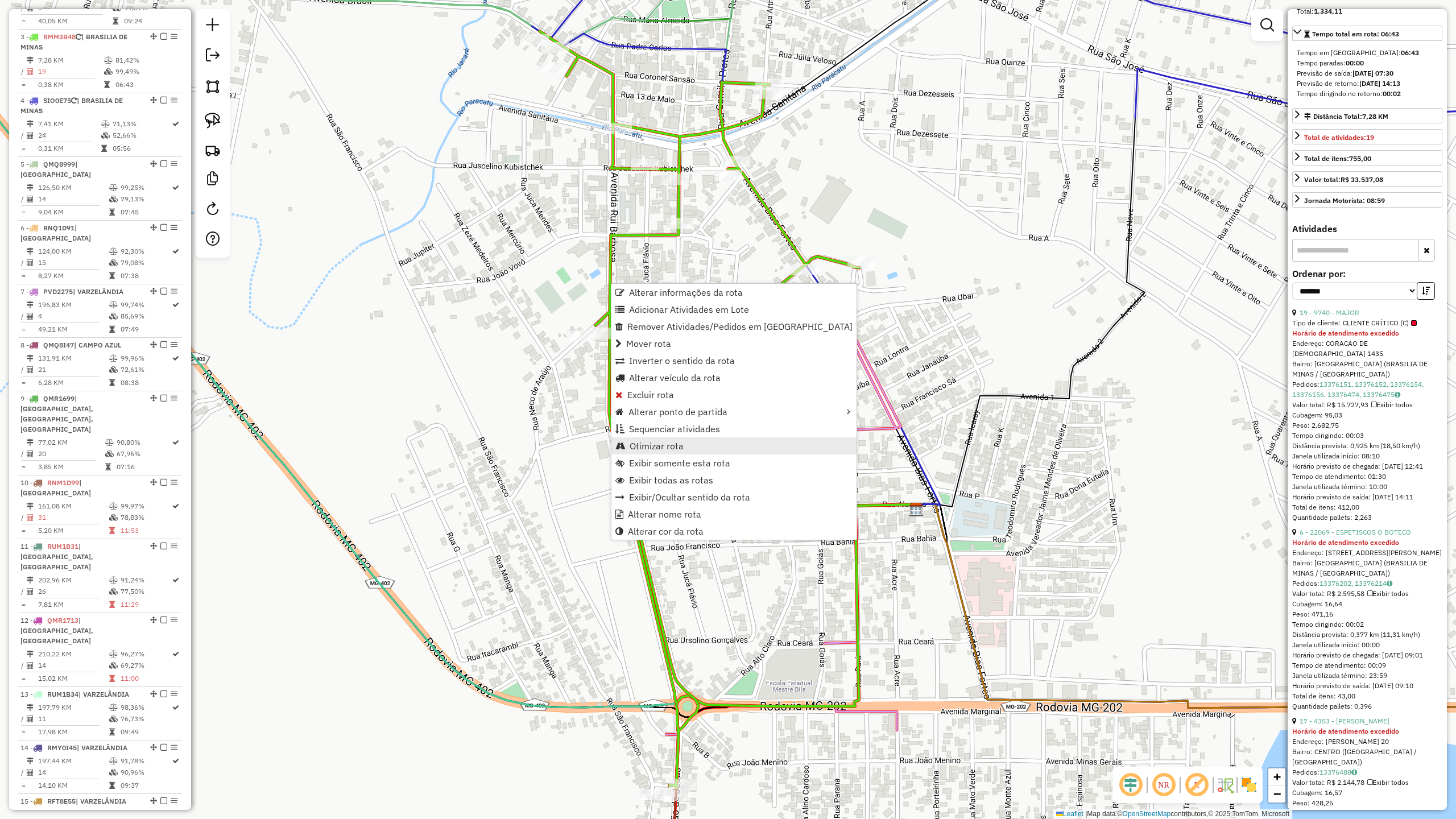
click at [670, 442] on span "Otimizar rota" at bounding box center [656, 445] width 54 height 9
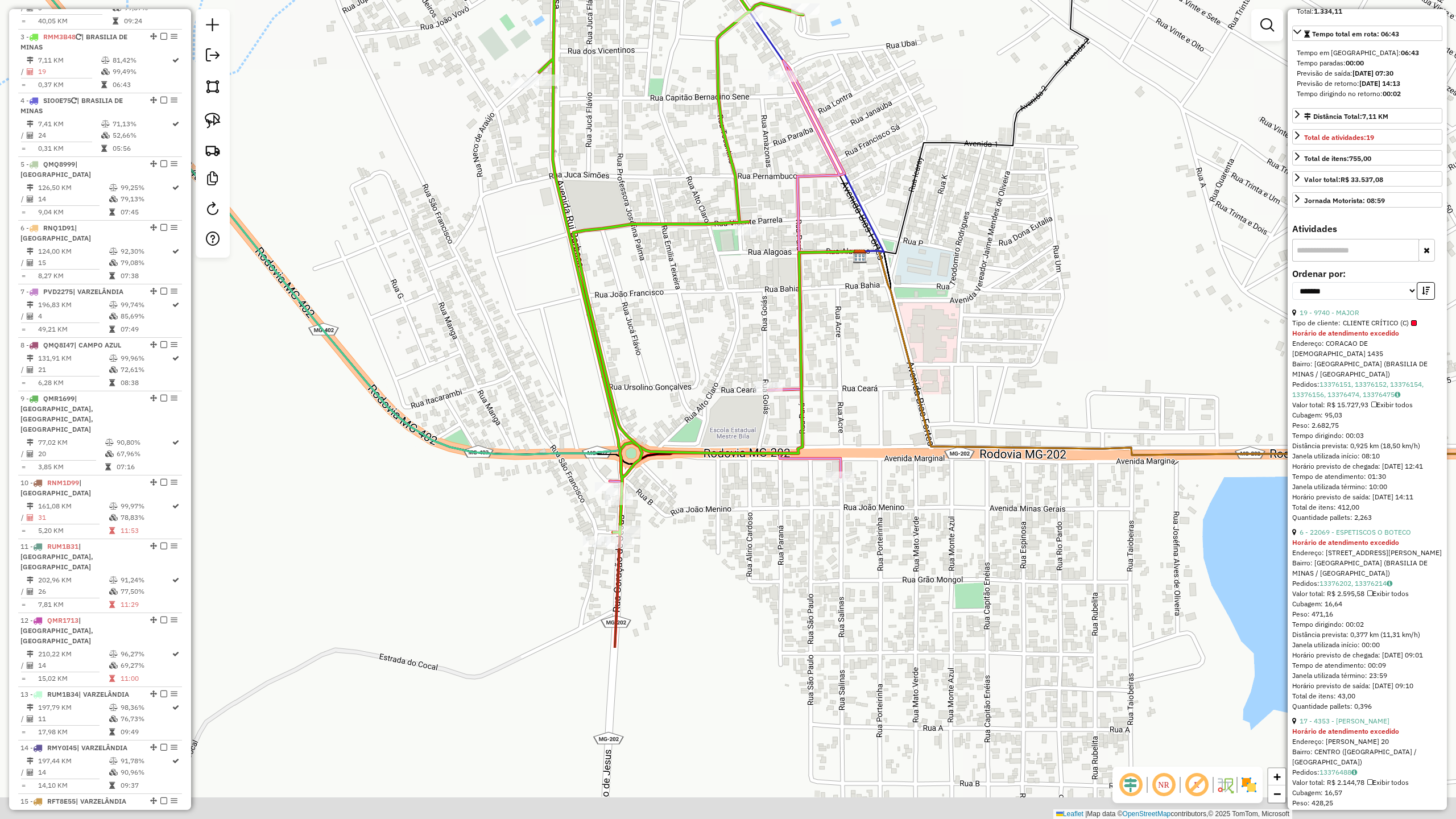
drag, startPoint x: 778, startPoint y: 550, endPoint x: 742, endPoint y: 279, distance: 273.4
click at [728, 292] on div "Janela de atendimento Grade de atendimento Capacidade Transportadoras Veículos …" at bounding box center [728, 409] width 1456 height 819
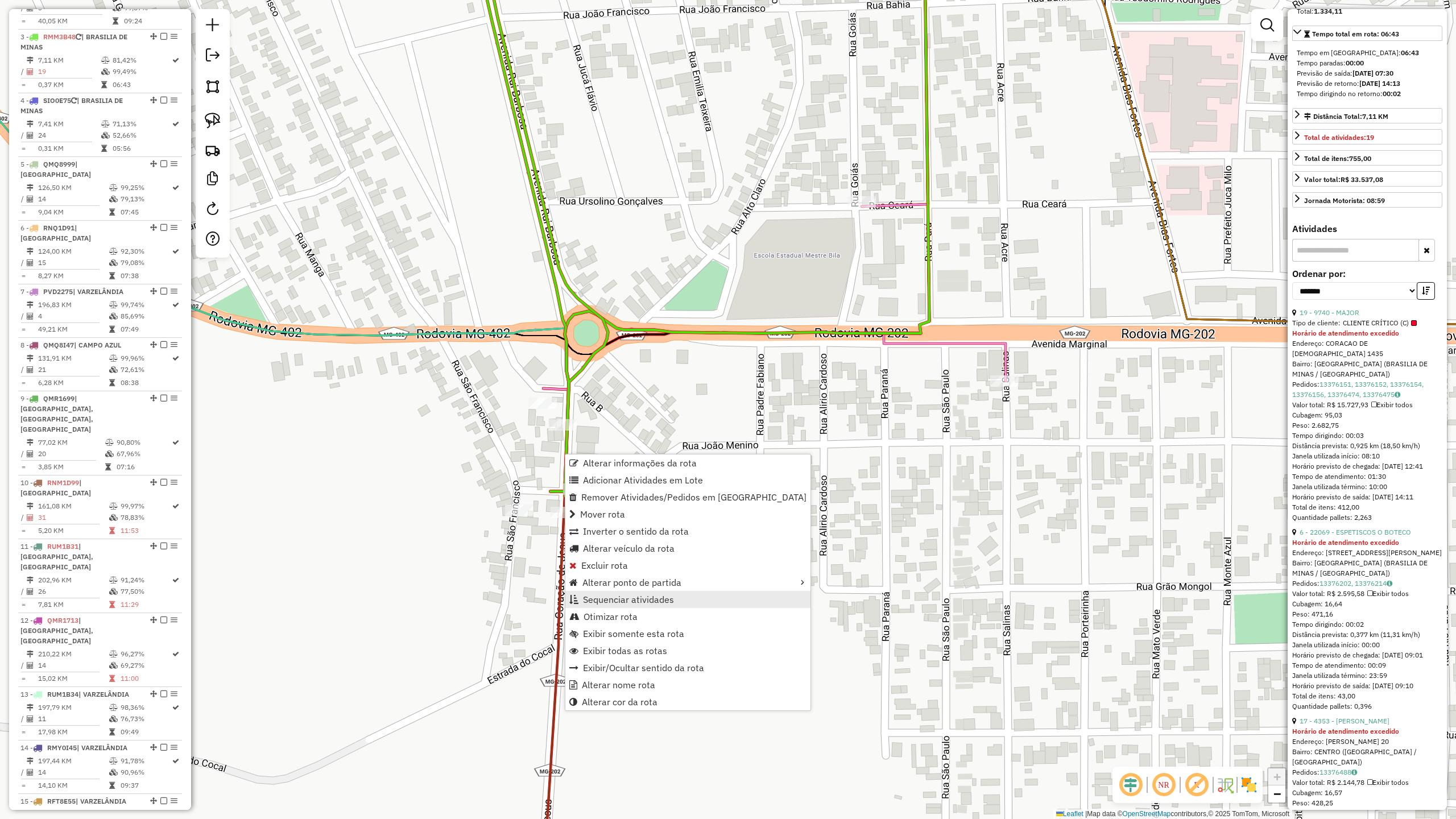
click at [622, 599] on span "Sequenciar atividades" at bounding box center [628, 599] width 91 height 9
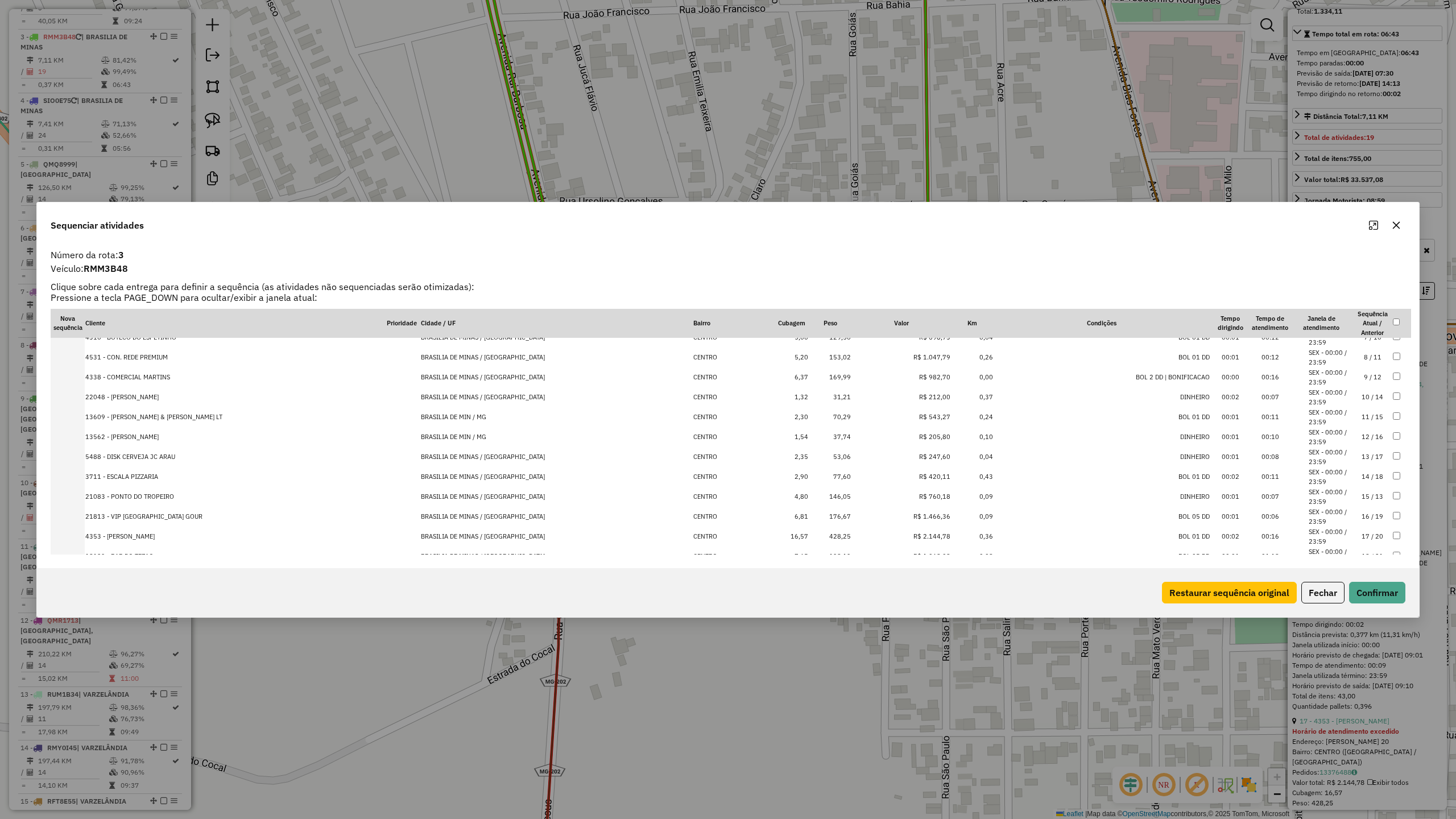
scroll to position [172, 0]
click at [119, 535] on td "9740 - MAJOR C" at bounding box center [236, 534] width 301 height 20
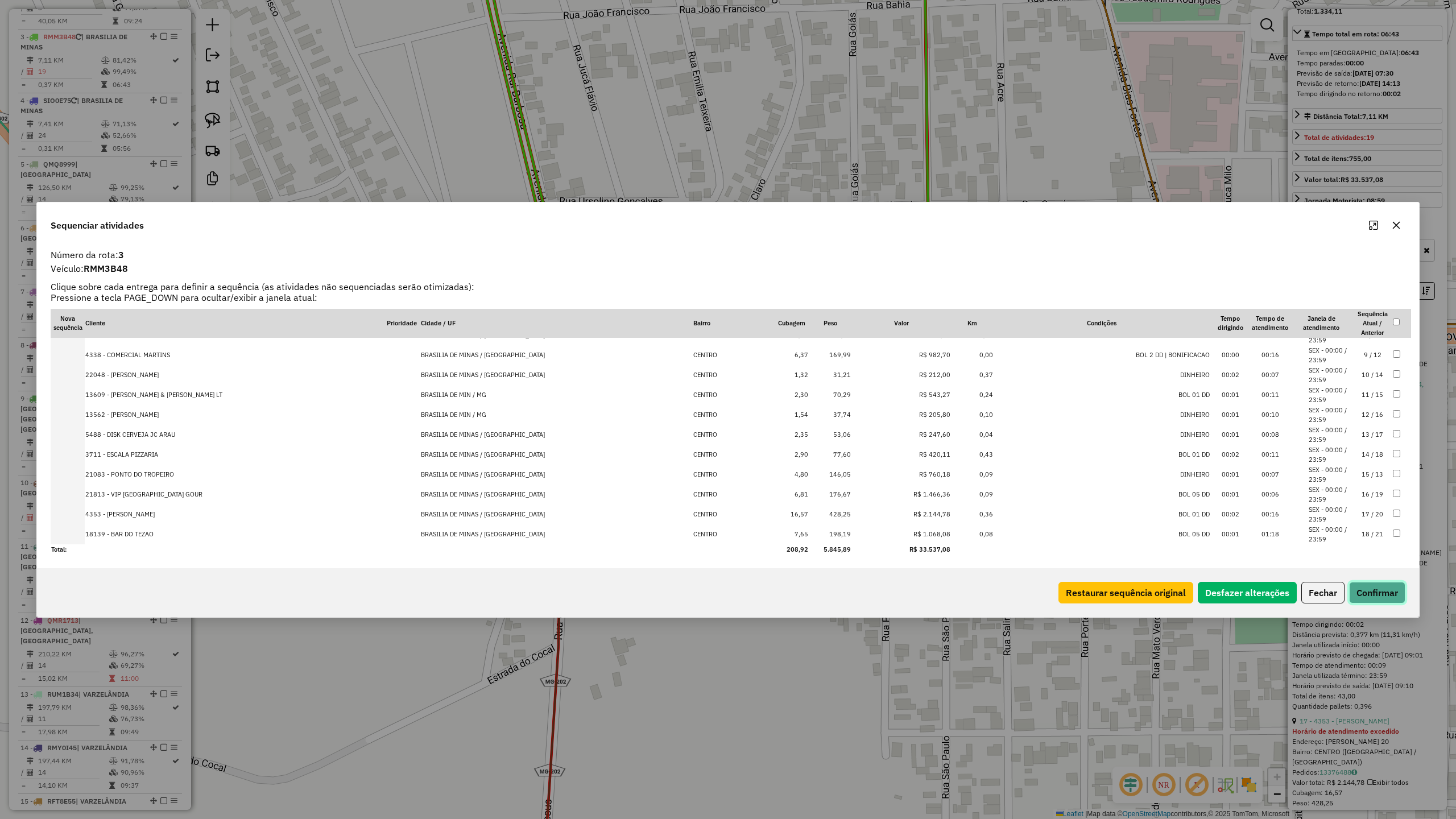
click at [1378, 595] on button "Confirmar" at bounding box center [1377, 593] width 56 height 22
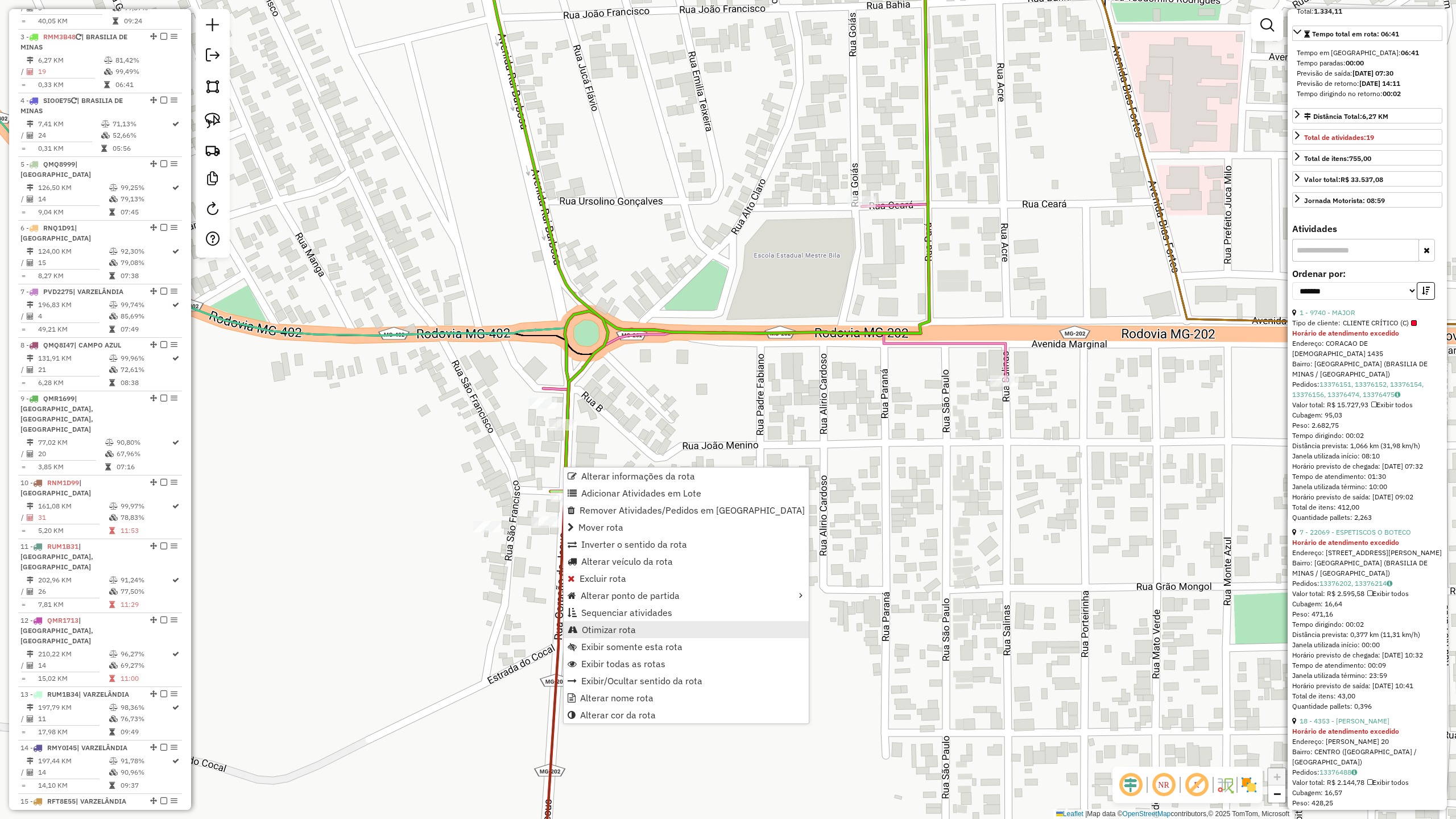
click at [613, 631] on span "Otimizar rota" at bounding box center [608, 629] width 54 height 9
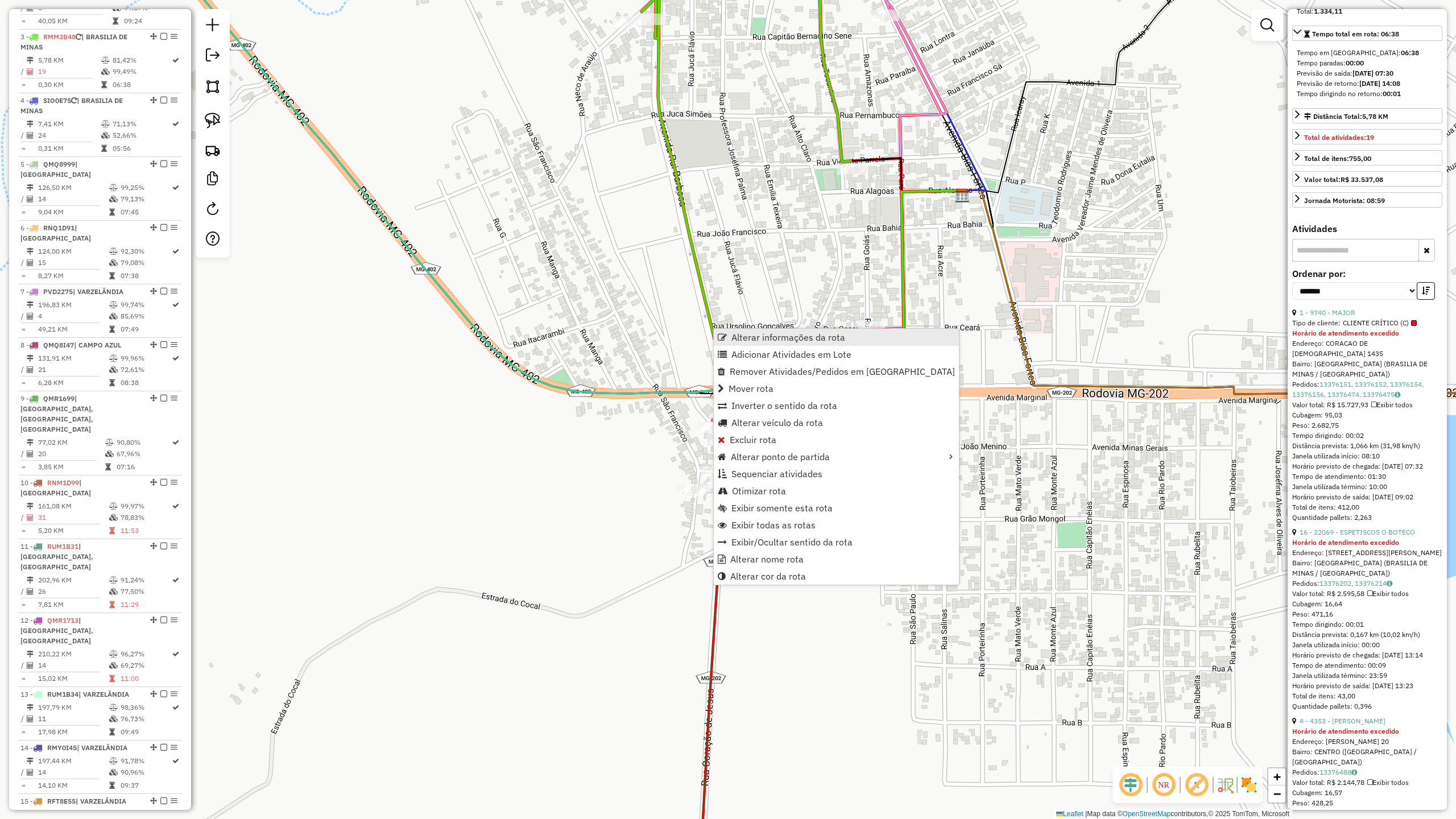
click at [765, 334] on span "Alterar informações da rota" at bounding box center [789, 337] width 114 height 9
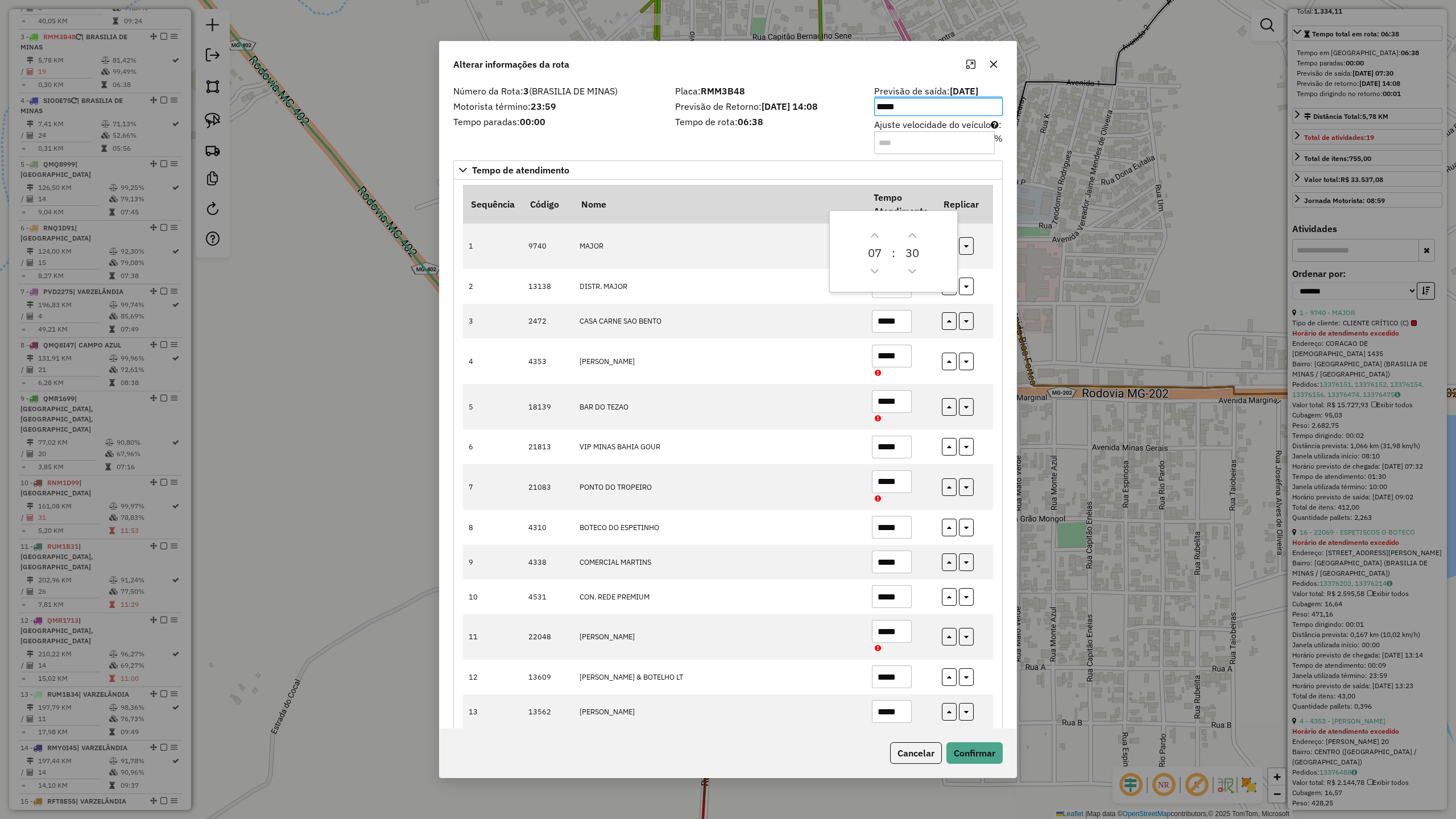
click at [724, 139] on div "Placa: RMM3B48 Previsão de Retorno: [DATE] 14:08 Tempo de rota: 06:38" at bounding box center [767, 119] width 199 height 64
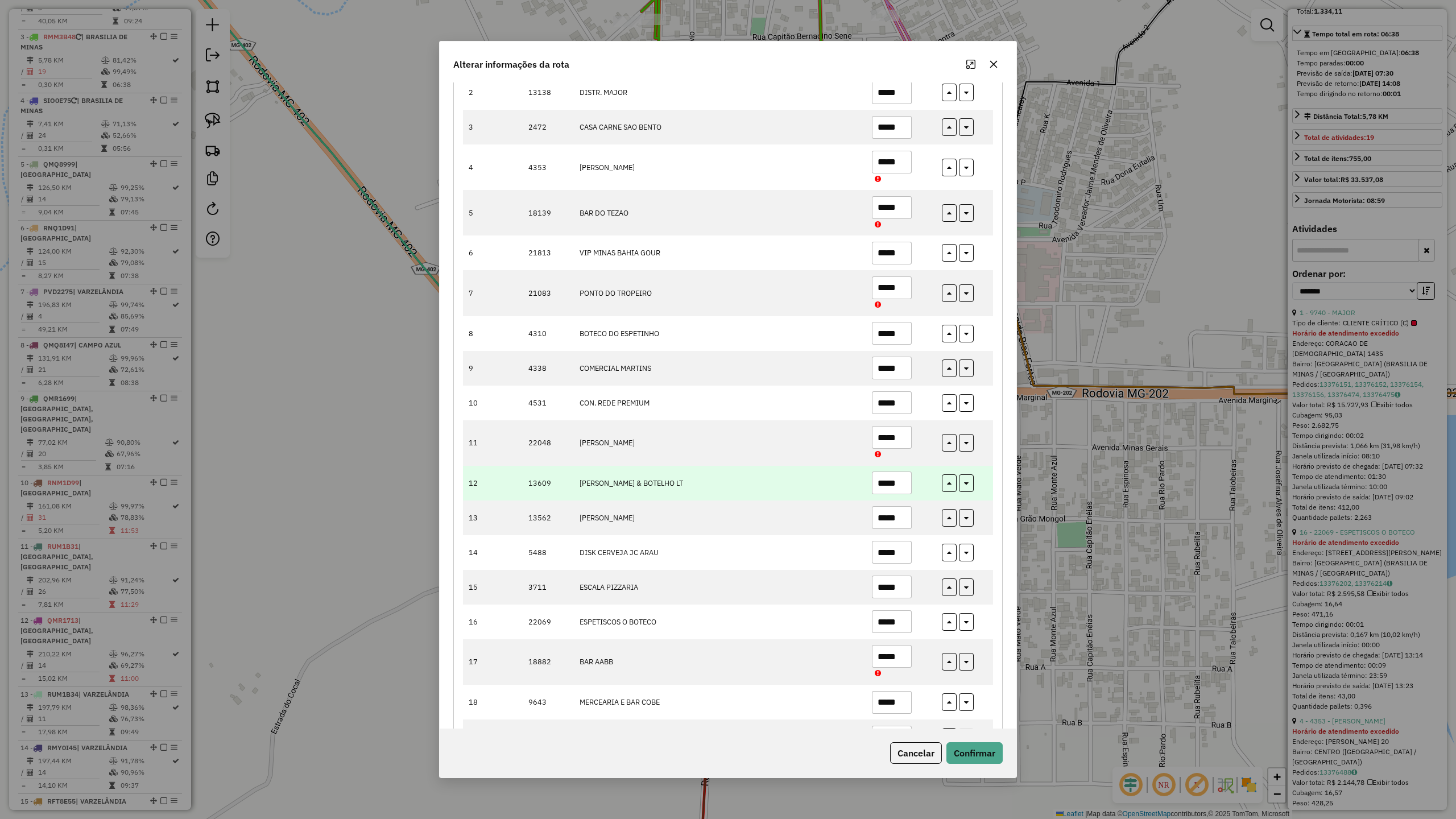
scroll to position [169, 0]
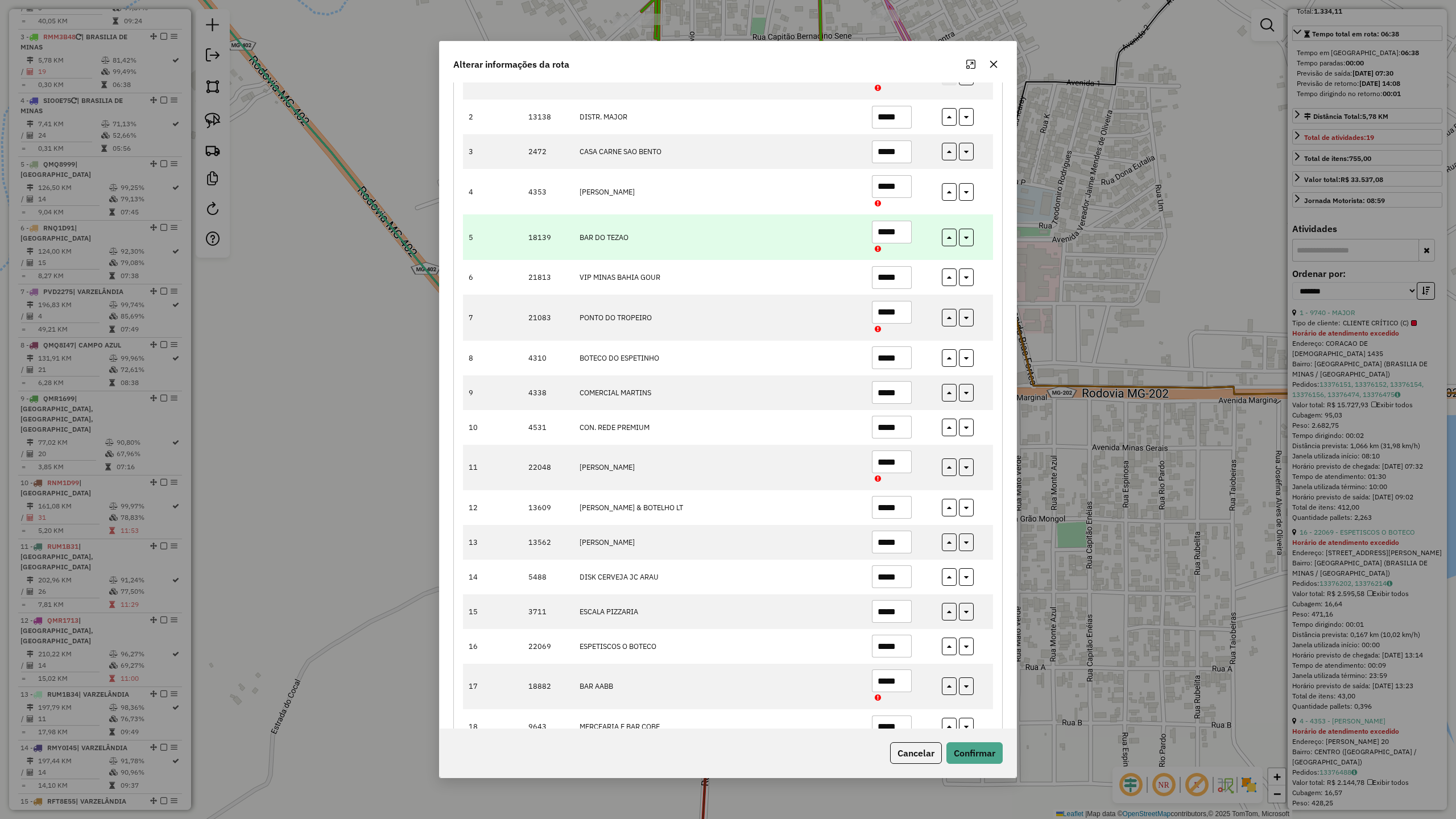
click at [885, 228] on input "*****" at bounding box center [892, 232] width 40 height 23
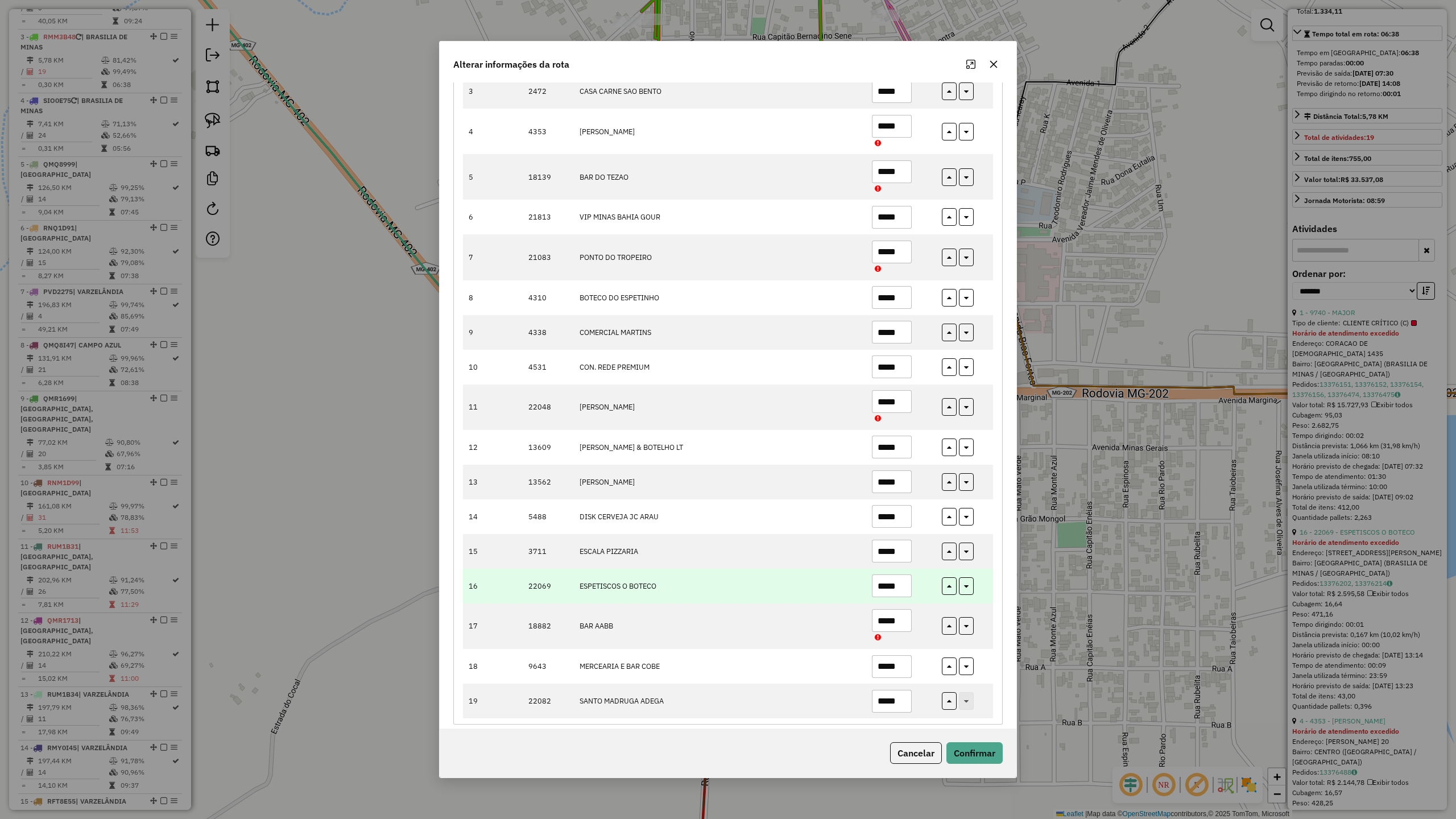
scroll to position [246, 0]
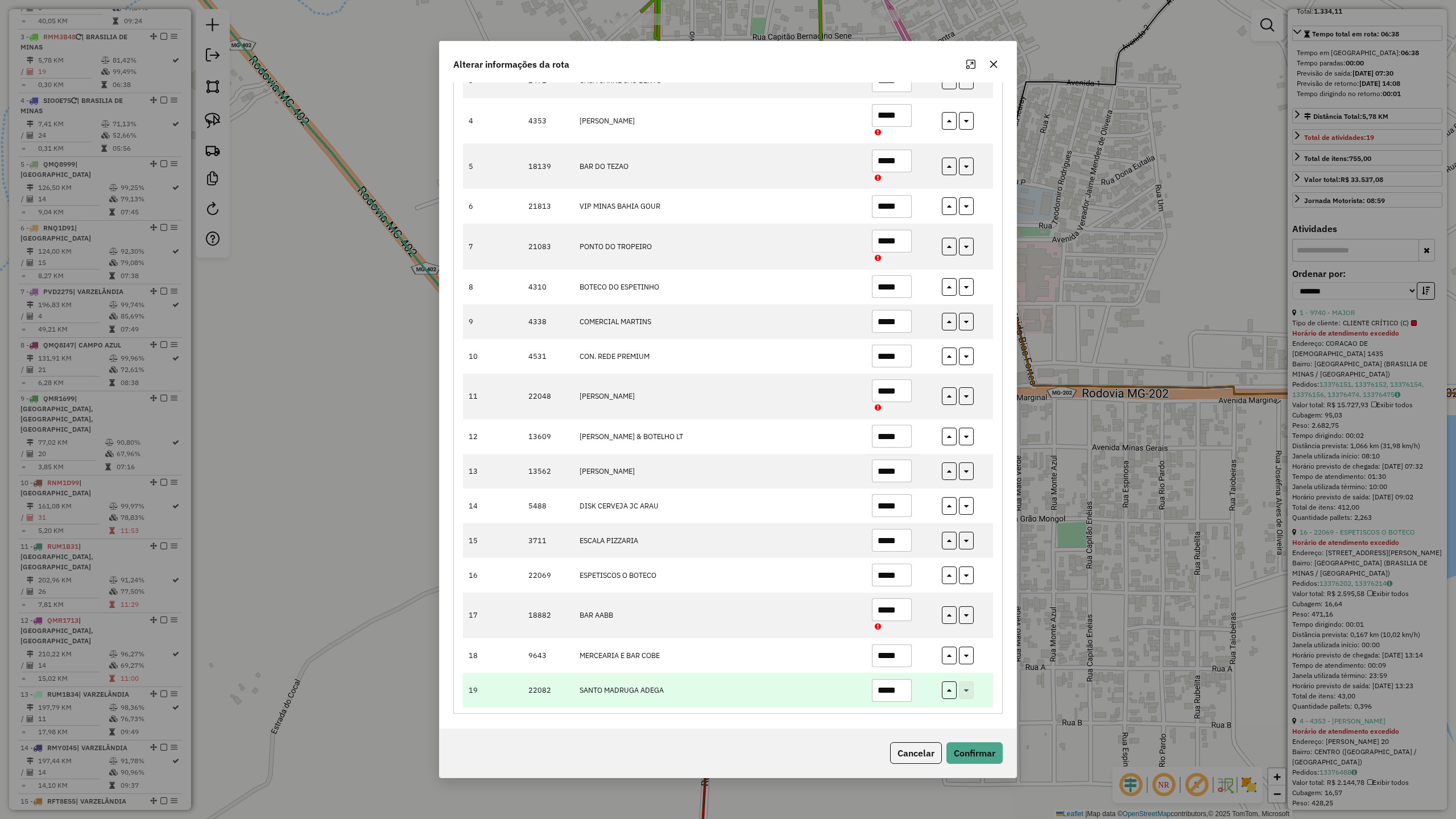
type input "*****"
click at [889, 692] on input "*****" at bounding box center [892, 690] width 40 height 23
click at [897, 686] on input "*****" at bounding box center [892, 690] width 40 height 23
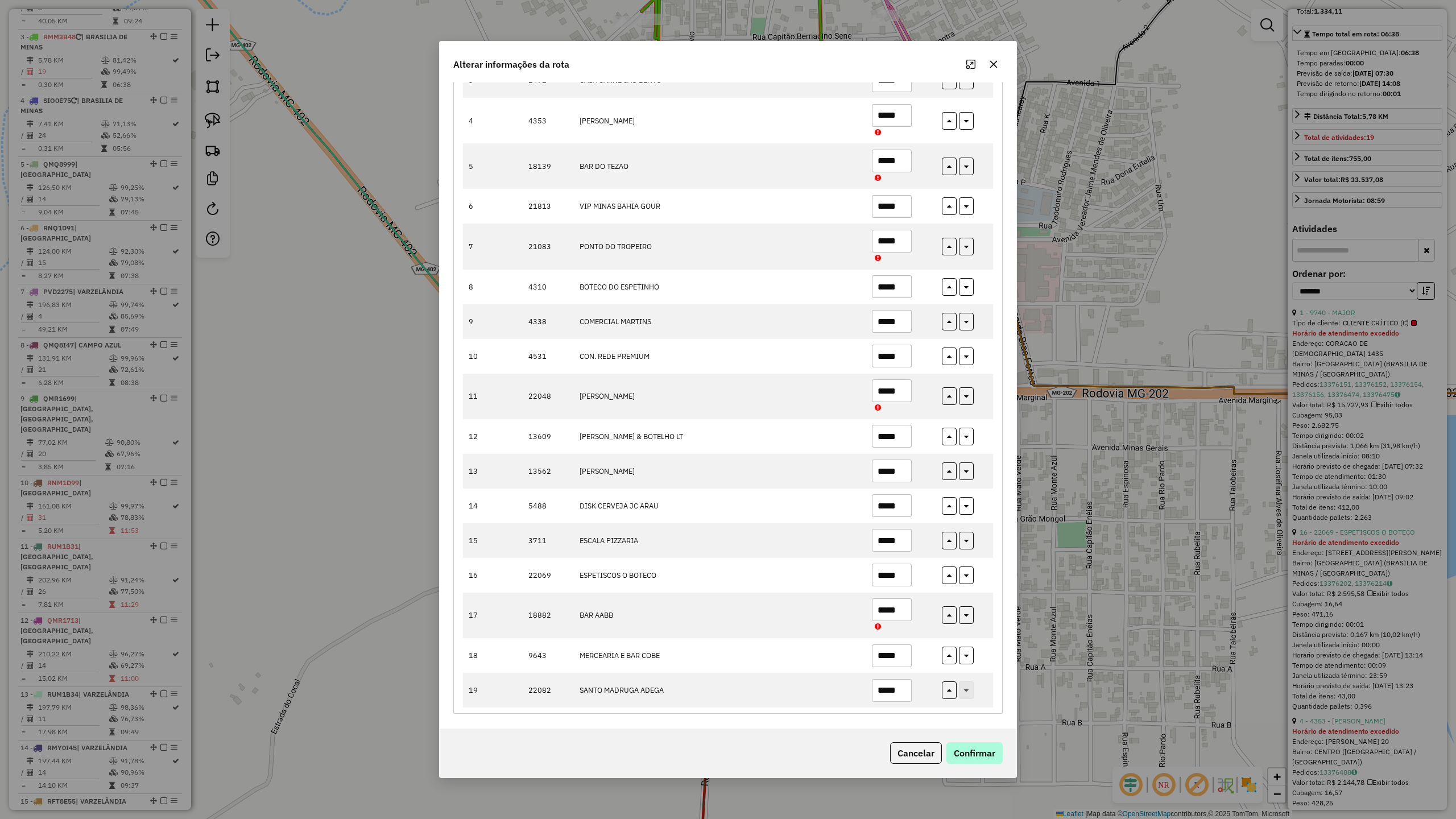
type input "*****"
click at [979, 750] on button "Confirmar" at bounding box center [974, 753] width 56 height 22
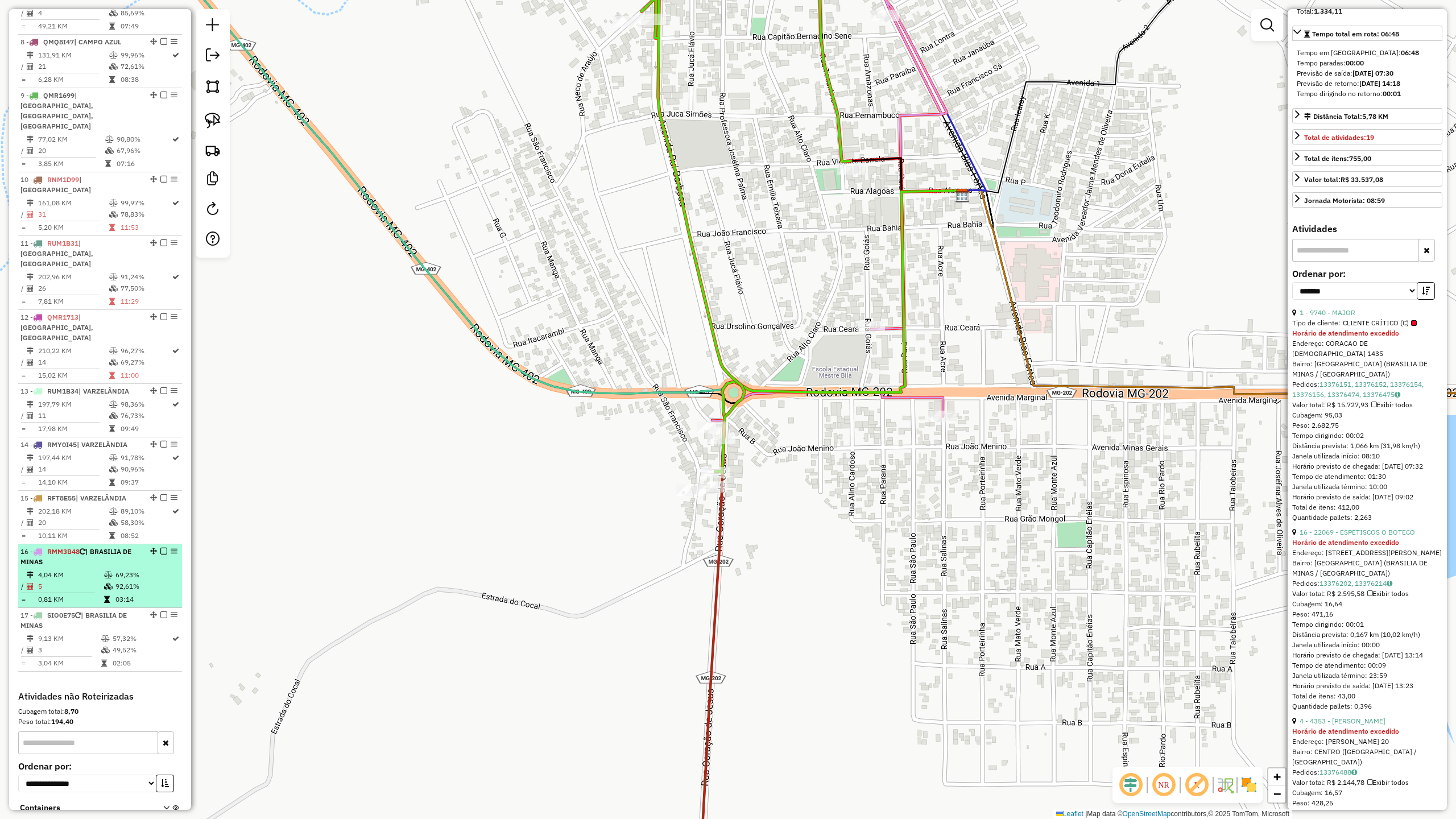
scroll to position [892, 0]
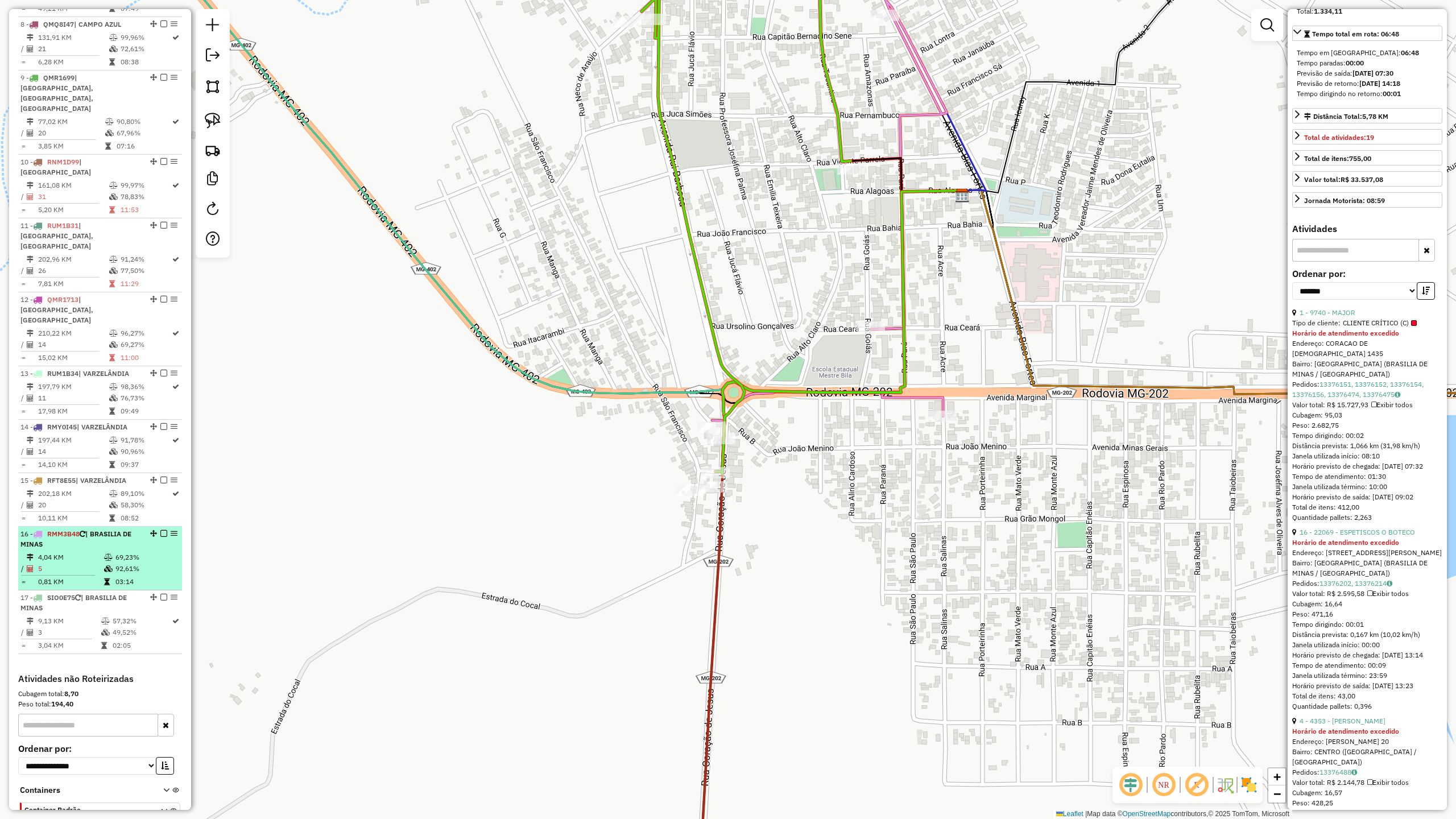
click at [67, 529] on div "16 - RMM3B48 | [GEOGRAPHIC_DATA] DE MINAS" at bounding box center [81, 539] width 121 height 21
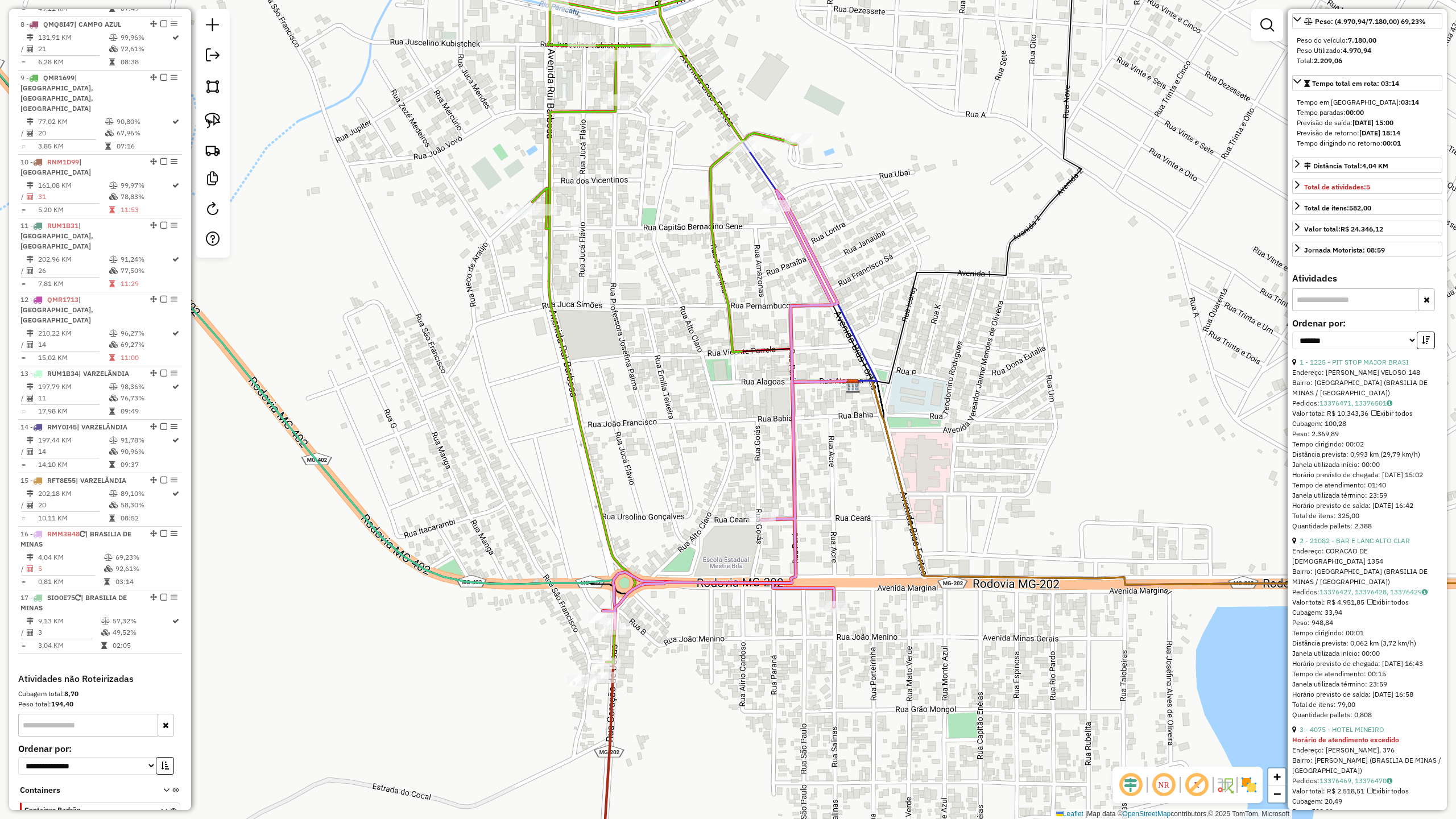
scroll to position [60, 0]
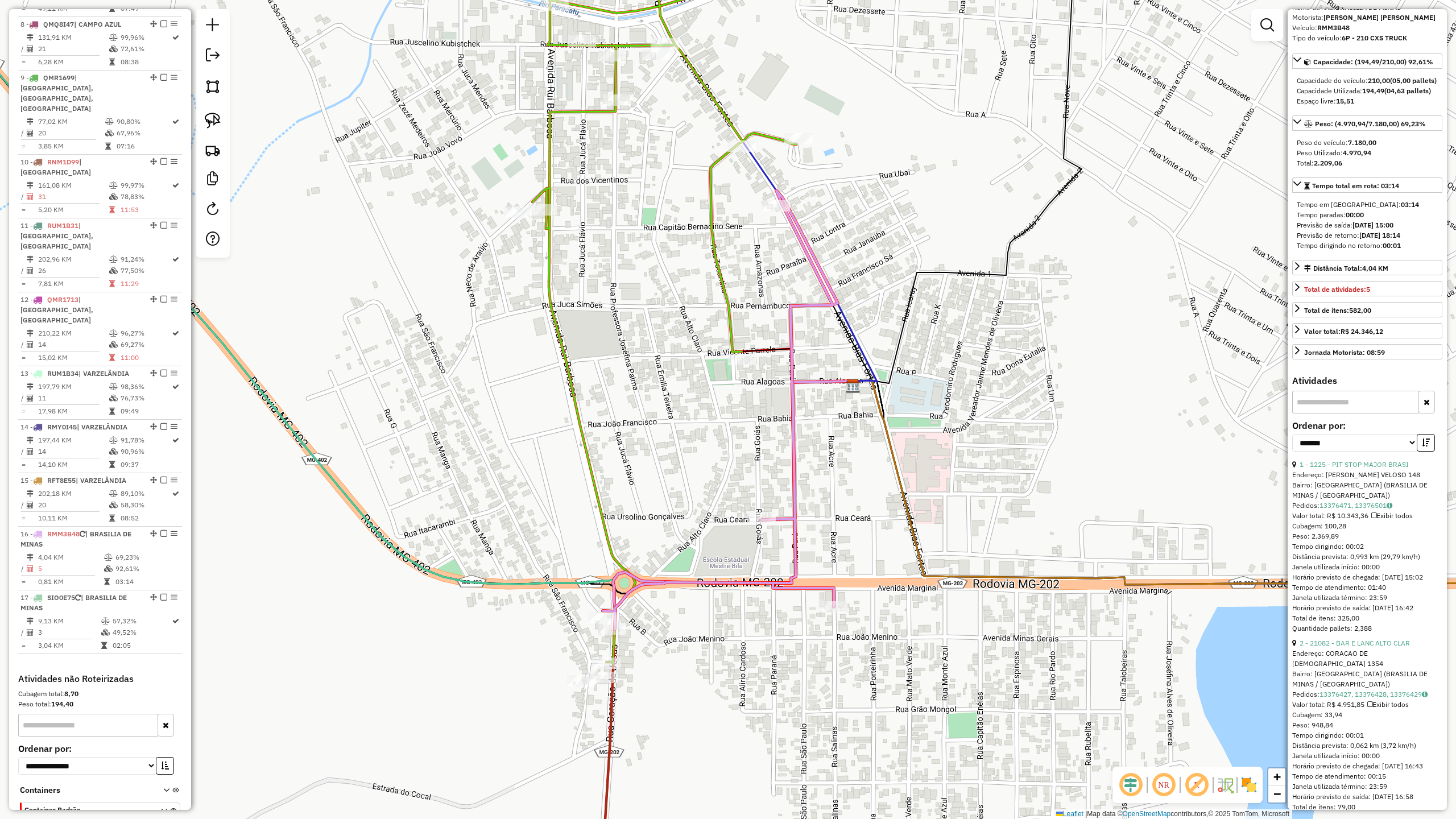
click at [551, 146] on icon at bounding box center [644, 291] width 304 height 746
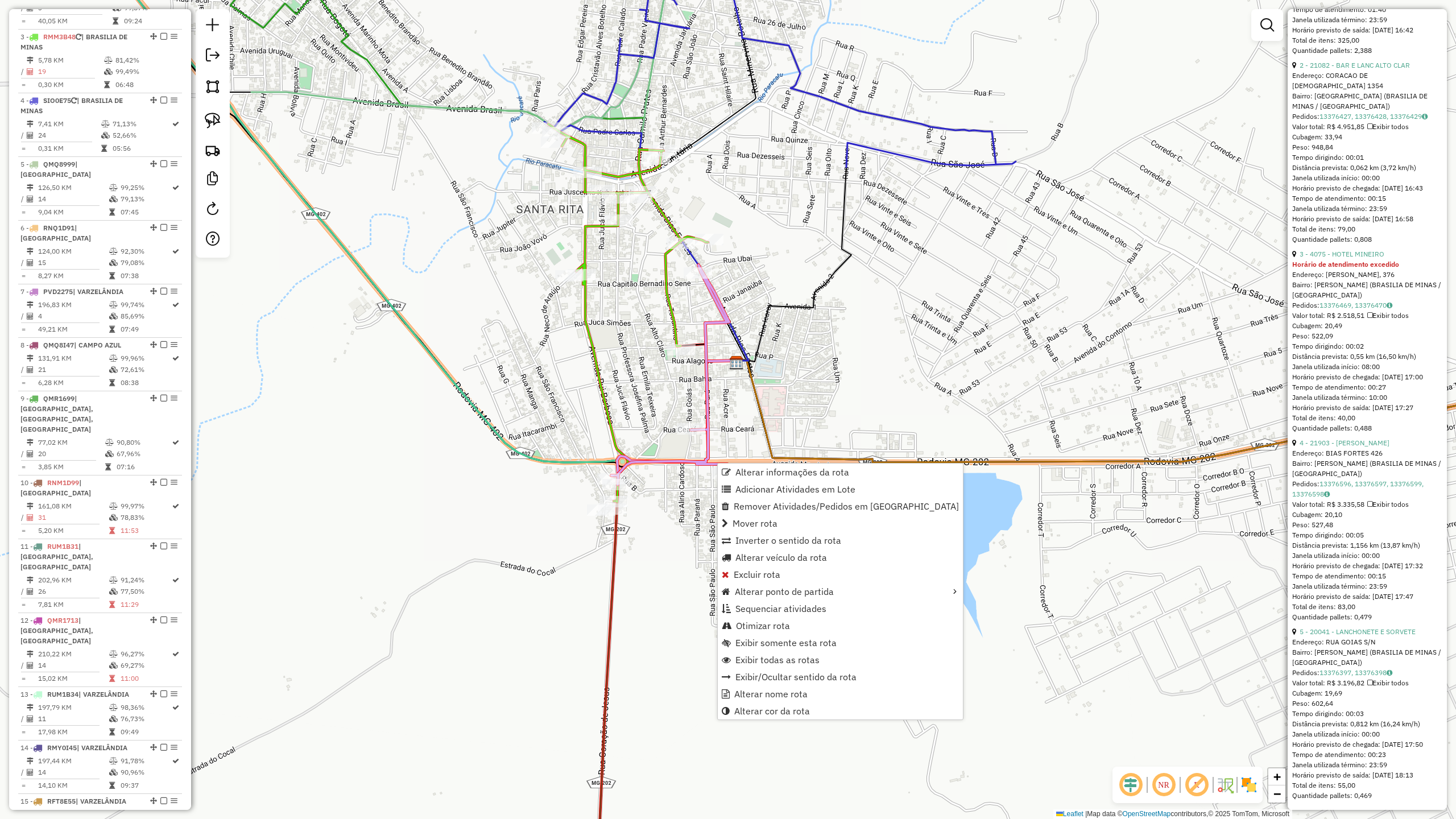
scroll to position [892, 0]
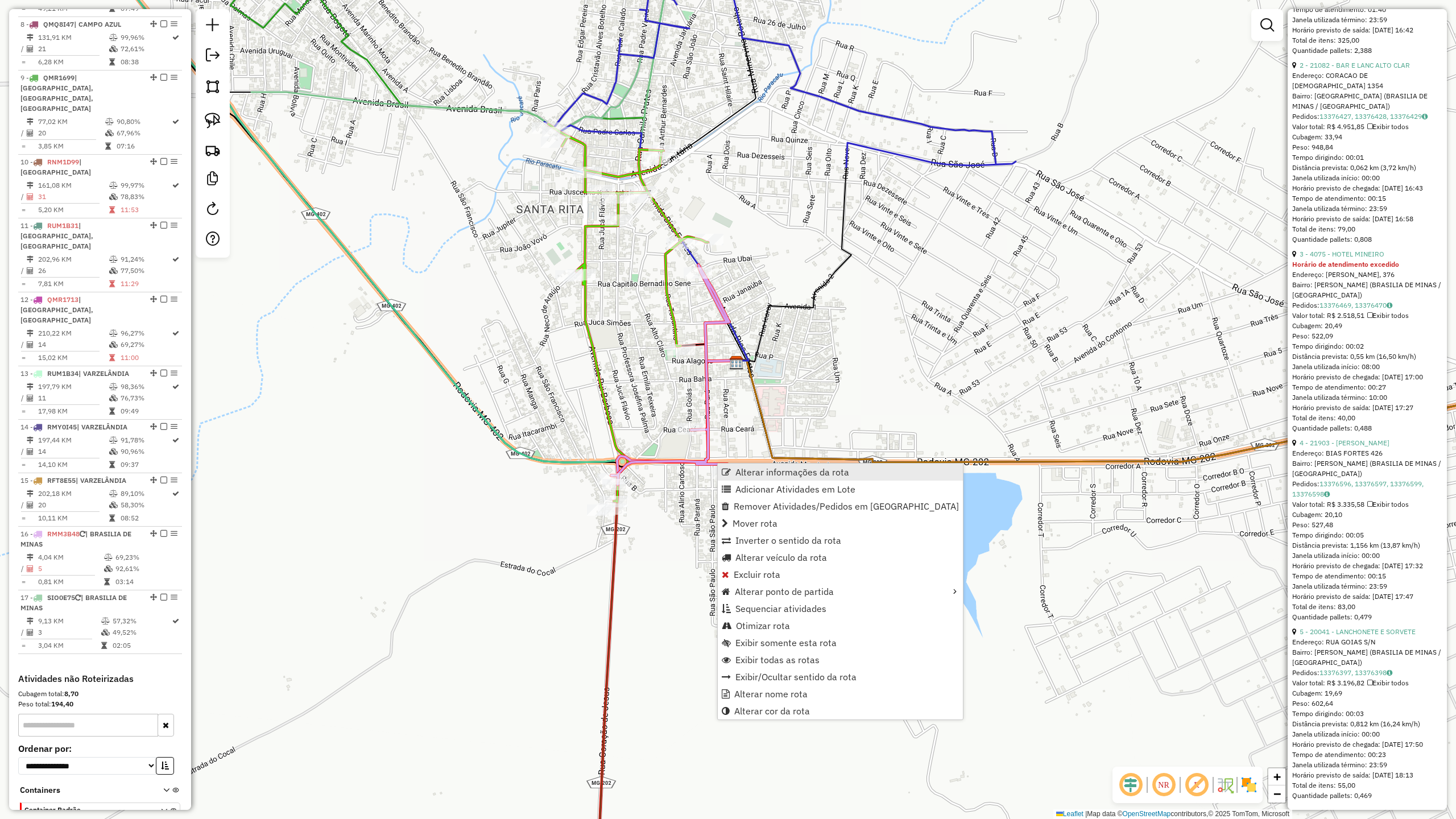
click at [765, 476] on span "Alterar informações da rota" at bounding box center [792, 472] width 114 height 9
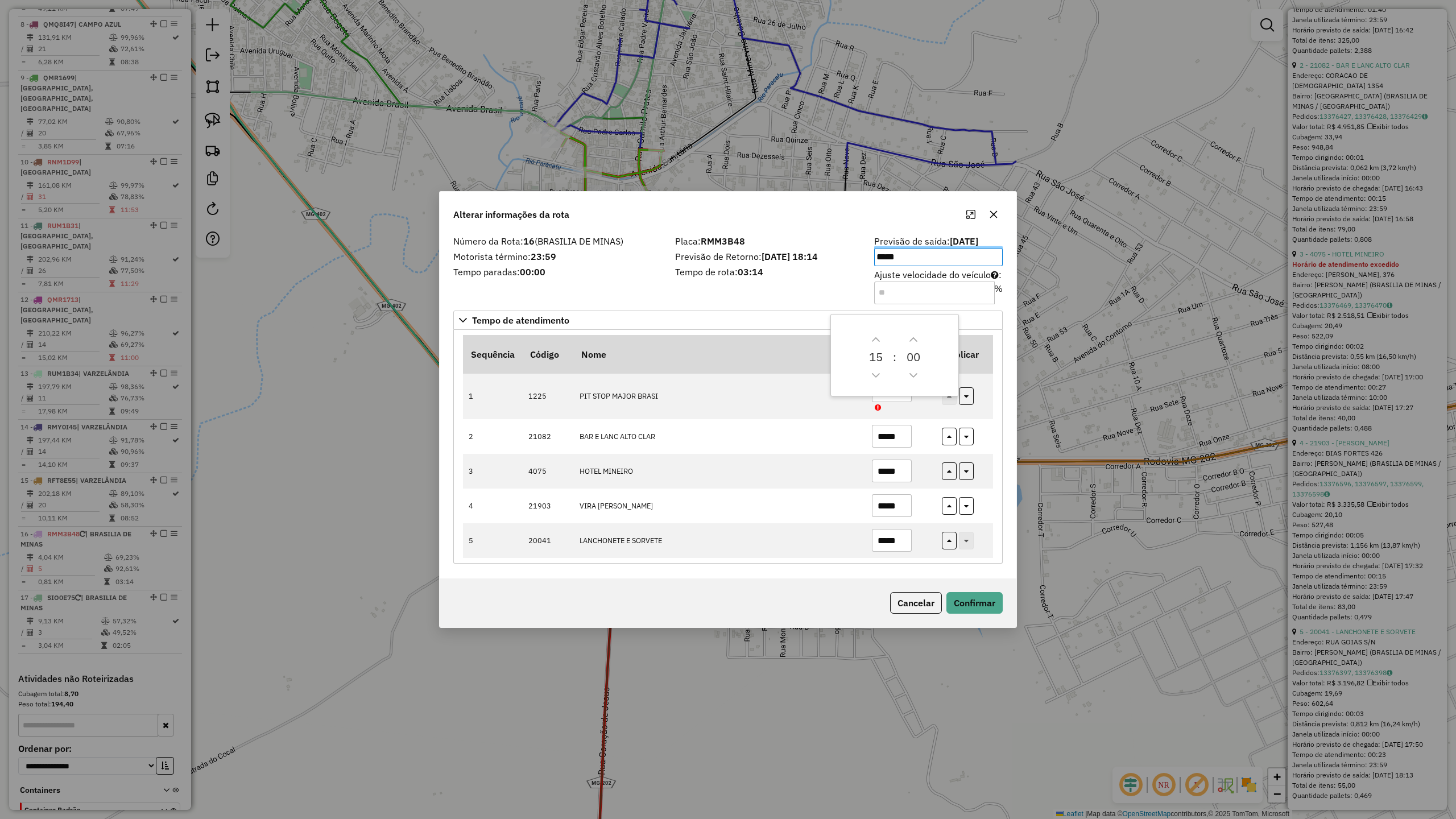
click at [605, 269] on label "Tempo paradas: 00:00" at bounding box center [558, 272] width 208 height 14
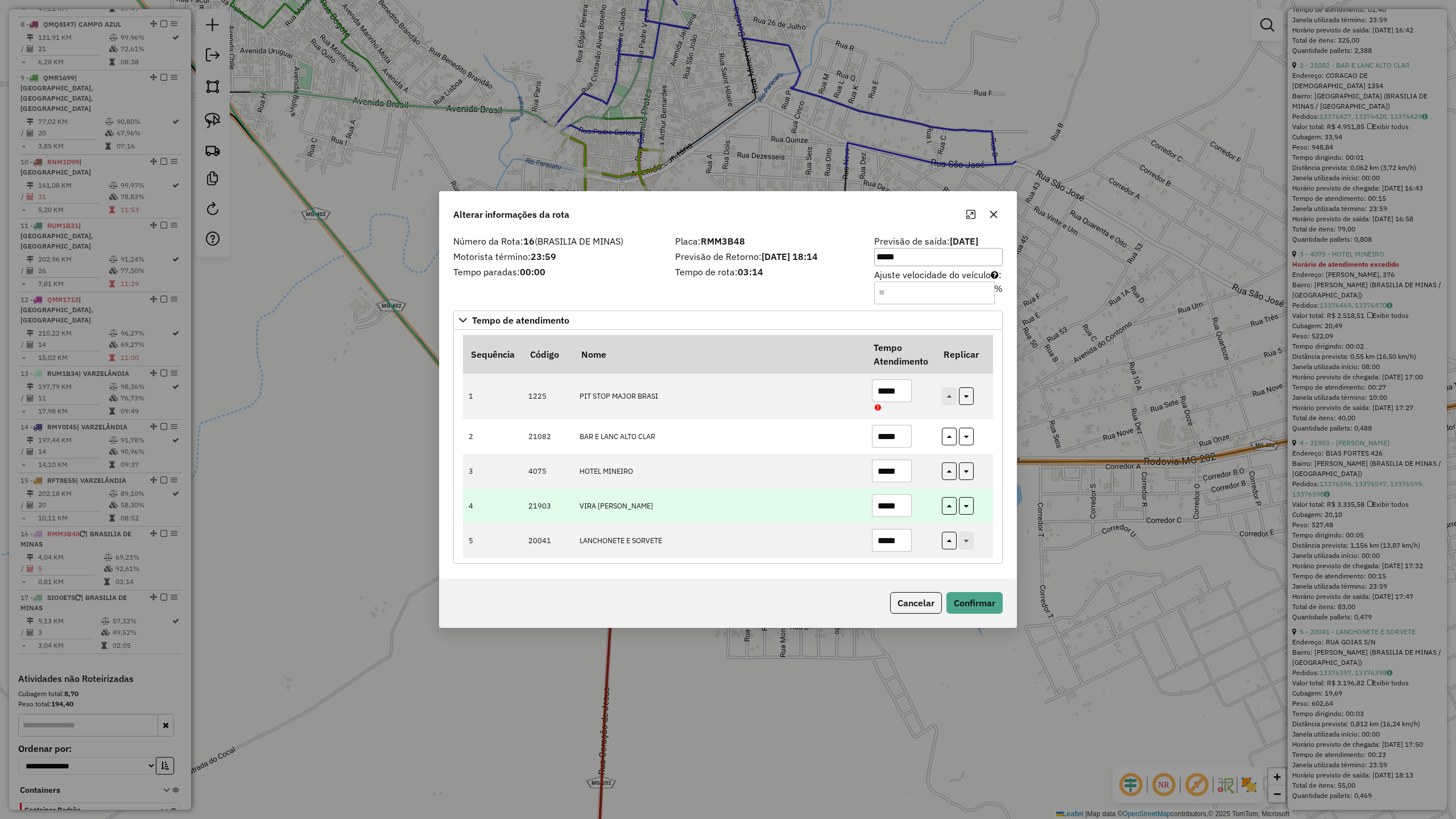
click at [902, 504] on input "*****" at bounding box center [892, 505] width 40 height 23
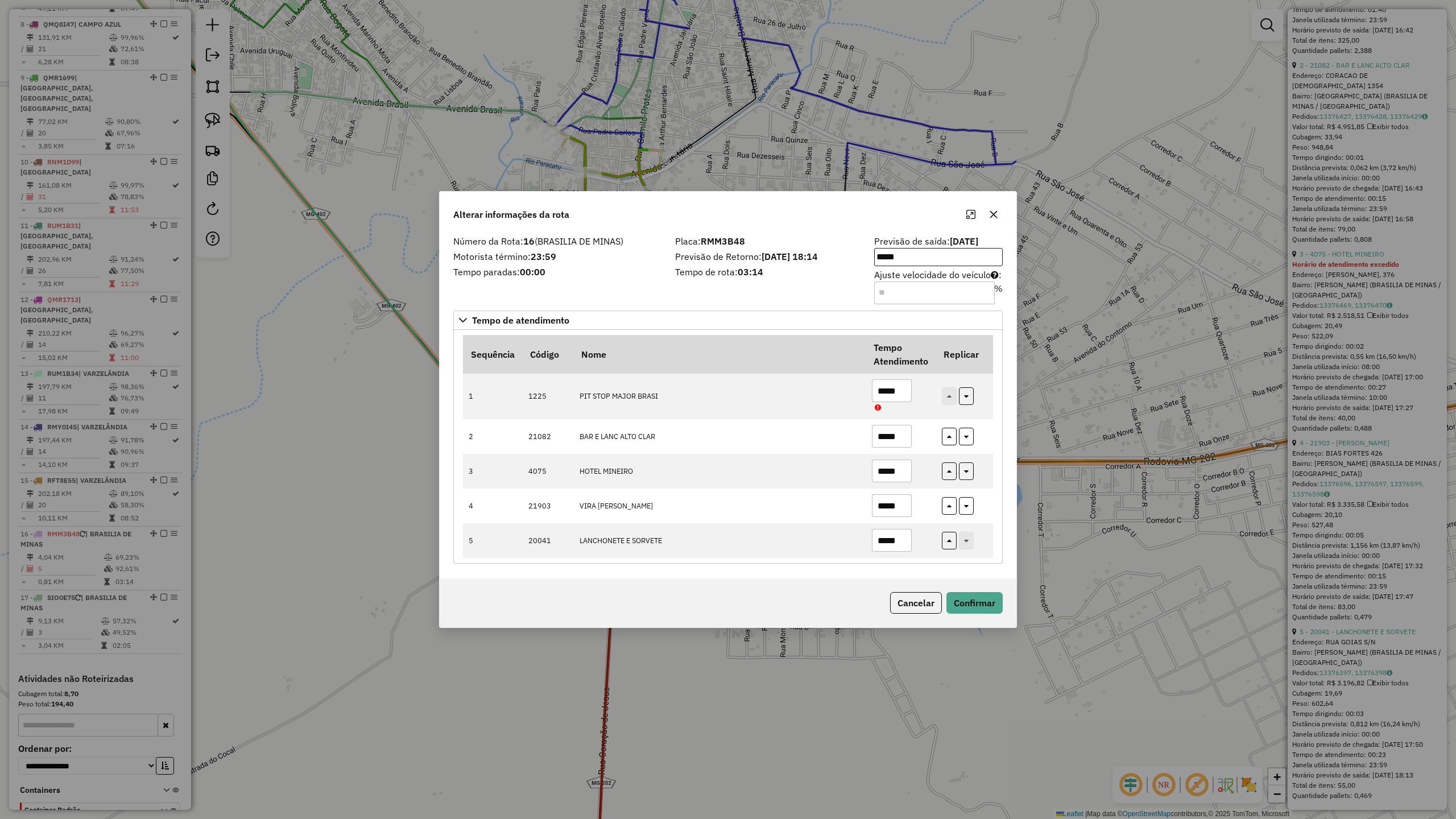
type input "*****"
click at [931, 255] on input "*****" at bounding box center [939, 257] width 129 height 19
click at [919, 287] on icon "Next Hour" at bounding box center [920, 291] width 9 height 9
click at [918, 321] on button "Previous Hour" at bounding box center [920, 326] width 18 height 19
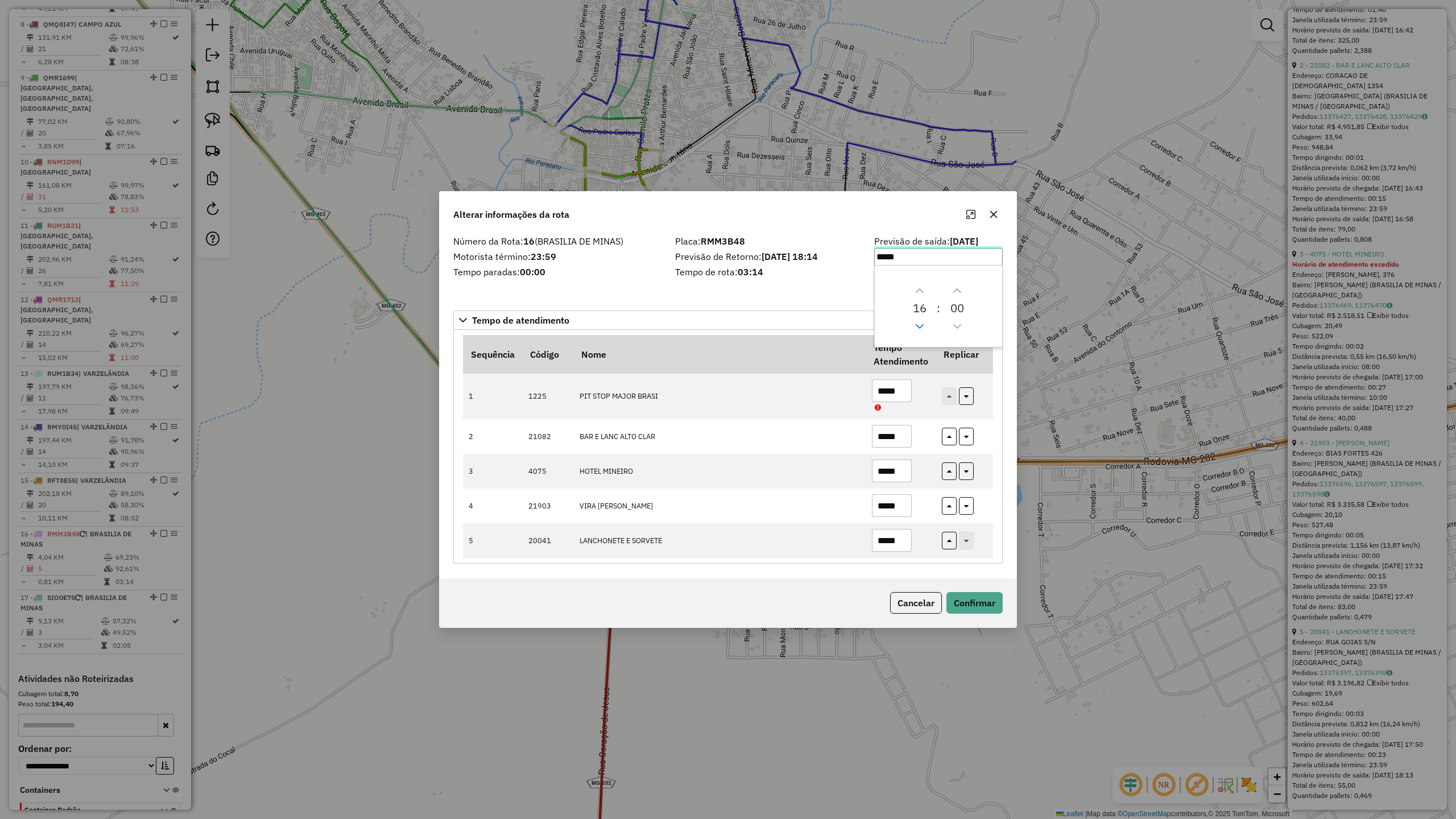
click at [918, 321] on button "Previous Hour" at bounding box center [920, 326] width 18 height 19
type input "*****"
click at [976, 604] on button "Confirmar" at bounding box center [974, 603] width 56 height 22
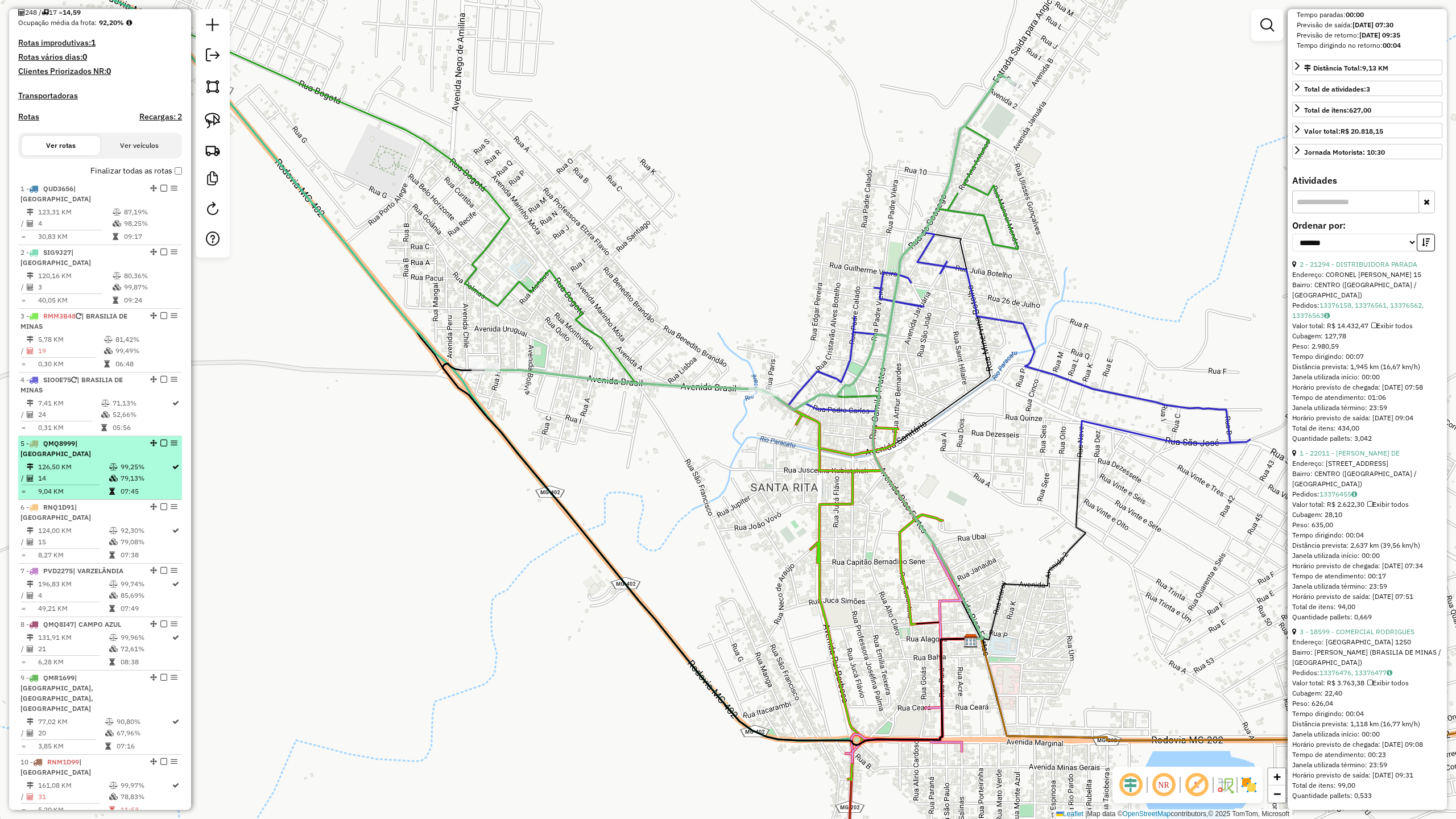
scroll to position [362, 0]
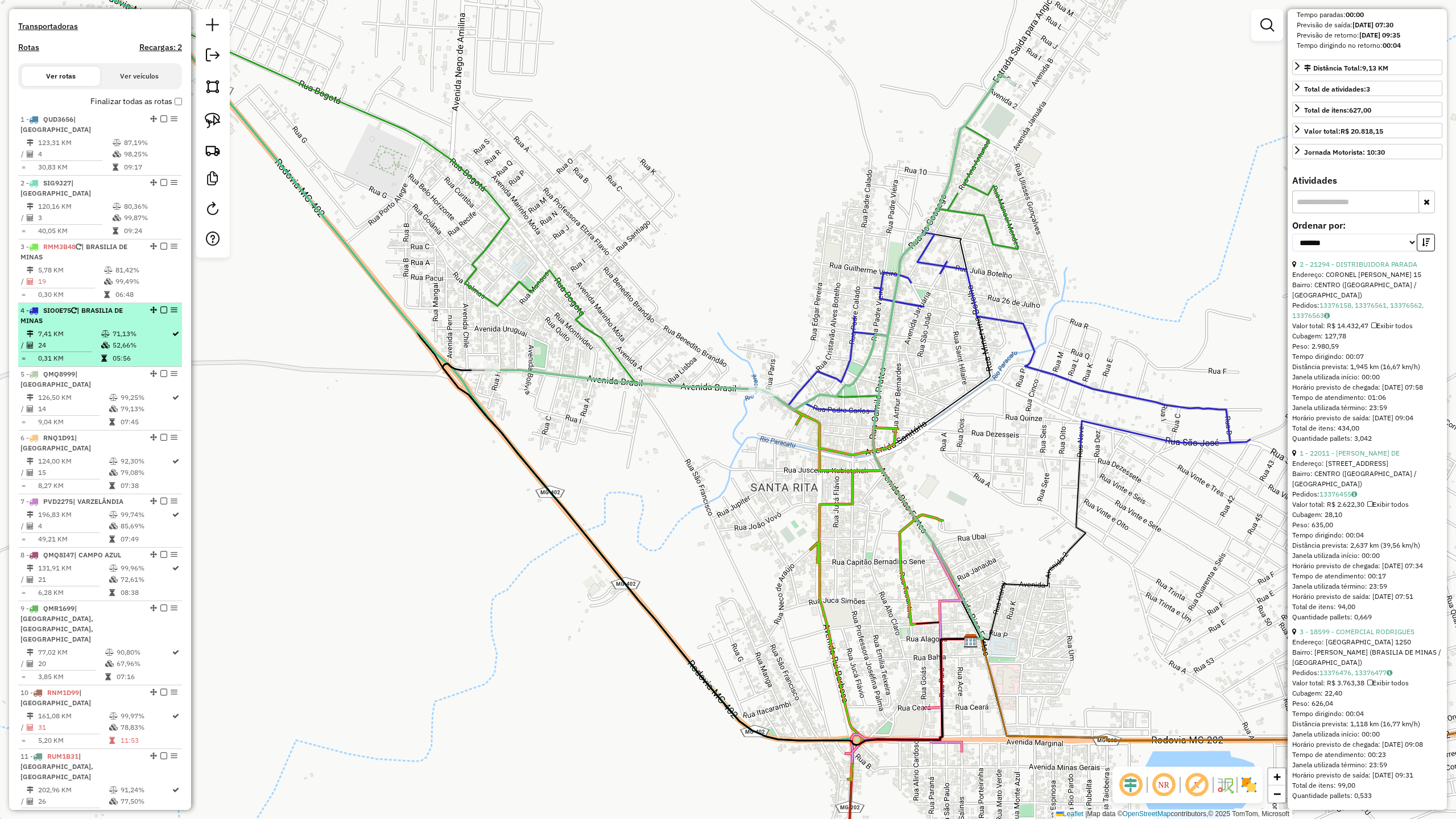
click at [80, 340] on td "24" at bounding box center [69, 345] width 63 height 12
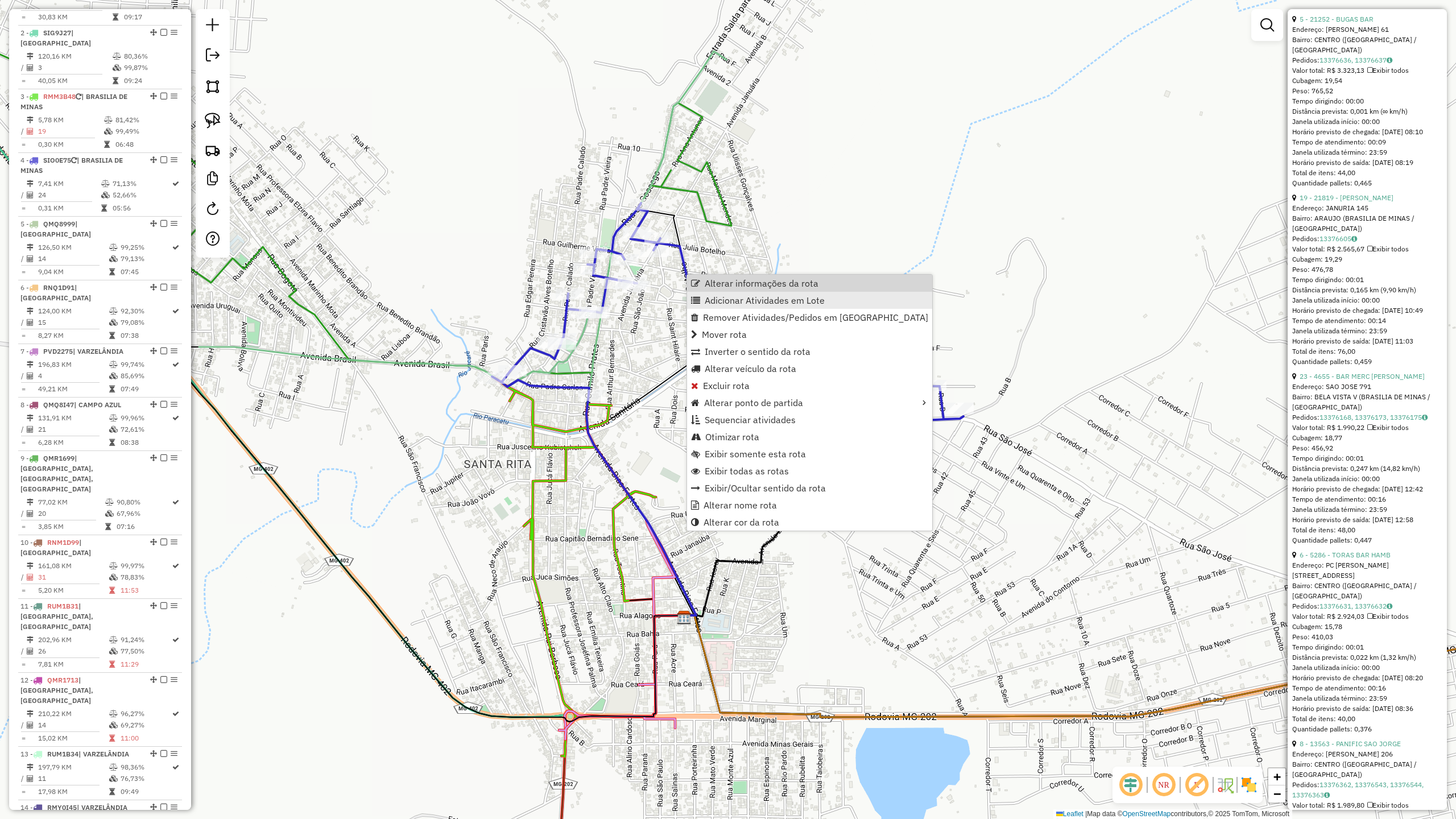
scroll to position [635, 0]
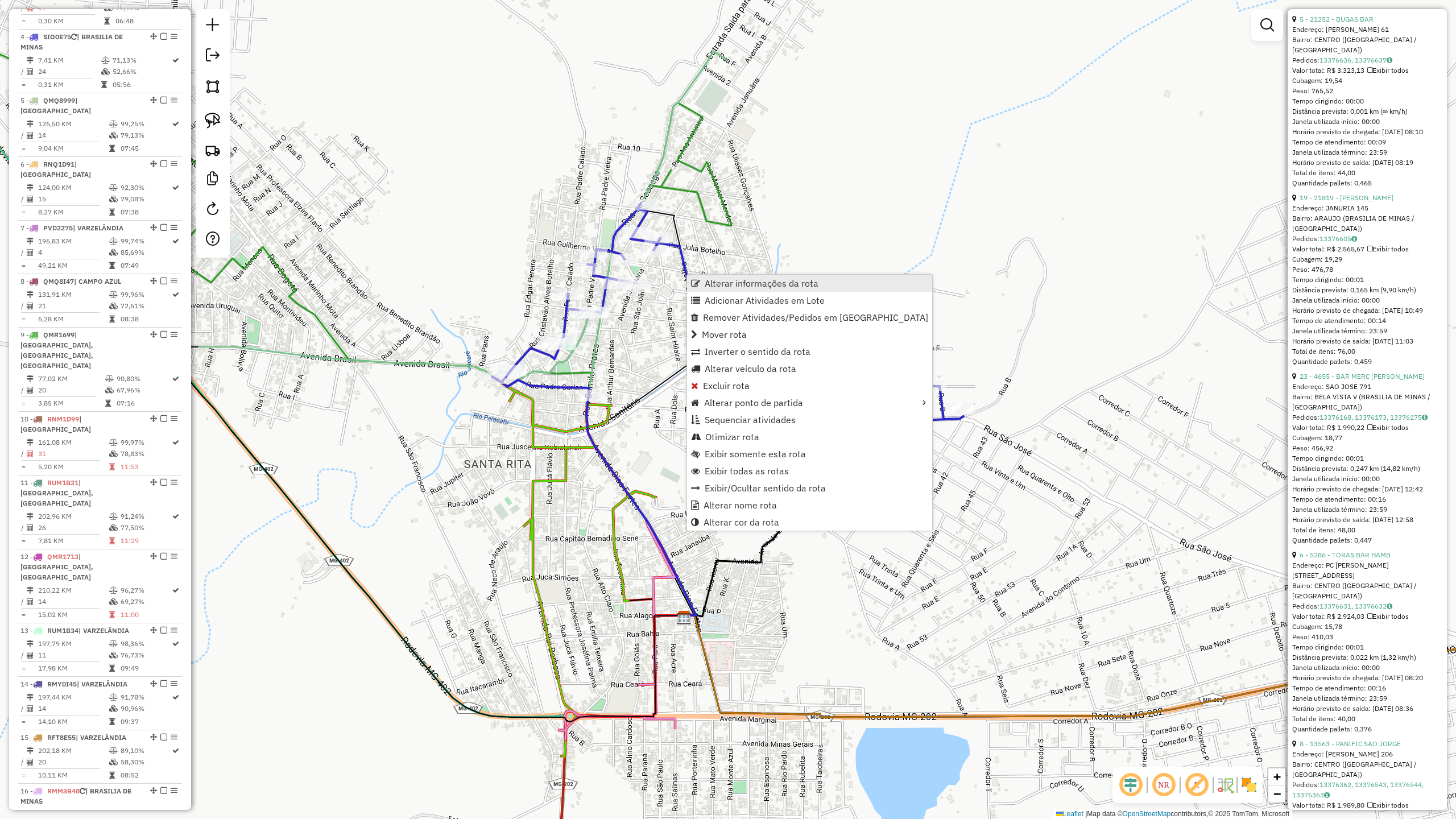
click at [754, 286] on span "Alterar informações da rota" at bounding box center [762, 283] width 114 height 9
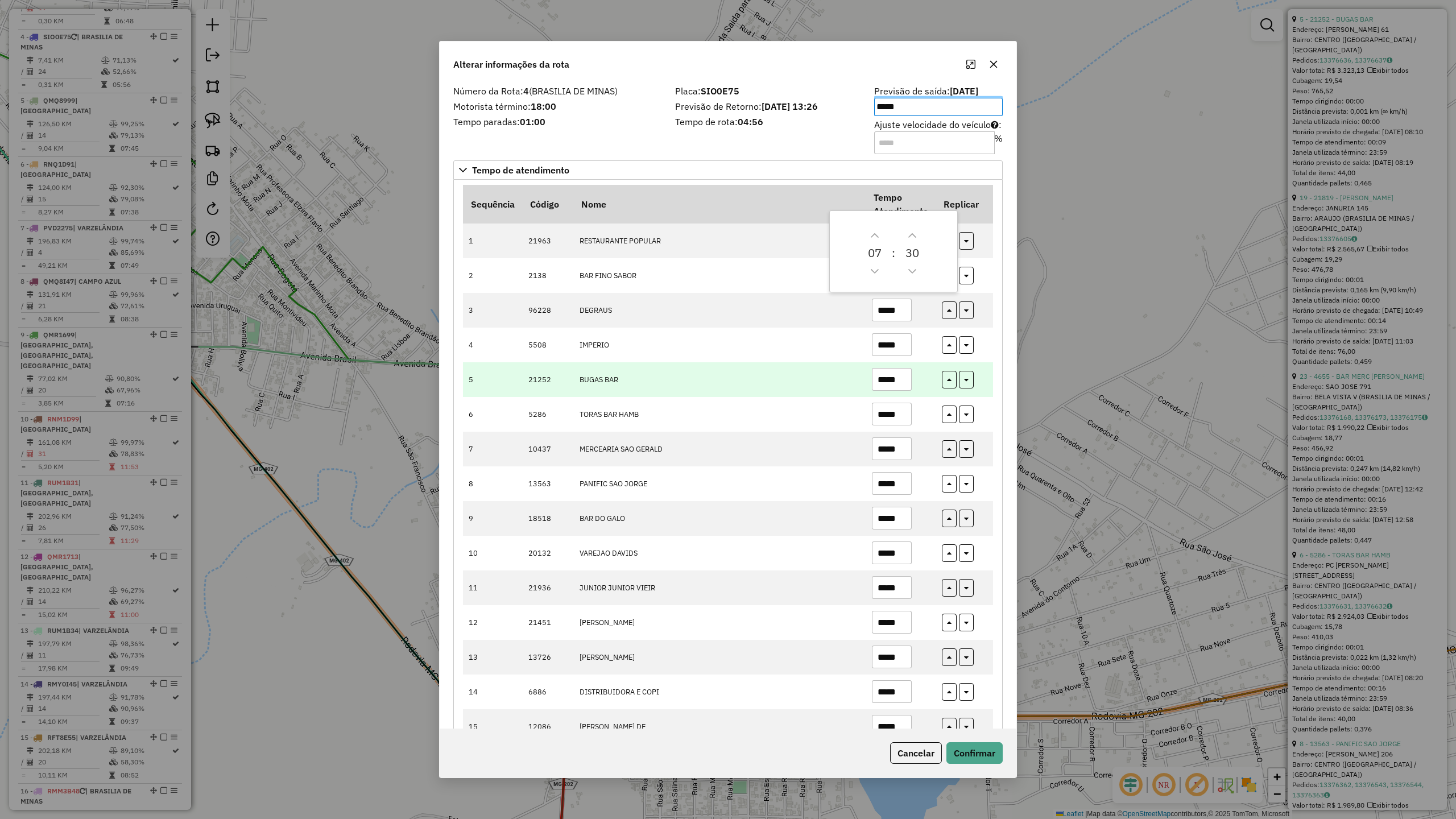
click at [909, 380] on input "*****" at bounding box center [892, 379] width 40 height 23
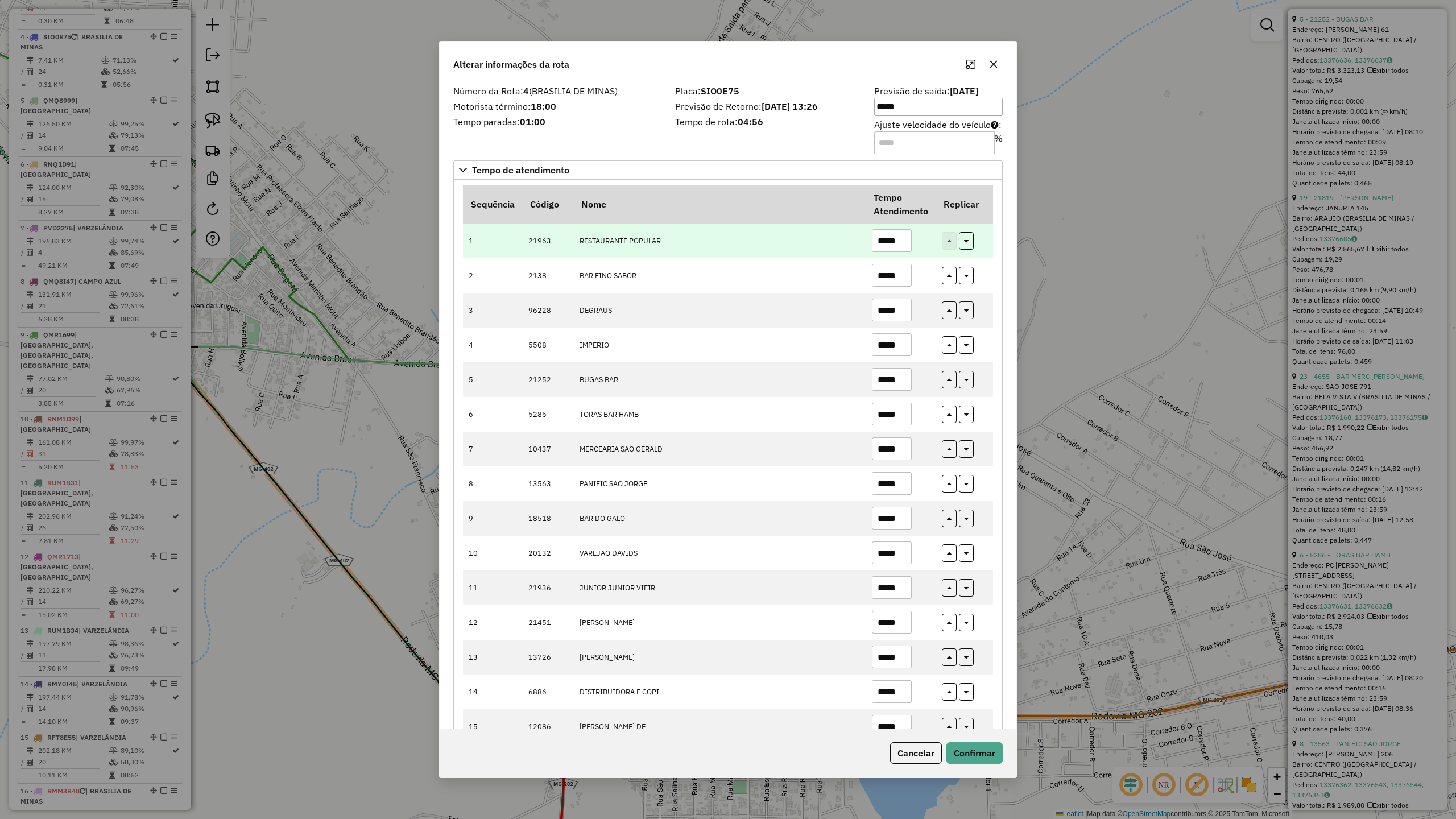
type input "*****"
click at [902, 243] on input "*****" at bounding box center [892, 241] width 40 height 23
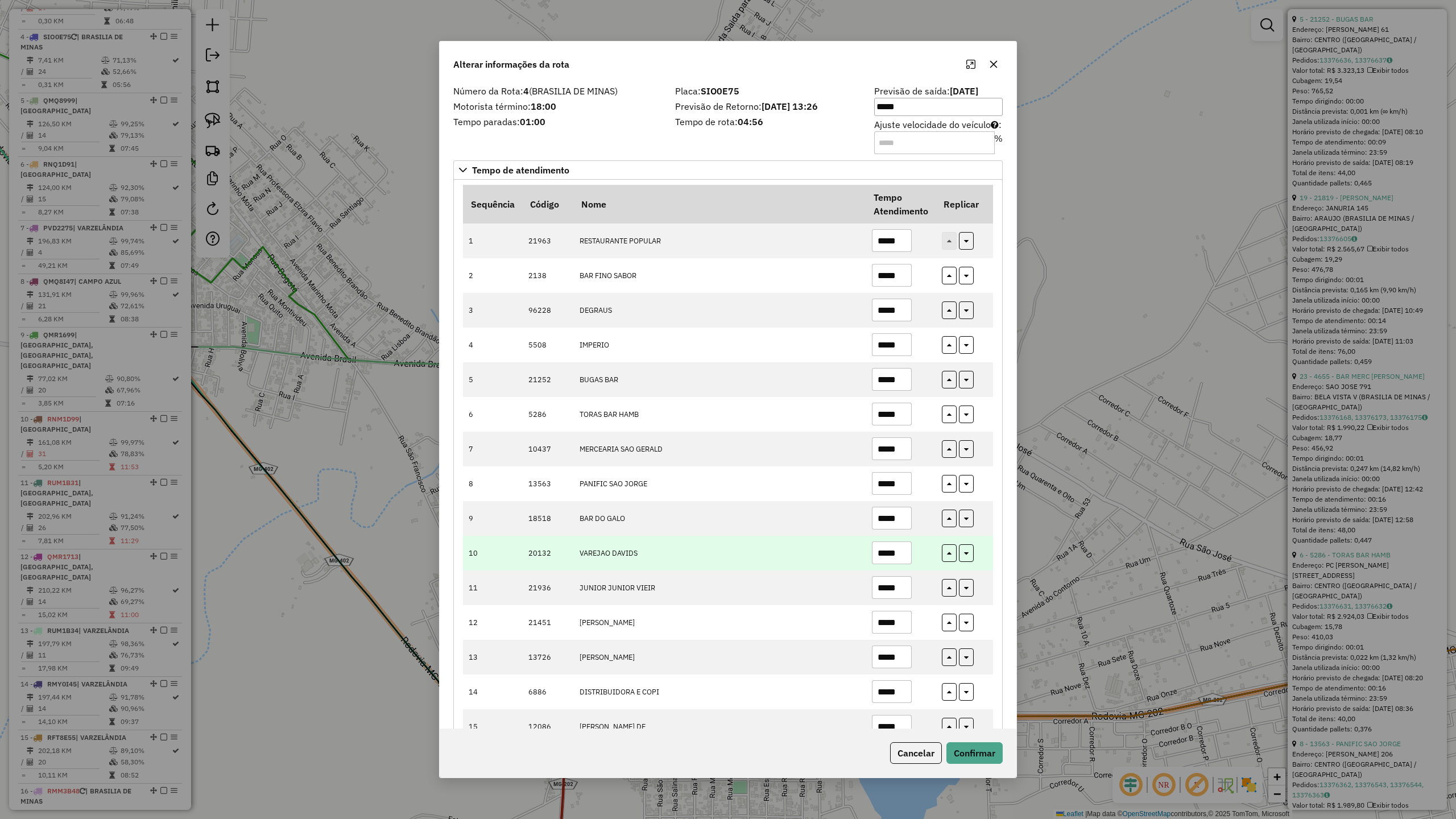
type input "*****"
click at [903, 559] on input "*****" at bounding box center [892, 552] width 40 height 23
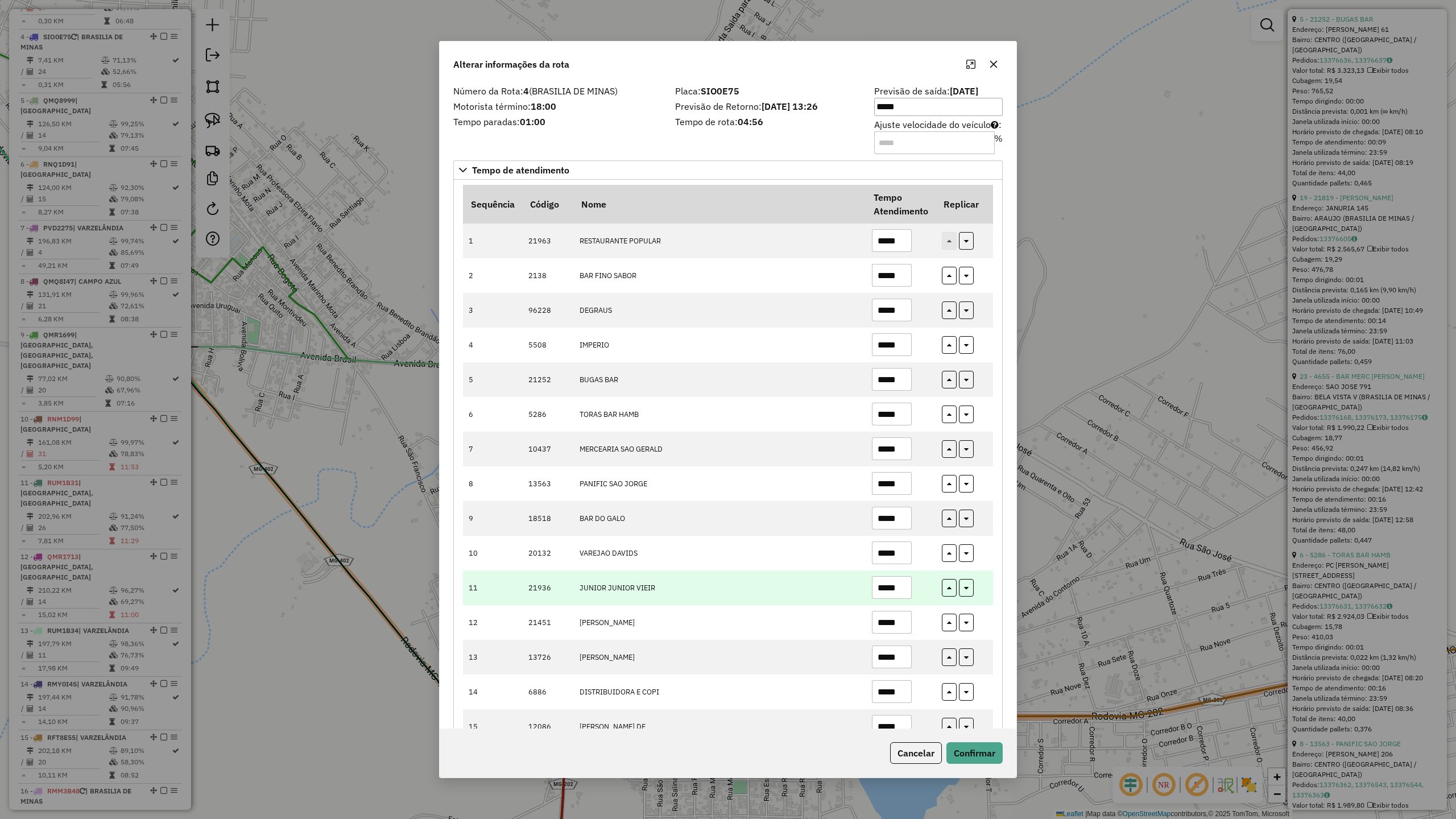
type input "*****"
click at [904, 599] on input "*****" at bounding box center [892, 587] width 40 height 23
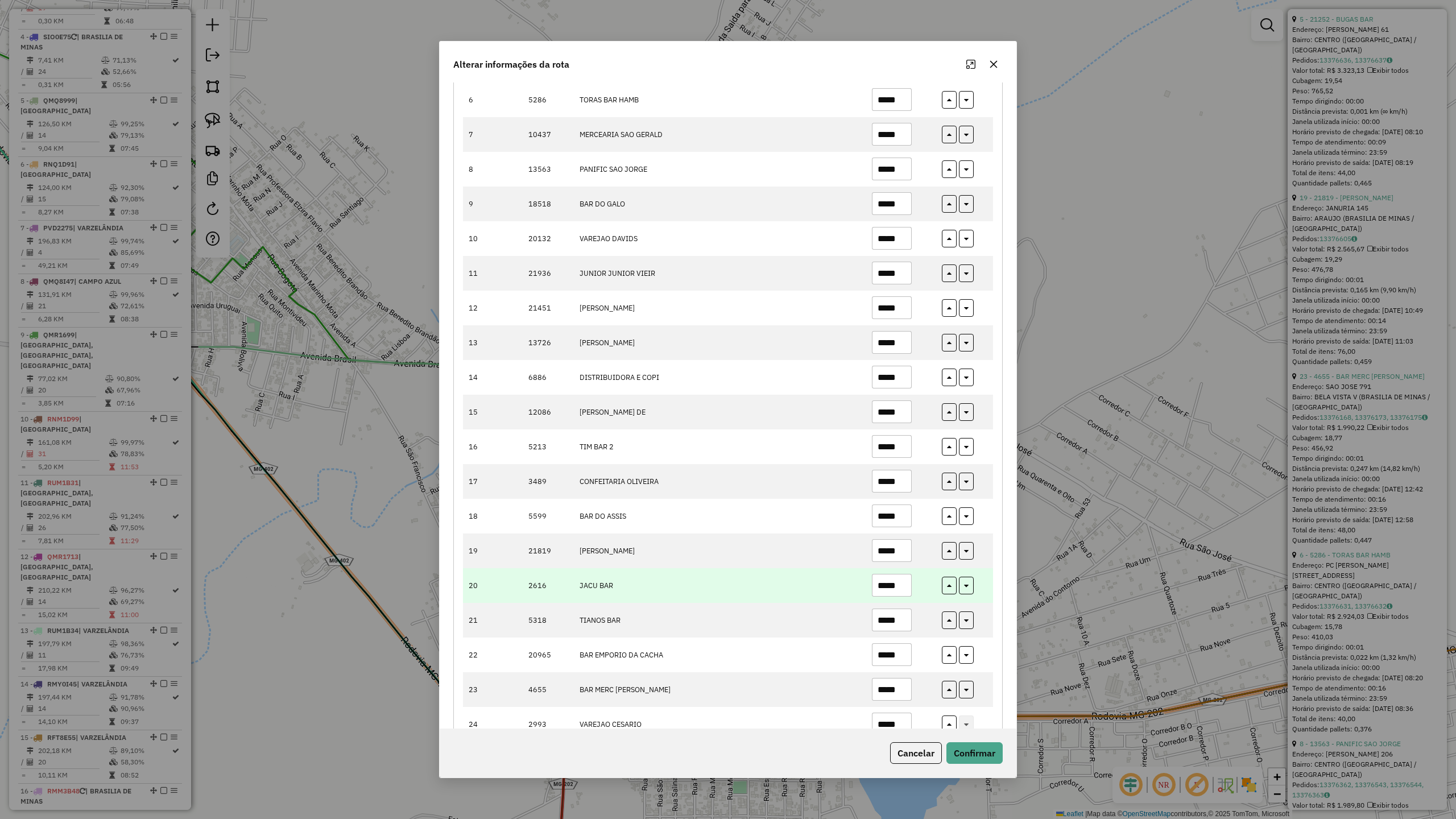
scroll to position [355, 0]
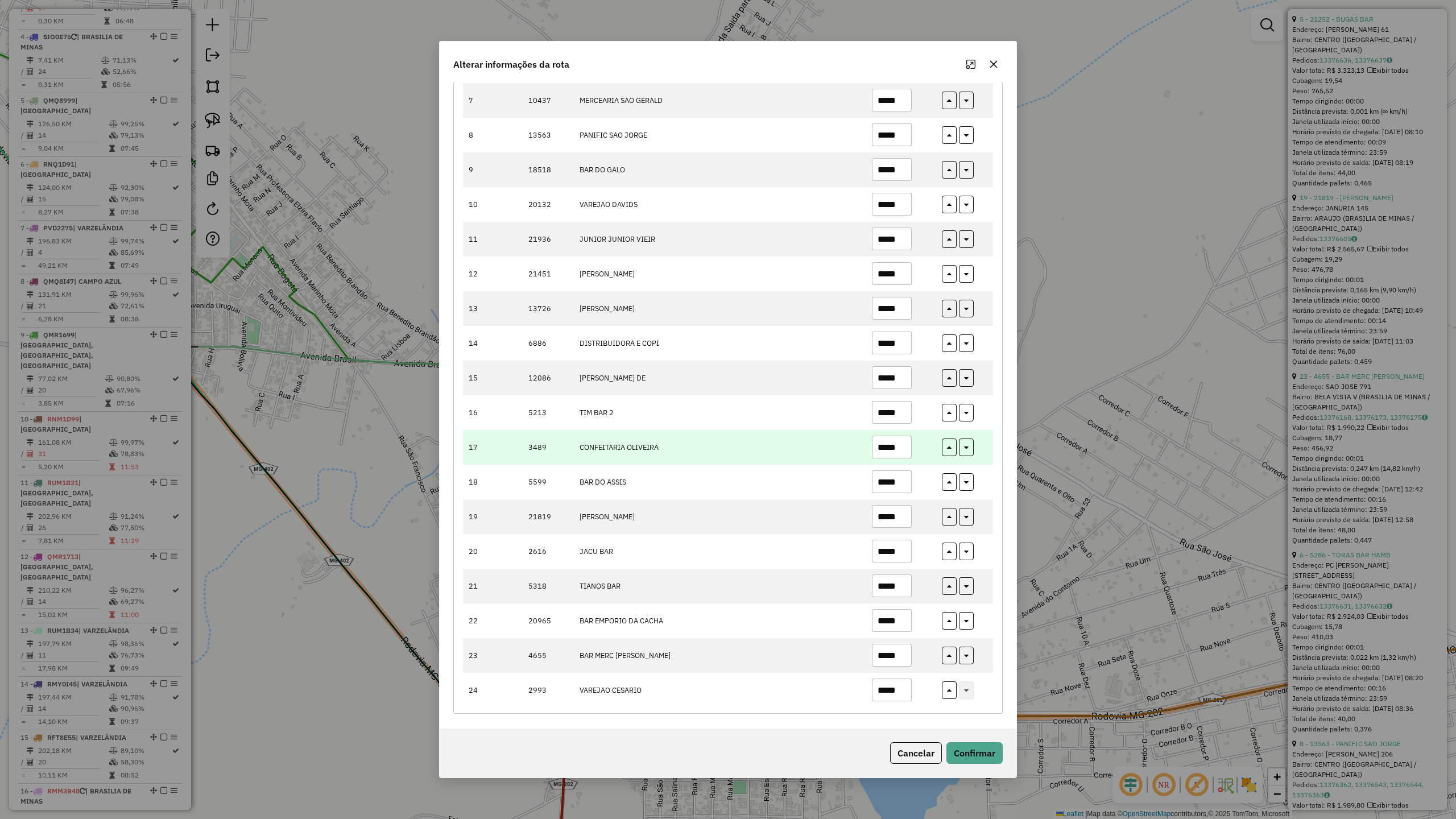
type input "*****"
click at [904, 446] on input "*****" at bounding box center [892, 447] width 40 height 23
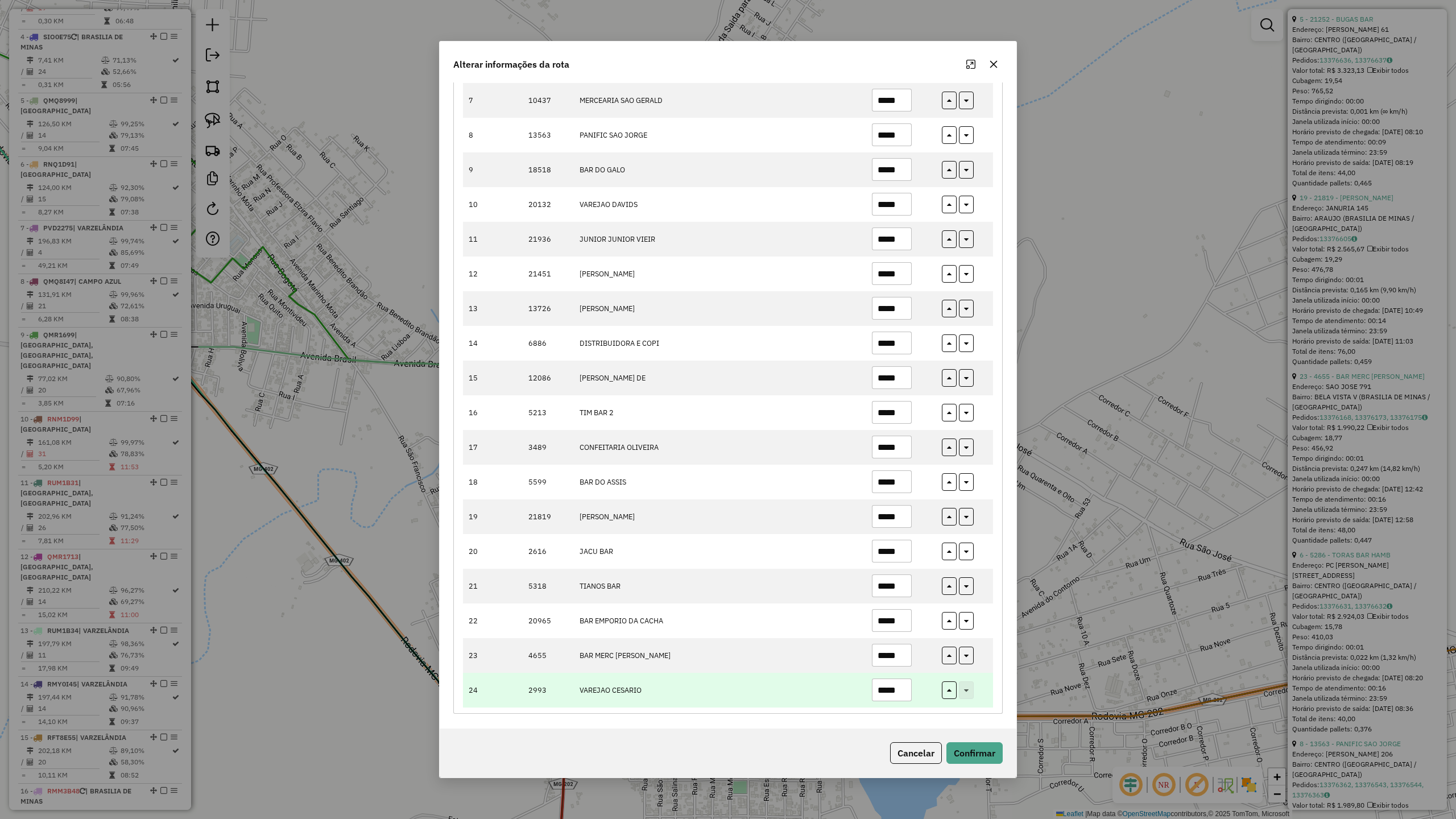
type input "*****"
click at [885, 688] on input "*****" at bounding box center [892, 689] width 40 height 23
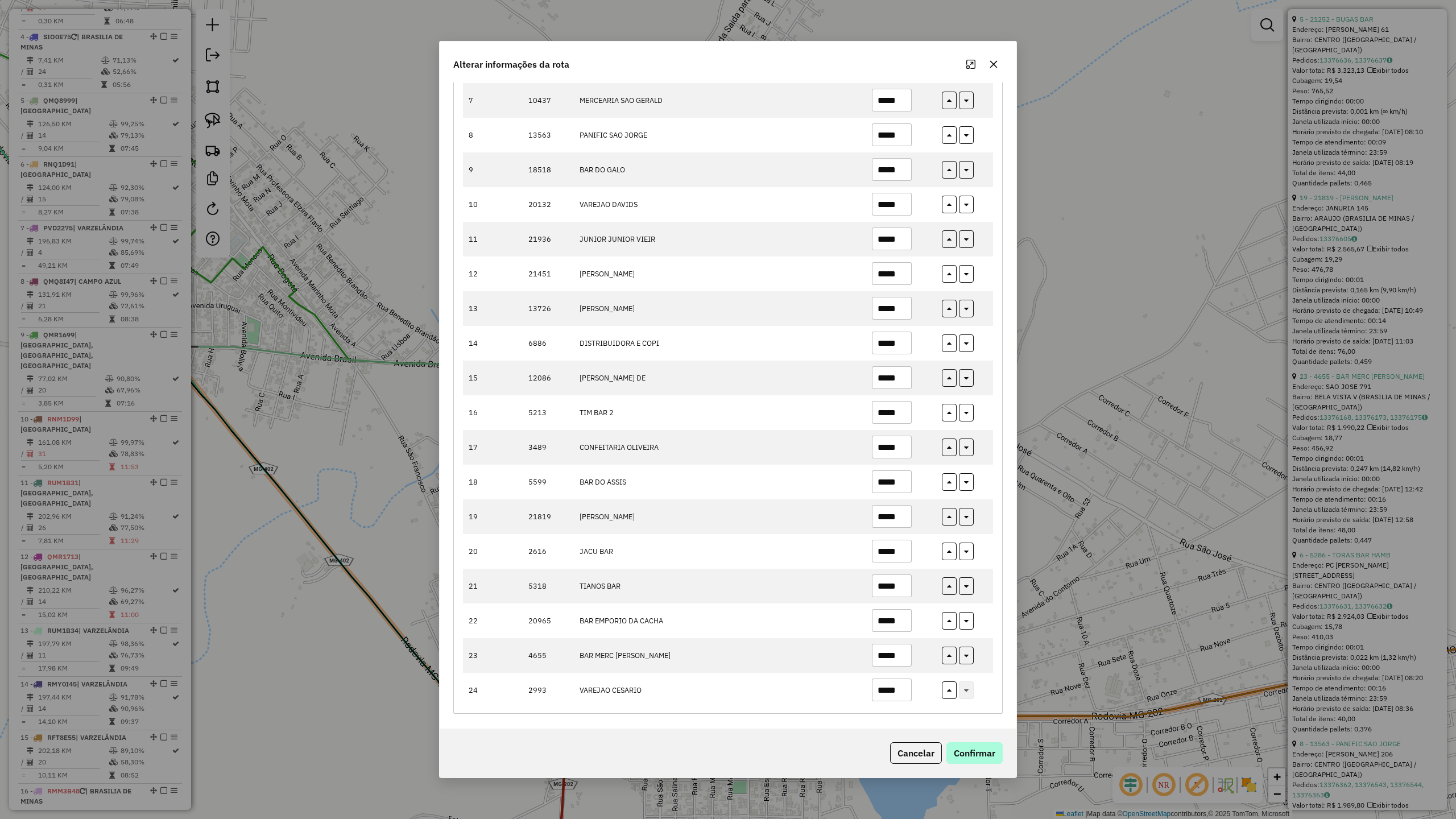
type input "*****"
click at [977, 755] on button "Confirmar" at bounding box center [974, 753] width 56 height 22
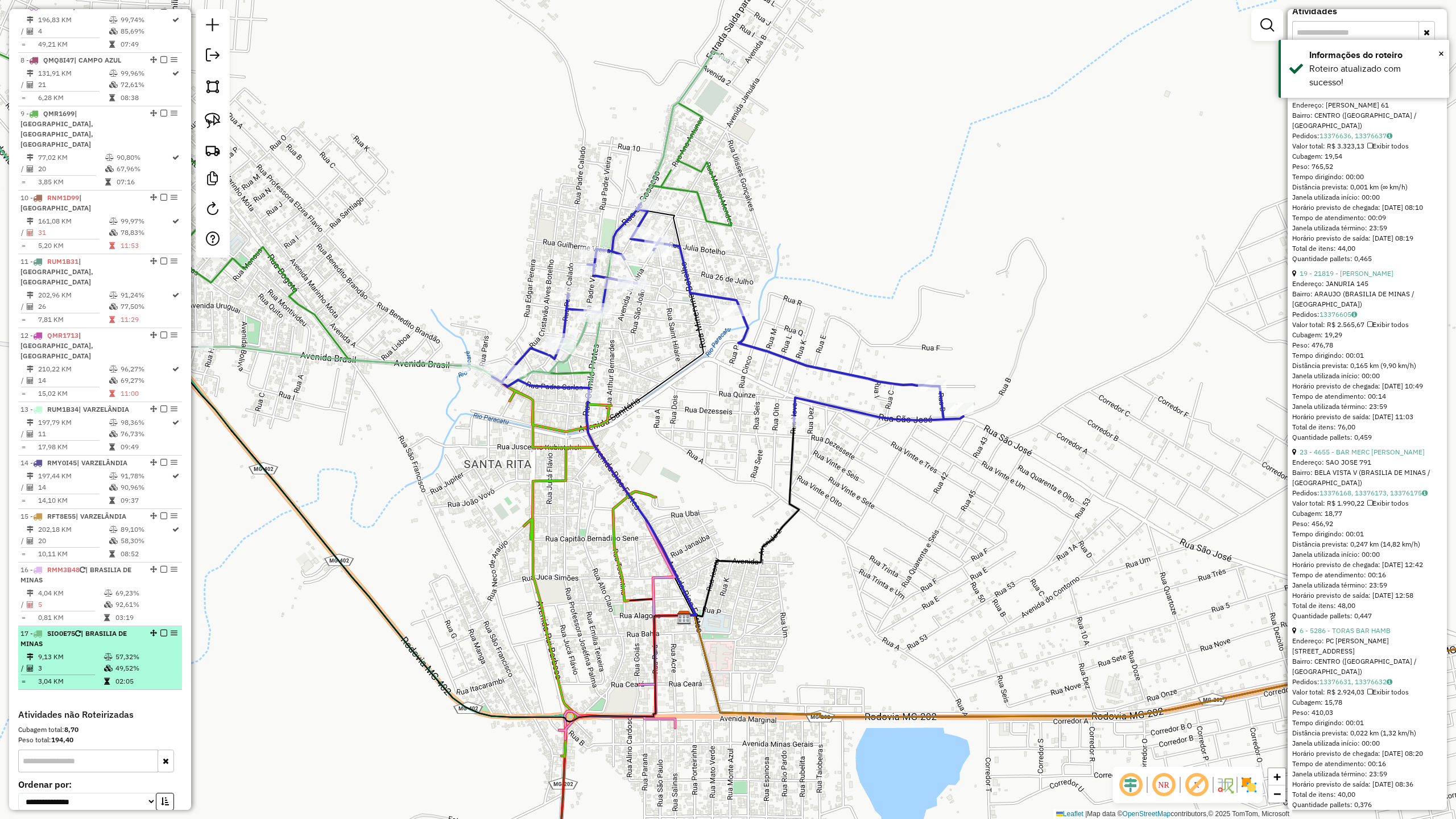
scroll to position [892, 0]
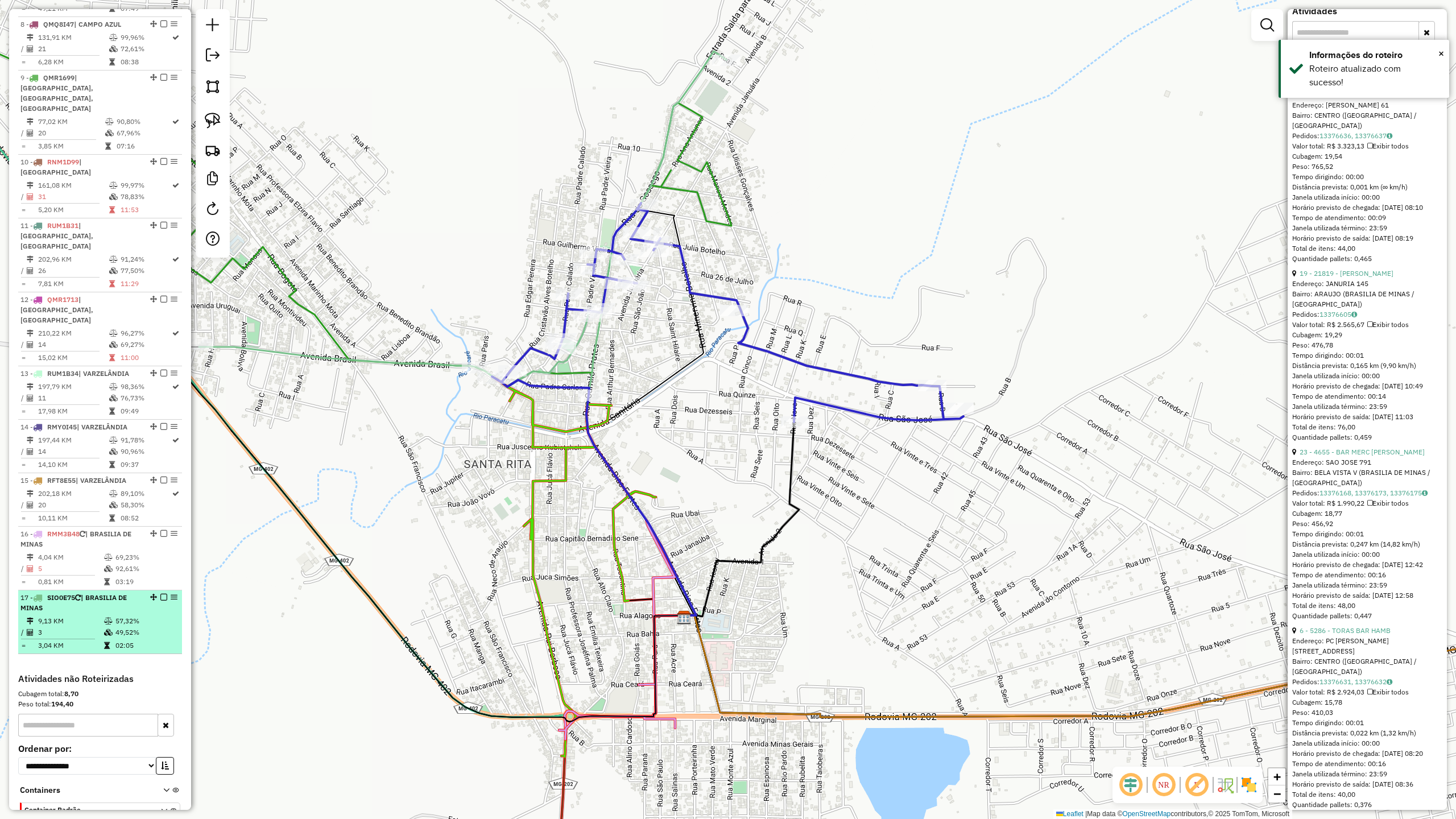
click at [52, 591] on li "17 - SIO0E75 | [GEOGRAPHIC_DATA] 9,13 KM 57,32% / 3 49,52% = 3,04 KM 02:05" at bounding box center [100, 622] width 164 height 64
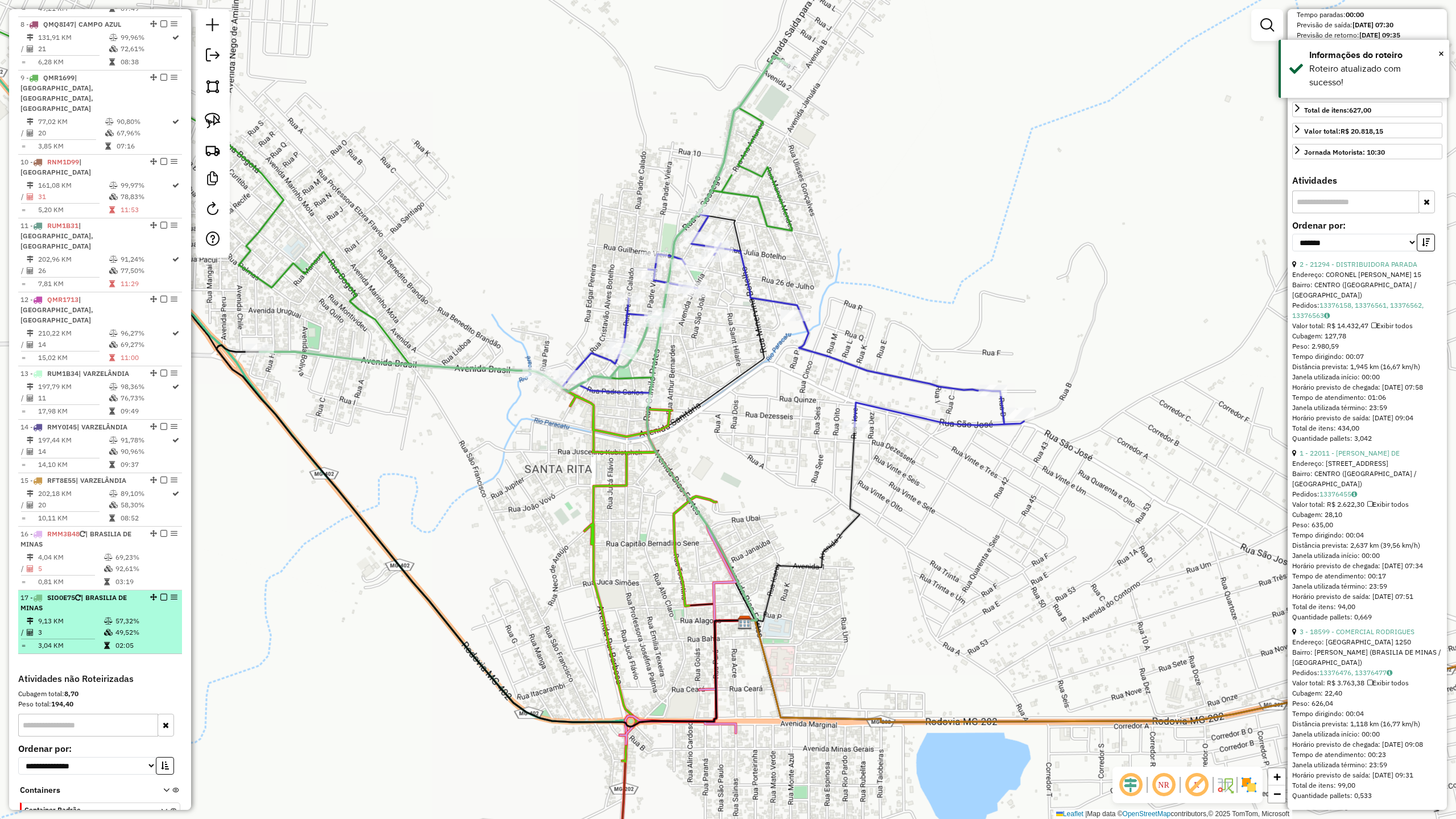
scroll to position [293, 0]
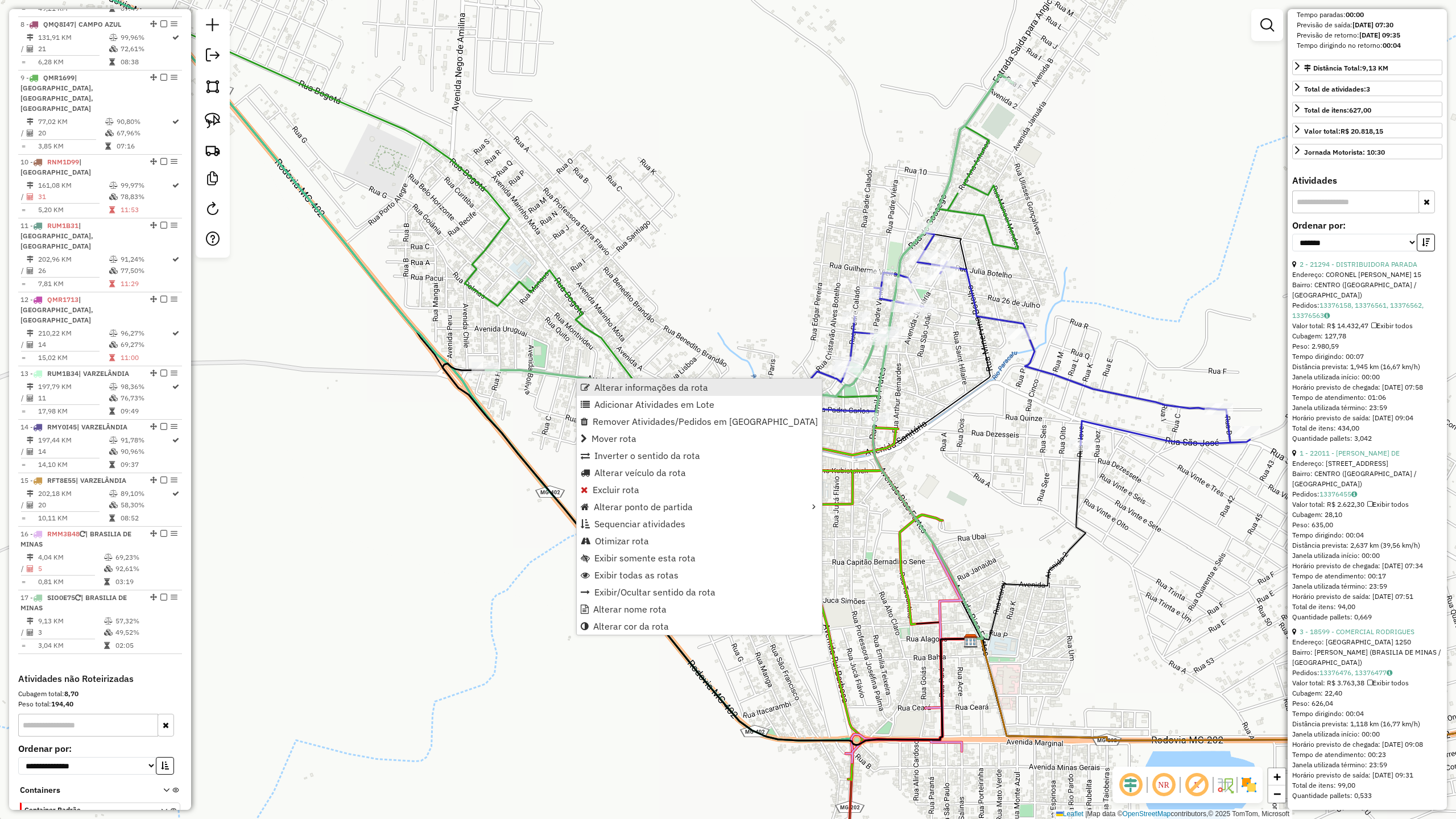
click at [652, 394] on link "Alterar informações da rota" at bounding box center [700, 387] width 245 height 17
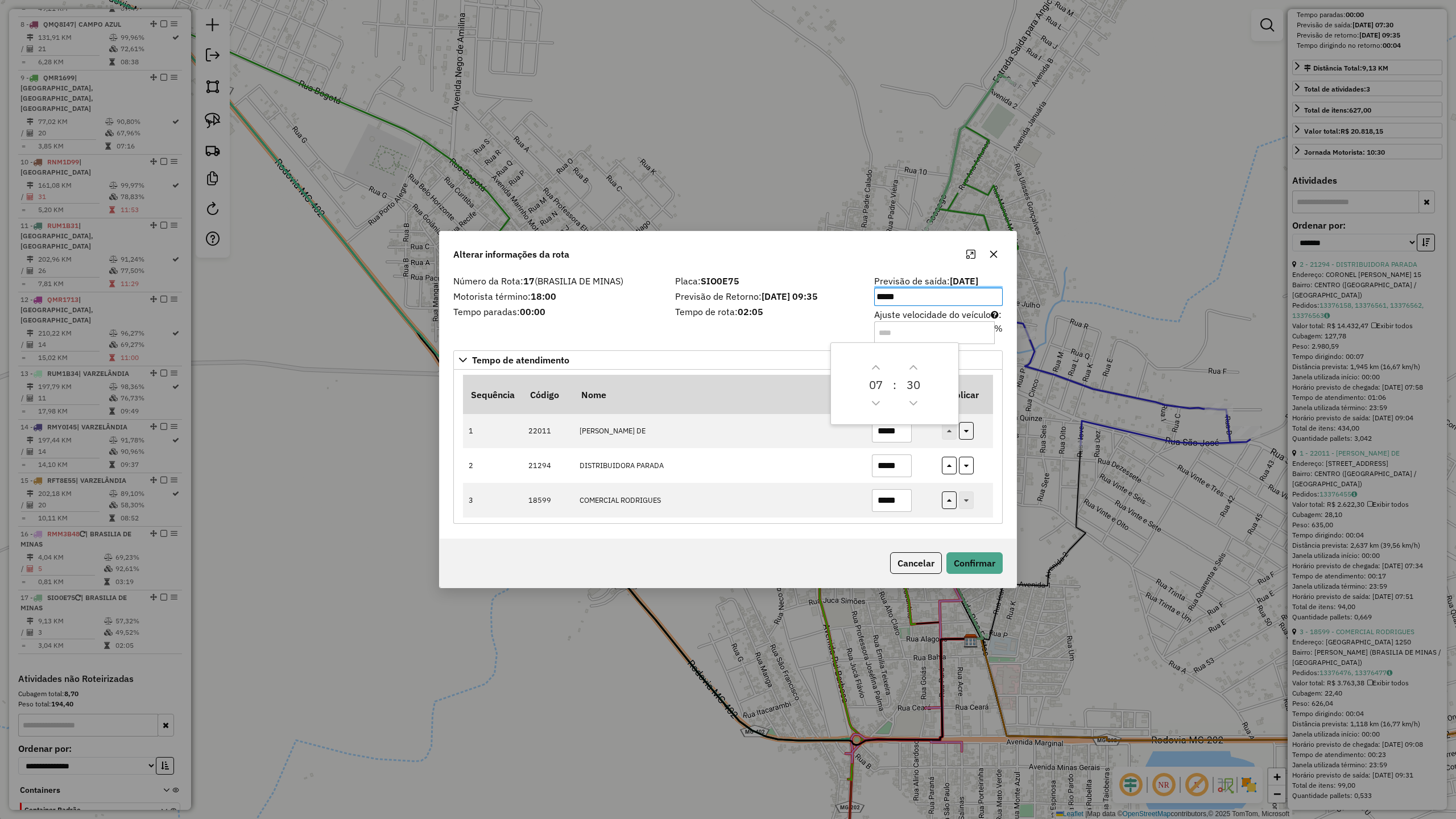
click at [602, 317] on label "Tempo paradas: 00:00" at bounding box center [558, 312] width 208 height 14
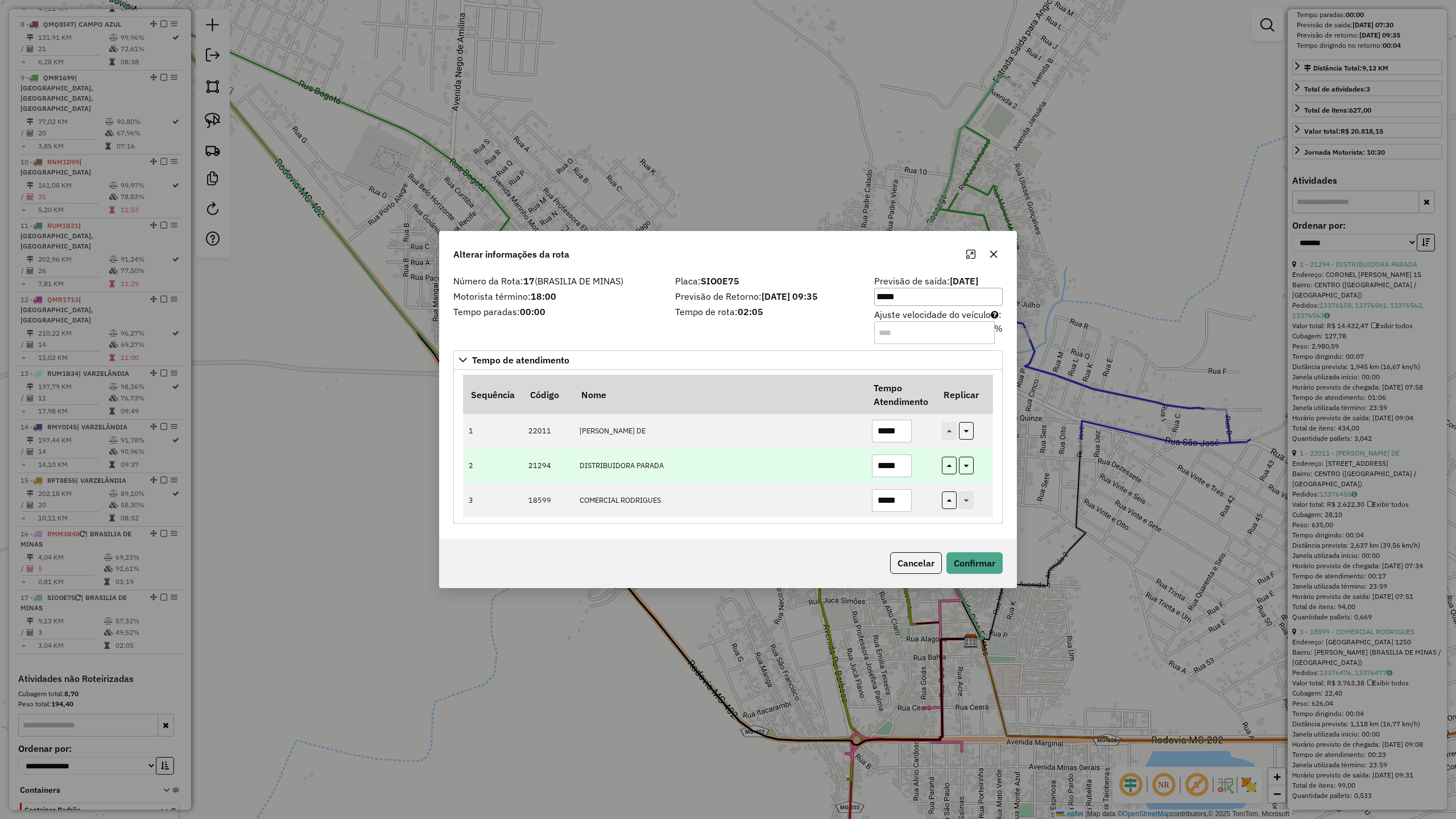
click at [904, 467] on input "*****" at bounding box center [892, 465] width 40 height 23
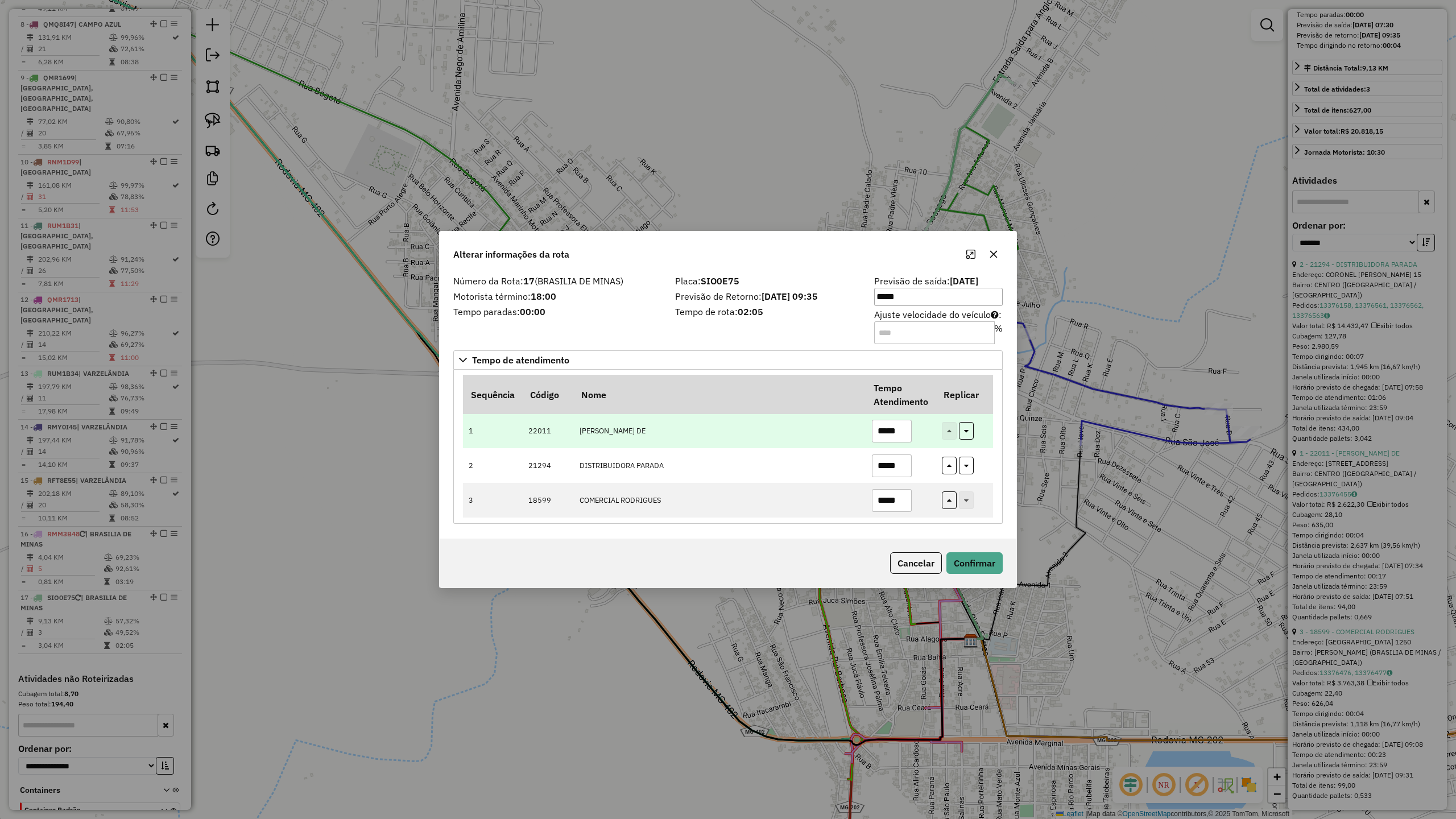
type input "*****"
click at [906, 430] on input "*****" at bounding box center [892, 431] width 40 height 23
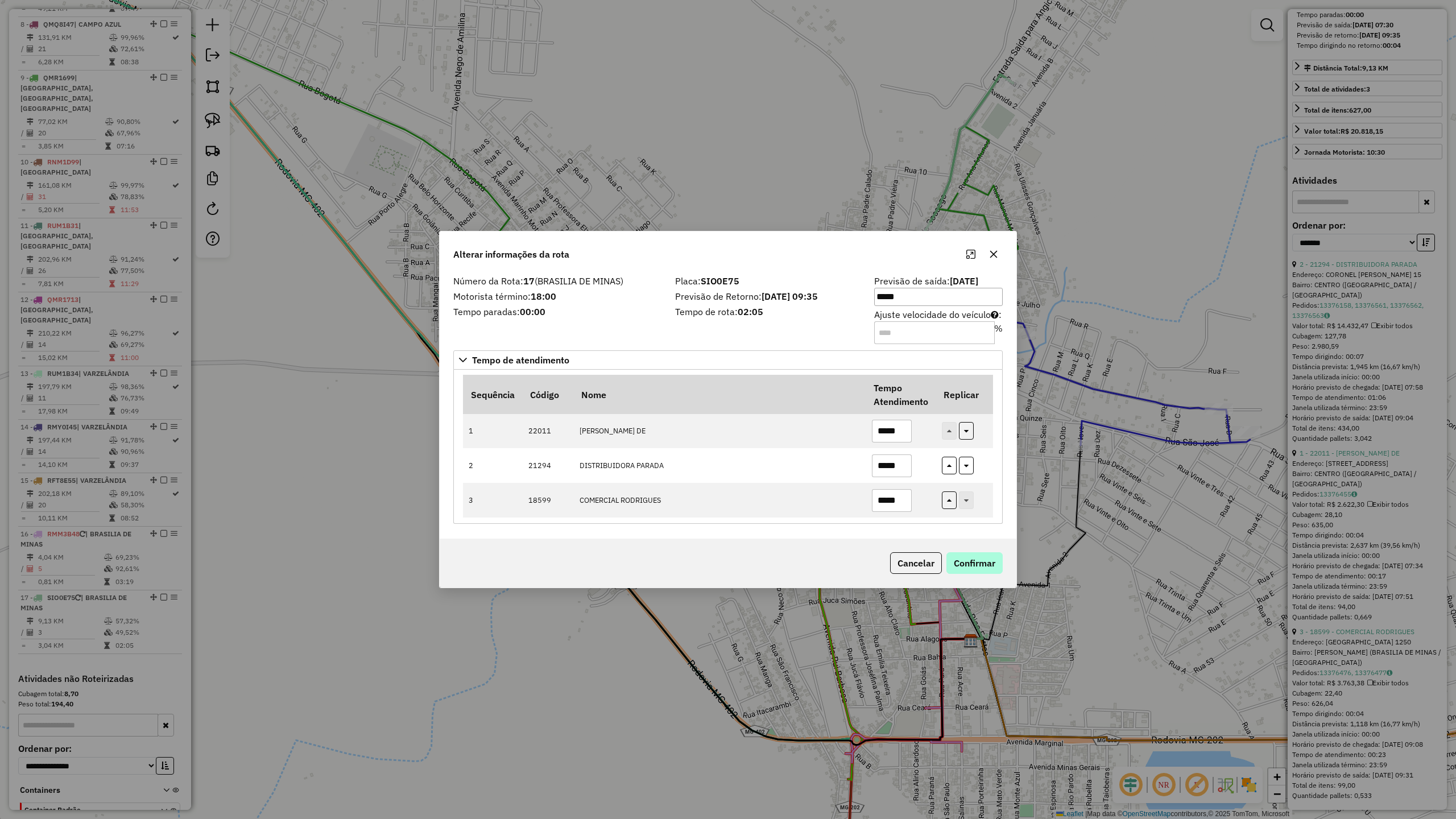
type input "*****"
click at [983, 562] on button "Confirmar" at bounding box center [974, 563] width 56 height 22
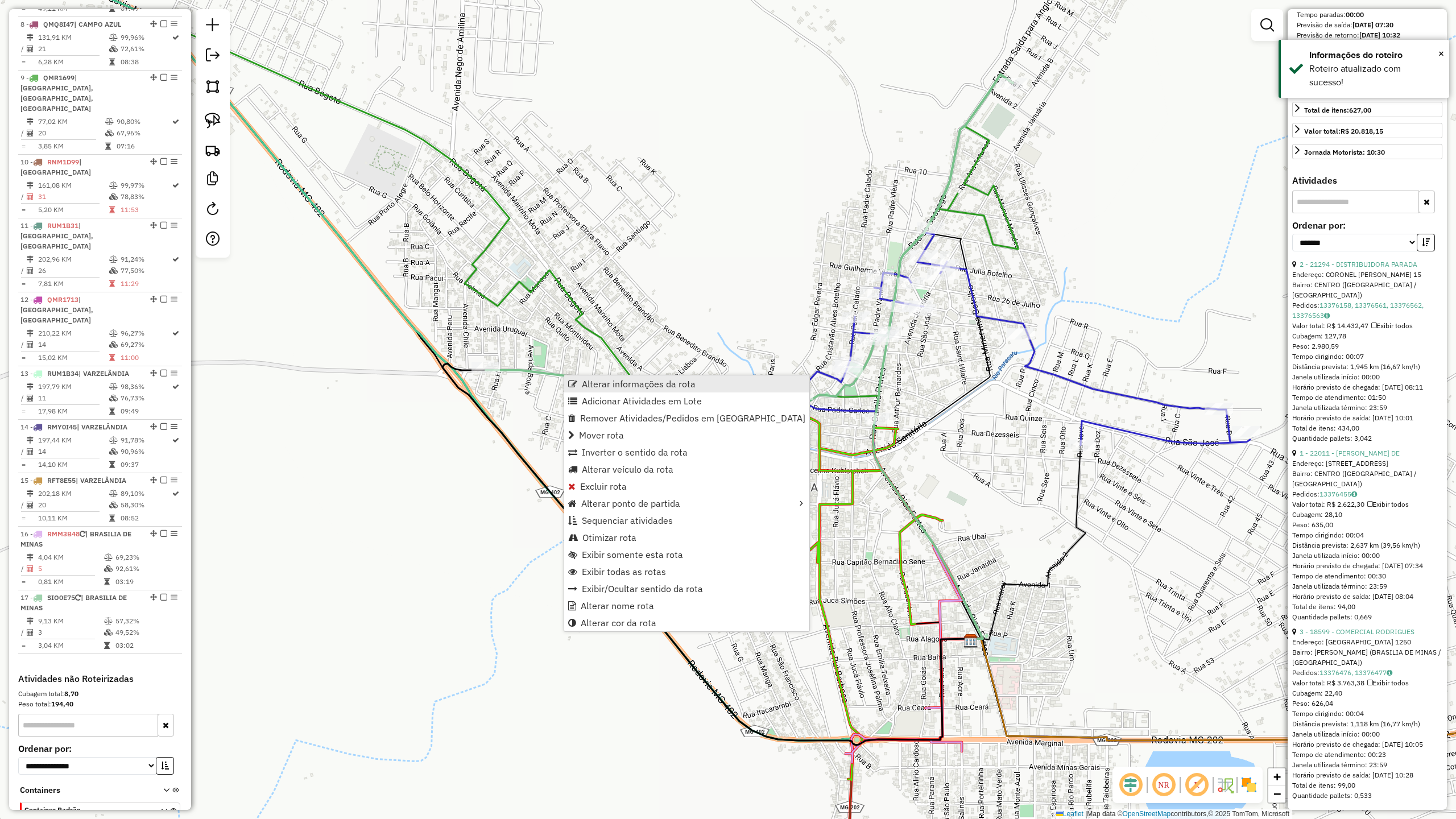
click at [633, 388] on span "Alterar informações da rota" at bounding box center [639, 384] width 114 height 9
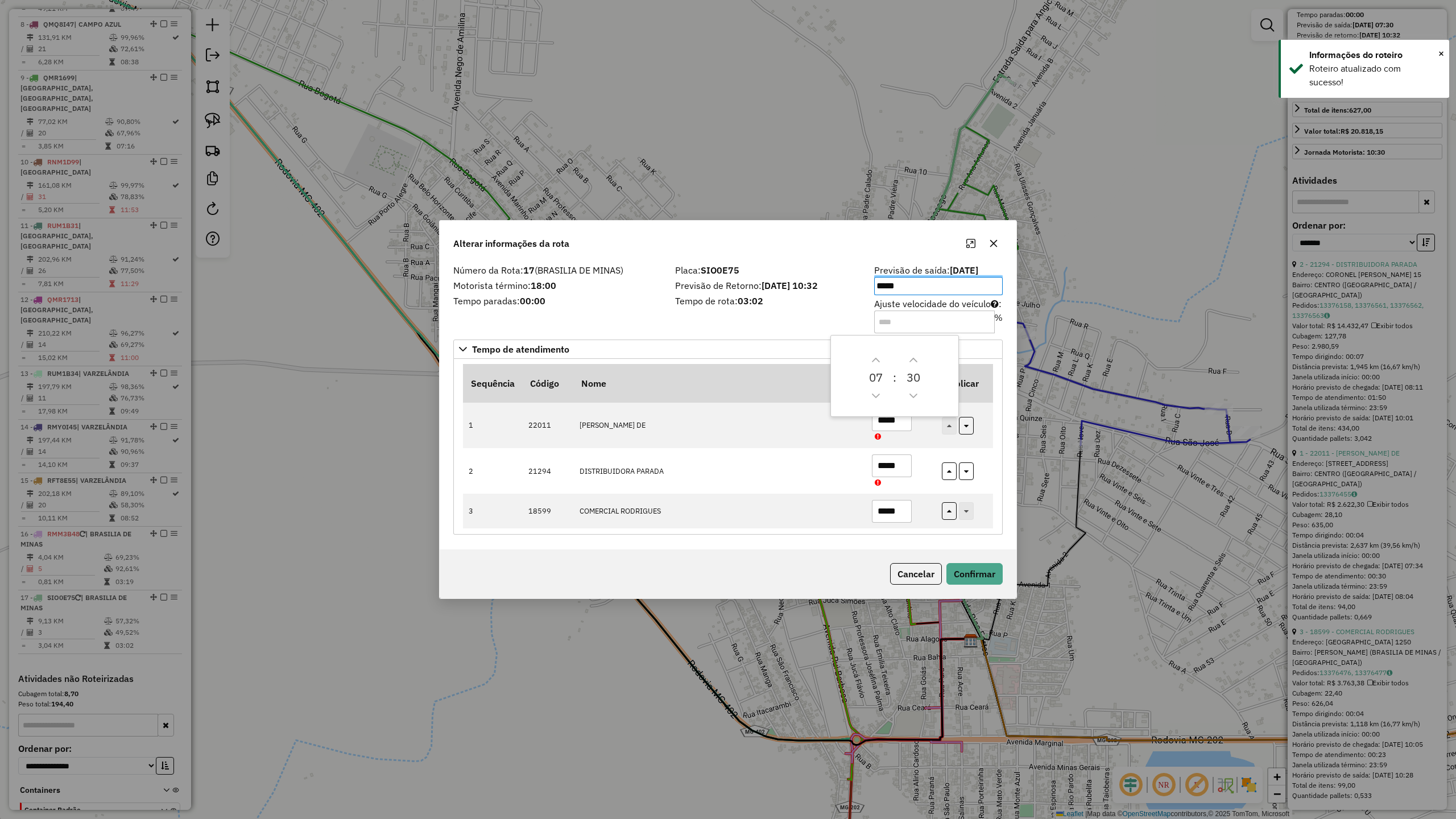
click at [619, 291] on label "Motorista término: 18:00" at bounding box center [558, 286] width 208 height 14
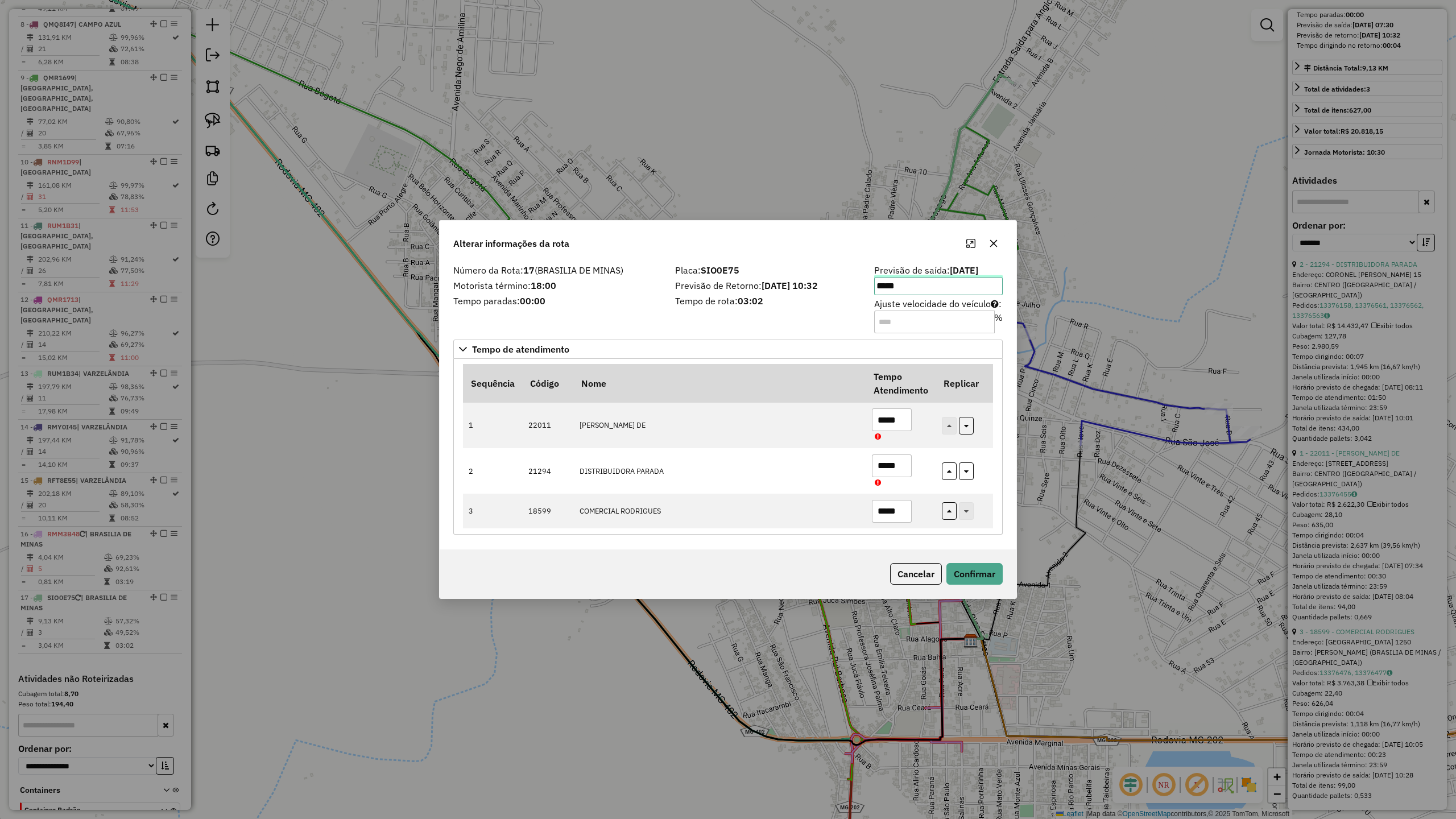
click at [942, 284] on input "*****" at bounding box center [939, 286] width 129 height 19
click at [920, 321] on icon "Next Hour" at bounding box center [920, 319] width 9 height 9
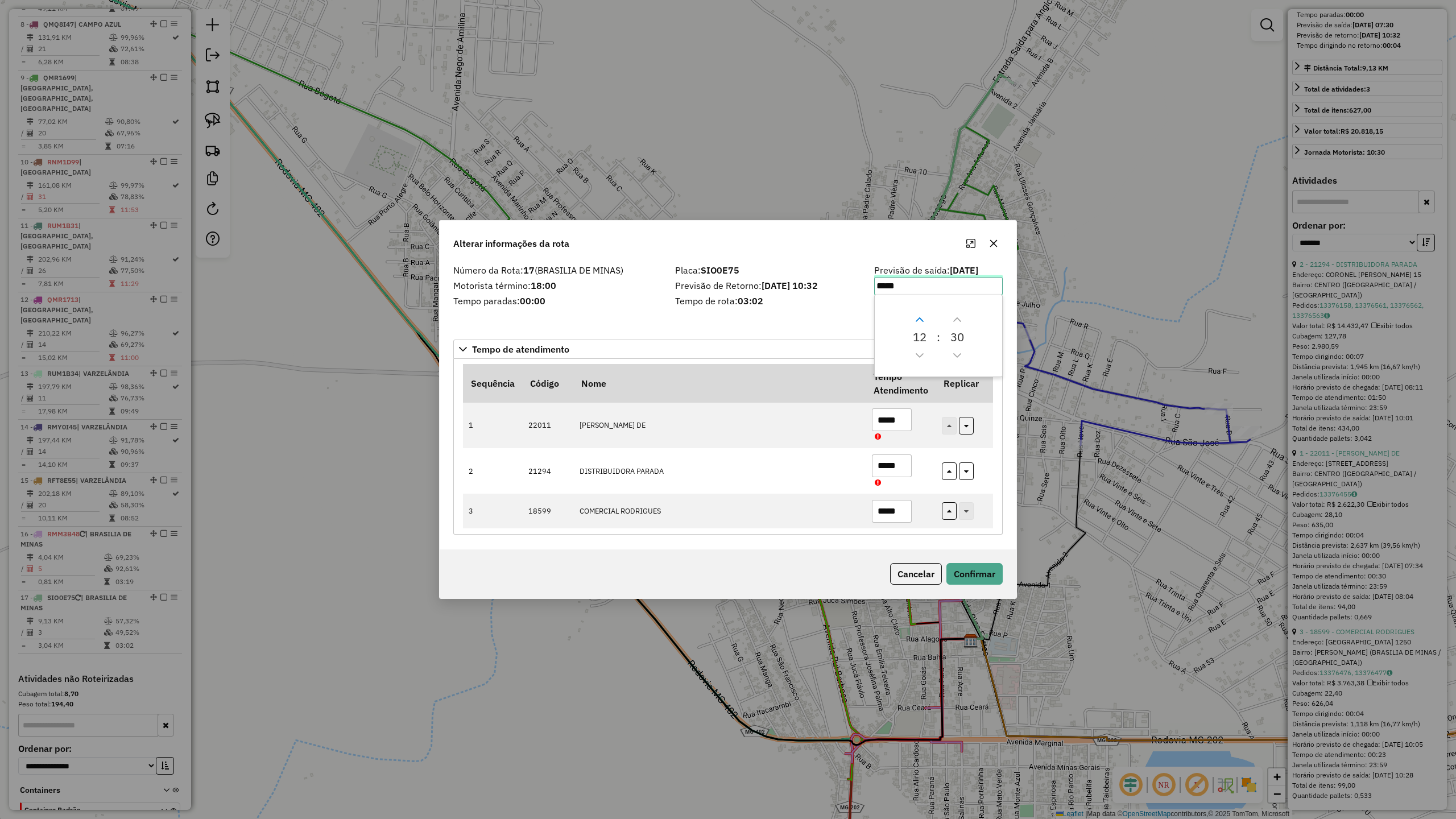
click at [920, 321] on icon "Next Hour" at bounding box center [920, 319] width 9 height 9
click at [919, 321] on icon "Next Hour" at bounding box center [920, 319] width 9 height 9
click at [954, 357] on icon "Previous Minute" at bounding box center [957, 355] width 9 height 9
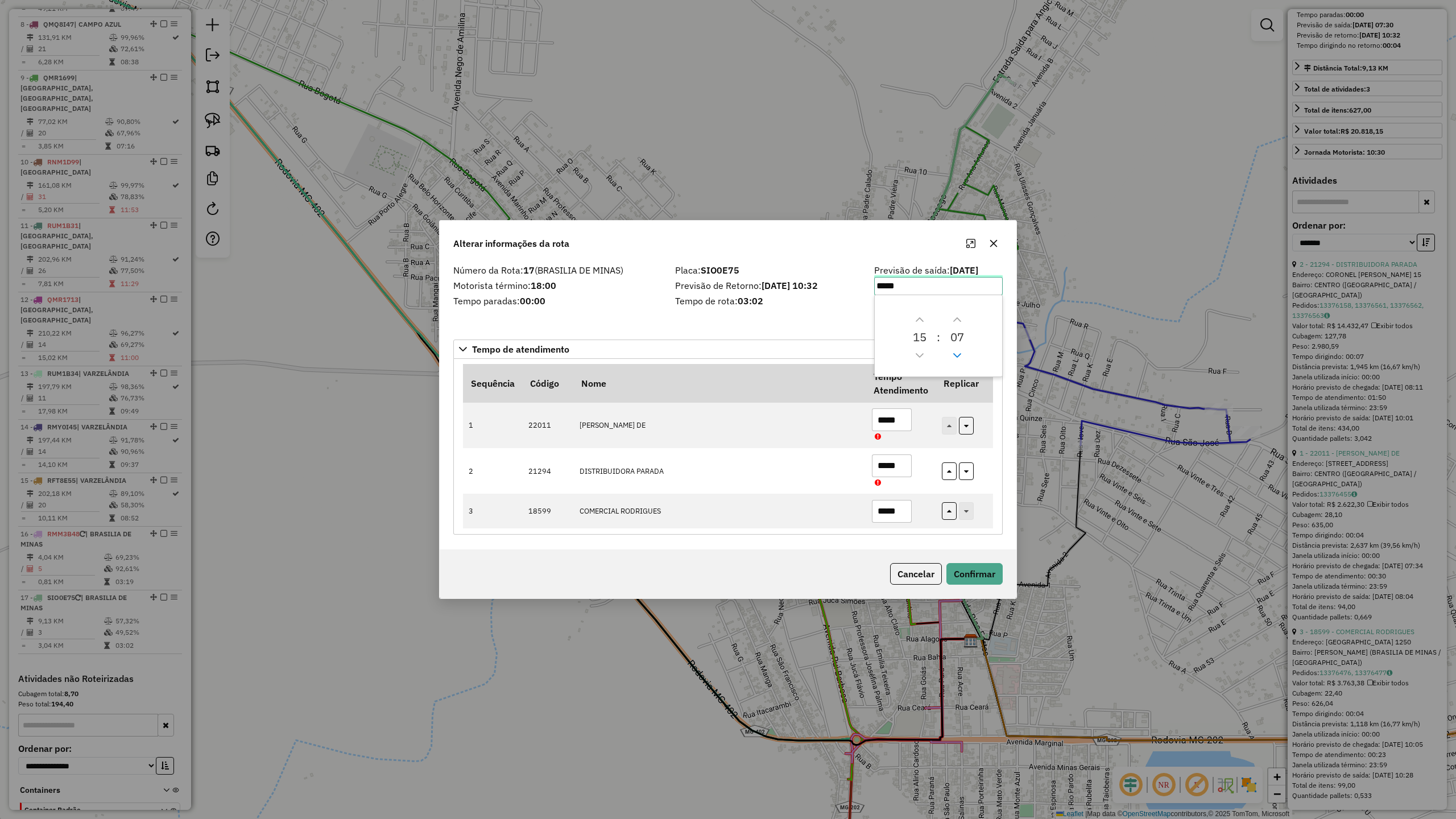
click at [954, 357] on icon "Previous Minute" at bounding box center [957, 355] width 9 height 9
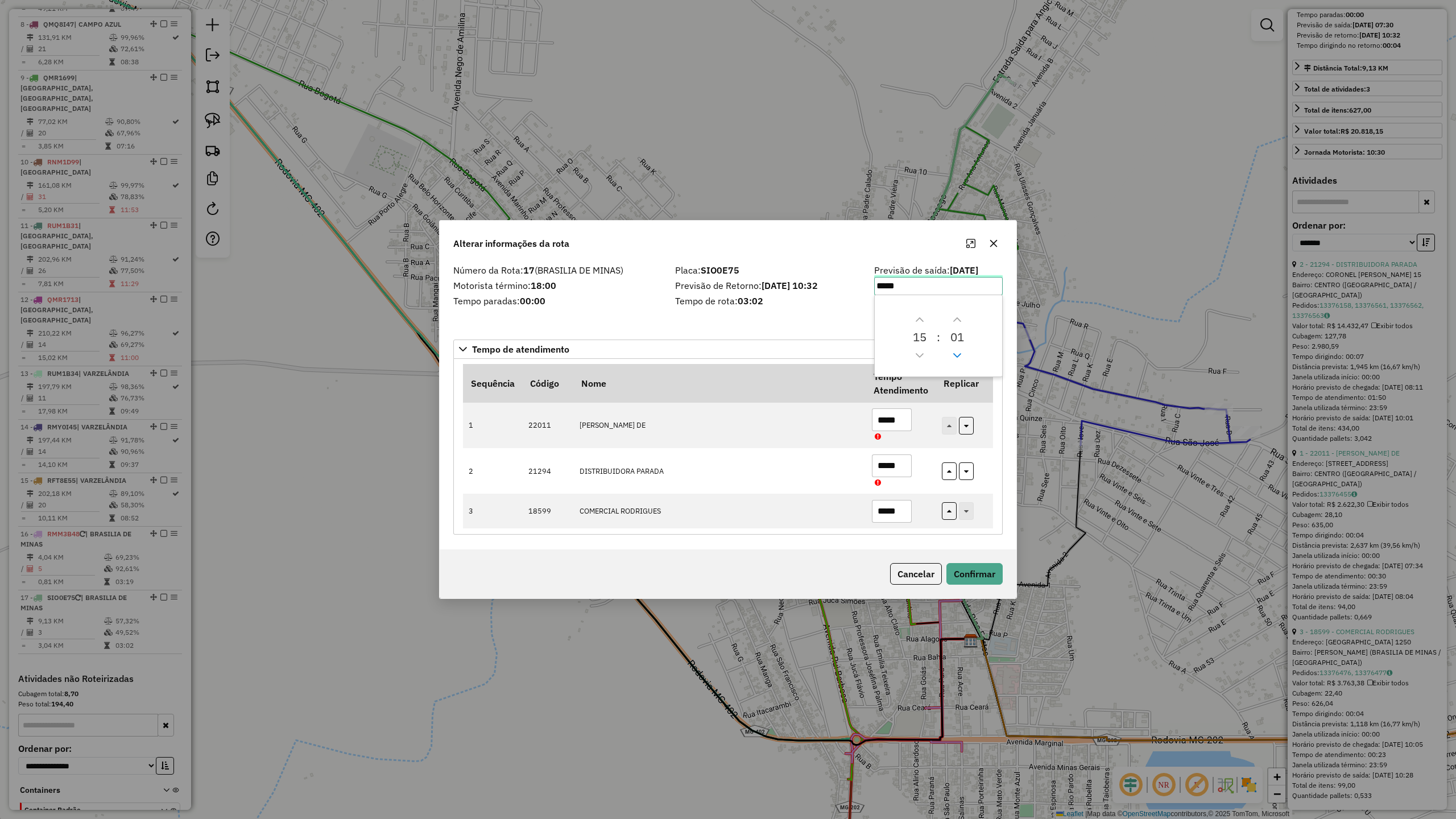
click at [954, 357] on icon "Previous Minute" at bounding box center [957, 355] width 9 height 9
type input "*****"
click at [975, 580] on button "Confirmar" at bounding box center [974, 574] width 56 height 22
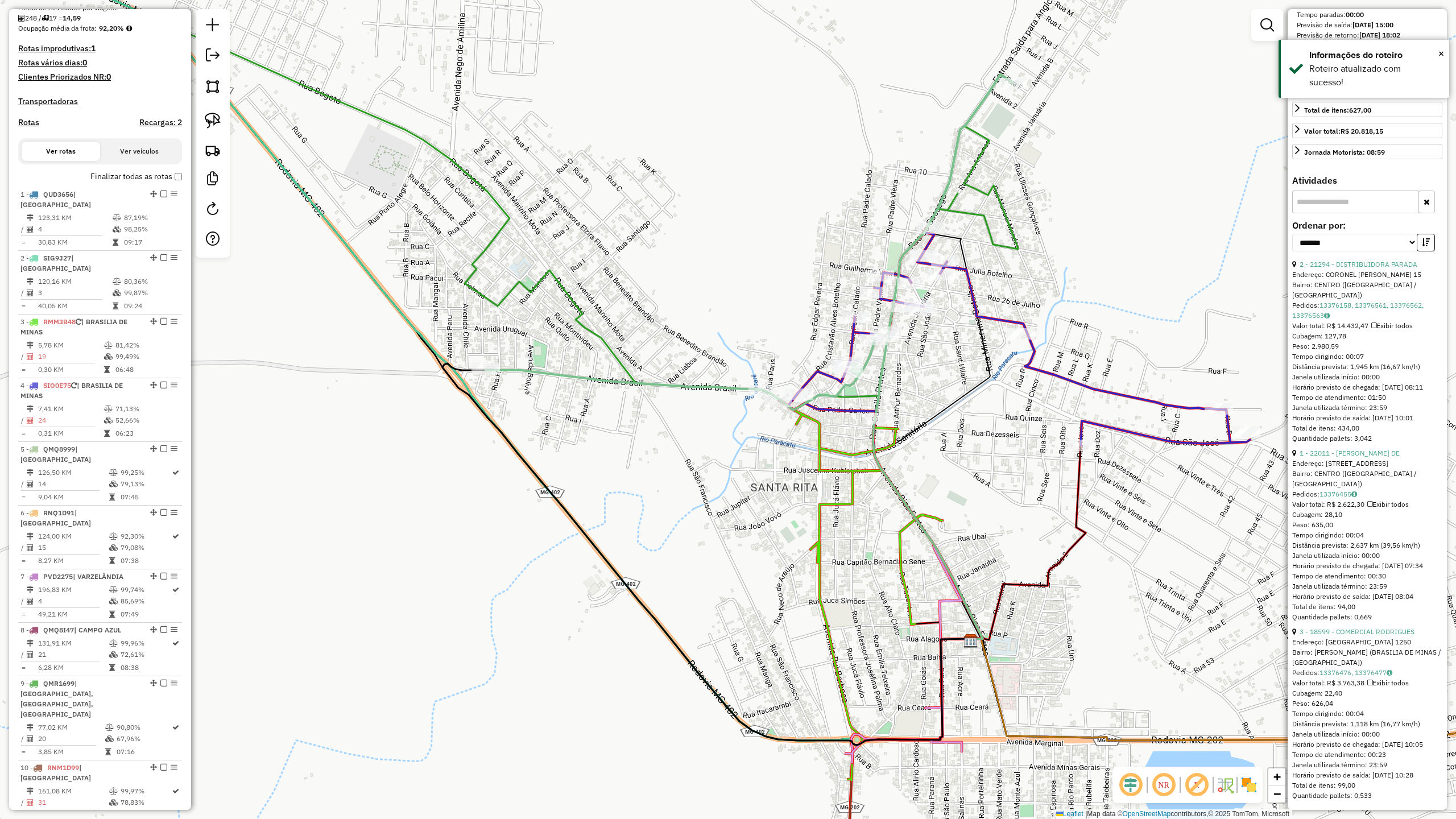
scroll to position [286, 0]
click at [79, 468] on td "126,50 KM" at bounding box center [73, 474] width 71 height 12
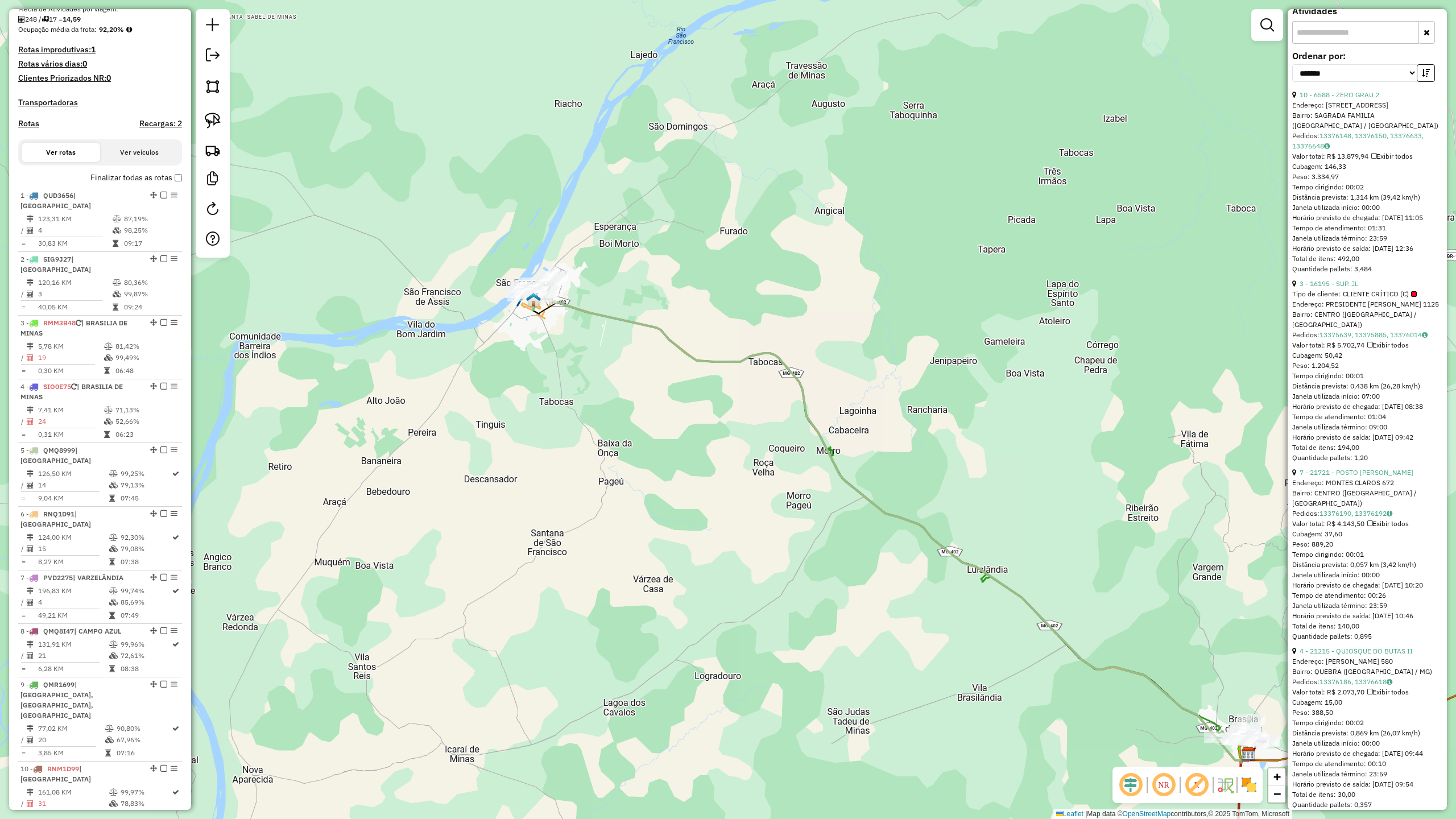
drag, startPoint x: 606, startPoint y: 622, endPoint x: 700, endPoint y: 675, distance: 107.9
click at [704, 677] on div "Janela de atendimento Grade de atendimento Capacidade Transportadoras Veículos …" at bounding box center [728, 409] width 1456 height 819
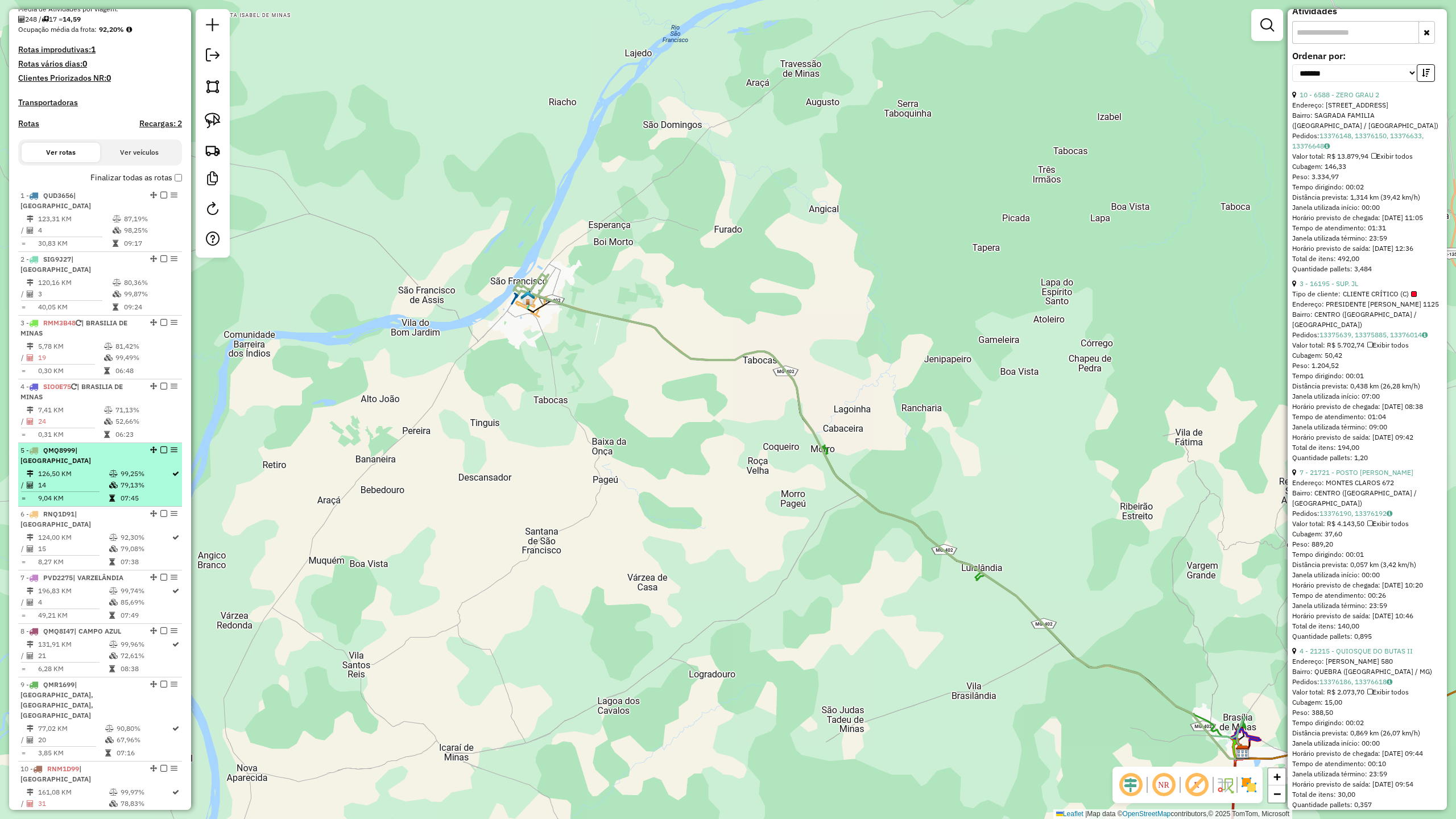
click at [65, 480] on td "14" at bounding box center [73, 485] width 71 height 12
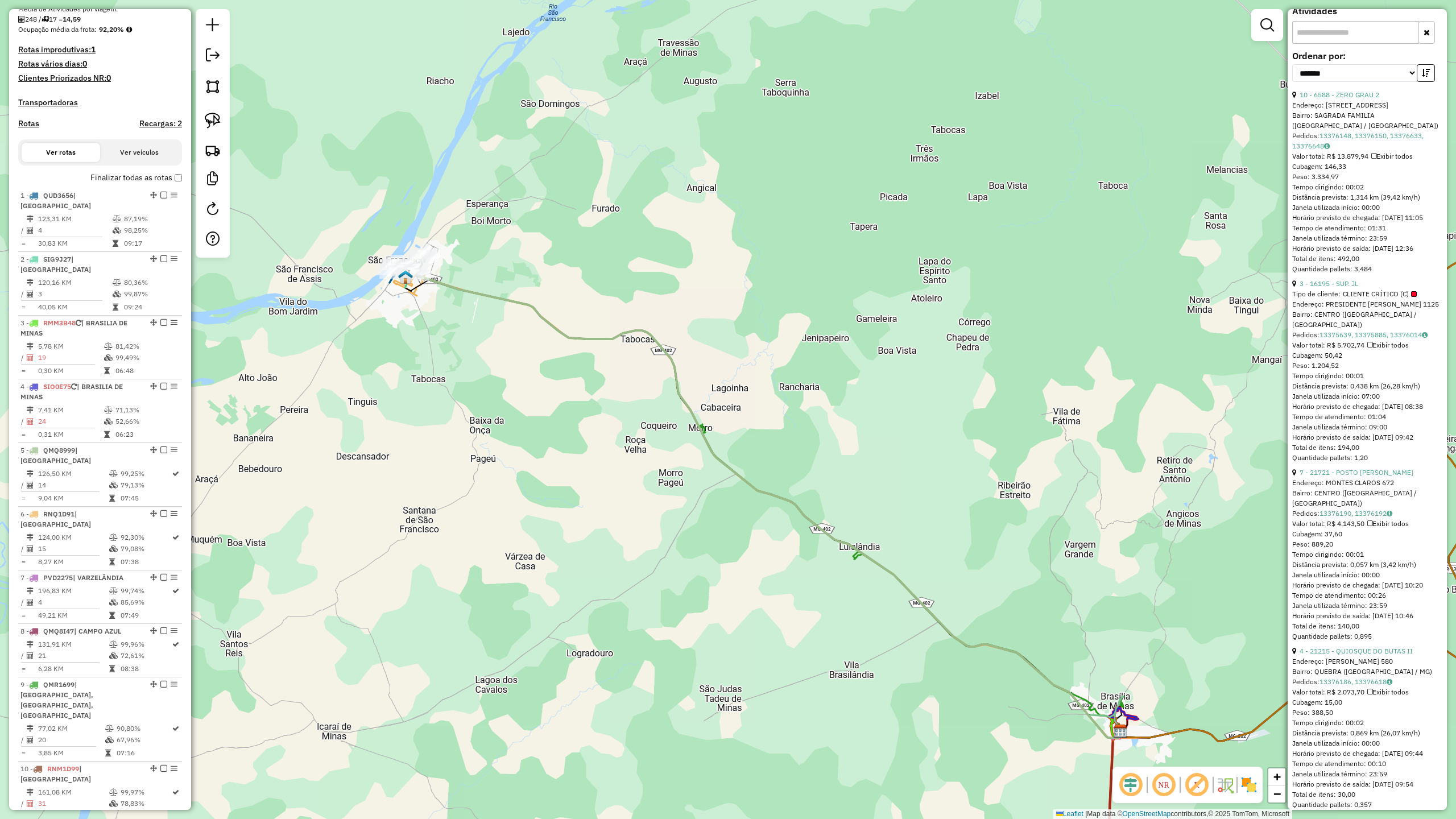
drag, startPoint x: 400, startPoint y: 378, endPoint x: 435, endPoint y: 472, distance: 100.3
click at [435, 472] on div "Janela de atendimento Grade de atendimento Capacidade Transportadoras Veículos …" at bounding box center [728, 409] width 1456 height 819
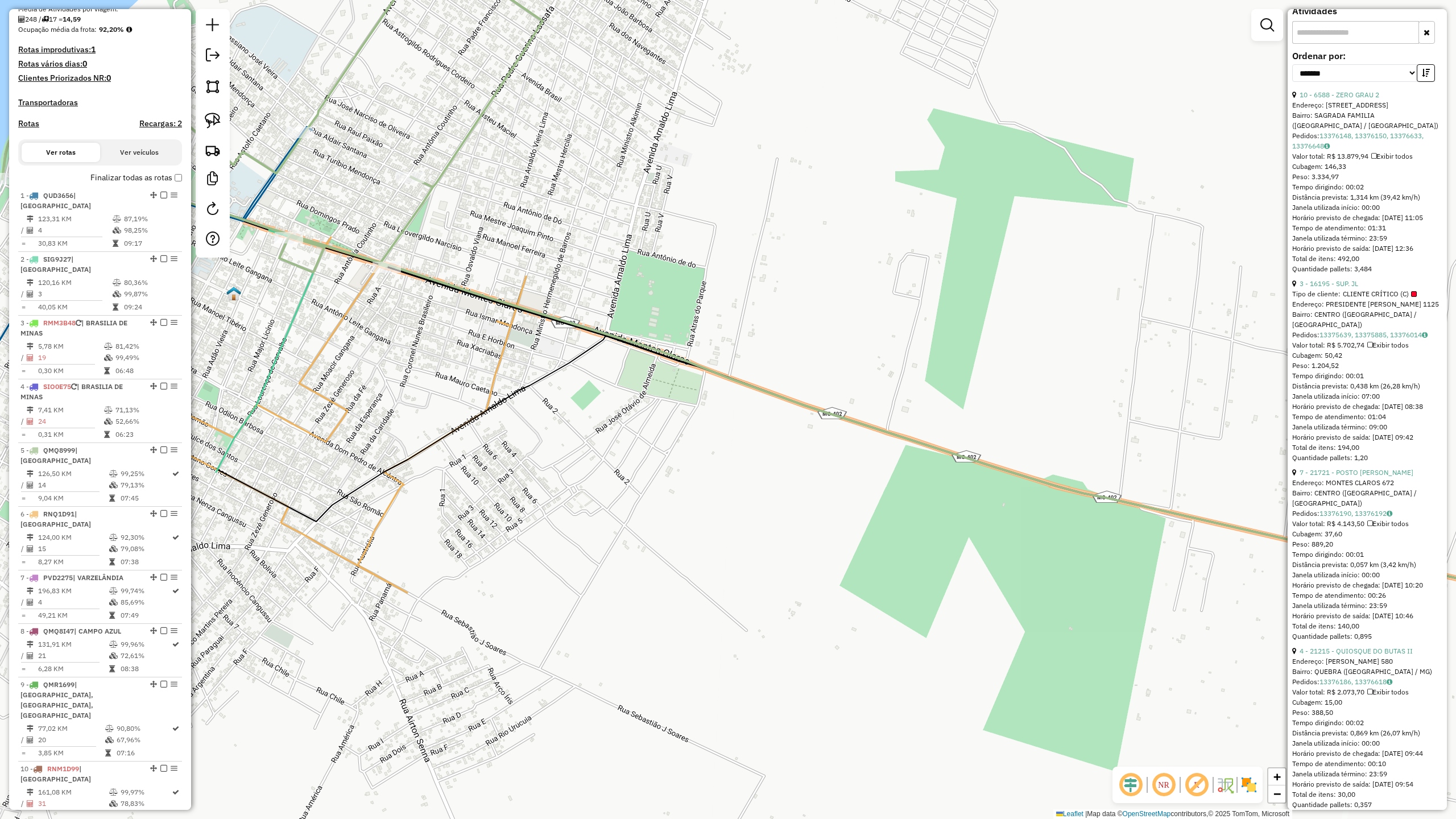
drag, startPoint x: 371, startPoint y: 348, endPoint x: 435, endPoint y: 382, distance: 72.5
click at [433, 382] on div "Janela de atendimento Grade de atendimento Capacidade Transportadoras Veículos …" at bounding box center [728, 409] width 1456 height 819
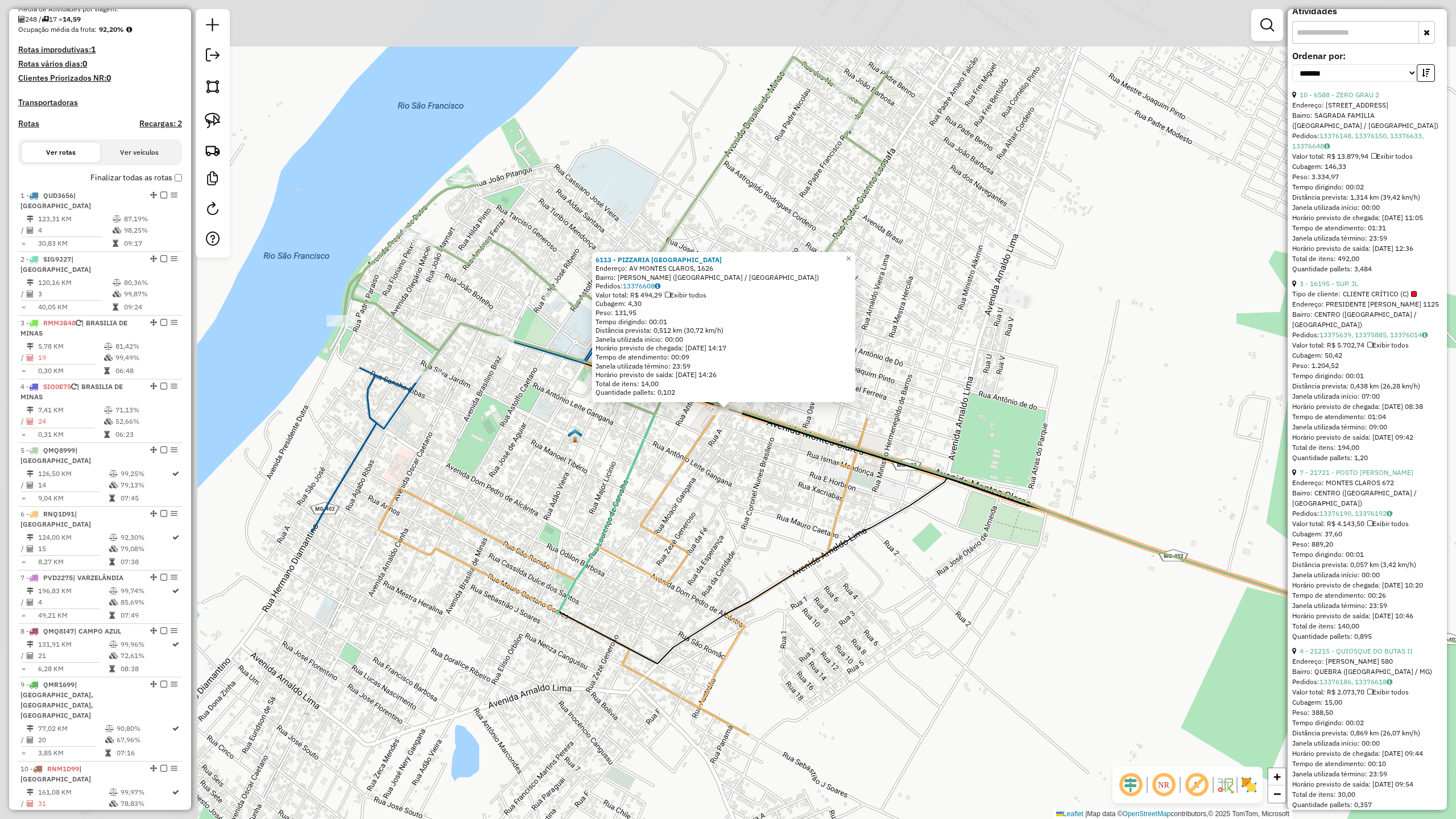
scroll to position [700, 0]
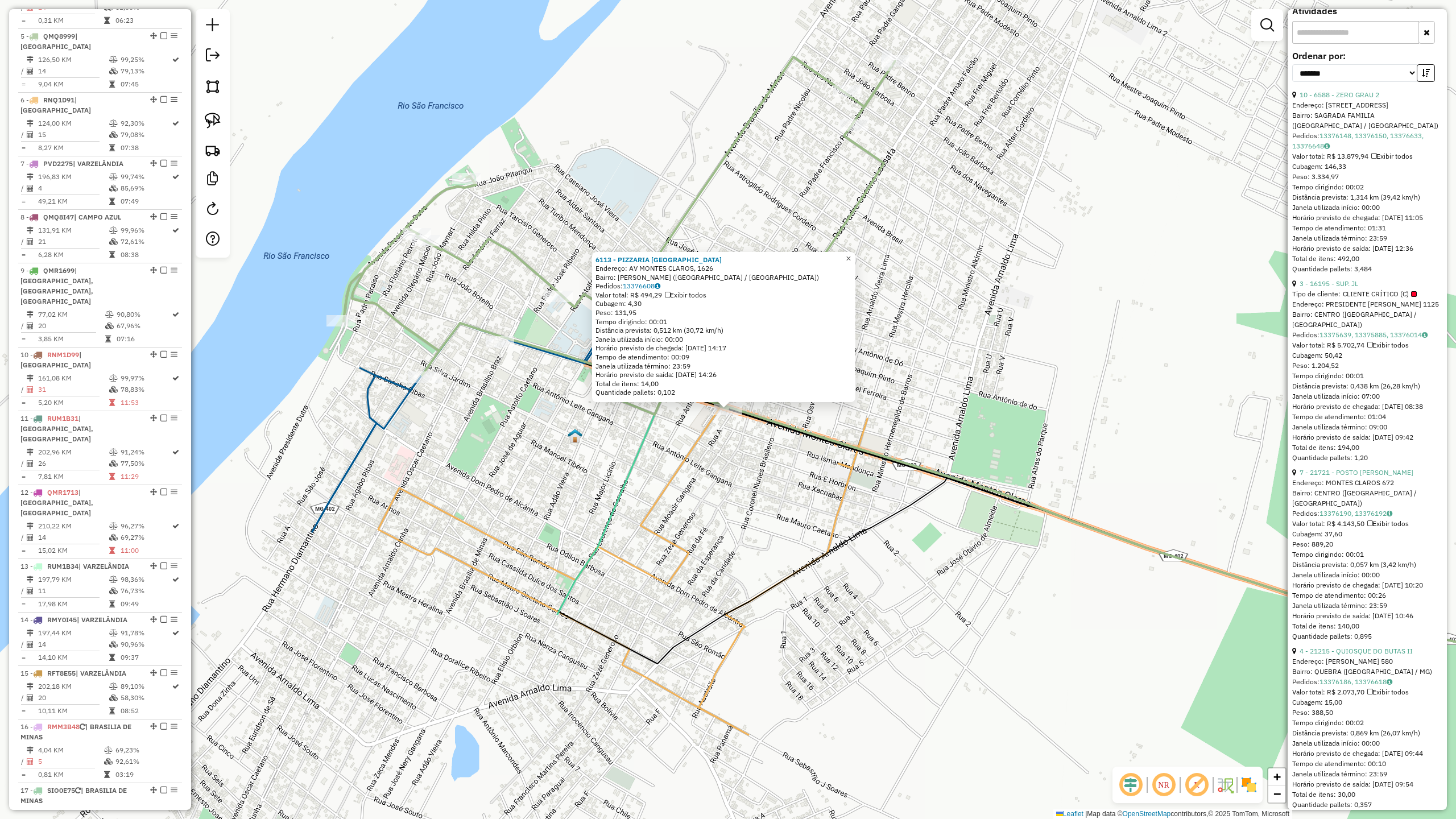
click at [851, 255] on span "×" at bounding box center [848, 258] width 5 height 10
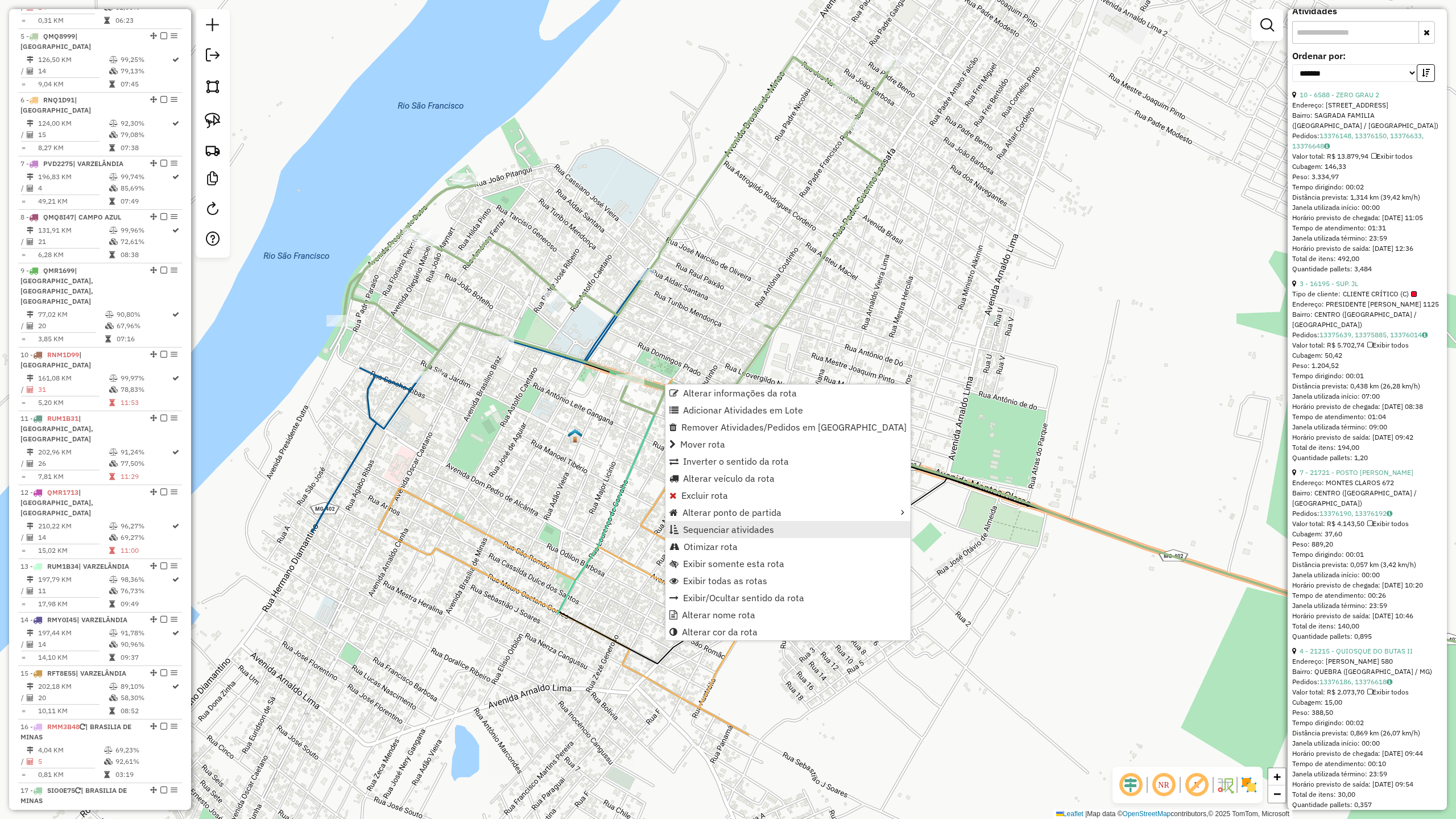
click at [722, 527] on span "Sequenciar atividades" at bounding box center [728, 529] width 91 height 9
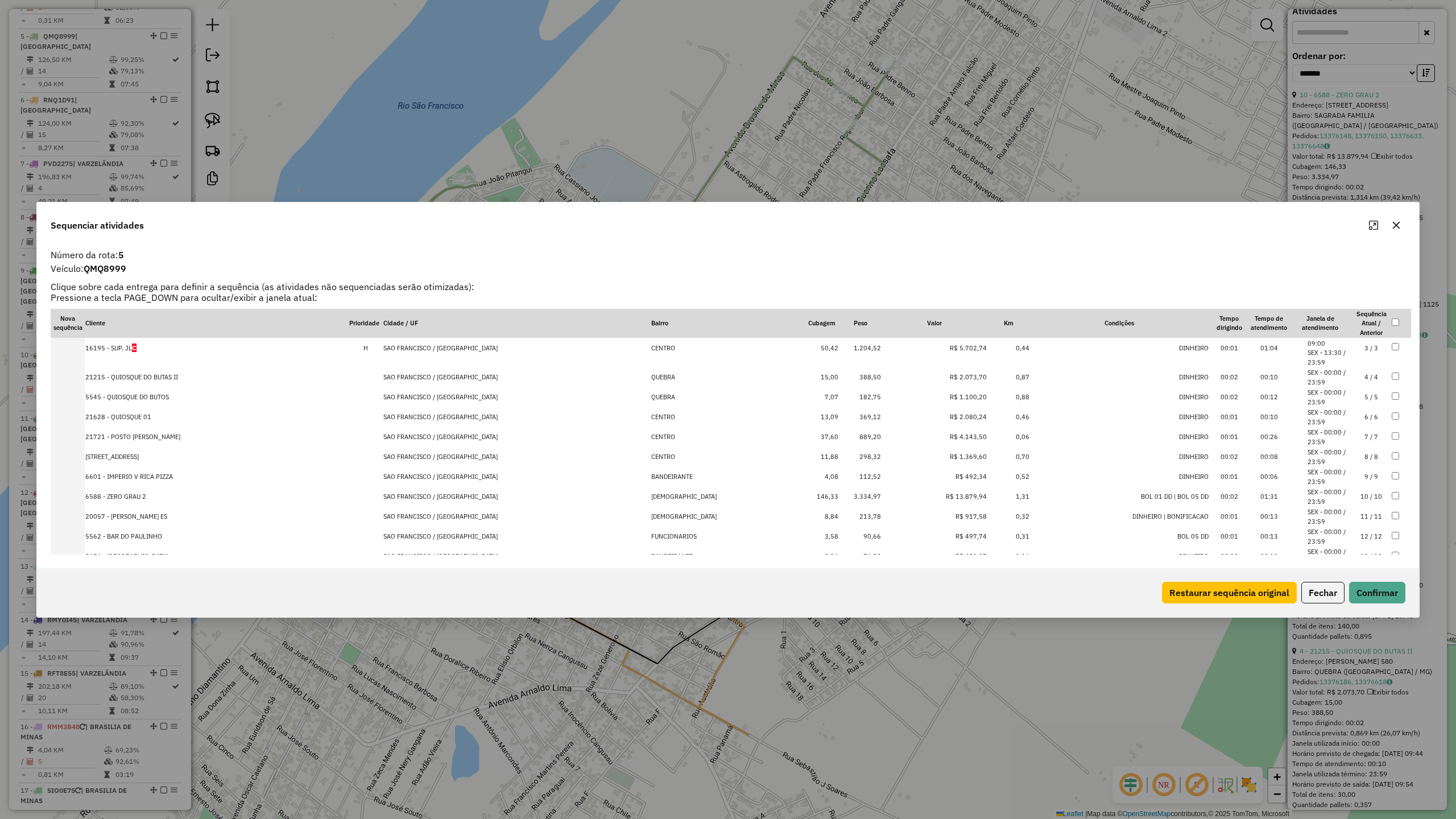
scroll to position [91, 0]
click at [1318, 534] on li "SEX - 00:00 / 23:59" at bounding box center [1329, 534] width 43 height 19
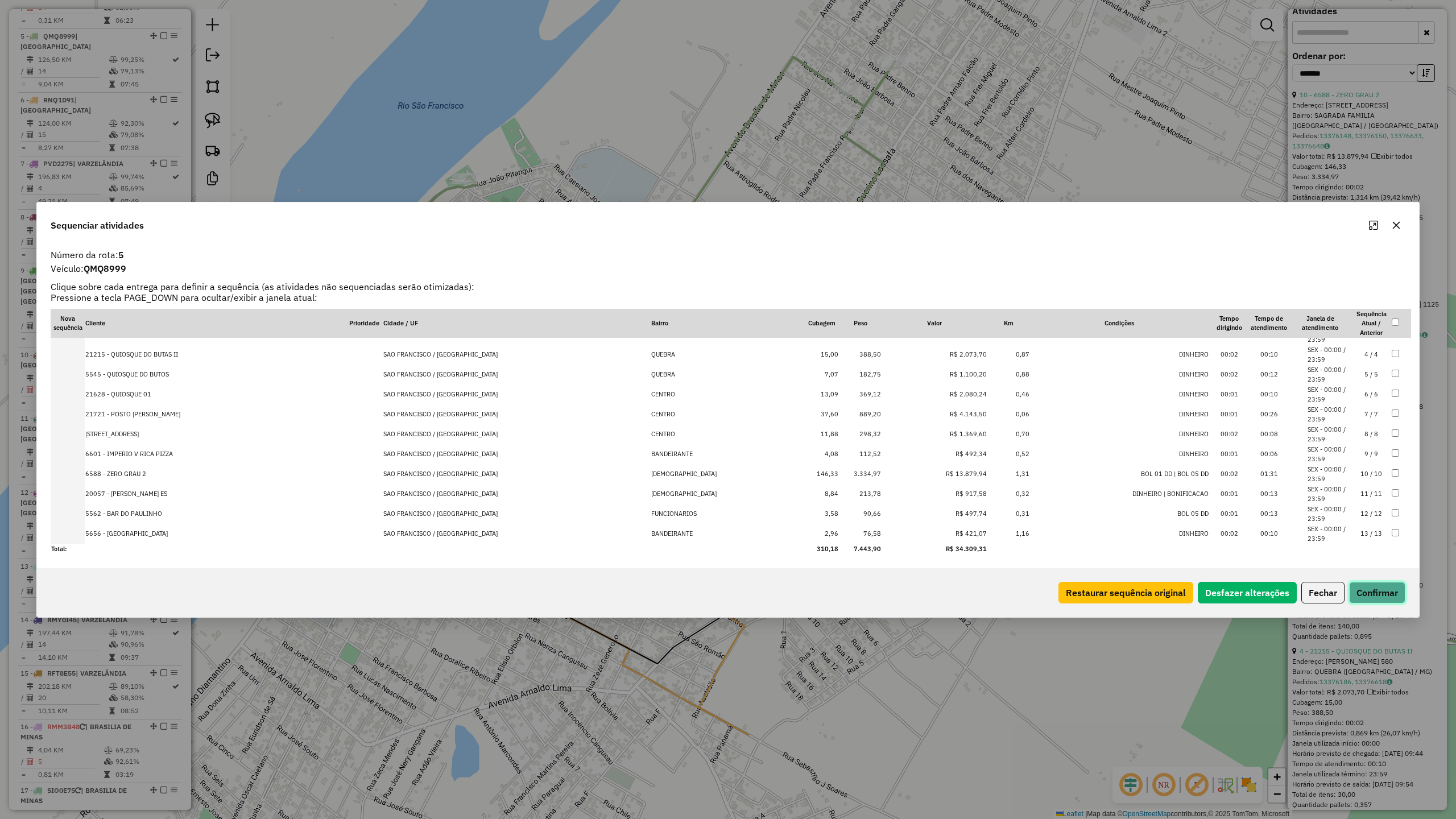
click at [1359, 589] on button "Confirmar" at bounding box center [1377, 593] width 56 height 22
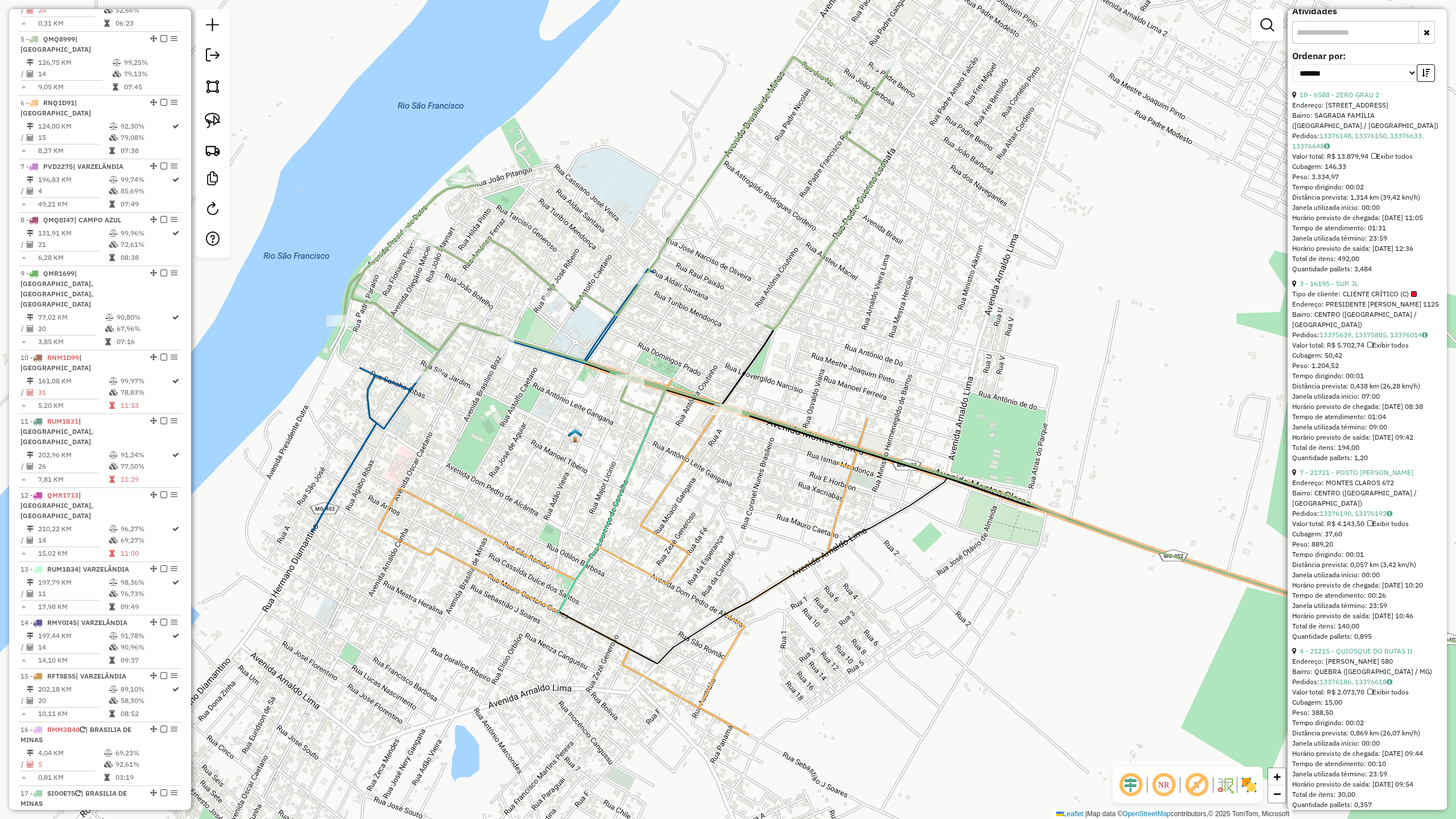
scroll to position [700, 0]
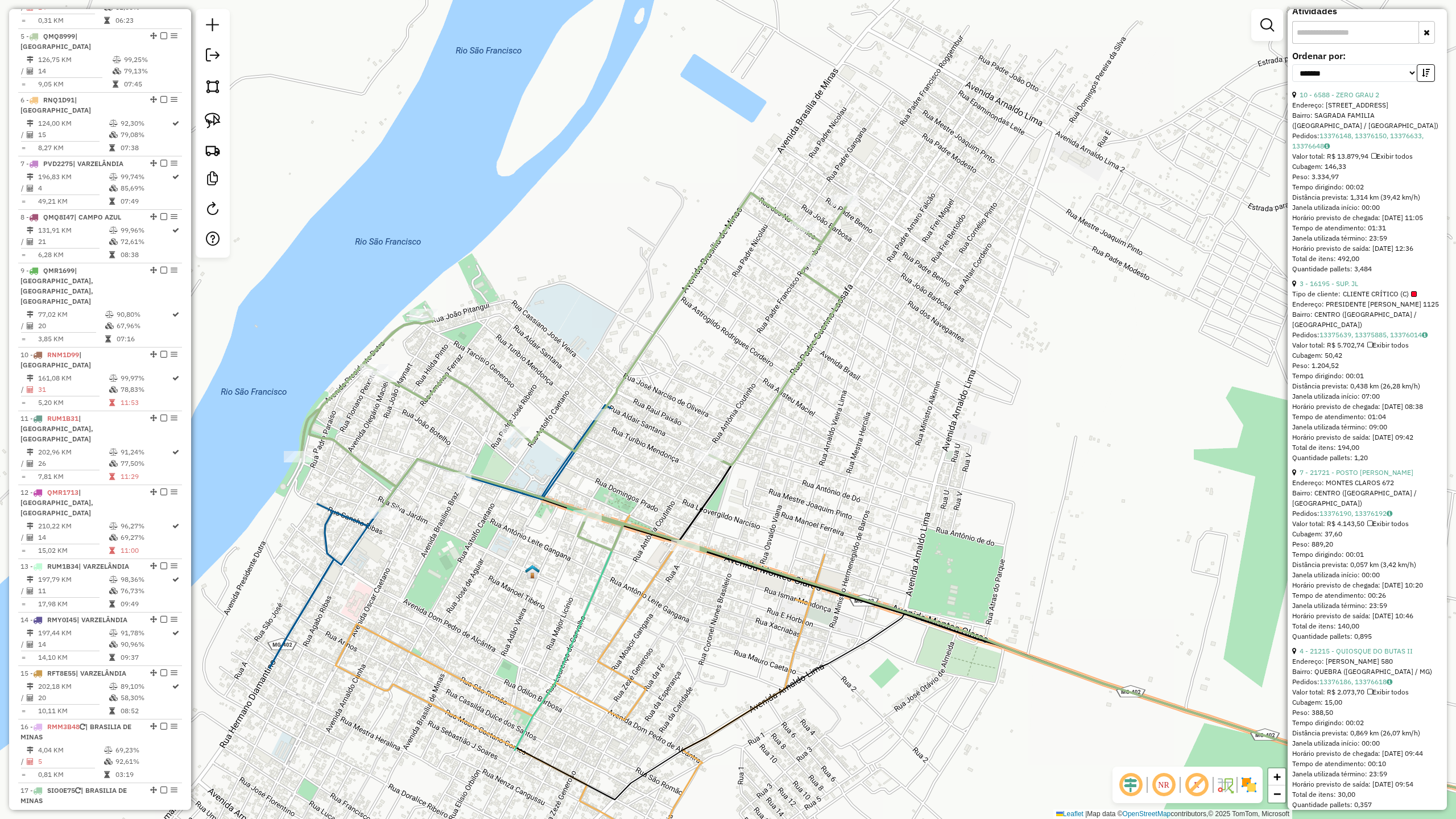
drag, startPoint x: 865, startPoint y: 260, endPoint x: 828, endPoint y: 347, distance: 94.5
click at [828, 348] on div "Janela de atendimento Grade de atendimento Capacidade Transportadoras Veículos …" at bounding box center [728, 409] width 1456 height 819
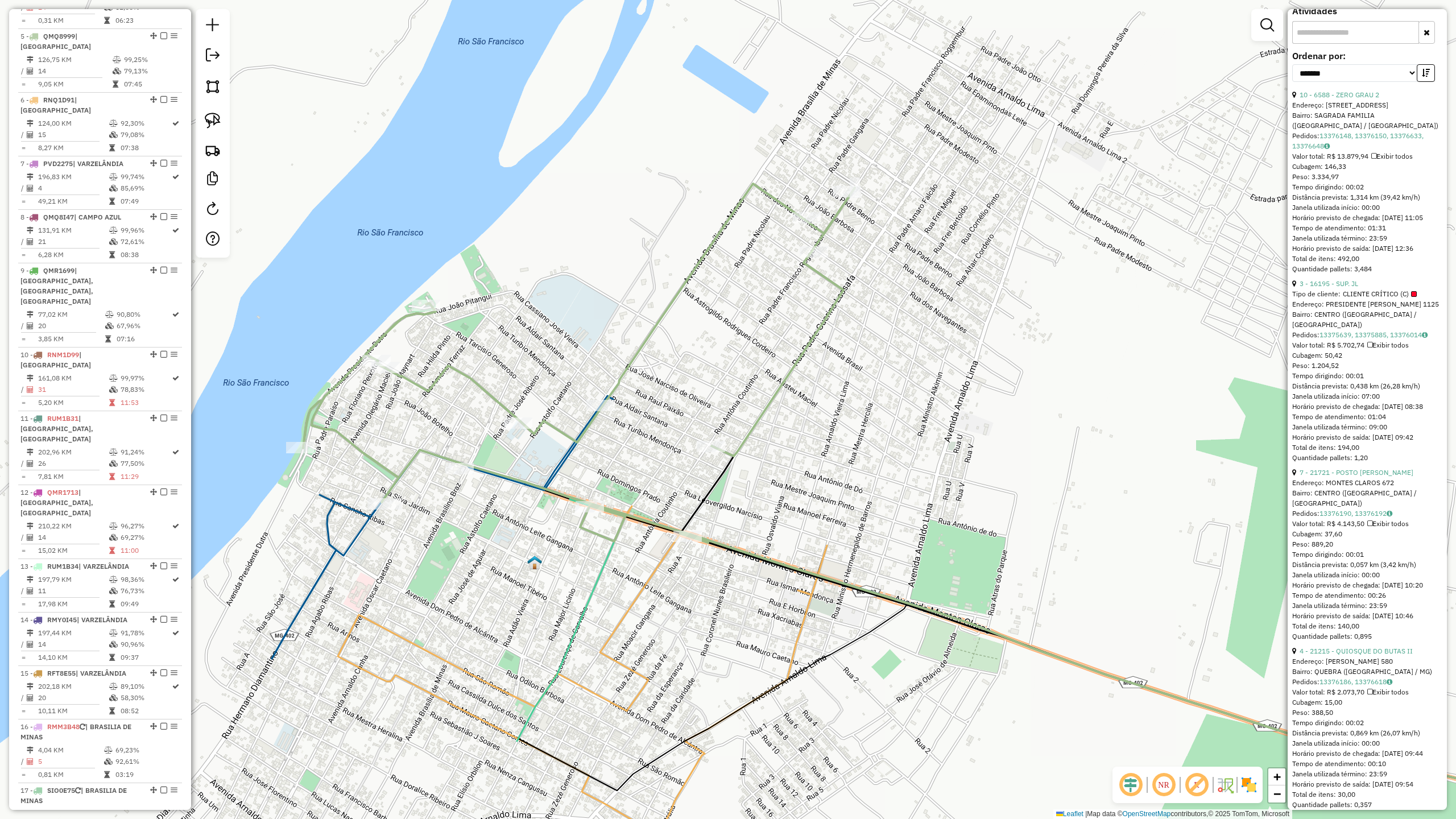
drag, startPoint x: 833, startPoint y: 455, endPoint x: 865, endPoint y: 346, distance: 113.6
click at [865, 346] on div "Janela de atendimento Grade de atendimento Capacidade Transportadoras Veículos …" at bounding box center [728, 409] width 1456 height 819
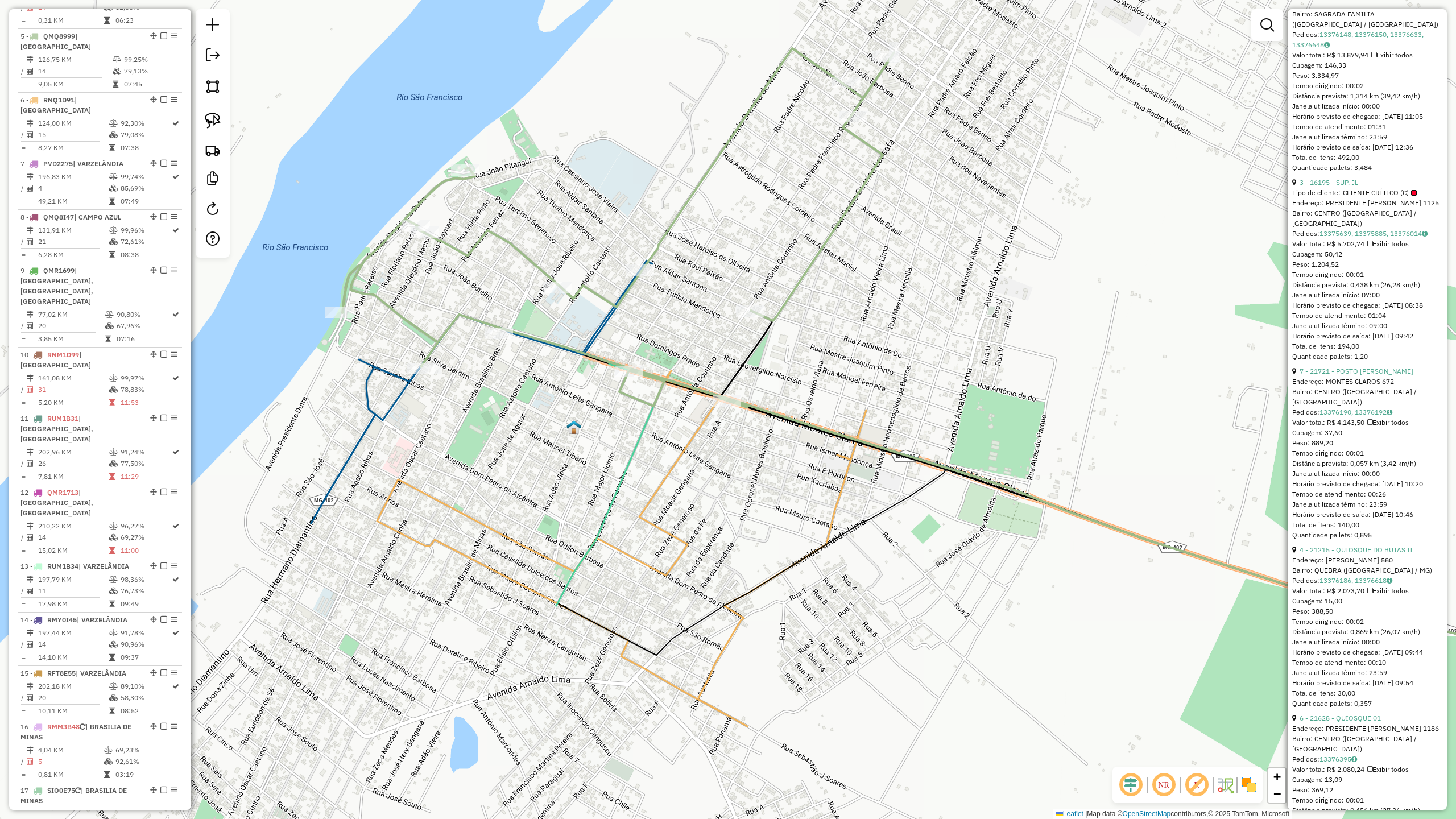
scroll to position [506, 0]
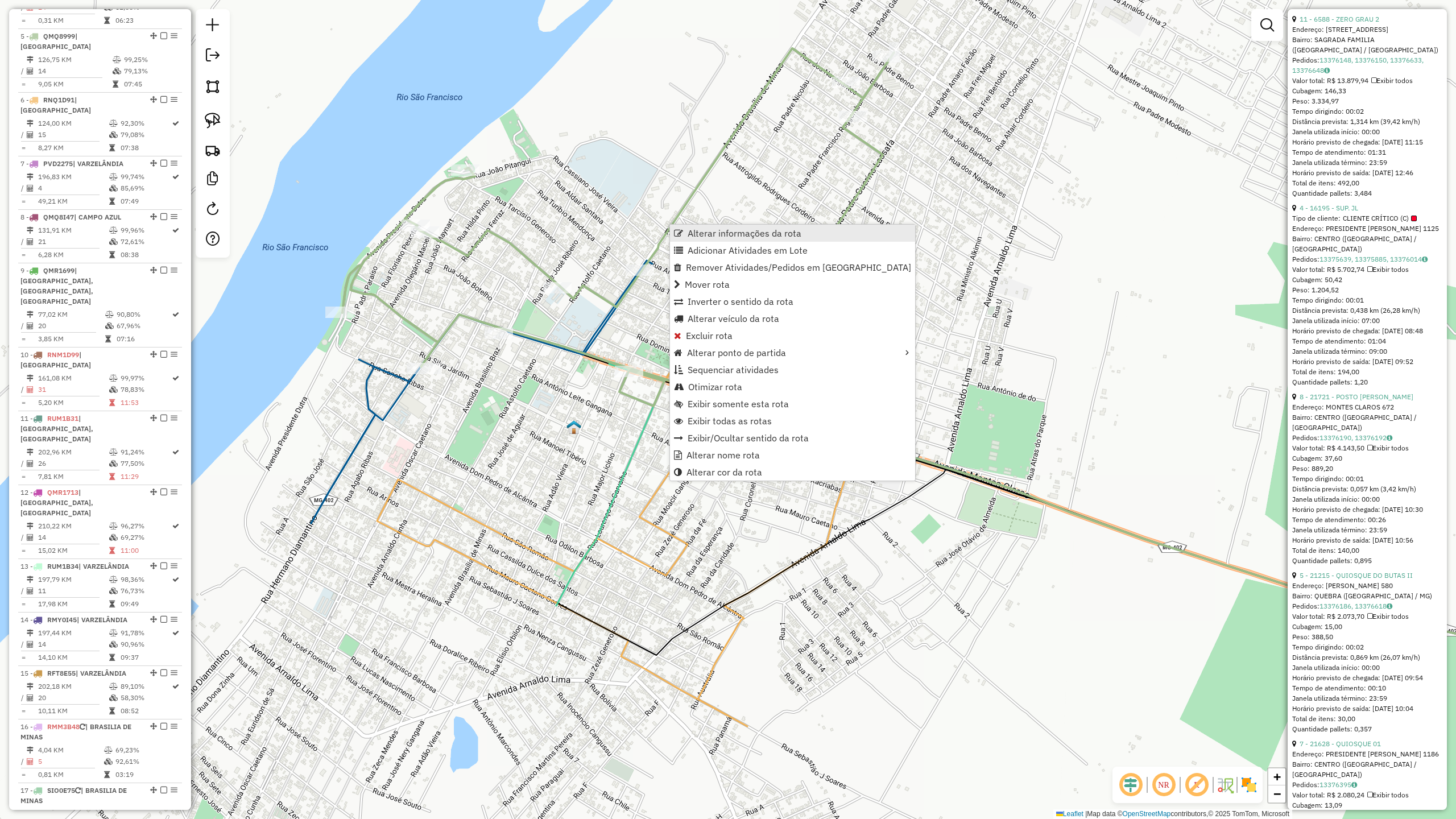
click at [704, 231] on span "Alterar informações da rota" at bounding box center [745, 233] width 114 height 9
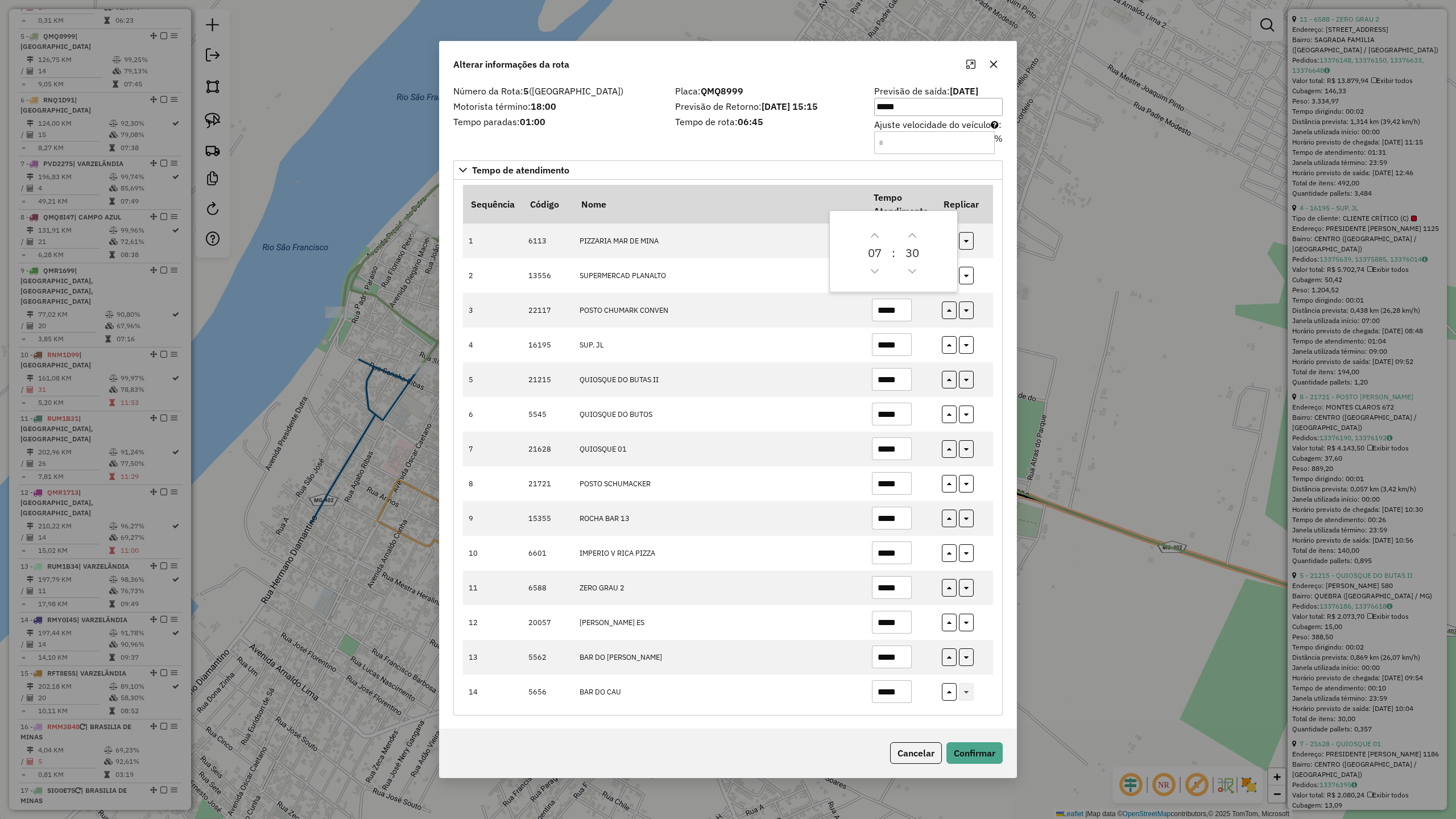
click at [610, 136] on div "Número da Rota: 5 ([GEOGRAPHIC_DATA]) Motorista término: 18:00 Tempo paradas: 0…" at bounding box center [558, 119] width 222 height 64
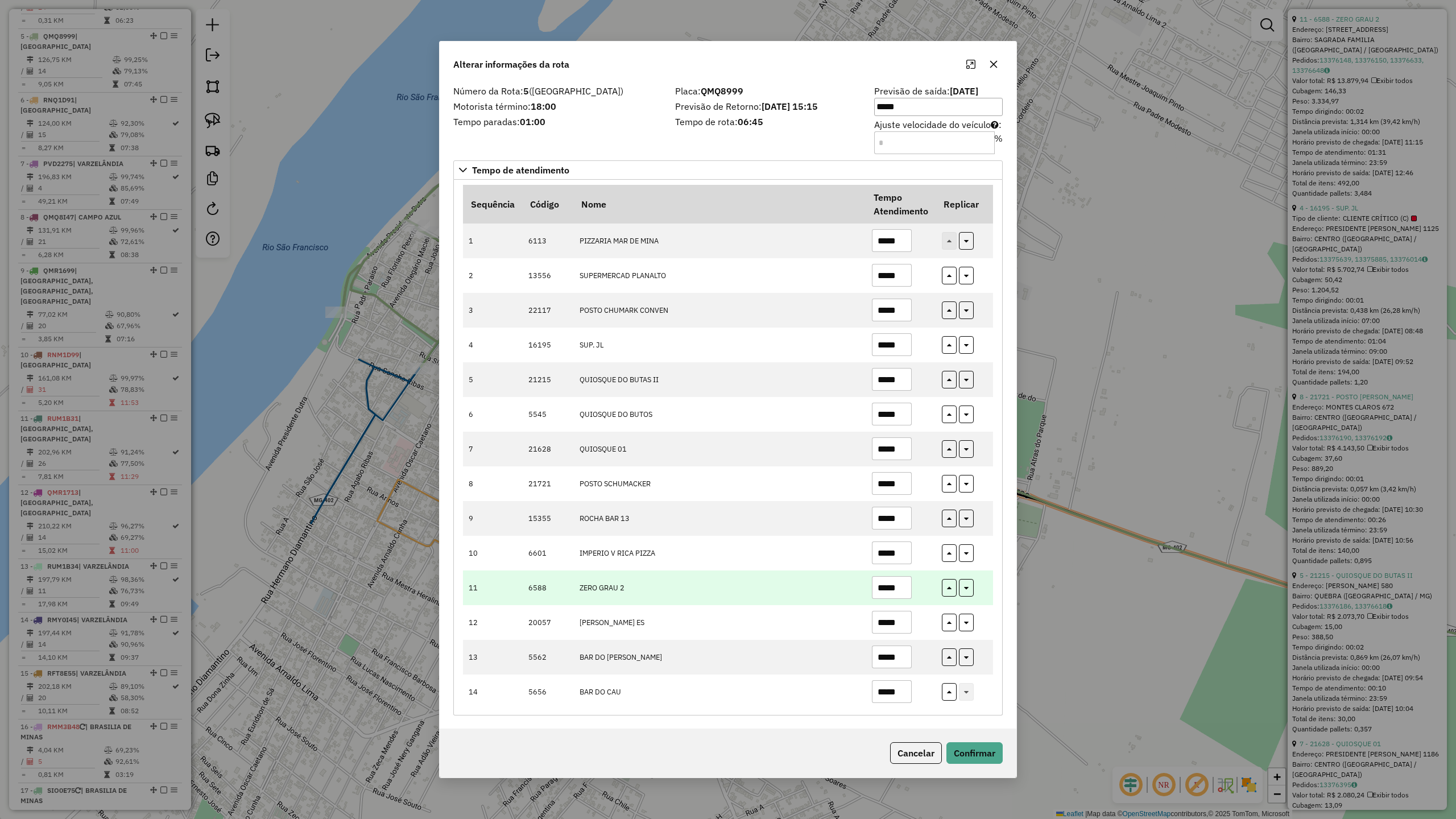
scroll to position [5, 0]
click at [904, 585] on input "*****" at bounding box center [892, 585] width 40 height 23
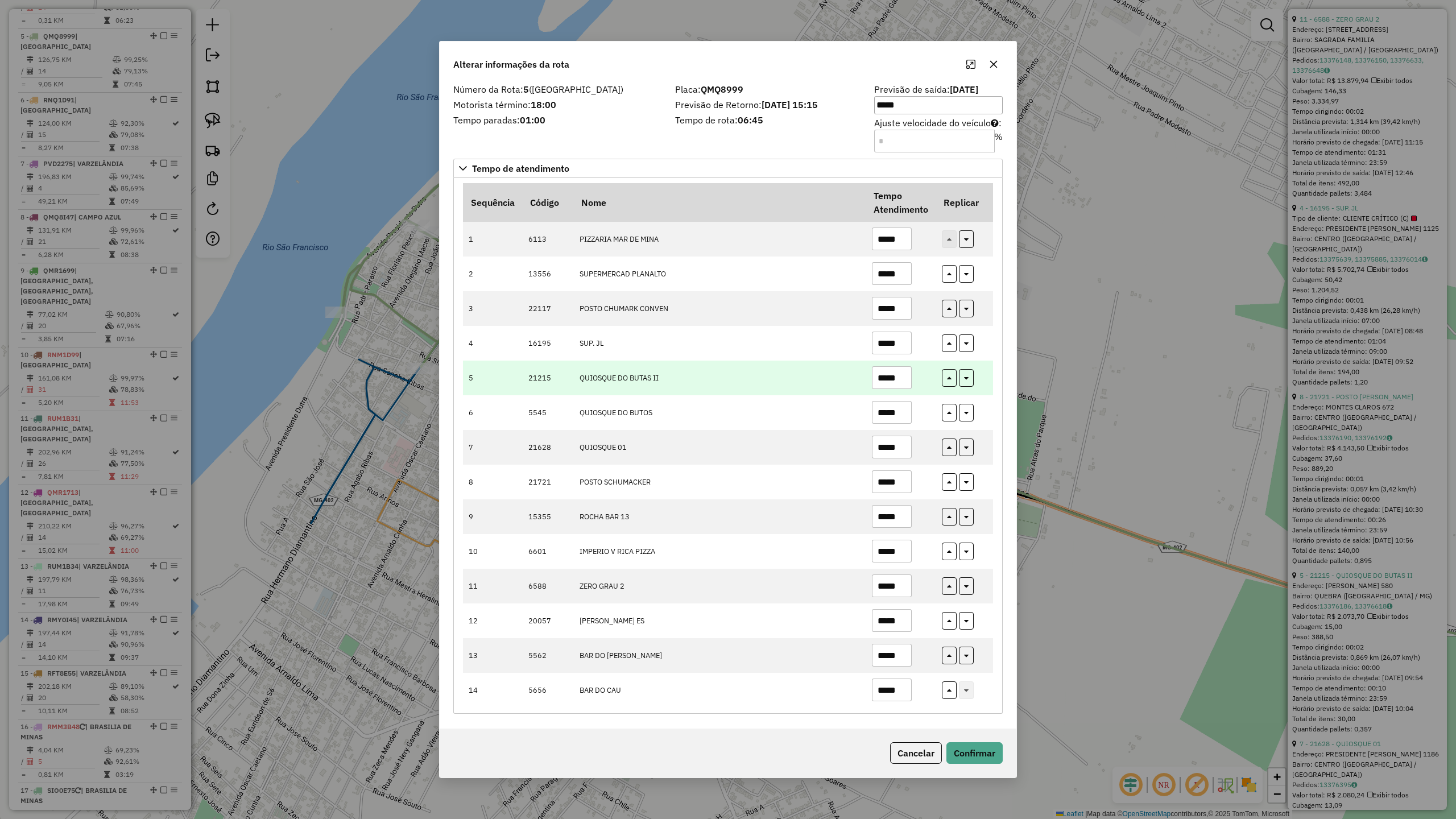
type input "*****"
click at [903, 378] on input "*****" at bounding box center [892, 378] width 40 height 23
type input "*****"
click at [983, 757] on button "Confirmar" at bounding box center [974, 753] width 56 height 22
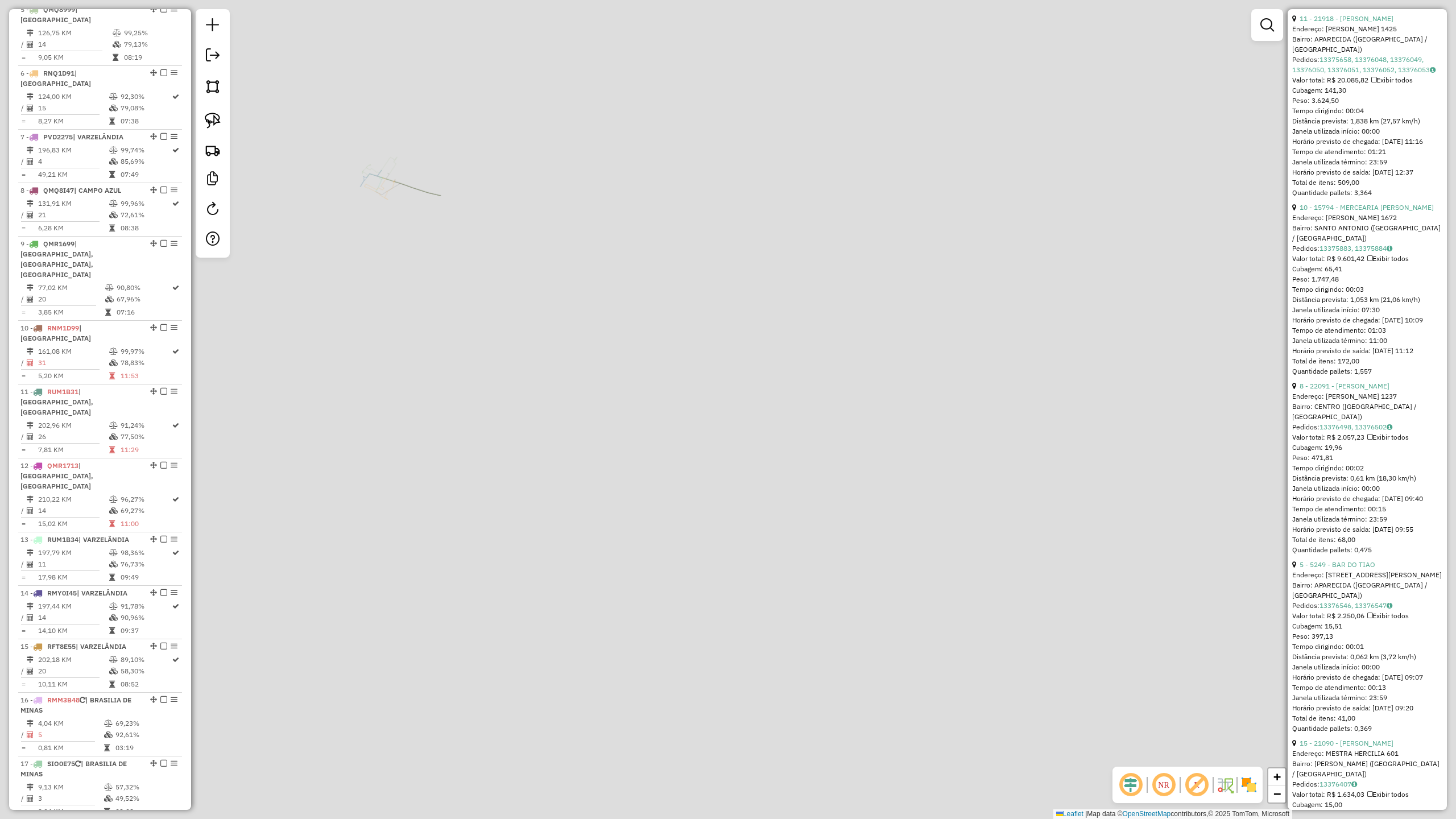
scroll to position [753, 0]
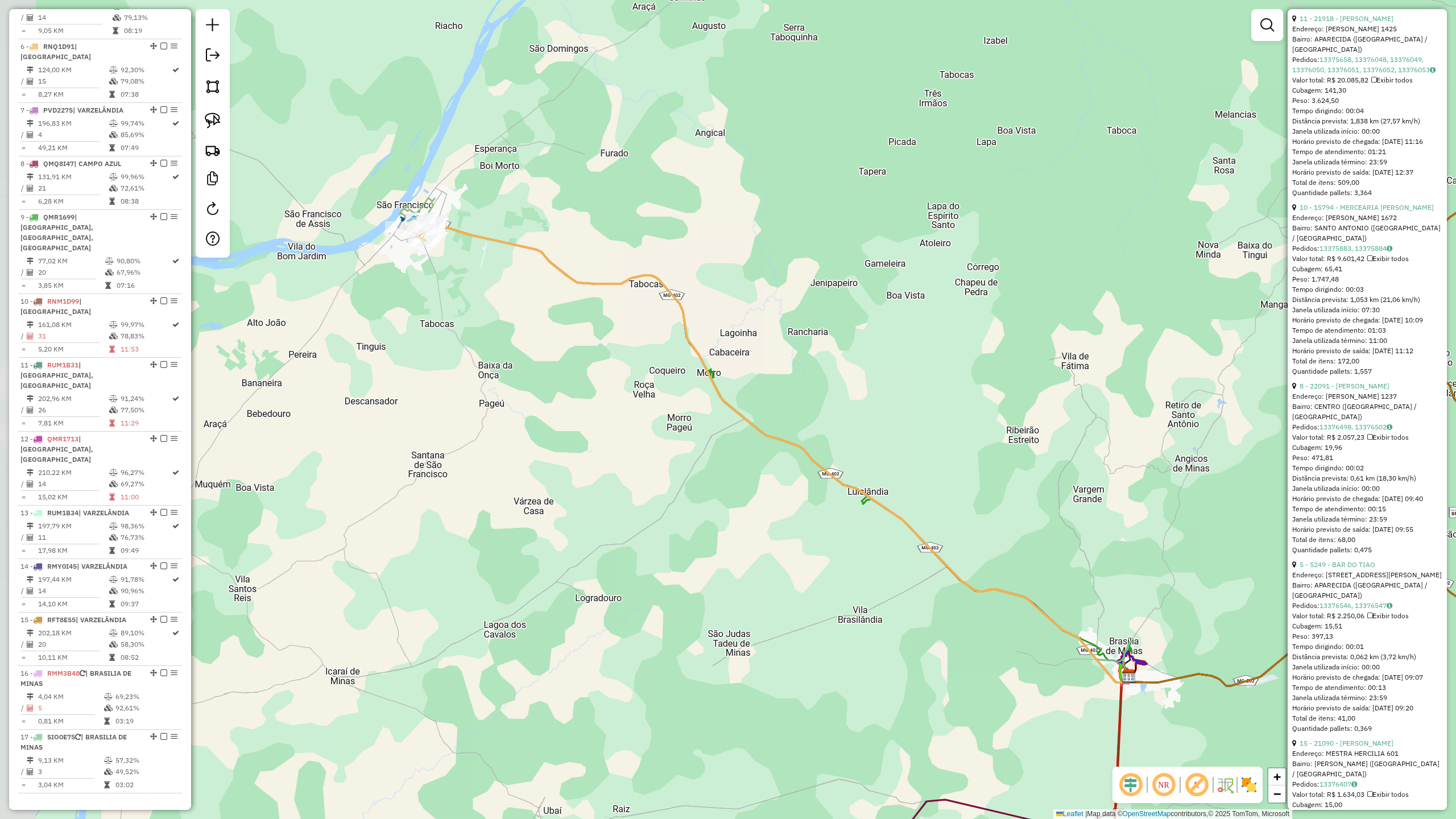
drag, startPoint x: 582, startPoint y: 467, endPoint x: 719, endPoint y: 578, distance: 176.3
click at [715, 574] on div "Janela de atendimento Grade de atendimento Capacidade Transportadoras Veículos …" at bounding box center [728, 409] width 1456 height 819
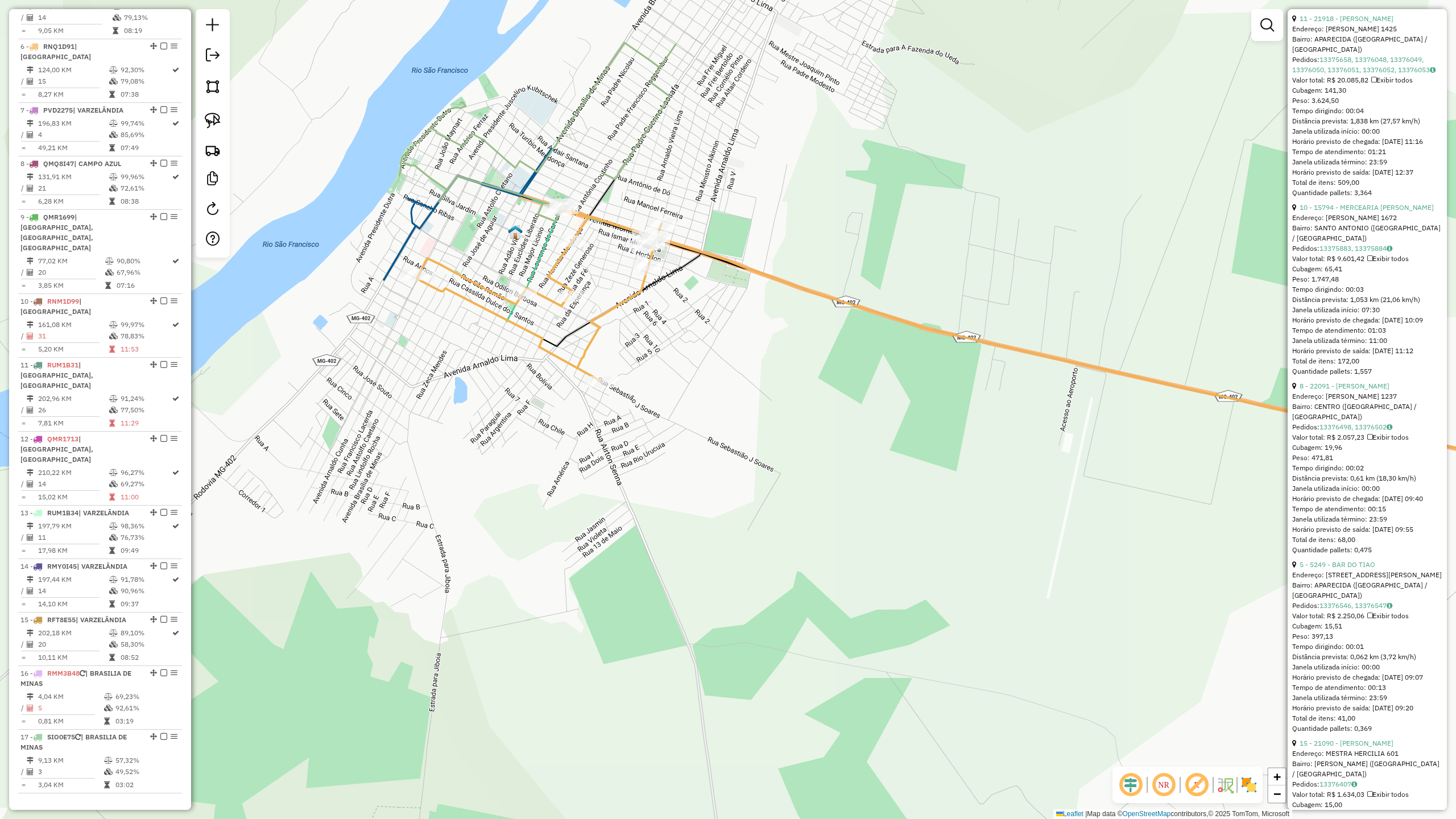
drag, startPoint x: 639, startPoint y: 350, endPoint x: 658, endPoint y: 365, distance: 24.2
click at [658, 365] on div "Janela de atendimento Grade de atendimento Capacidade Transportadoras Veículos …" at bounding box center [728, 409] width 1456 height 819
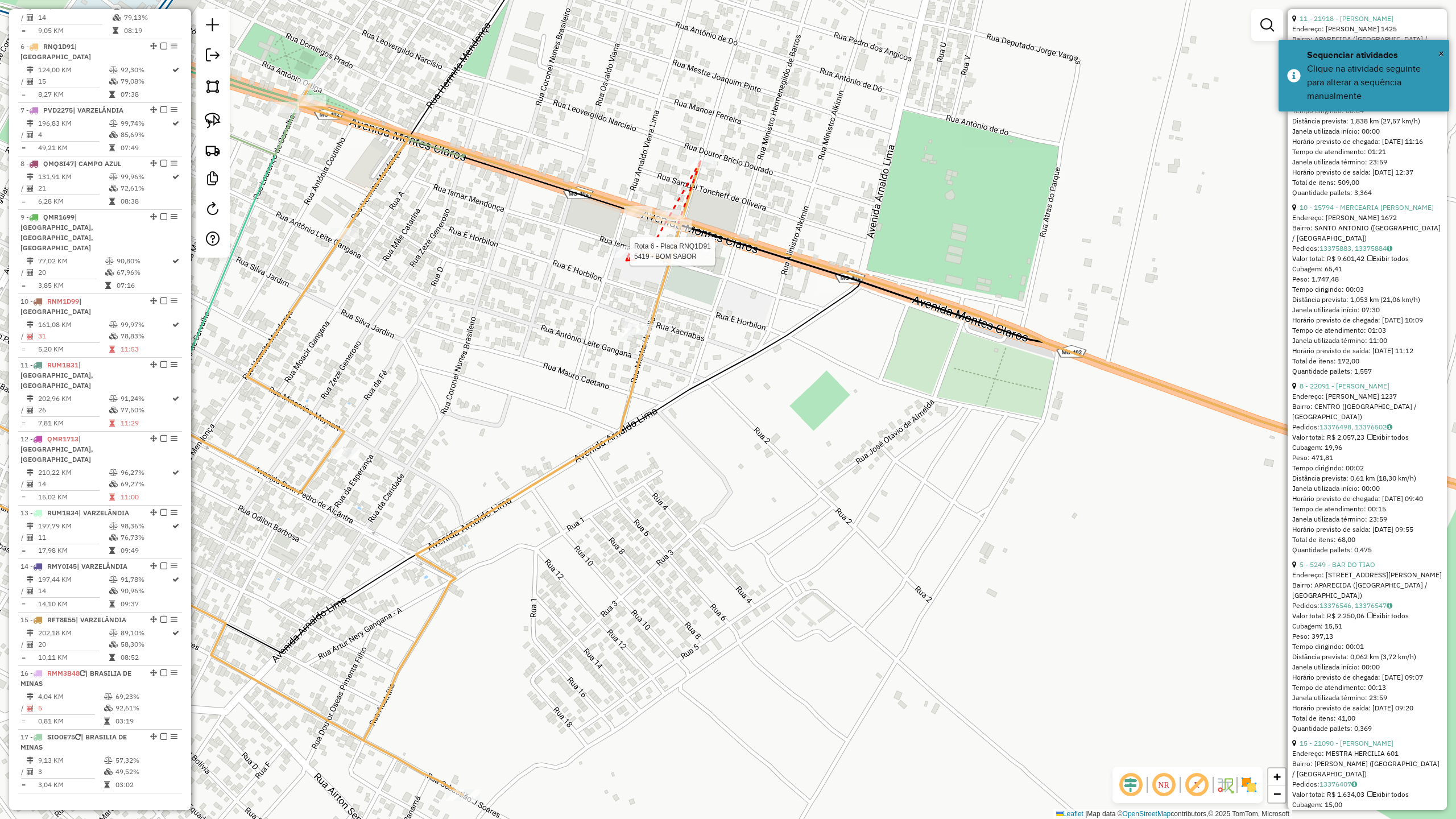
click at [626, 258] on div at bounding box center [627, 252] width 29 height 12
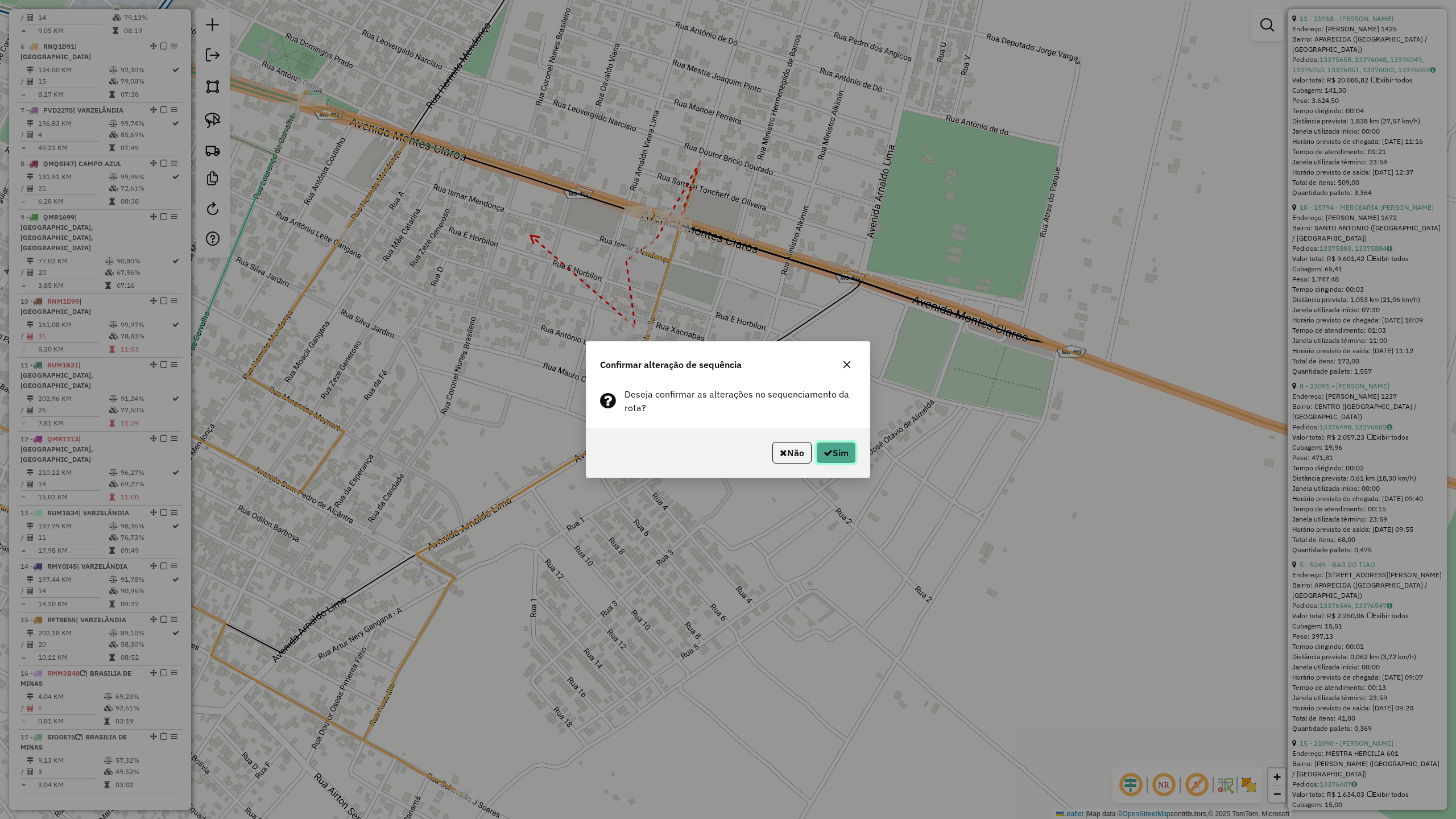
click at [839, 454] on button "Sim" at bounding box center [836, 453] width 40 height 22
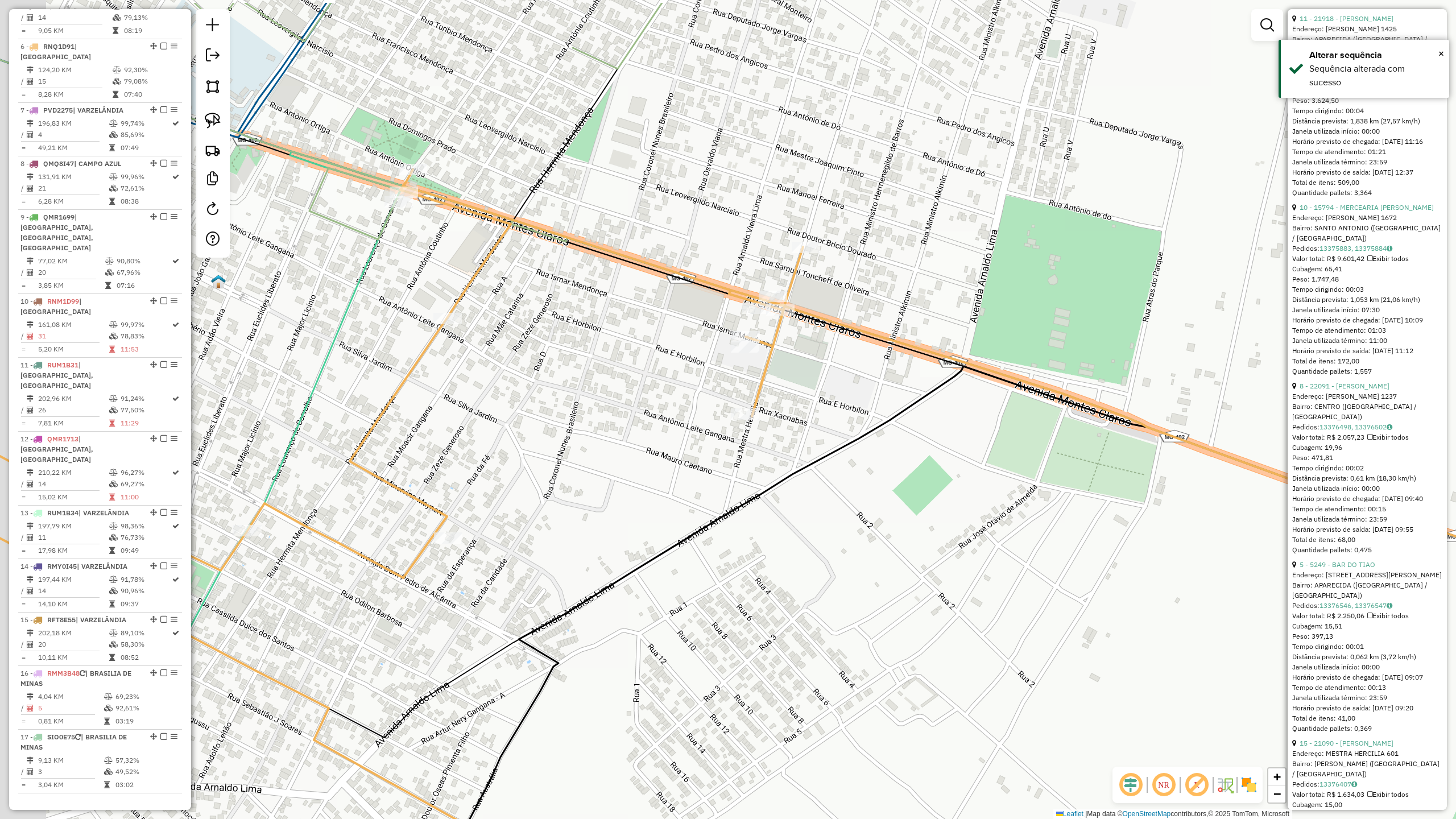
drag, startPoint x: 462, startPoint y: 314, endPoint x: 668, endPoint y: 444, distance: 243.6
click at [649, 440] on div "Janela de atendimento Grade de atendimento Capacidade Transportadoras Veículos …" at bounding box center [728, 409] width 1456 height 819
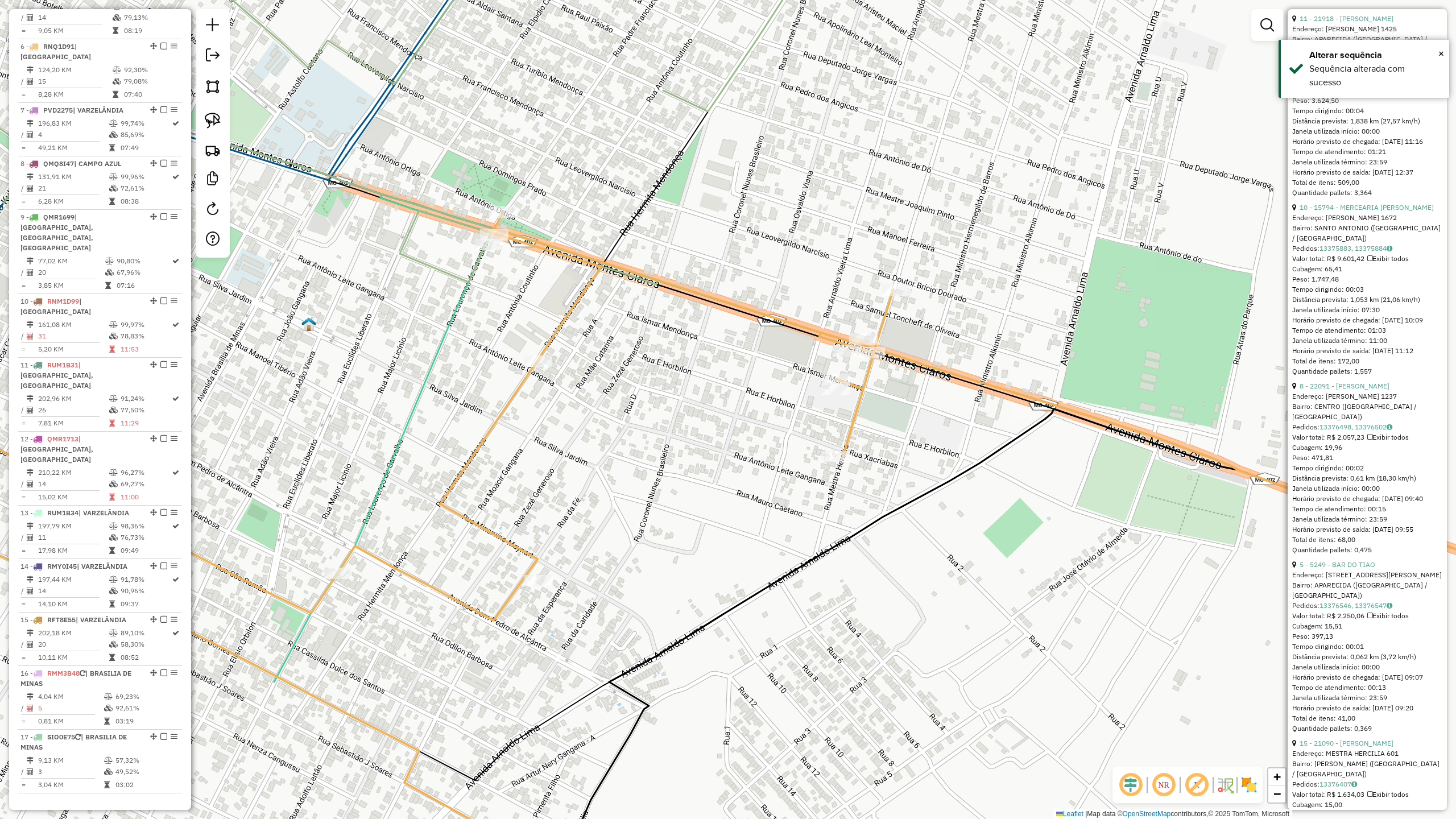
drag, startPoint x: 646, startPoint y: 362, endPoint x: 739, endPoint y: 326, distance: 99.7
click at [732, 328] on div "Janela de atendimento Grade de atendimento Capacidade Transportadoras Veículos …" at bounding box center [728, 409] width 1456 height 819
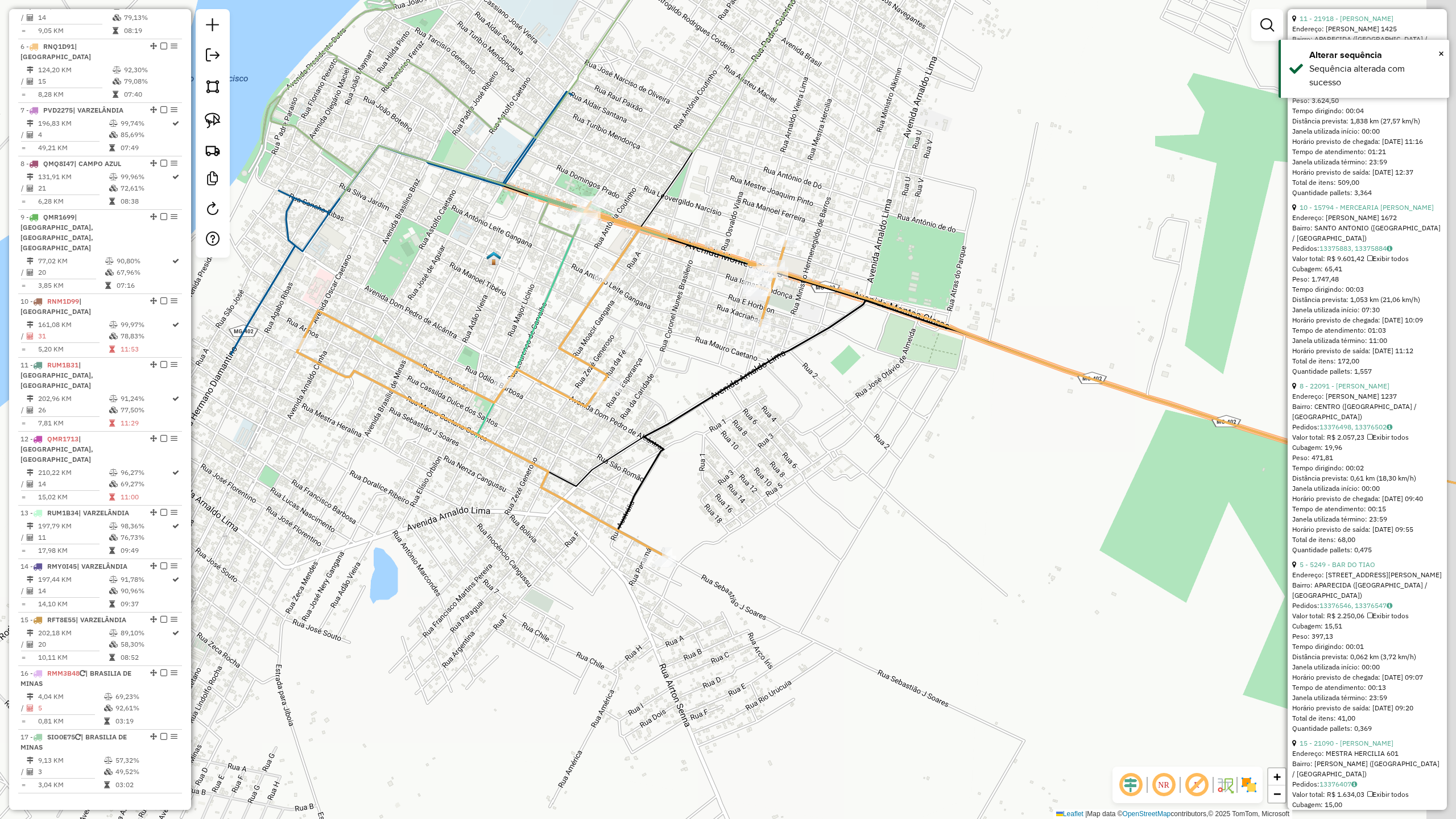
drag, startPoint x: 787, startPoint y: 403, endPoint x: 654, endPoint y: 356, distance: 141.1
click at [658, 360] on div "Janela de atendimento Grade de atendimento Capacidade Transportadoras Veículos …" at bounding box center [728, 409] width 1456 height 819
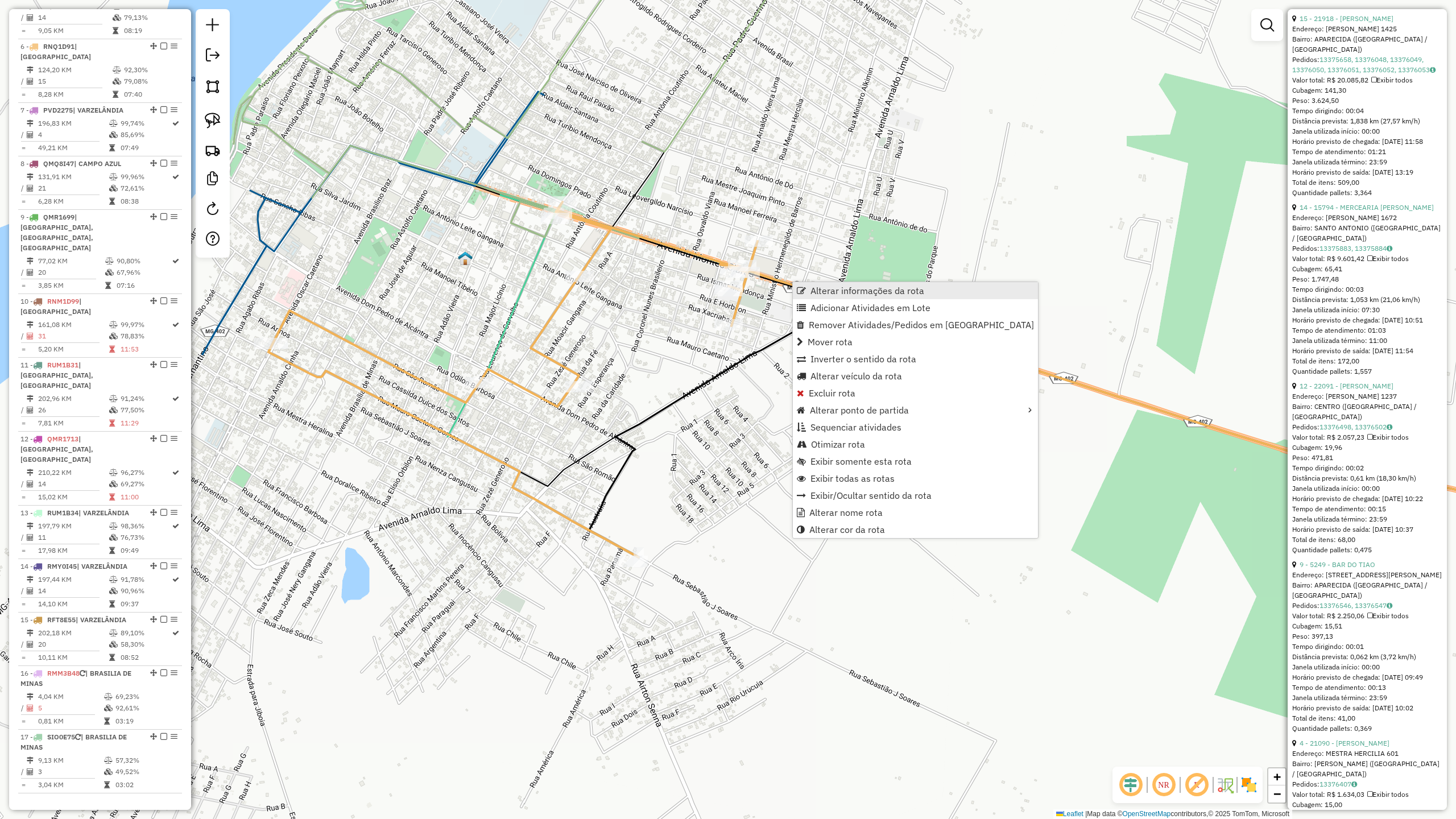
click at [865, 290] on span "Alterar informações da rota" at bounding box center [867, 291] width 114 height 9
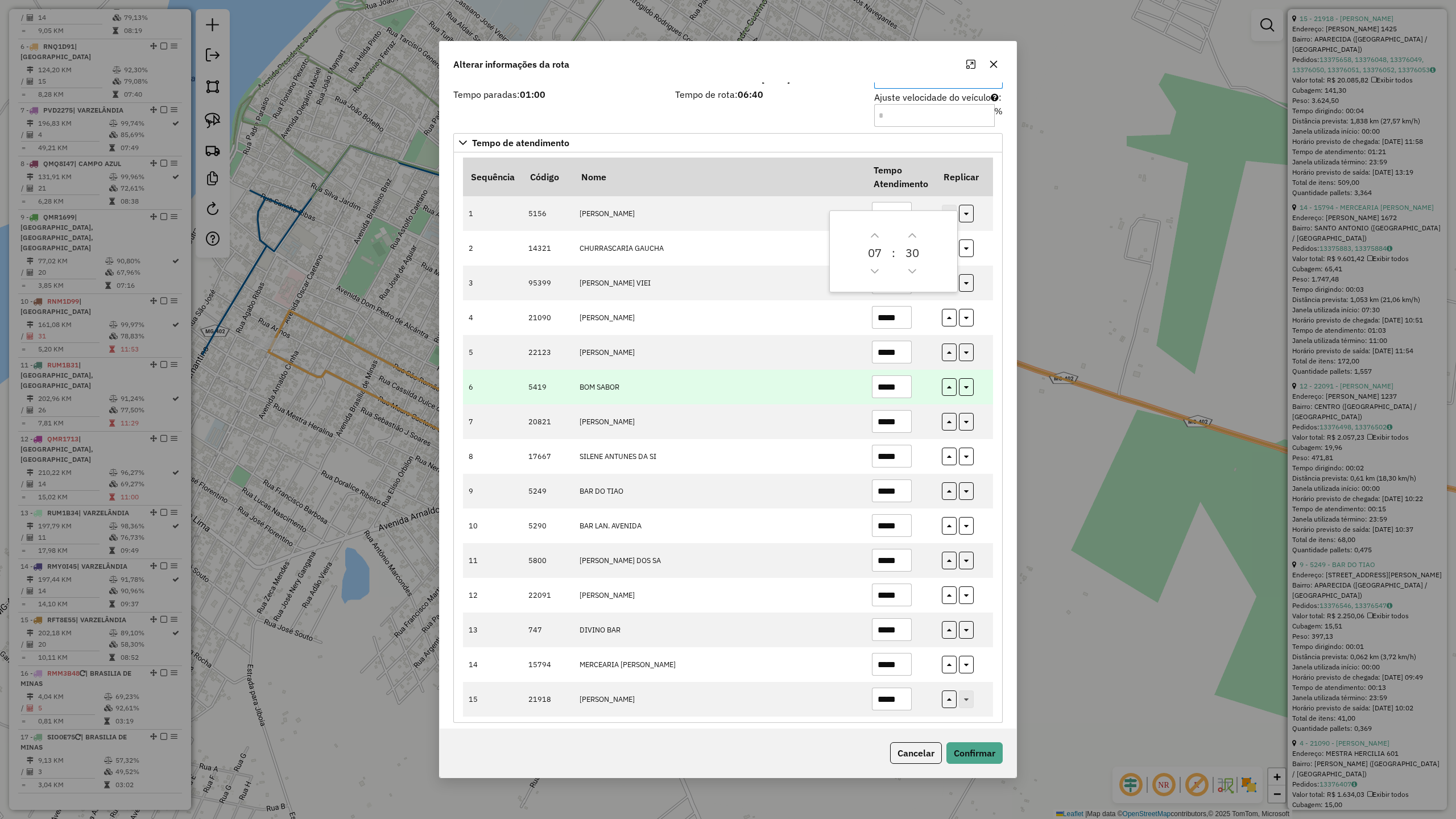
scroll to position [41, 0]
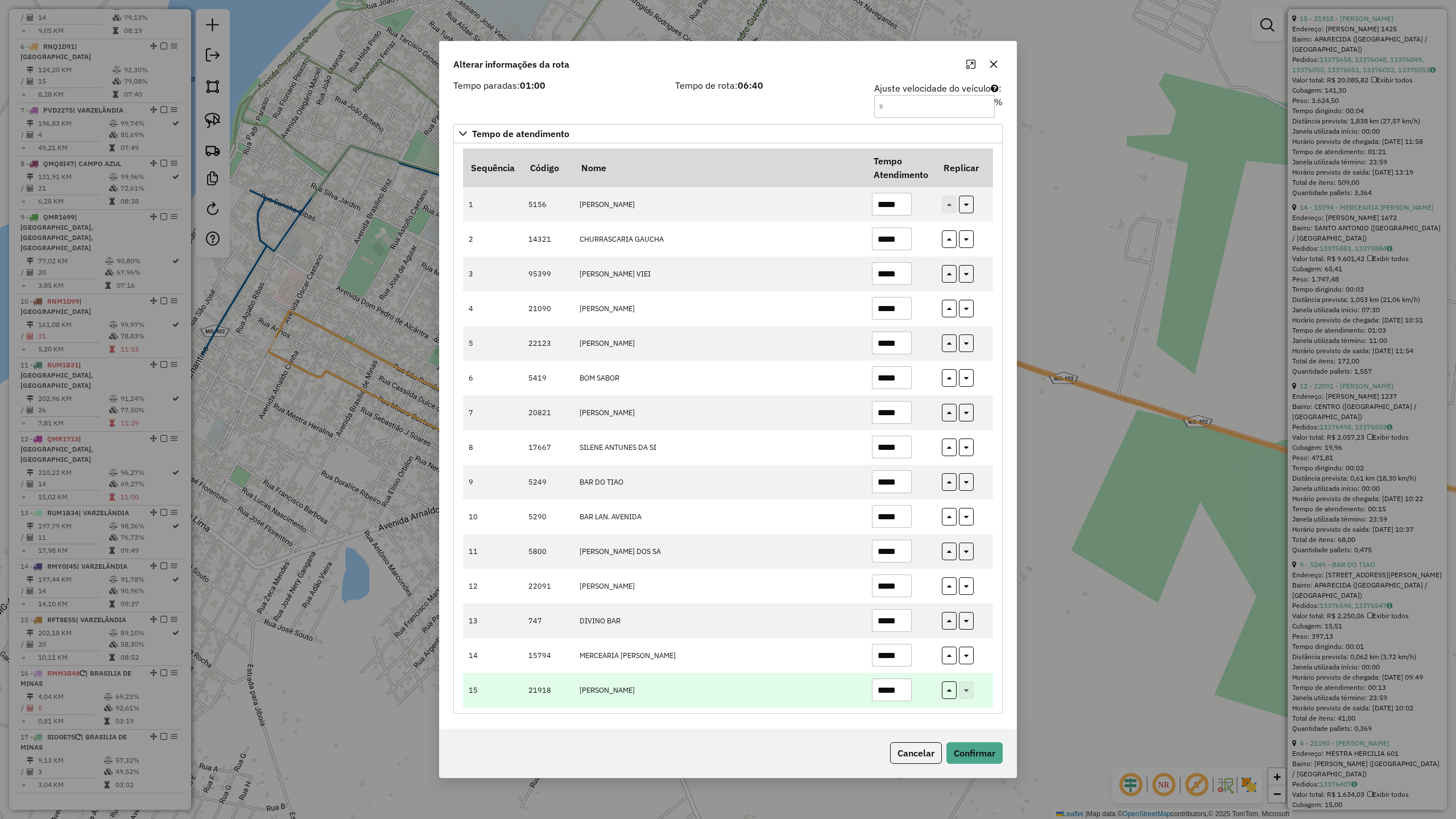
click at [900, 688] on input "*****" at bounding box center [892, 689] width 40 height 23
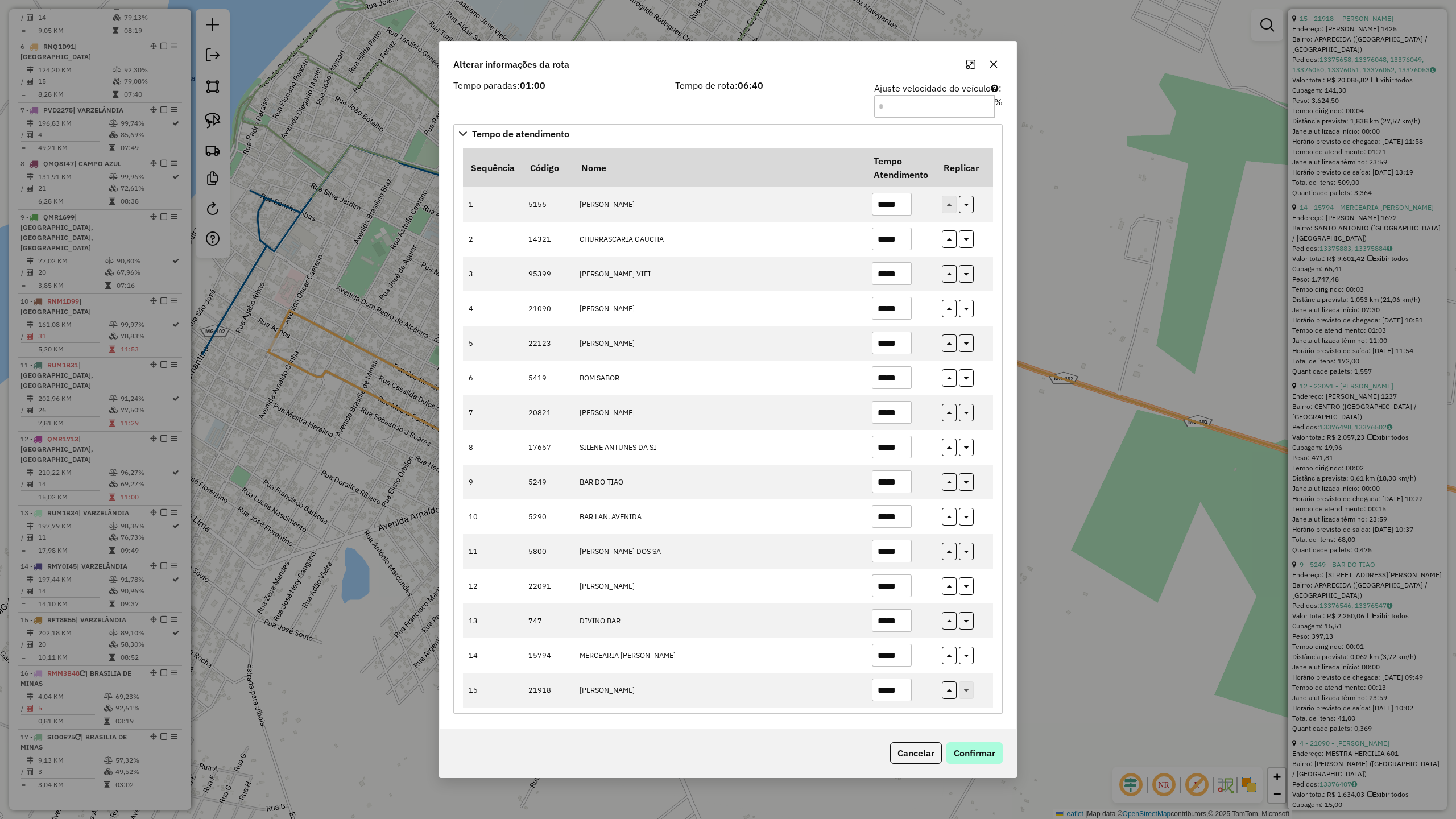
type input "*****"
click at [978, 756] on button "Confirmar" at bounding box center [974, 753] width 56 height 22
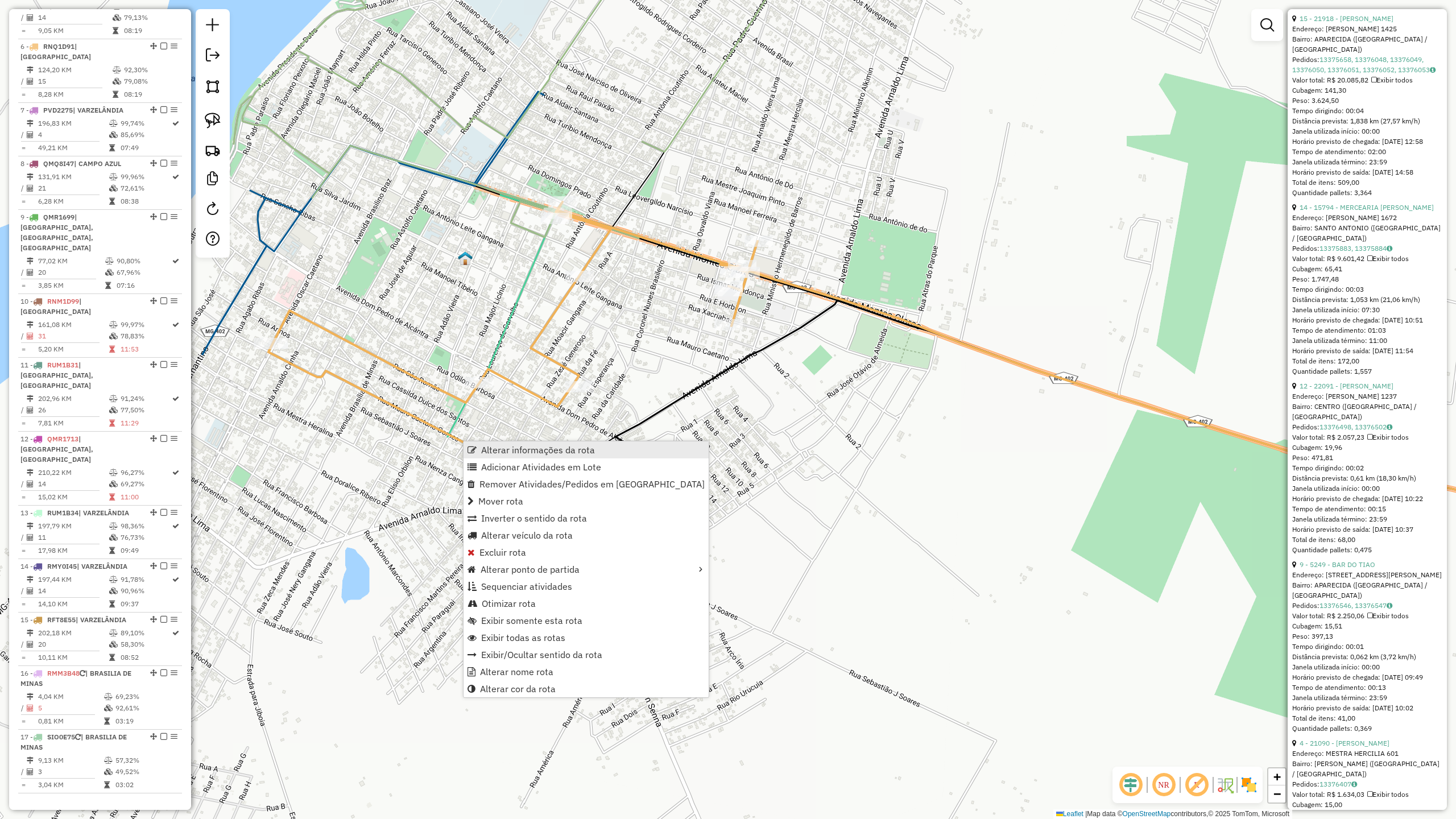
click at [567, 448] on span "Alterar informações da rota" at bounding box center [538, 450] width 114 height 9
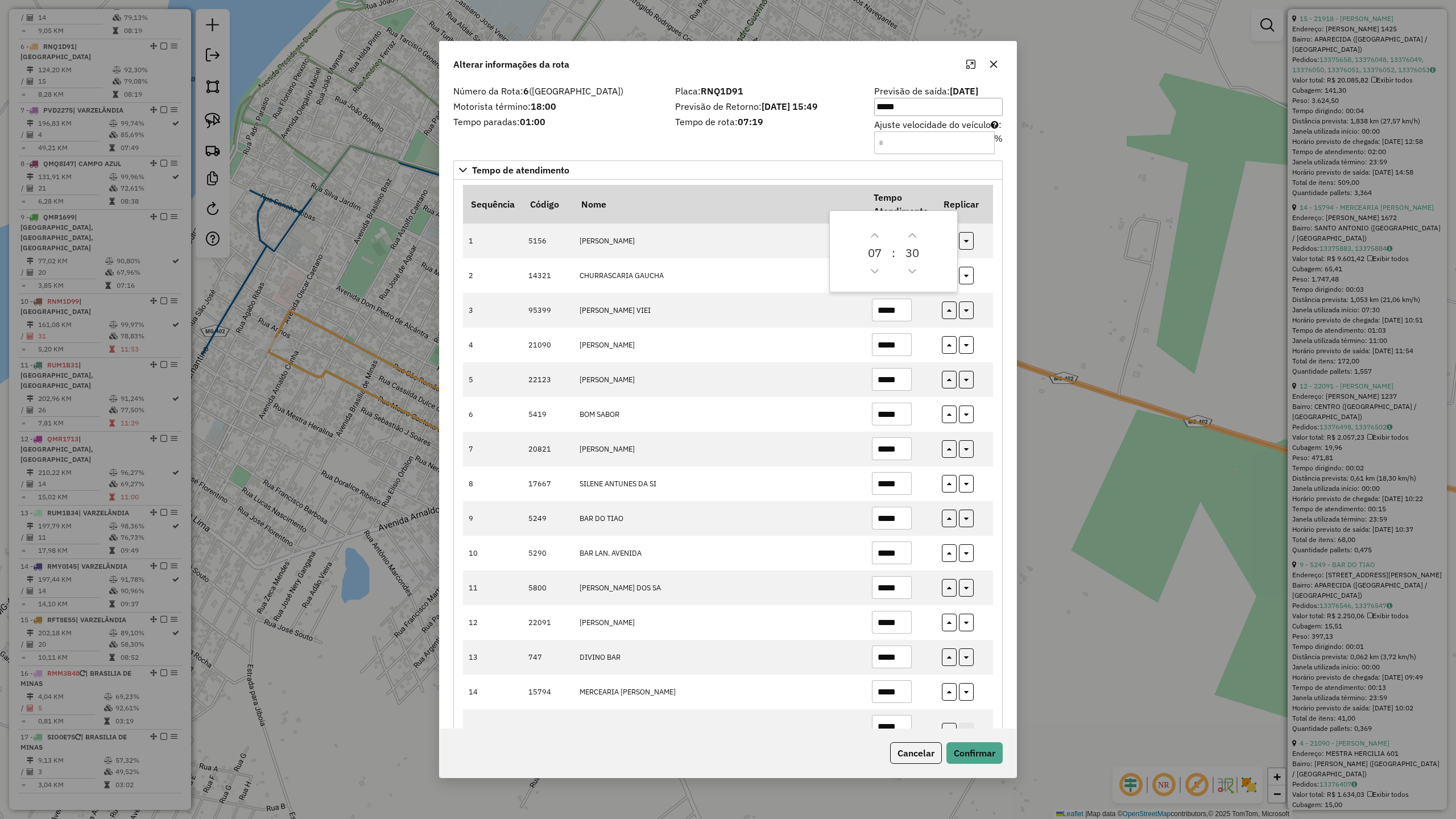
click at [993, 64] on icon "button" at bounding box center [994, 64] width 9 height 9
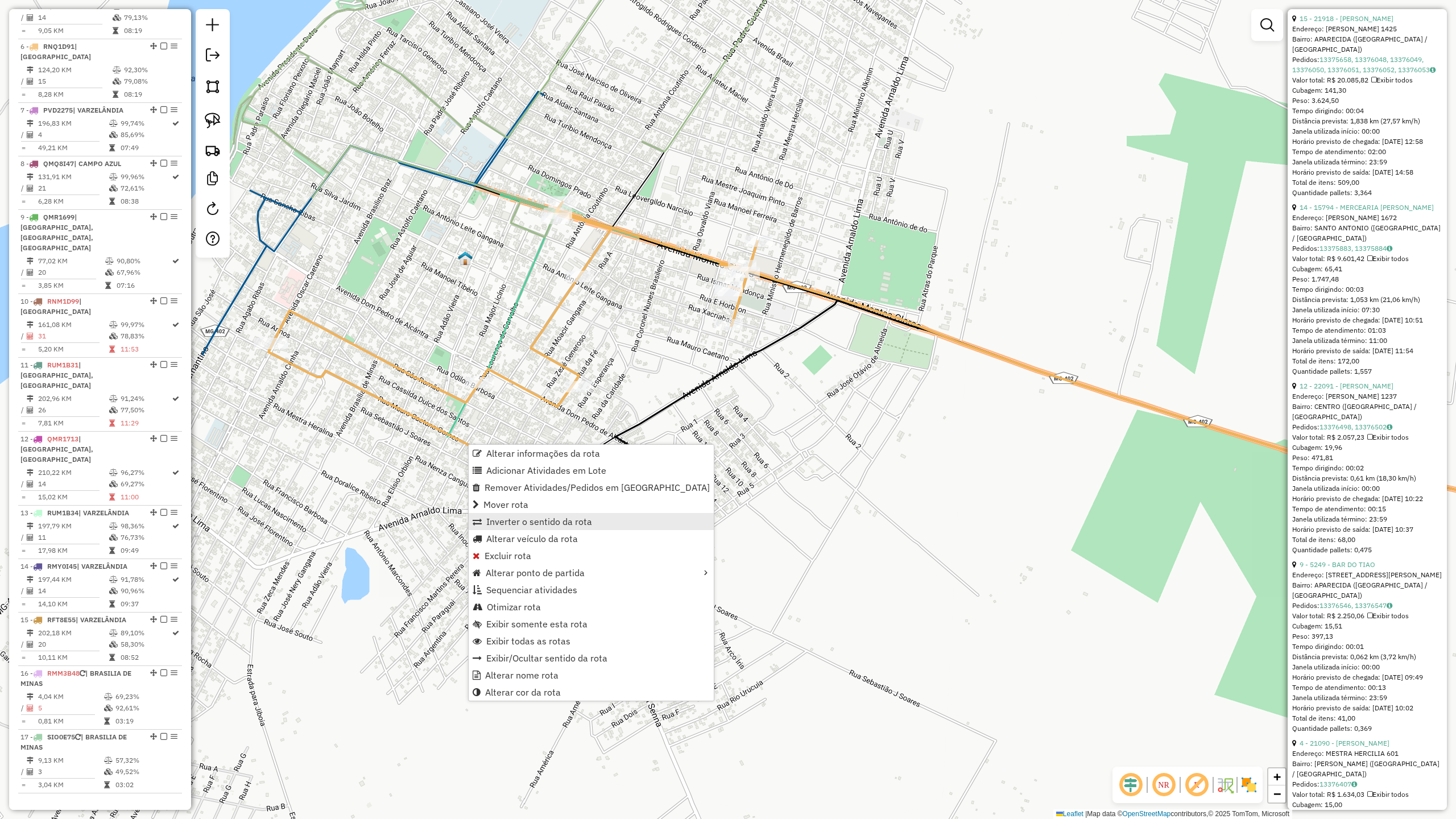
click at [537, 526] on span "Inverter o sentido da rota" at bounding box center [539, 522] width 106 height 9
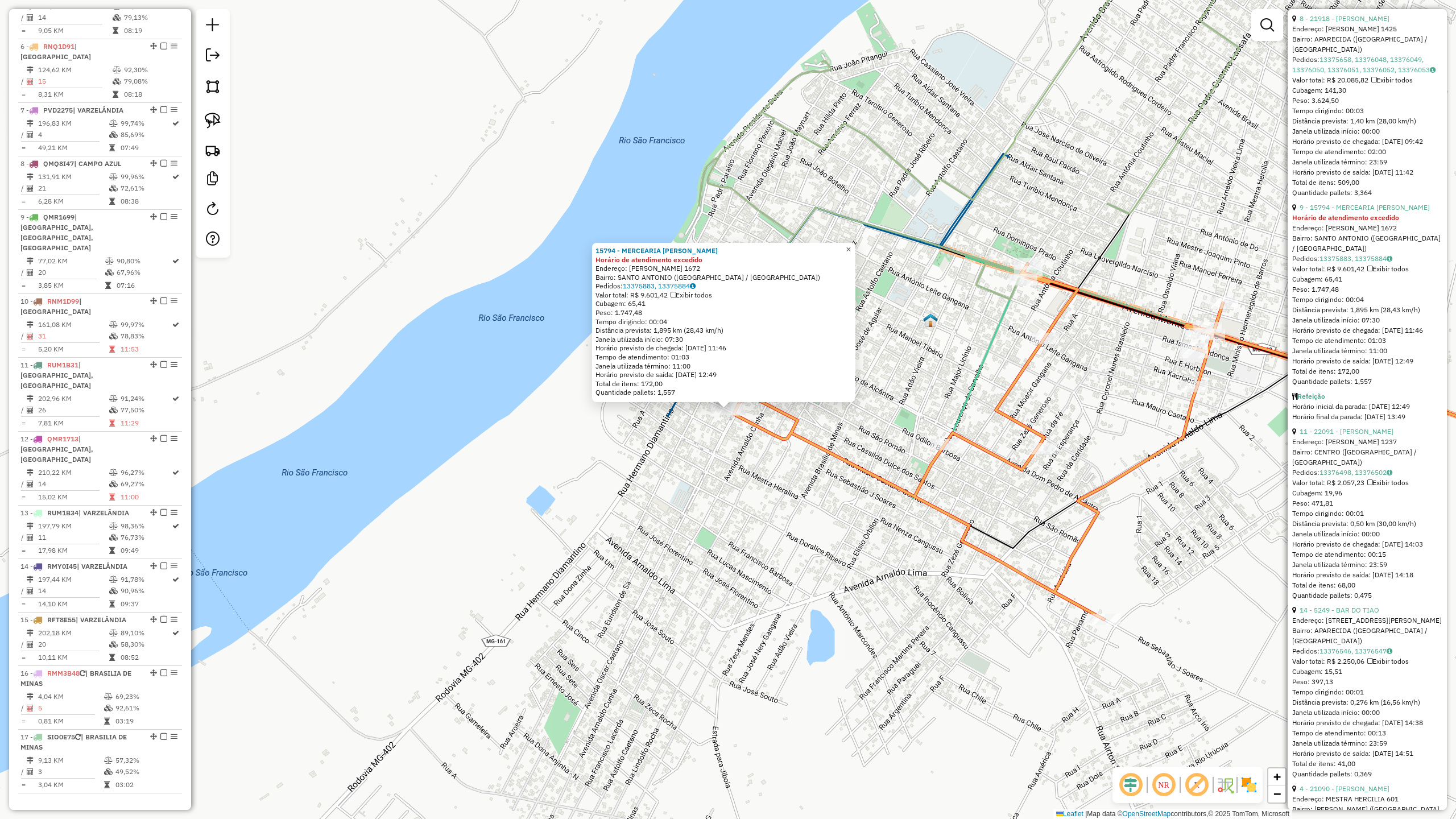
click at [851, 246] on span "×" at bounding box center [848, 249] width 5 height 10
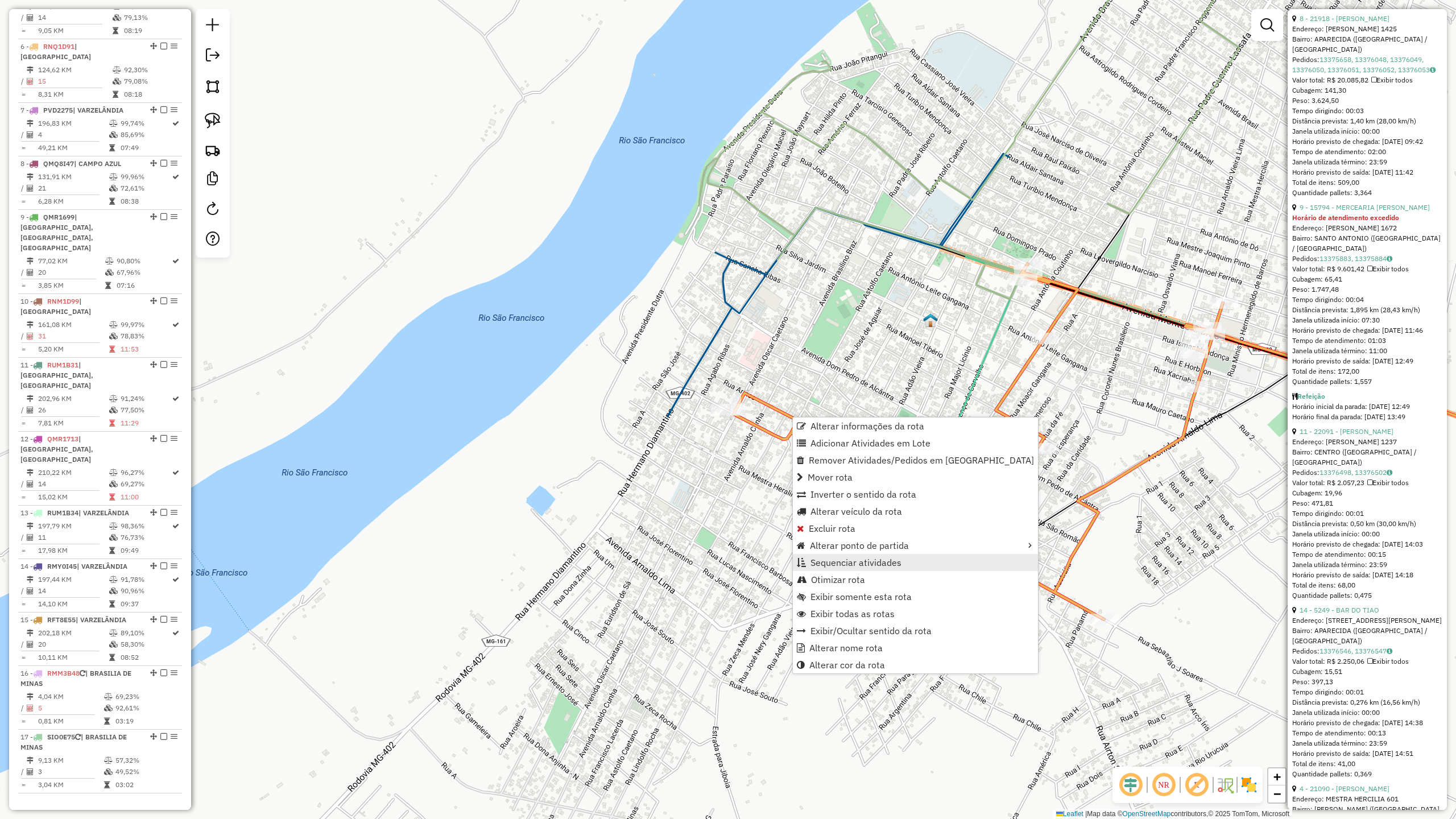
click at [842, 567] on link "Sequenciar atividades" at bounding box center [915, 563] width 245 height 17
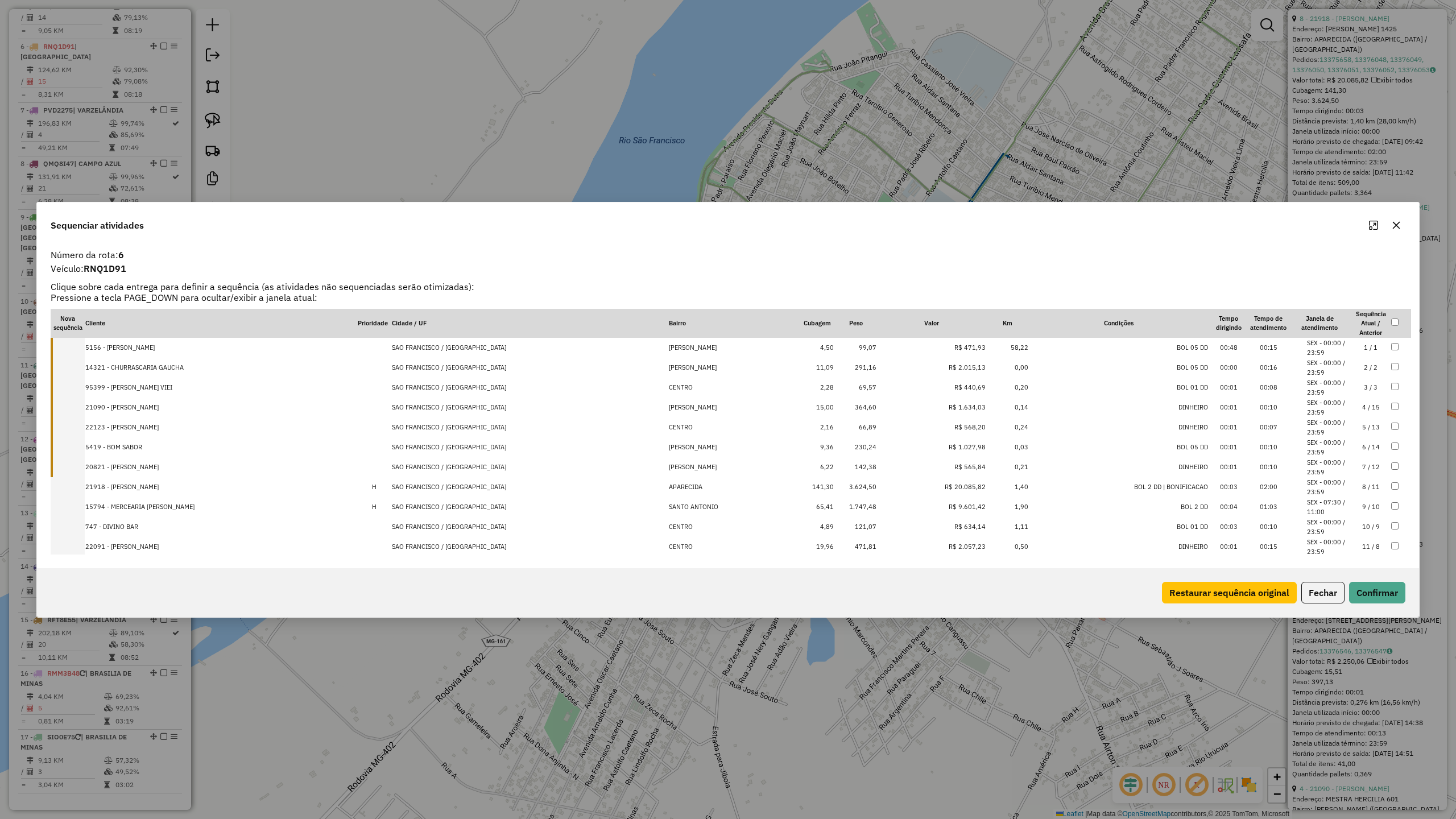
click at [1327, 505] on li "SEX - 07:30 / 11:00" at bounding box center [1329, 506] width 43 height 19
click at [1381, 596] on button "Confirmar" at bounding box center [1377, 593] width 56 height 22
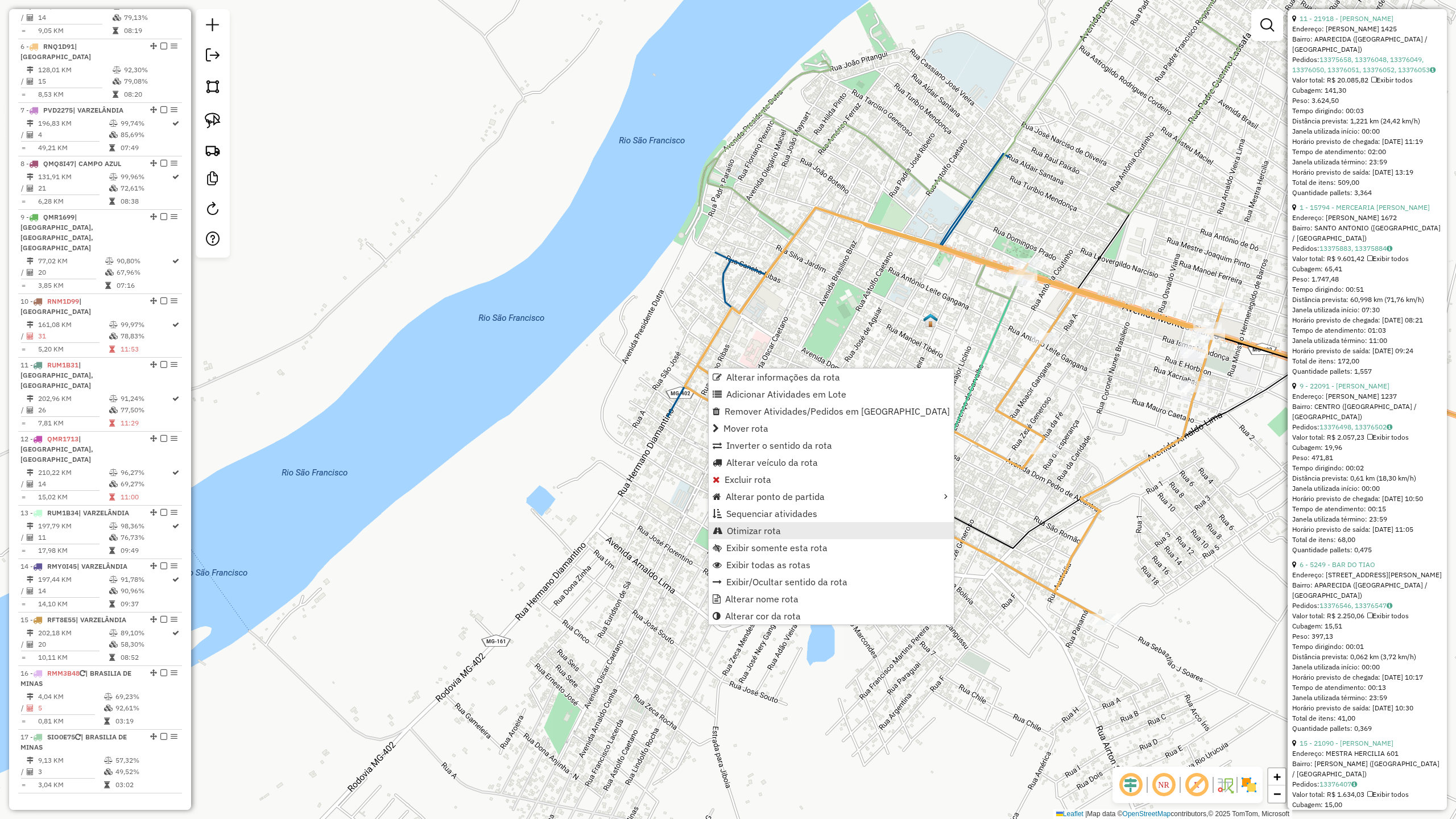
click at [756, 533] on span "Otimizar rota" at bounding box center [754, 530] width 54 height 9
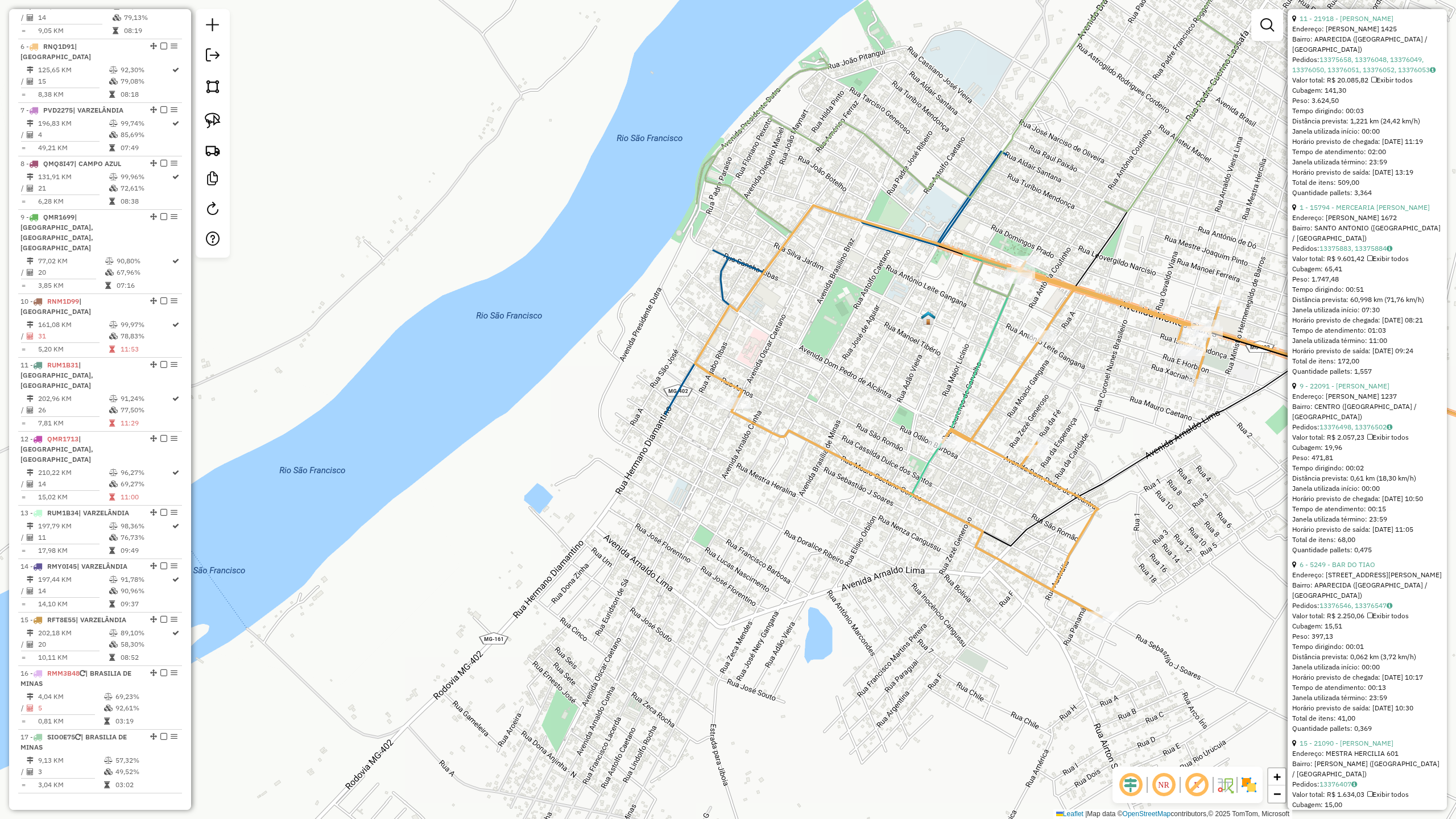
drag, startPoint x: 1187, startPoint y: 454, endPoint x: 946, endPoint y: 308, distance: 281.8
click at [946, 308] on div "Janela de atendimento Grade de atendimento Capacidade Transportadoras Veículos …" at bounding box center [728, 409] width 1456 height 819
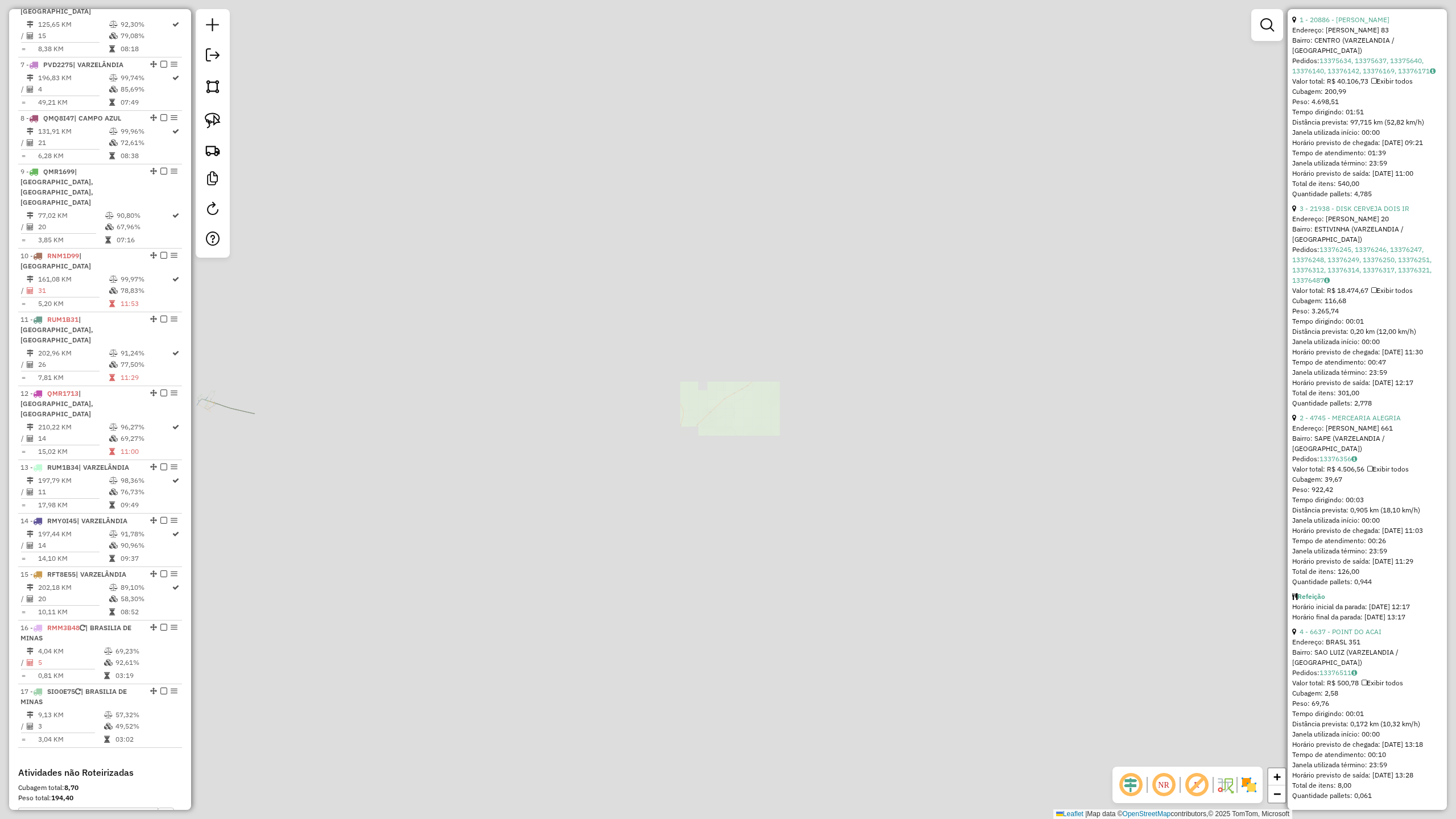
scroll to position [807, 0]
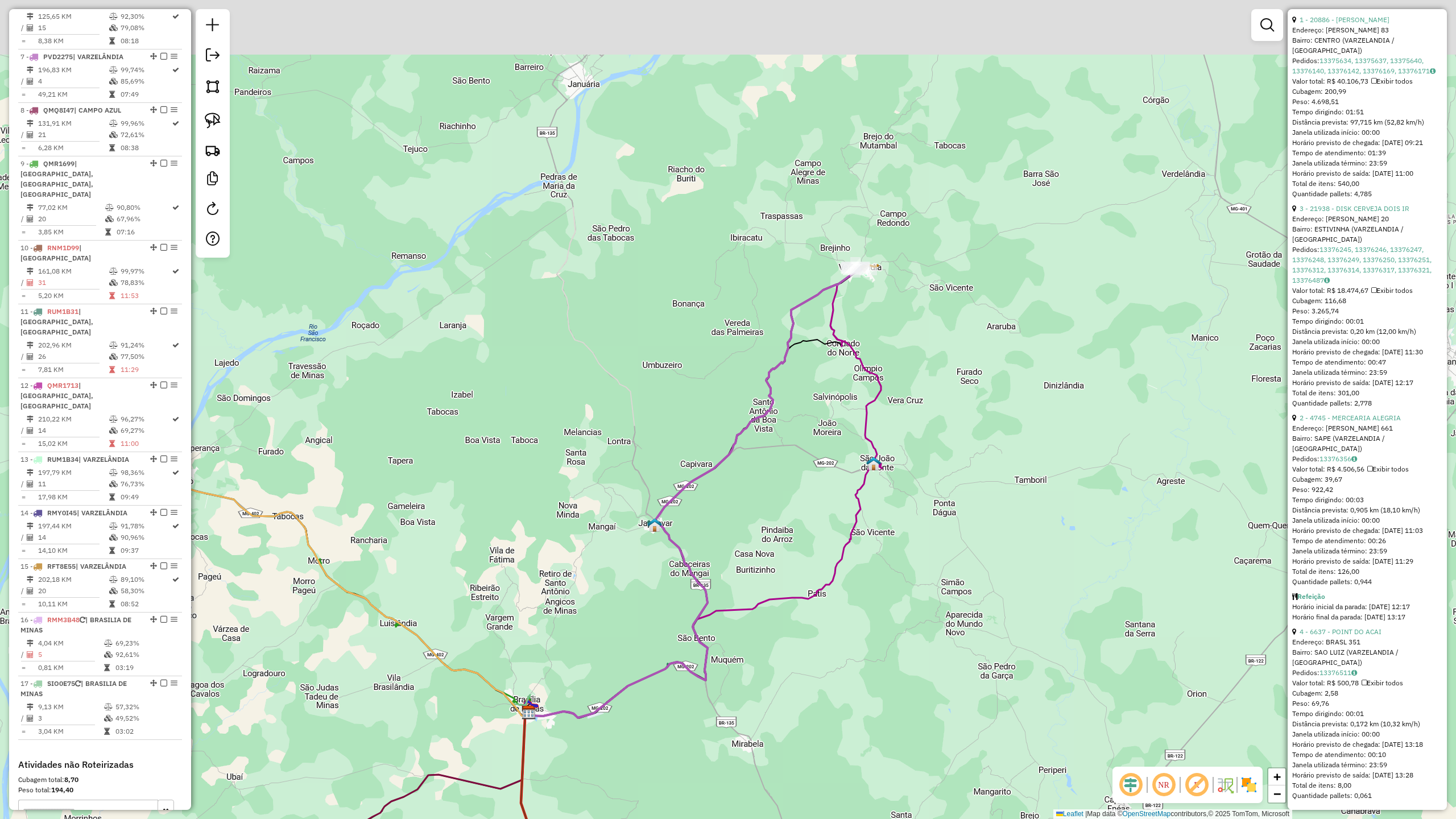
drag, startPoint x: 813, startPoint y: 415, endPoint x: 739, endPoint y: 592, distance: 191.8
click at [739, 592] on div "Janela de atendimento Grade de atendimento Capacidade Transportadoras Veículos …" at bounding box center [728, 409] width 1456 height 819
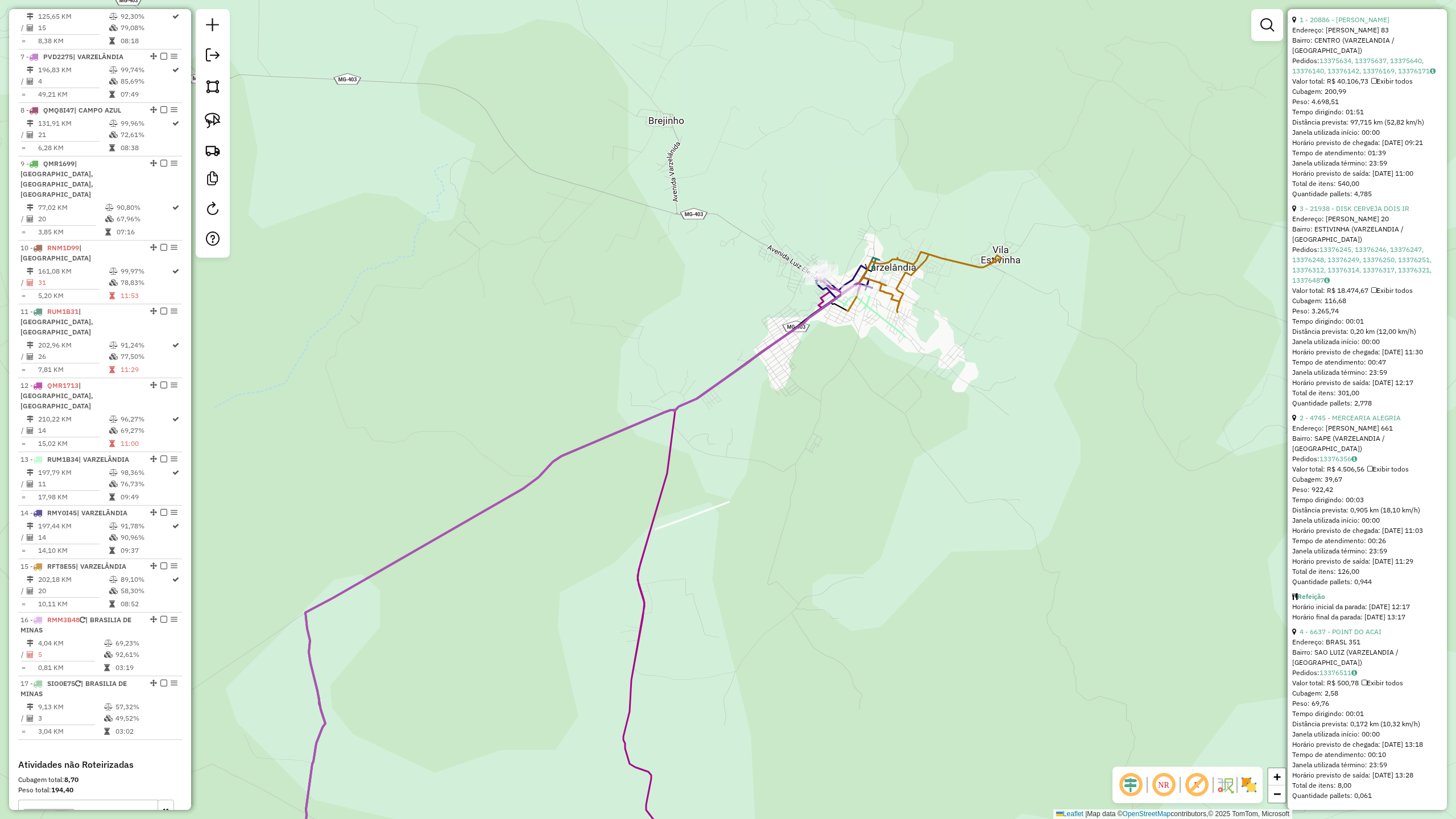
drag, startPoint x: 848, startPoint y: 417, endPoint x: 845, endPoint y: 436, distance: 19.2
click at [845, 436] on div "Janela de atendimento Grade de atendimento Capacidade Transportadoras Veículos …" at bounding box center [728, 409] width 1456 height 819
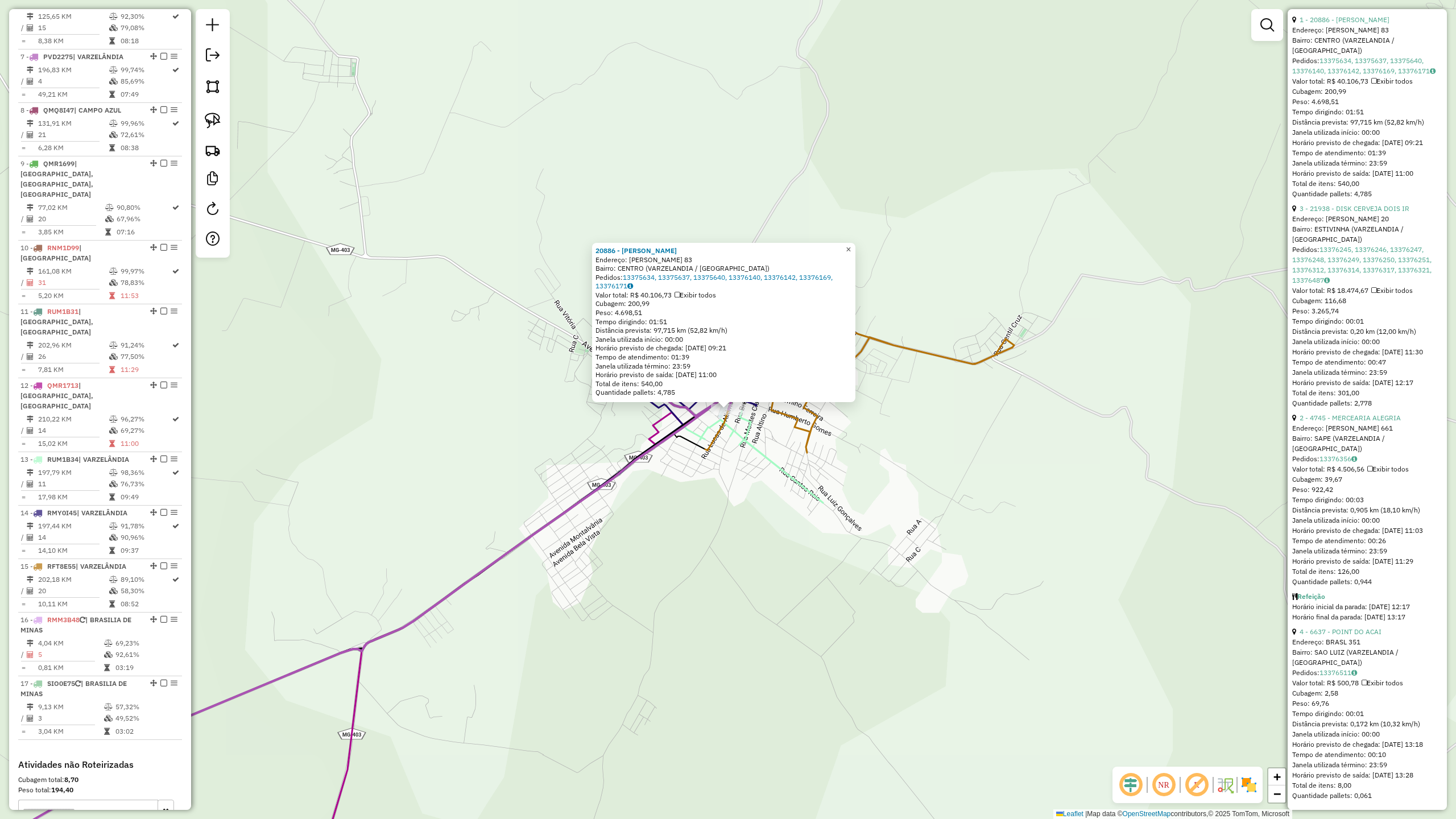
click at [851, 245] on span "×" at bounding box center [848, 249] width 5 height 10
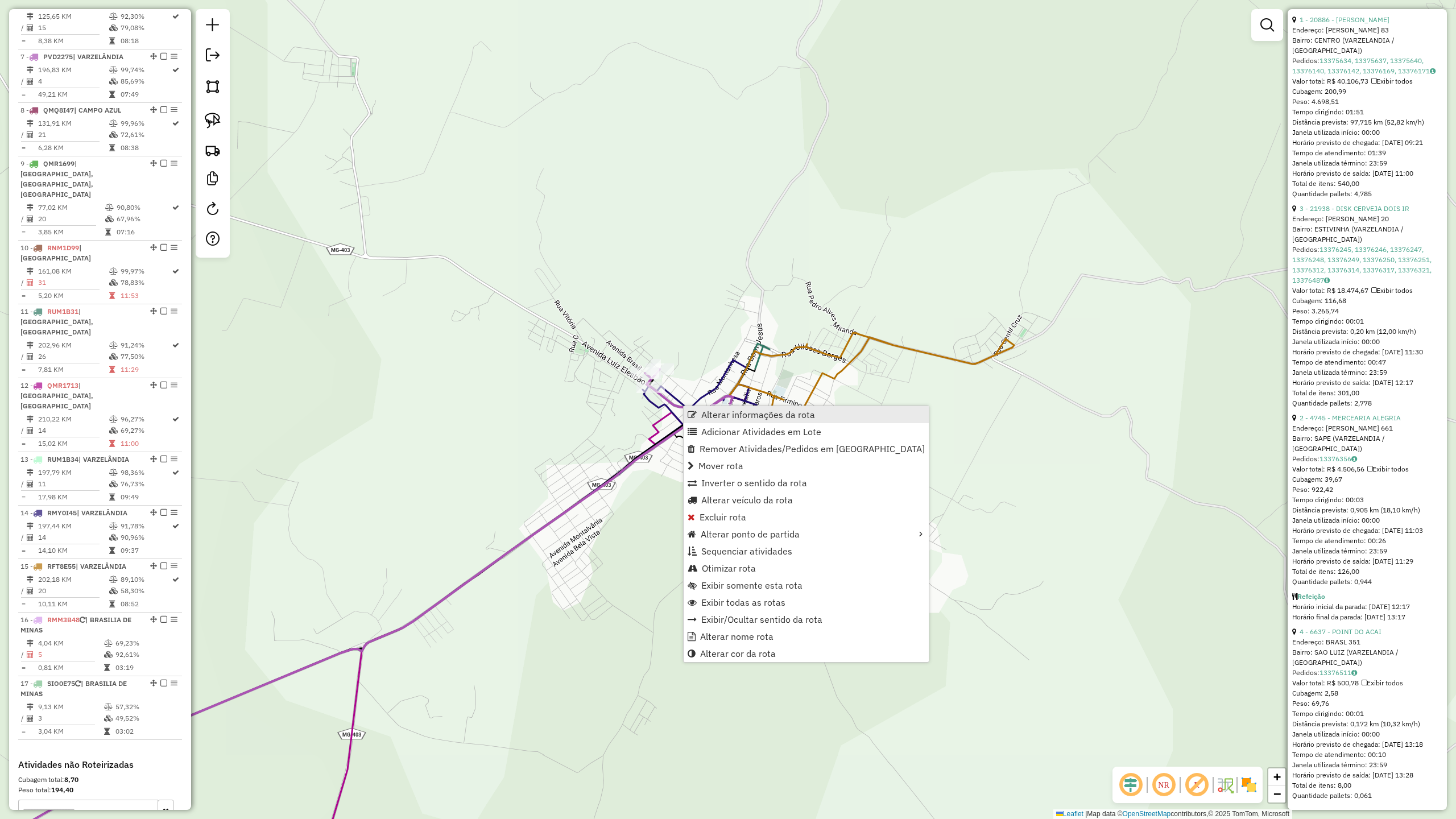
click at [758, 415] on span "Alterar informações da rota" at bounding box center [758, 415] width 114 height 9
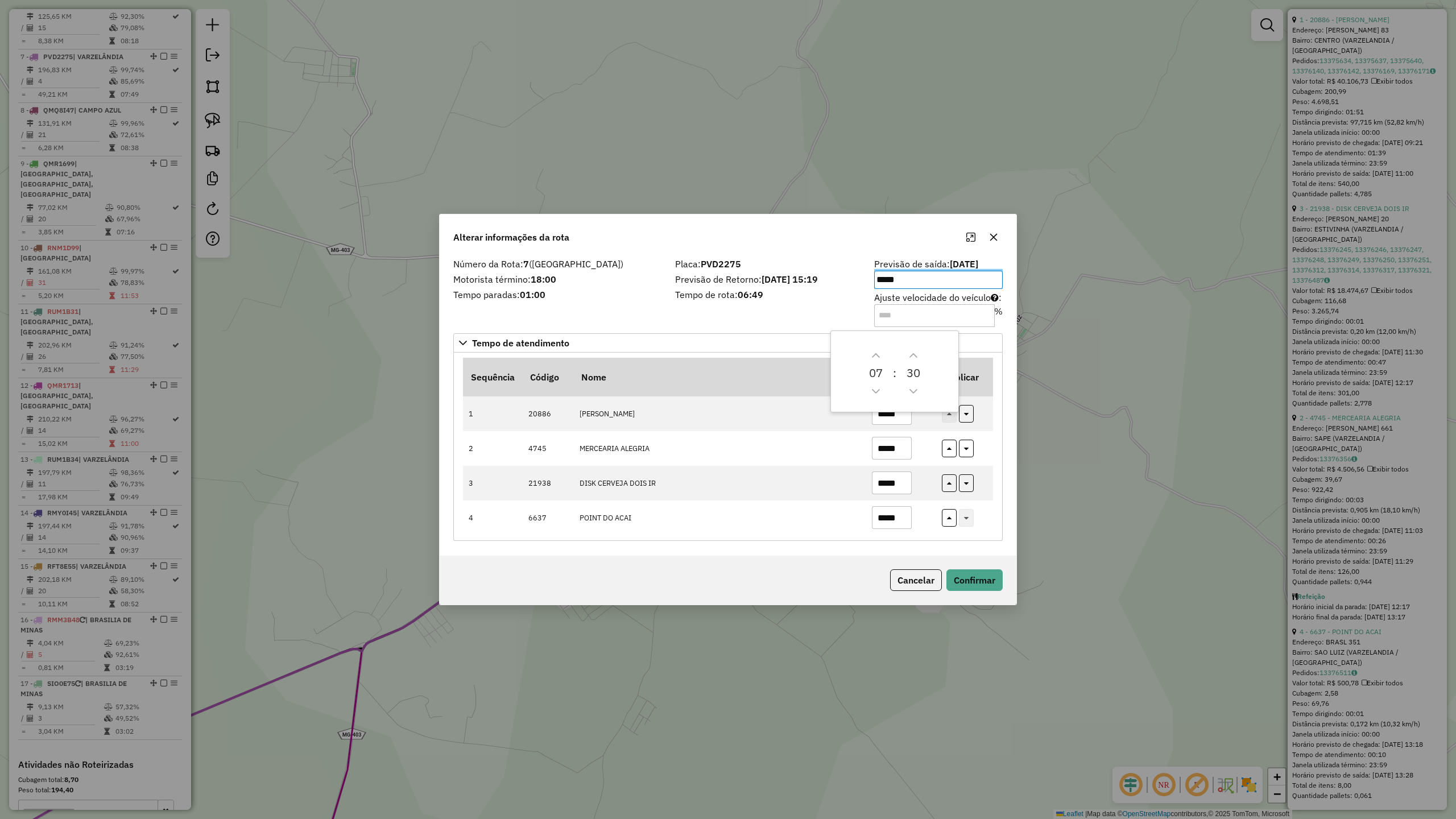
click at [779, 317] on div "Placa: PVD2275 Previsão de Retorno: [DATE] 15:19 Tempo de rota: 06:49" at bounding box center [767, 292] width 199 height 64
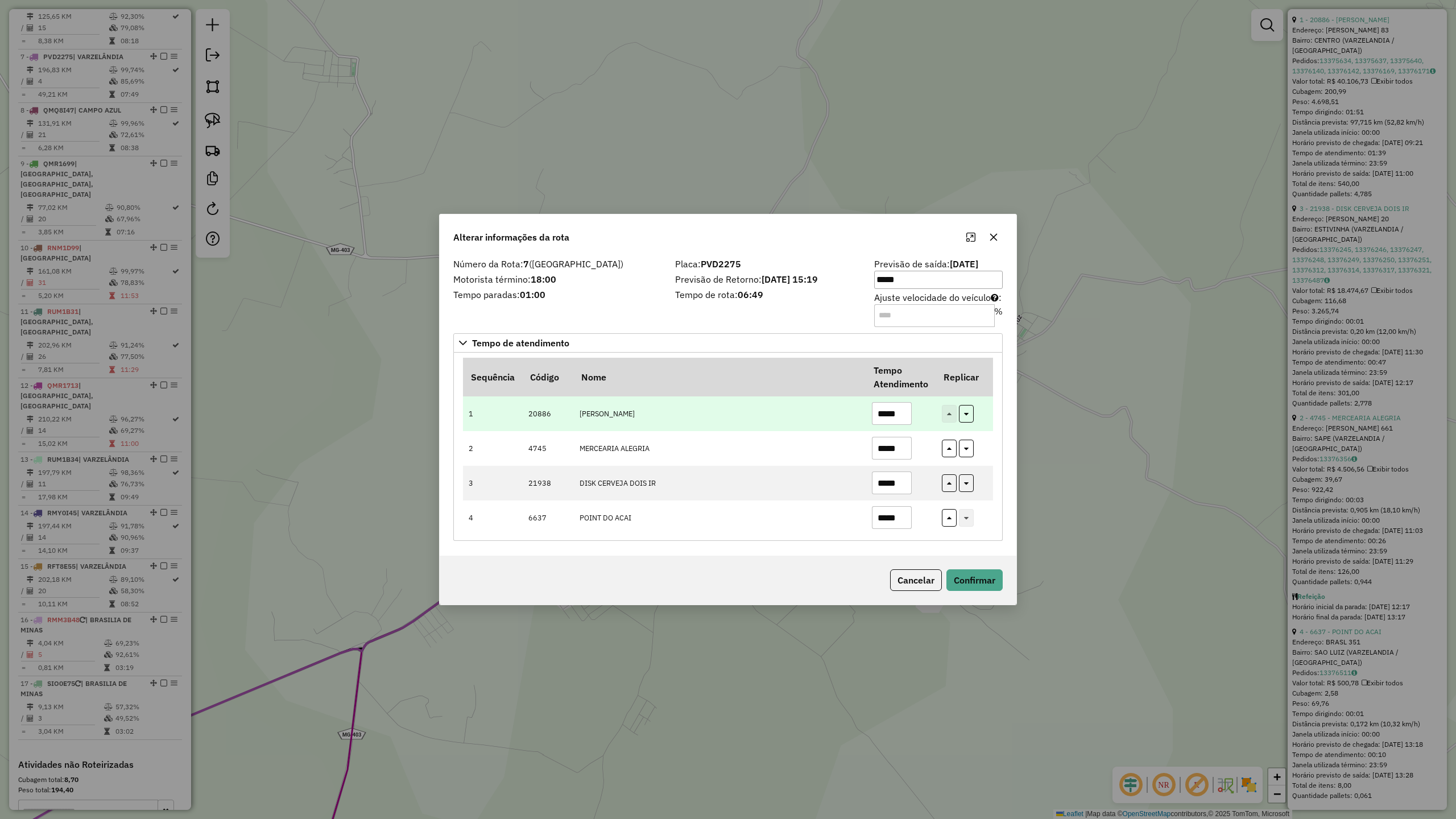
click at [909, 411] on input "*****" at bounding box center [892, 413] width 40 height 23
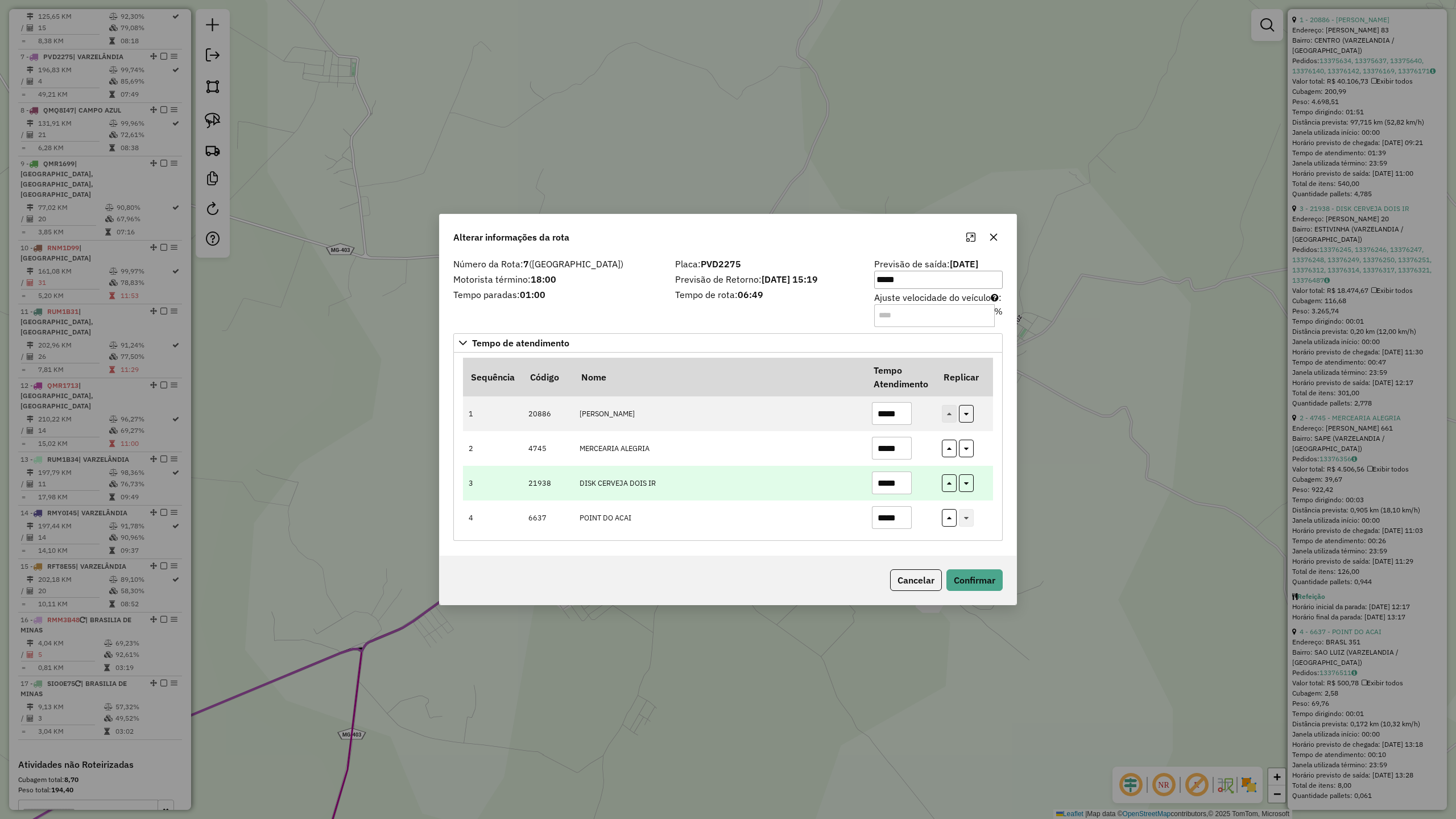
type input "*****"
click at [904, 484] on input "*****" at bounding box center [892, 482] width 40 height 23
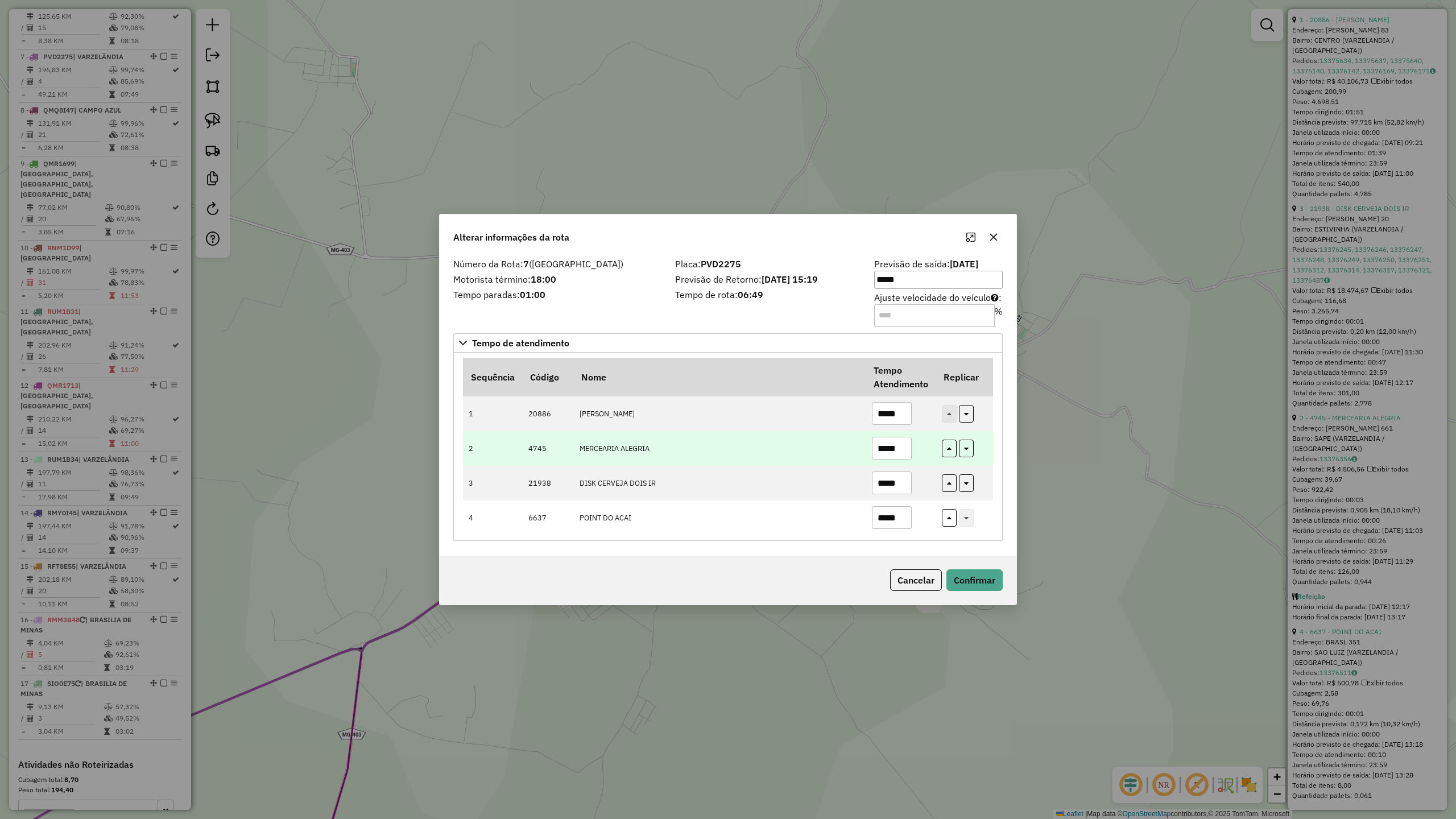
type input "*****"
drag, startPoint x: 906, startPoint y: 451, endPoint x: 899, endPoint y: 453, distance: 7.3
click at [906, 451] on input "*****" at bounding box center [892, 448] width 40 height 23
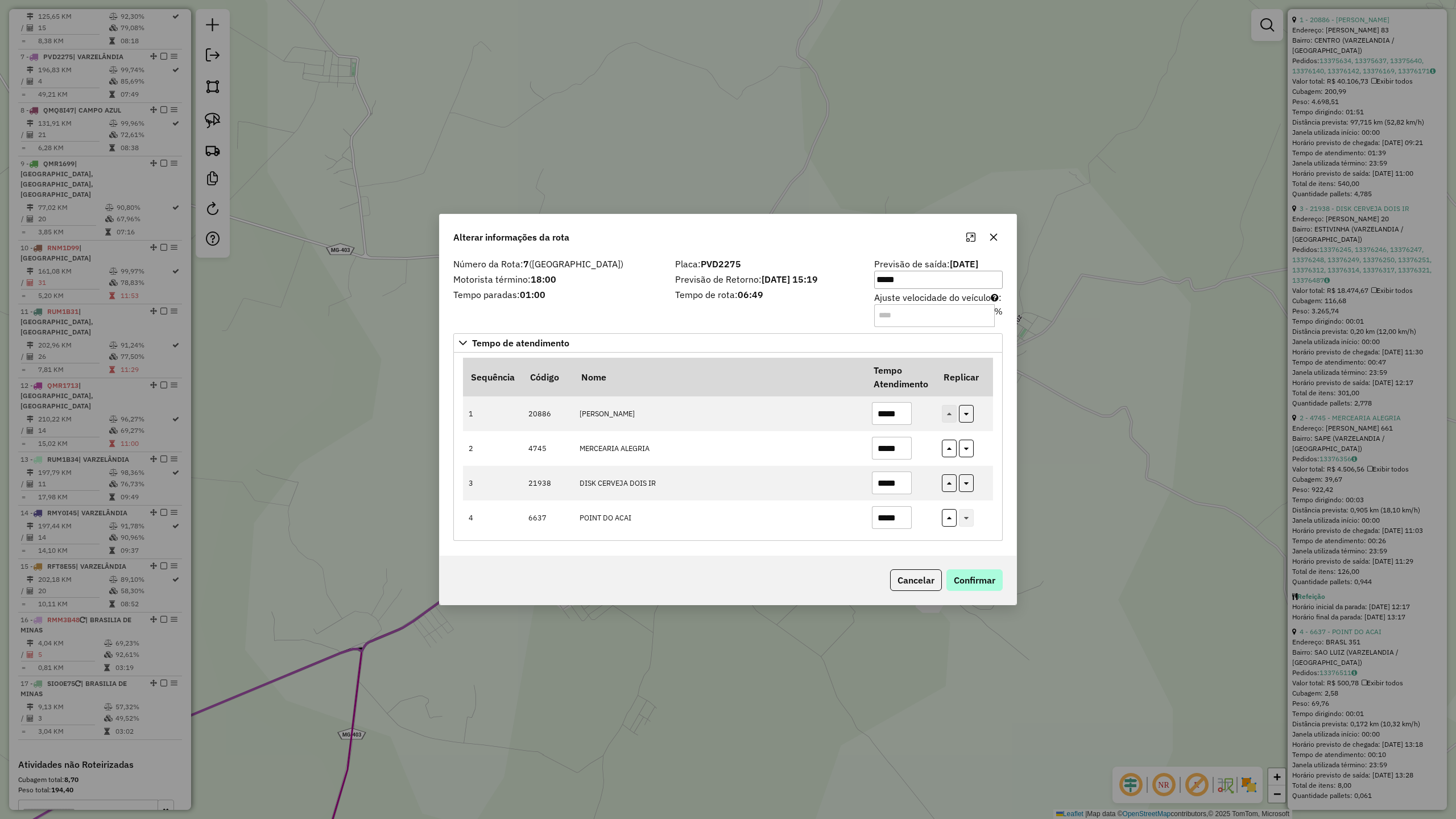
type input "*****"
click at [992, 583] on button "Confirmar" at bounding box center [974, 580] width 56 height 22
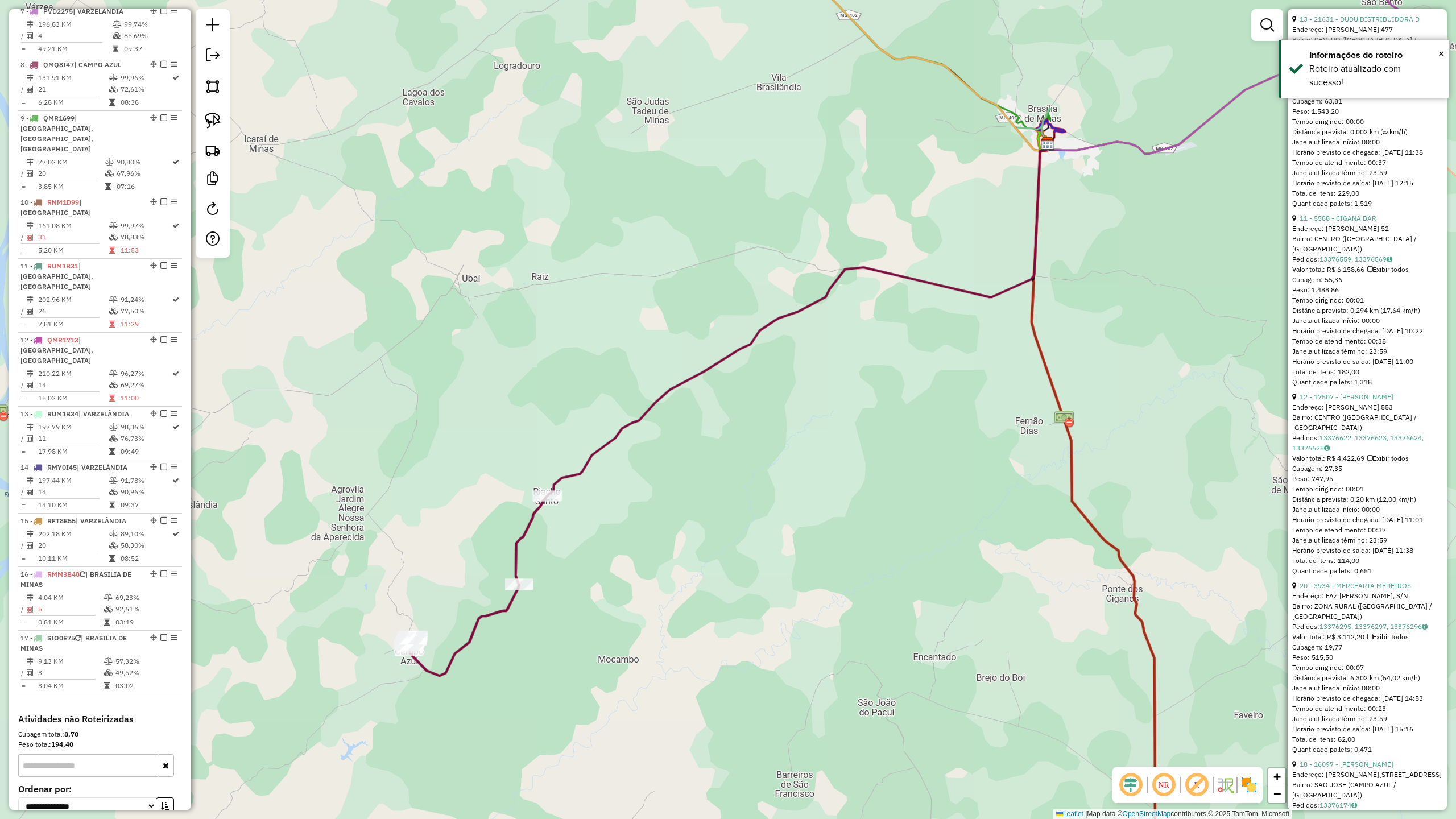
scroll to position [861, 0]
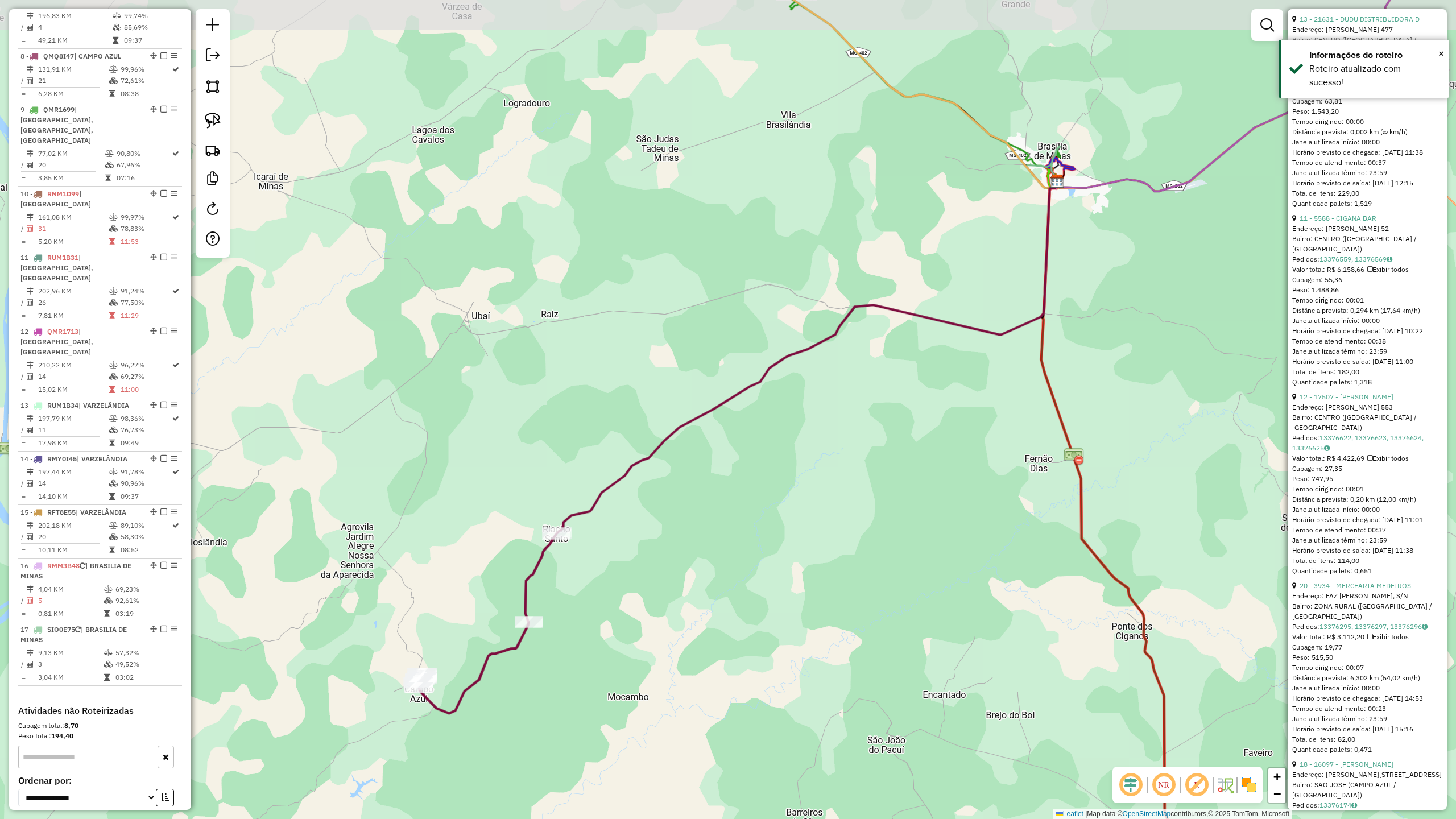
drag, startPoint x: 835, startPoint y: 528, endPoint x: 900, endPoint y: 456, distance: 97.0
click at [900, 456] on div "Janela de atendimento Grade de atendimento Capacidade Transportadoras Veículos …" at bounding box center [728, 409] width 1456 height 819
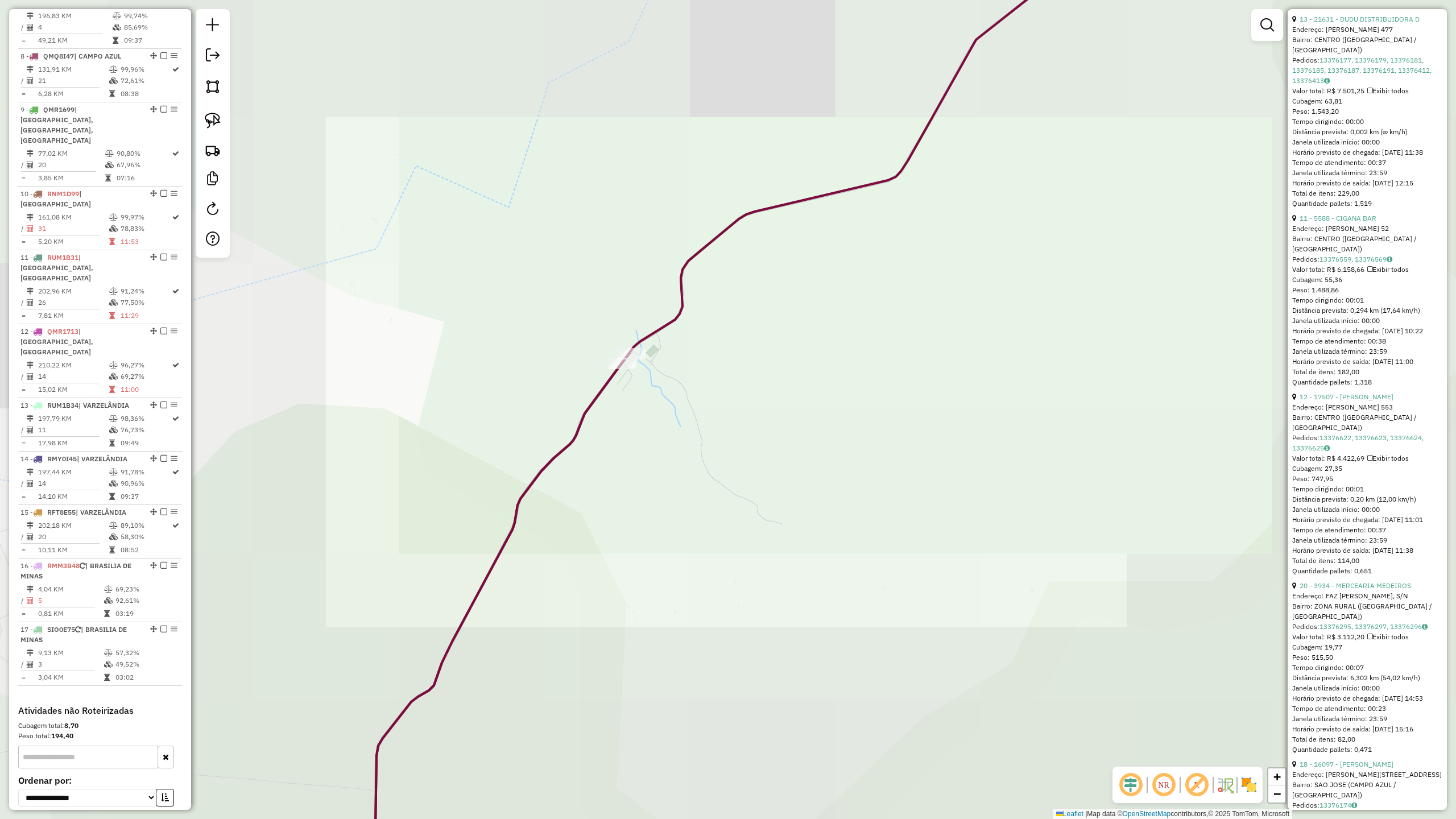
drag, startPoint x: 671, startPoint y: 578, endPoint x: 798, endPoint y: 370, distance: 243.7
click at [786, 381] on div "Janela de atendimento Grade de atendimento Capacidade Transportadoras Veículos …" at bounding box center [728, 409] width 1456 height 819
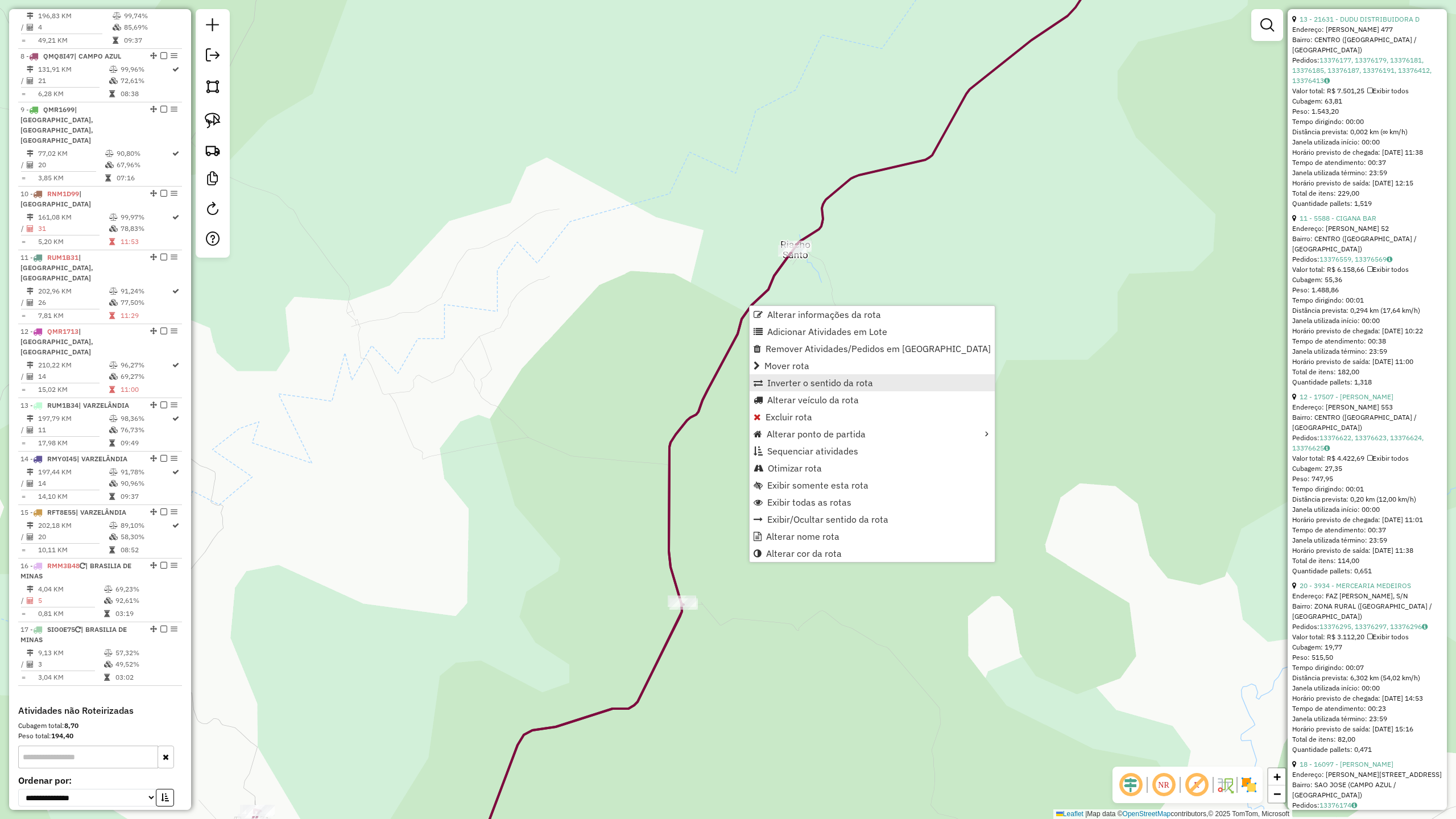
click at [782, 379] on span "Inverter o sentido da rota" at bounding box center [820, 382] width 106 height 9
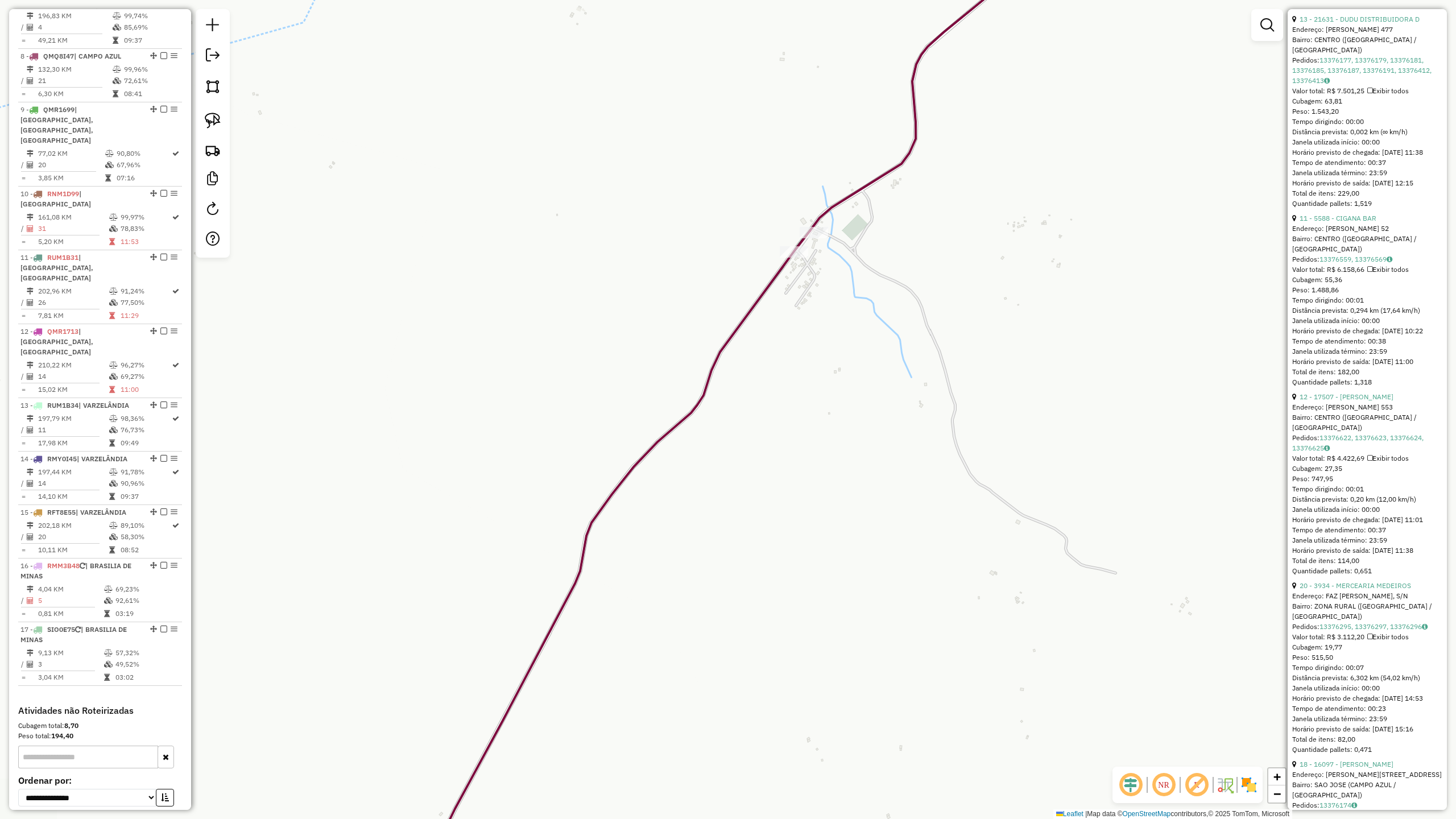
drag, startPoint x: 767, startPoint y: 445, endPoint x: 830, endPoint y: 198, distance: 254.9
click at [820, 236] on div "Janela de atendimento Grade de atendimento Capacidade Transportadoras Veículos …" at bounding box center [728, 409] width 1456 height 819
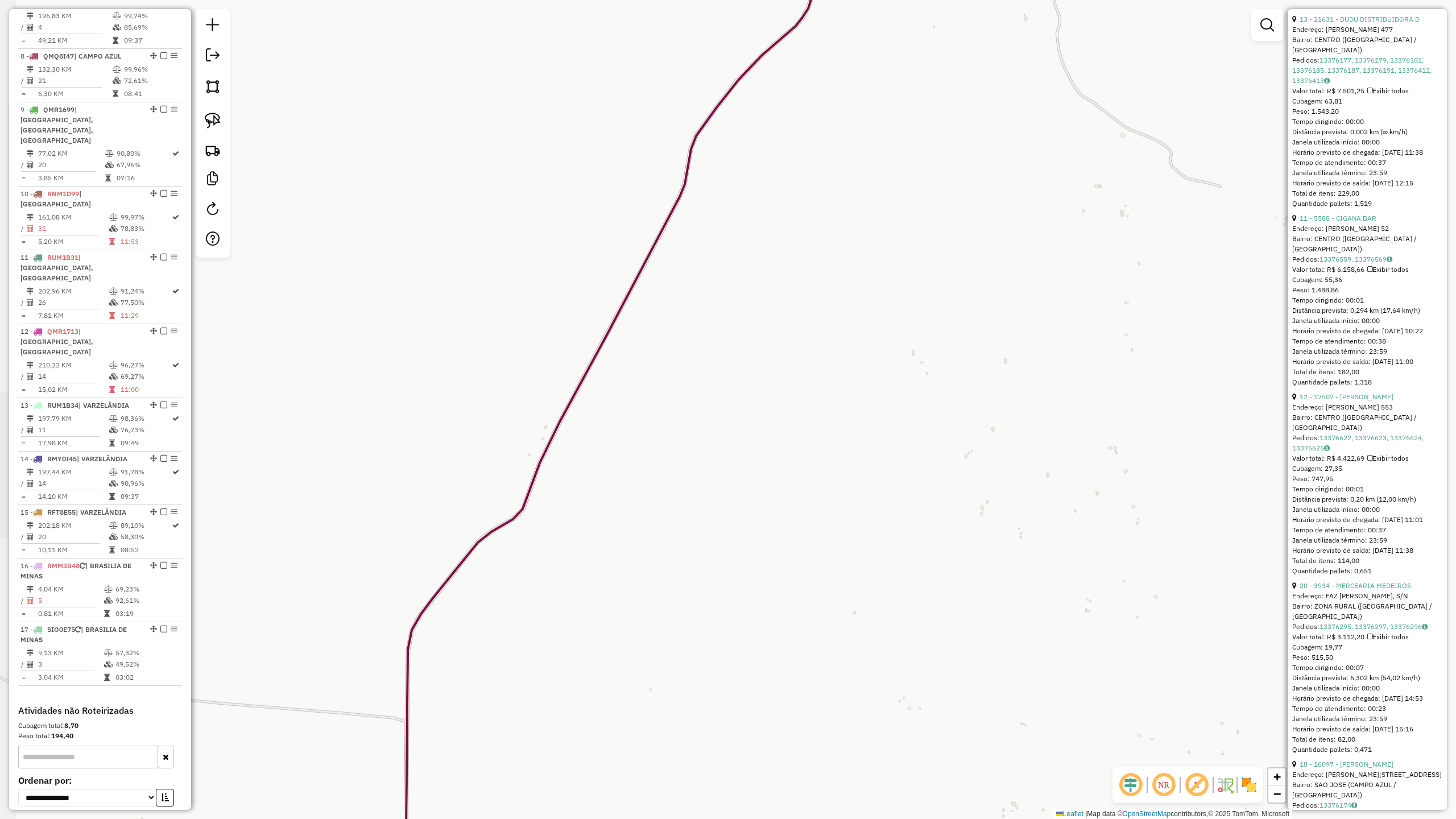
drag, startPoint x: 705, startPoint y: 574, endPoint x: 855, endPoint y: 269, distance: 339.9
click at [843, 286] on div "Janela de atendimento Grade de atendimento Capacidade Transportadoras Veículos …" at bounding box center [728, 409] width 1456 height 819
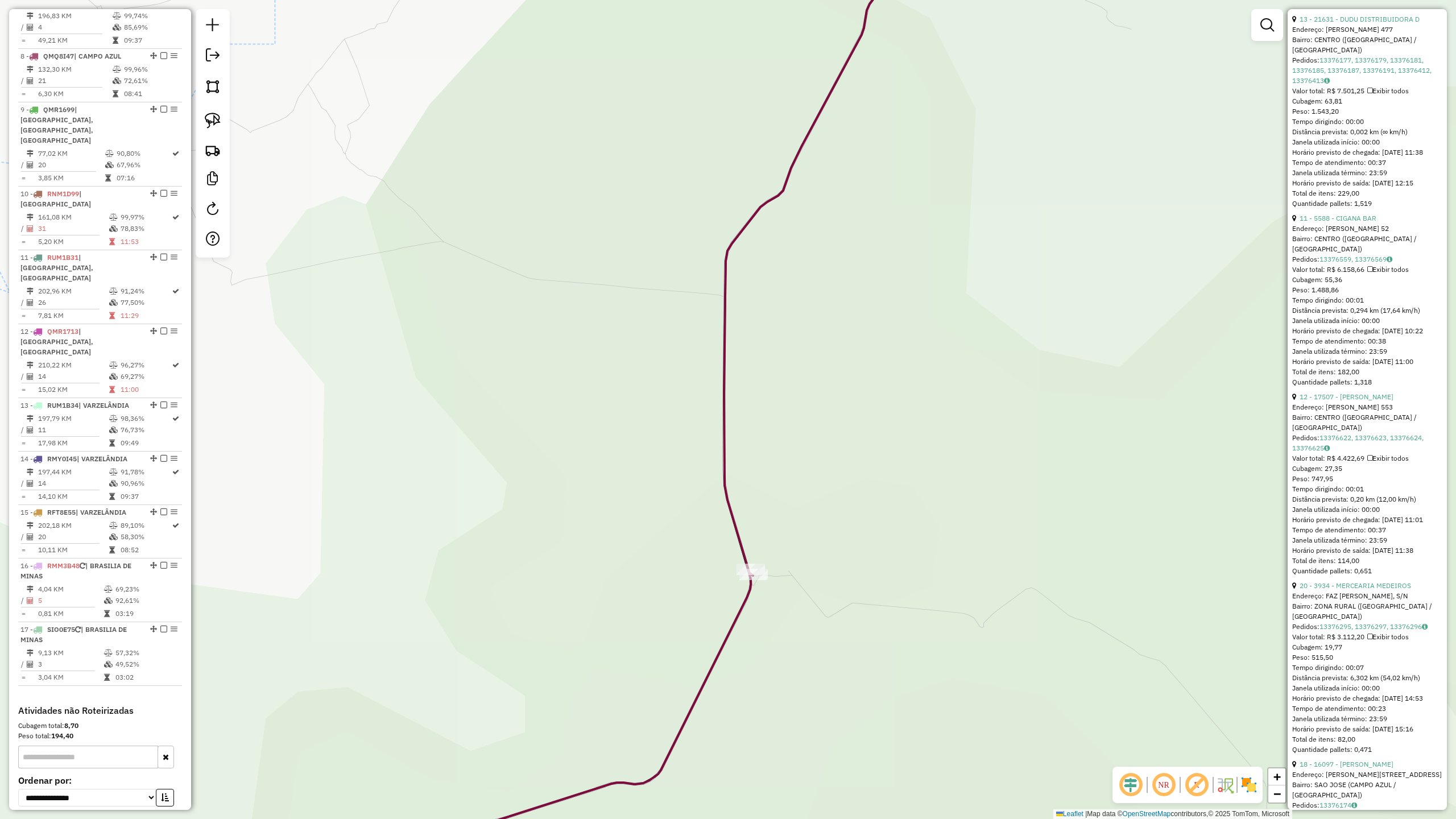
drag, startPoint x: 778, startPoint y: 643, endPoint x: 835, endPoint y: 326, distance: 322.1
click at [822, 382] on div "Janela de atendimento Grade de atendimento Capacidade Transportadoras Veículos …" at bounding box center [728, 409] width 1456 height 819
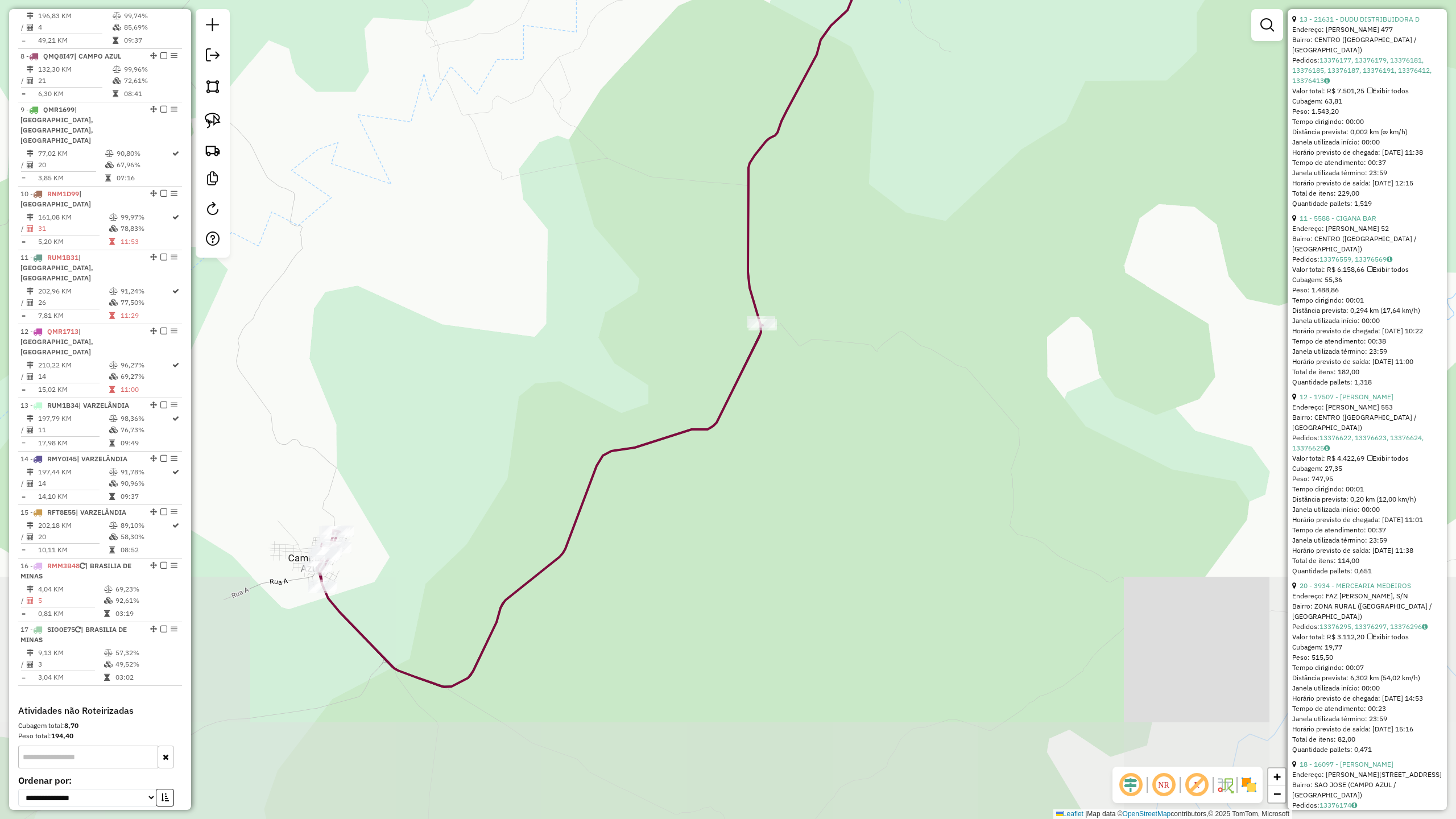
drag, startPoint x: 651, startPoint y: 581, endPoint x: 794, endPoint y: 522, distance: 154.7
click at [789, 524] on div "Janela de atendimento Grade de atendimento Capacidade Transportadoras Veículos …" at bounding box center [728, 409] width 1456 height 819
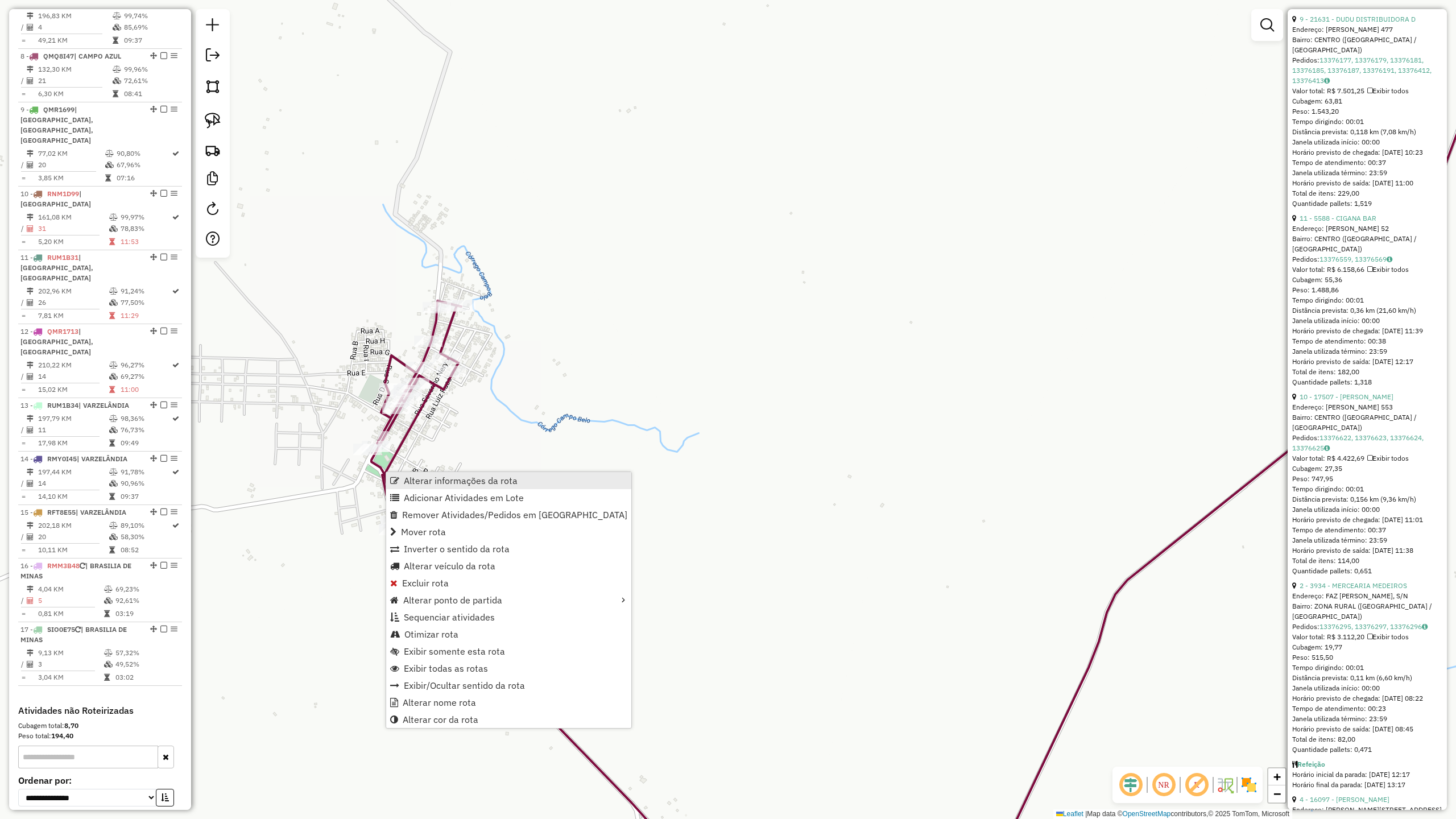
click at [470, 480] on span "Alterar informações da rota" at bounding box center [460, 480] width 114 height 9
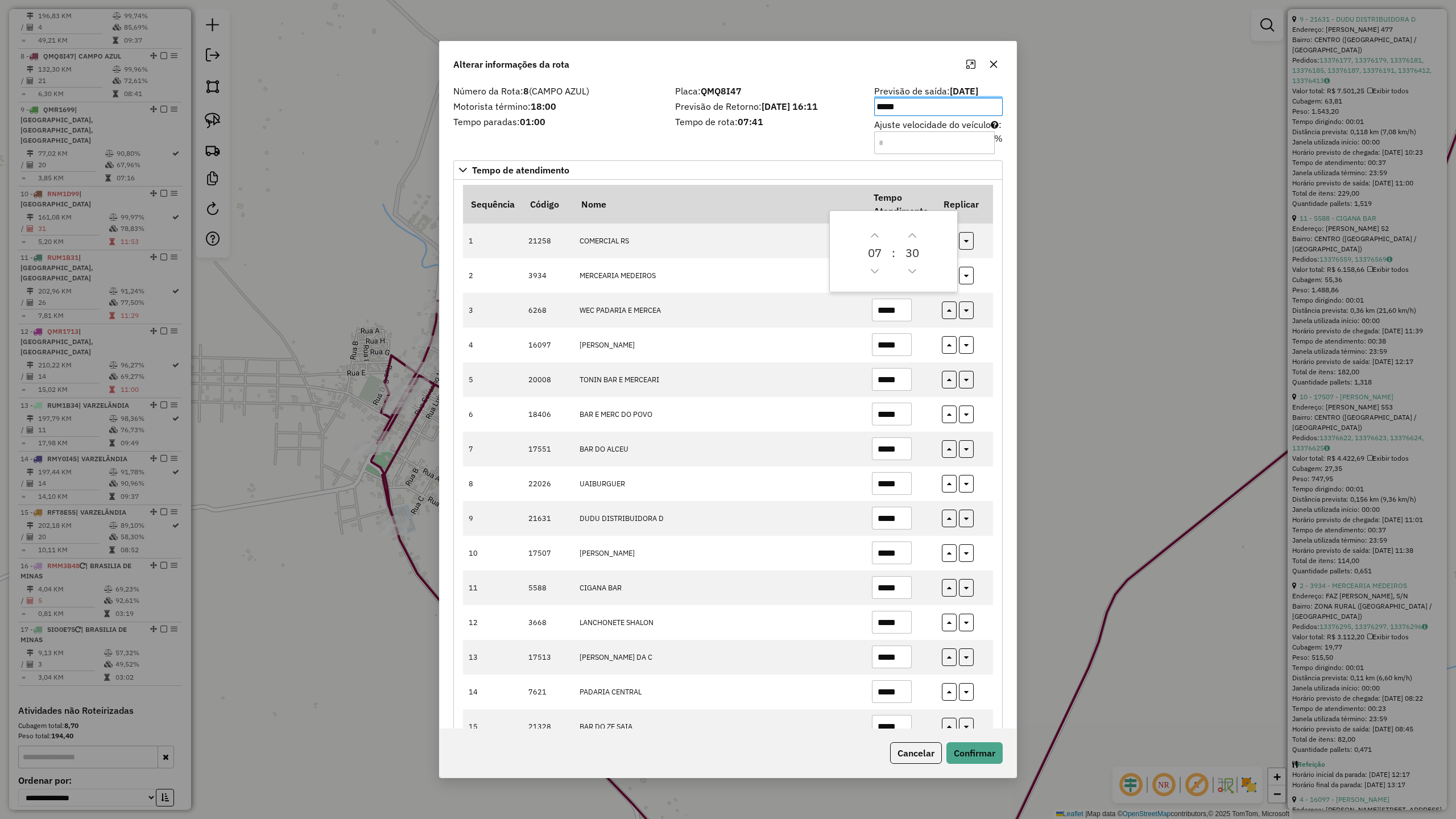
click at [675, 143] on div "Placa: QMQ8I47 Previsão de Retorno: [DATE] 16:11 Tempo de rota: 07:41" at bounding box center [767, 119] width 199 height 64
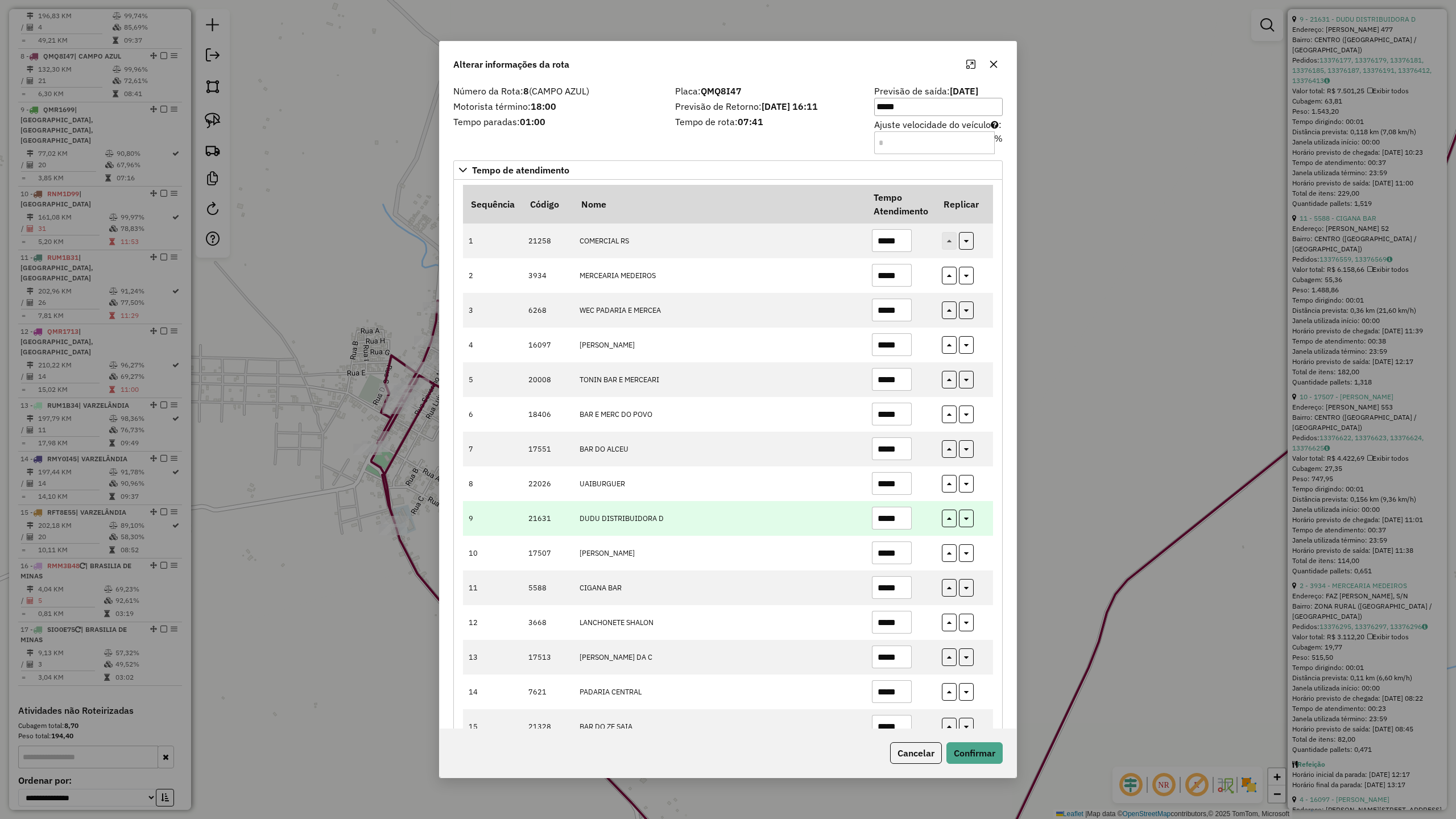
click at [904, 521] on input "*****" at bounding box center [892, 518] width 40 height 23
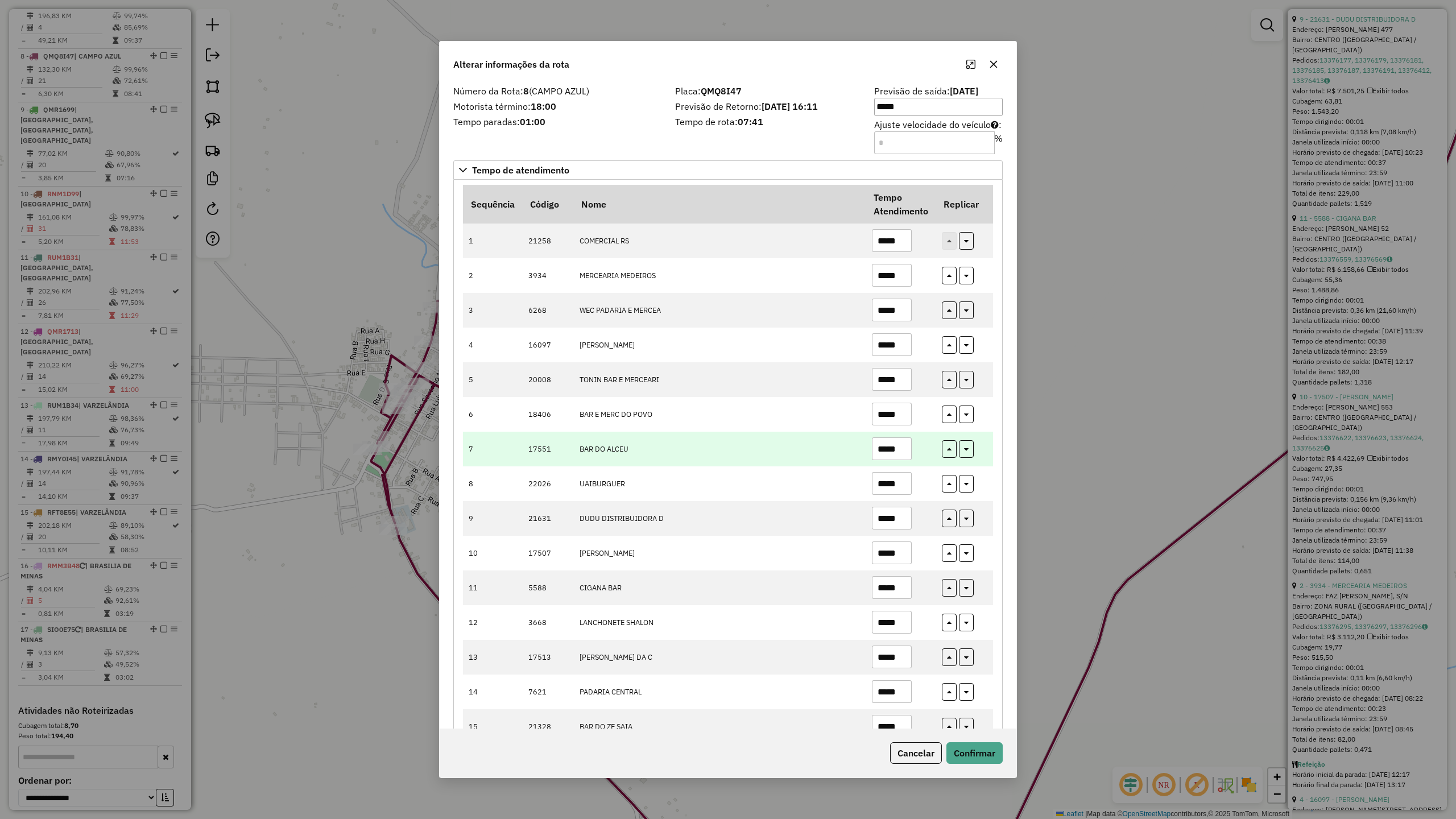
type input "*****"
click at [902, 444] on input "*****" at bounding box center [892, 448] width 40 height 23
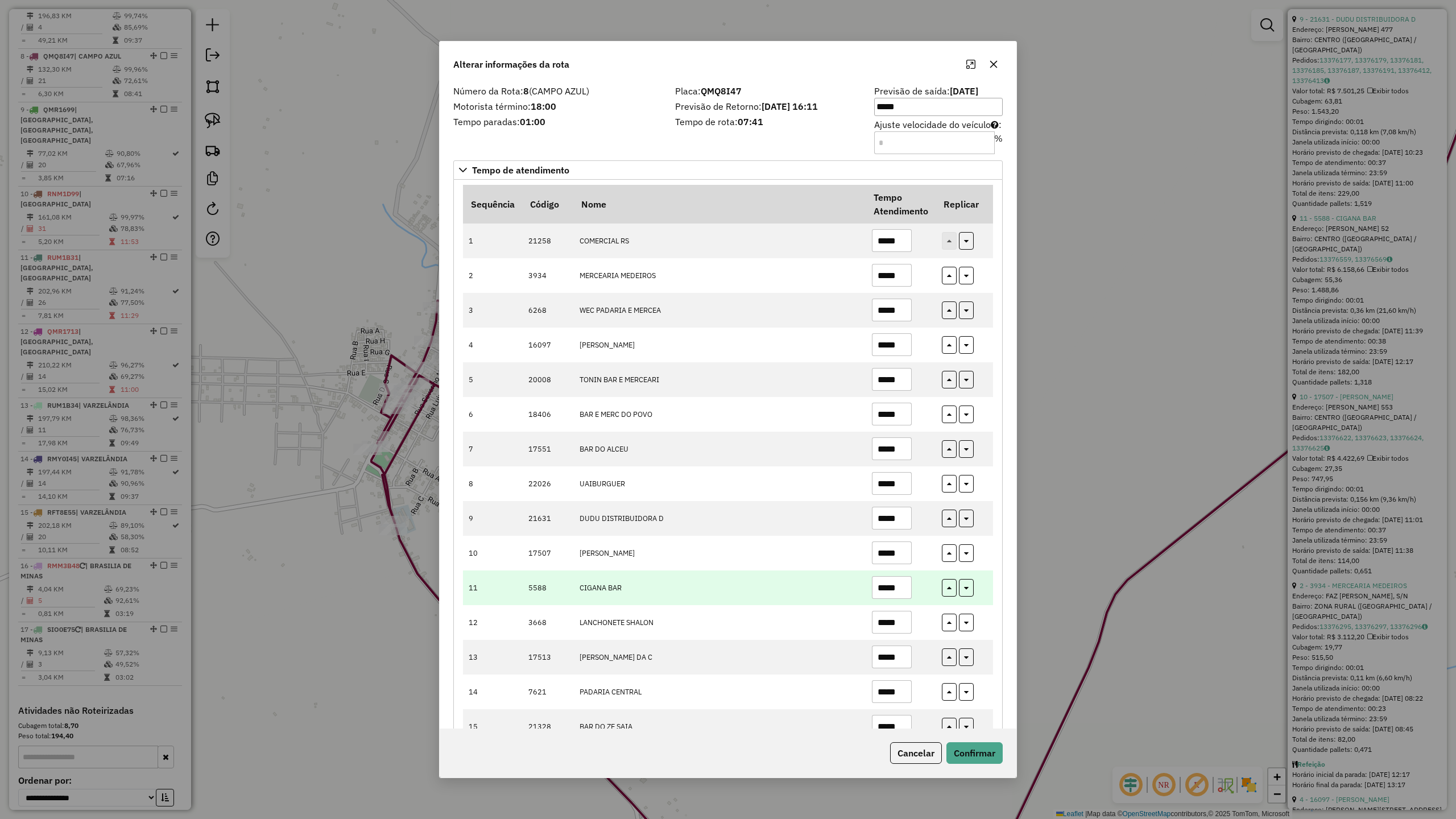
type input "*****"
click at [902, 594] on input "*****" at bounding box center [892, 587] width 40 height 23
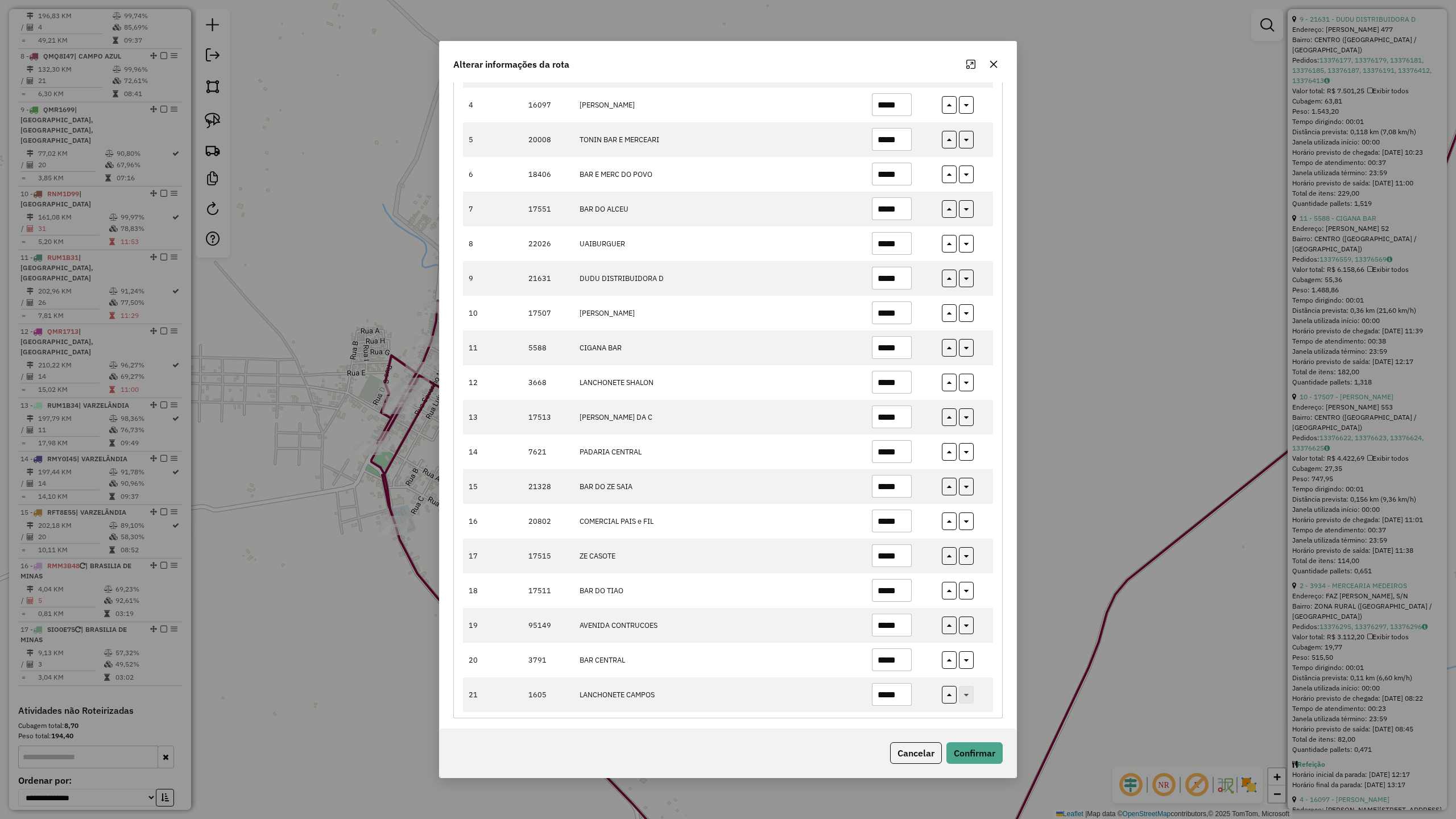
scroll to position [250, 0]
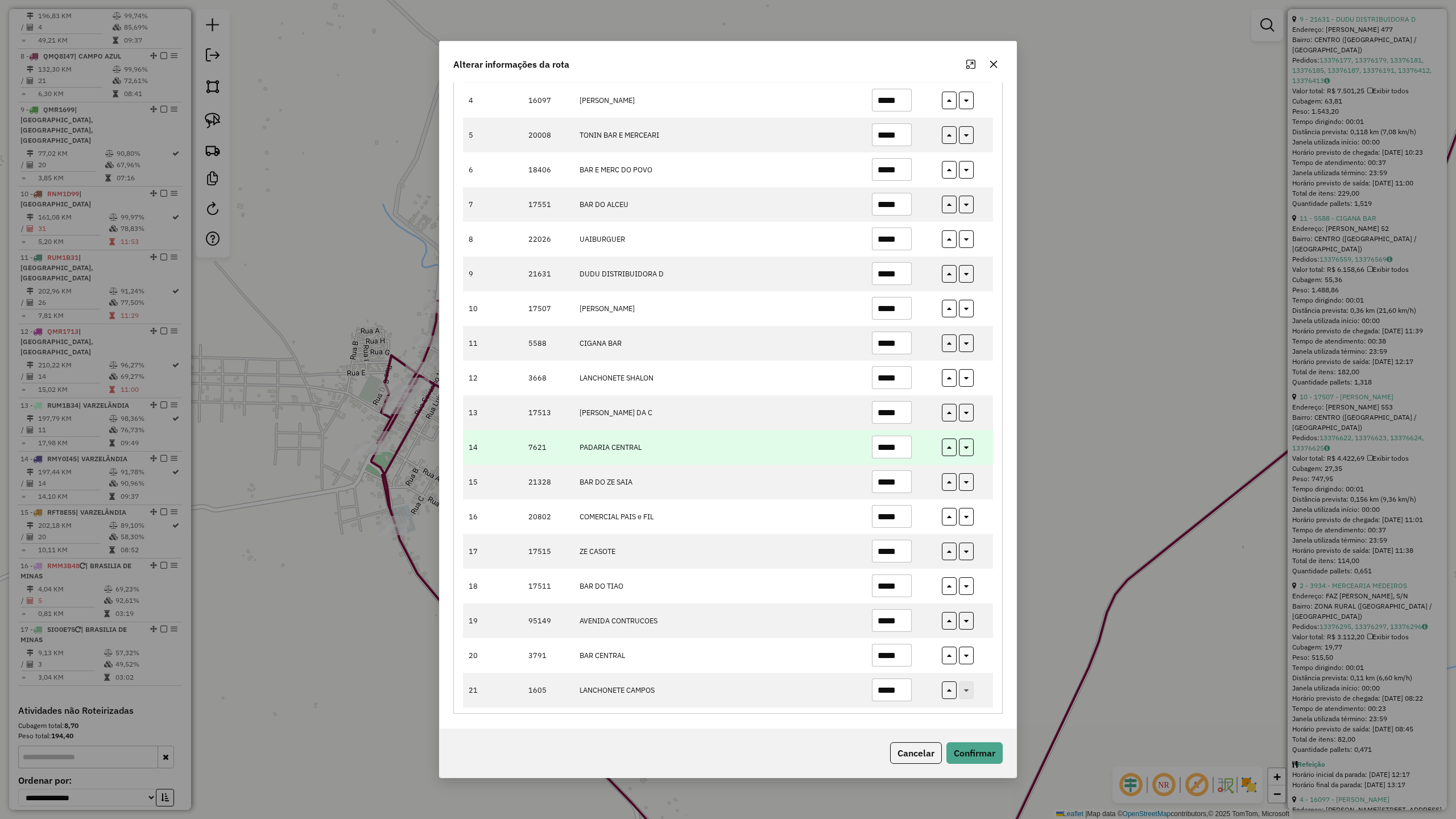
type input "*****"
click at [906, 449] on input "*****" at bounding box center [892, 447] width 40 height 23
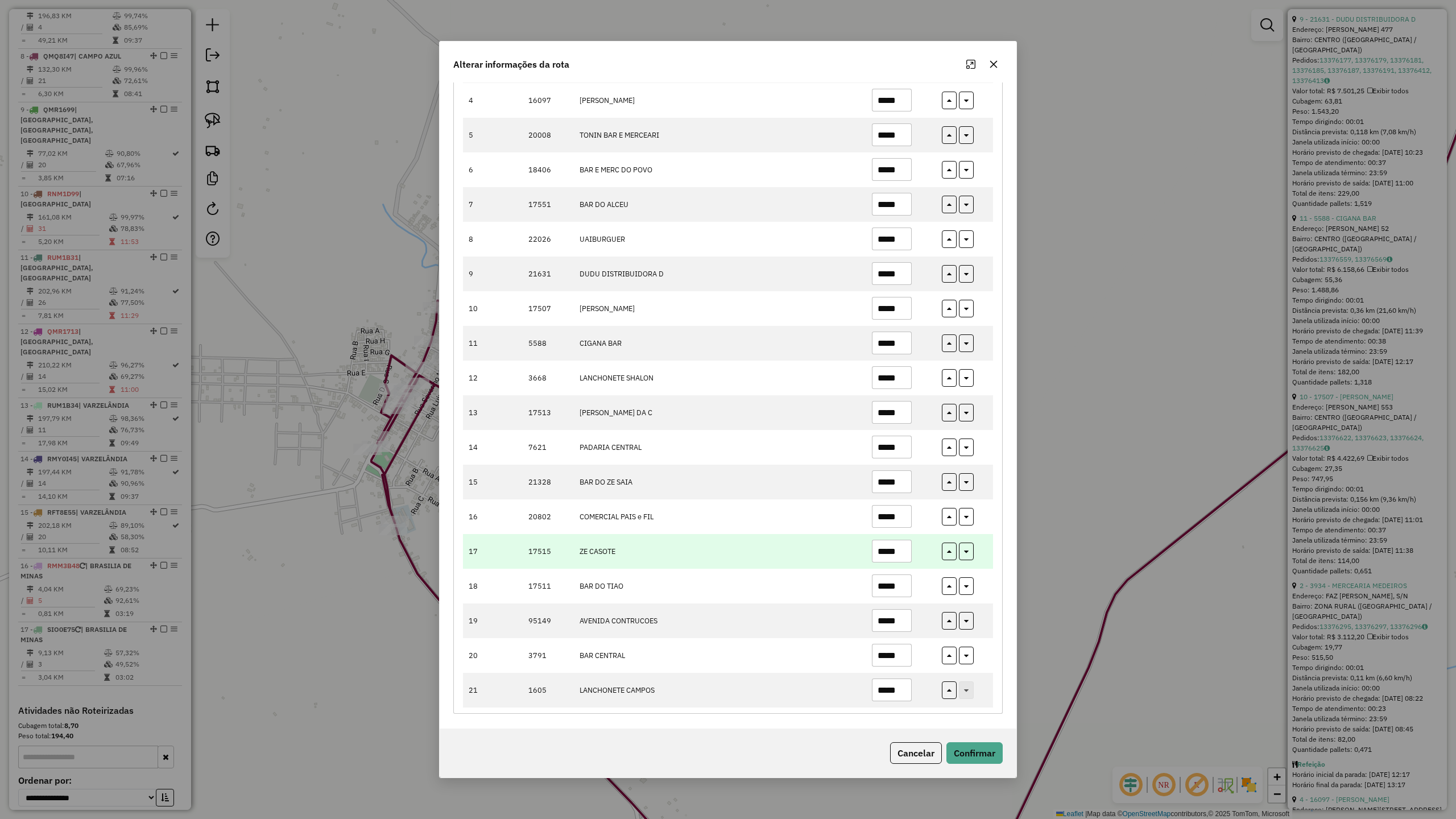
type input "*****"
click at [903, 551] on input "*****" at bounding box center [892, 551] width 40 height 23
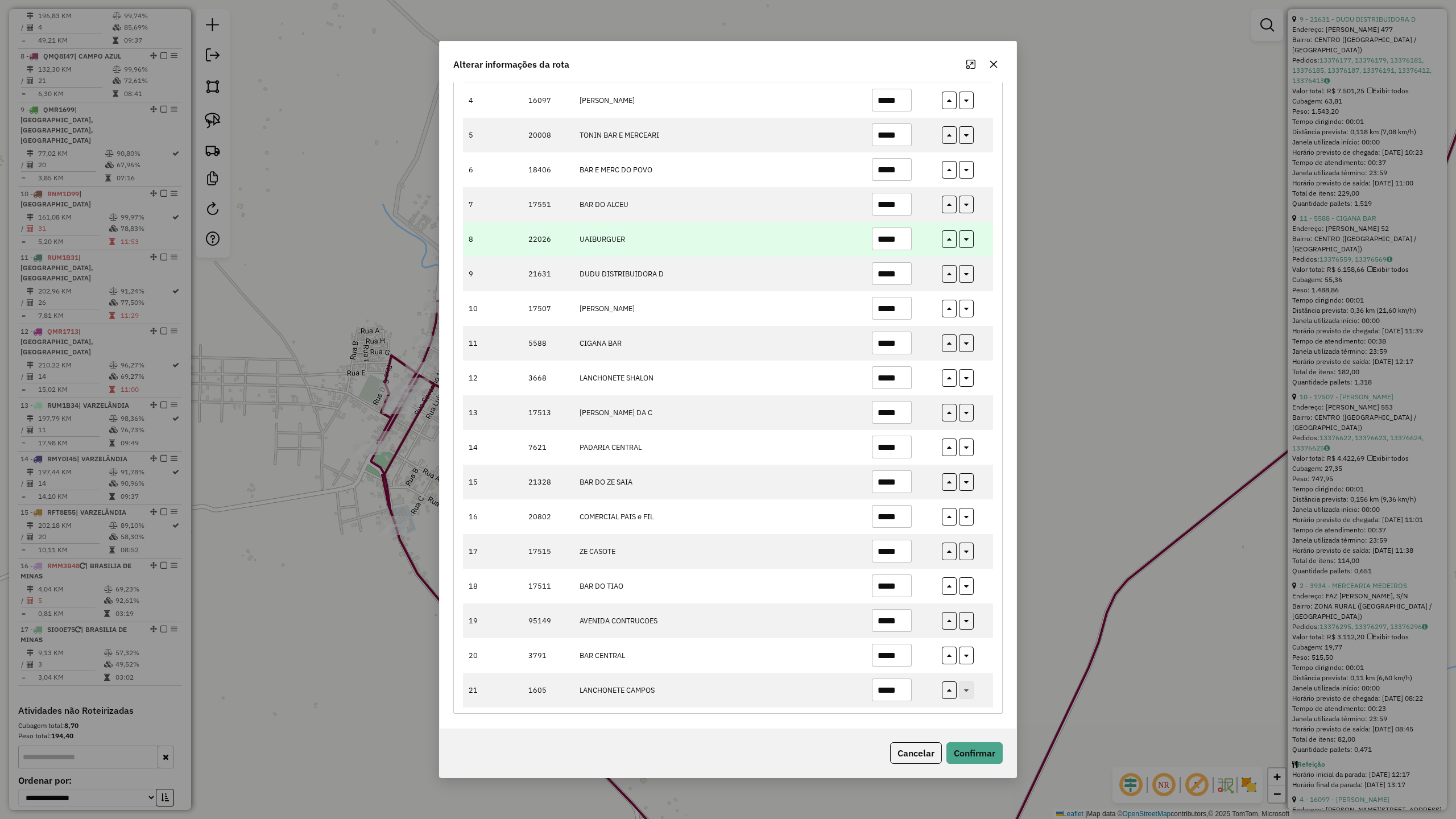
type input "*****"
click at [908, 239] on input "*****" at bounding box center [892, 239] width 40 height 23
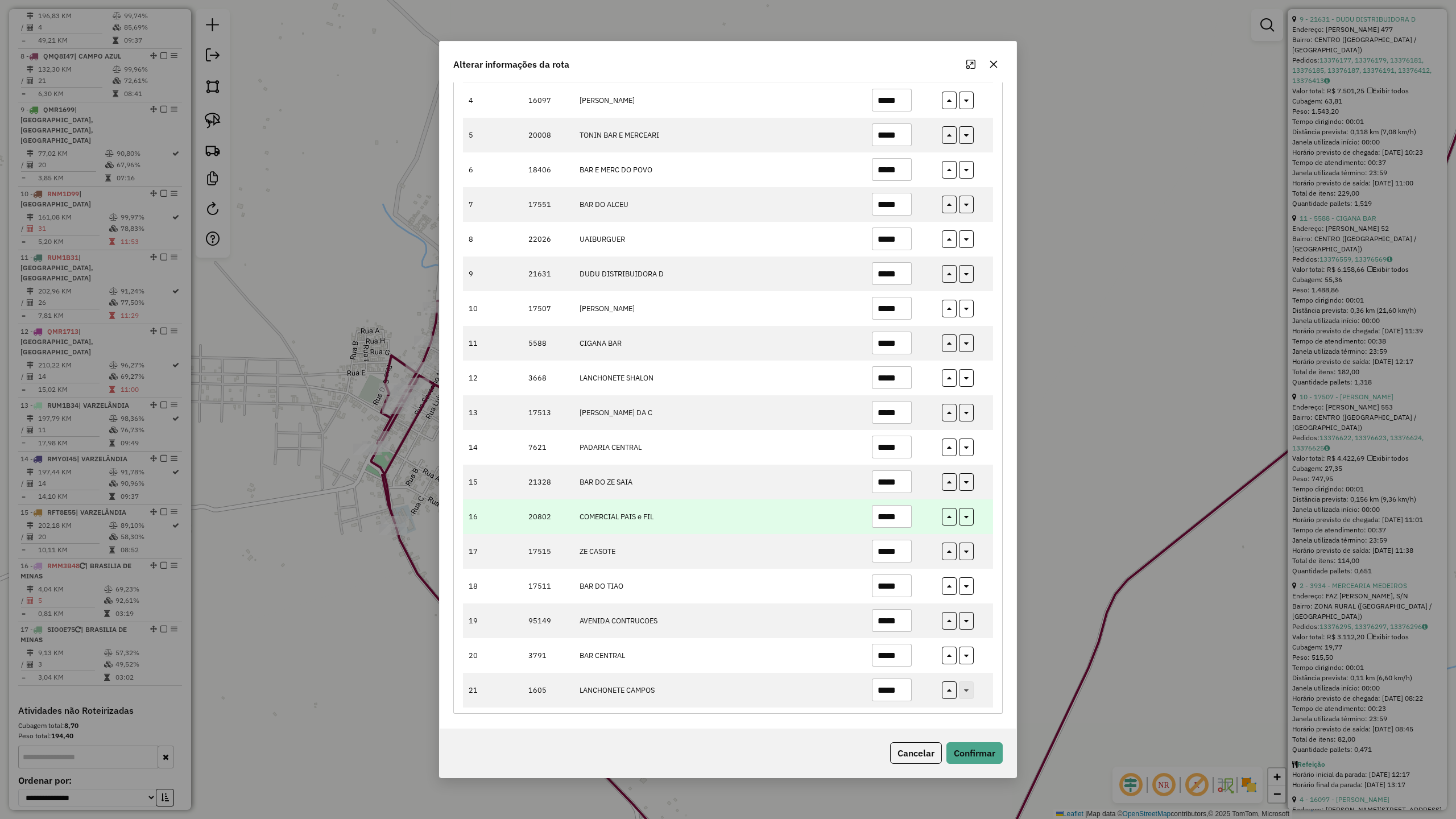
type input "*****"
click at [906, 513] on input "*****" at bounding box center [892, 516] width 40 height 23
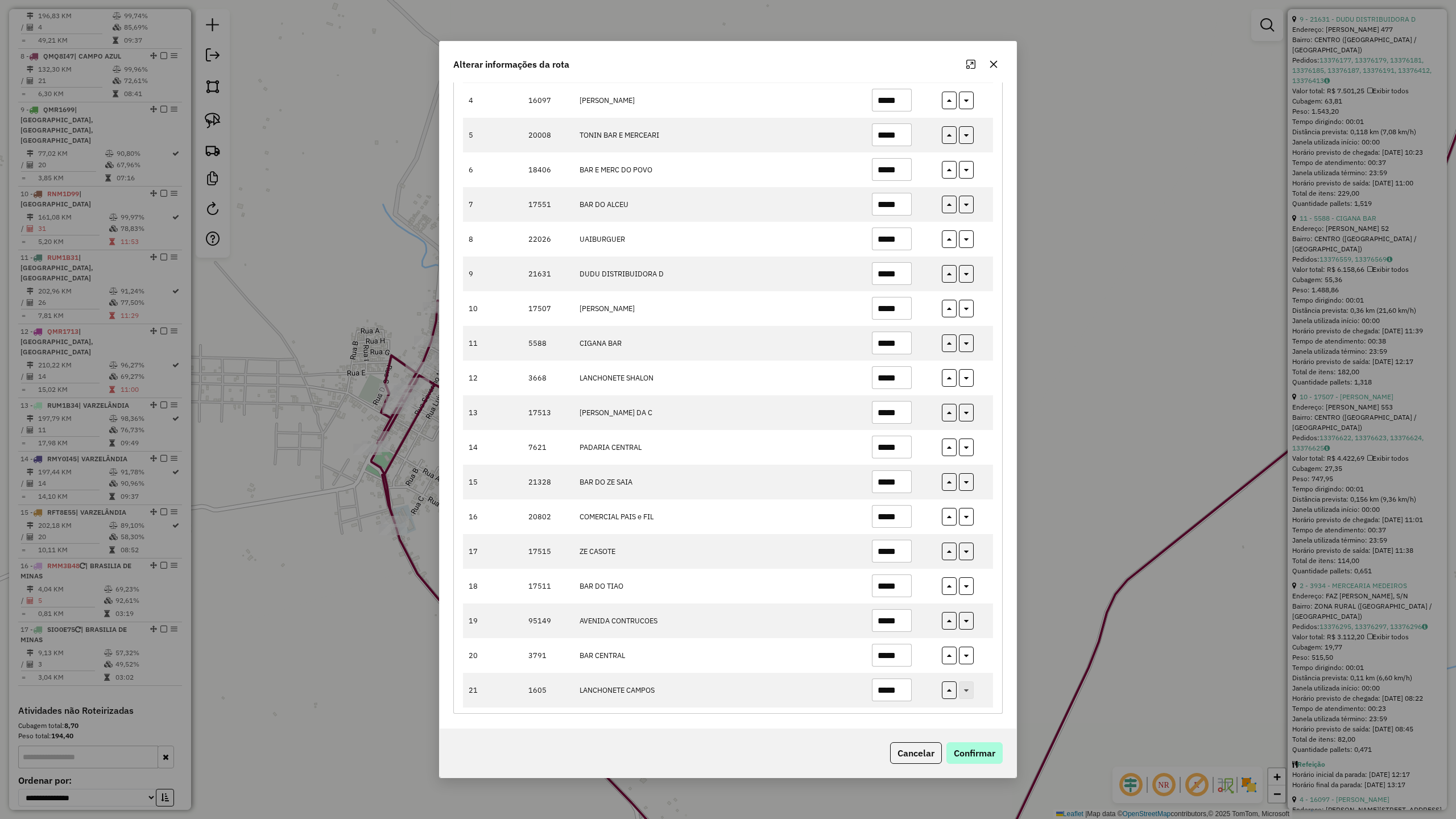
type input "*****"
click at [993, 752] on button "Confirmar" at bounding box center [974, 753] width 56 height 22
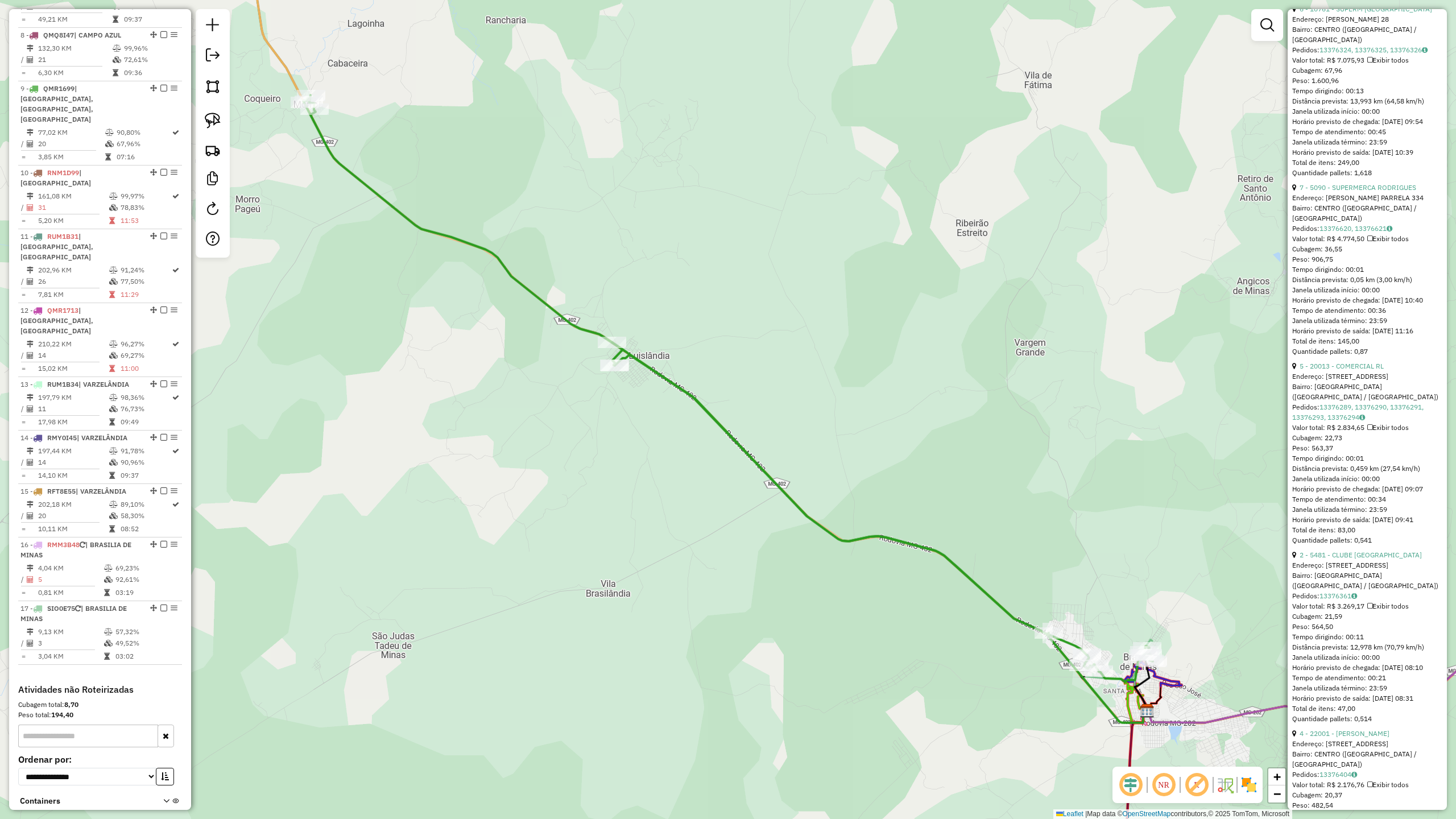
scroll to position [892, 0]
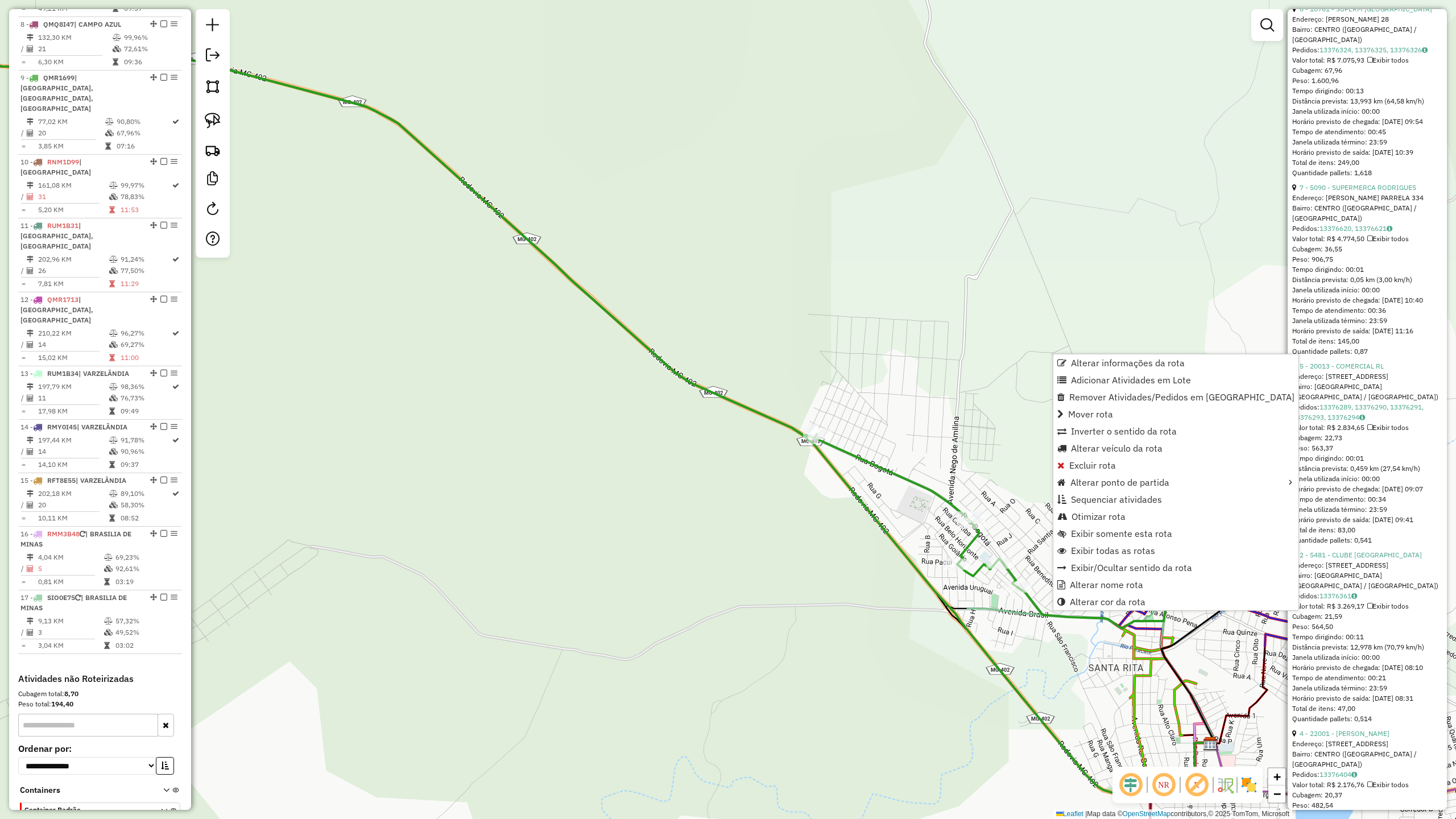
click at [1035, 607] on icon at bounding box center [543, 299] width 1379 height 659
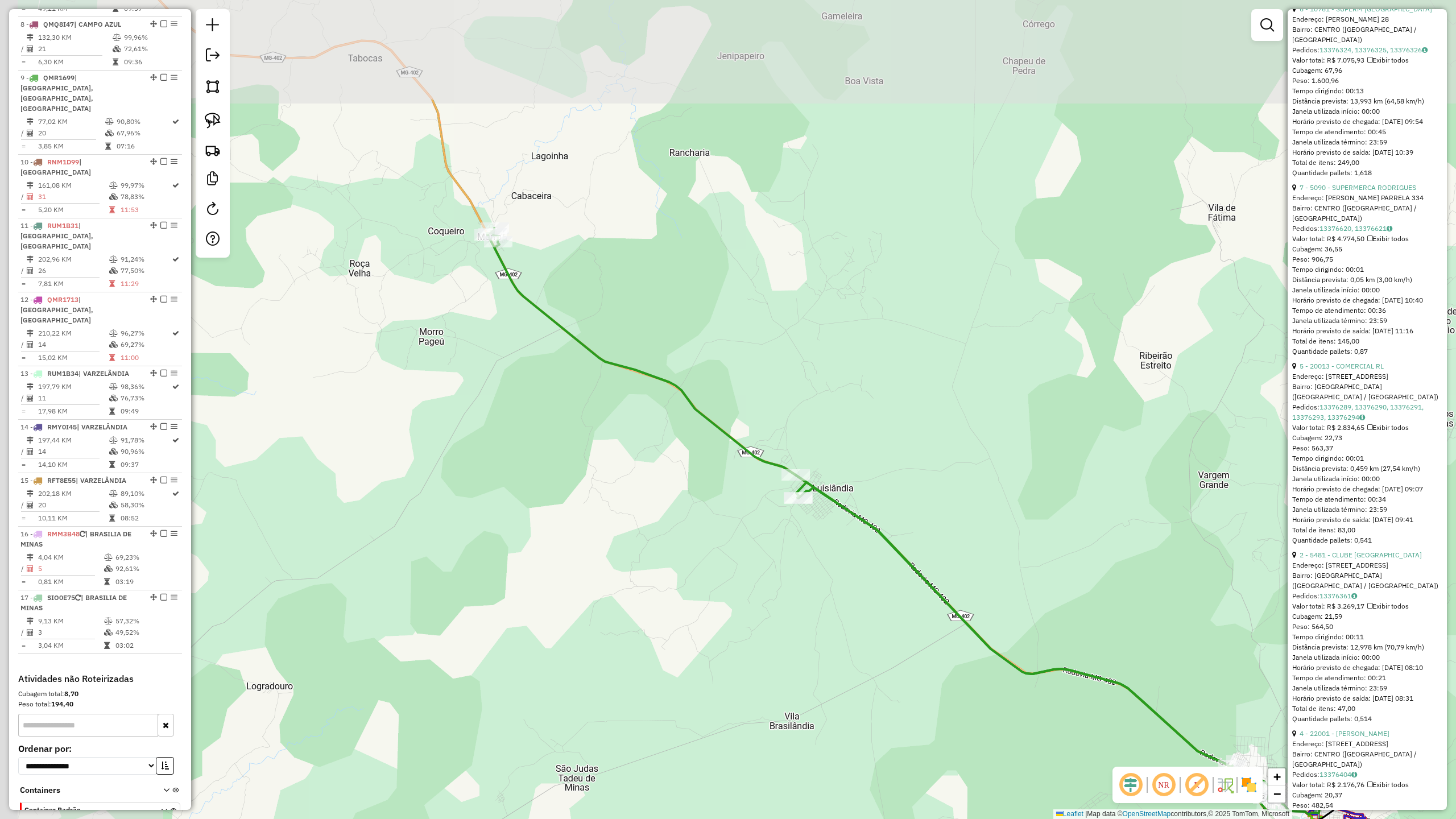
drag, startPoint x: 493, startPoint y: 390, endPoint x: 765, endPoint y: 580, distance: 331.8
click at [767, 580] on div "Janela de atendimento Grade de atendimento Capacidade Transportadoras Veículos …" at bounding box center [728, 409] width 1456 height 819
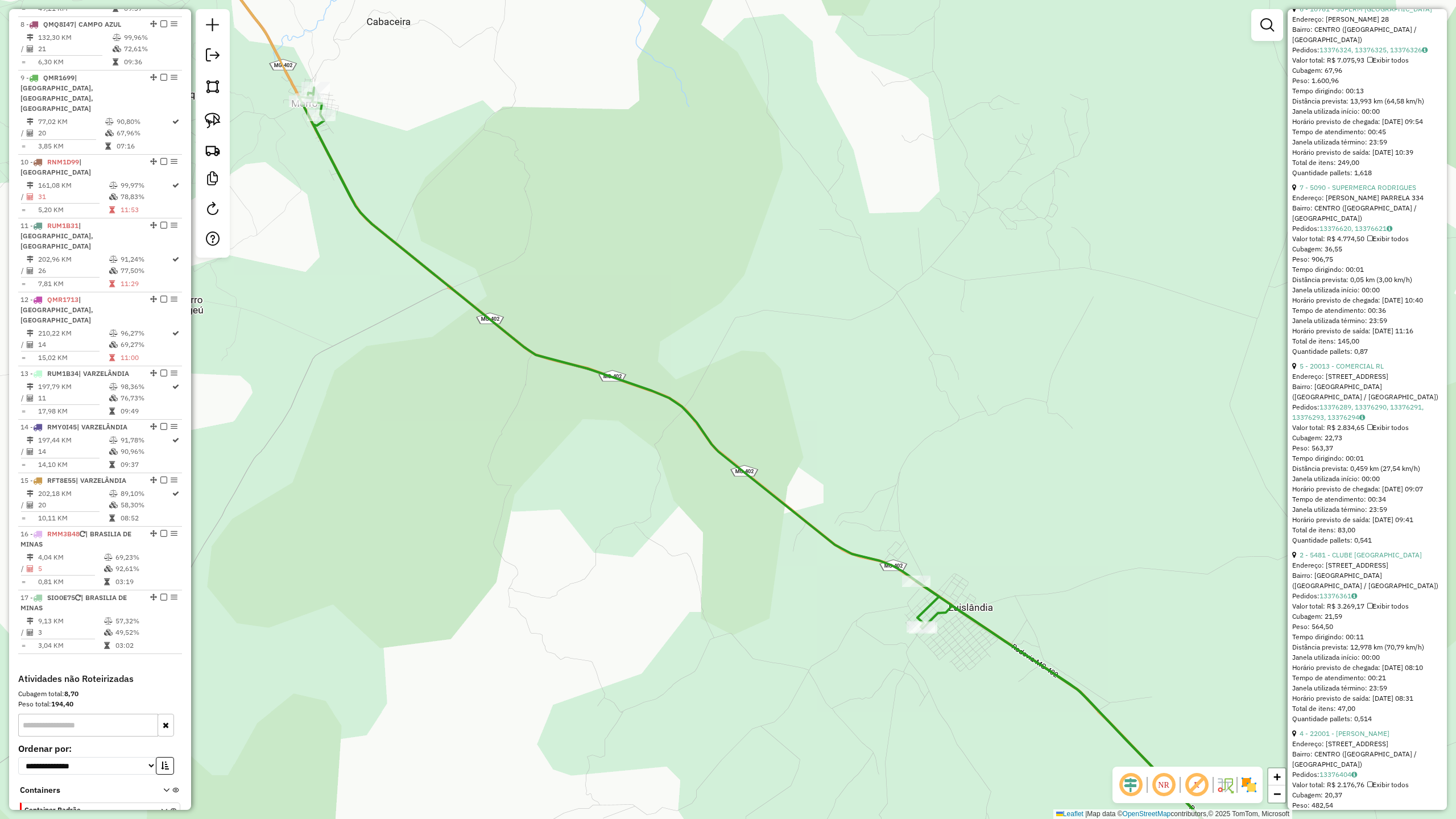
drag, startPoint x: 478, startPoint y: 210, endPoint x: 678, endPoint y: 336, distance: 236.4
click at [667, 331] on div "Janela de atendimento Grade de atendimento Capacidade Transportadoras Veículos …" at bounding box center [728, 409] width 1456 height 819
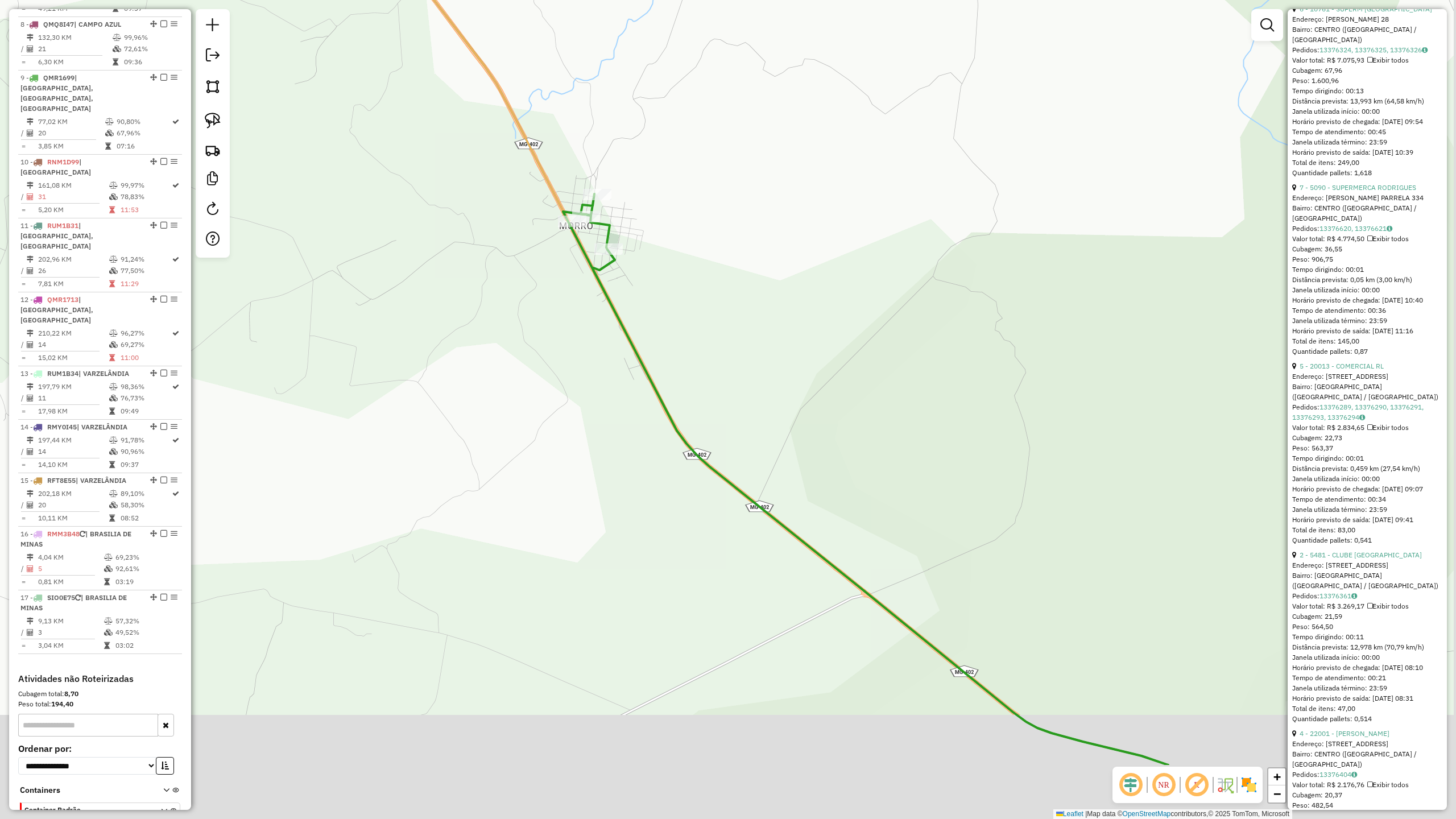
drag, startPoint x: 862, startPoint y: 519, endPoint x: 697, endPoint y: 223, distance: 338.9
click at [708, 248] on div "Janela de atendimento Grade de atendimento Capacidade Transportadoras Veículos …" at bounding box center [728, 409] width 1456 height 819
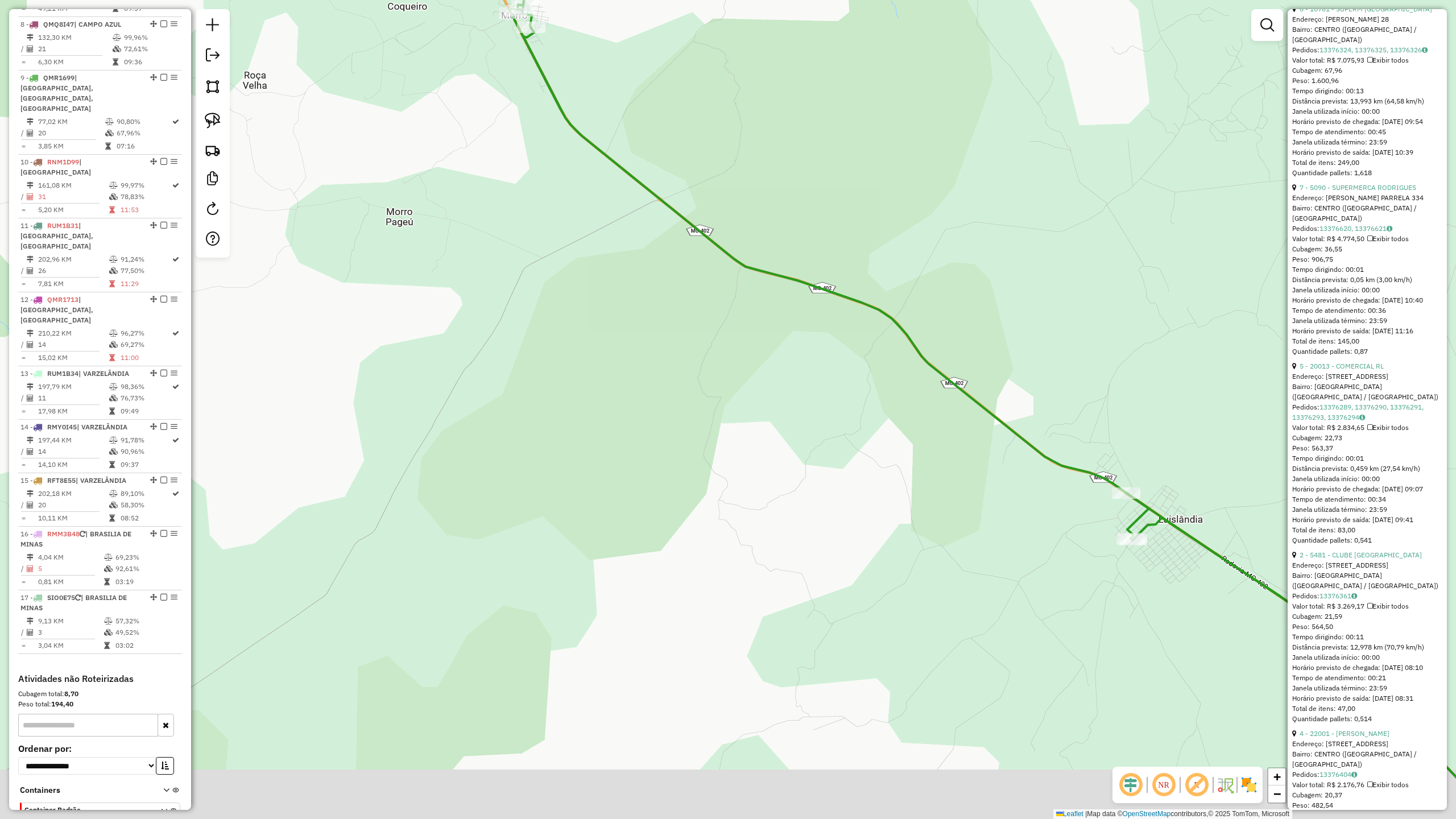
drag, startPoint x: 910, startPoint y: 485, endPoint x: 711, endPoint y: 376, distance: 226.9
click at [783, 386] on div "Janela de atendimento Grade de atendimento Capacidade Transportadoras Veículos …" at bounding box center [728, 409] width 1456 height 819
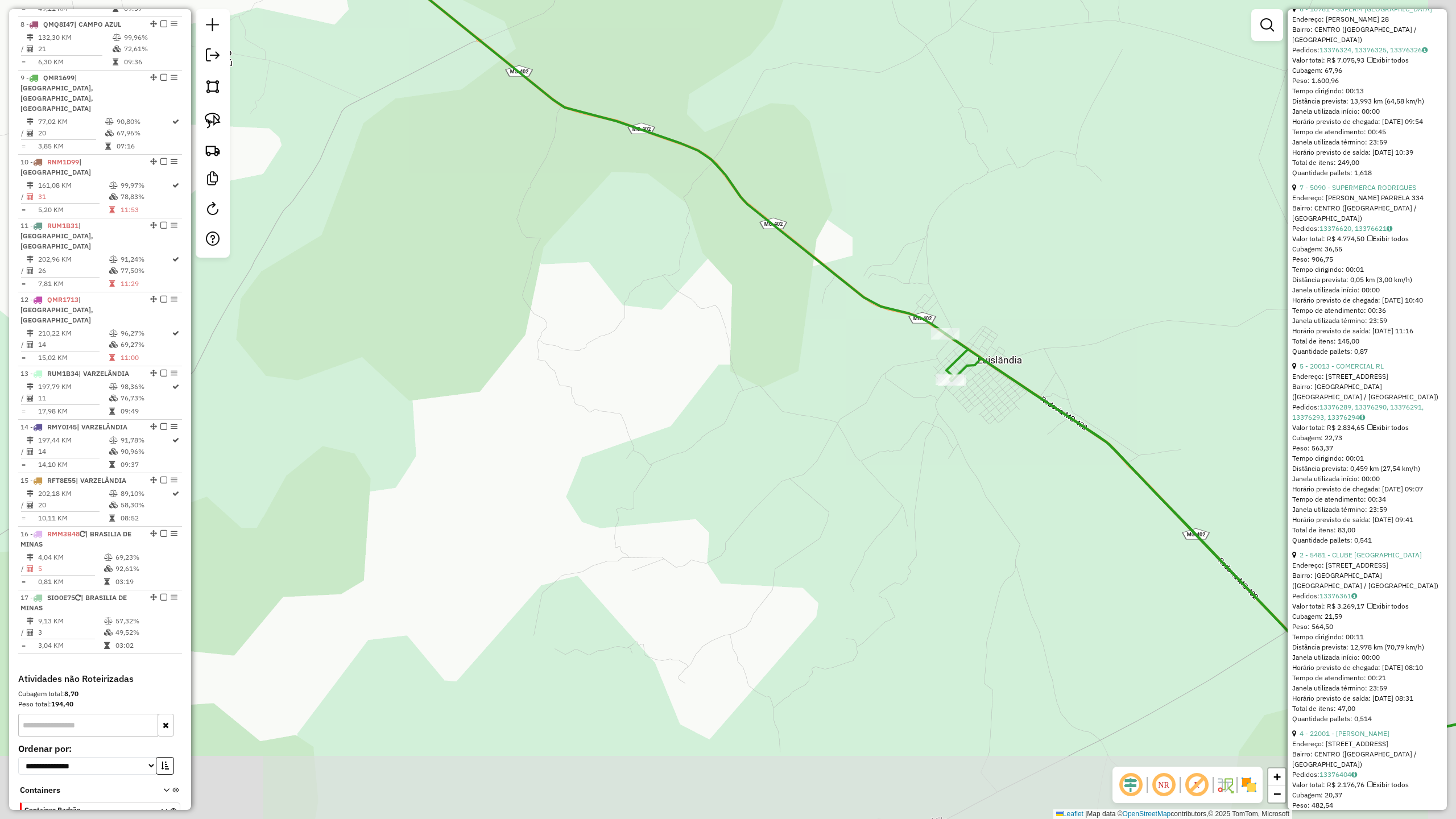
drag, startPoint x: 1042, startPoint y: 579, endPoint x: 942, endPoint y: 453, distance: 160.9
click at [942, 453] on div "Janela de atendimento Grade de atendimento Capacidade Transportadoras Veículos …" at bounding box center [728, 409] width 1456 height 819
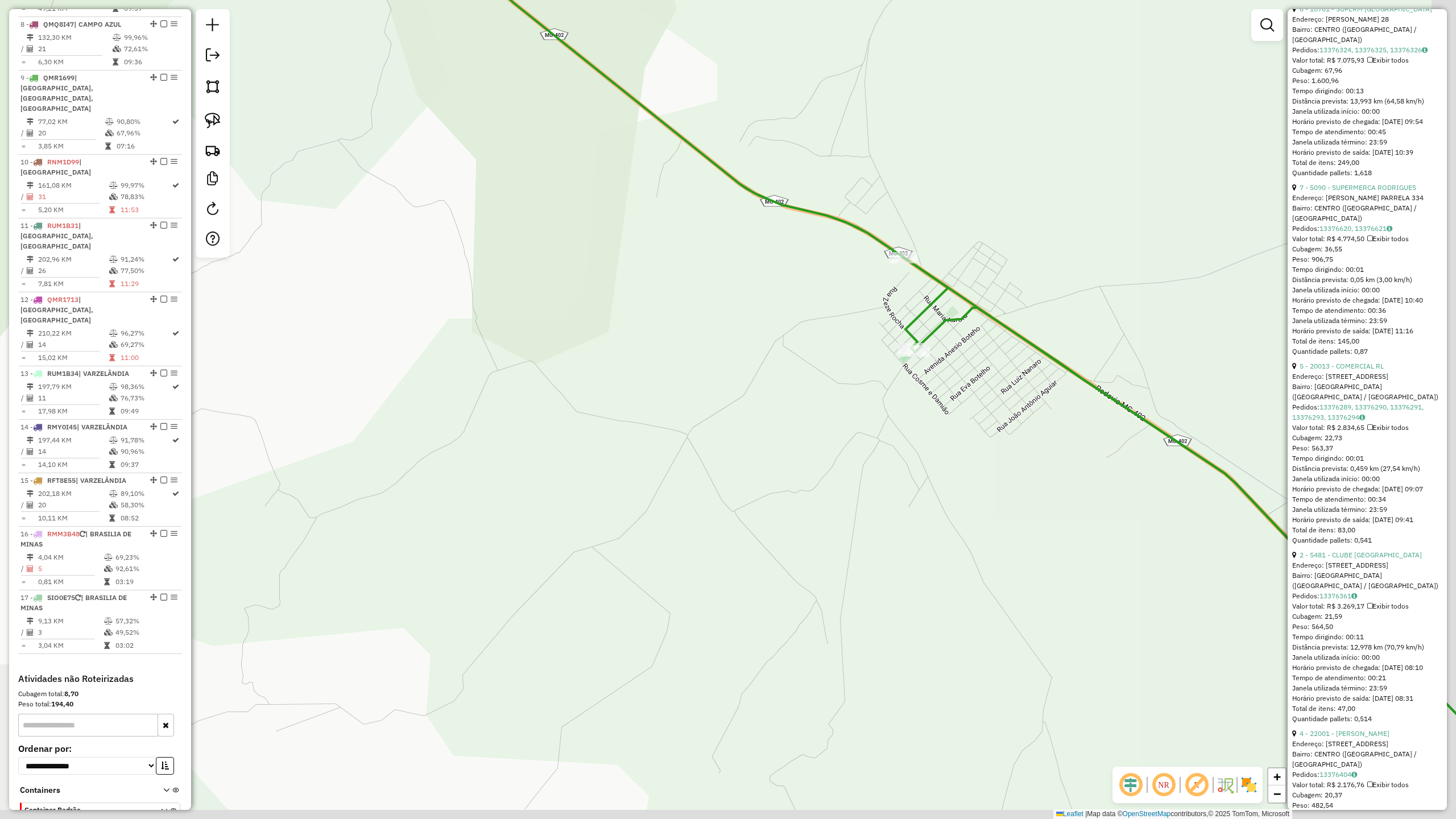
drag, startPoint x: 1063, startPoint y: 511, endPoint x: 674, endPoint y: 260, distance: 462.9
click at [769, 299] on div "Janela de atendimento Grade de atendimento Capacidade Transportadoras Veículos …" at bounding box center [728, 409] width 1456 height 819
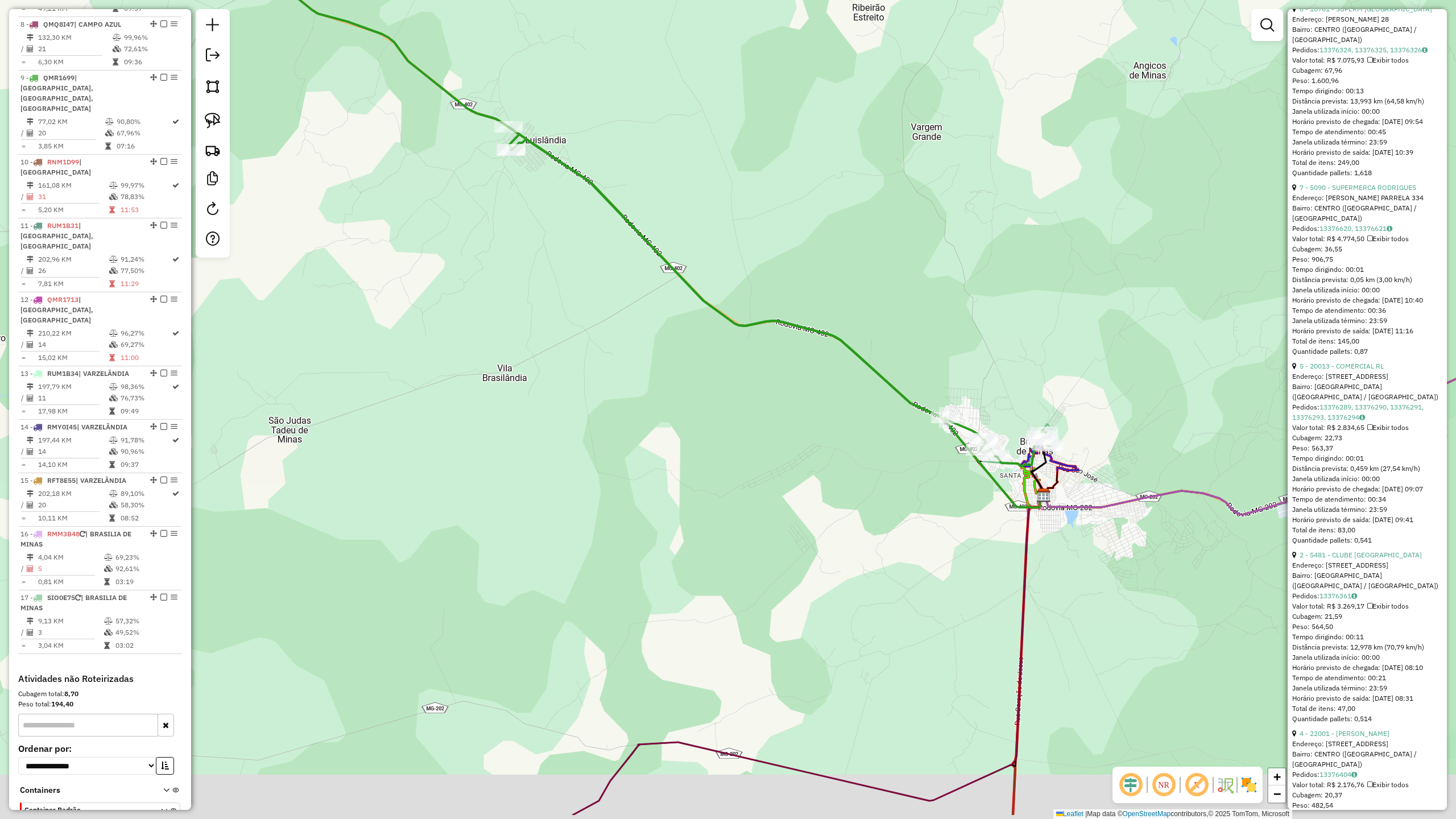
drag, startPoint x: 937, startPoint y: 512, endPoint x: 794, endPoint y: 437, distance: 161.5
click at [794, 437] on div "Janela de atendimento Grade de atendimento Capacidade Transportadoras Veículos …" at bounding box center [728, 409] width 1456 height 819
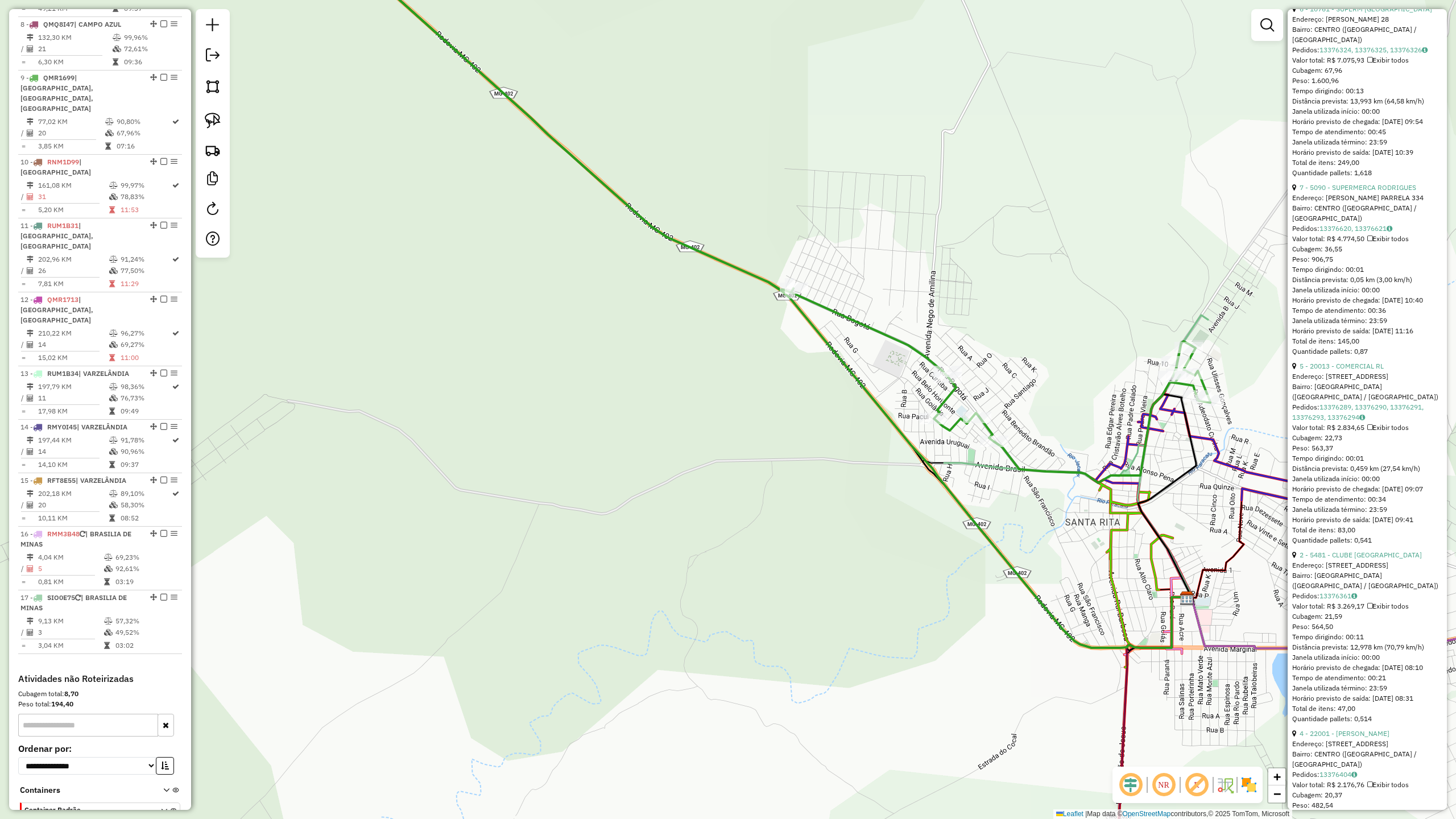
drag, startPoint x: 981, startPoint y: 483, endPoint x: 846, endPoint y: 388, distance: 165.1
click at [837, 396] on icon at bounding box center [543, 260] width 1290 height 775
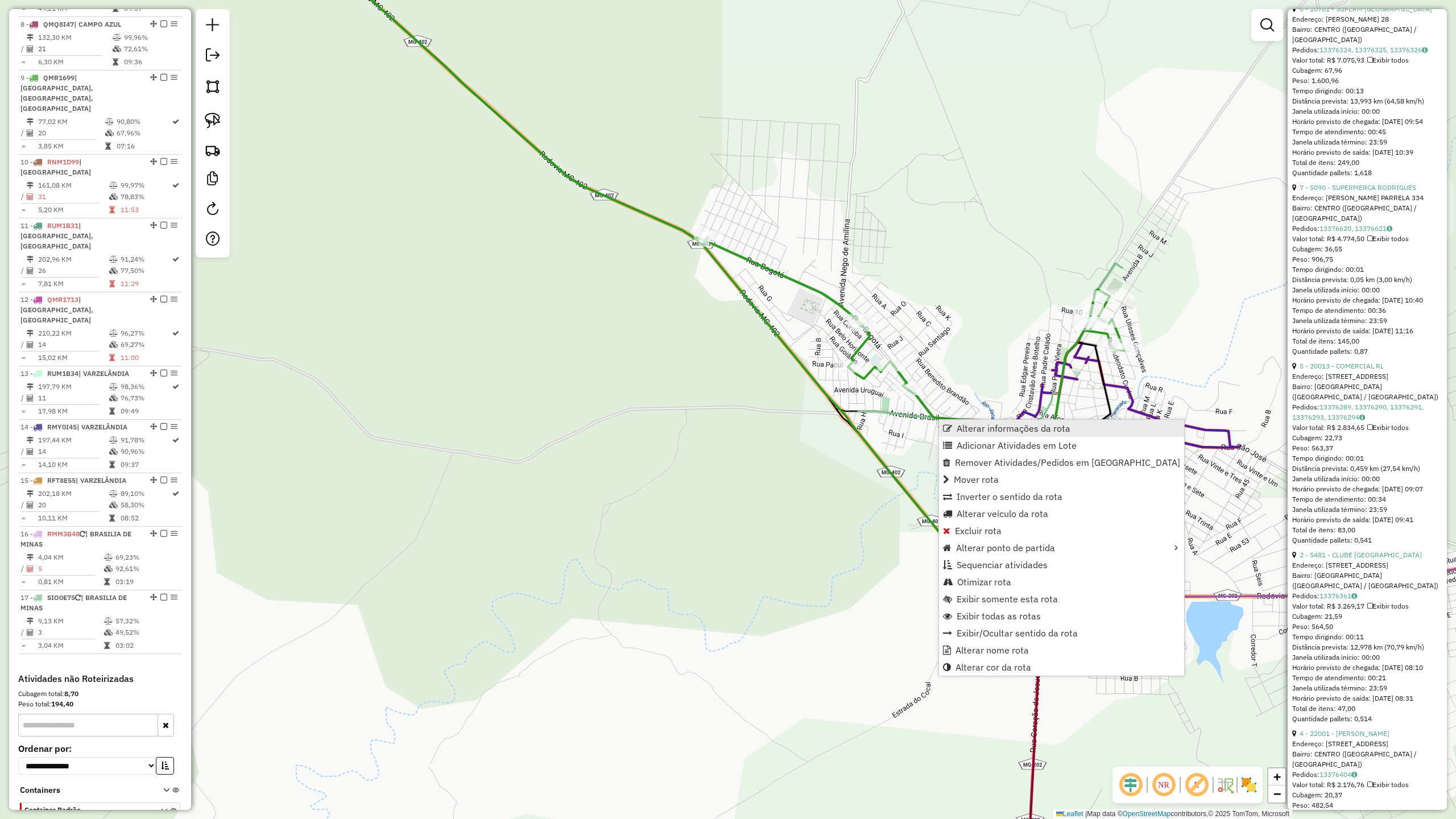
click at [986, 430] on span "Alterar informações da rota" at bounding box center [1013, 428] width 114 height 9
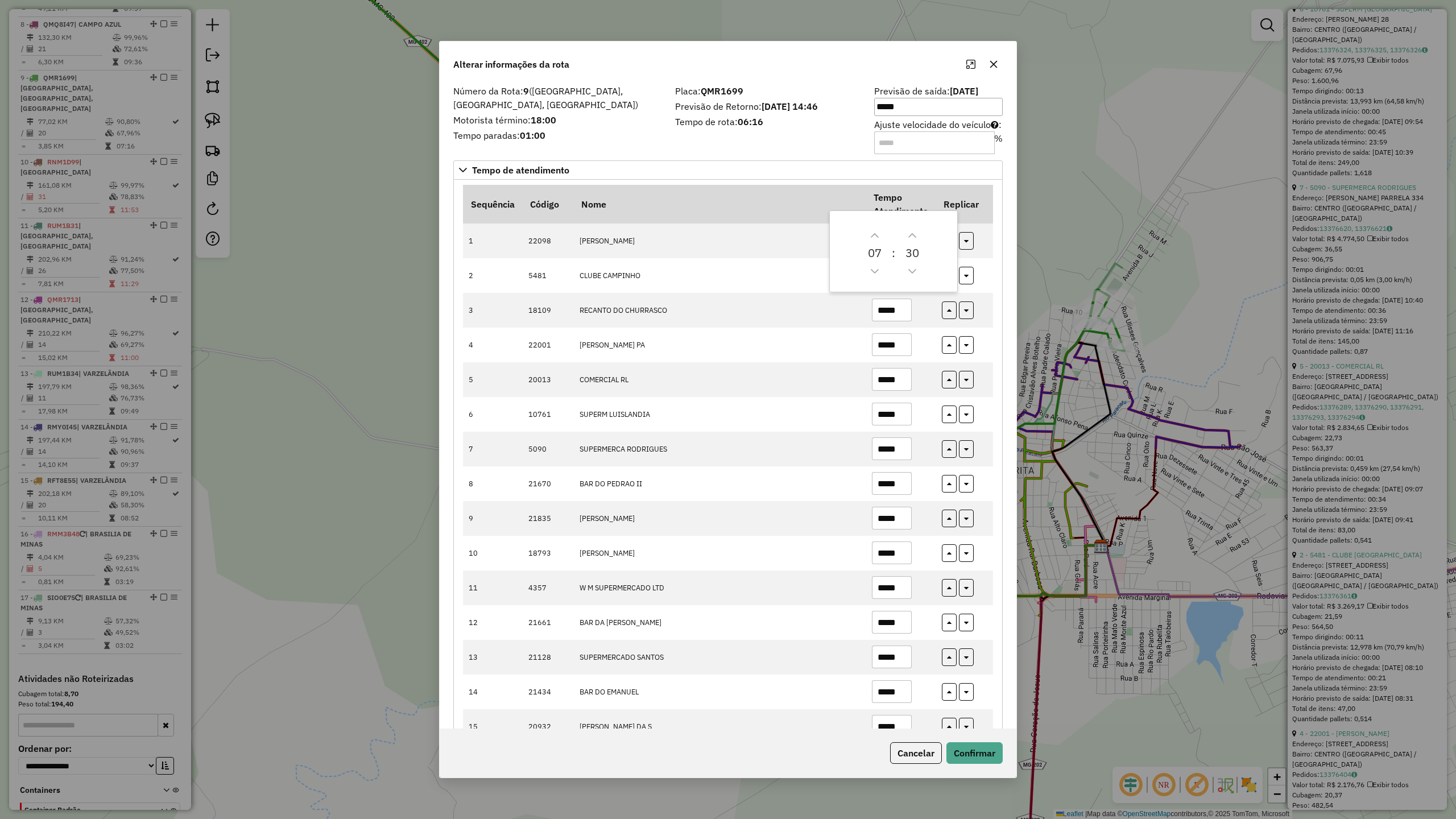
click at [683, 138] on div "Placa: QMR1699 Previsão de Retorno: [DATE] 14:46 Tempo de rota: 06:16" at bounding box center [767, 119] width 199 height 64
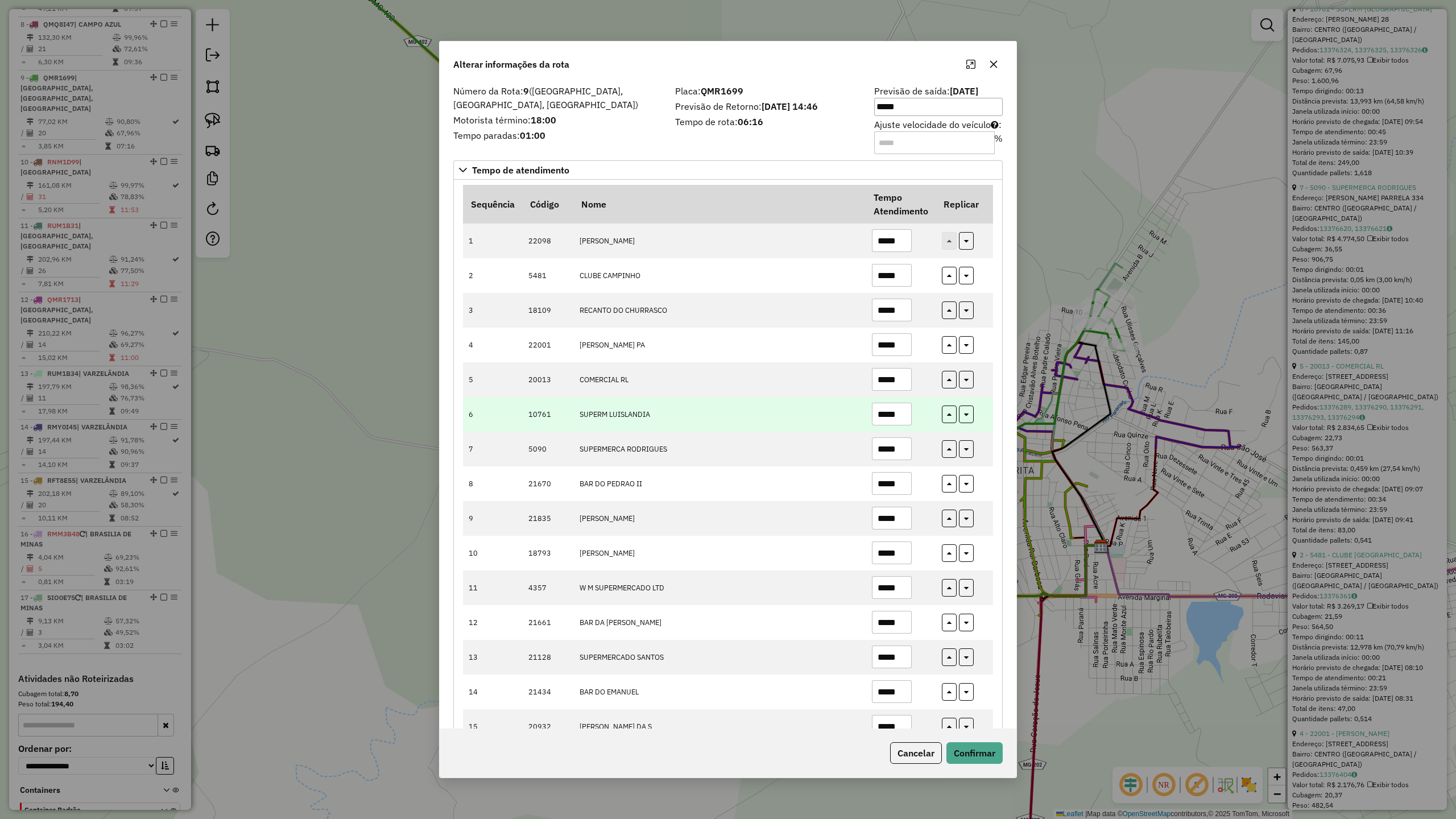
click at [906, 421] on input "*****" at bounding box center [892, 414] width 40 height 23
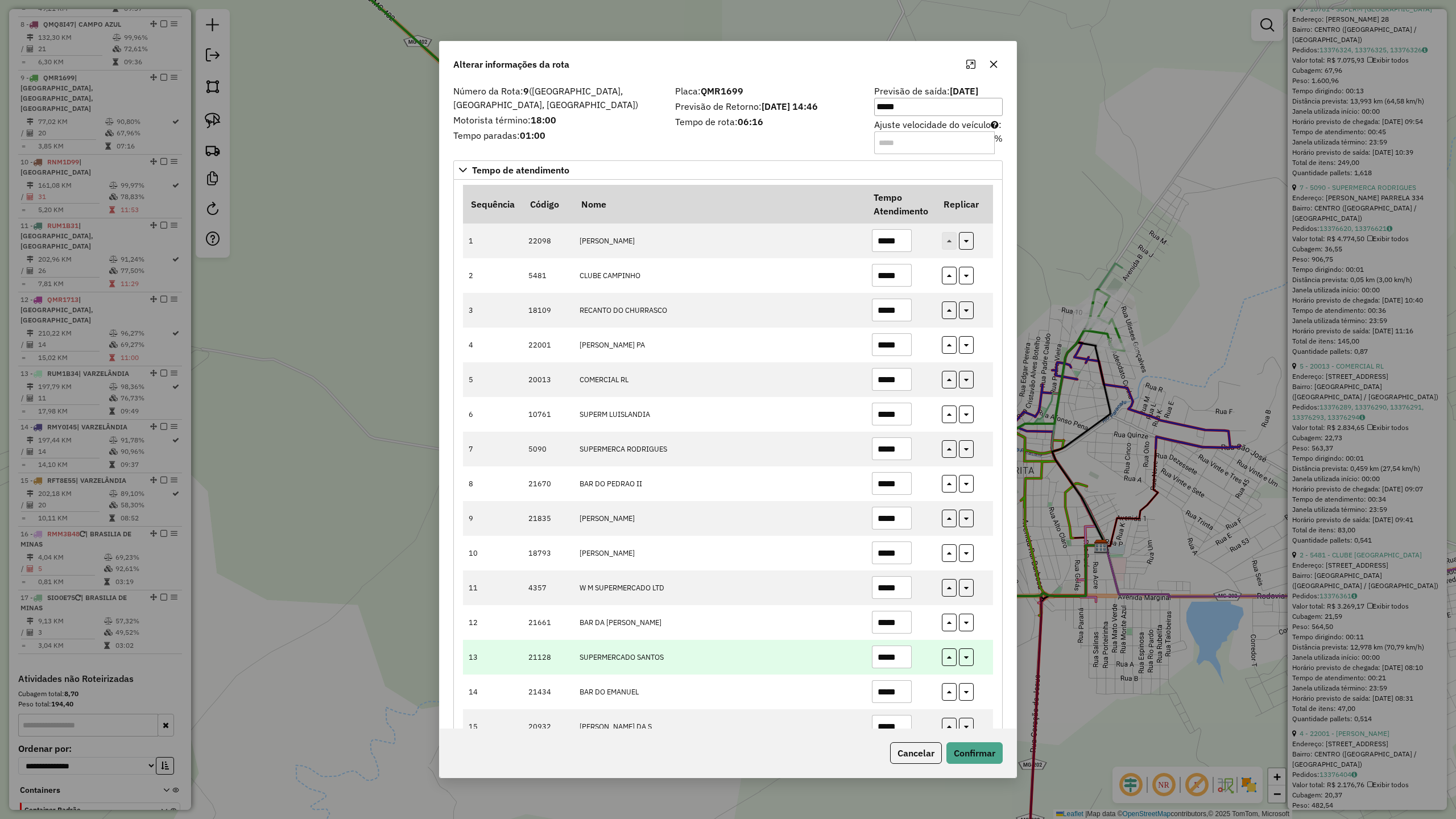
type input "*****"
click at [906, 662] on input "*****" at bounding box center [892, 657] width 40 height 23
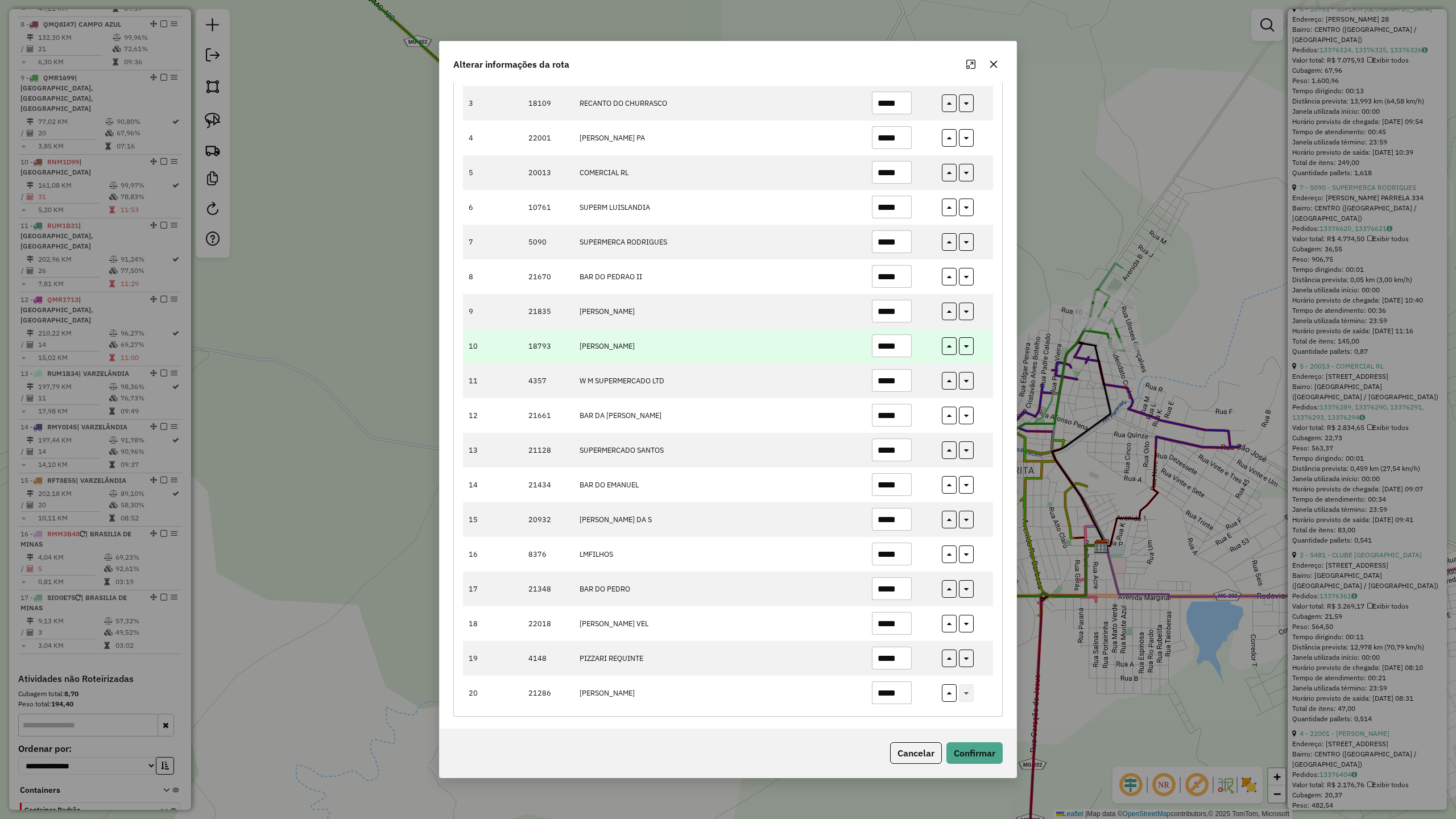
scroll to position [215, 0]
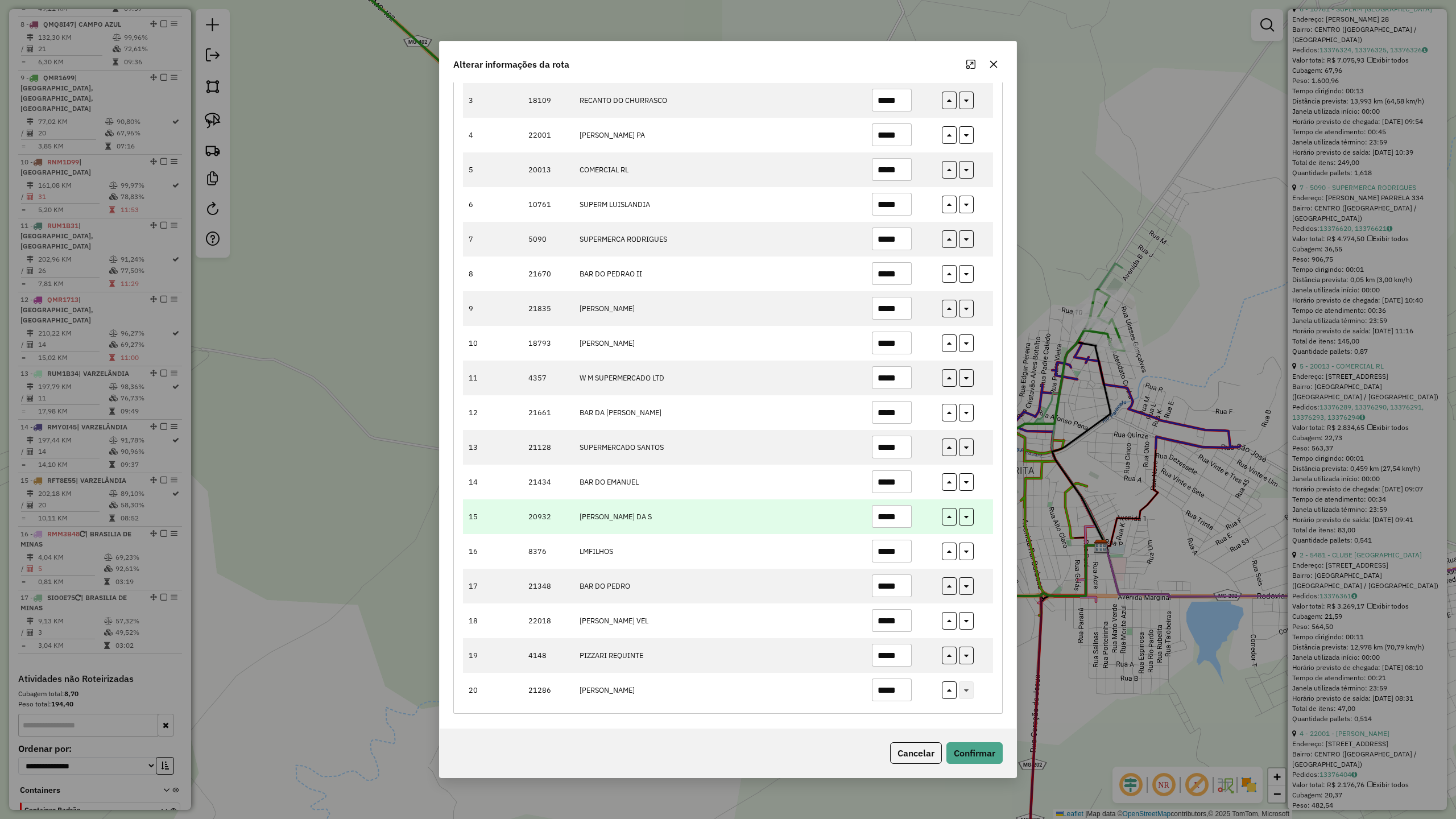
type input "*****"
click at [900, 514] on input "*****" at bounding box center [892, 516] width 40 height 23
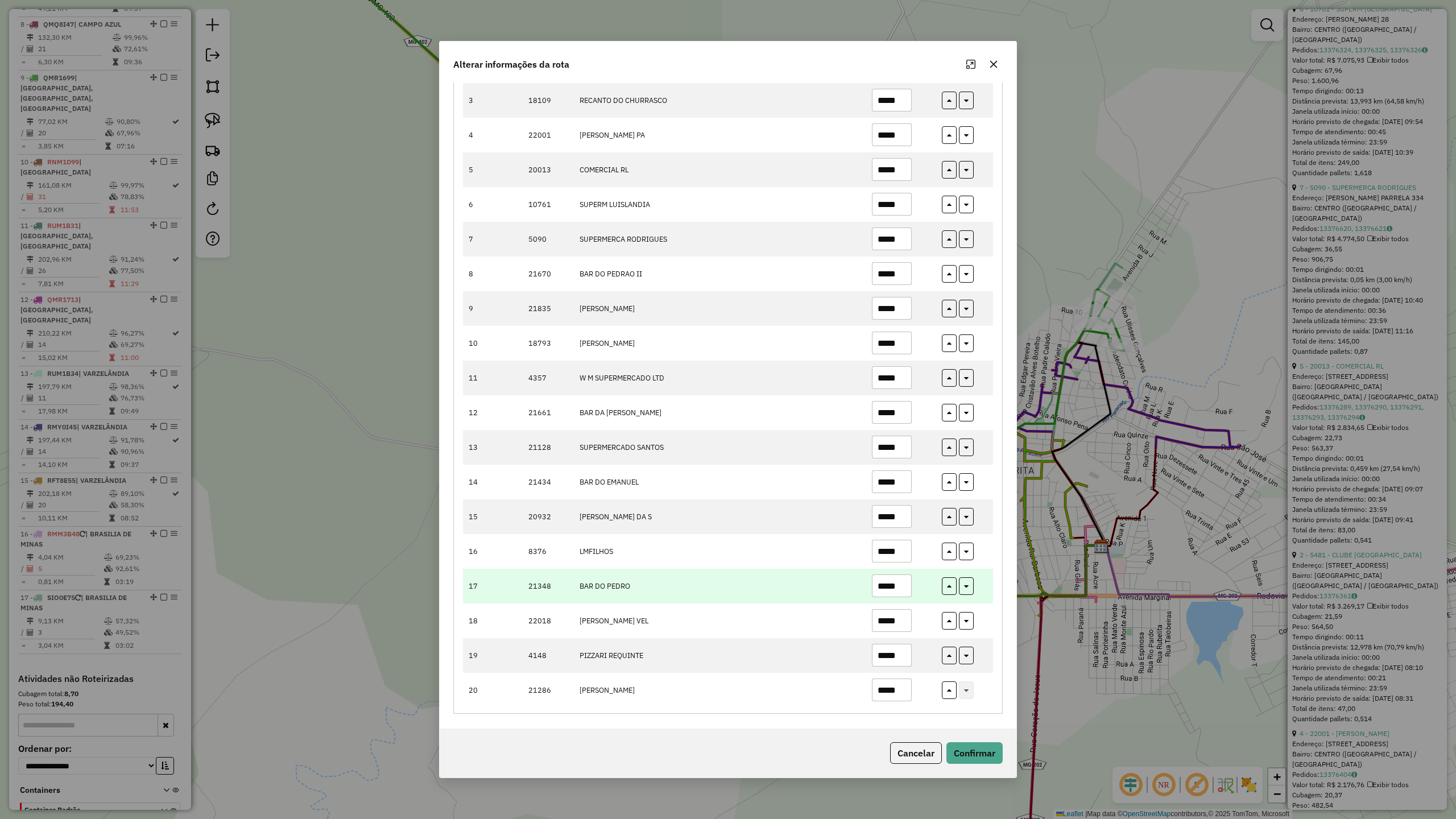
type input "*****"
click at [906, 583] on input "*****" at bounding box center [892, 585] width 40 height 23
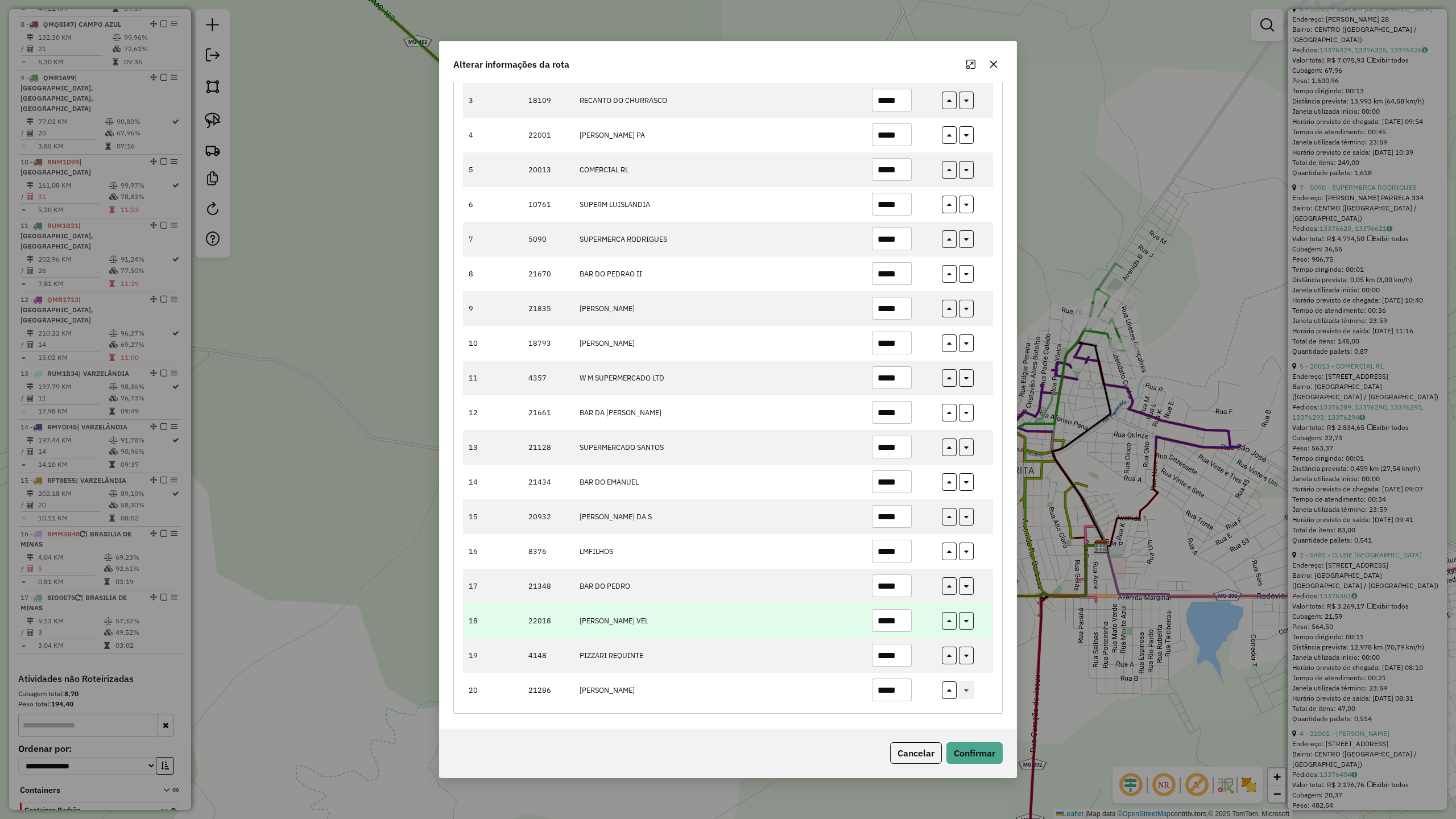
type input "*****"
click at [901, 620] on input "*****" at bounding box center [892, 620] width 40 height 23
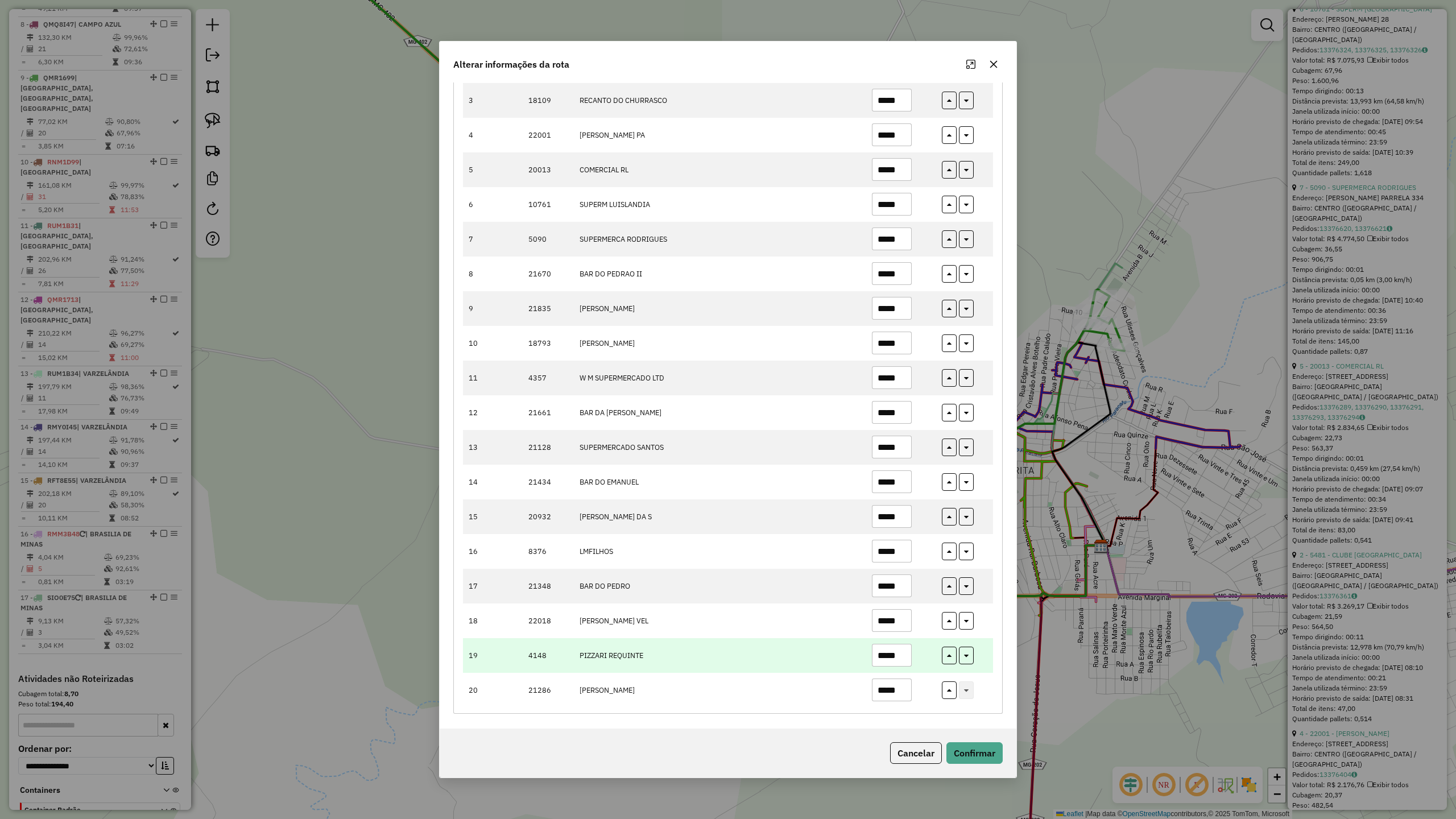
type input "*****"
click at [903, 651] on input "*****" at bounding box center [892, 655] width 40 height 23
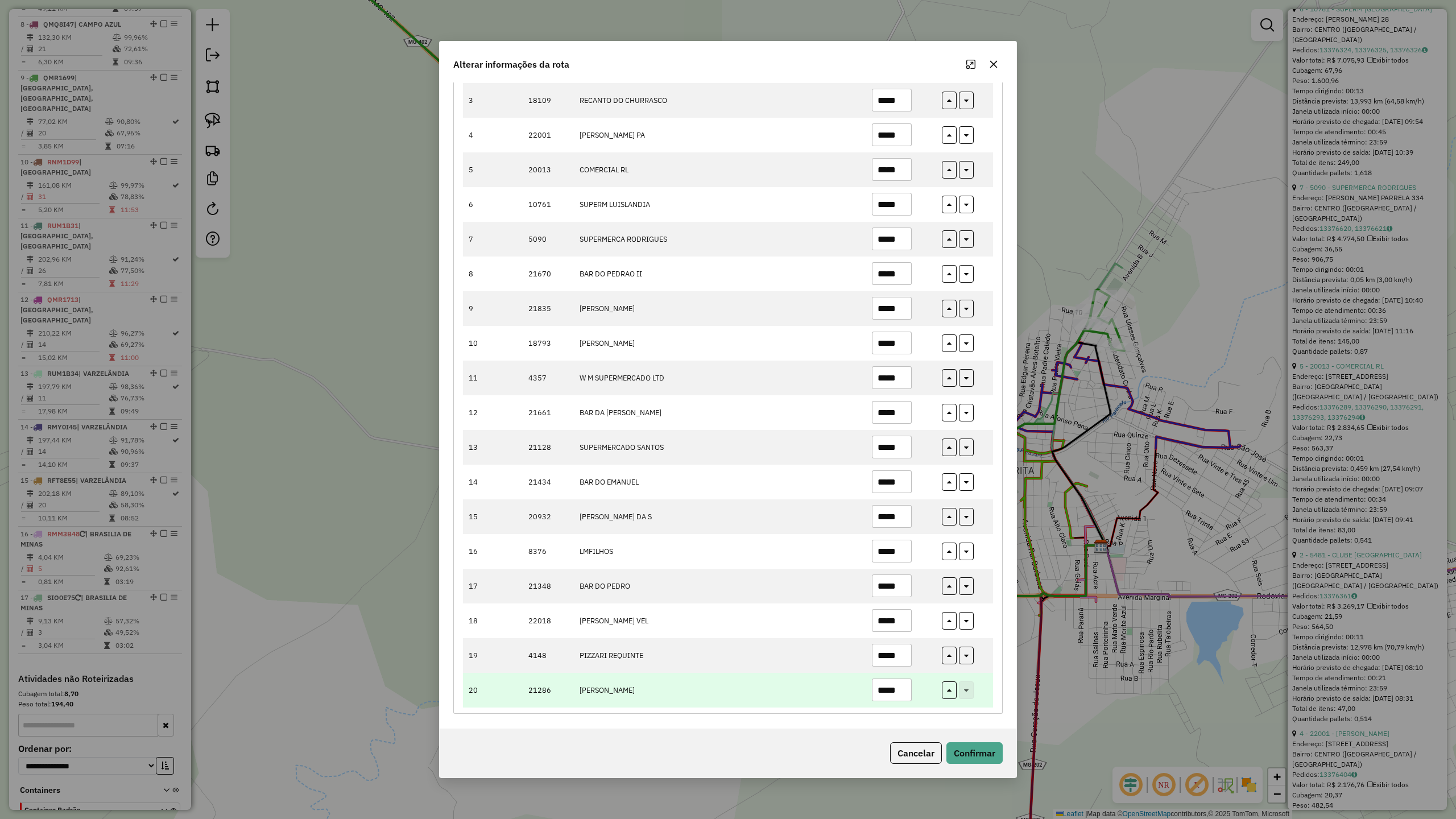
type input "*****"
click at [903, 689] on input "*****" at bounding box center [892, 689] width 40 height 23
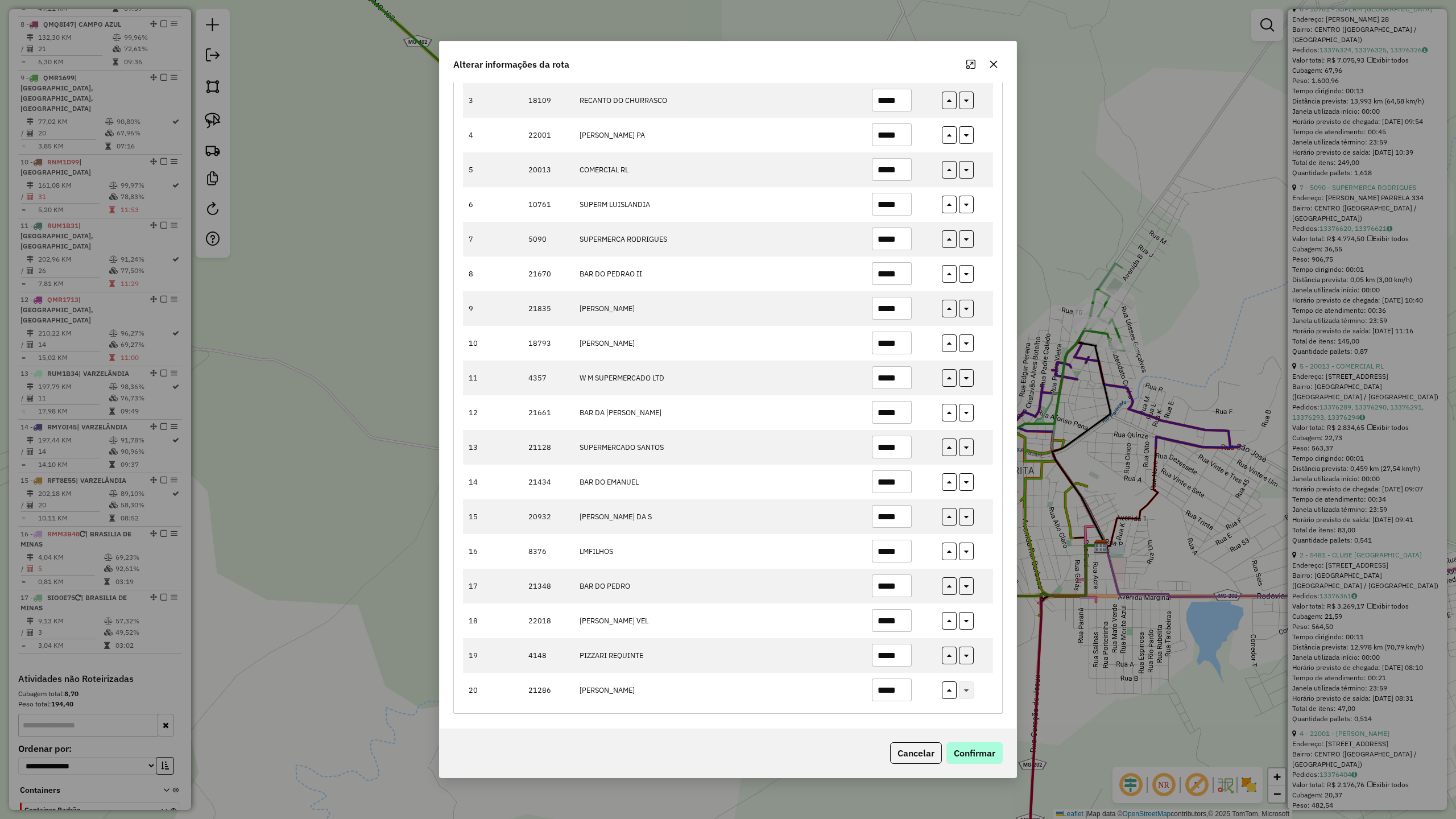
type input "*****"
click at [972, 755] on button "Confirmar" at bounding box center [974, 753] width 56 height 22
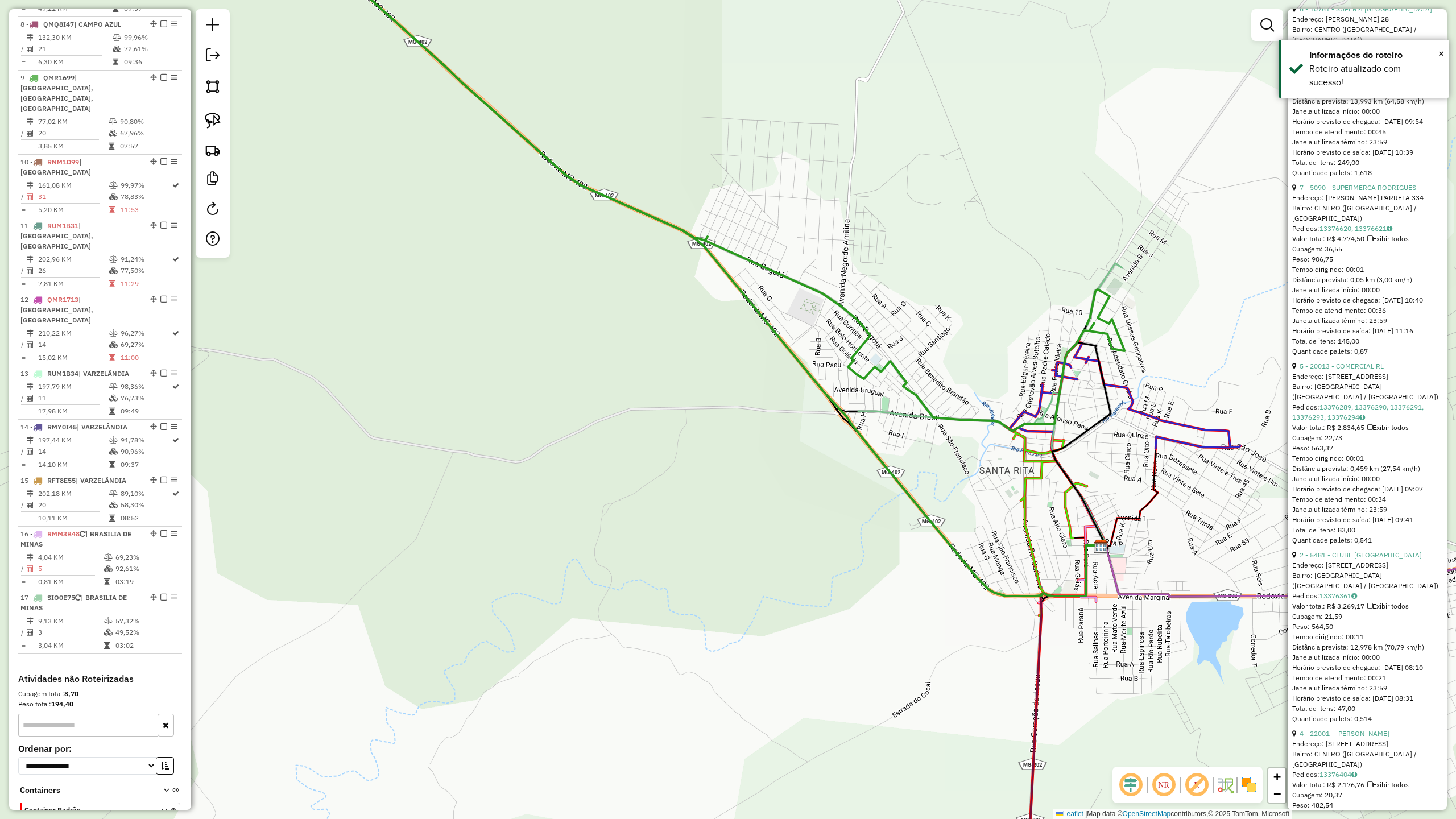
scroll to position [537, 0]
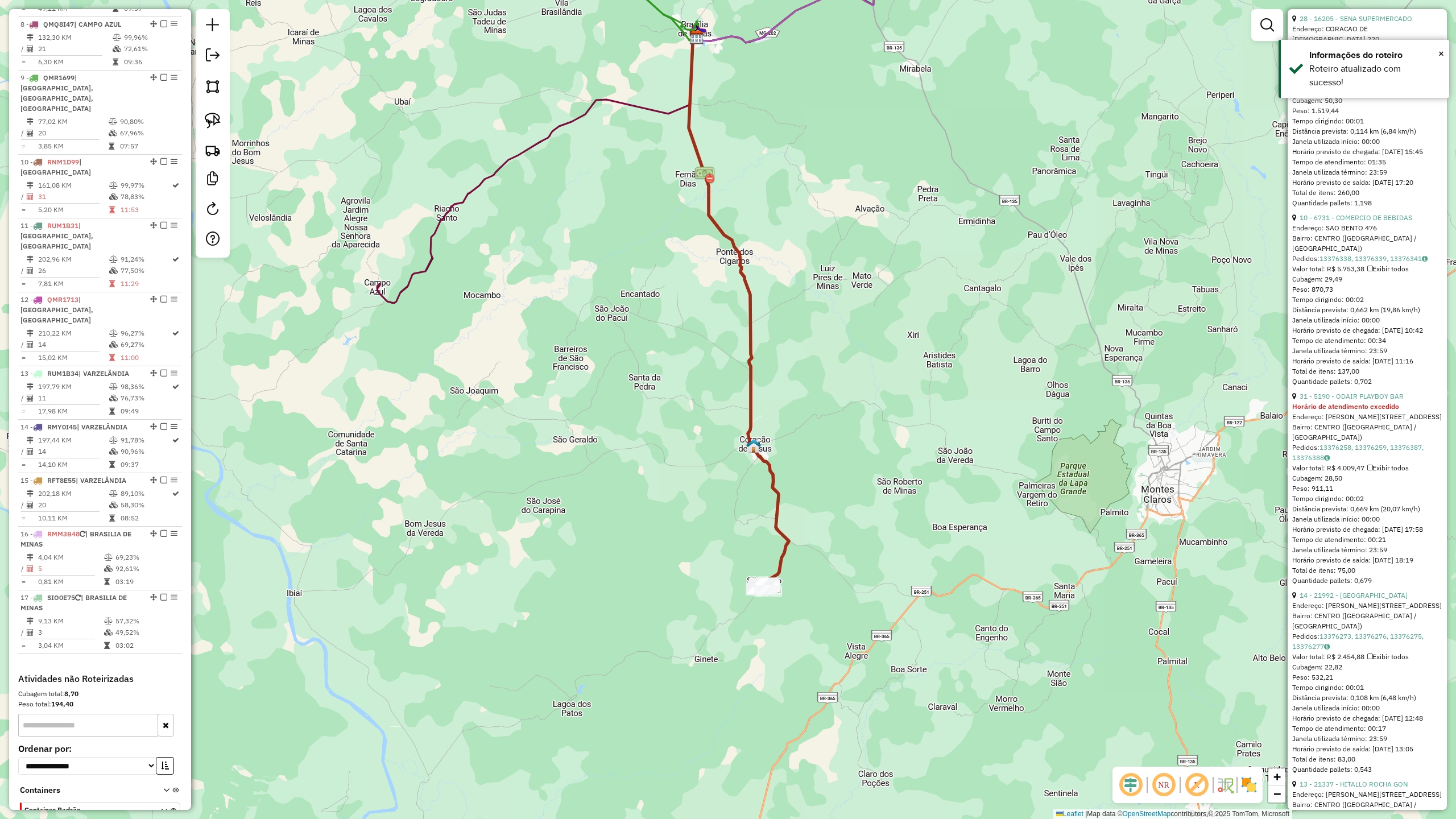
drag, startPoint x: 859, startPoint y: 640, endPoint x: 870, endPoint y: 531, distance: 109.6
click at [870, 531] on div "Janela de atendimento Grade de atendimento Capacidade Transportadoras Veículos …" at bounding box center [728, 409] width 1456 height 819
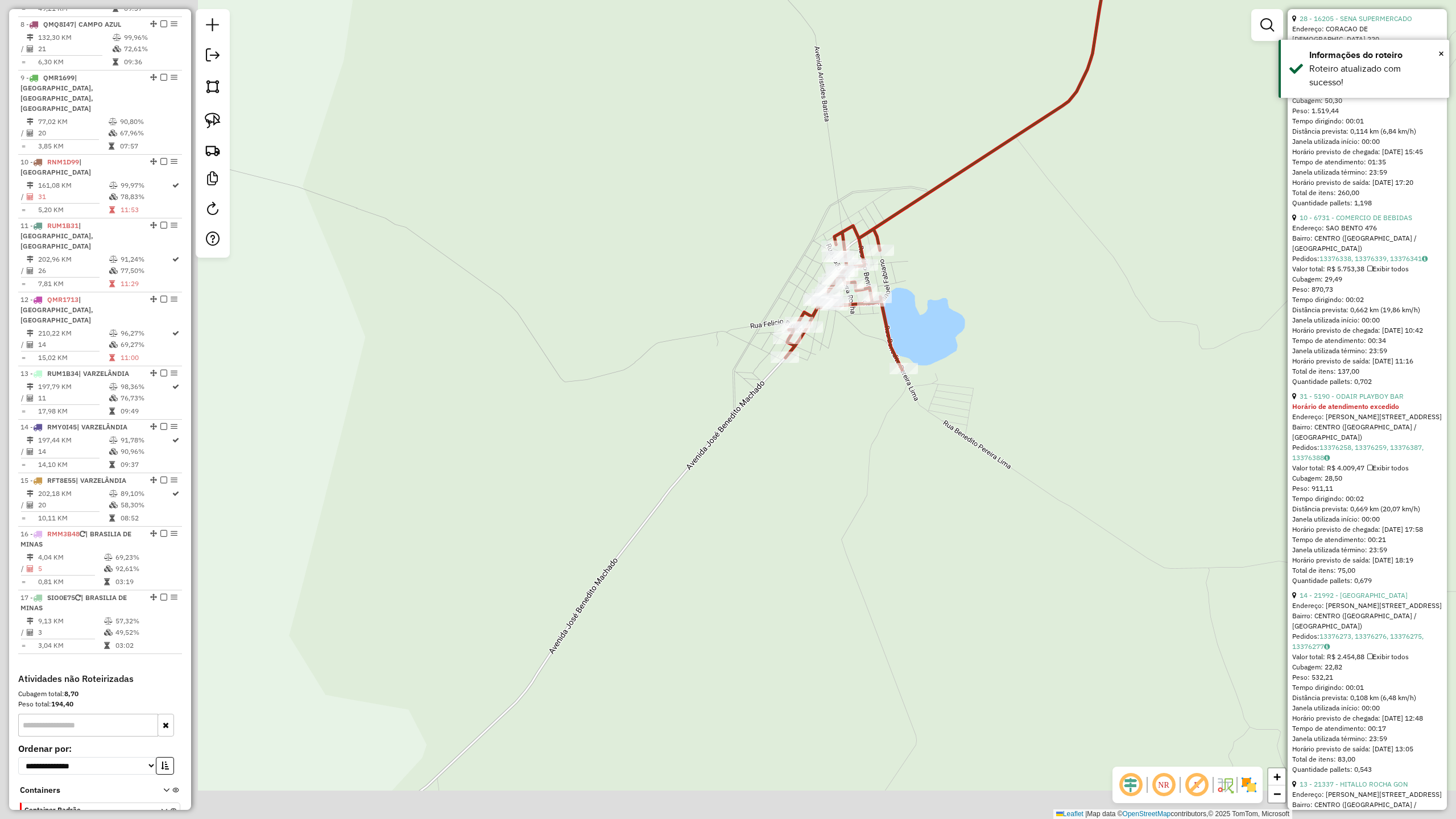
drag, startPoint x: 847, startPoint y: 356, endPoint x: 970, endPoint y: 321, distance: 127.9
click at [967, 321] on div "Janela de atendimento Grade de atendimento Capacidade Transportadoras Veículos …" at bounding box center [728, 409] width 1456 height 819
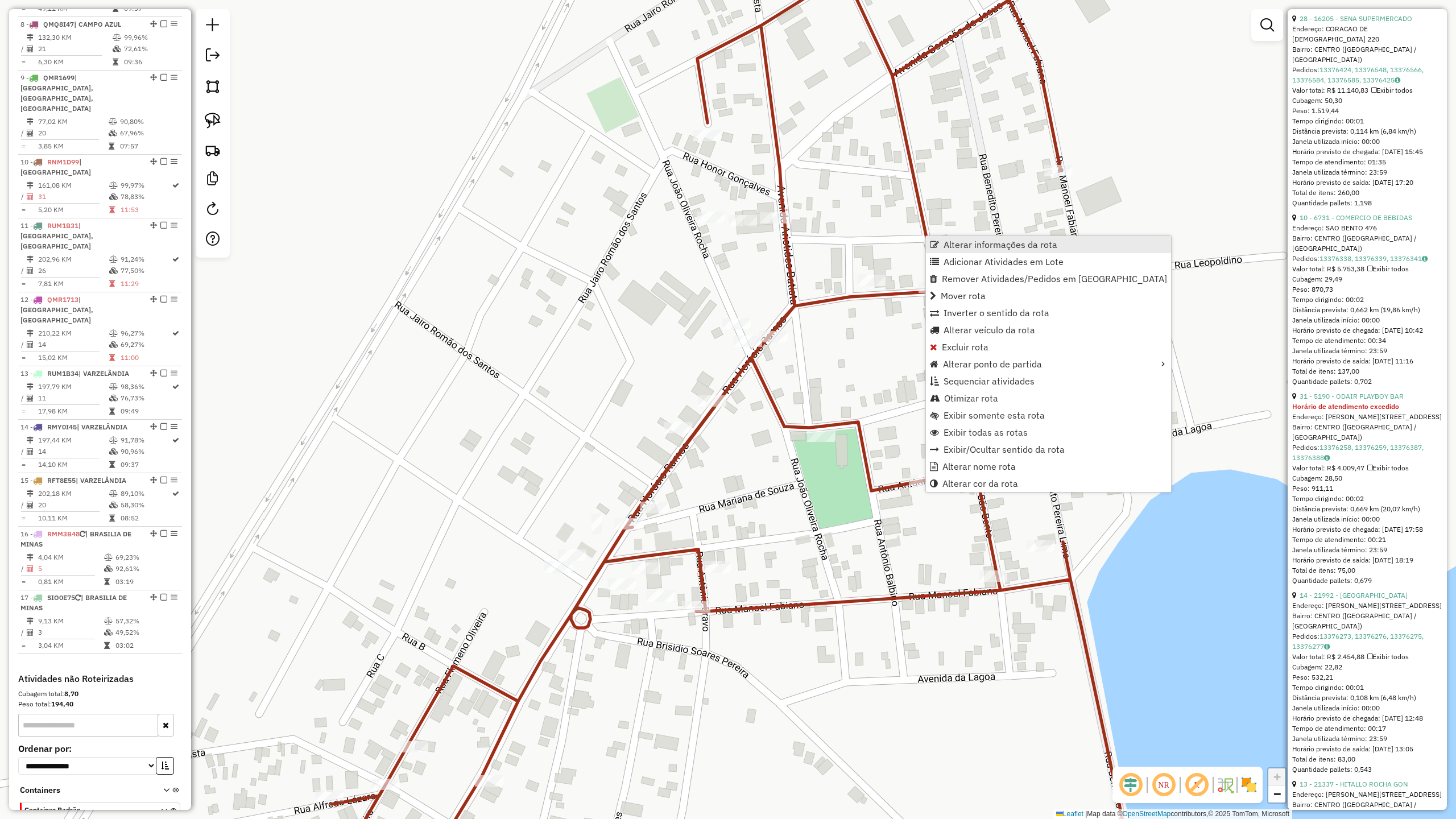
click at [1006, 249] on span "Alterar informações da rota" at bounding box center [1000, 244] width 114 height 9
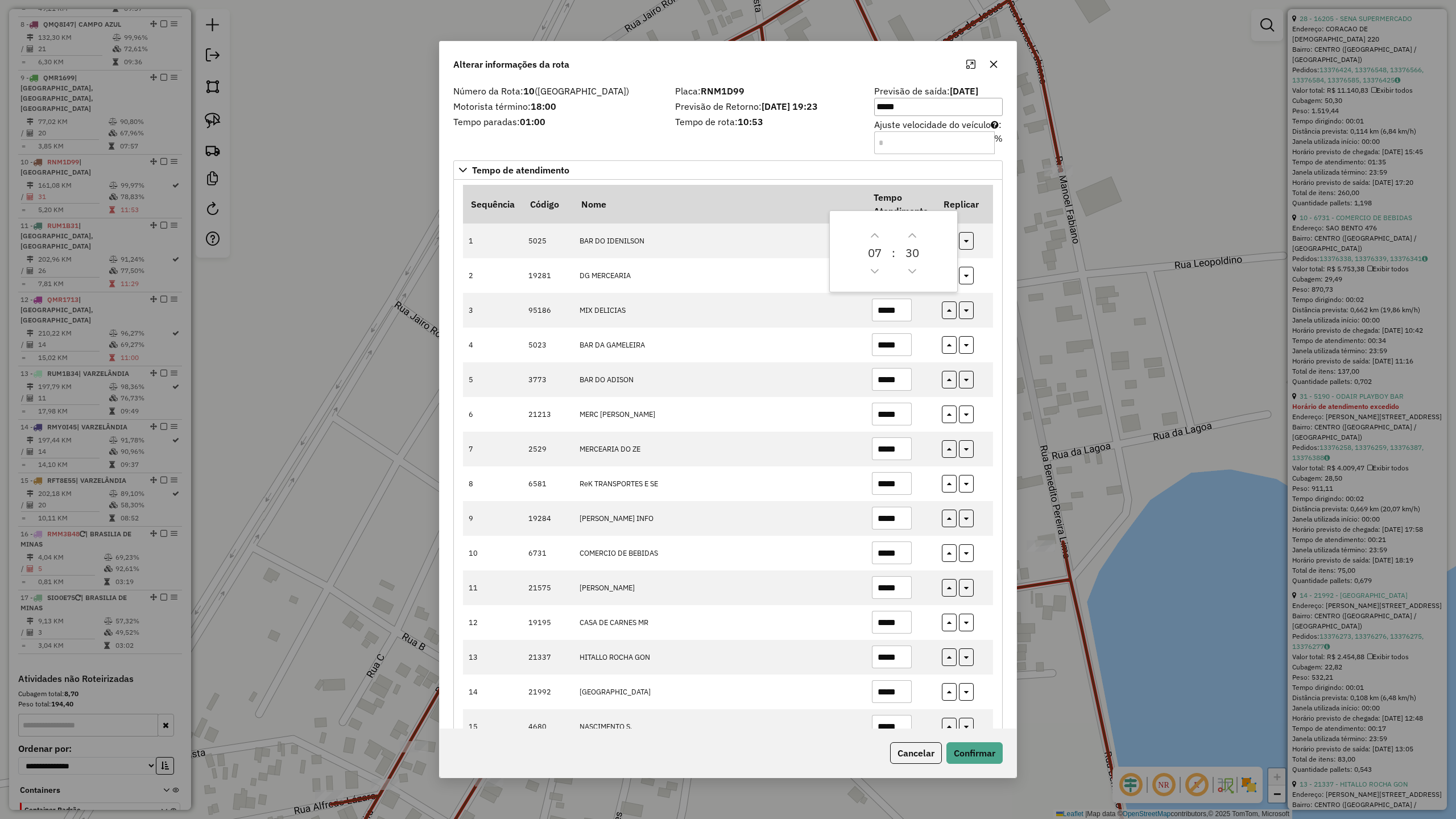
click at [813, 148] on div "Placa: RNM1D99 Previsão de Retorno: [DATE] 19:23 Tempo de rota: 10:53" at bounding box center [767, 119] width 199 height 64
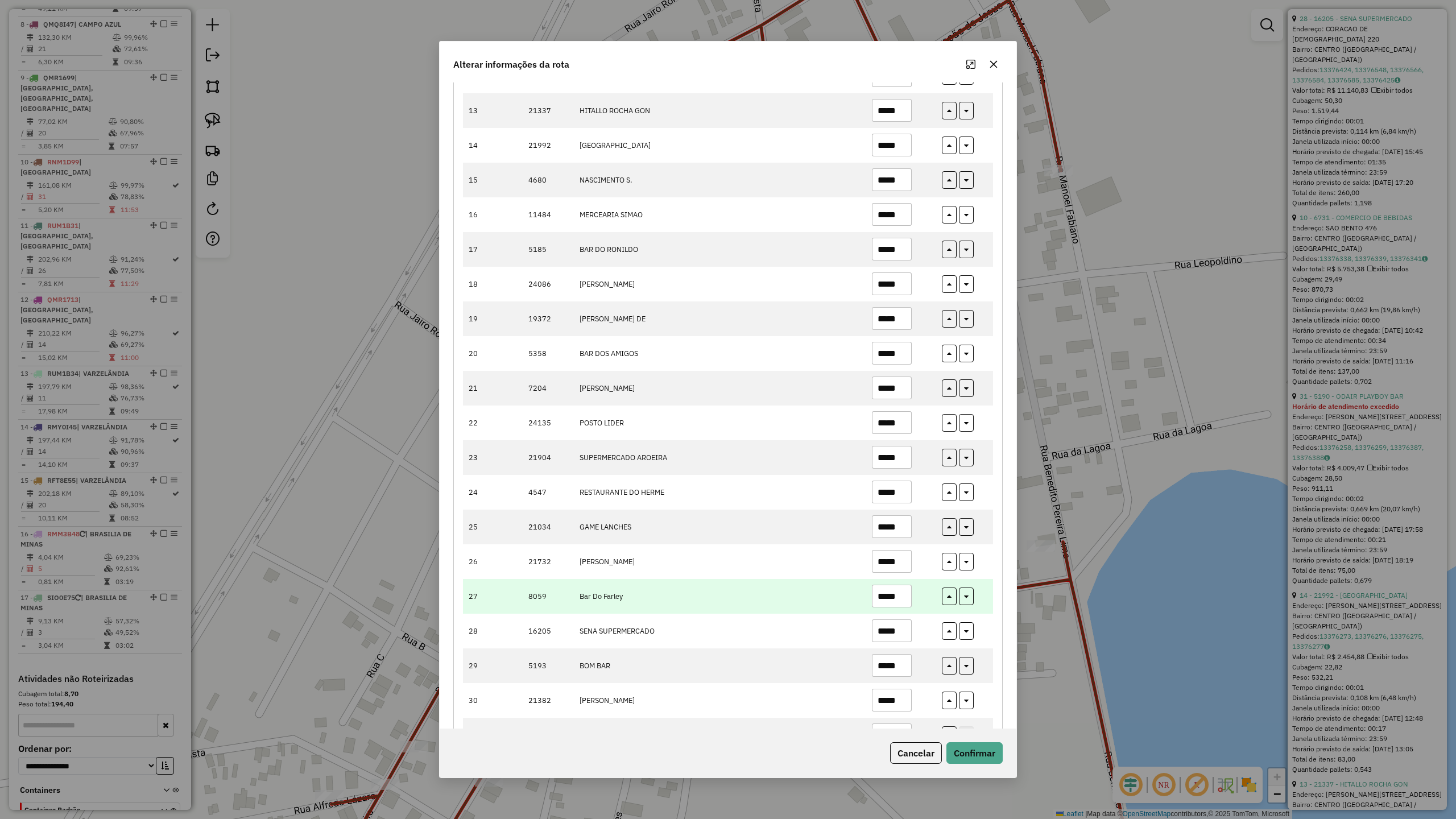
scroll to position [599, 0]
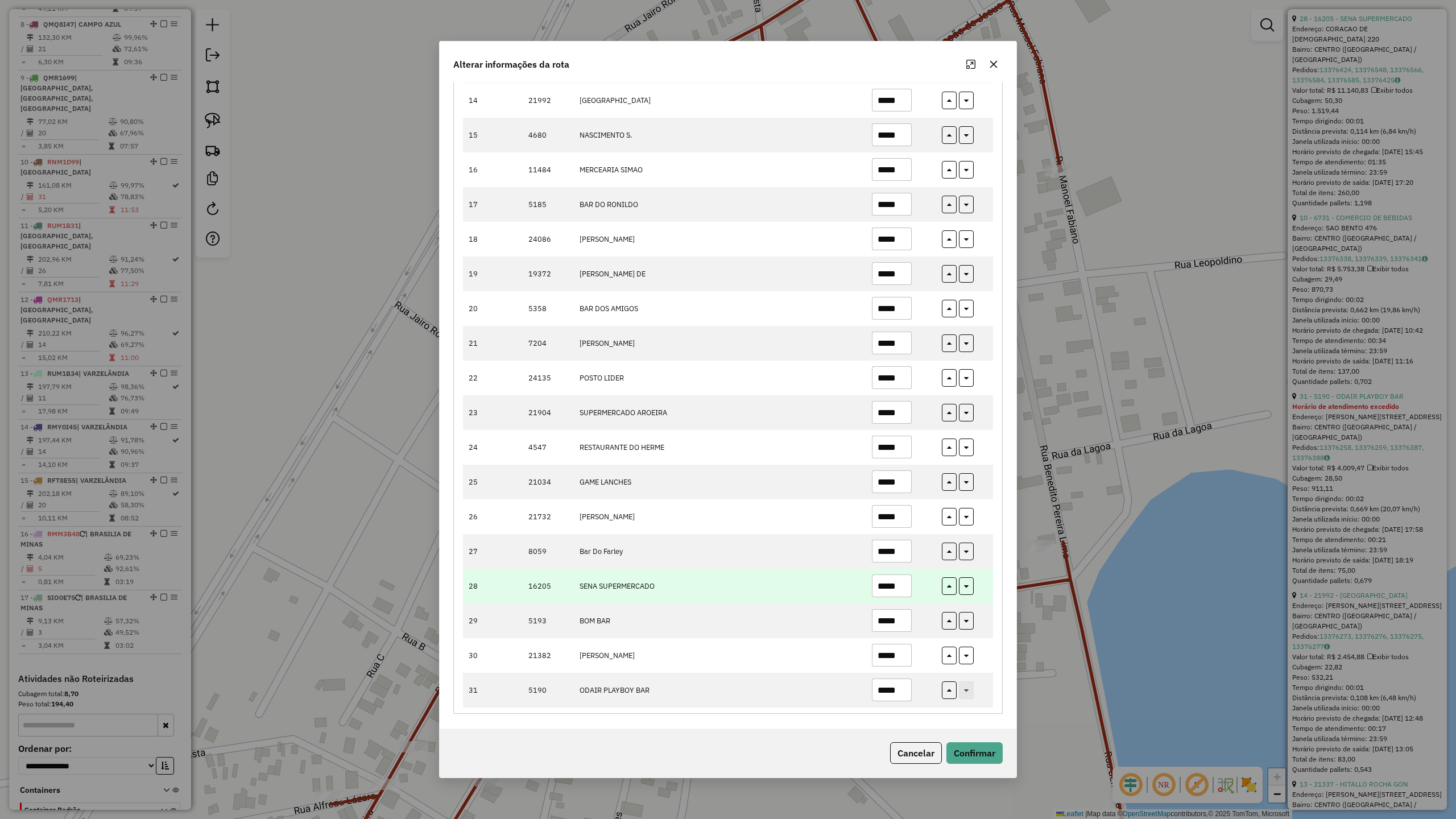
click at [901, 591] on input "*****" at bounding box center [892, 585] width 40 height 23
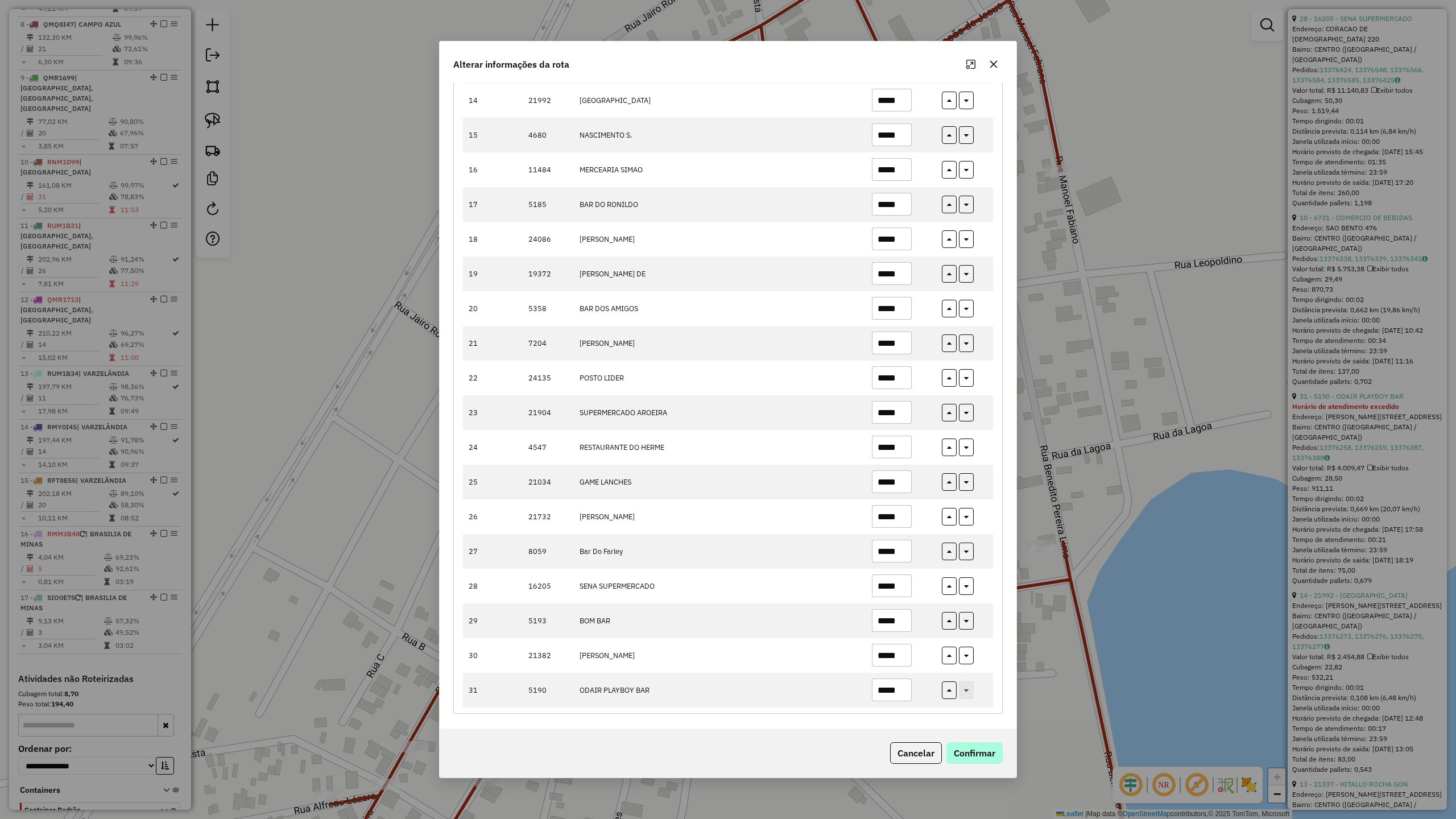
type input "*****"
click at [988, 749] on button "Confirmar" at bounding box center [974, 753] width 56 height 22
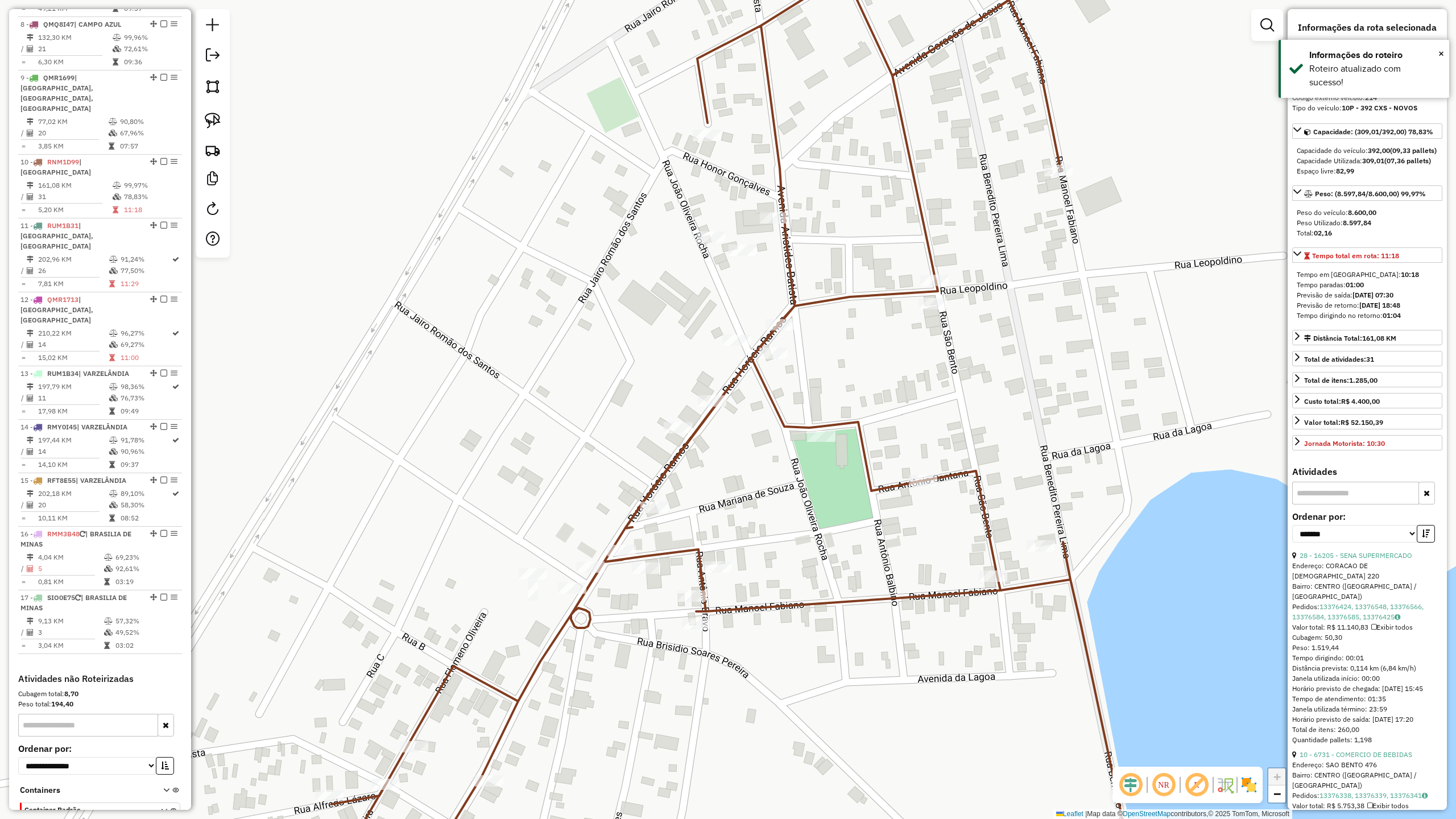
scroll to position [0, 0]
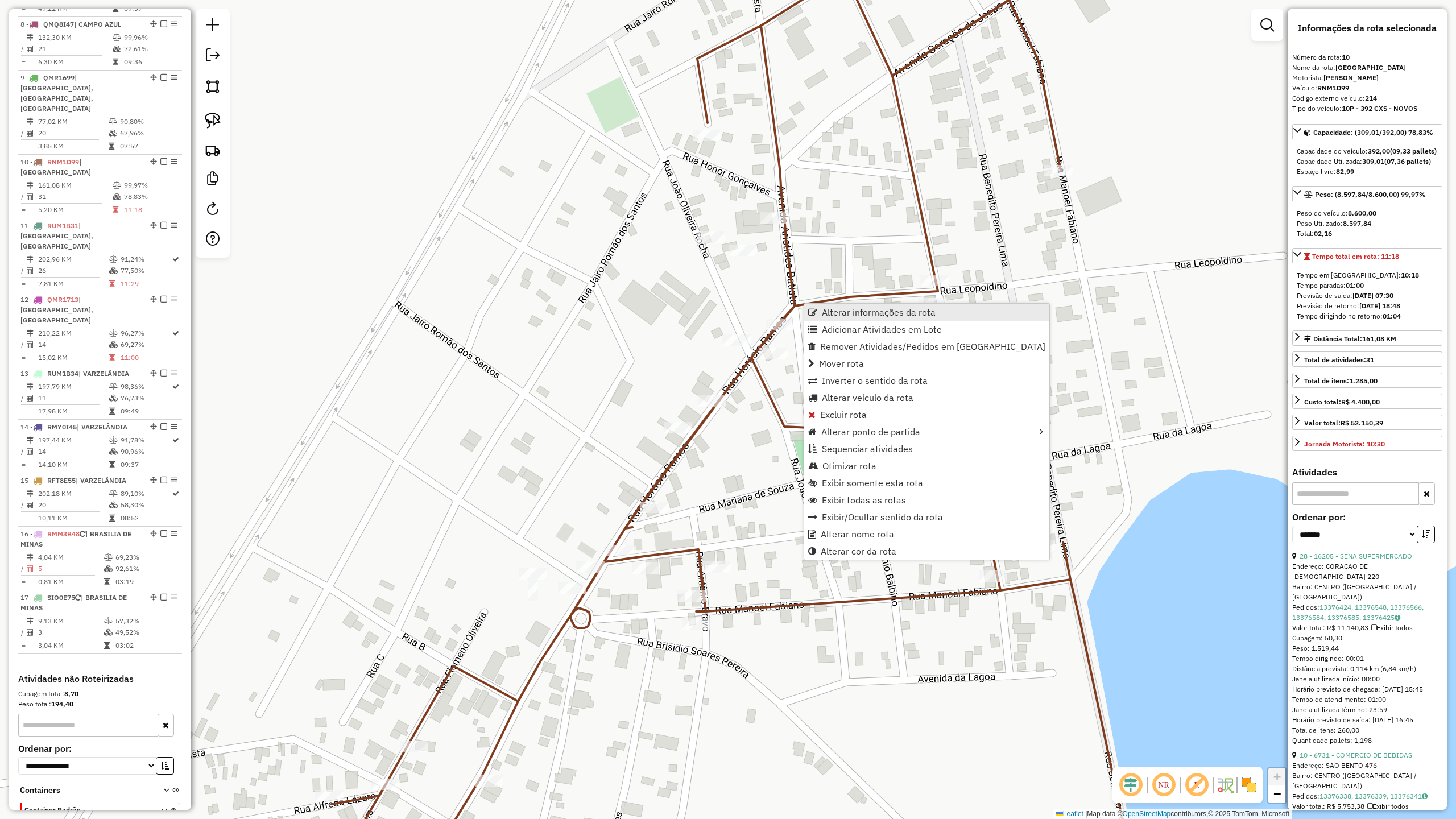
click at [861, 308] on span "Alterar informações da rota" at bounding box center [879, 312] width 114 height 9
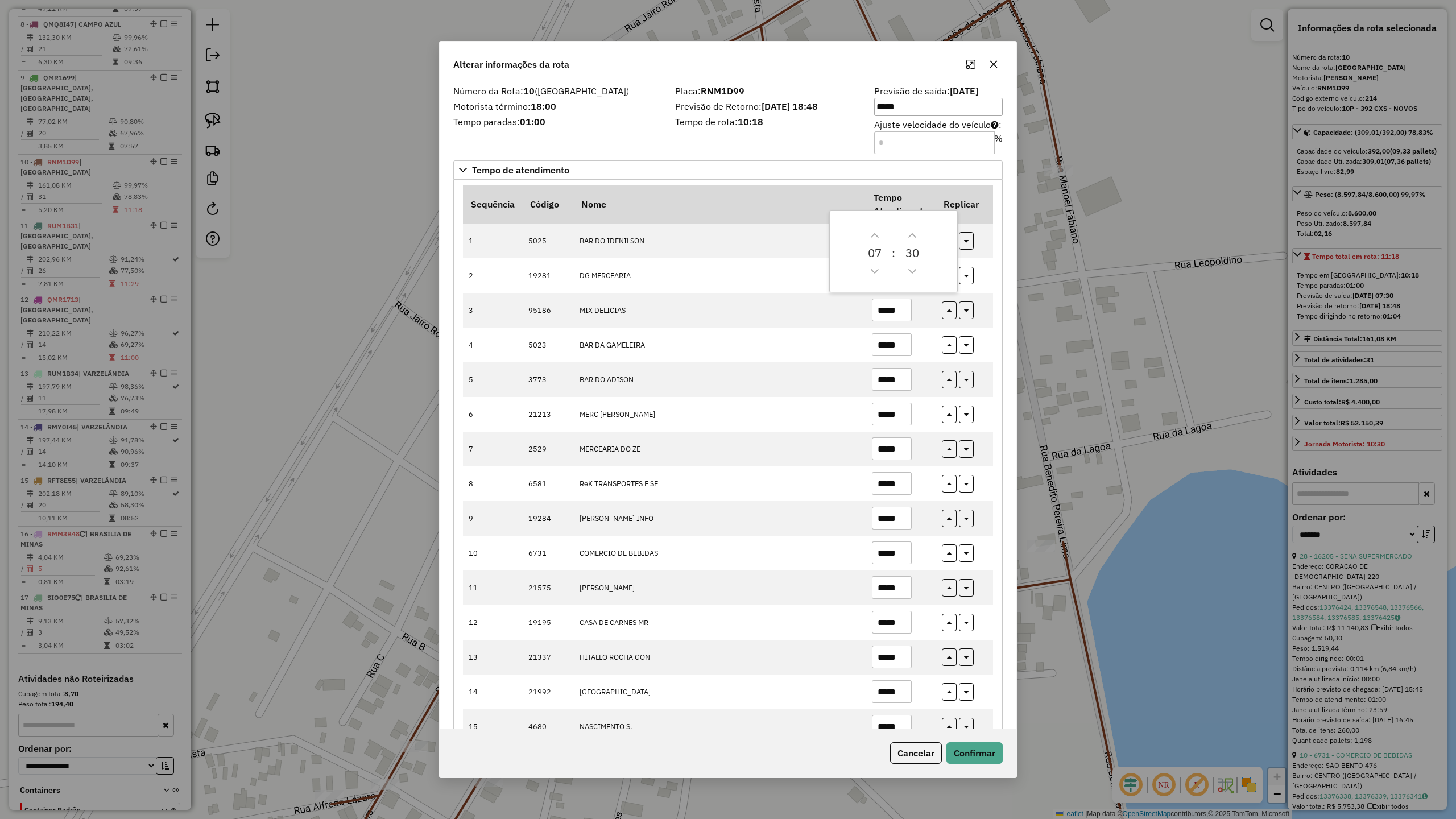
click at [880, 148] on input "Ajuste velocidade do veículo : %" at bounding box center [935, 143] width 121 height 23
type input "*"
click at [963, 749] on button "Confirmar" at bounding box center [974, 753] width 56 height 22
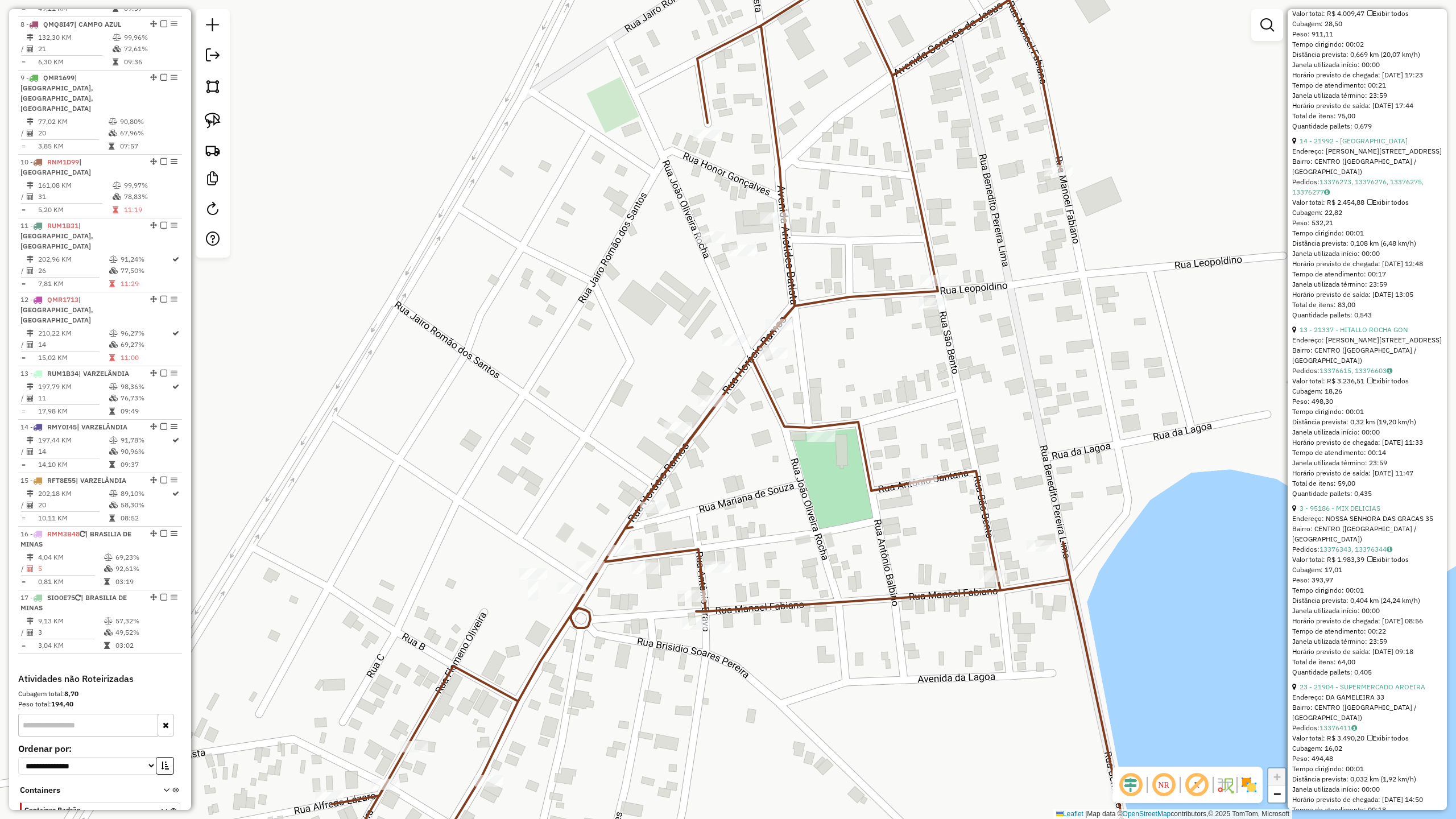
scroll to position [986, 0]
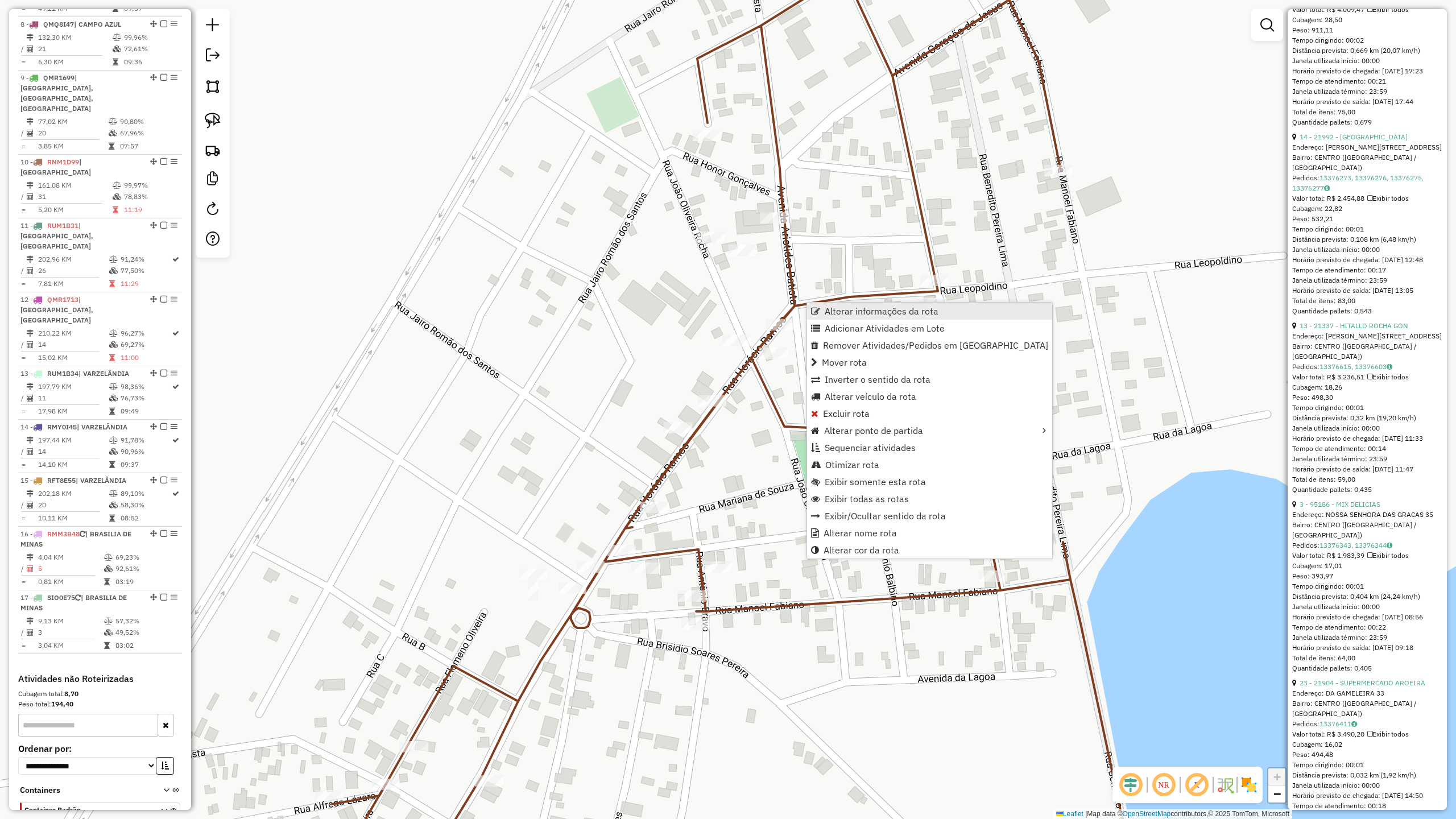
click at [848, 312] on span "Alterar informações da rota" at bounding box center [882, 310] width 114 height 9
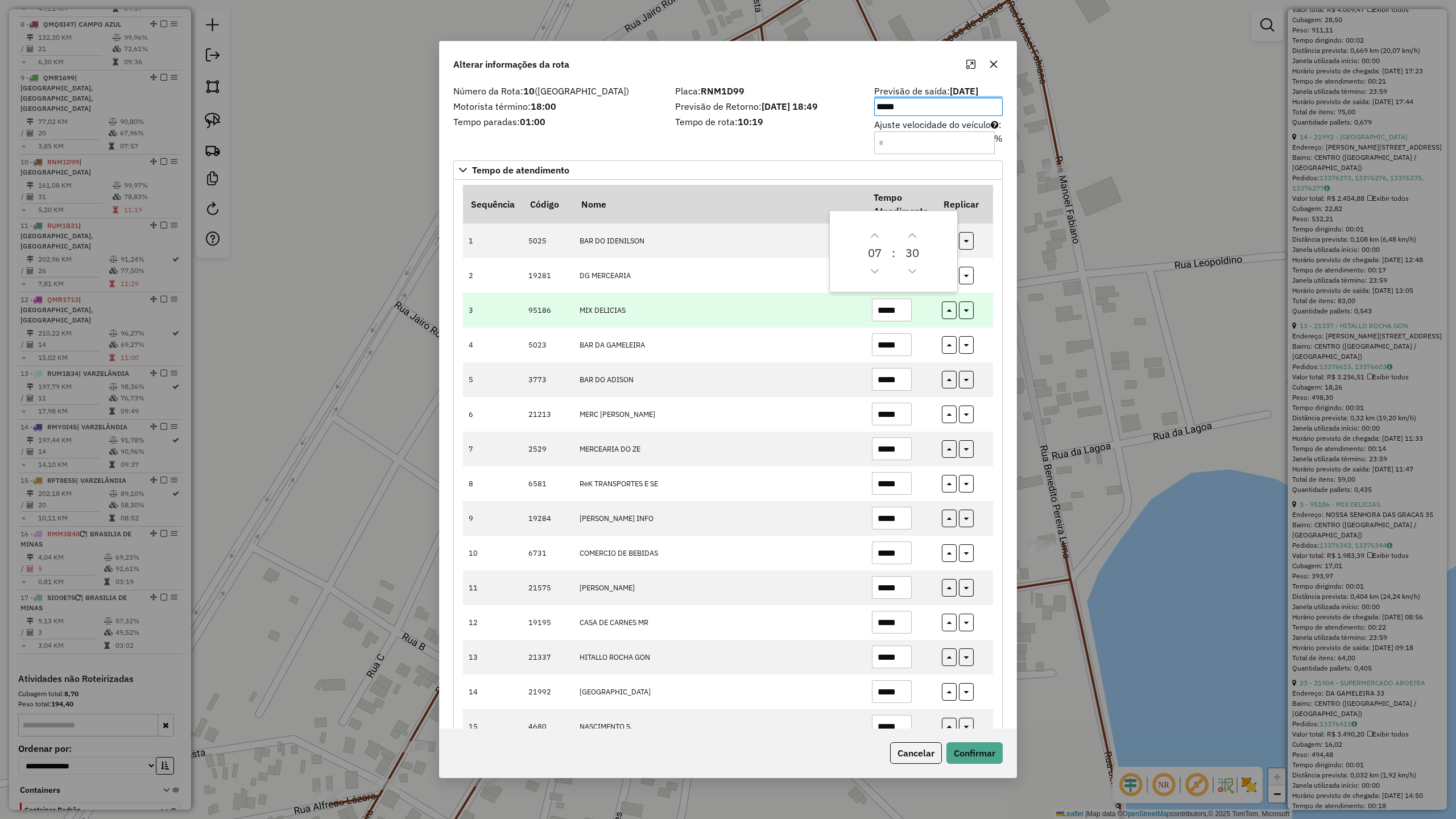
click at [788, 304] on td "MIX DELICIAS" at bounding box center [719, 310] width 293 height 35
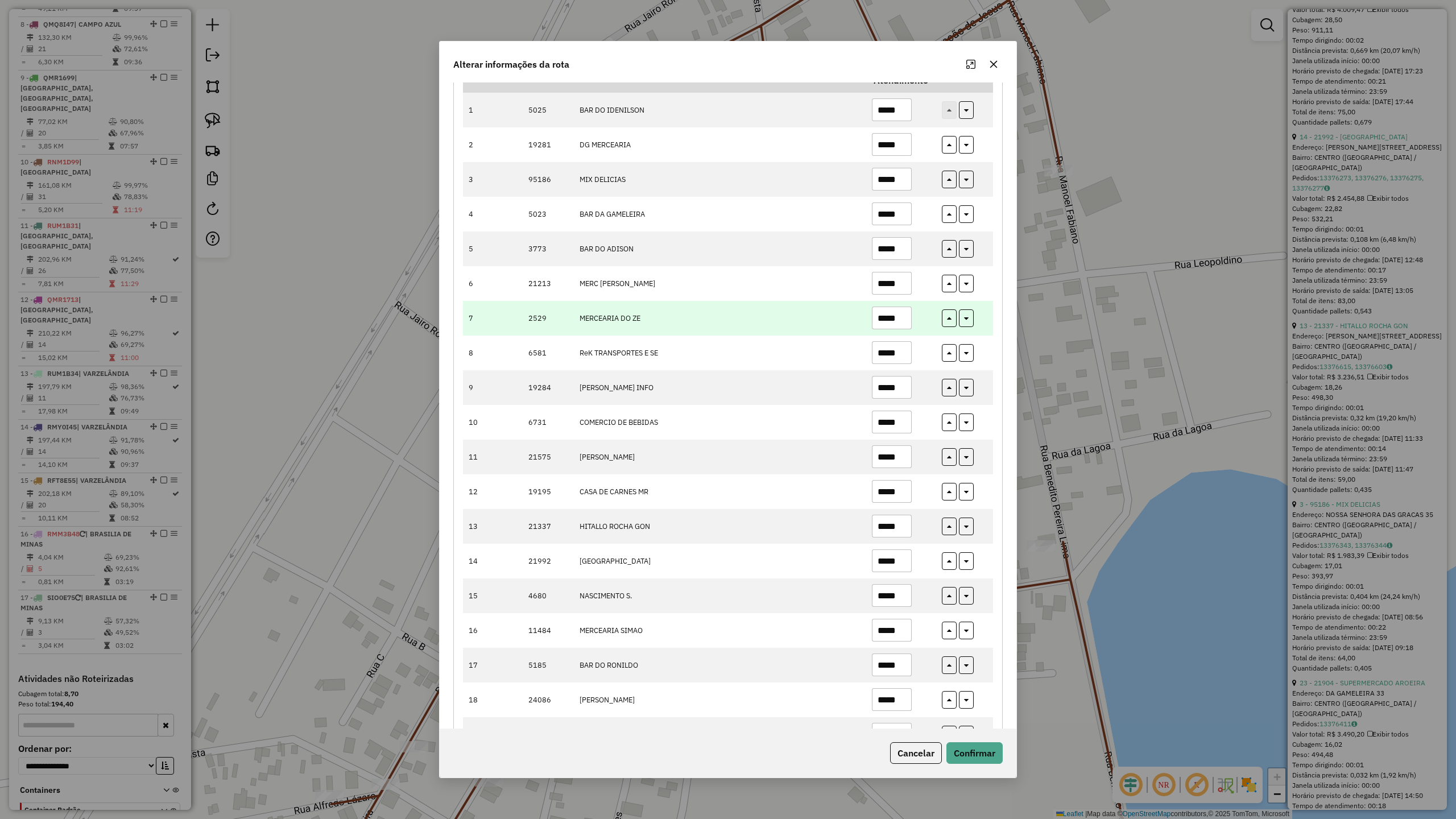
scroll to position [80, 0]
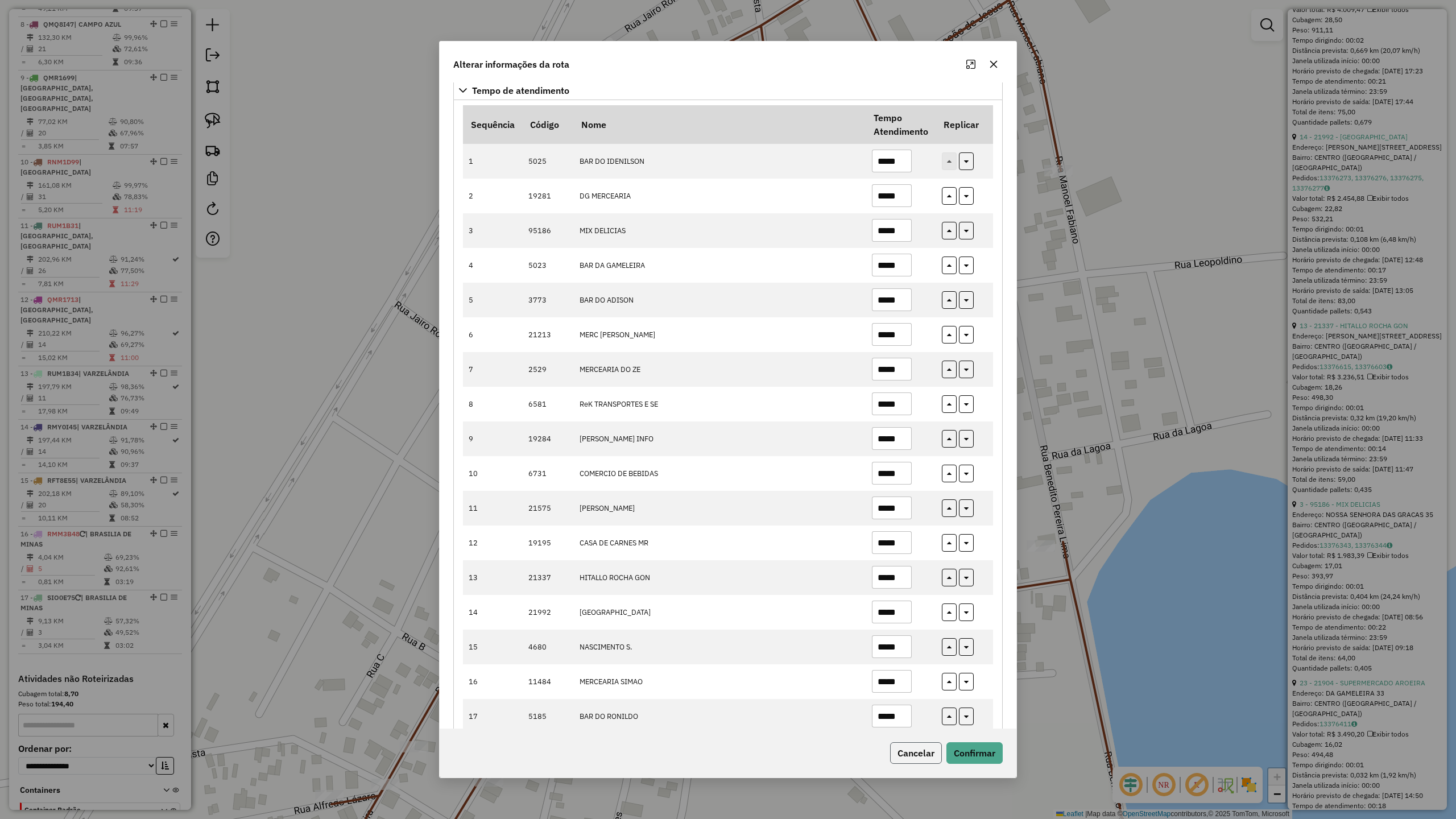
click at [925, 755] on button "Cancelar" at bounding box center [916, 753] width 52 height 22
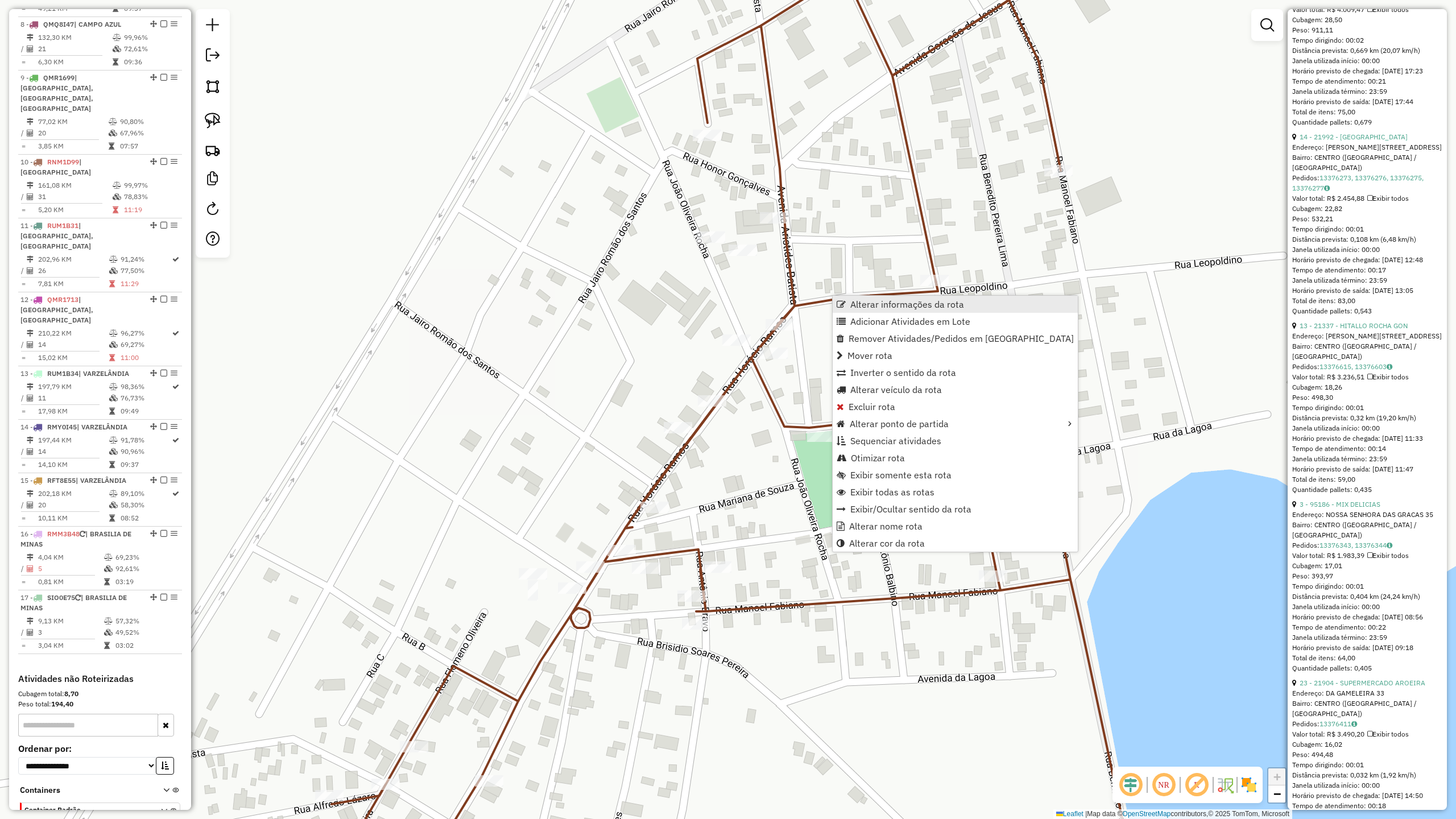
click at [872, 305] on span "Alterar informações da rota" at bounding box center [907, 304] width 114 height 9
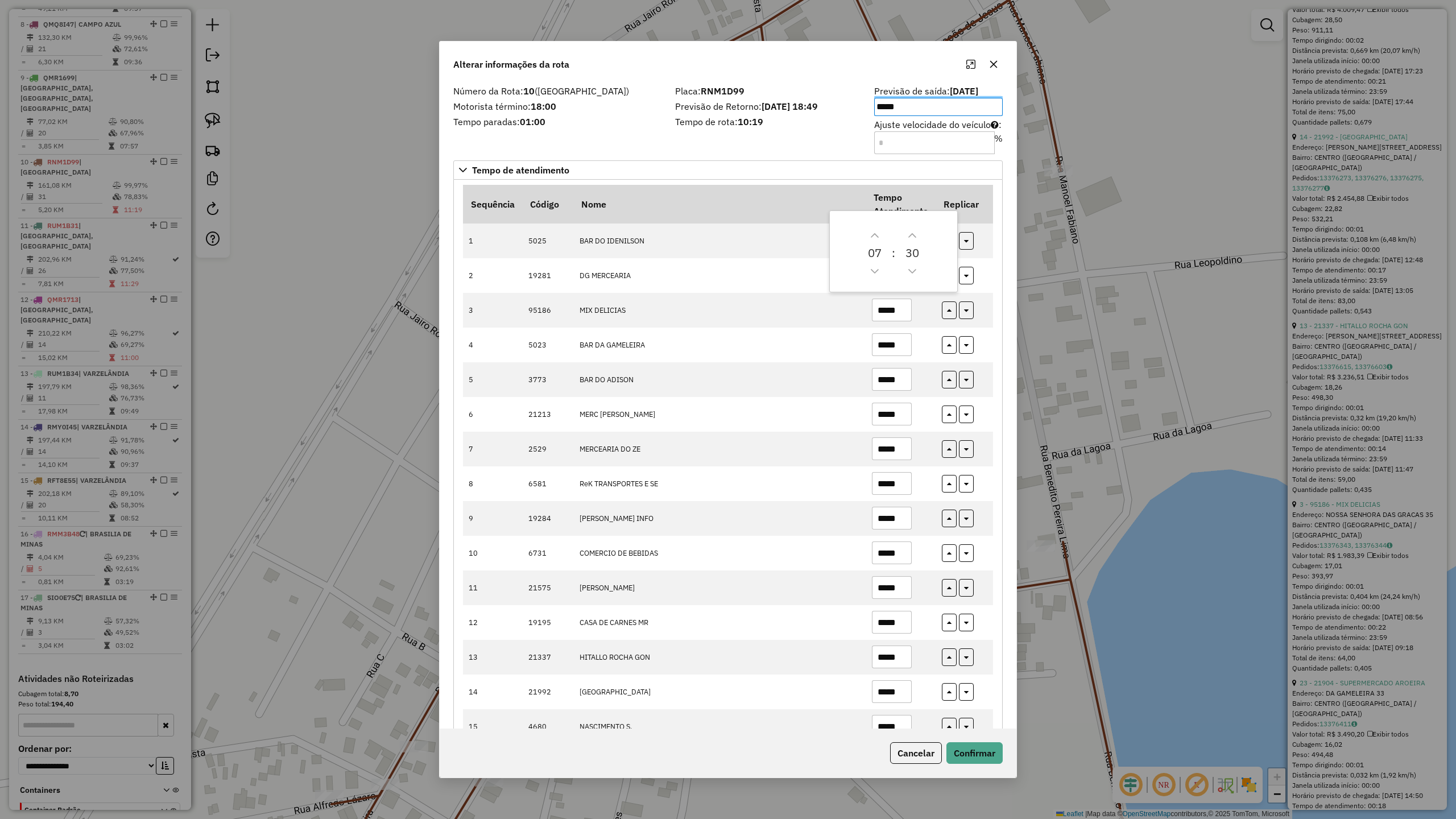
click at [906, 143] on input "*" at bounding box center [935, 143] width 121 height 23
type input "***"
click at [970, 748] on button "Confirmar" at bounding box center [974, 753] width 56 height 22
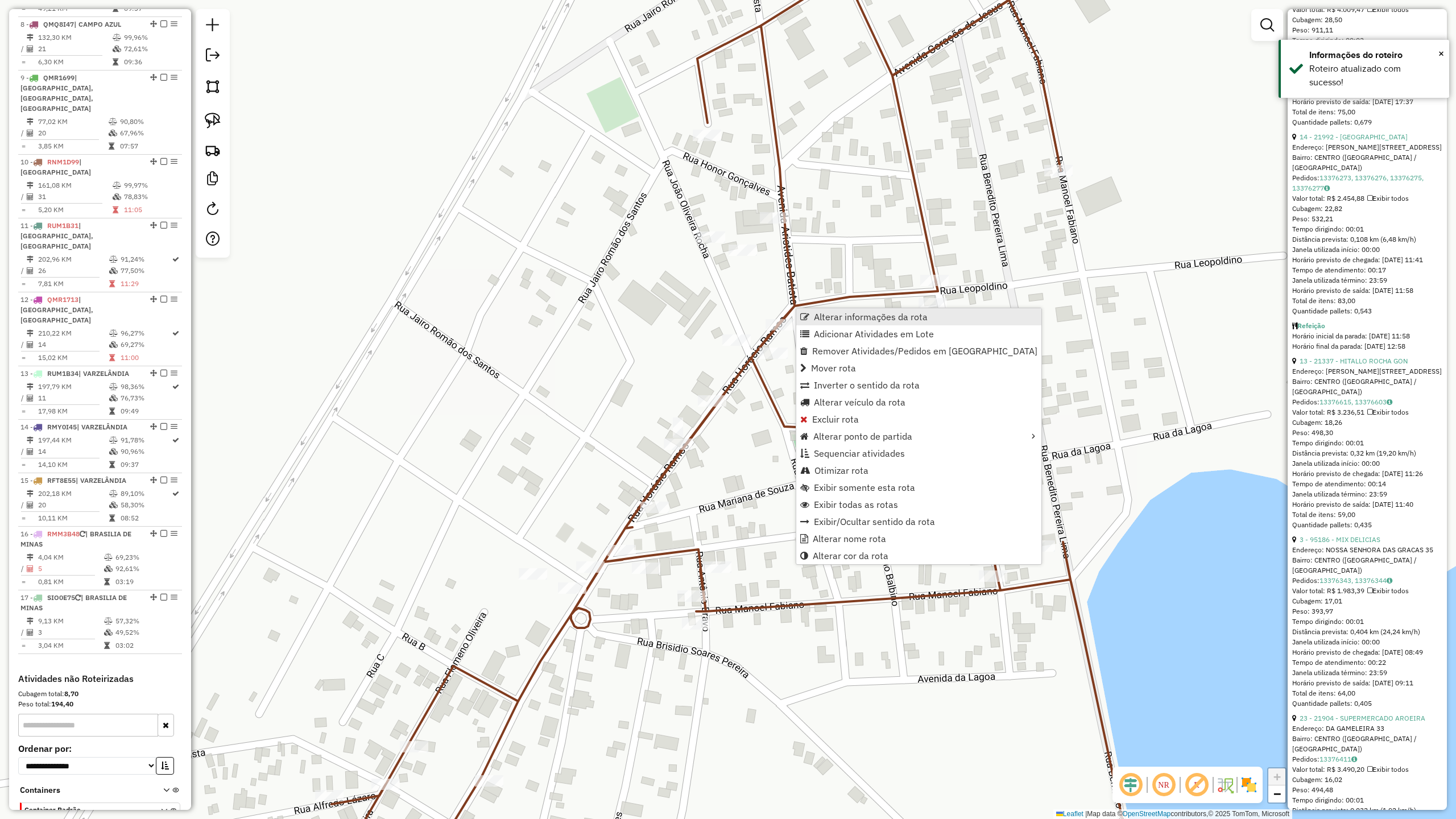
click at [835, 317] on span "Alterar informações da rota" at bounding box center [871, 317] width 114 height 9
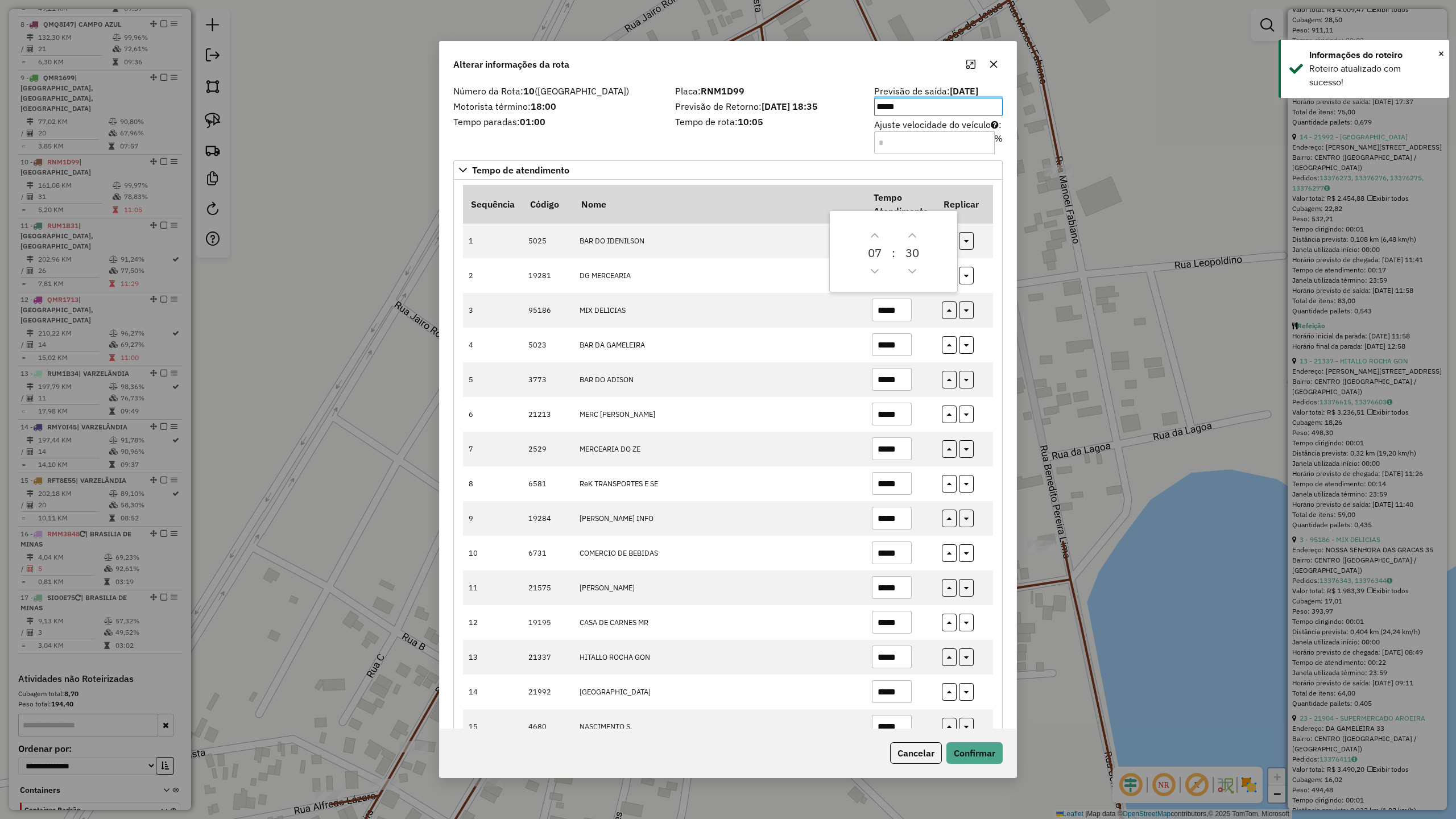
click at [901, 146] on input "***" at bounding box center [935, 143] width 121 height 23
type input "**"
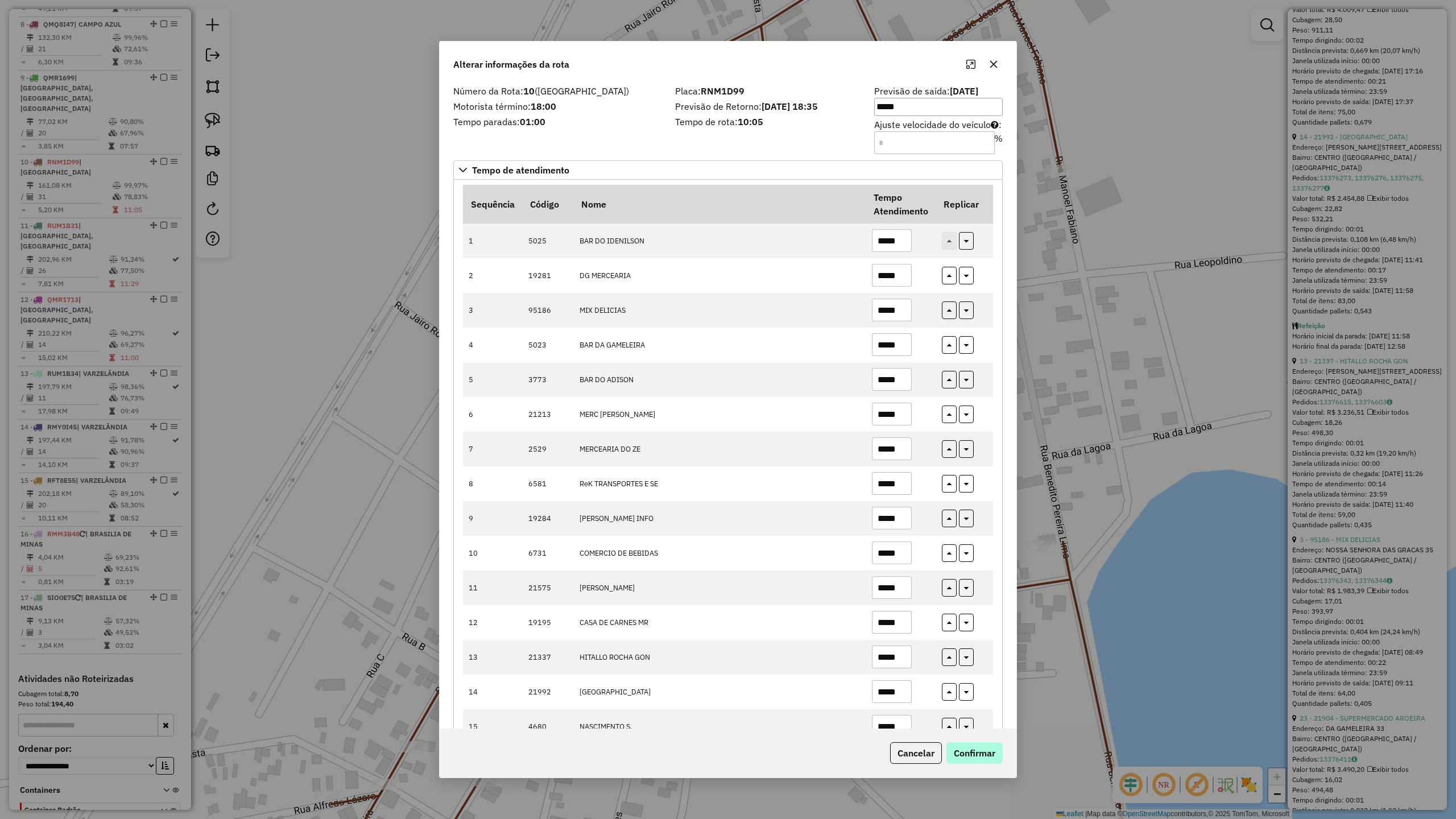
type input "***"
click at [976, 759] on button "Confirmar" at bounding box center [974, 753] width 56 height 22
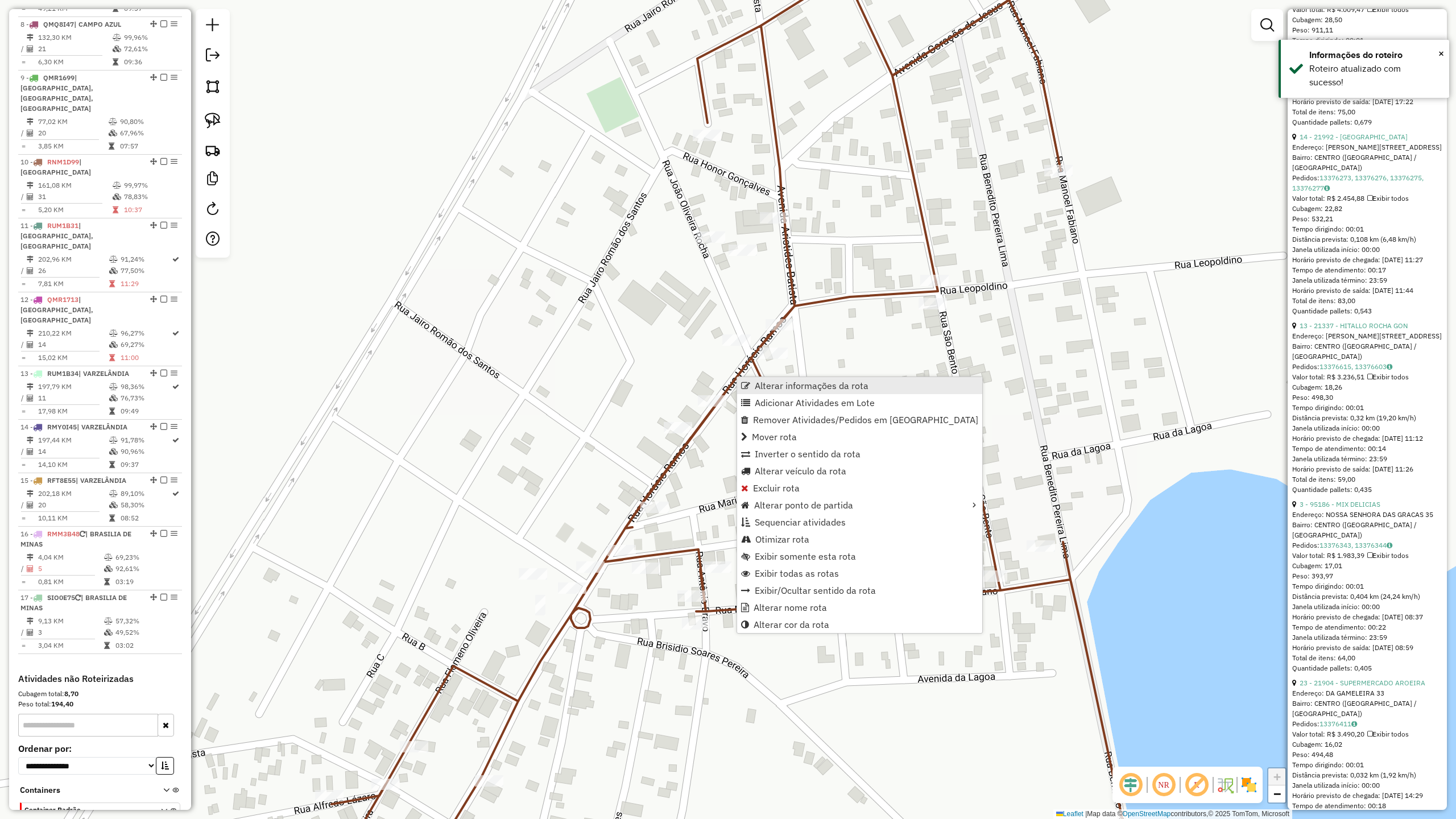
click at [788, 388] on span "Alterar informações da rota" at bounding box center [812, 385] width 114 height 9
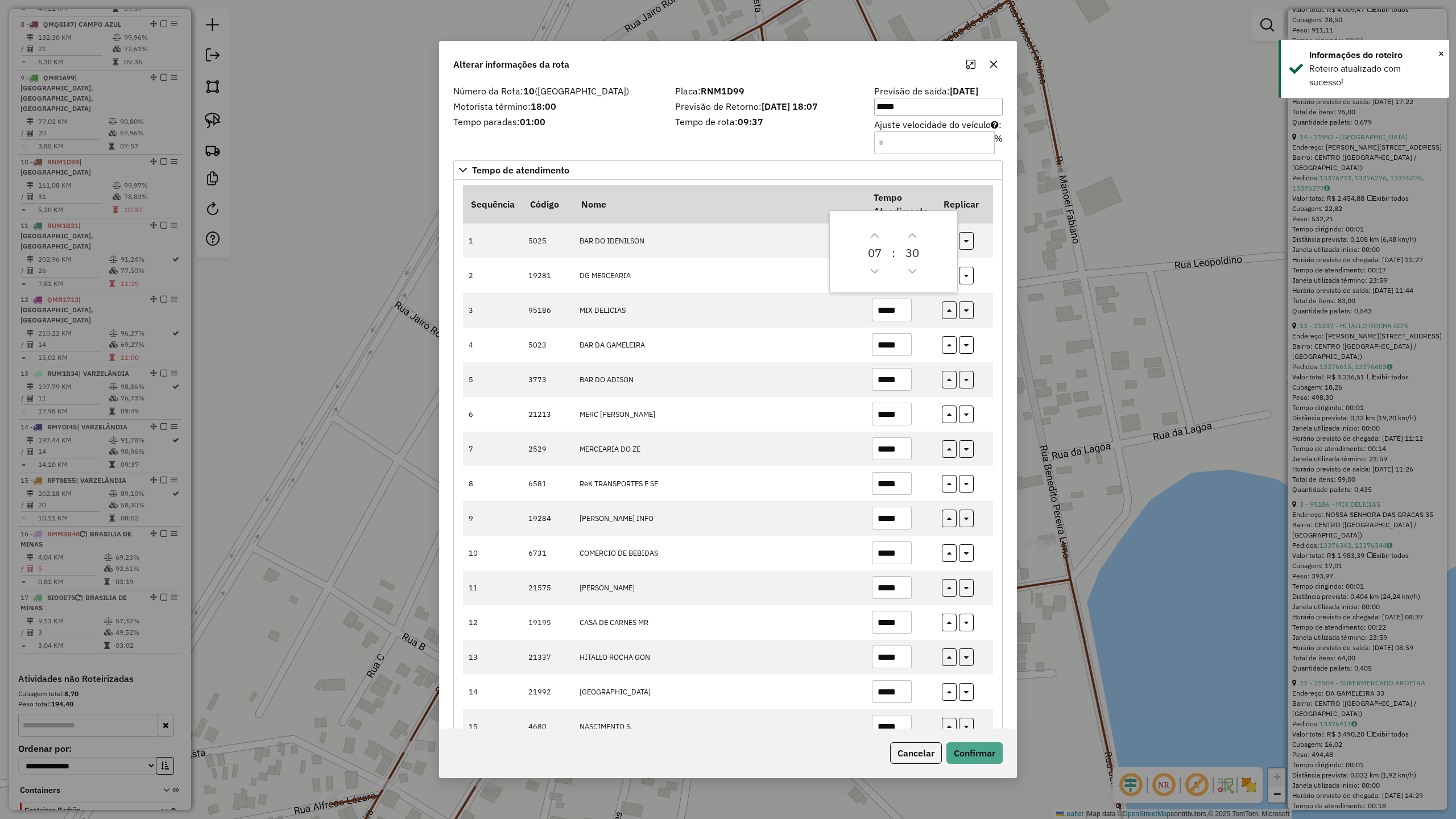
click at [891, 143] on input "***" at bounding box center [935, 143] width 121 height 23
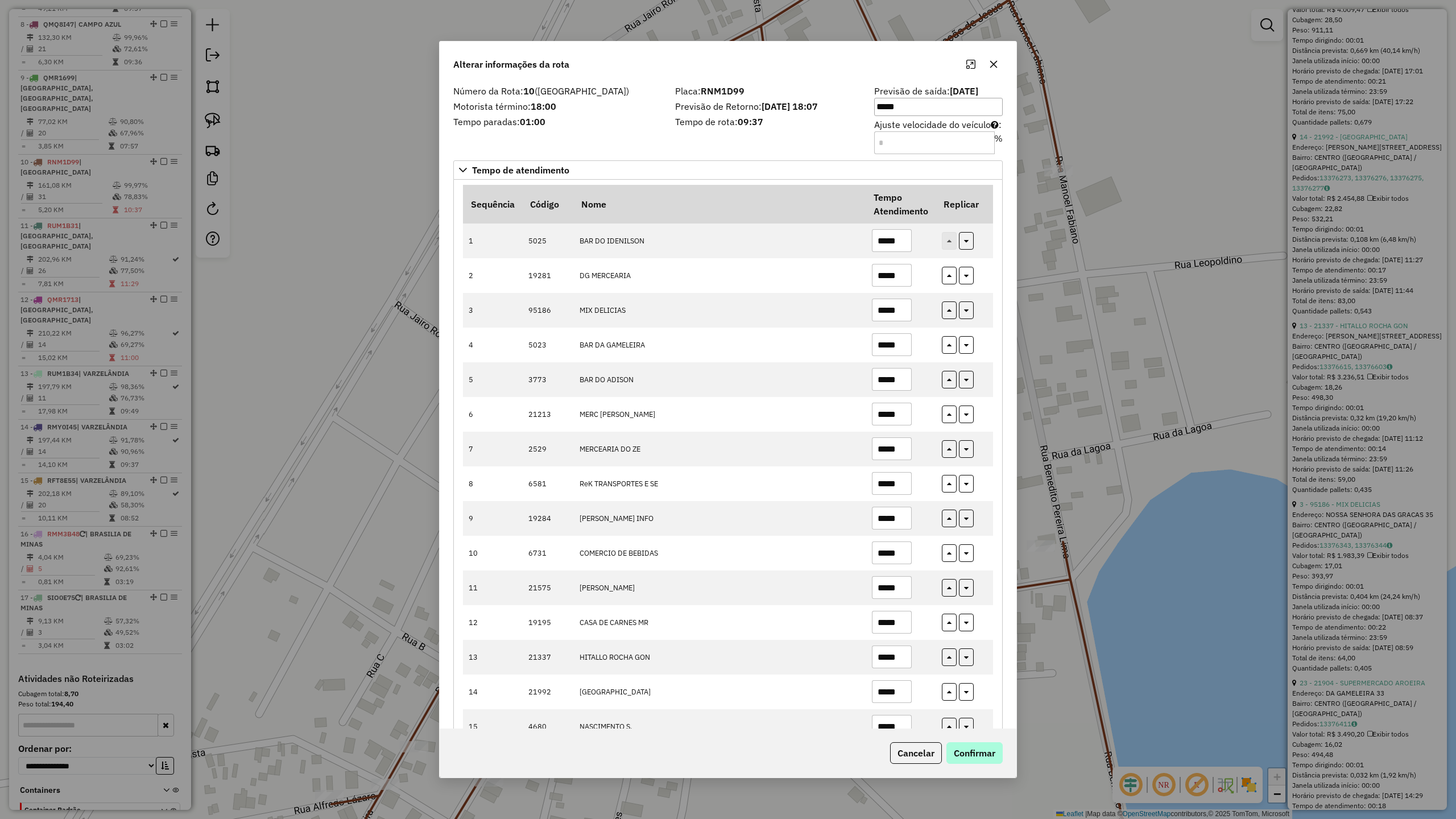
type input "***"
click at [976, 753] on button "Confirmar" at bounding box center [974, 753] width 56 height 22
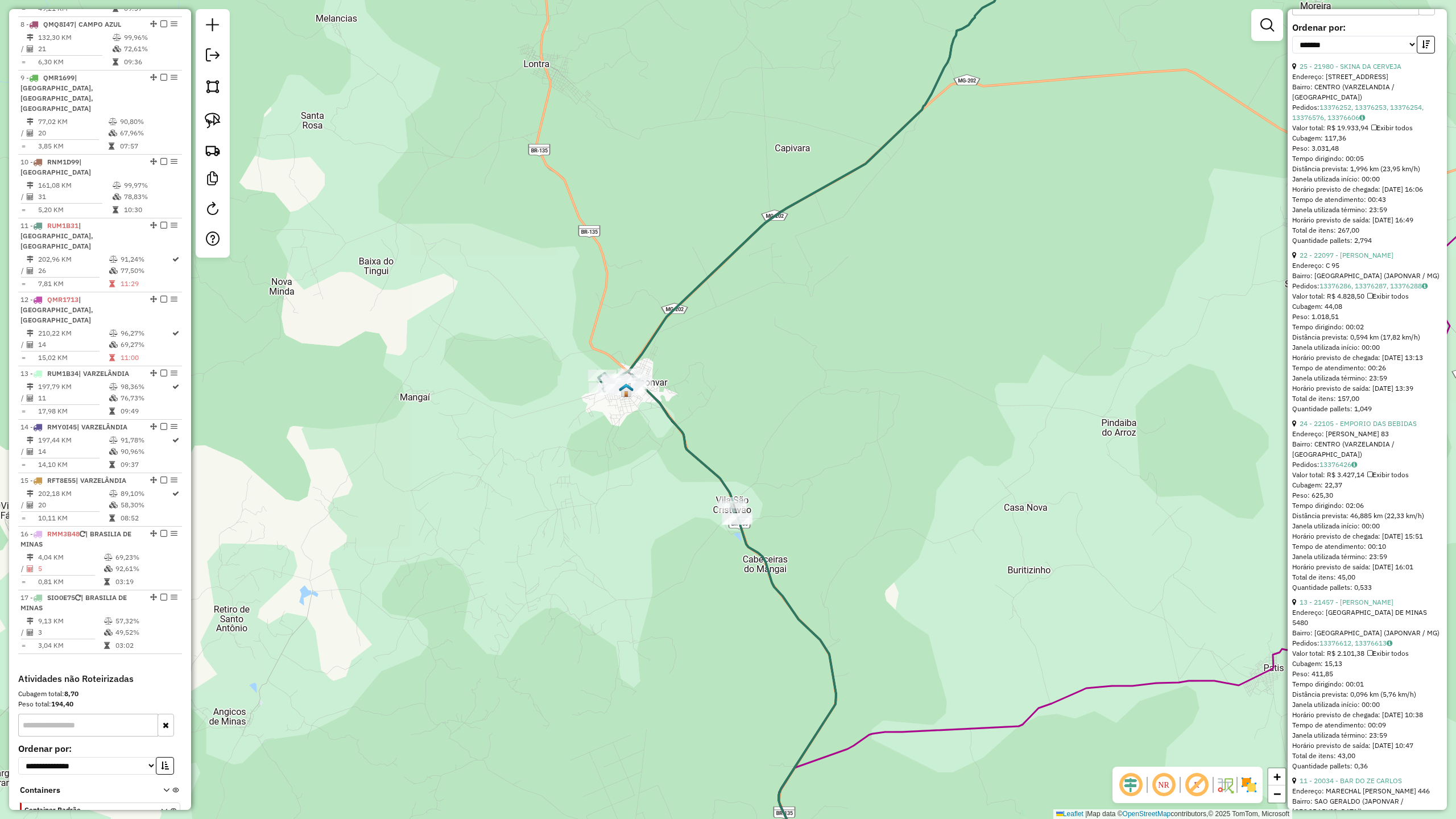
scroll to position [510, 0]
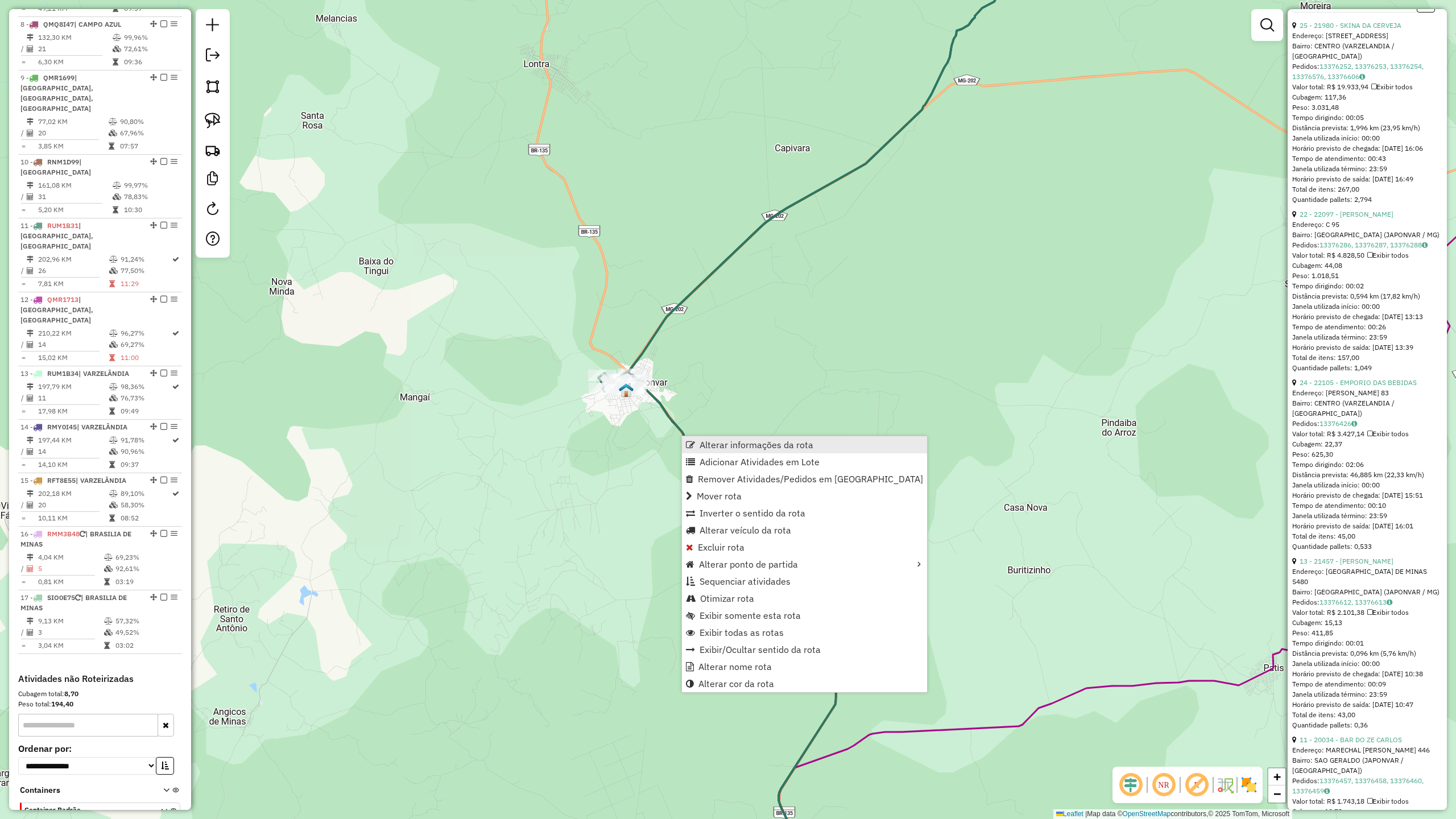
click at [717, 442] on span "Alterar informações da rota" at bounding box center [756, 445] width 114 height 9
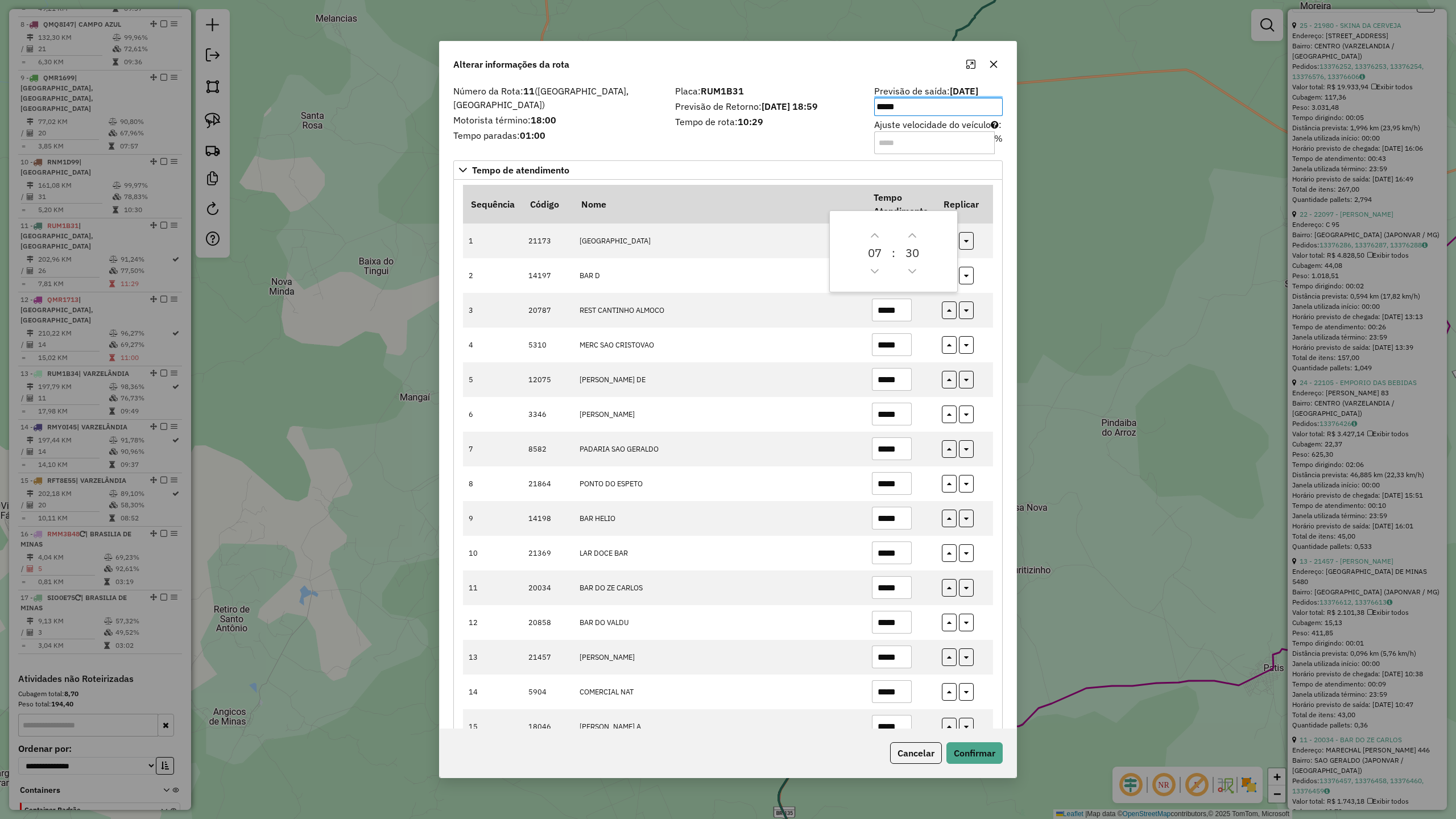
click at [677, 142] on div "Placa: RUM1B31 Previsão de Retorno: [DATE] 18:59 Tempo de rota: 10:29" at bounding box center [767, 119] width 199 height 64
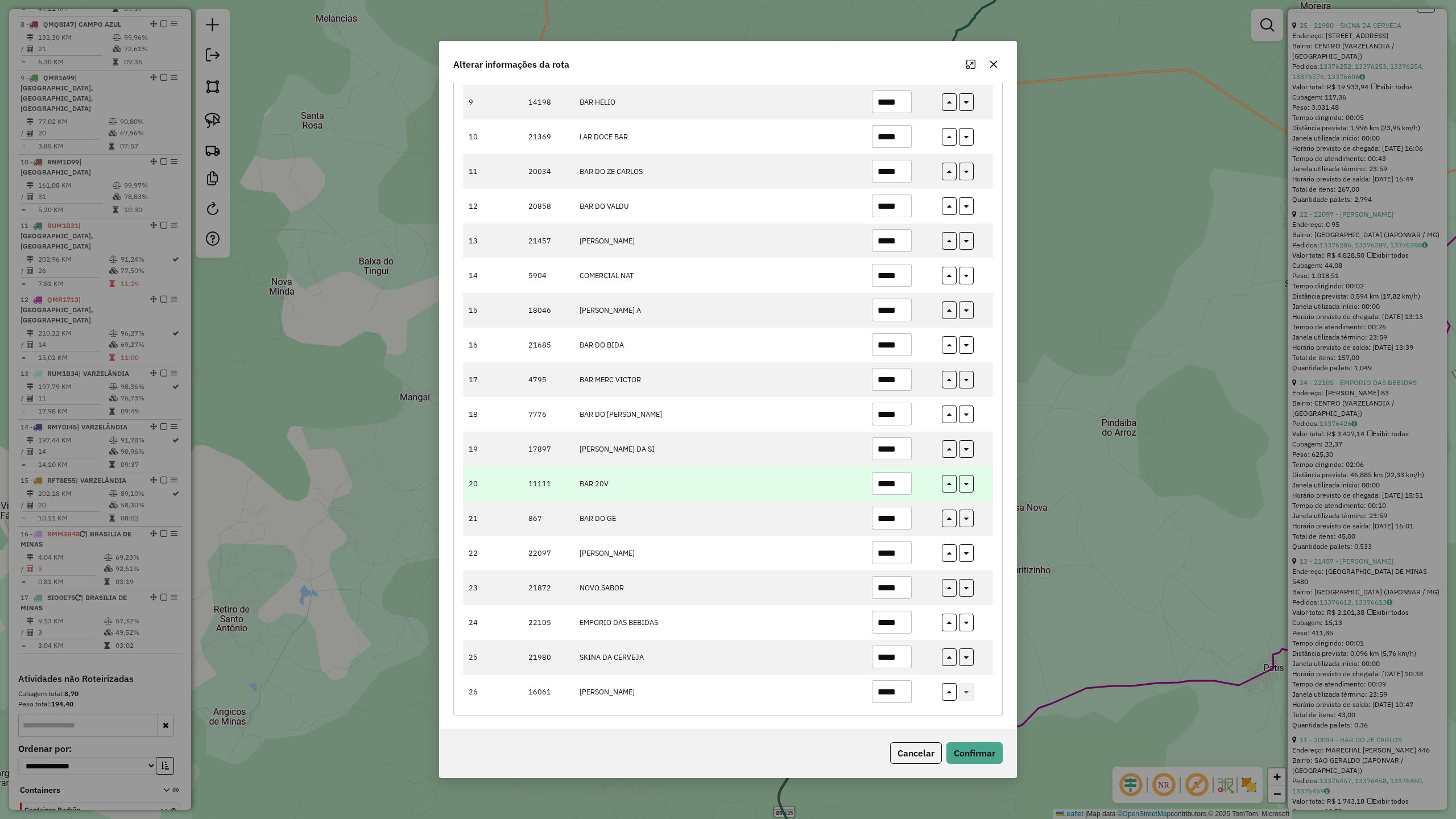
scroll to position [424, 0]
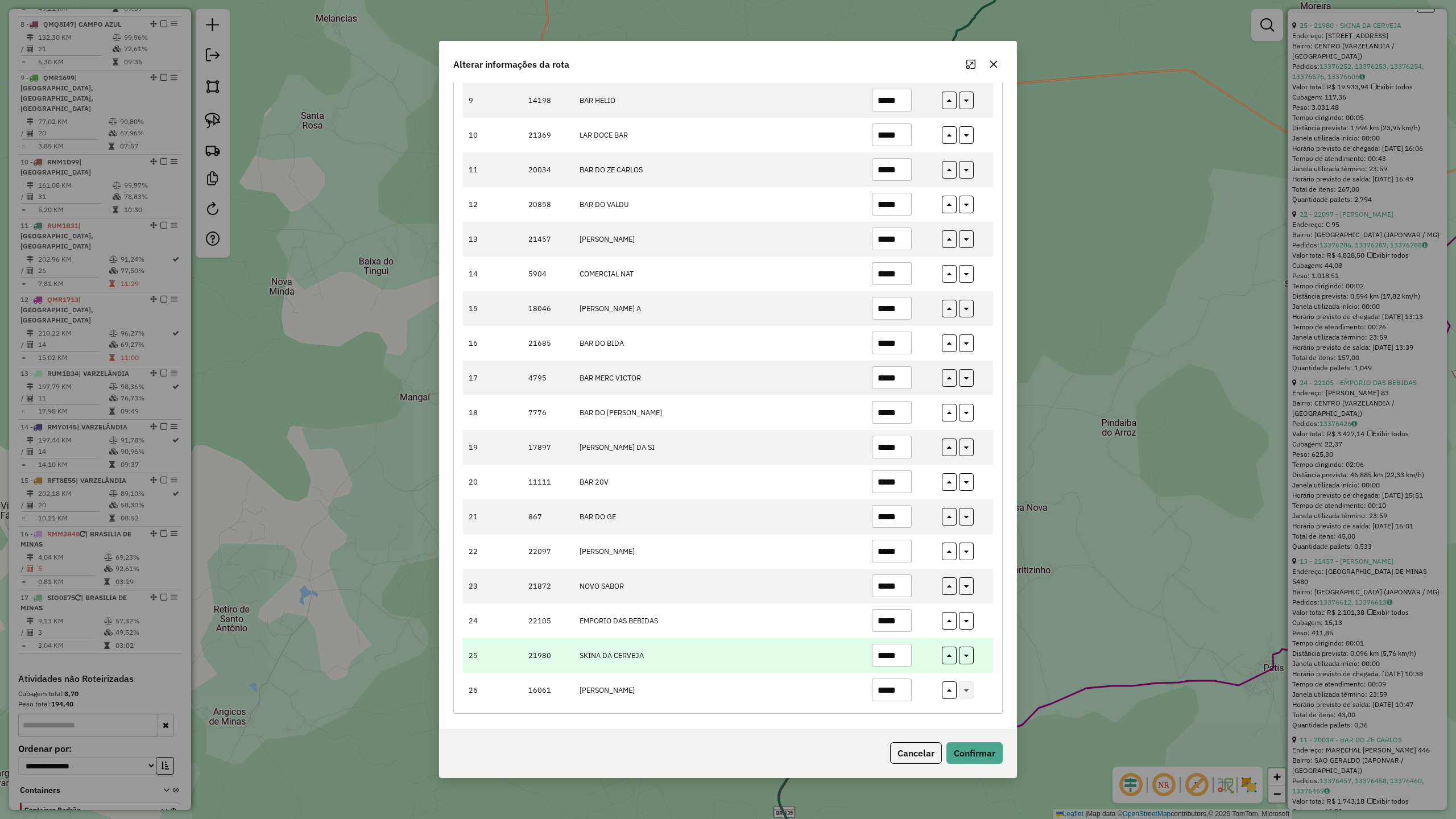
click at [906, 651] on input "*****" at bounding box center [892, 655] width 40 height 23
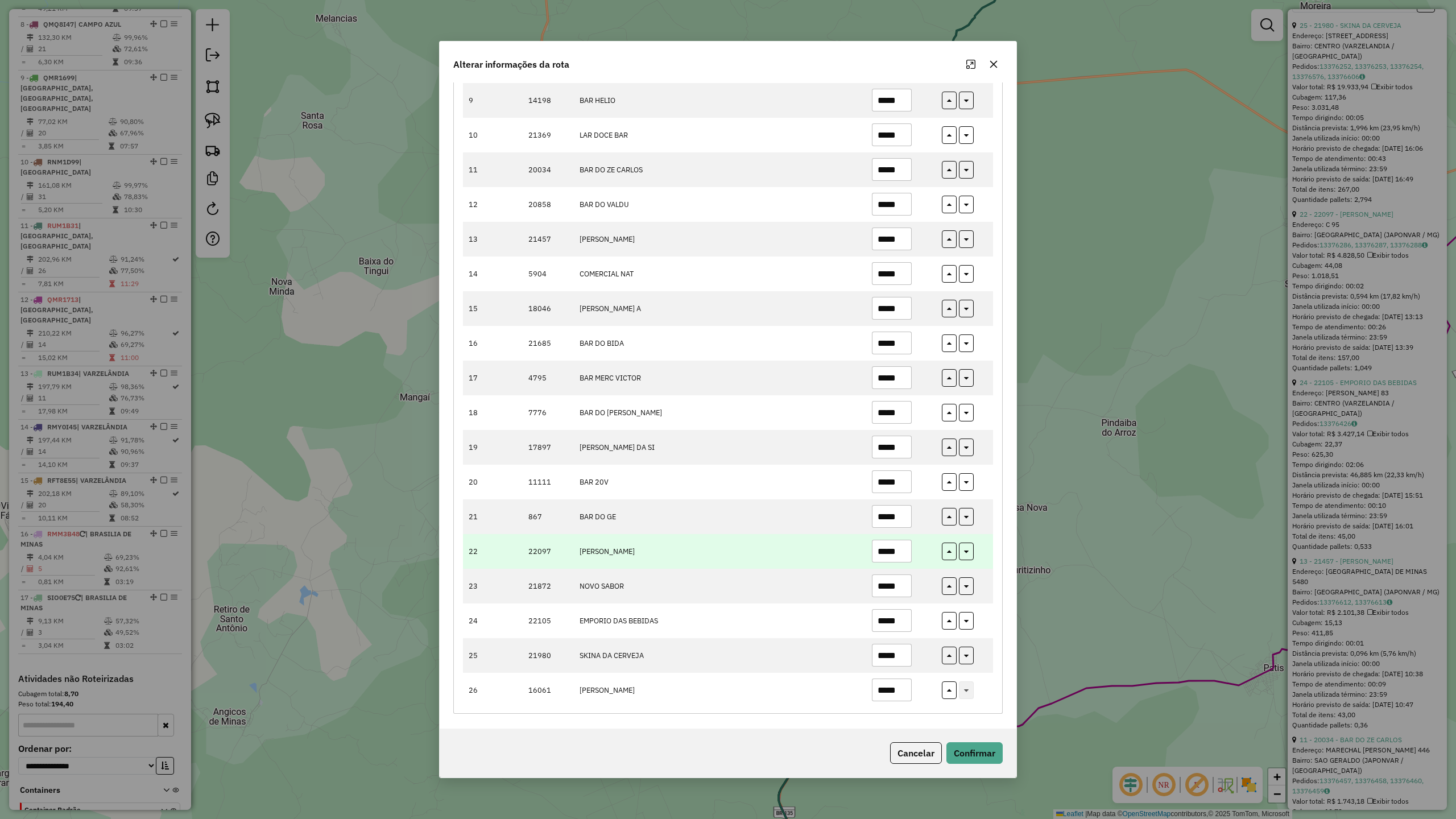
type input "*****"
click at [899, 548] on input "*****" at bounding box center [892, 551] width 40 height 23
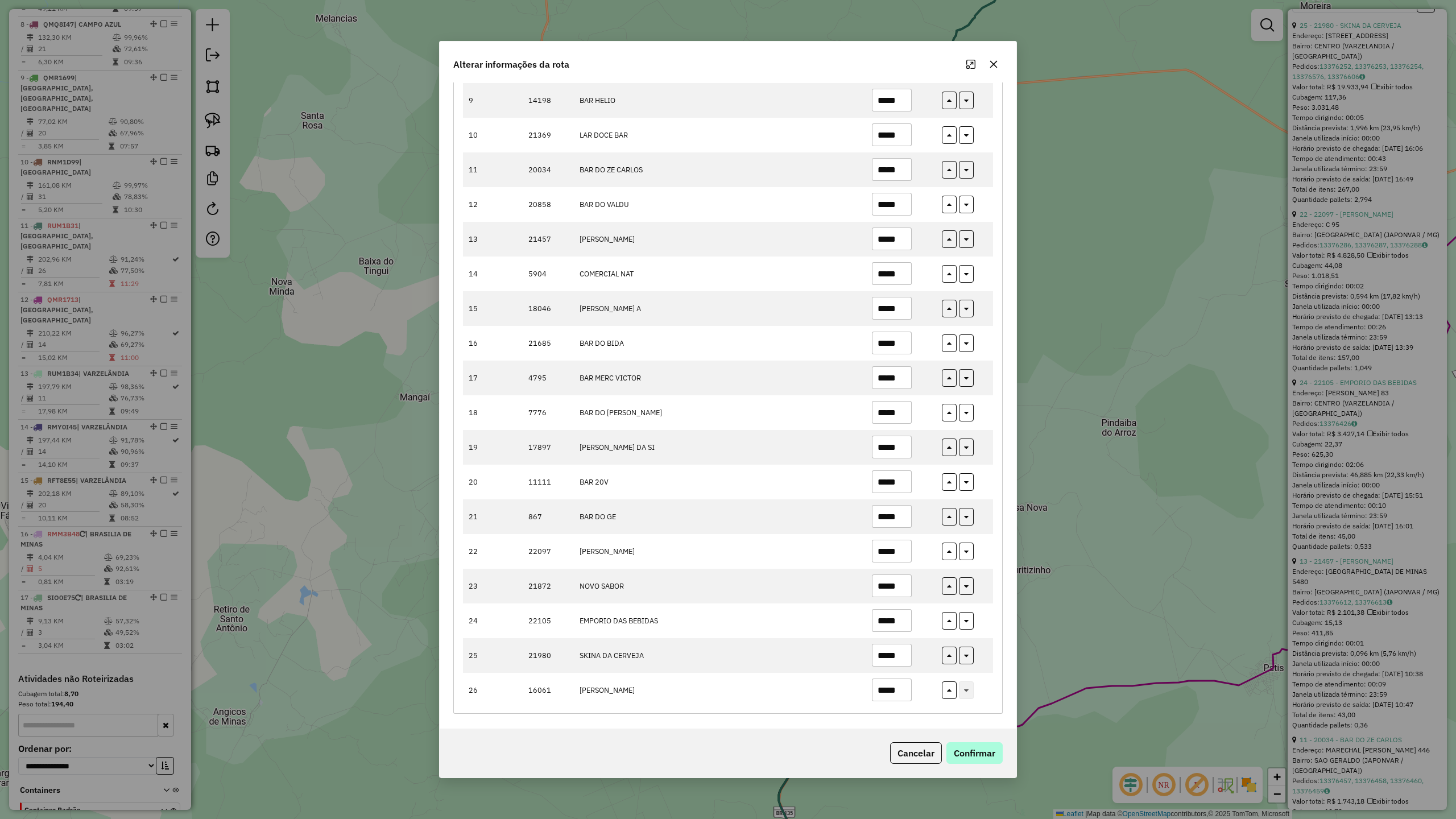
type input "*****"
click at [990, 755] on button "Confirmar" at bounding box center [974, 753] width 56 height 22
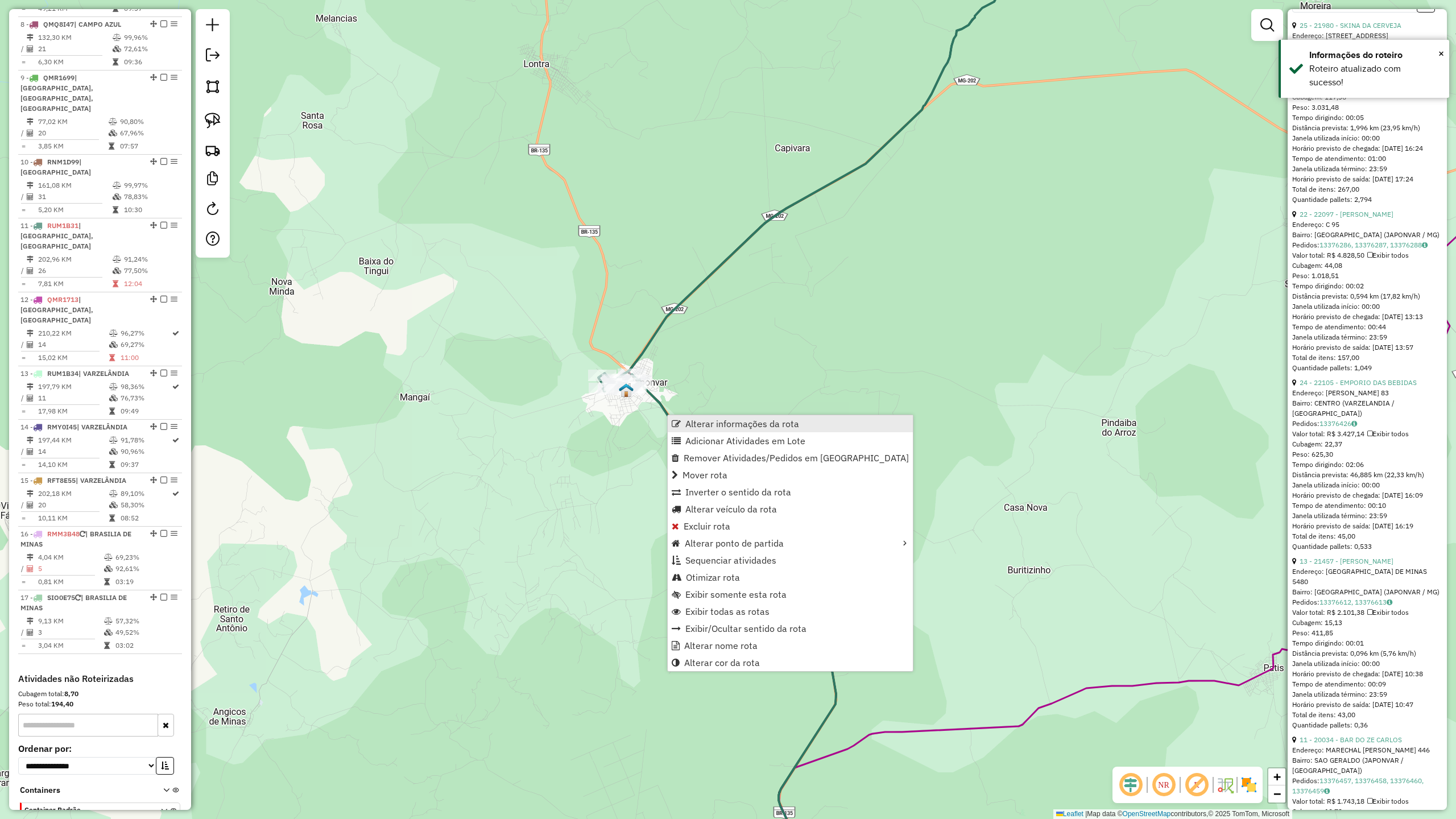
click at [726, 420] on span "Alterar informações da rota" at bounding box center [742, 424] width 114 height 9
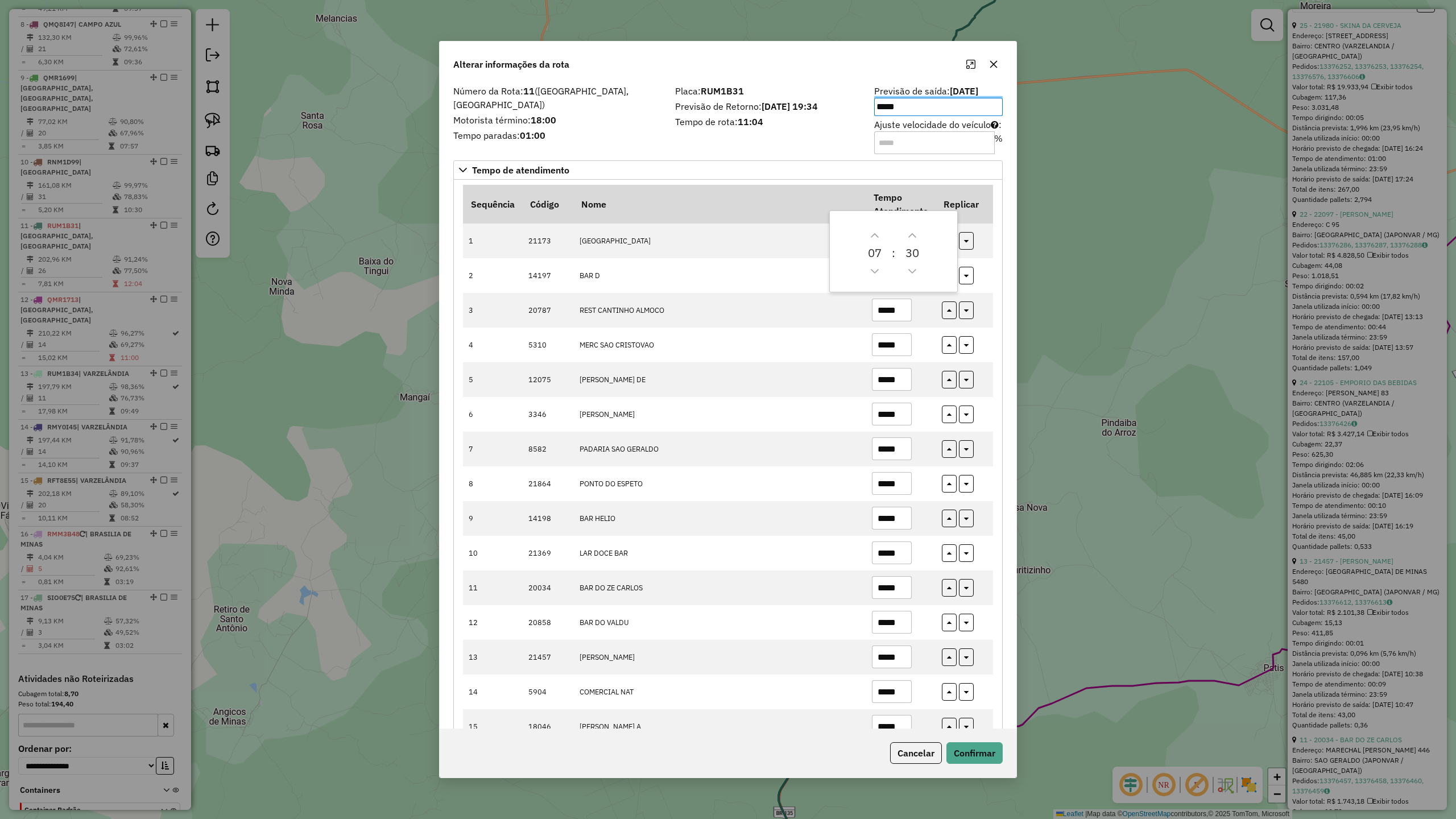
click at [917, 138] on input "Ajuste velocidade do veículo : %" at bounding box center [935, 143] width 121 height 23
type input "*"
type input "***"
click at [970, 748] on button "Confirmar" at bounding box center [974, 753] width 56 height 22
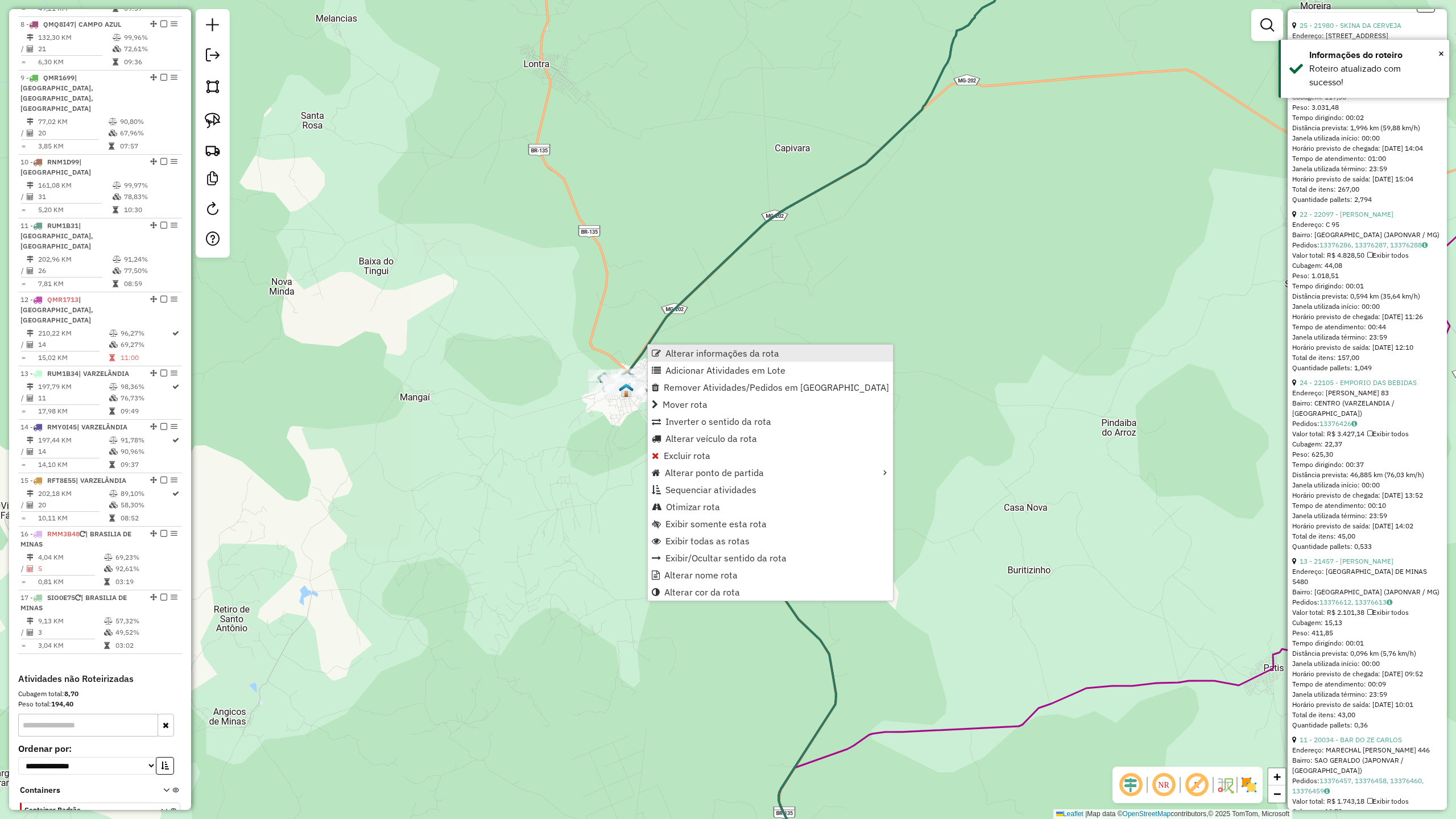
click at [691, 352] on span "Alterar informações da rota" at bounding box center [722, 353] width 114 height 9
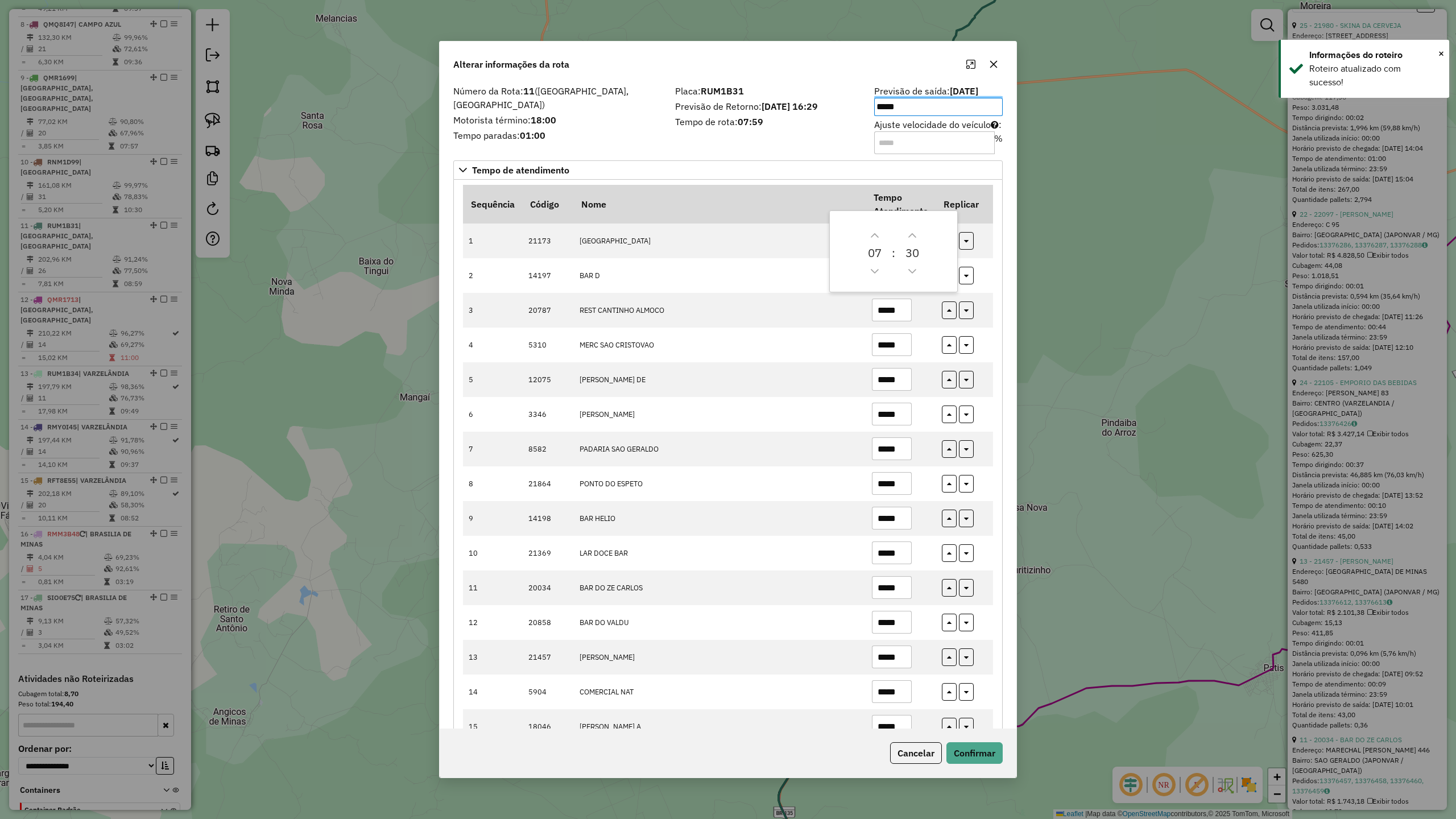
click at [899, 140] on input "***" at bounding box center [935, 143] width 121 height 23
type input "**"
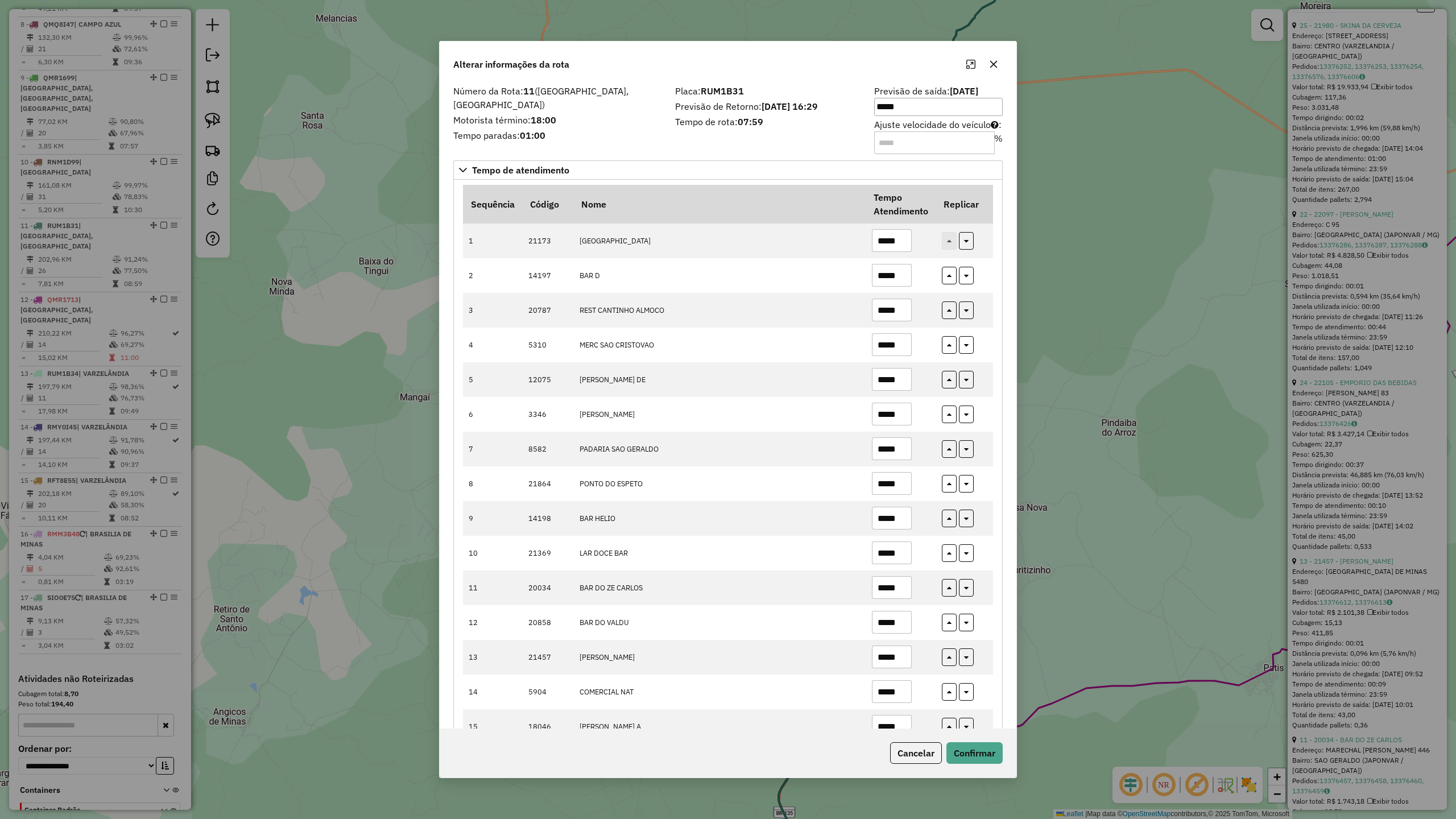
type input "**"
type input "*"
click at [984, 759] on button "Confirmar" at bounding box center [974, 753] width 56 height 22
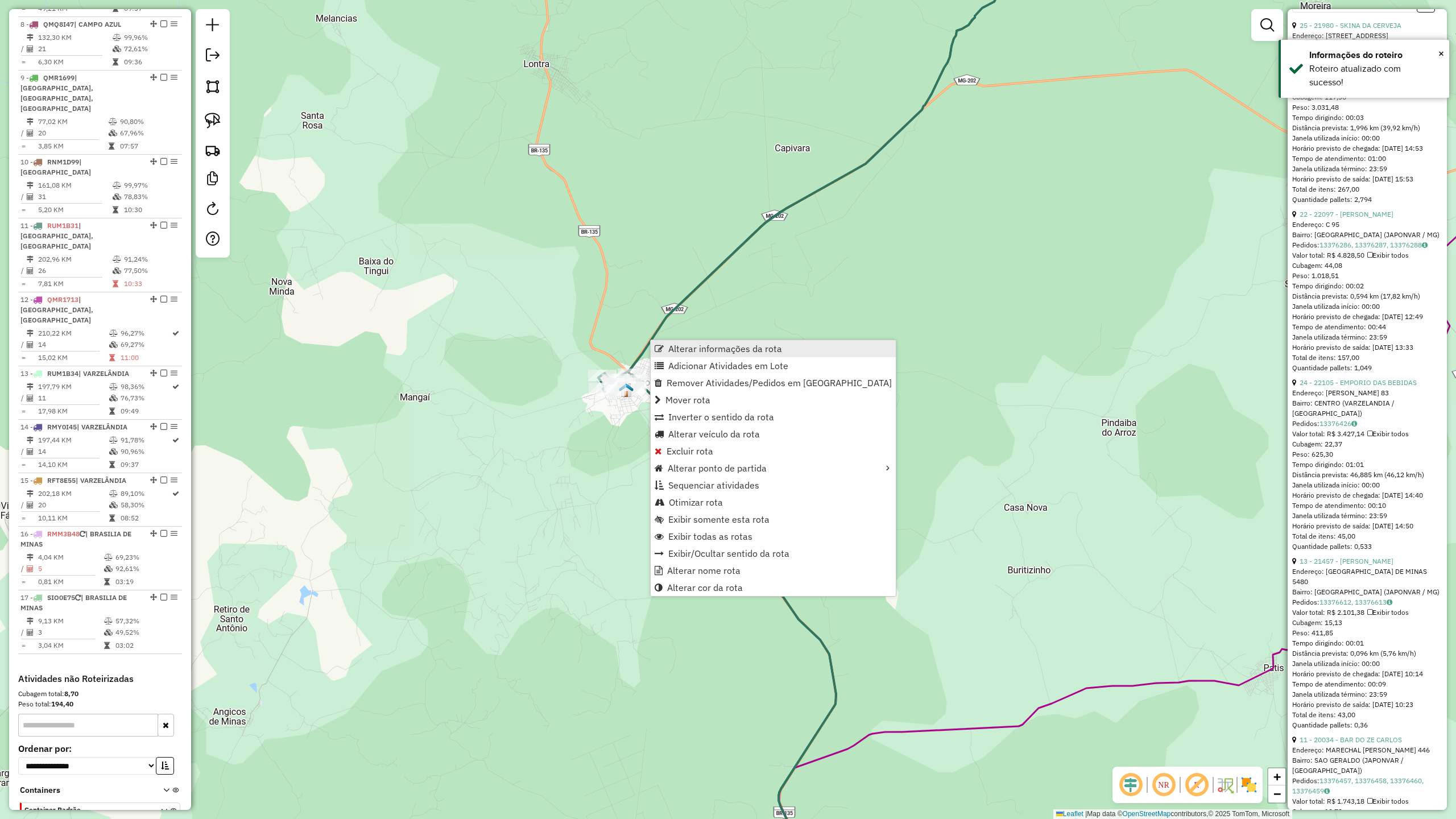
click at [705, 352] on span "Alterar informações da rota" at bounding box center [725, 348] width 114 height 9
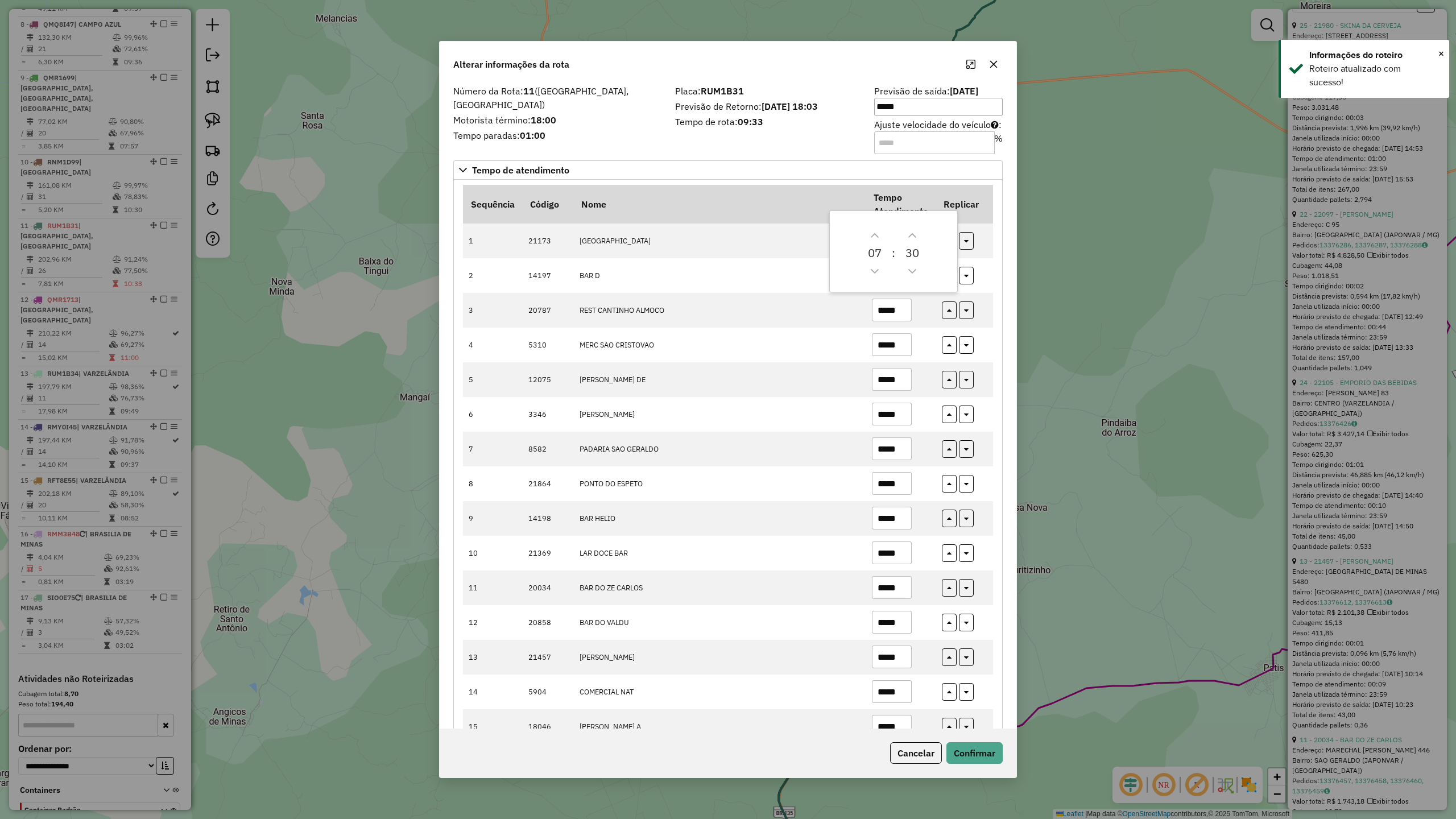
click at [786, 147] on div "Placa: RUM1B31 Previsão de Retorno: [DATE] 18:03 Tempo de rota: 09:33" at bounding box center [767, 119] width 199 height 64
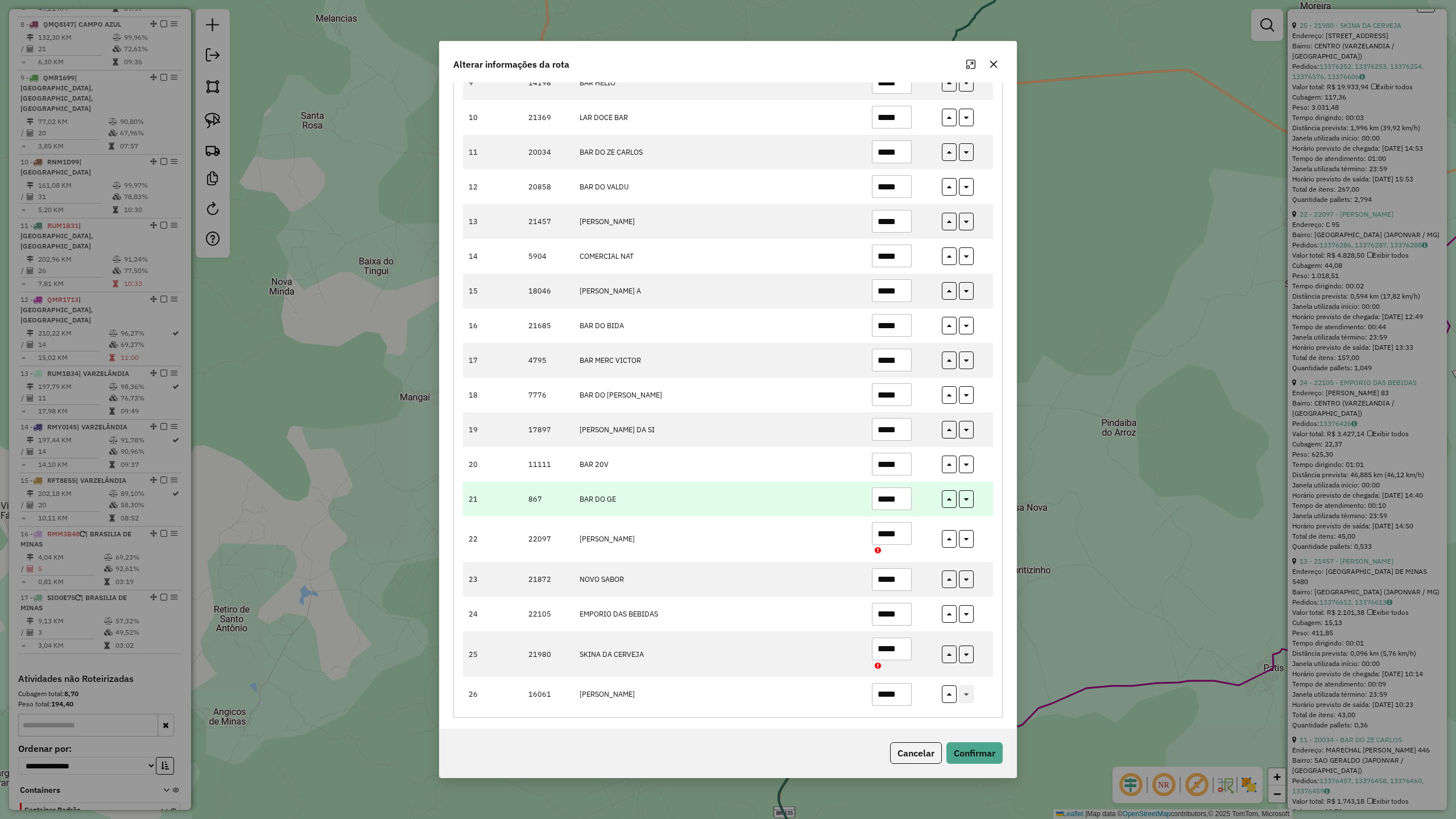
scroll to position [447, 0]
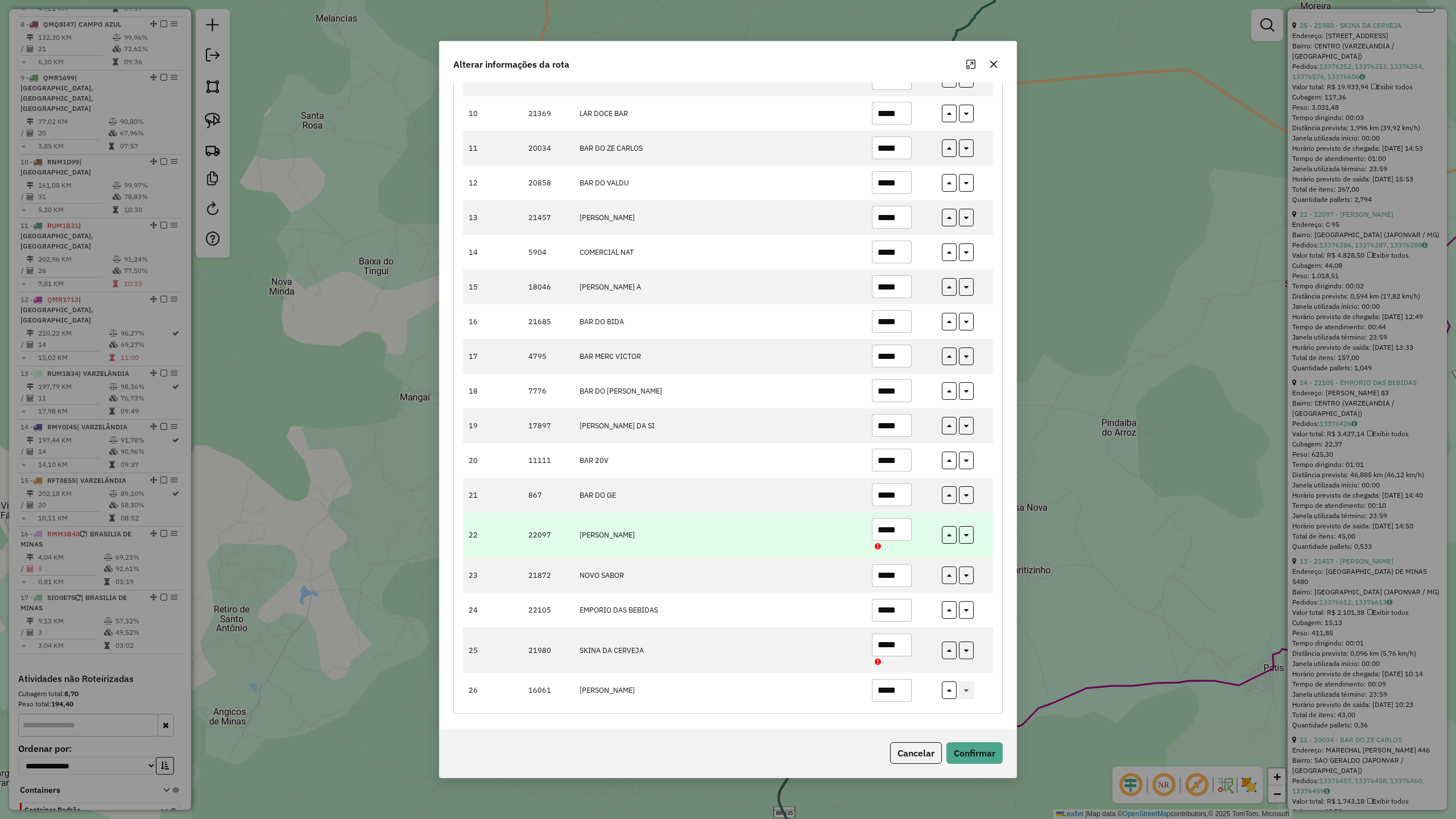
click at [904, 530] on input "*****" at bounding box center [892, 529] width 40 height 23
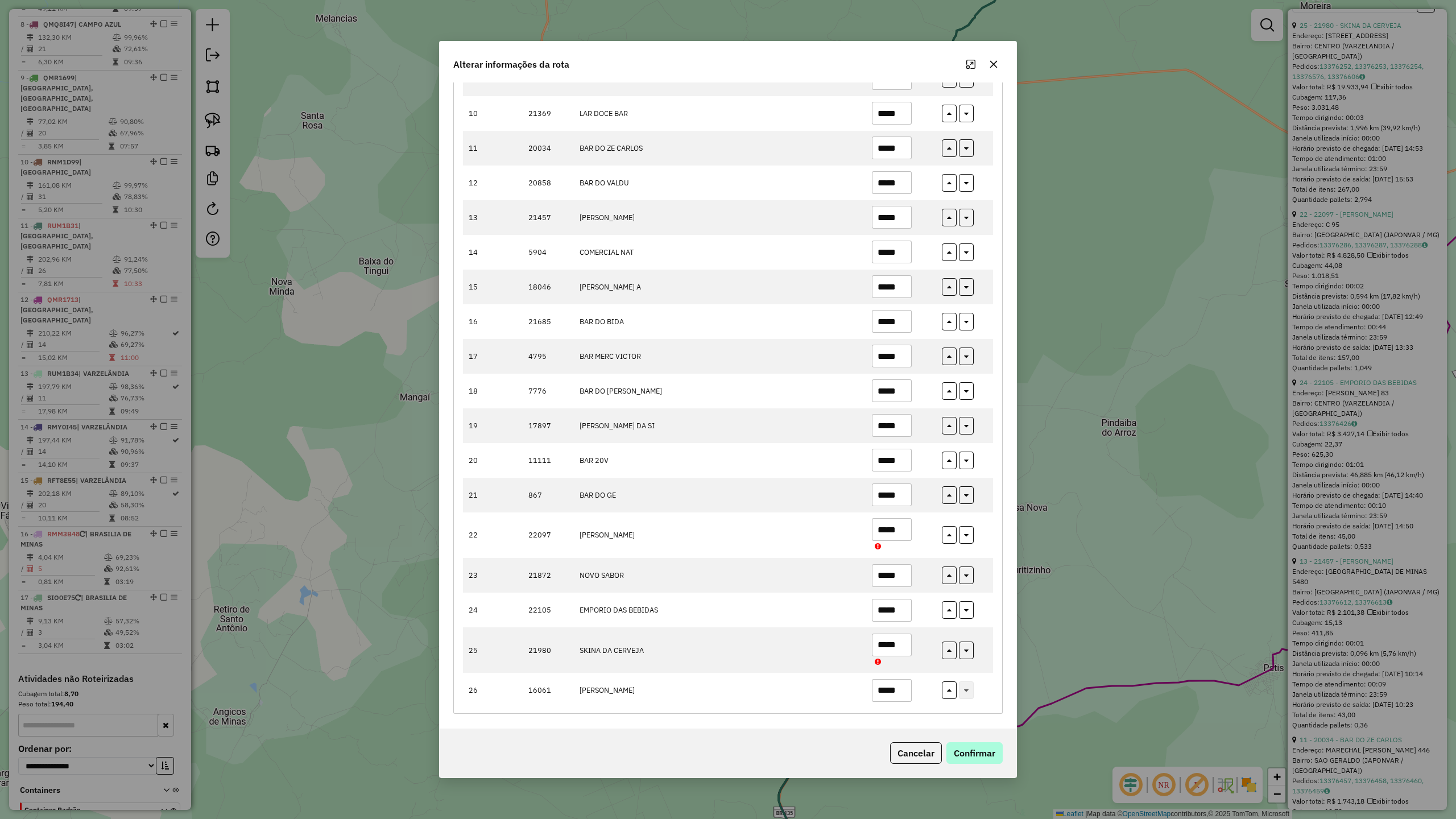
type input "*****"
click at [991, 753] on button "Confirmar" at bounding box center [974, 753] width 56 height 22
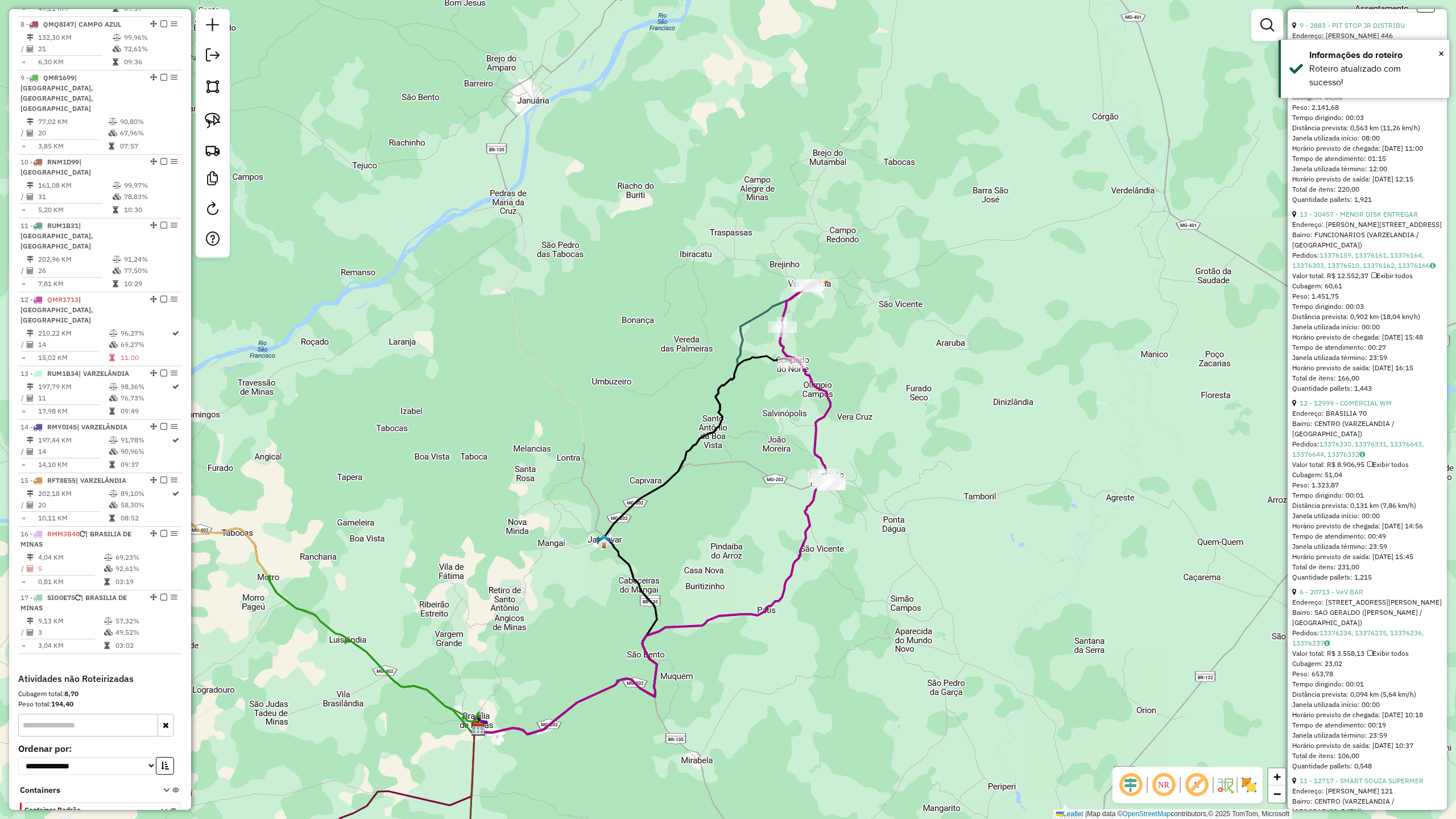
drag, startPoint x: 824, startPoint y: 413, endPoint x: 751, endPoint y: 513, distance: 123.8
click at [751, 513] on div "Janela de atendimento Grade de atendimento Capacidade Transportadoras Veículos …" at bounding box center [728, 409] width 1456 height 819
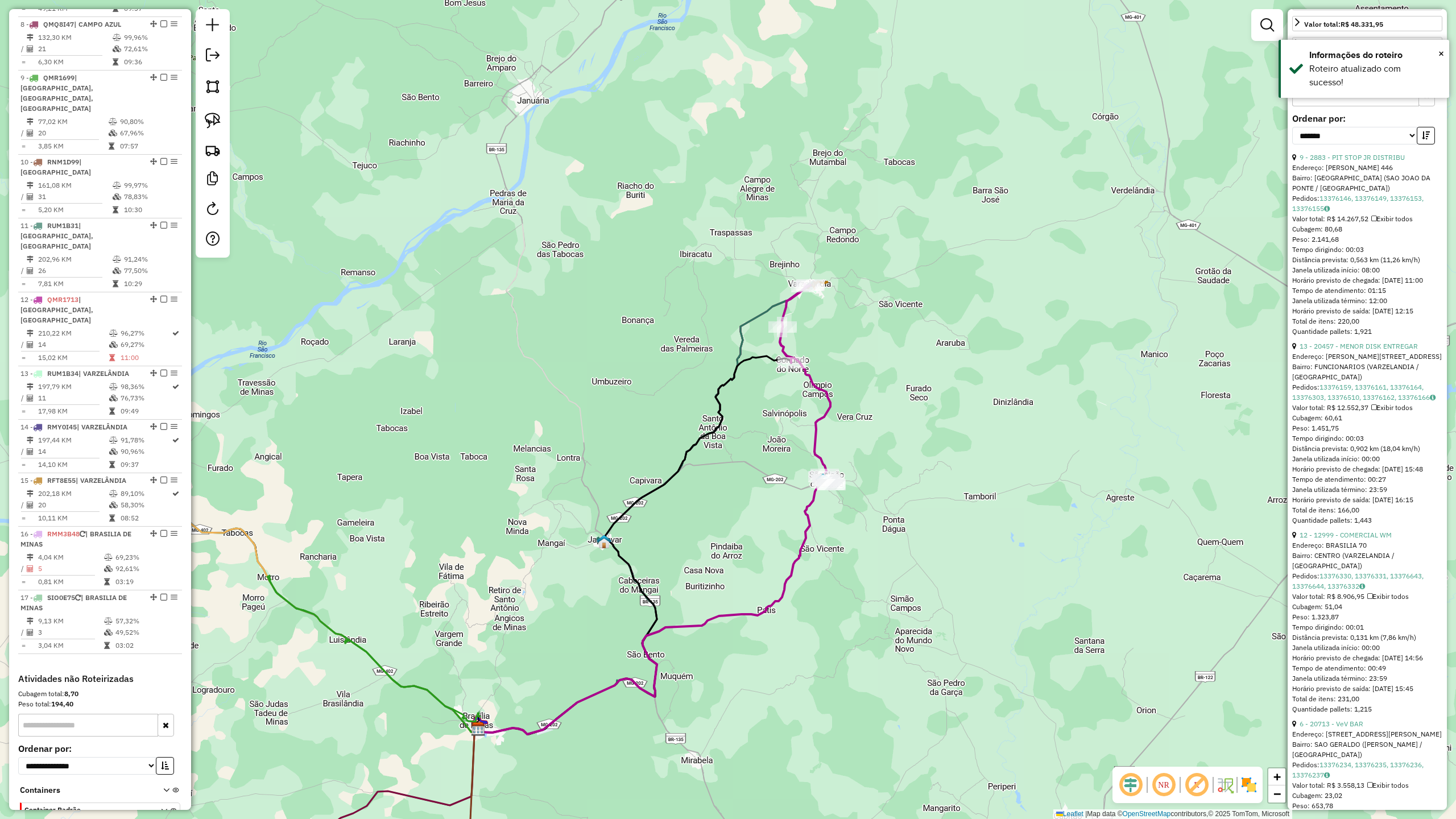
scroll to position [358, 0]
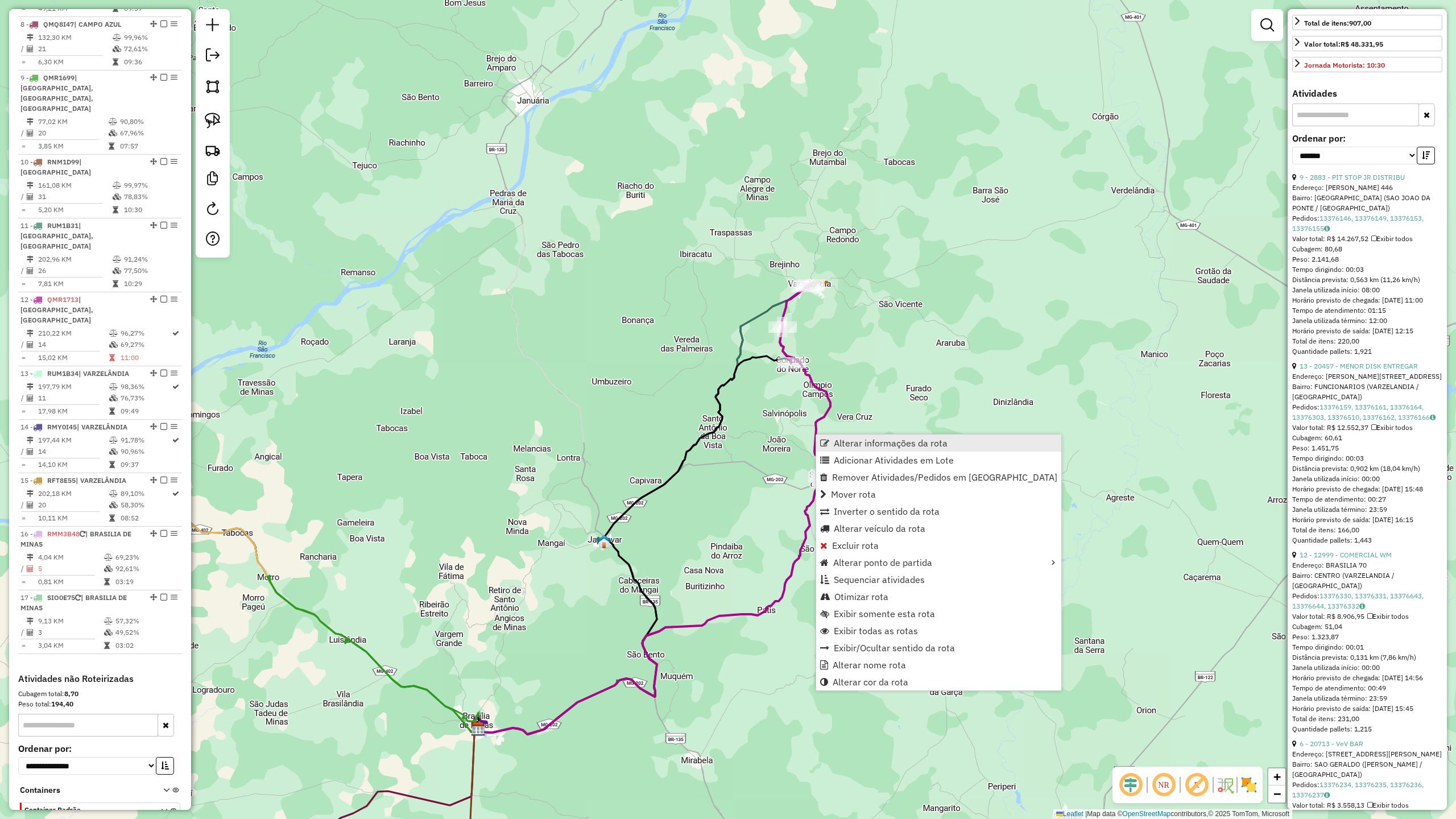
click at [844, 439] on span "Alterar informações da rota" at bounding box center [891, 443] width 114 height 9
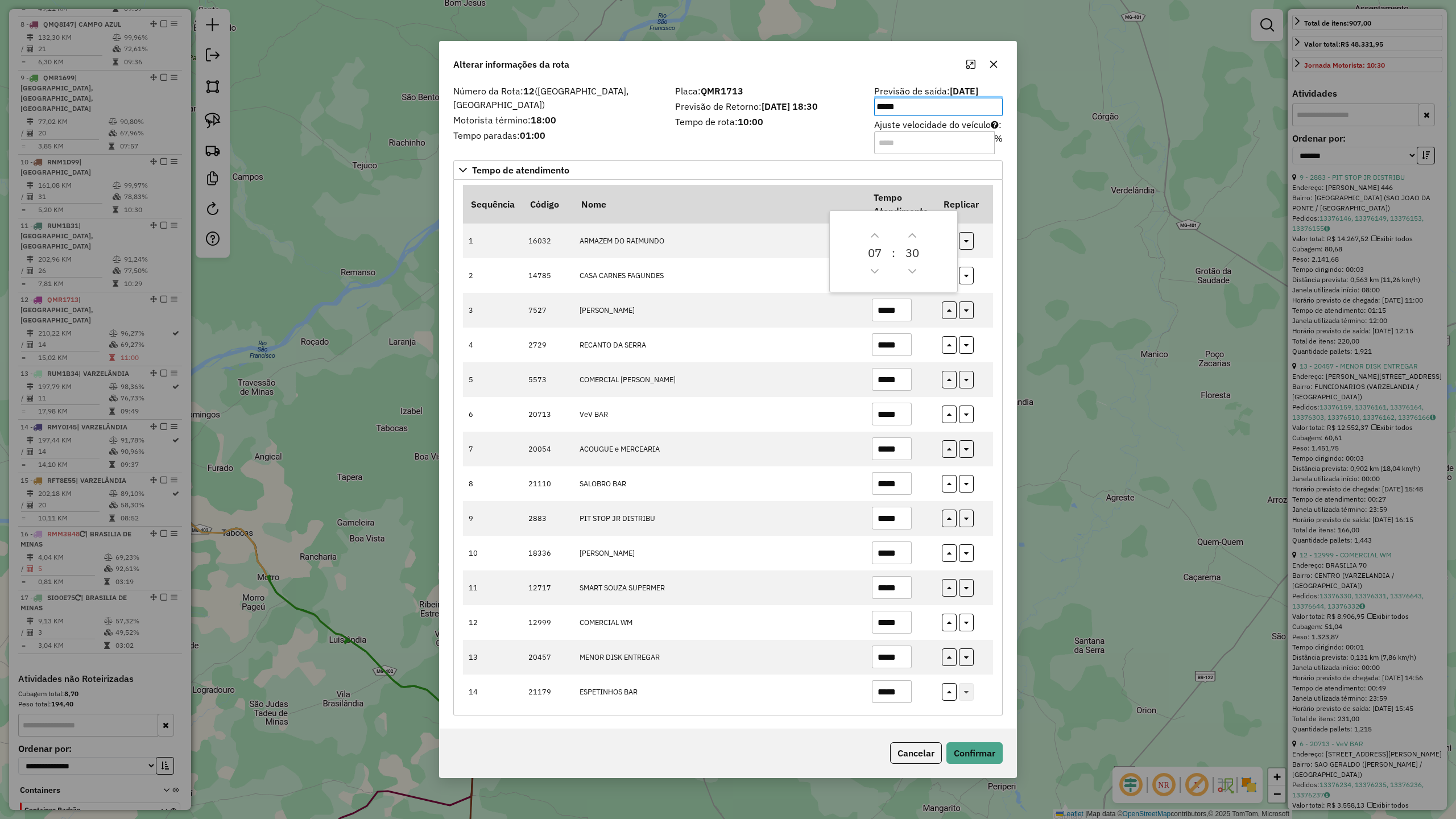
click at [637, 117] on label "Motorista término: 18:00" at bounding box center [558, 120] width 208 height 14
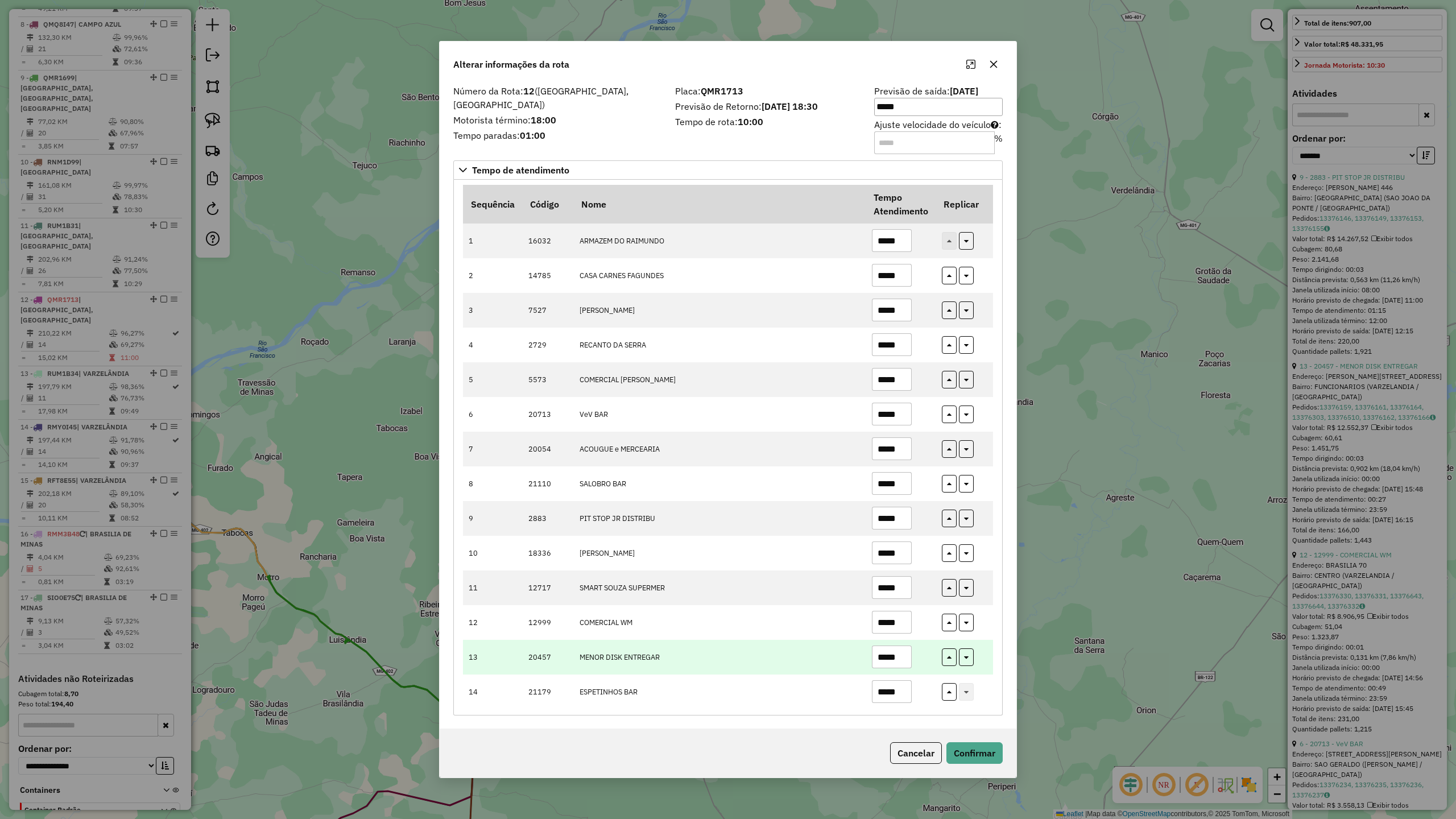
click at [904, 658] on input "*****" at bounding box center [892, 657] width 40 height 23
type input "*****"
click at [968, 759] on button "Confirmar" at bounding box center [974, 753] width 56 height 22
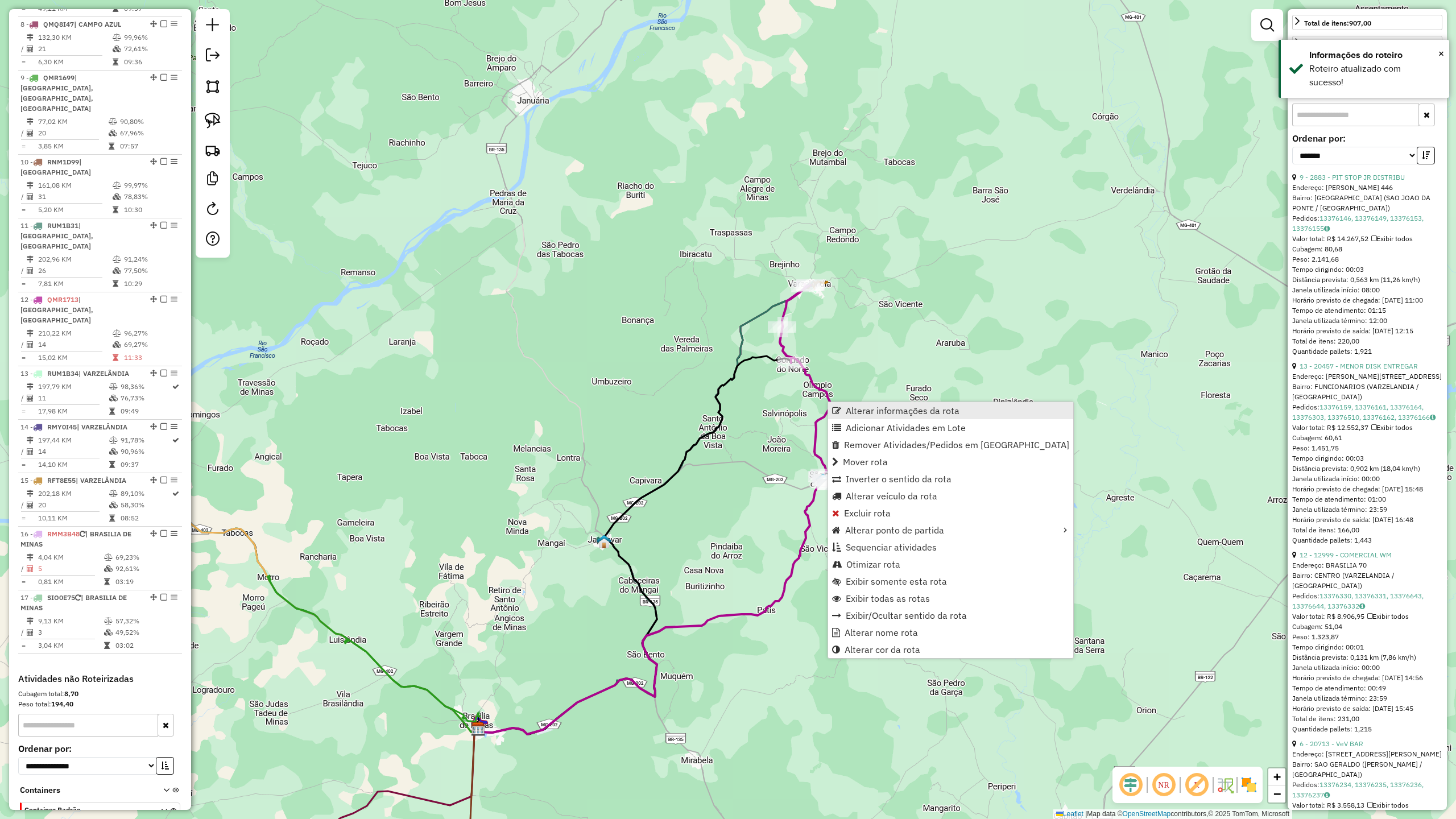
click at [846, 408] on span "Alterar informações da rota" at bounding box center [902, 411] width 114 height 9
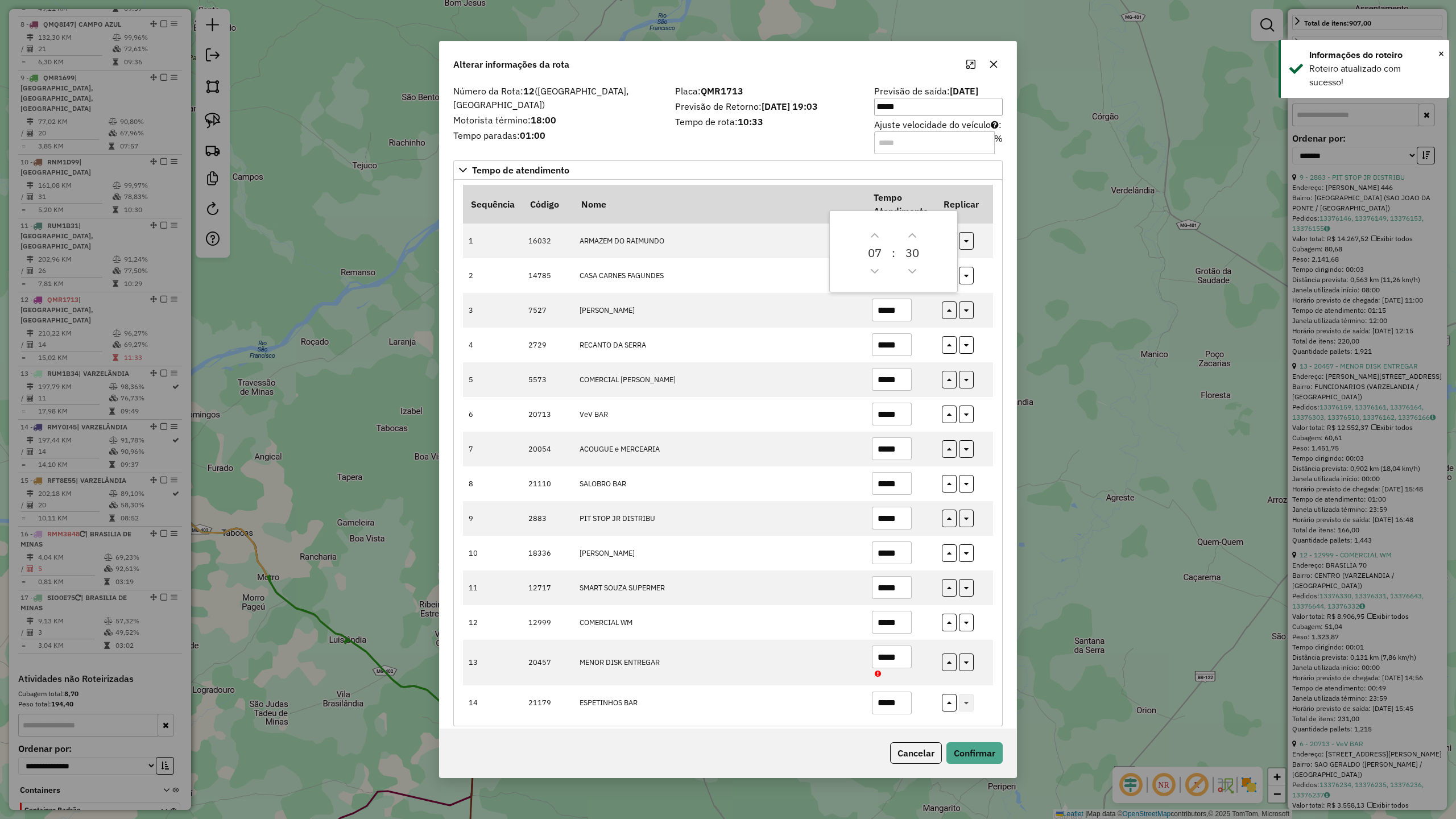
click at [885, 139] on input "Ajuste velocidade do veículo : %" at bounding box center [935, 143] width 121 height 23
type input "*"
click at [970, 747] on button "Confirmar" at bounding box center [974, 753] width 56 height 22
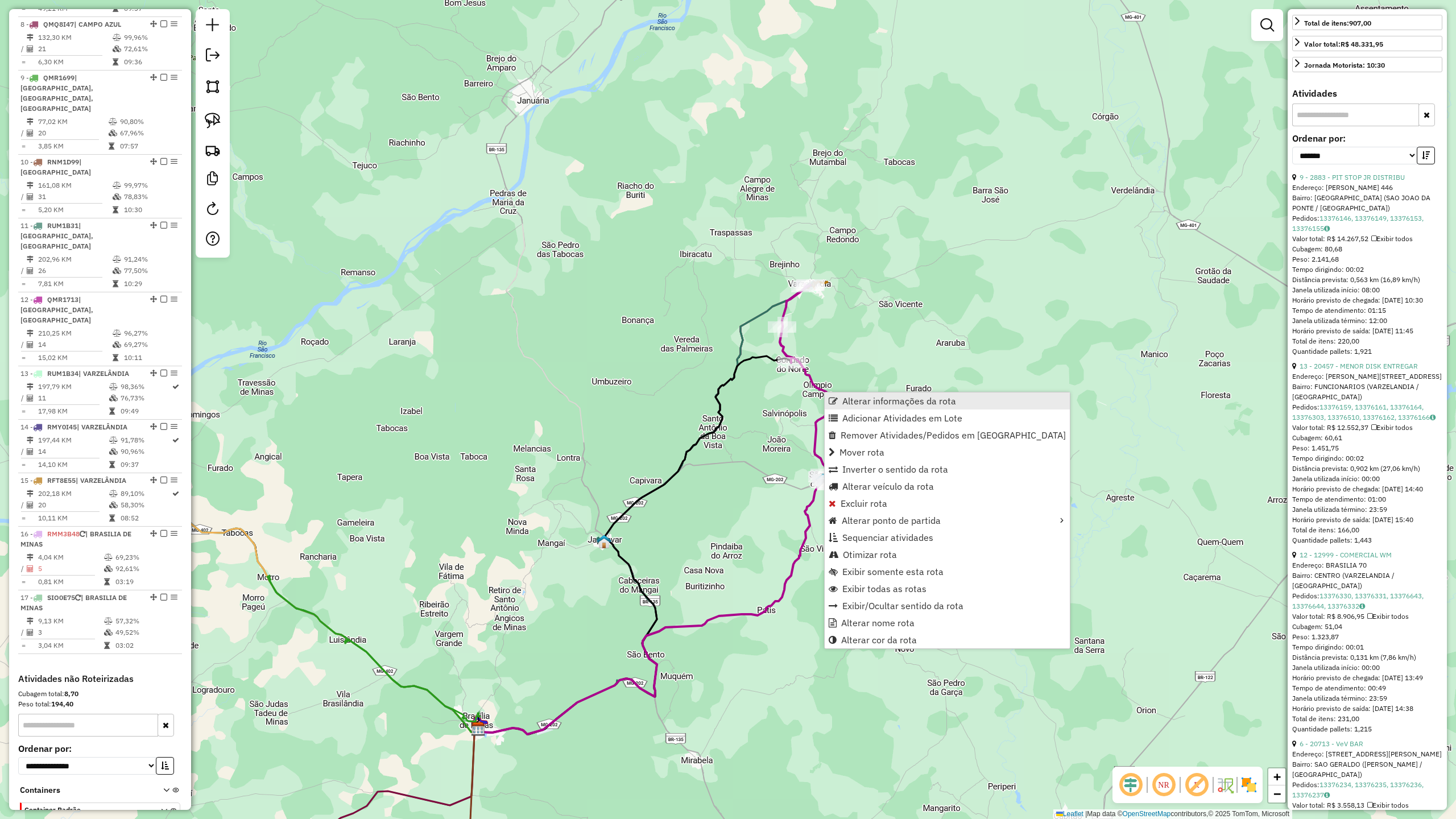
click at [844, 399] on span "Alterar informações da rota" at bounding box center [899, 401] width 114 height 9
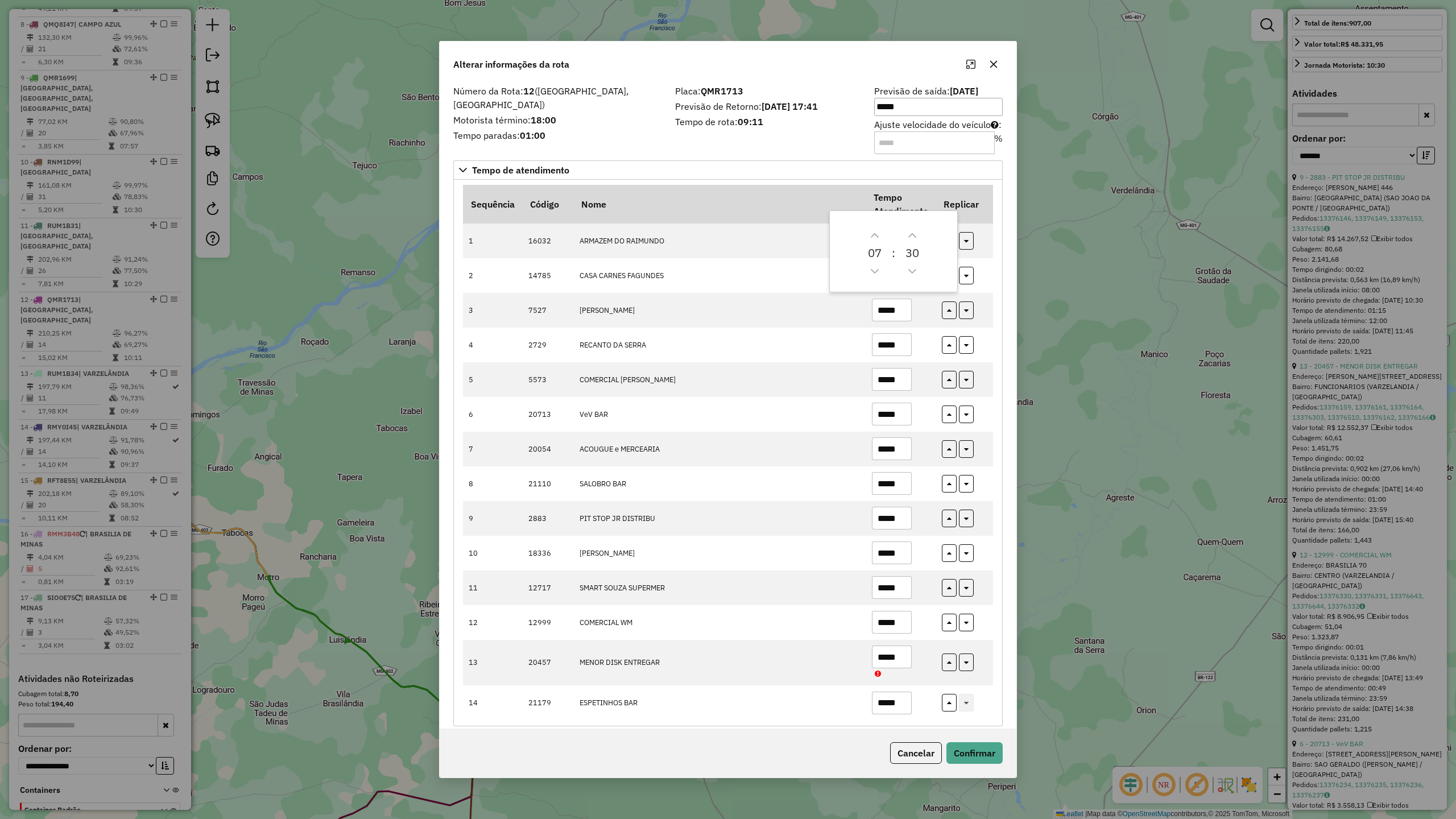
click at [758, 149] on div "Placa: QMR1713 Previsão de Retorno: [DATE] 17:41 Tempo de rota: 09:11" at bounding box center [767, 119] width 199 height 64
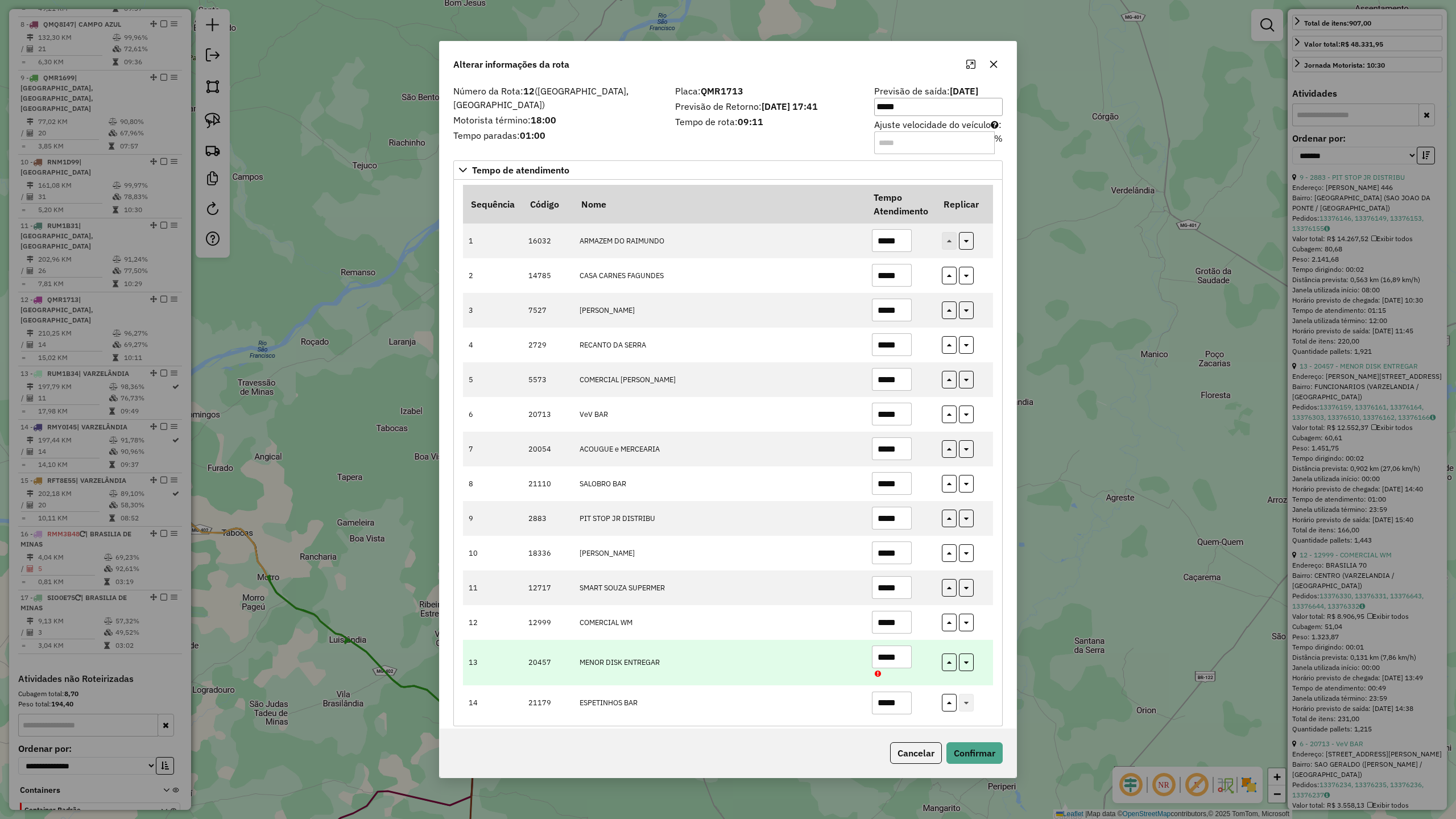
click at [902, 657] on input "*****" at bounding box center [892, 657] width 40 height 23
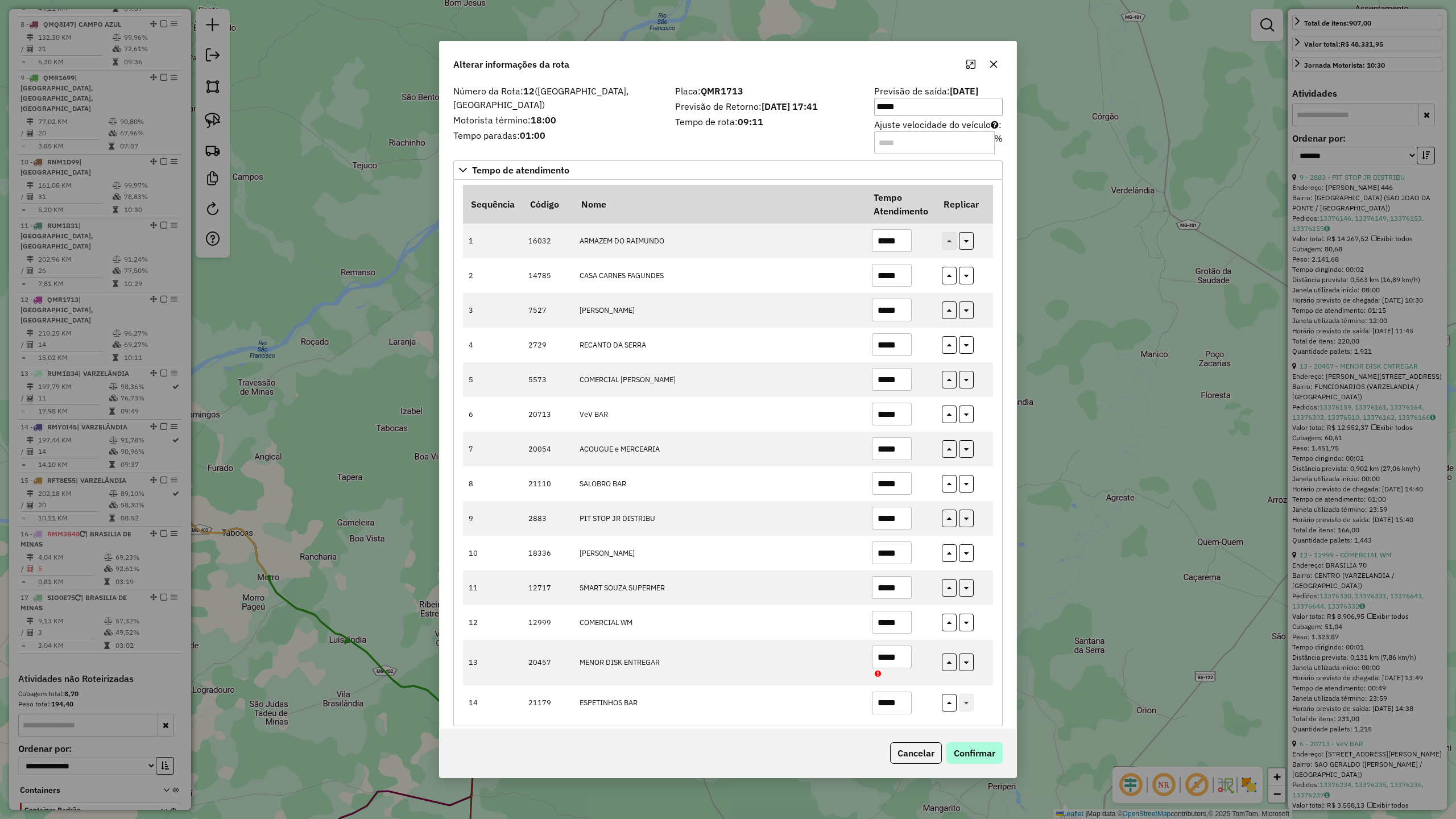
type input "*****"
click at [972, 752] on button "Confirmar" at bounding box center [974, 753] width 56 height 22
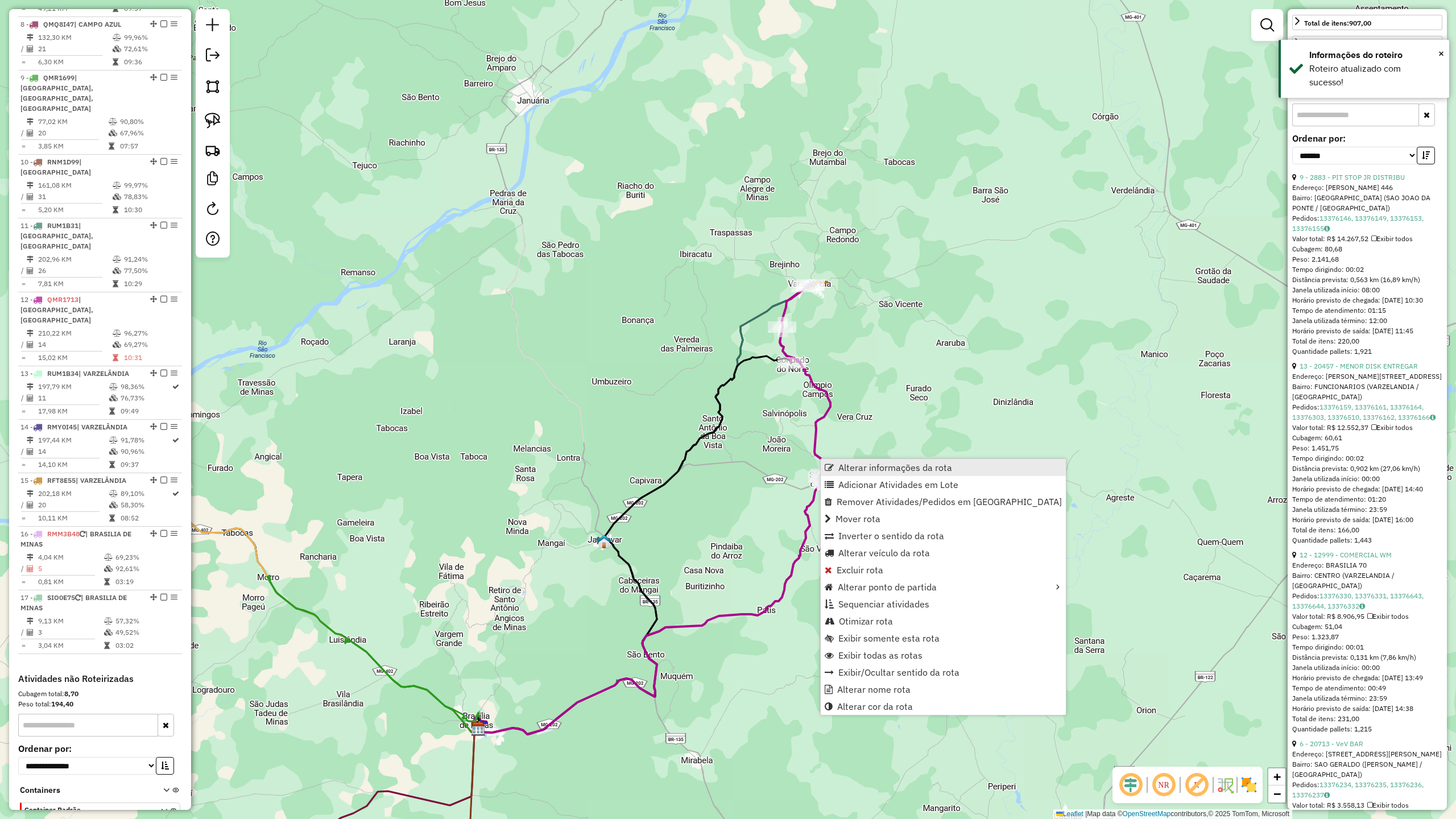
click at [865, 463] on span "Alterar informações da rota" at bounding box center [896, 467] width 114 height 9
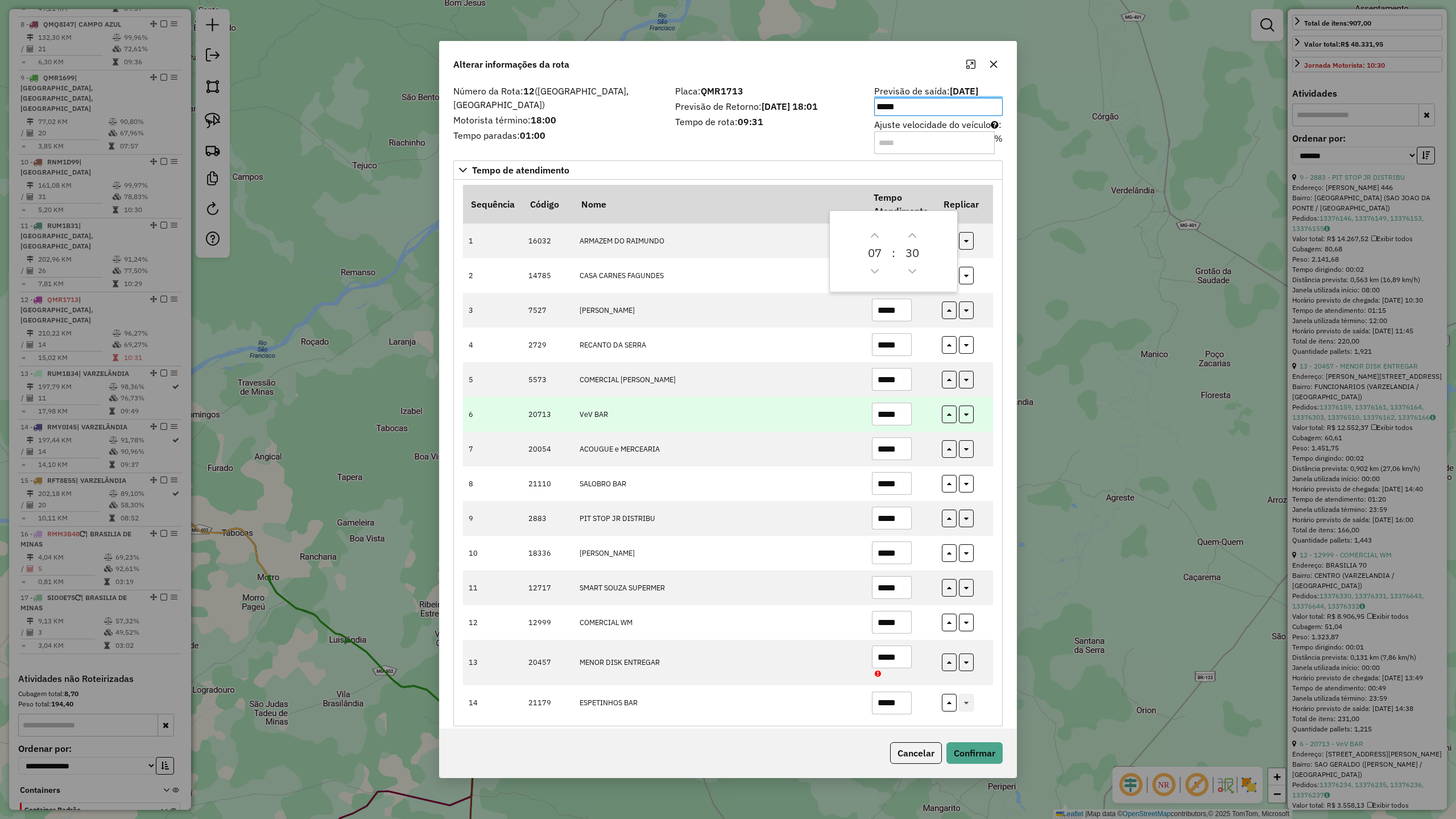
click at [902, 415] on input "*****" at bounding box center [892, 414] width 40 height 23
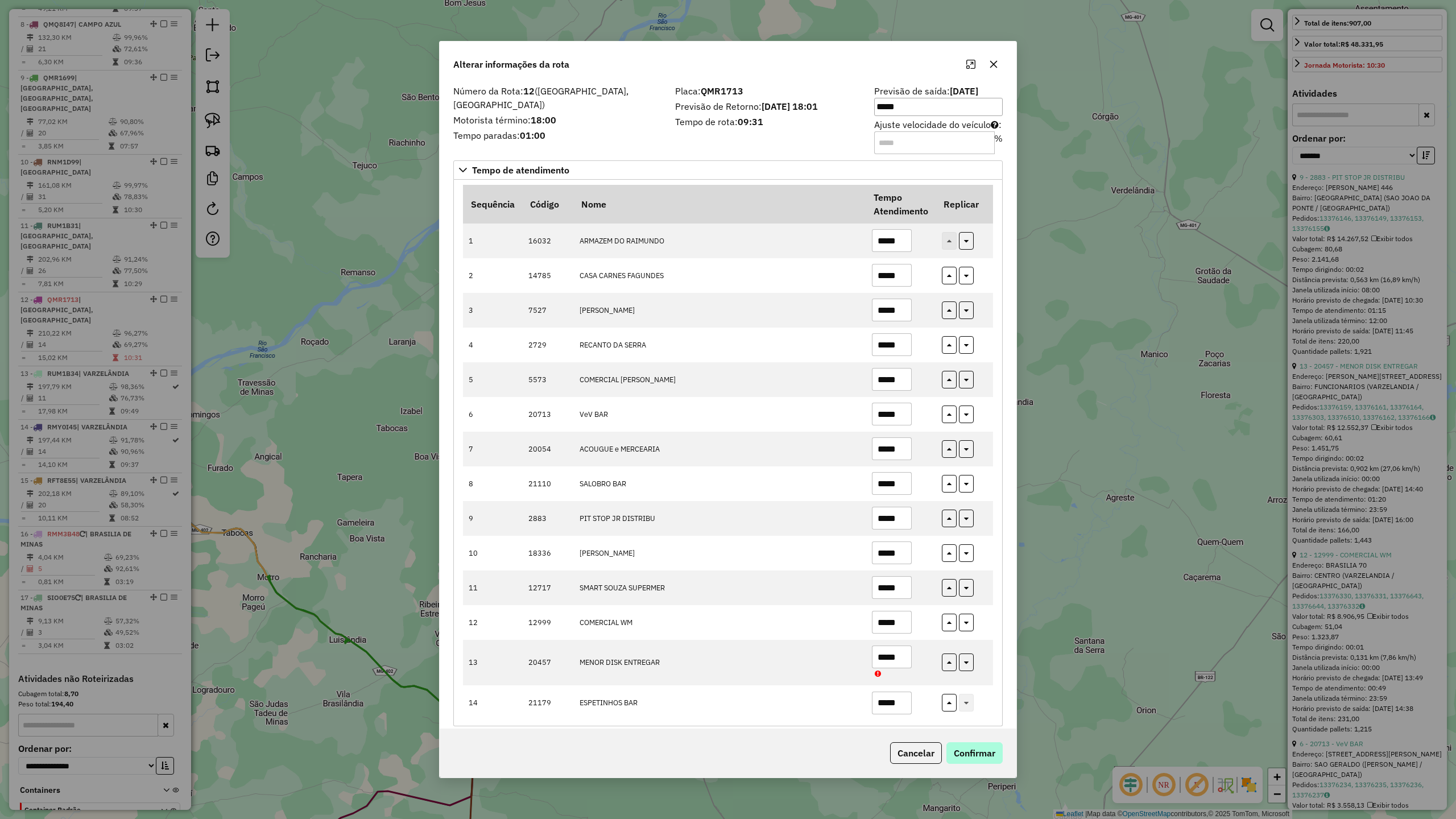
type input "*****"
click at [967, 754] on button "Confirmar" at bounding box center [974, 753] width 56 height 22
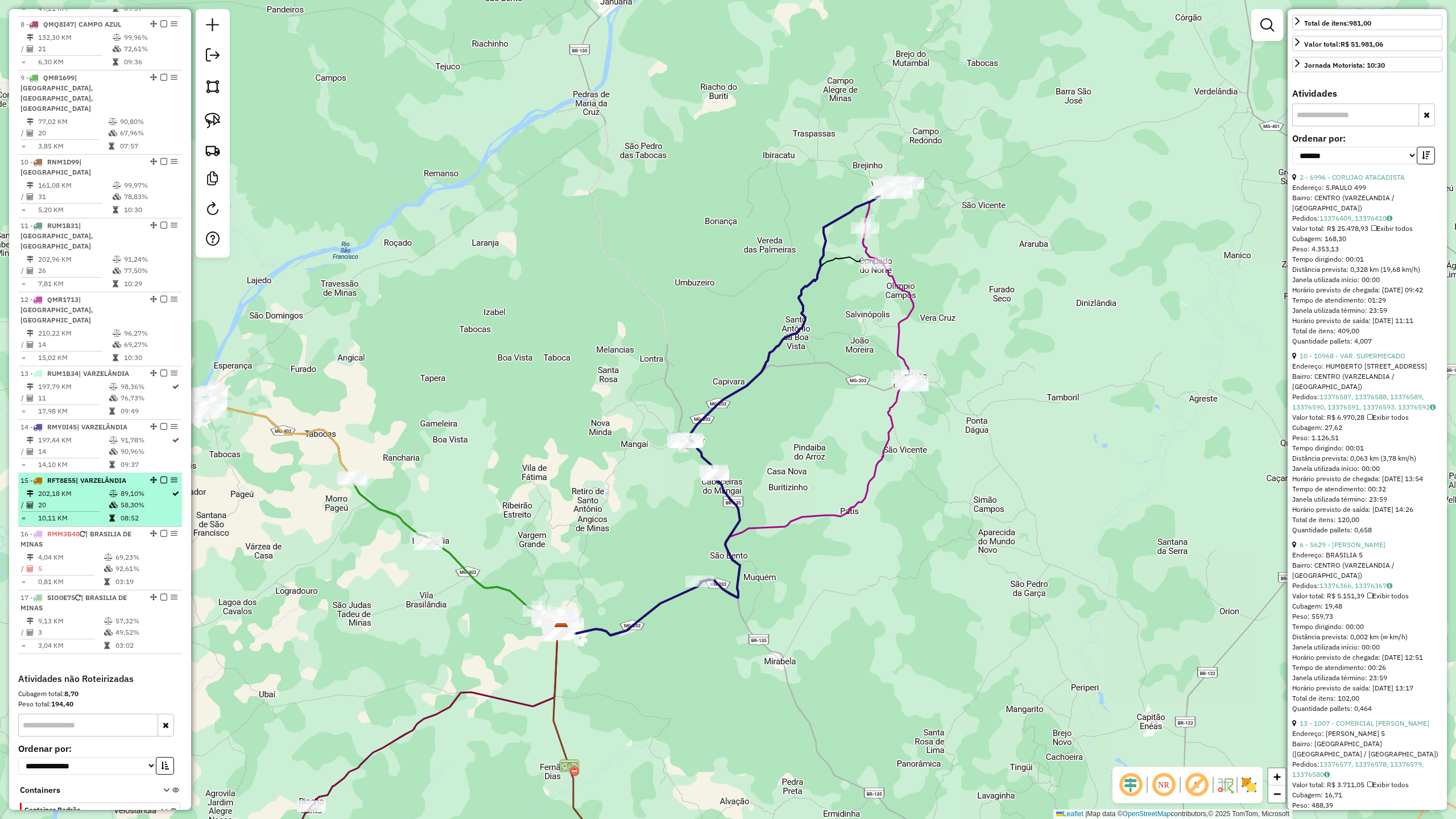
click at [92, 488] on td "202,18 KM" at bounding box center [73, 493] width 71 height 12
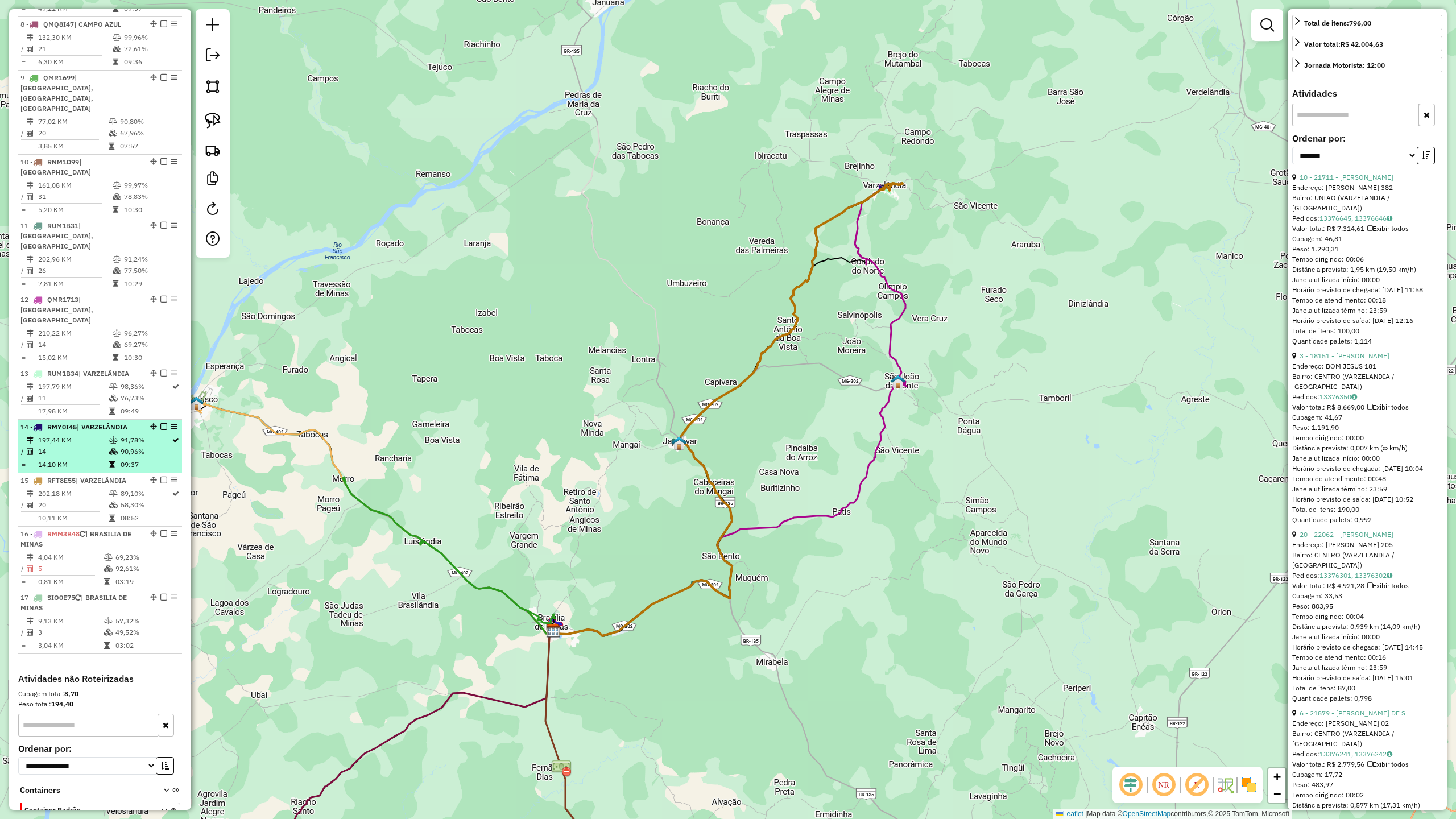
click at [82, 446] on td "14" at bounding box center [73, 452] width 71 height 12
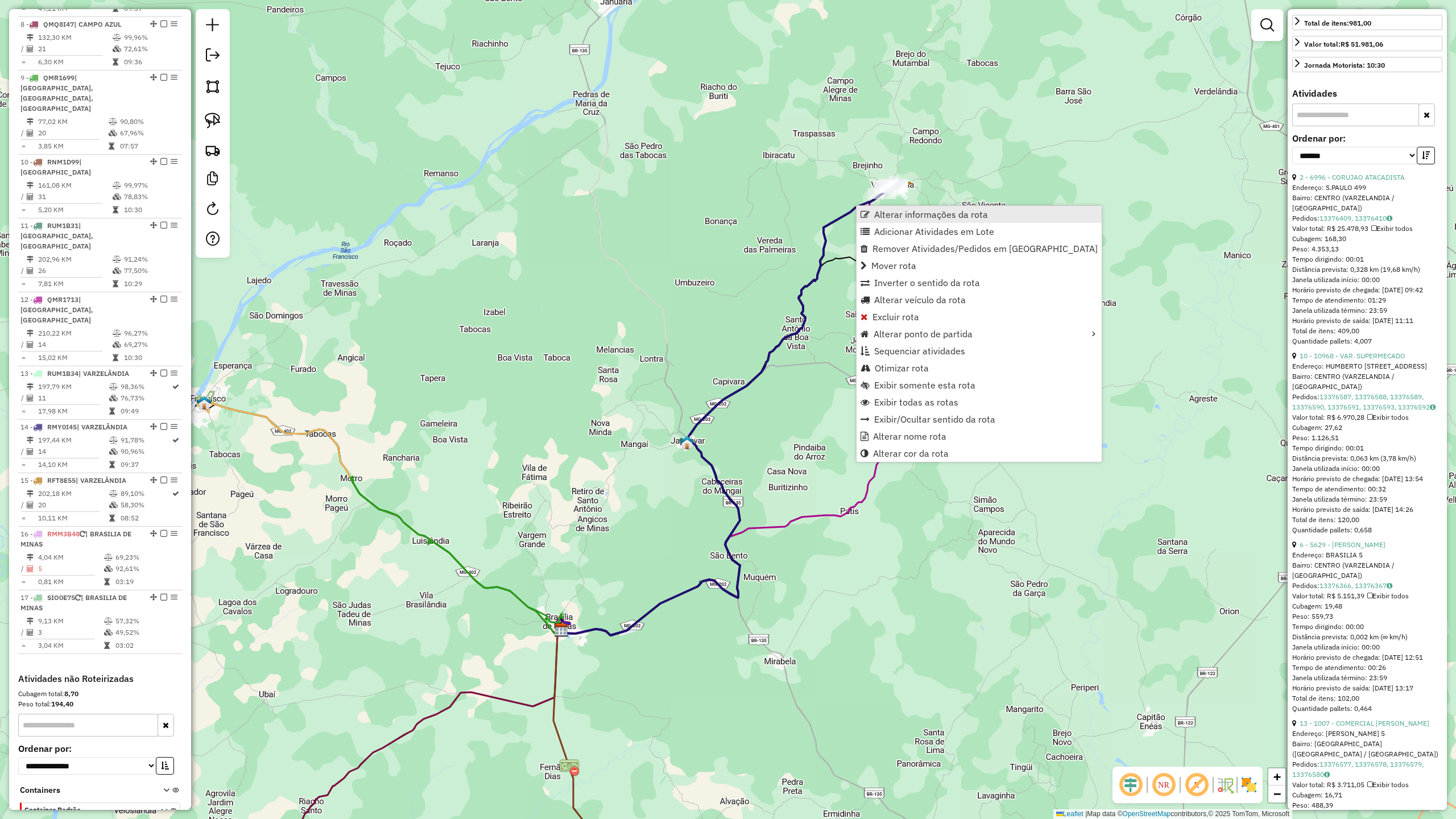
click at [889, 214] on span "Alterar informações da rota" at bounding box center [931, 214] width 114 height 9
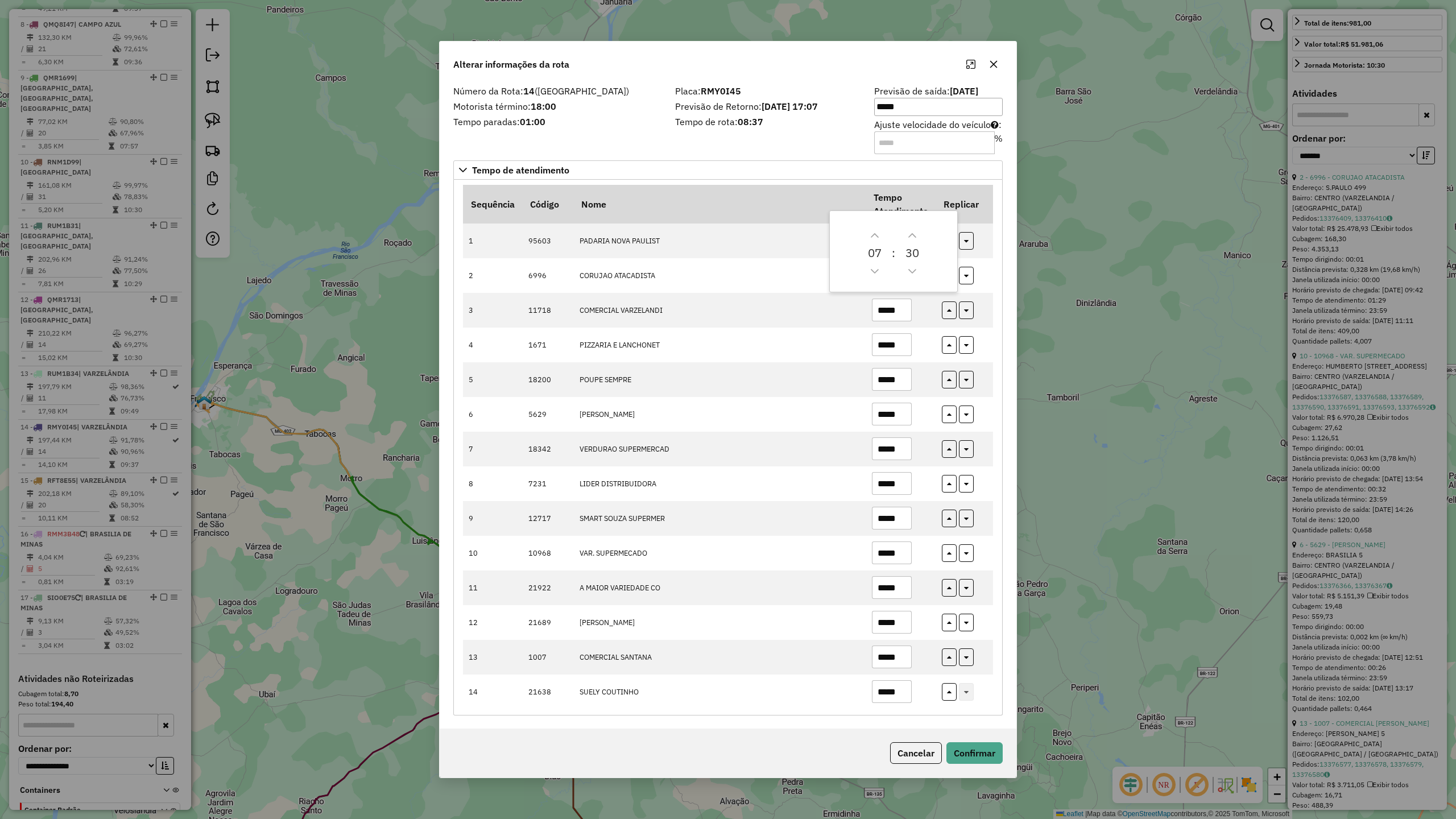
click at [706, 136] on div "Placa: RMY0I45 Previsão de Retorno: [DATE] 17:07 Tempo de rota: 08:37" at bounding box center [767, 119] width 199 height 64
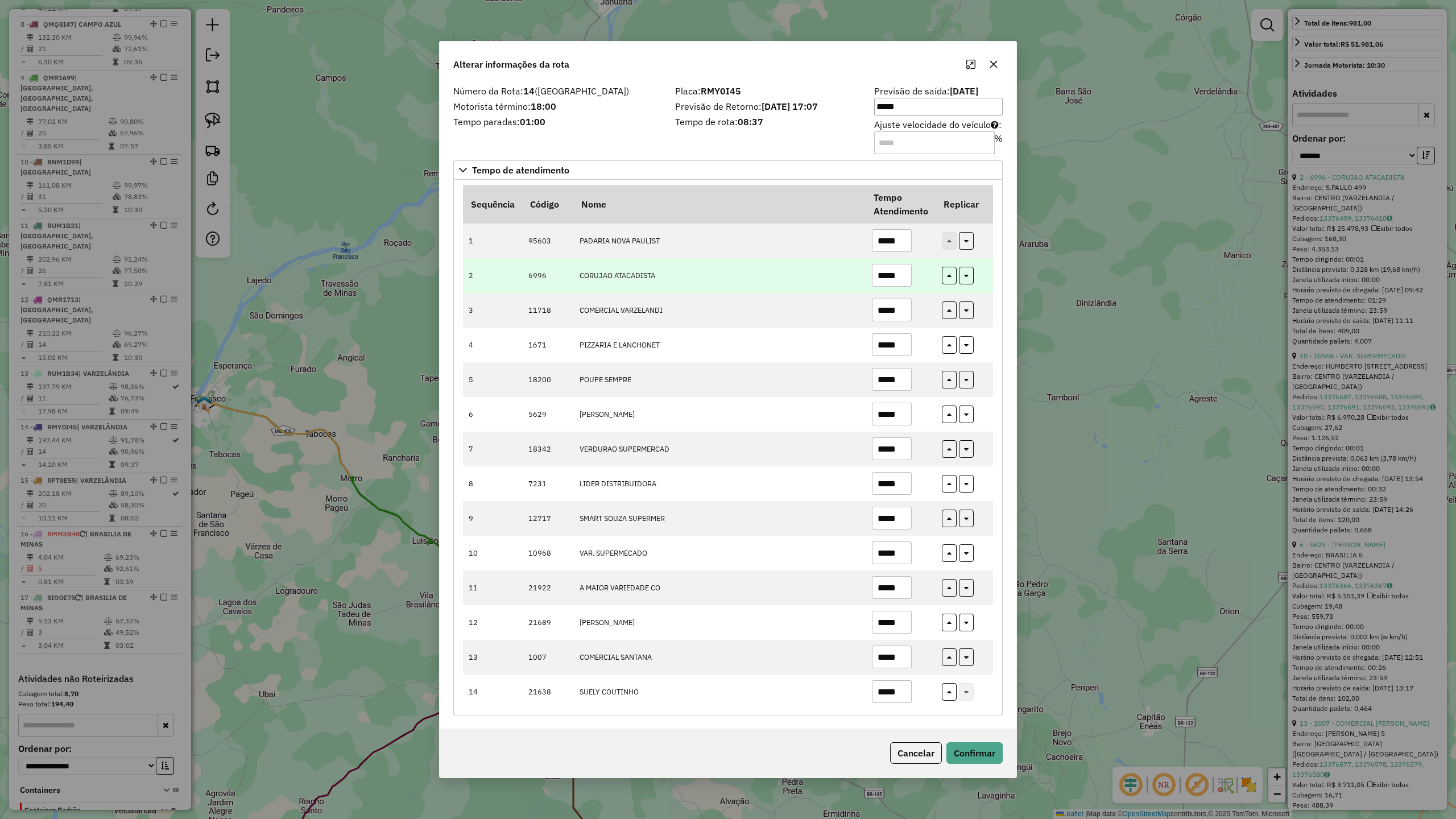
click at [901, 278] on input "*****" at bounding box center [892, 275] width 40 height 23
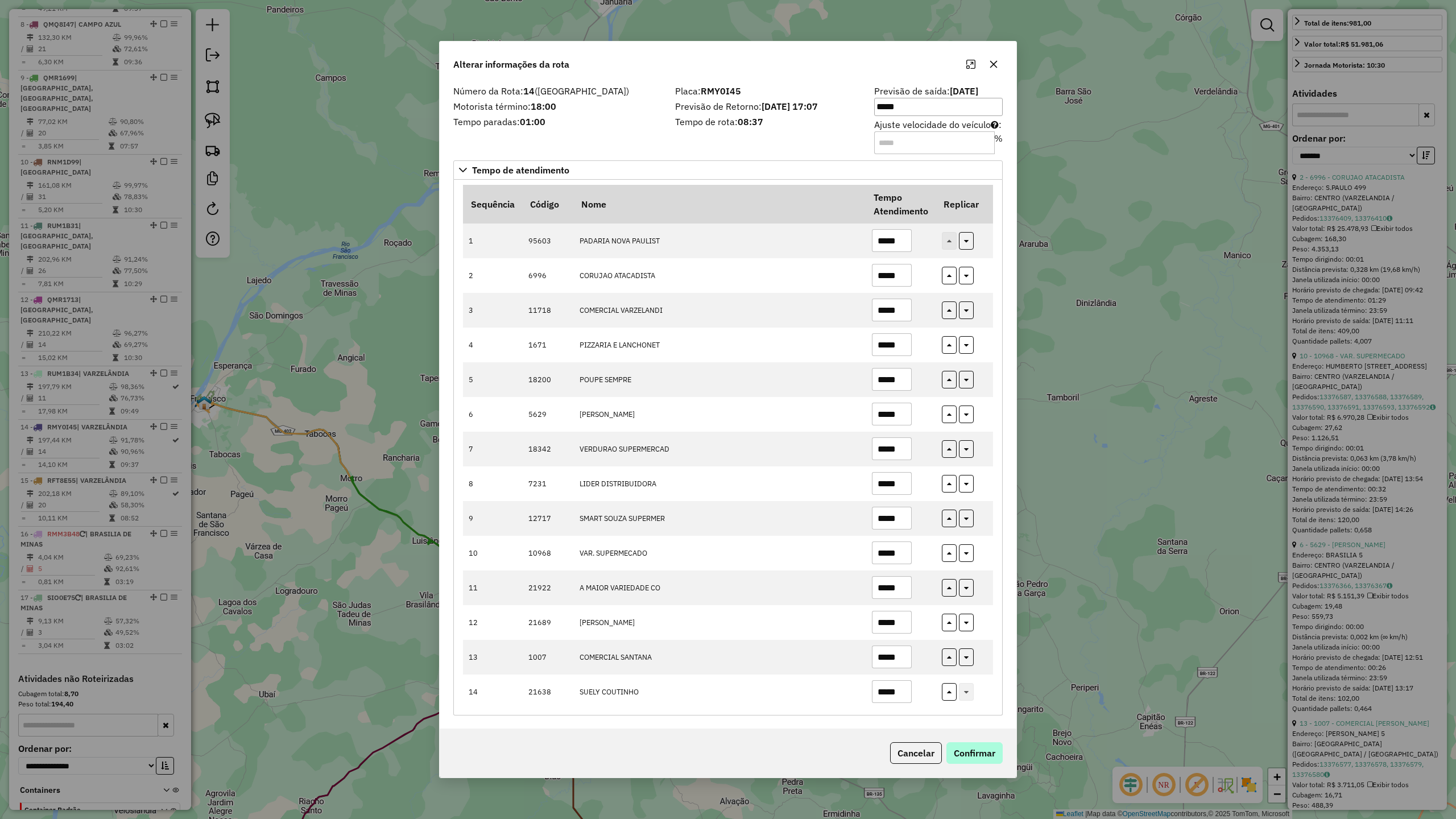
type input "*****"
click at [977, 748] on button "Confirmar" at bounding box center [974, 753] width 56 height 22
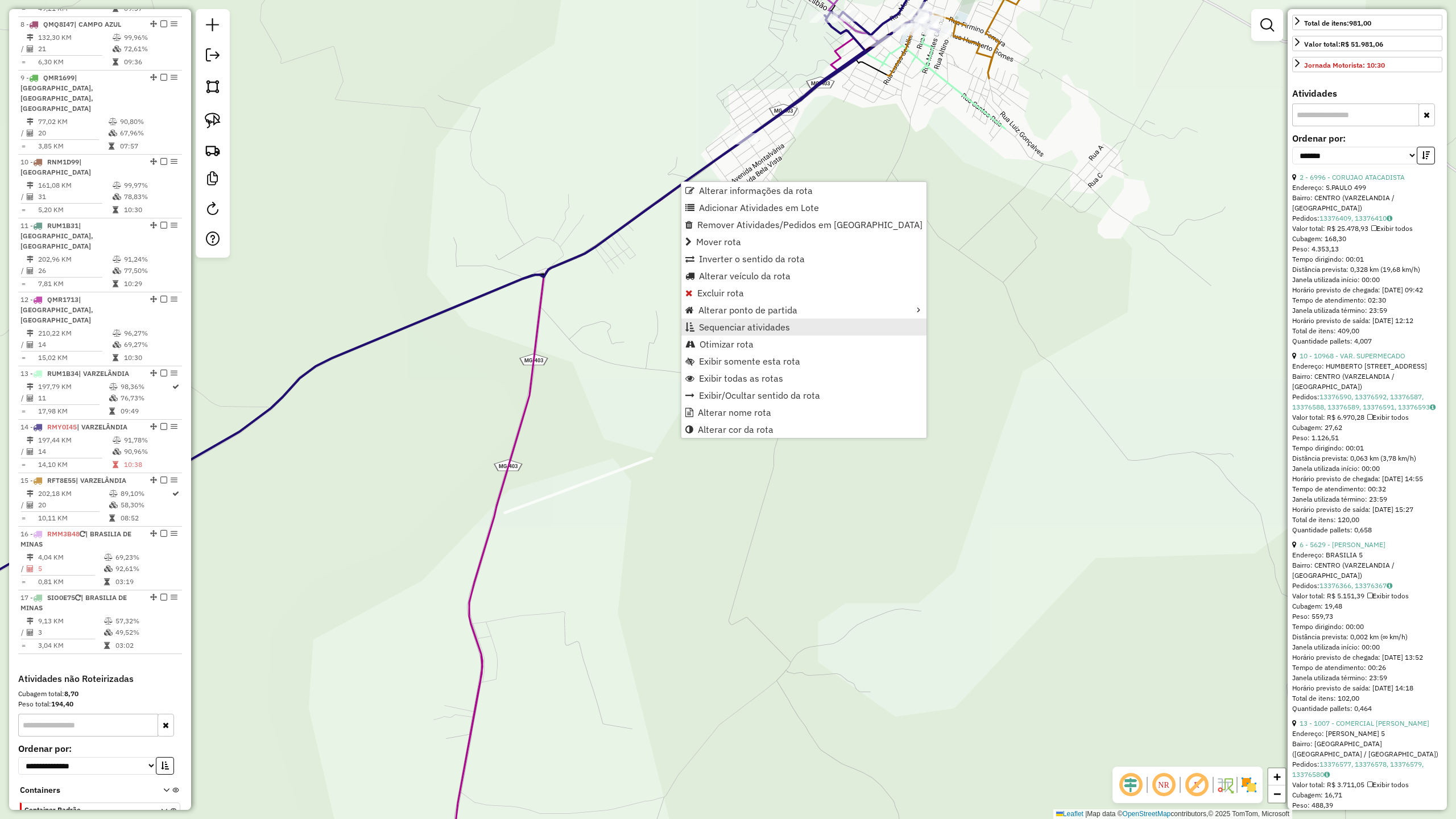
click at [738, 328] on span "Sequenciar atividades" at bounding box center [744, 327] width 91 height 9
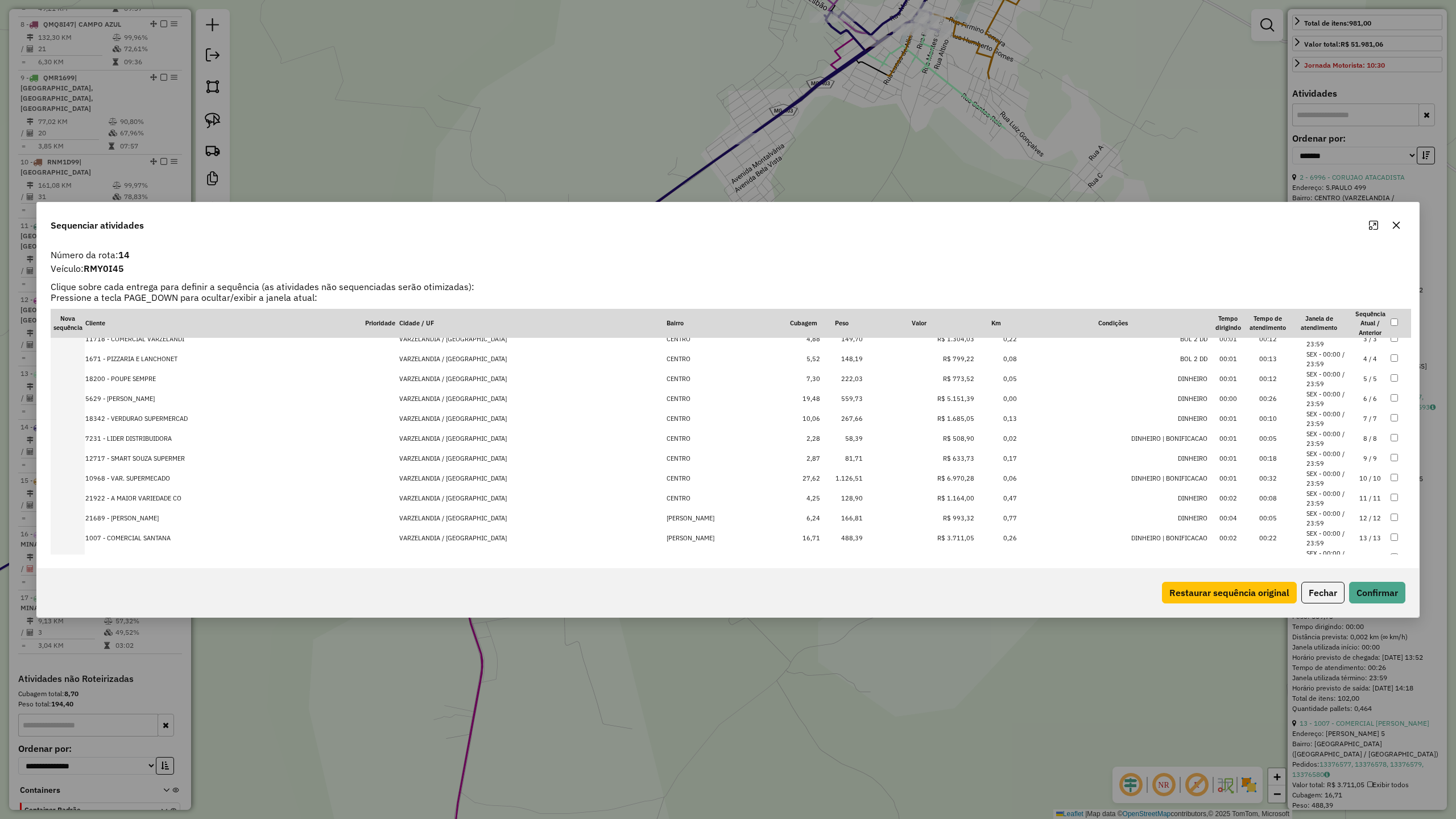
scroll to position [73, 0]
click at [1318, 529] on li "SEX - 00:00 / 23:59" at bounding box center [1328, 533] width 43 height 19
click at [1397, 596] on button "Confirmar" at bounding box center [1377, 593] width 56 height 22
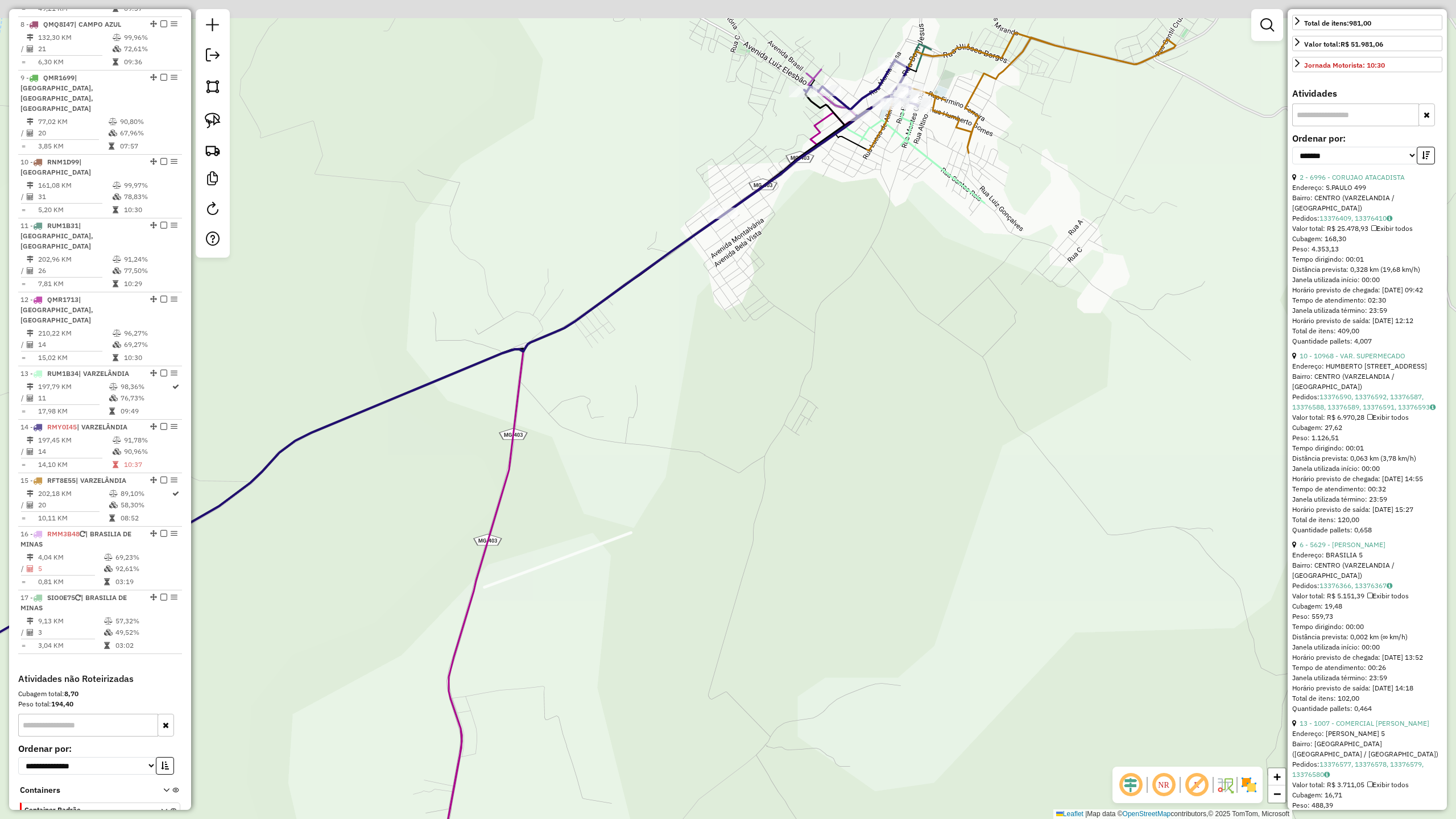
drag, startPoint x: 899, startPoint y: 172, endPoint x: 865, endPoint y: 347, distance: 178.3
click at [869, 338] on div "Janela de atendimento Grade de atendimento Capacidade Transportadoras Veículos …" at bounding box center [728, 409] width 1456 height 819
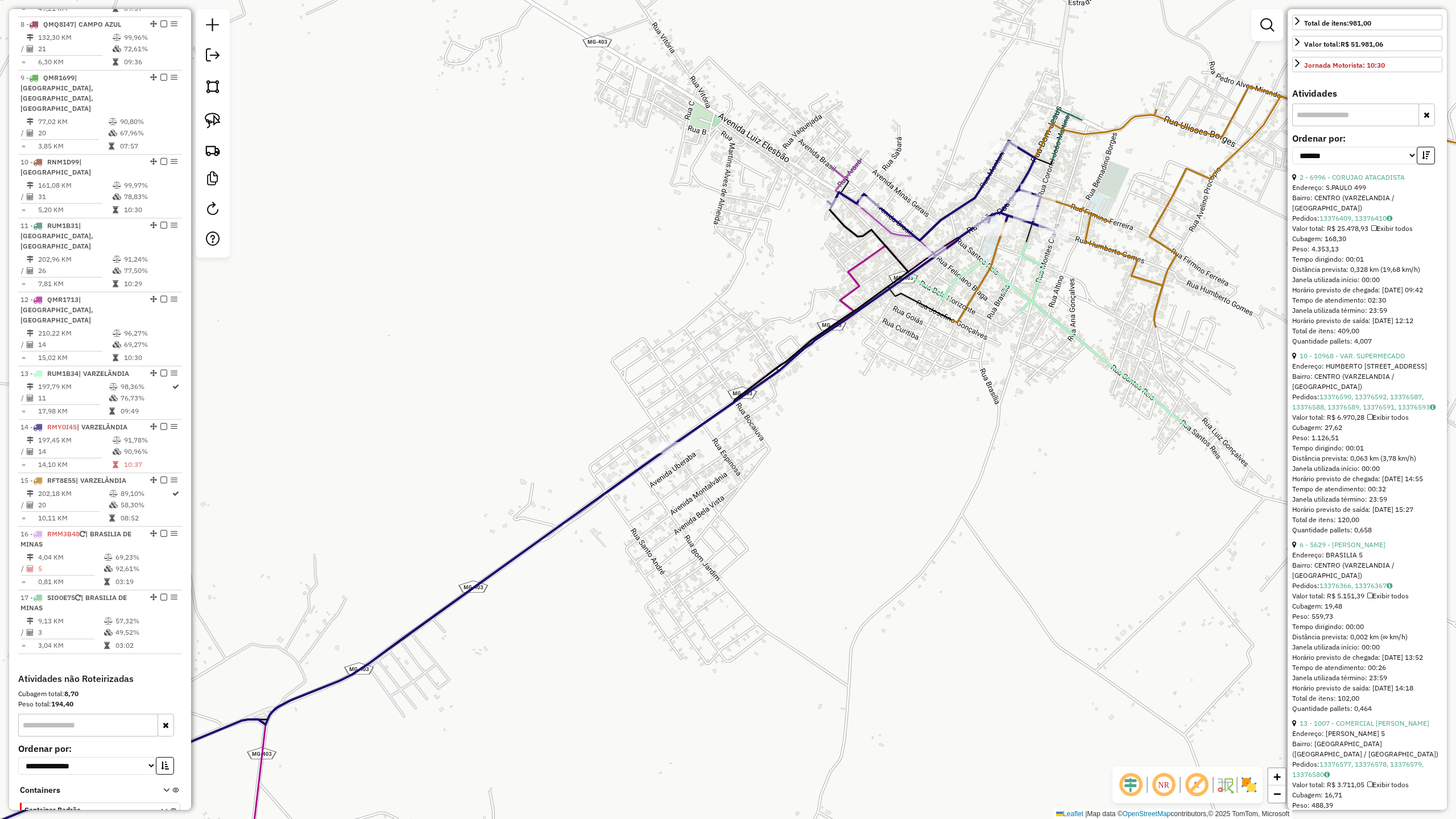
drag, startPoint x: 886, startPoint y: 415, endPoint x: 889, endPoint y: 295, distance: 120.0
click at [889, 303] on div "Janela de atendimento Grade de atendimento Capacidade Transportadoras Veículos …" at bounding box center [728, 409] width 1456 height 819
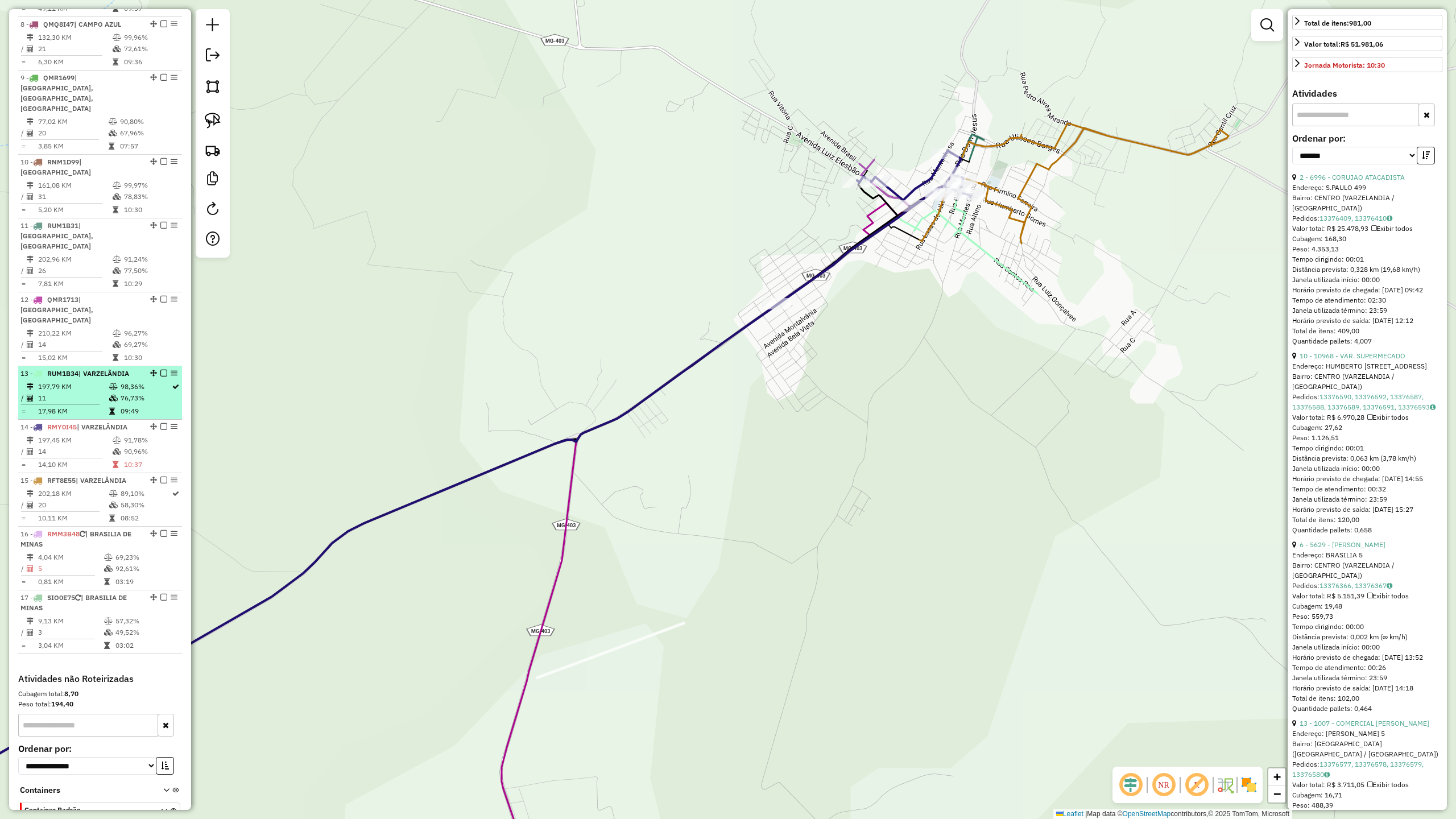
click at [86, 393] on td "11" at bounding box center [73, 398] width 71 height 12
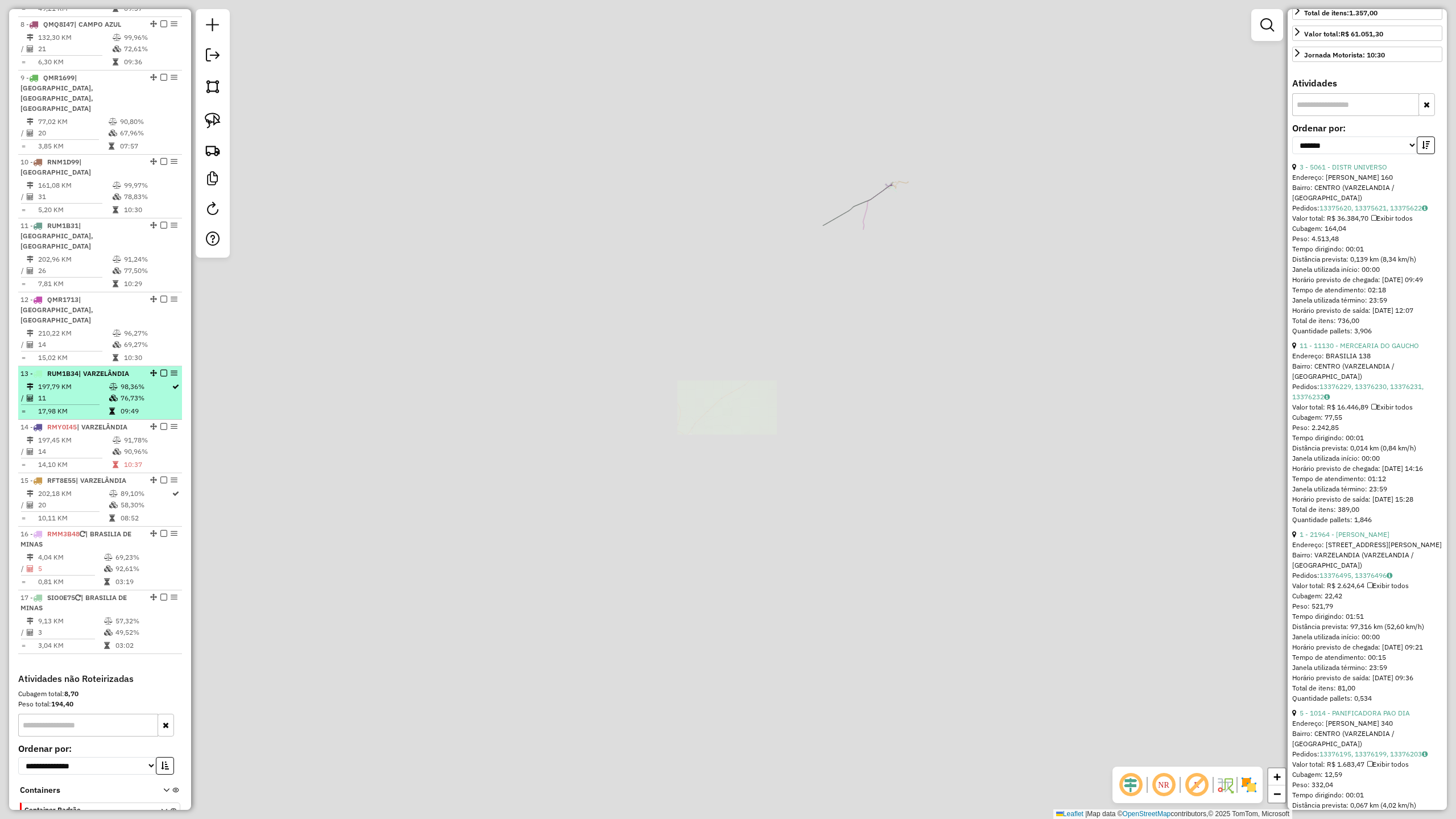
scroll to position [347, 0]
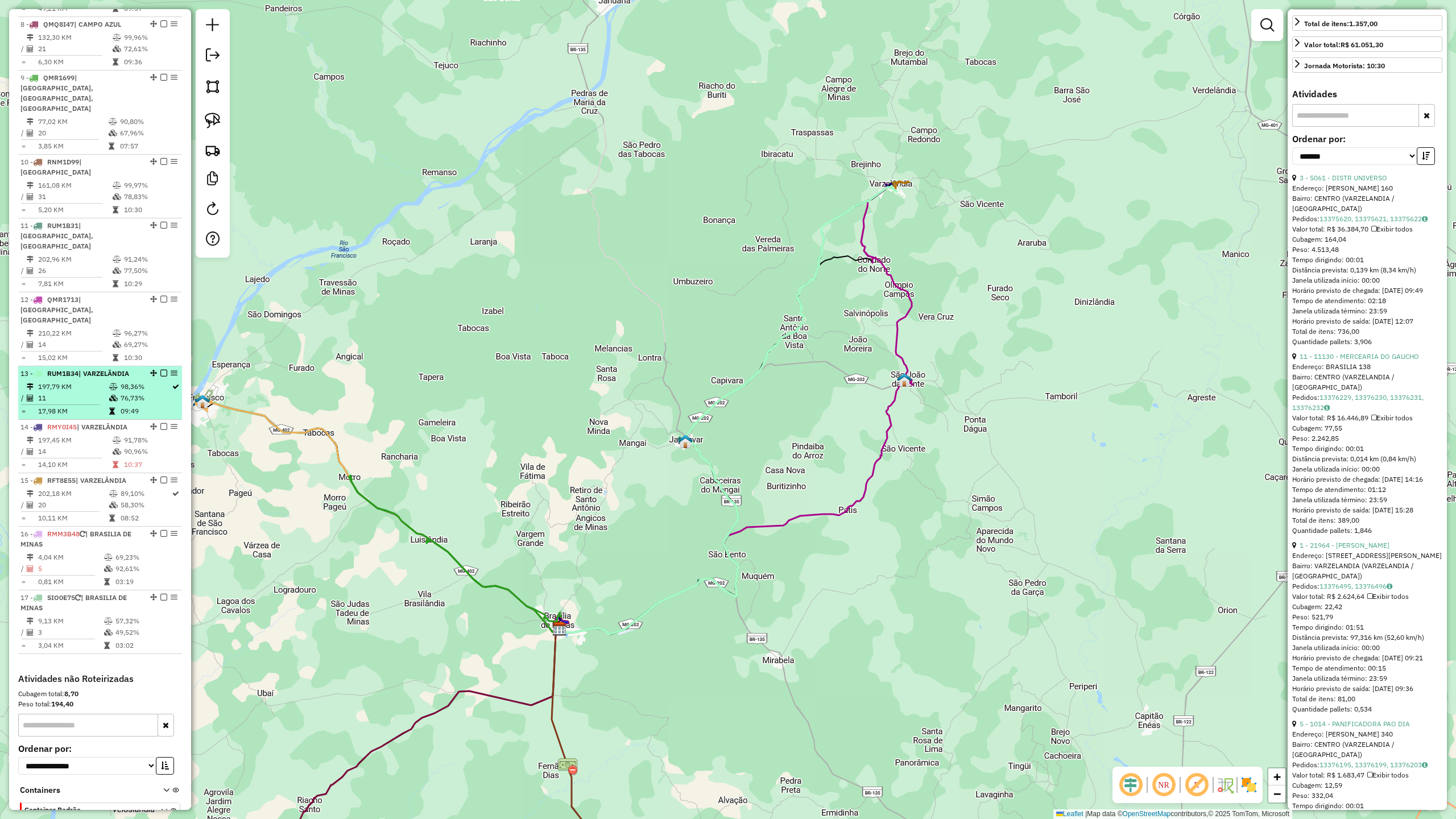
click at [82, 381] on td "197,79 KM" at bounding box center [73, 387] width 71 height 12
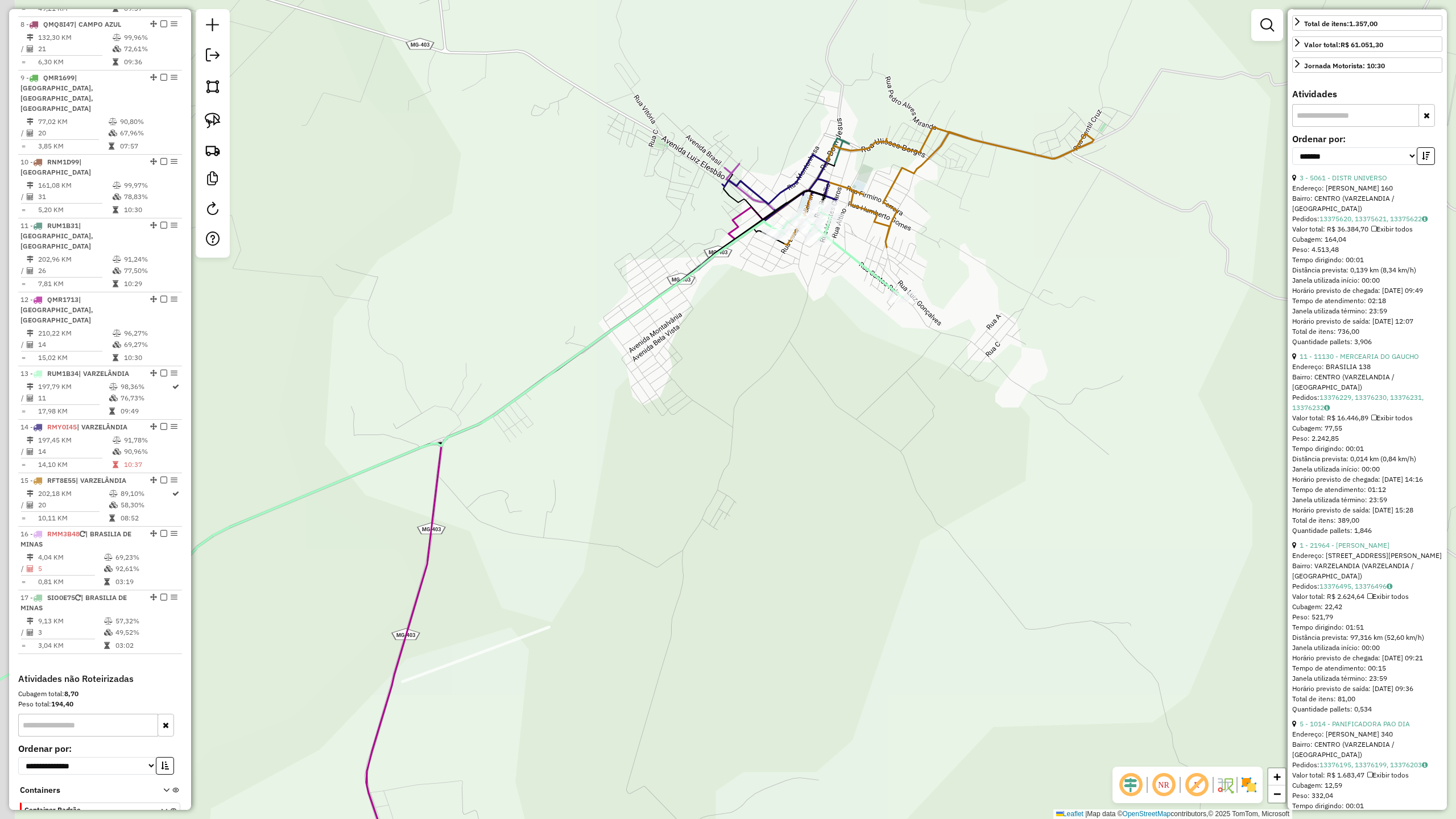
drag, startPoint x: 710, startPoint y: 405, endPoint x: 758, endPoint y: 363, distance: 63.8
click at [758, 363] on div "Janela de atendimento Grade de atendimento Capacidade Transportadoras Veículos …" at bounding box center [728, 409] width 1456 height 819
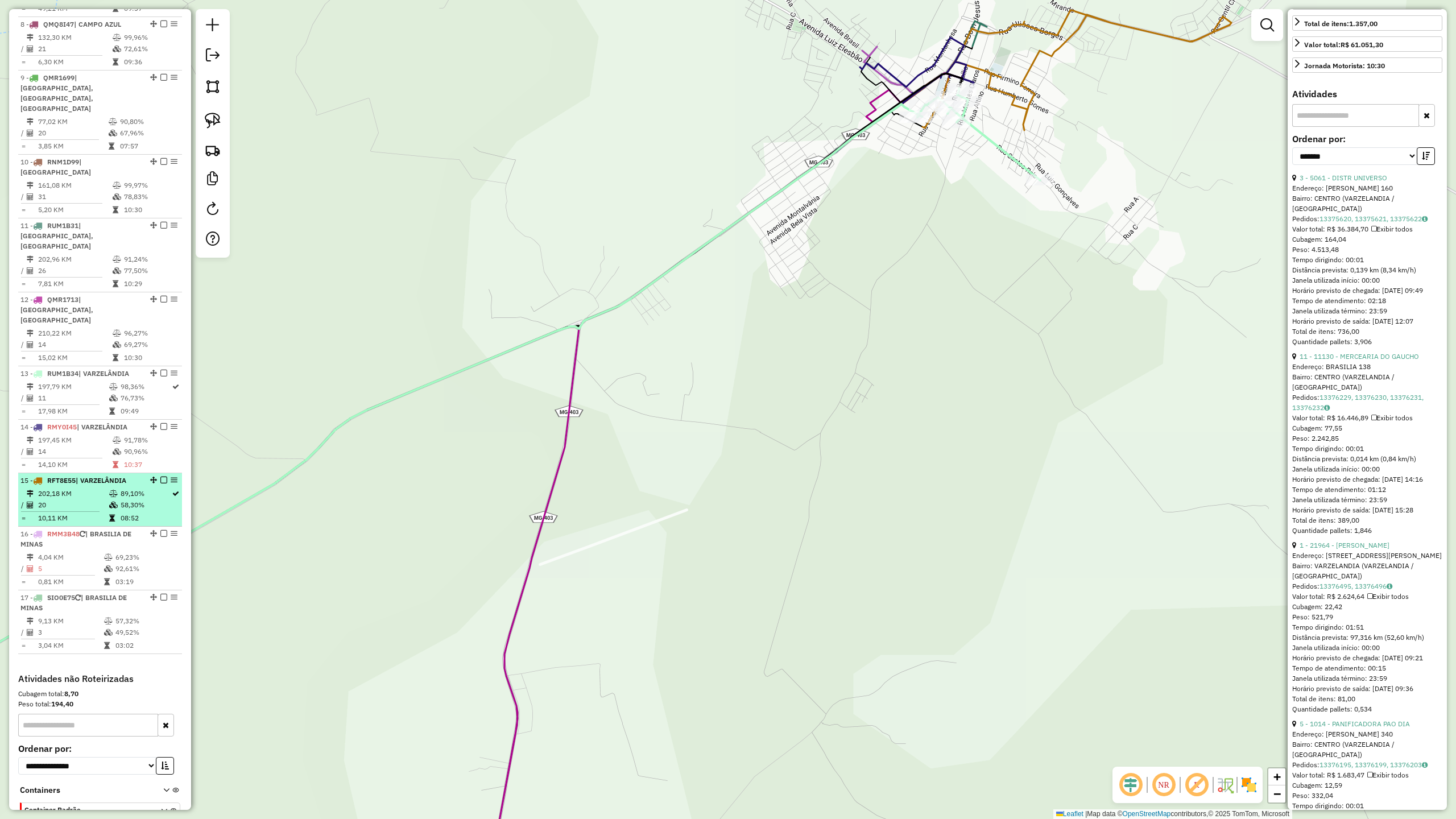
click at [69, 488] on td "202,18 KM" at bounding box center [73, 493] width 71 height 12
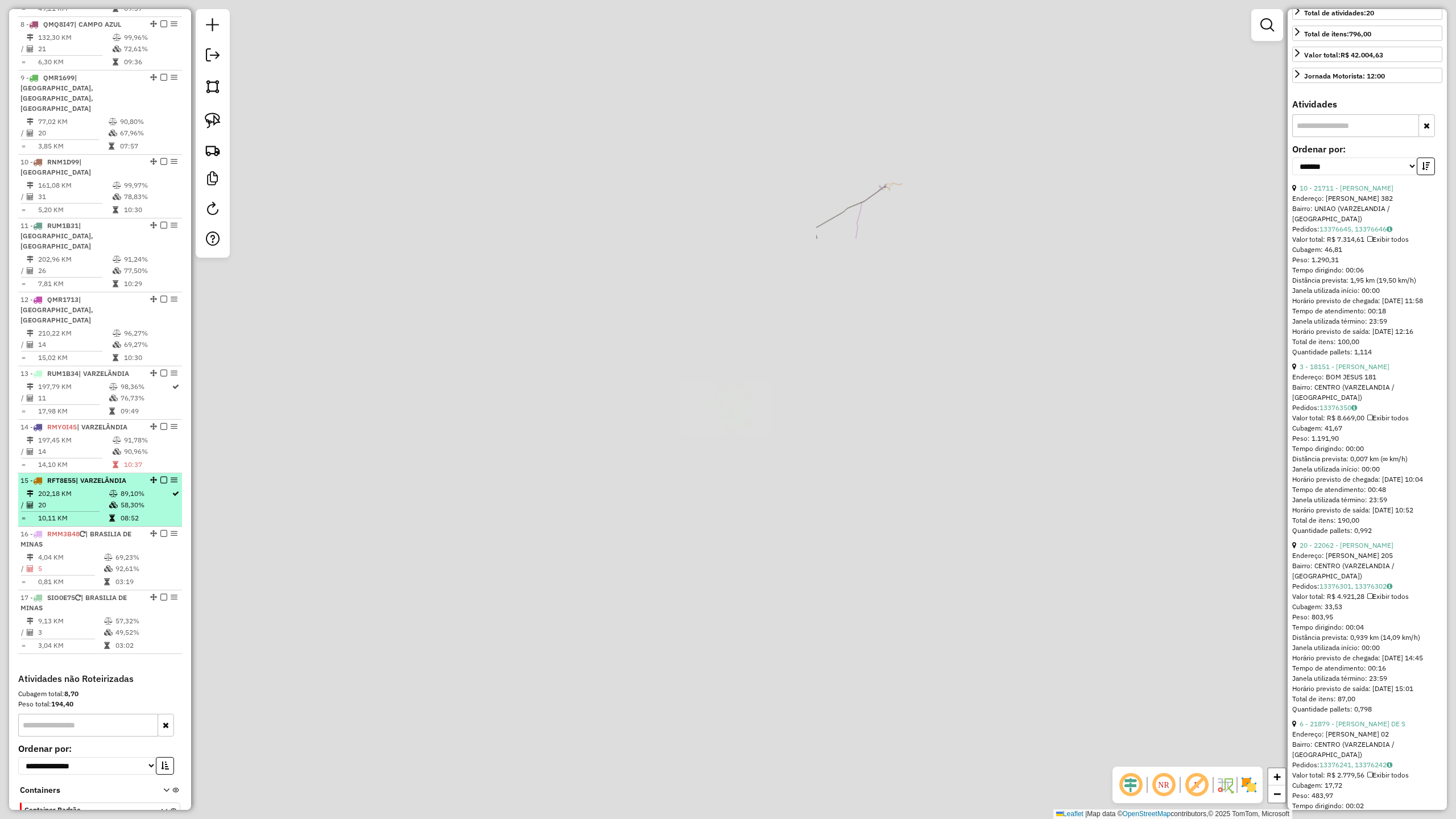
scroll to position [358, 0]
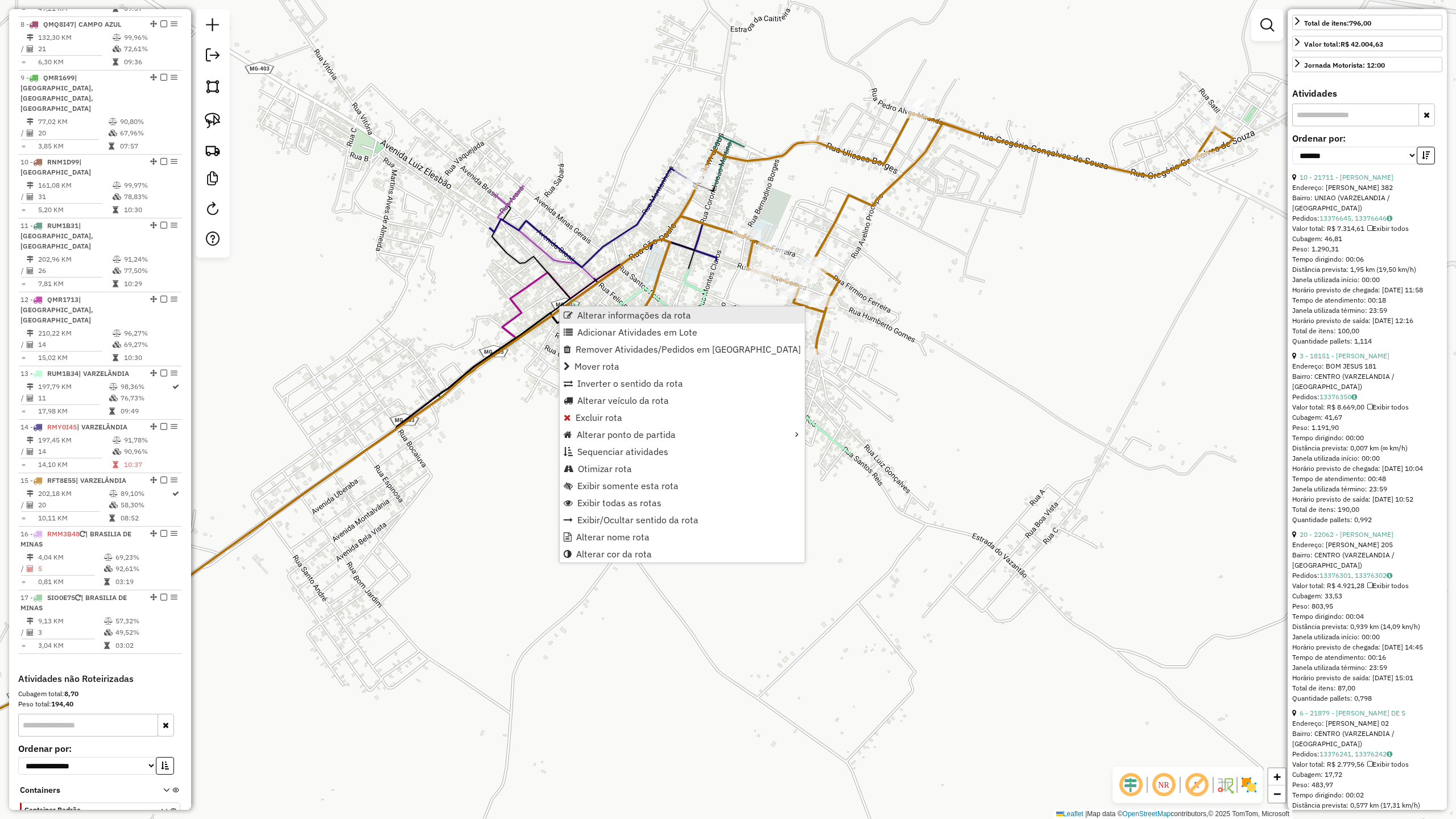
click at [615, 313] on span "Alterar informações da rota" at bounding box center [634, 315] width 114 height 9
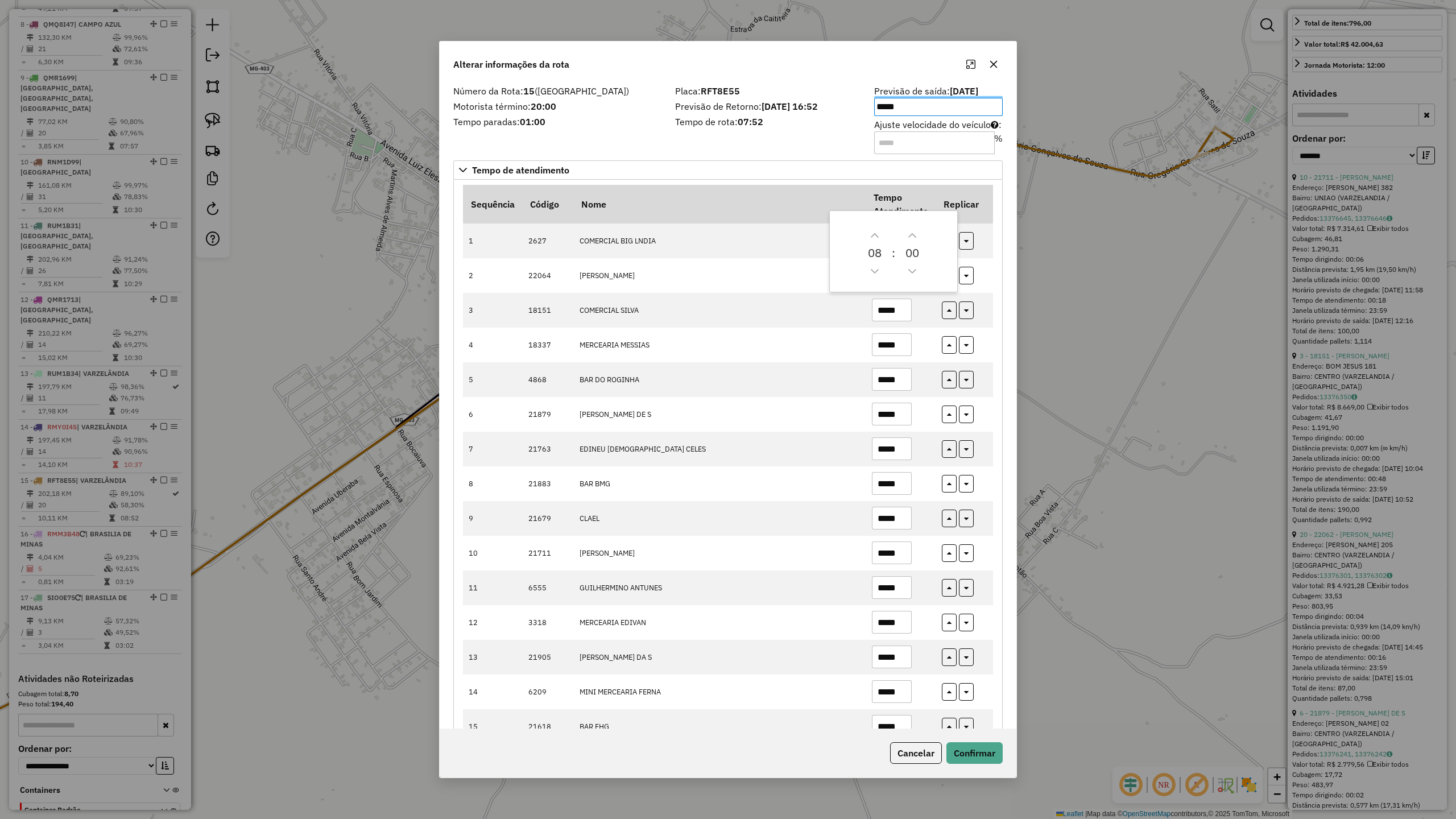
click at [587, 133] on div "Número da Rota: 15 (VARZELÂNDIA) Motorista término: 20:00 Tempo paradas: 01:00" at bounding box center [558, 119] width 222 height 64
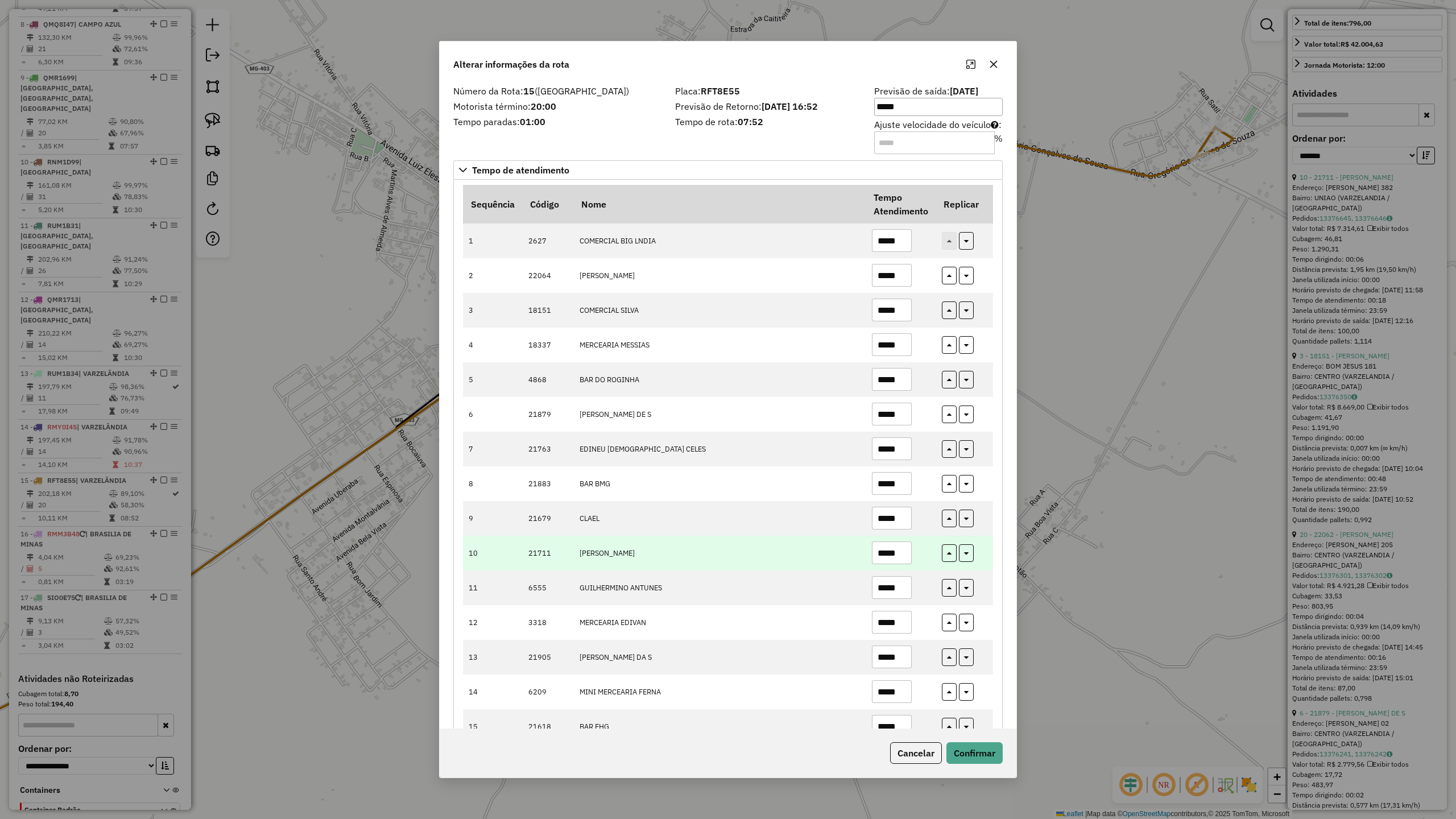
click at [906, 558] on input "*****" at bounding box center [892, 552] width 40 height 23
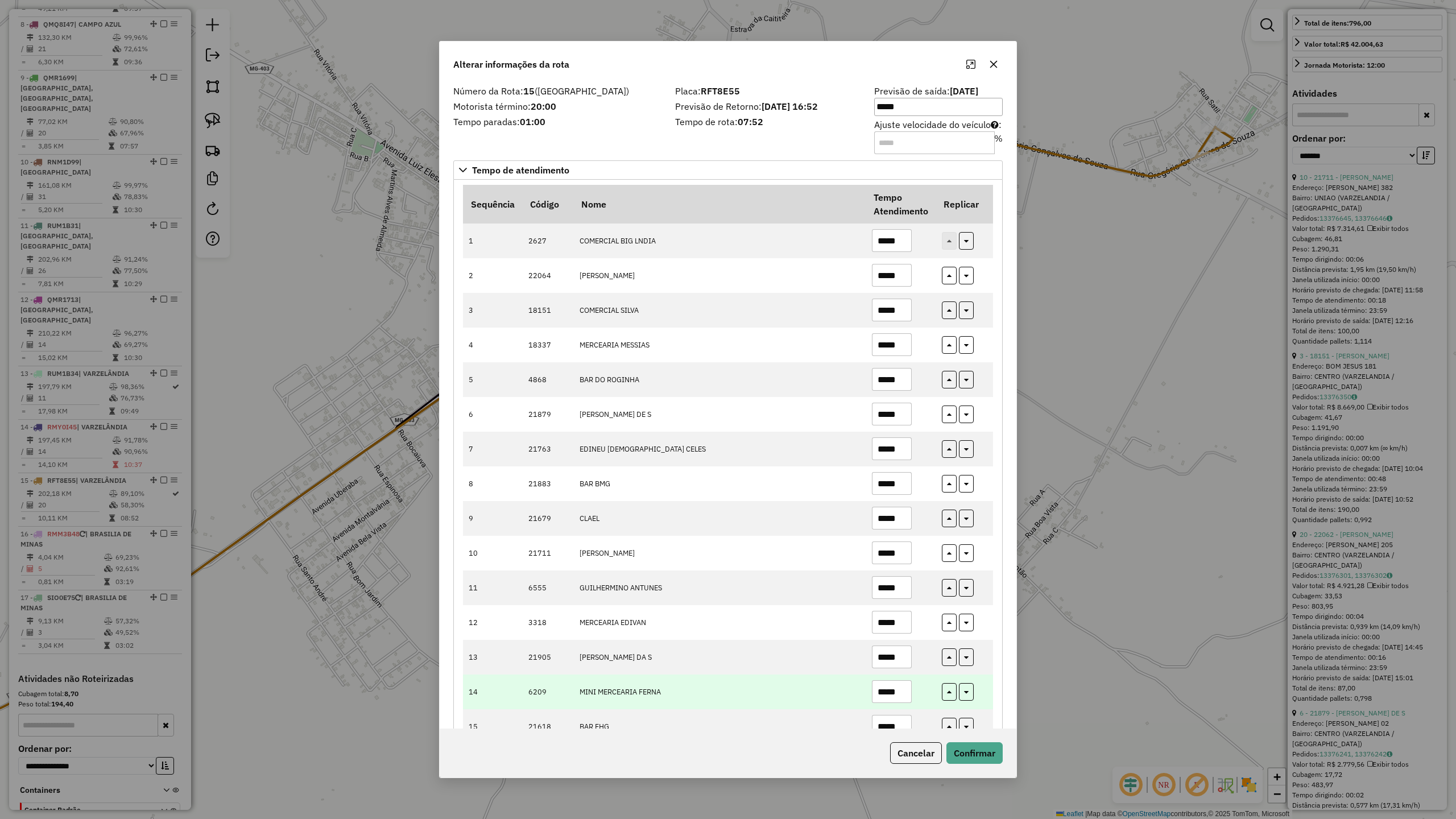
scroll to position [215, 0]
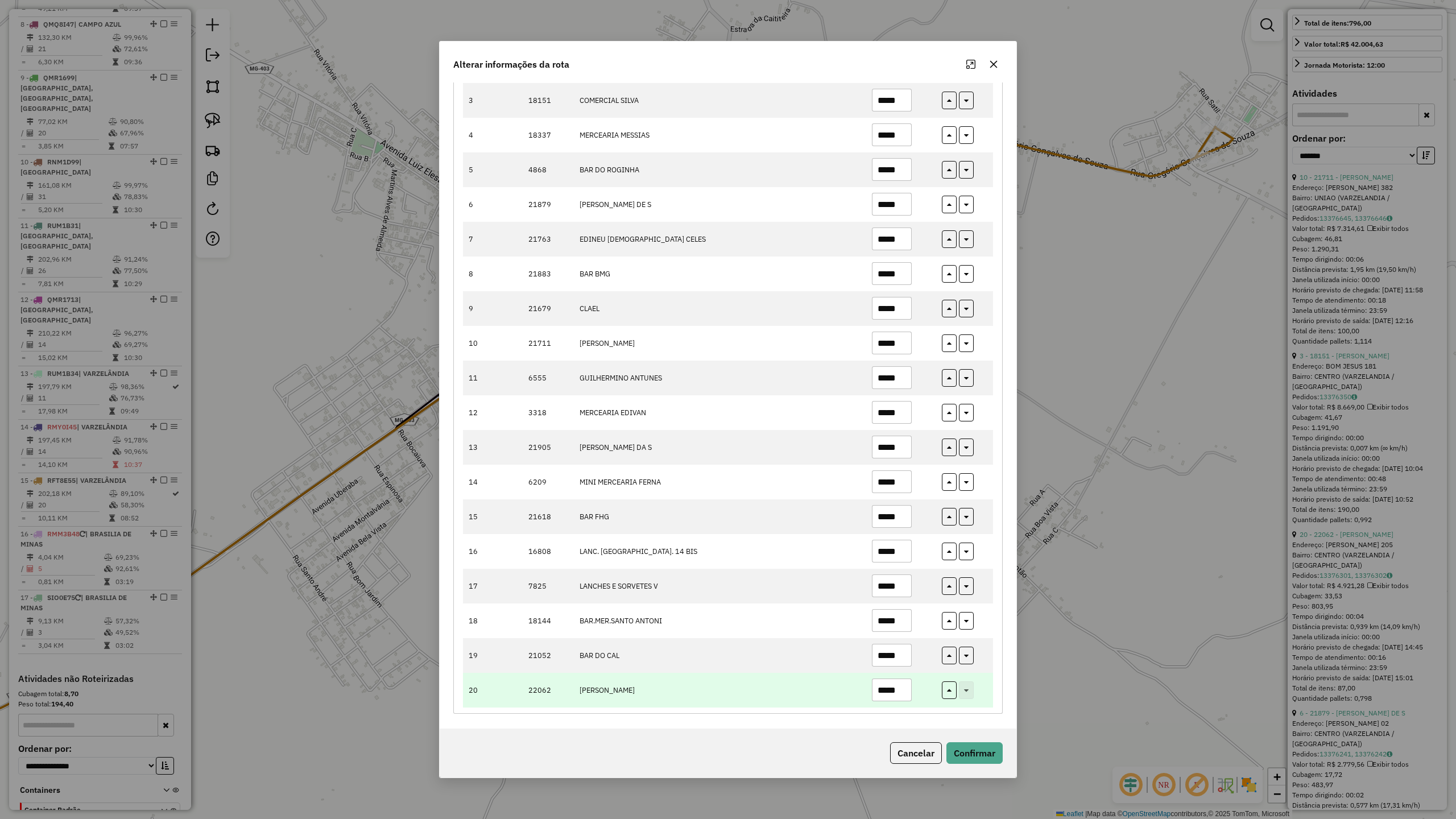
type input "*****"
click at [899, 692] on input "*****" at bounding box center [892, 689] width 40 height 23
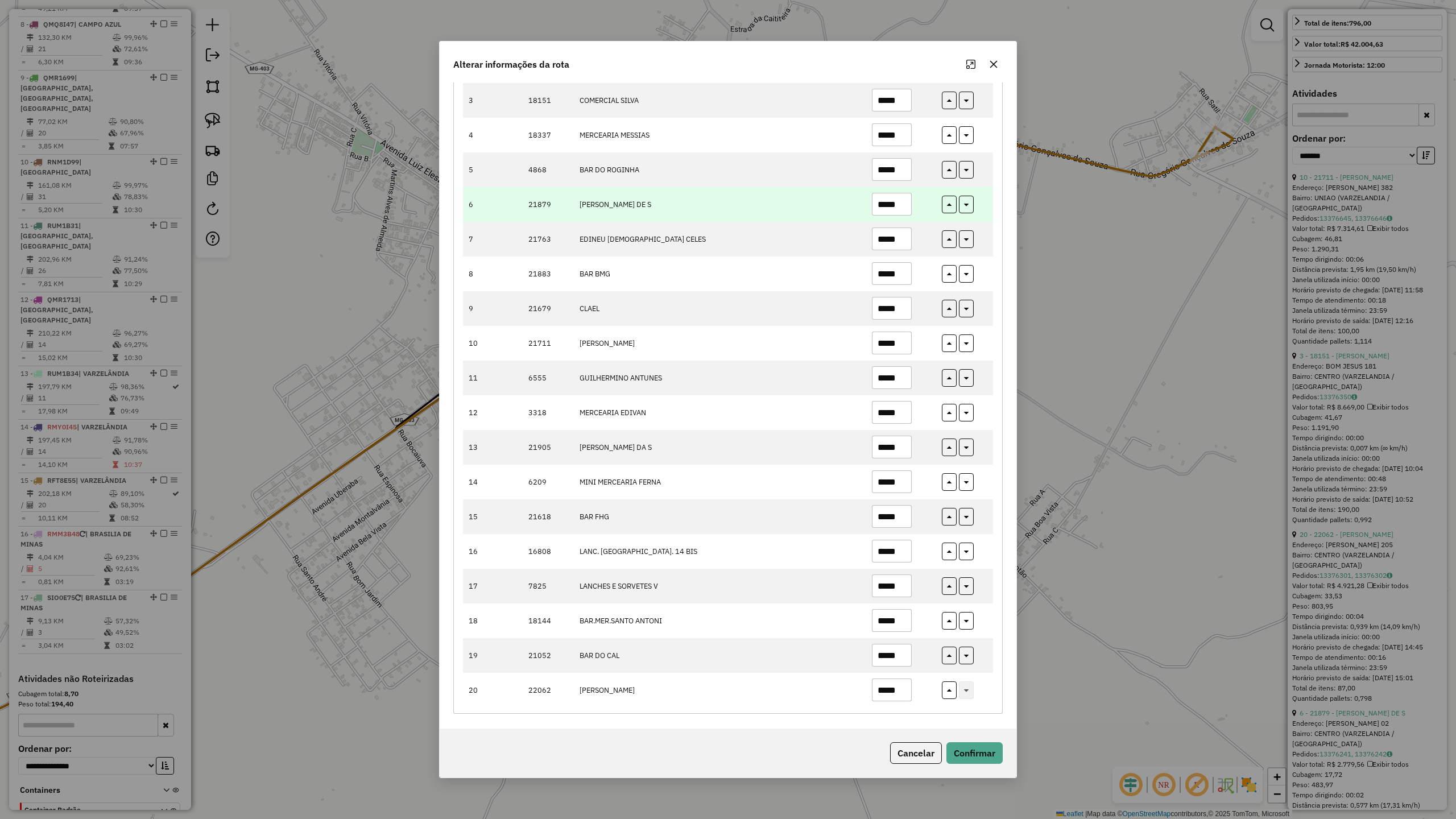
type input "*****"
click at [904, 198] on input "*****" at bounding box center [892, 204] width 40 height 23
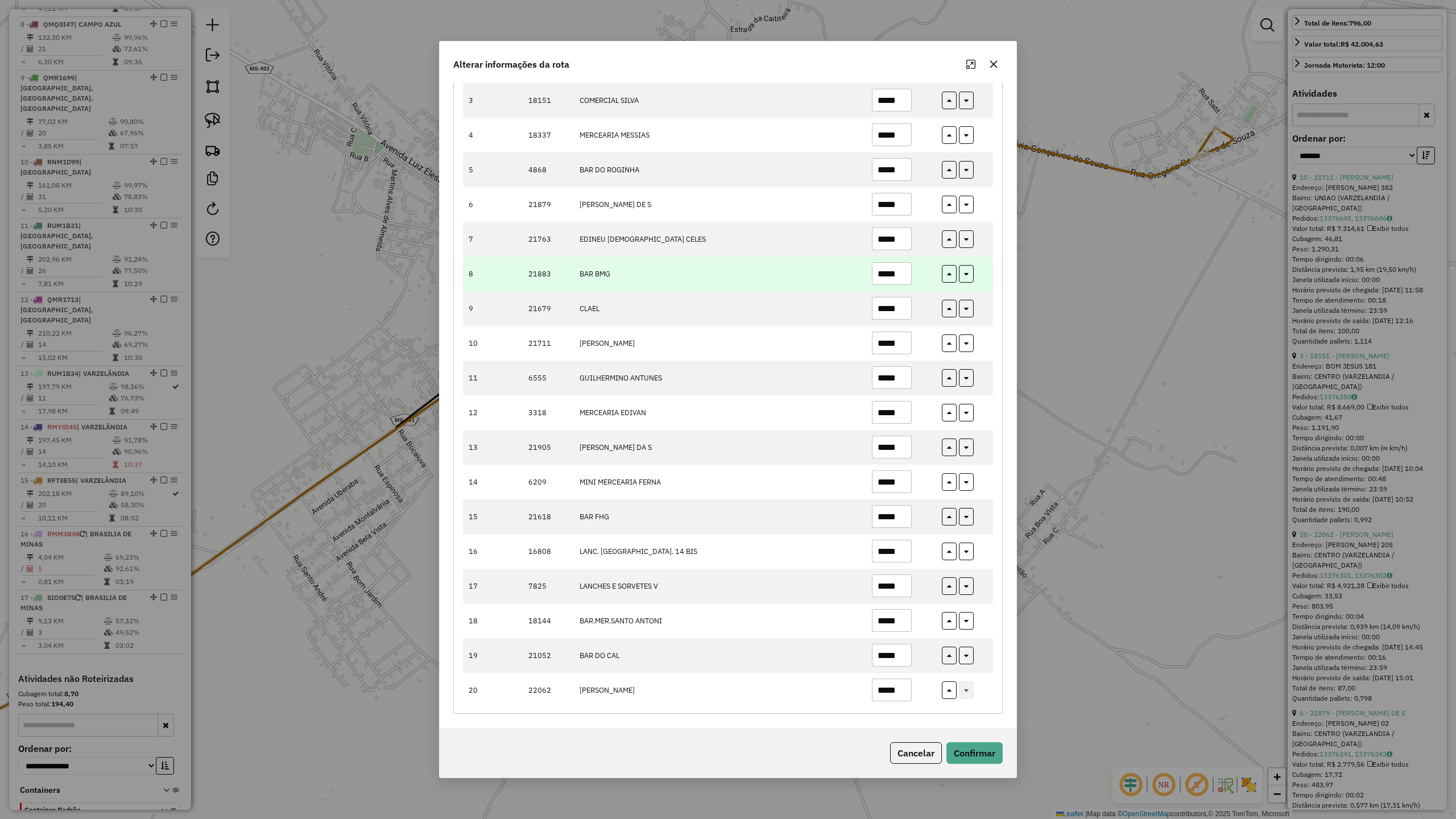
type input "*****"
click at [901, 278] on input "*****" at bounding box center [892, 273] width 40 height 23
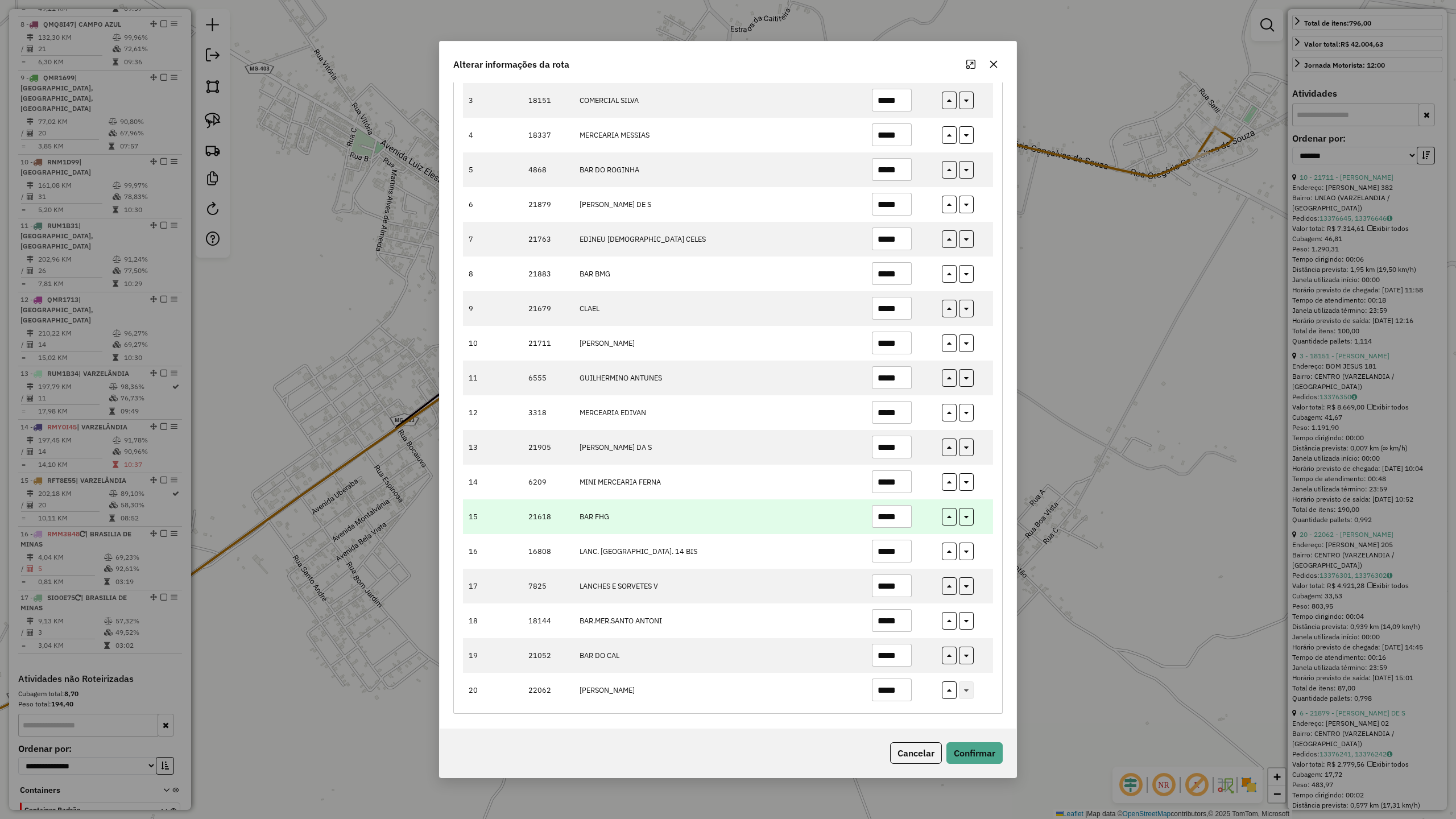
type input "*****"
click at [906, 508] on input "*****" at bounding box center [892, 516] width 40 height 23
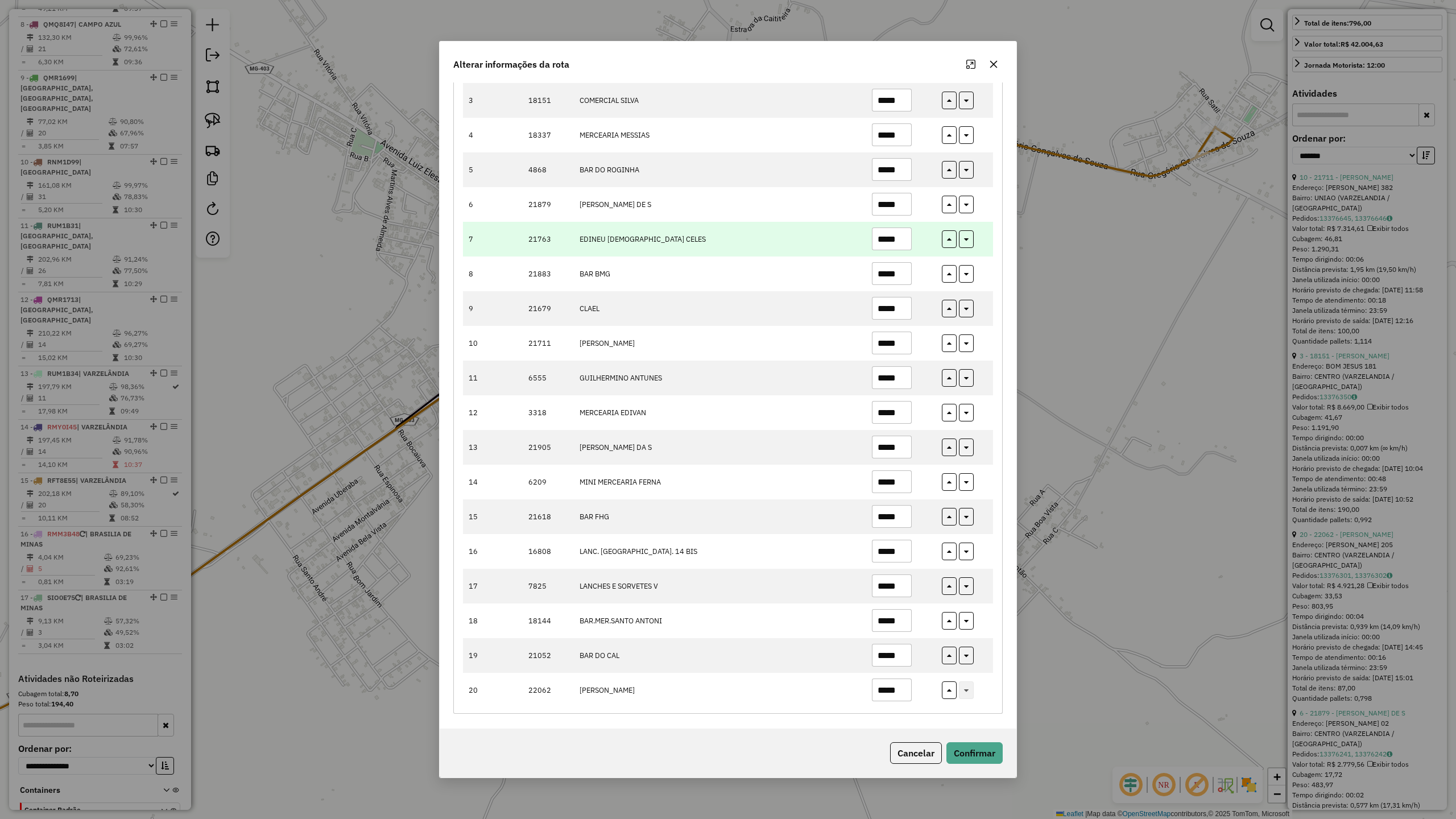
type input "*****"
click at [904, 228] on input "*****" at bounding box center [892, 239] width 40 height 23
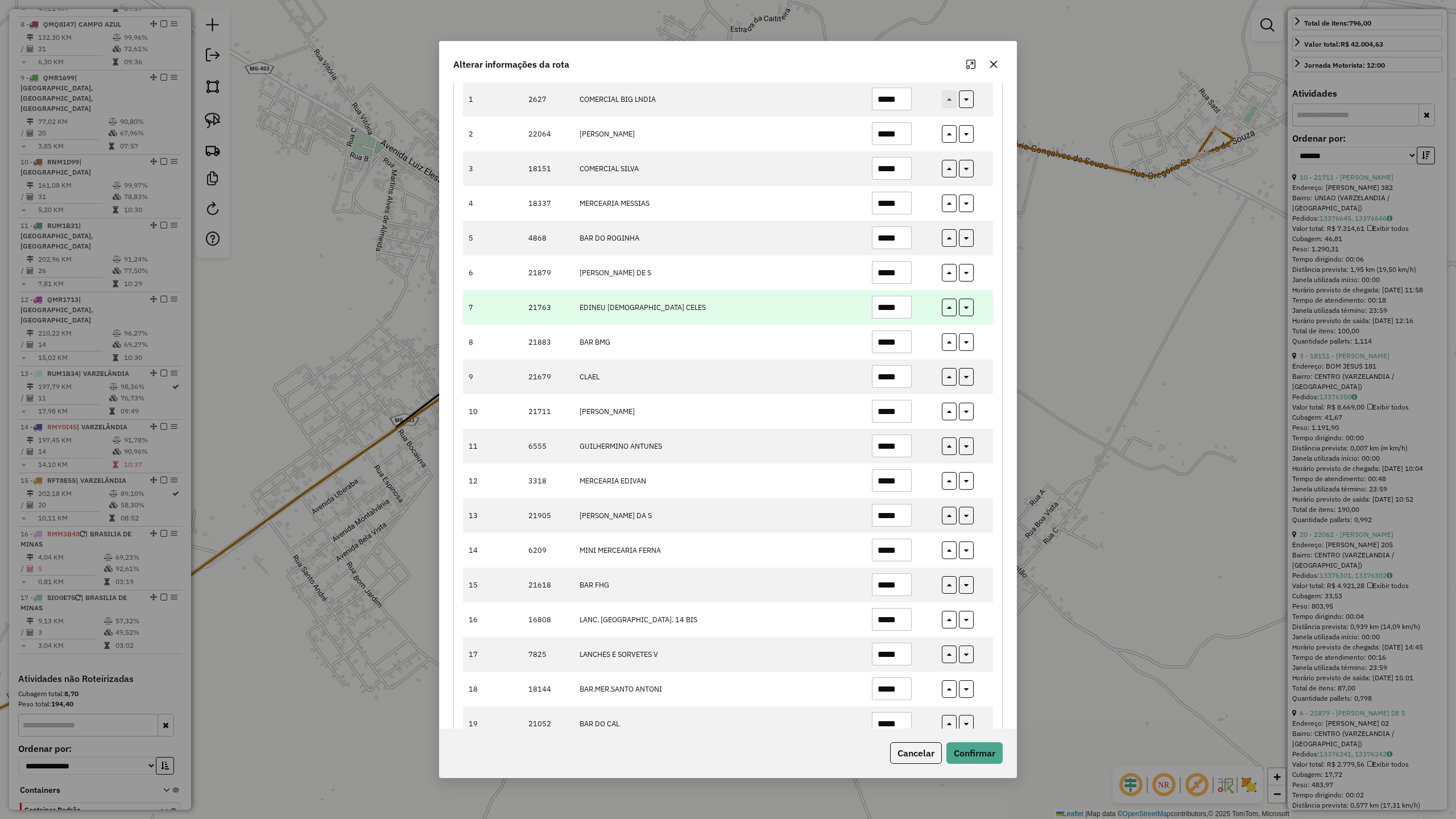
scroll to position [64, 0]
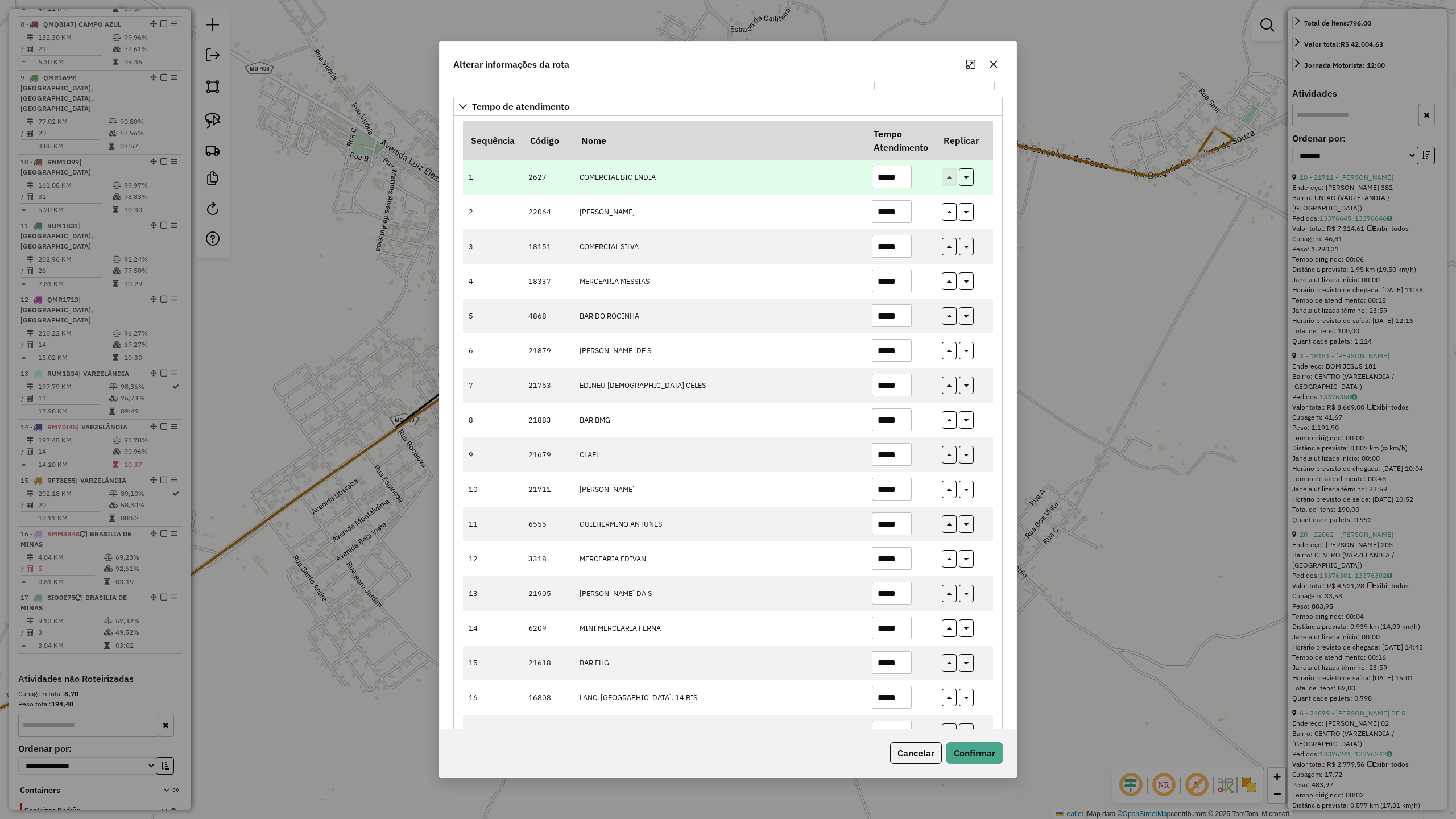
type input "*****"
click at [899, 181] on input "*****" at bounding box center [892, 177] width 40 height 23
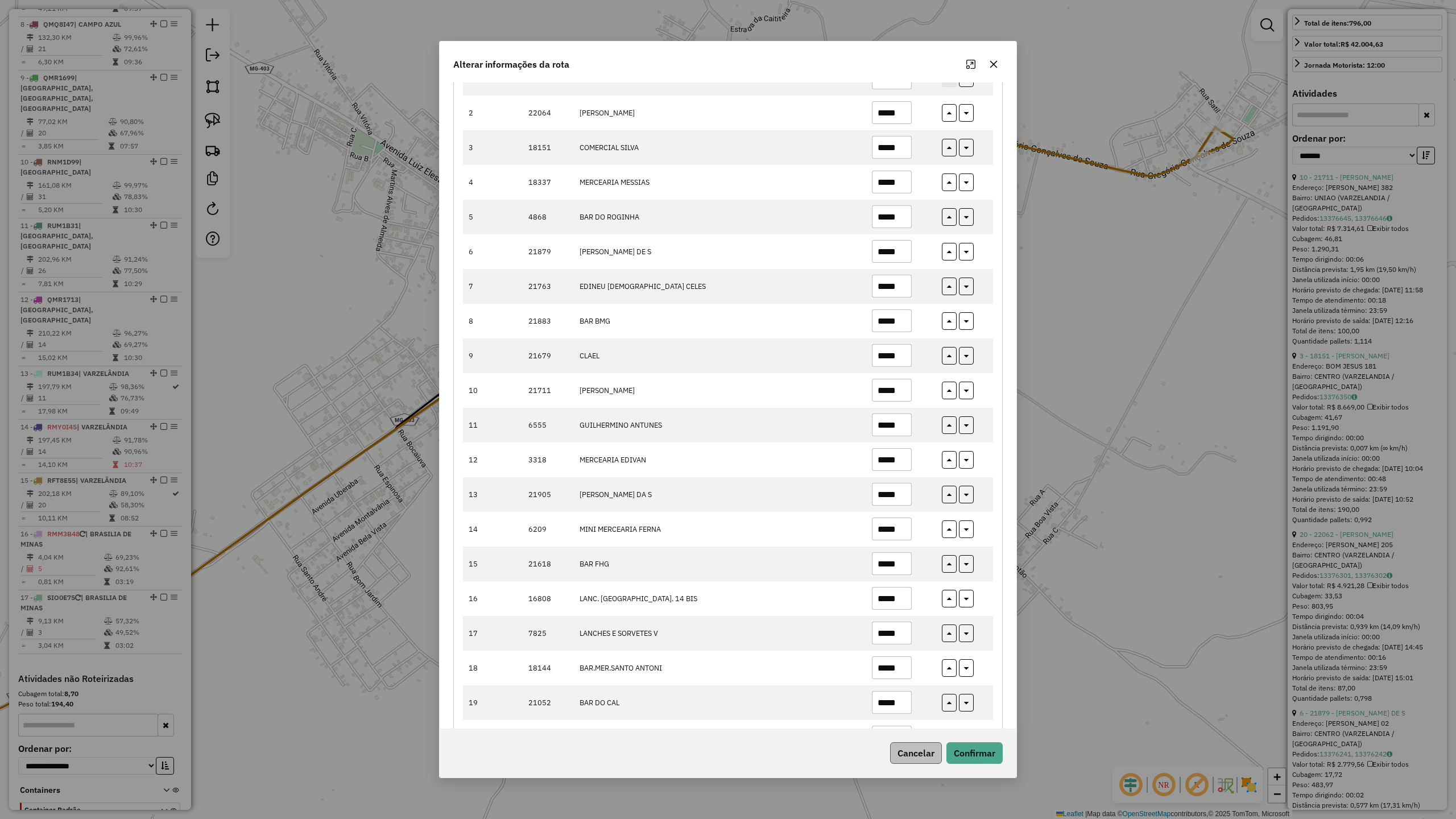
scroll to position [215, 0]
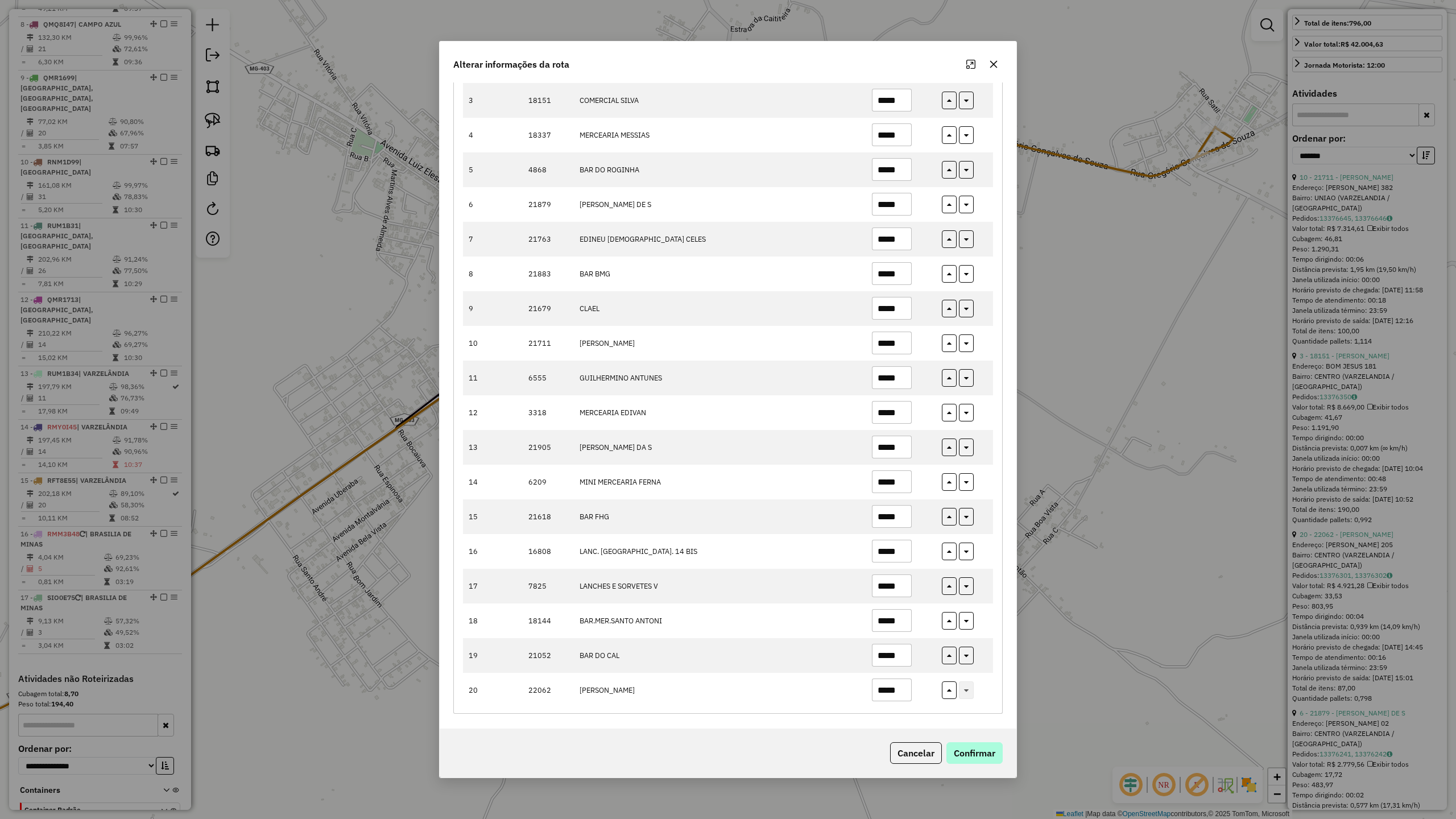
type input "*****"
click at [967, 755] on button "Confirmar" at bounding box center [974, 753] width 56 height 22
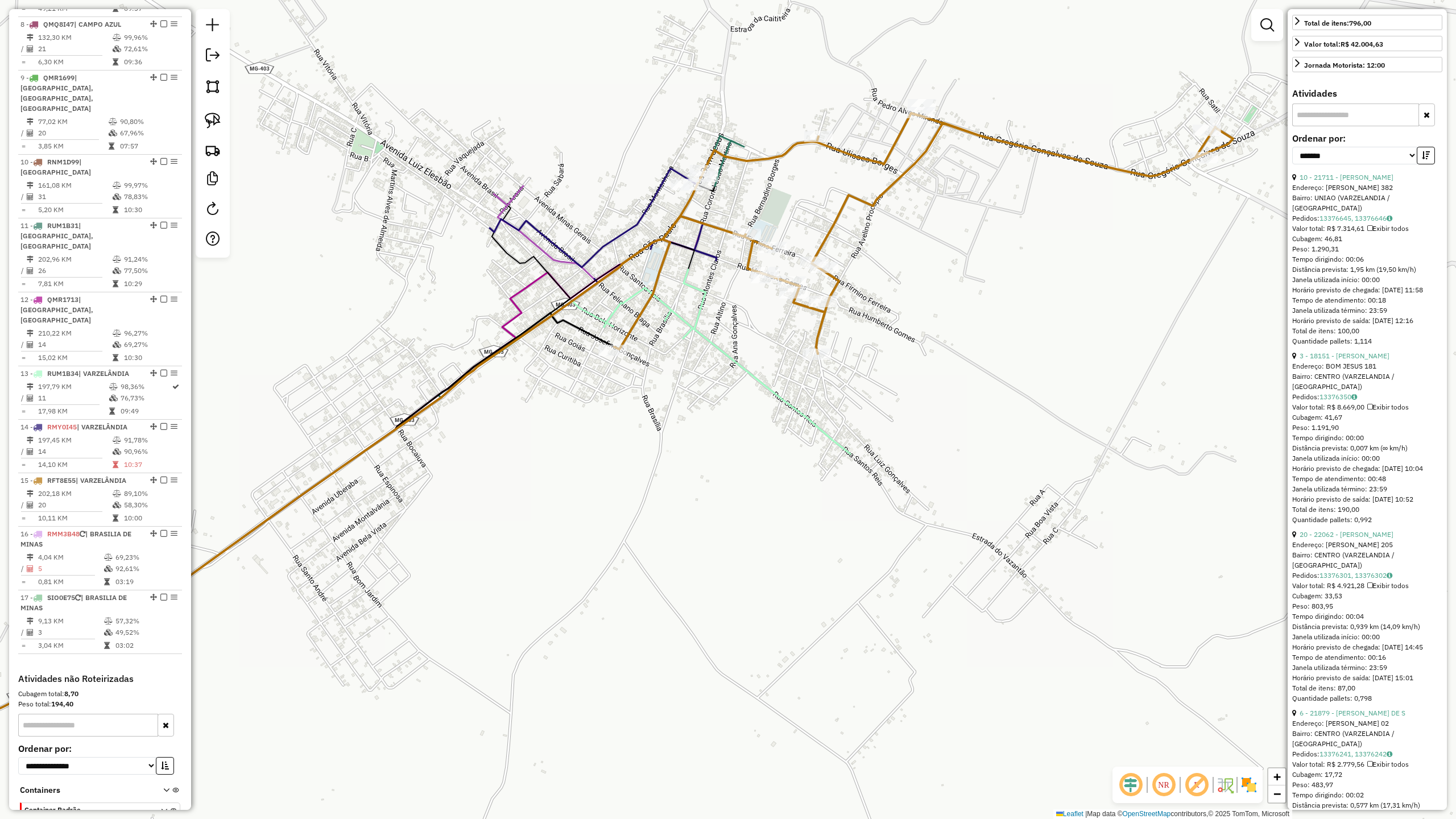
click at [696, 430] on div "Janela de atendimento Grade de atendimento Capacidade Transportadoras Veículos …" at bounding box center [728, 409] width 1456 height 819
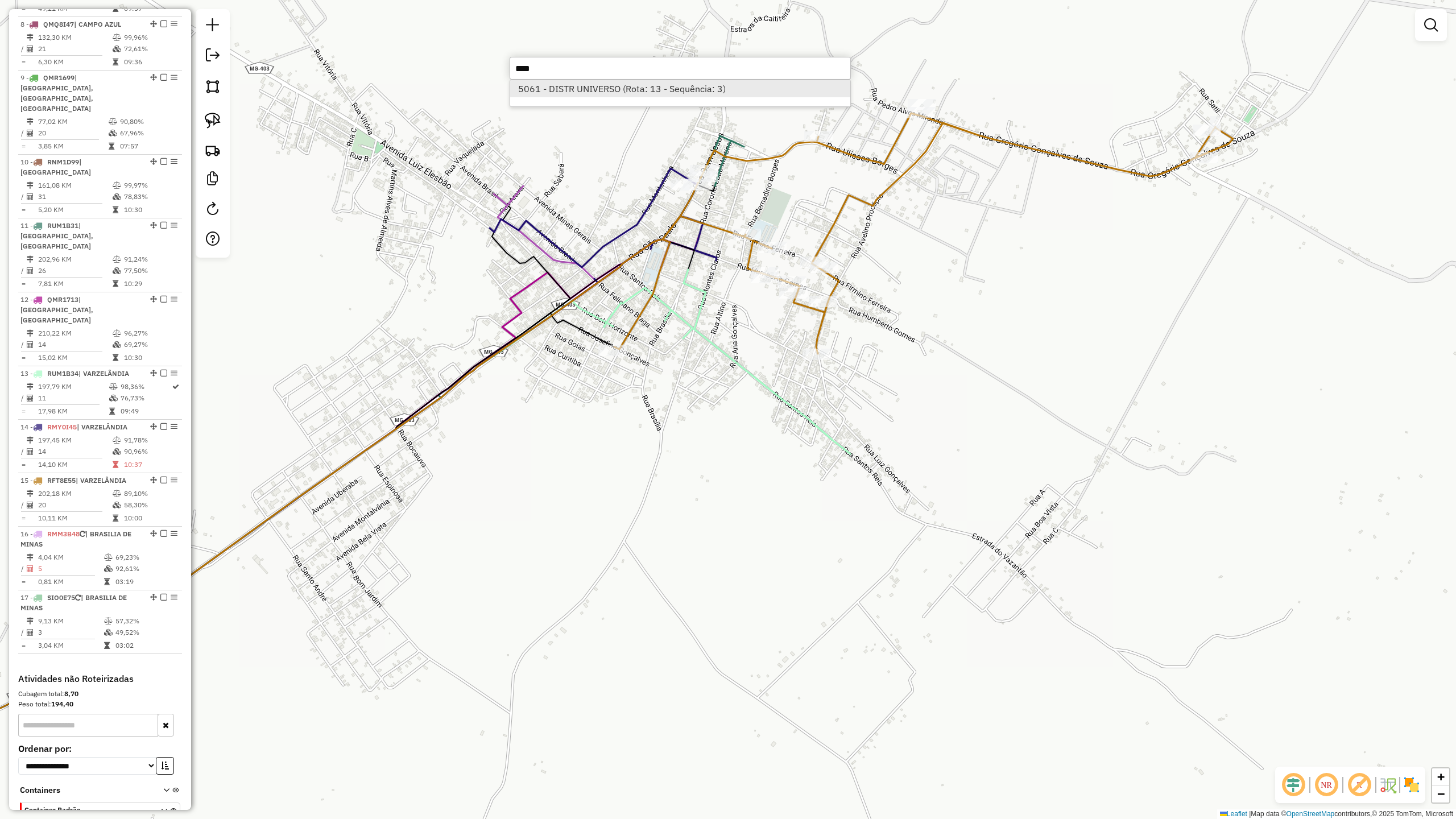
type input "****"
click at [569, 89] on li "5061 - DISTR UNIVERSO (Rota: 13 - Sequência: 3)" at bounding box center [680, 88] width 340 height 17
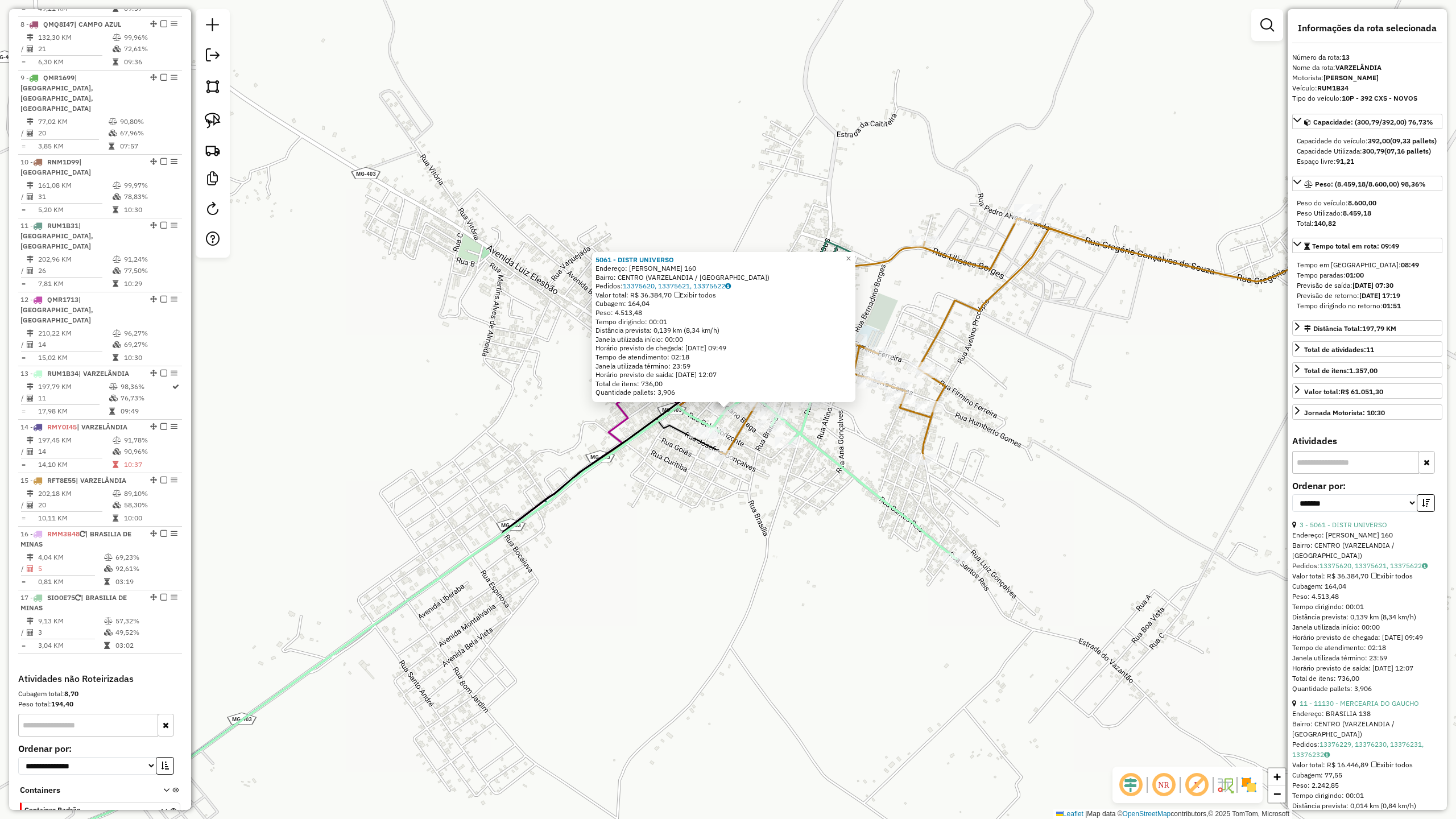
drag, startPoint x: 1318, startPoint y: 86, endPoint x: 1349, endPoint y: 80, distance: 31.6
click at [1349, 80] on div "**********" at bounding box center [1367, 409] width 159 height 801
click at [1349, 80] on strong "[PERSON_NAME]" at bounding box center [1351, 77] width 55 height 8
drag, startPoint x: 1352, startPoint y: 83, endPoint x: 1316, endPoint y: 90, distance: 36.7
click at [1316, 90] on div "Veículo: RUM1B34" at bounding box center [1367, 88] width 150 height 10
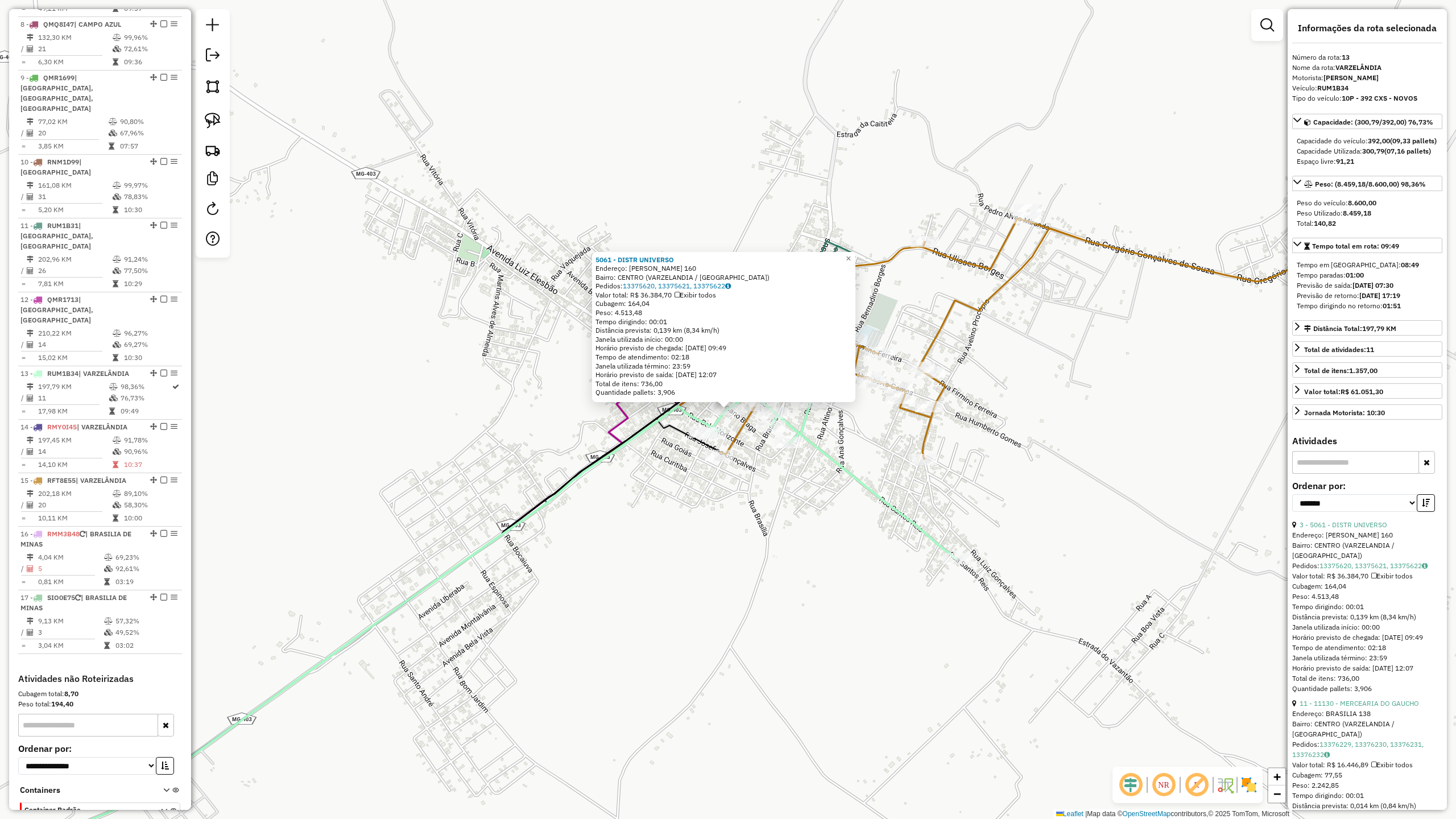
copy div "RUM1B34"
click at [112, 435] on td at bounding box center [118, 440] width 12 height 12
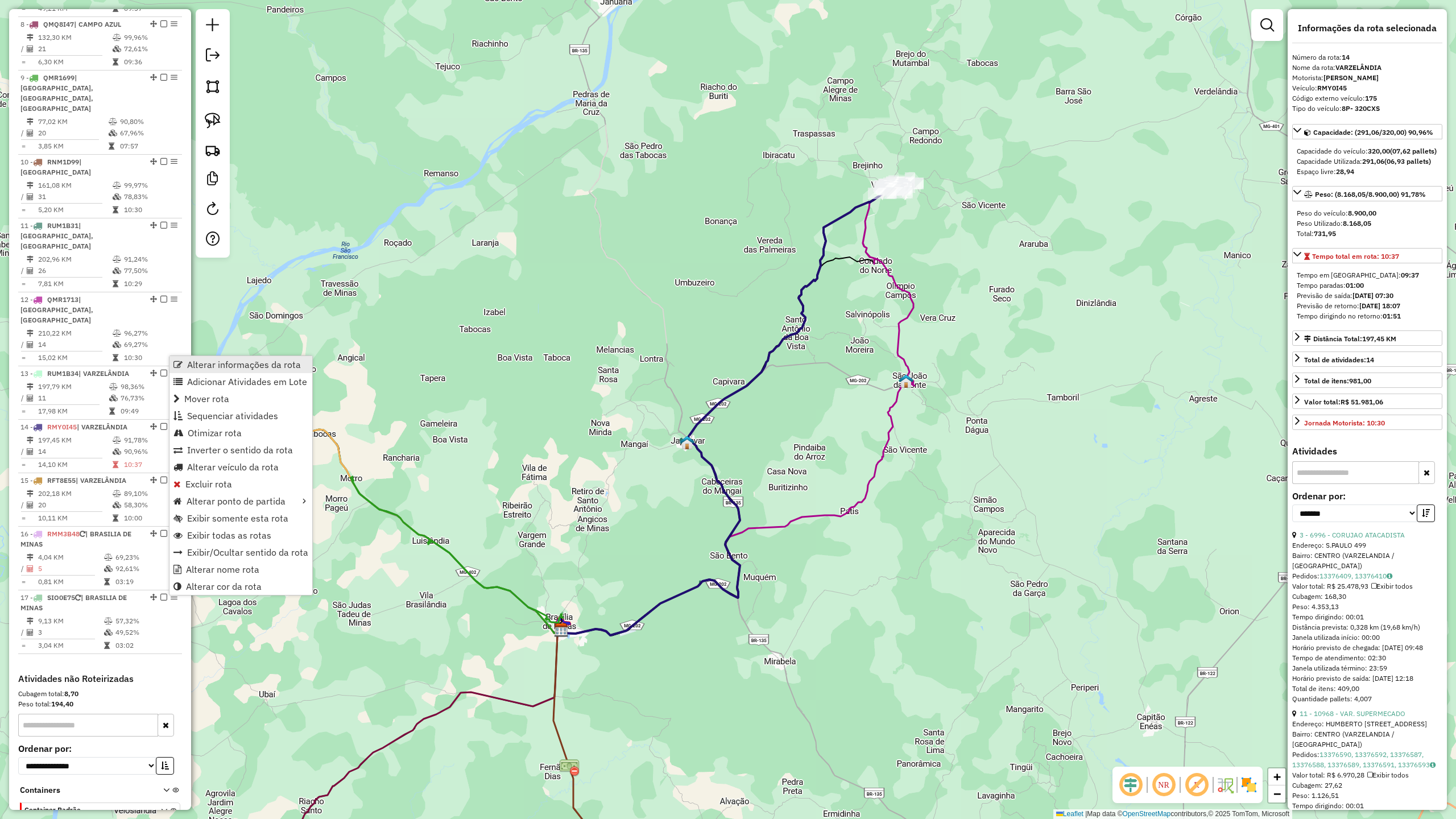
click at [222, 365] on span "Alterar informações da rota" at bounding box center [244, 364] width 114 height 9
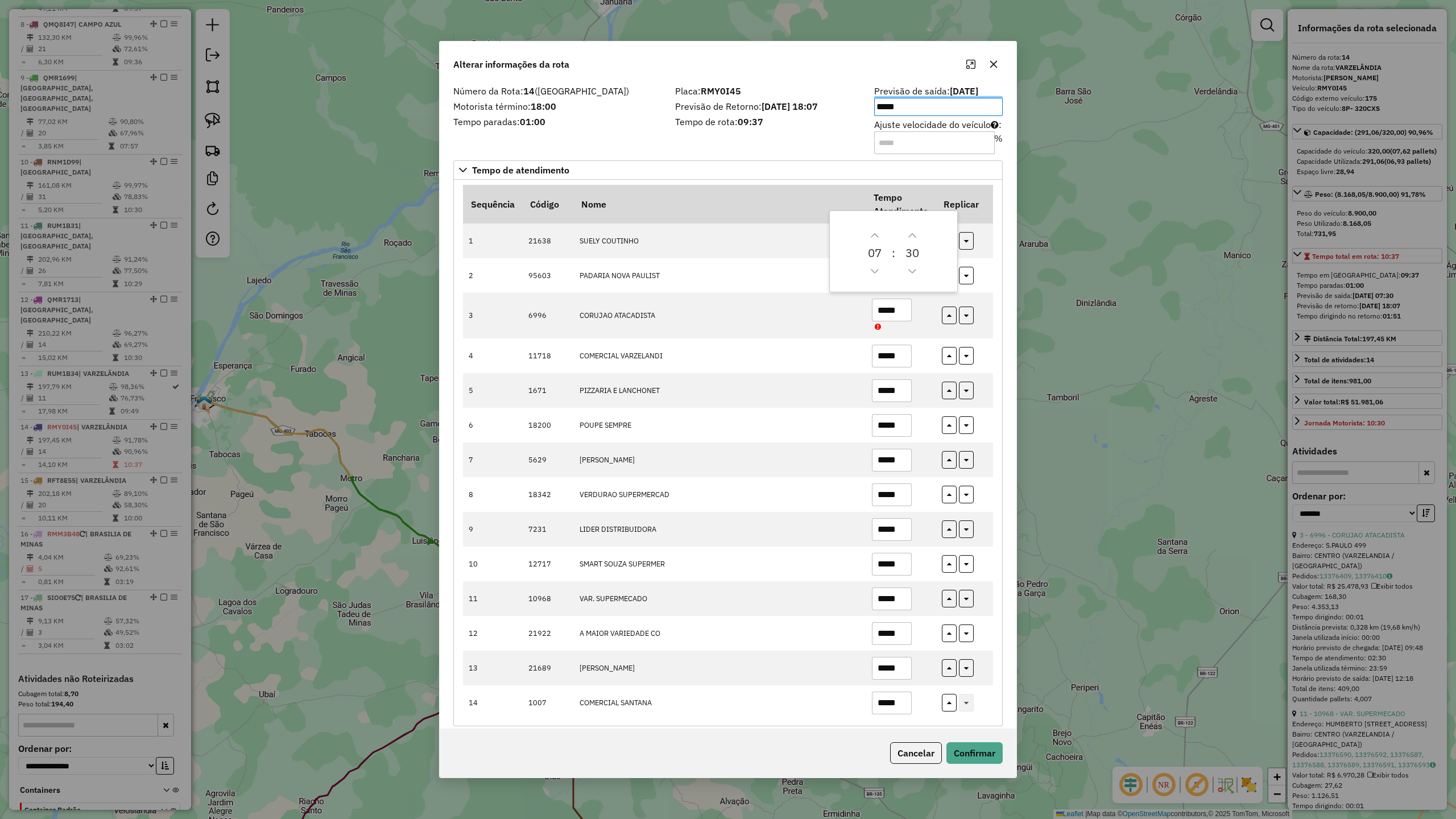
click at [772, 137] on div "Placa: RMY0I45 Previsão de Retorno: [DATE] 18:07 Tempo de rota: 09:37" at bounding box center [767, 119] width 199 height 64
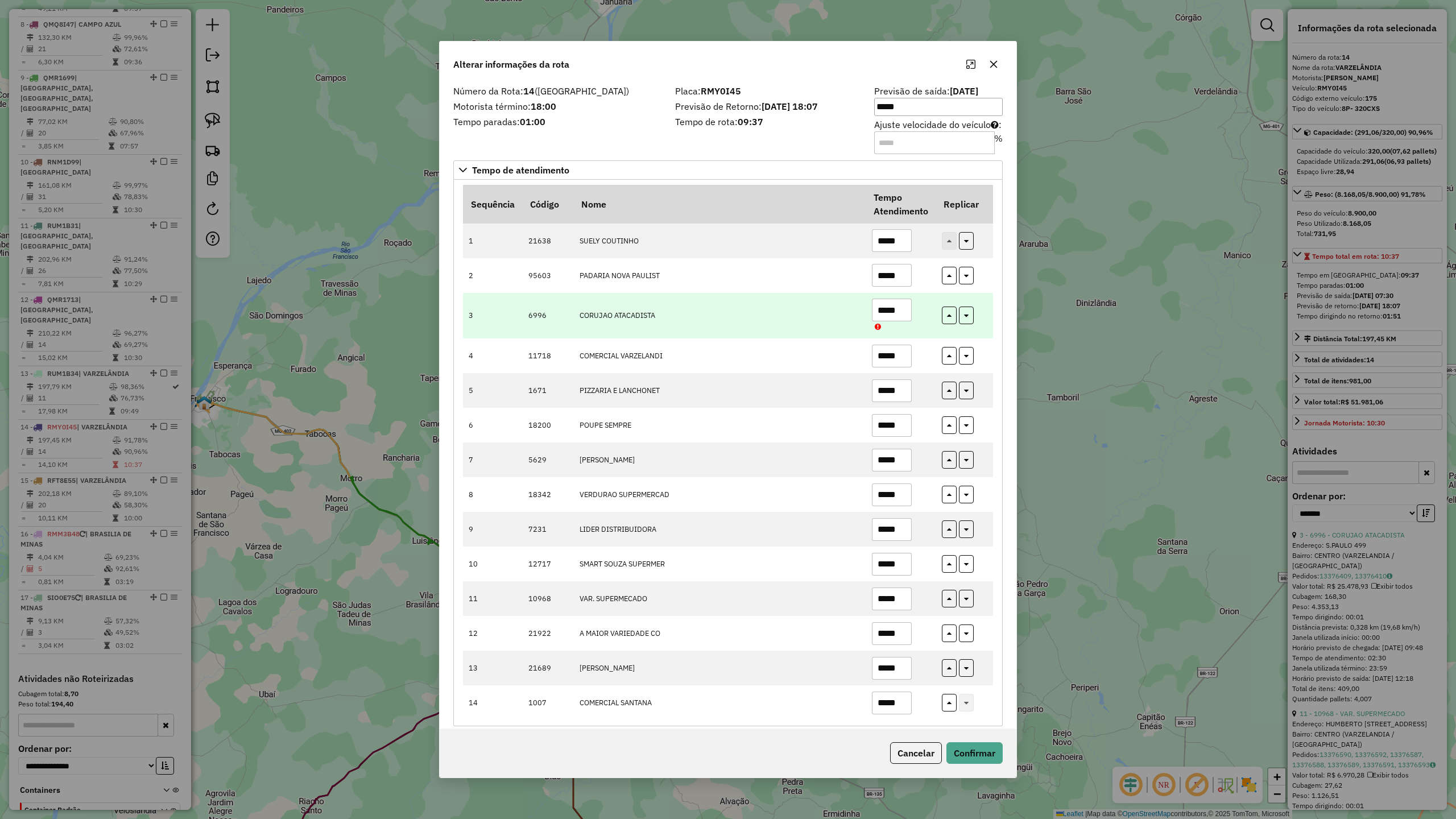
click at [904, 312] on input "*****" at bounding box center [892, 310] width 40 height 23
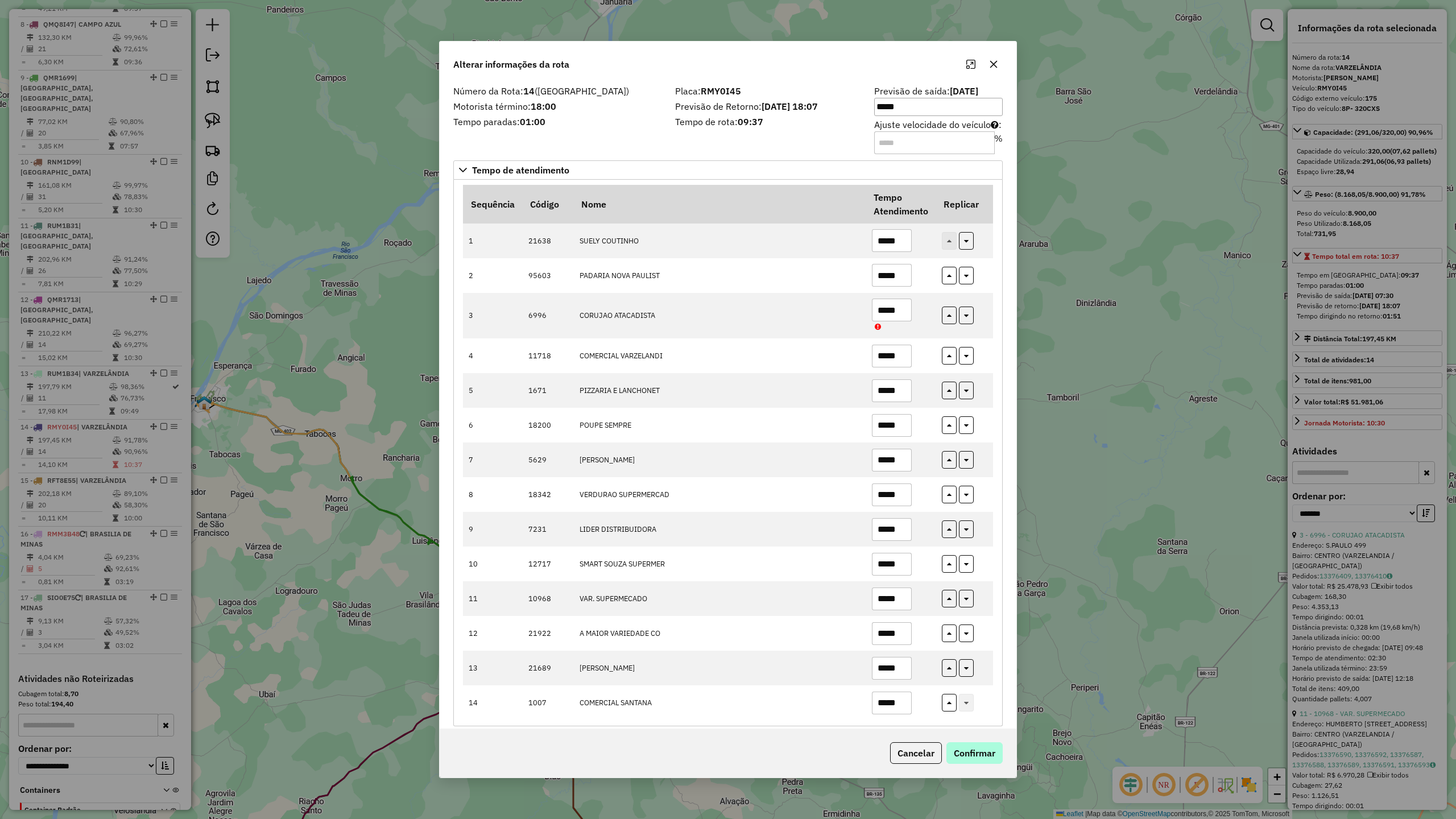
type input "*****"
click at [983, 752] on button "Confirmar" at bounding box center [974, 753] width 56 height 22
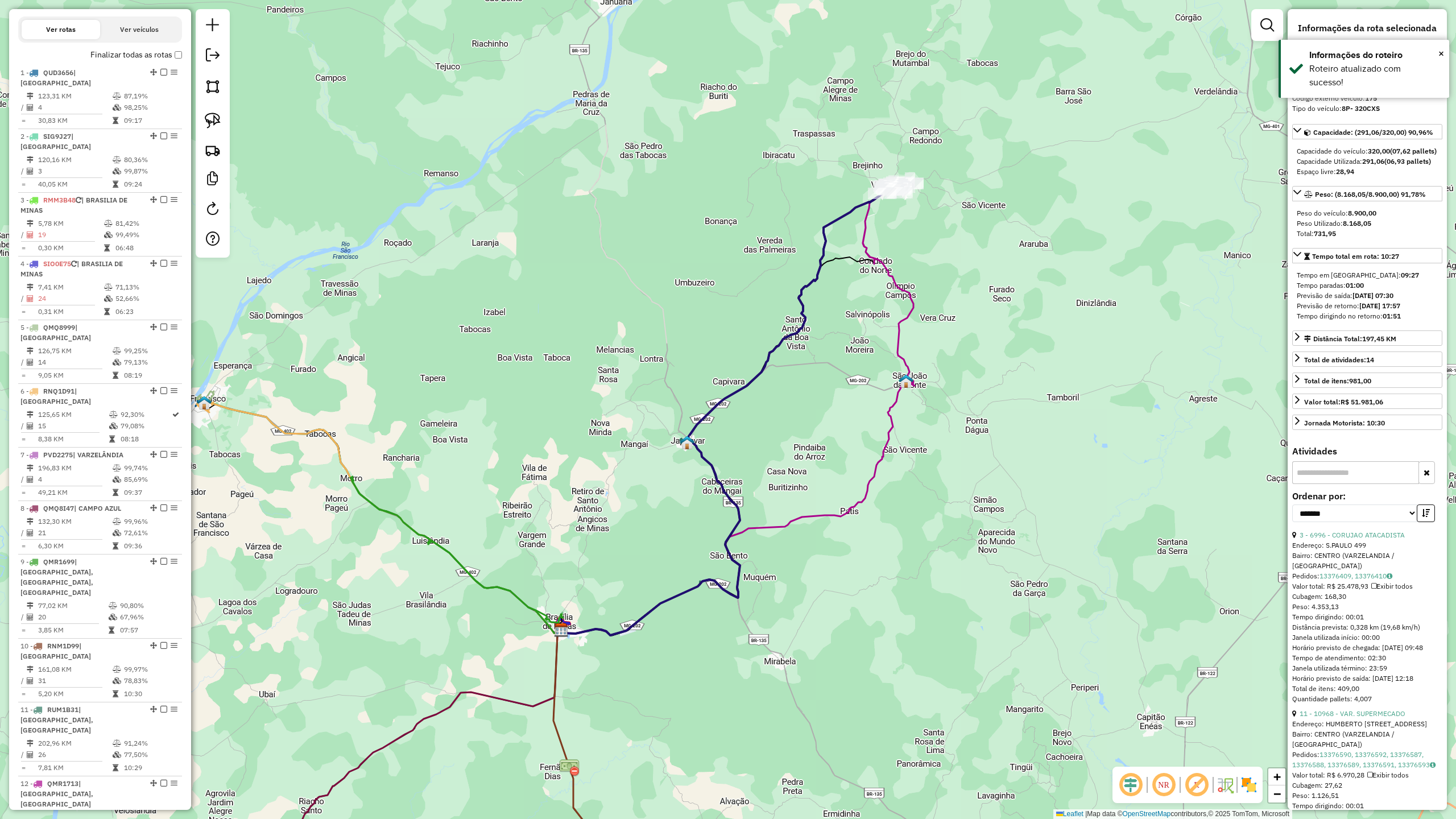
scroll to position [362, 0]
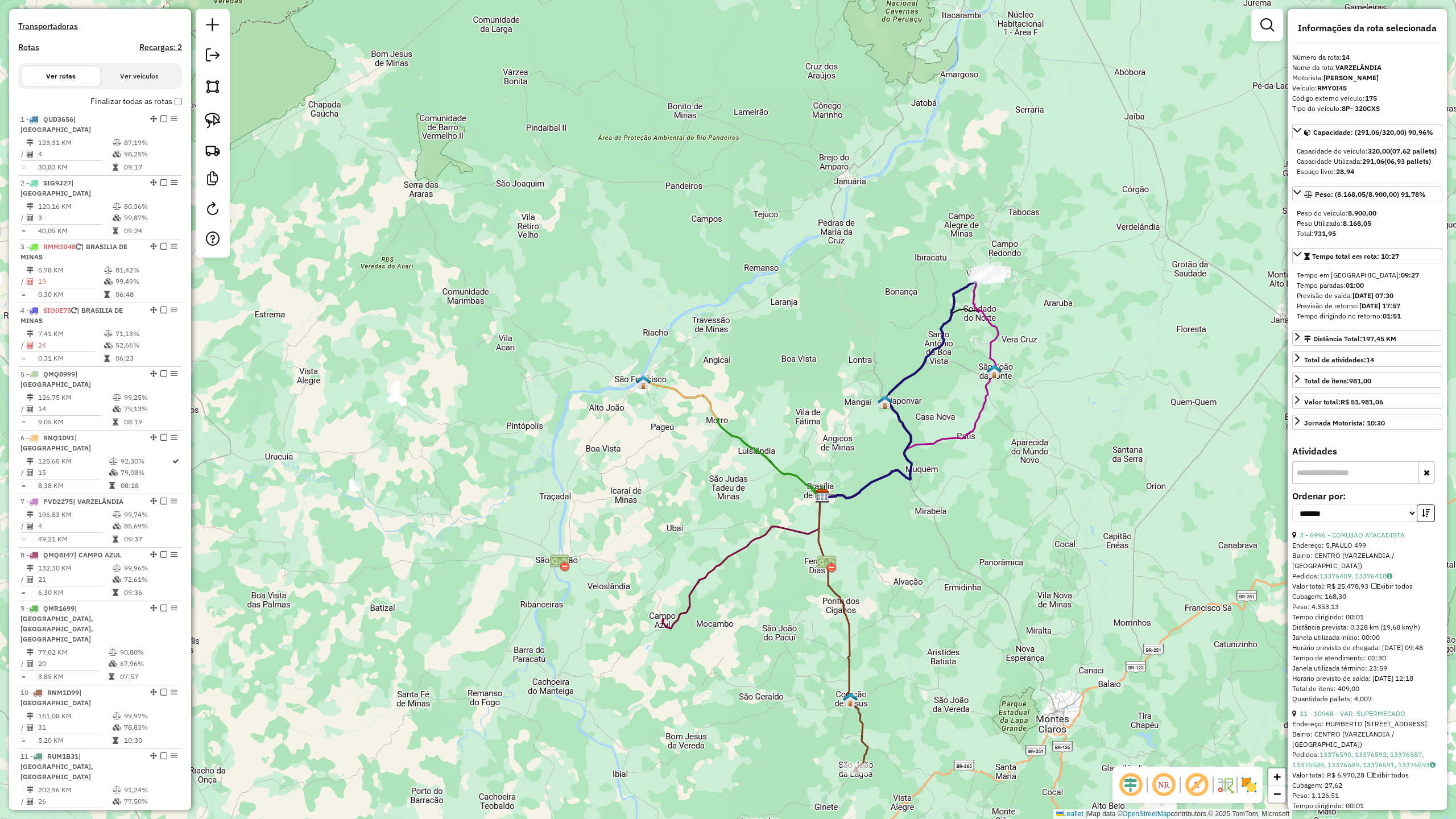
drag, startPoint x: 980, startPoint y: 681, endPoint x: 906, endPoint y: 490, distance: 204.8
click at [910, 495] on div "Janela de atendimento Grade de atendimento Capacidade Transportadoras Veículos …" at bounding box center [728, 409] width 1456 height 819
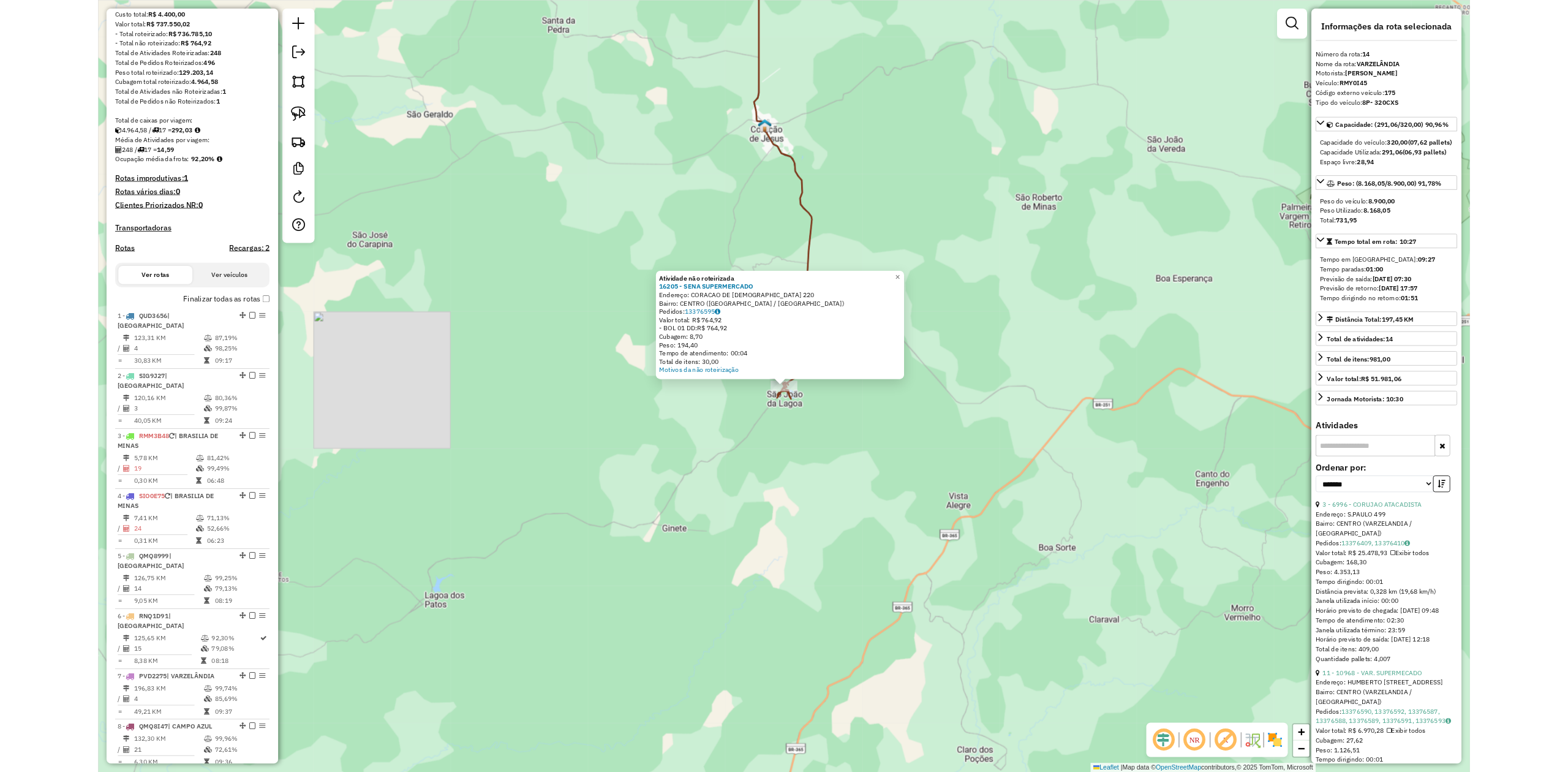
scroll to position [145, 0]
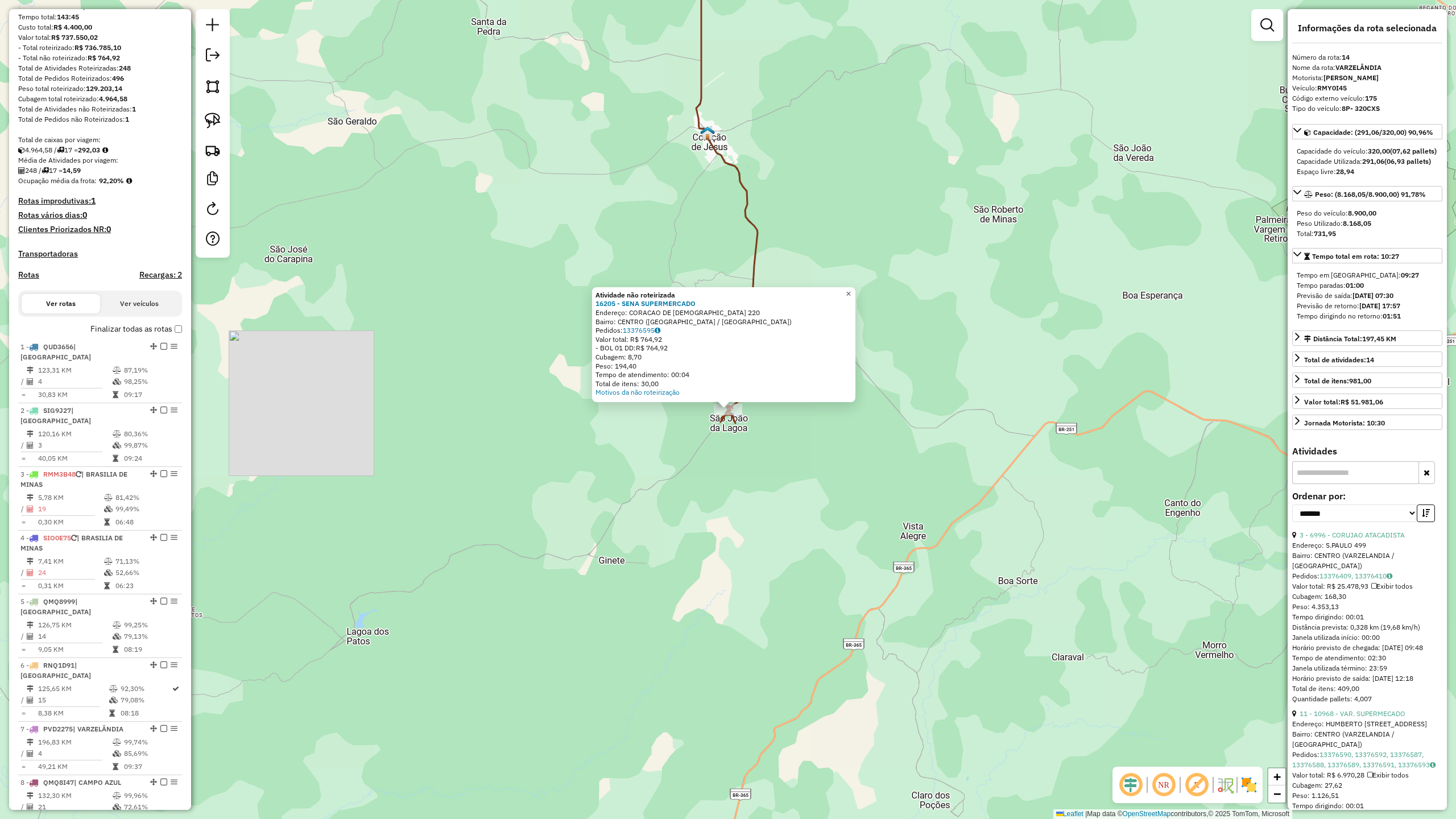
click at [851, 290] on span "×" at bounding box center [848, 294] width 5 height 10
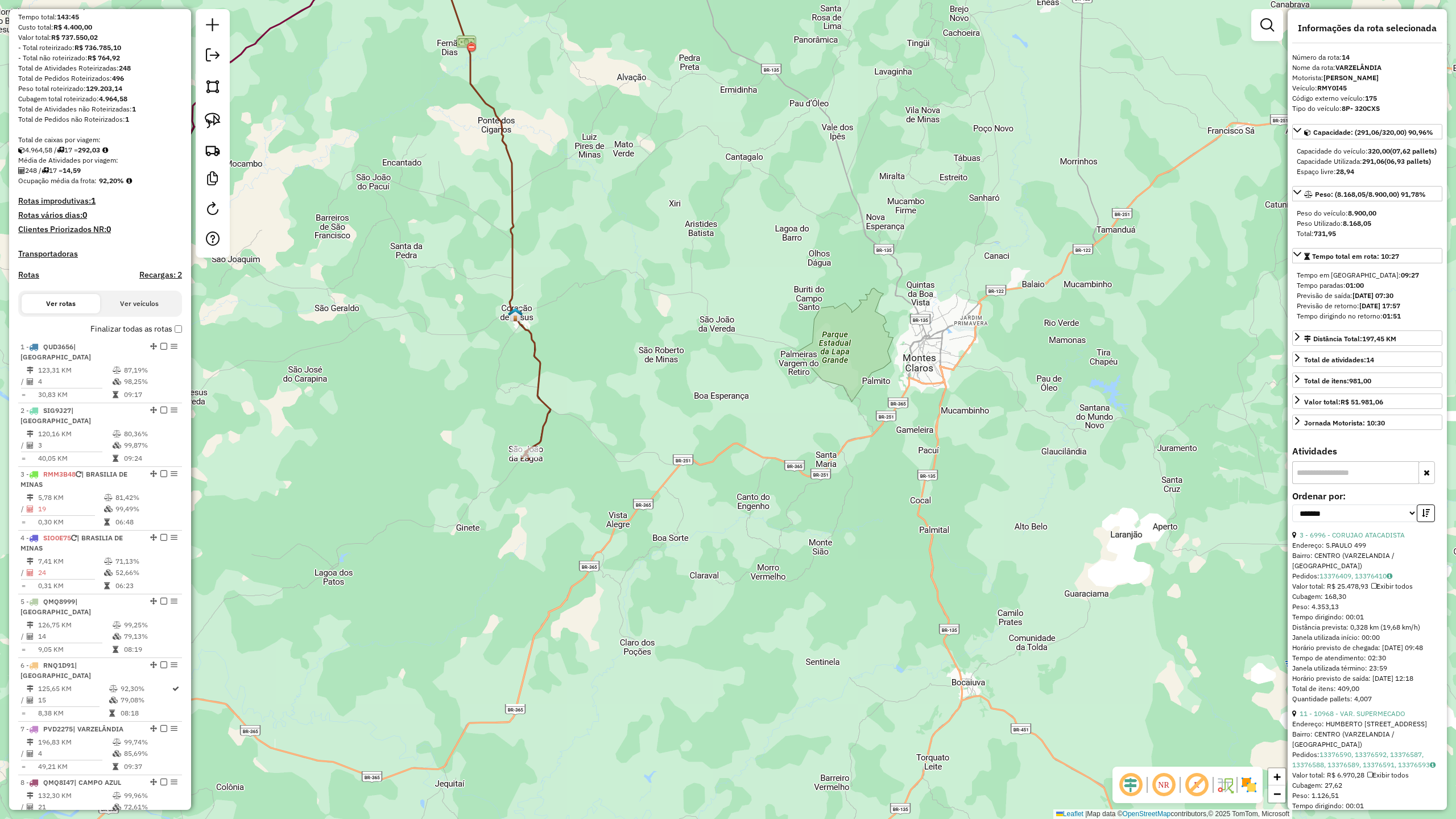
drag, startPoint x: 667, startPoint y: 371, endPoint x: 811, endPoint y: 504, distance: 196.0
click at [800, 502] on div "Janela de atendimento Grade de atendimento Capacidade Transportadoras Veículos …" at bounding box center [728, 409] width 1456 height 819
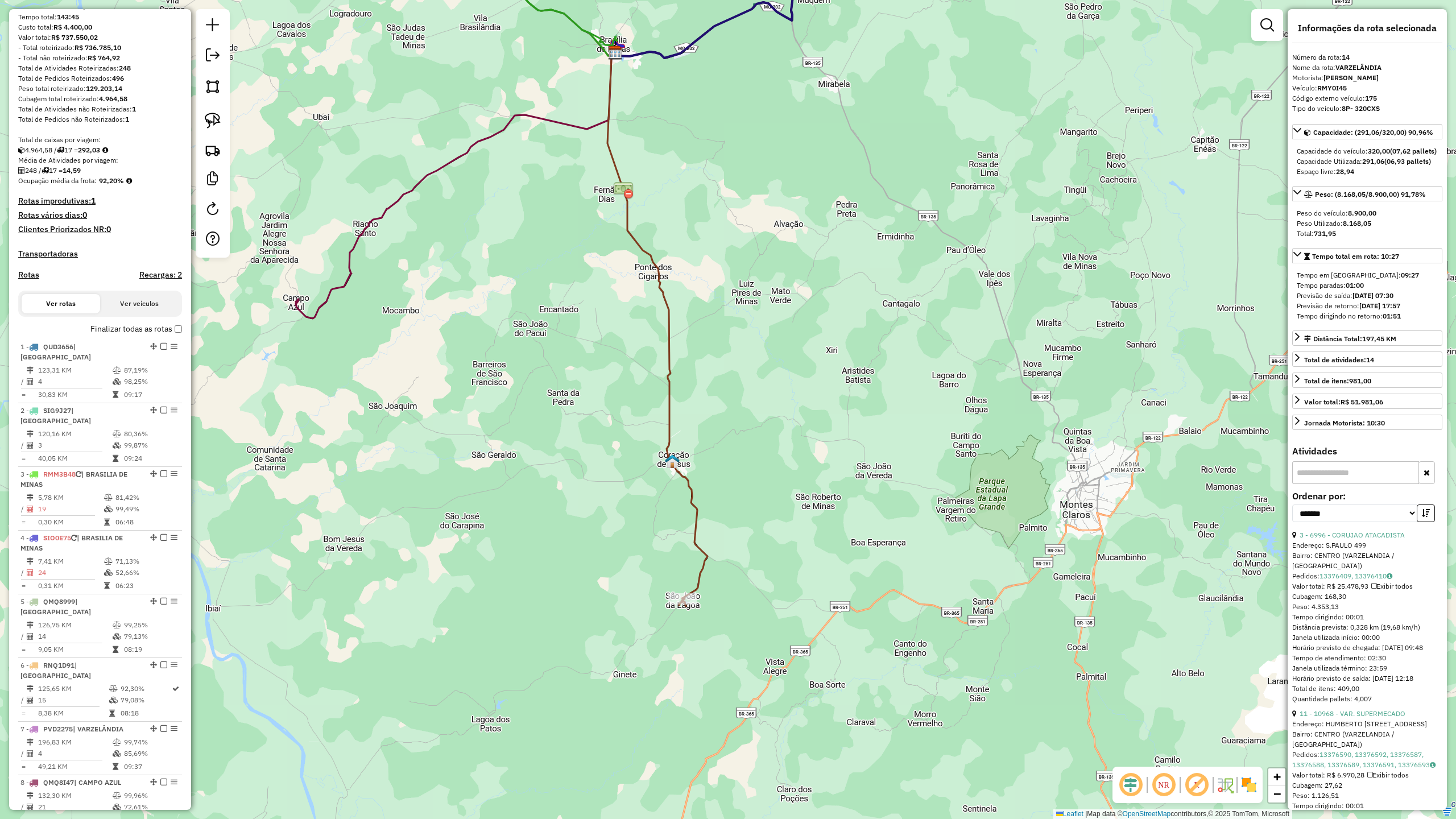
click at [734, 271] on div "Janela de atendimento Grade de atendimento Capacidade Transportadoras Veículos …" at bounding box center [728, 409] width 1456 height 819
